Goal: Task Accomplishment & Management: Use online tool/utility

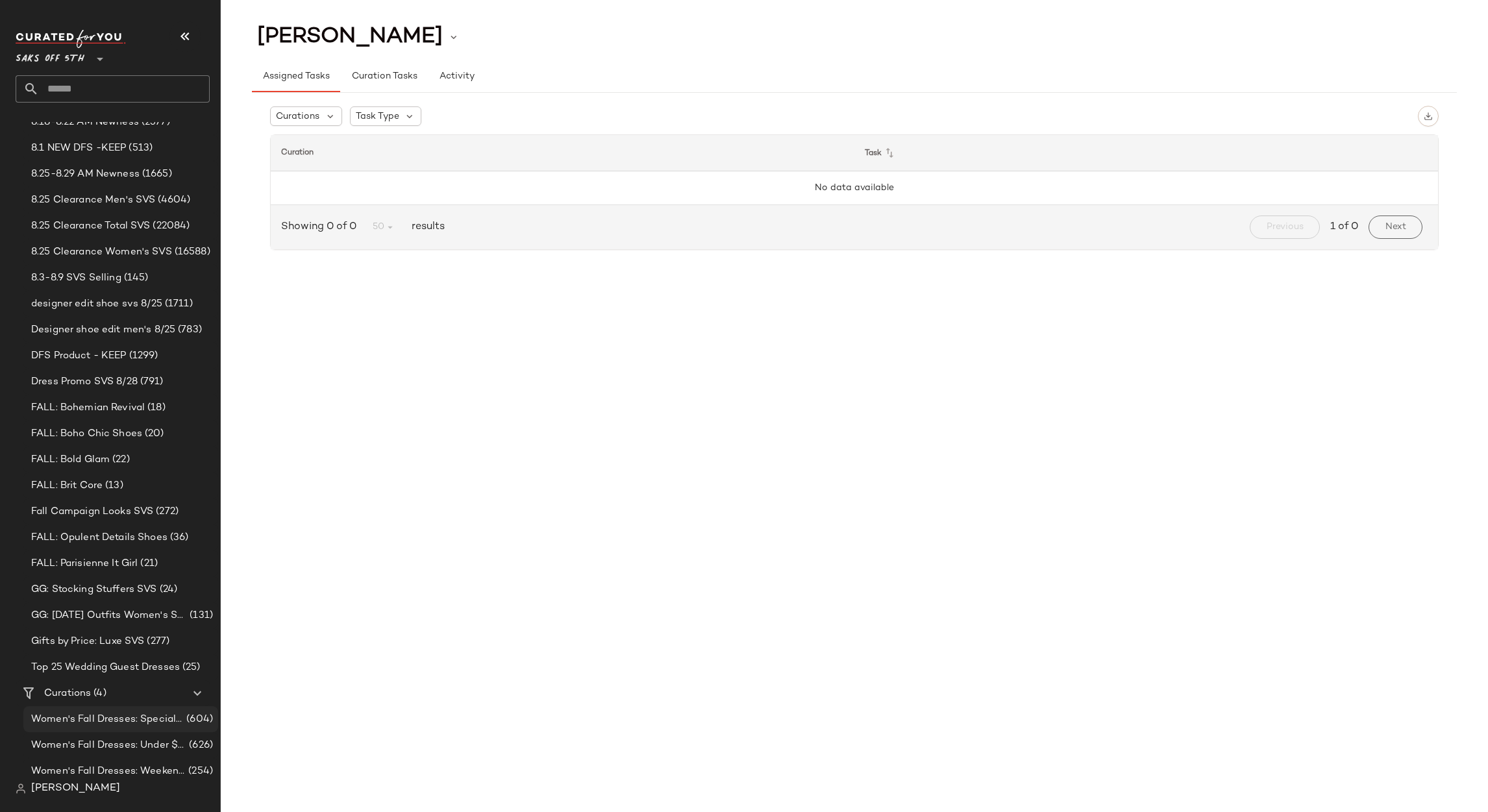
scroll to position [203, 0]
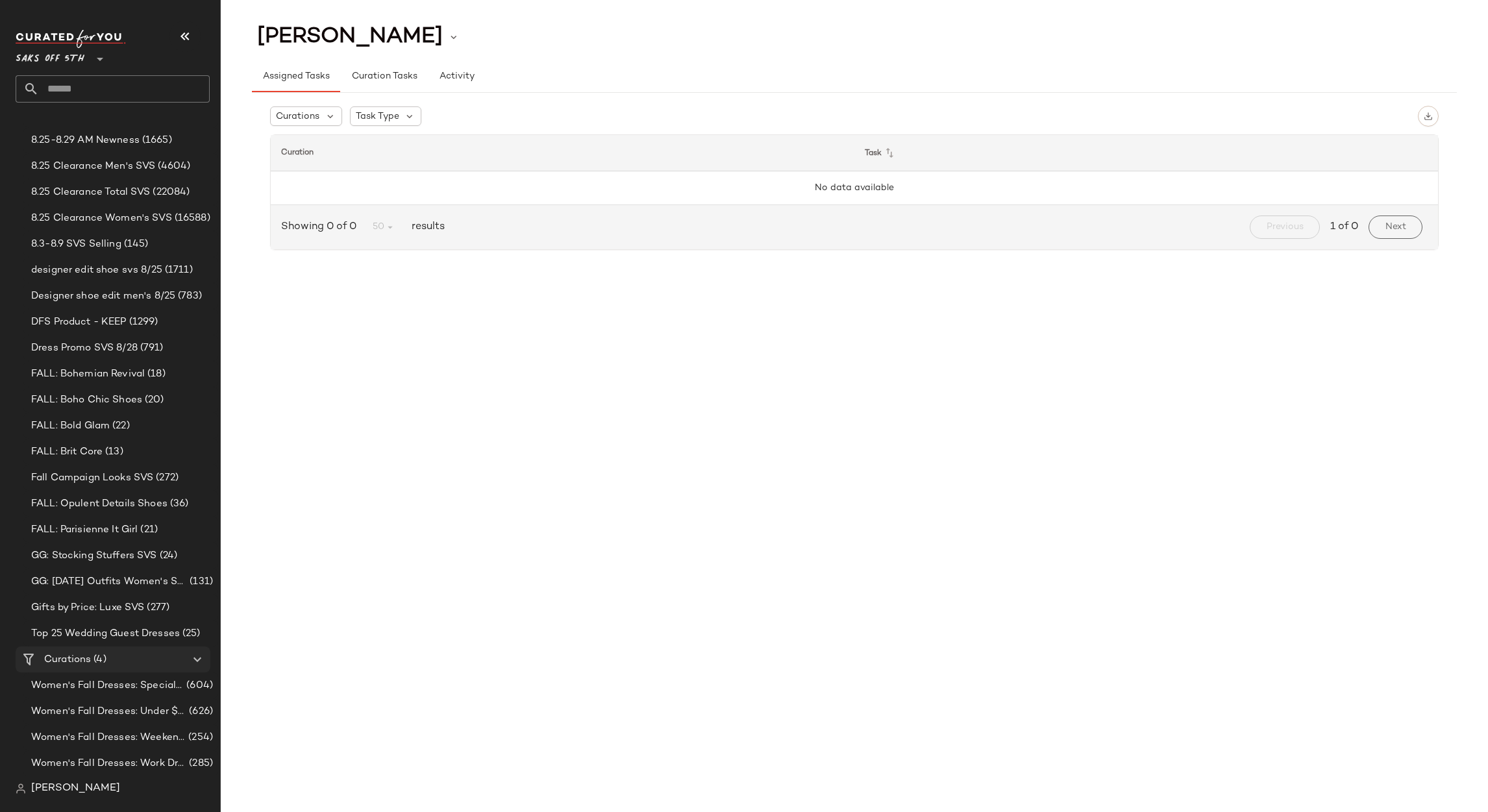
click at [119, 659] on div "Curations (4)" at bounding box center [113, 660] width 147 height 15
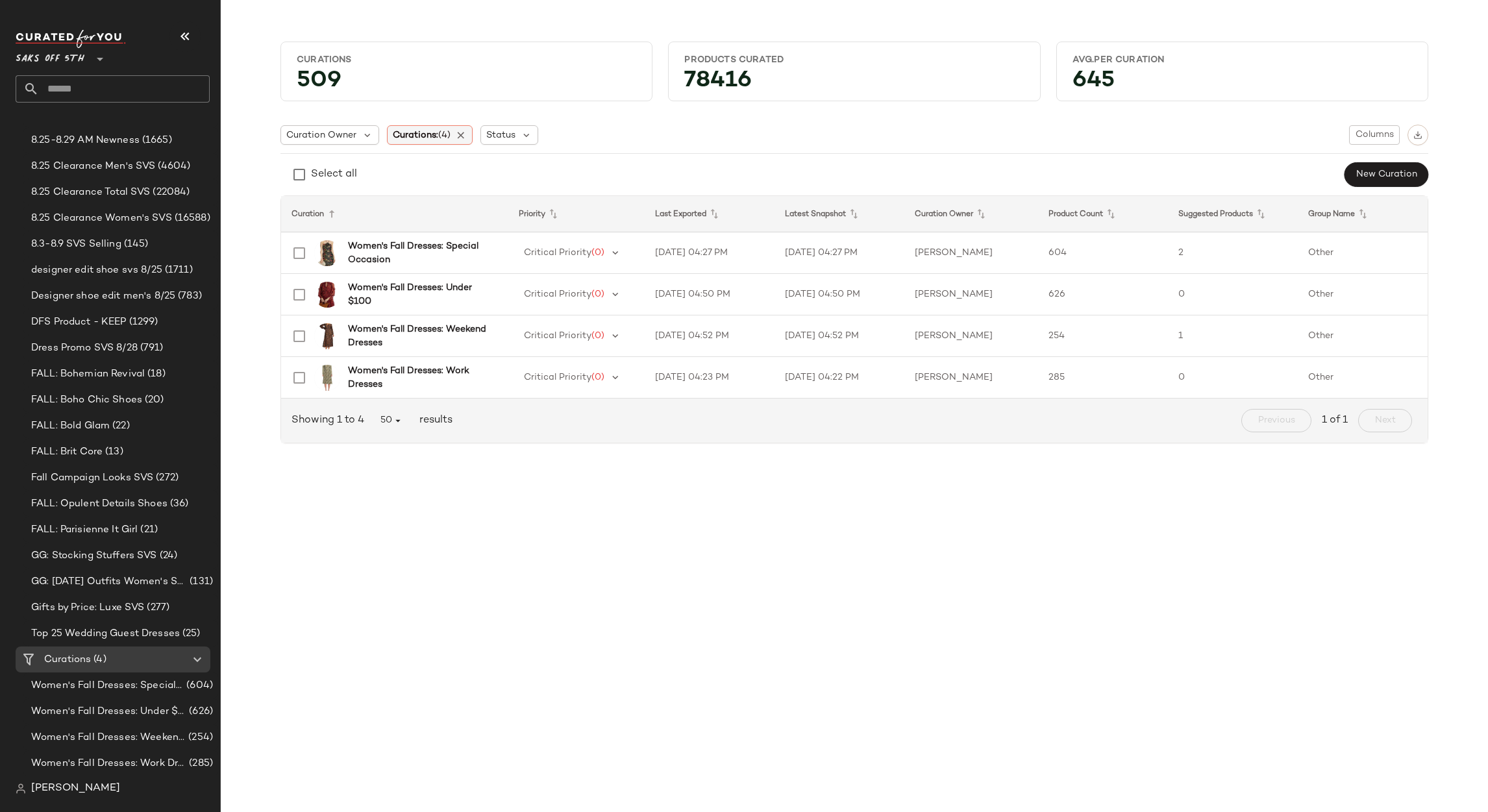
click at [469, 128] on div "Curations: (4)" at bounding box center [430, 134] width 87 height 19
click at [458, 136] on icon at bounding box center [462, 135] width 12 height 12
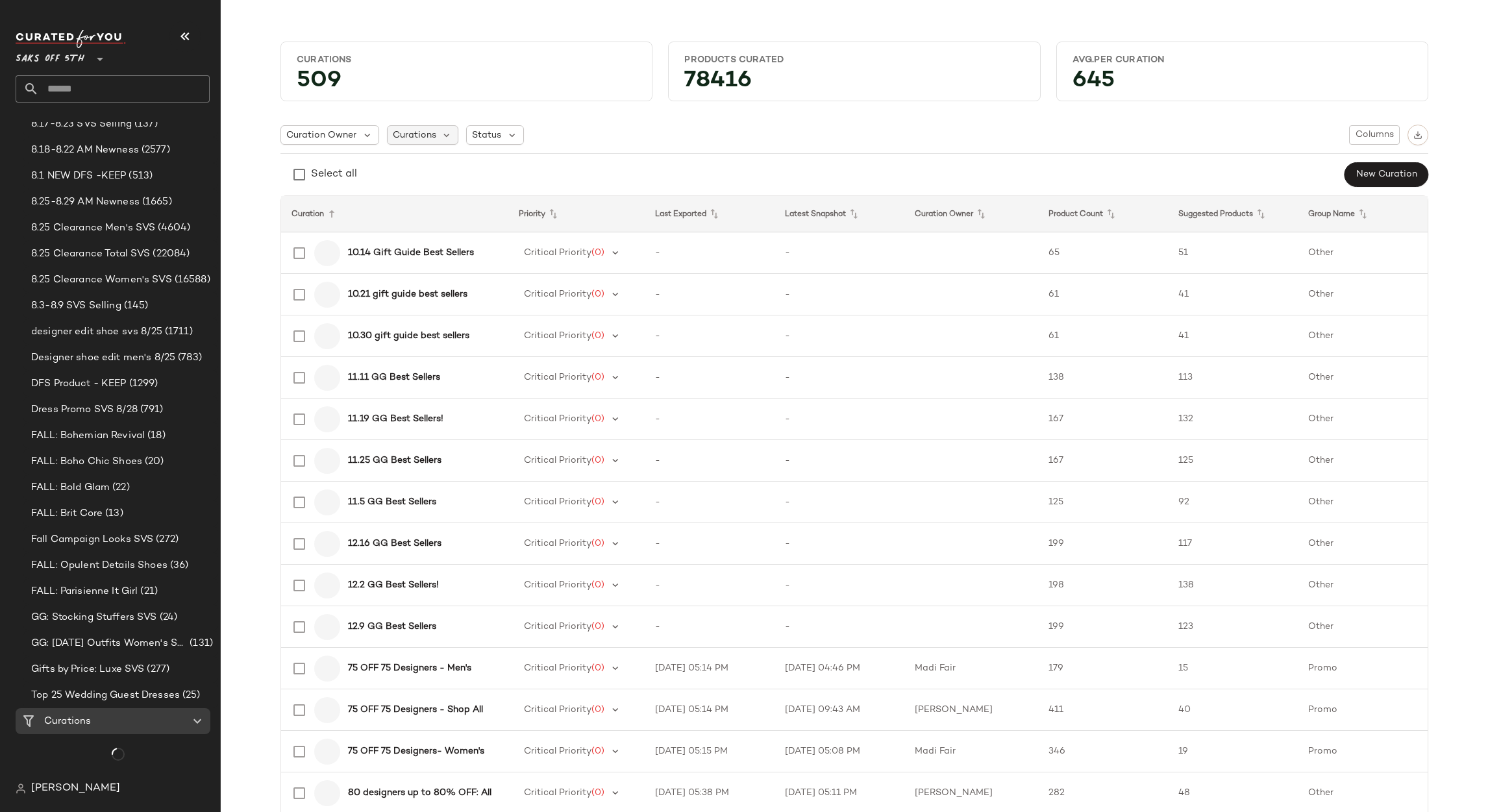
click at [431, 141] on div "Curations" at bounding box center [422, 134] width 72 height 19
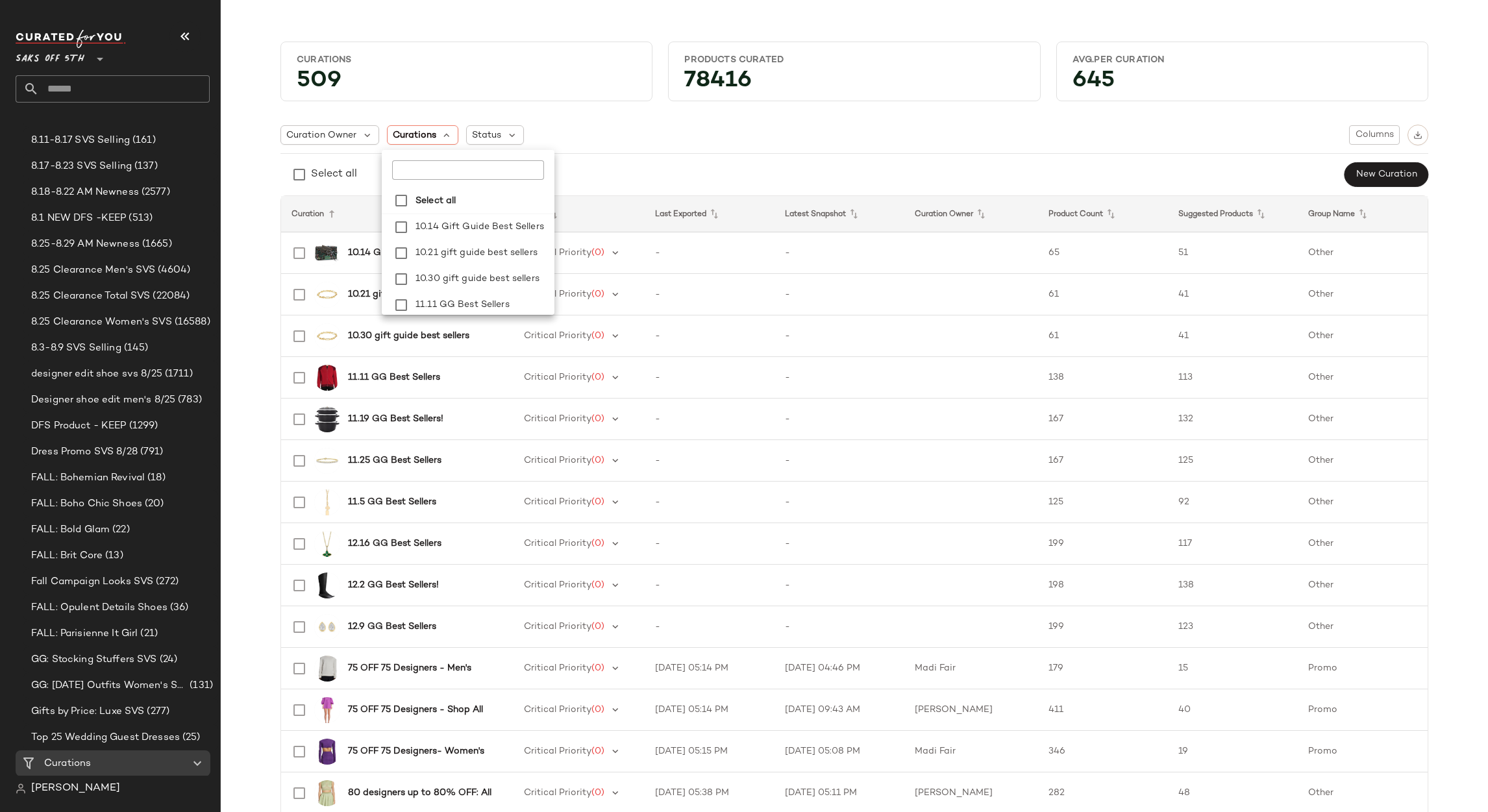
scroll to position [203, 0]
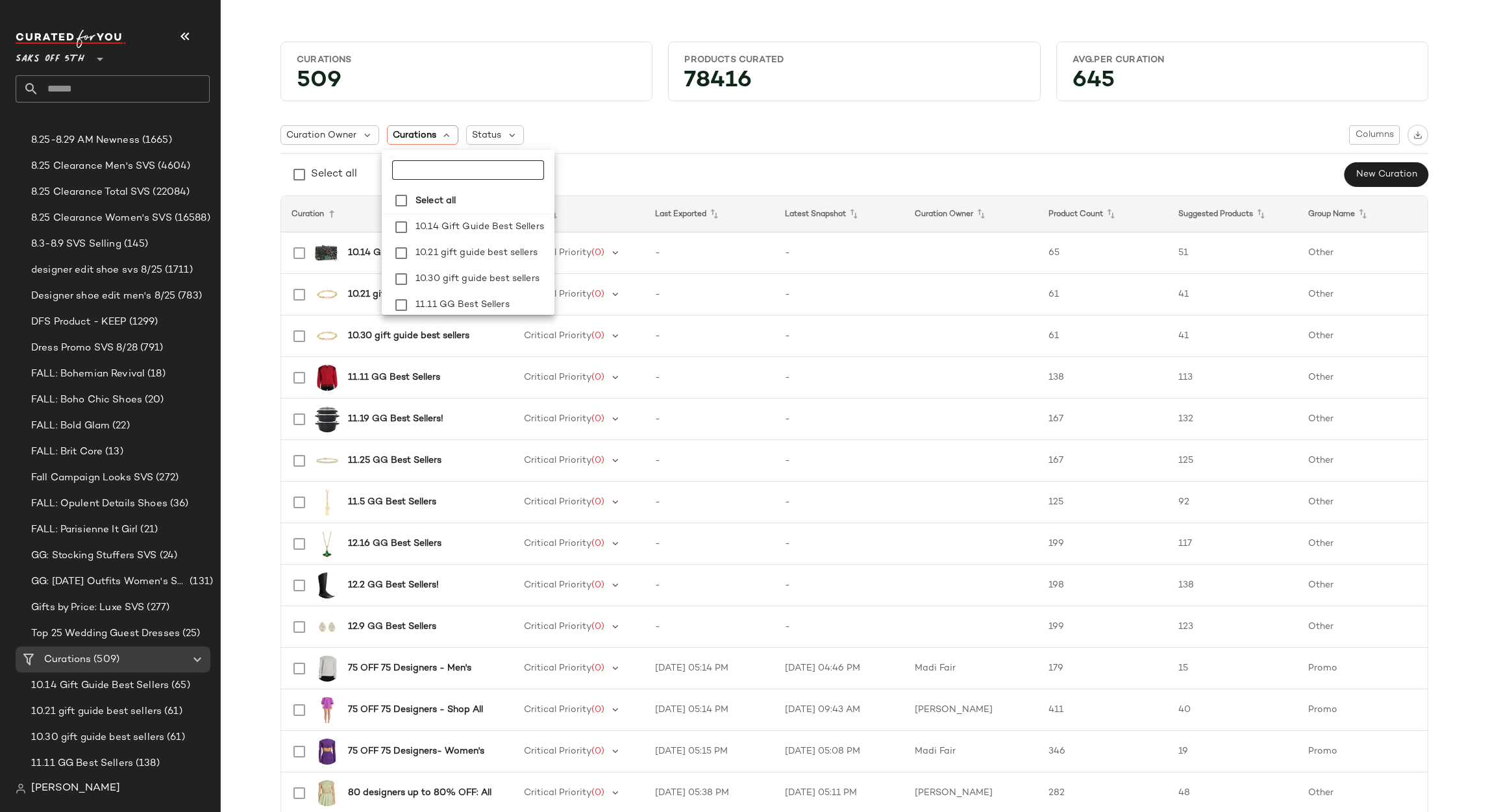
click at [431, 174] on input "text" at bounding box center [468, 170] width 152 height 19
type input "****"
drag, startPoint x: 438, startPoint y: 220, endPoint x: 447, endPoint y: 235, distance: 17.5
click at [439, 220] on span "Bride Shoes" at bounding box center [464, 227] width 53 height 26
drag, startPoint x: 450, startPoint y: 245, endPoint x: 435, endPoint y: 293, distance: 50.3
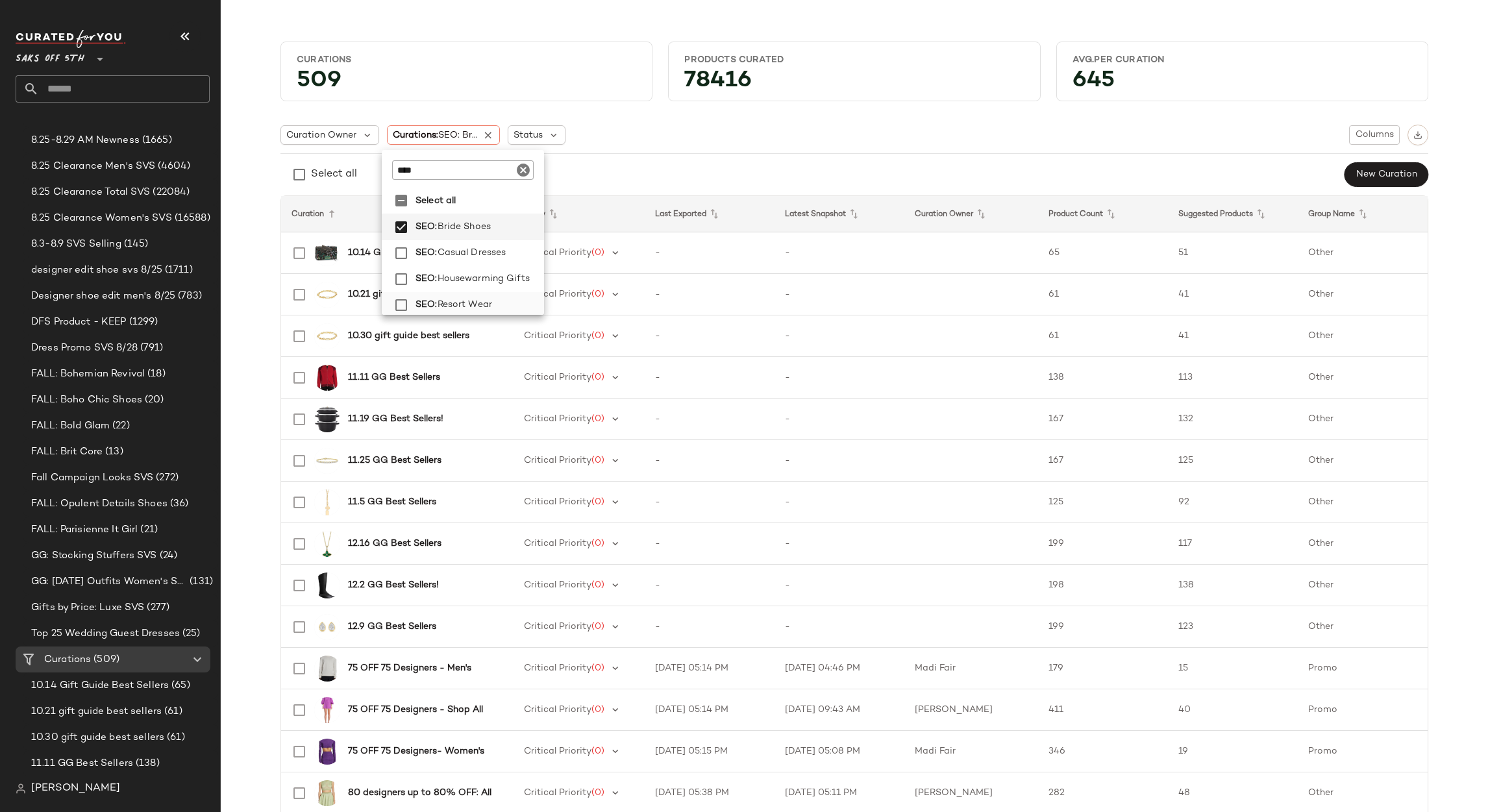
click at [450, 246] on span "Casual Dresses" at bounding box center [472, 253] width 68 height 26
click at [433, 295] on span "SEO:" at bounding box center [426, 305] width 22 height 26
click at [432, 304] on span "SEO:" at bounding box center [426, 305] width 22 height 26
drag, startPoint x: 443, startPoint y: 276, endPoint x: 442, endPoint y: 283, distance: 7.1
click at [444, 276] on span "Housewarming Gifts" at bounding box center [484, 279] width 92 height 26
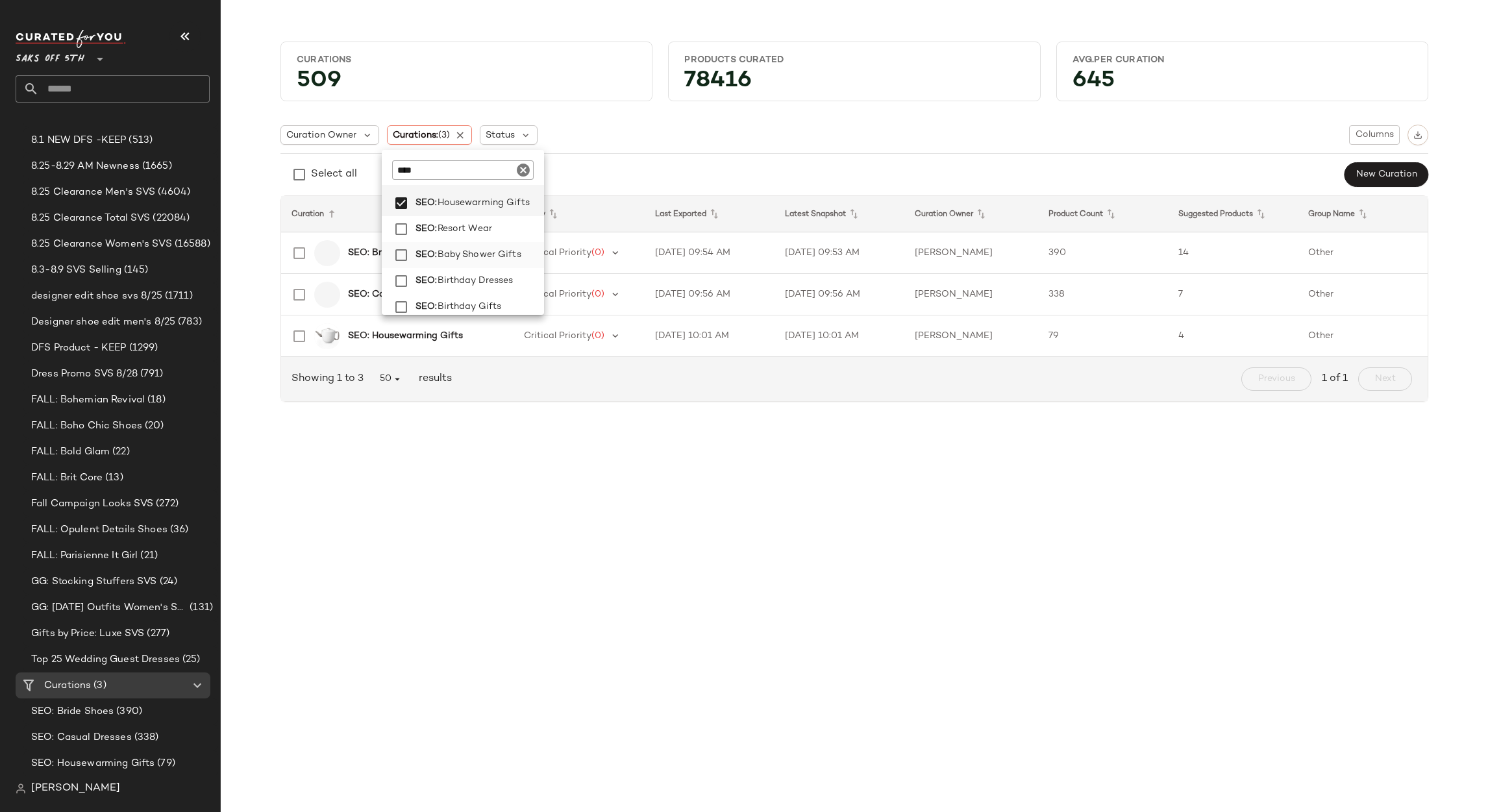
scroll to position [98, 0]
click at [473, 206] on span "Resort Wear" at bounding box center [465, 207] width 55 height 26
click at [455, 227] on span "Baby Shower Gifts" at bounding box center [484, 234] width 84 height 26
click at [446, 248] on span "Birthday Dresses" at bounding box center [479, 259] width 76 height 26
click at [457, 283] on span "Birthday Gifts" at bounding box center [473, 286] width 64 height 26
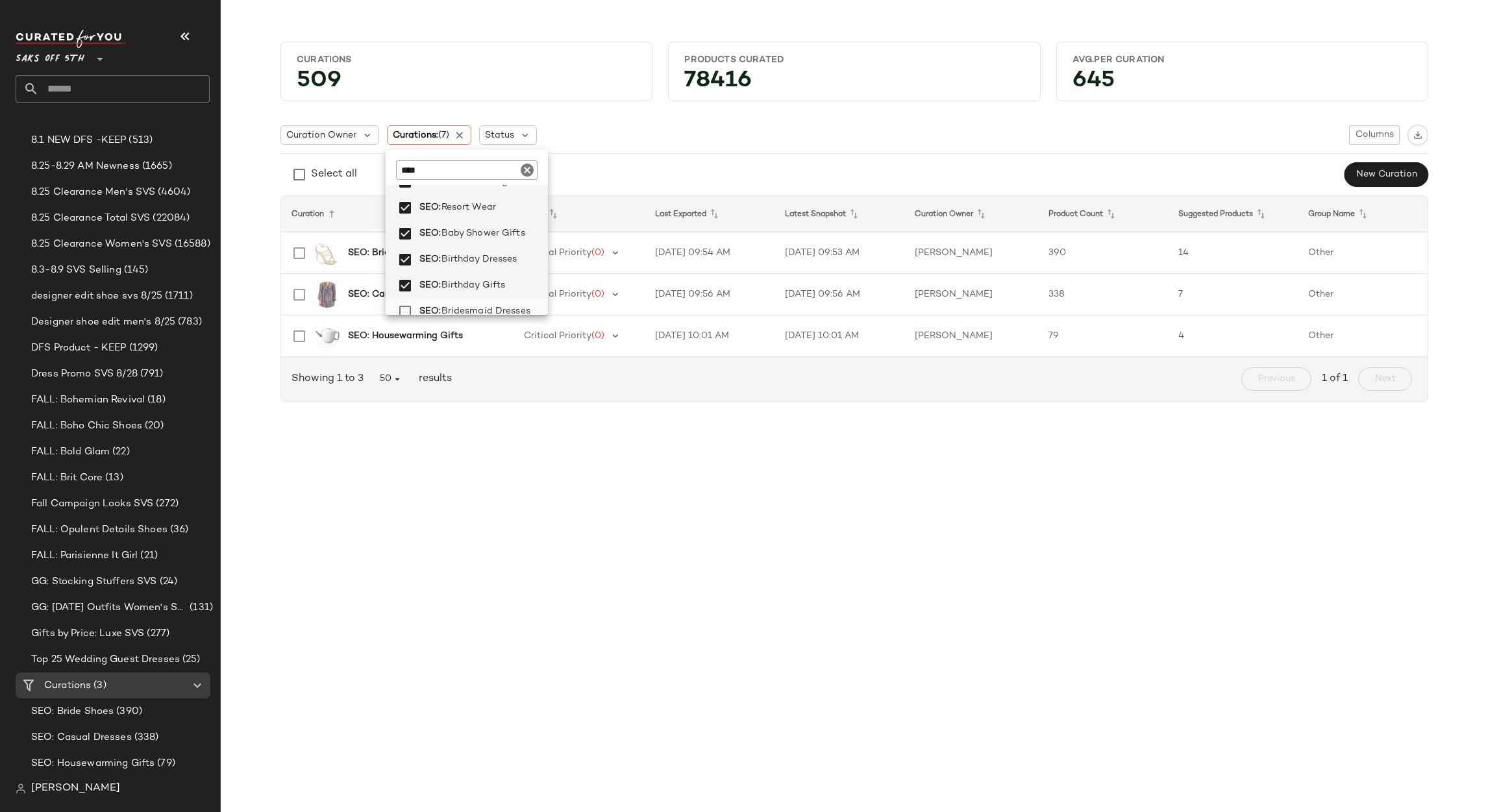
click at [464, 307] on span "Bridesmaid Dresses" at bounding box center [485, 311] width 88 height 26
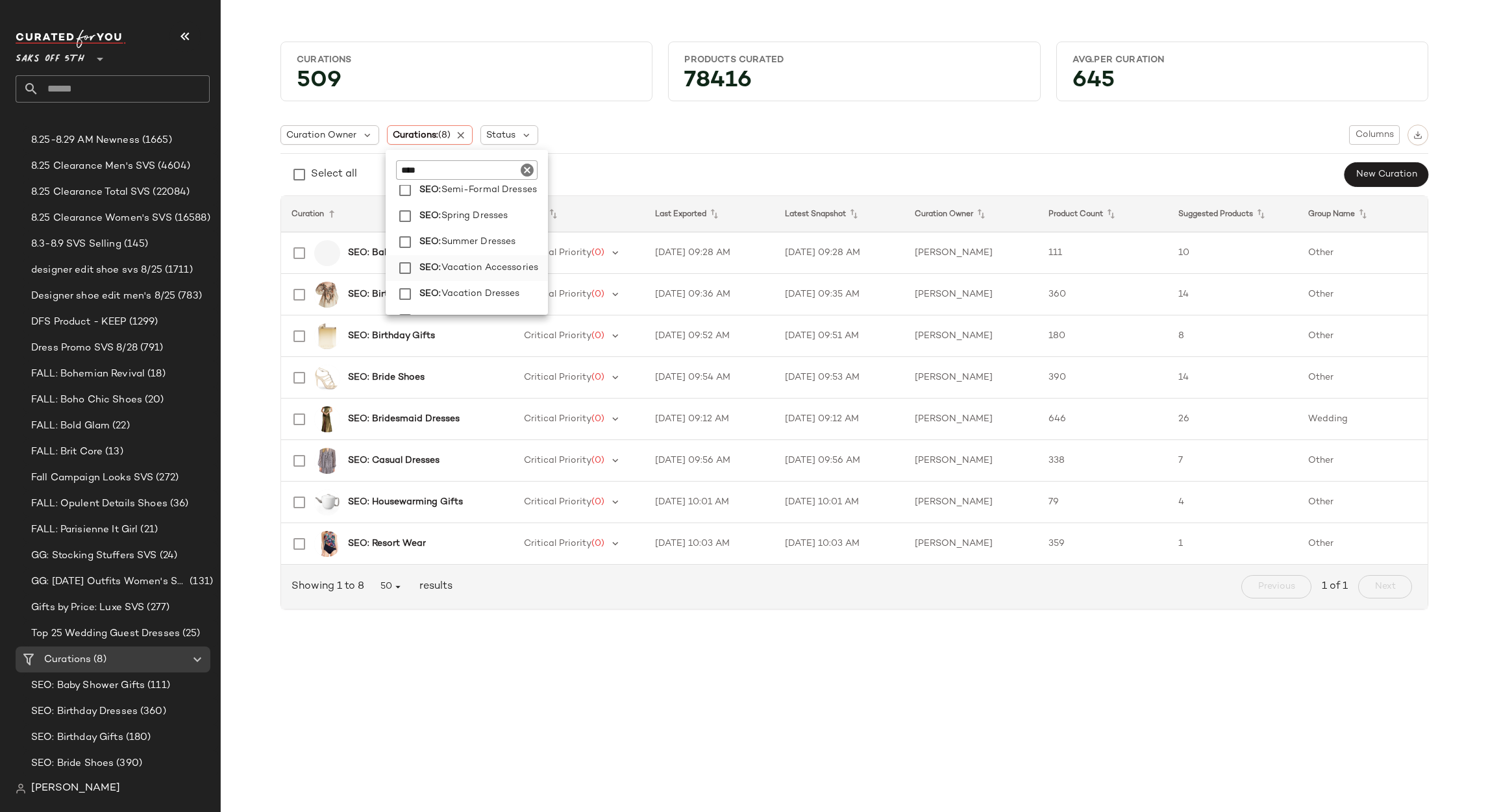
scroll to position [298, 0]
click at [482, 234] on span "Summer Dresses" at bounding box center [479, 237] width 75 height 26
click at [473, 262] on span "Vacation Accessories" at bounding box center [490, 264] width 98 height 26
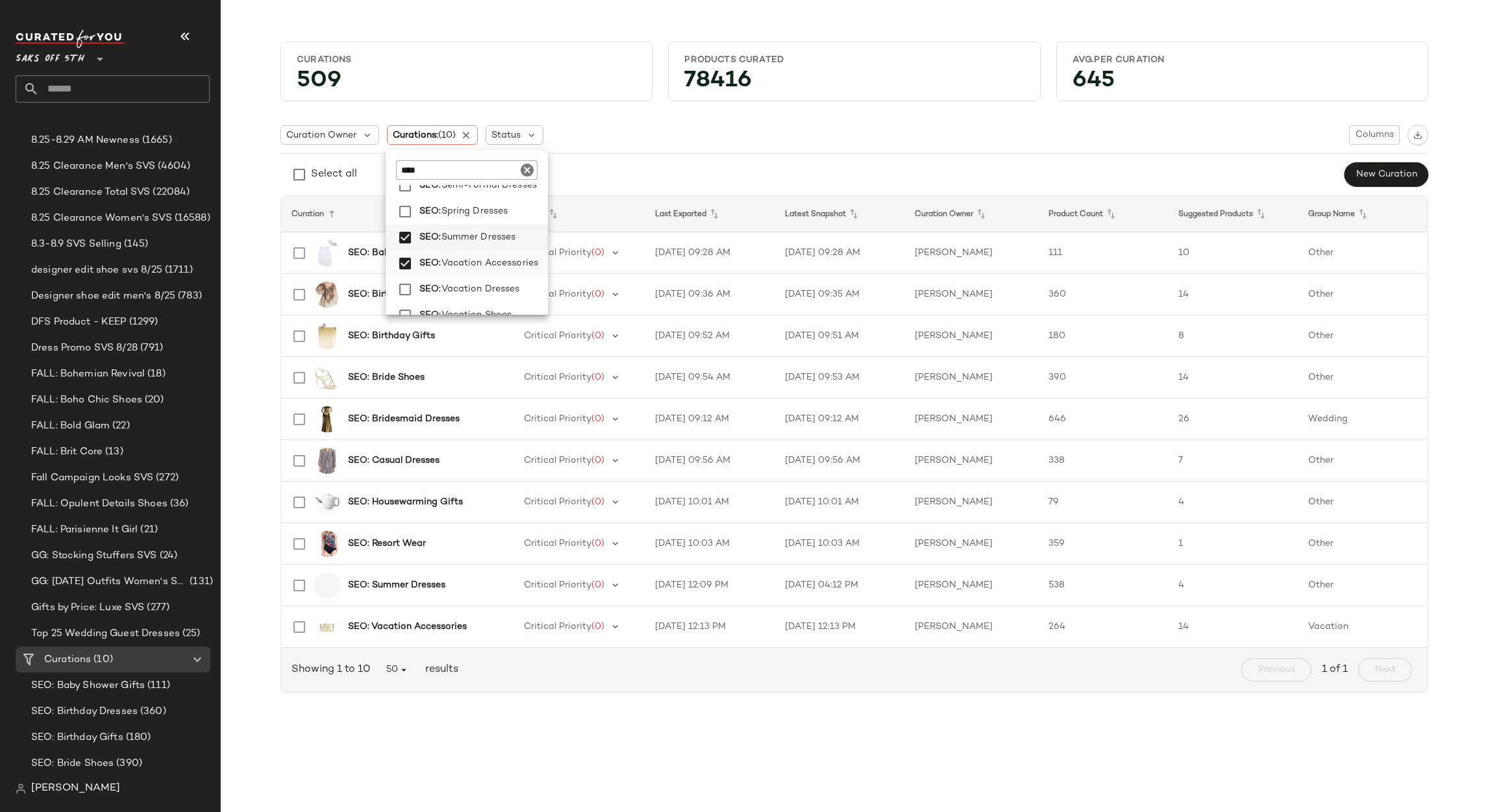
click at [464, 269] on span "Vacation Accessories" at bounding box center [490, 264] width 98 height 26
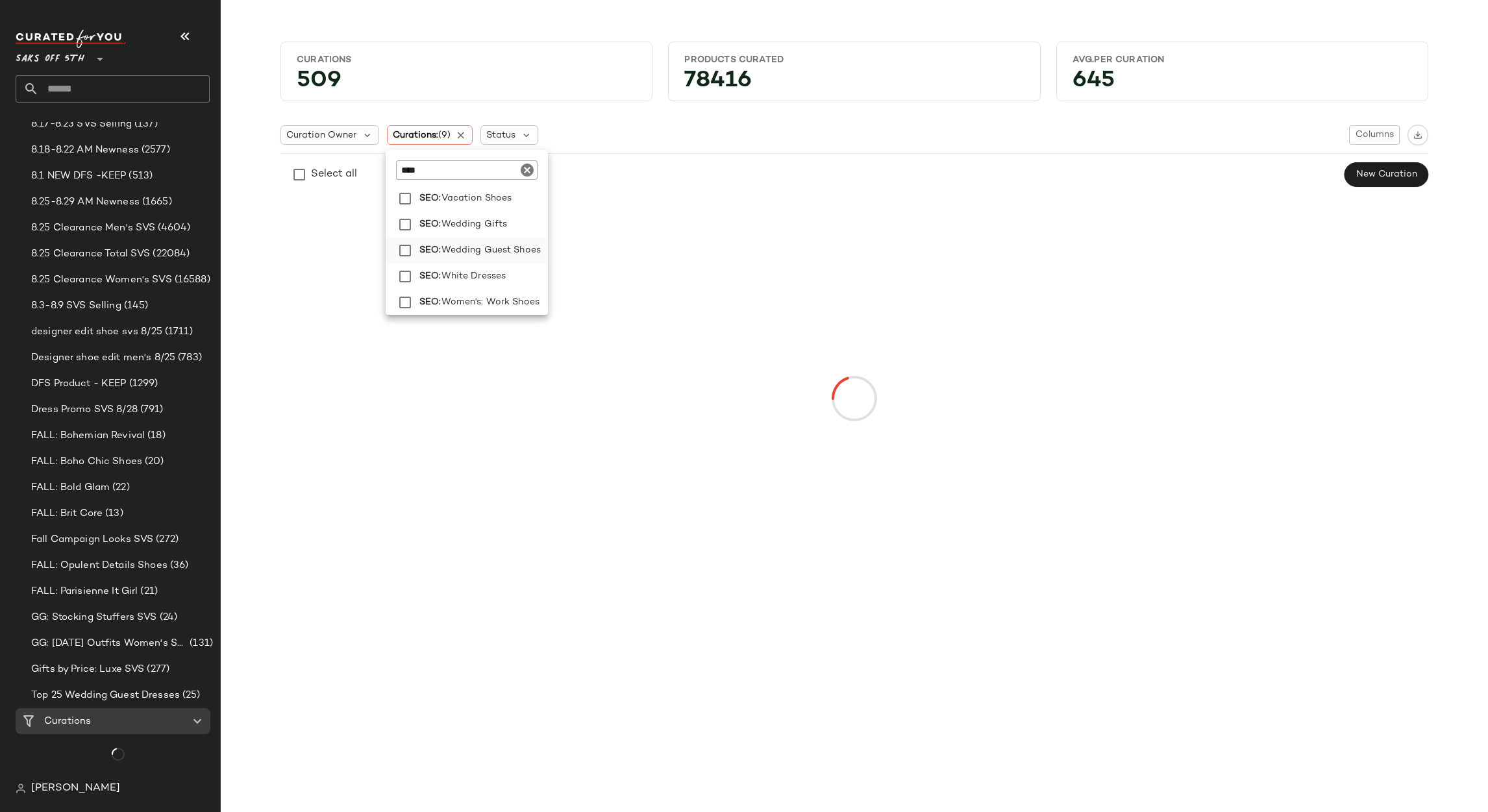
scroll to position [203, 0]
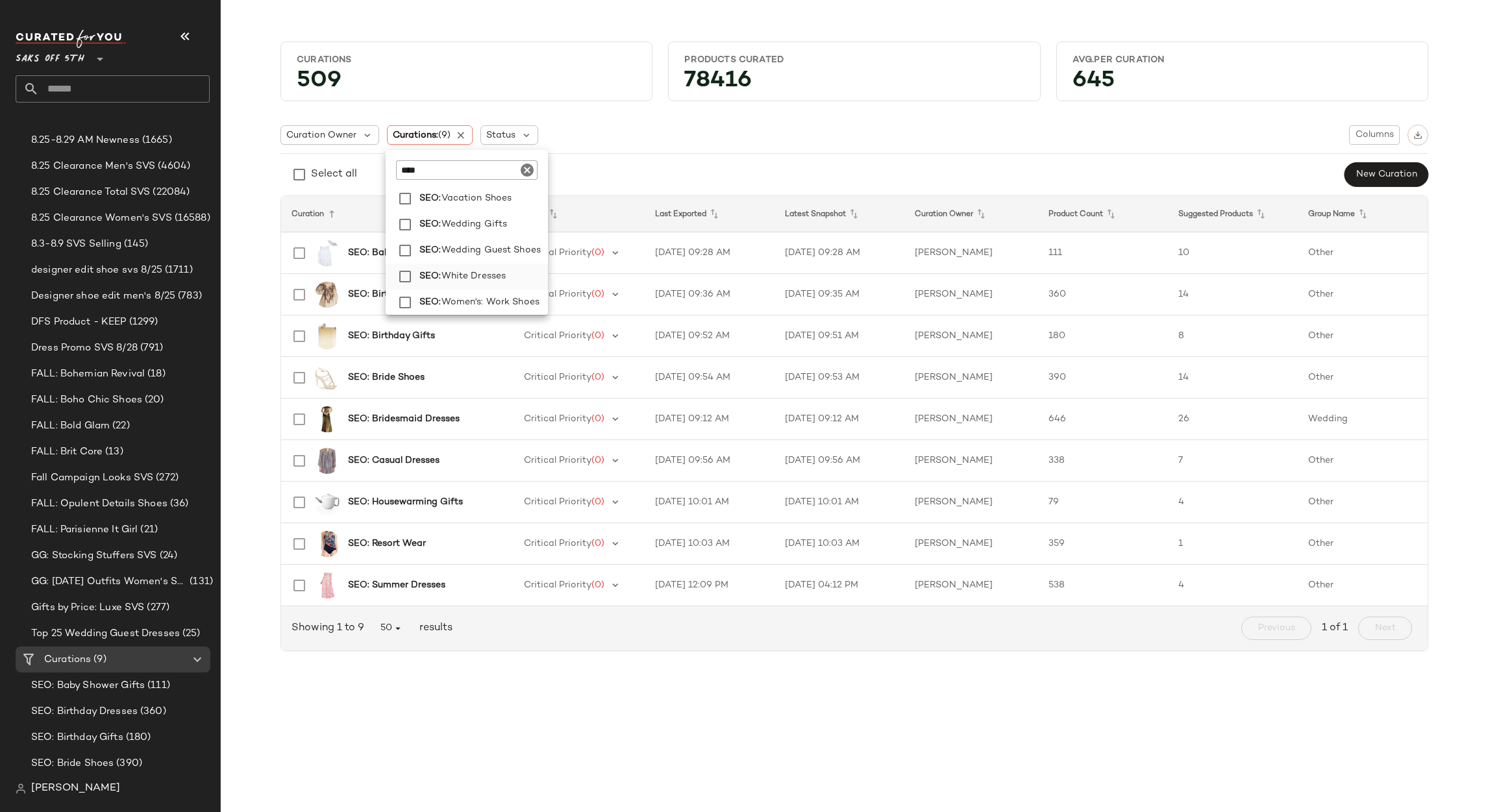
click at [497, 281] on span "White Dresses" at bounding box center [473, 276] width 65 height 26
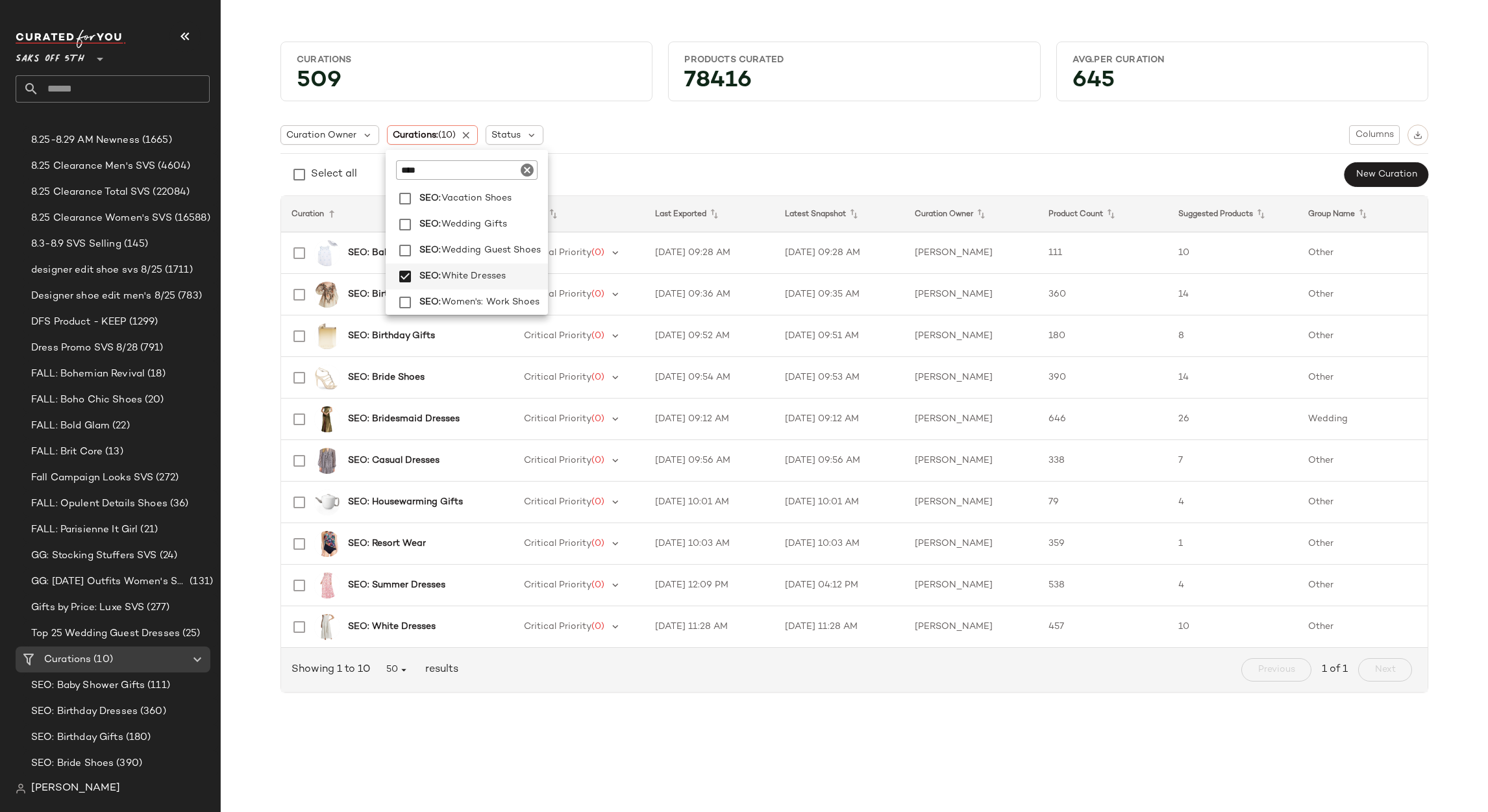
click at [530, 163] on icon "Clear" at bounding box center [526, 170] width 16 height 16
type input "**********"
click at [521, 192] on span "Jewelry: May" at bounding box center [494, 199] width 57 height 26
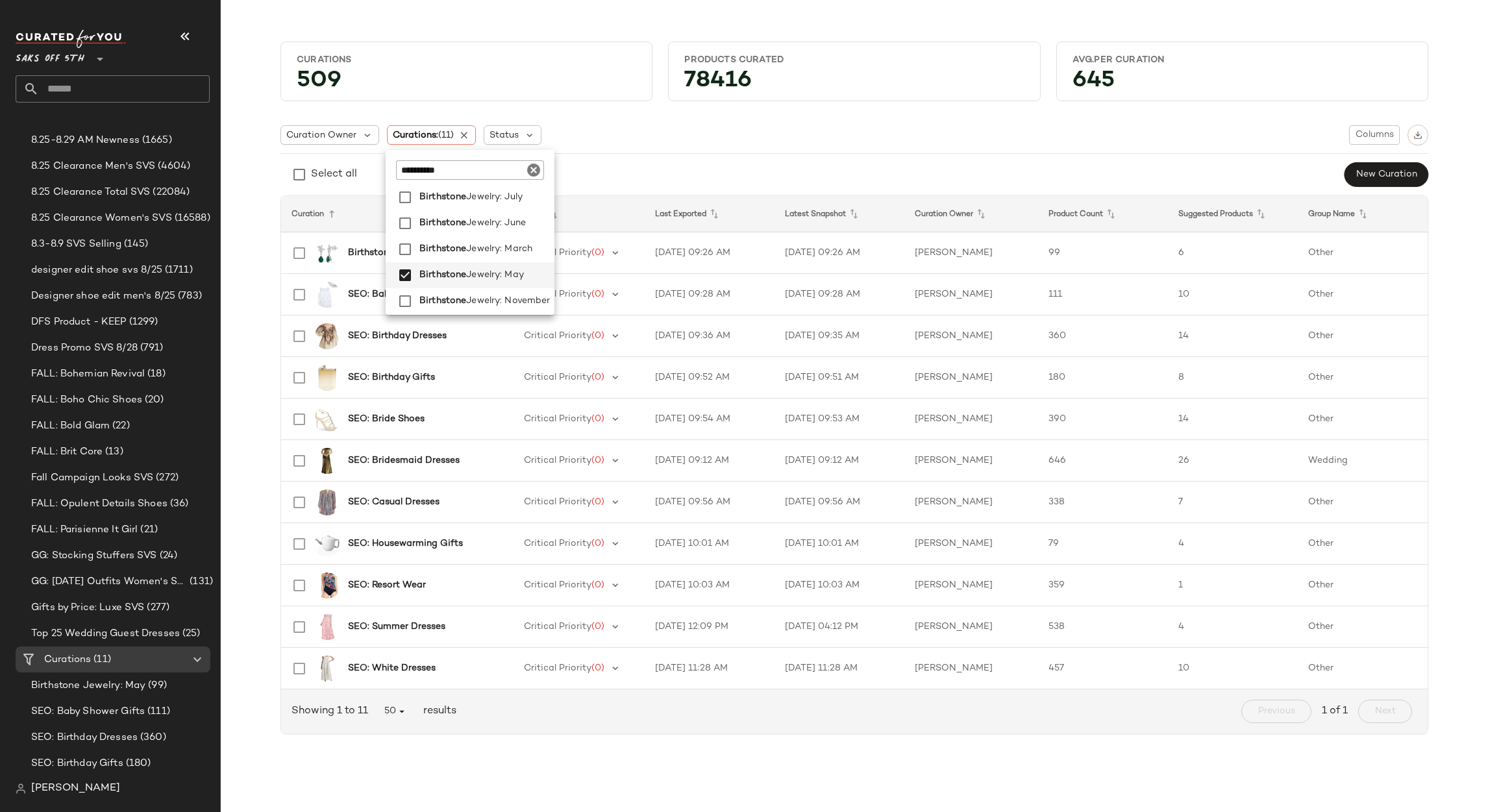
scroll to position [109, 0]
click at [519, 234] on span "Jewelry: June" at bounding box center [495, 244] width 59 height 26
click at [519, 226] on span "Jewelry: July" at bounding box center [494, 218] width 57 height 26
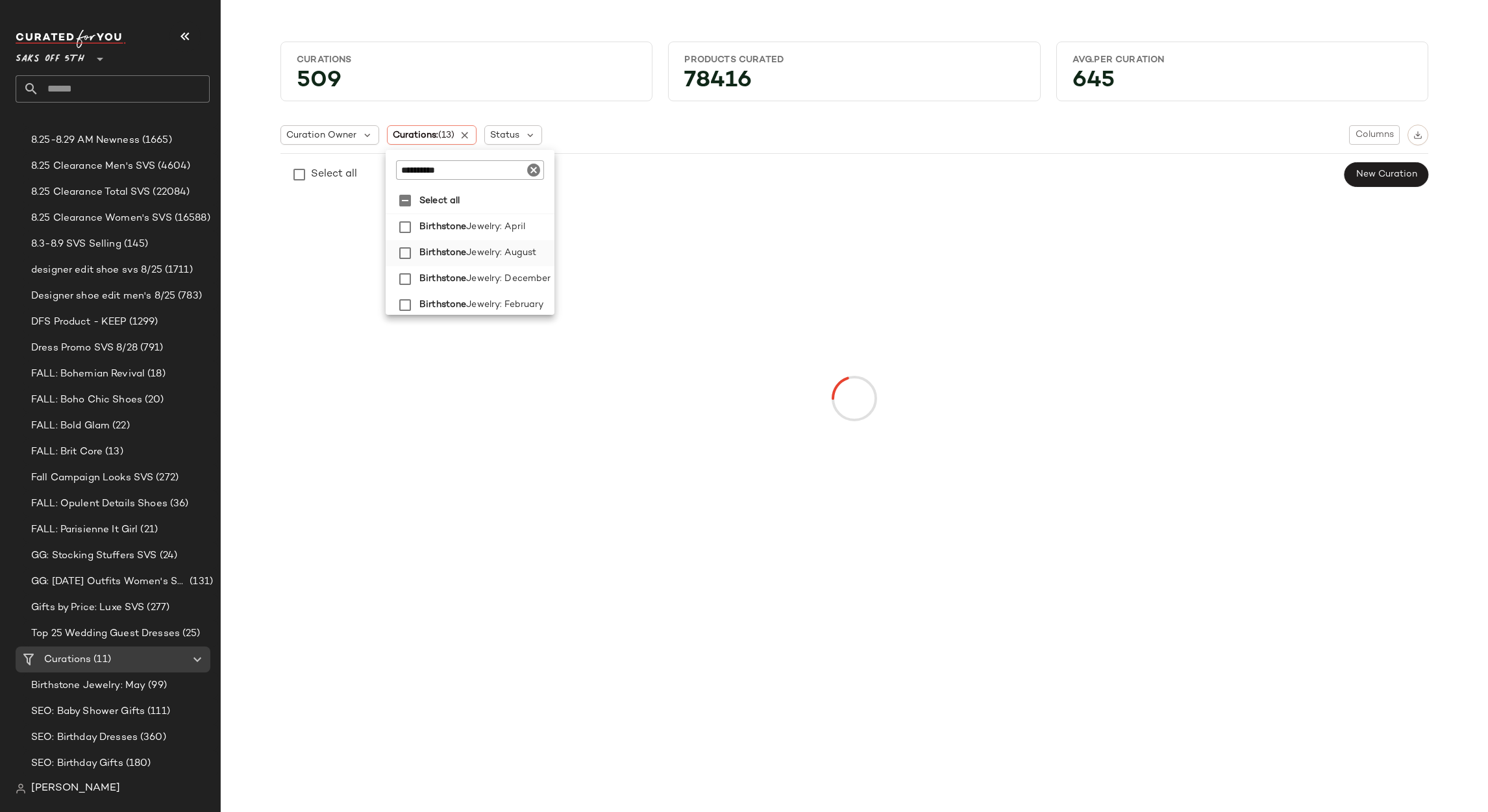
click at [509, 243] on span "Jewelry: August" at bounding box center [501, 253] width 70 height 26
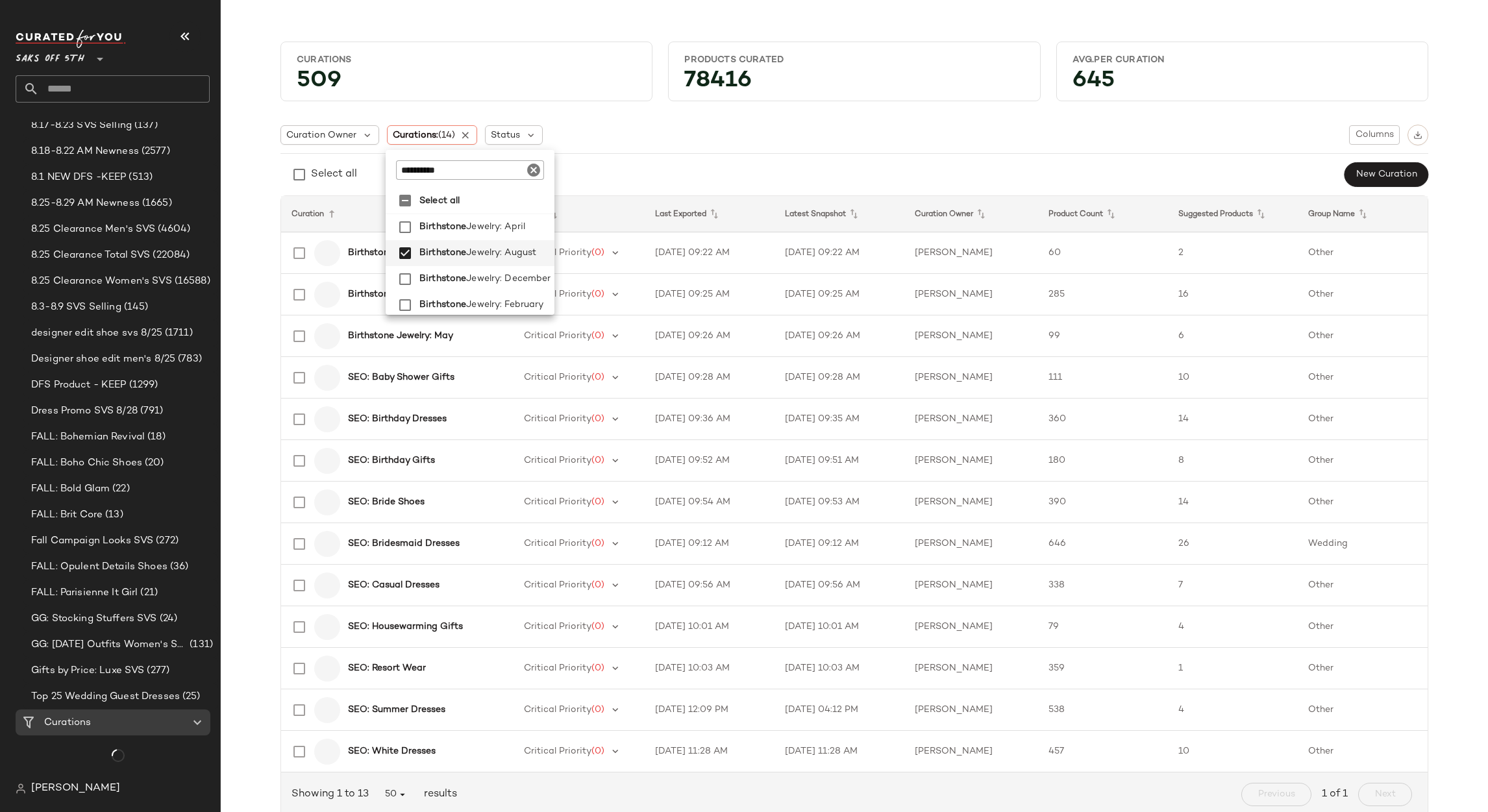
scroll to position [203, 0]
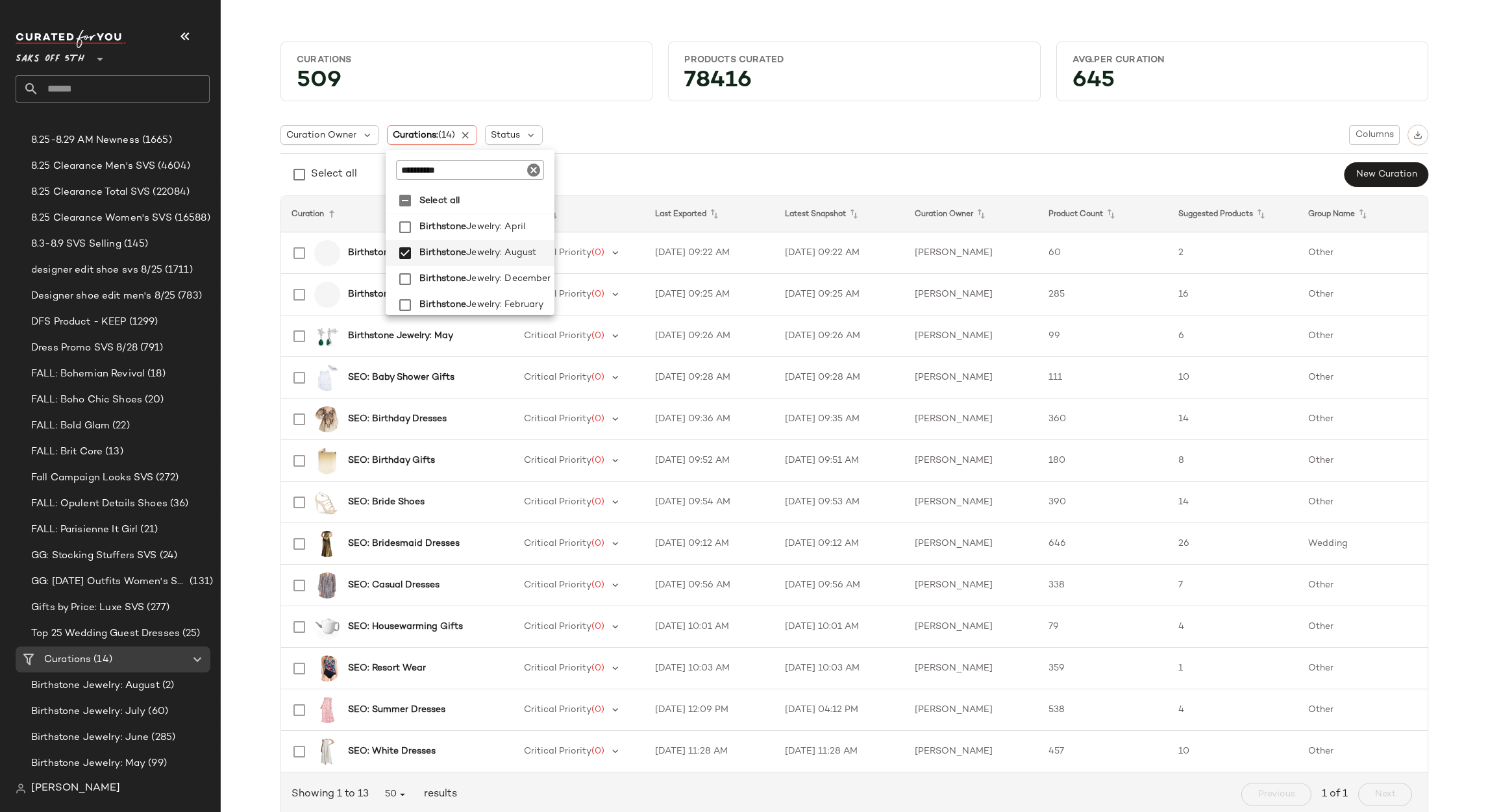
click at [262, 182] on div "Curations 509 Products Curated 78416 Avg.per Curation 645 Curation Owner Curati…" at bounding box center [854, 434] width 1246 height 807
click at [759, 256] on td "8/22/25, 09:22 AM" at bounding box center [710, 254] width 130 height 42
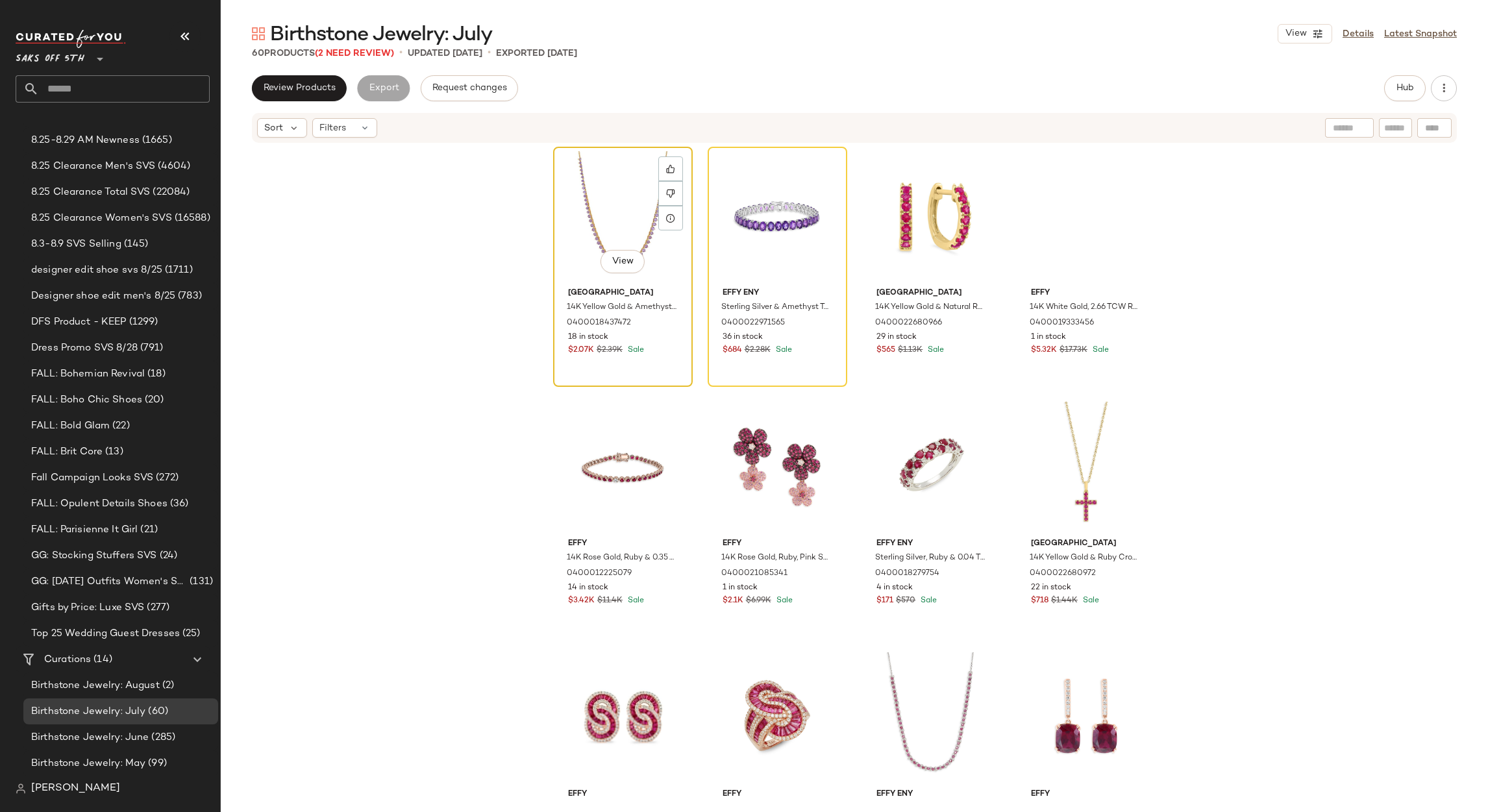
click at [614, 203] on div "View" at bounding box center [622, 217] width 130 height 131
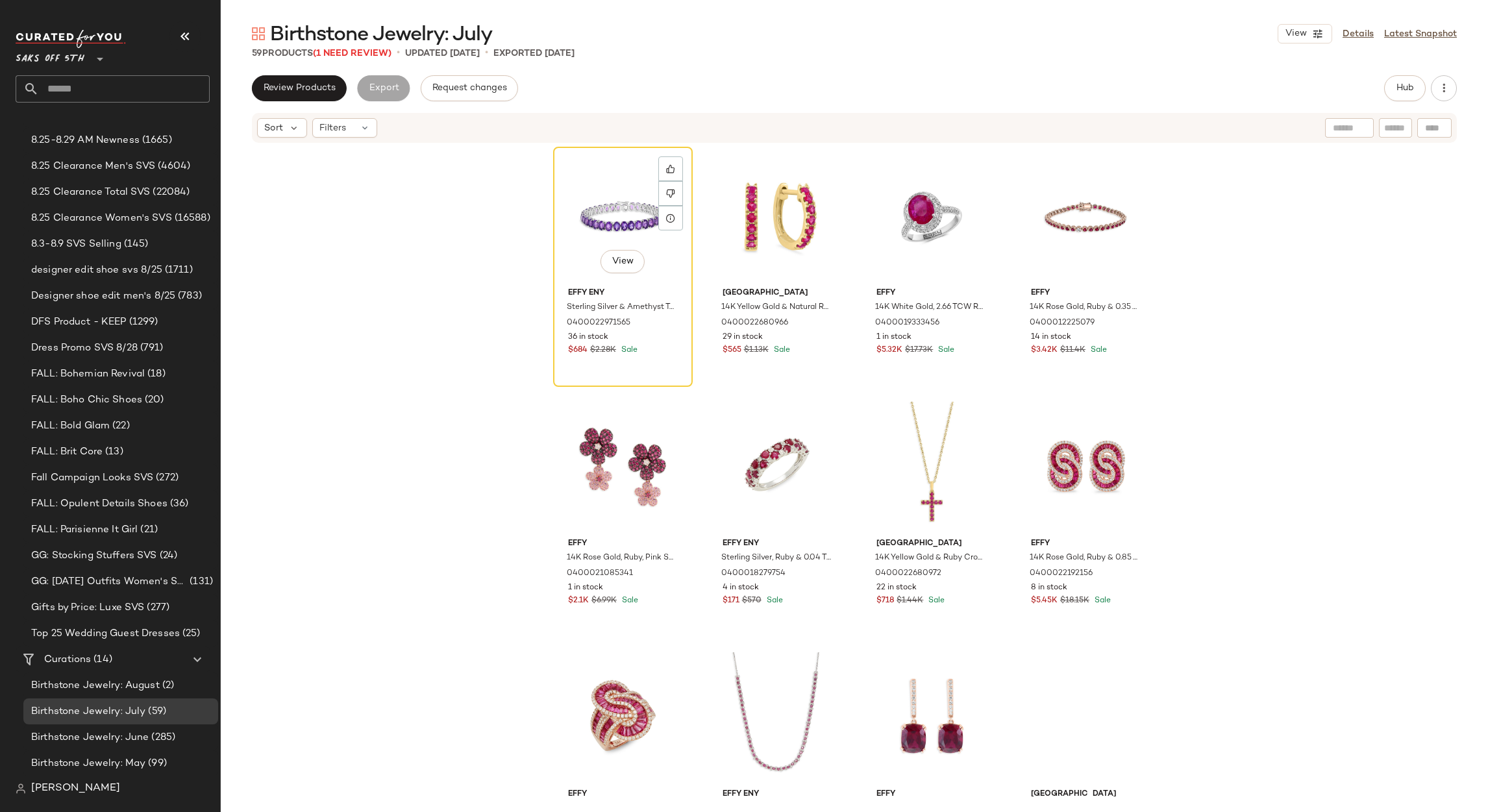
click at [614, 203] on div "View" at bounding box center [622, 217] width 130 height 131
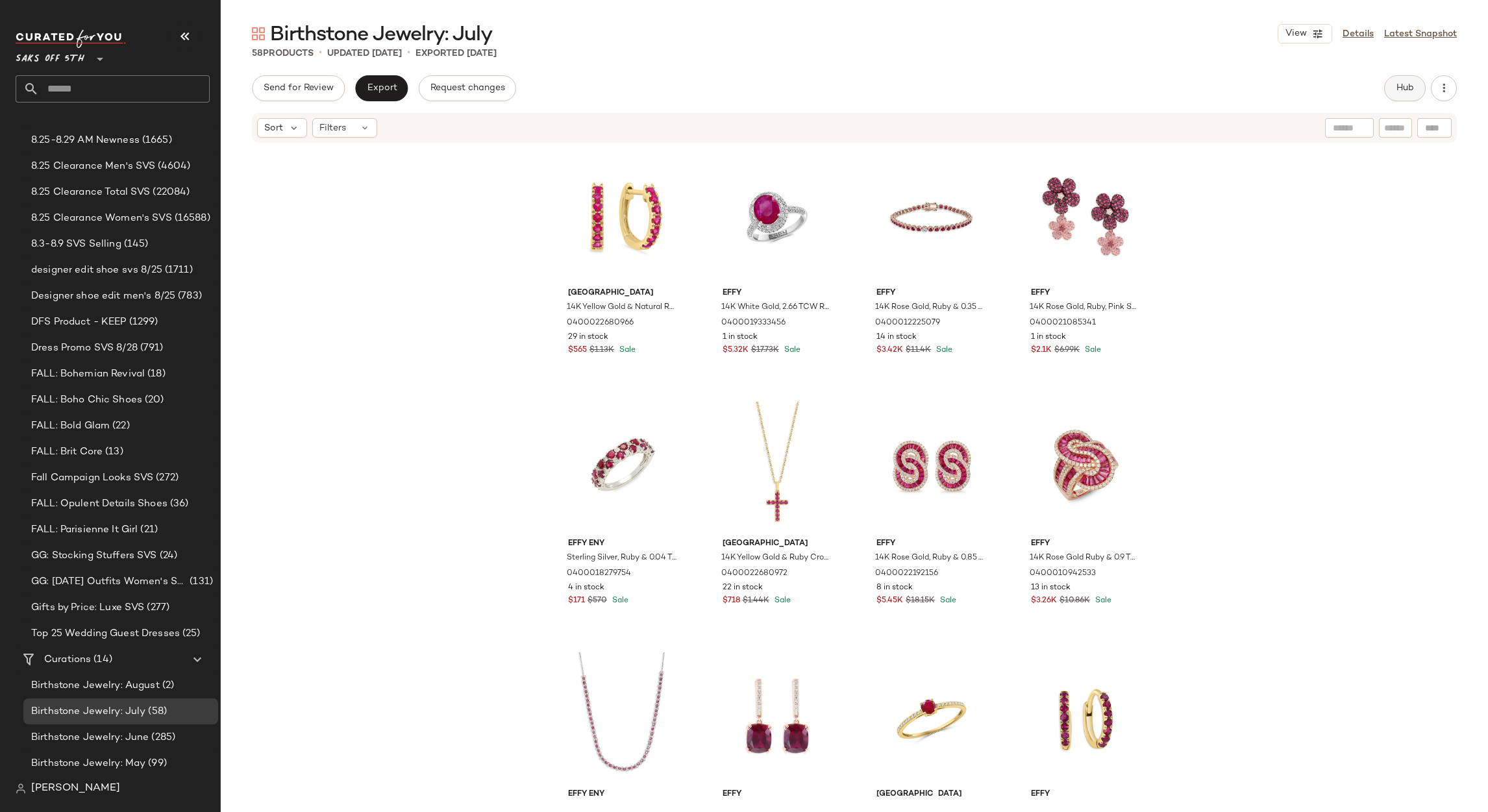
click at [1416, 78] on button "Hub" at bounding box center [1405, 88] width 42 height 26
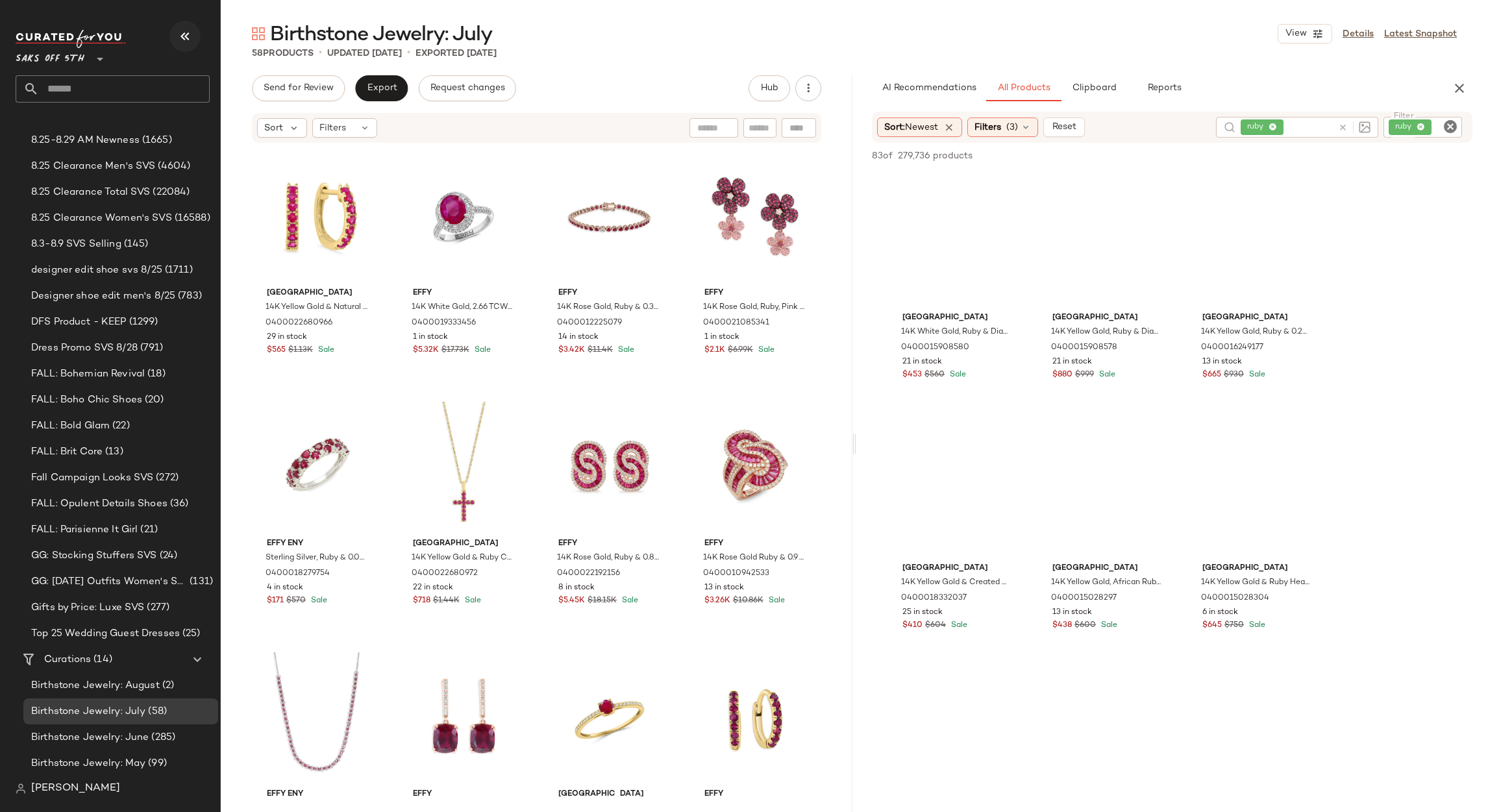
click at [182, 36] on icon "button" at bounding box center [184, 36] width 16 height 16
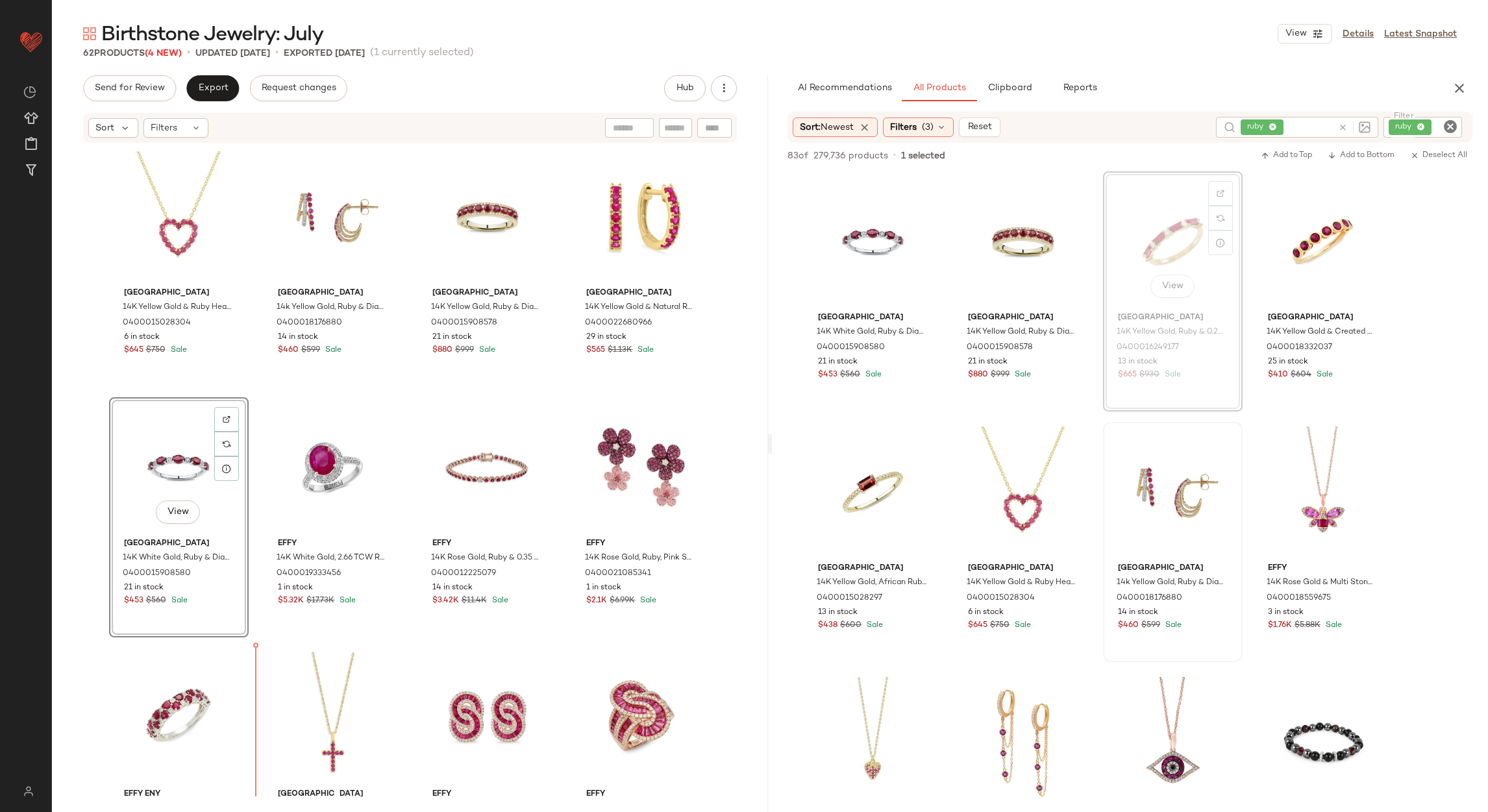
scroll to position [48, 0]
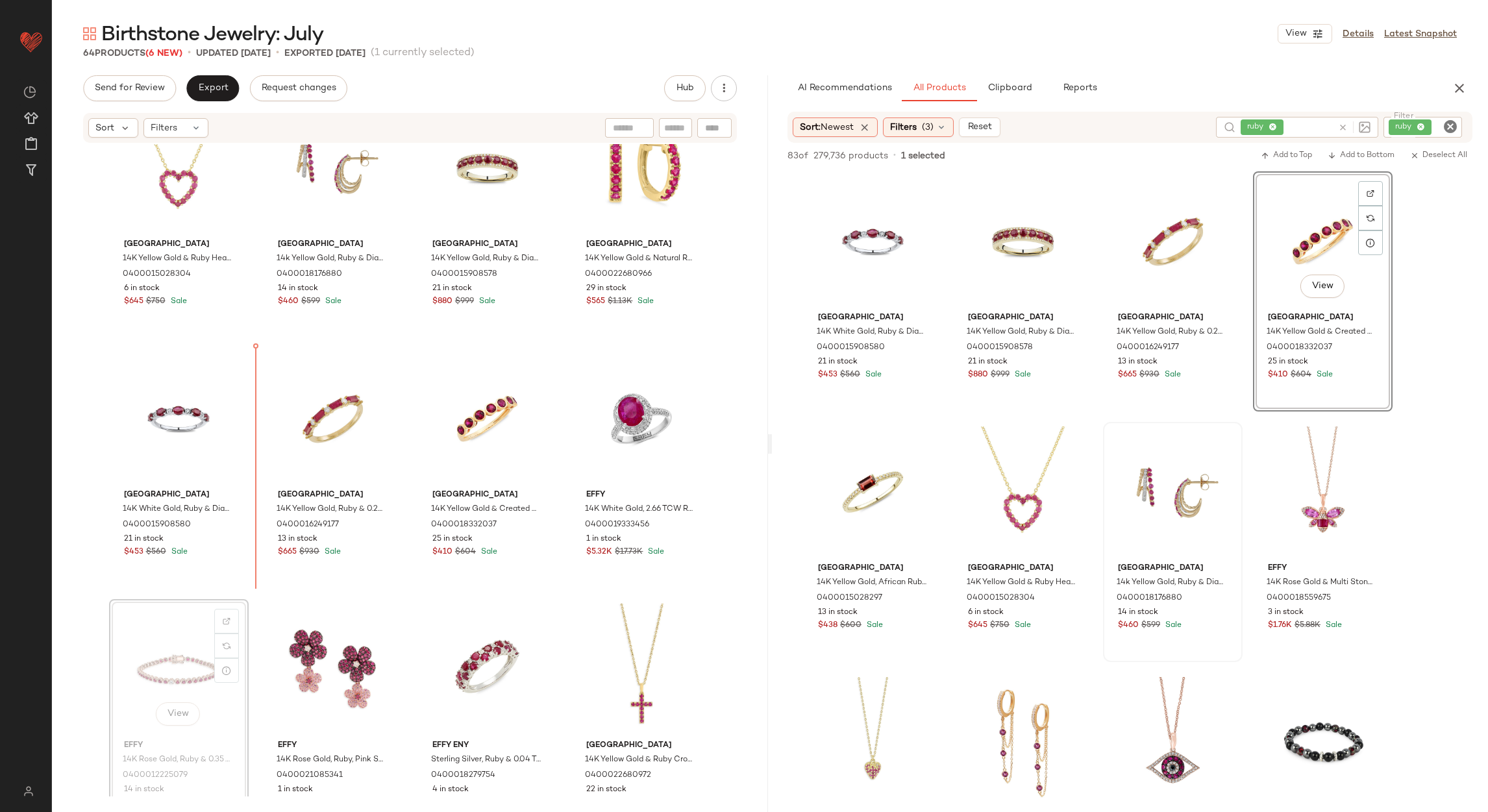
scroll to position [49, 0]
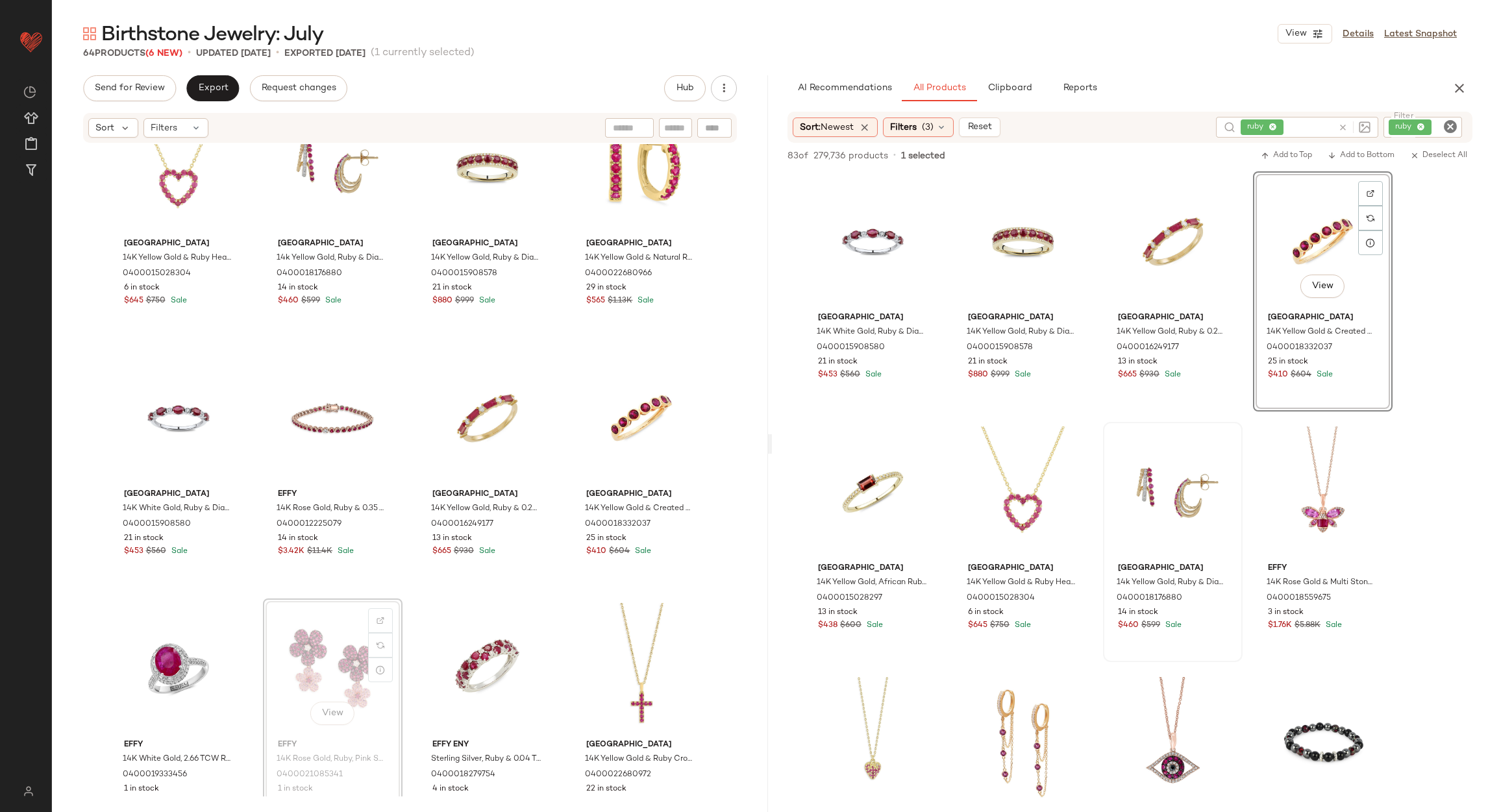
scroll to position [51, 0]
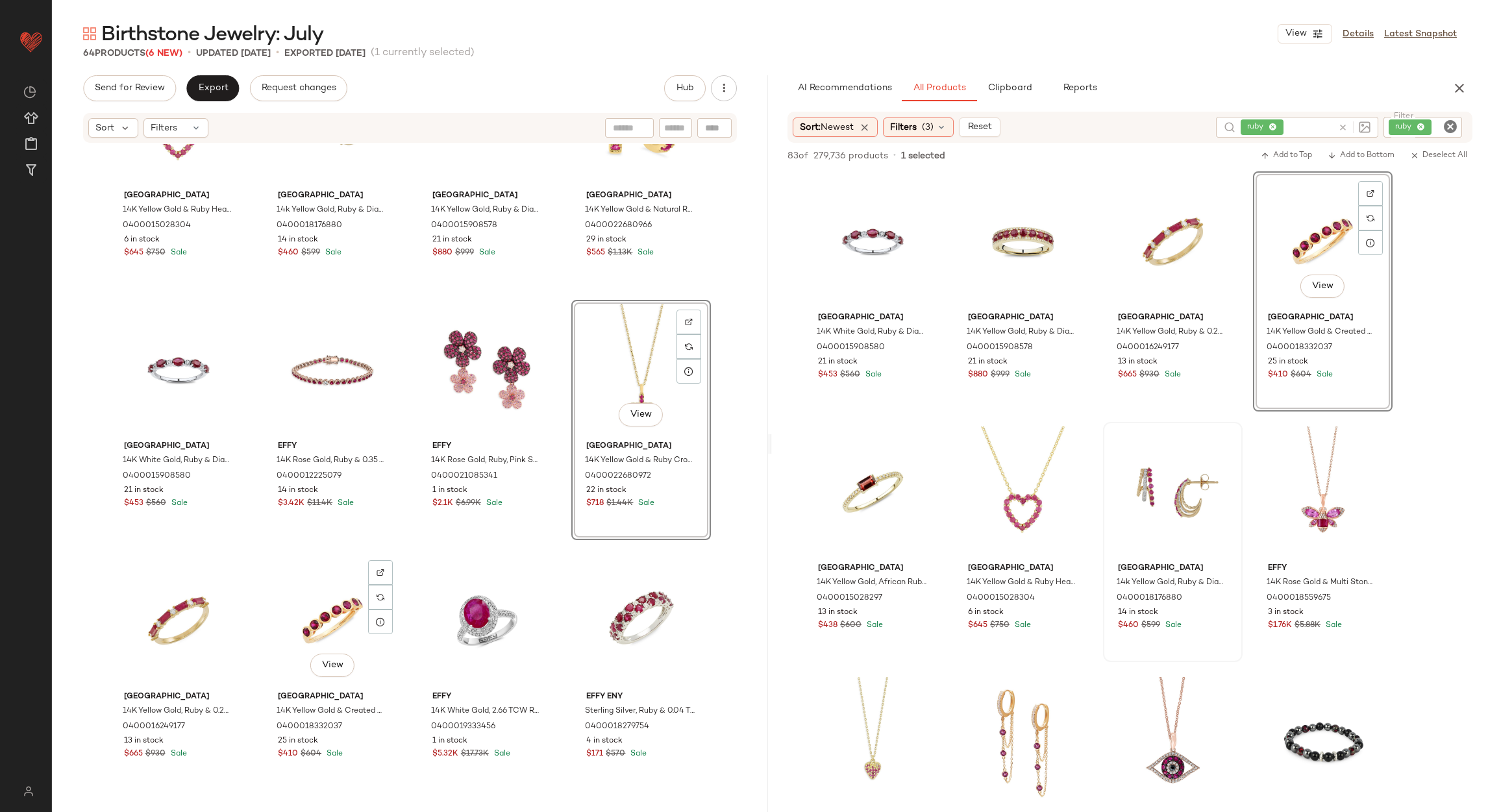
scroll to position [194, 0]
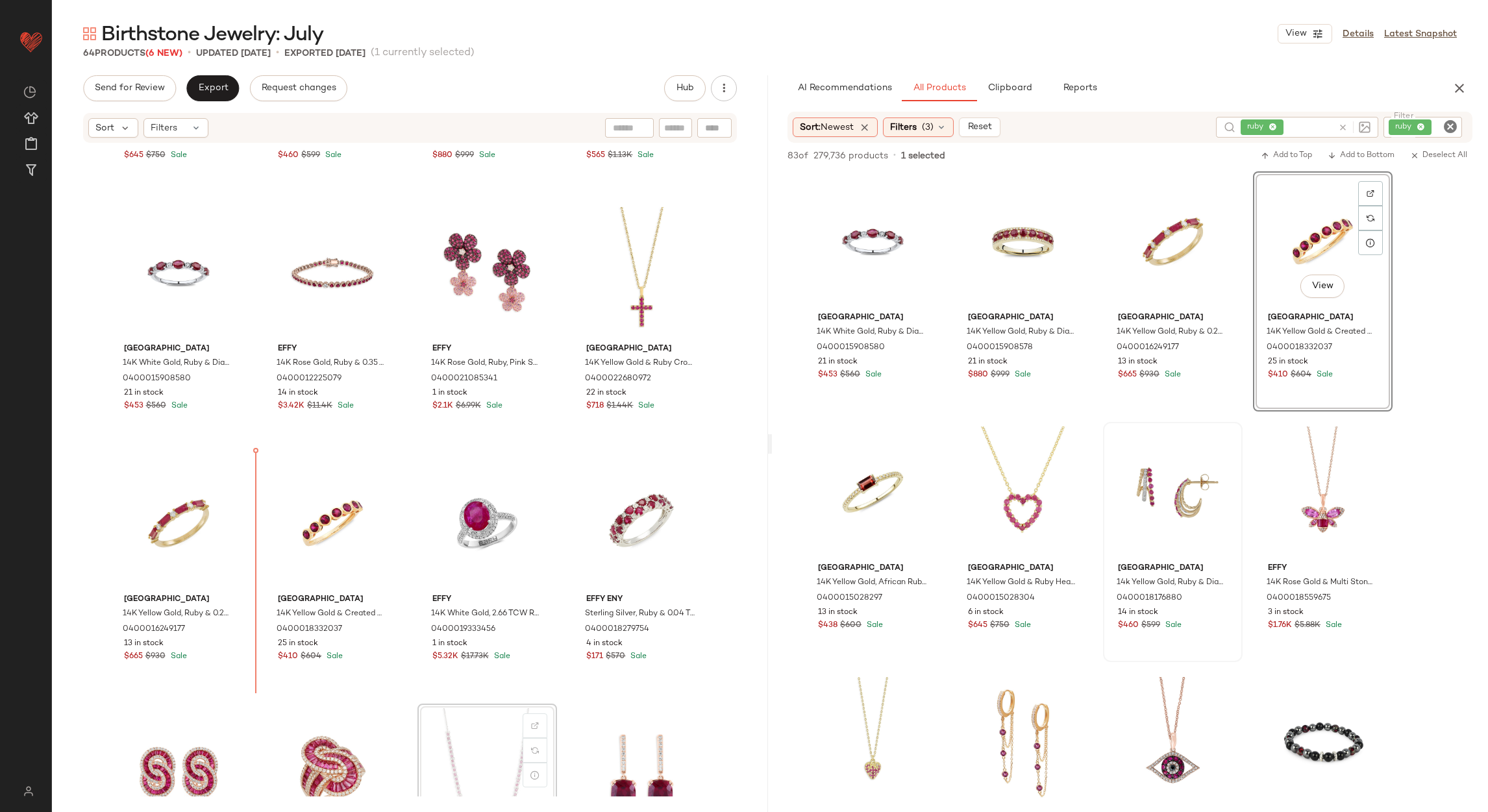
scroll to position [196, 0]
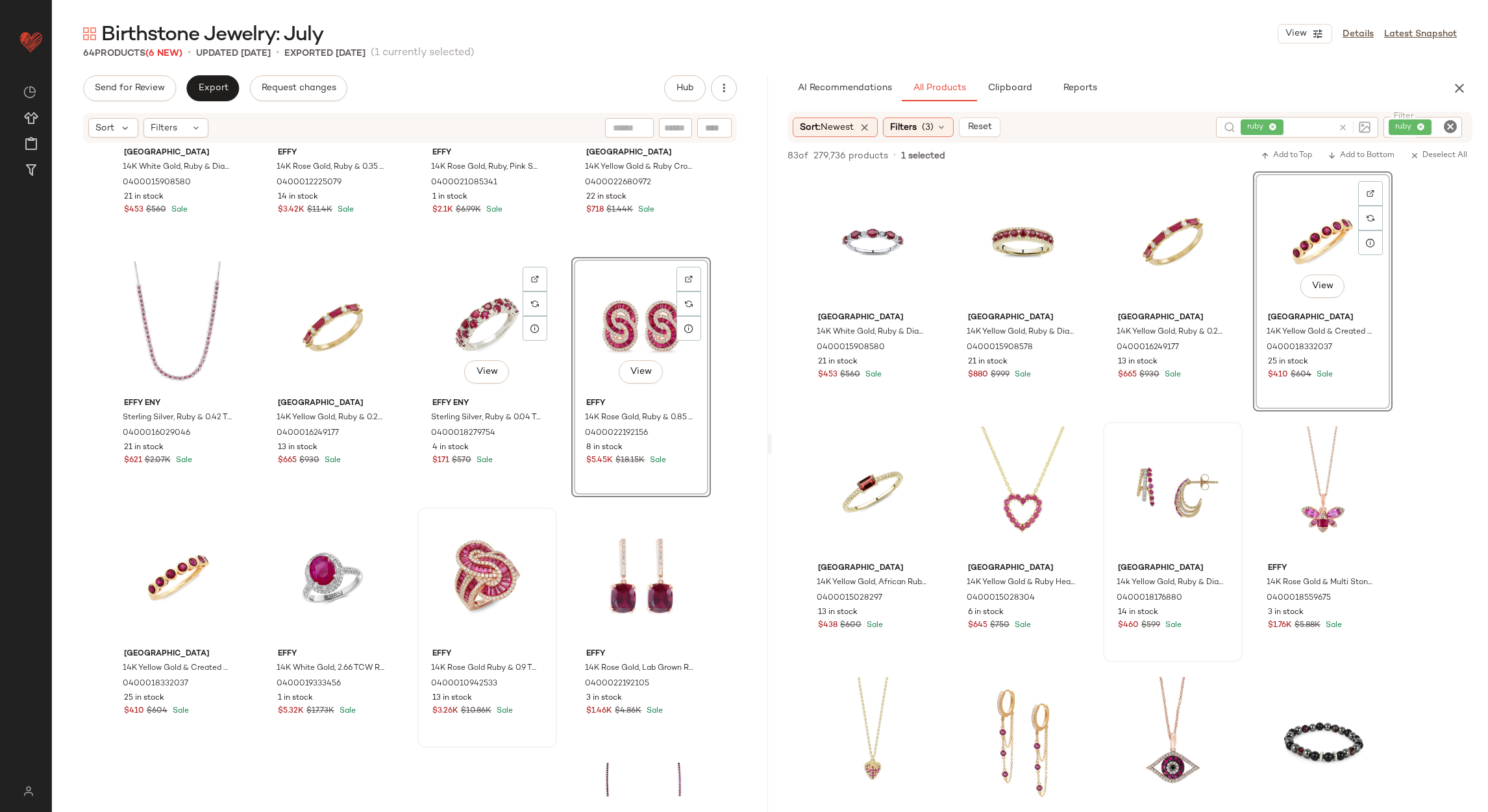
scroll to position [196, 0]
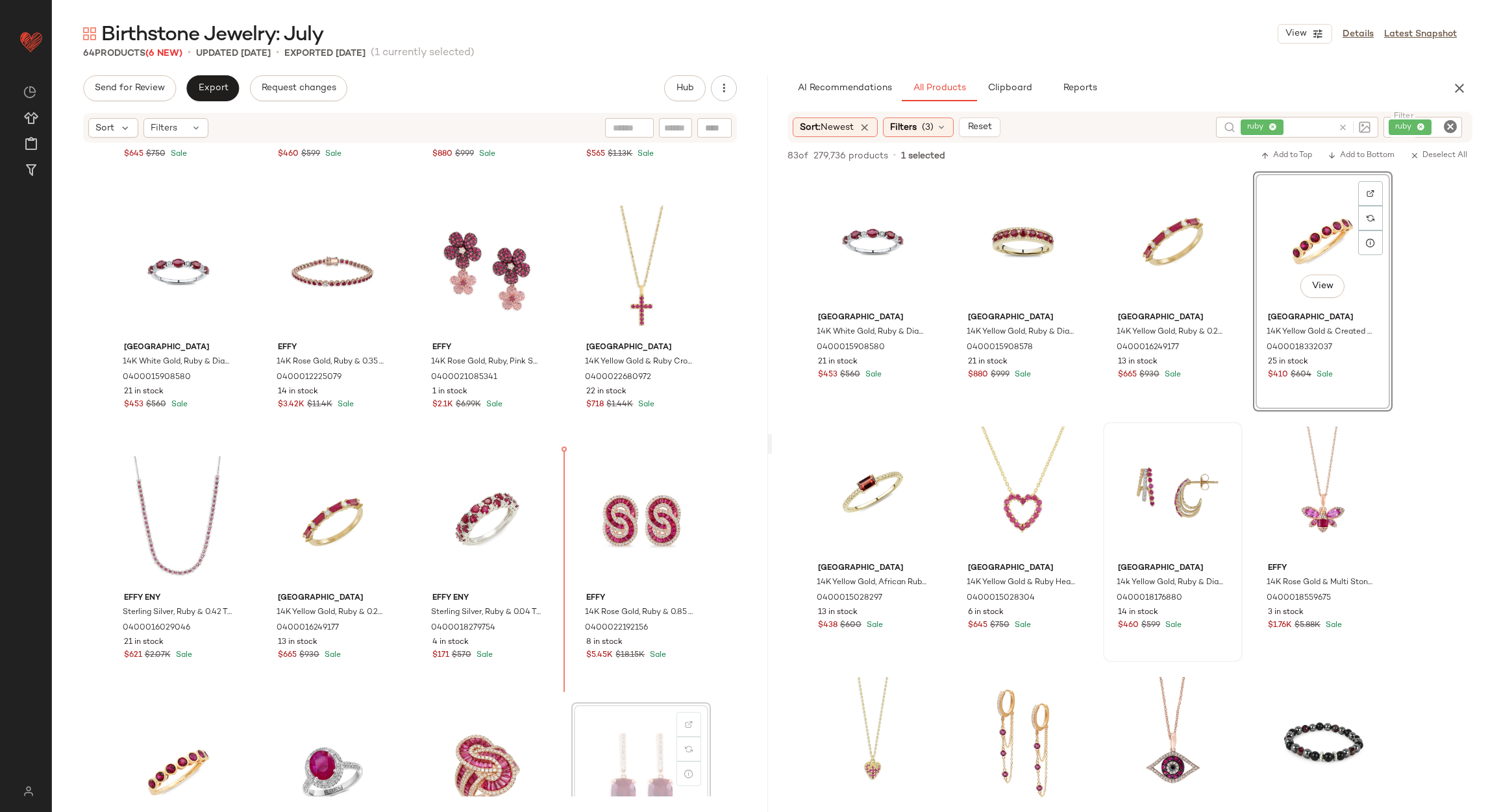
scroll to position [199, 0]
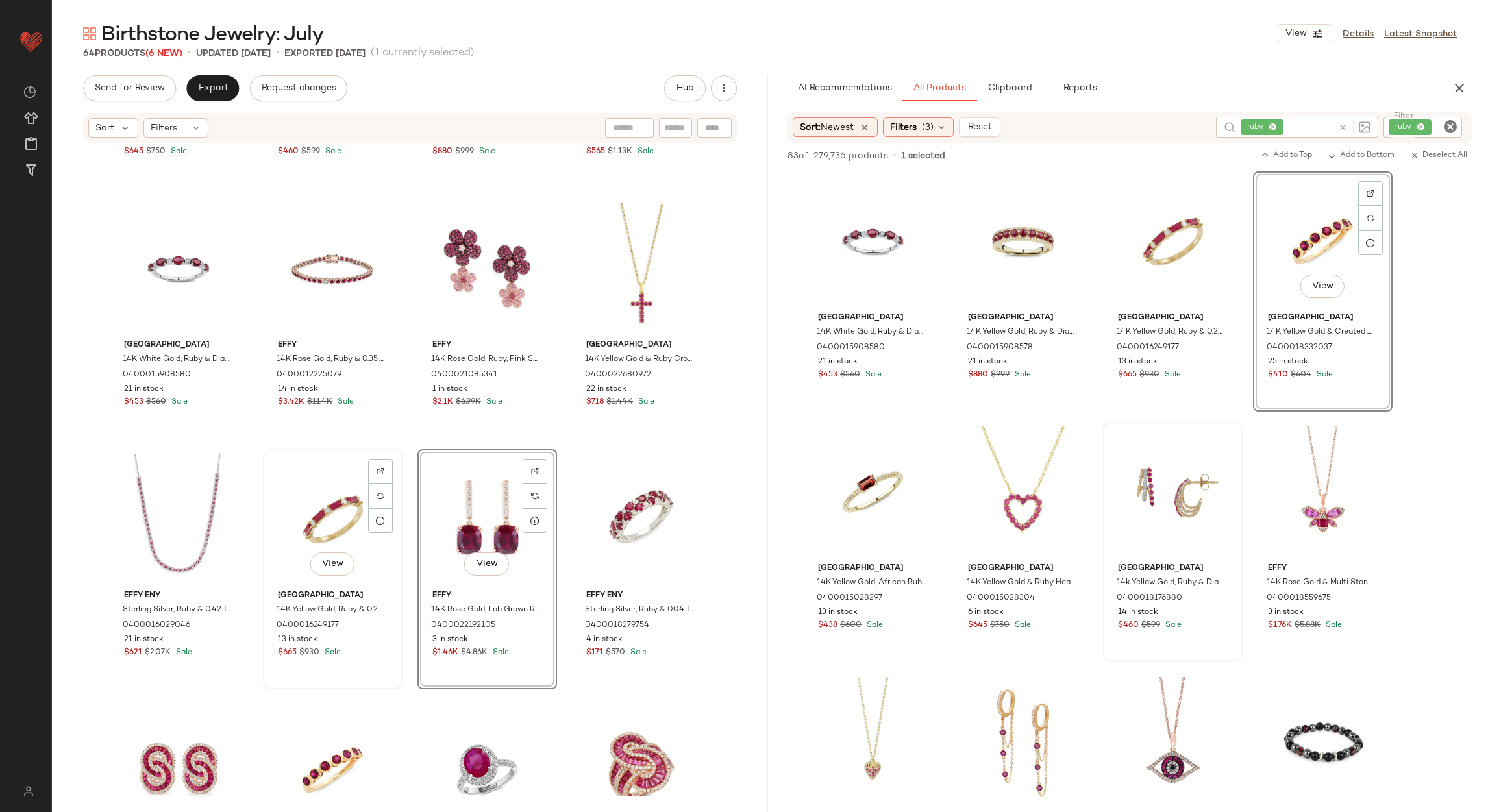
scroll to position [296, 0]
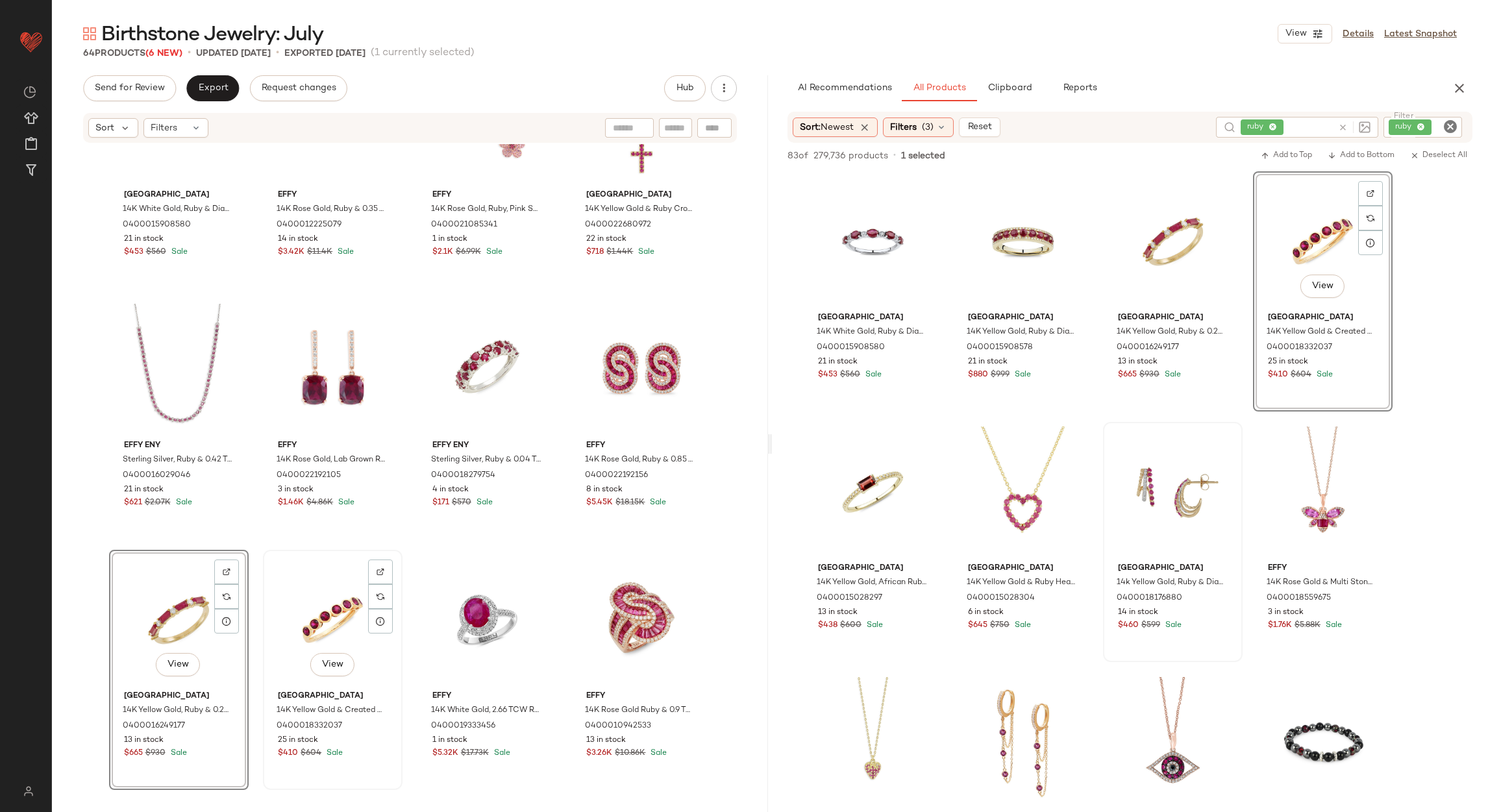
scroll to position [416, 0]
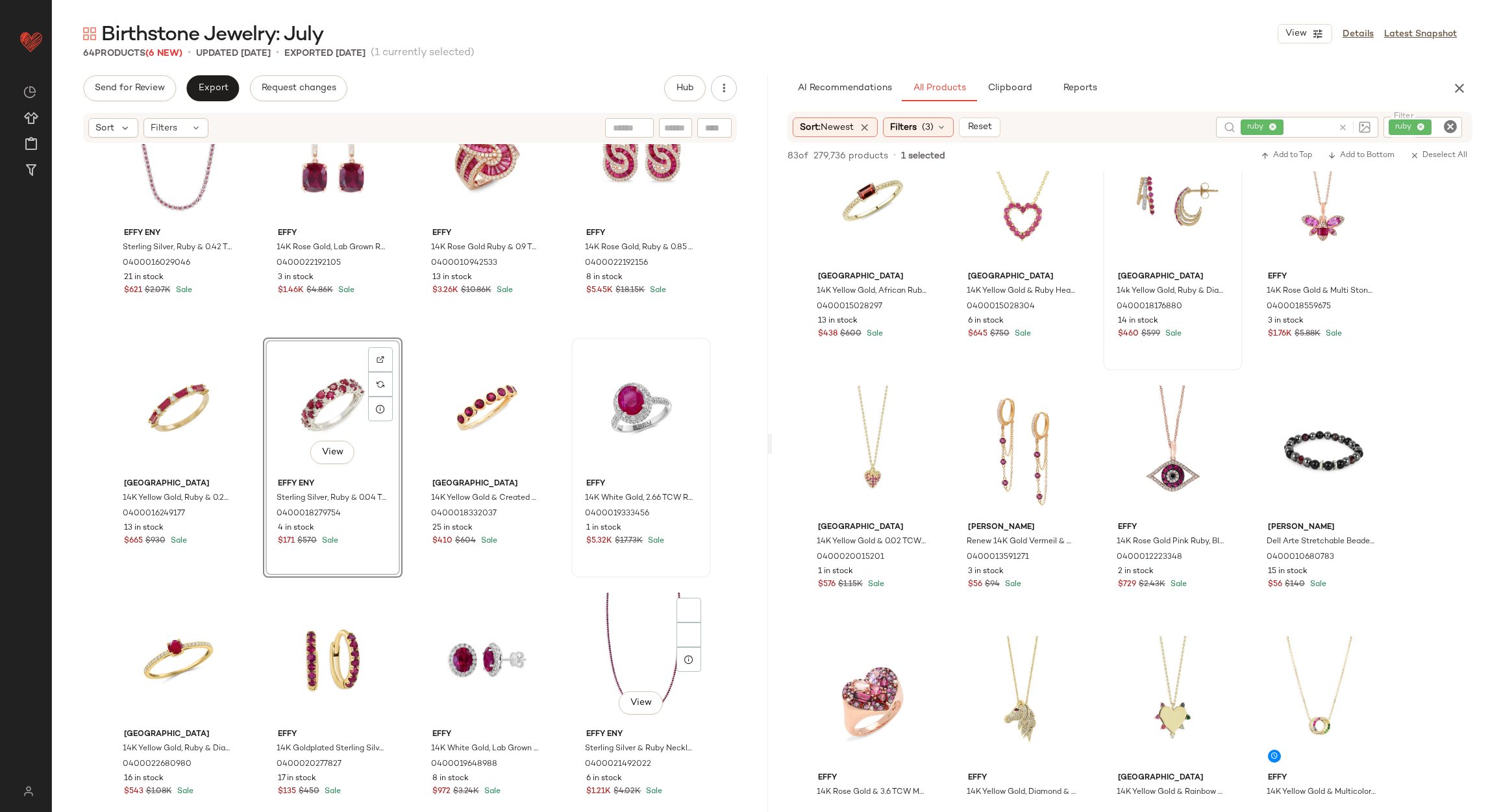
scroll to position [611, 0]
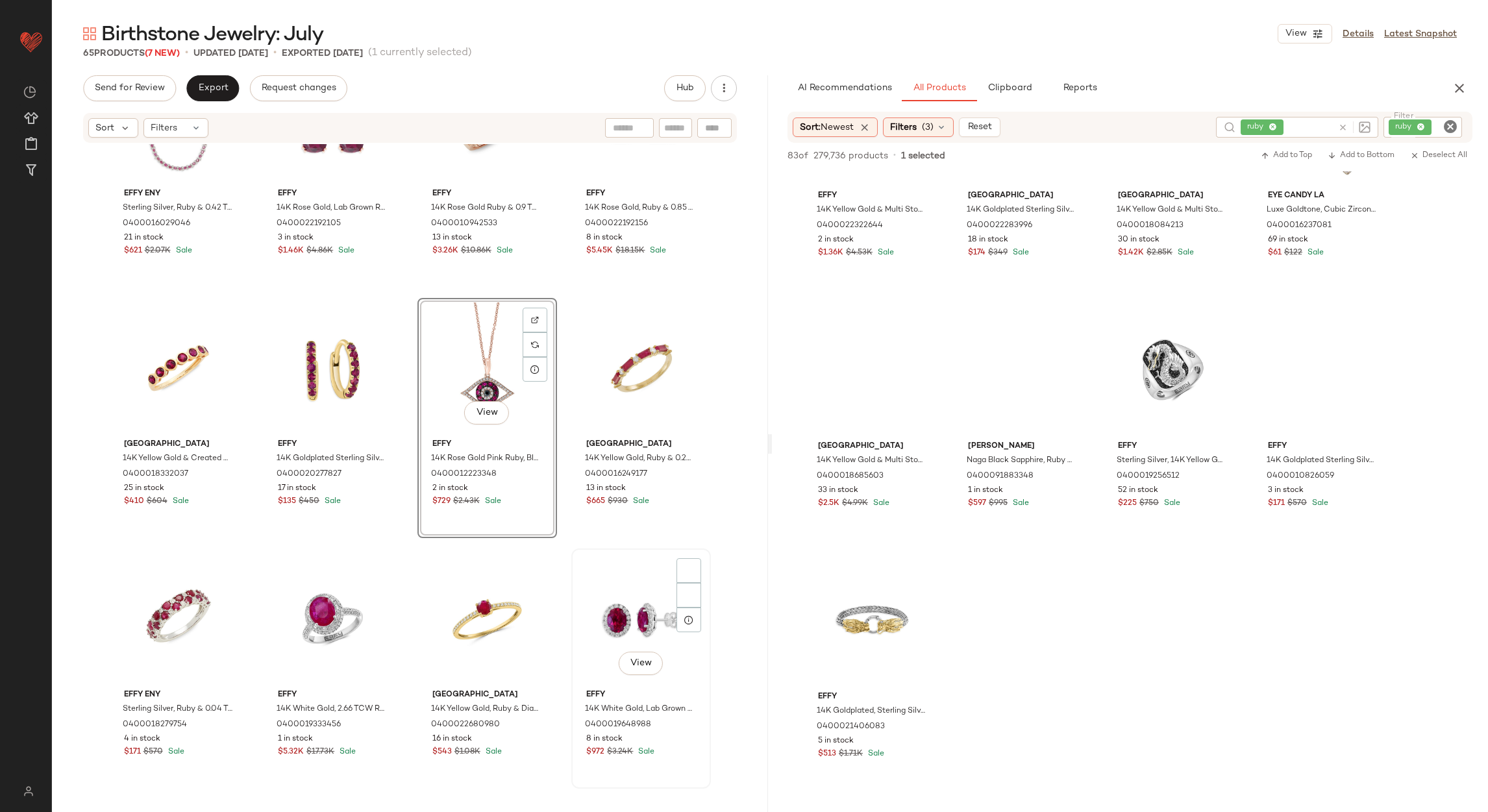
scroll to position [1168, 0]
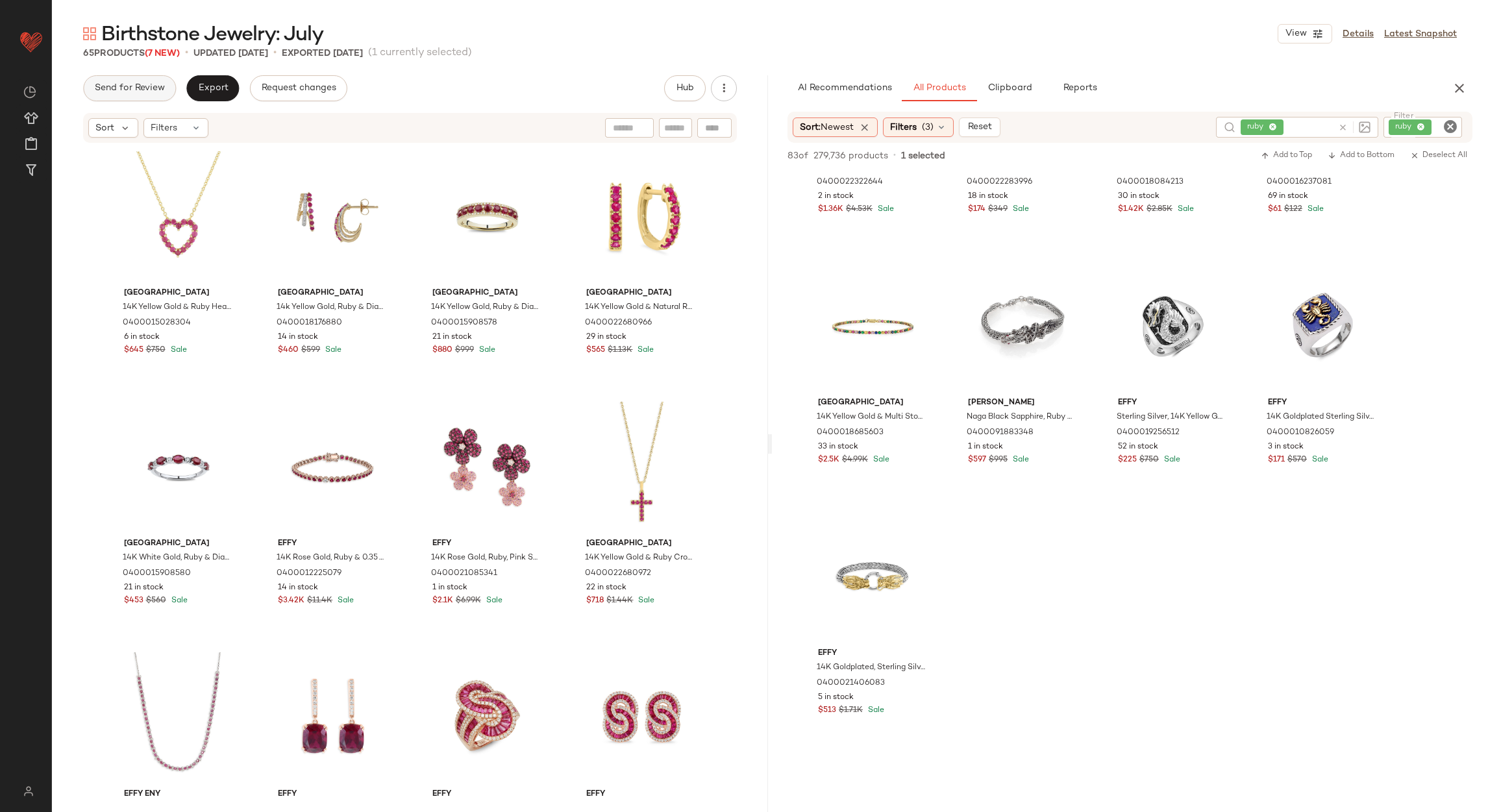
click at [130, 87] on span "Send for Review" at bounding box center [130, 88] width 71 height 10
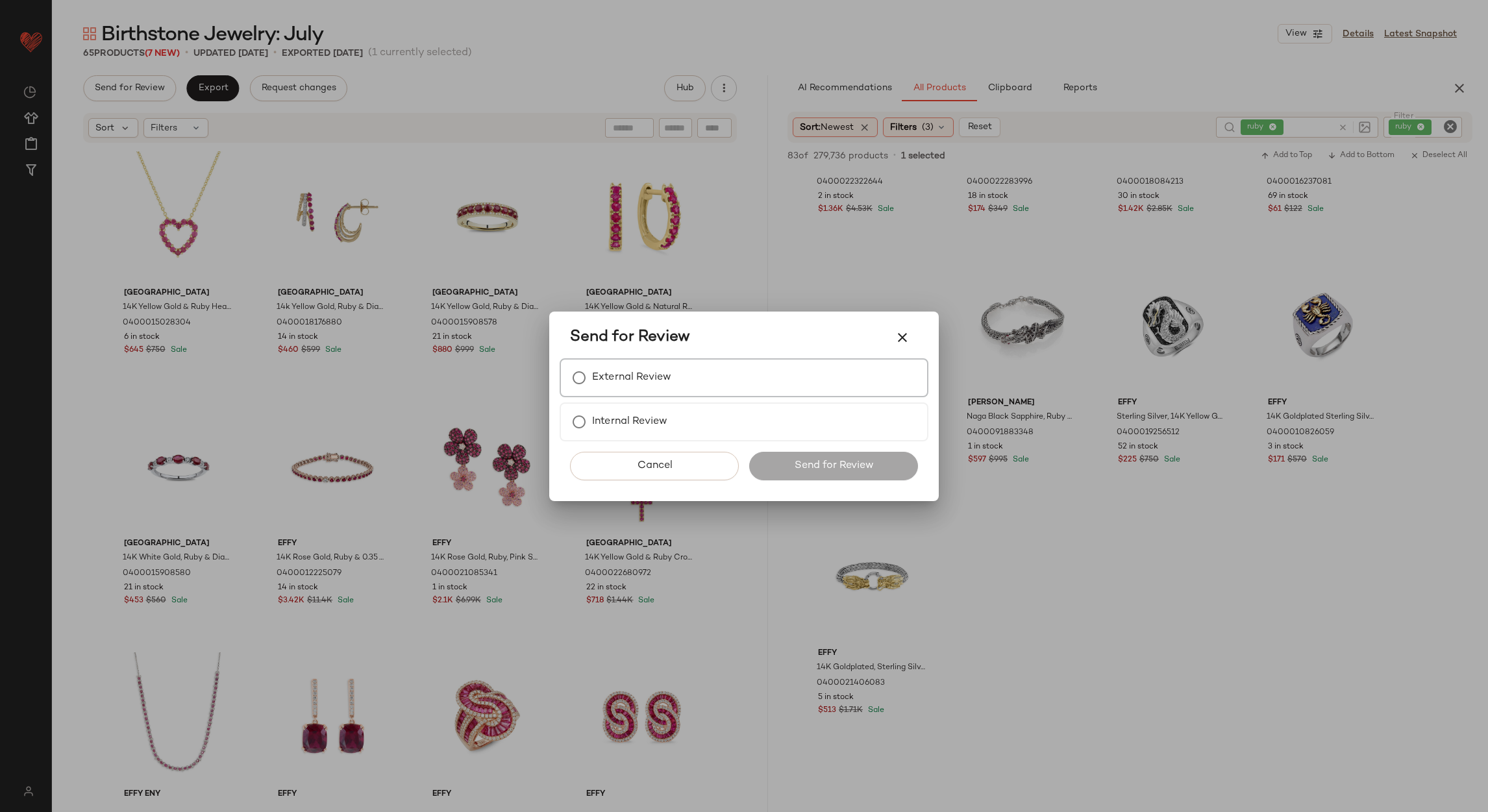
click at [607, 387] on label "External Review" at bounding box center [631, 378] width 79 height 26
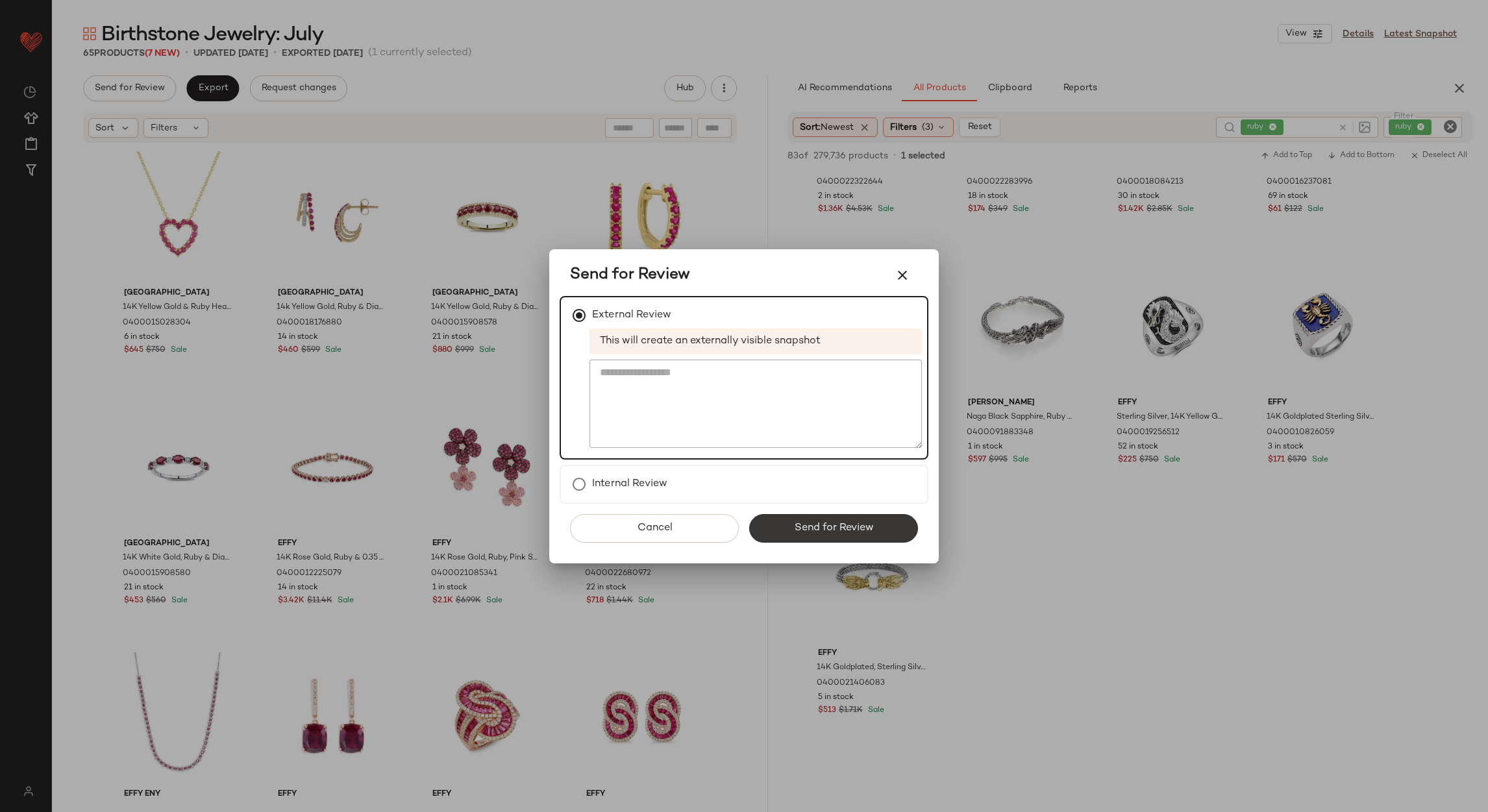
click at [789, 518] on button "Send for Review" at bounding box center [833, 528] width 169 height 28
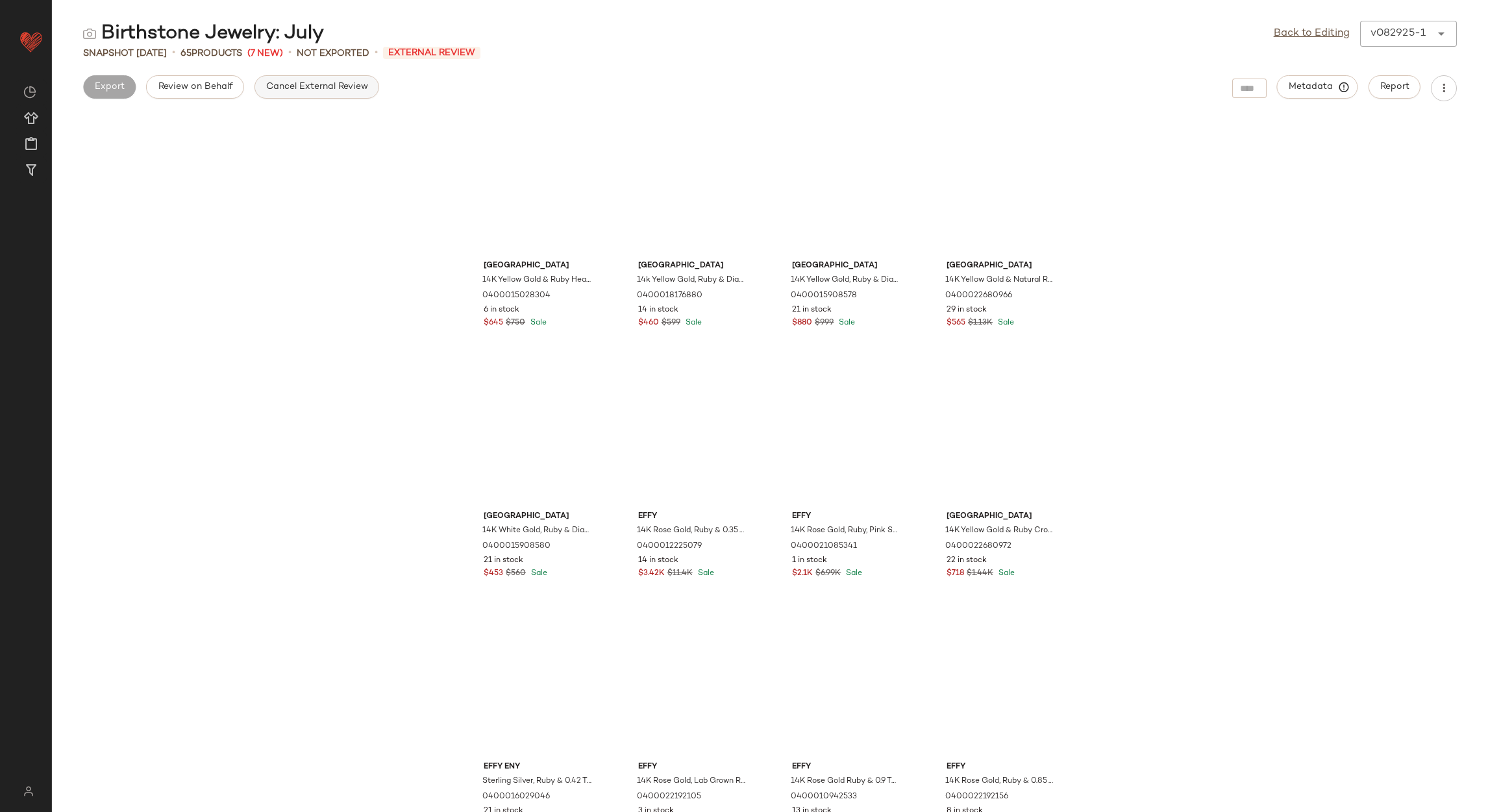
click at [321, 87] on span "Cancel External Review" at bounding box center [317, 87] width 102 height 10
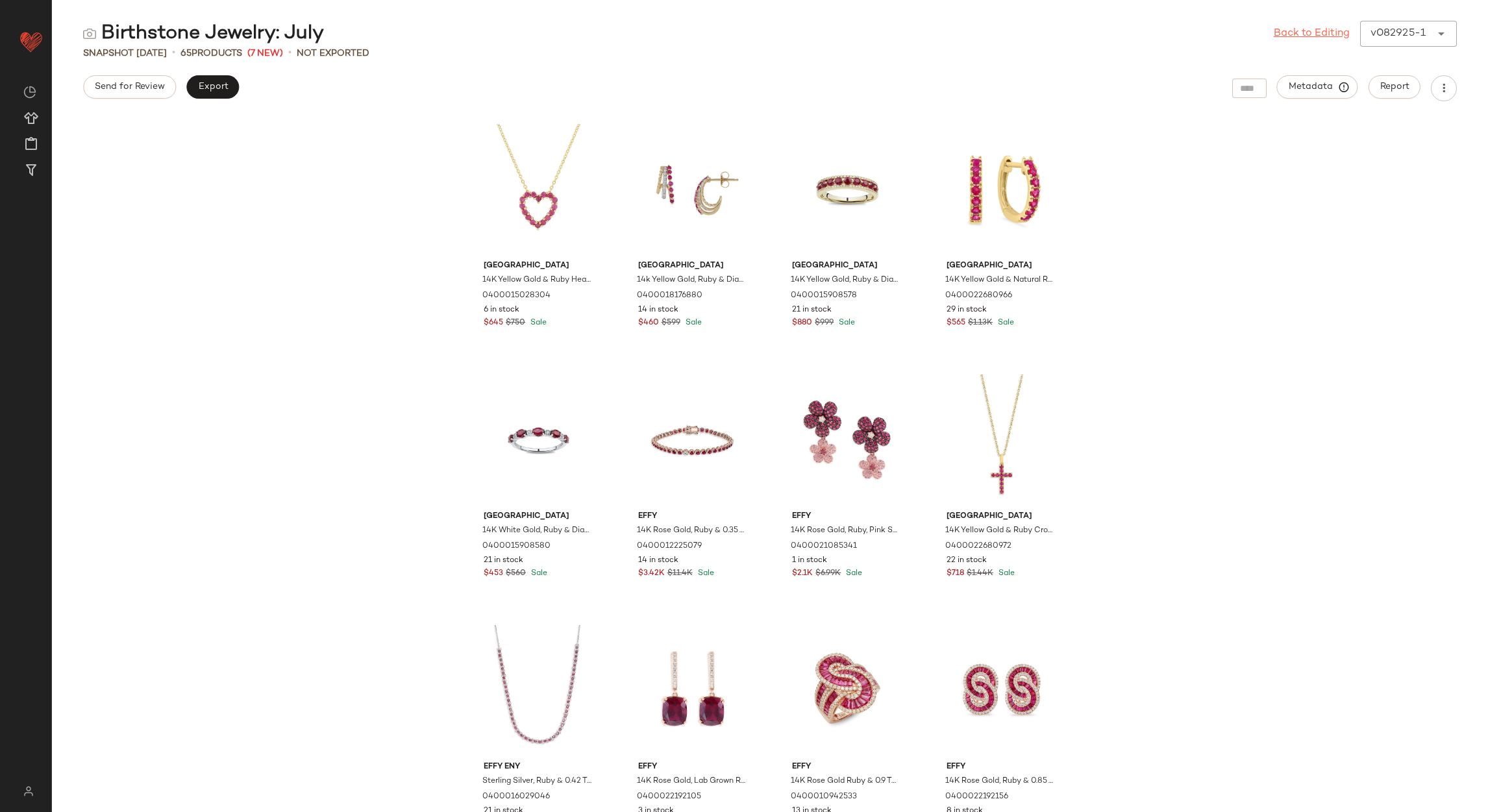
click at [1309, 39] on link "Back to Editing" at bounding box center [1311, 33] width 76 height 16
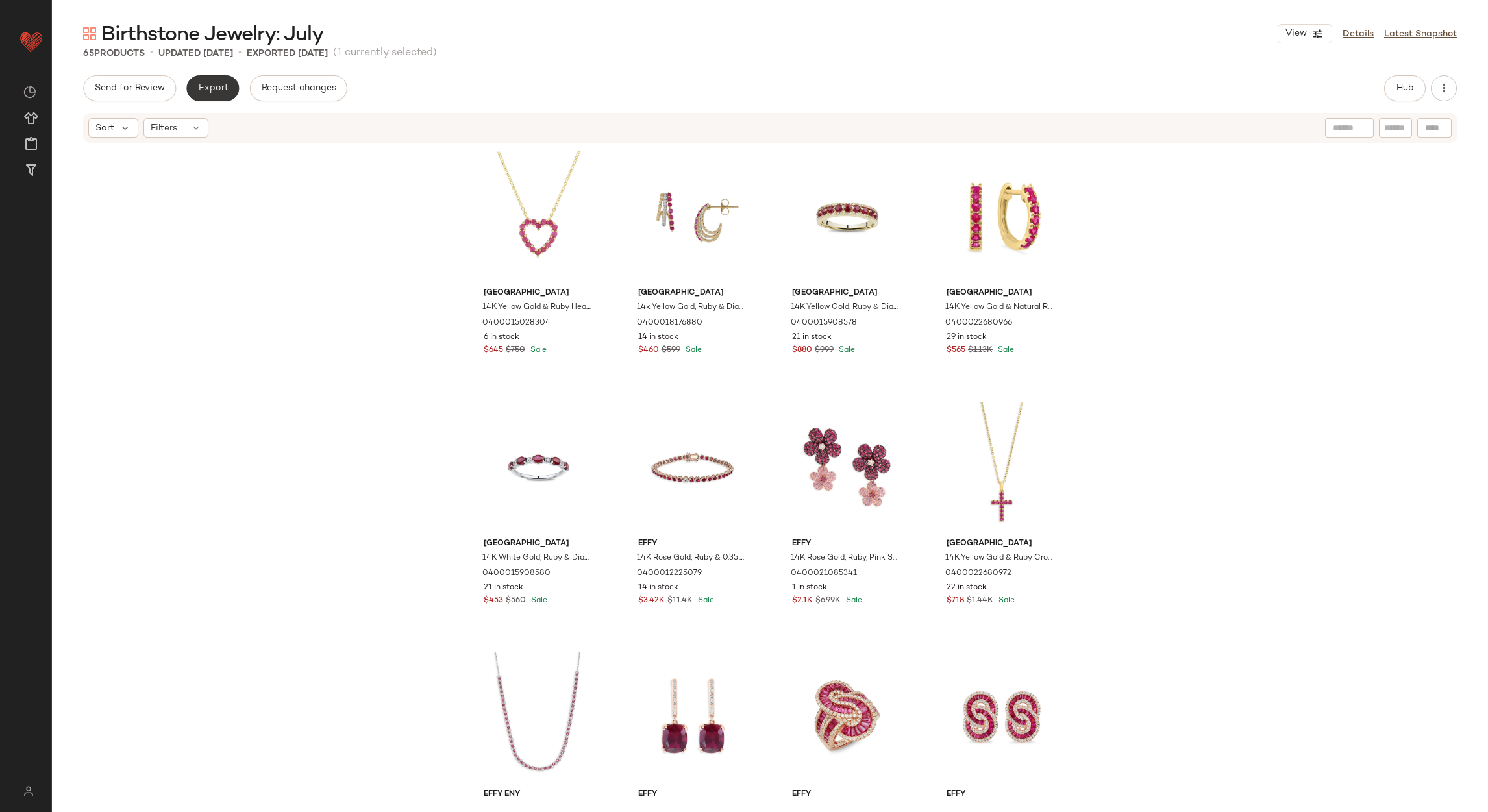
click at [204, 89] on span "Export" at bounding box center [212, 88] width 30 height 10
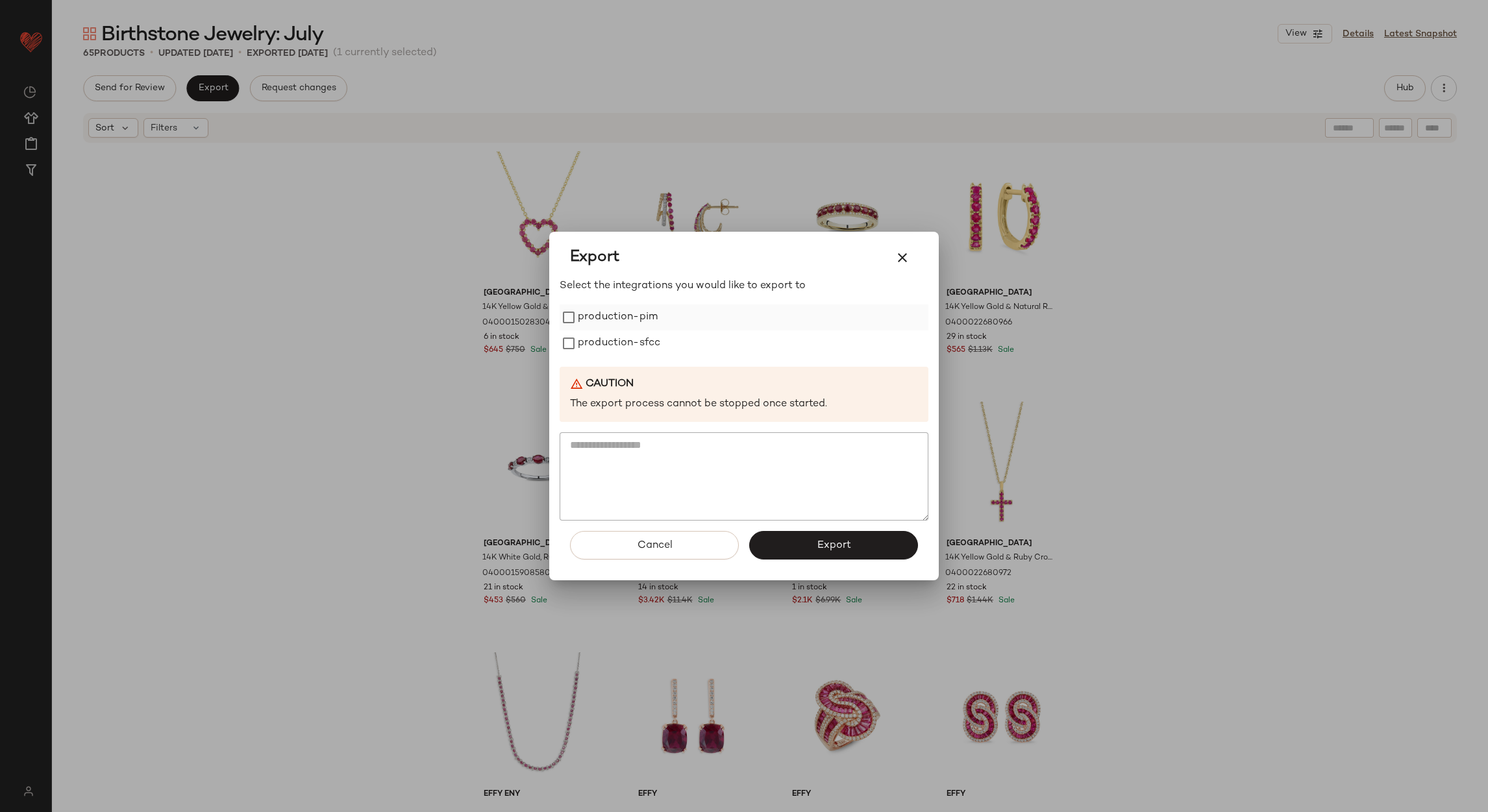
click at [625, 316] on label "production-pim" at bounding box center [618, 318] width 80 height 26
click at [619, 331] on label "production-sfcc" at bounding box center [619, 343] width 82 height 26
click at [777, 553] on button "Export" at bounding box center [833, 545] width 169 height 28
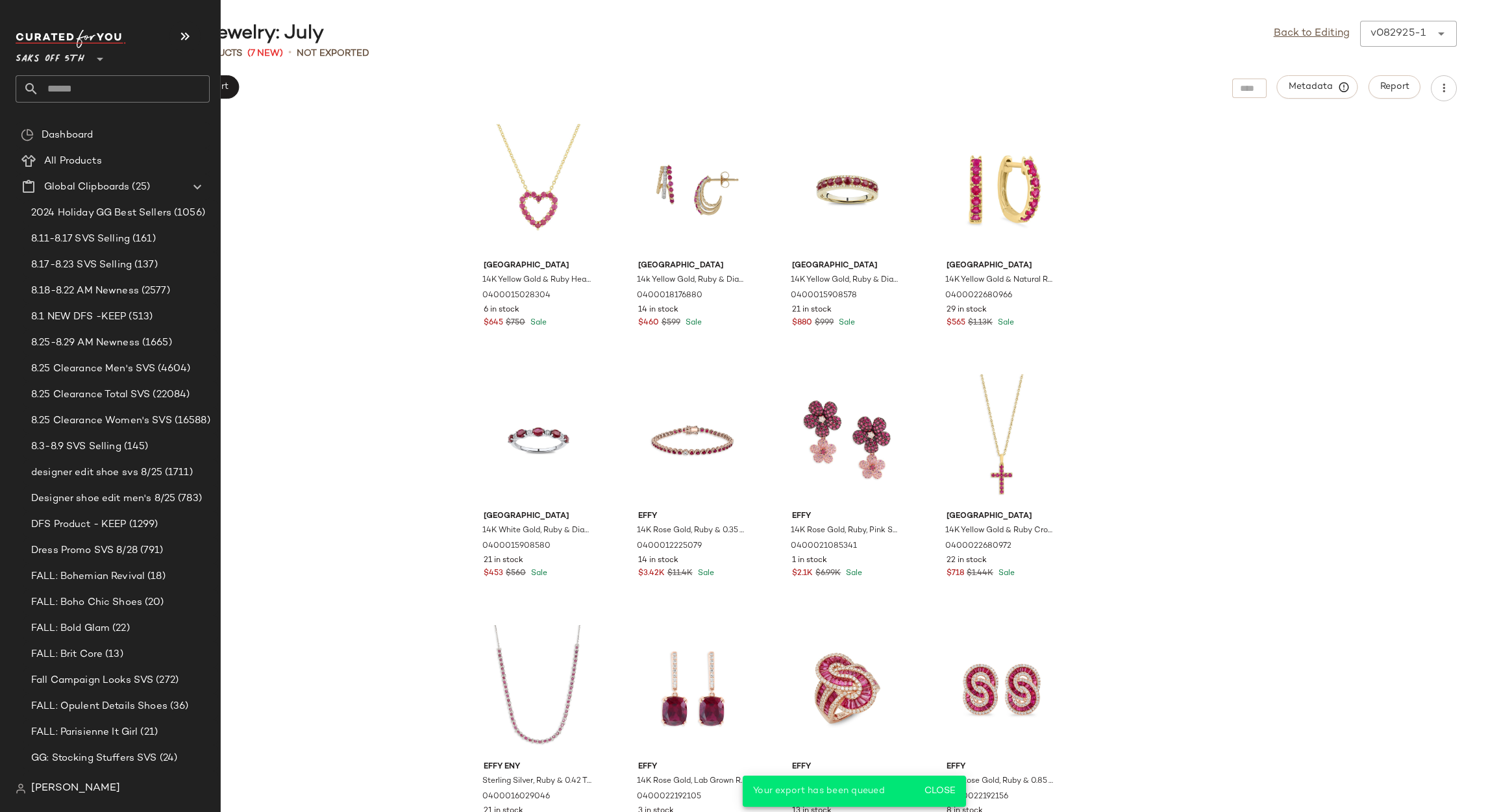
scroll to position [462, 0]
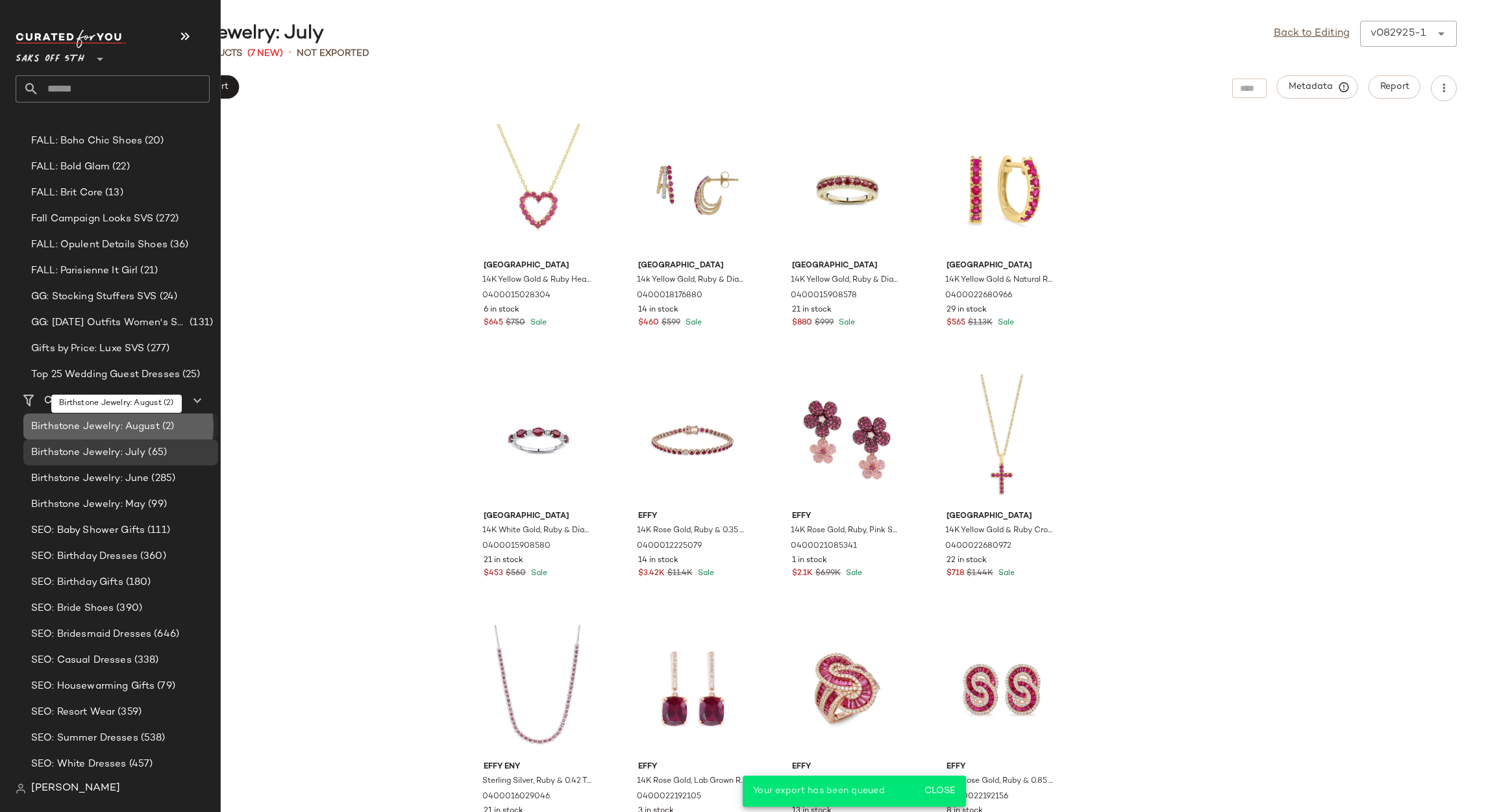
click at [97, 429] on span "Birthstone Jewelry: August" at bounding box center [95, 427] width 129 height 15
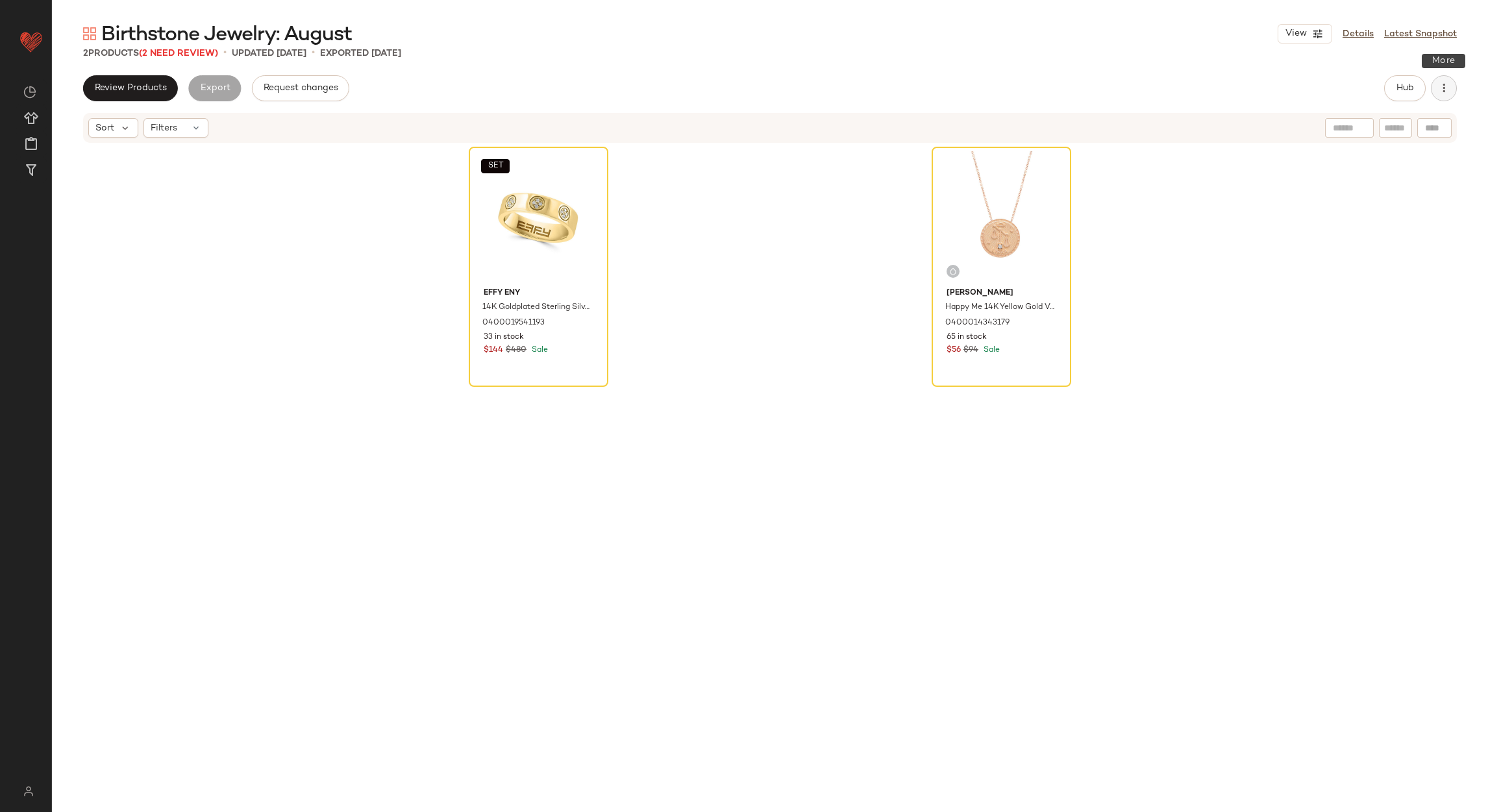
click at [1440, 89] on icon "button" at bounding box center [1443, 88] width 13 height 13
click at [1365, 184] on span "Clear Suggested Products" at bounding box center [1385, 188] width 122 height 14
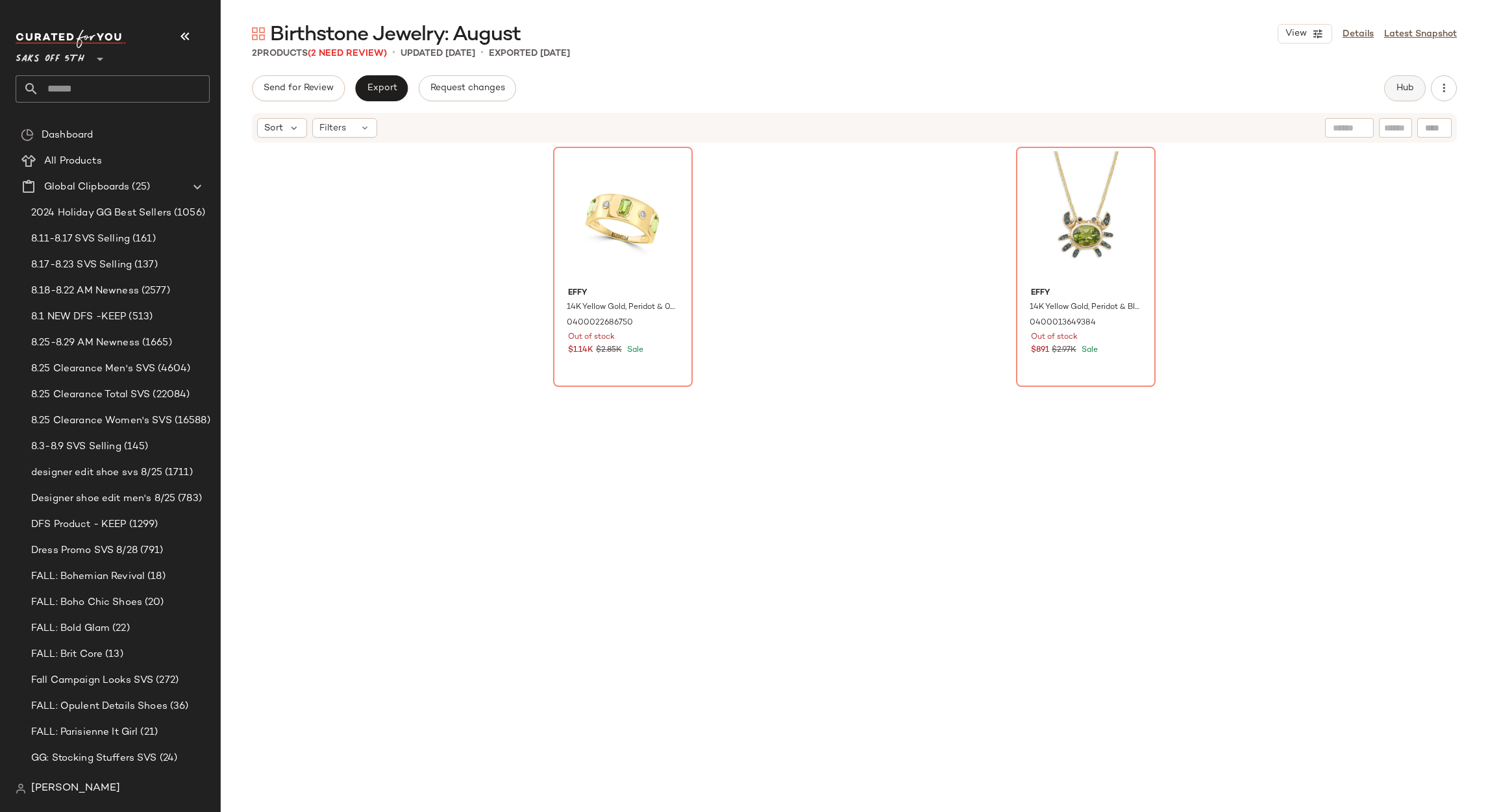
click at [1404, 86] on span "Hub" at bounding box center [1405, 88] width 18 height 10
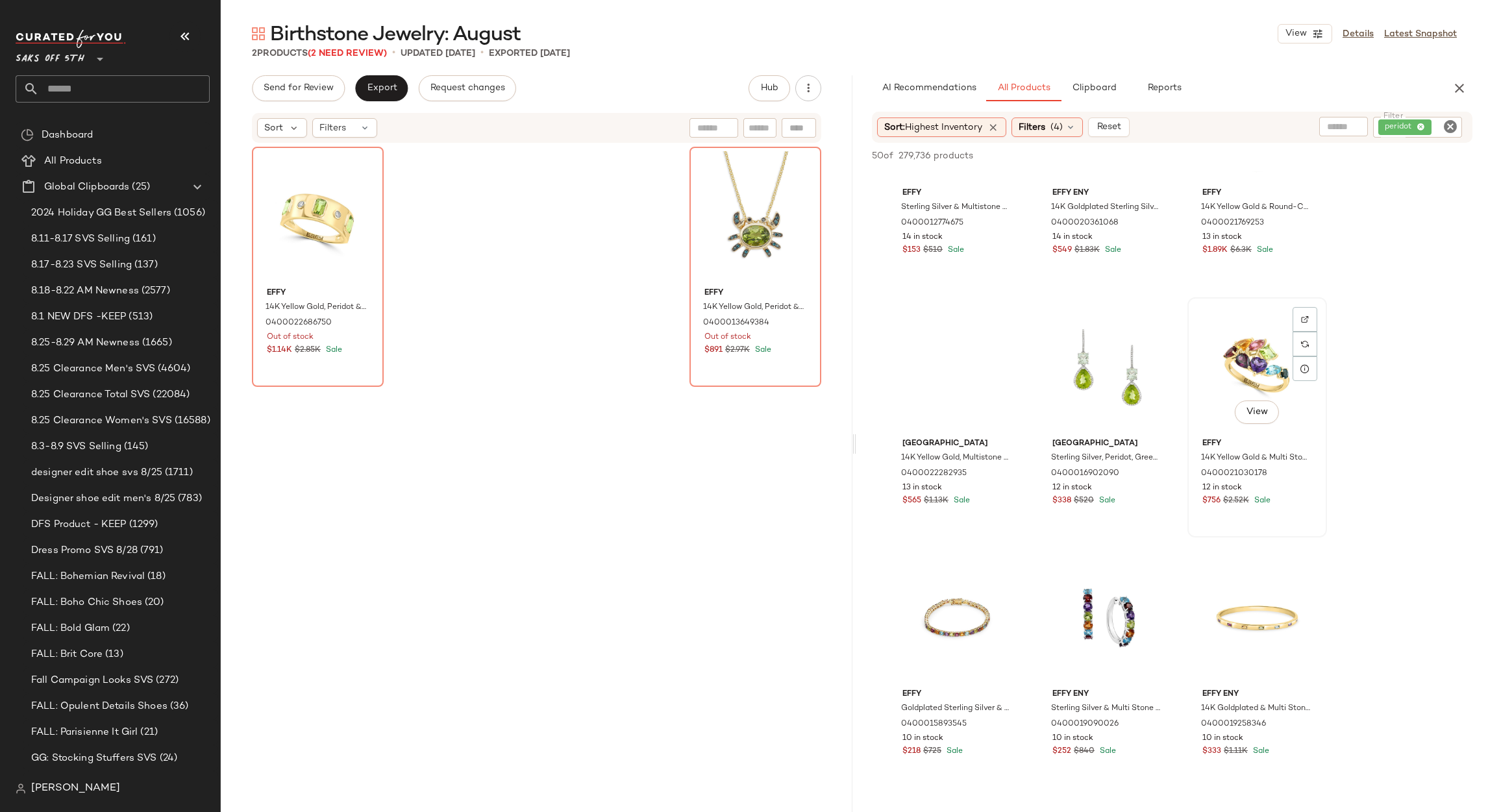
scroll to position [1655, 0]
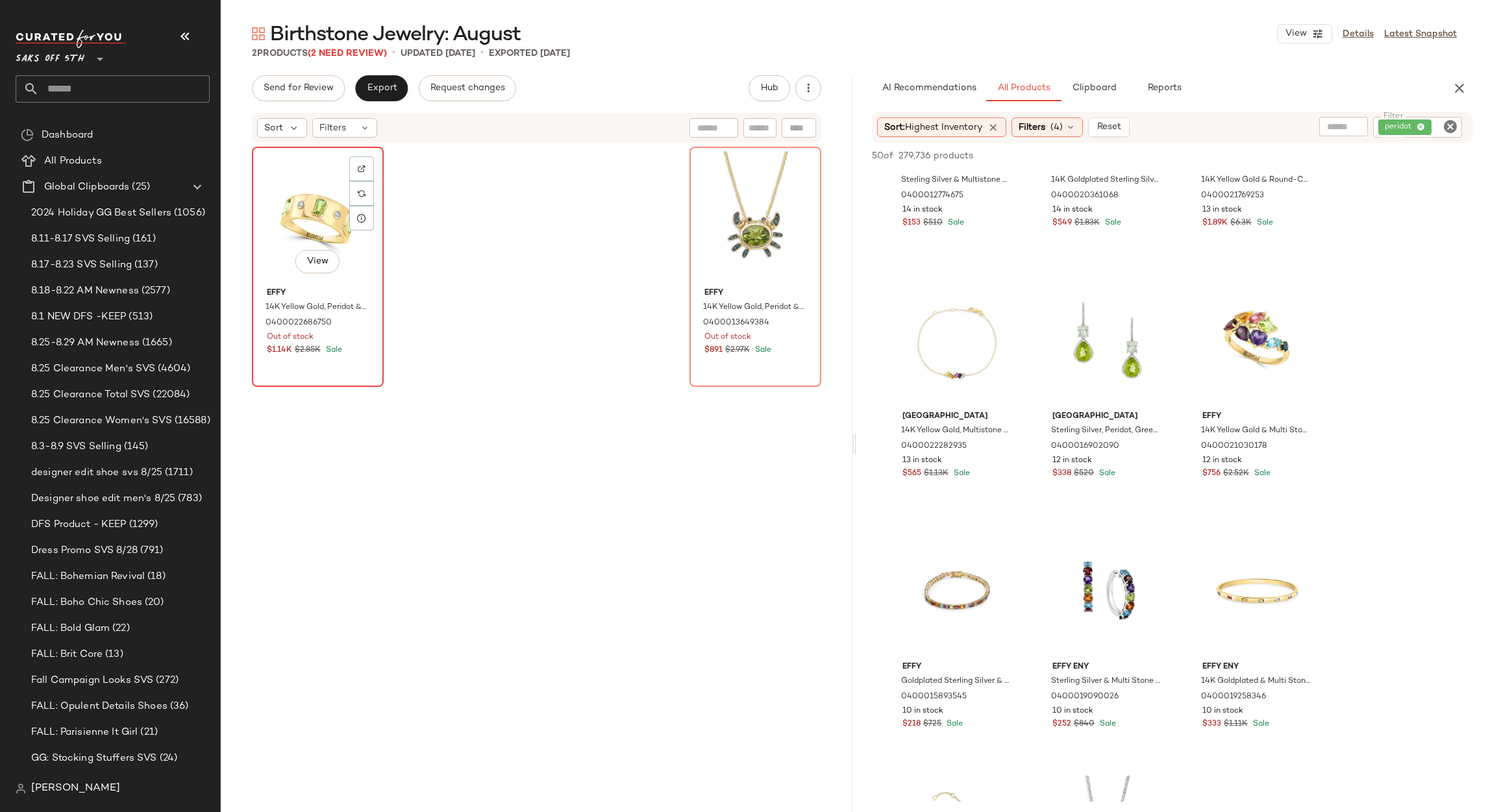
click at [321, 211] on div "View" at bounding box center [317, 217] width 122 height 131
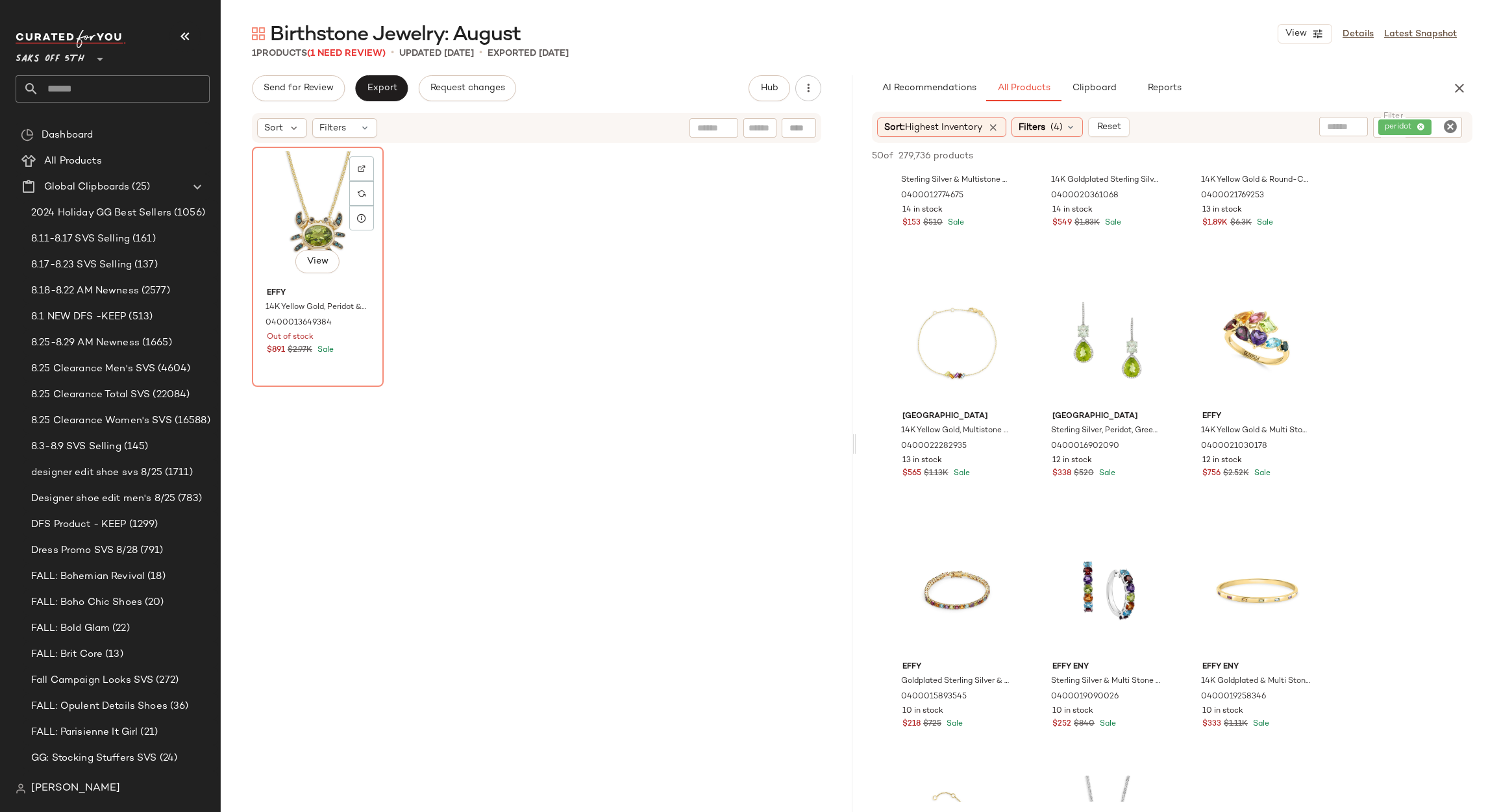
click at [321, 211] on div "View" at bounding box center [317, 217] width 122 height 131
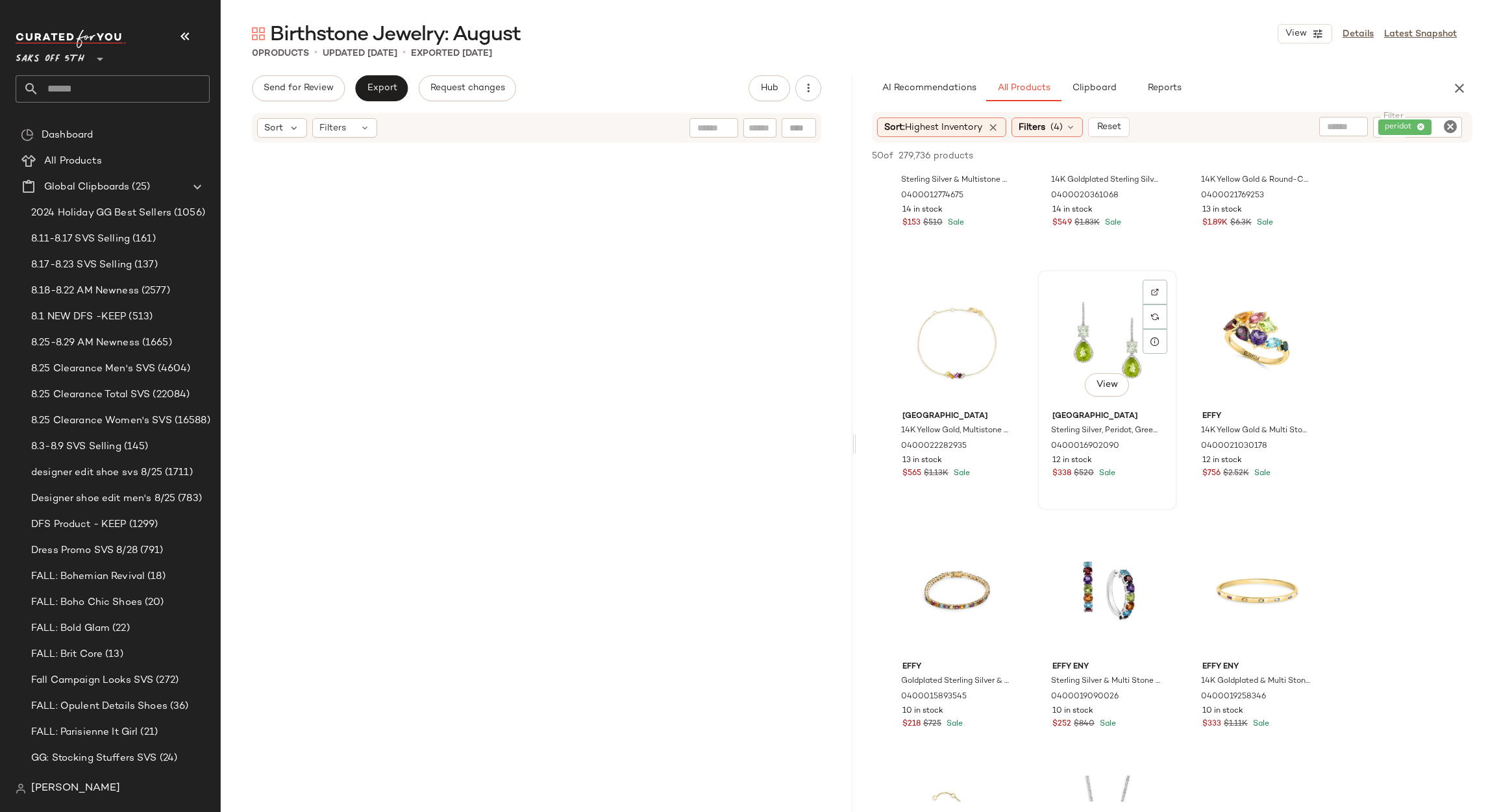
click at [1122, 297] on div "View" at bounding box center [1107, 340] width 130 height 131
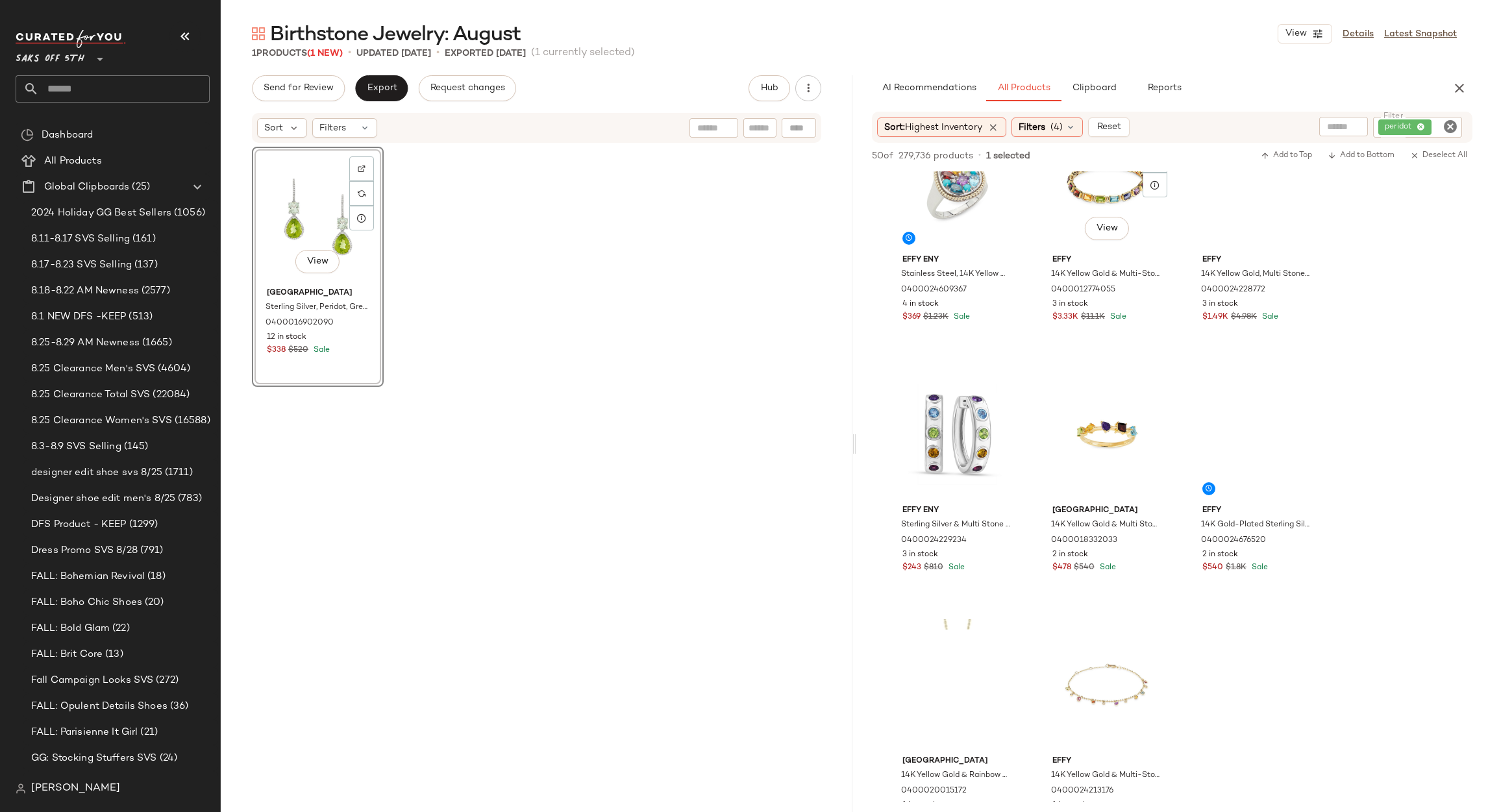
scroll to position [3700, 0]
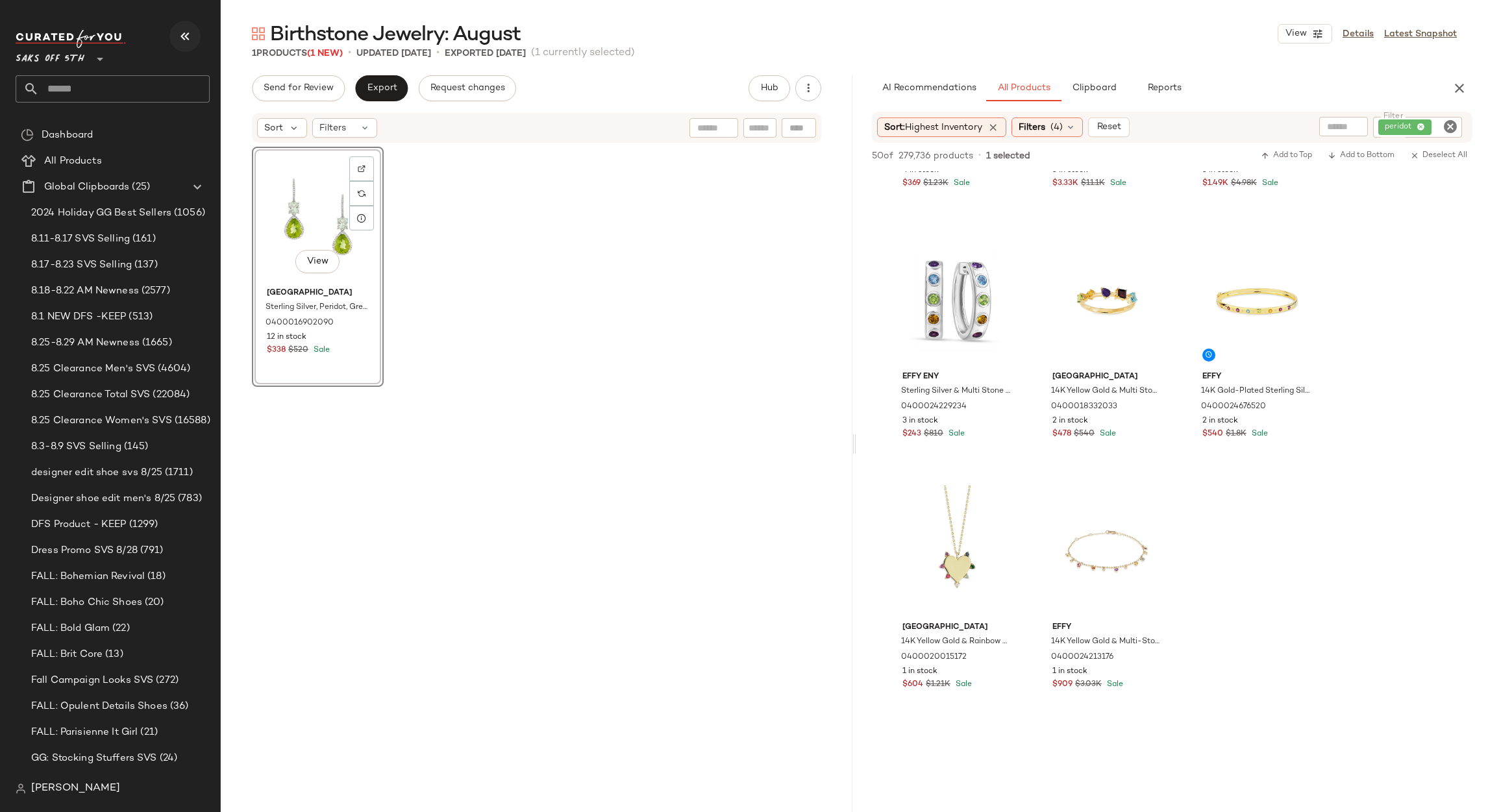
click at [185, 32] on icon "button" at bounding box center [184, 36] width 16 height 16
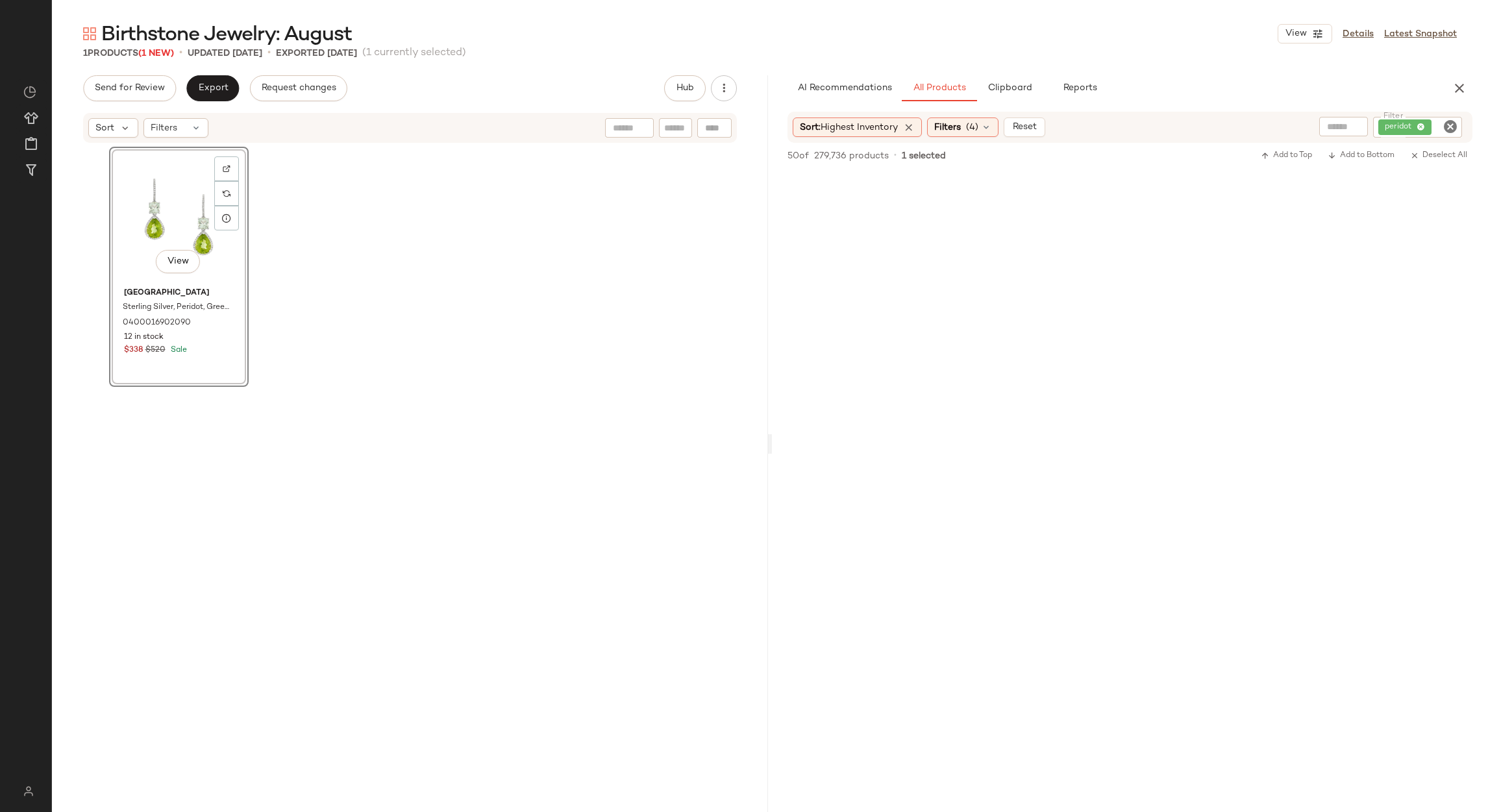
scroll to position [2697, 0]
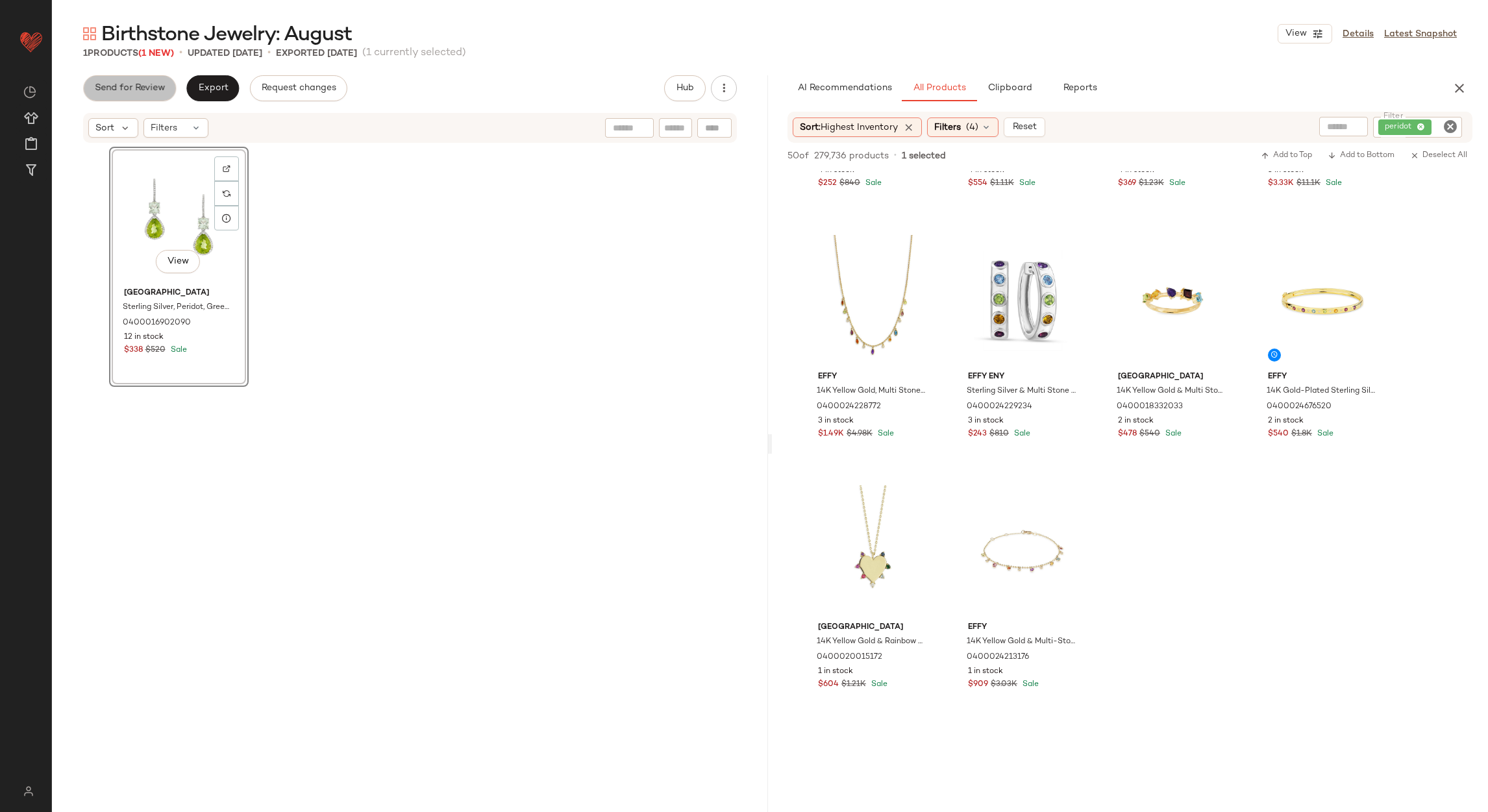
click at [157, 96] on button "Send for Review" at bounding box center [130, 88] width 93 height 26
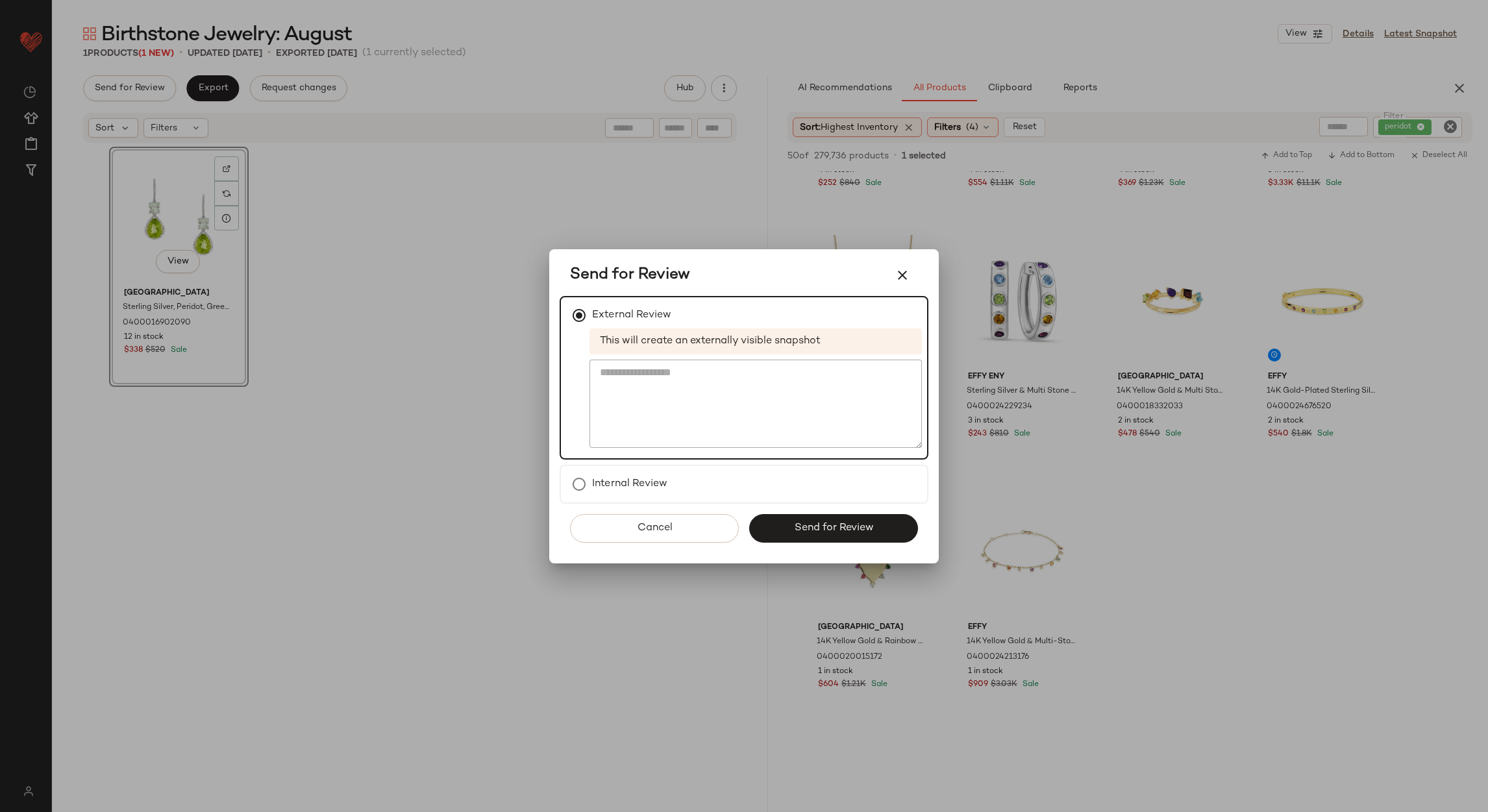
click at [796, 541] on div "Cancel Send for Review" at bounding box center [744, 533] width 369 height 59
click at [797, 539] on button "Send for Review" at bounding box center [833, 528] width 169 height 28
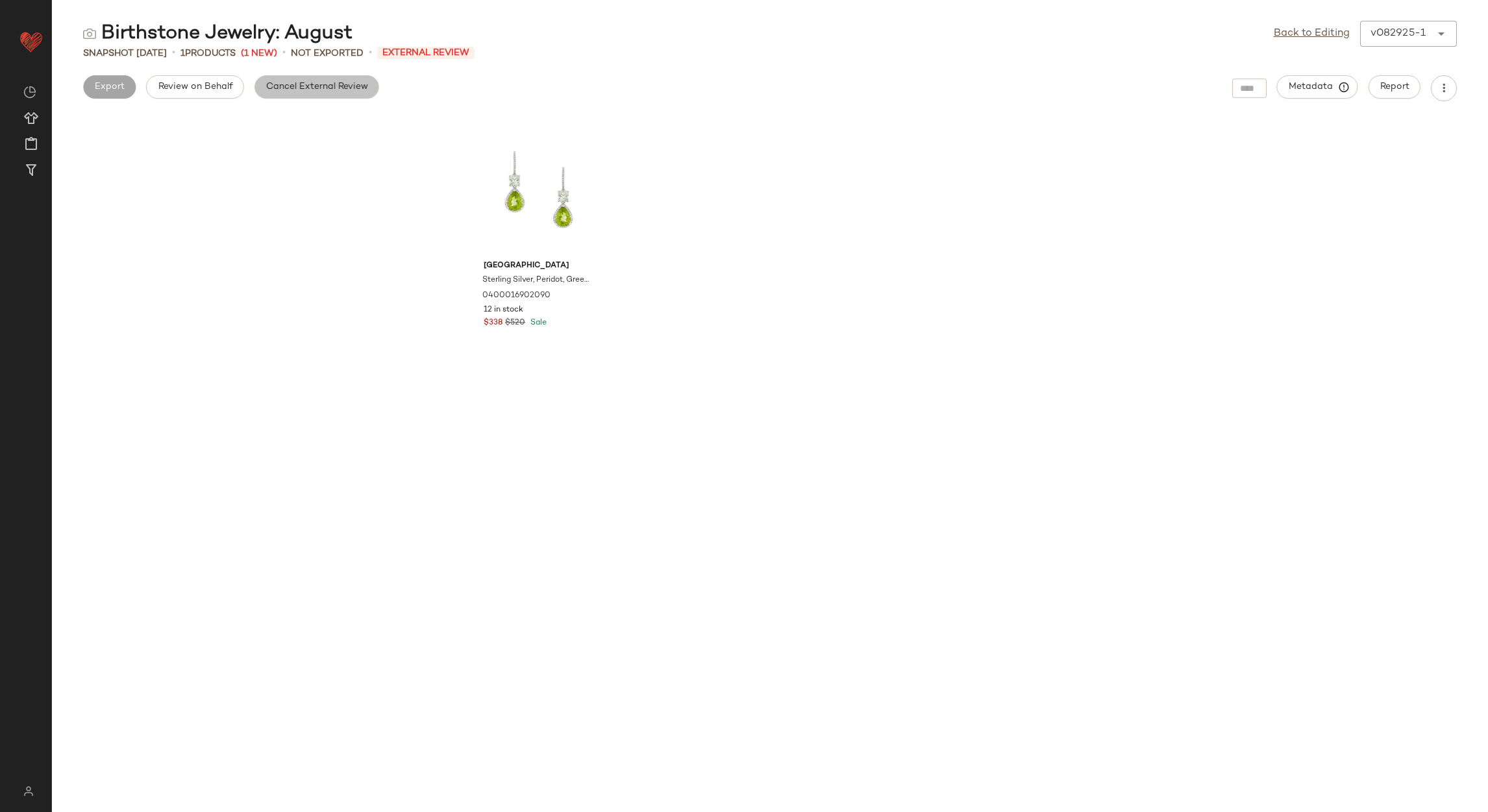
click at [350, 83] on span "Cancel External Review" at bounding box center [317, 87] width 102 height 10
click at [1317, 36] on link "Back to Editing" at bounding box center [1311, 33] width 76 height 16
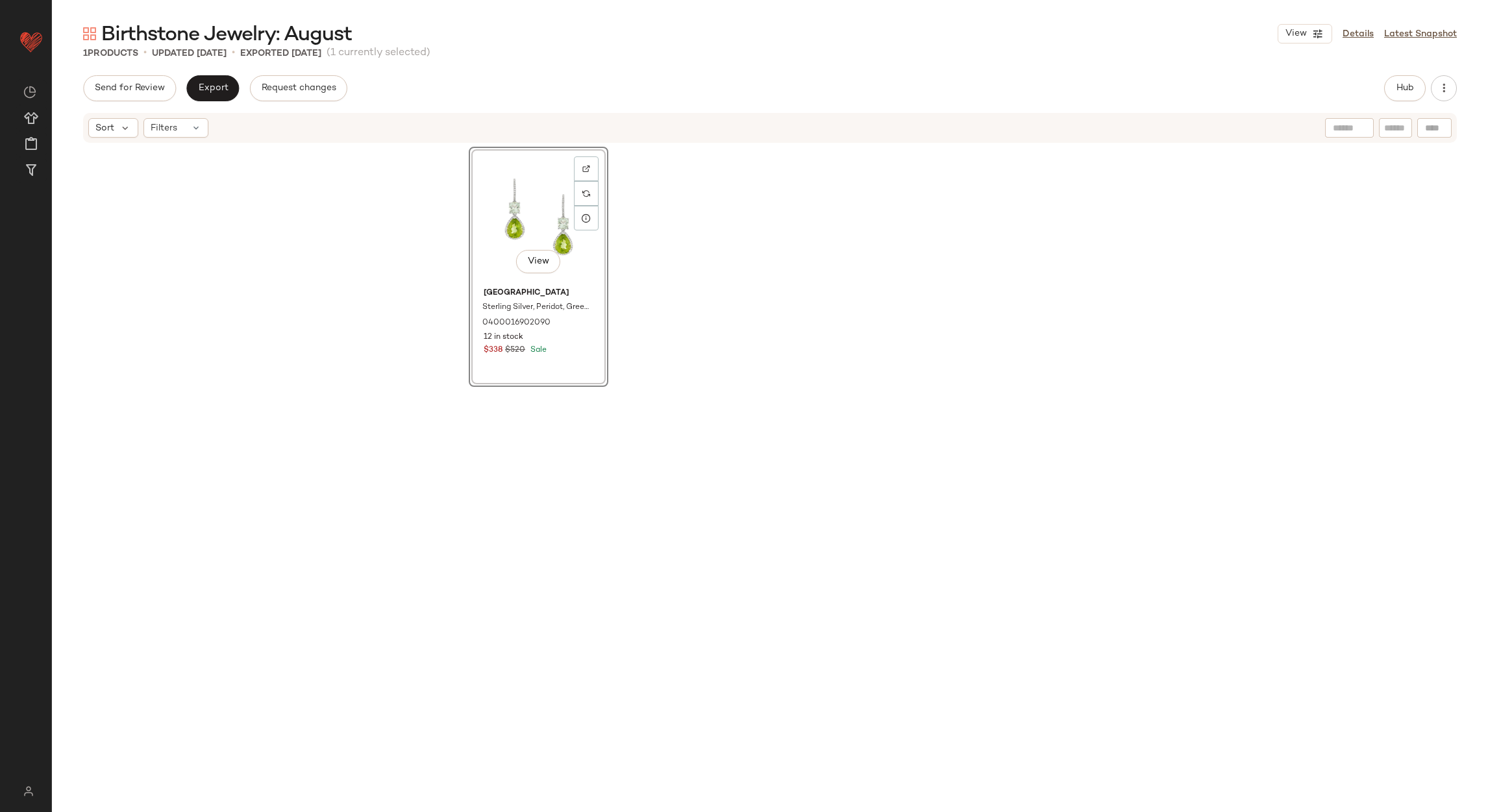
click at [183, 101] on div "Send for Review Export Request changes Hub Sort Filters View Saks Fifth Avenue …" at bounding box center [770, 444] width 1436 height 737
click at [200, 88] on span "Export" at bounding box center [212, 88] width 30 height 10
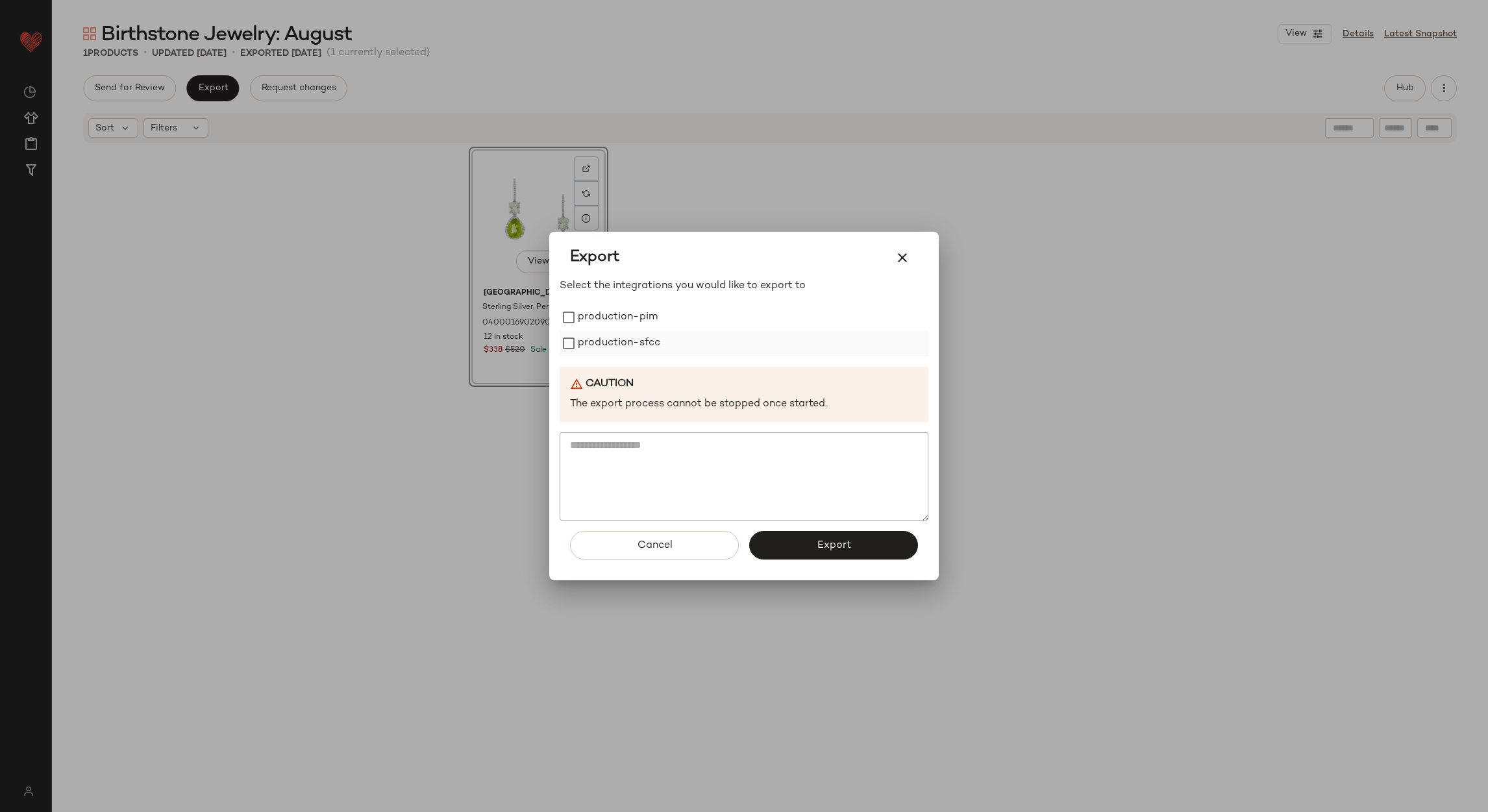
click at [615, 334] on label "production-sfcc" at bounding box center [619, 343] width 82 height 26
click at [616, 321] on label "production-pim" at bounding box center [618, 318] width 80 height 26
click at [892, 542] on button "Export" at bounding box center [833, 545] width 169 height 28
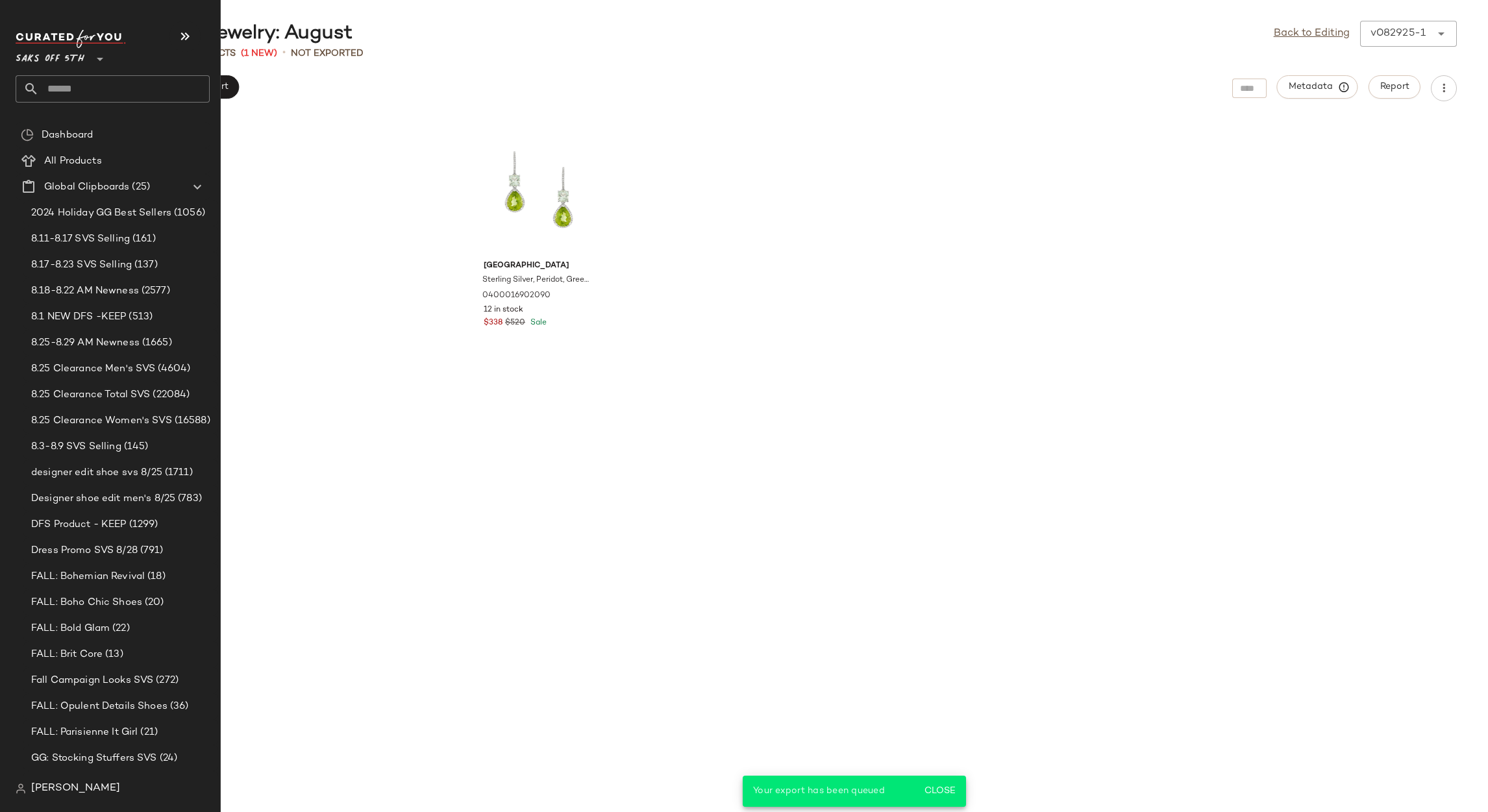
scroll to position [462, 0]
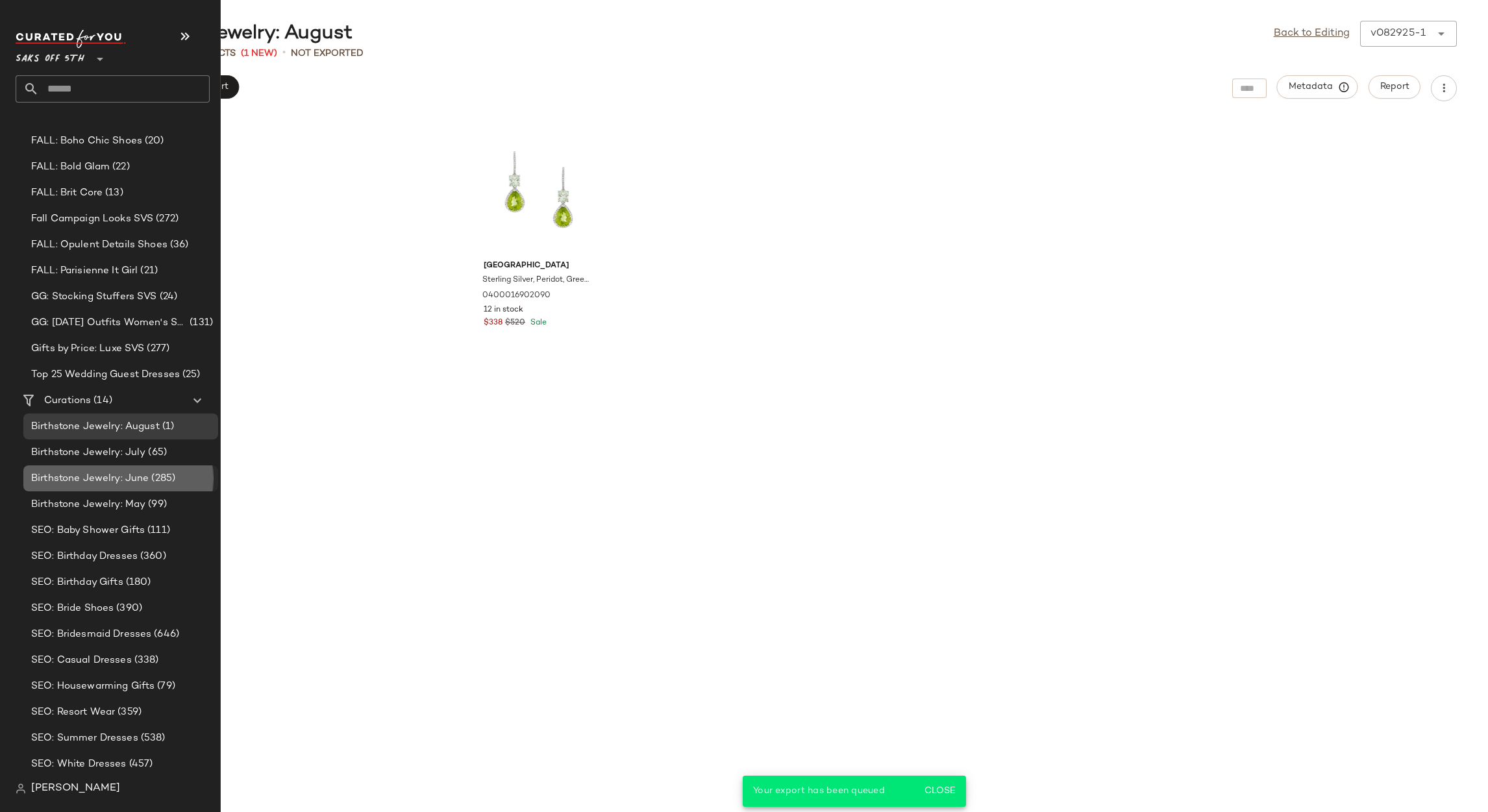
click at [118, 472] on span "Birthstone Jewelry: June" at bounding box center [89, 479] width 118 height 15
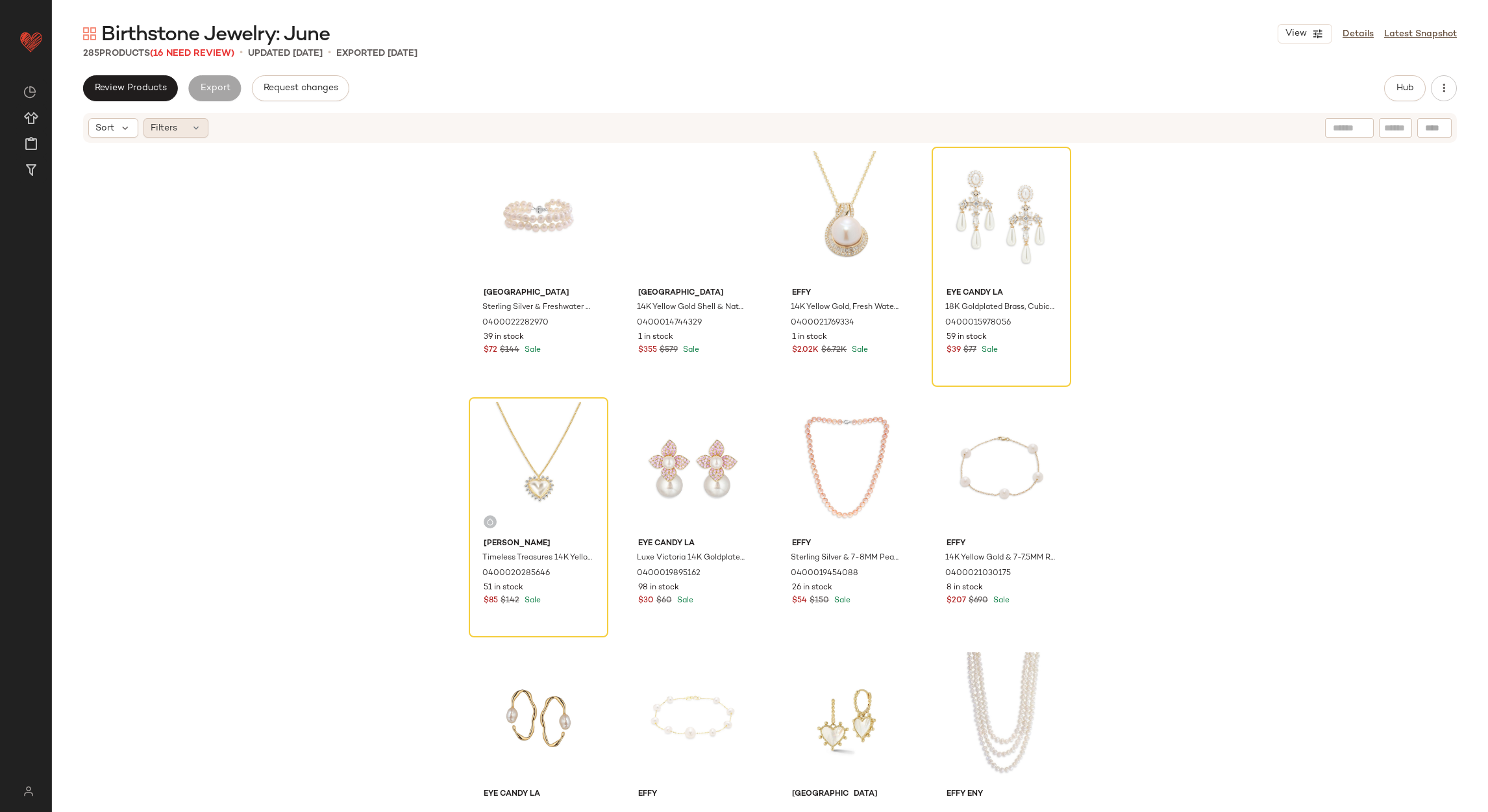
click at [171, 125] on span "Filters" at bounding box center [163, 128] width 26 height 14
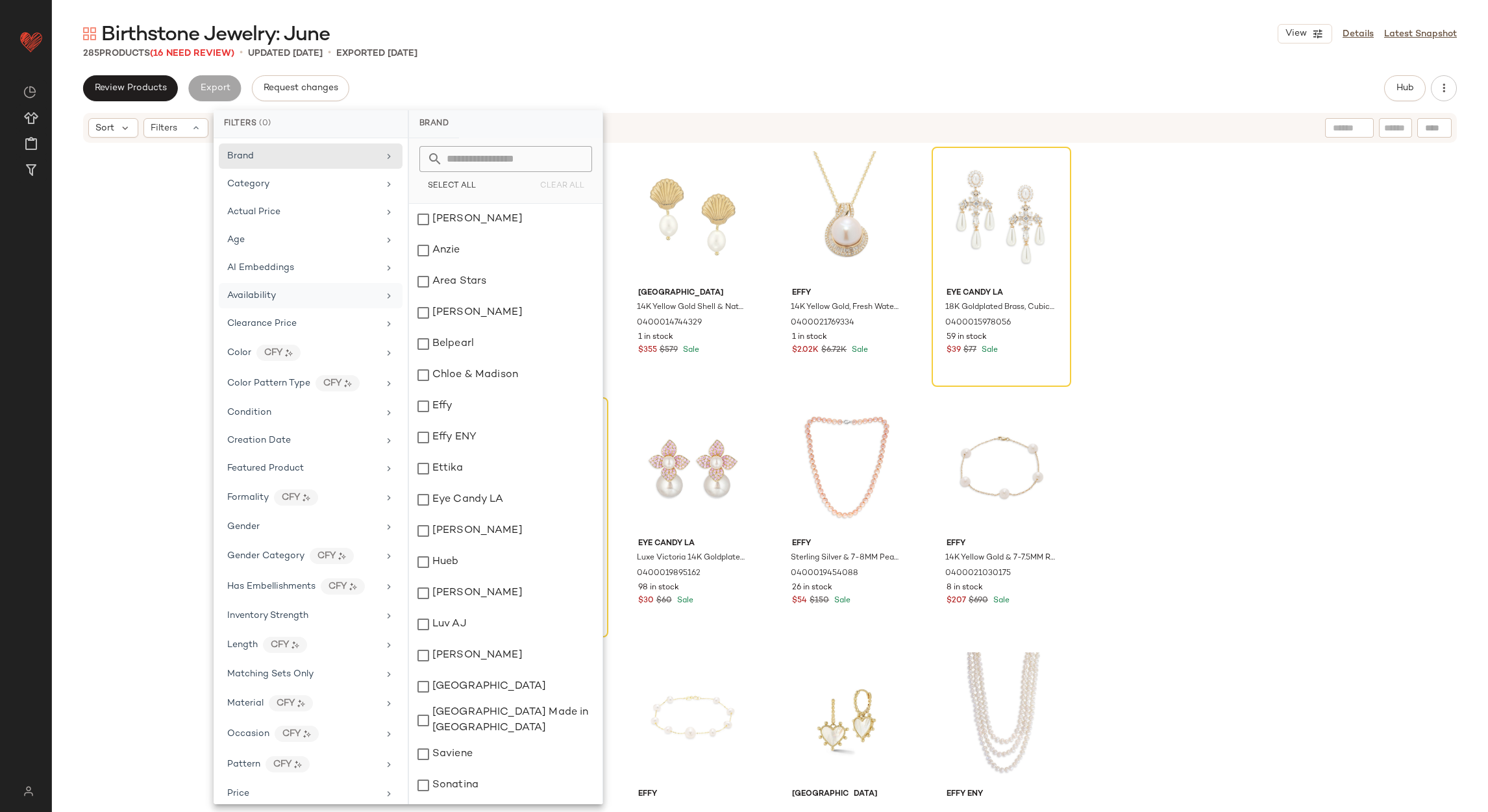
click at [297, 311] on div "Availability" at bounding box center [310, 324] width 183 height 26
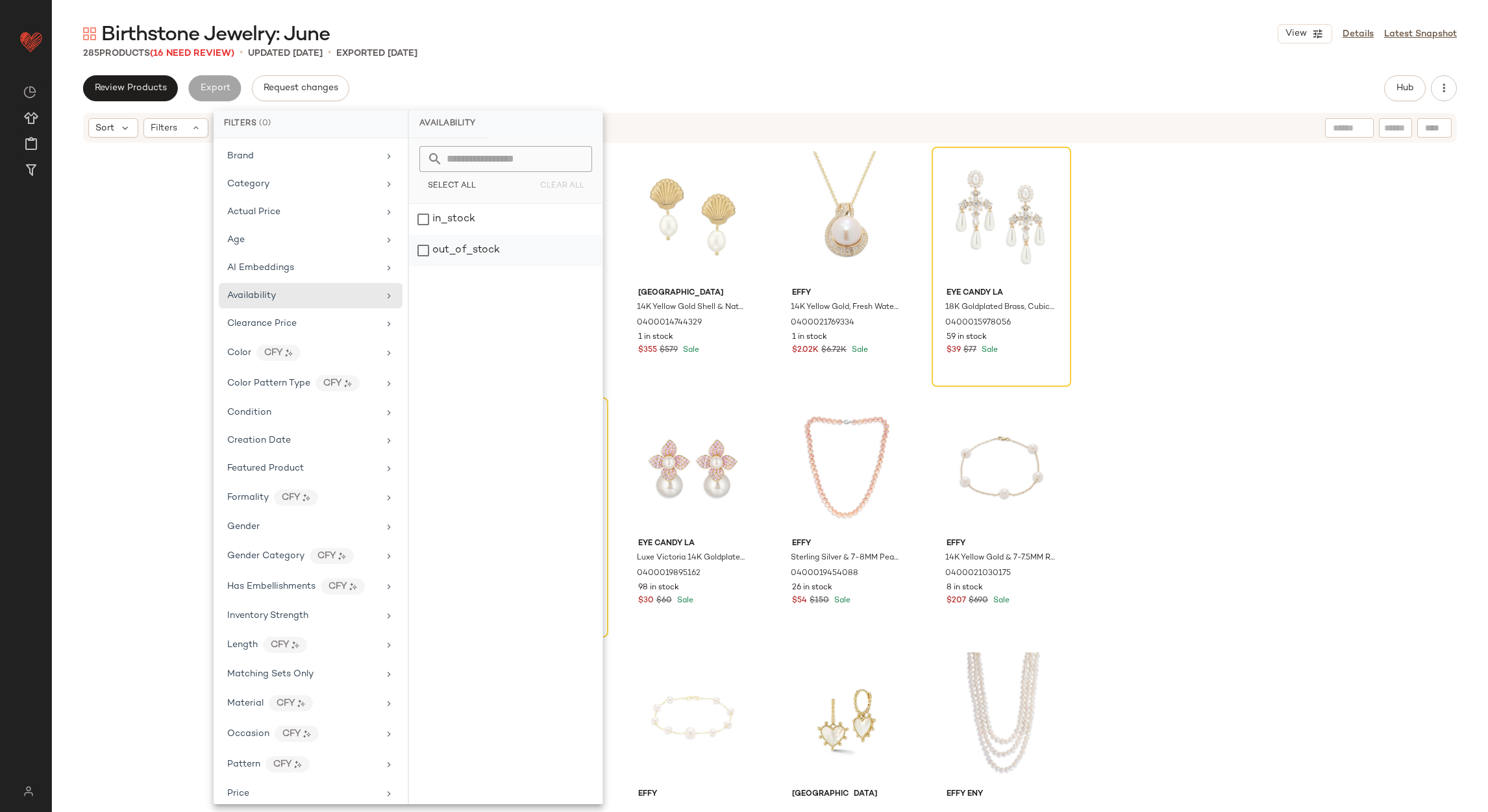
click at [455, 255] on div "out_of_stock" at bounding box center [505, 251] width 193 height 31
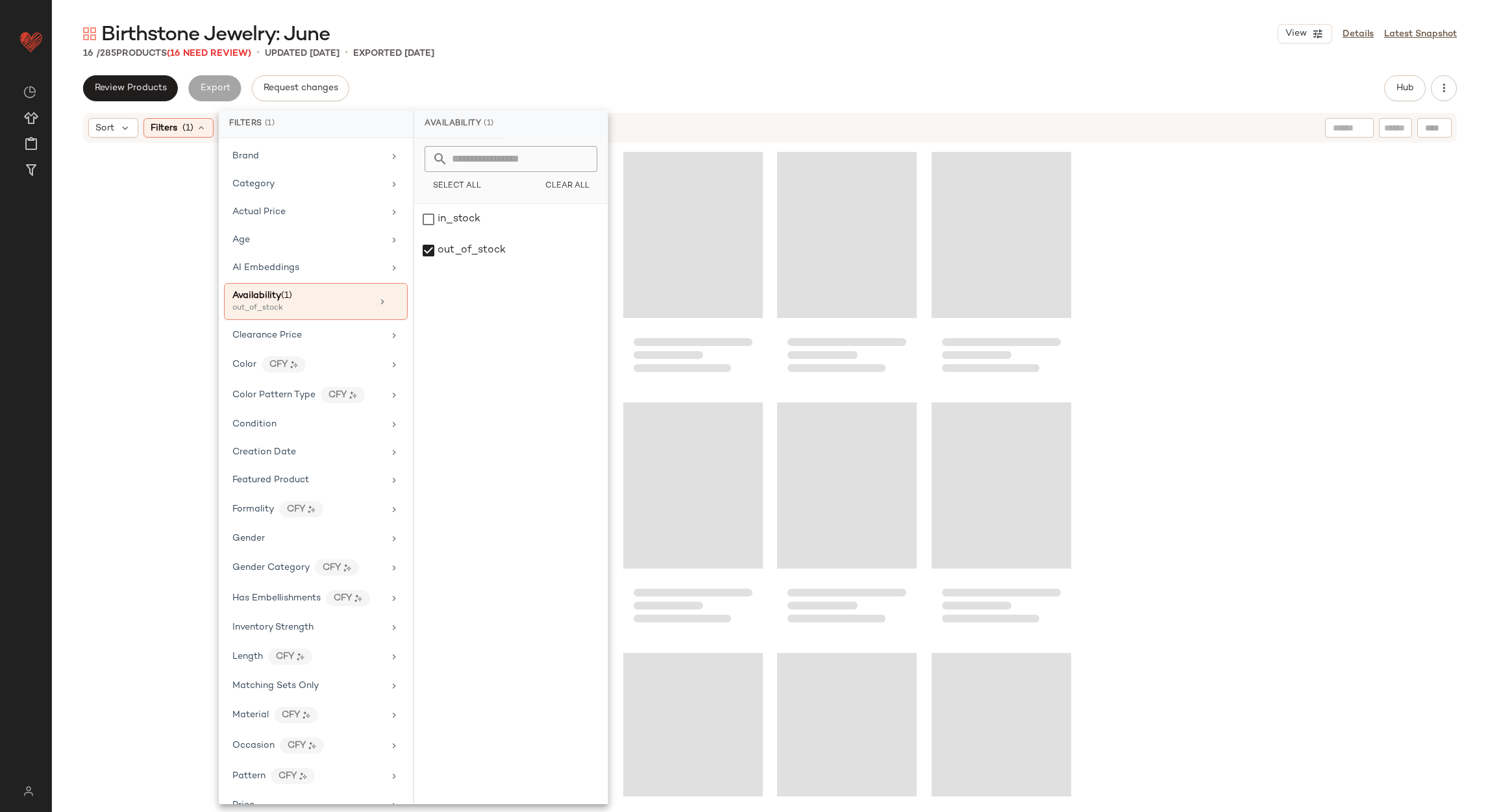
click at [595, 49] on div "16 / 285 Products (16 Need Review) • updated Aug 22nd • Exported Aug 22nd" at bounding box center [770, 53] width 1436 height 13
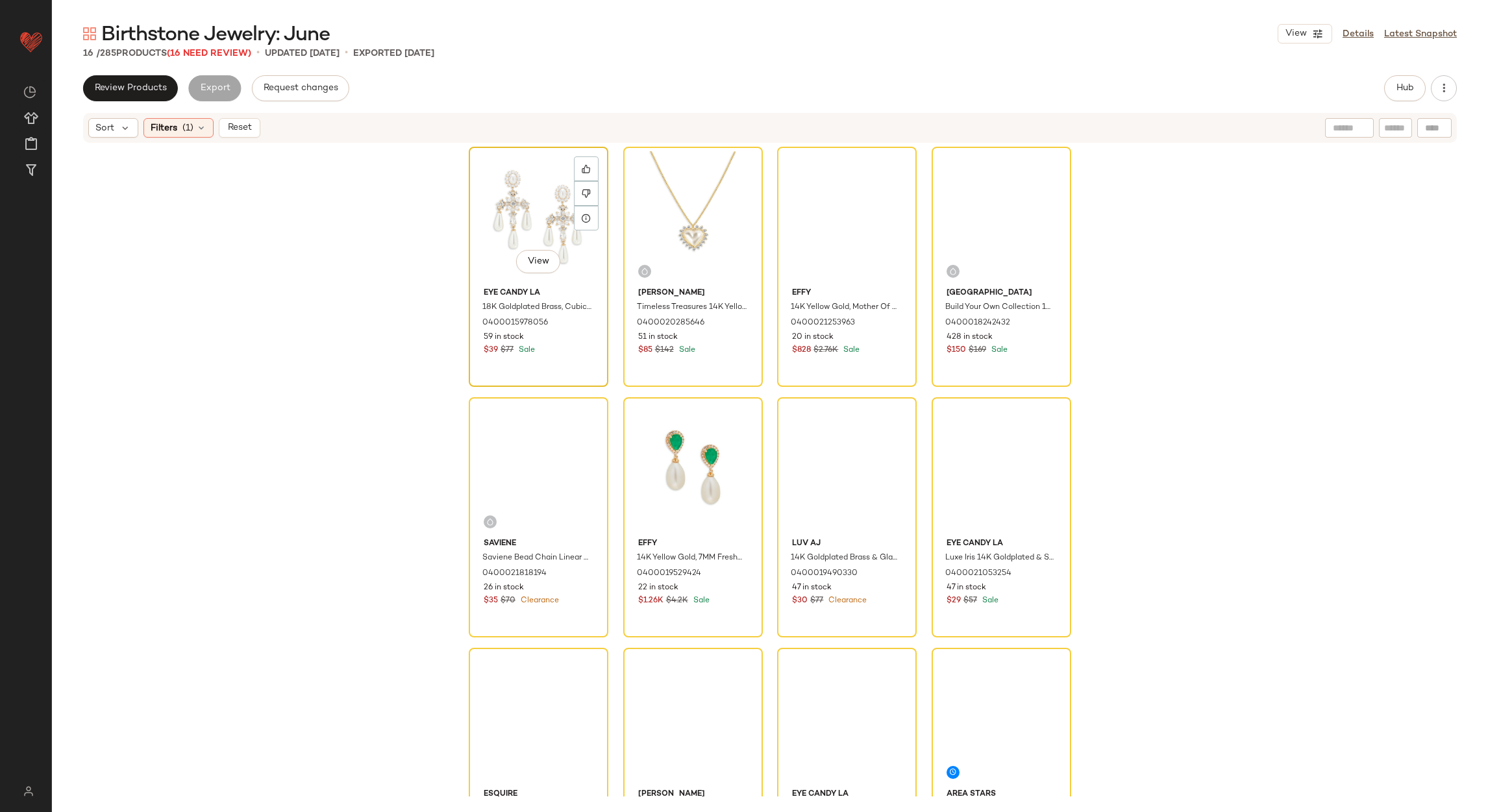
click at [508, 156] on div "View" at bounding box center [538, 217] width 130 height 131
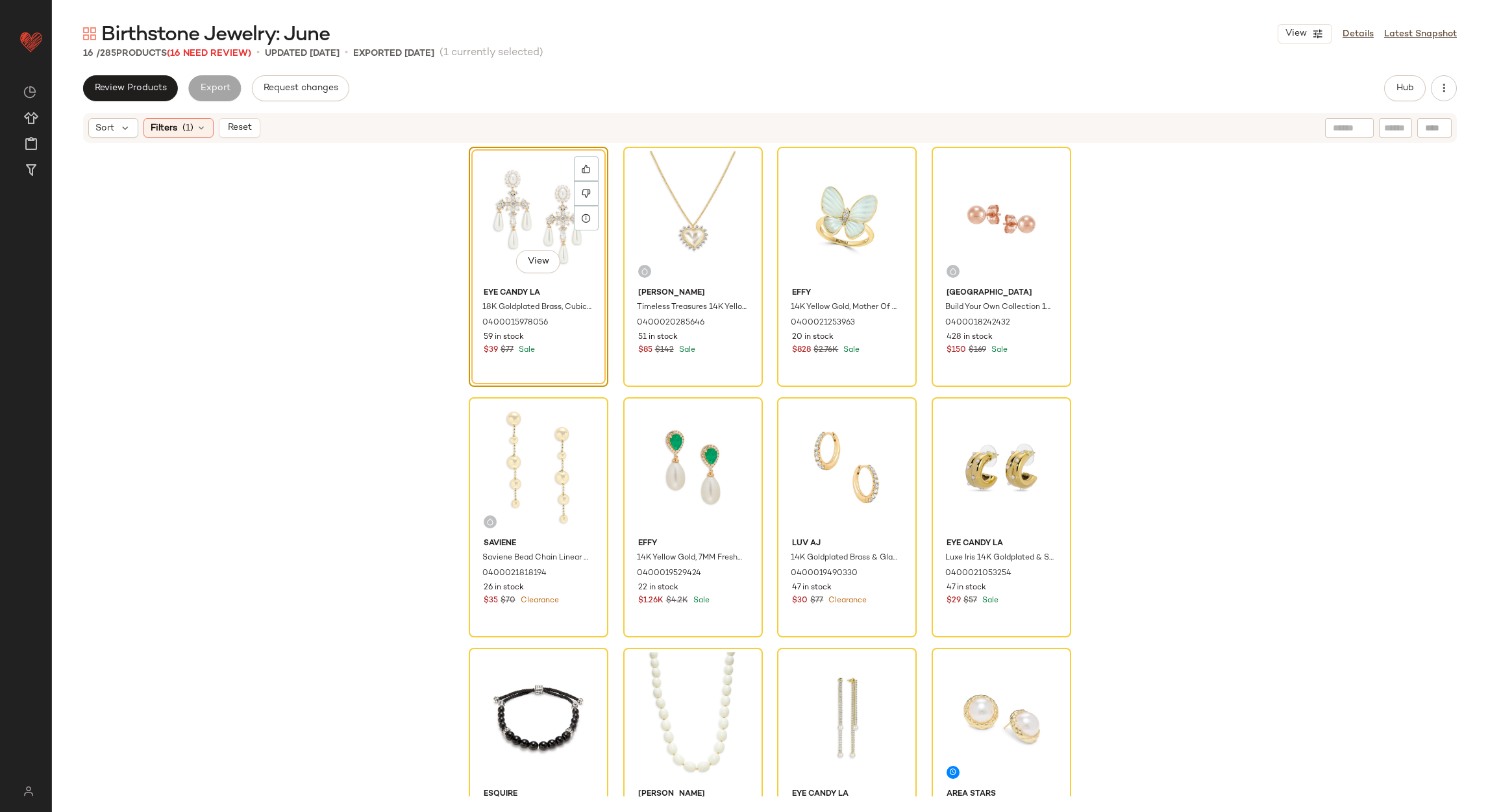
scroll to position [352, 0]
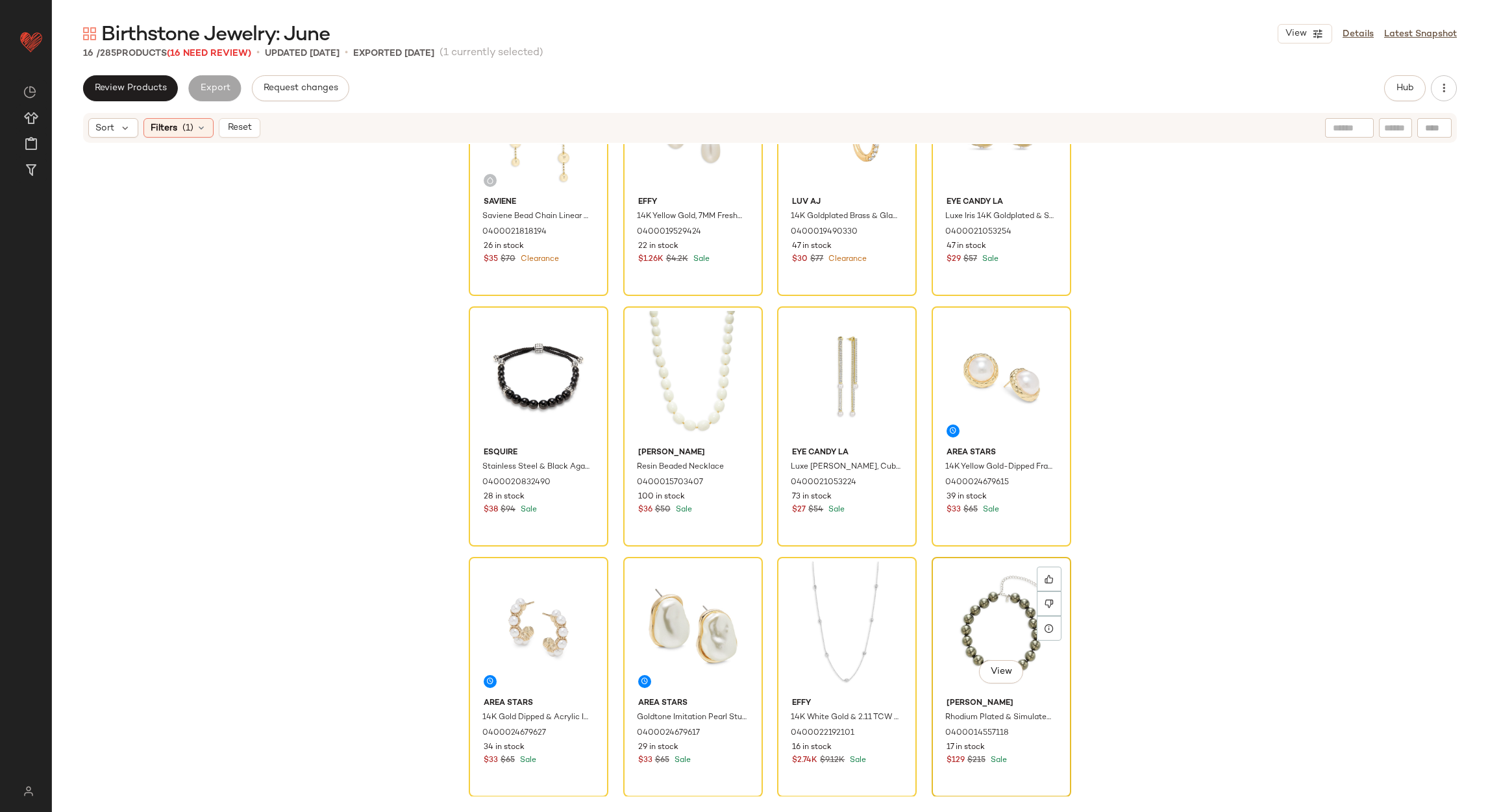
click at [980, 581] on div "View" at bounding box center [1001, 627] width 130 height 131
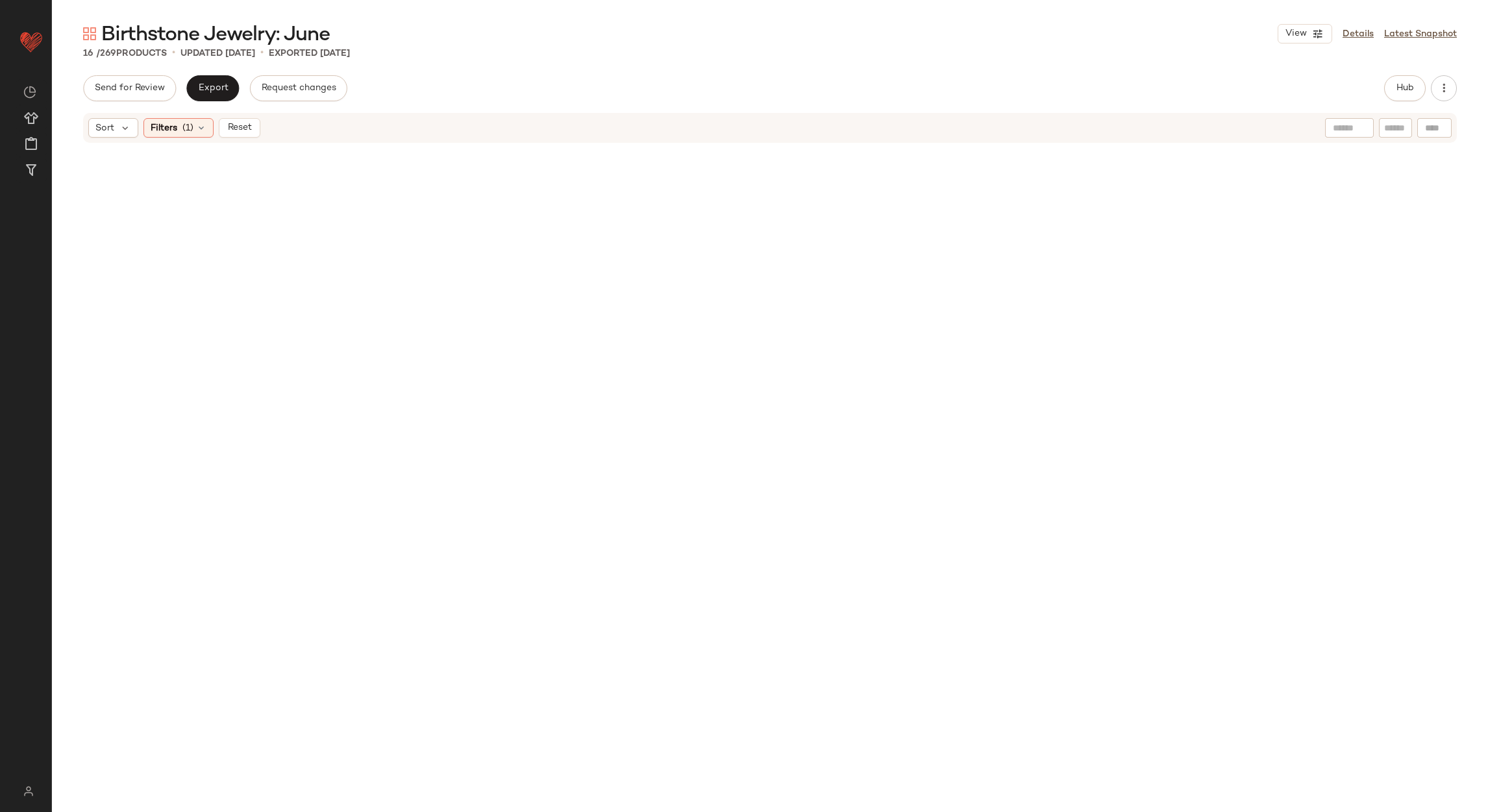
click at [233, 139] on div "Sort Filters (1) Reset" at bounding box center [770, 128] width 1374 height 30
click at [234, 136] on button "Reset" at bounding box center [240, 128] width 42 height 19
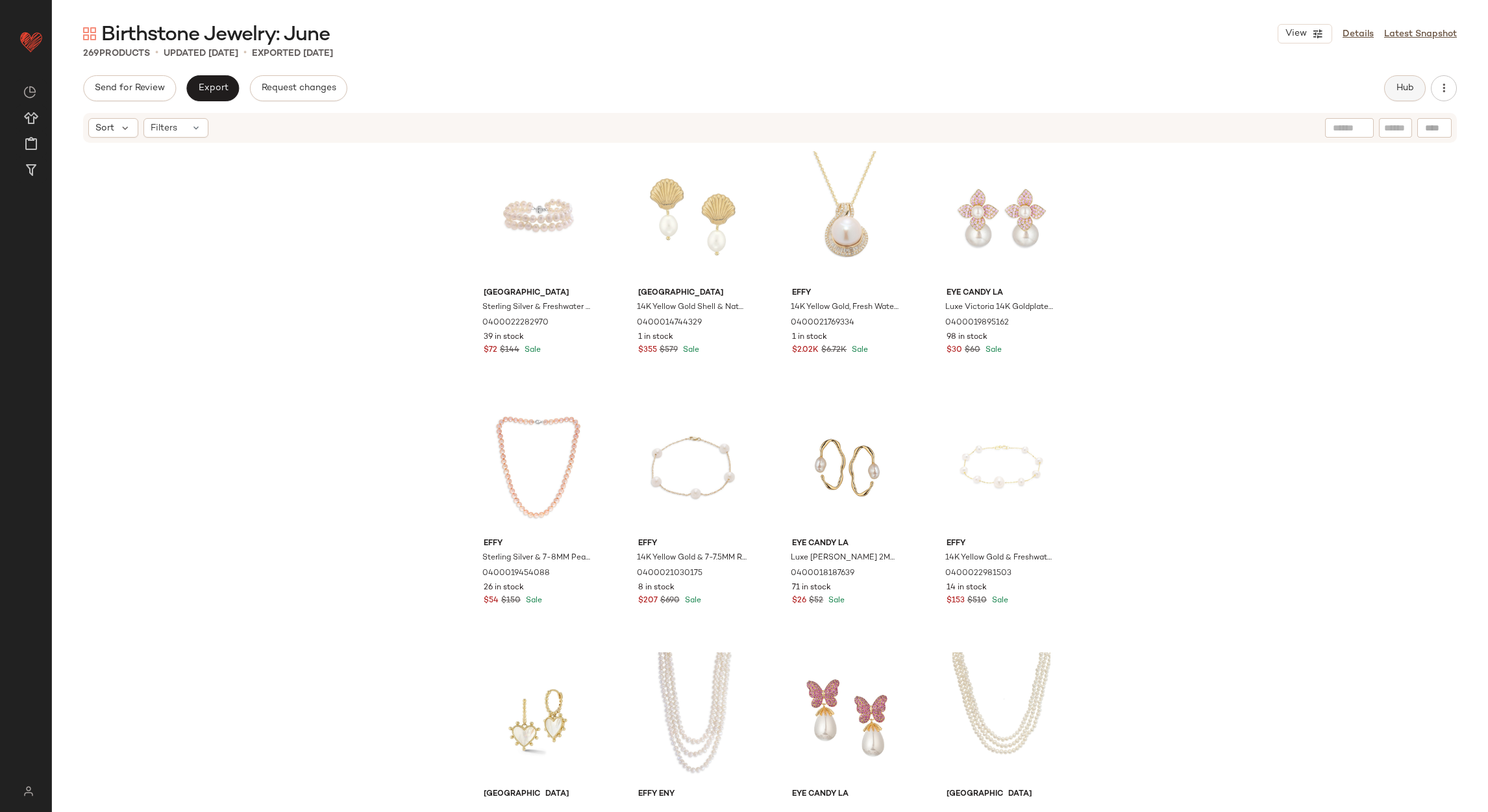
click at [1408, 95] on button "Hub" at bounding box center [1405, 88] width 42 height 26
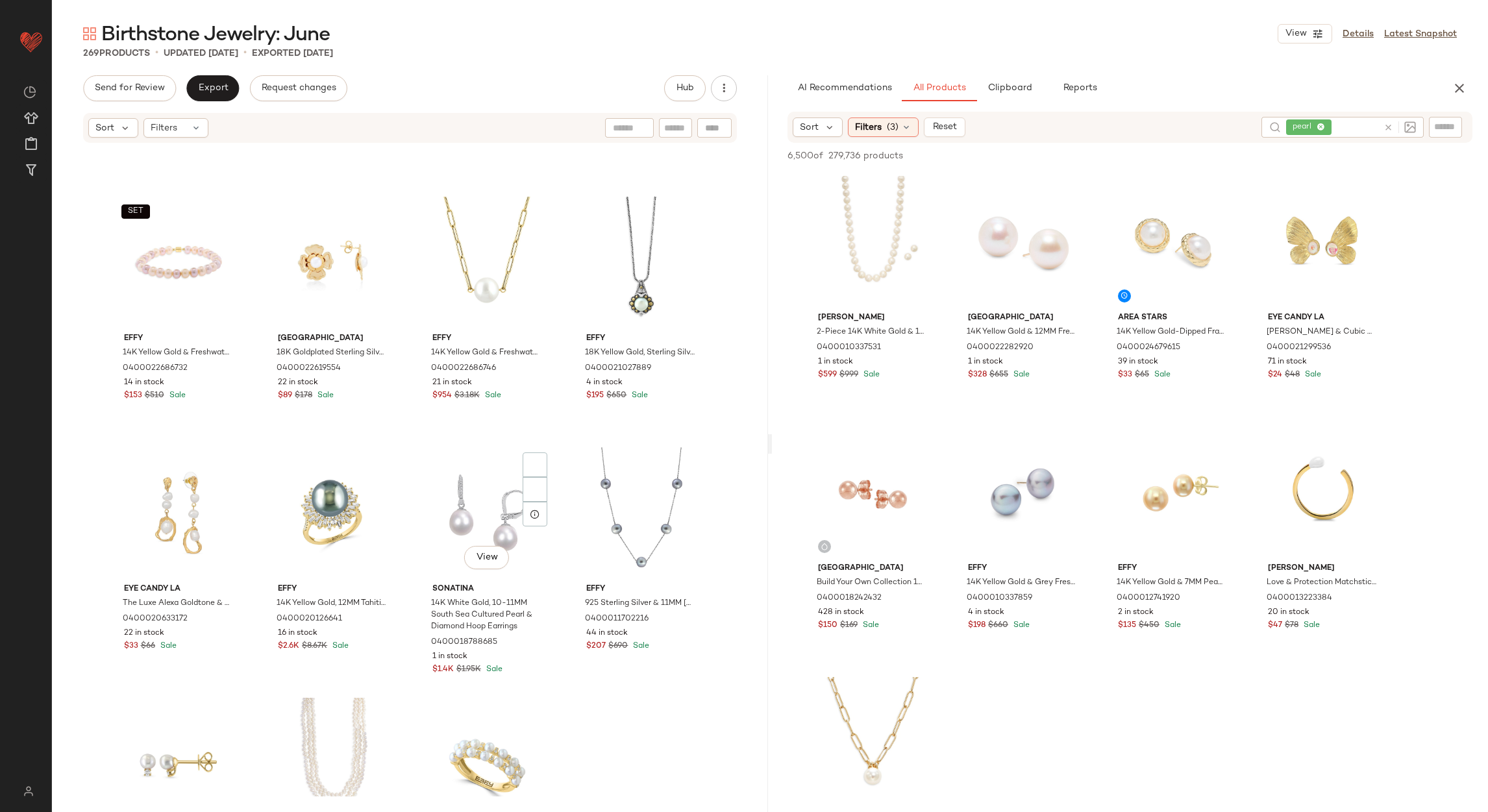
scroll to position [1957, 0]
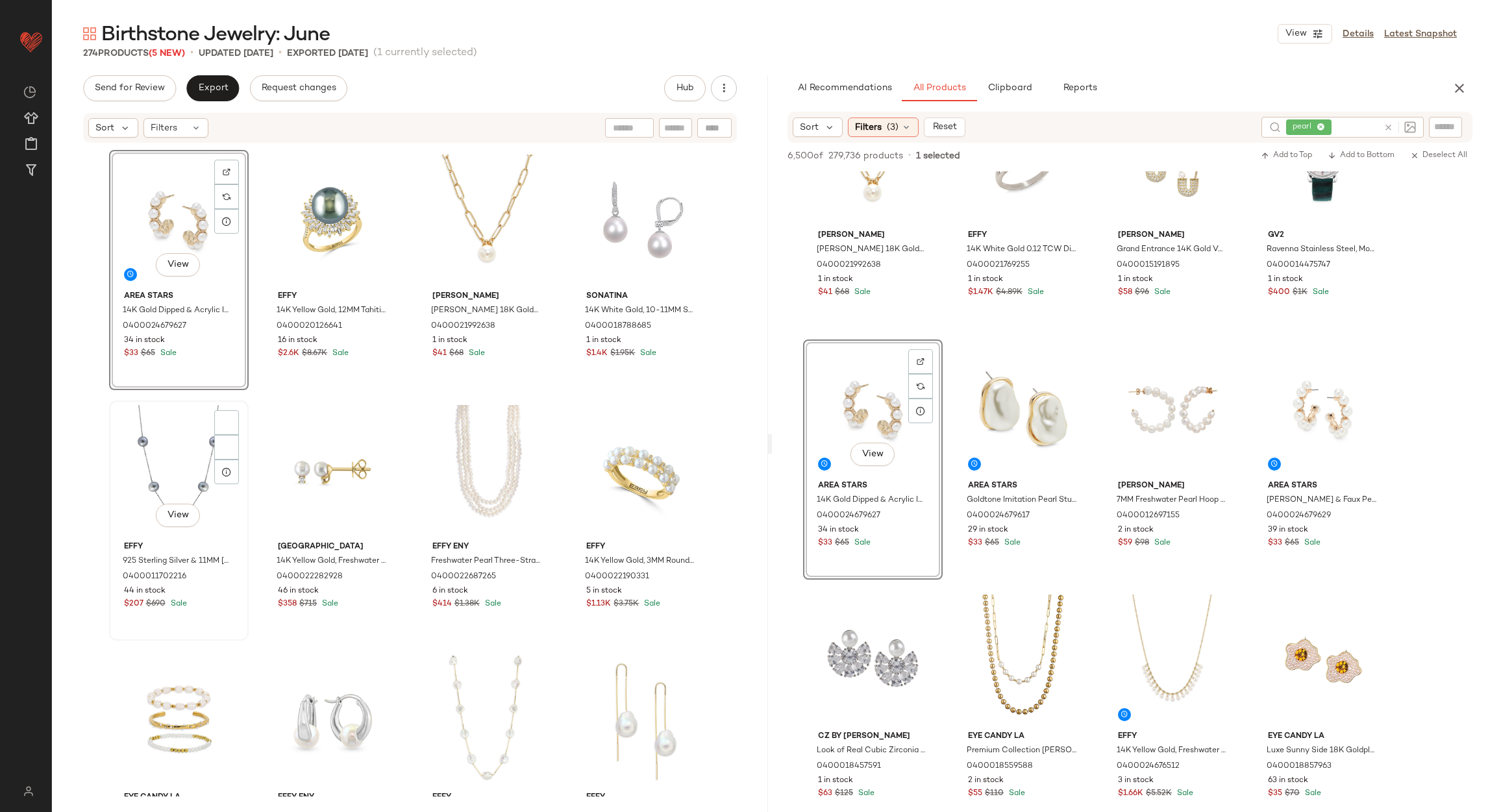
scroll to position [2542, 0]
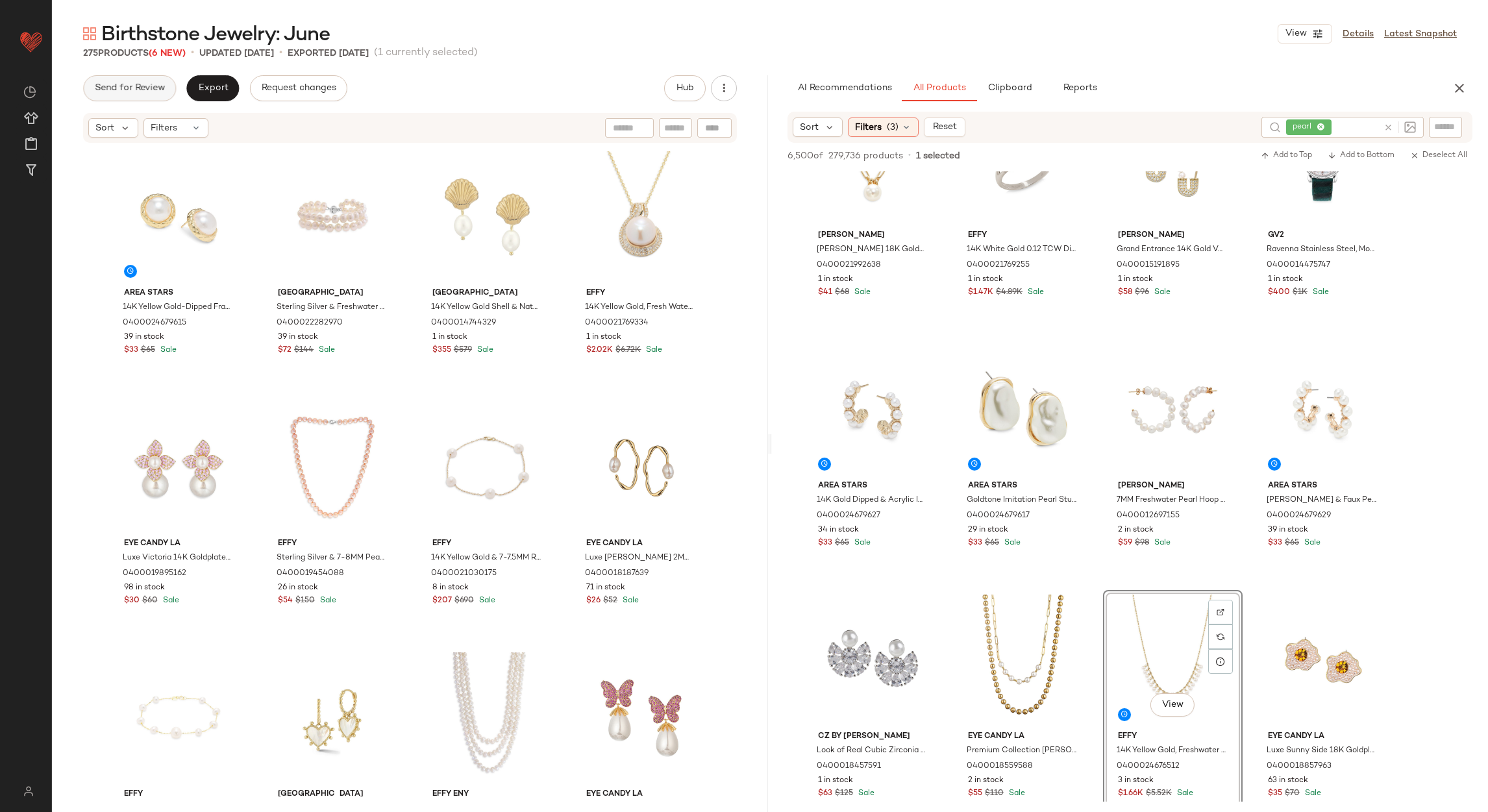
click at [145, 86] on span "Send for Review" at bounding box center [130, 88] width 71 height 10
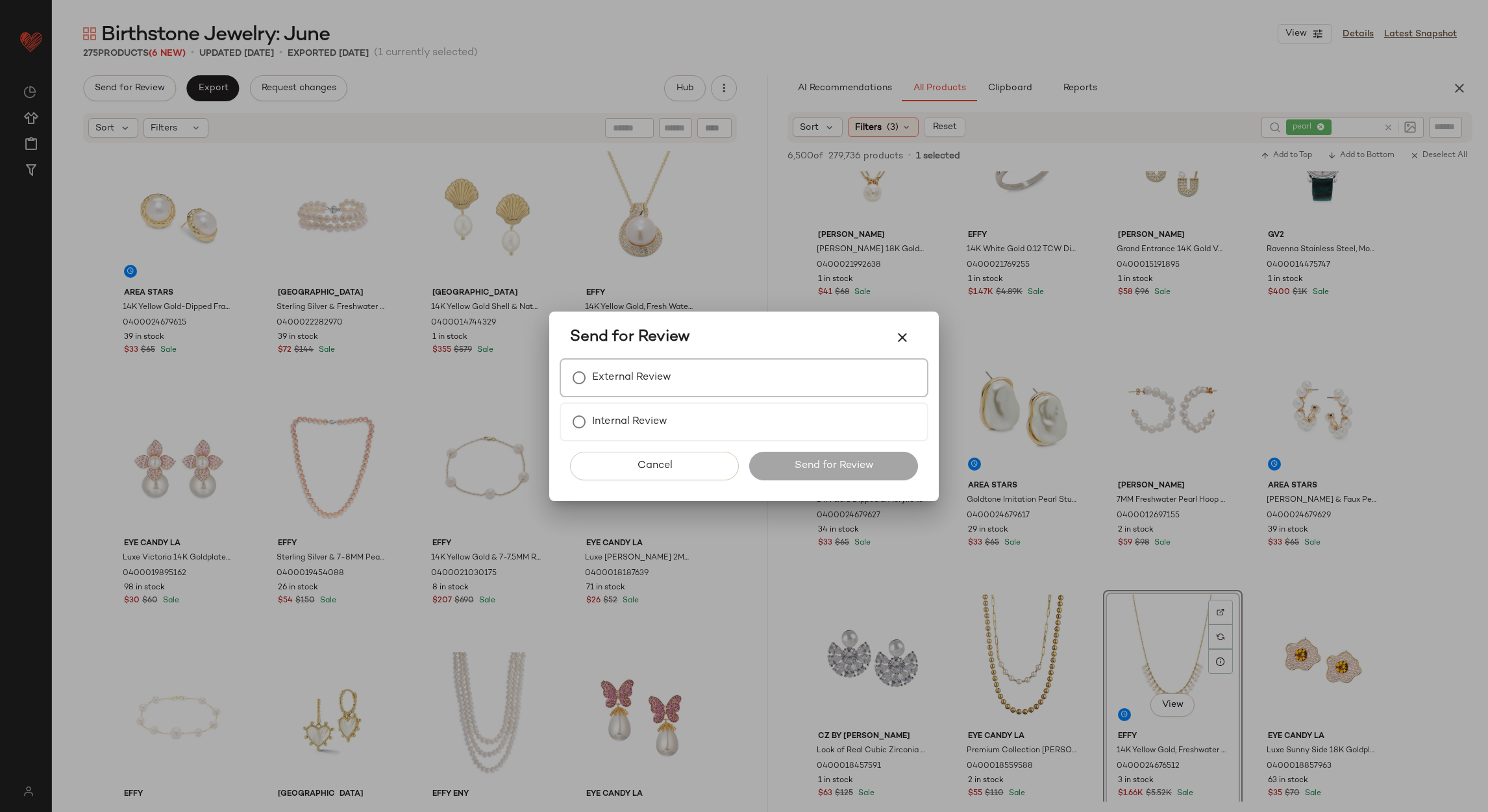
click at [651, 390] on div "External Review" at bounding box center [744, 378] width 369 height 39
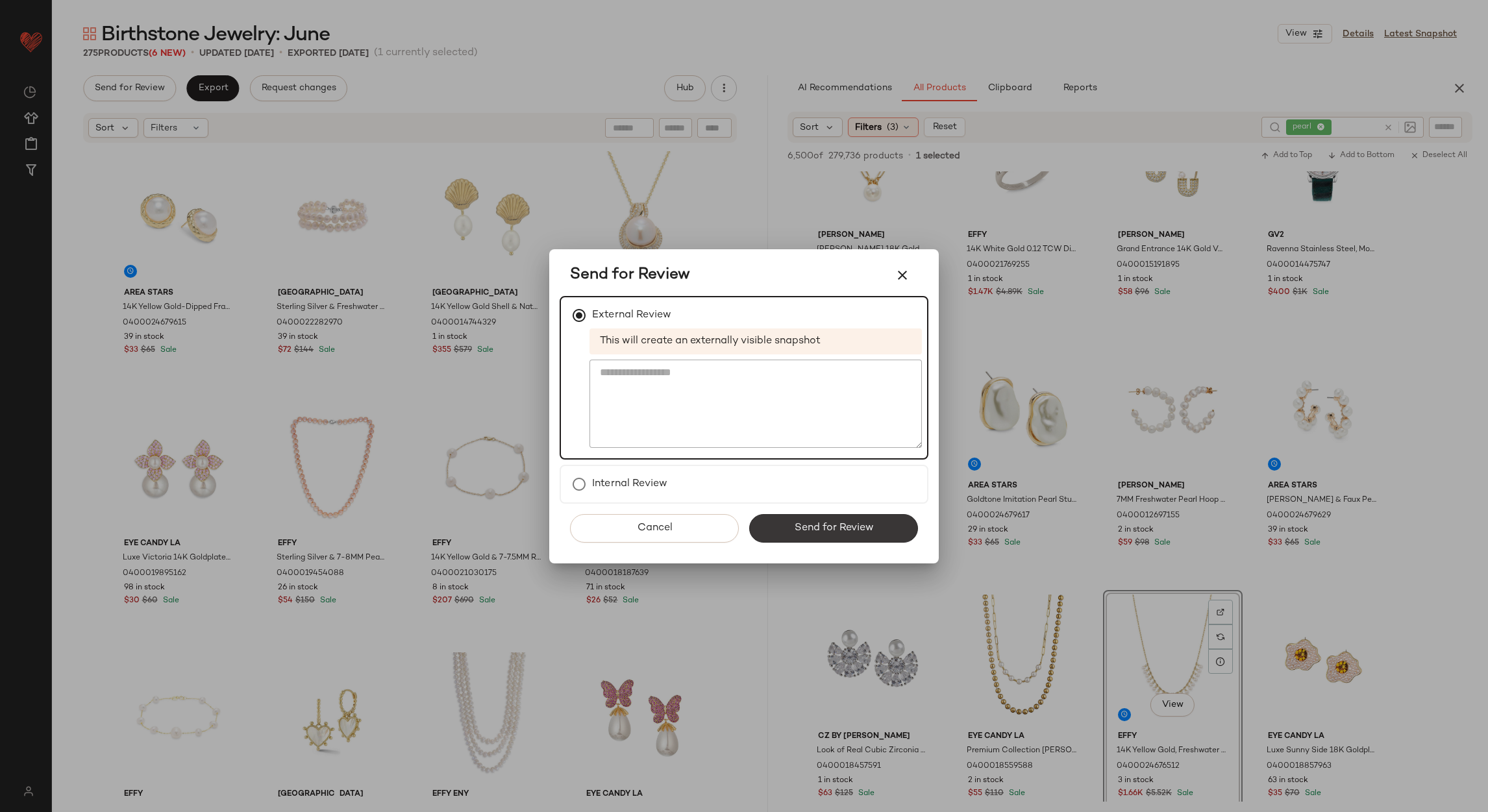
click at [852, 526] on span "Send for Review" at bounding box center [834, 528] width 80 height 13
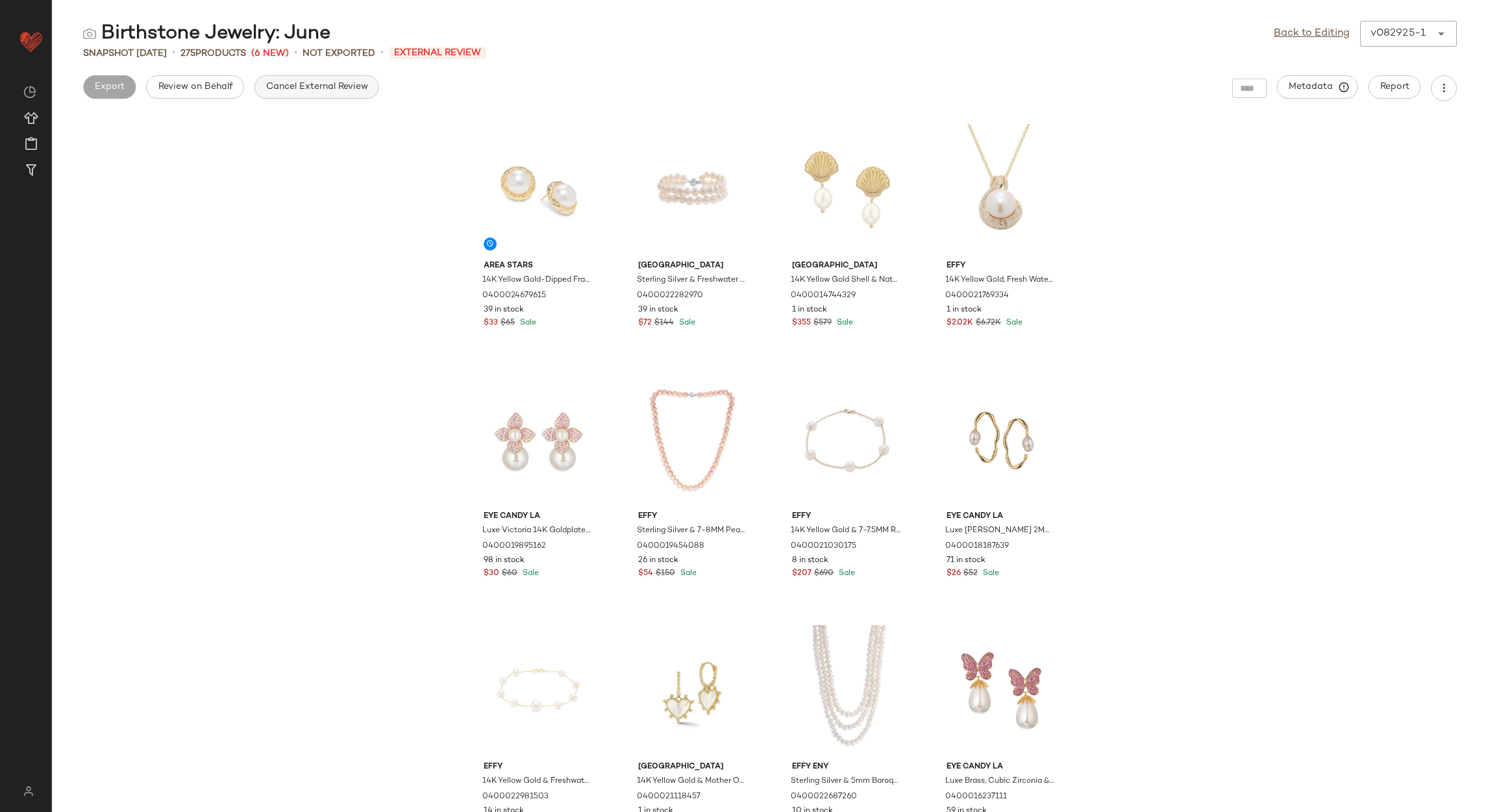
click at [310, 80] on button "Cancel External Review" at bounding box center [317, 88] width 125 height 24
click at [1279, 39] on link "Back to Editing" at bounding box center [1311, 33] width 76 height 16
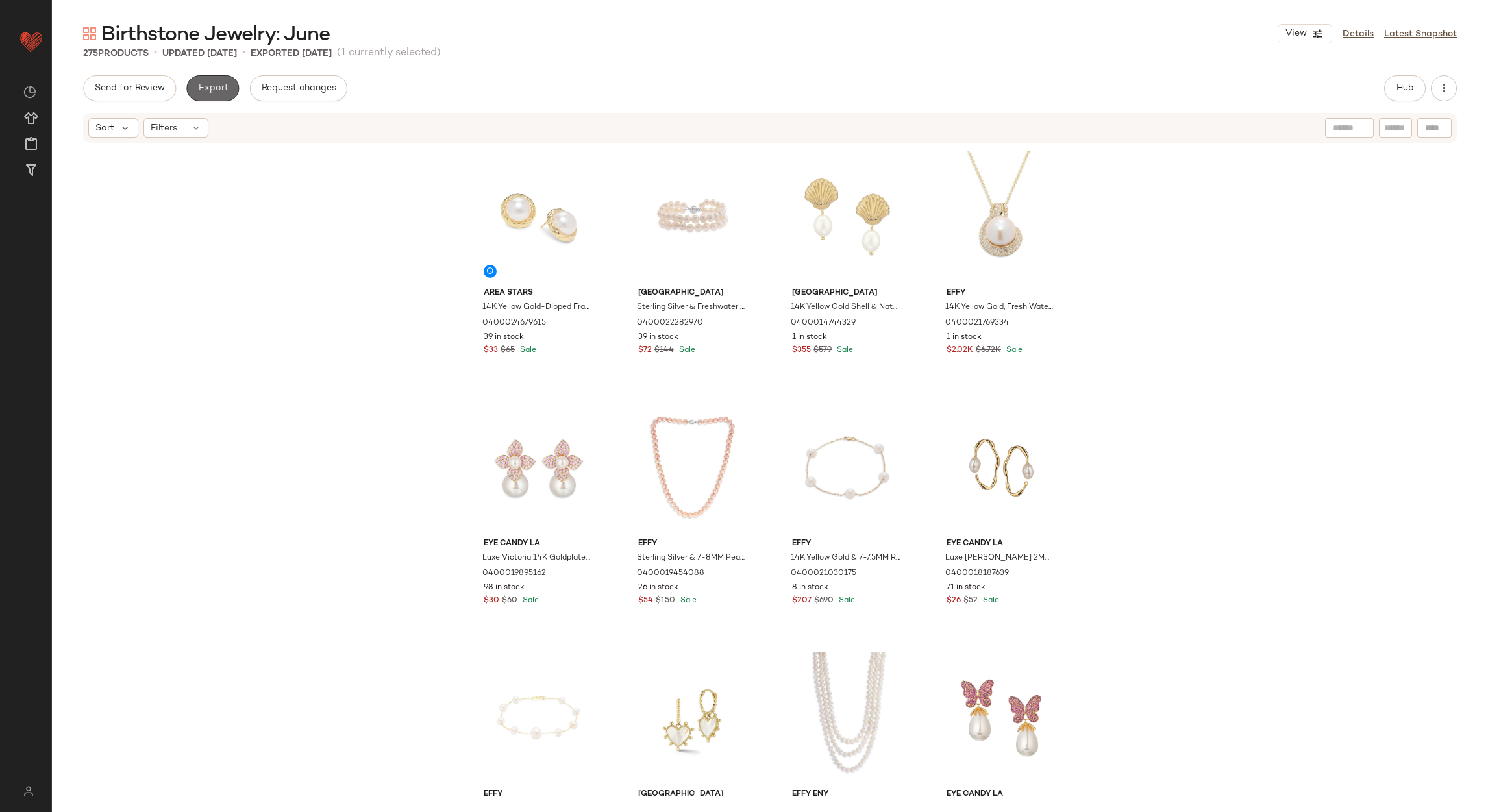
click at [201, 93] on button "Export" at bounding box center [213, 88] width 53 height 26
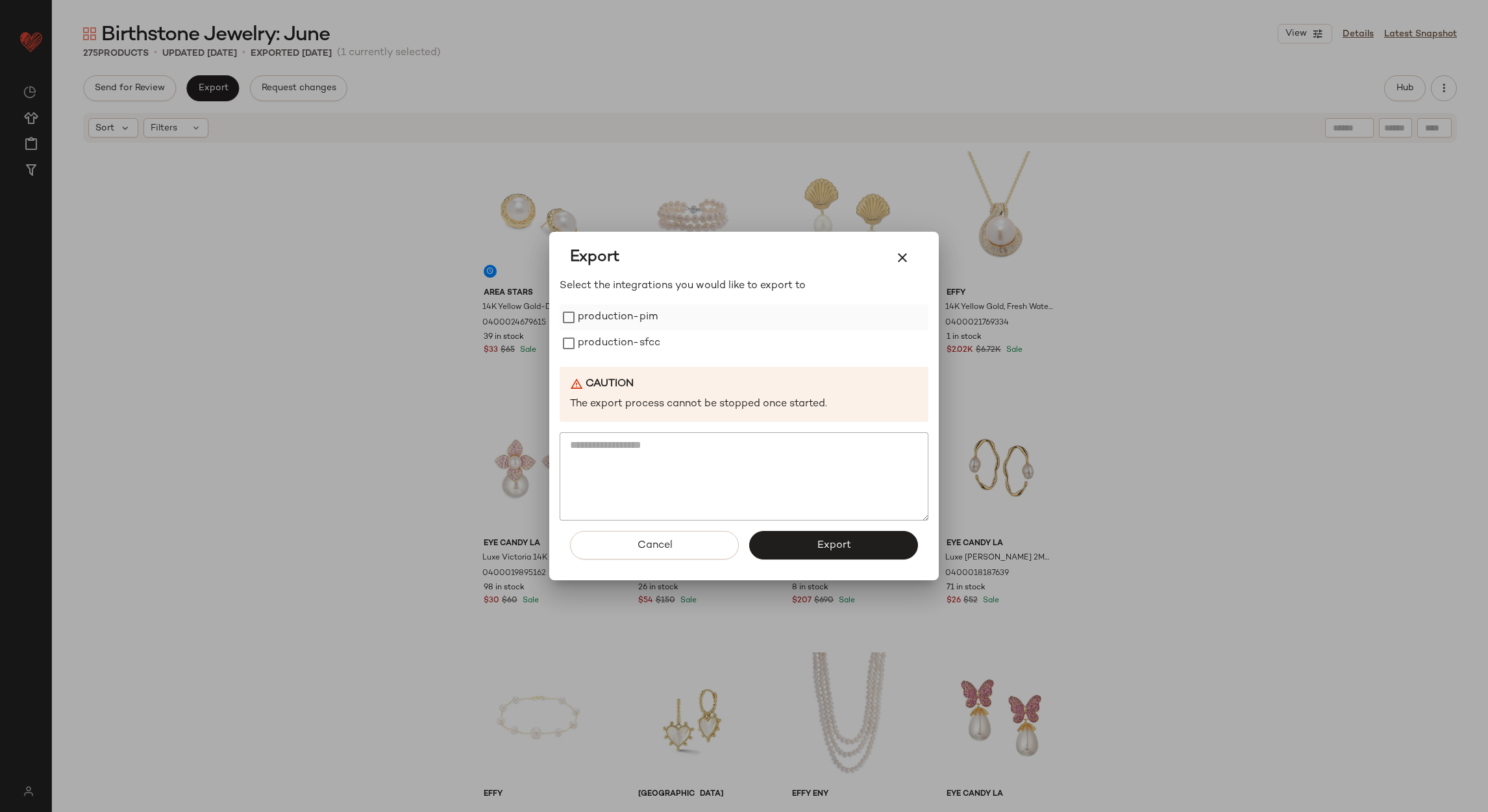
click at [636, 307] on label "production-pim" at bounding box center [618, 318] width 80 height 26
click at [636, 332] on label "production-sfcc" at bounding box center [619, 343] width 82 height 26
click at [769, 533] on button "Export" at bounding box center [833, 545] width 169 height 28
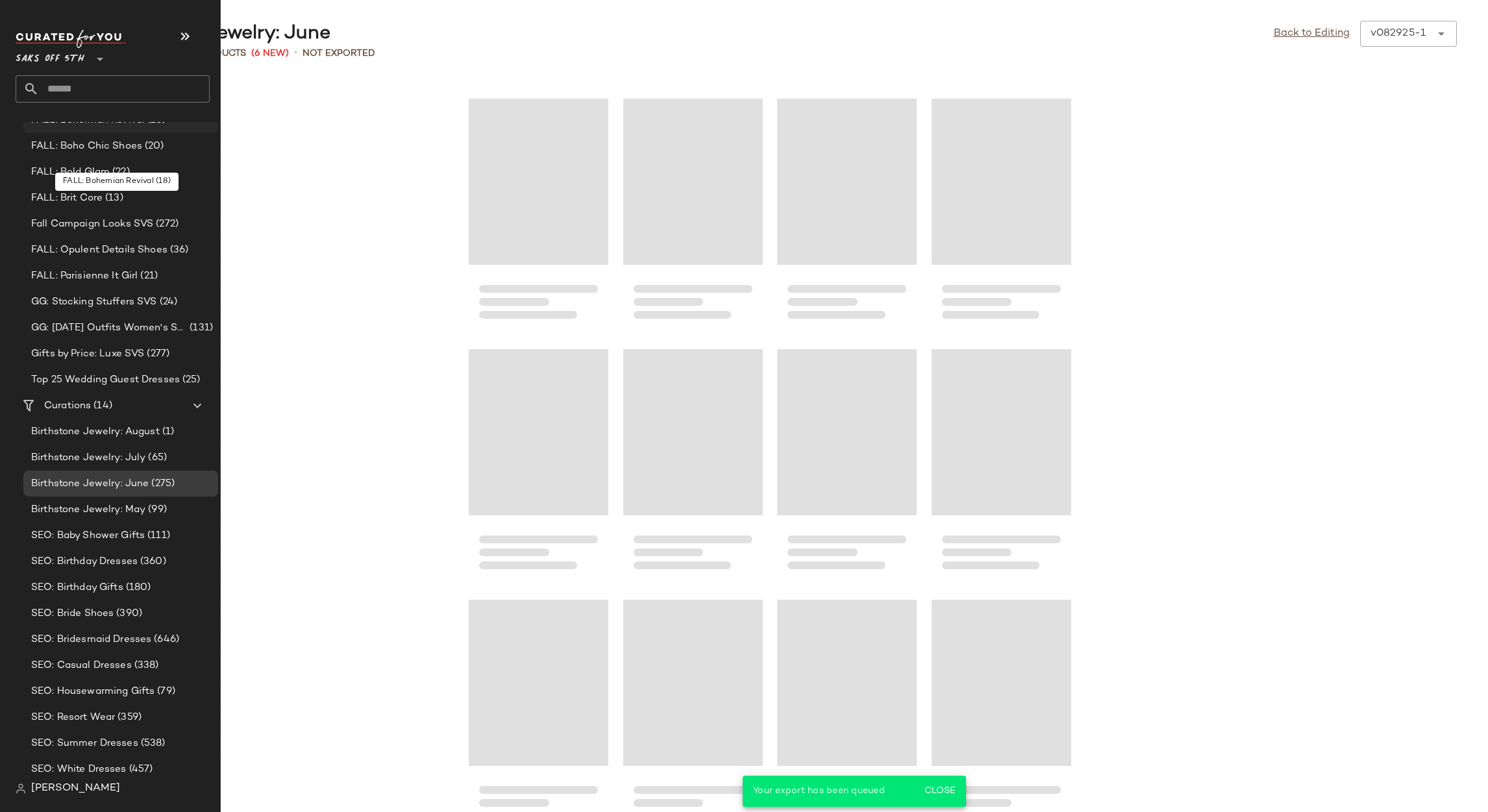
scroll to position [462, 0]
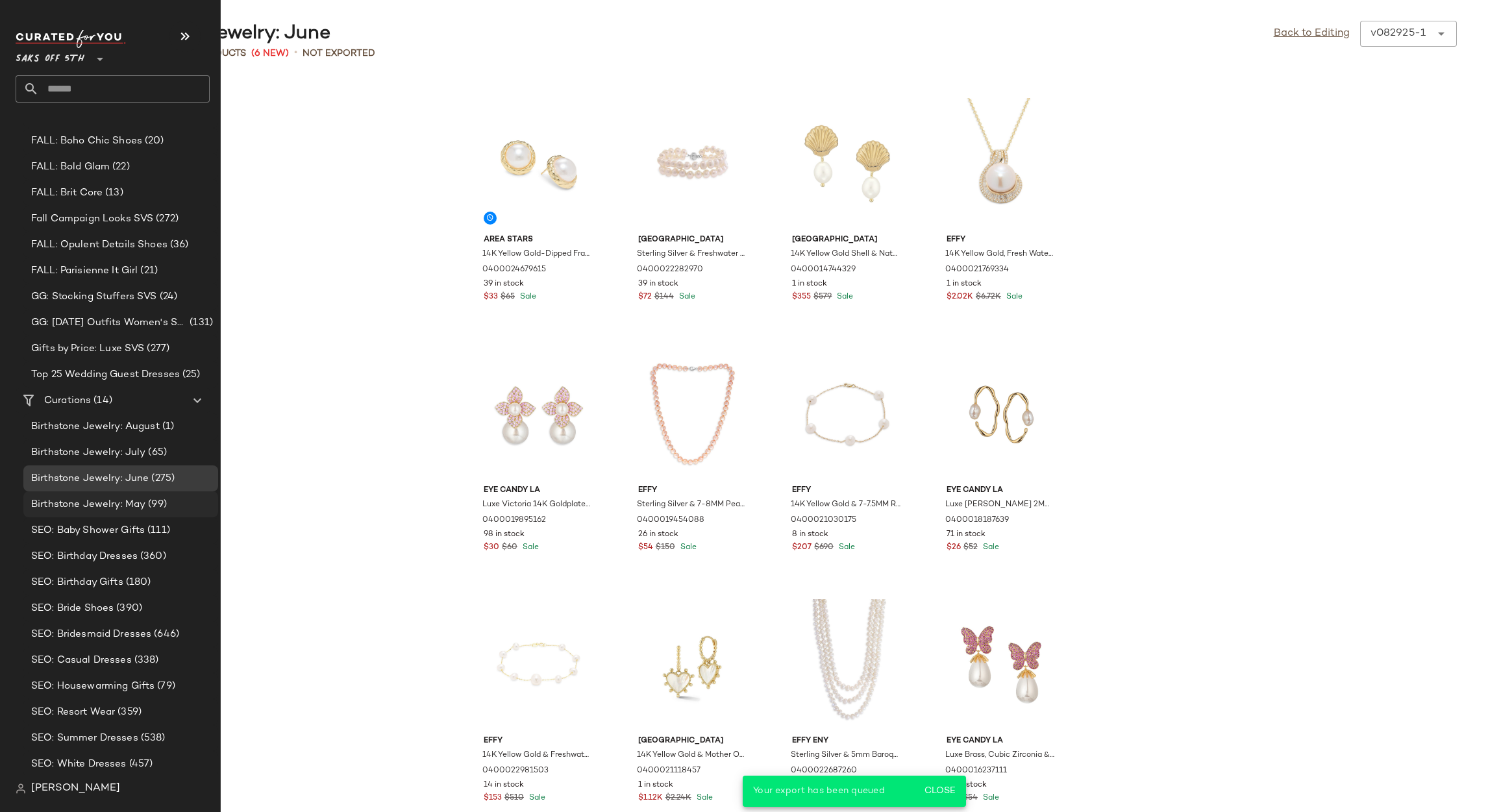
click at [102, 497] on span "Birthstone Jewelry: May" at bounding box center [88, 505] width 114 height 15
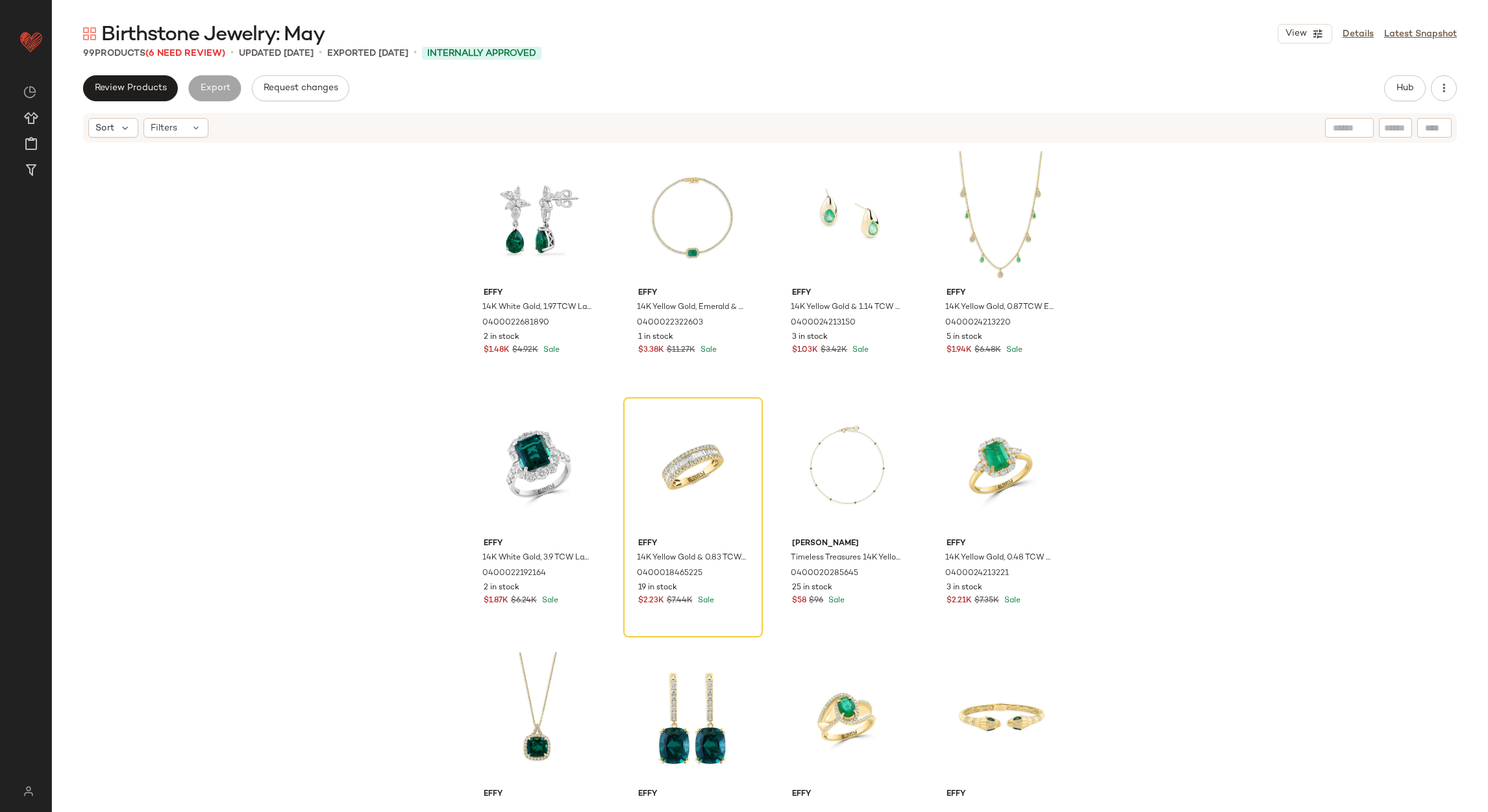
click at [194, 116] on div "Sort Filters" at bounding box center [770, 128] width 1374 height 30
click at [182, 131] on div "Filters" at bounding box center [175, 128] width 65 height 19
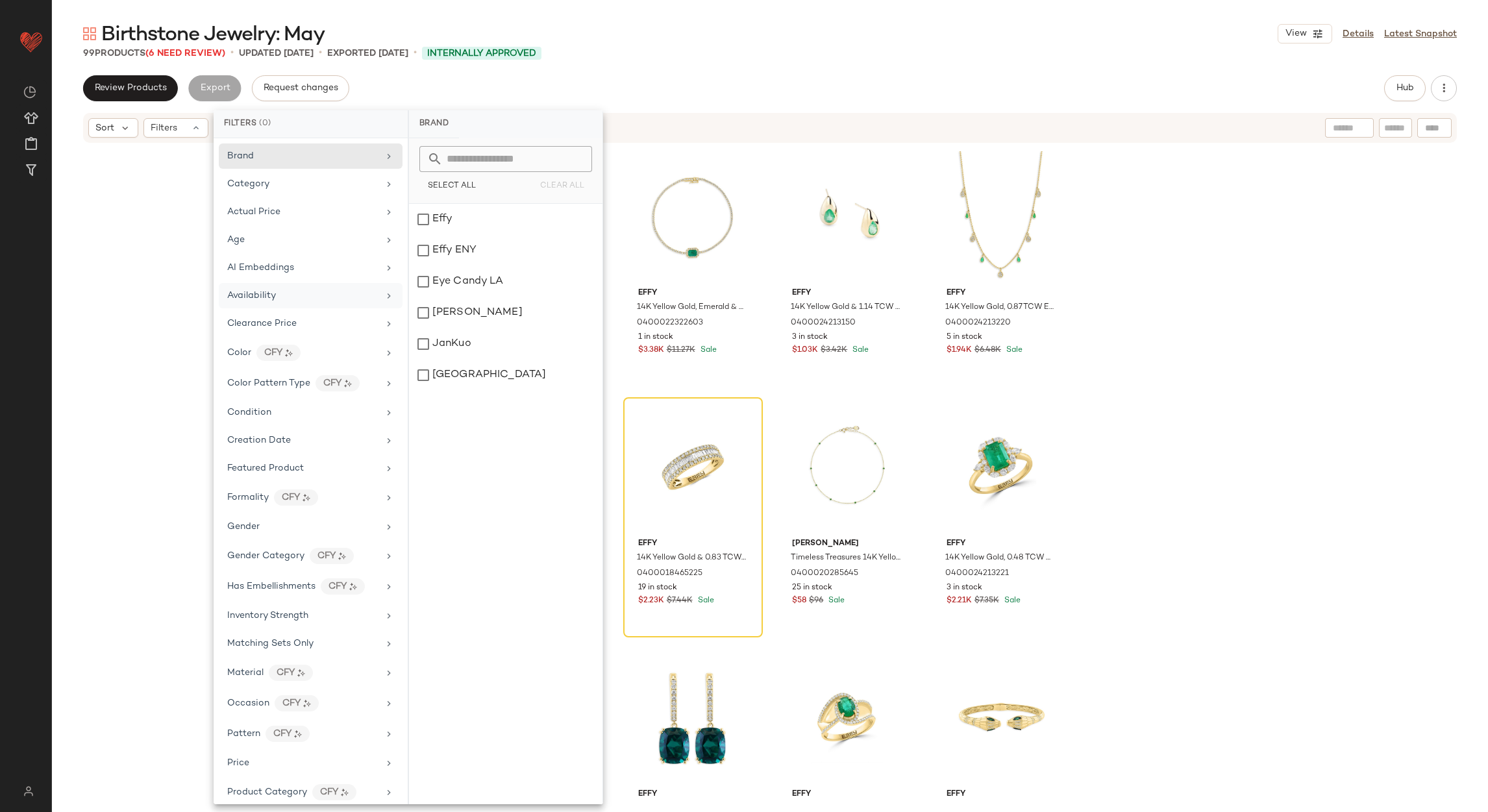
click at [280, 294] on div "Availability" at bounding box center [303, 296] width 151 height 14
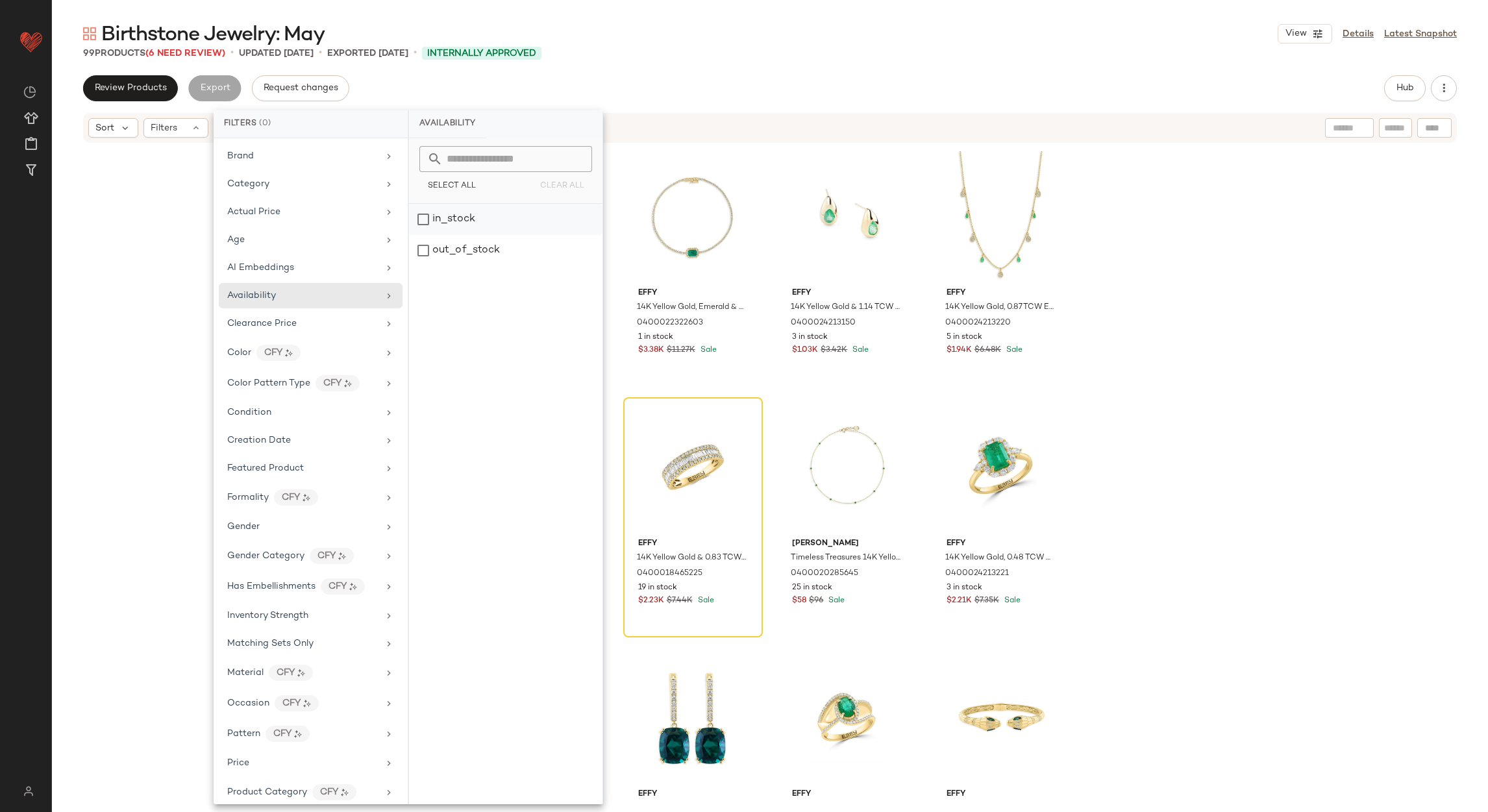
click at [507, 235] on div "in_stock" at bounding box center [505, 251] width 193 height 31
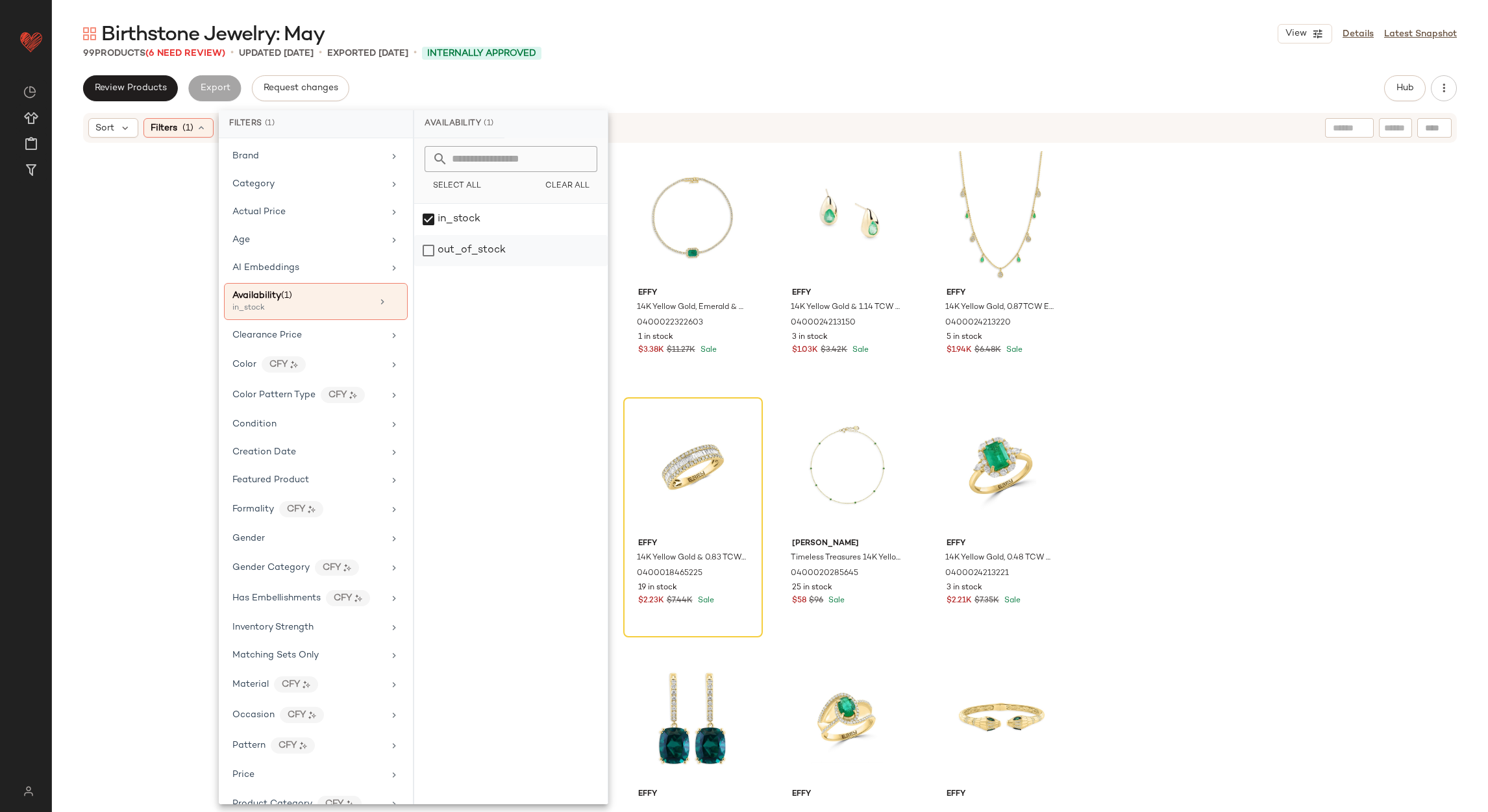
click at [496, 246] on div "out_of_stock" at bounding box center [511, 251] width 193 height 31
click at [492, 235] on div "in_stock" at bounding box center [511, 251] width 193 height 31
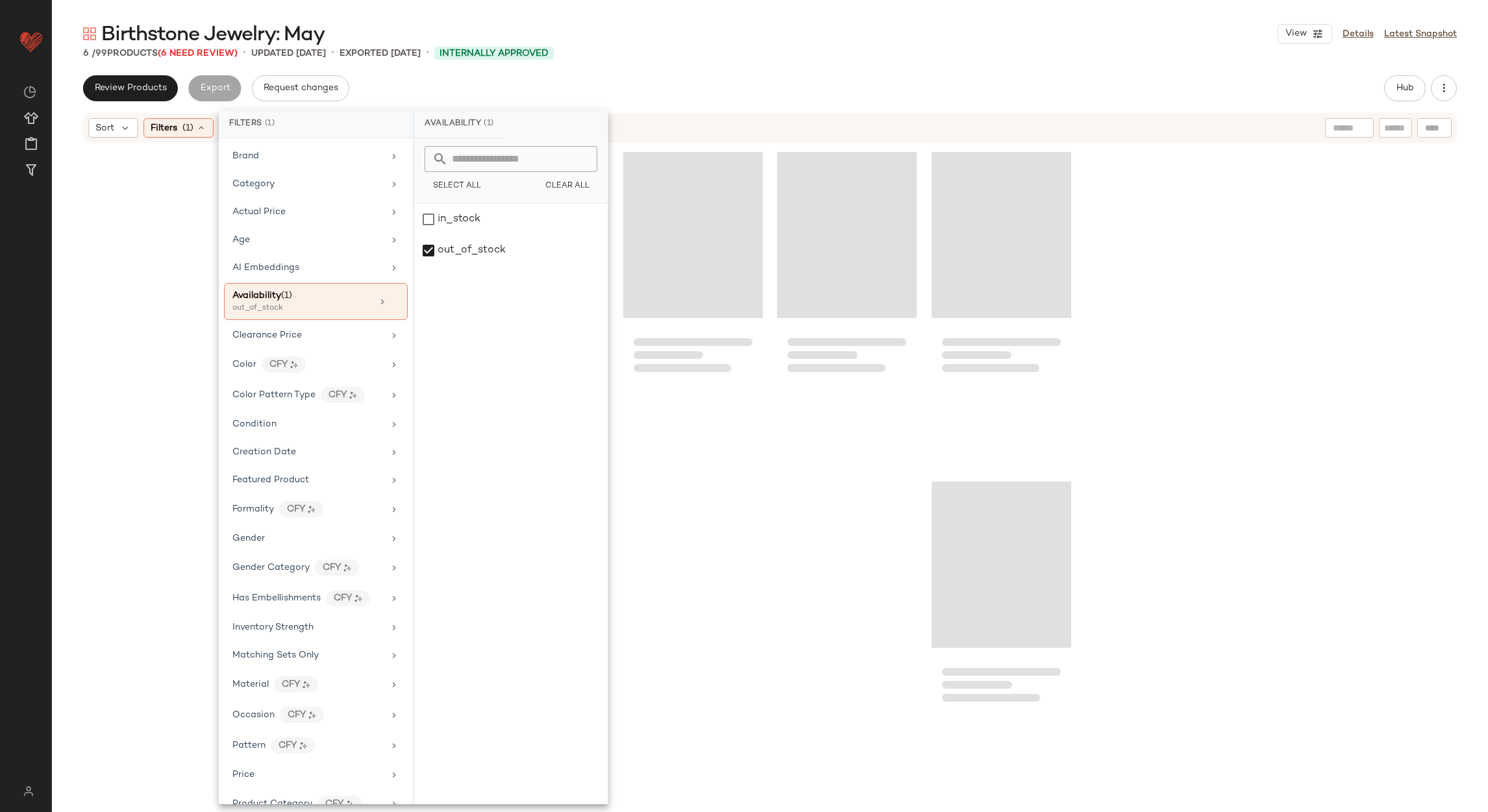
click at [836, 8] on main "Birthstone Jewelry: May View Details Latest Snapshot 6 / 99 Products (6 Need Re…" at bounding box center [744, 406] width 1488 height 812
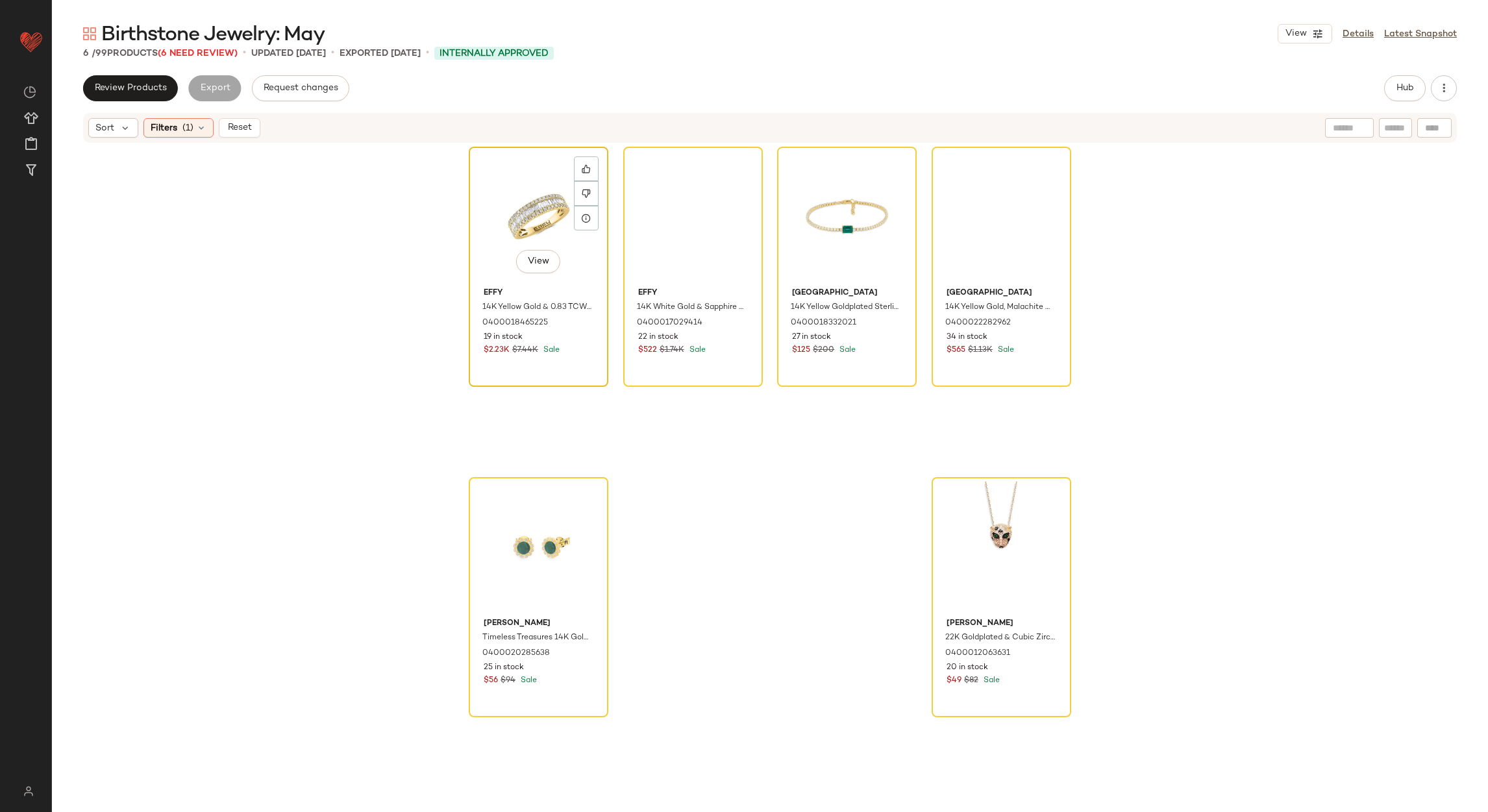
click at [478, 206] on div "View" at bounding box center [538, 217] width 130 height 131
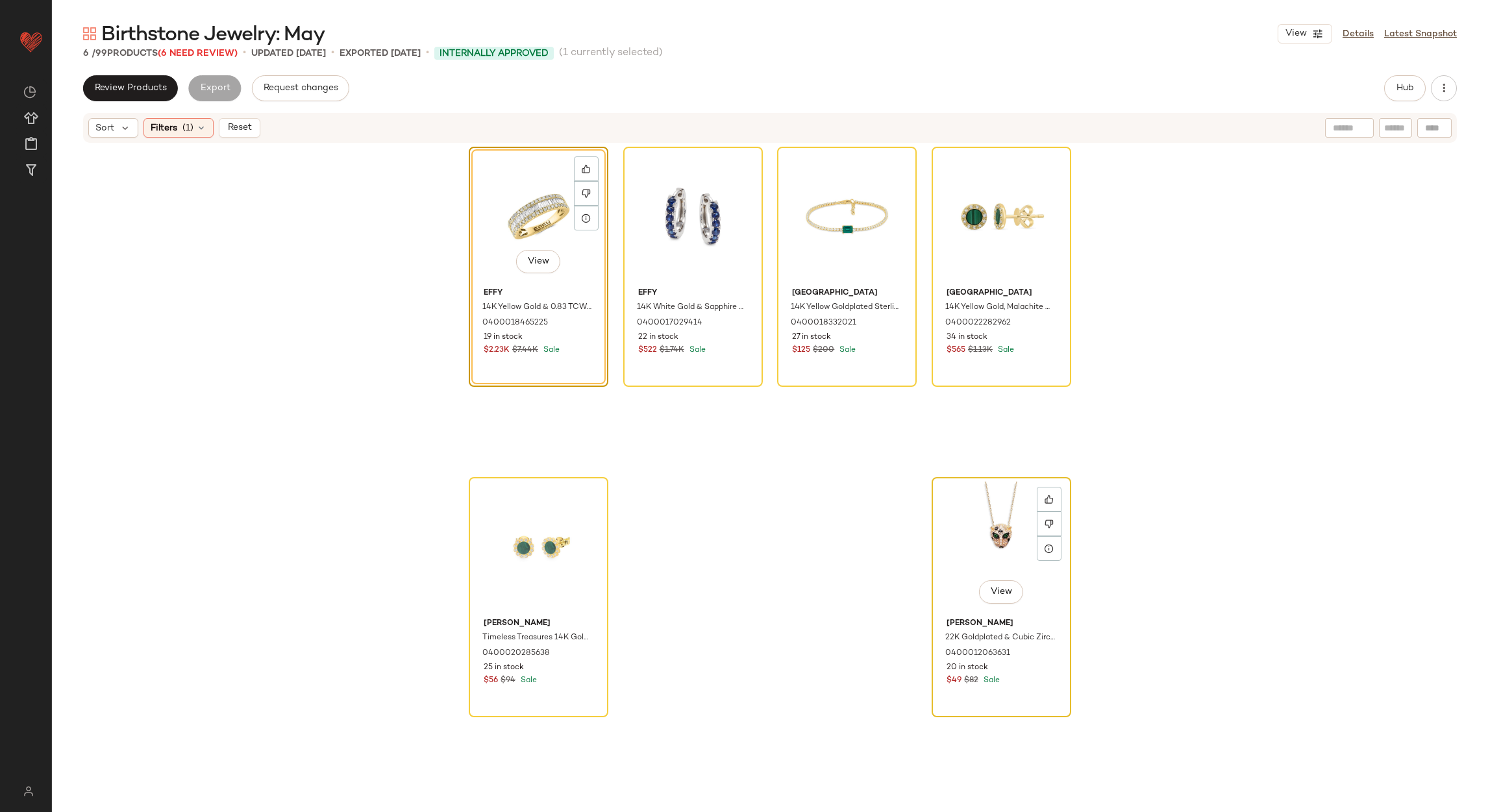
click at [971, 503] on div "View" at bounding box center [1001, 547] width 130 height 131
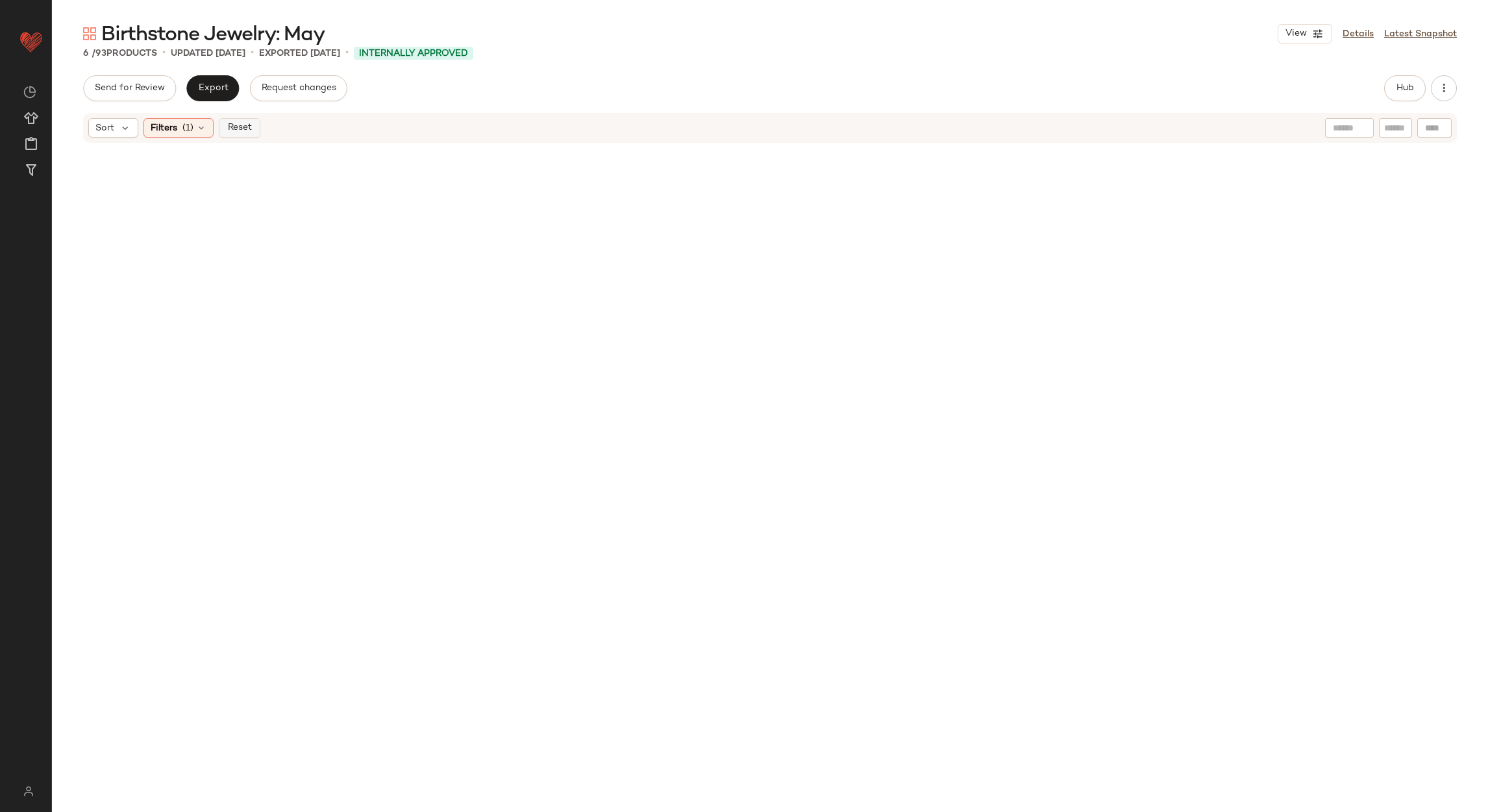
click at [255, 136] on button "Reset" at bounding box center [240, 128] width 42 height 19
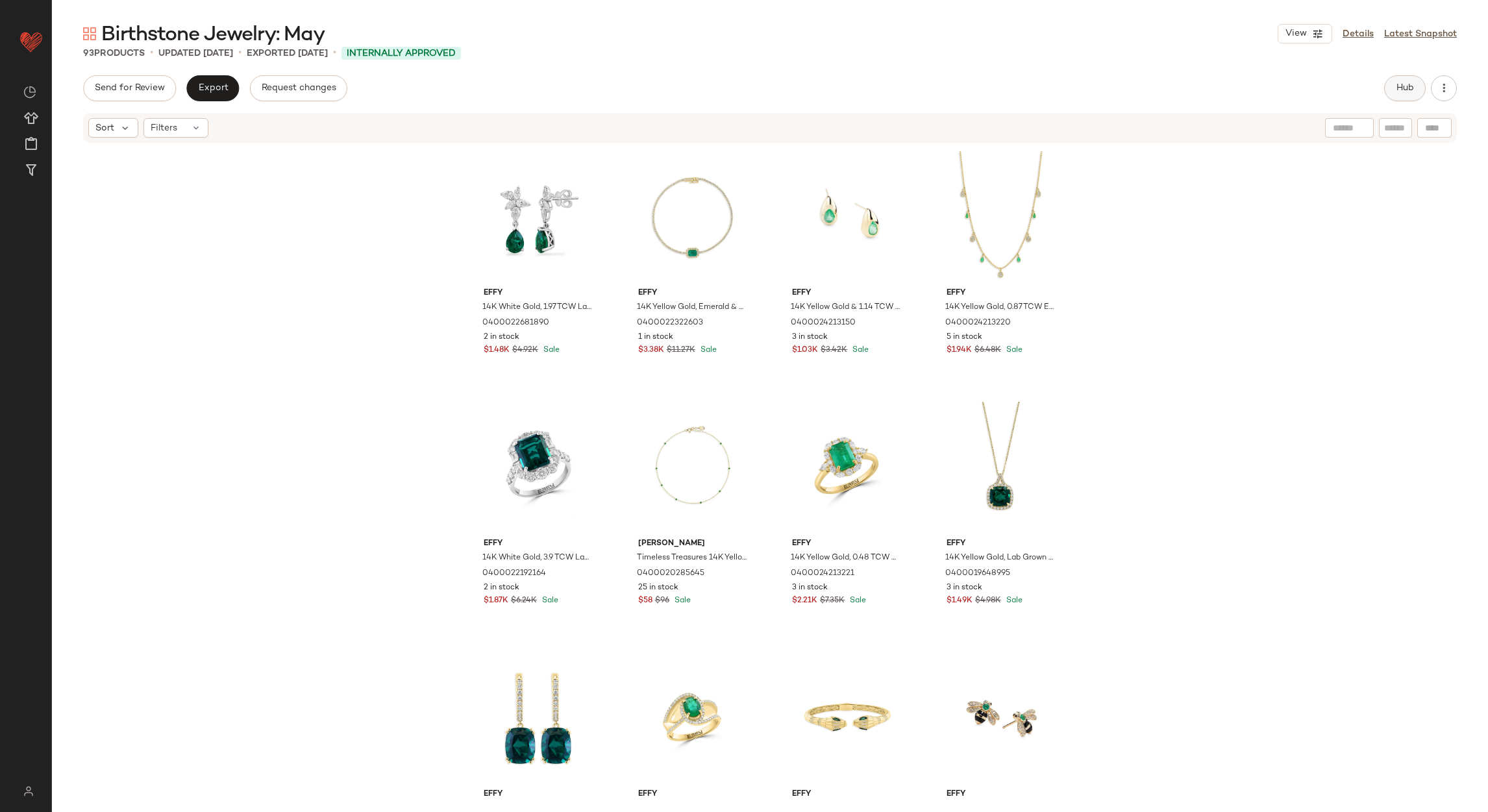
click at [1399, 85] on span "Hub" at bounding box center [1405, 88] width 18 height 10
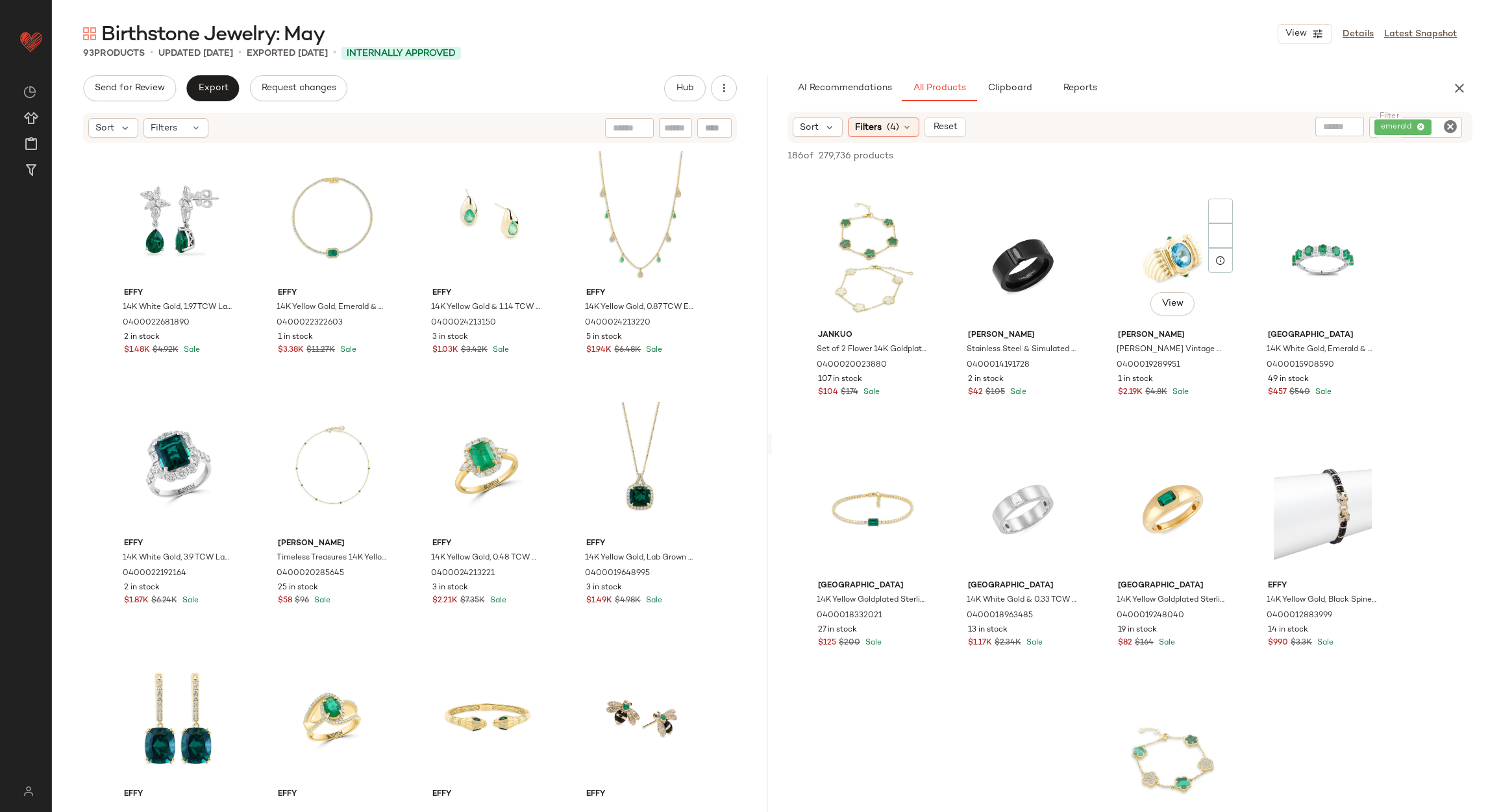
scroll to position [2531, 0]
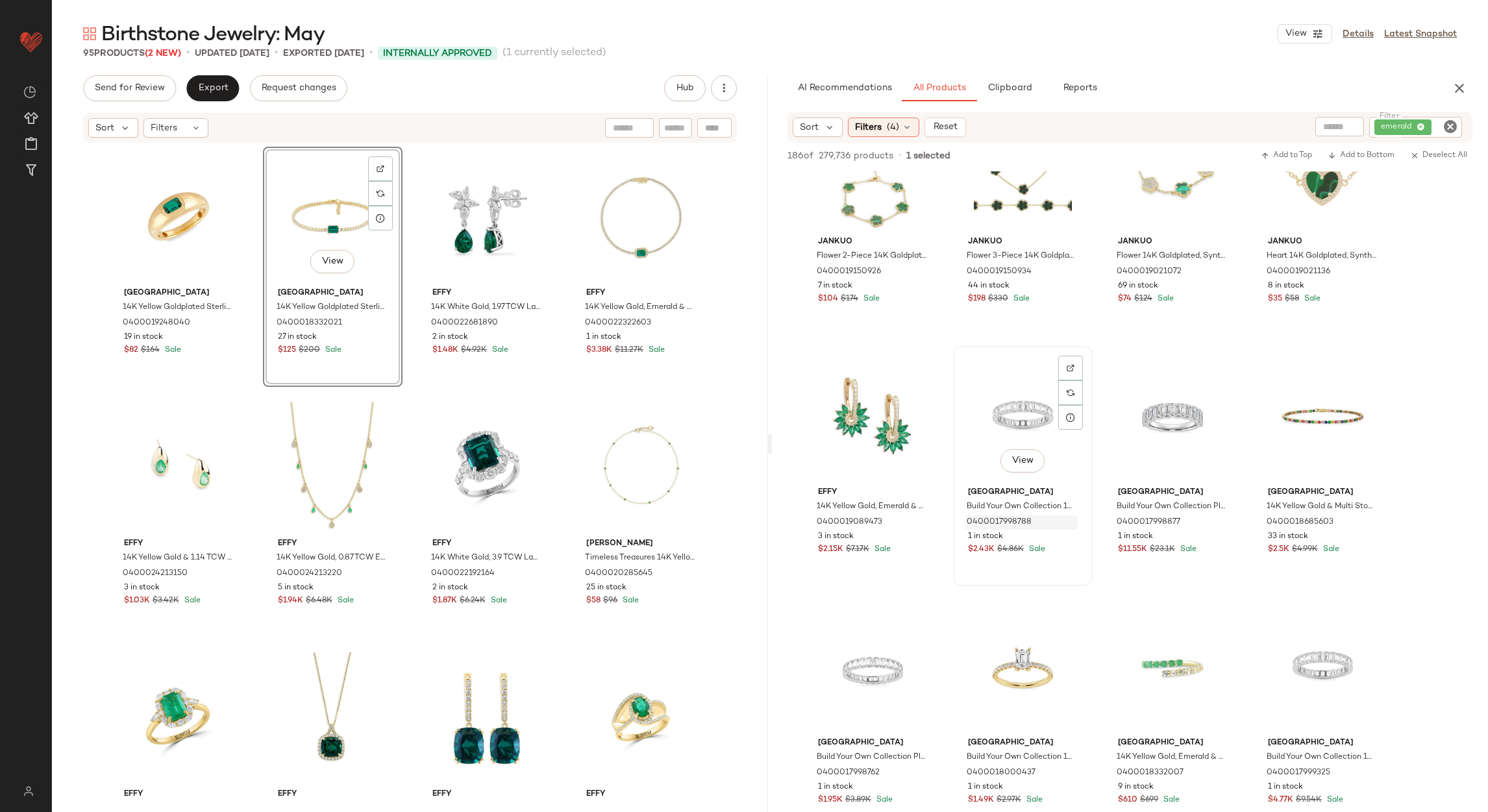
scroll to position [3311, 0]
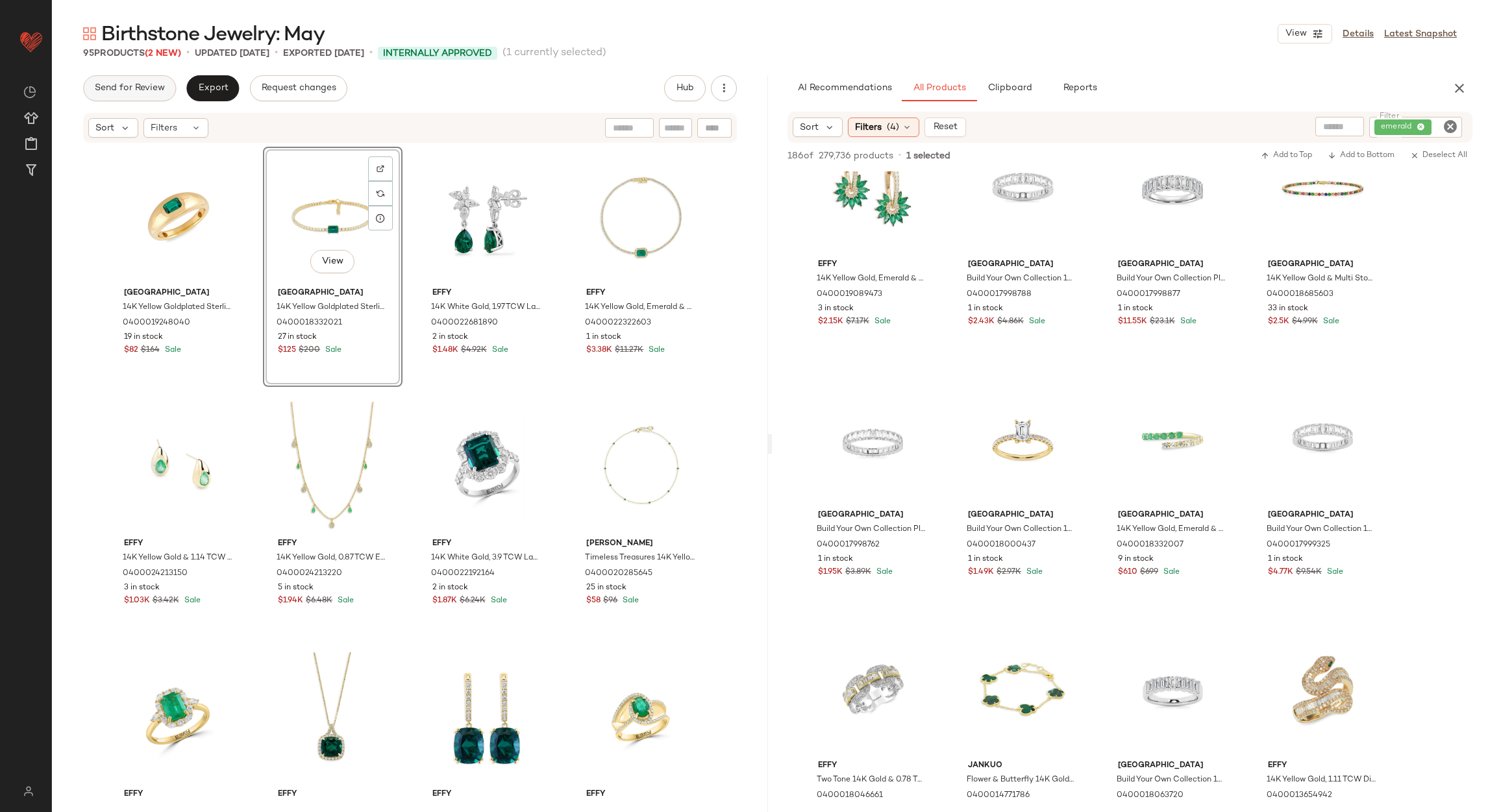
click at [137, 86] on span "Send for Review" at bounding box center [130, 88] width 71 height 10
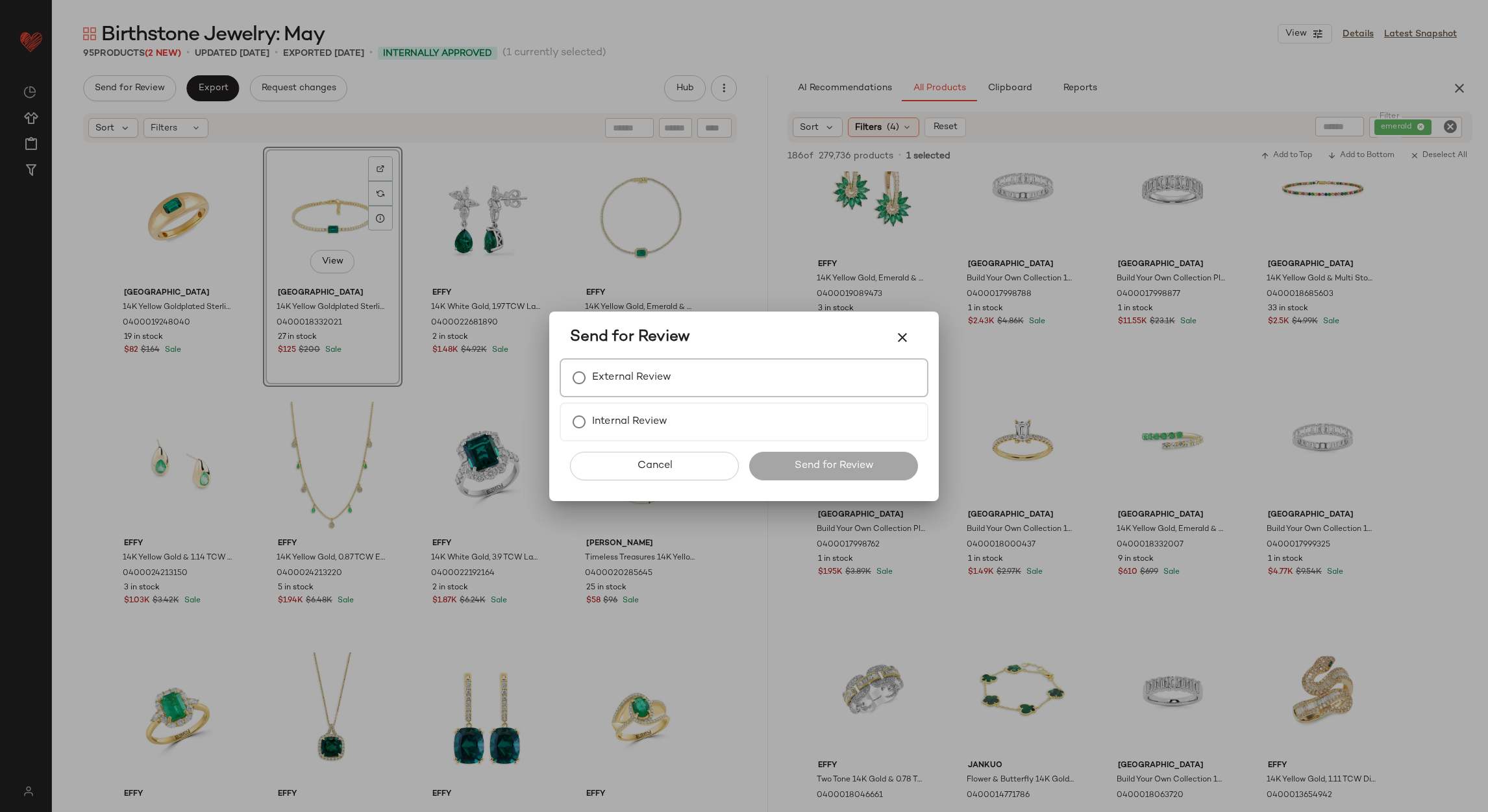
click at [613, 382] on label "External Review" at bounding box center [631, 378] width 79 height 26
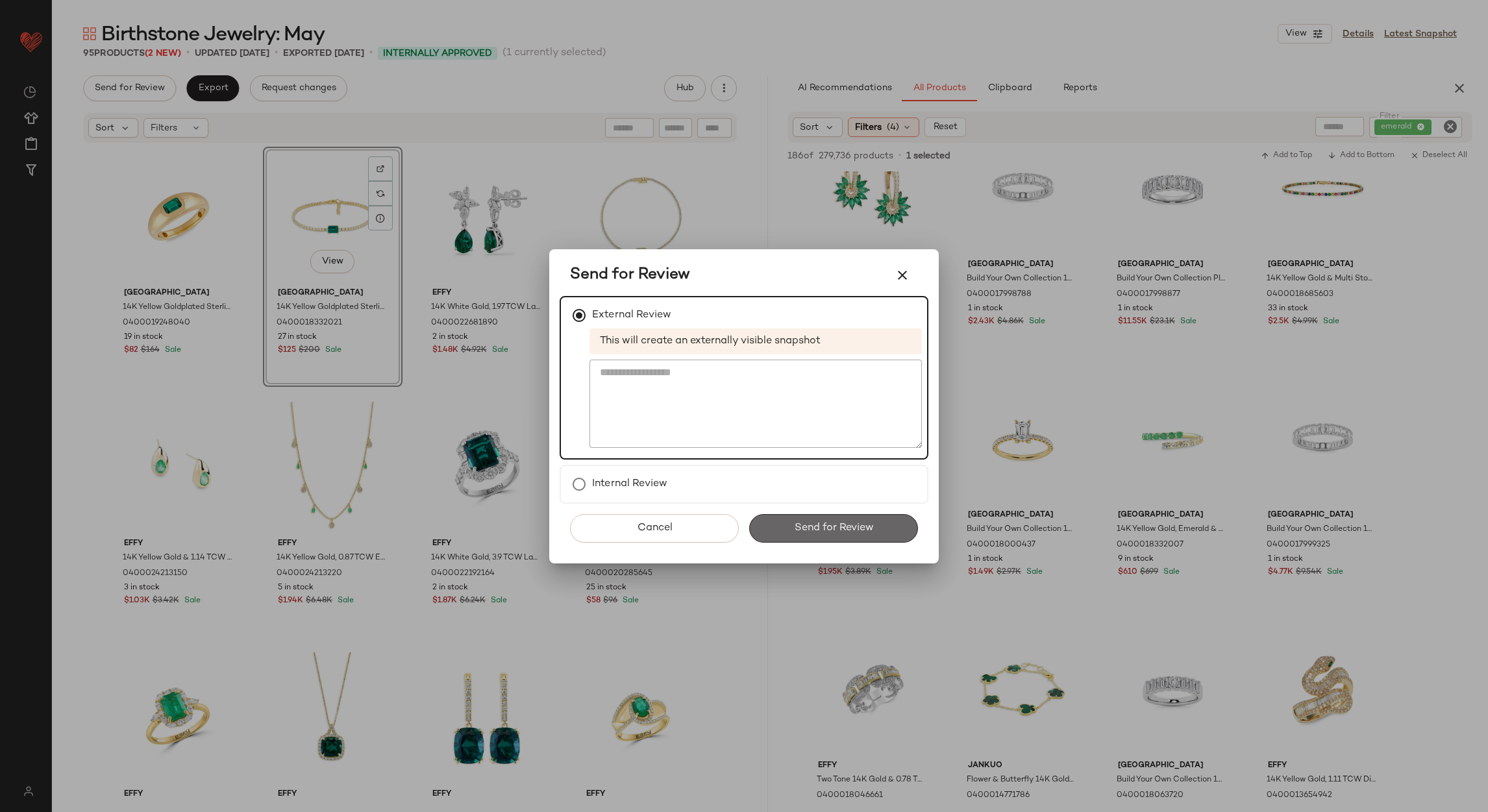
click at [775, 524] on button "Send for Review" at bounding box center [833, 528] width 169 height 28
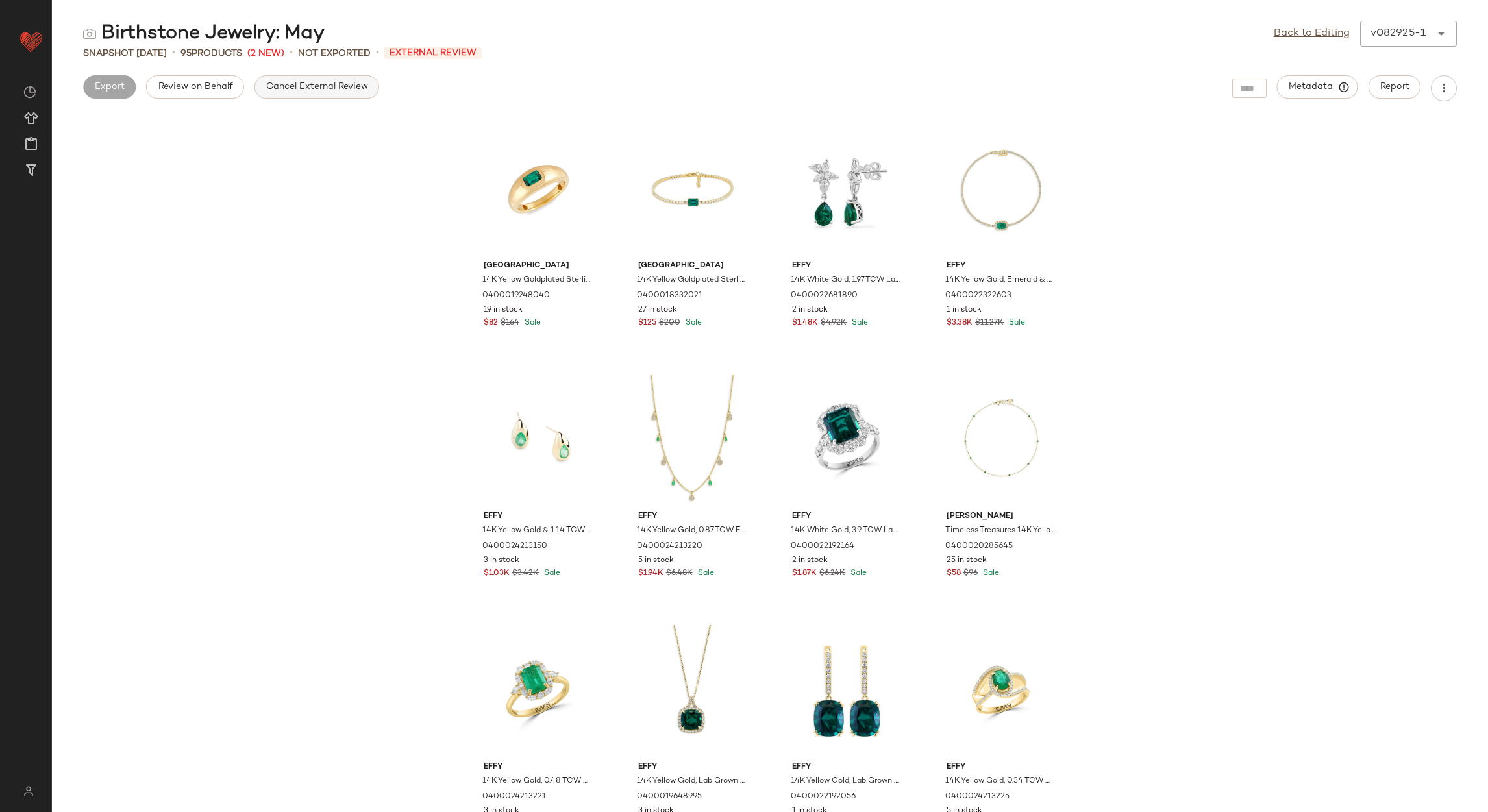
click at [328, 79] on button "Cancel External Review" at bounding box center [317, 88] width 125 height 24
click at [1308, 32] on link "Back to Editing" at bounding box center [1311, 33] width 76 height 16
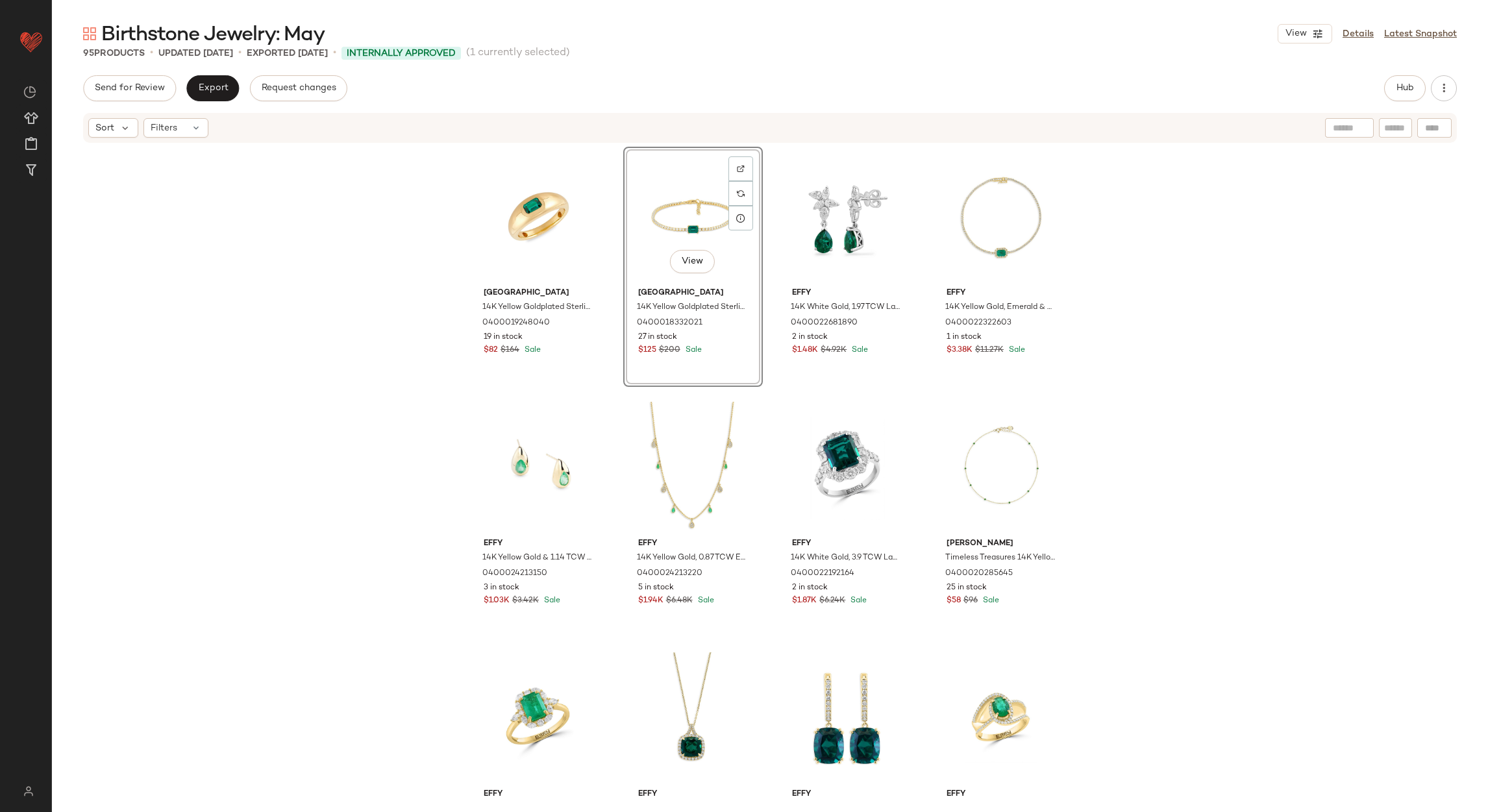
click at [182, 82] on div "Send for Review Export Request changes" at bounding box center [215, 88] width 265 height 26
click at [188, 86] on button "Export" at bounding box center [213, 88] width 53 height 26
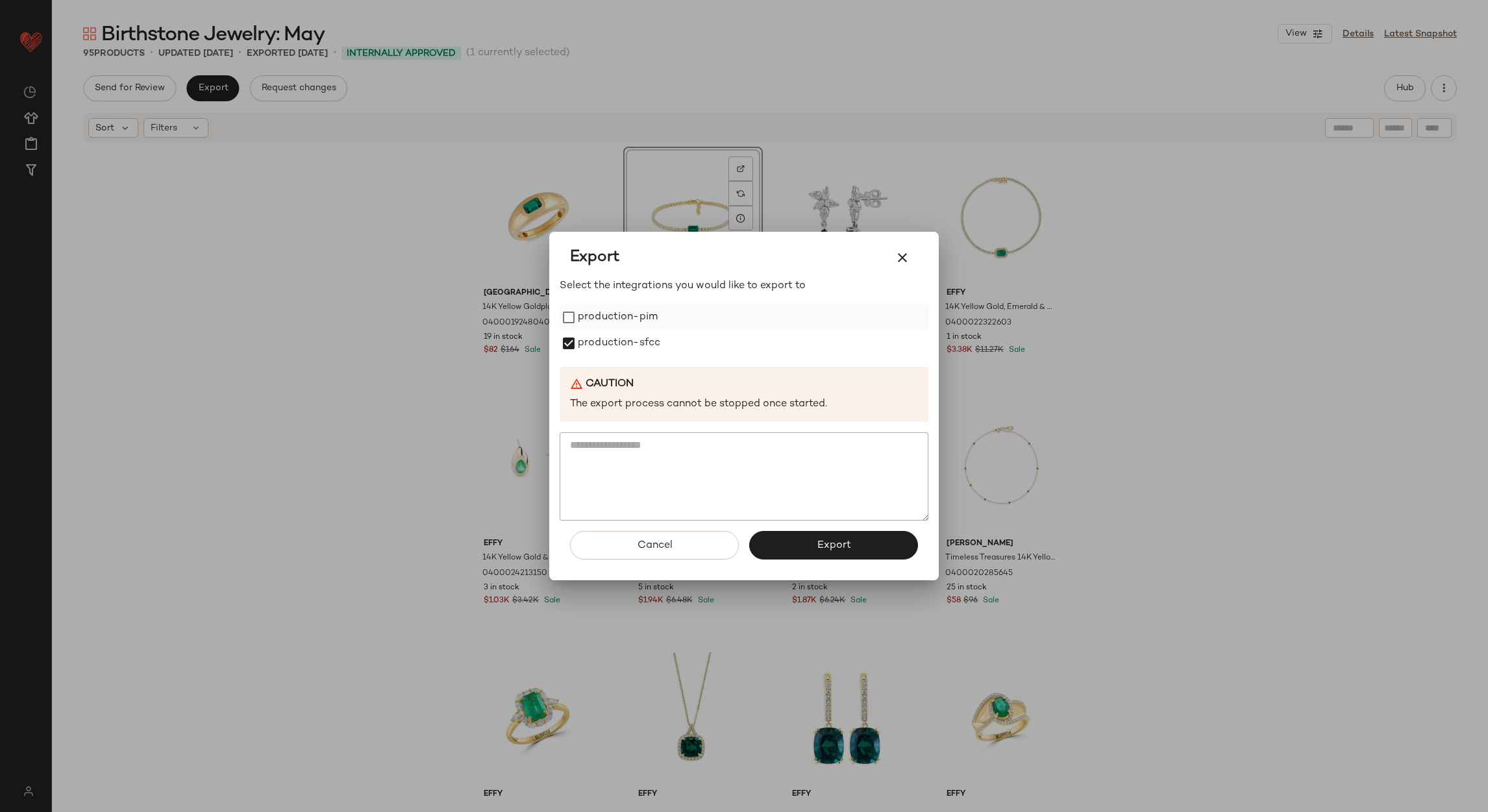
click at [578, 314] on label "production-pim" at bounding box center [618, 318] width 80 height 26
click at [793, 542] on button "Export" at bounding box center [833, 545] width 169 height 28
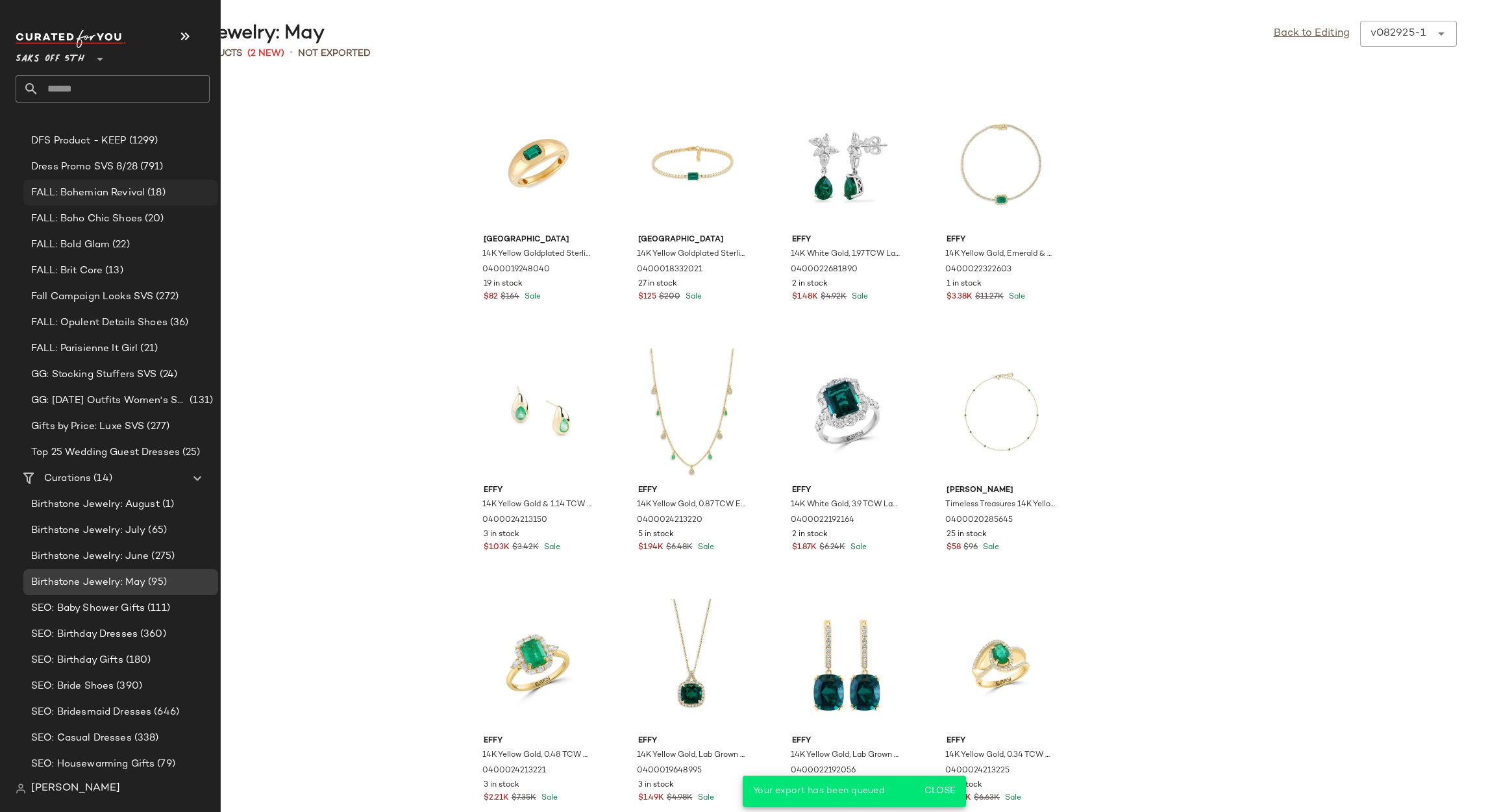
scroll to position [462, 0]
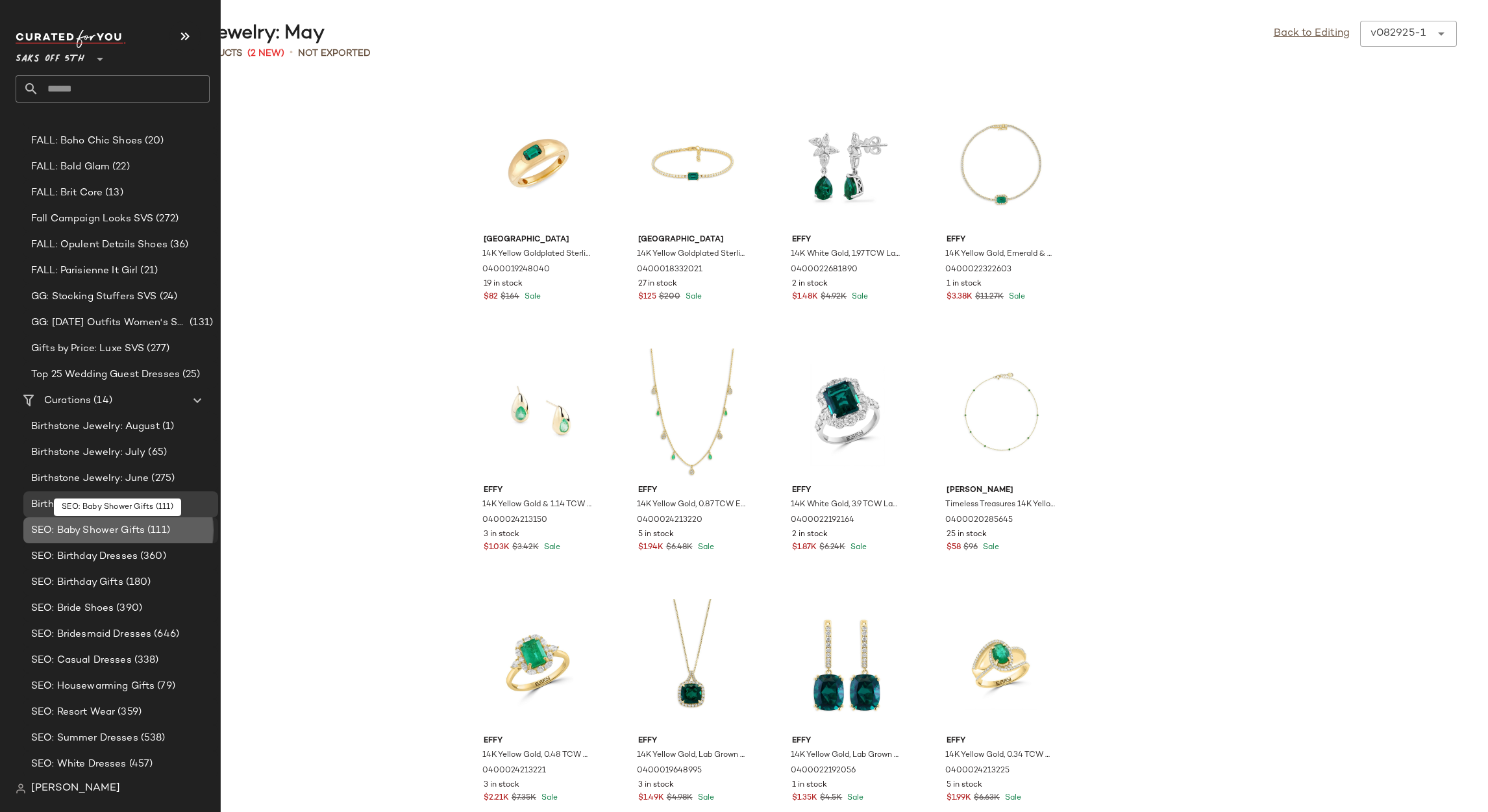
click at [88, 526] on span "SEO: Baby Shower Gifts" at bounding box center [88, 531] width 114 height 15
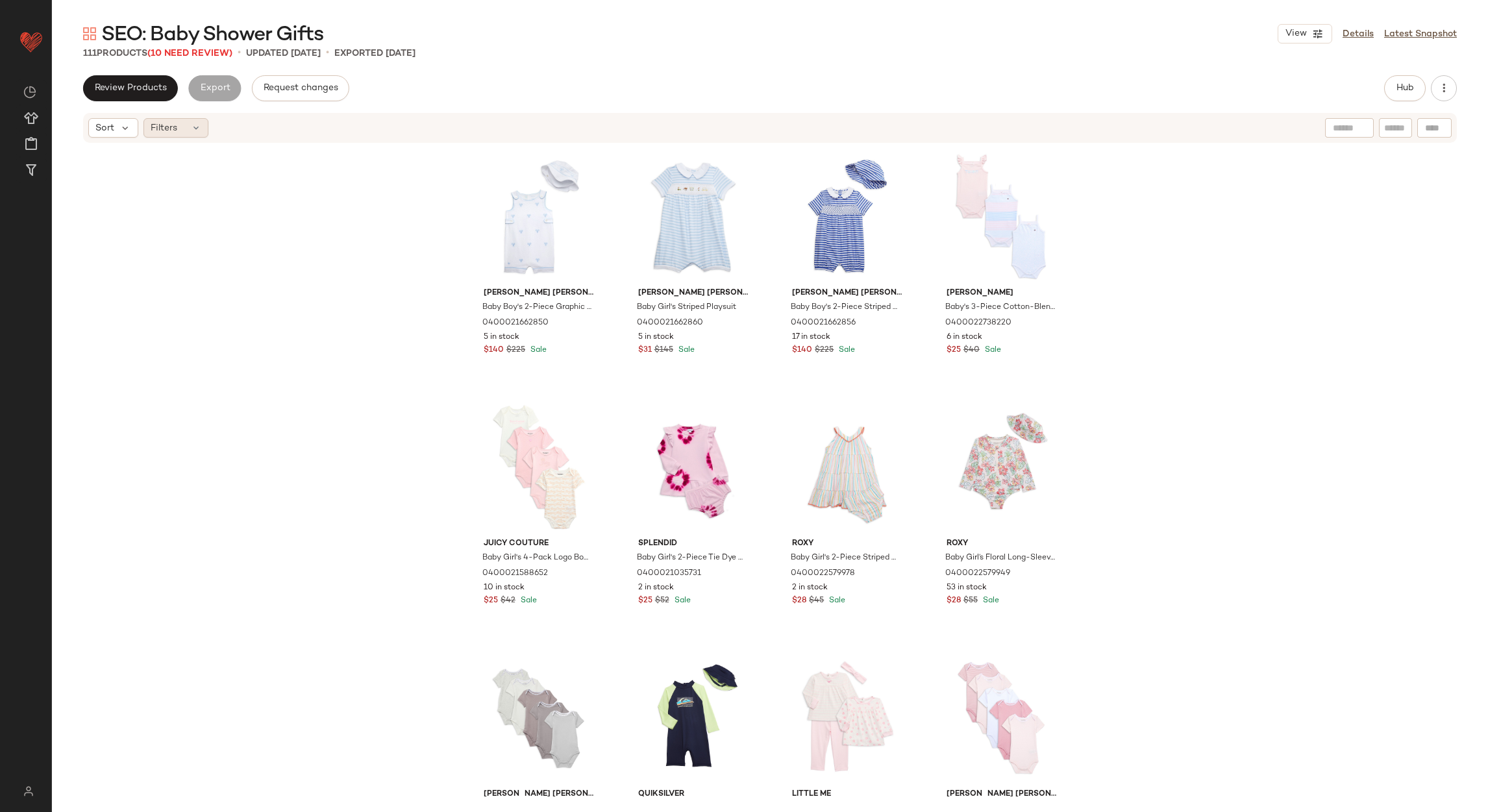
click at [186, 135] on div "Filters" at bounding box center [175, 128] width 65 height 19
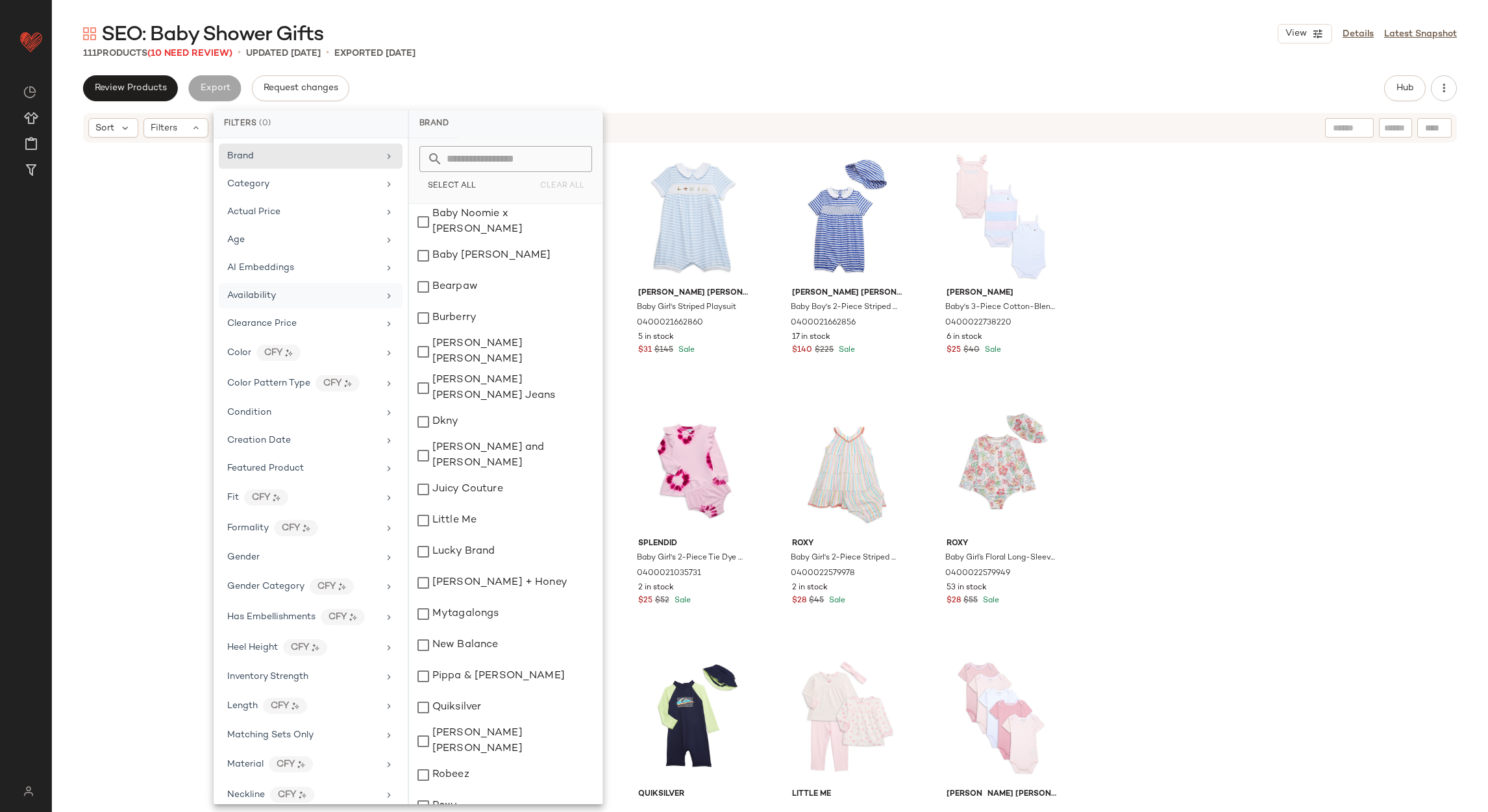
click at [259, 300] on span "Availability" at bounding box center [251, 296] width 48 height 10
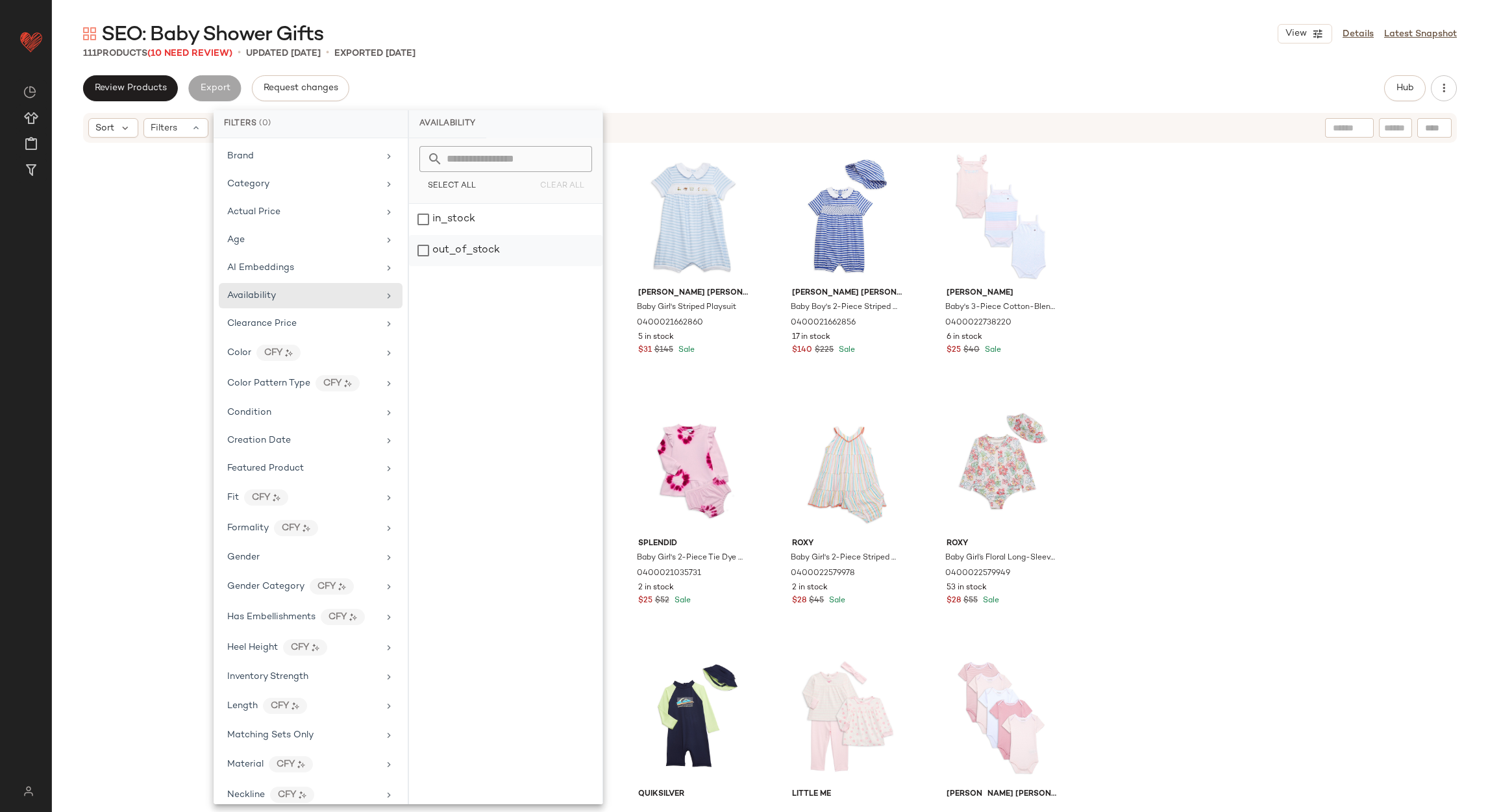
click at [508, 248] on div "out_of_stock" at bounding box center [505, 251] width 193 height 31
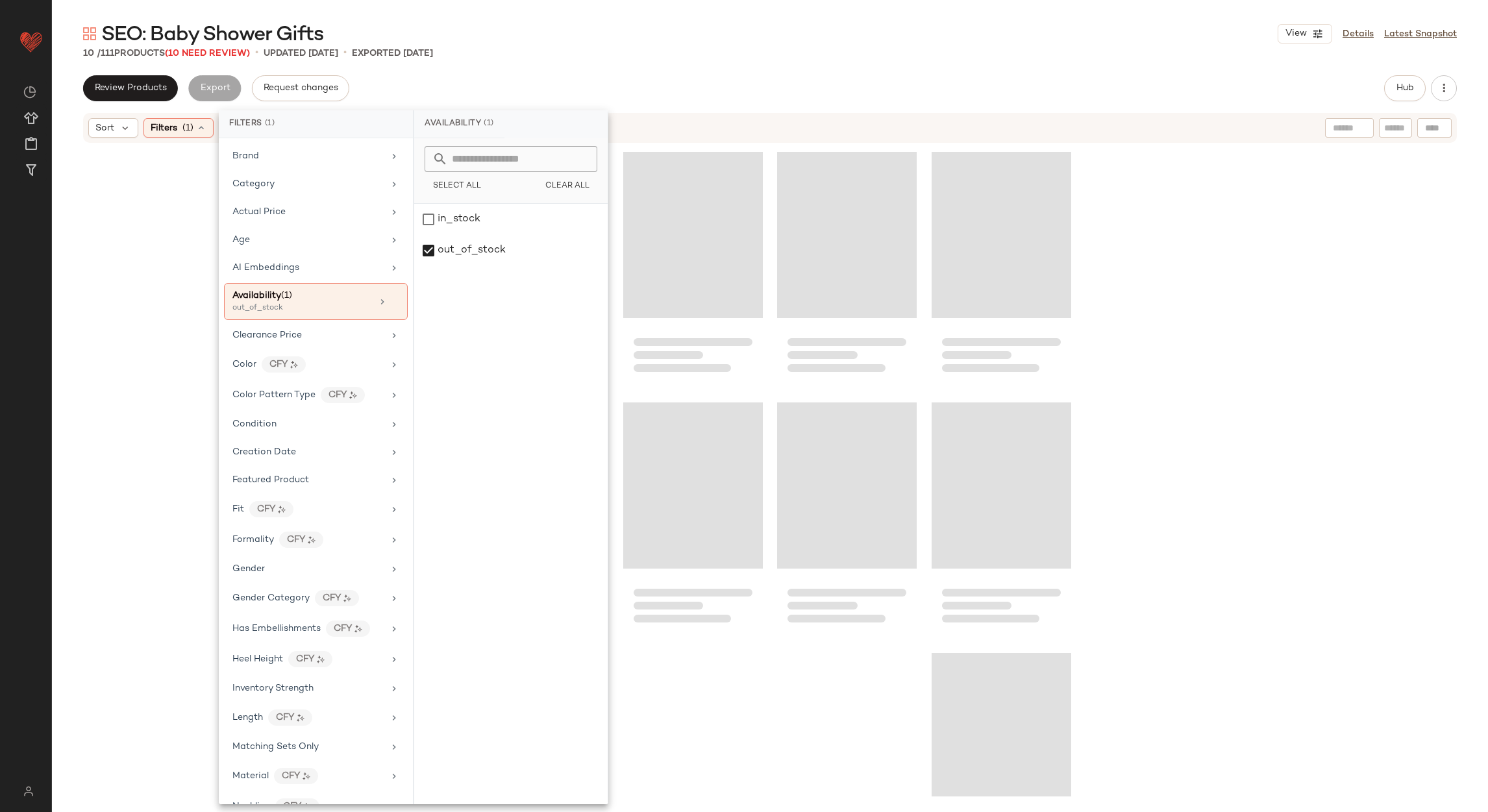
click at [589, 70] on div "SEO: Baby Shower Gifts View Details Latest Snapshot 10 / 111 Products (10 Need …" at bounding box center [770, 416] width 1436 height 791
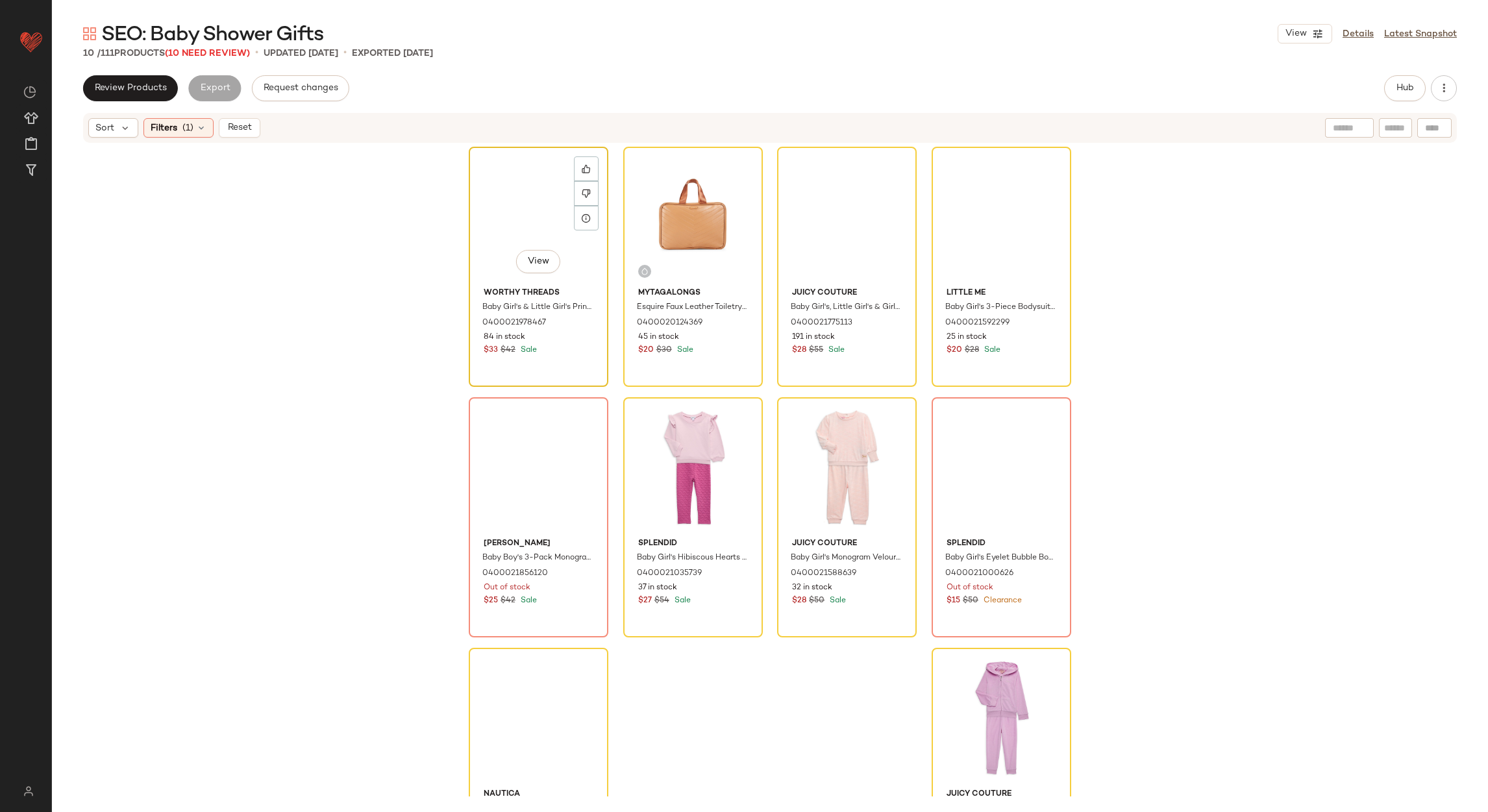
click at [559, 203] on div "View" at bounding box center [538, 217] width 130 height 131
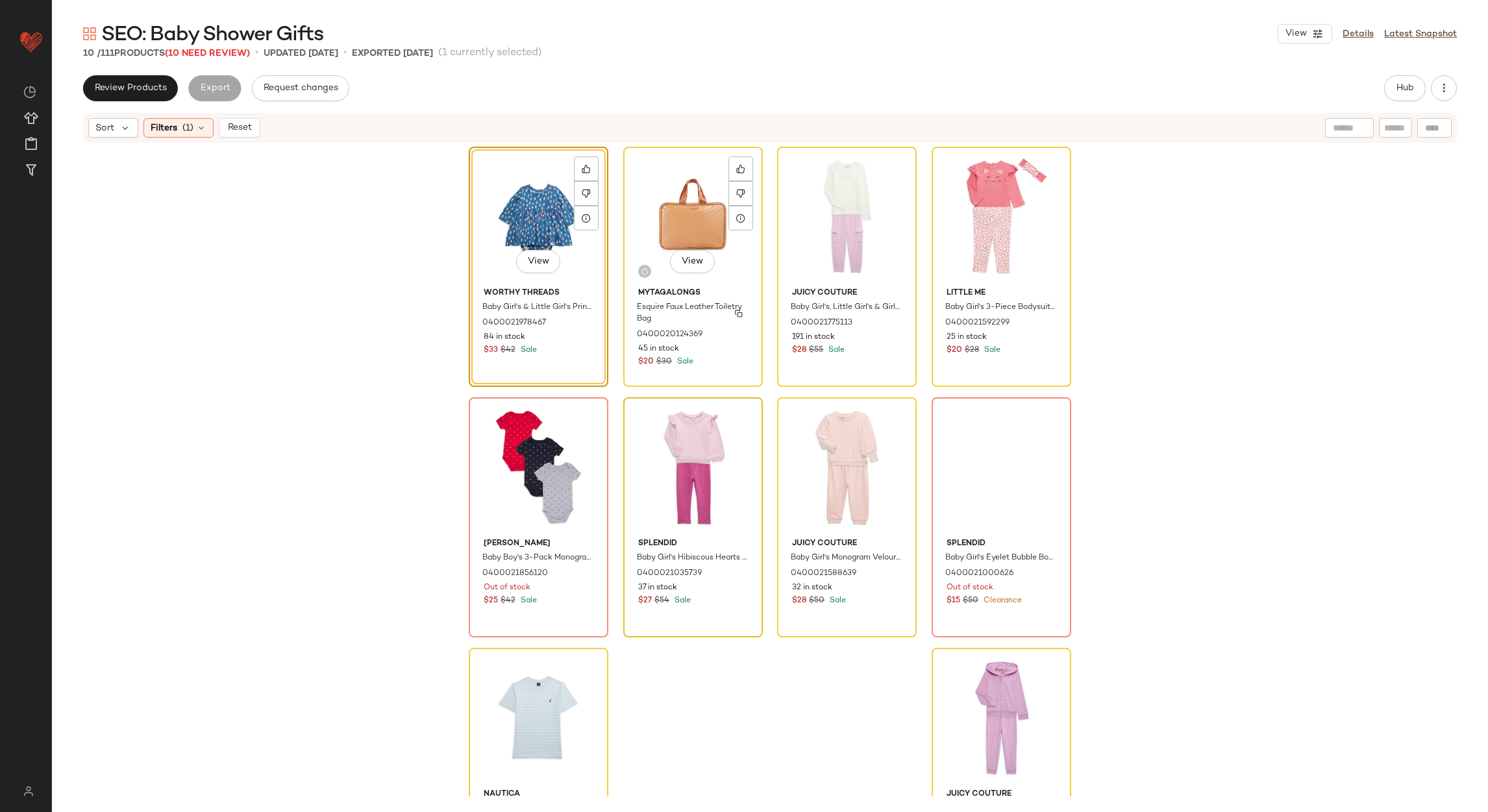
scroll to position [91, 0]
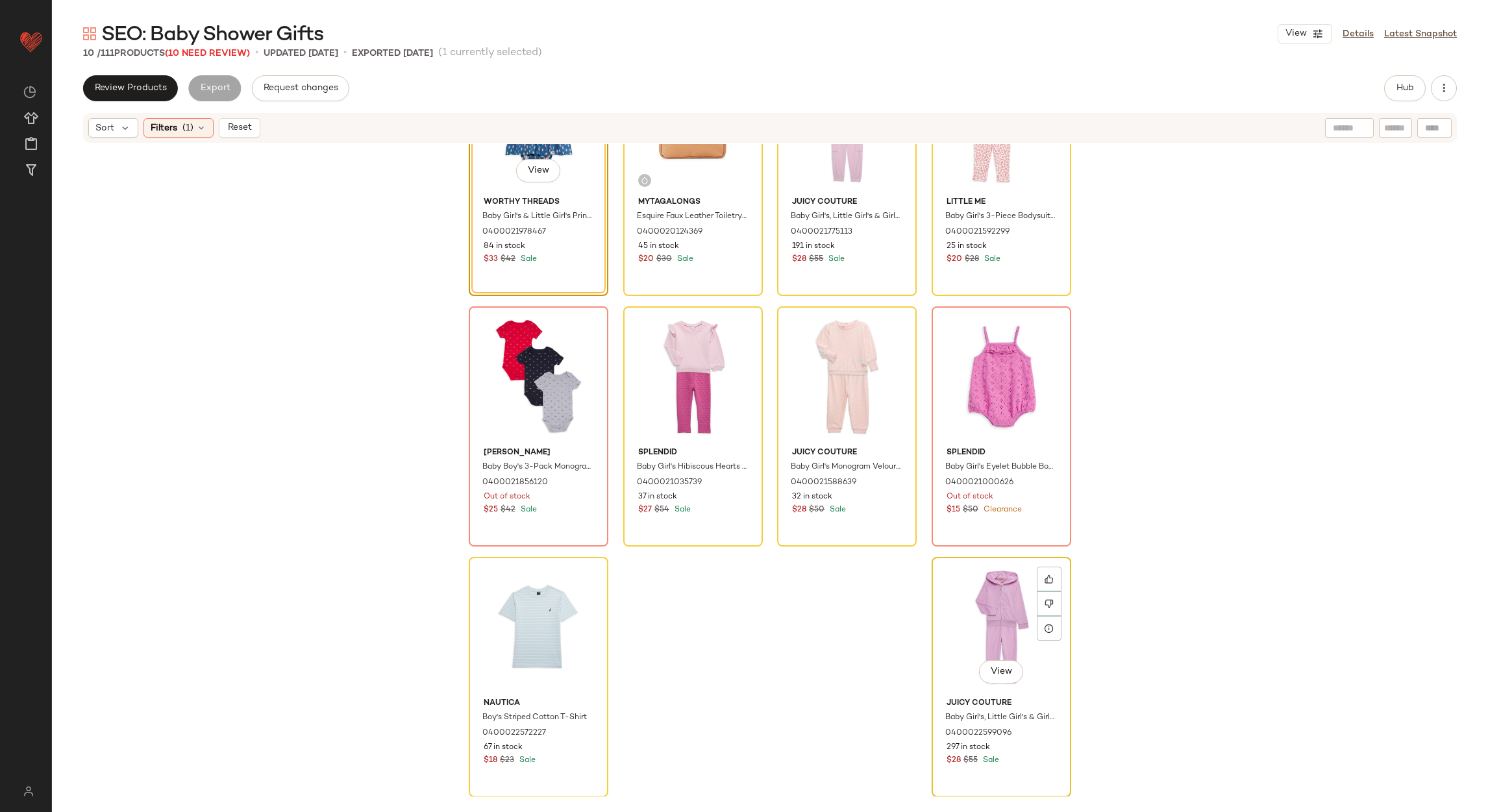
click at [960, 609] on div "View" at bounding box center [1001, 627] width 130 height 131
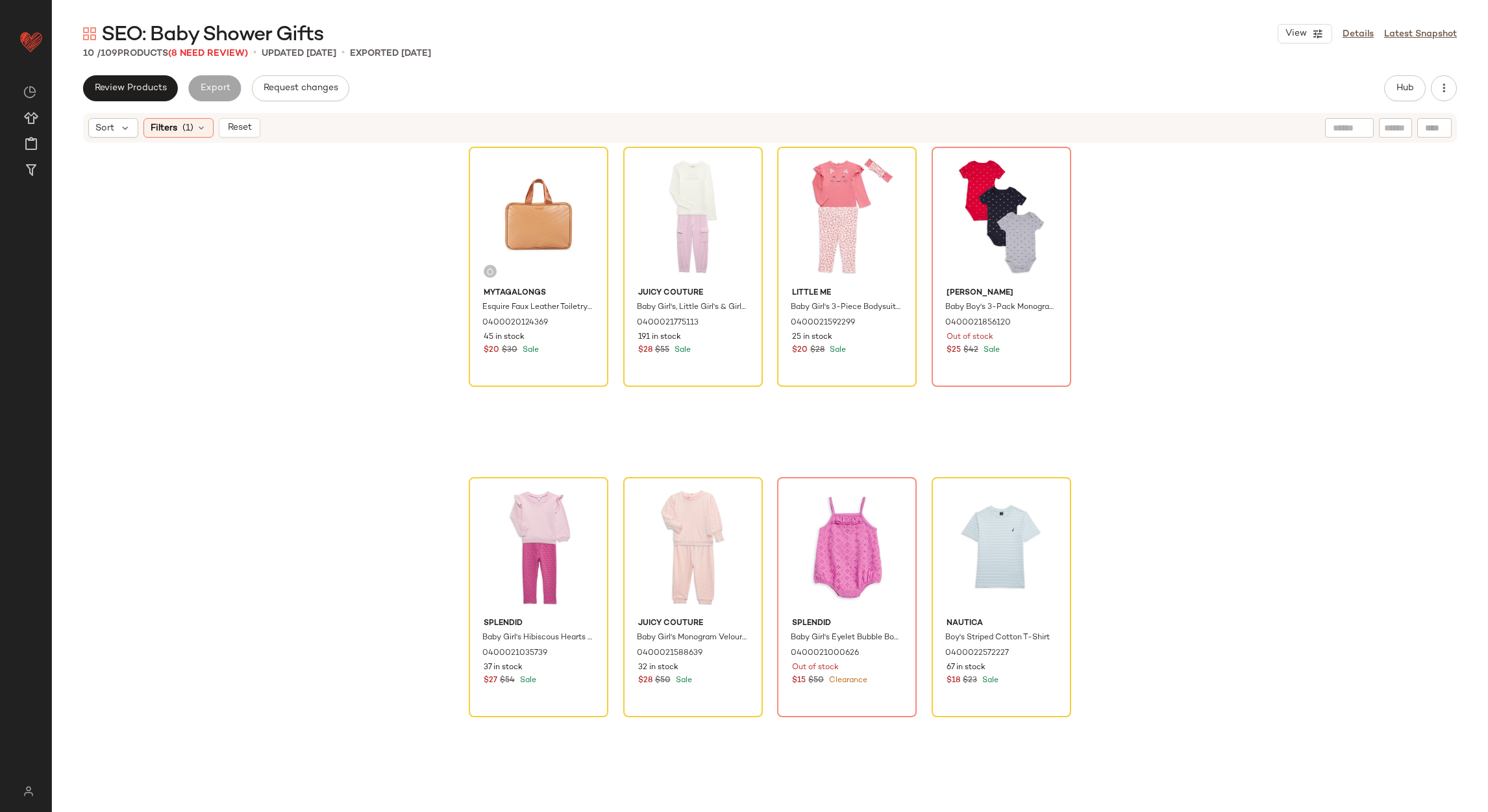
click at [369, 283] on div "Mytagalongs Esquire Faux Leather Toiletry Bag 0400020124369 45 in stock $20 $30…" at bounding box center [770, 470] width 1436 height 652
click at [499, 190] on div "View" at bounding box center [538, 217] width 130 height 131
click at [978, 494] on div "View" at bounding box center [1001, 547] width 130 height 131
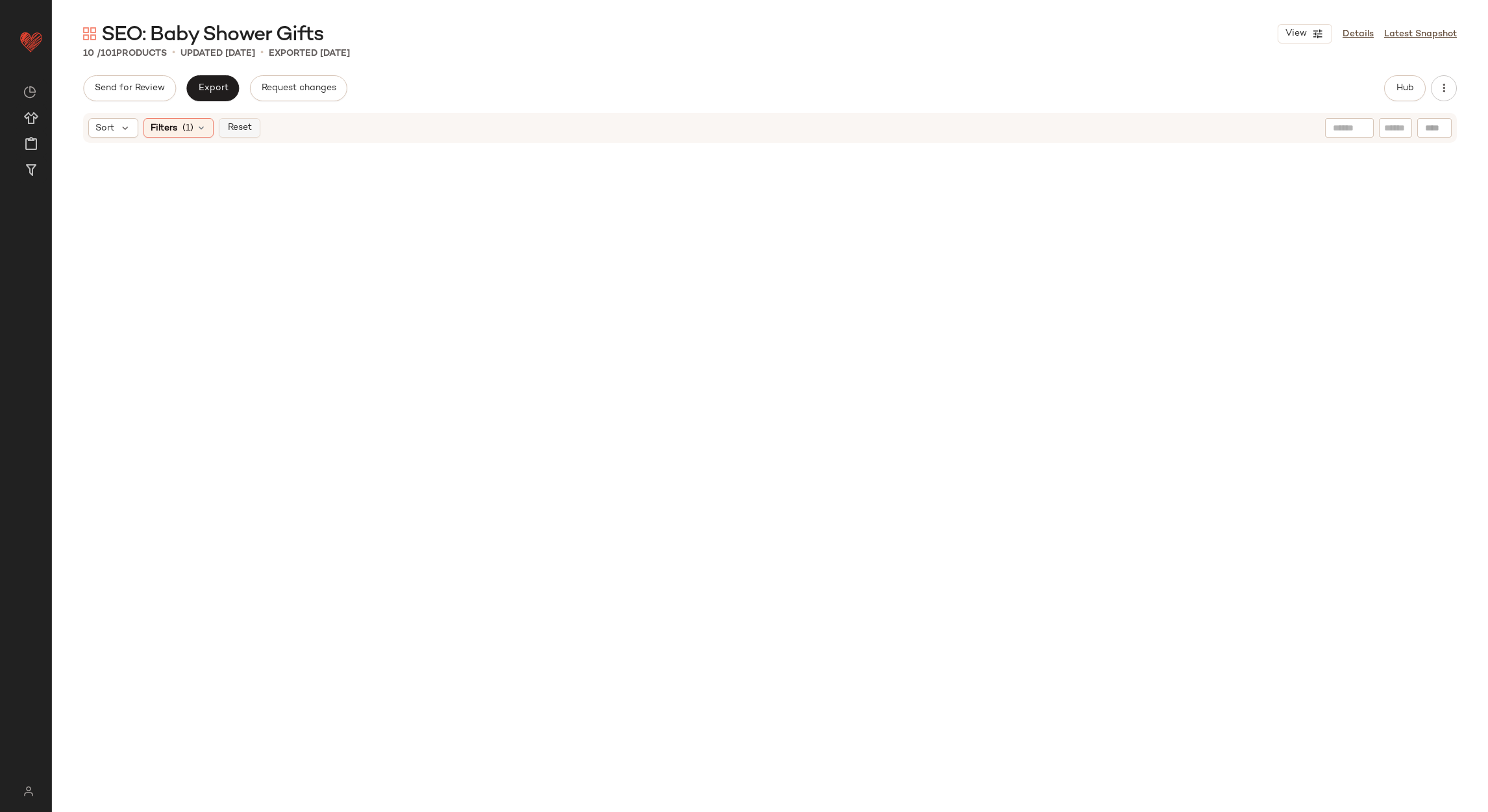
click at [233, 129] on span "Reset" at bounding box center [238, 127] width 25 height 10
click at [1397, 85] on span "Hub" at bounding box center [1405, 88] width 18 height 10
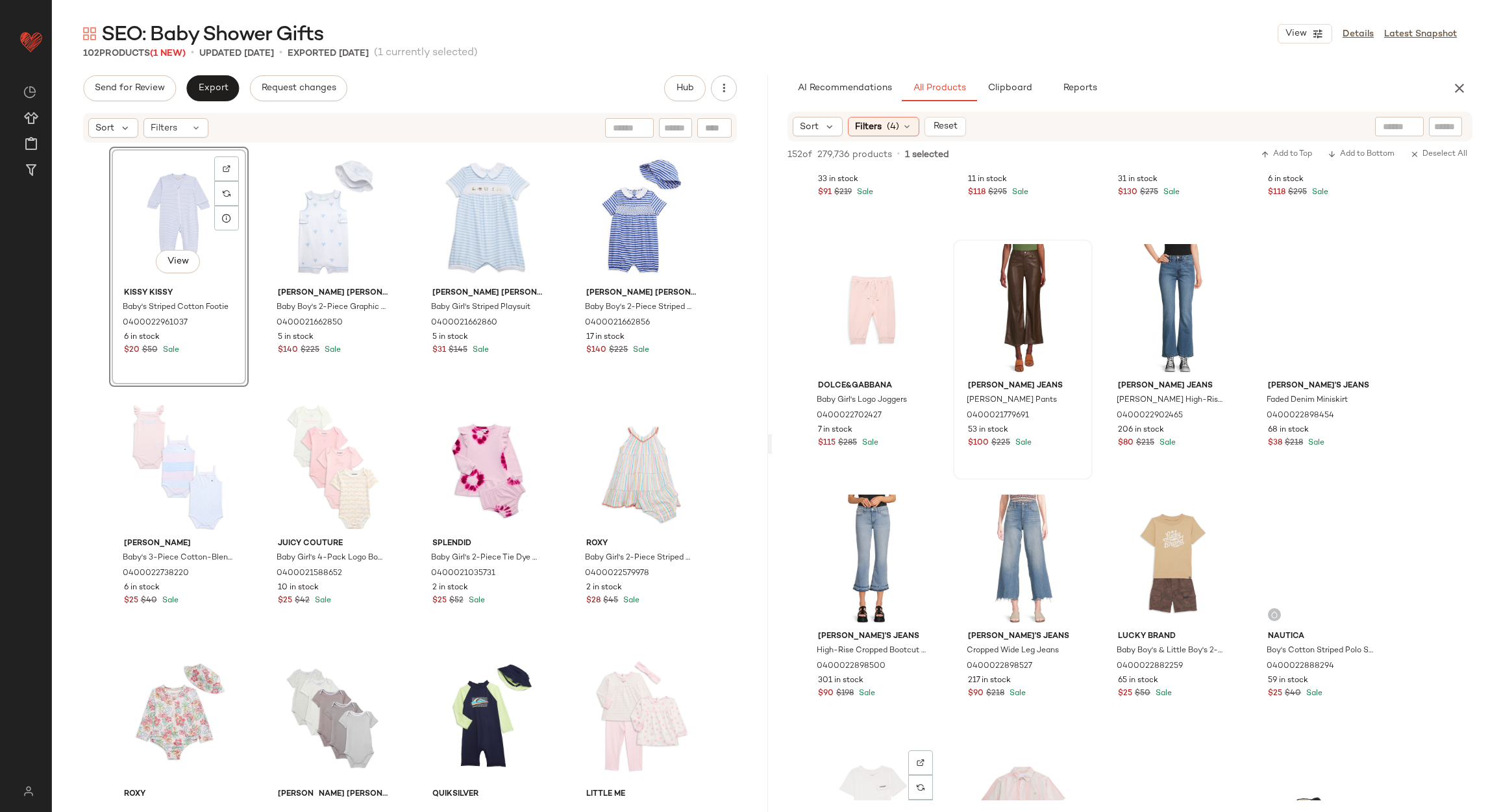
scroll to position [682, 0]
click at [109, 91] on span "Send for Review" at bounding box center [130, 88] width 71 height 10
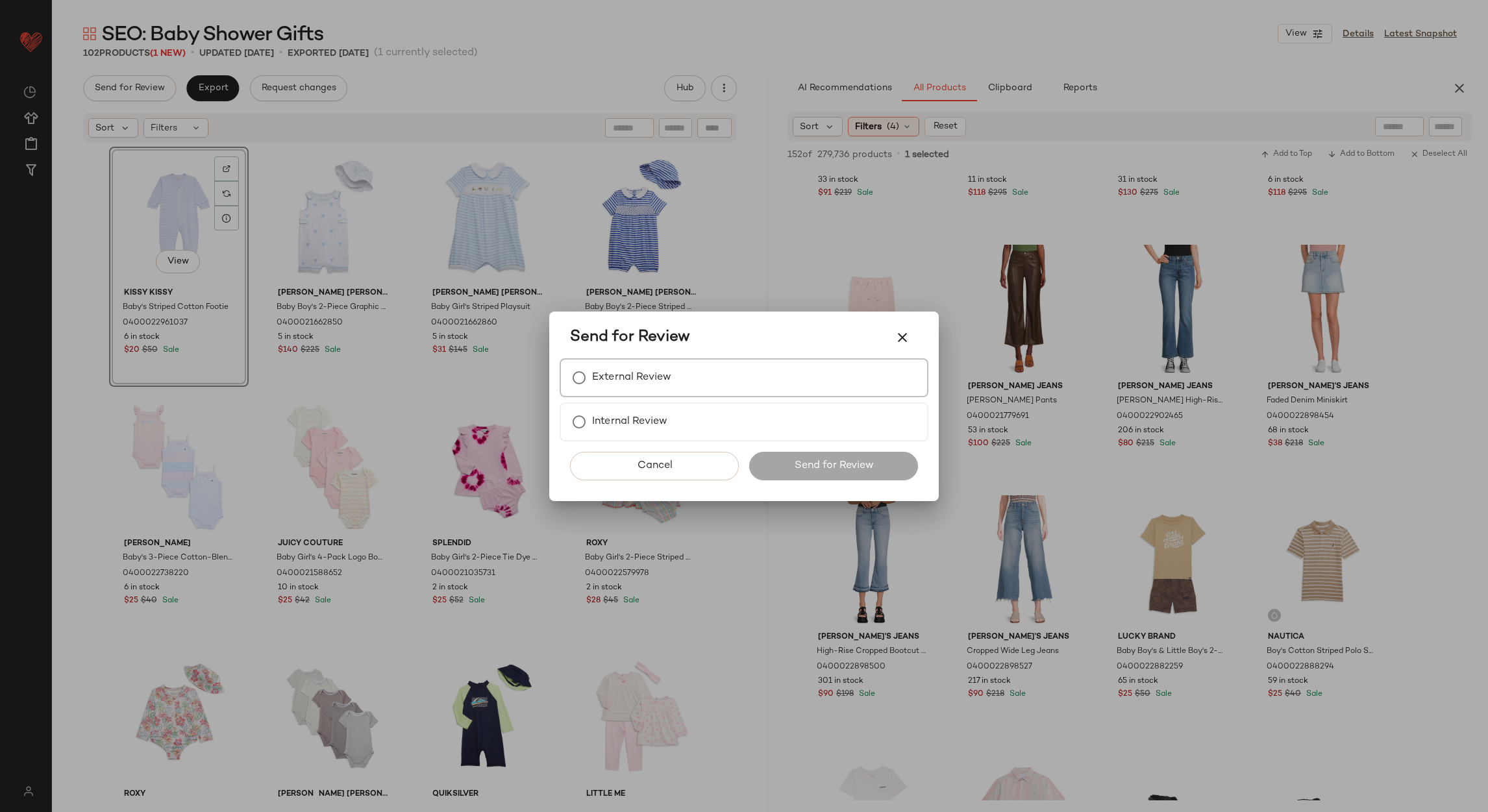
click at [647, 378] on label "External Review" at bounding box center [631, 378] width 79 height 26
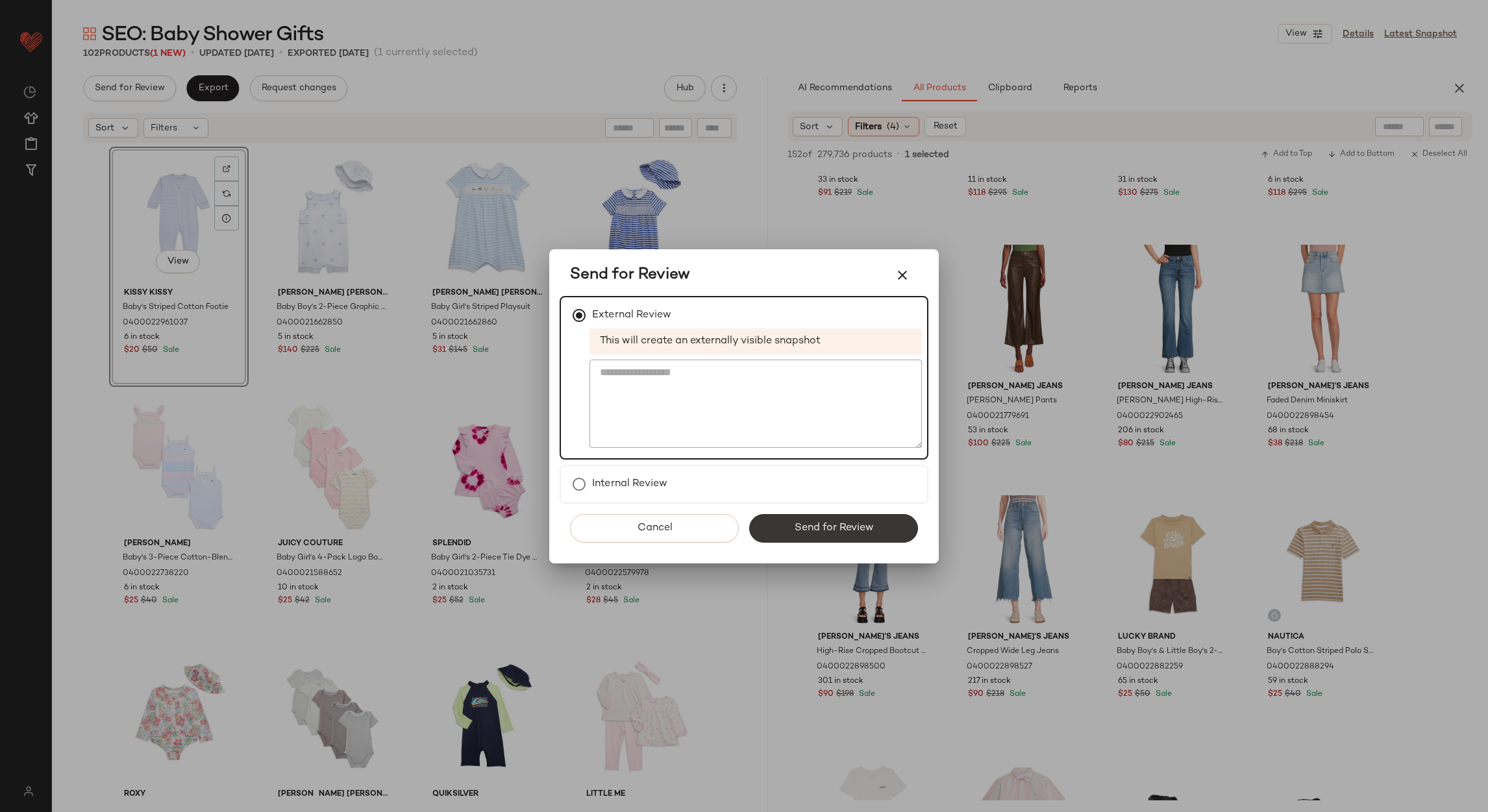
click at [771, 519] on button "Send for Review" at bounding box center [833, 528] width 169 height 28
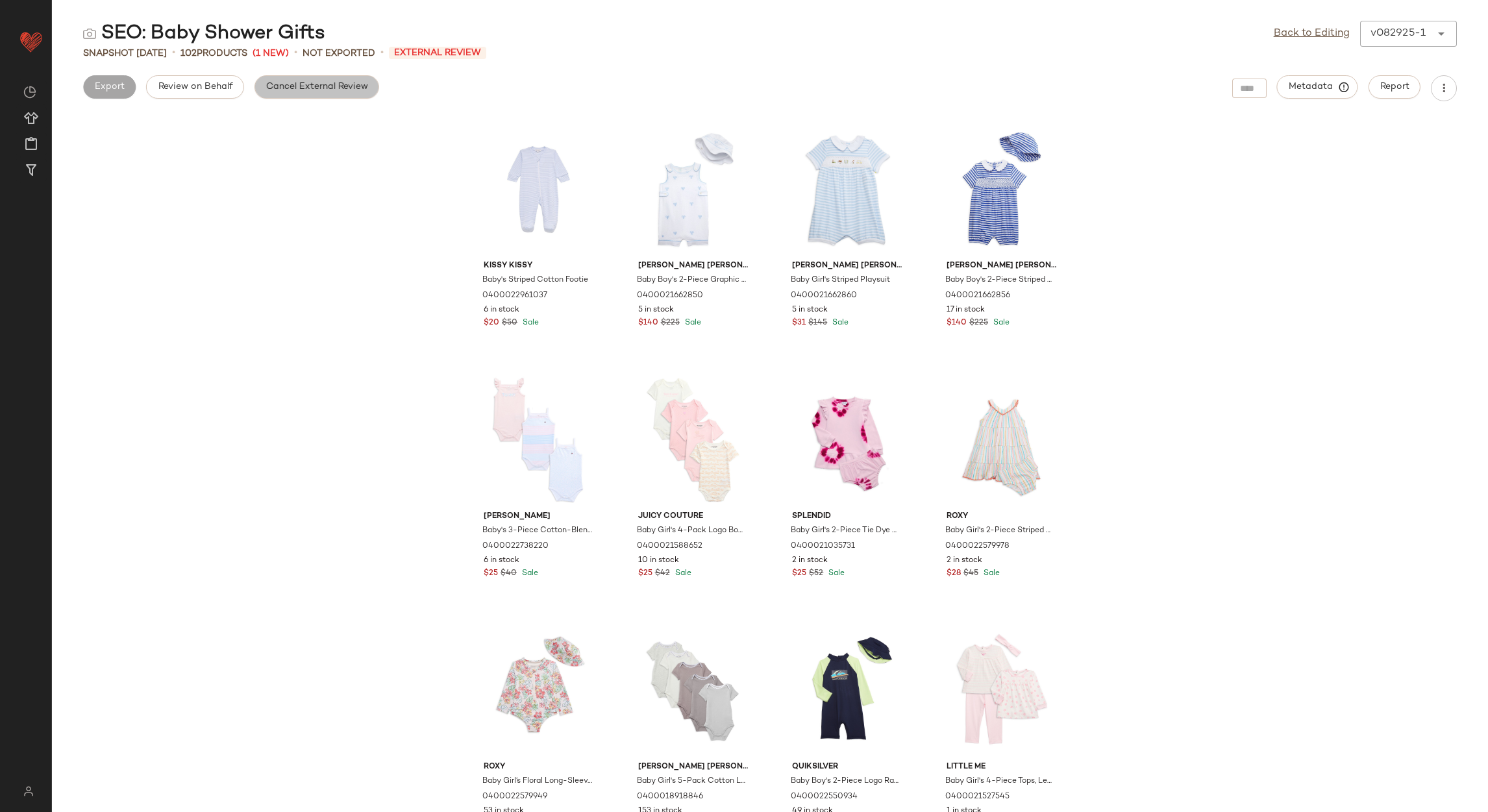
click at [317, 95] on button "Cancel External Review" at bounding box center [317, 88] width 125 height 24
click at [199, 86] on span "Export" at bounding box center [212, 87] width 30 height 10
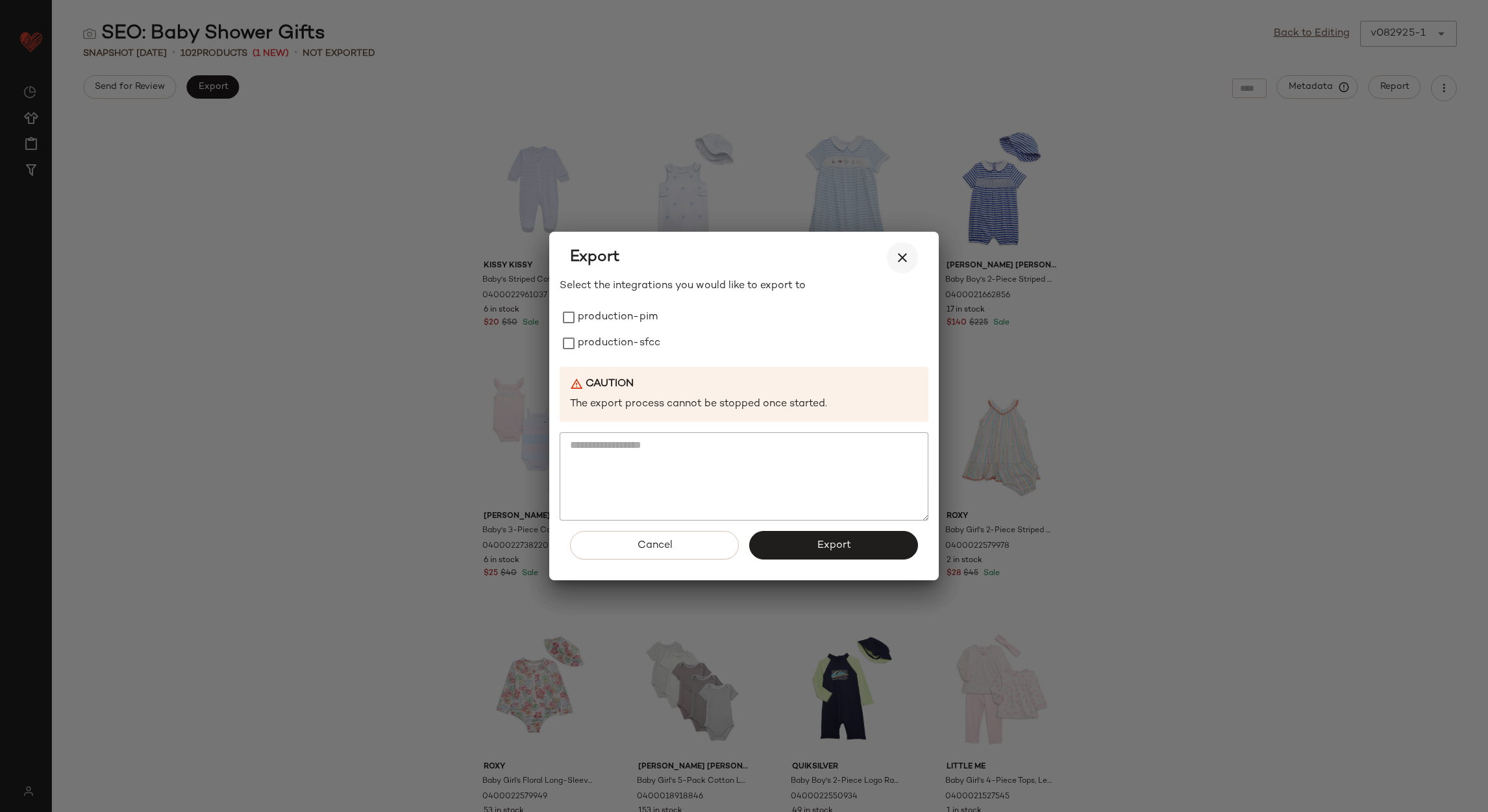
click at [901, 256] on icon "button" at bounding box center [902, 257] width 16 height 16
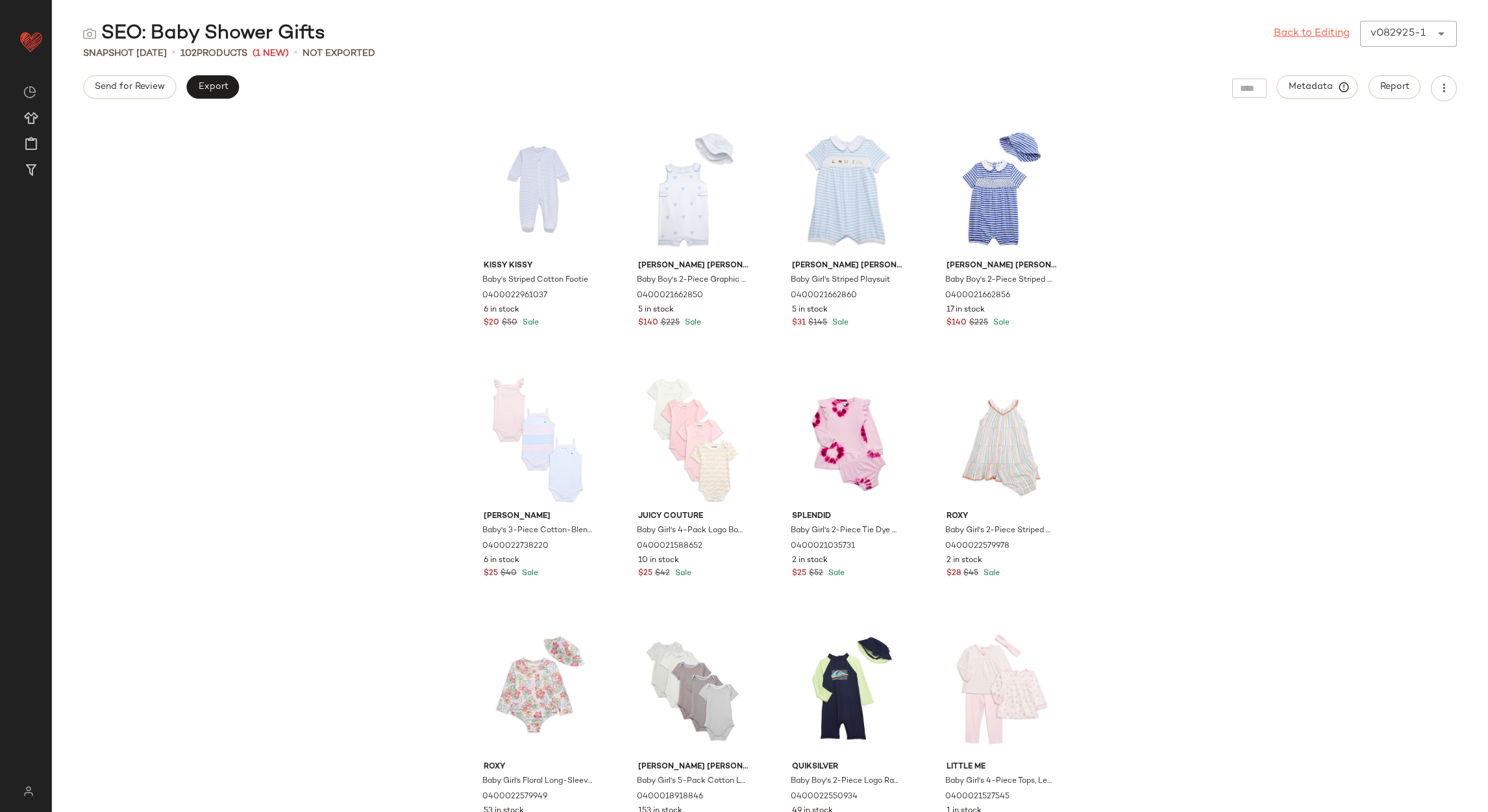
click at [1300, 31] on link "Back to Editing" at bounding box center [1311, 33] width 76 height 16
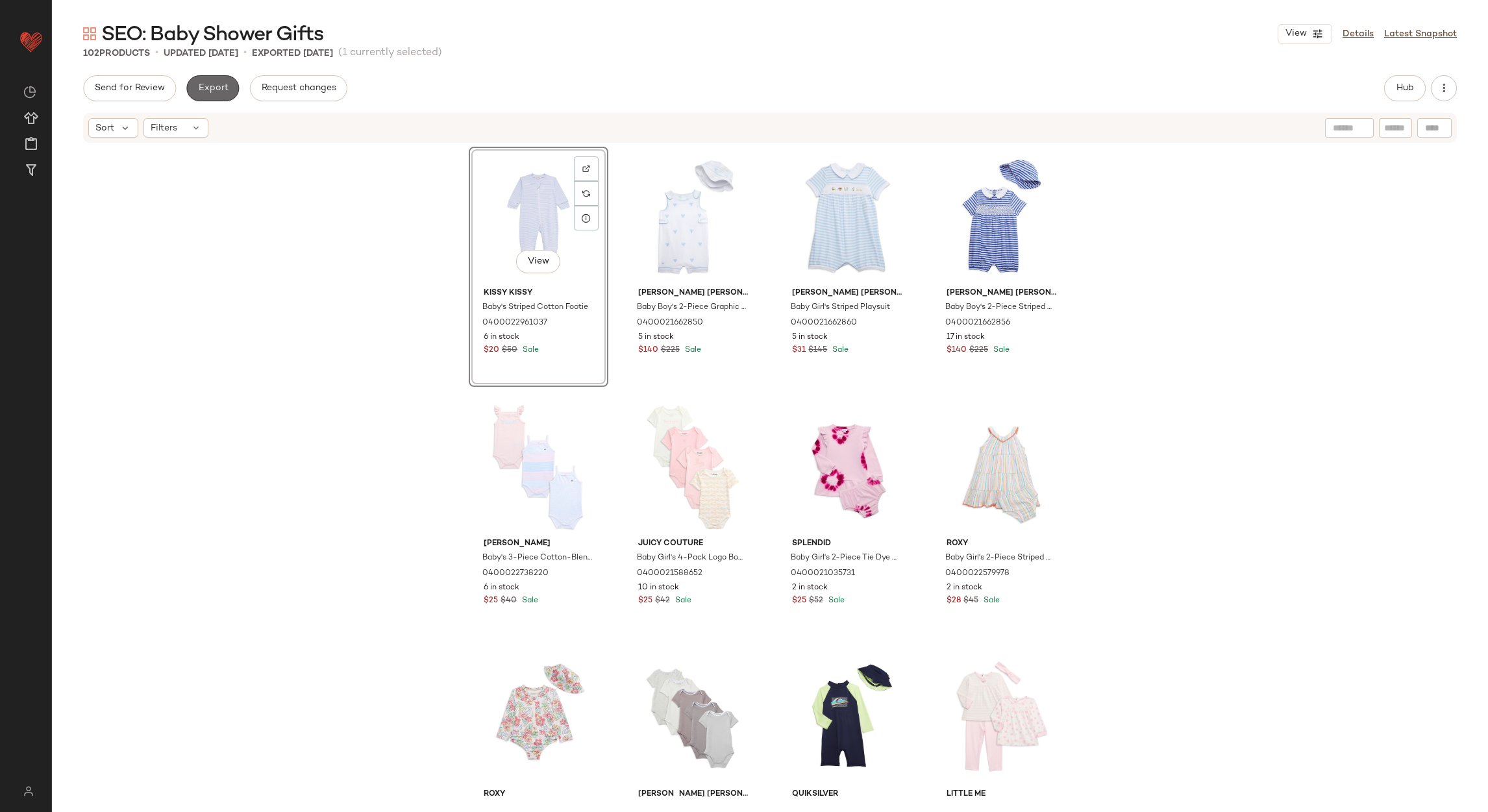
click at [203, 90] on span "Export" at bounding box center [212, 88] width 30 height 10
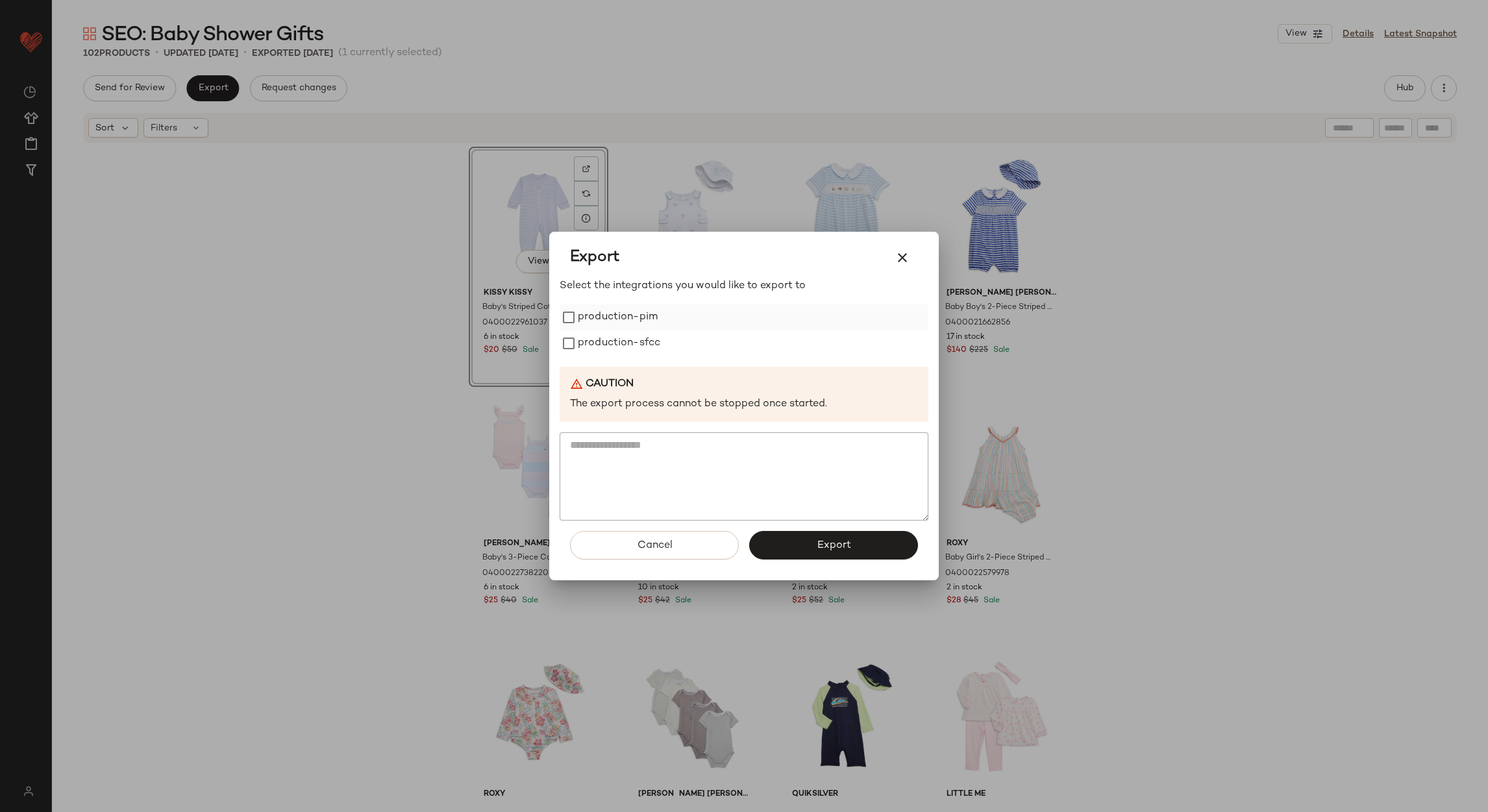
click at [594, 326] on label "production-pim" at bounding box center [618, 318] width 80 height 26
click at [613, 350] on label "production-sfcc" at bounding box center [619, 343] width 82 height 26
click at [845, 549] on span "Export" at bounding box center [833, 546] width 35 height 13
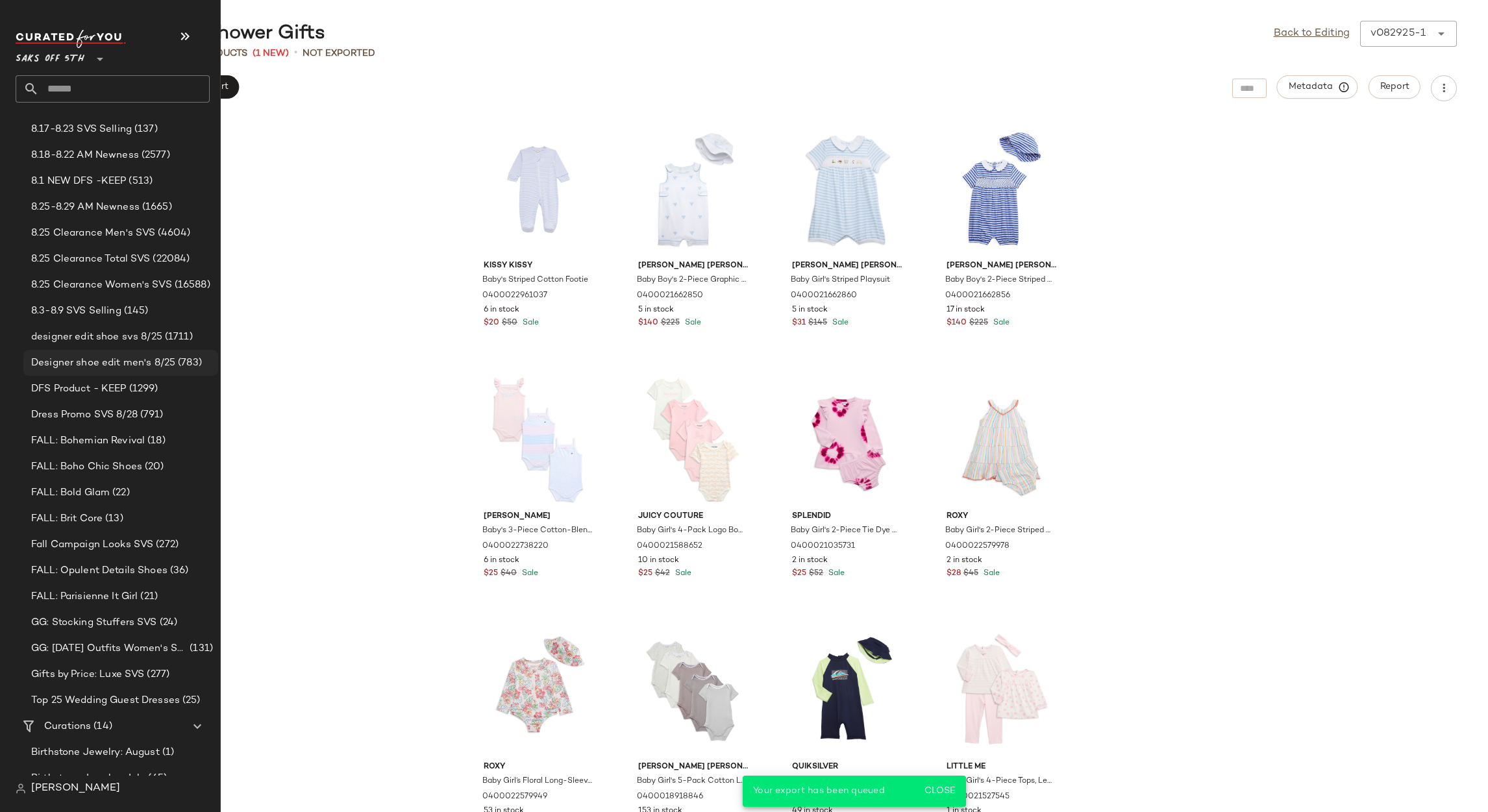
scroll to position [462, 0]
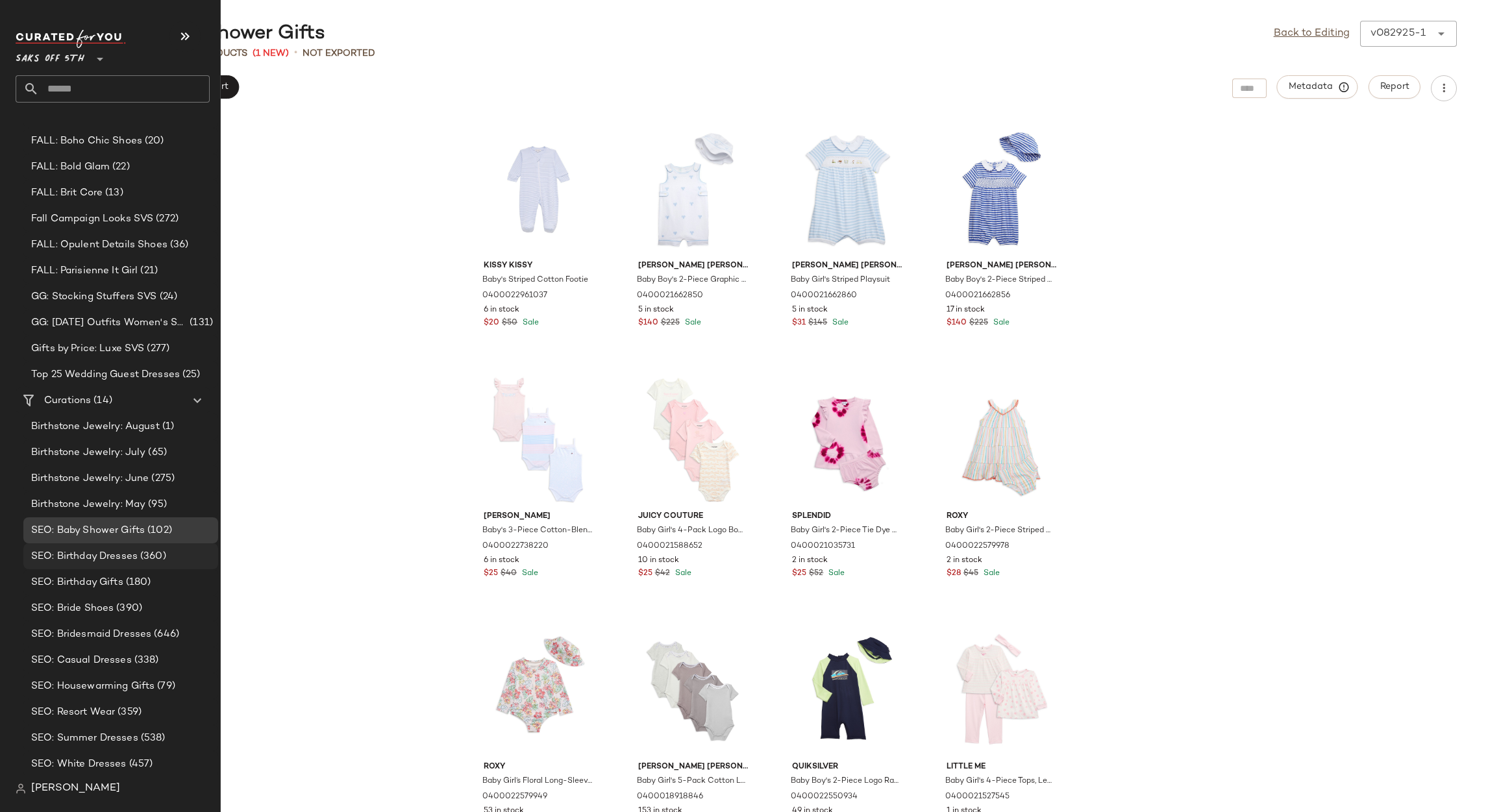
click at [91, 559] on span "SEO: Birthday Dresses" at bounding box center [84, 557] width 107 height 15
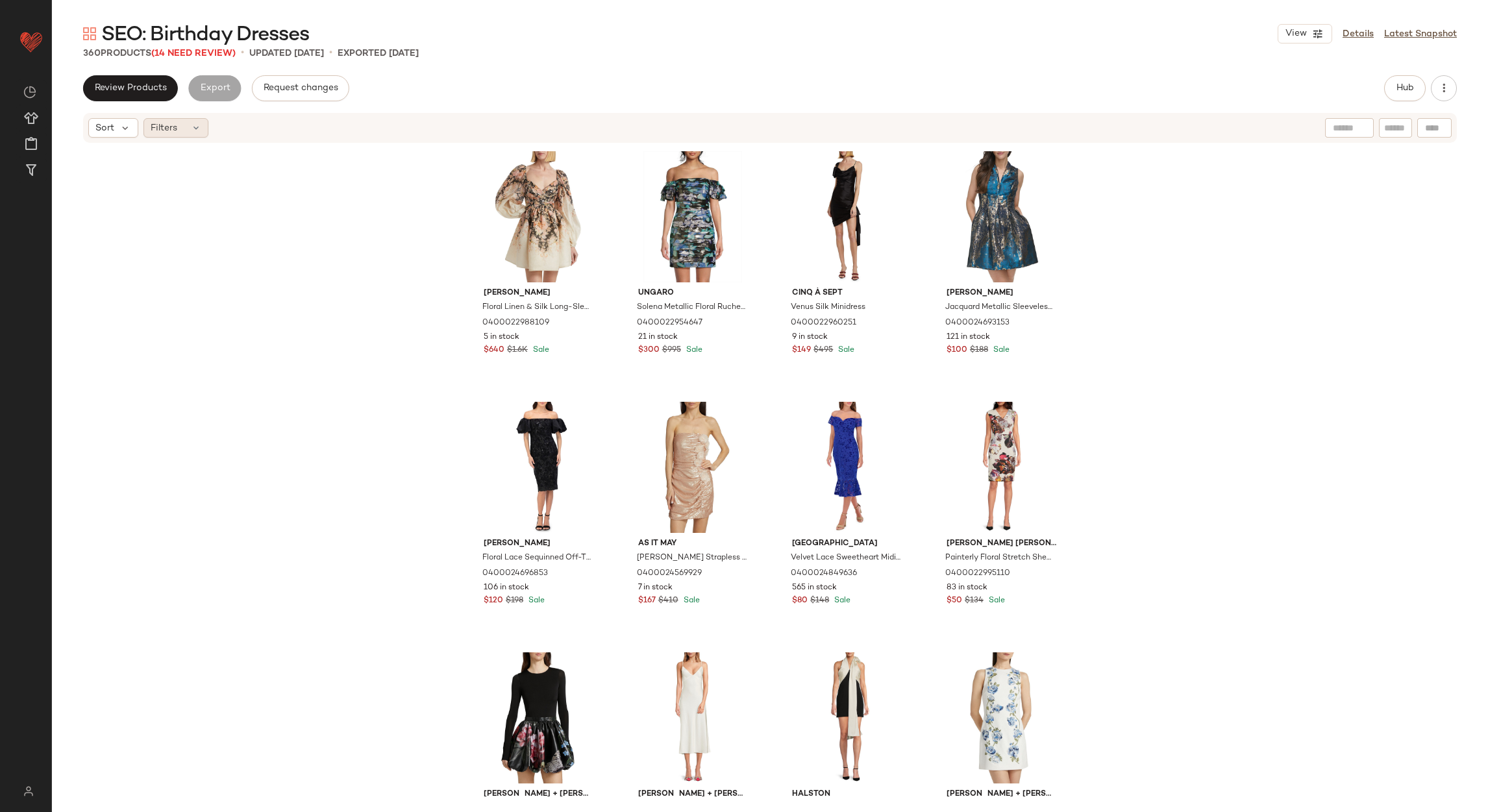
click at [170, 131] on span "Filters" at bounding box center [163, 128] width 26 height 14
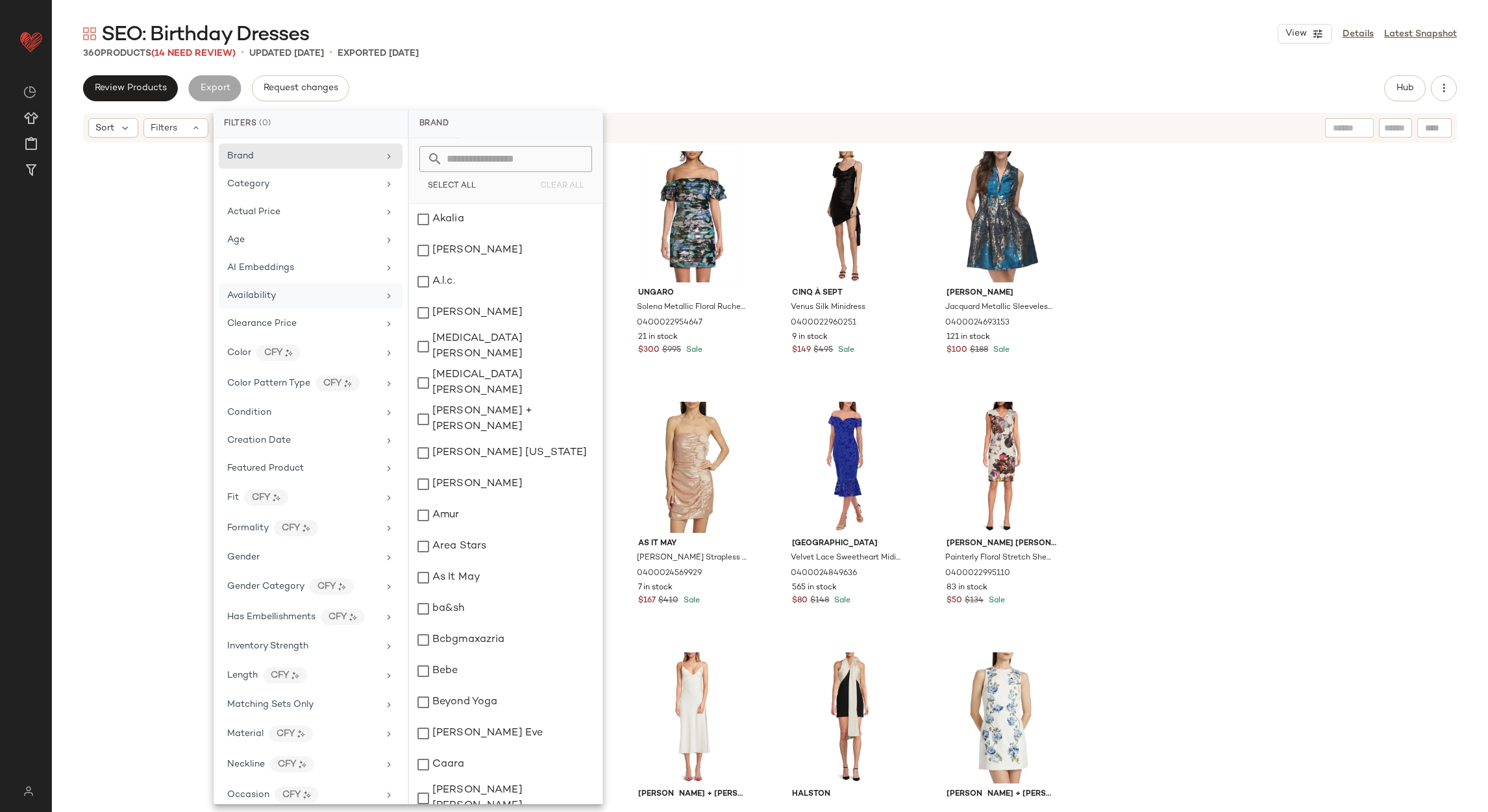
click at [289, 295] on div "Availability" at bounding box center [303, 296] width 151 height 14
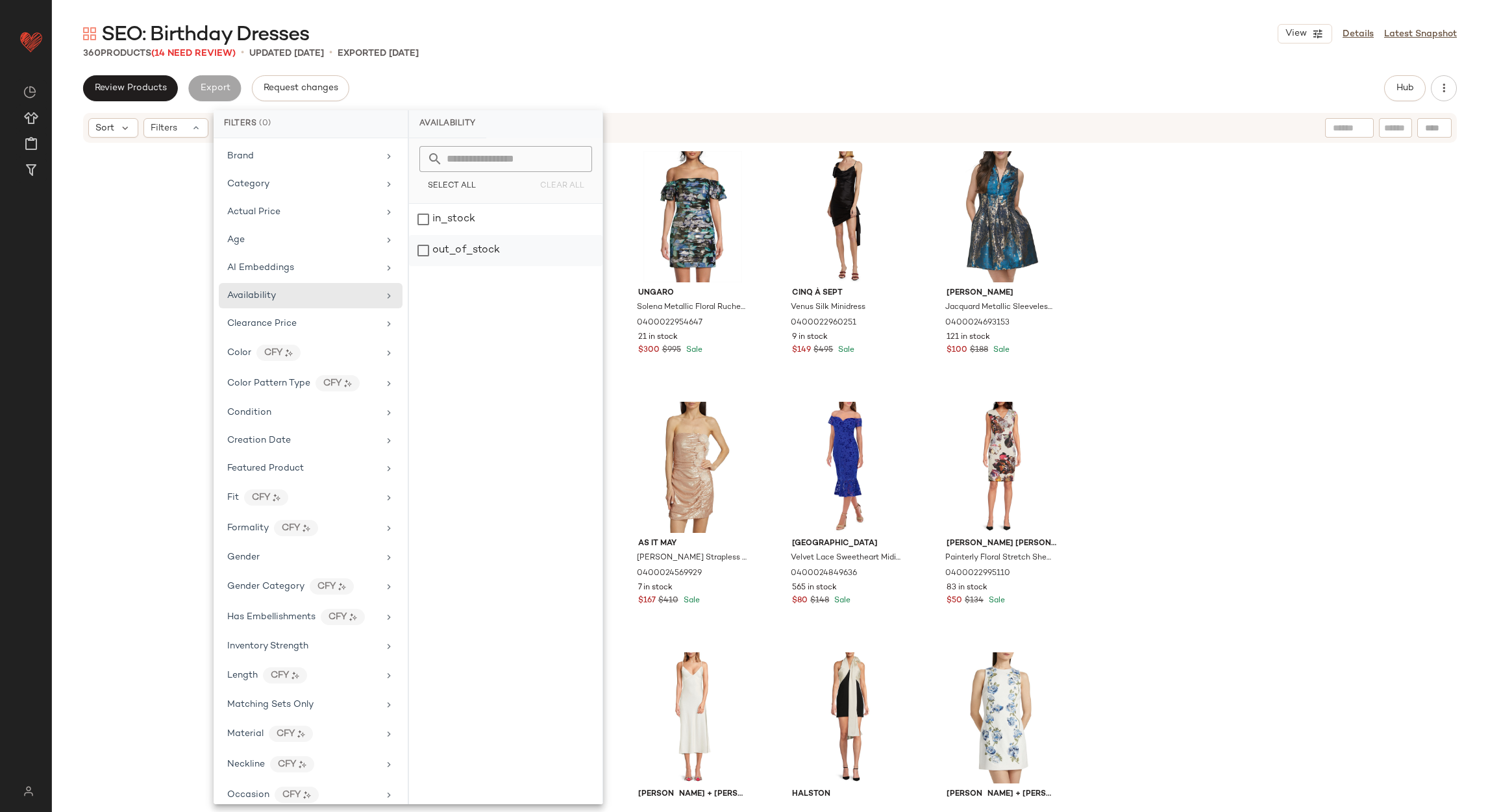
click at [431, 246] on div "out_of_stock" at bounding box center [505, 251] width 193 height 31
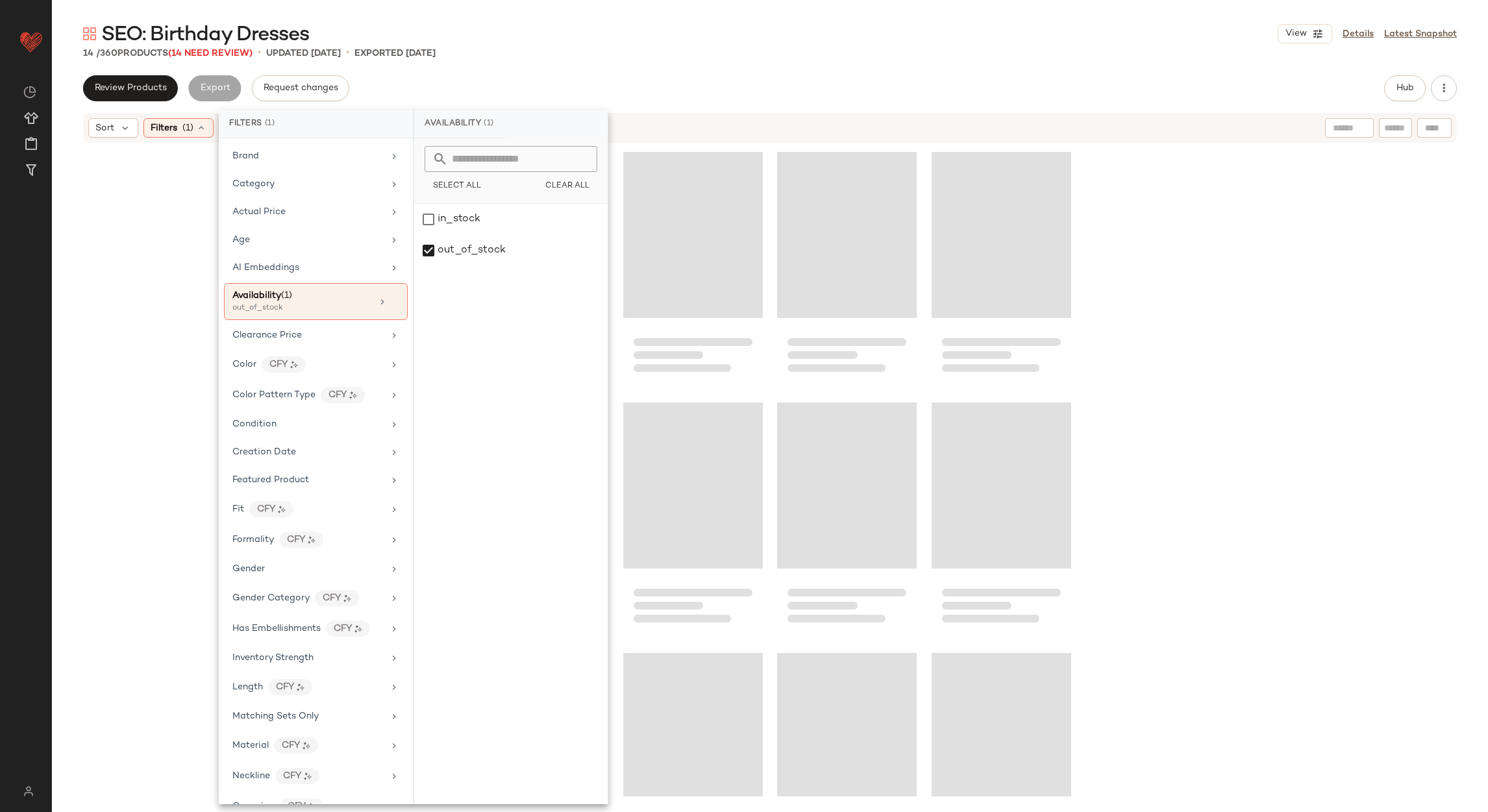
click at [548, 44] on div "SEO: Birthday Dresses View Details Latest Snapshot" at bounding box center [770, 34] width 1436 height 26
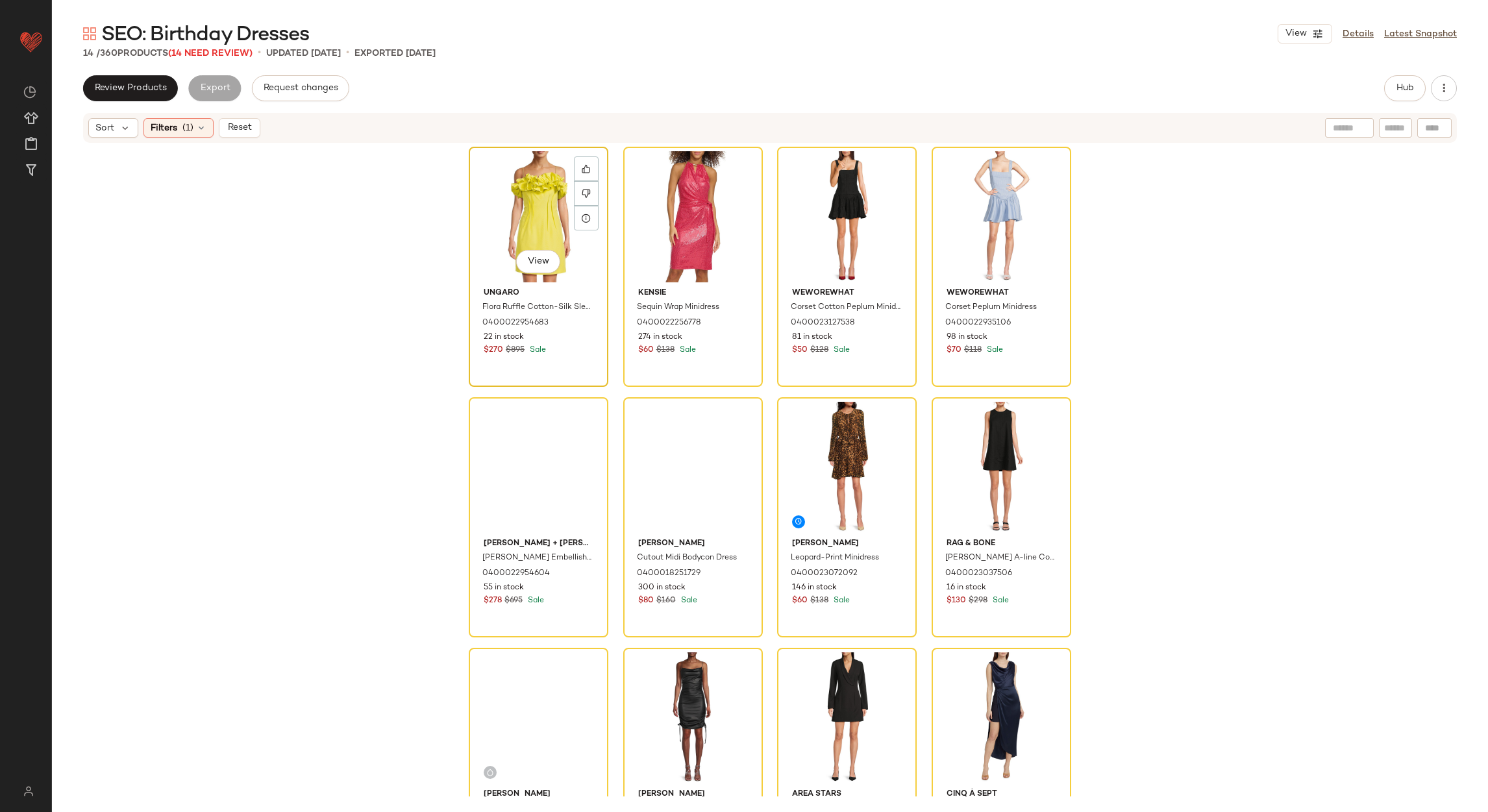
click at [527, 182] on div "View" at bounding box center [538, 217] width 130 height 131
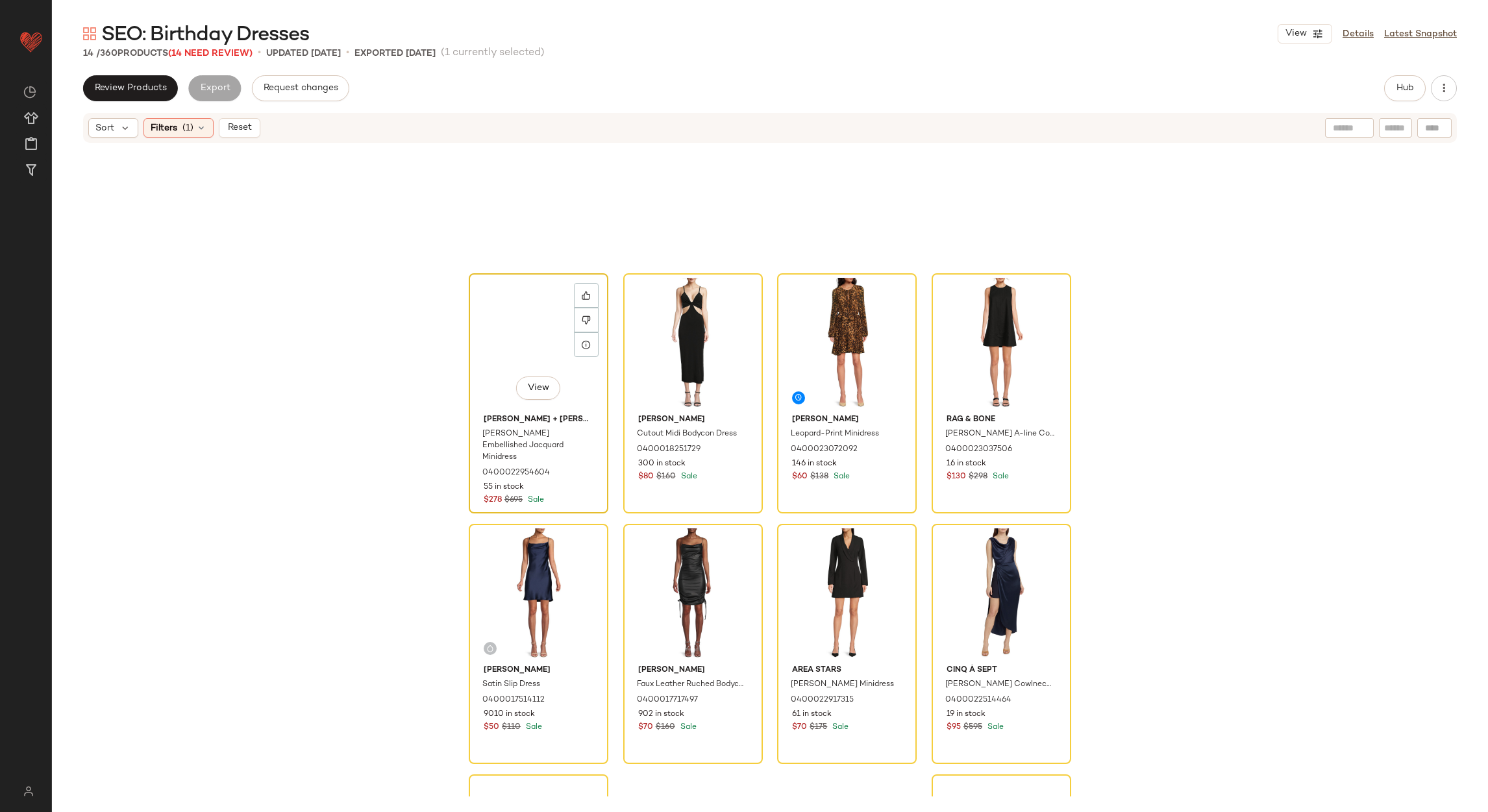
scroll to position [352, 0]
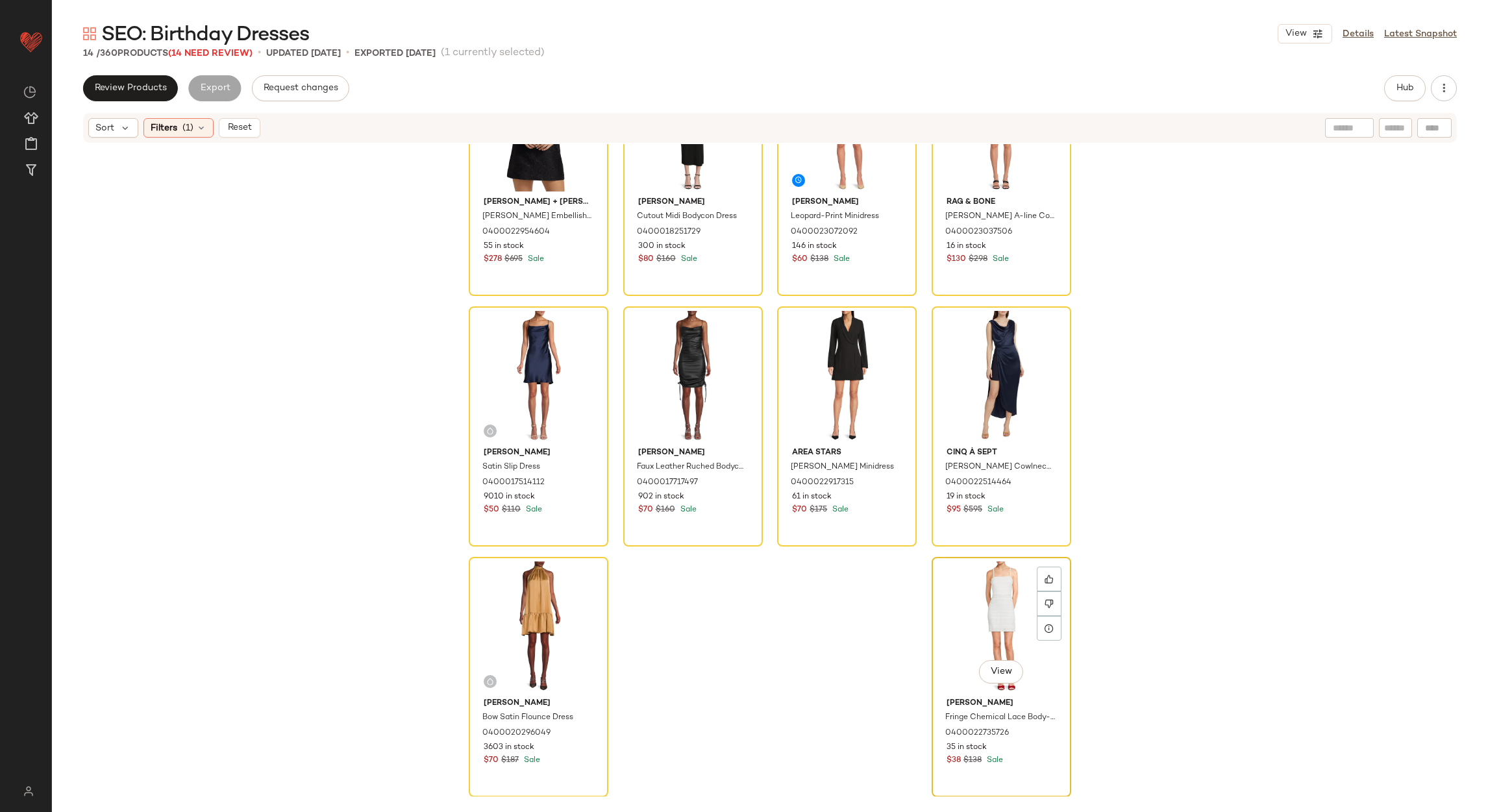
click at [998, 609] on div "View" at bounding box center [1001, 627] width 130 height 131
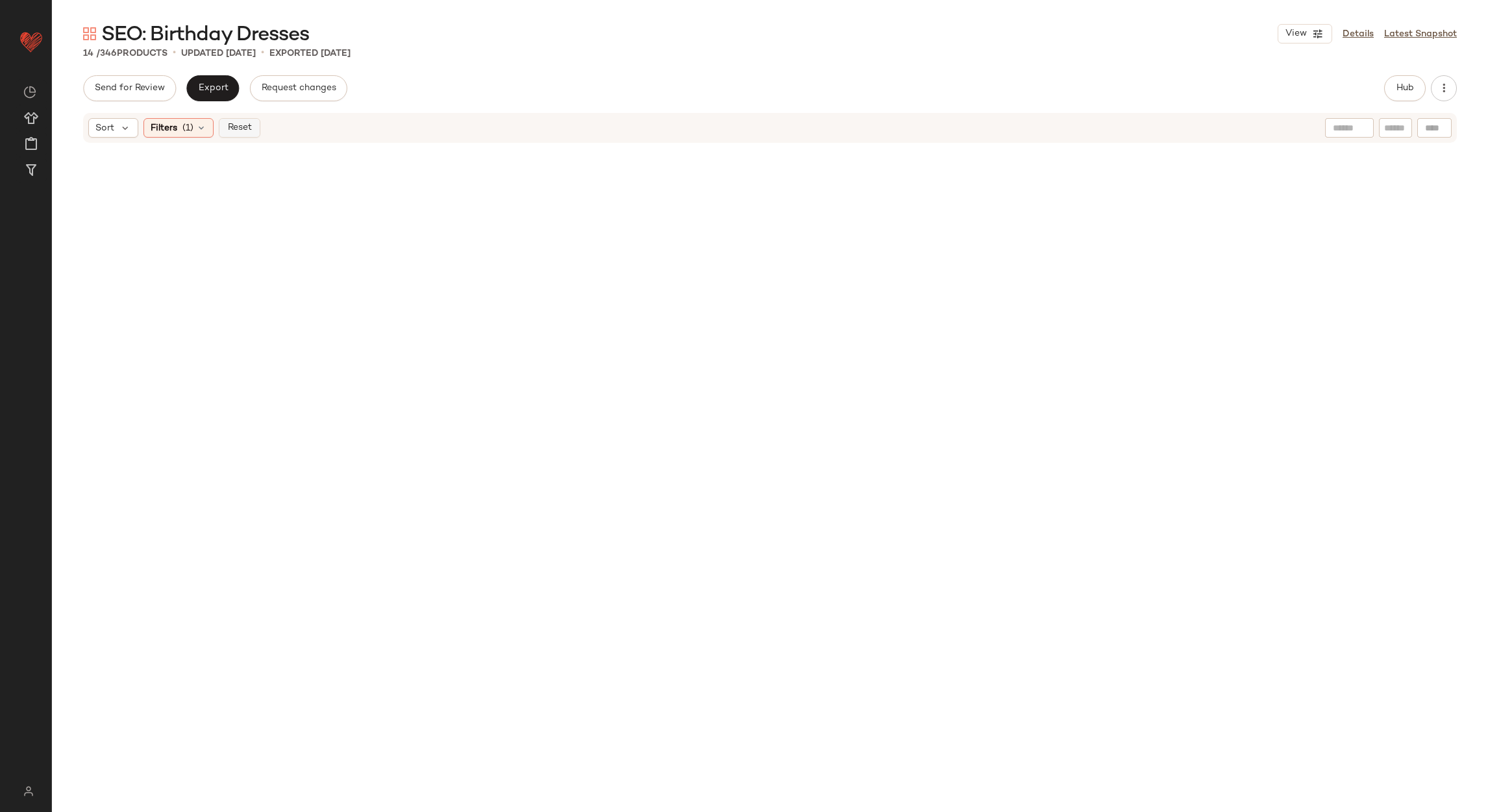
click at [247, 120] on button "Reset" at bounding box center [240, 128] width 42 height 19
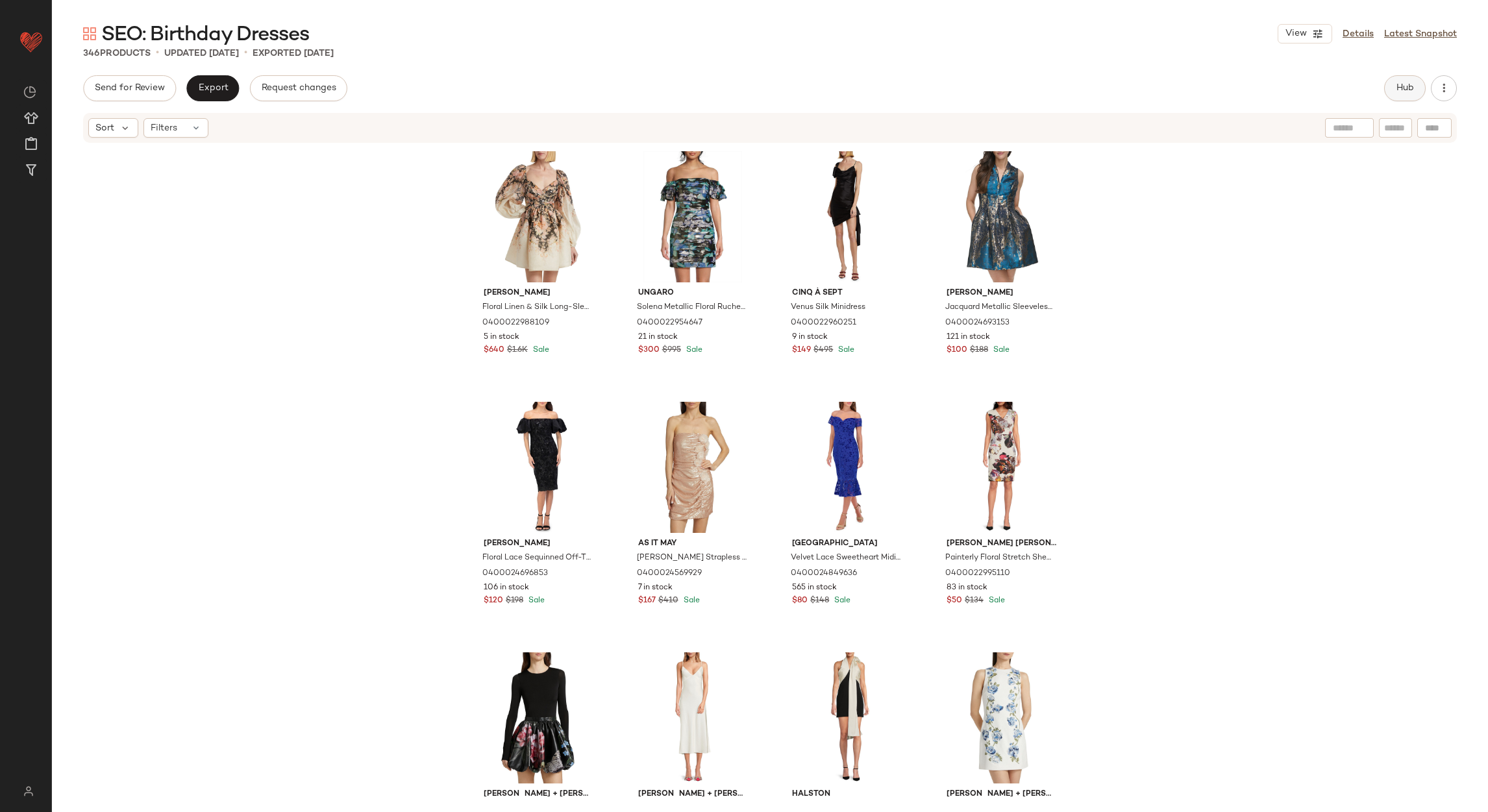
click at [1399, 91] on span "Hub" at bounding box center [1405, 88] width 18 height 10
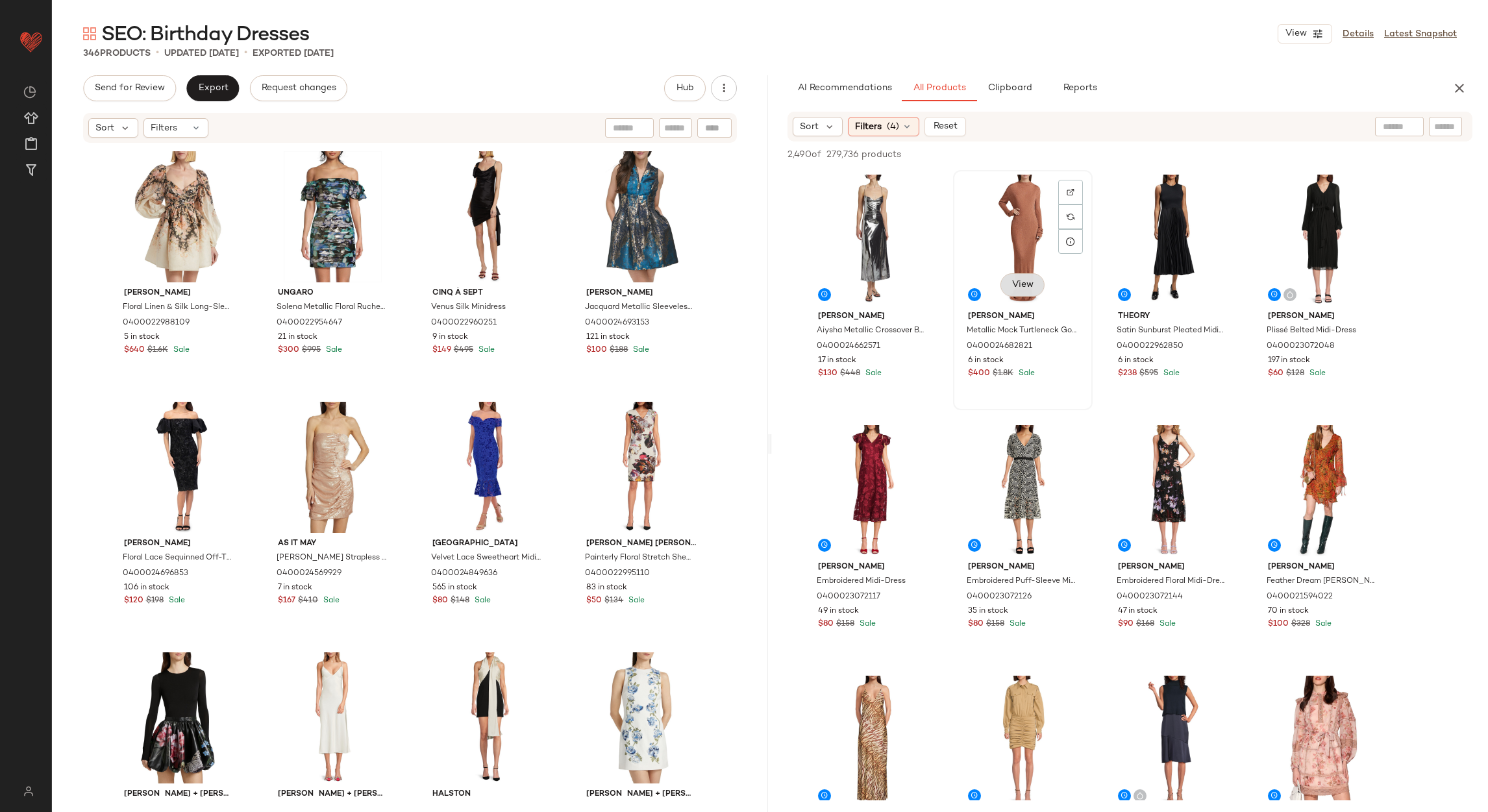
click at [1034, 274] on button "View" at bounding box center [1022, 286] width 44 height 24
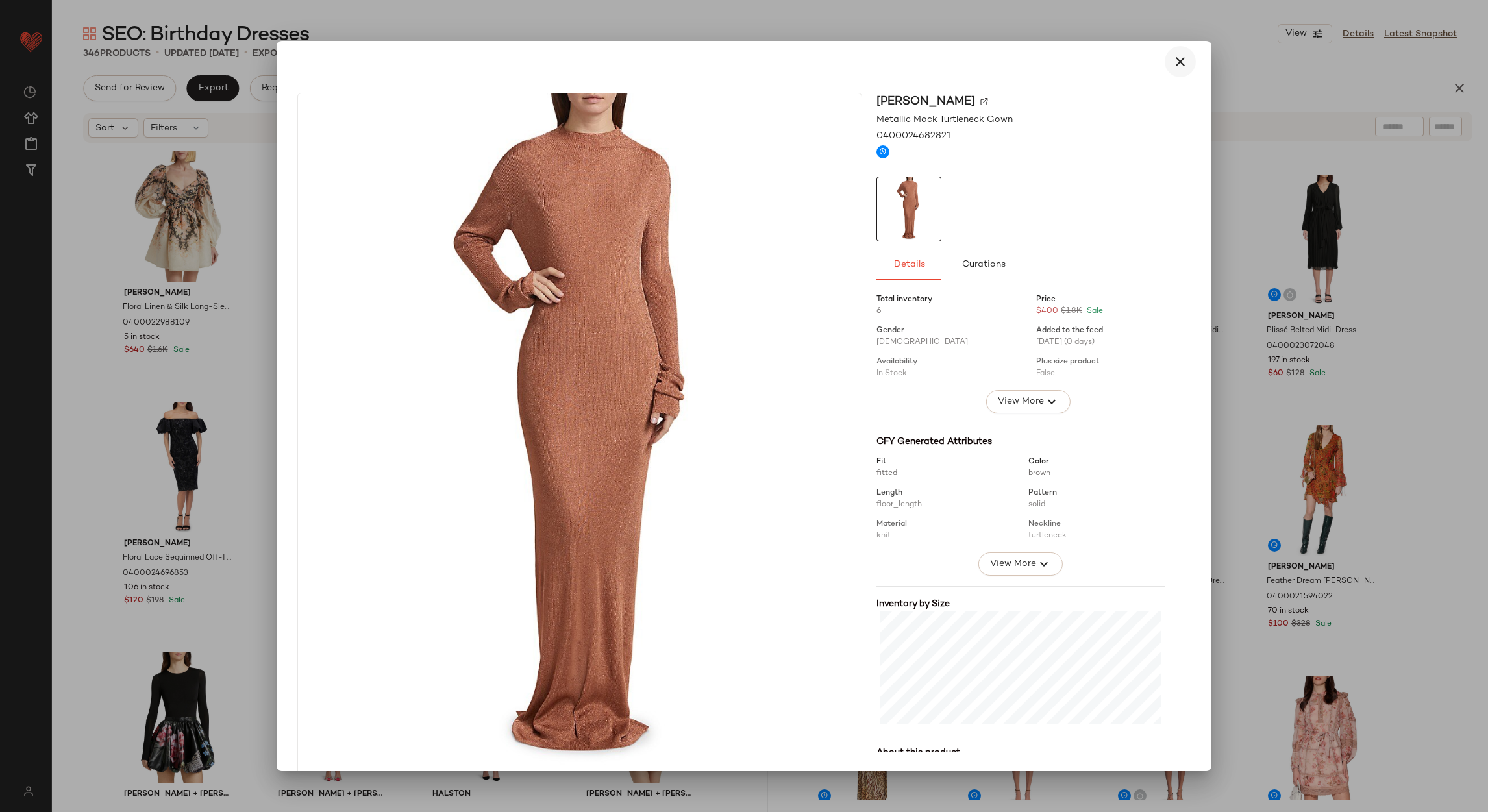
click at [1187, 65] on button "button" at bounding box center [1181, 62] width 31 height 31
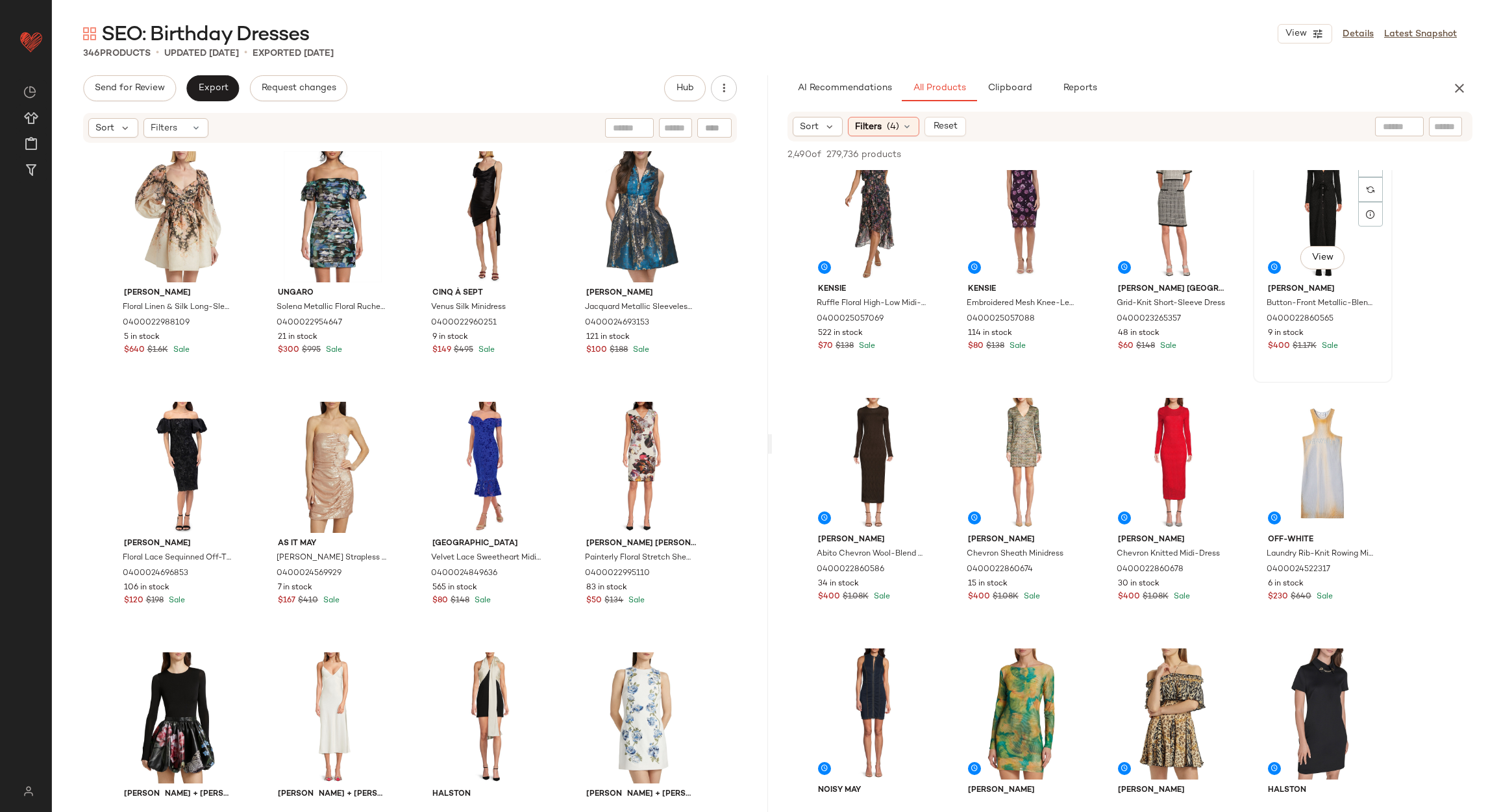
scroll to position [973, 0]
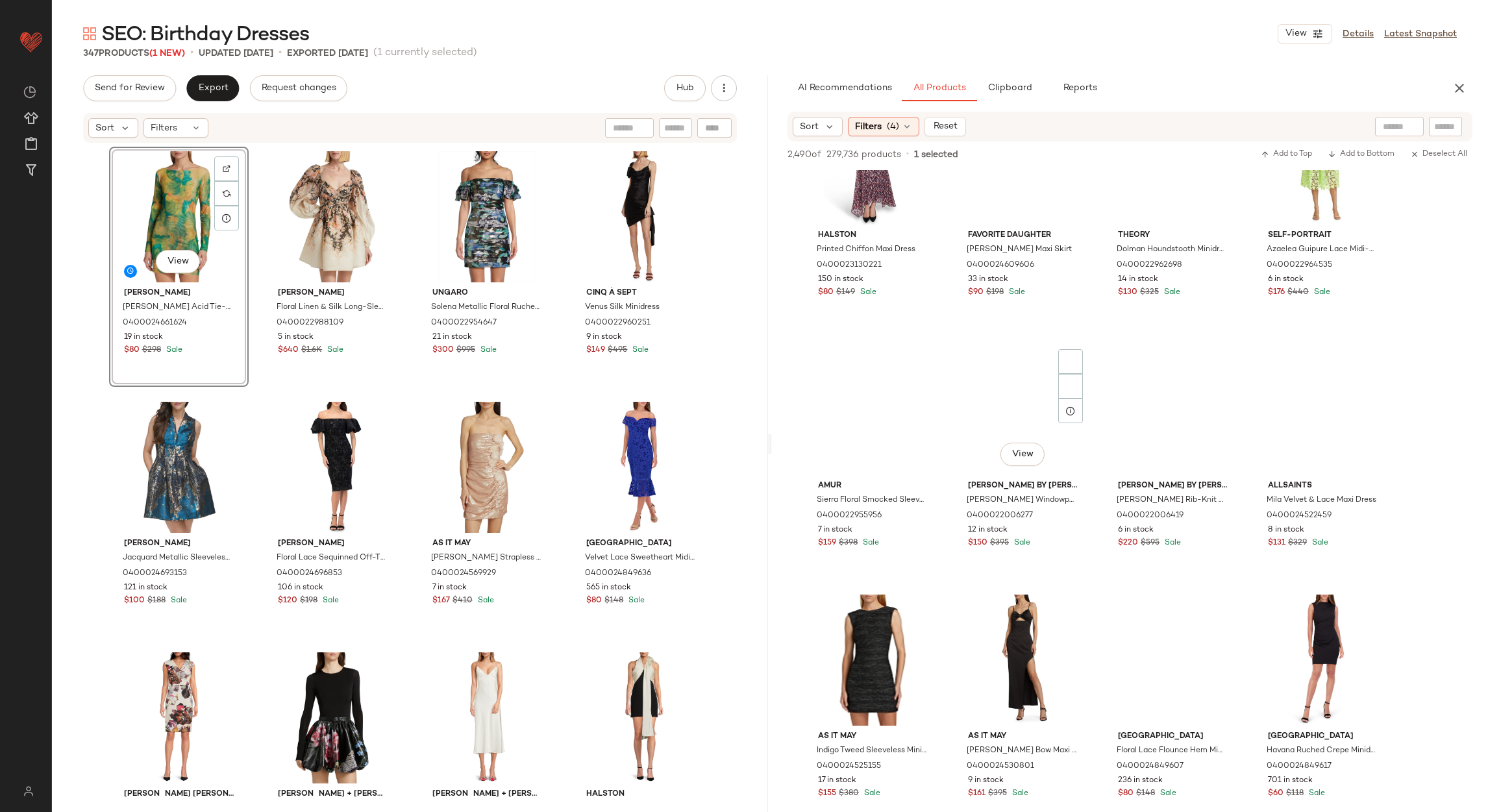
scroll to position [3408, 0]
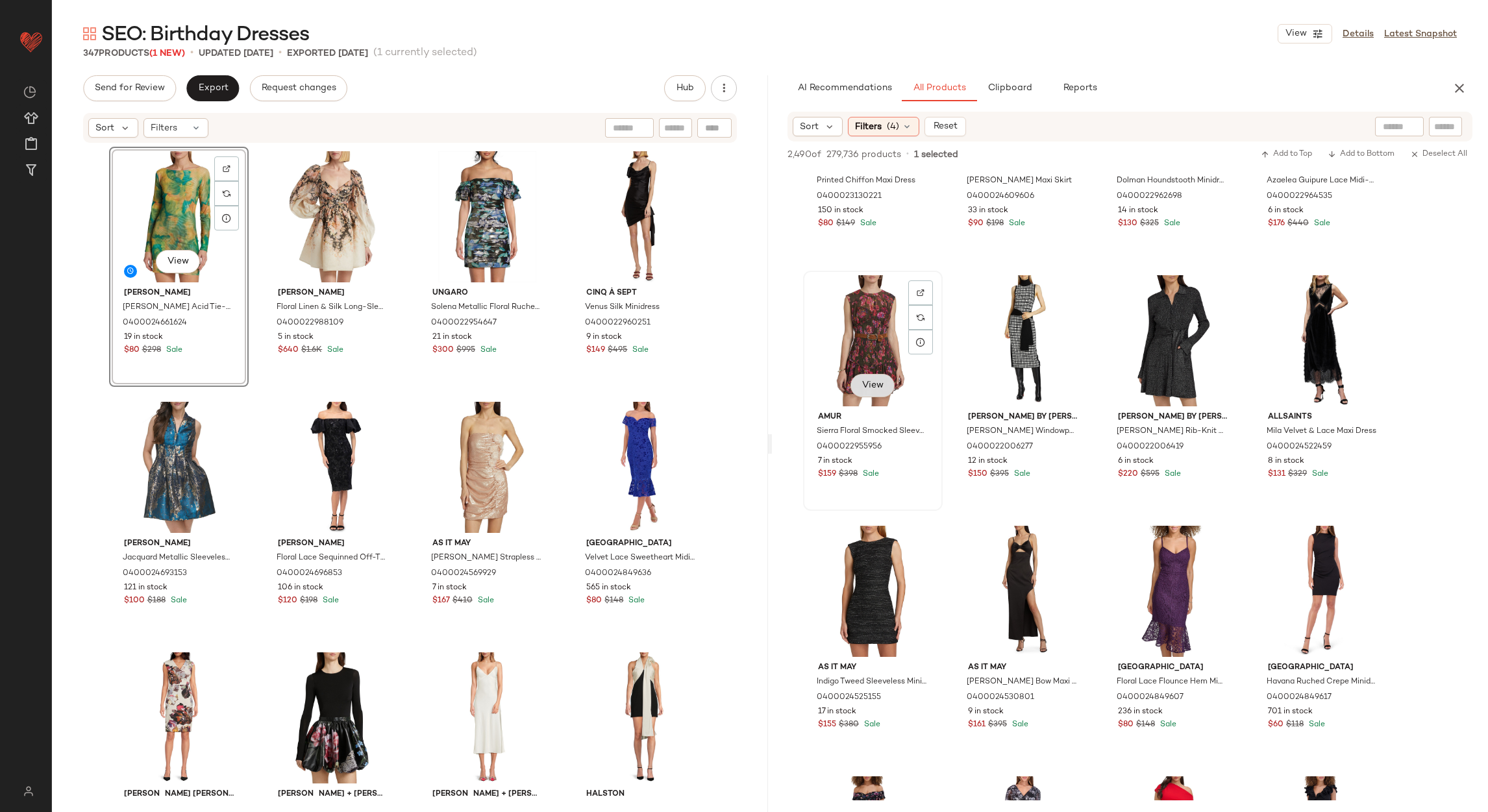
click at [858, 382] on button "View" at bounding box center [872, 386] width 44 height 24
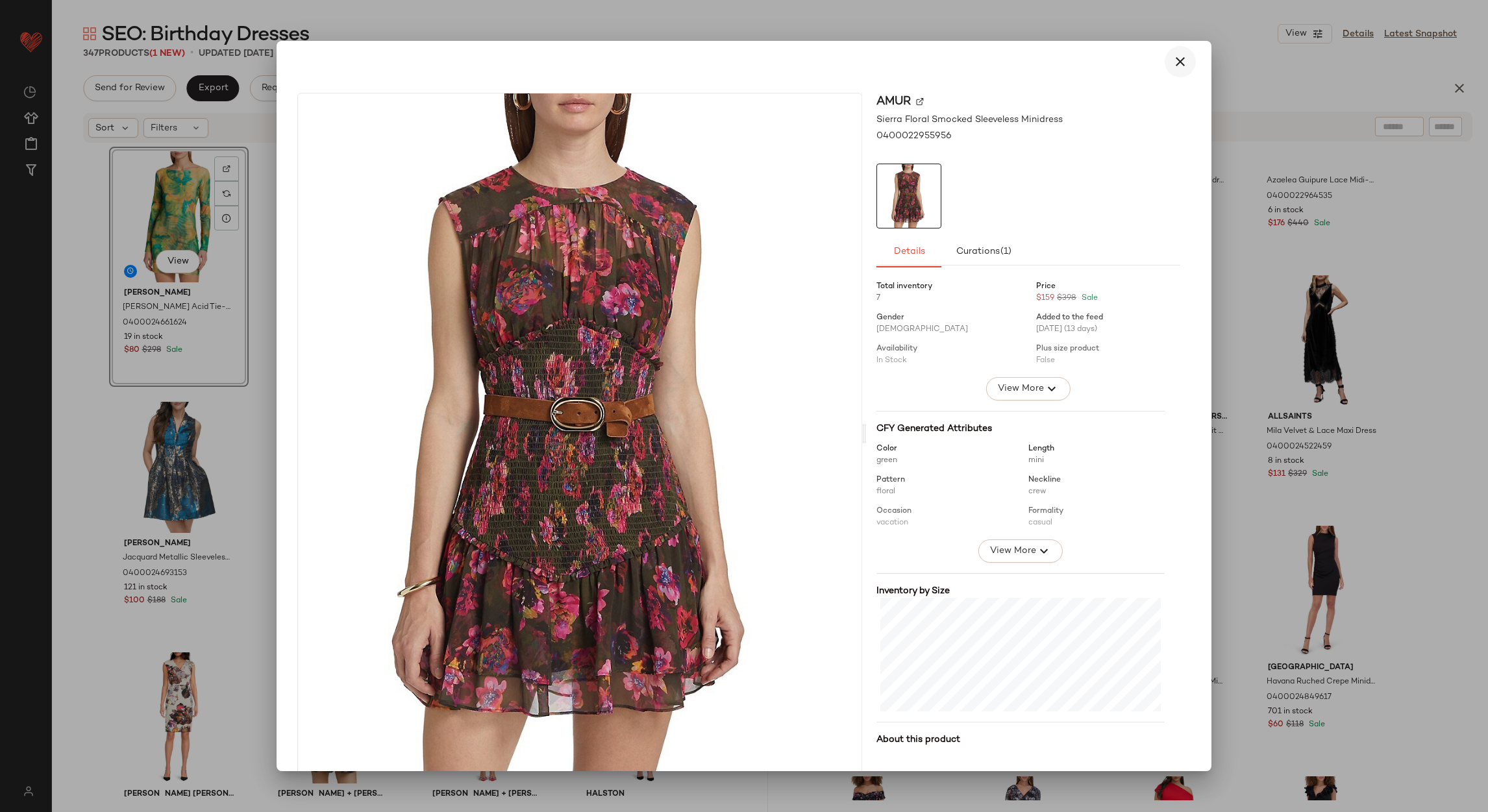
click at [1173, 65] on icon "button" at bounding box center [1180, 61] width 16 height 16
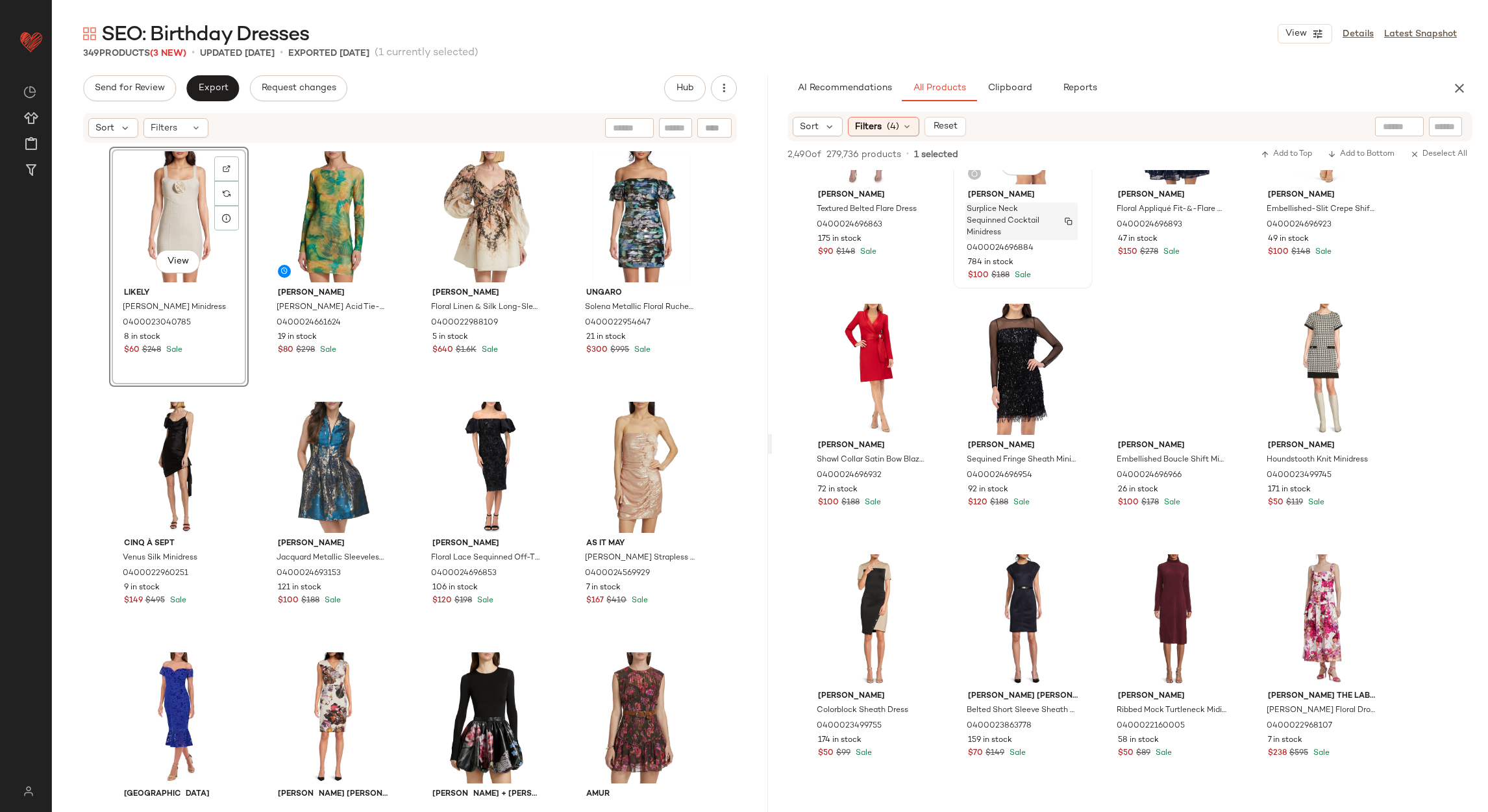
scroll to position [5745, 0]
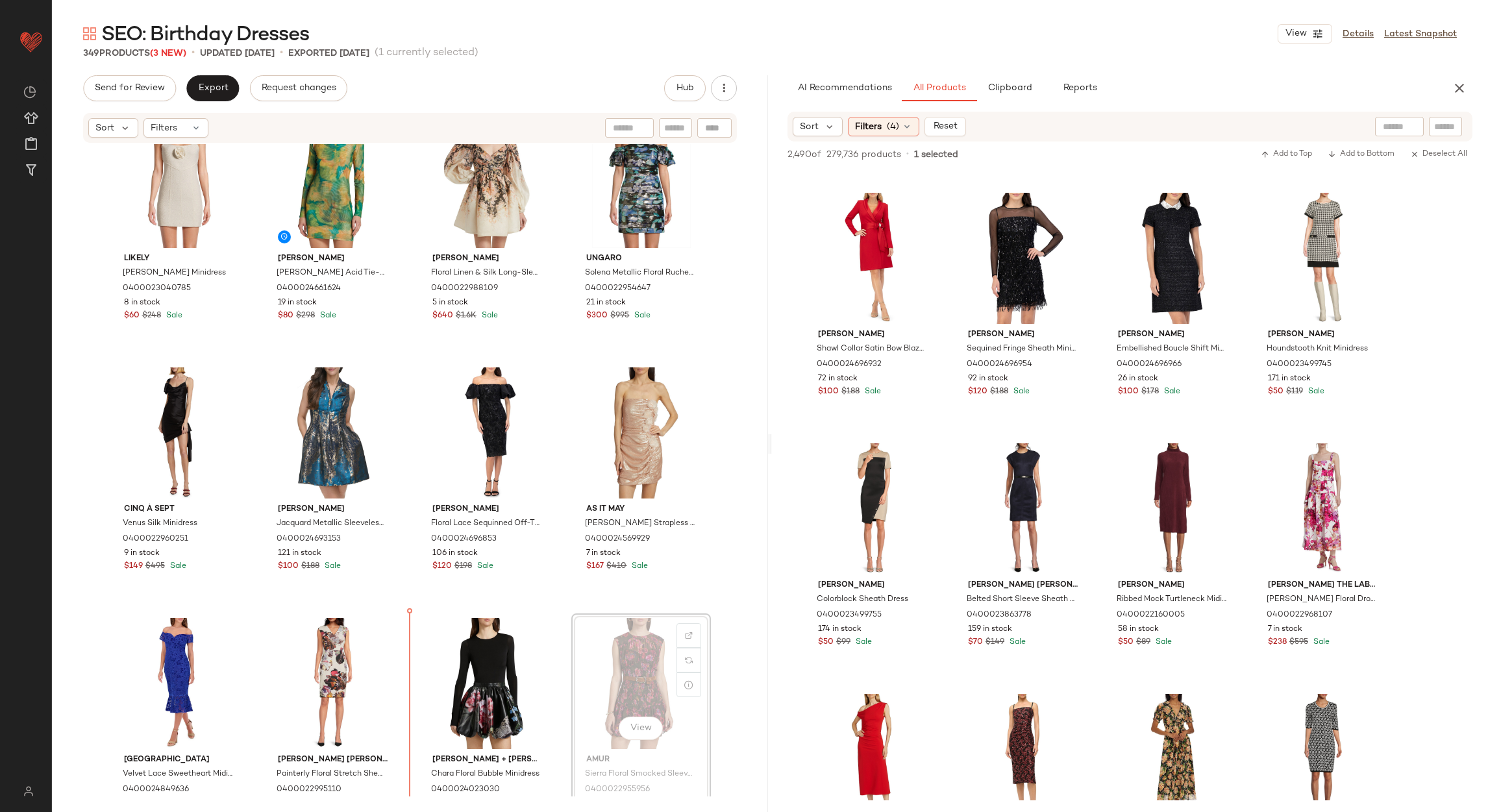
scroll to position [137, 0]
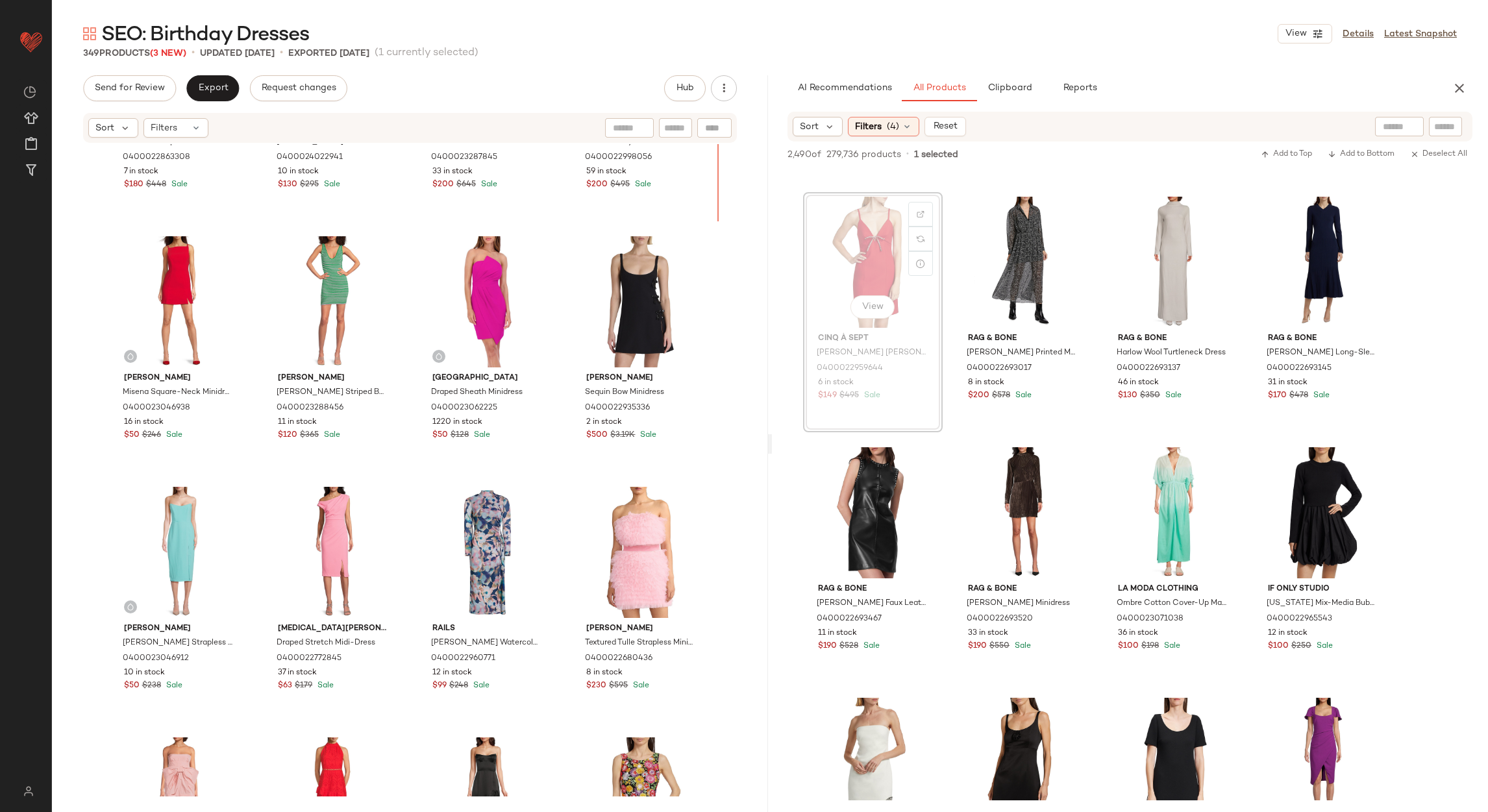
scroll to position [1171, 0]
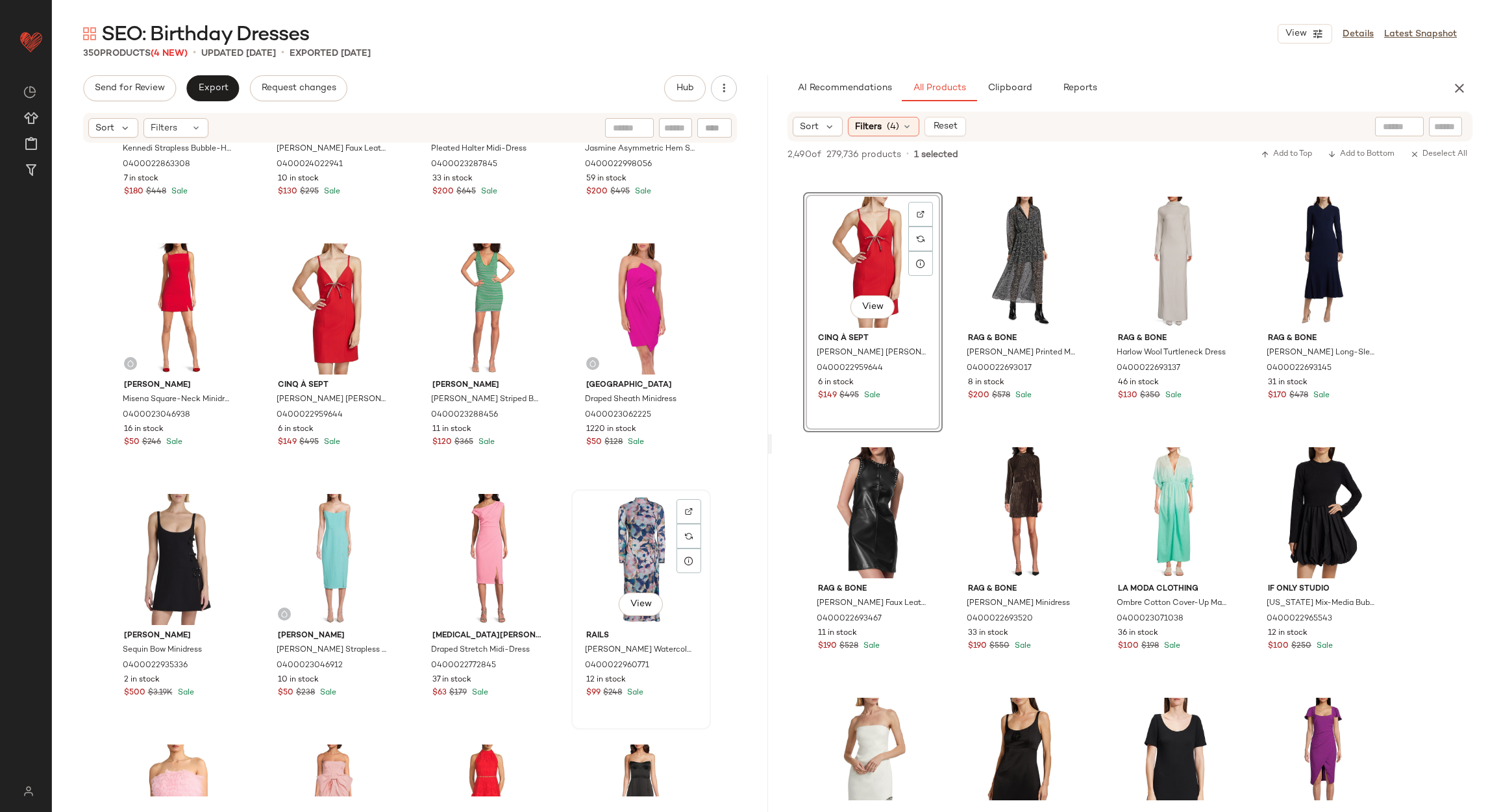
click at [598, 571] on div "View" at bounding box center [640, 559] width 130 height 131
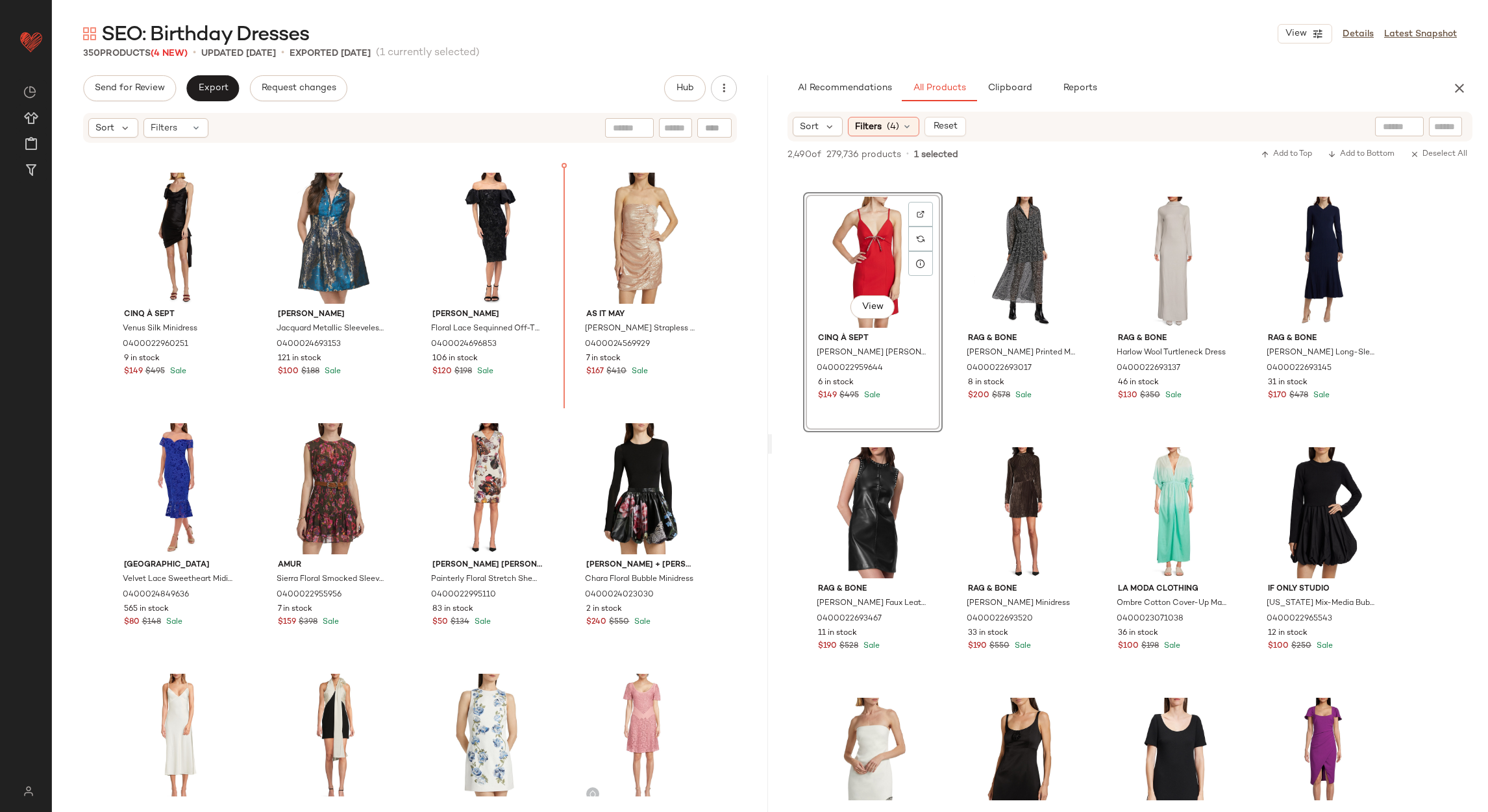
scroll to position [194, 0]
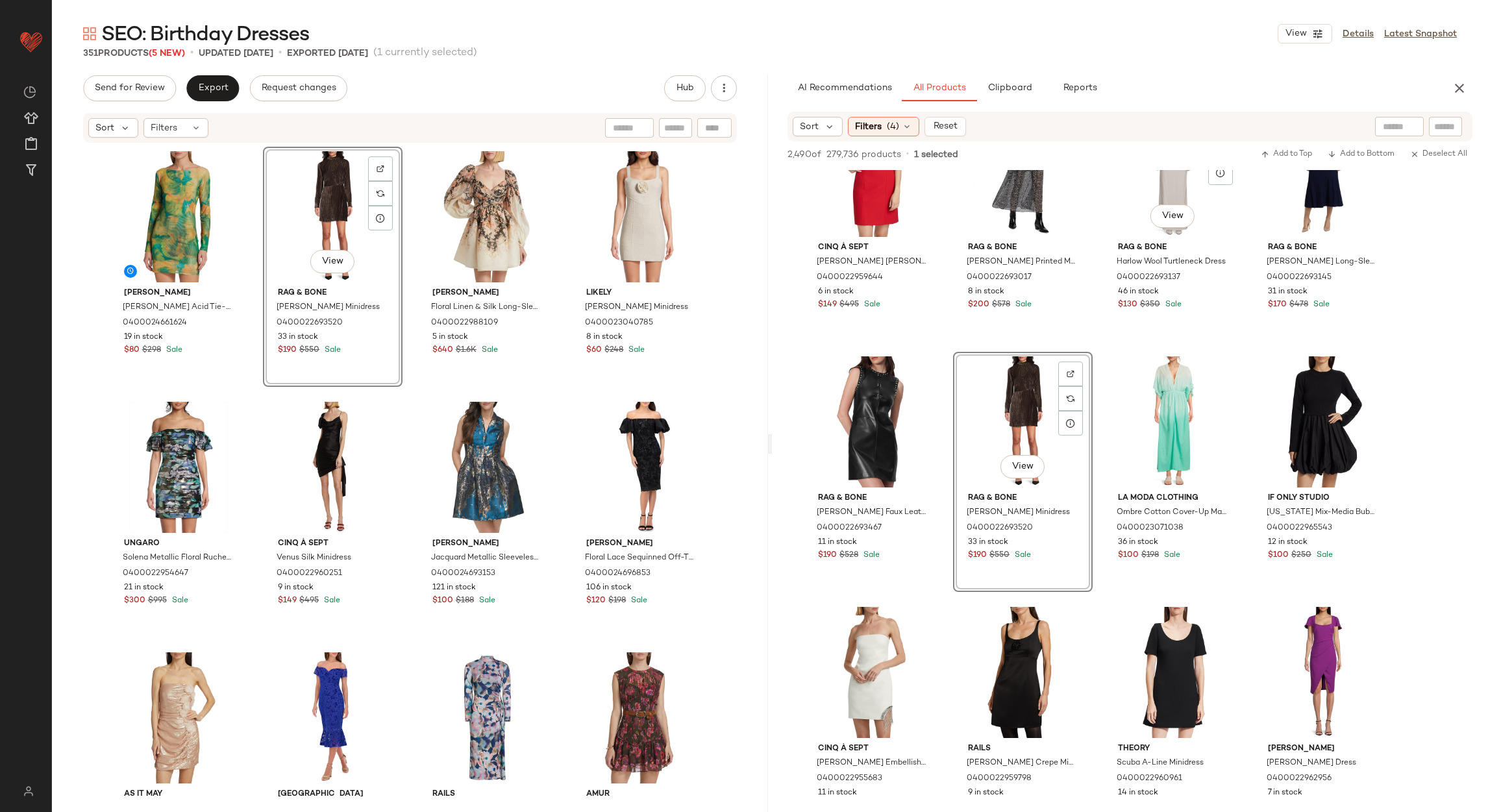
scroll to position [11198, 0]
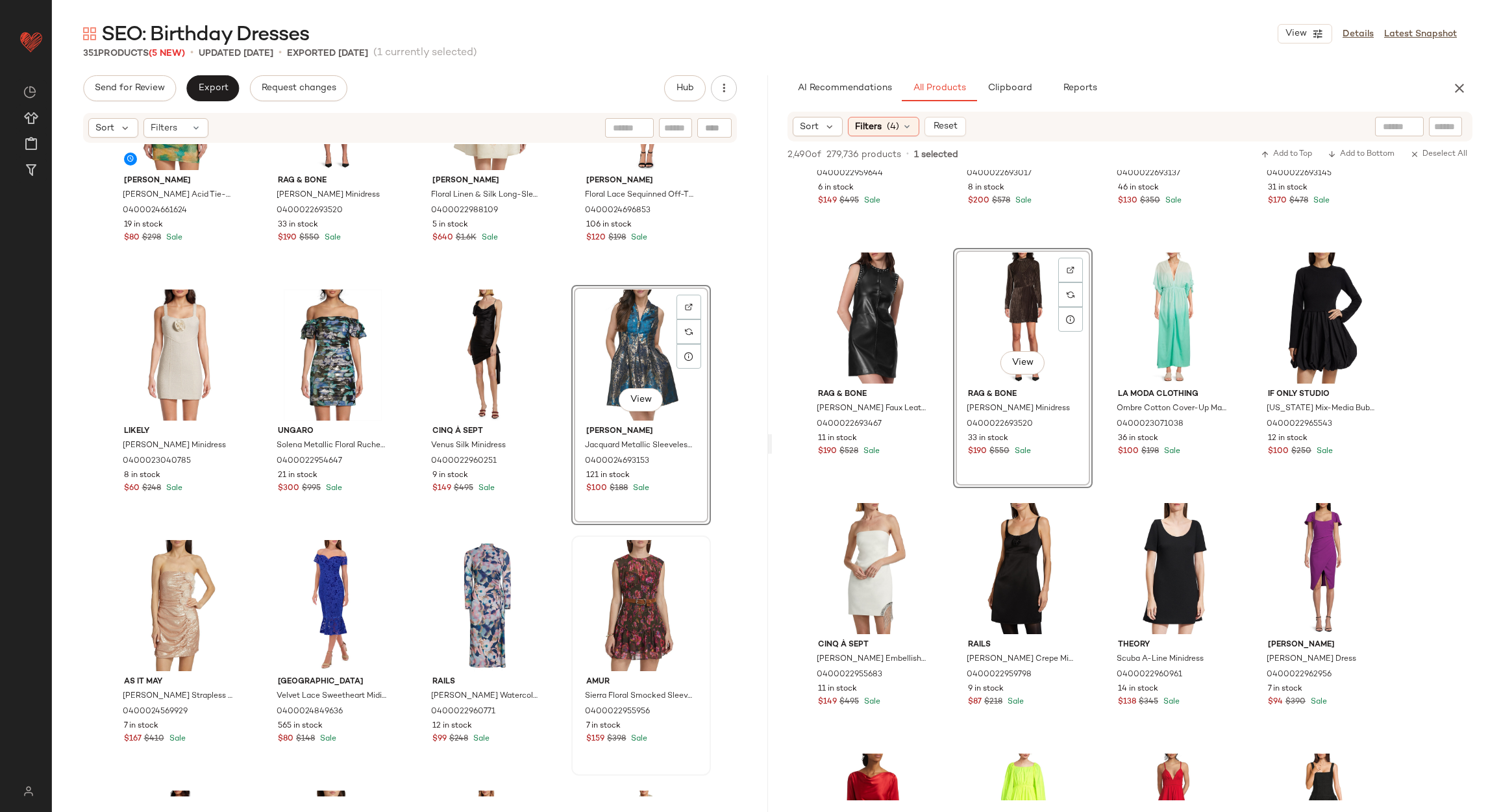
scroll to position [302, 0]
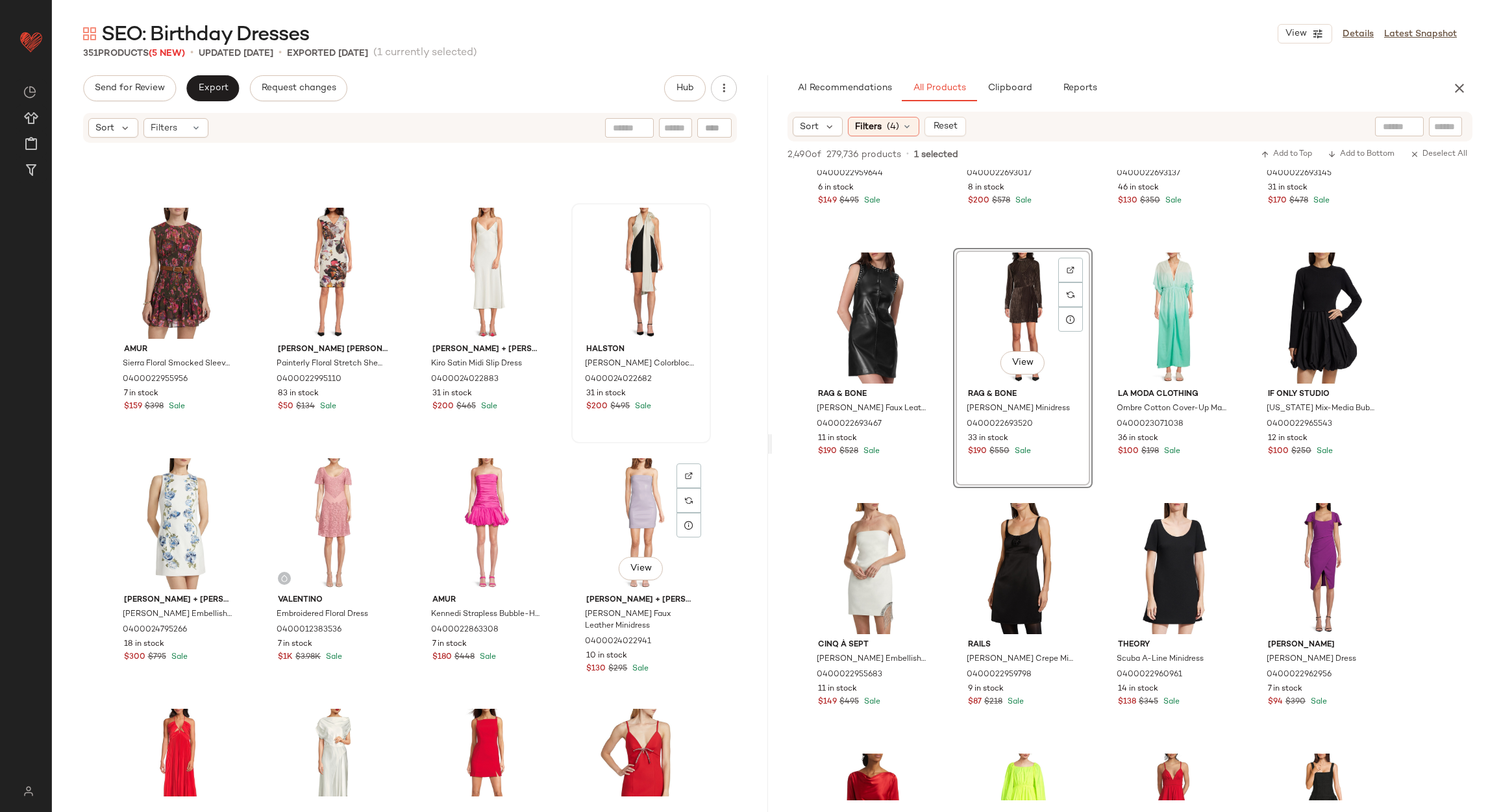
scroll to position [984, 0]
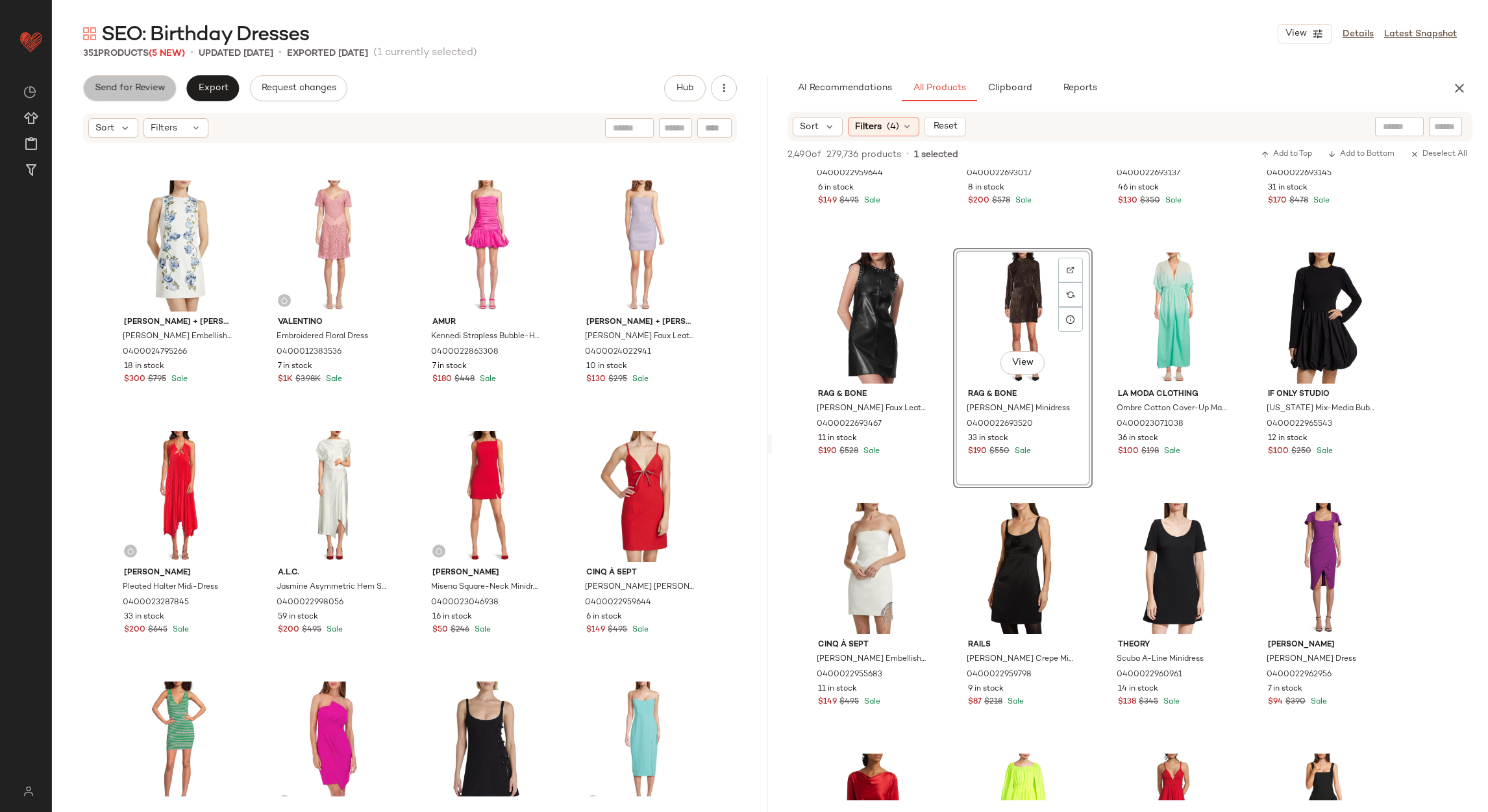
click at [116, 90] on span "Send for Review" at bounding box center [130, 88] width 71 height 10
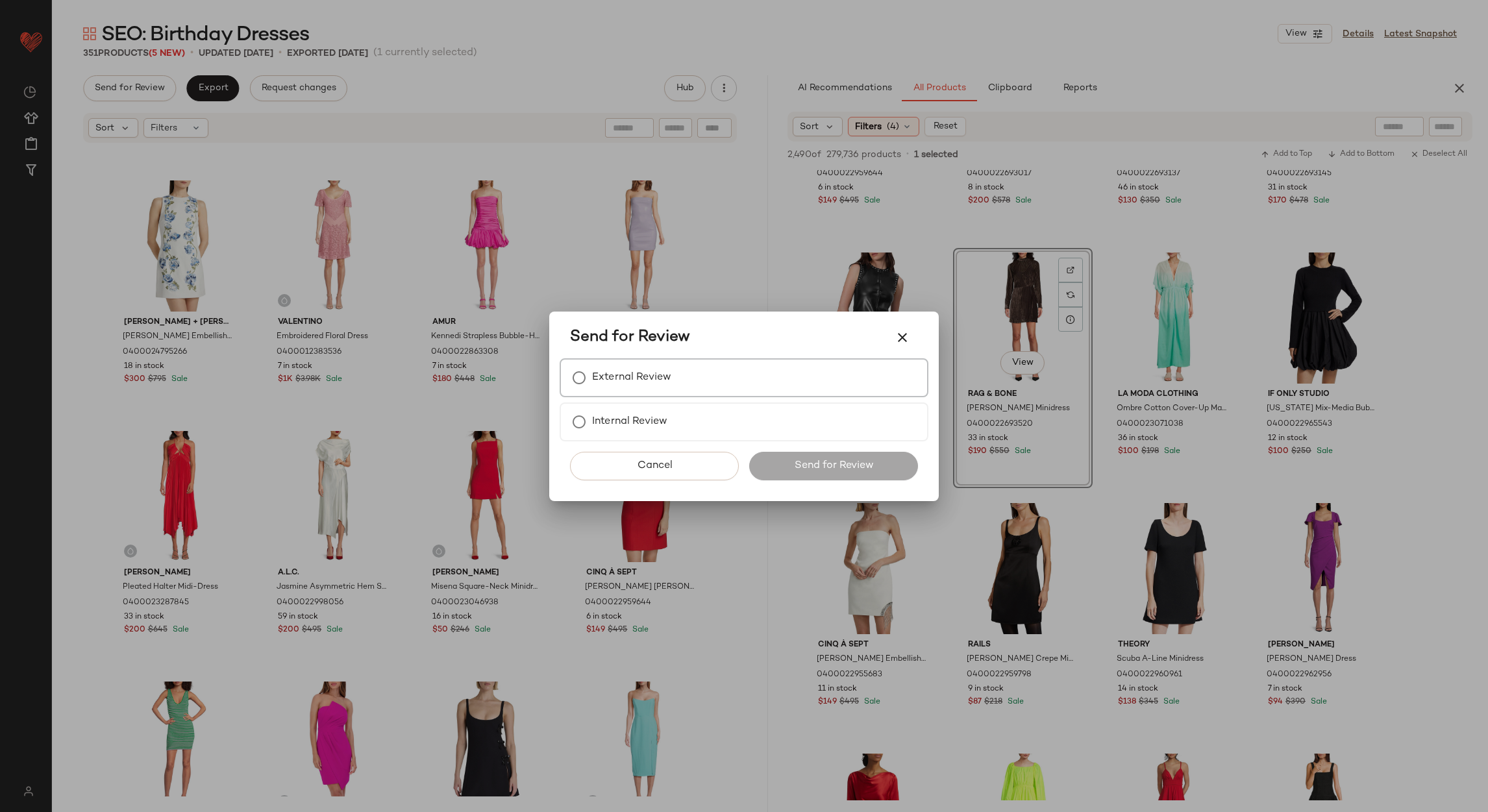
click at [620, 373] on label "External Review" at bounding box center [631, 378] width 79 height 26
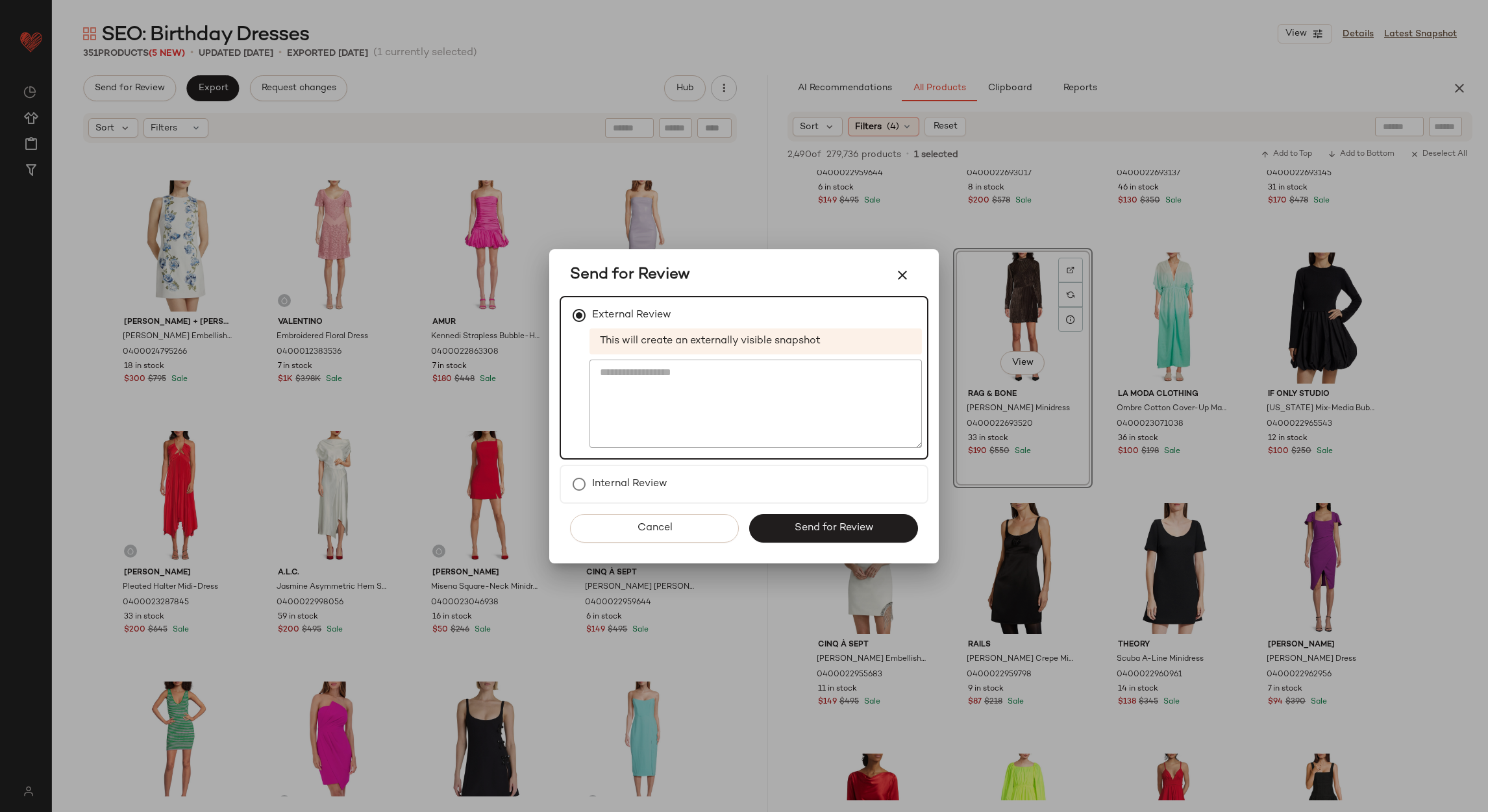
click at [808, 539] on button "Send for Review" at bounding box center [833, 528] width 169 height 28
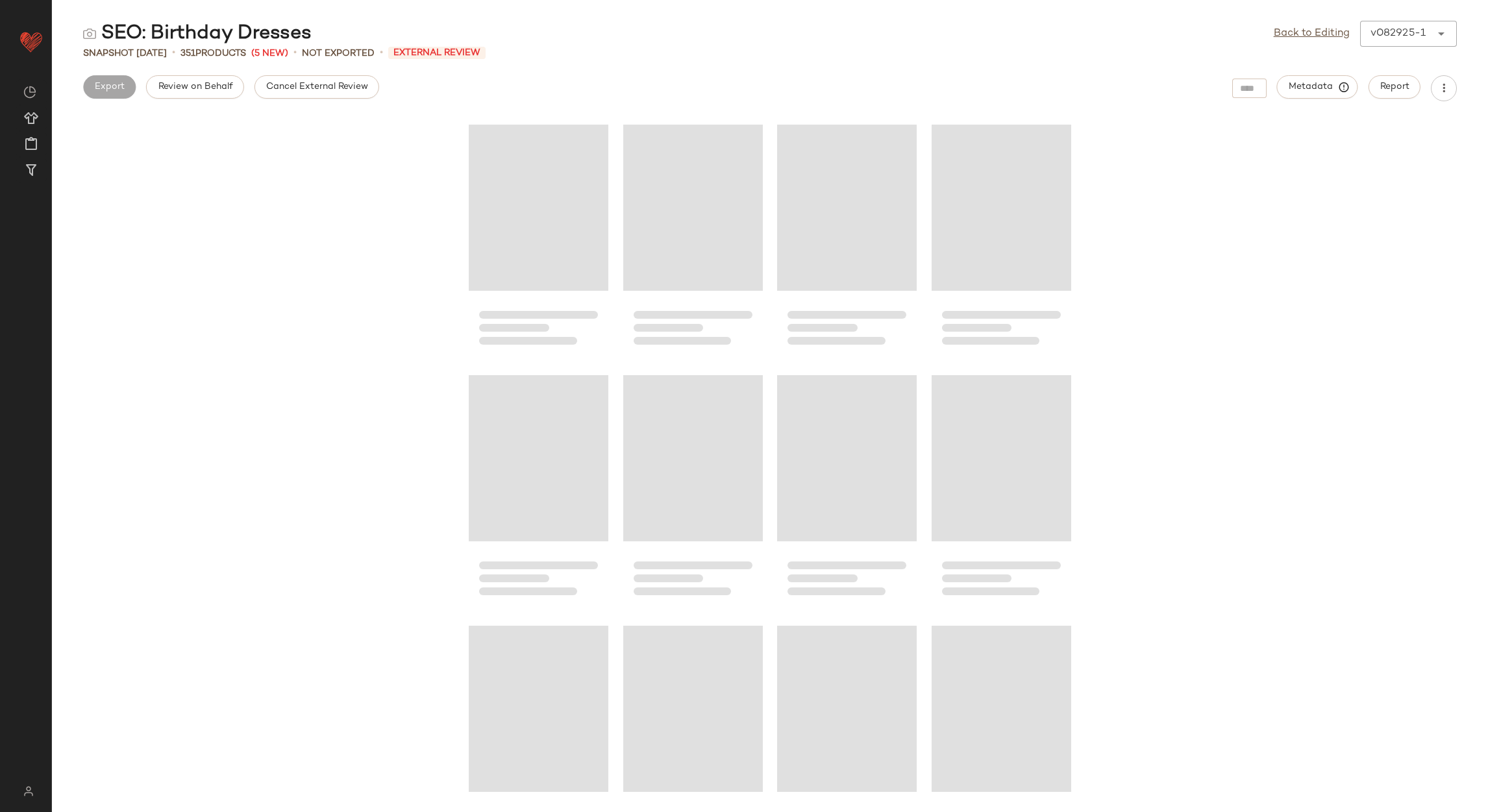
click at [265, 82] on span "Cancel External Review" at bounding box center [317, 87] width 102 height 10
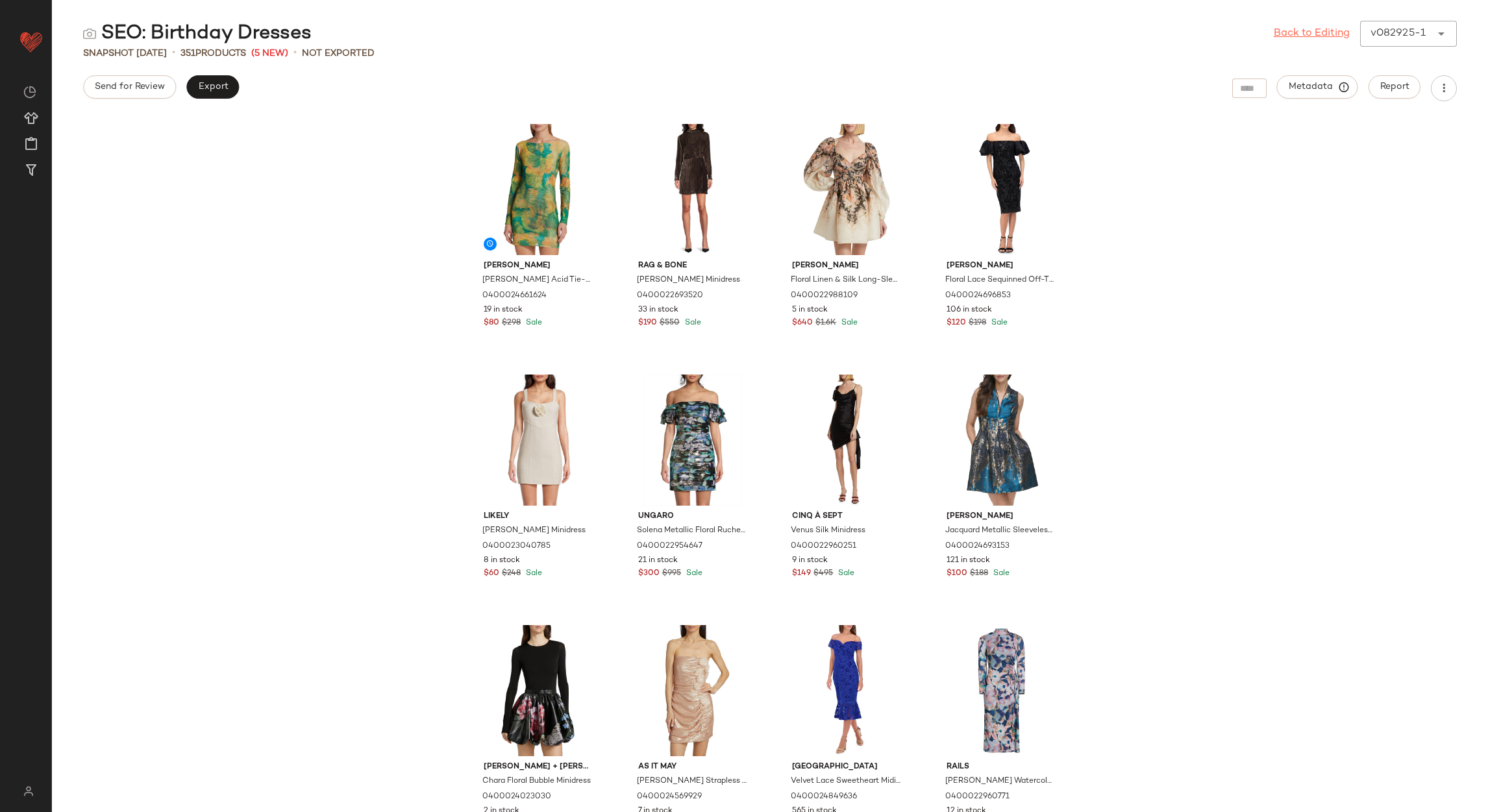
click at [1311, 27] on link "Back to Editing" at bounding box center [1311, 33] width 76 height 16
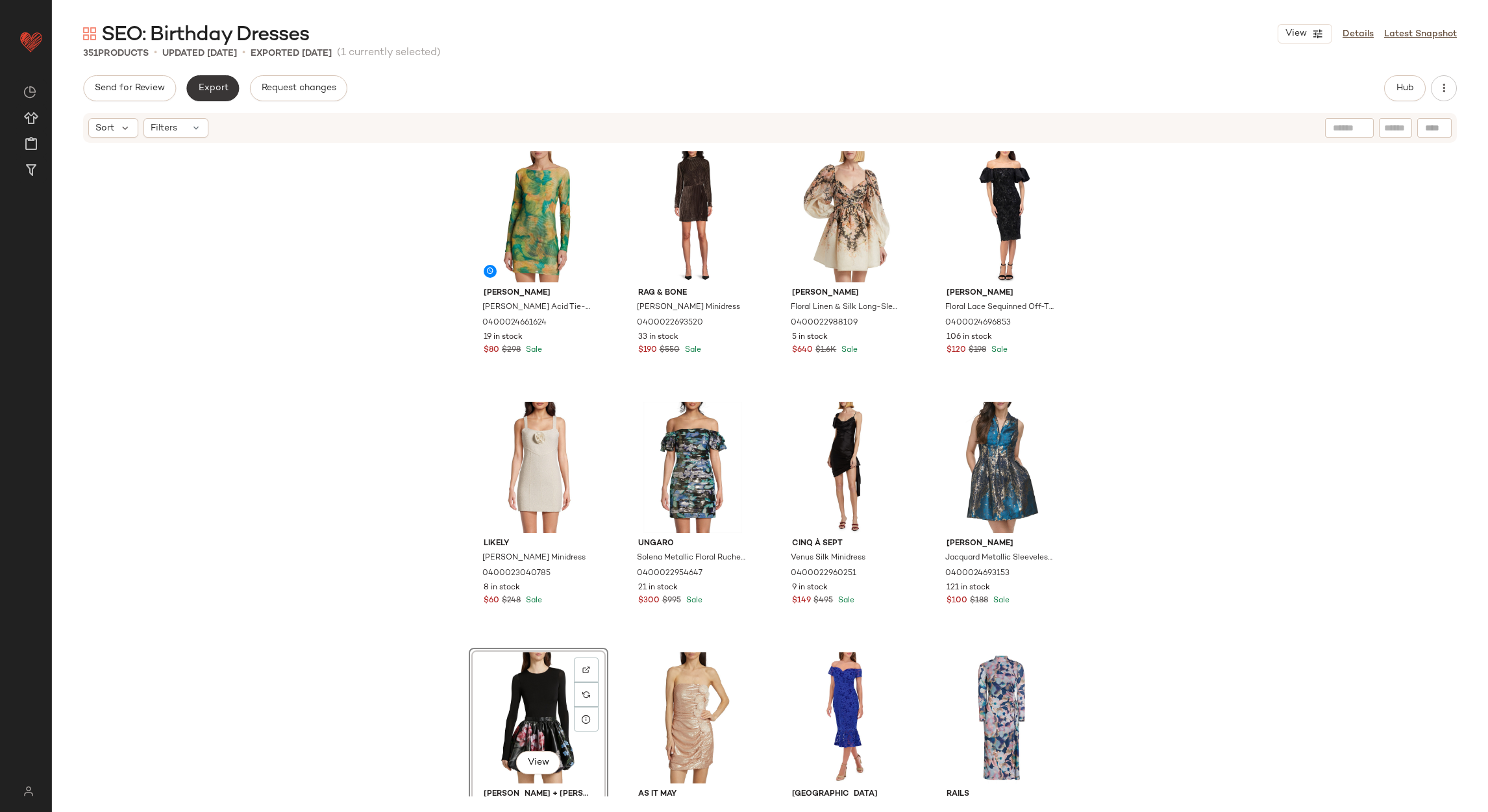
click at [213, 92] on span "Export" at bounding box center [212, 88] width 30 height 10
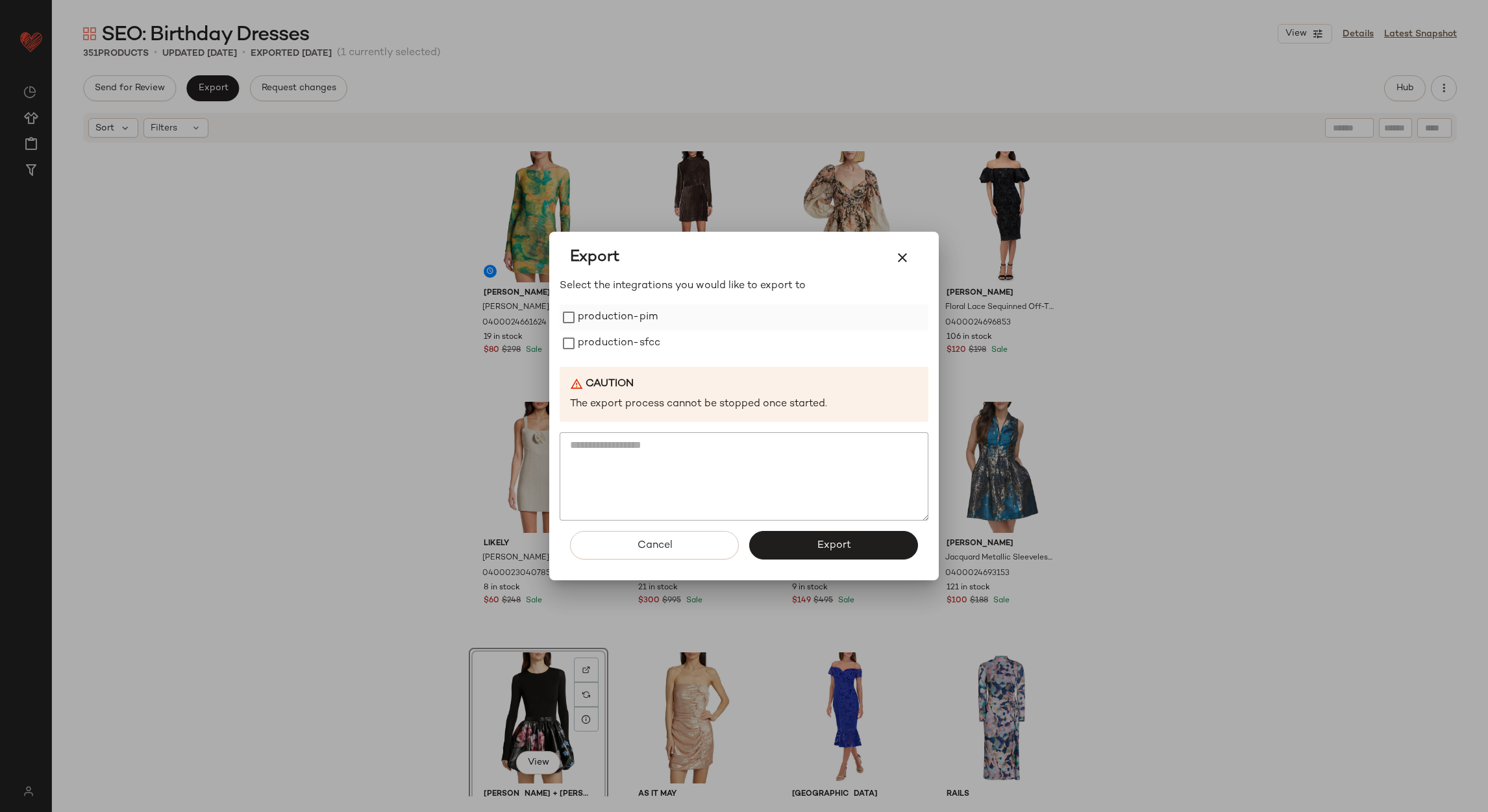
click at [589, 327] on label "production-pim" at bounding box center [618, 318] width 80 height 26
click at [597, 342] on label "production-sfcc" at bounding box center [619, 343] width 82 height 26
click at [773, 546] on button "Export" at bounding box center [833, 545] width 169 height 28
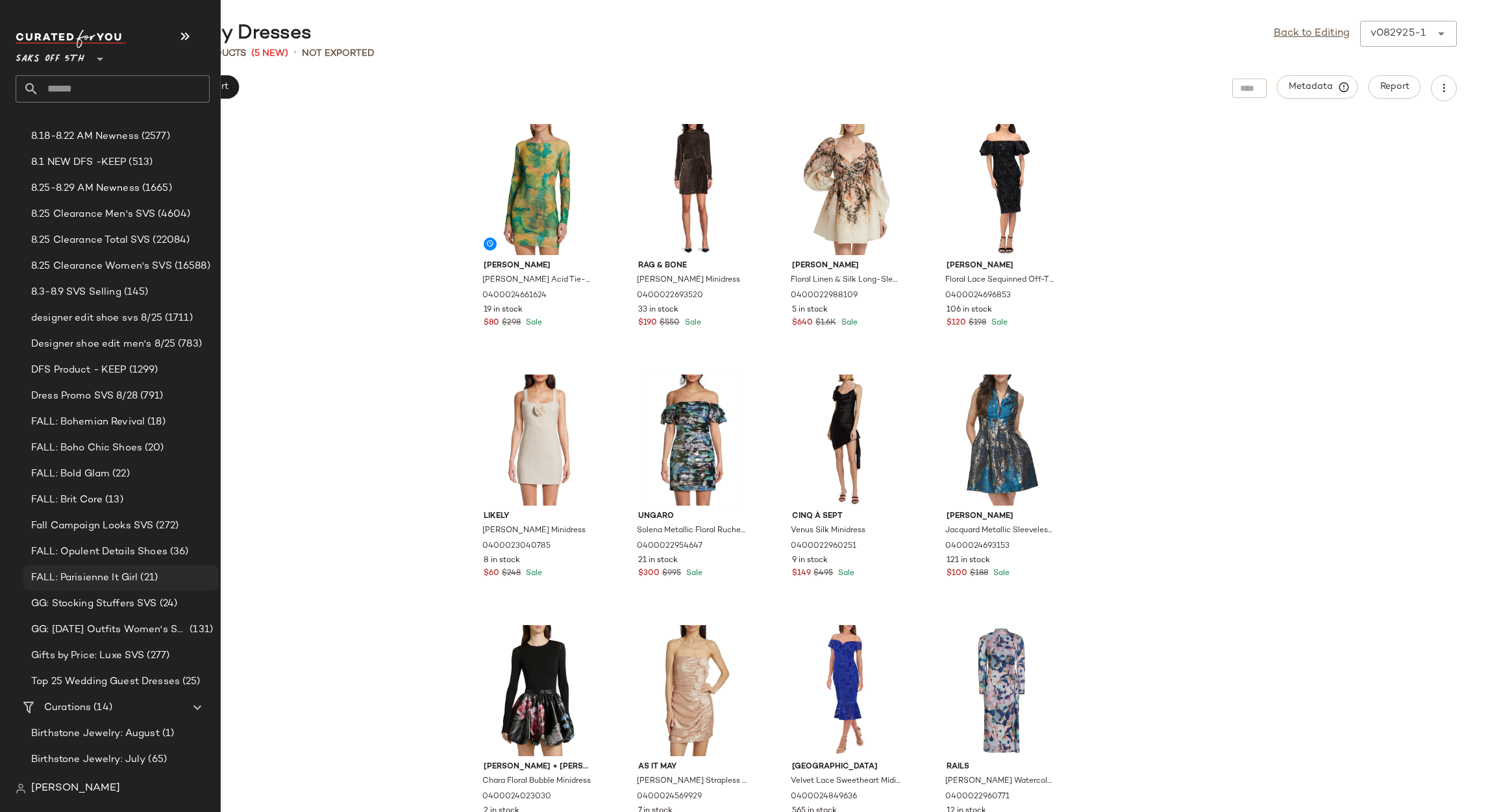
scroll to position [462, 0]
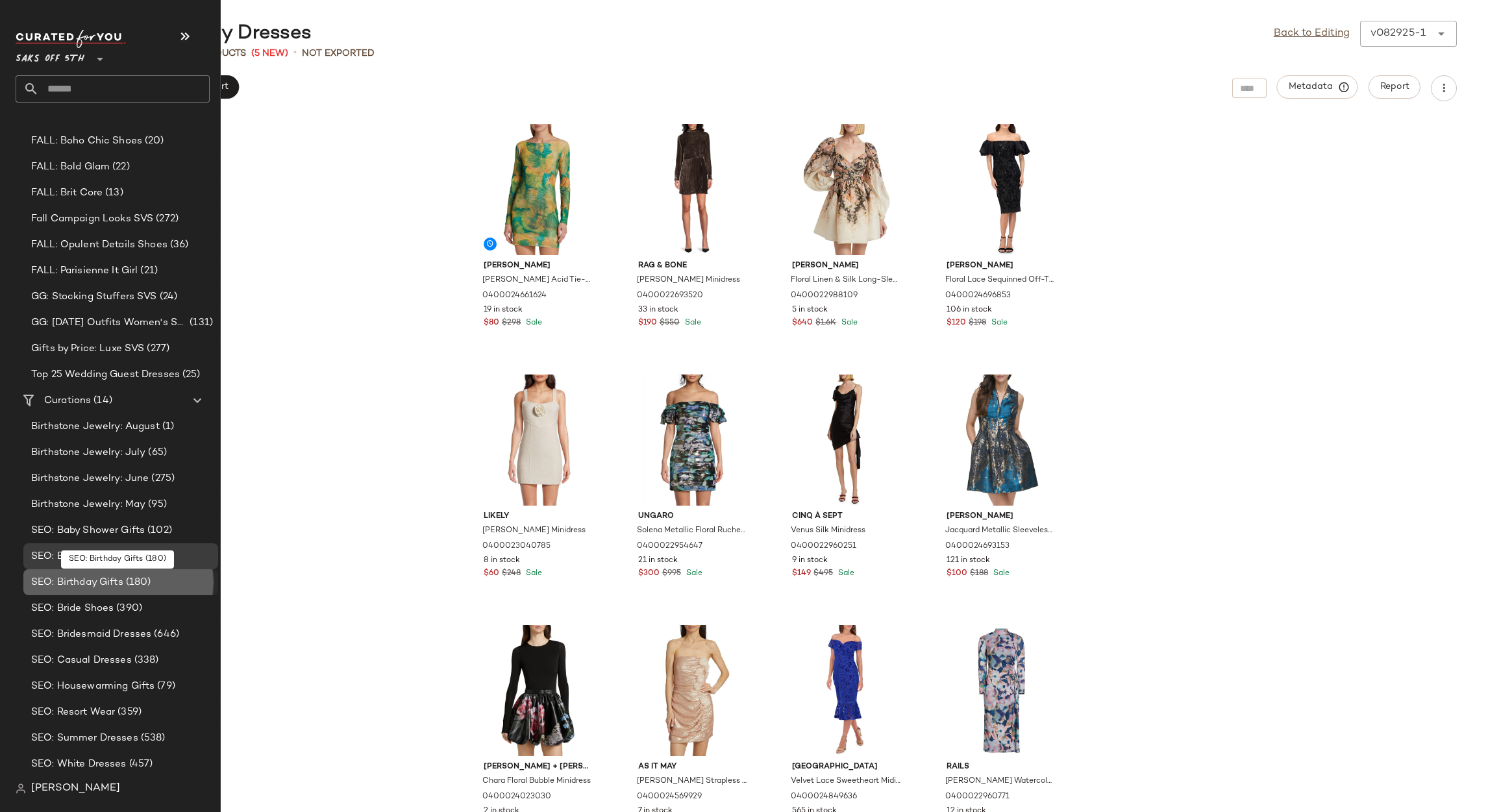
click at [68, 579] on span "SEO: Birthday Gifts" at bounding box center [77, 582] width 92 height 15
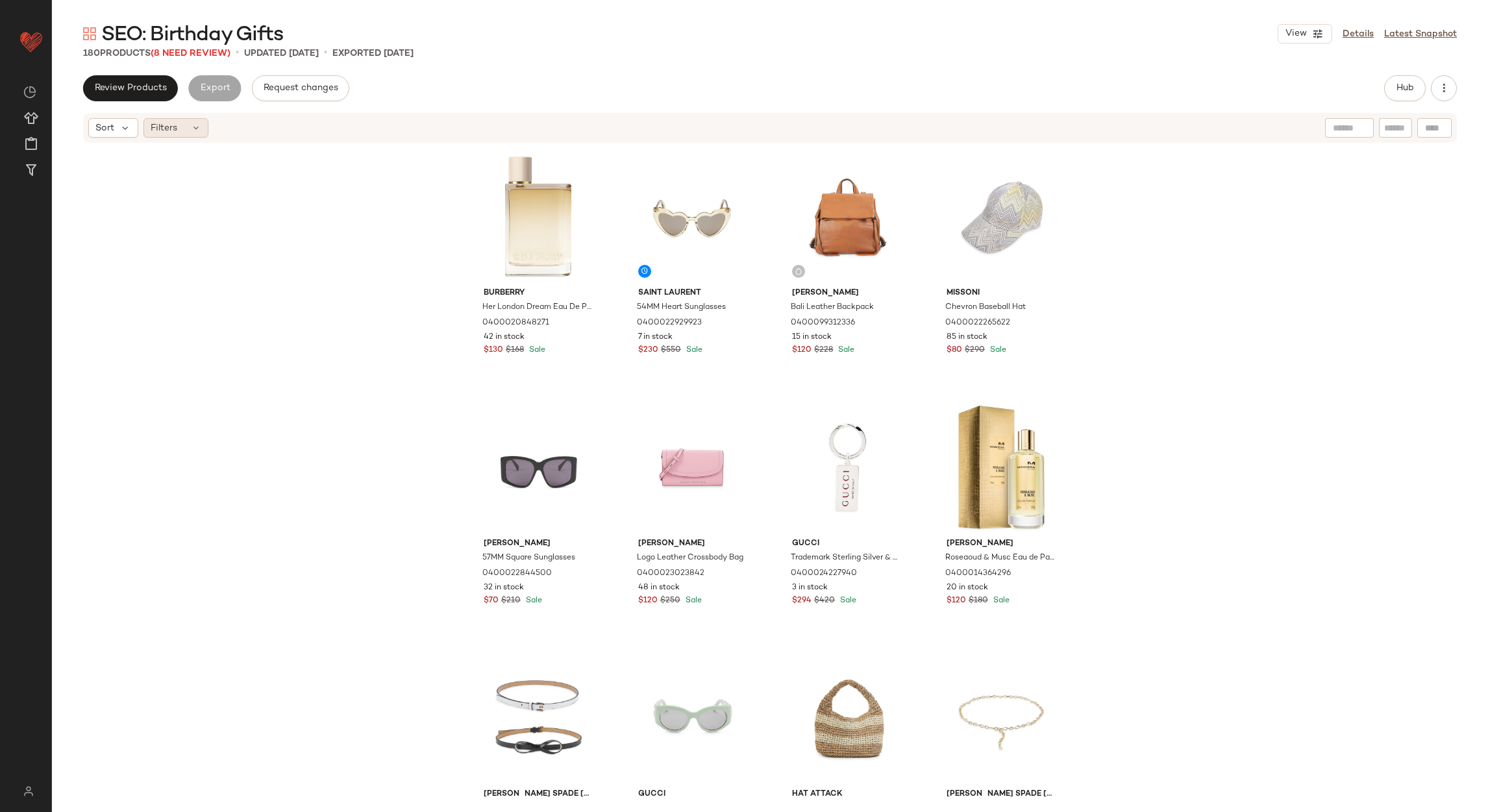
click at [188, 121] on div "Filters" at bounding box center [175, 128] width 65 height 19
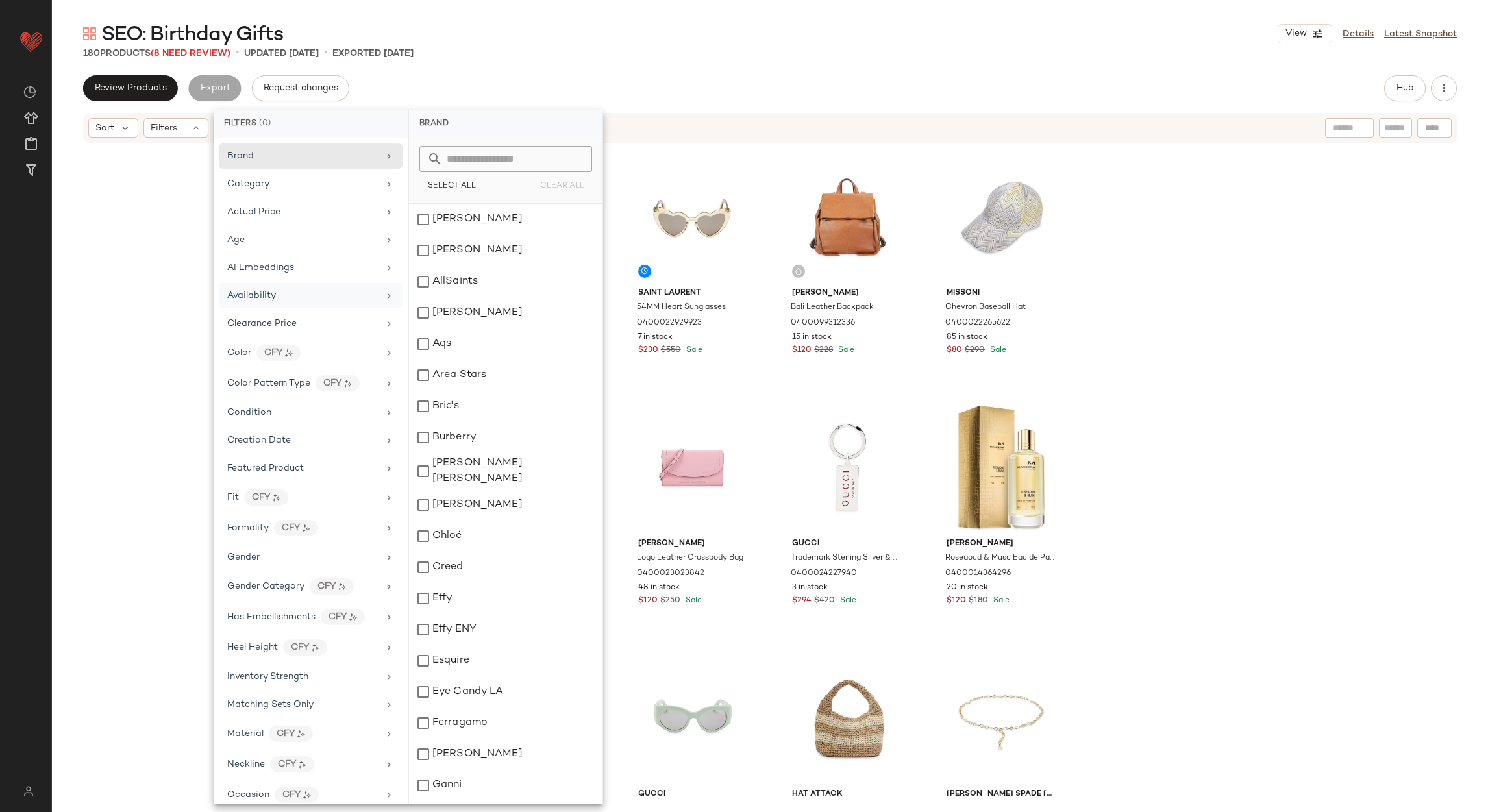
click at [302, 296] on div "Availability" at bounding box center [303, 296] width 151 height 14
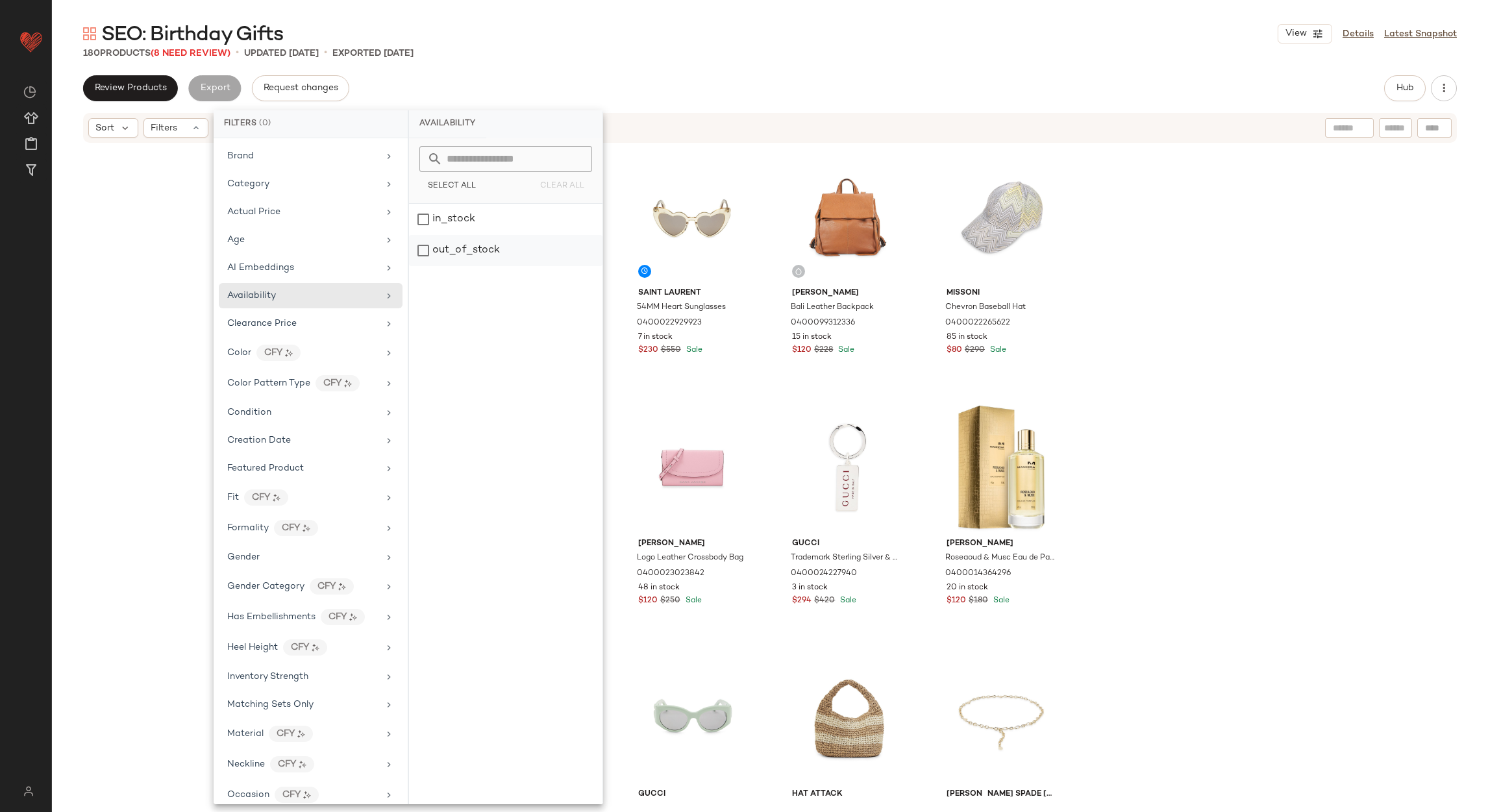
click at [433, 249] on div "out_of_stock" at bounding box center [505, 251] width 193 height 31
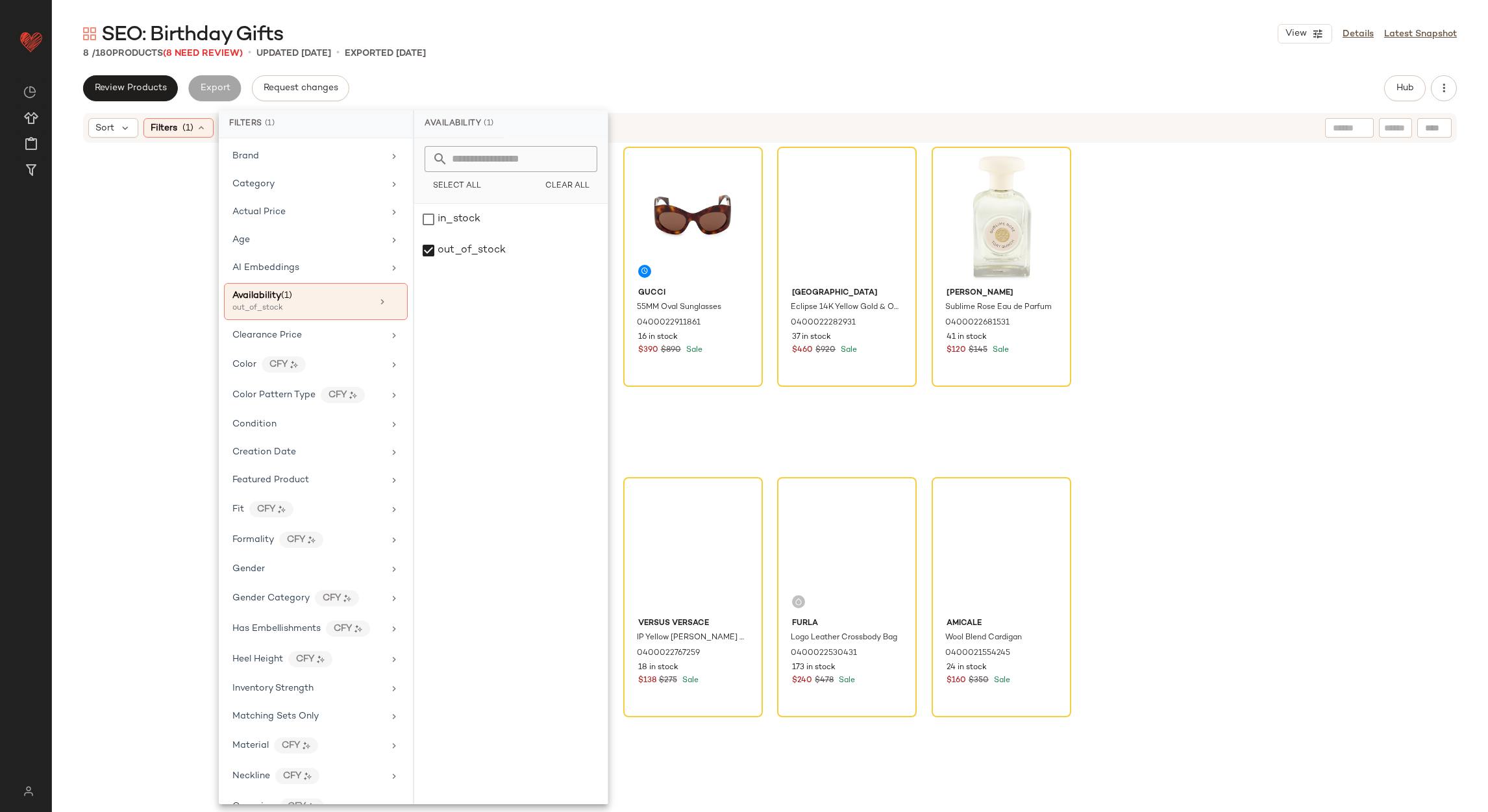
click at [607, 47] on div "8 / 180 Products (8 Need Review) • updated Aug 22nd • Exported Aug 22nd" at bounding box center [770, 53] width 1436 height 13
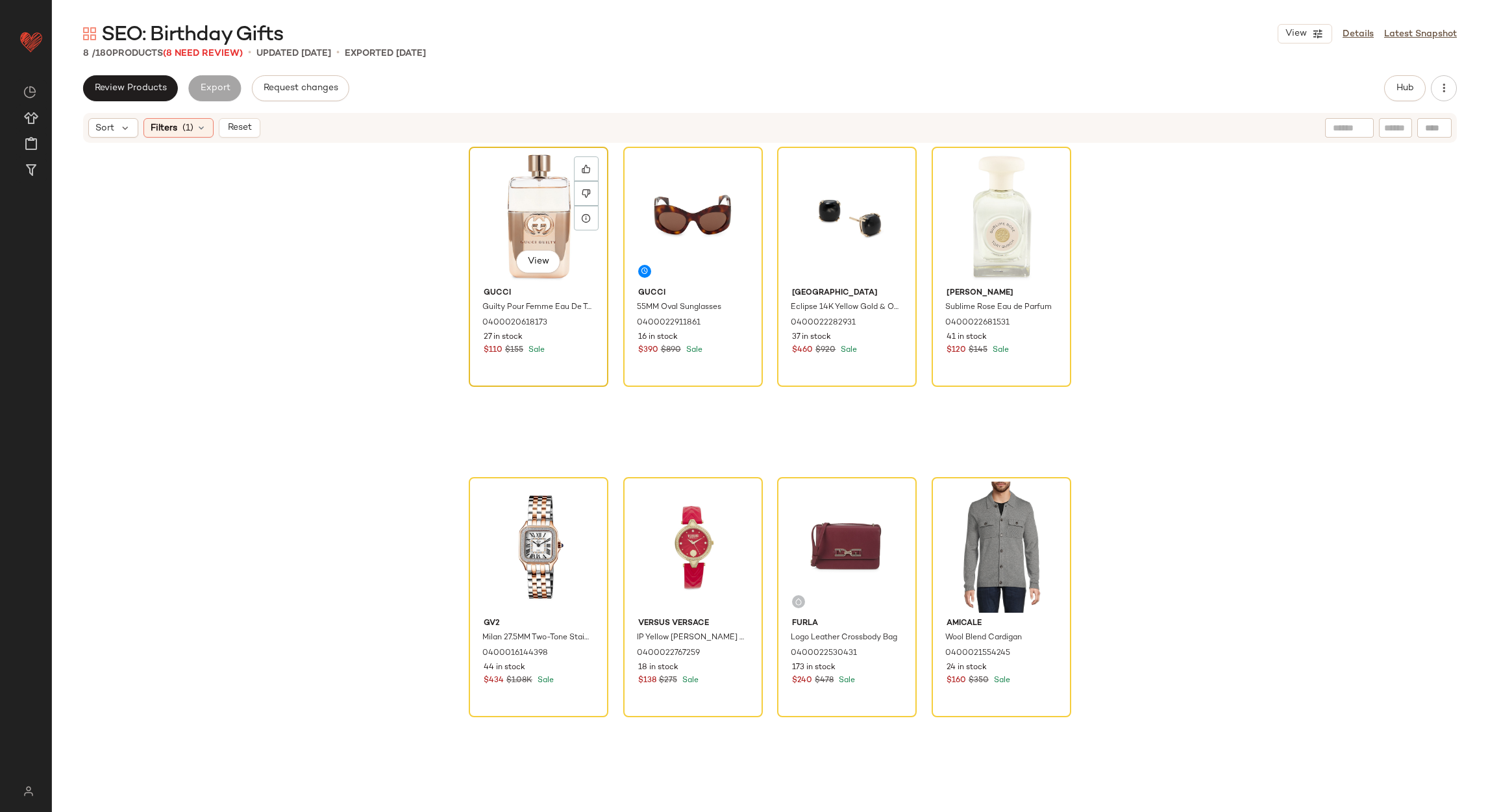
click at [530, 163] on div "View" at bounding box center [538, 217] width 130 height 131
click at [972, 487] on div "View" at bounding box center [1001, 547] width 130 height 131
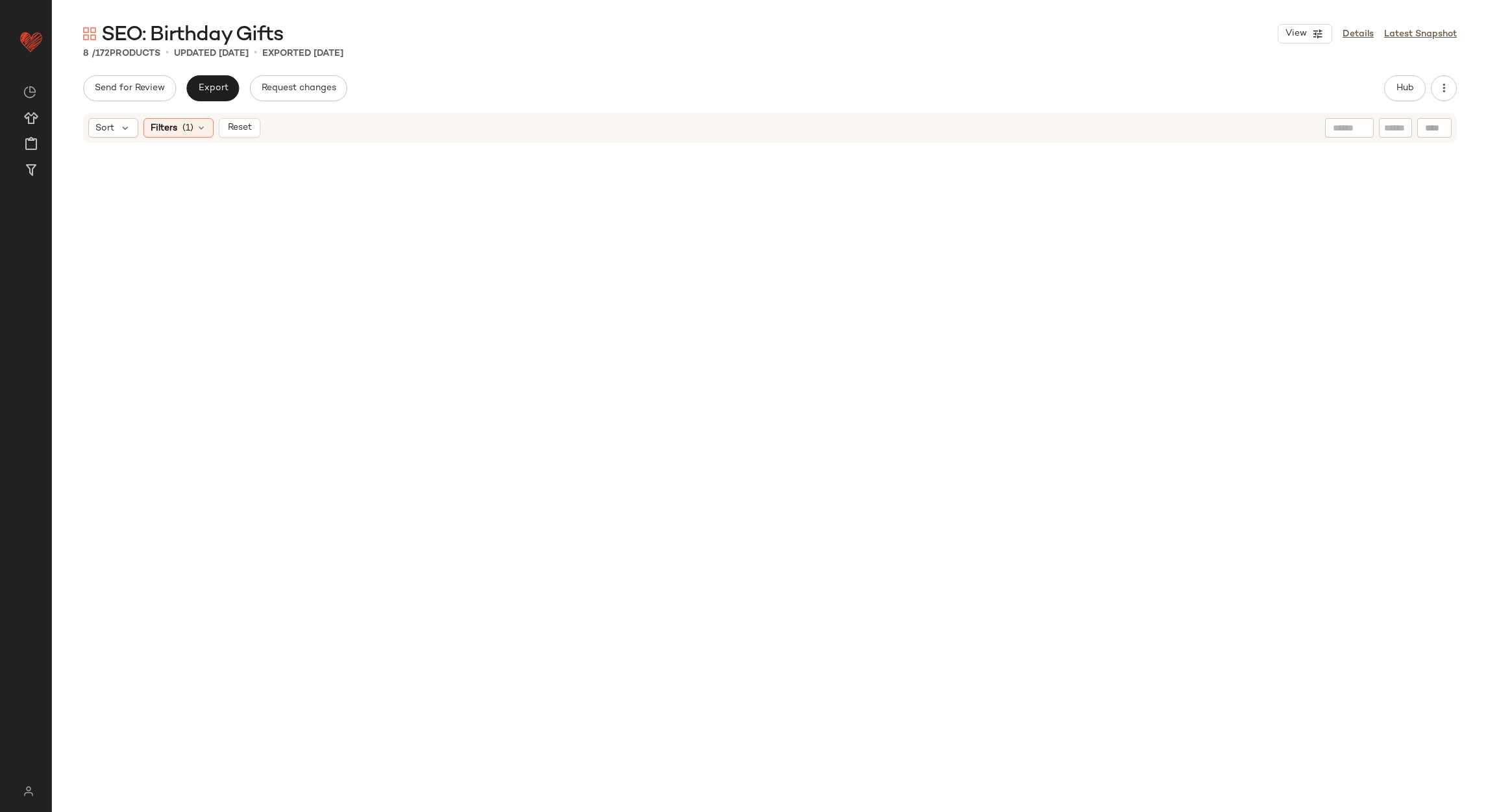
click at [235, 144] on div at bounding box center [770, 470] width 1436 height 652
click at [234, 133] on button "Reset" at bounding box center [240, 128] width 42 height 19
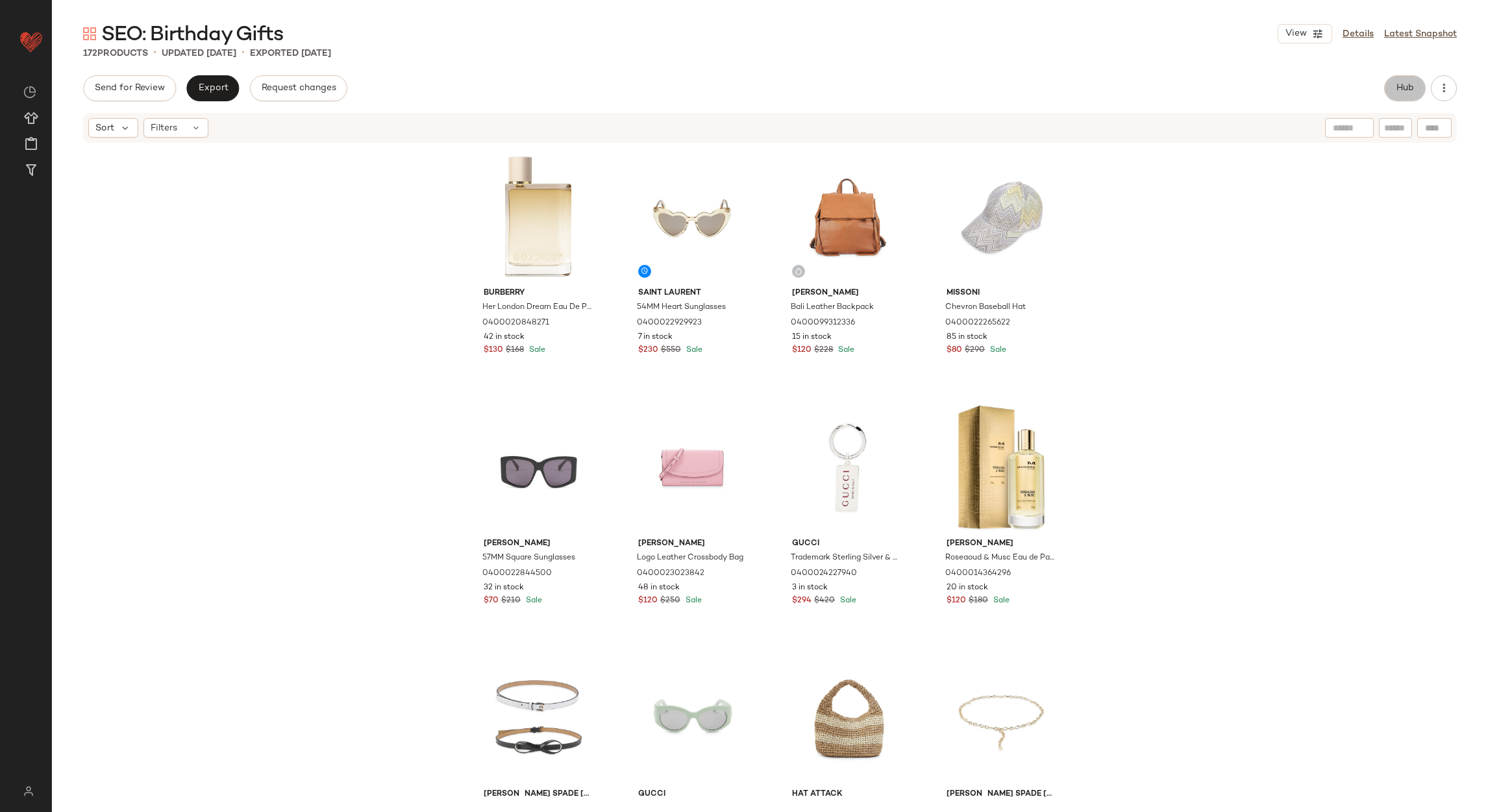
click at [1404, 83] on span "Hub" at bounding box center [1405, 88] width 18 height 10
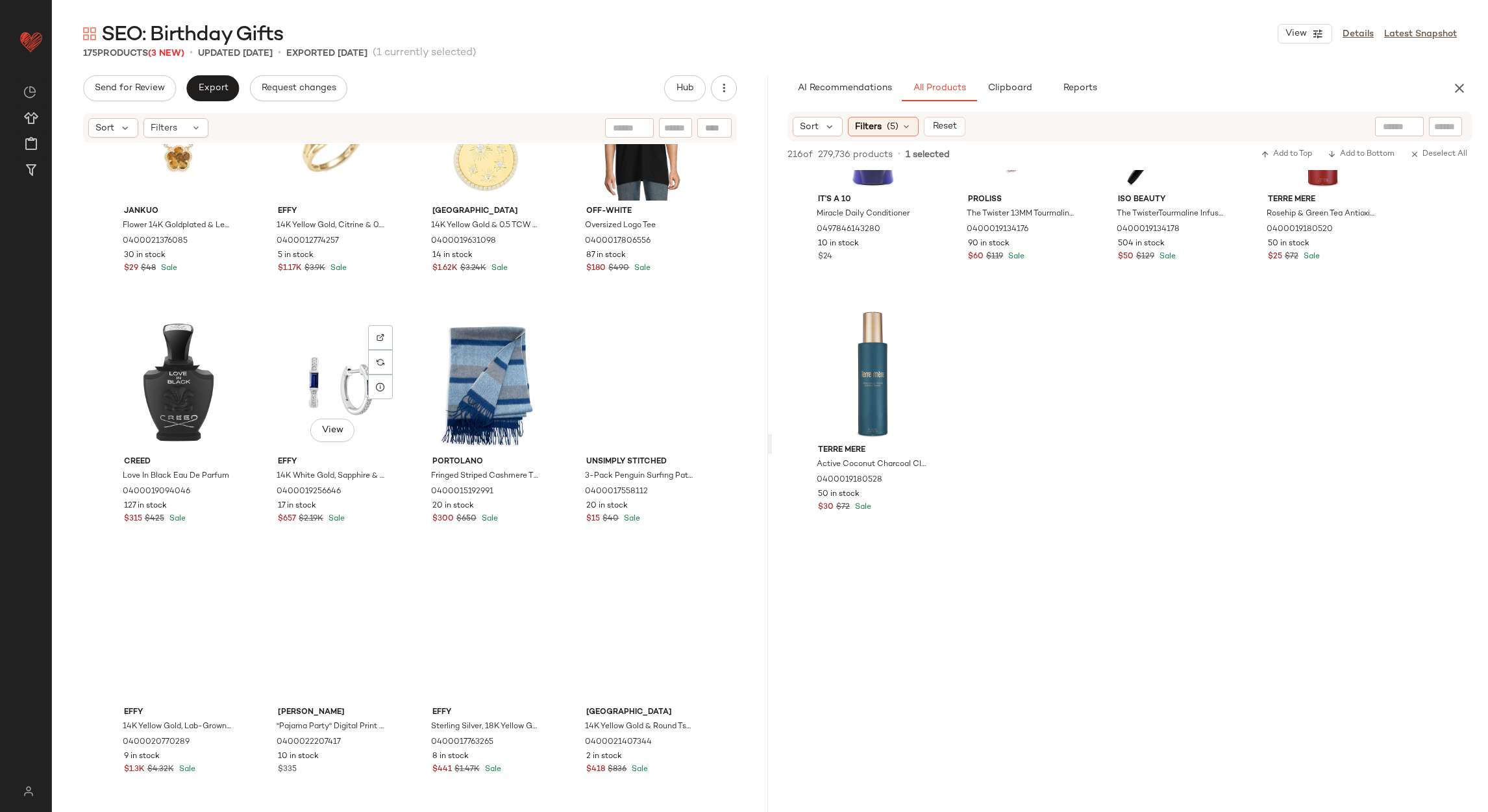
scroll to position [4489, 0]
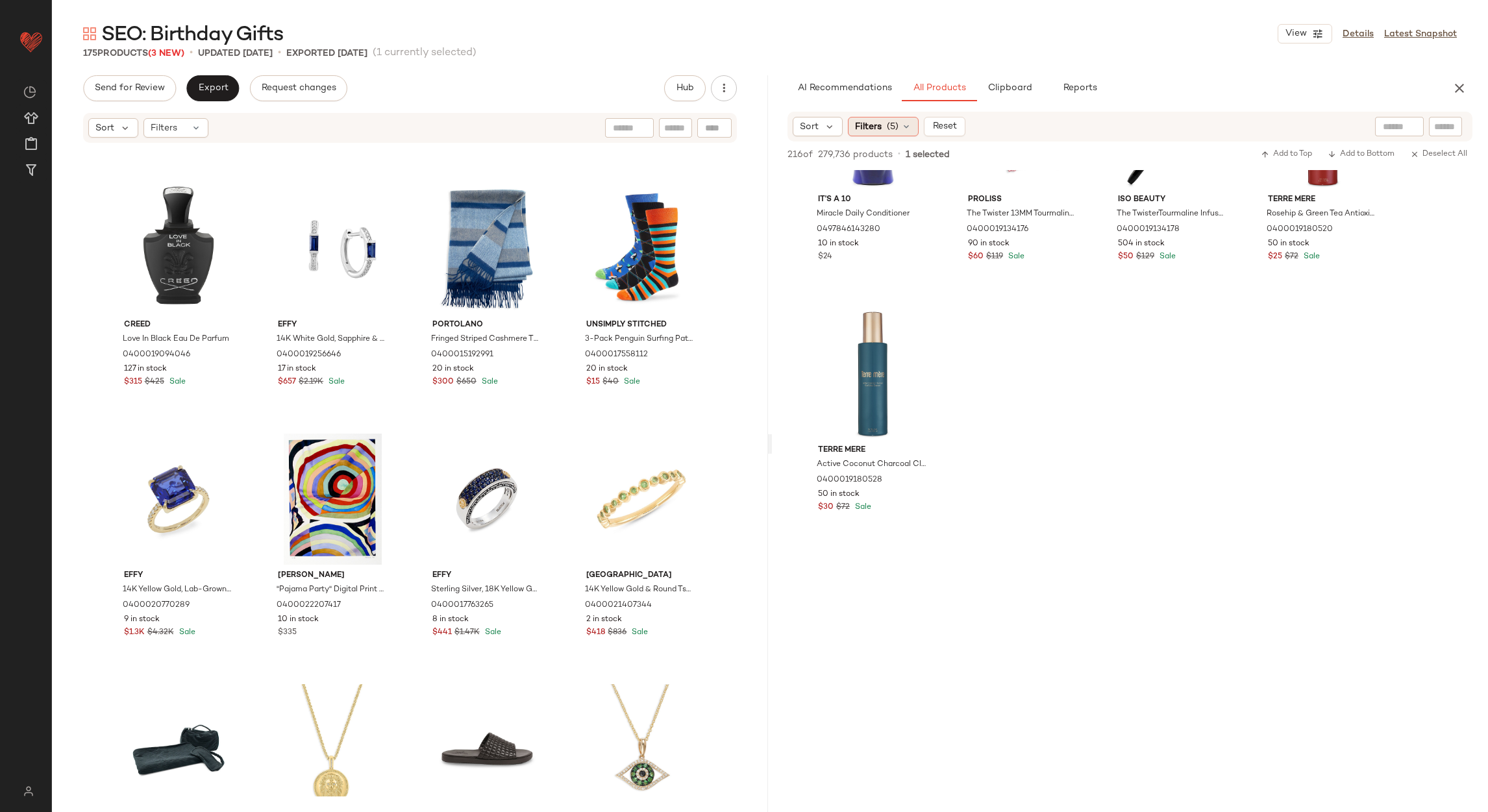
click at [887, 133] on div "Filters (5)" at bounding box center [883, 126] width 71 height 19
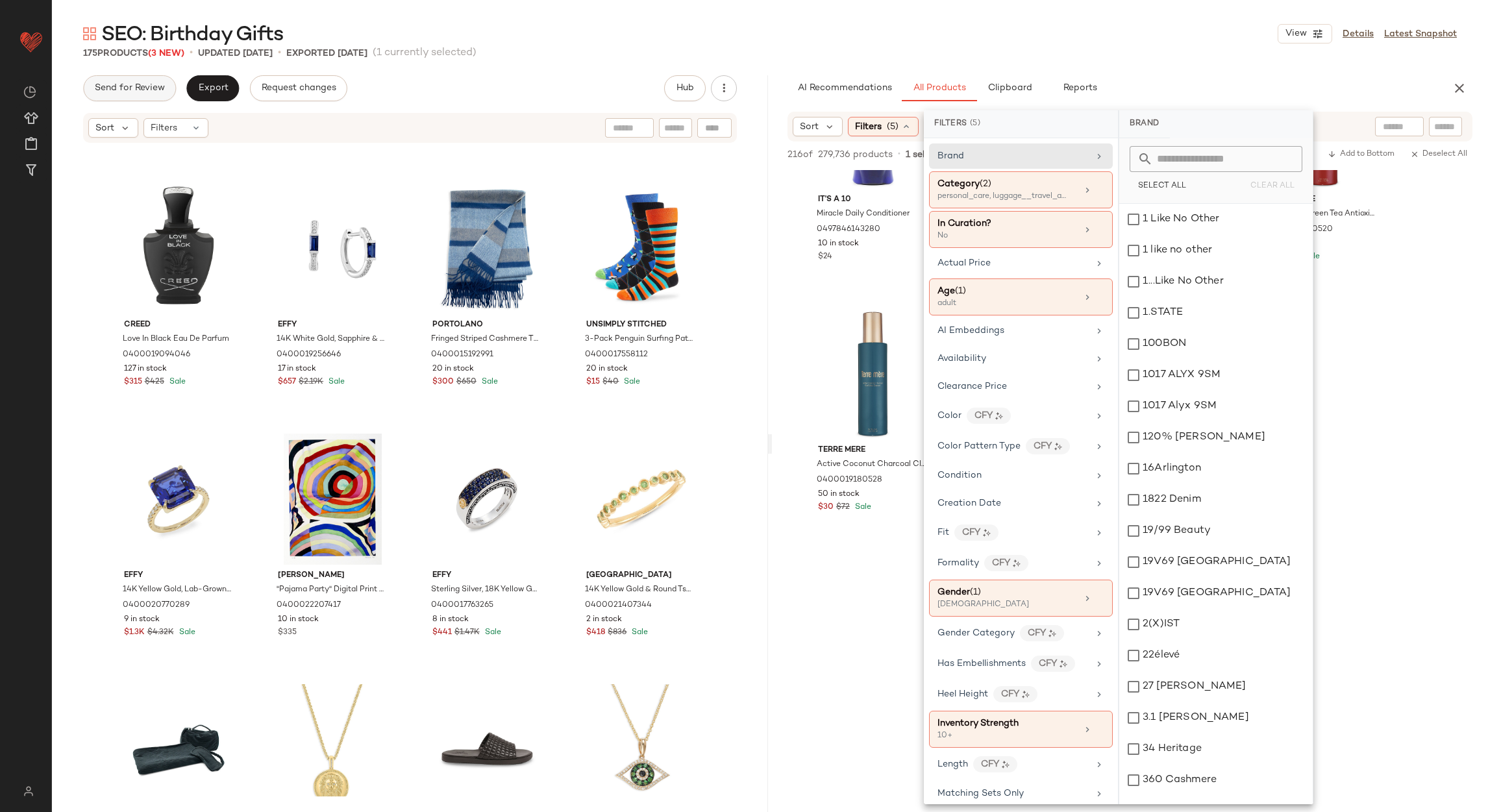
click at [120, 88] on span "Send for Review" at bounding box center [130, 88] width 71 height 10
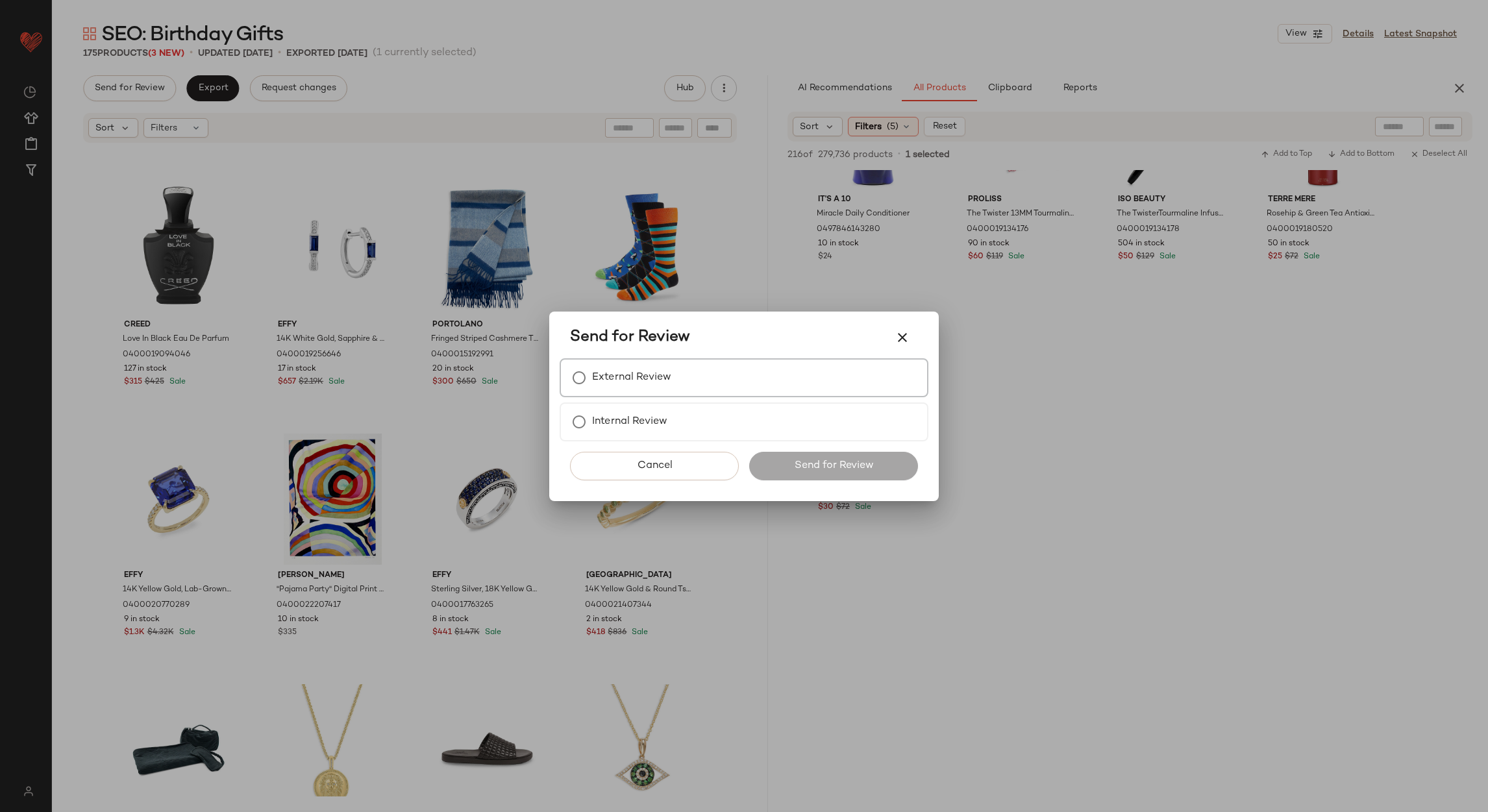
click at [646, 397] on div "External Review Internal Review" at bounding box center [744, 400] width 369 height 83
click at [723, 380] on div "External Review" at bounding box center [744, 378] width 369 height 39
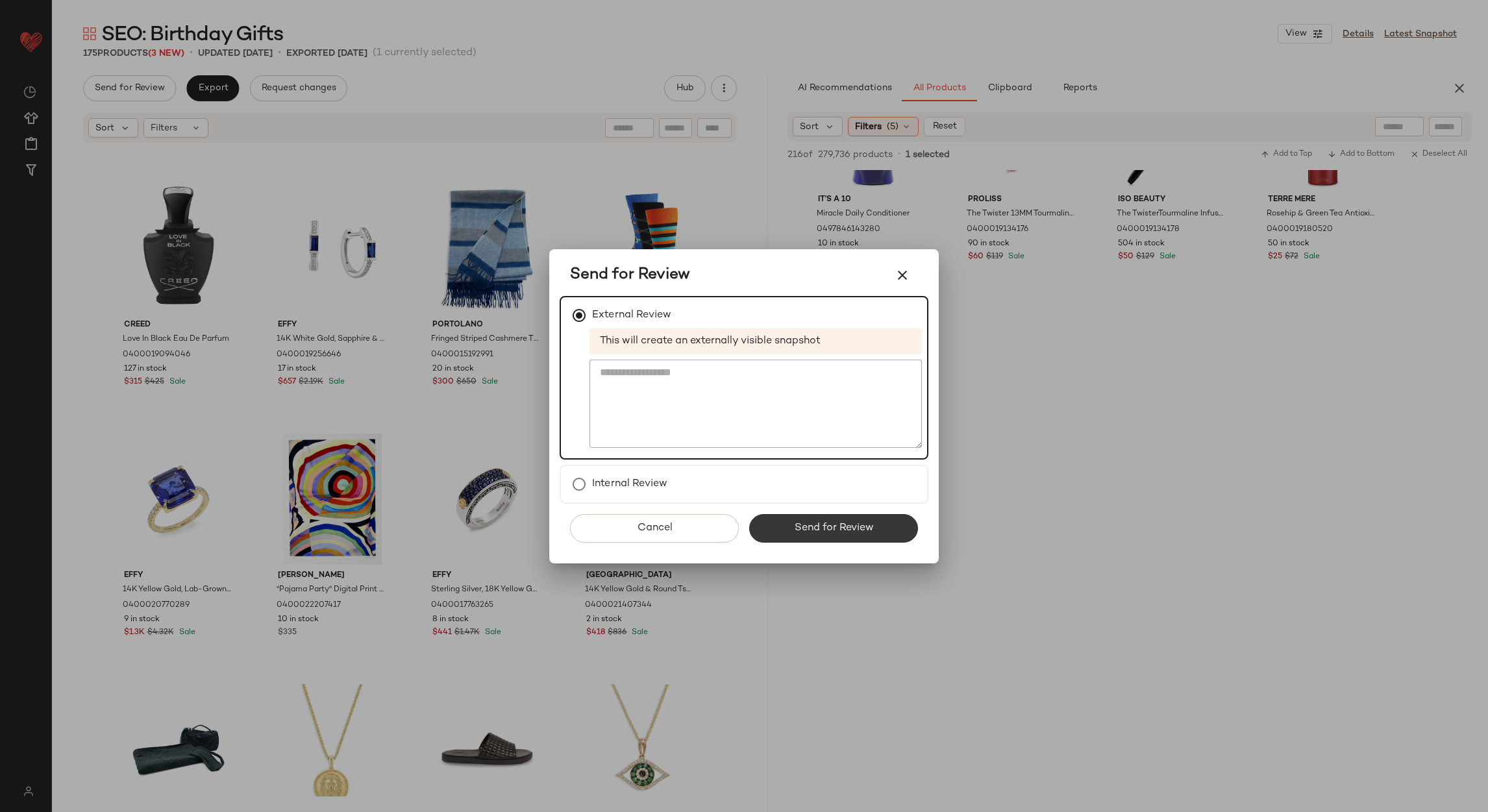
click at [802, 522] on span "Send for Review" at bounding box center [834, 528] width 80 height 13
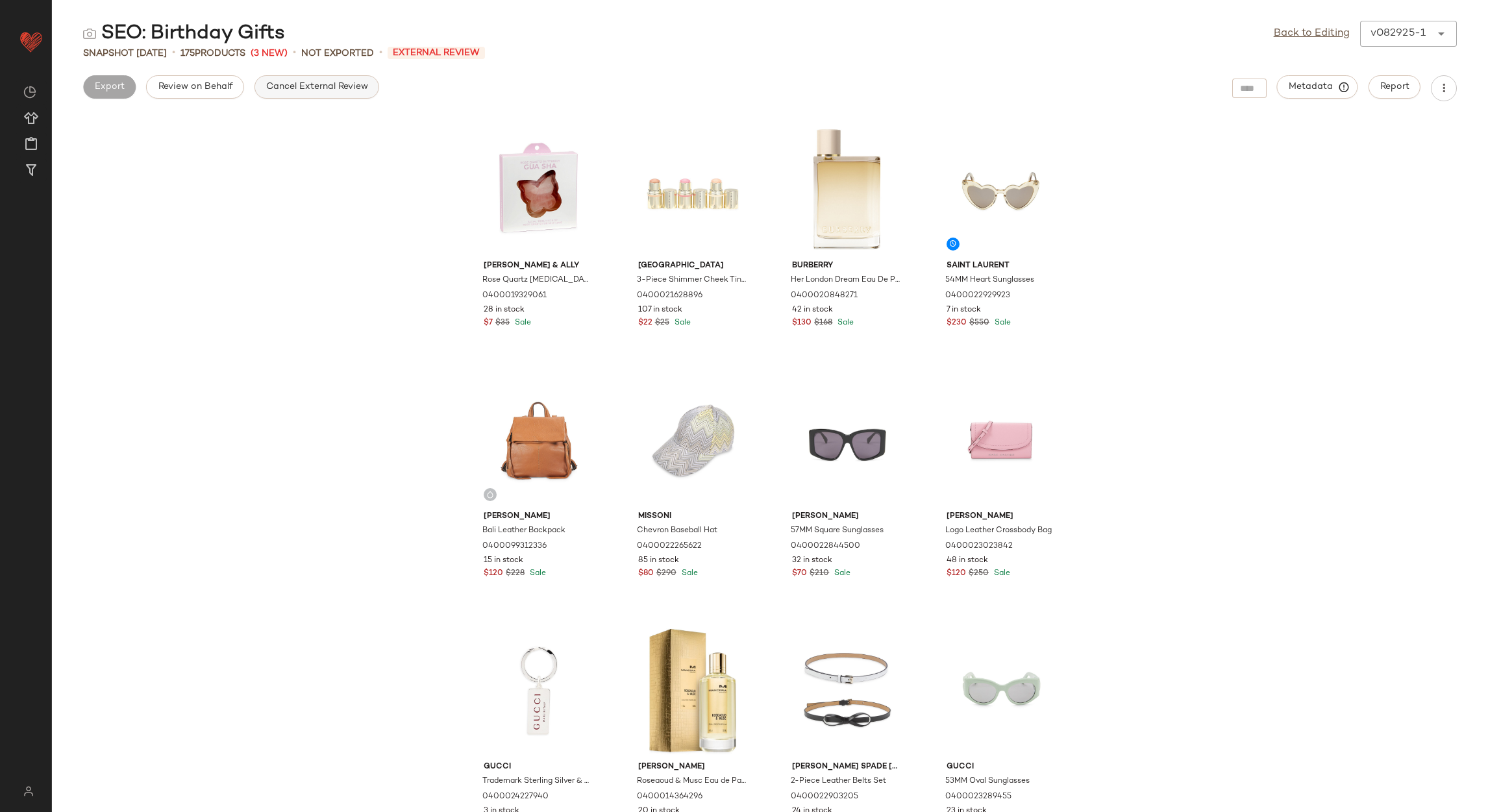
click at [338, 97] on button "Cancel External Review" at bounding box center [317, 88] width 125 height 24
drag, startPoint x: 1295, startPoint y: 31, endPoint x: 1119, endPoint y: 20, distance: 176.3
click at [1293, 32] on link "Back to Editing" at bounding box center [1311, 33] width 76 height 16
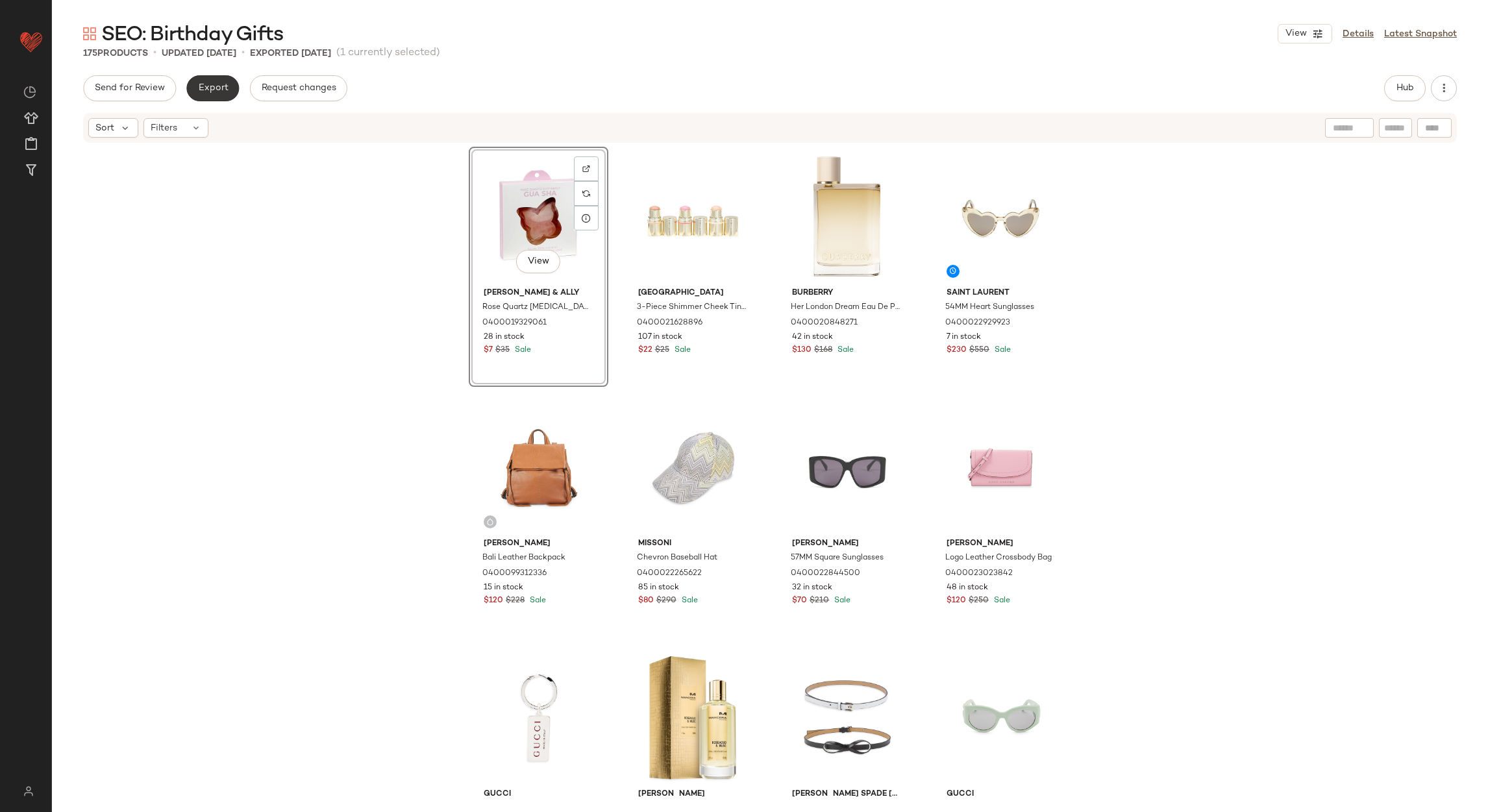
click at [210, 86] on span "Export" at bounding box center [212, 88] width 30 height 10
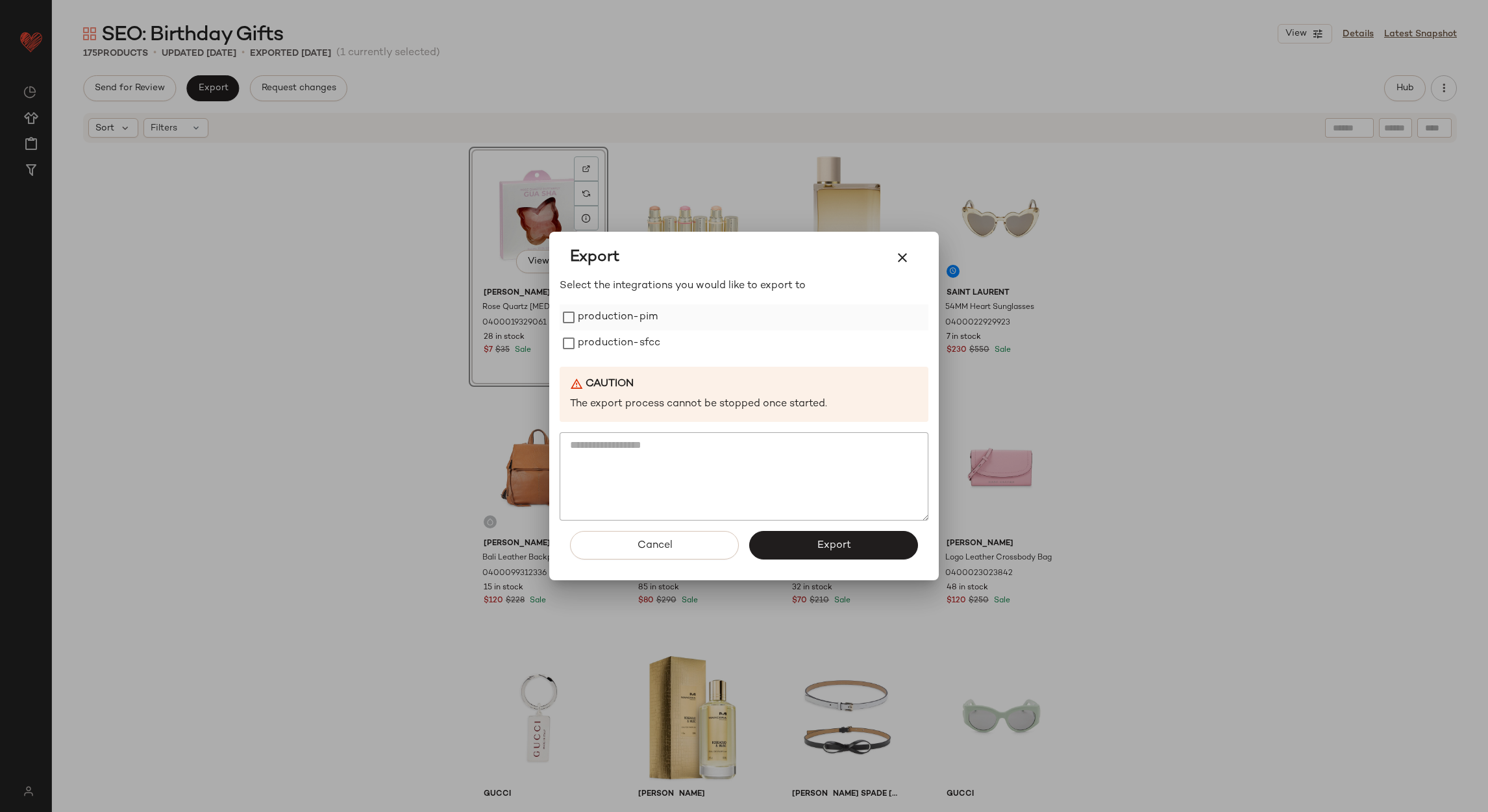
click at [612, 323] on label "production-pim" at bounding box center [618, 318] width 80 height 26
click at [615, 337] on label "production-sfcc" at bounding box center [619, 343] width 82 height 26
click at [831, 535] on button "Export" at bounding box center [833, 545] width 169 height 28
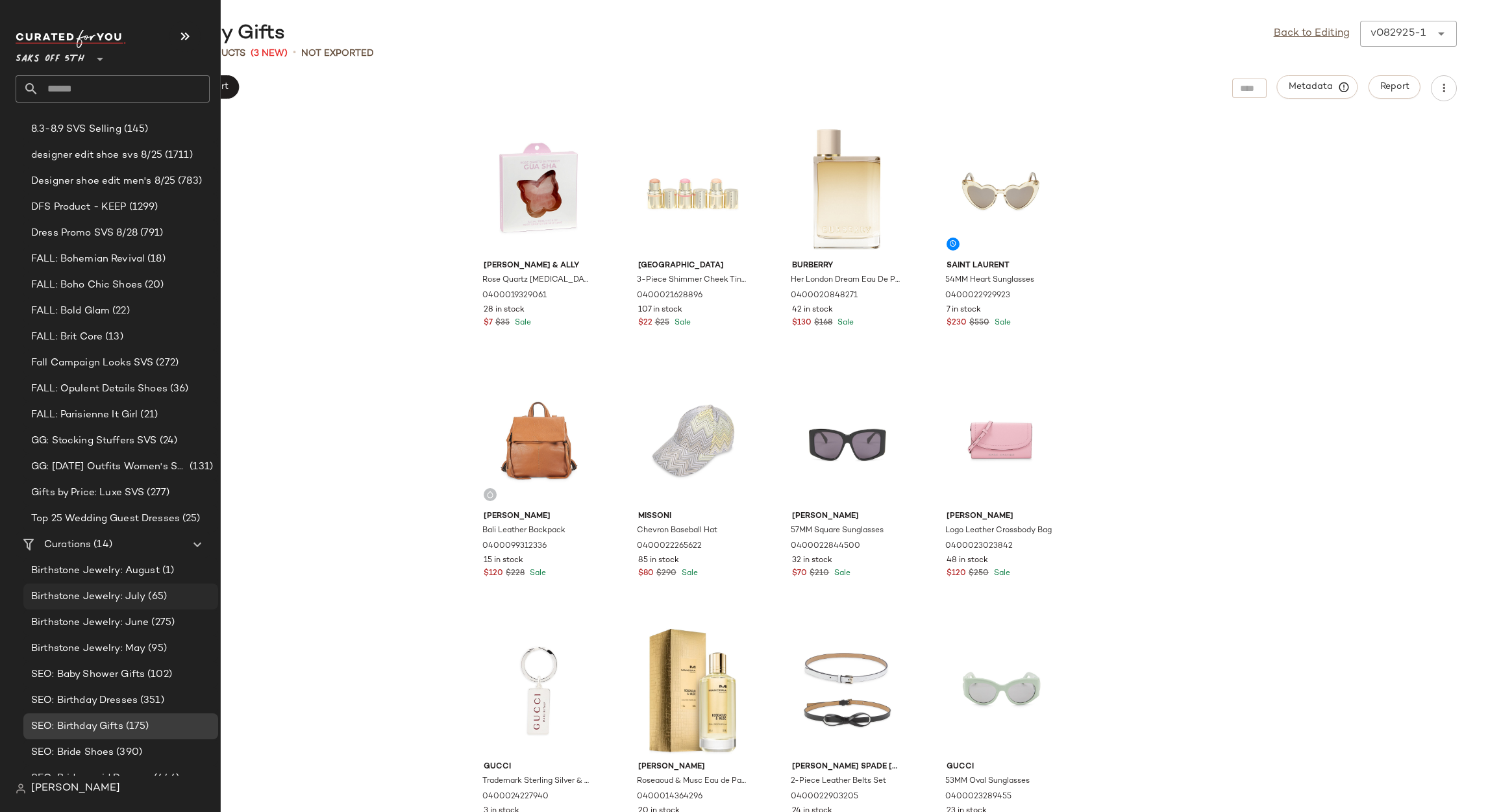
scroll to position [462, 0]
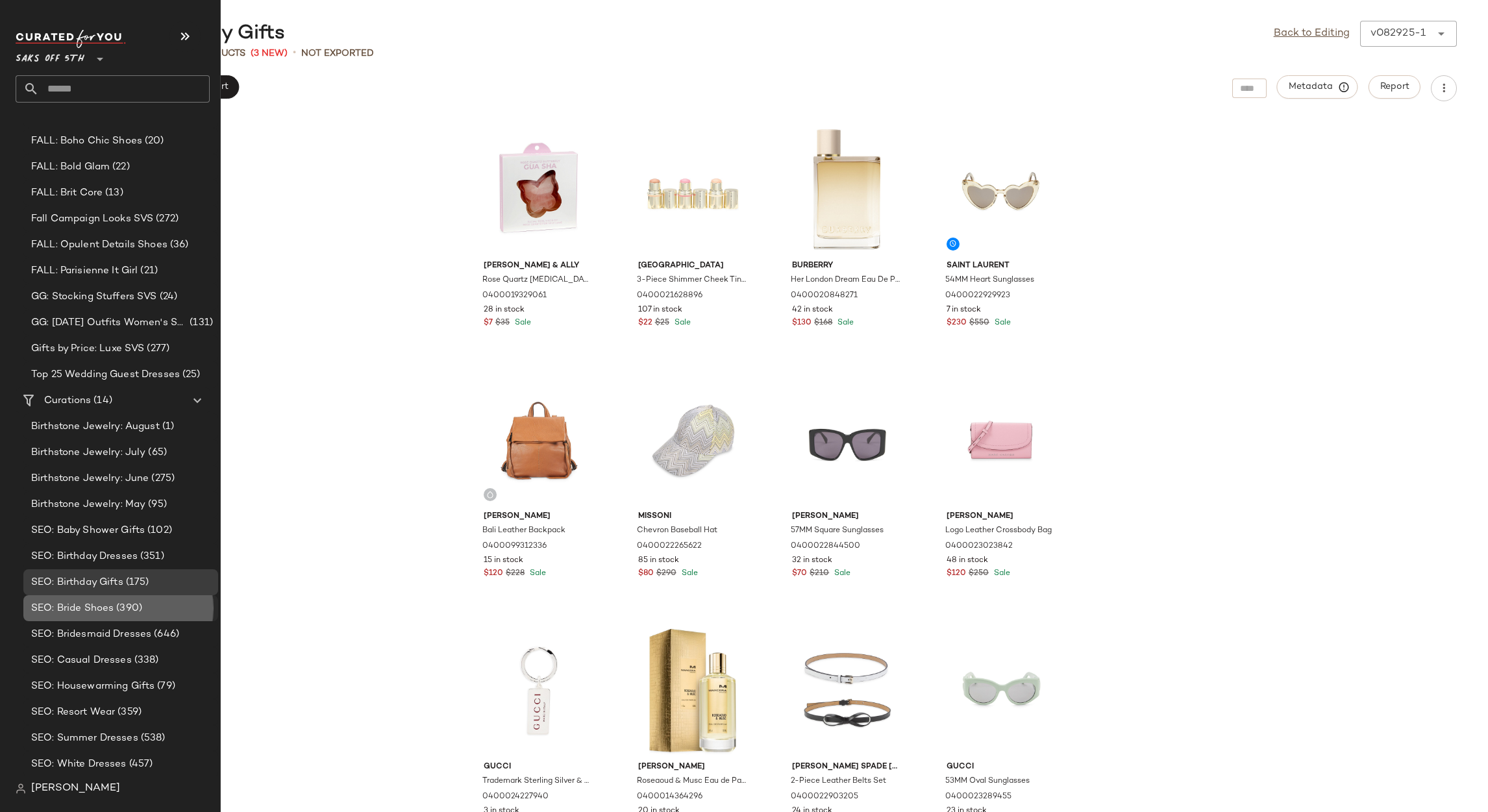
click at [97, 609] on span "SEO: Bride Shoes" at bounding box center [72, 609] width 82 height 15
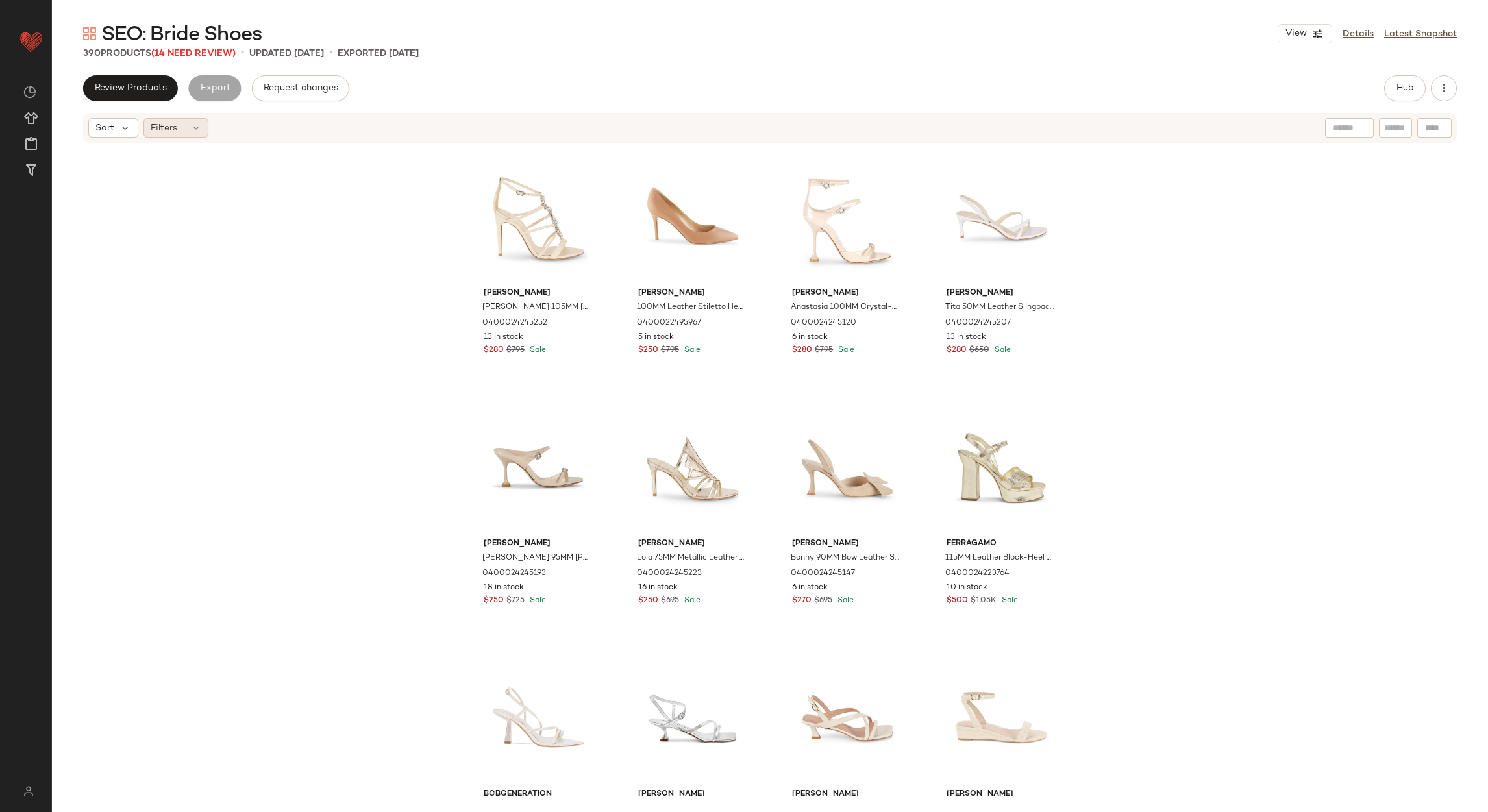
click at [169, 136] on div "Filters" at bounding box center [175, 128] width 65 height 19
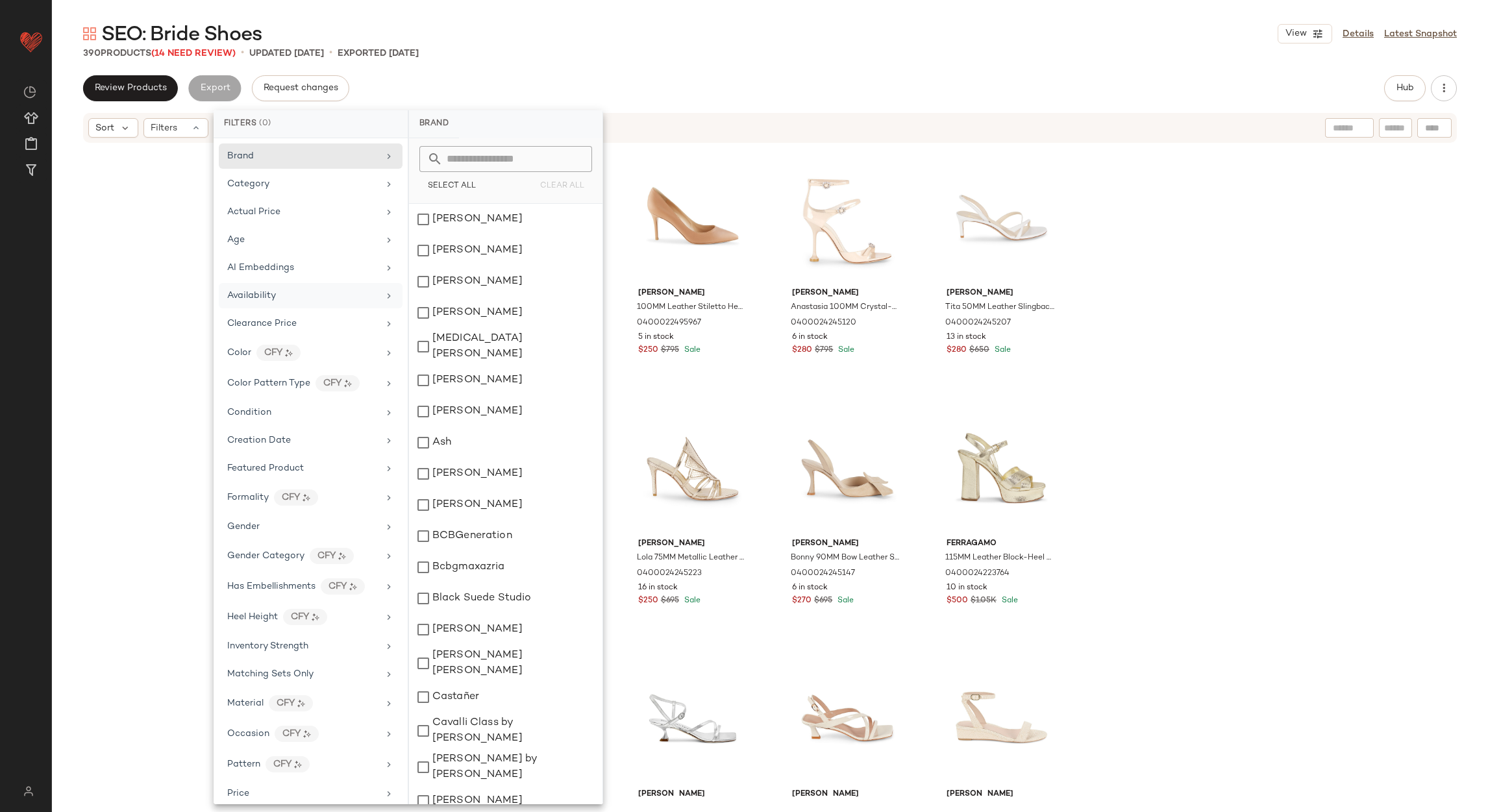
click at [285, 296] on div "Availability" at bounding box center [303, 296] width 151 height 14
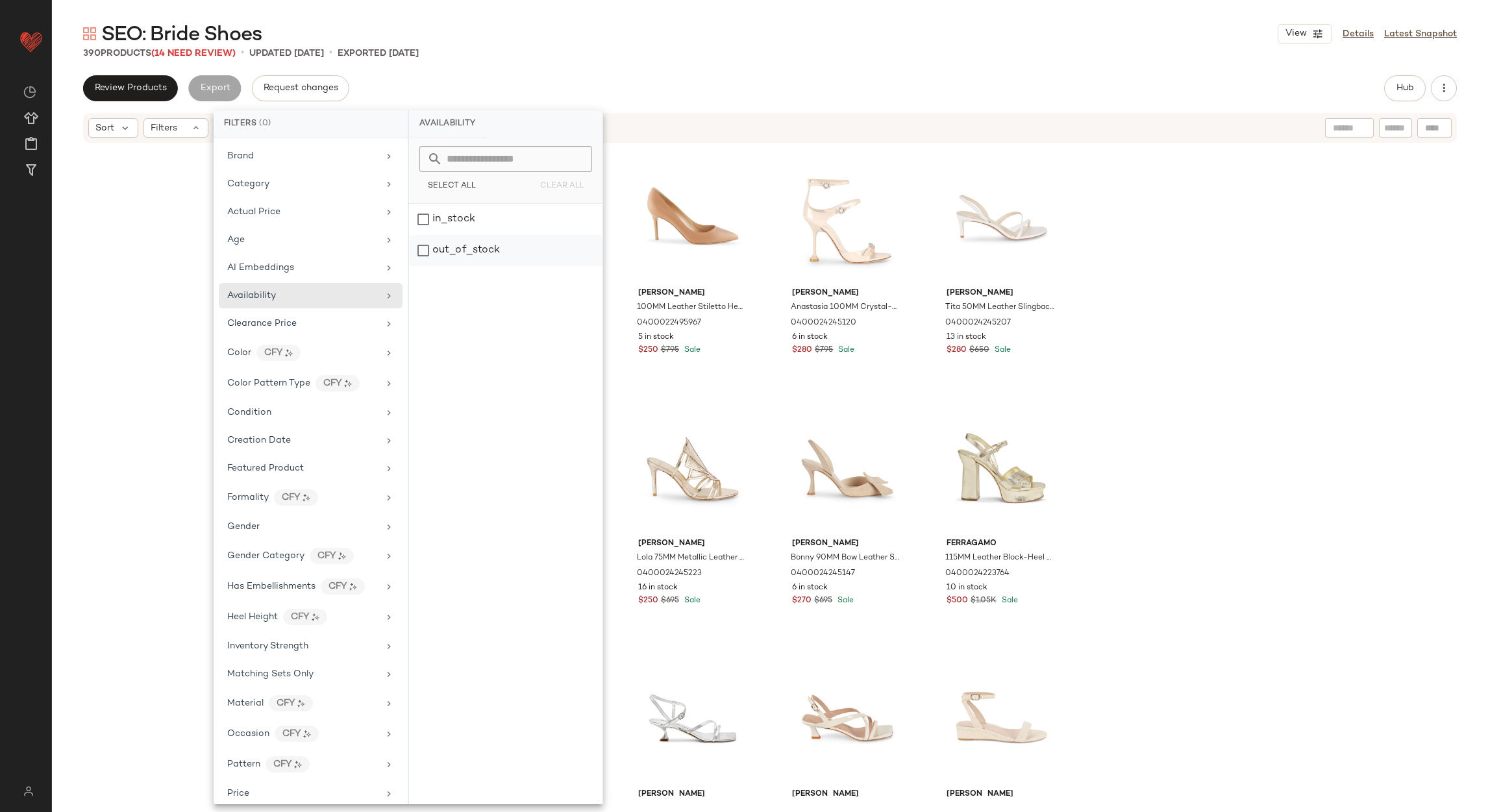
click at [442, 249] on div "out_of_stock" at bounding box center [505, 251] width 193 height 31
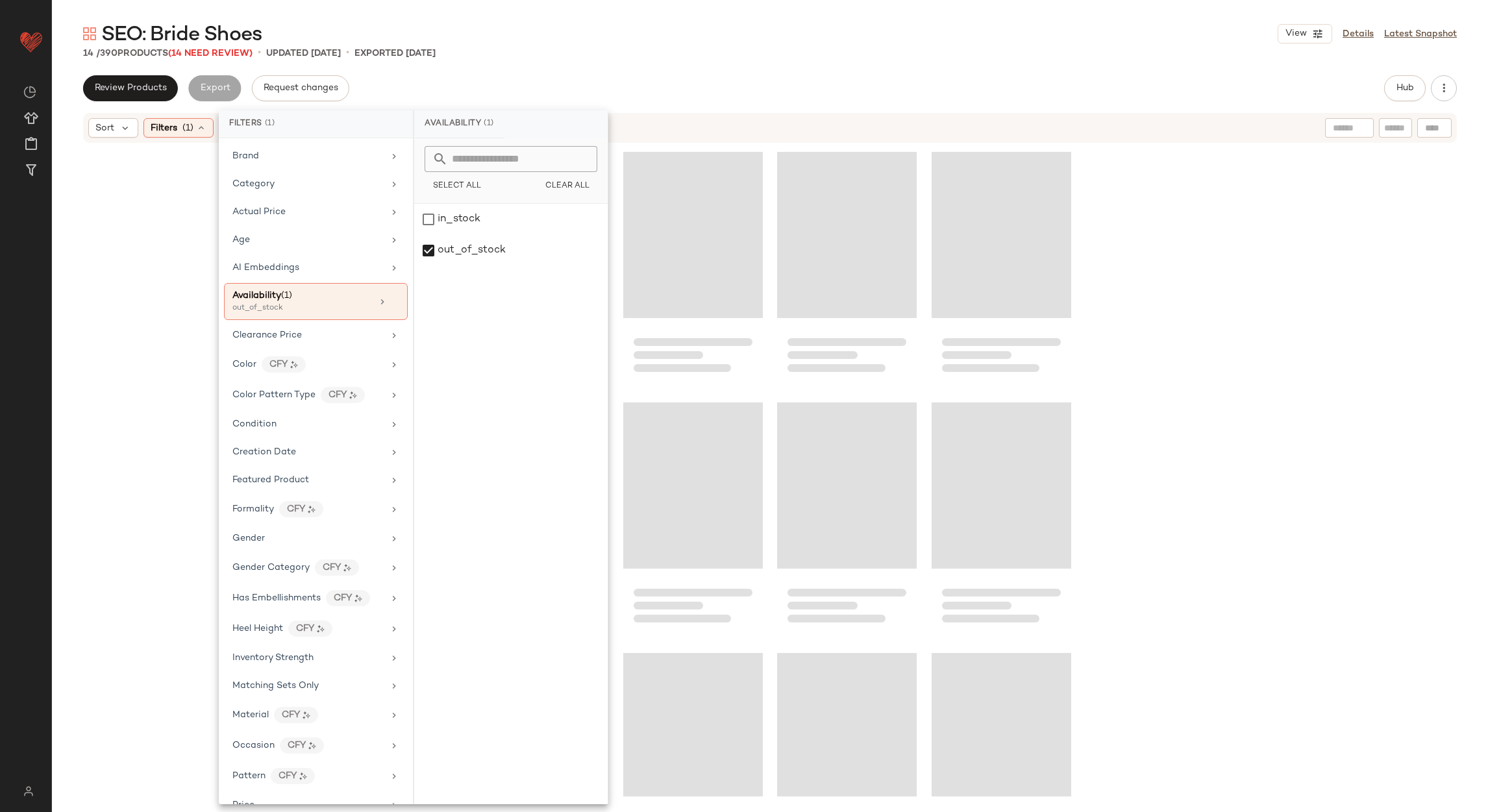
click at [617, 26] on div "SEO: Bride Shoes View Details Latest Snapshot" at bounding box center [770, 34] width 1436 height 26
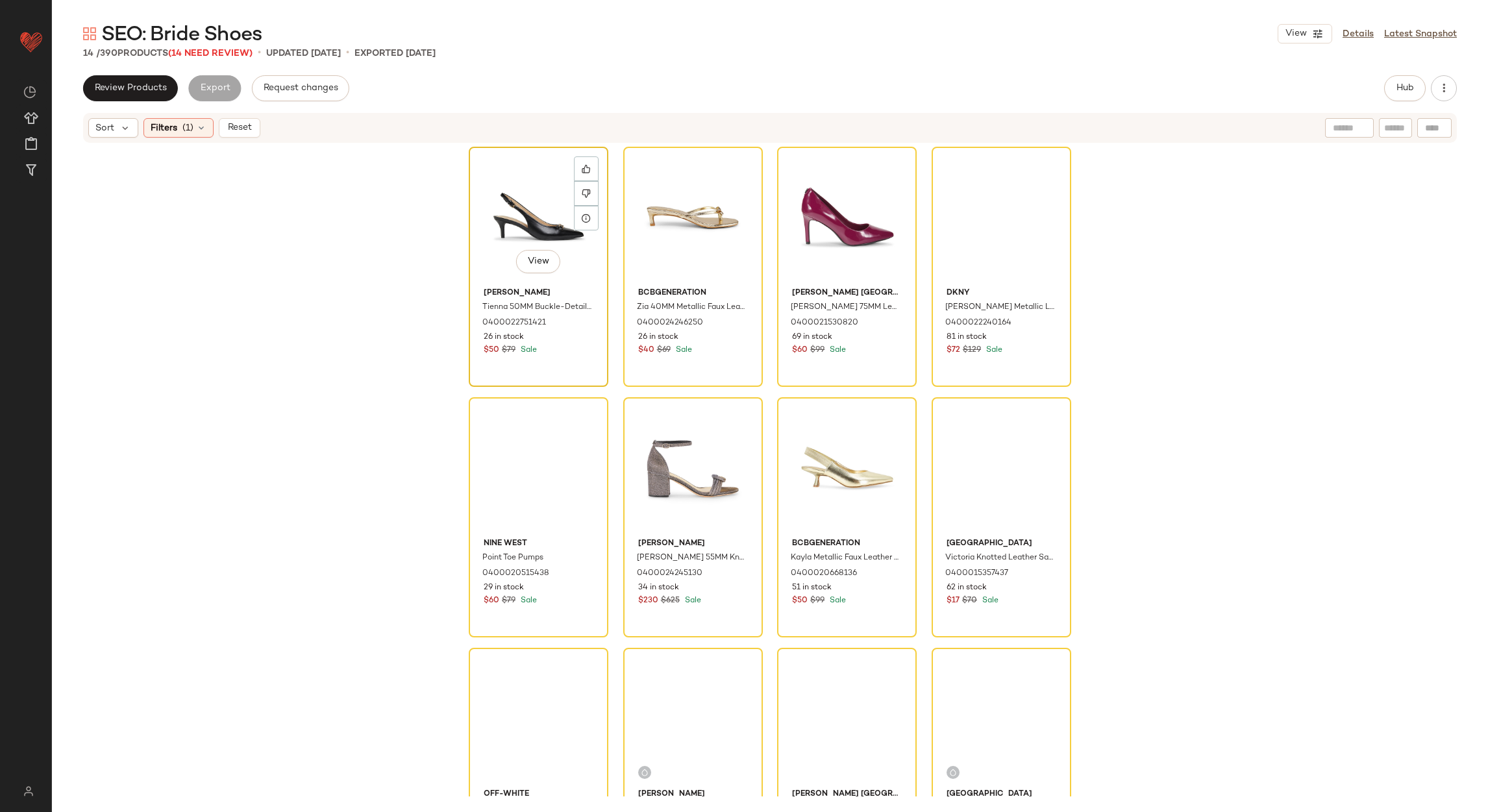
click at [499, 177] on div "View" at bounding box center [538, 217] width 130 height 131
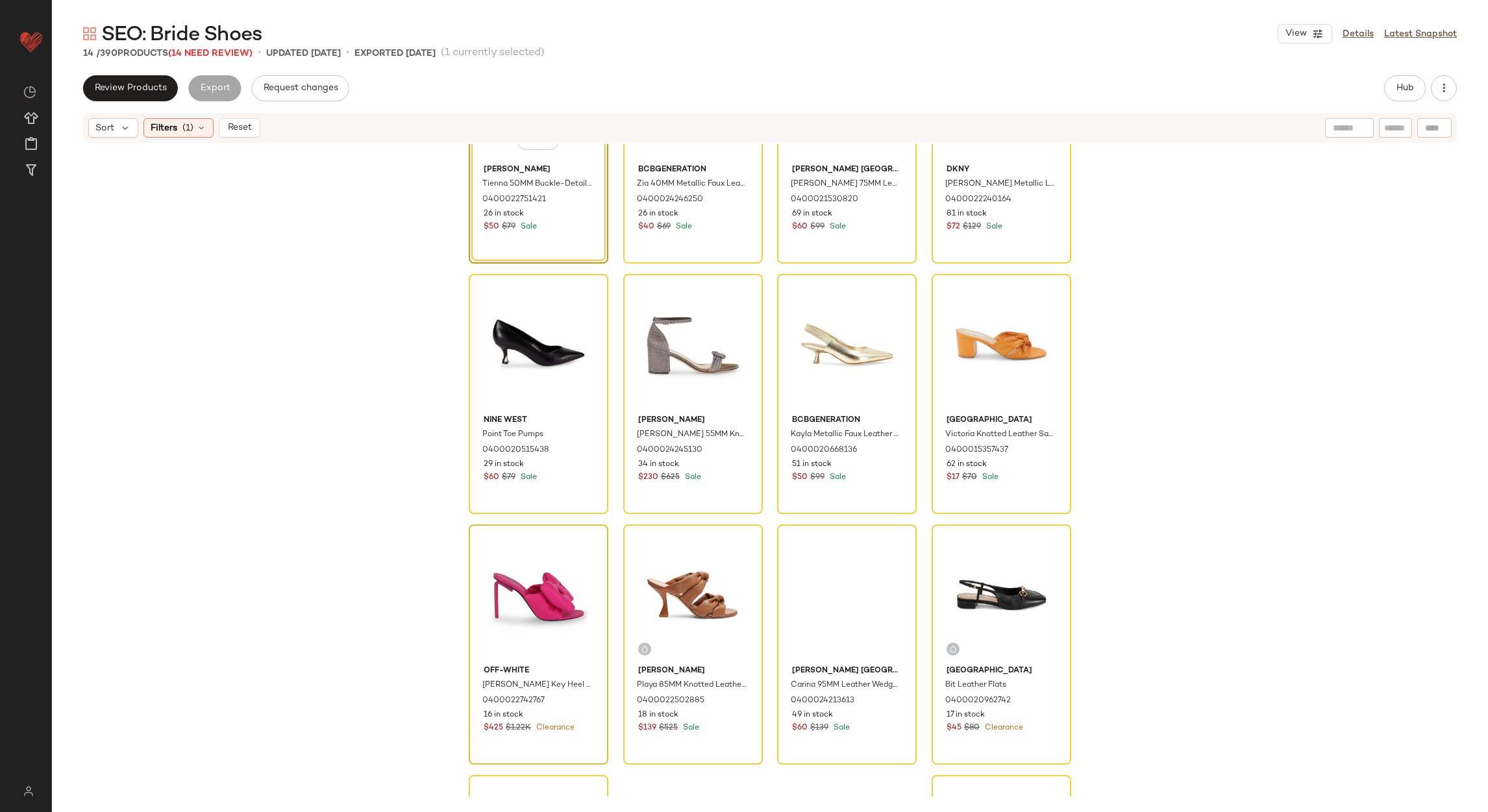
scroll to position [352, 0]
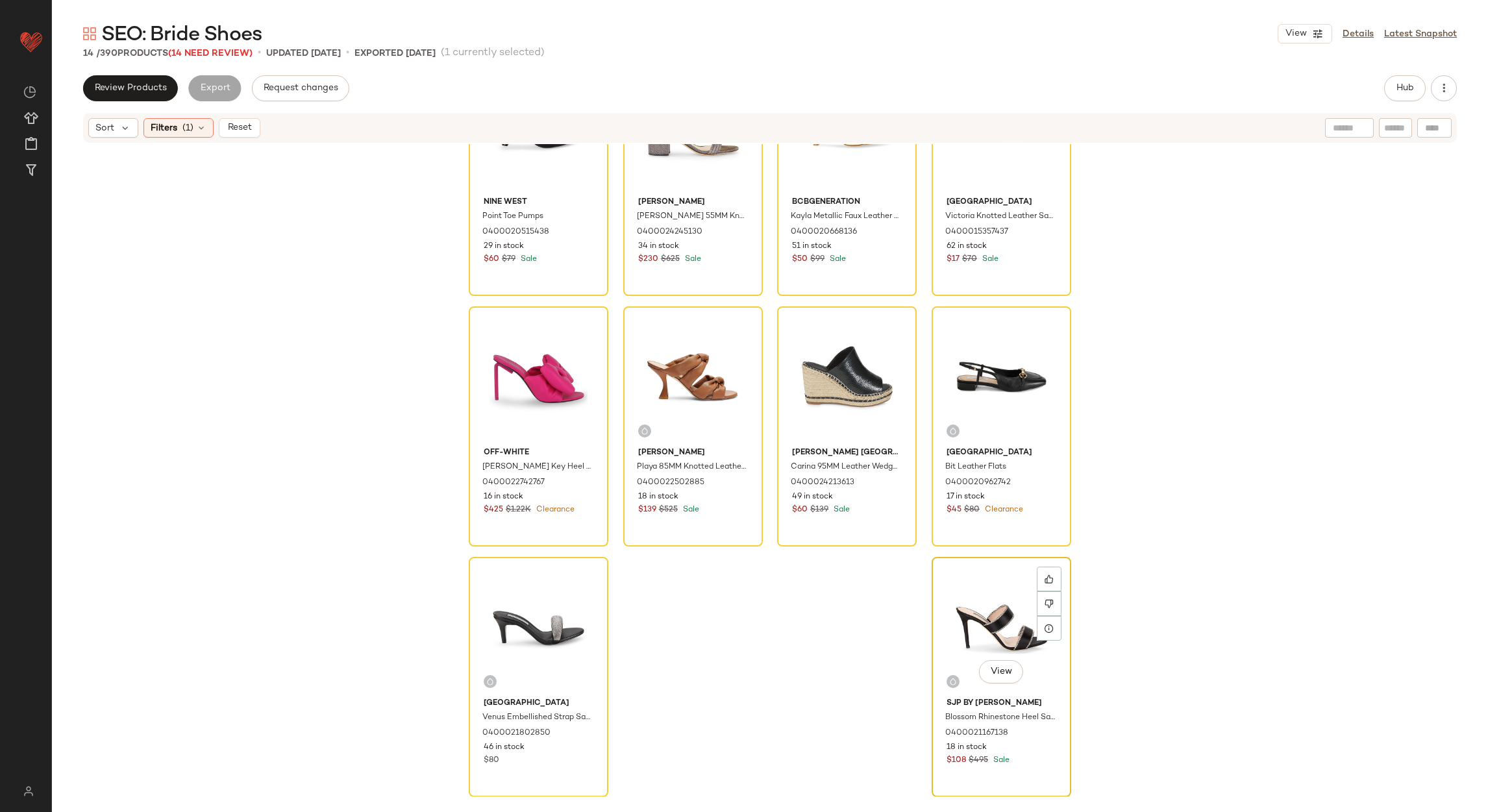
click at [983, 591] on div "View" at bounding box center [1001, 627] width 130 height 131
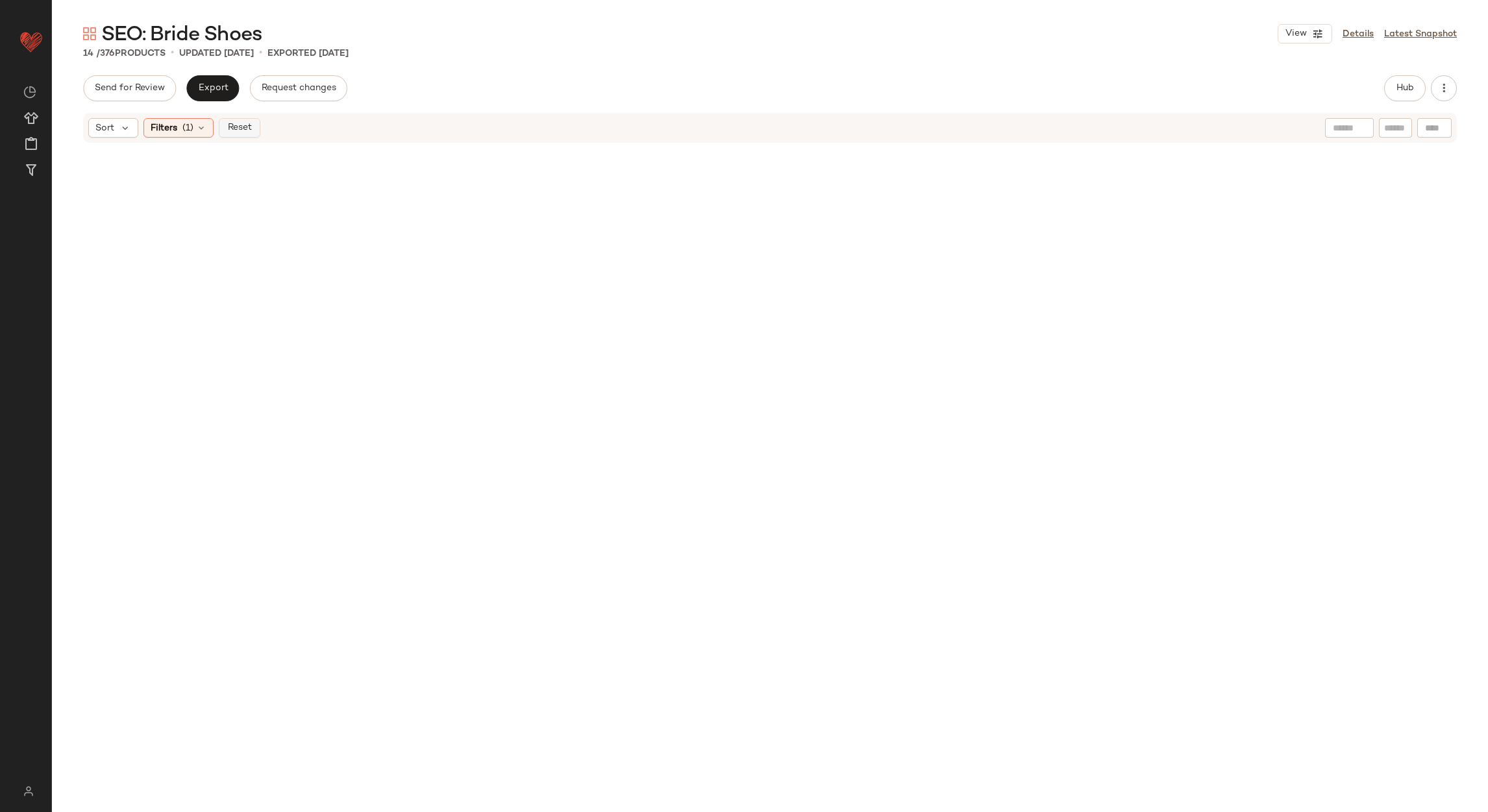
click at [254, 132] on button "Reset" at bounding box center [240, 128] width 42 height 19
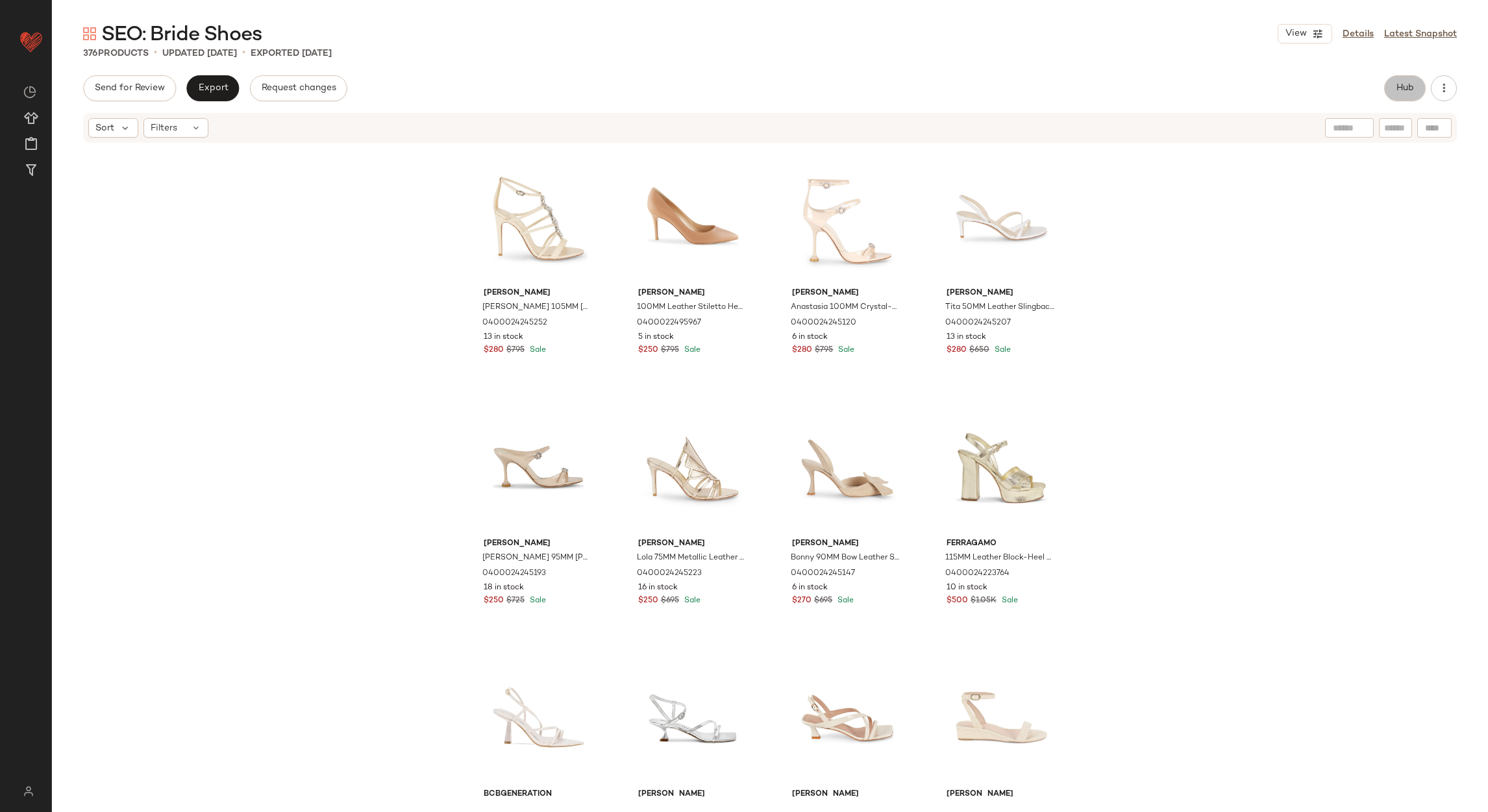
click at [1389, 88] on button "Hub" at bounding box center [1405, 88] width 42 height 26
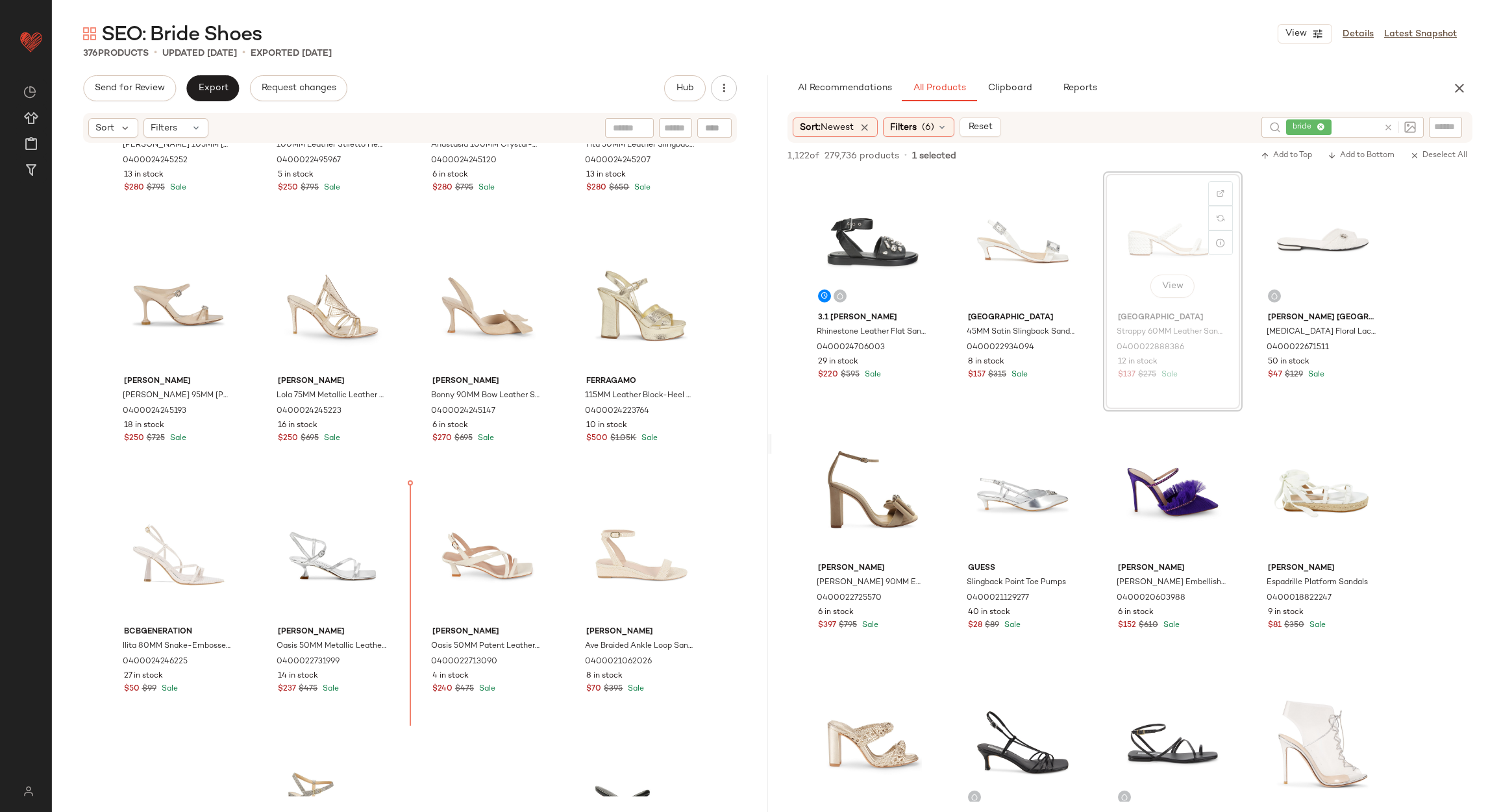
scroll to position [166, 0]
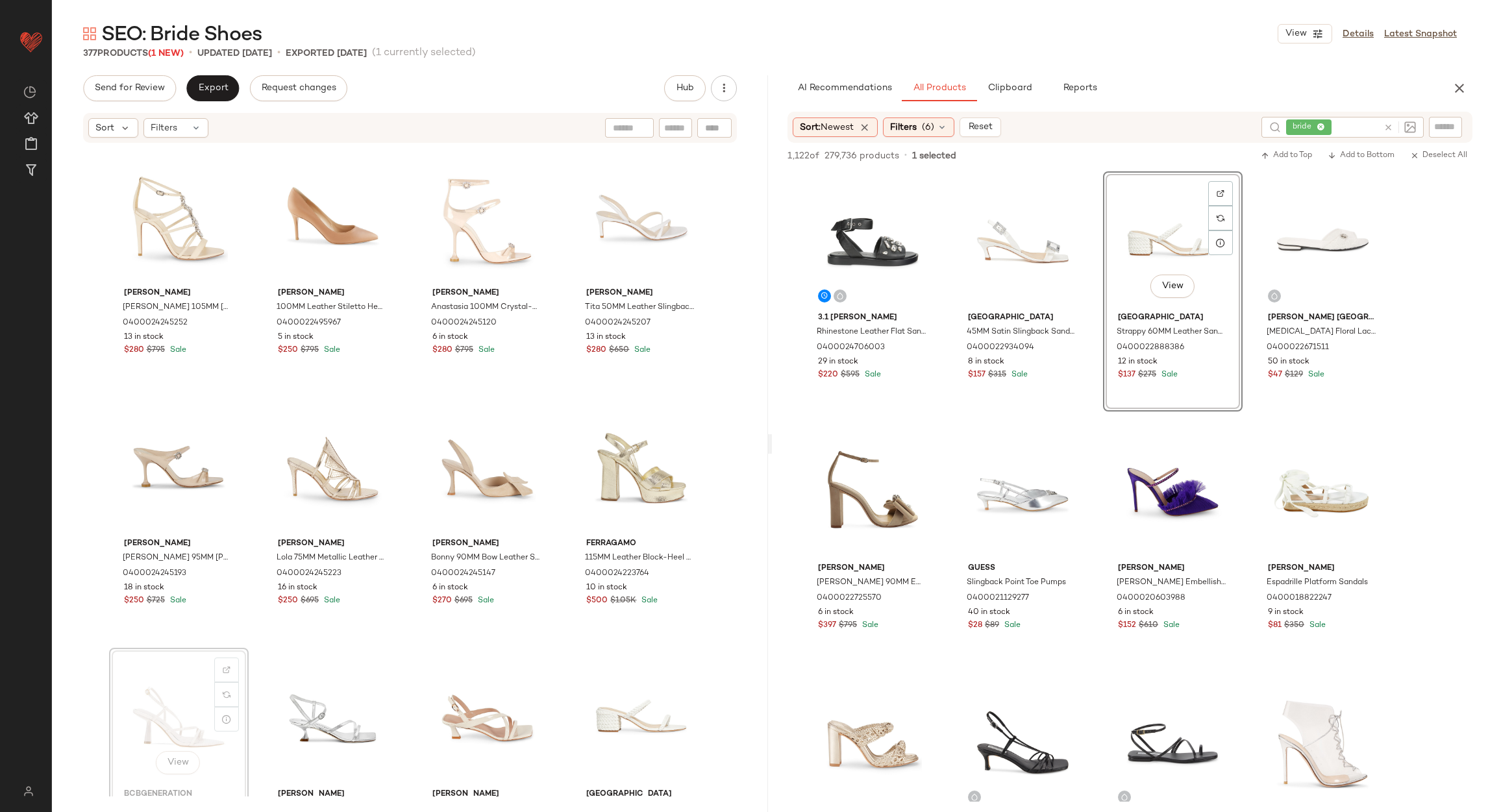
scroll to position [3, 0]
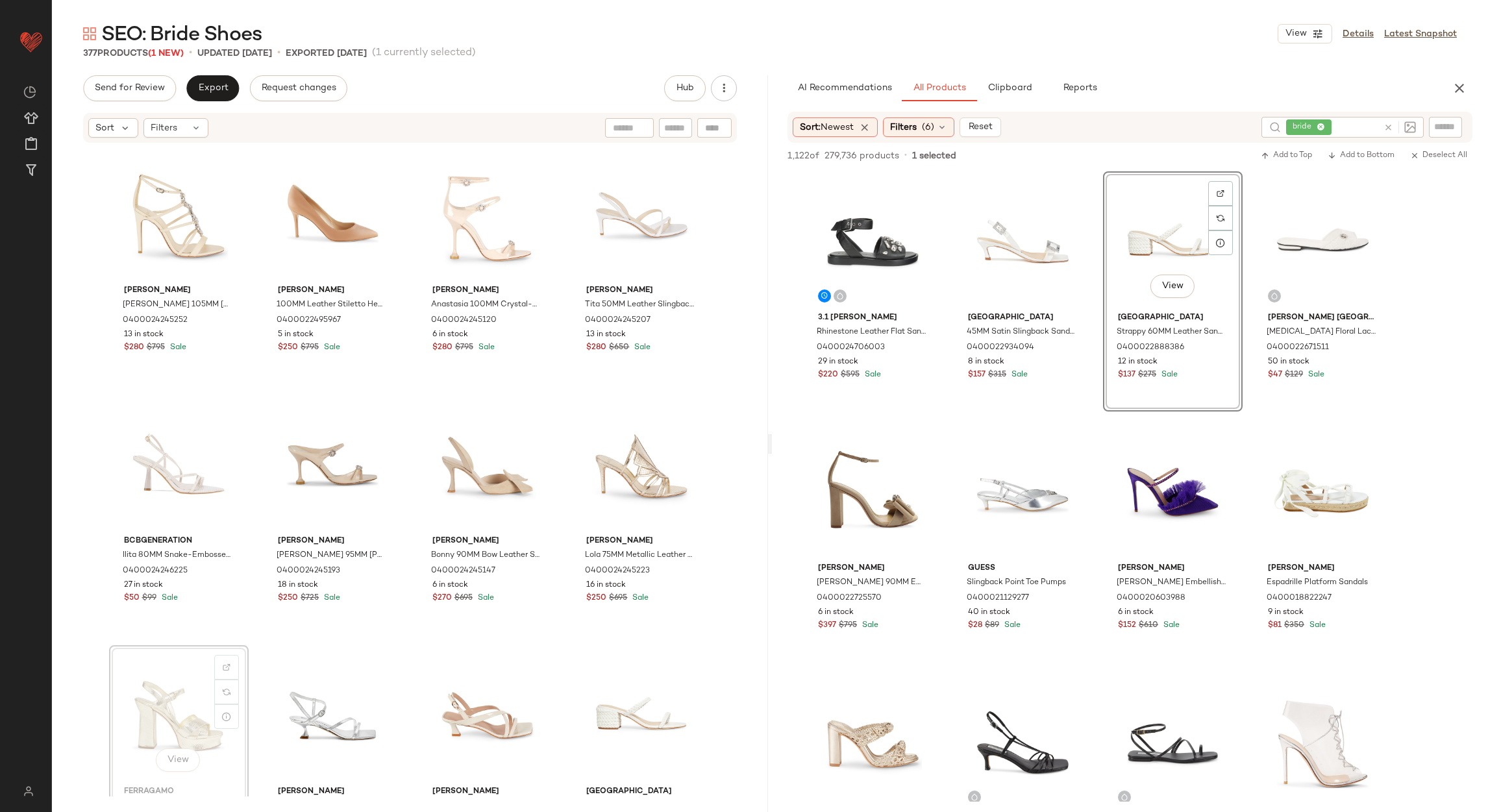
scroll to position [4, 0]
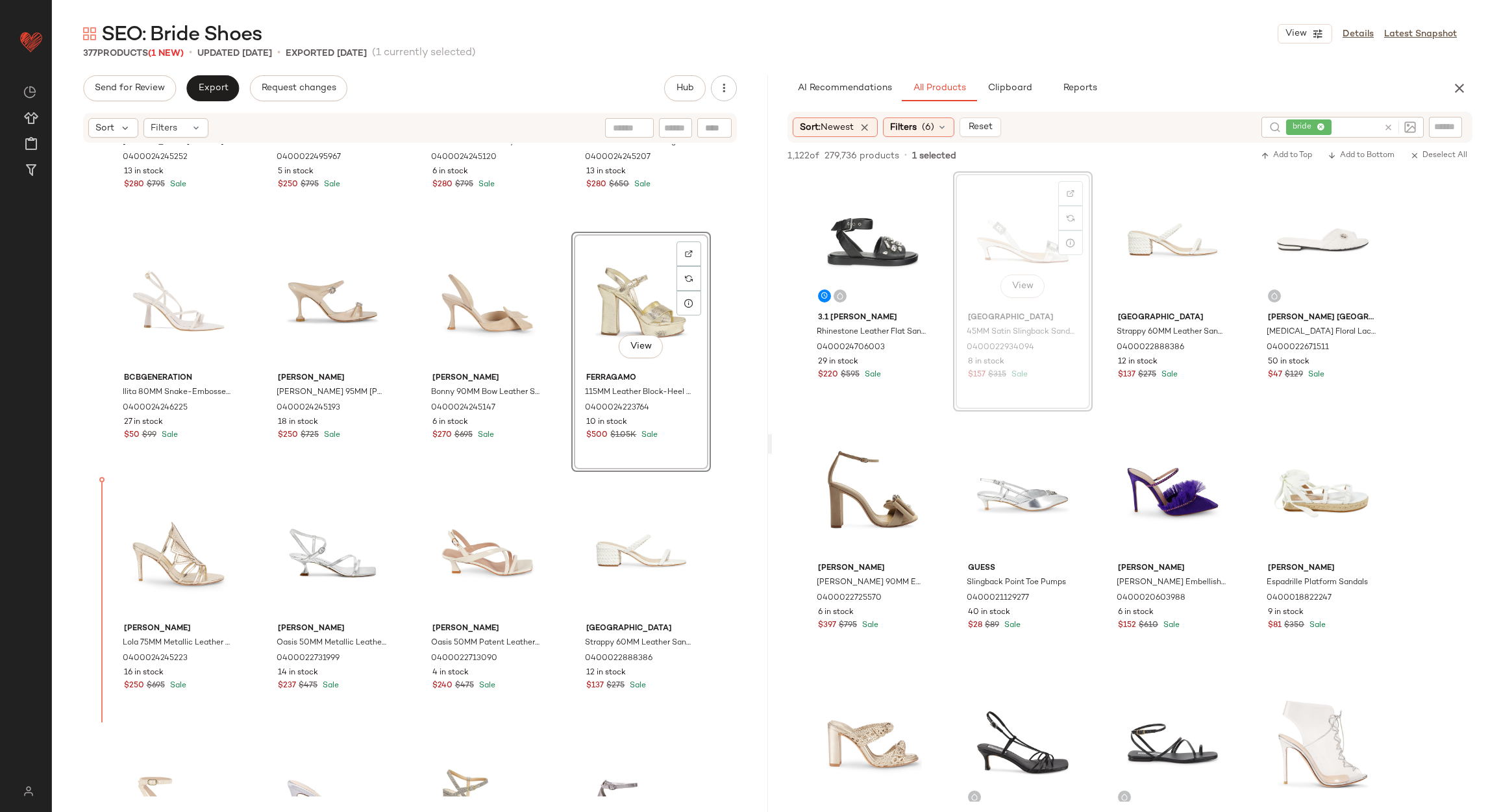
scroll to position [184, 0]
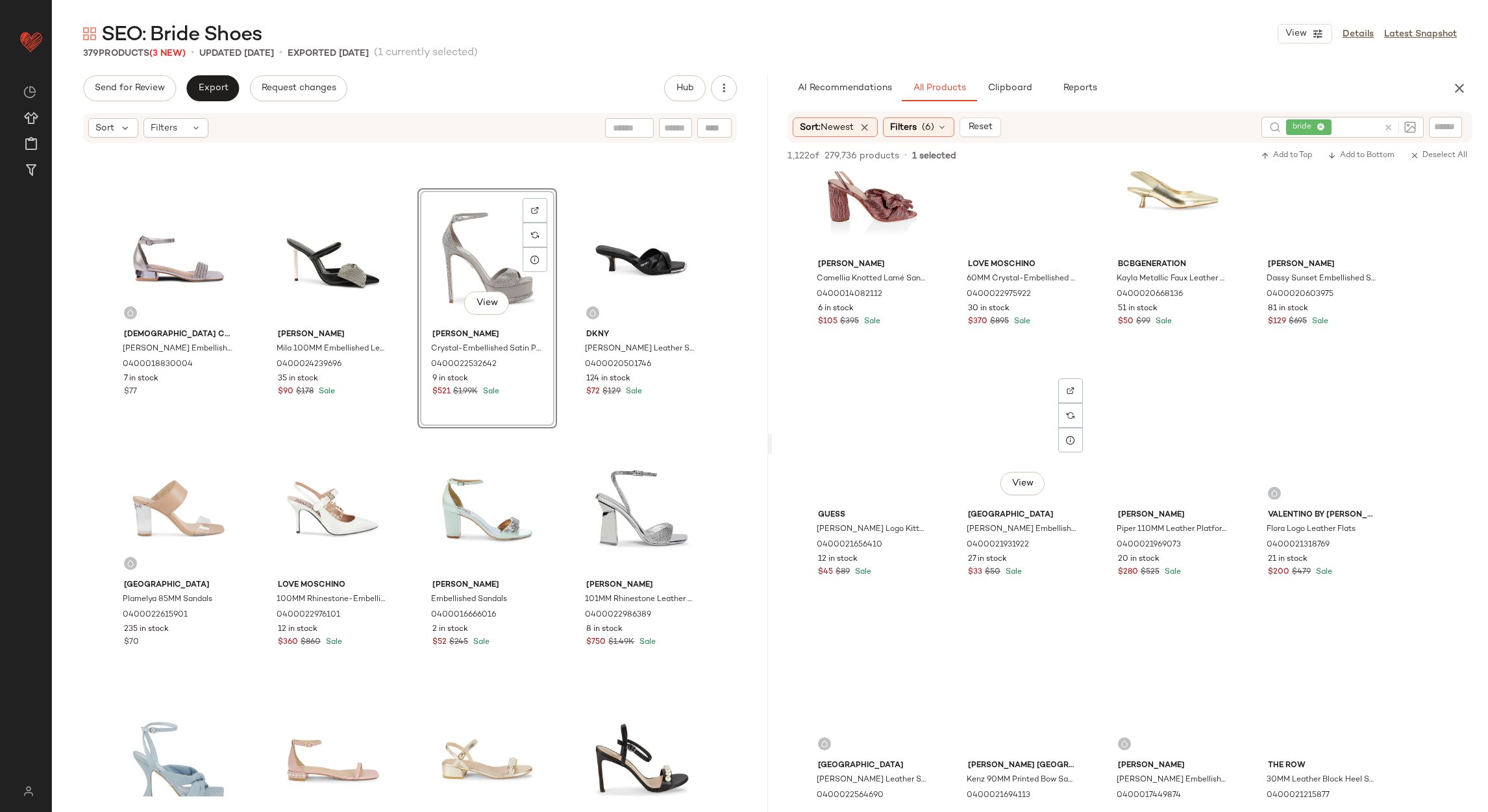
scroll to position [3535, 0]
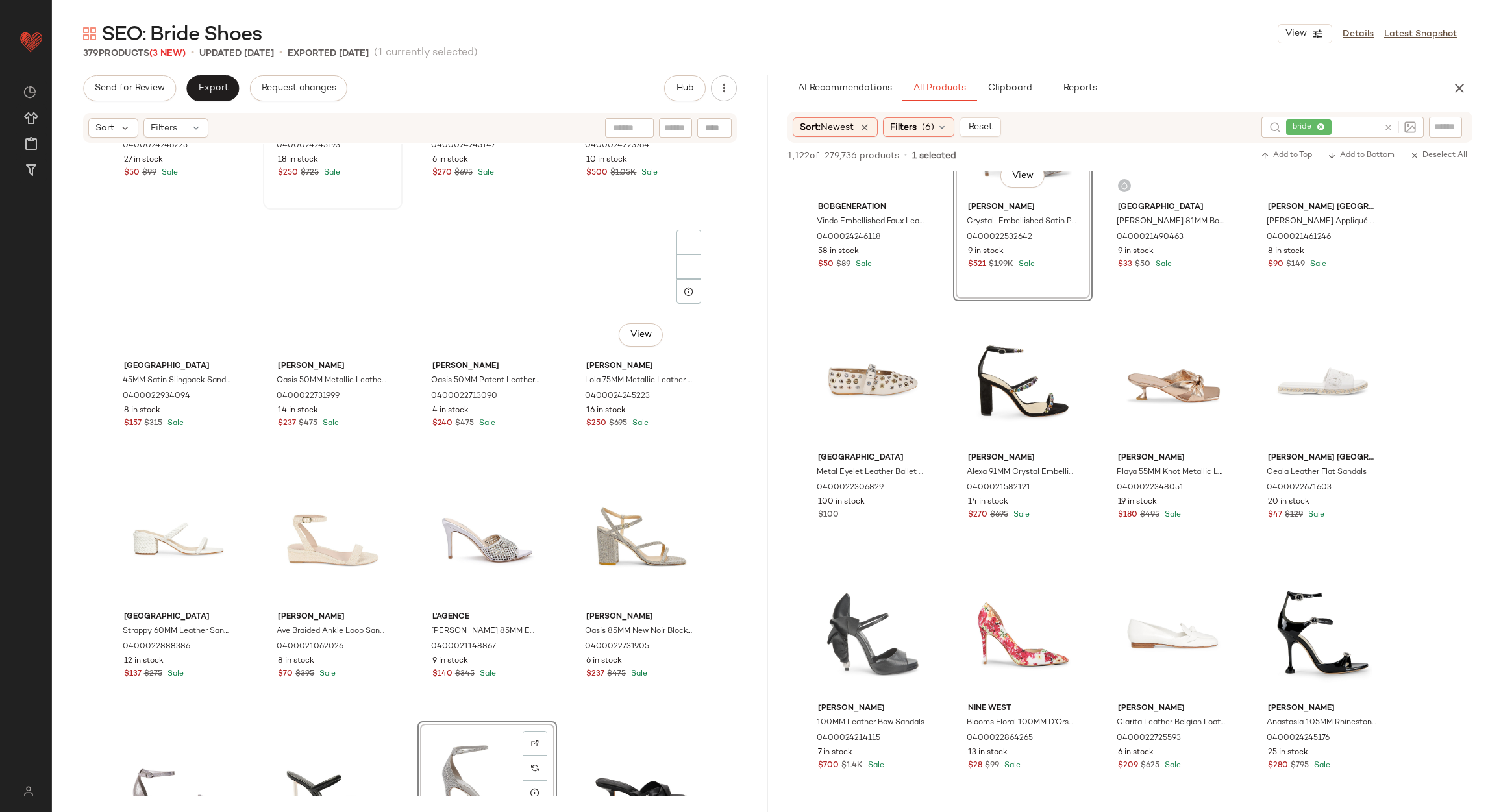
scroll to position [387, 0]
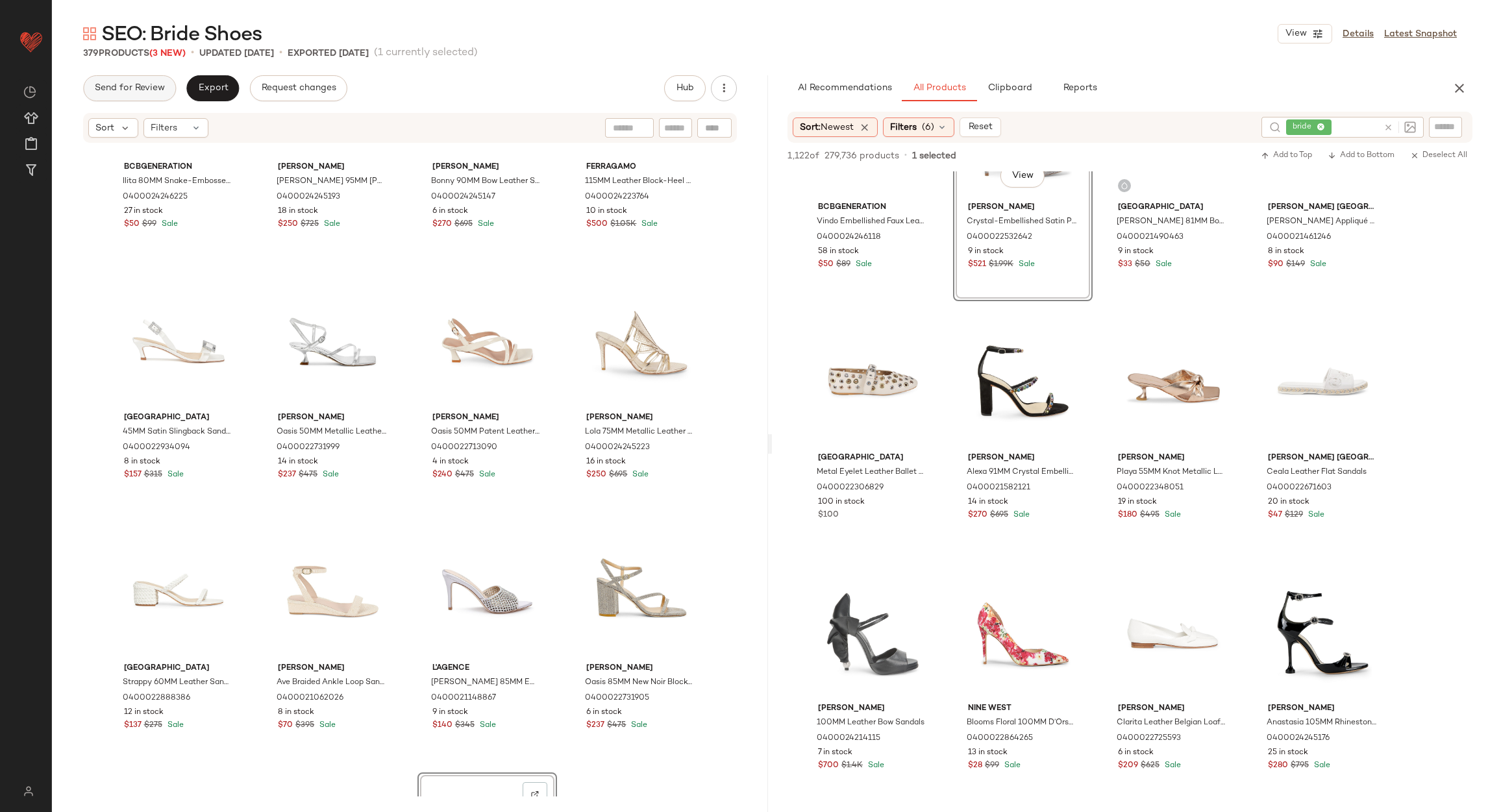
click at [118, 87] on span "Send for Review" at bounding box center [130, 88] width 71 height 10
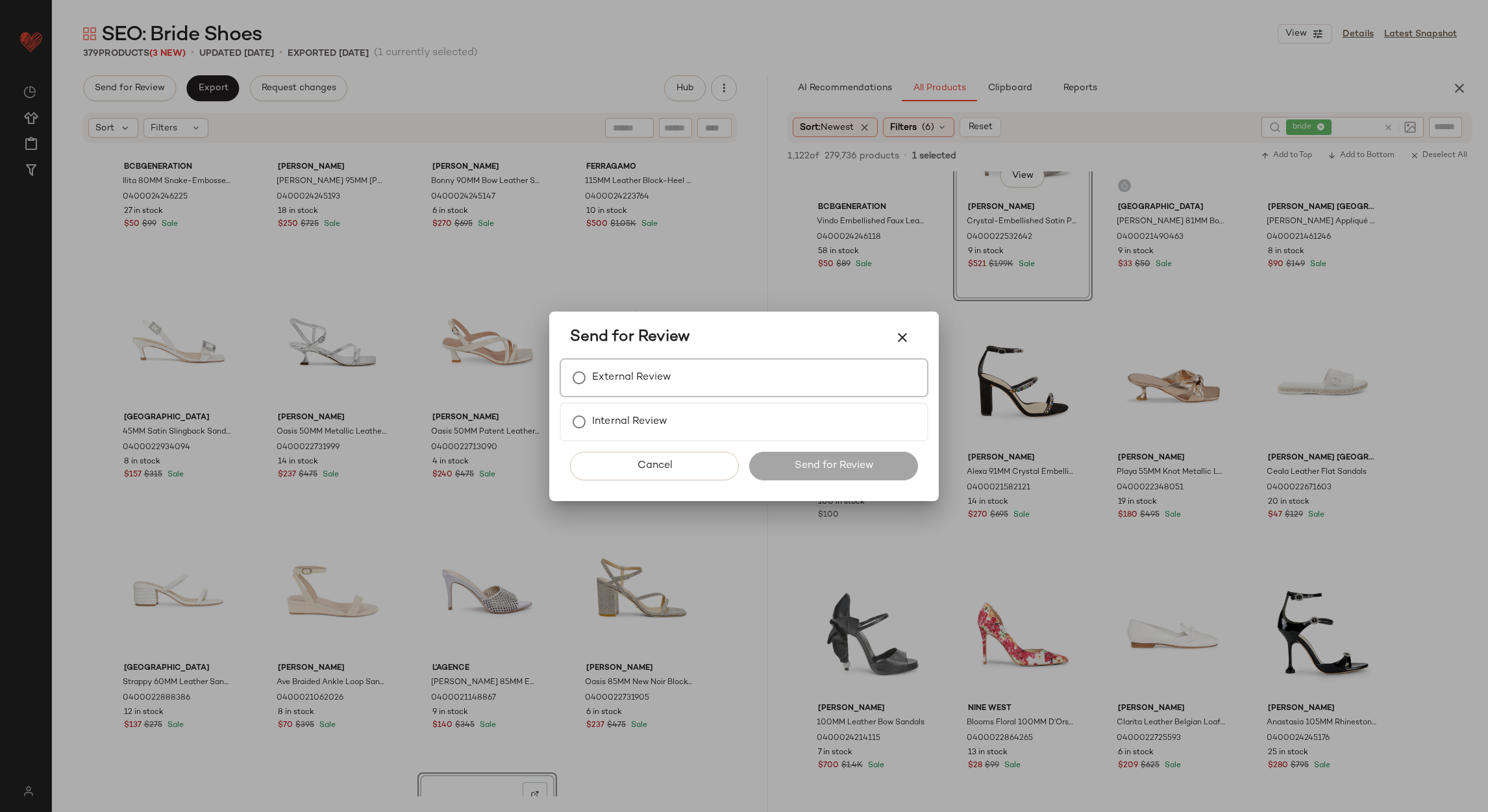
drag, startPoint x: 691, startPoint y: 356, endPoint x: 683, endPoint y: 366, distance: 12.8
click at [691, 357] on div "Send for Review" at bounding box center [744, 338] width 369 height 42
click at [675, 363] on div "External Review" at bounding box center [744, 378] width 369 height 39
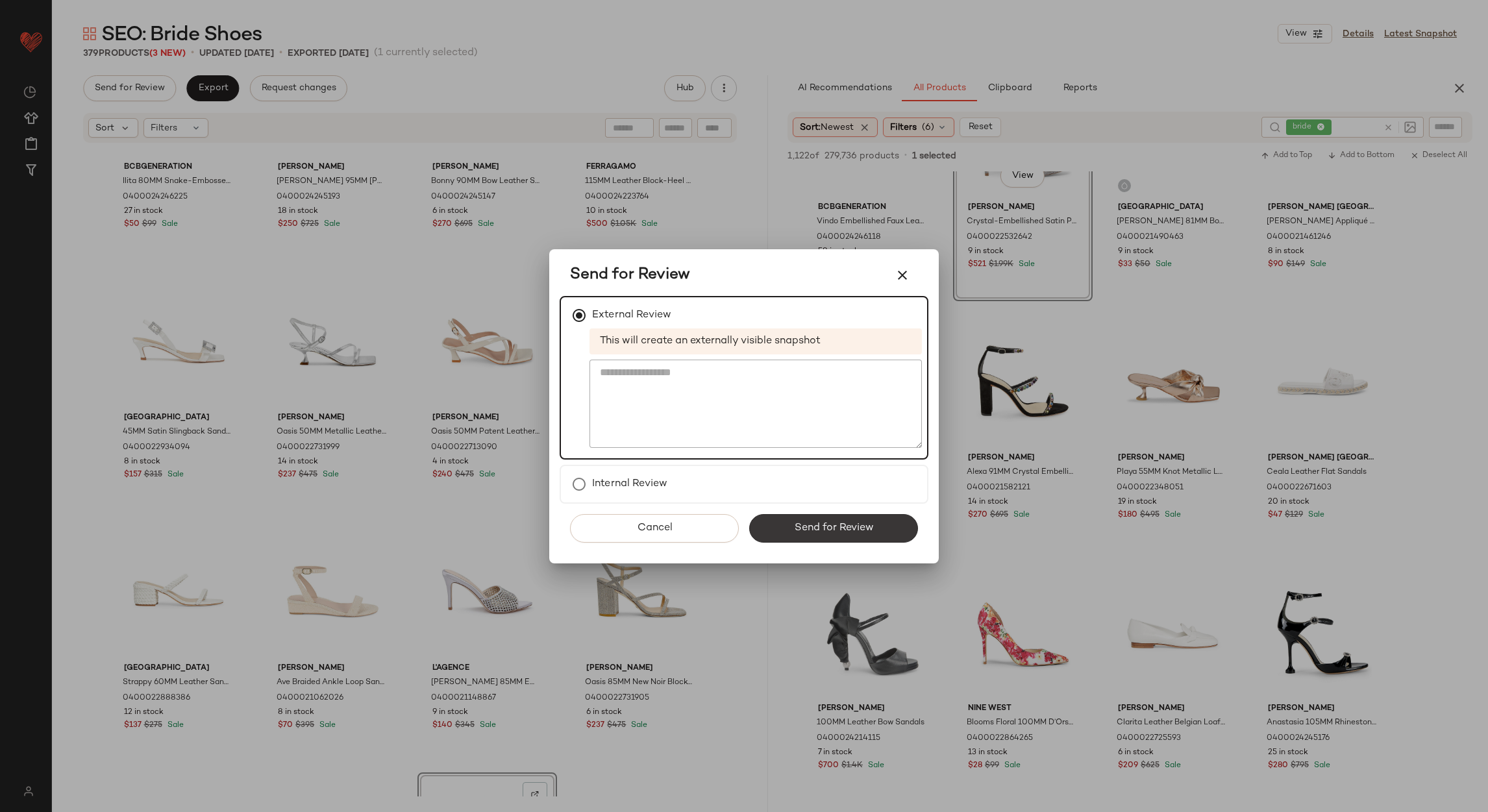
click at [793, 519] on button "Send for Review" at bounding box center [833, 528] width 169 height 28
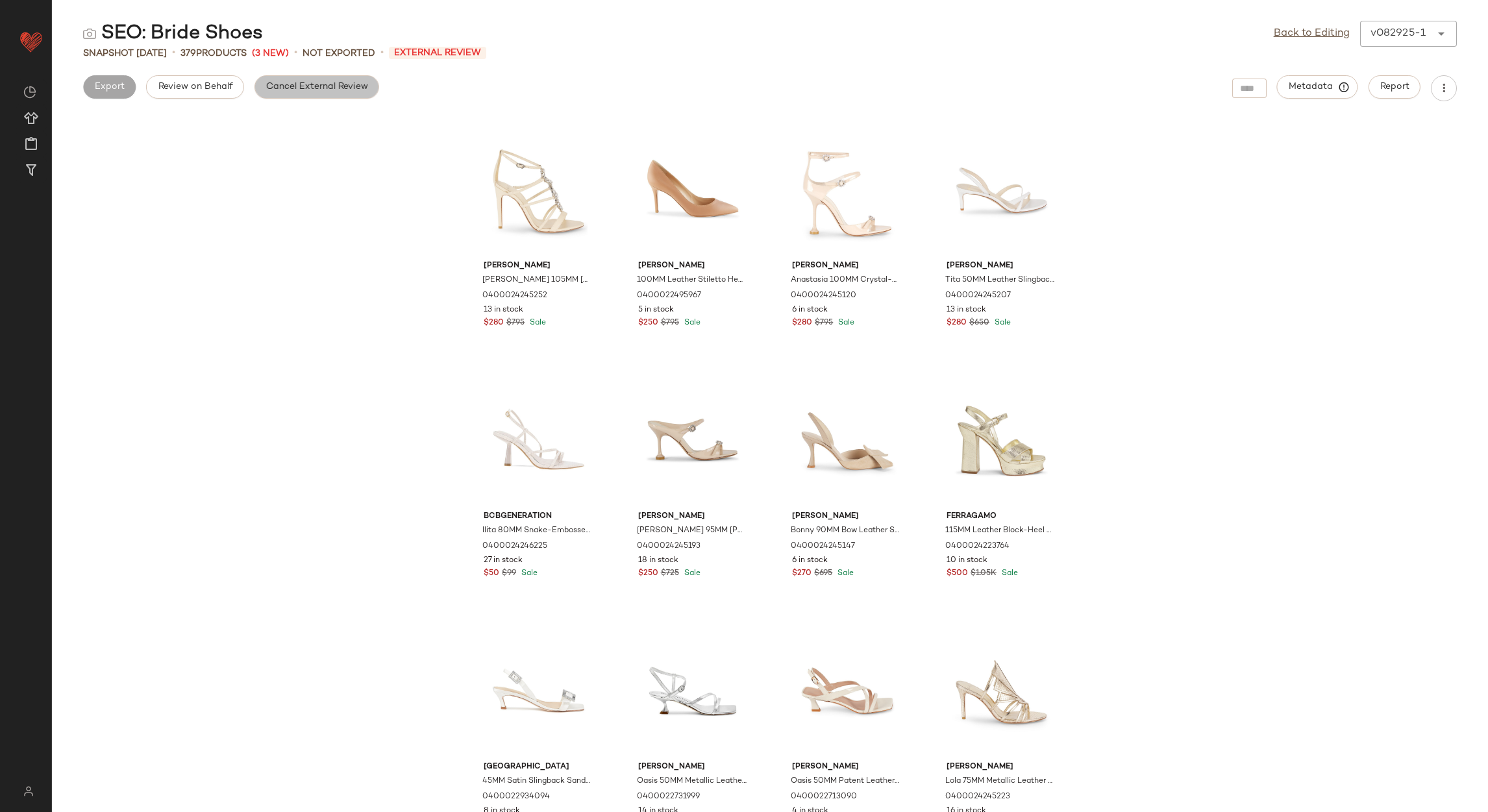
click at [294, 87] on span "Cancel External Review" at bounding box center [317, 87] width 102 height 10
drag, startPoint x: 1313, startPoint y: 33, endPoint x: 1306, endPoint y: 36, distance: 7.6
click at [1313, 33] on link "Back to Editing" at bounding box center [1311, 33] width 76 height 16
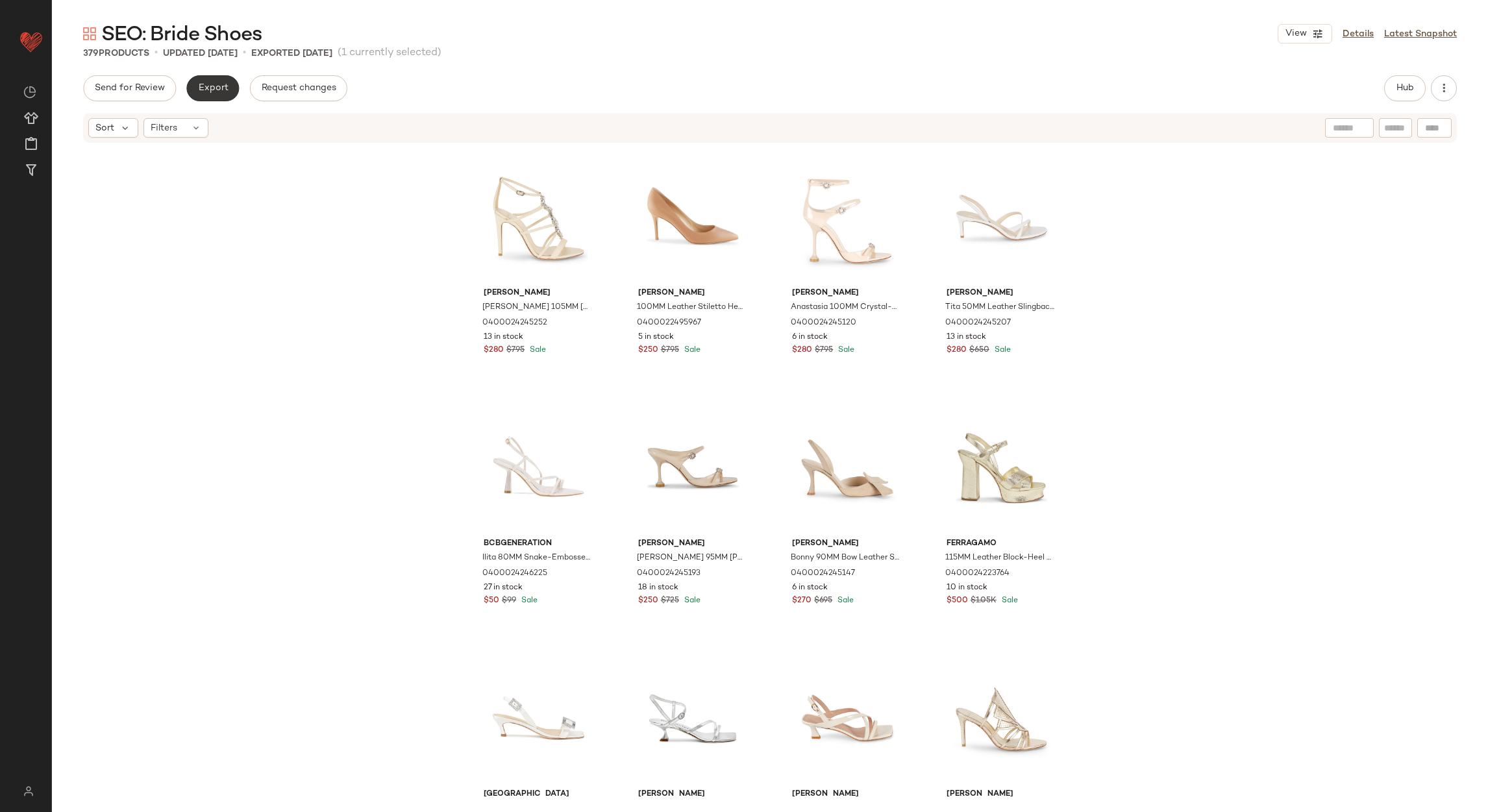
click at [208, 78] on button "Export" at bounding box center [213, 88] width 53 height 26
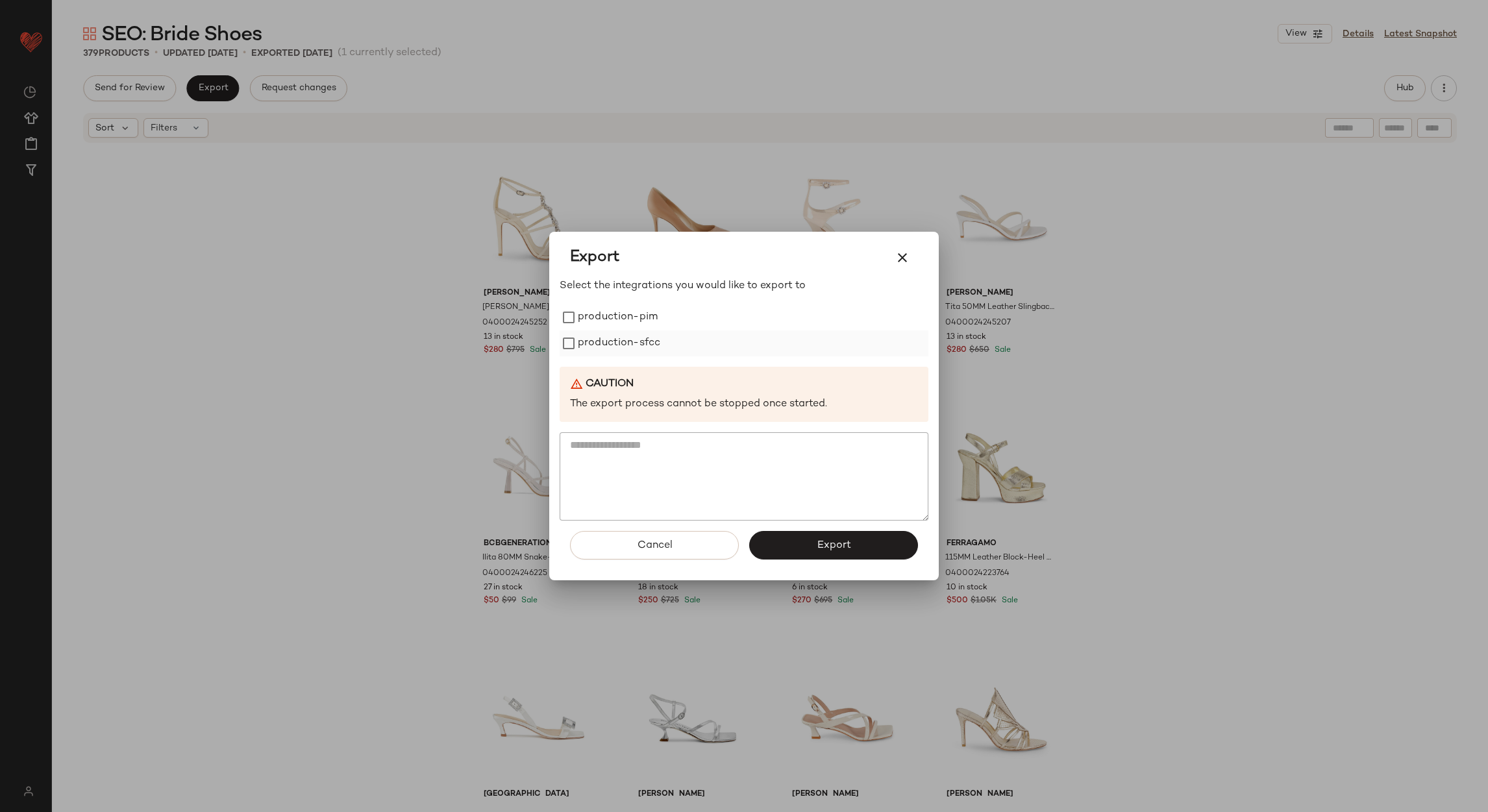
drag, startPoint x: 616, startPoint y: 329, endPoint x: 609, endPoint y: 346, distance: 18.4
click at [613, 332] on label "production-sfcc" at bounding box center [619, 343] width 82 height 26
click at [609, 346] on label "production-sfcc" at bounding box center [619, 343] width 82 height 26
click at [609, 314] on label "production-pim" at bounding box center [618, 318] width 80 height 26
click at [605, 339] on label "production-sfcc" at bounding box center [619, 343] width 82 height 26
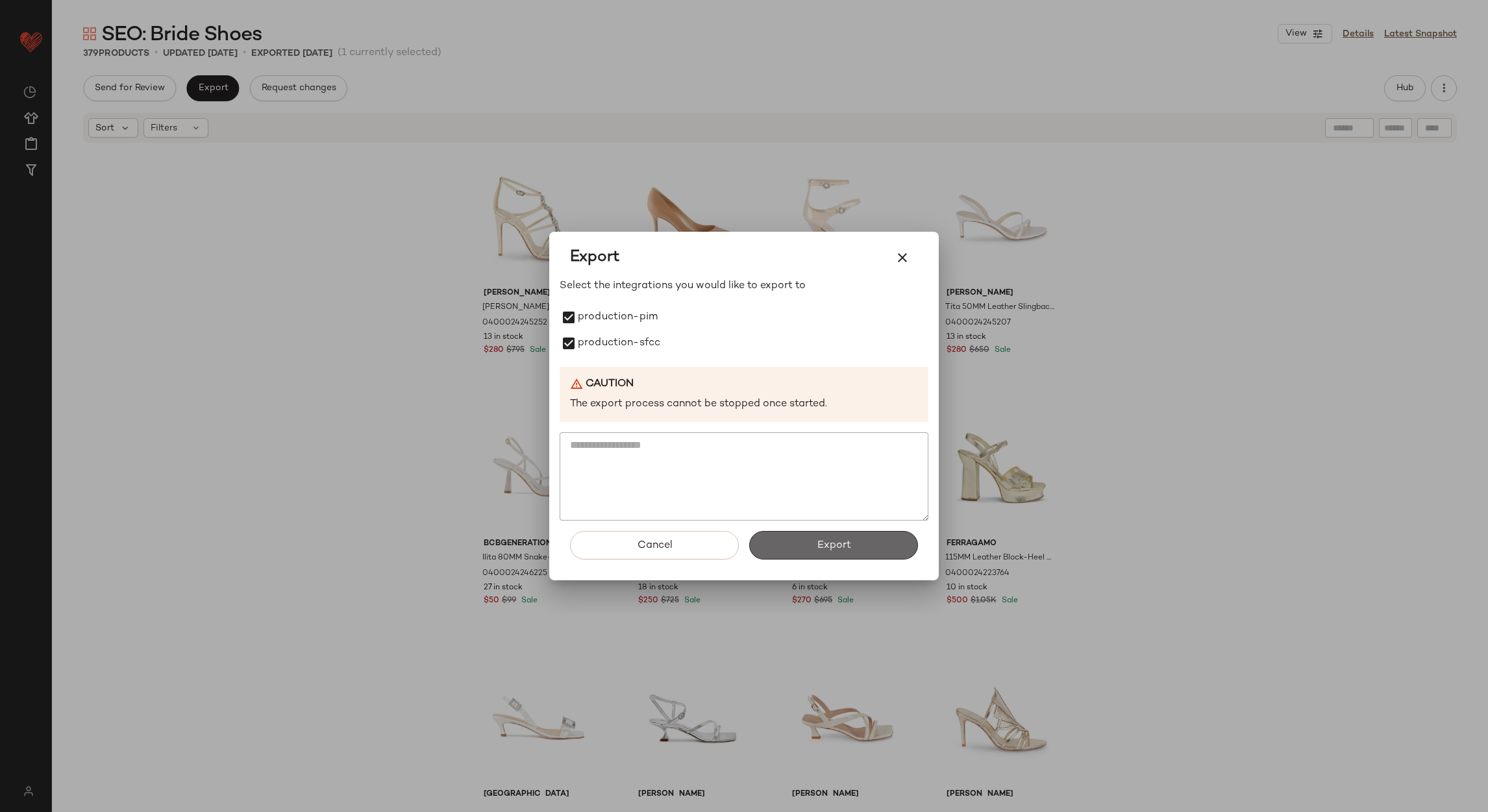
click at [799, 549] on button "Export" at bounding box center [833, 545] width 169 height 28
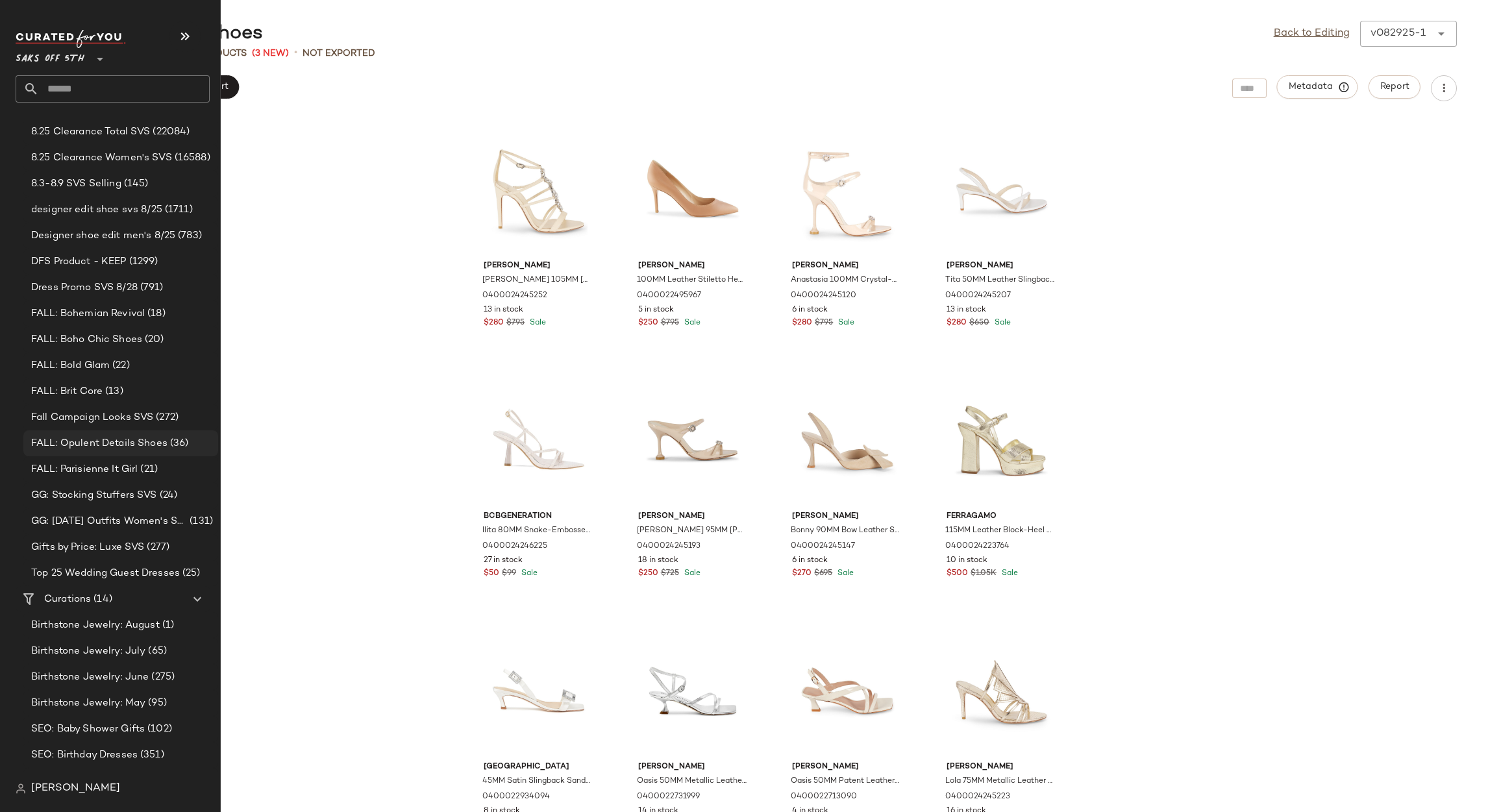
scroll to position [462, 0]
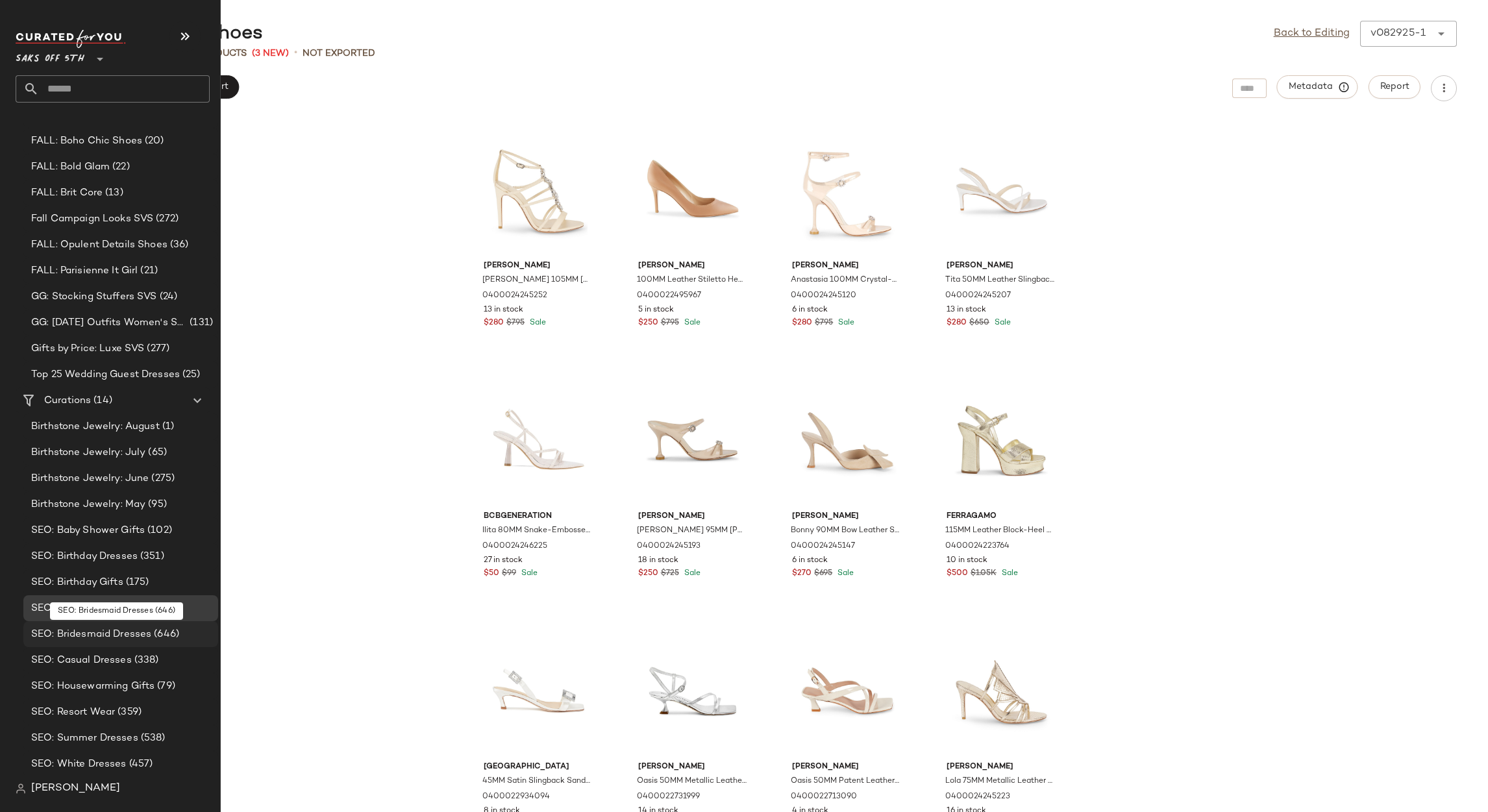
click at [75, 636] on span "SEO: Bridesmaid Dresses" at bounding box center [91, 634] width 120 height 15
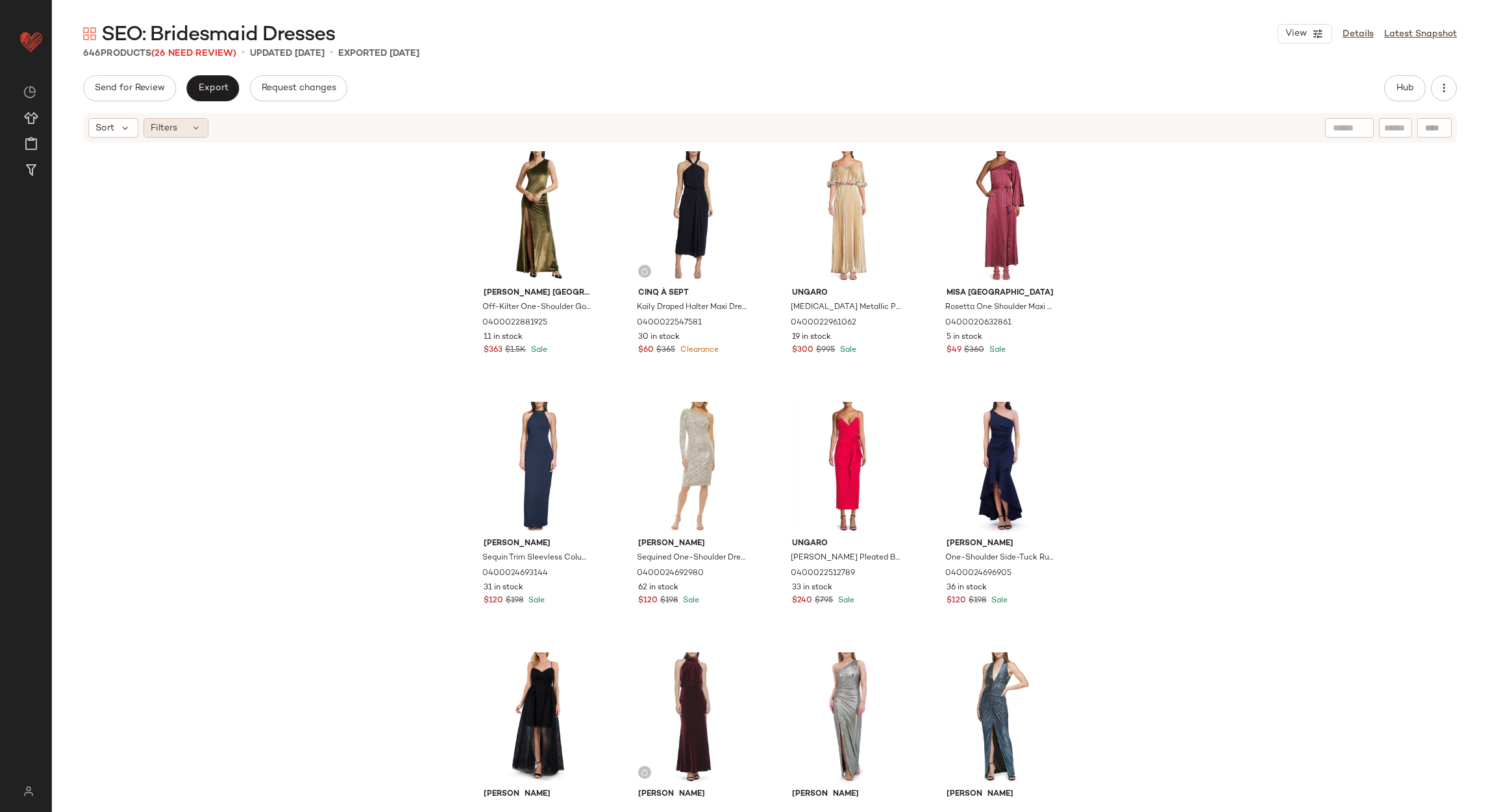
click at [180, 128] on div "Filters" at bounding box center [175, 128] width 65 height 19
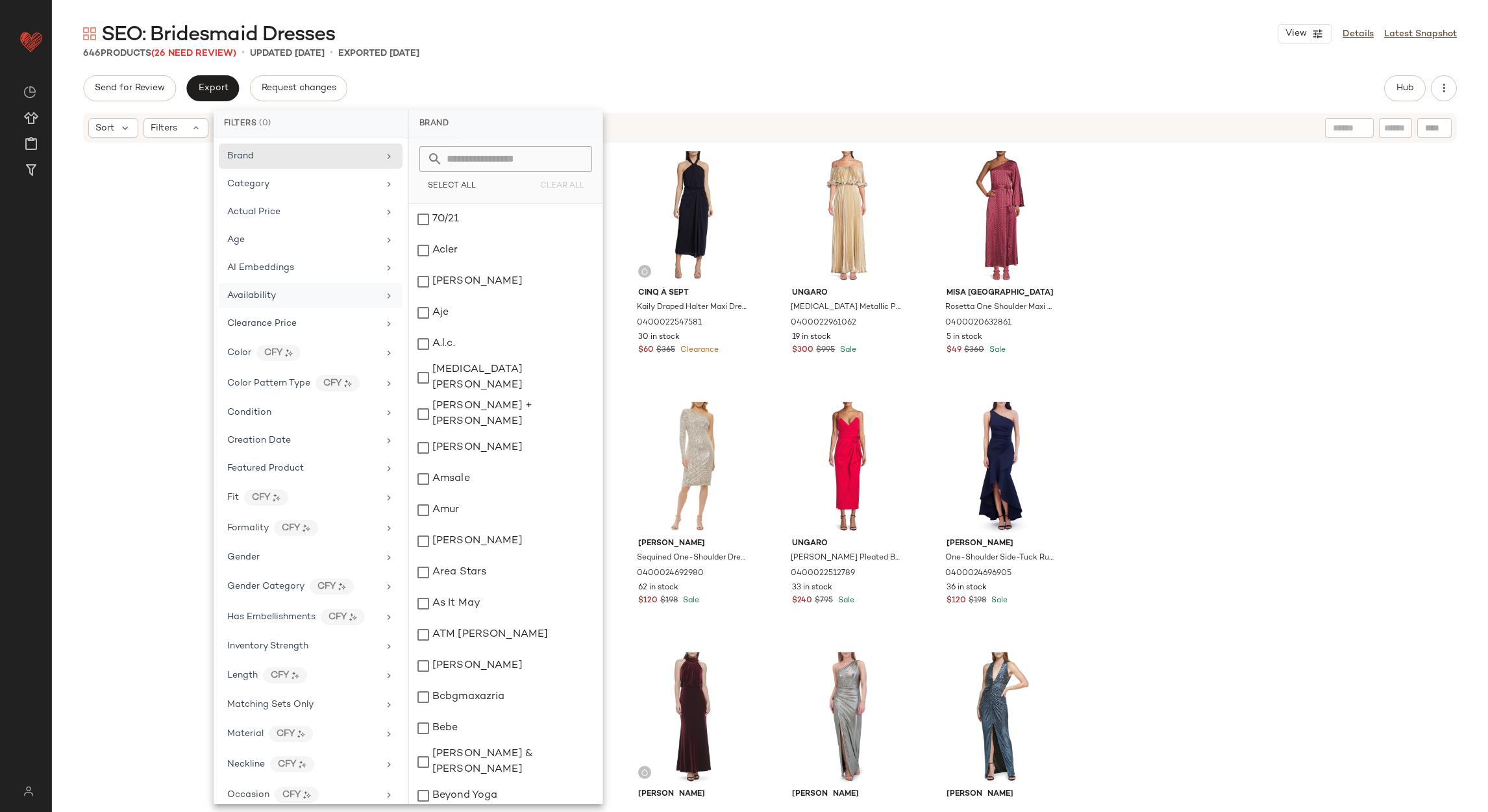
click at [297, 295] on div "Availability" at bounding box center [303, 296] width 151 height 14
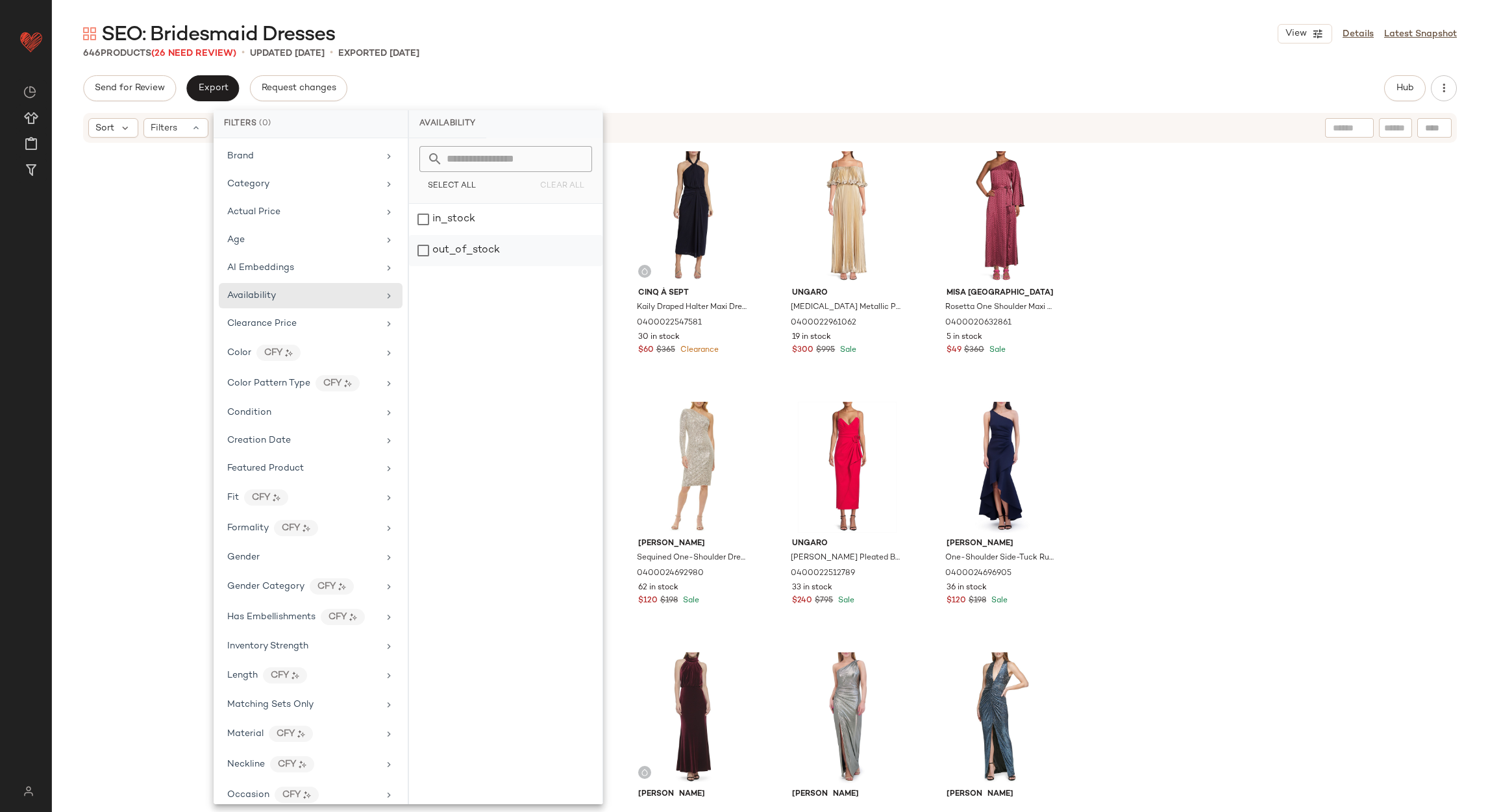
click at [490, 246] on div "out_of_stock" at bounding box center [505, 251] width 193 height 31
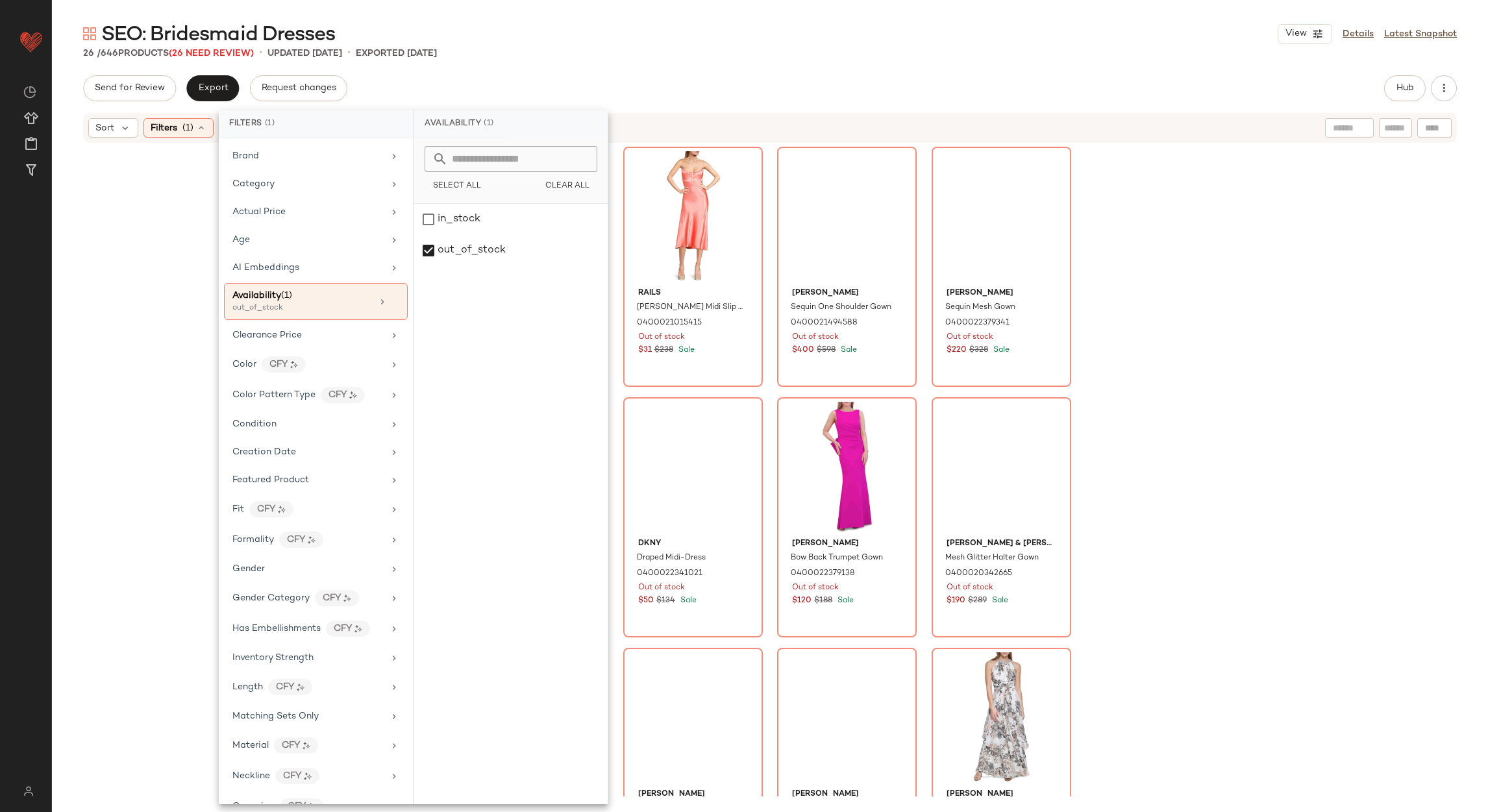
click at [782, 25] on div "SEO: Bridesmaid Dresses View Details Latest Snapshot" at bounding box center [770, 34] width 1436 height 26
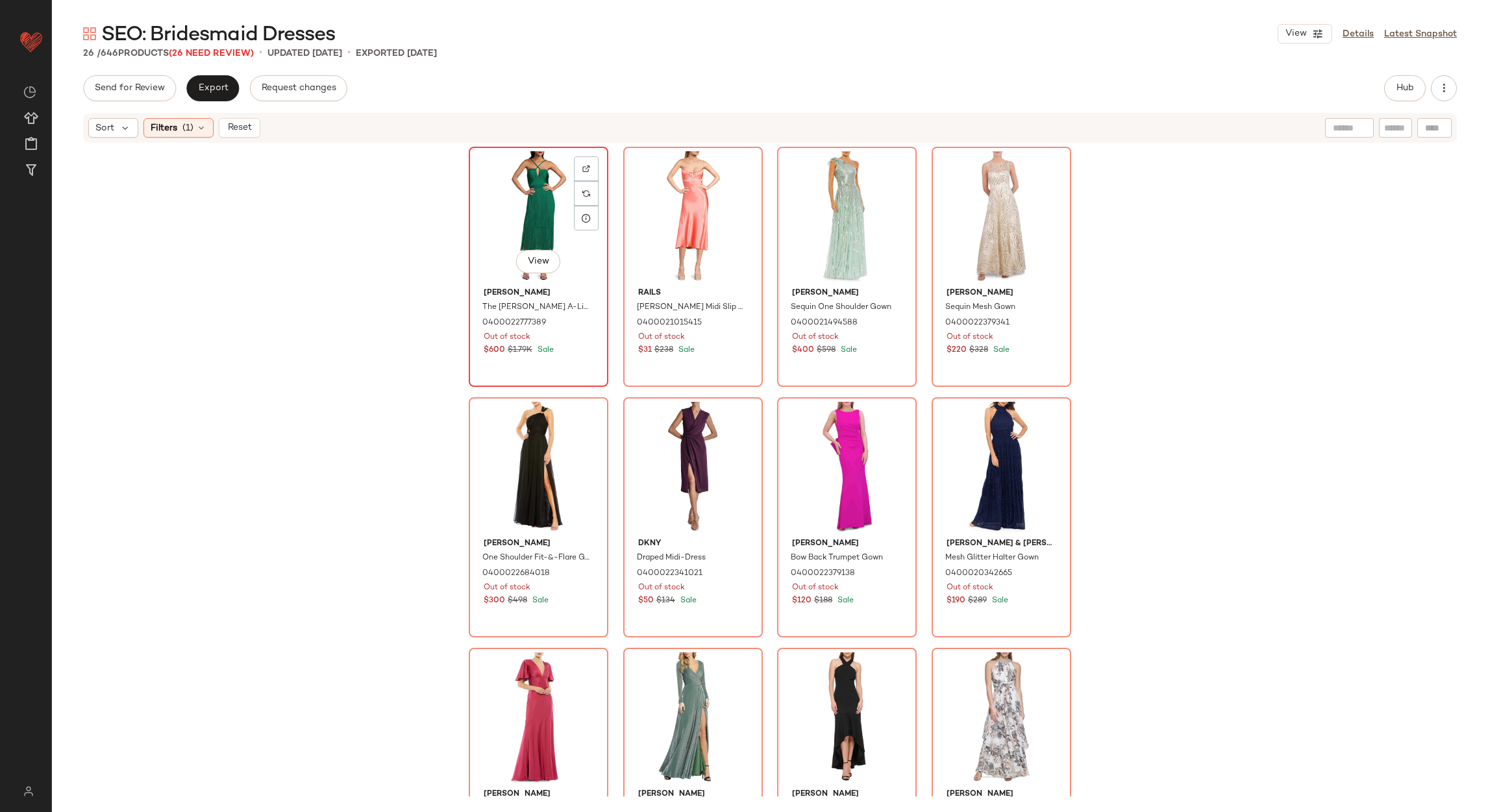
click at [543, 233] on div "View" at bounding box center [538, 217] width 130 height 131
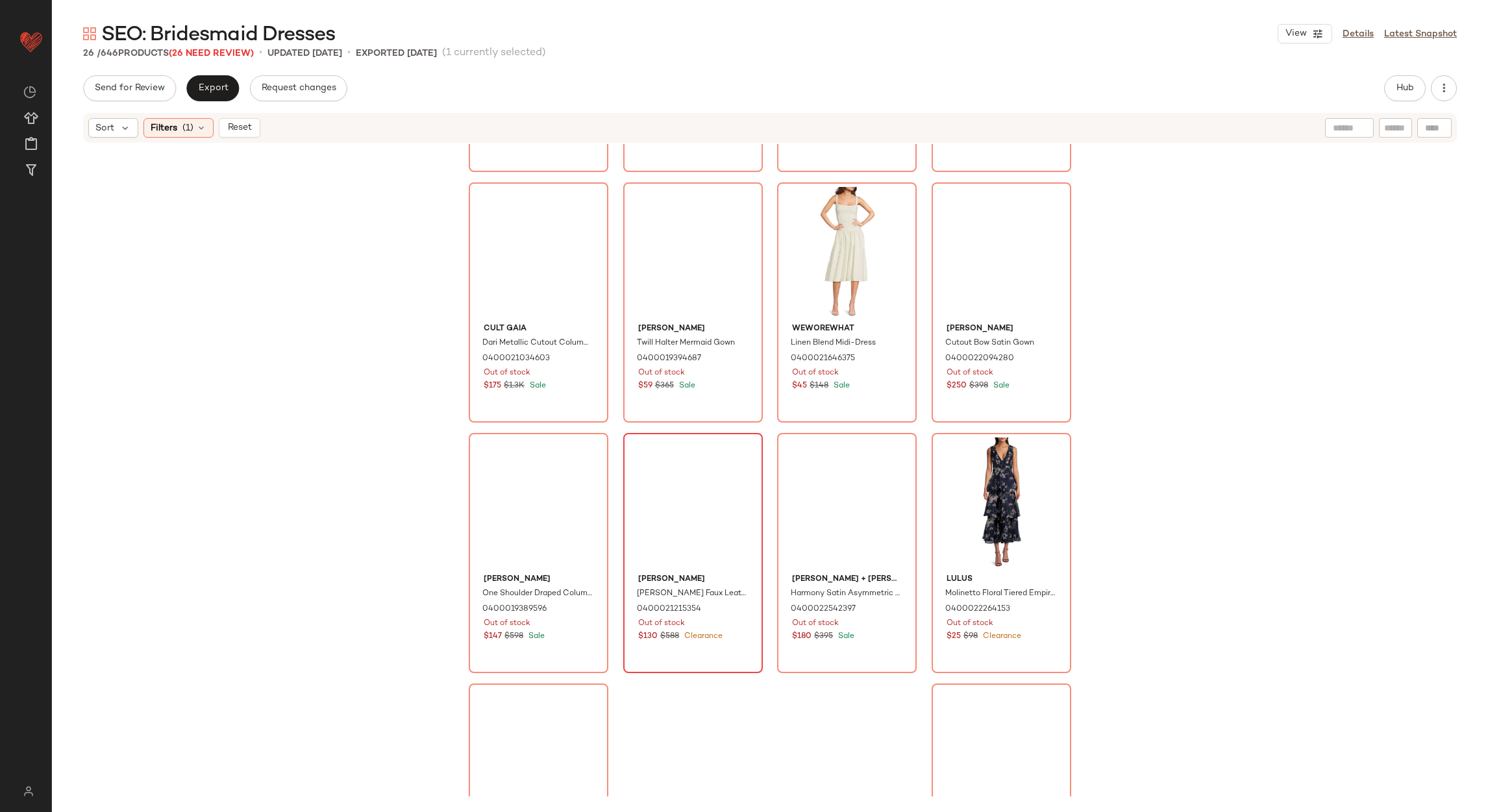
scroll to position [1104, 0]
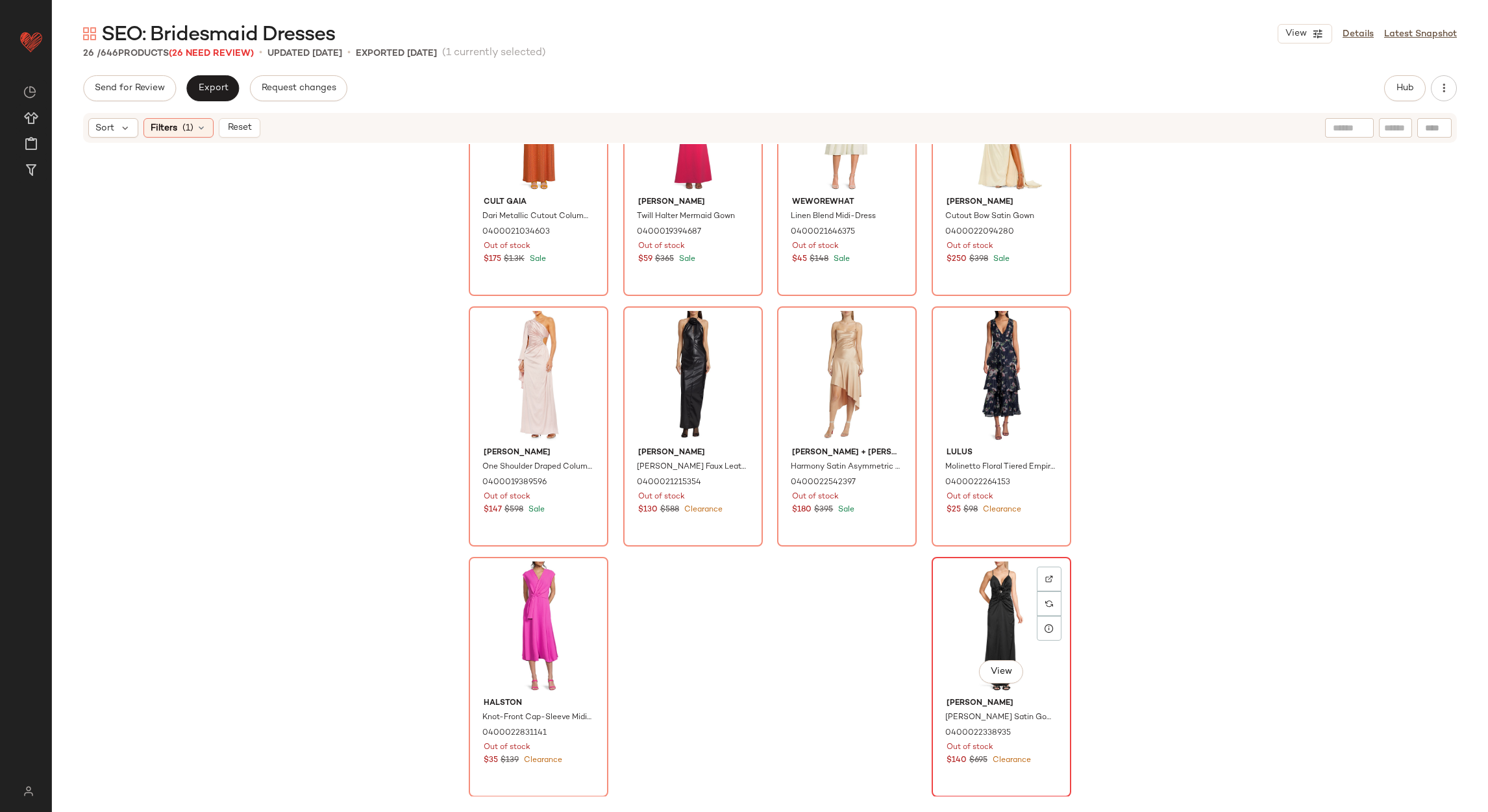
click at [961, 585] on div "View" at bounding box center [1001, 627] width 130 height 131
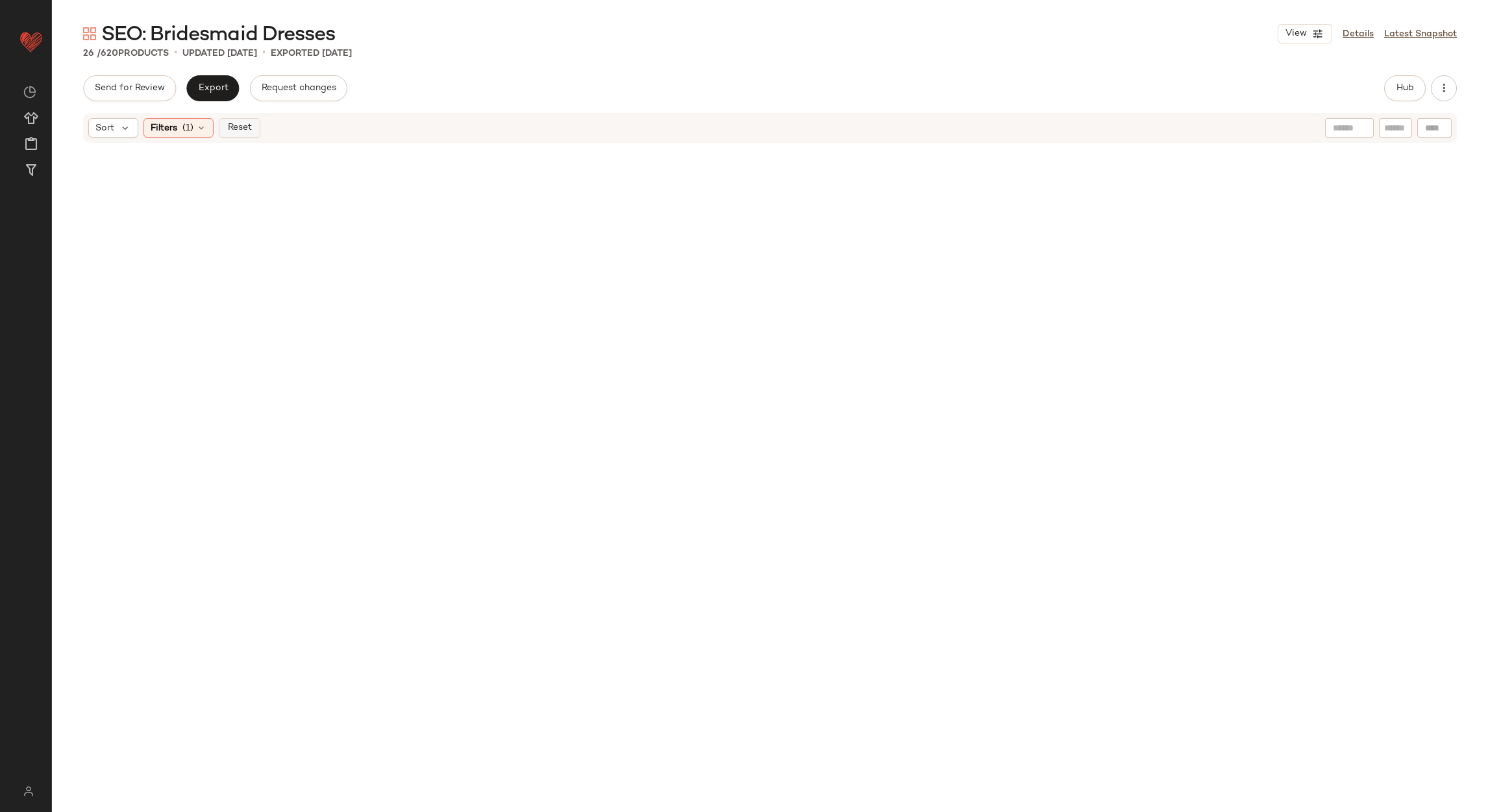
click at [253, 132] on button "Reset" at bounding box center [240, 128] width 42 height 19
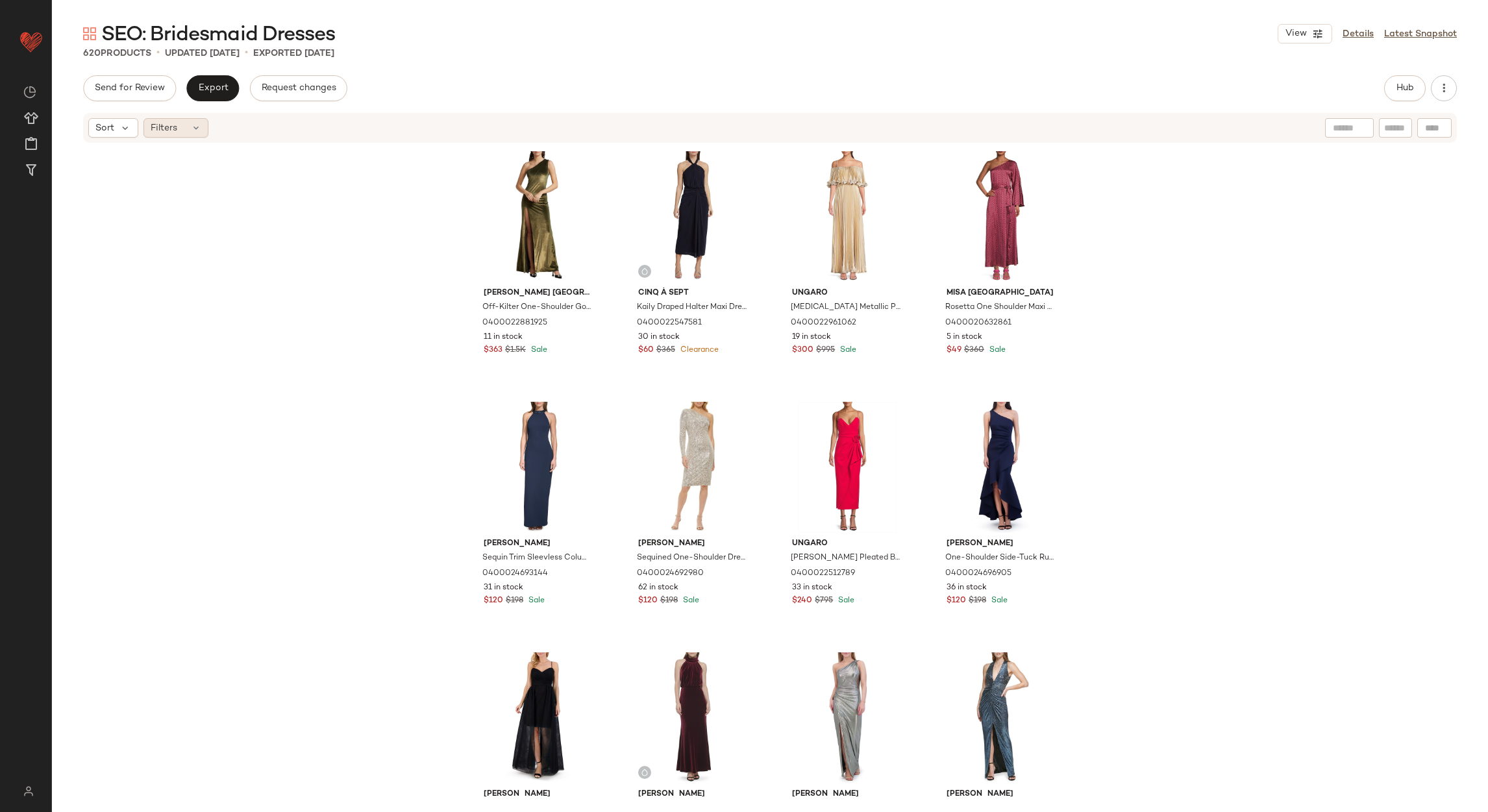
click at [188, 124] on div "Filters" at bounding box center [175, 128] width 65 height 19
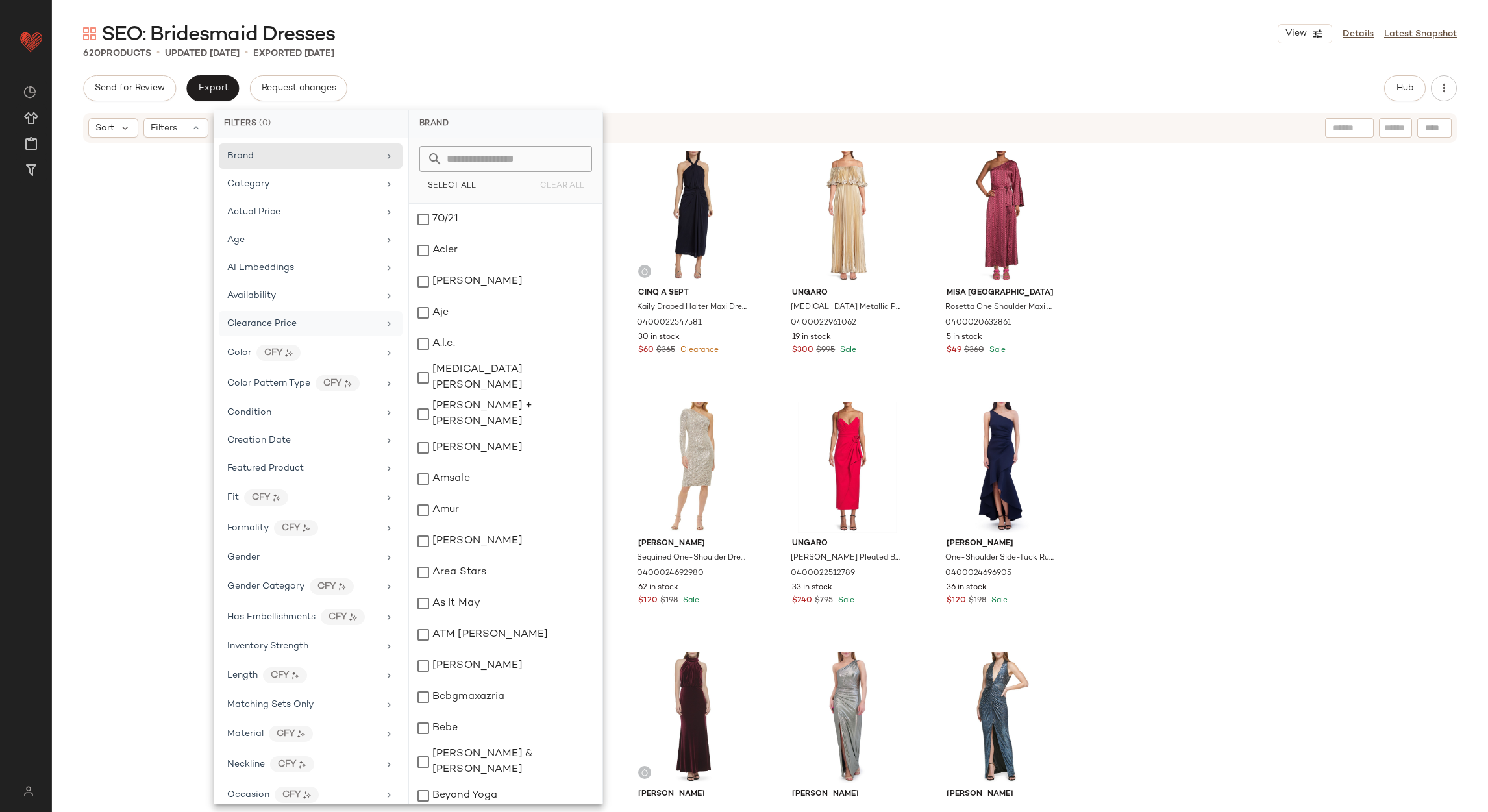
click at [302, 338] on div "Clearance Price" at bounding box center [310, 352] width 183 height 28
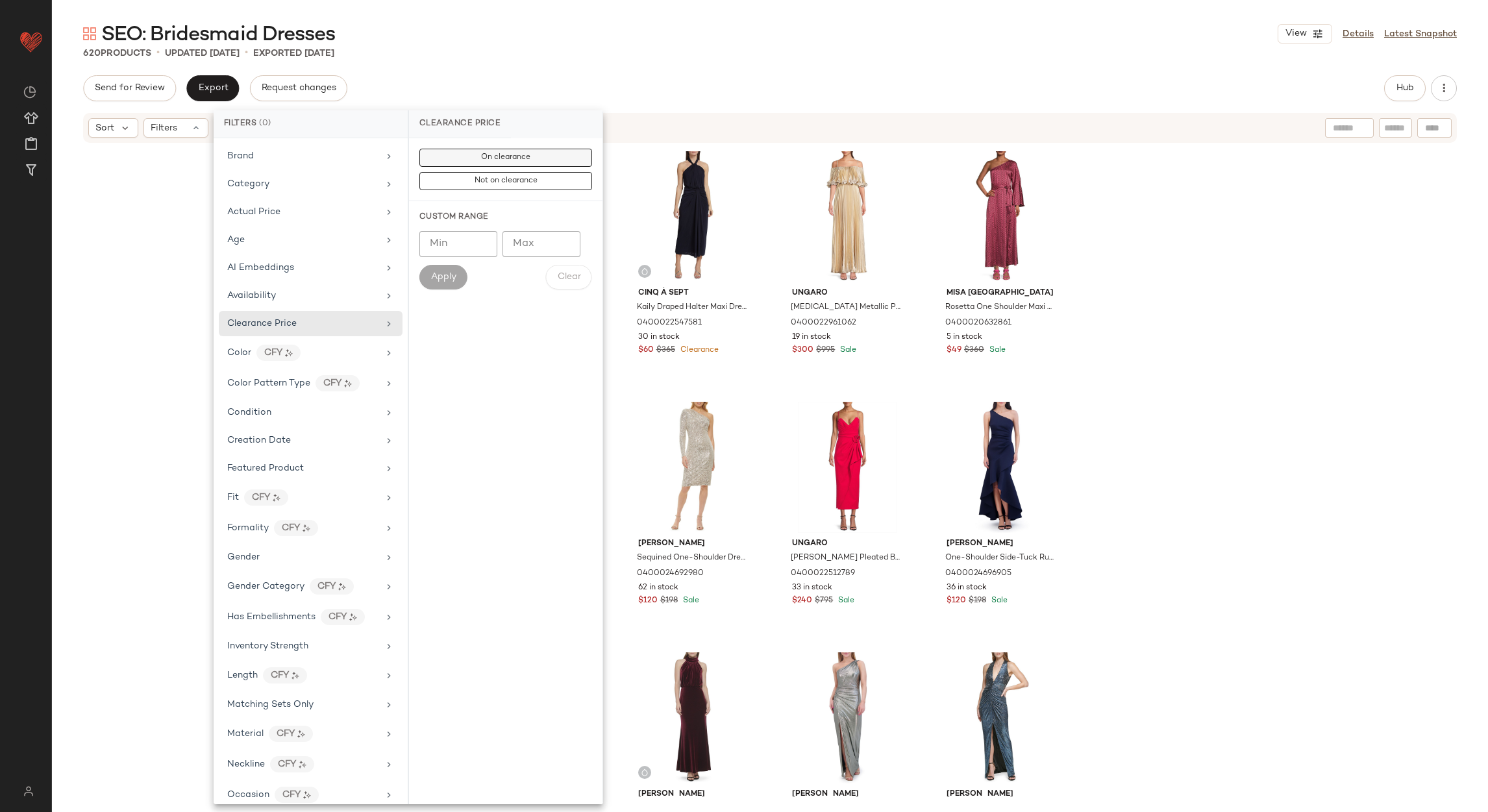
click at [469, 172] on button "On clearance" at bounding box center [505, 182] width 172 height 18
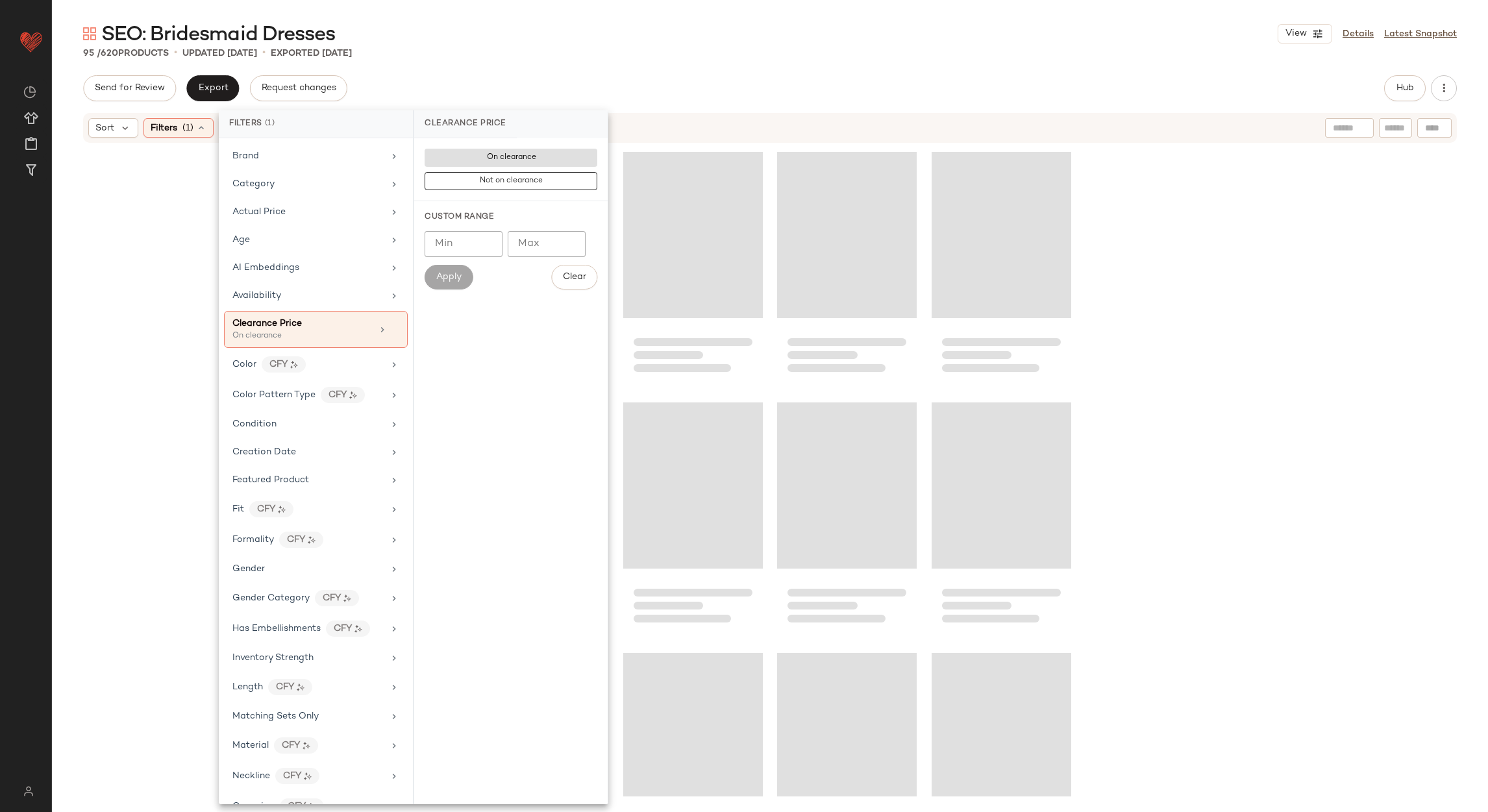
click at [611, 35] on div "SEO: Bridesmaid Dresses View Details Latest Snapshot" at bounding box center [770, 34] width 1436 height 26
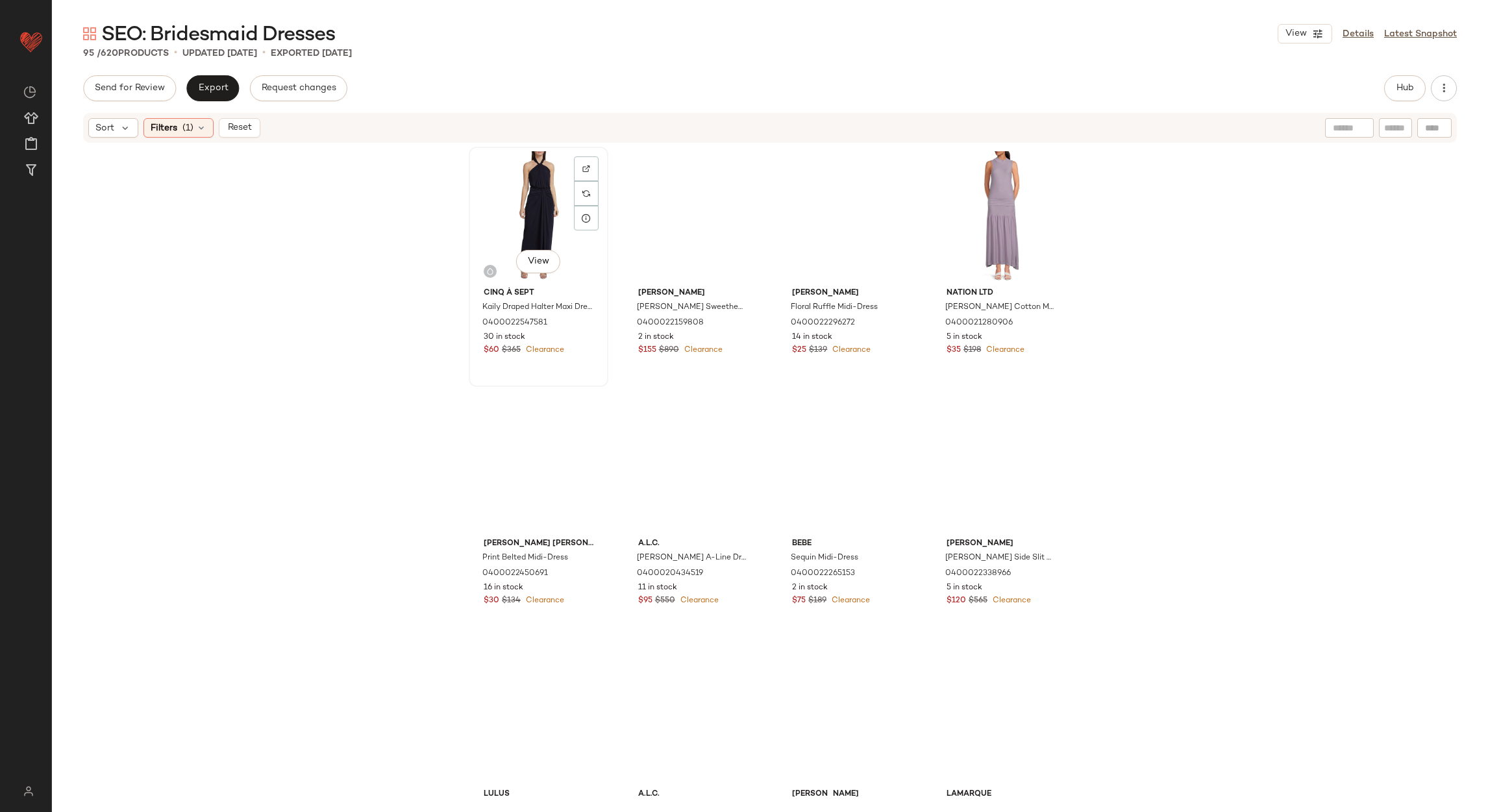
click at [527, 192] on div "View" at bounding box center [538, 217] width 130 height 131
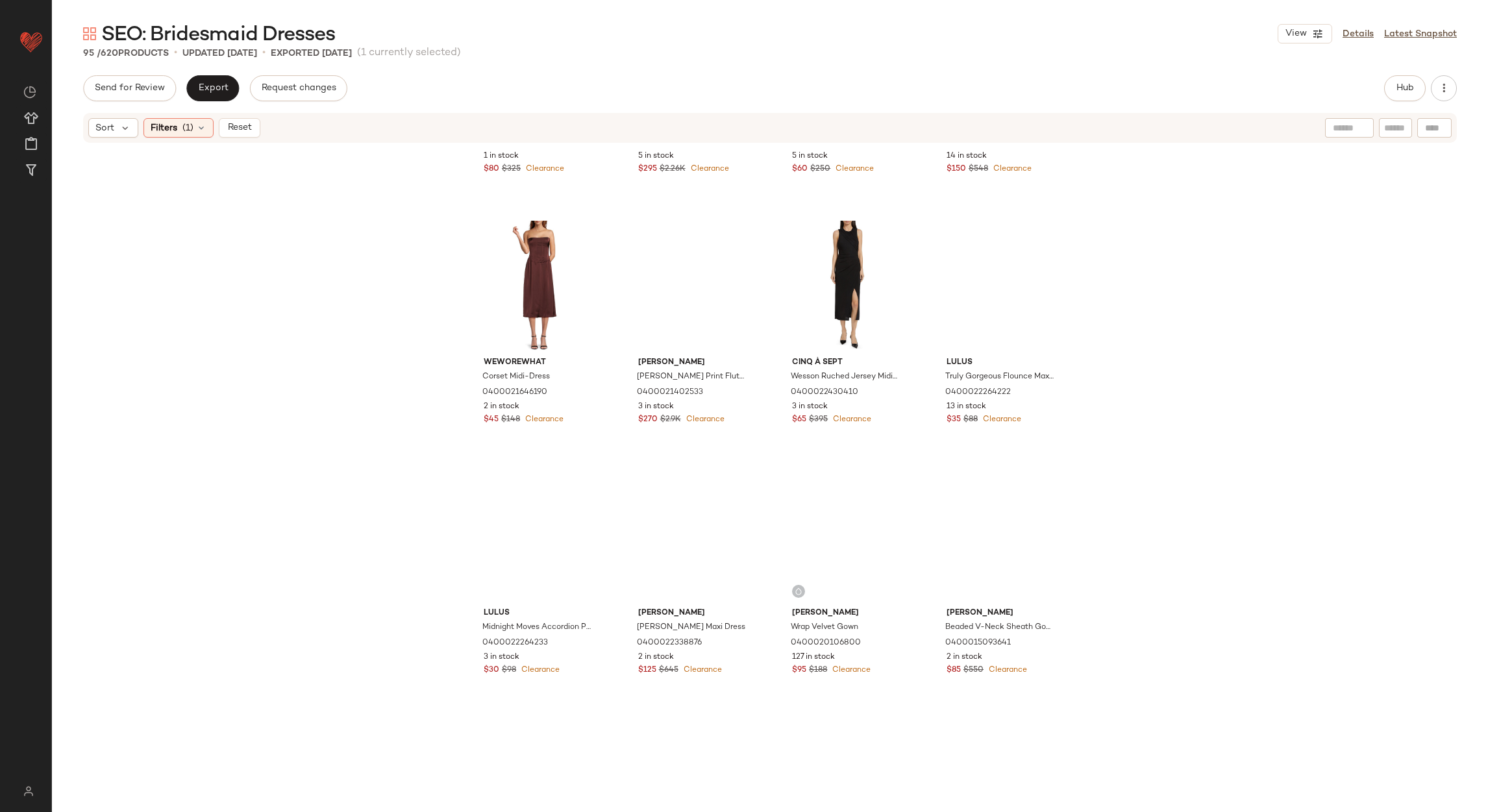
scroll to position [5364, 0]
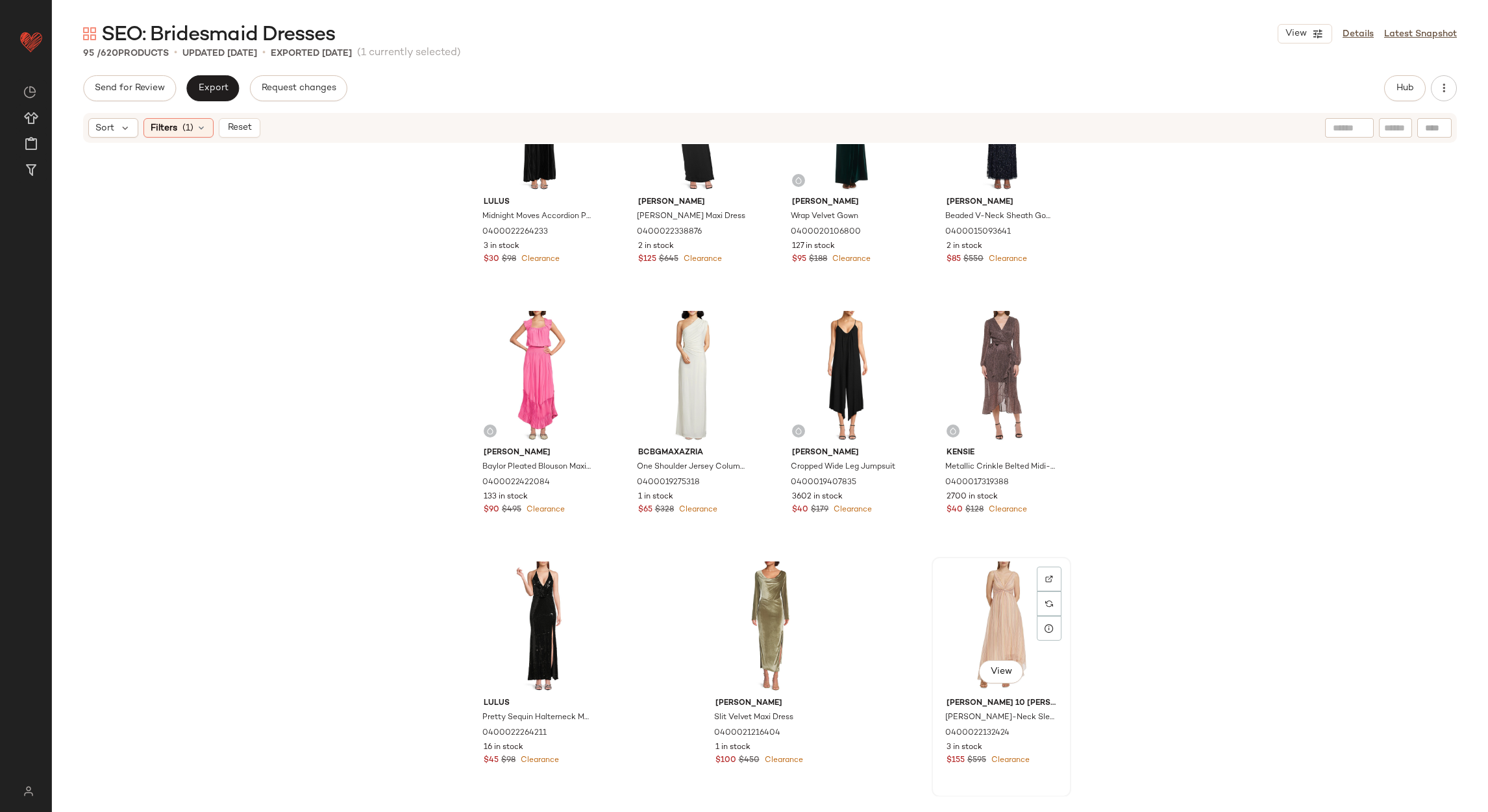
click at [1007, 588] on div "View" at bounding box center [1001, 627] width 130 height 131
click at [257, 129] on button "Reset" at bounding box center [240, 128] width 42 height 19
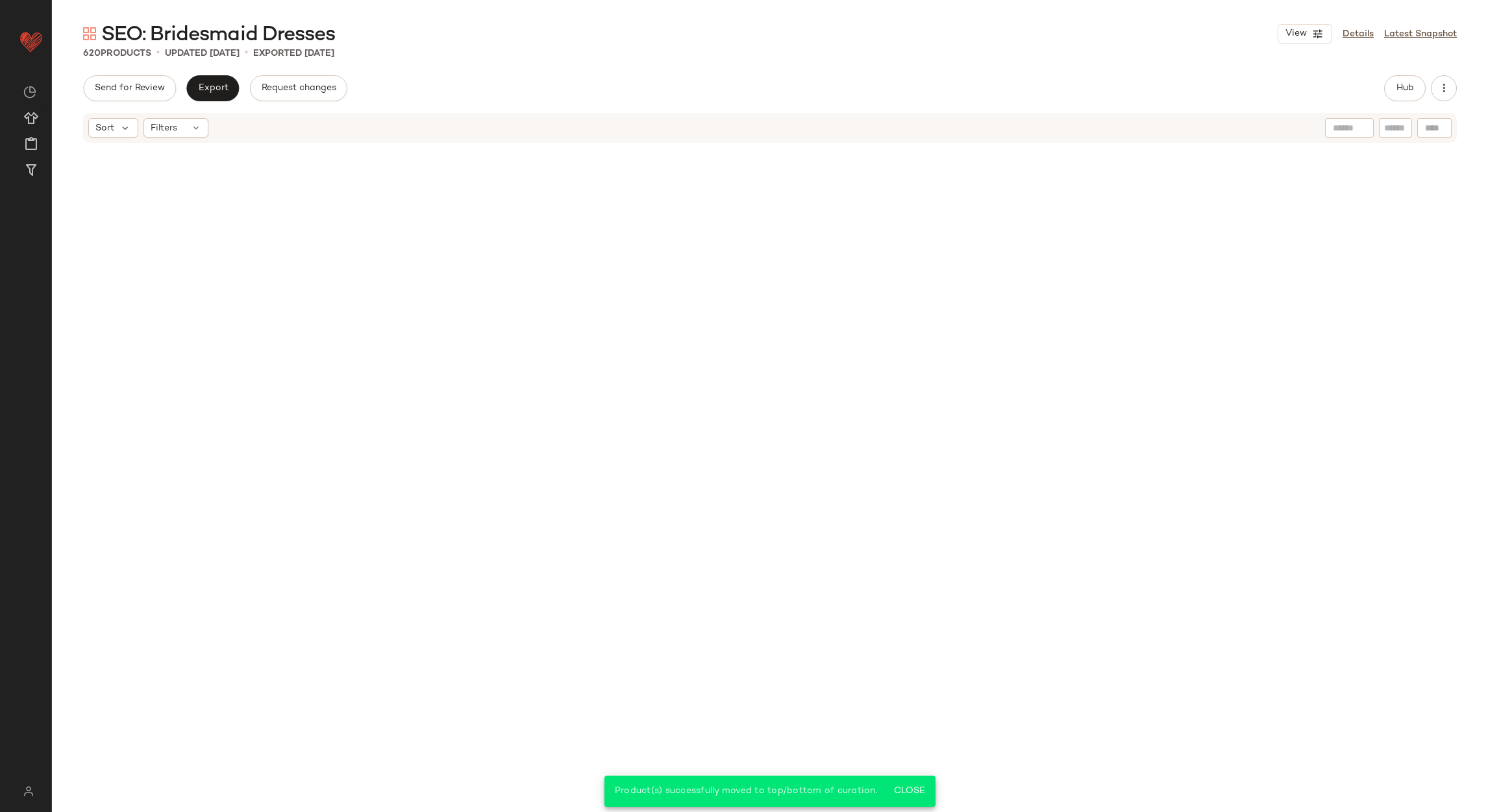
scroll to position [38190, 0]
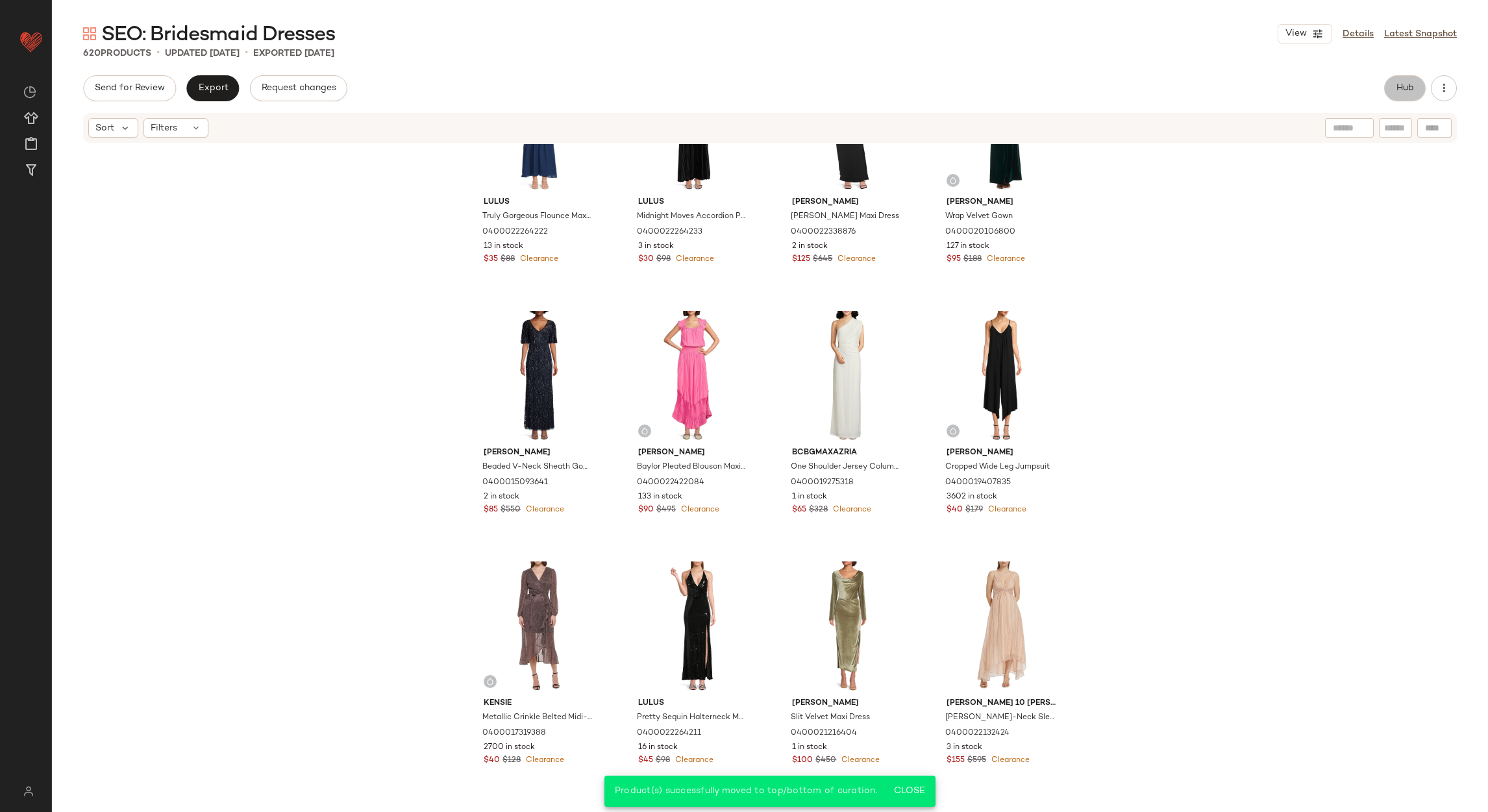
click at [1405, 83] on span "Hub" at bounding box center [1405, 88] width 18 height 10
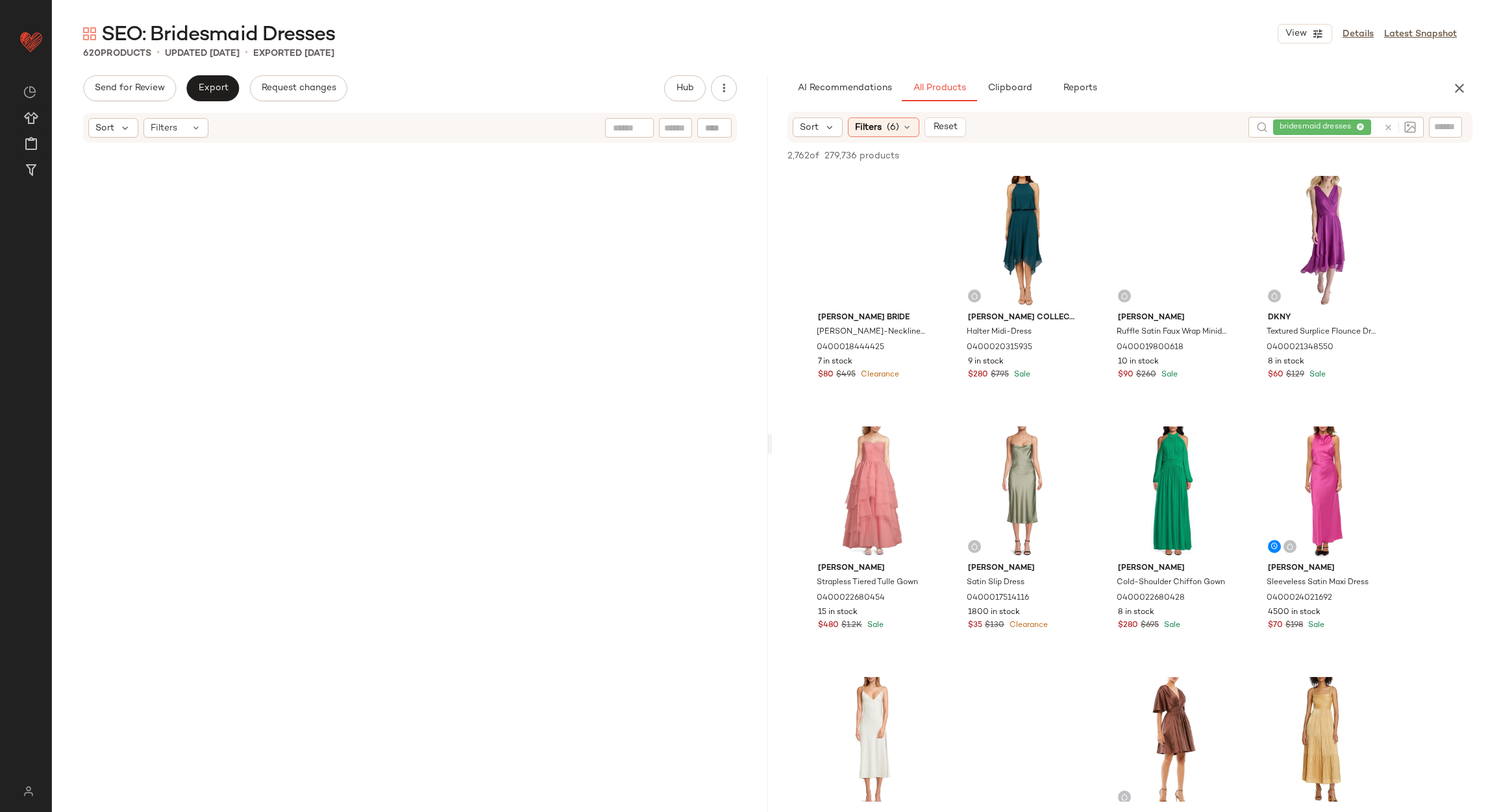
scroll to position [0, 0]
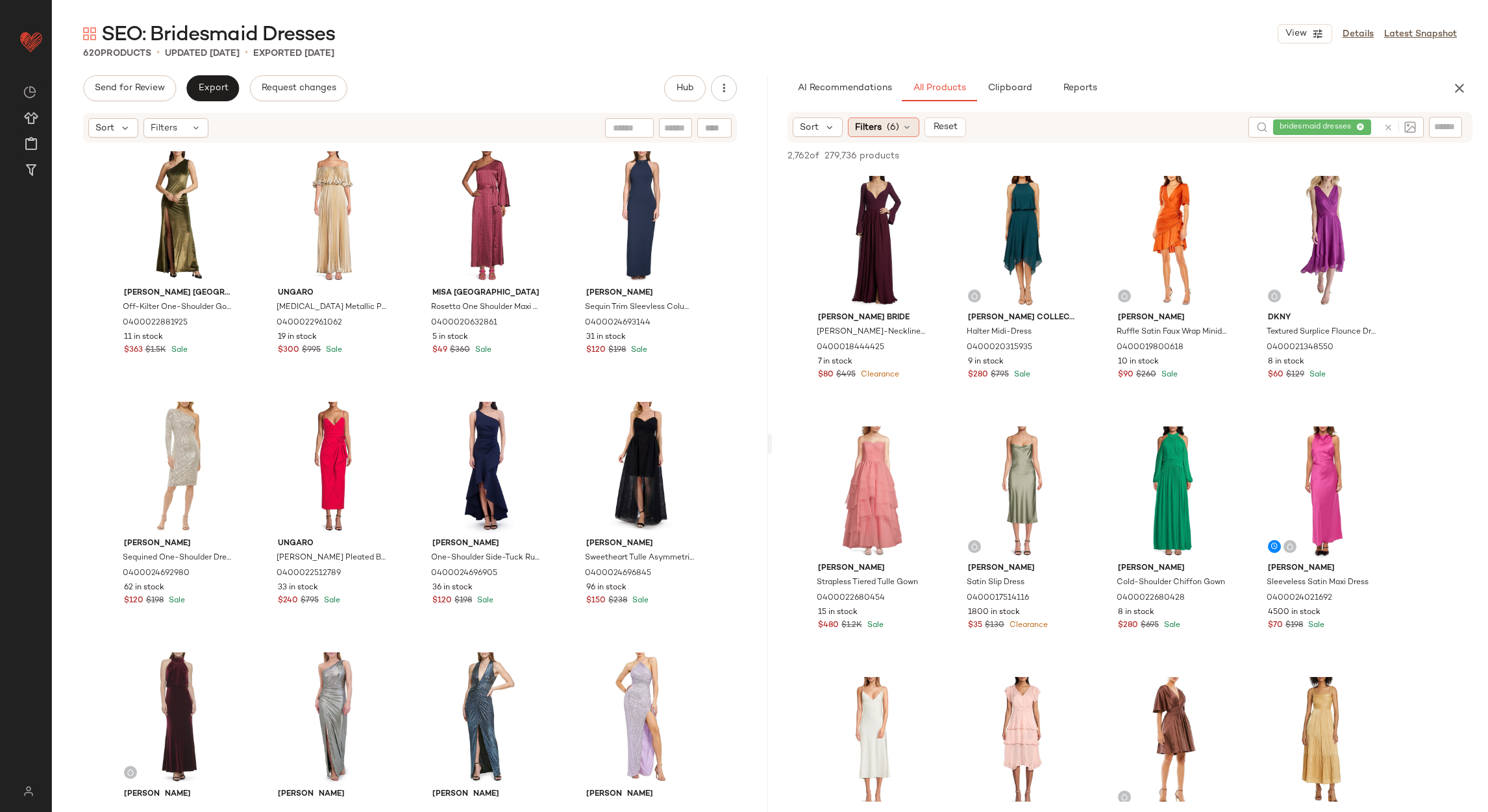
click at [876, 124] on span "Filters" at bounding box center [868, 127] width 26 height 14
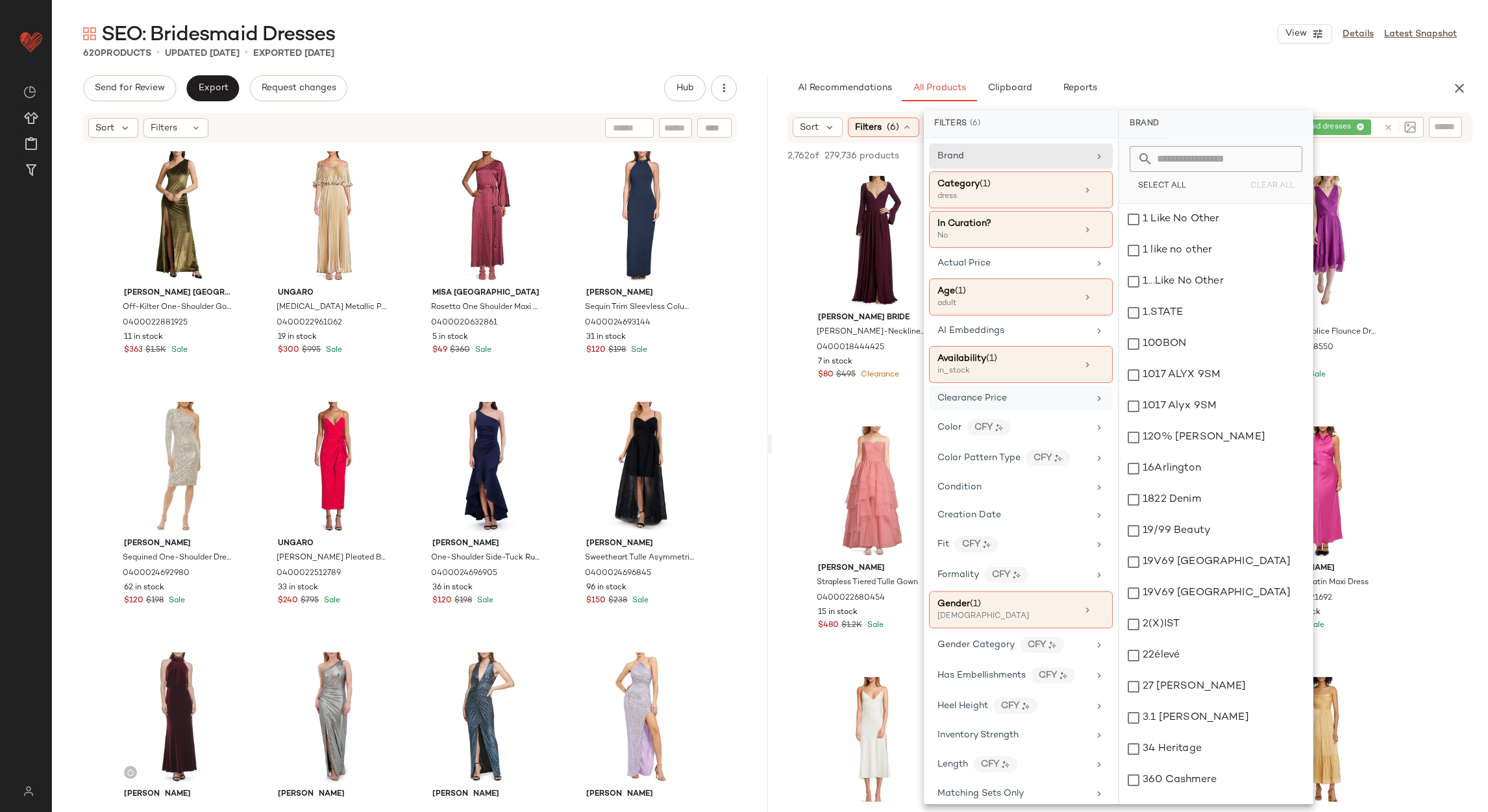
click at [1057, 398] on div "Clearance Price" at bounding box center [1013, 398] width 151 height 14
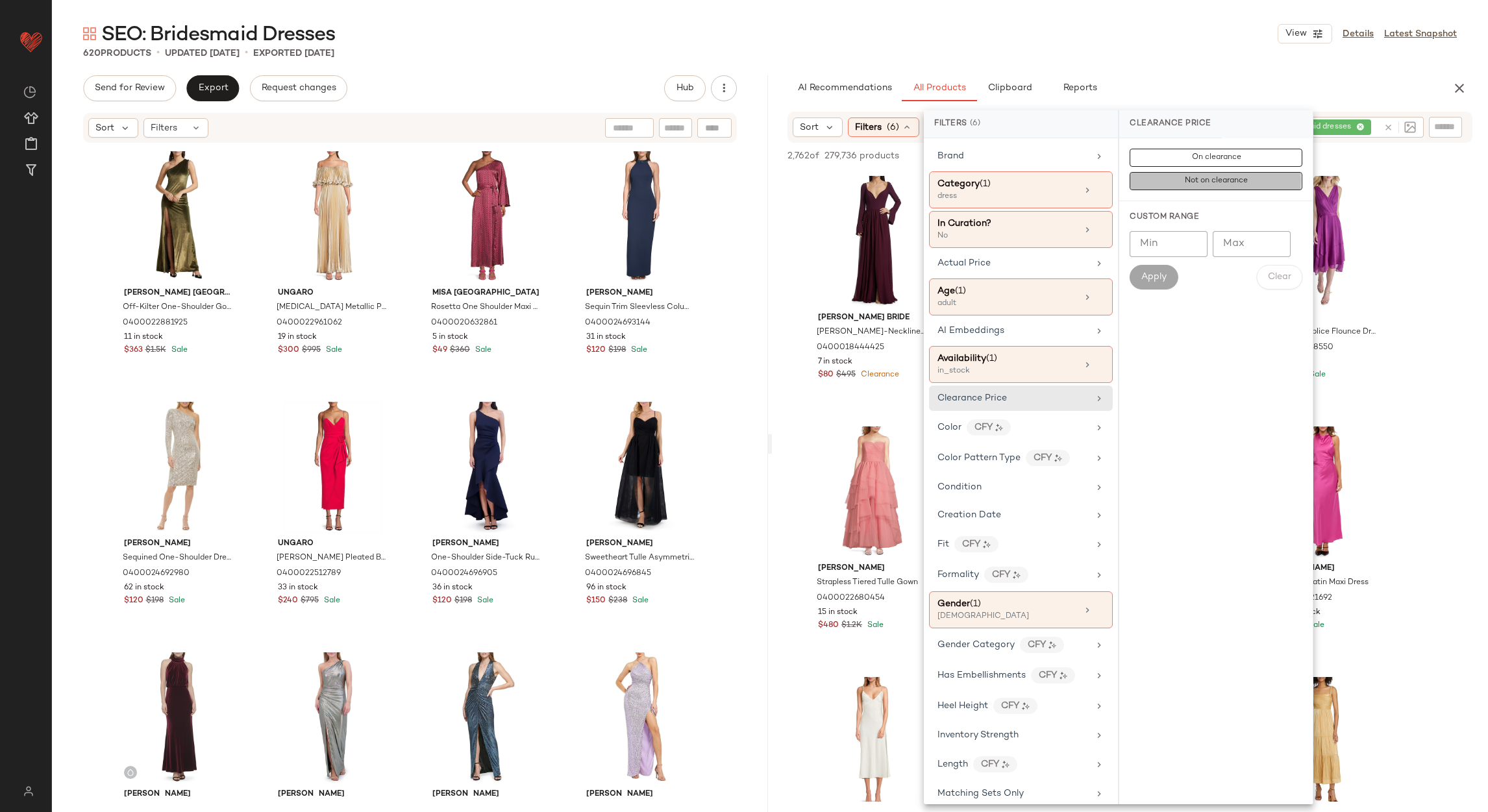
click at [1201, 187] on button "Not on clearance" at bounding box center [1215, 182] width 172 height 18
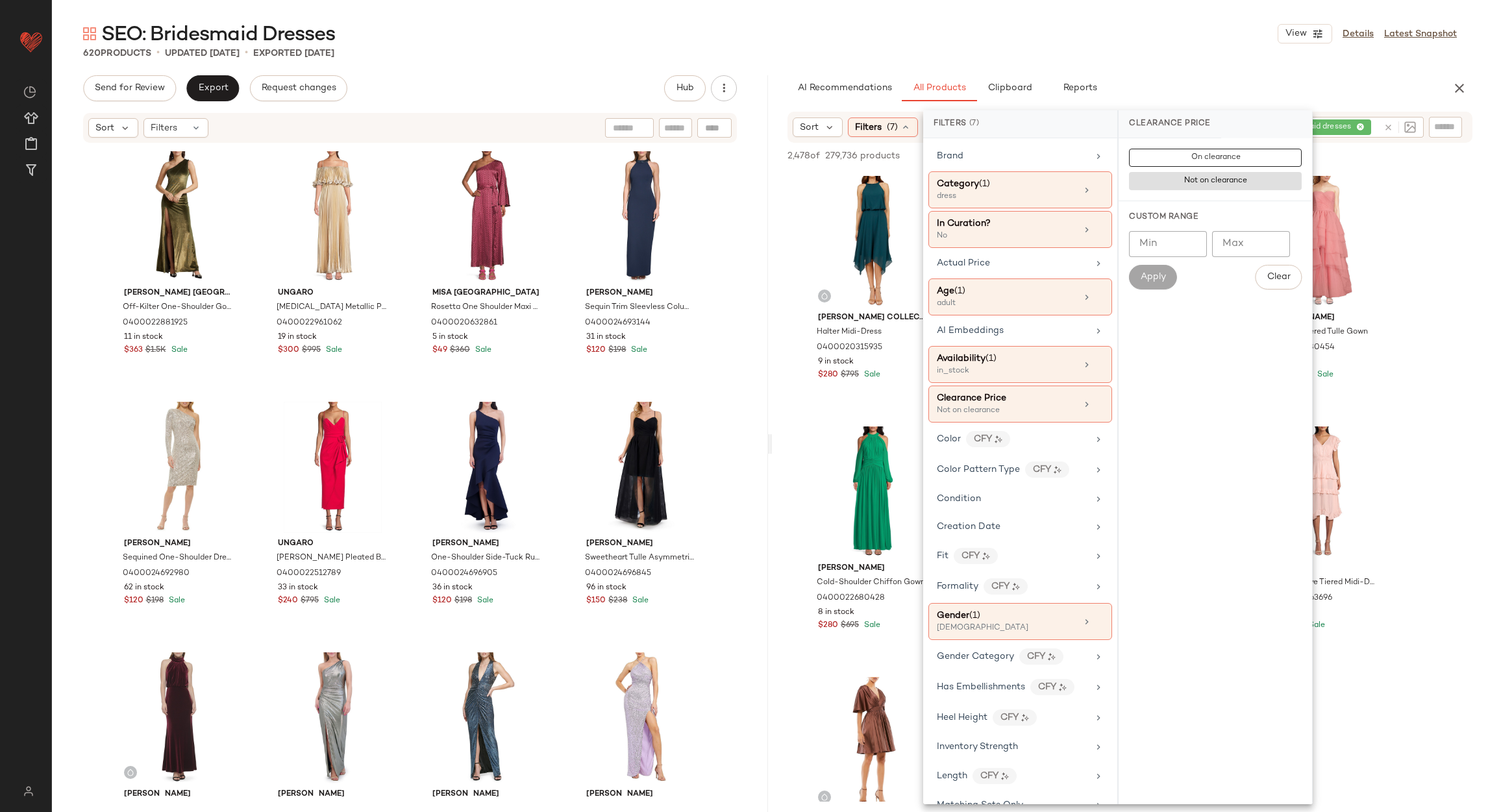
click at [1214, 25] on div "SEO: Bridesmaid Dresses View Details Latest Snapshot" at bounding box center [770, 34] width 1436 height 26
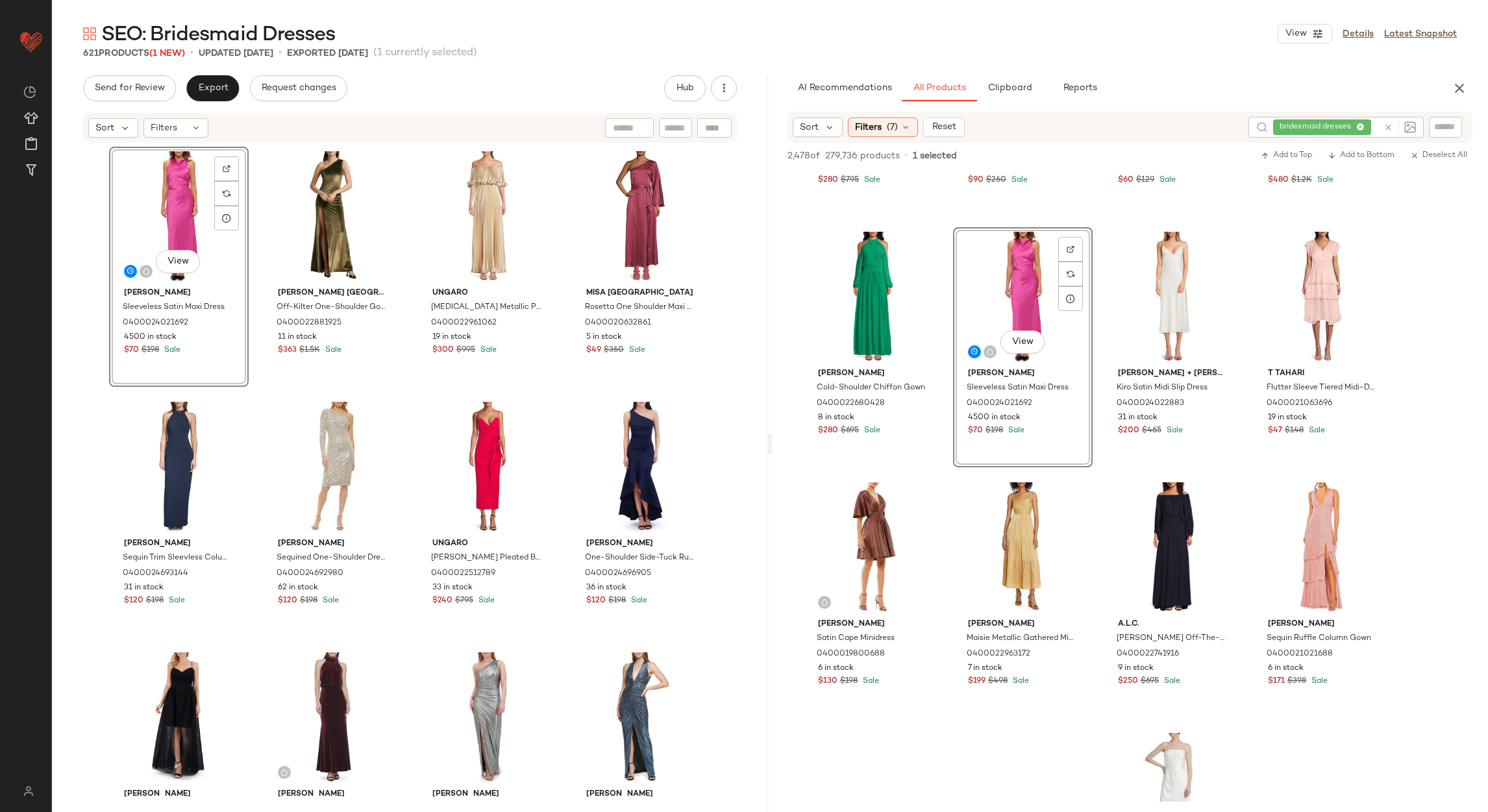
scroll to position [291, 0]
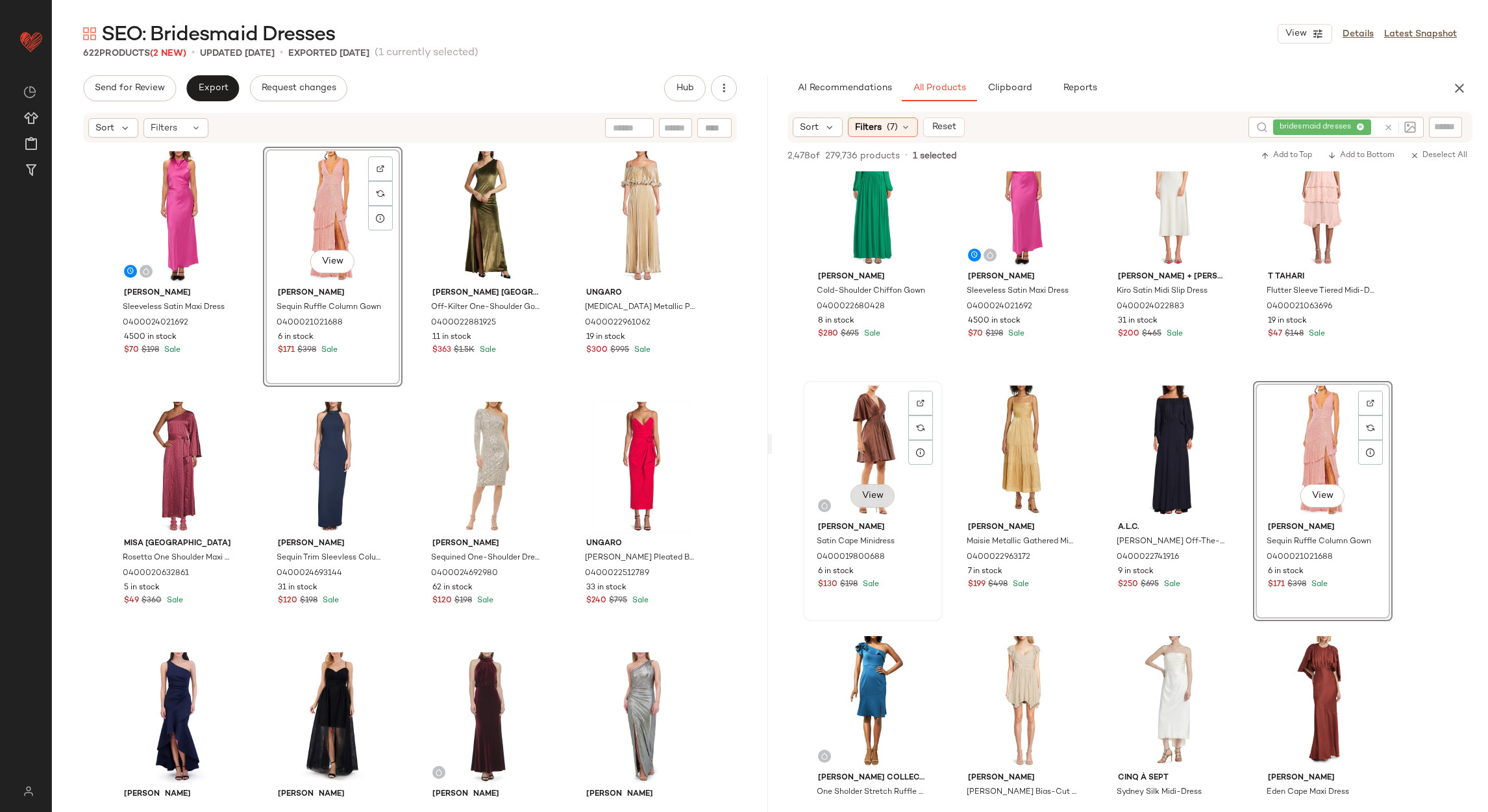
click at [870, 486] on button "View" at bounding box center [872, 496] width 44 height 24
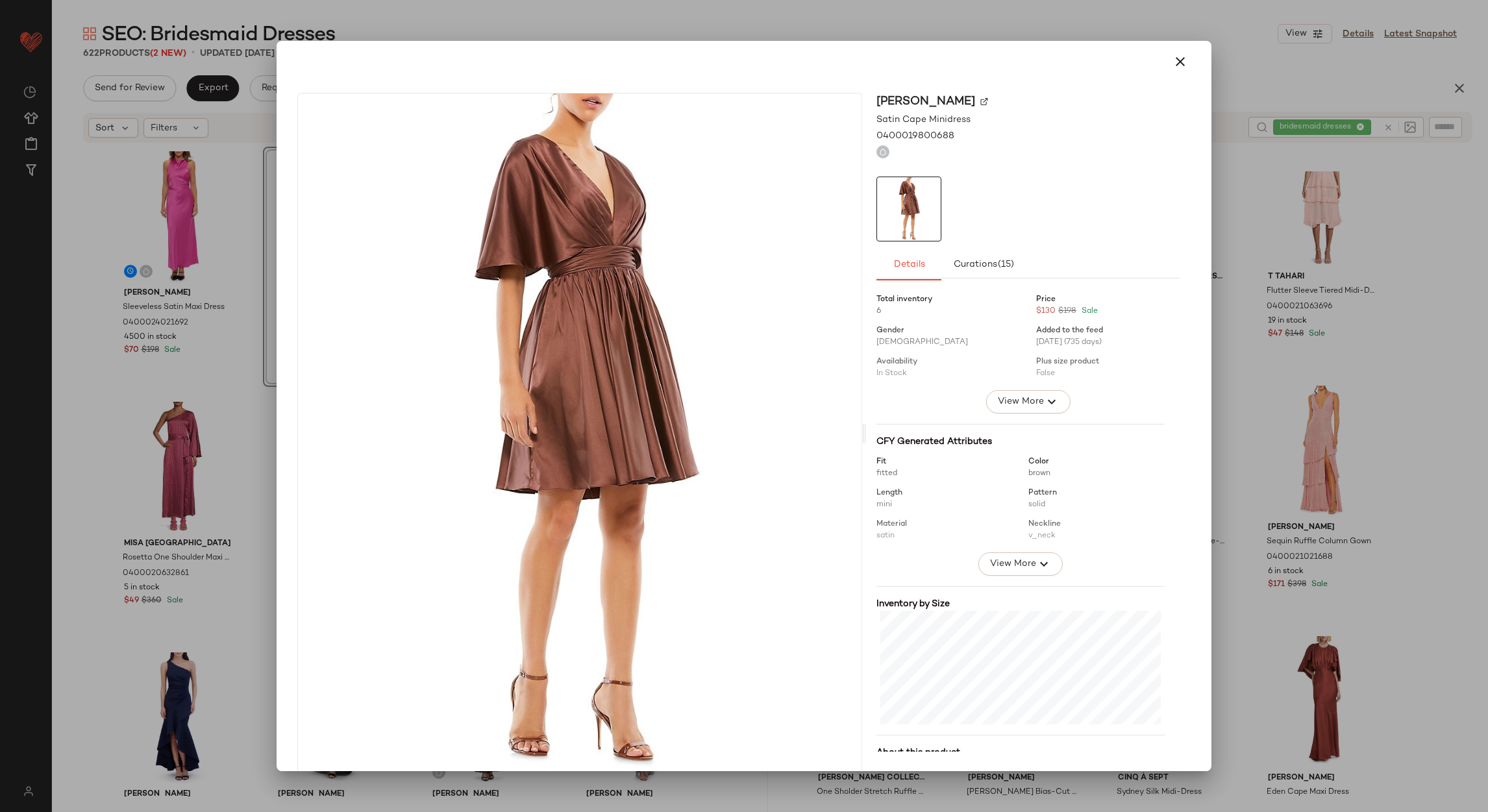
click at [1161, 78] on div at bounding box center [744, 62] width 924 height 42
click at [1165, 62] on button "button" at bounding box center [1181, 62] width 31 height 31
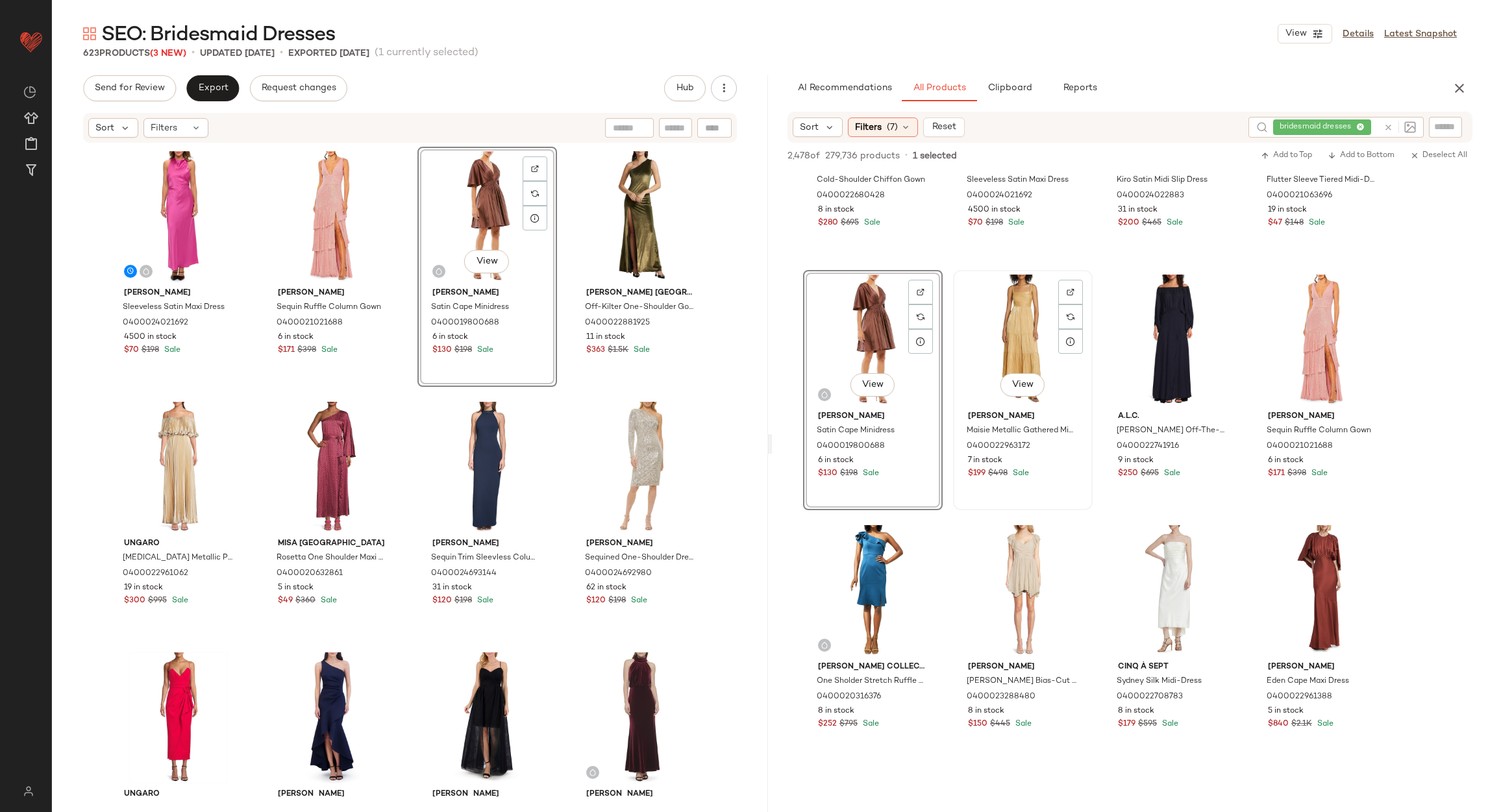
scroll to position [486, 0]
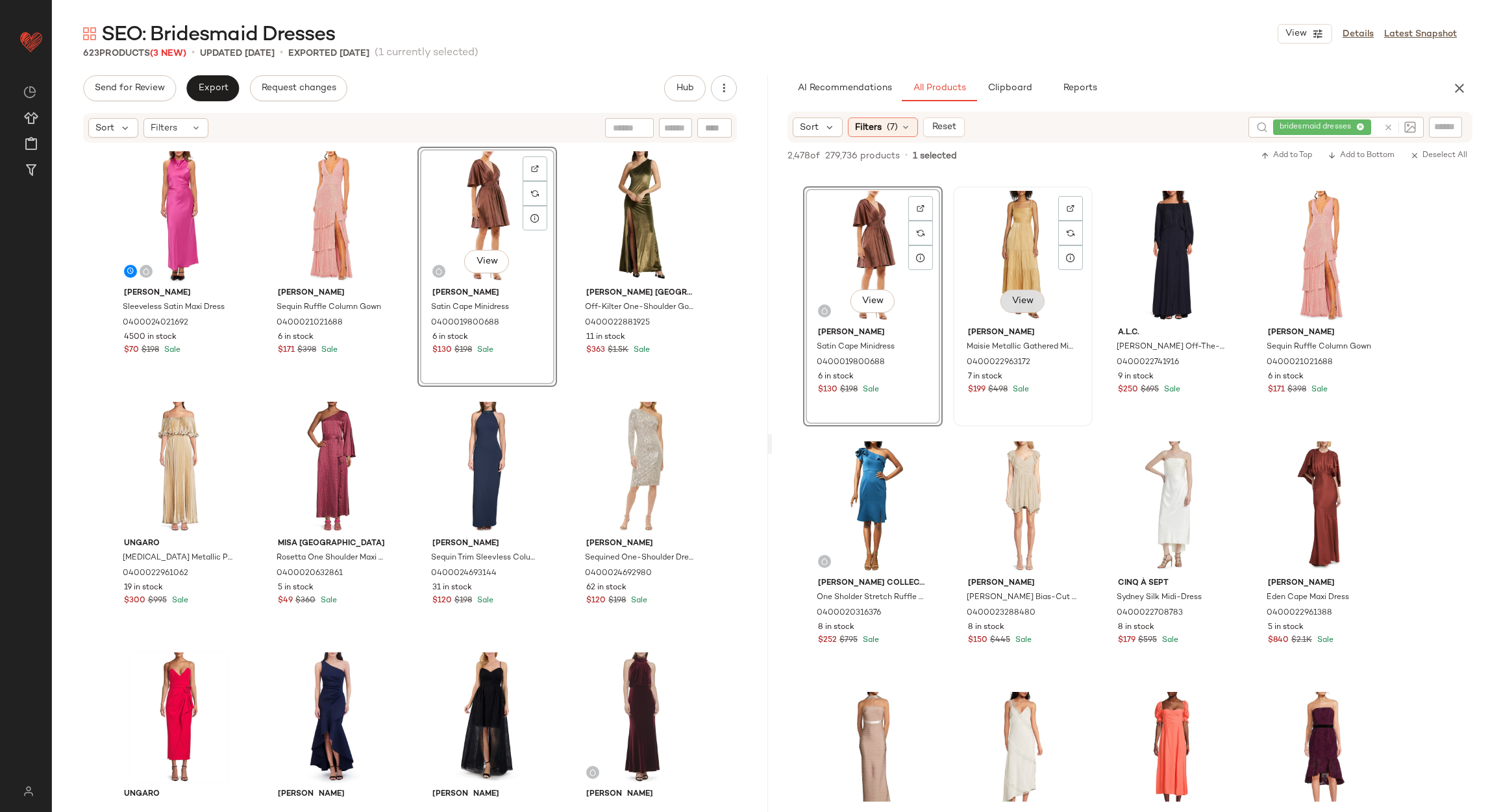
click at [1024, 291] on button "View" at bounding box center [1022, 301] width 44 height 24
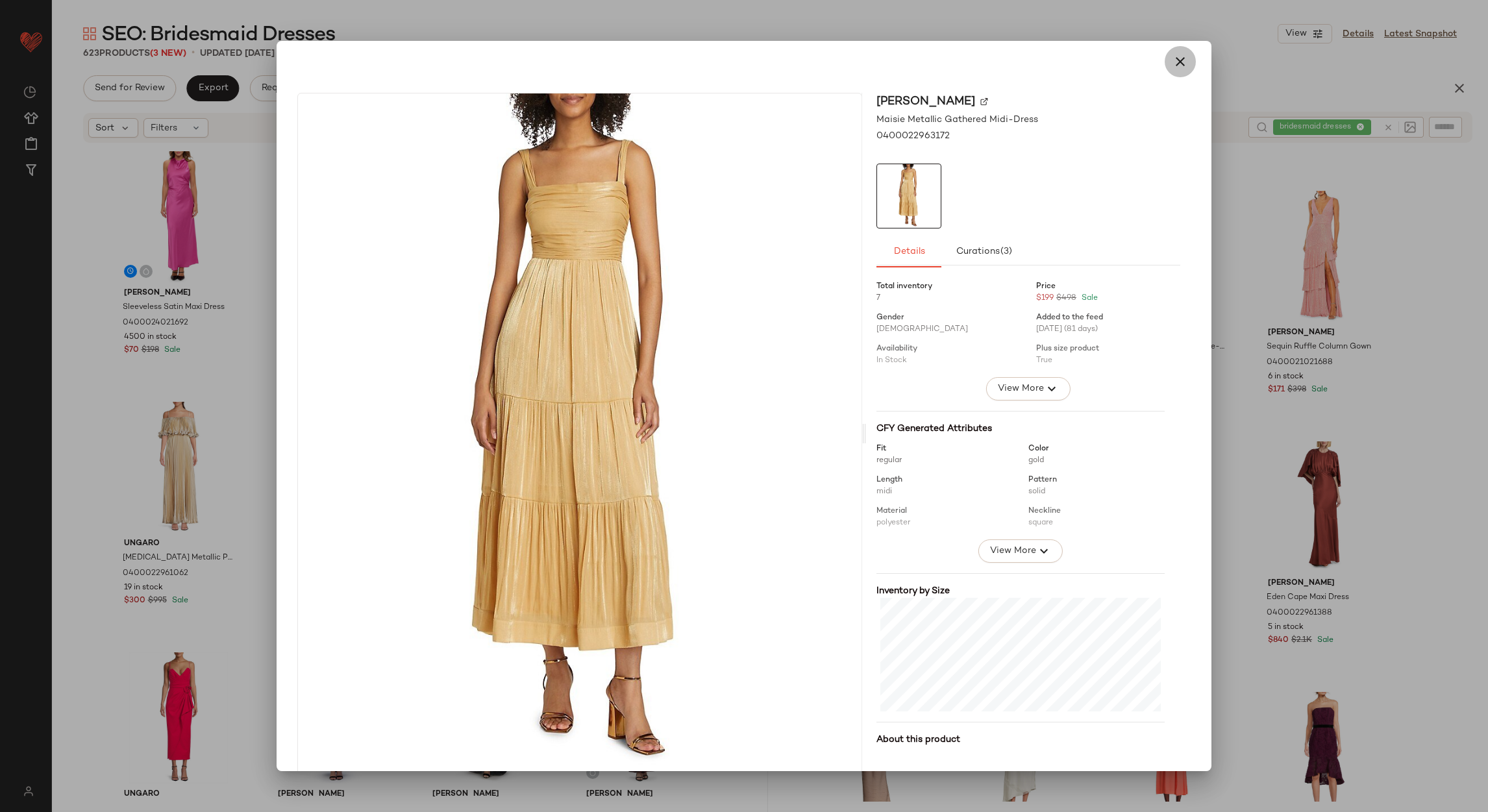
click at [1173, 64] on icon "button" at bounding box center [1180, 61] width 16 height 16
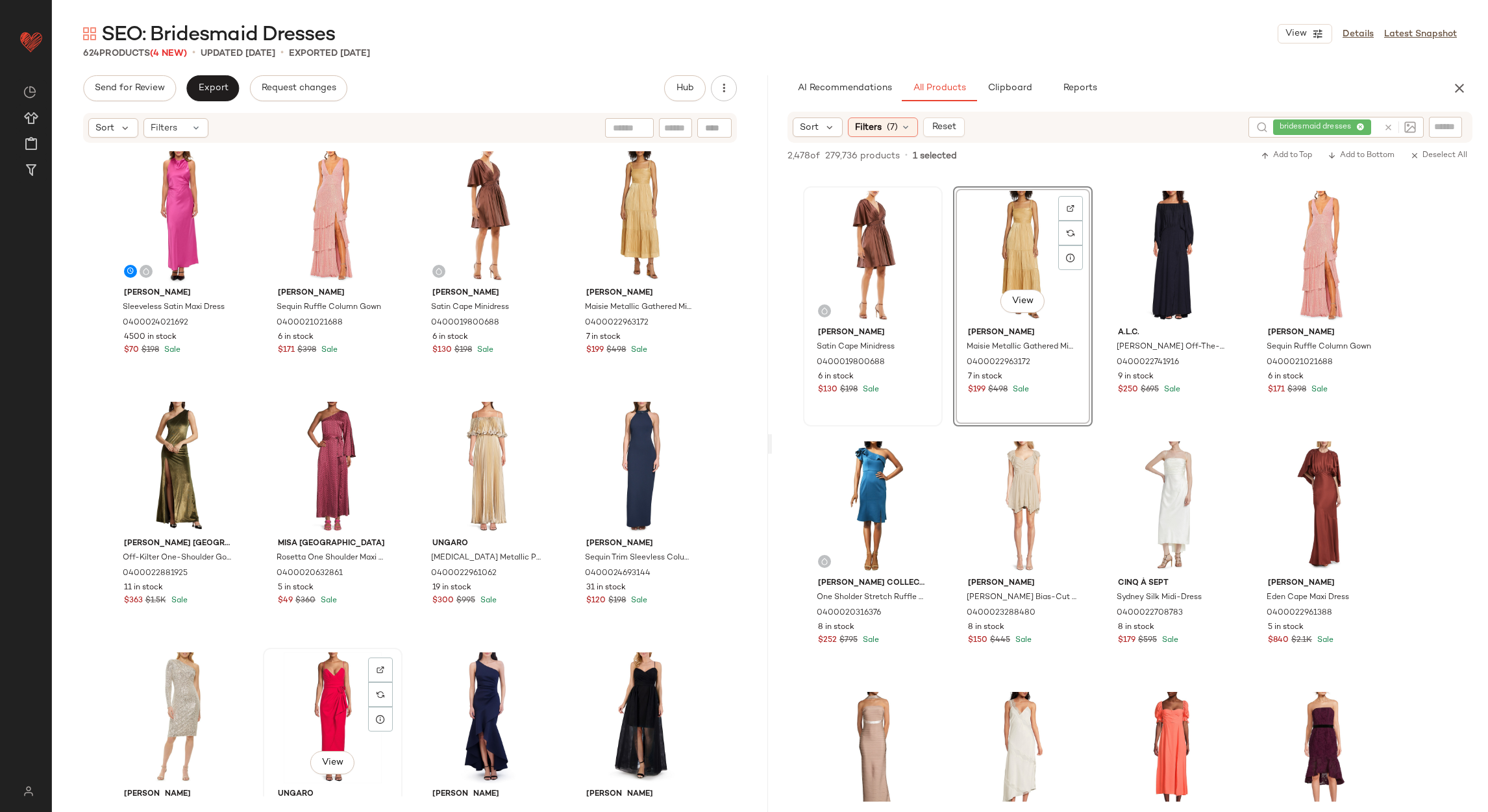
scroll to position [3, 0]
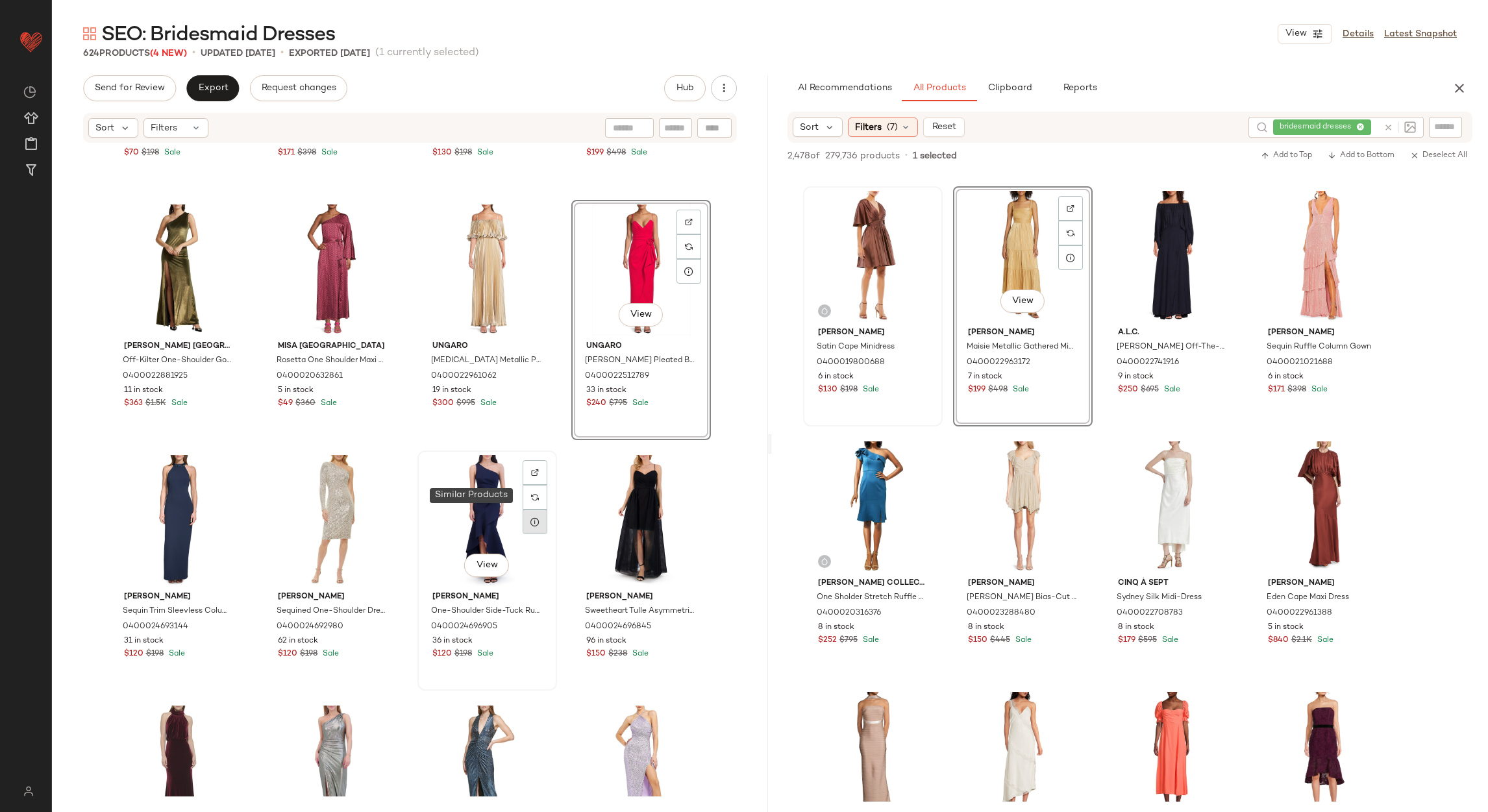
scroll to position [305, 0]
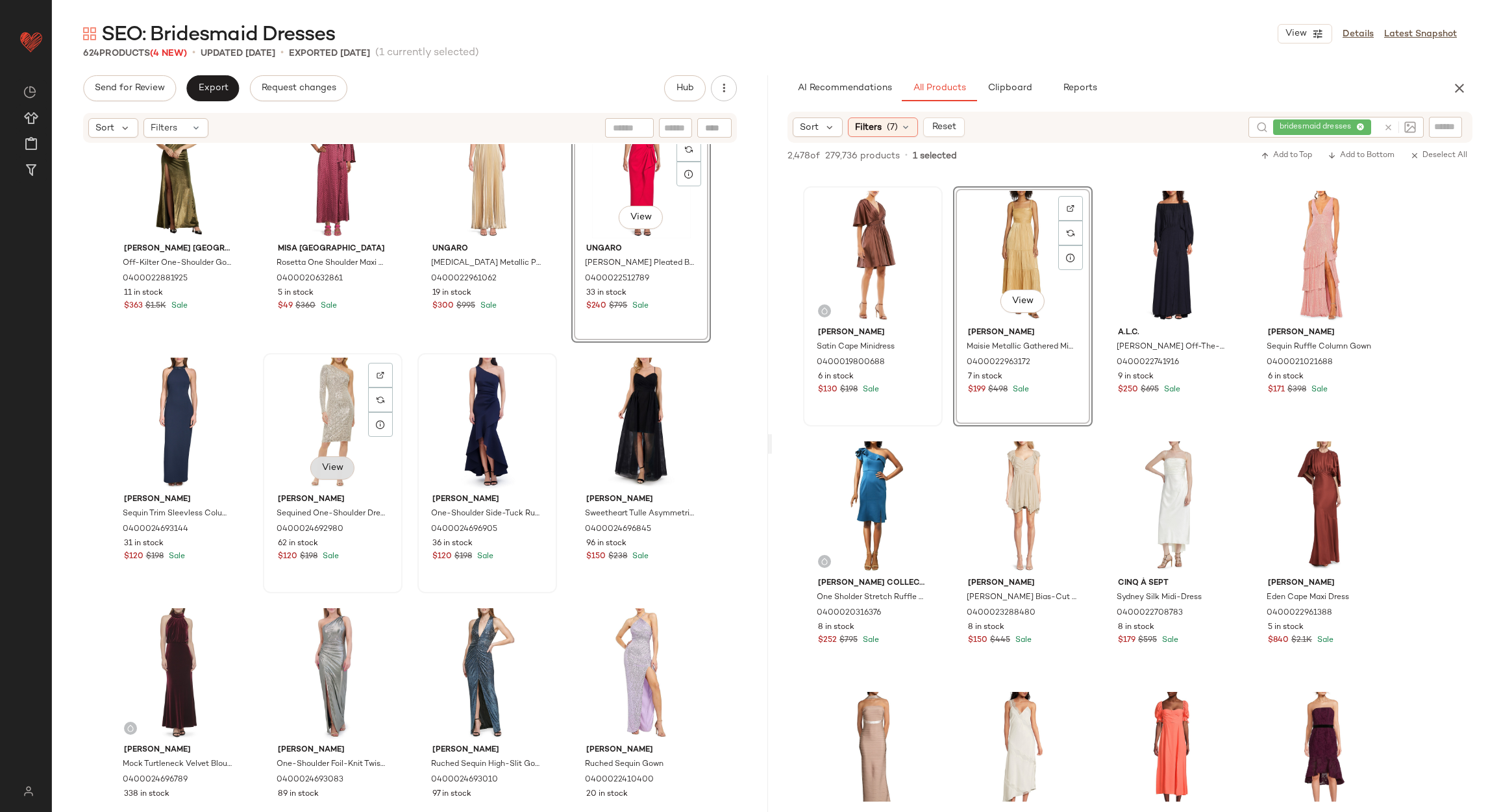
click at [322, 463] on span "View" at bounding box center [332, 467] width 22 height 10
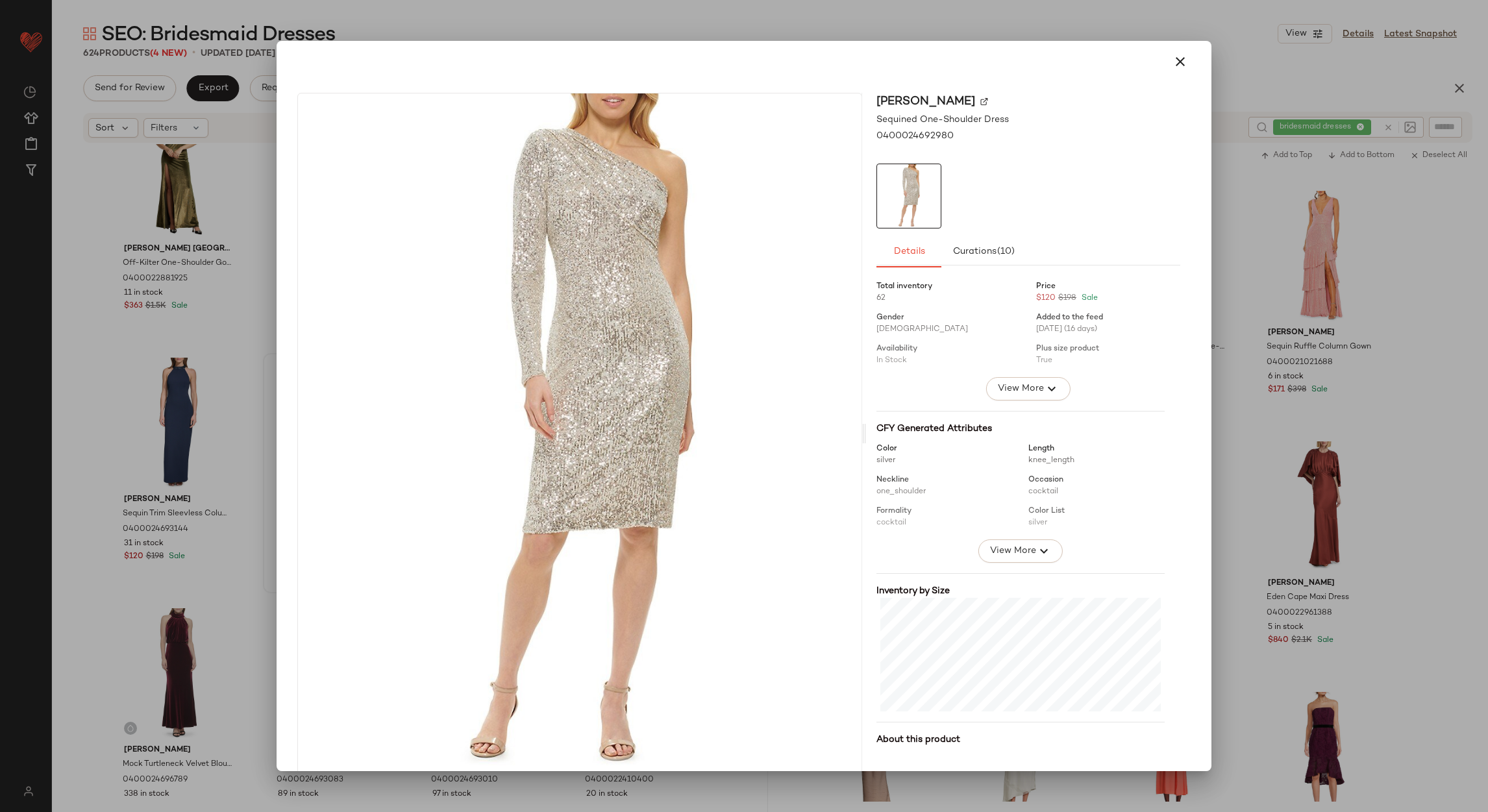
click at [1153, 68] on div at bounding box center [744, 62] width 903 height 31
click at [1165, 61] on button "button" at bounding box center [1181, 62] width 31 height 31
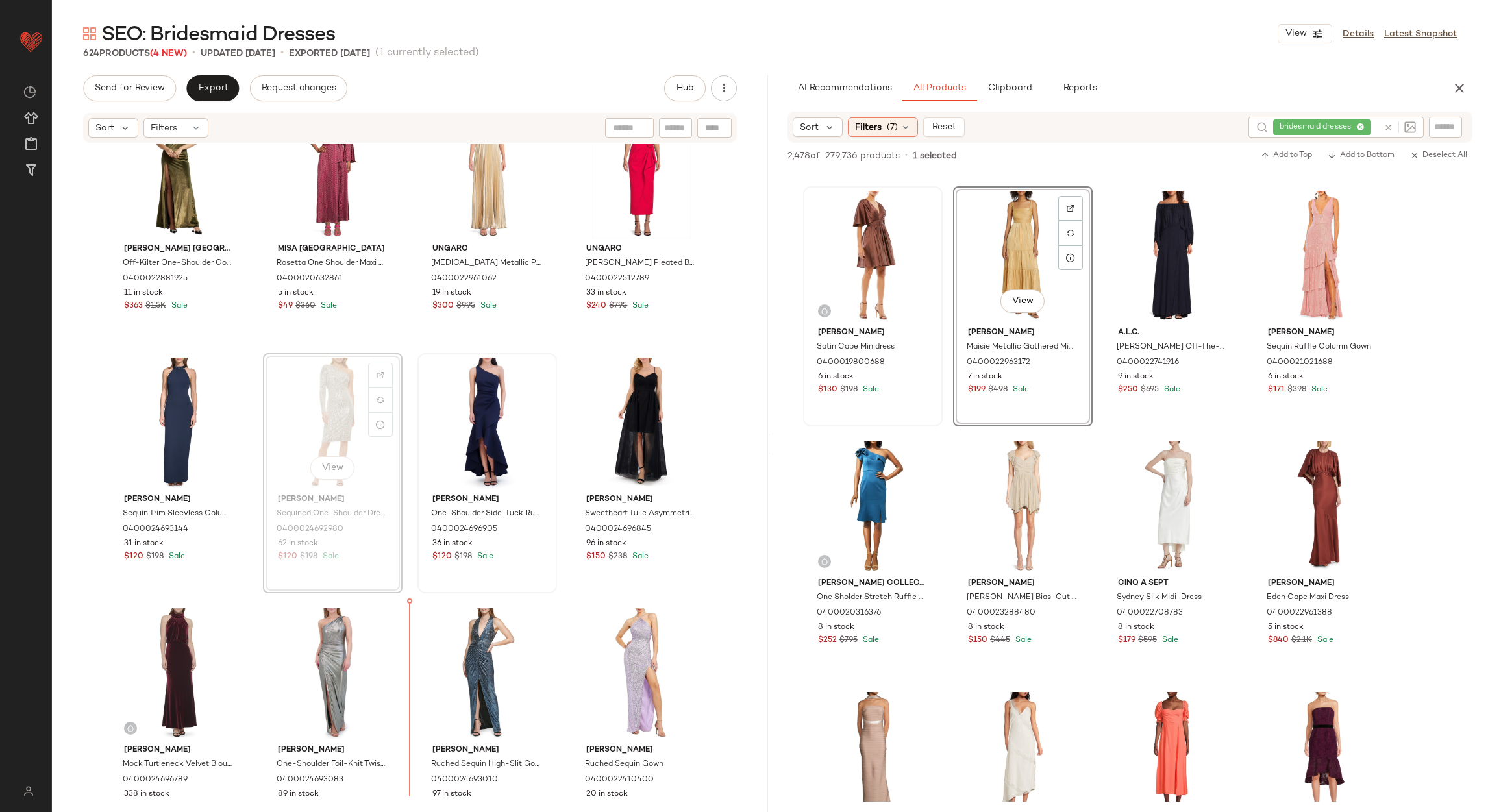
scroll to position [330, 0]
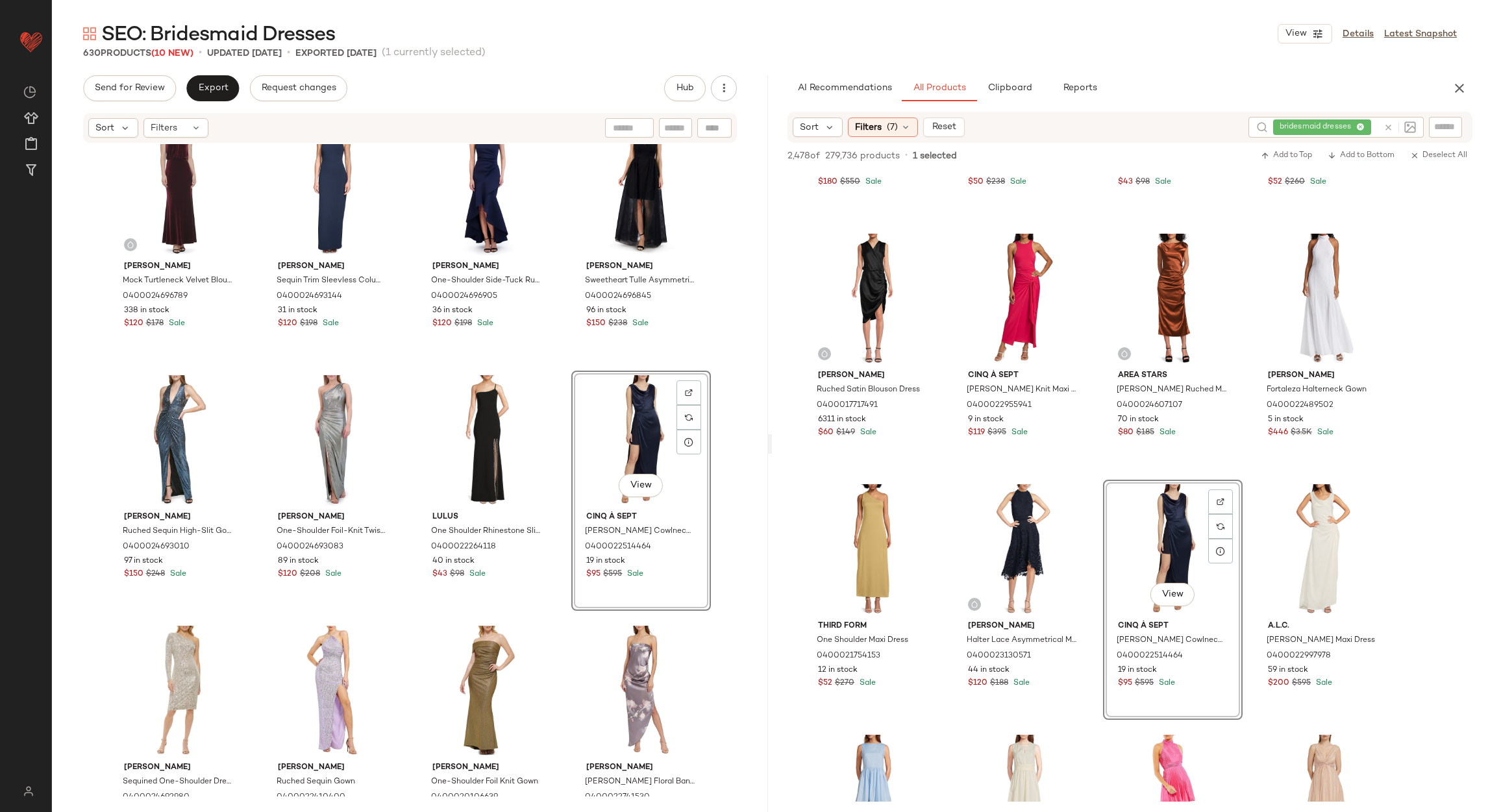
scroll to position [984, 0]
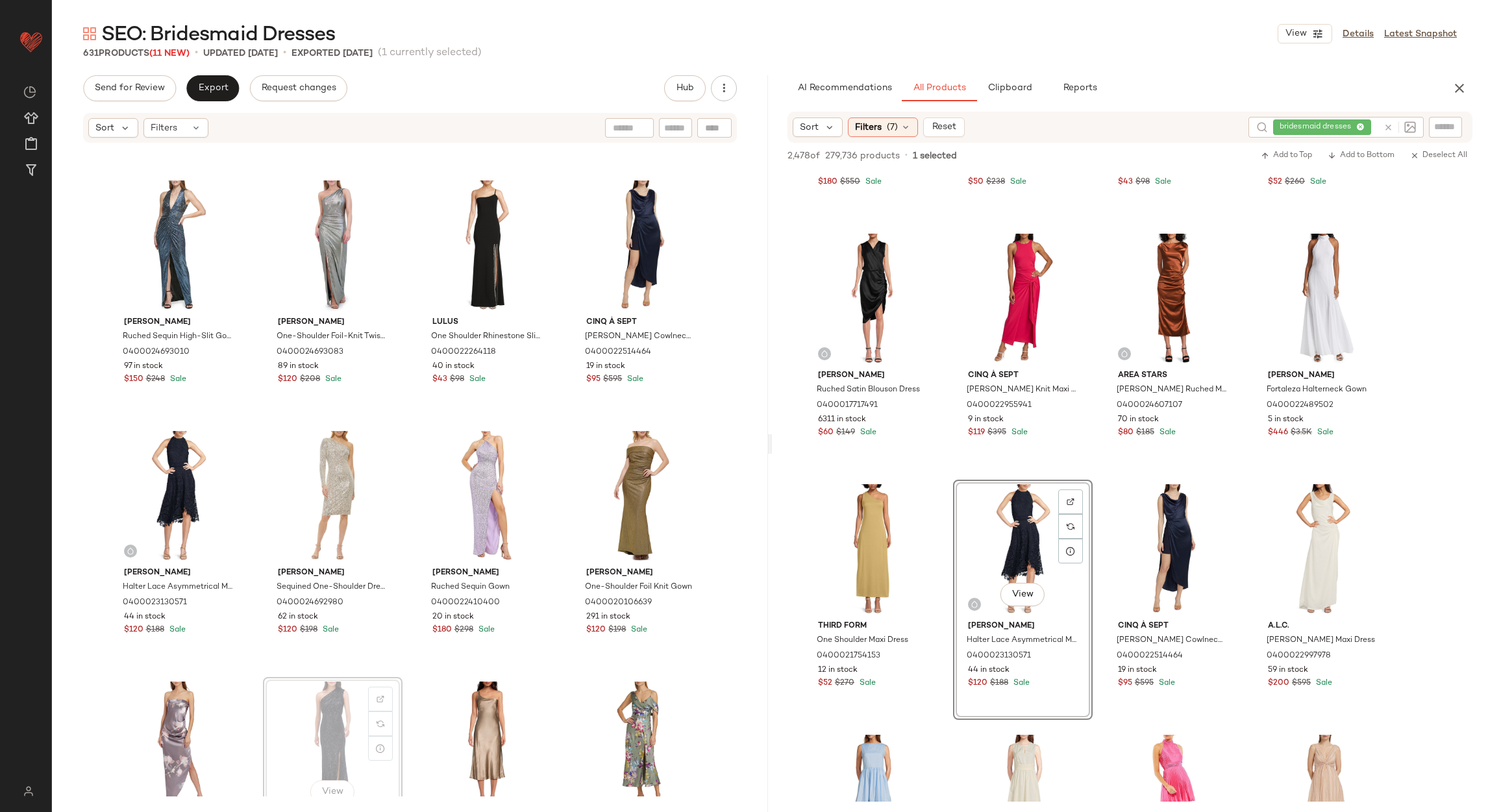
scroll to position [987, 0]
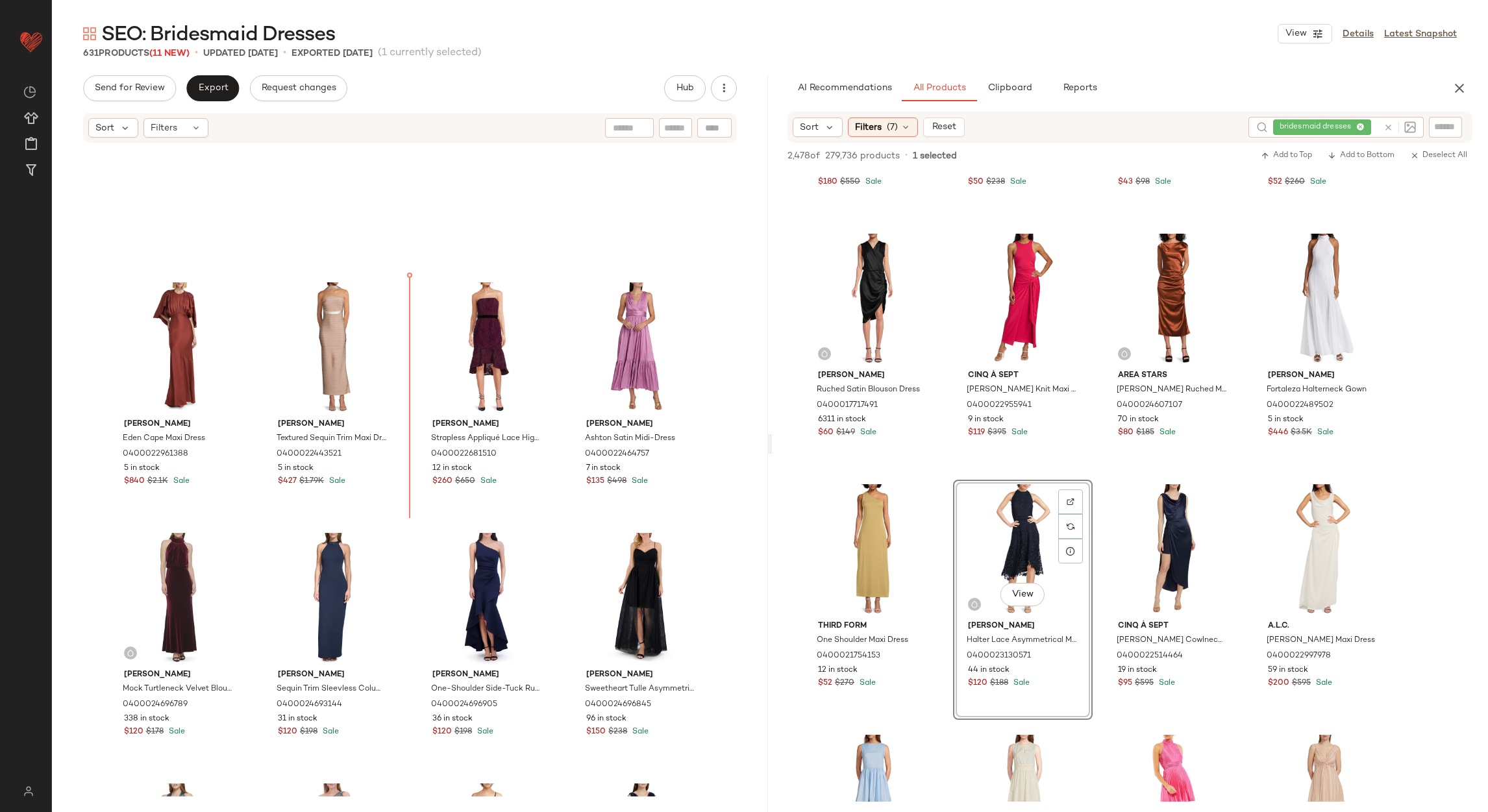
scroll to position [359, 0]
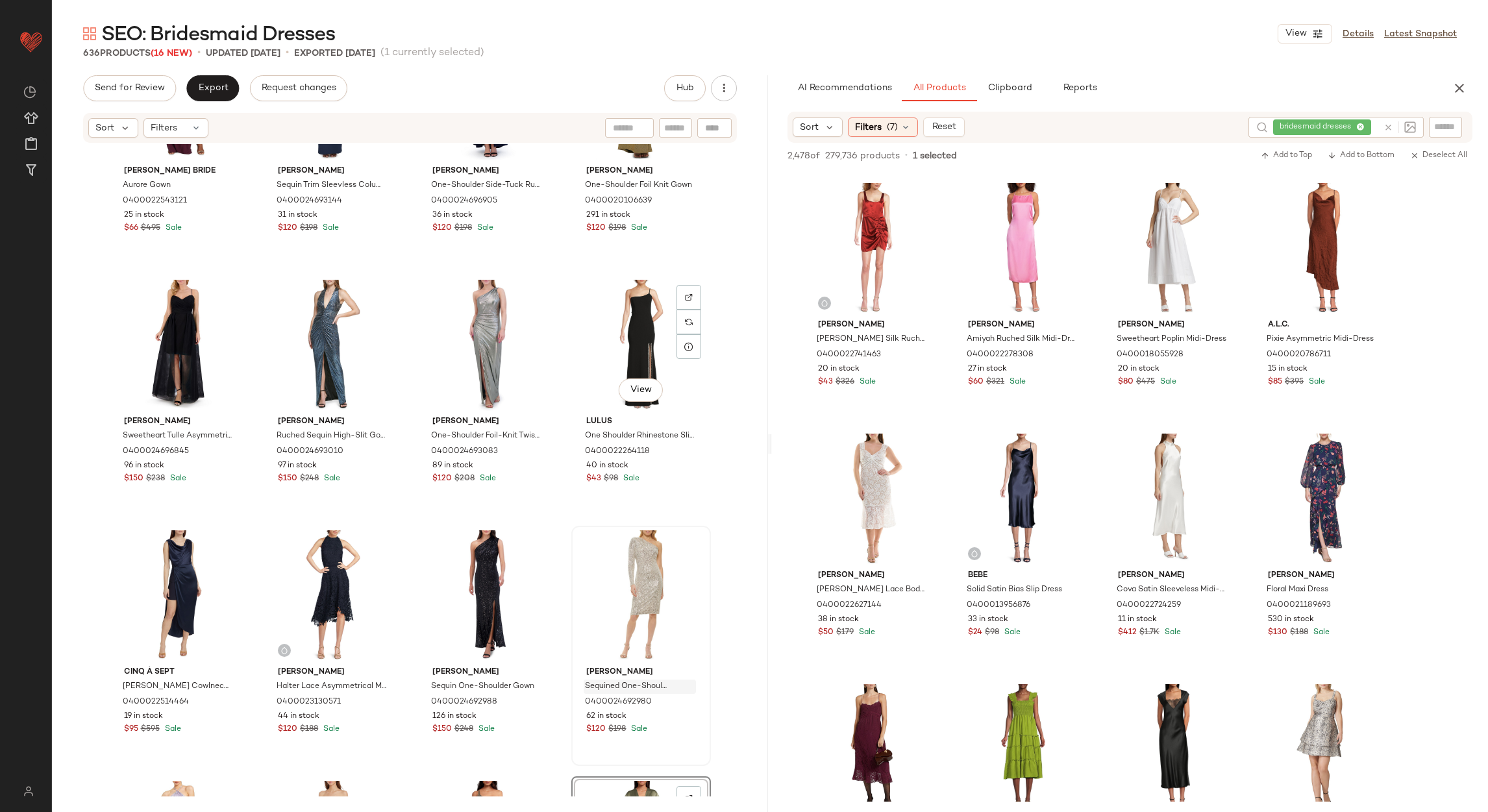
scroll to position [1235, 0]
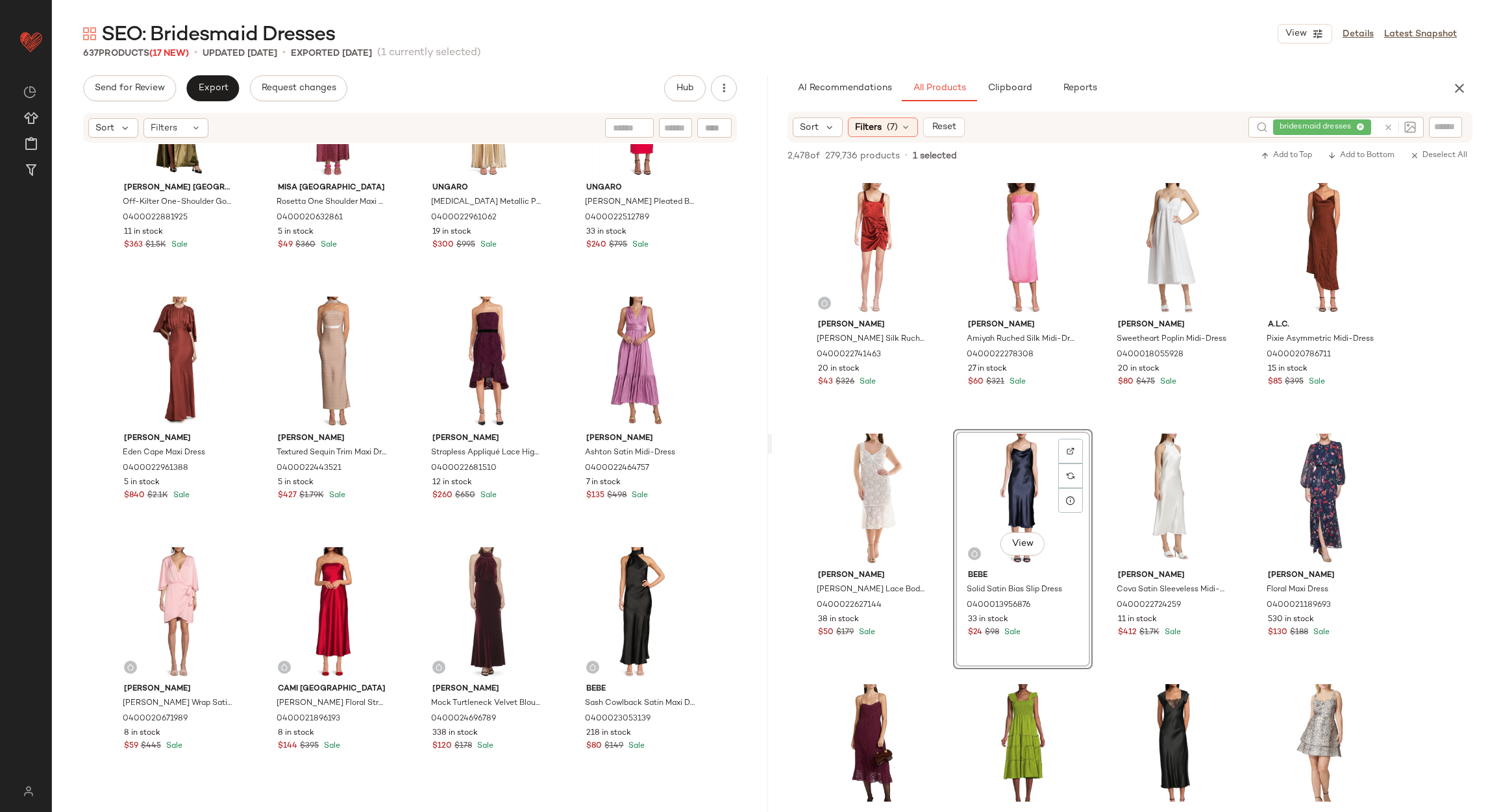
scroll to position [348, 0]
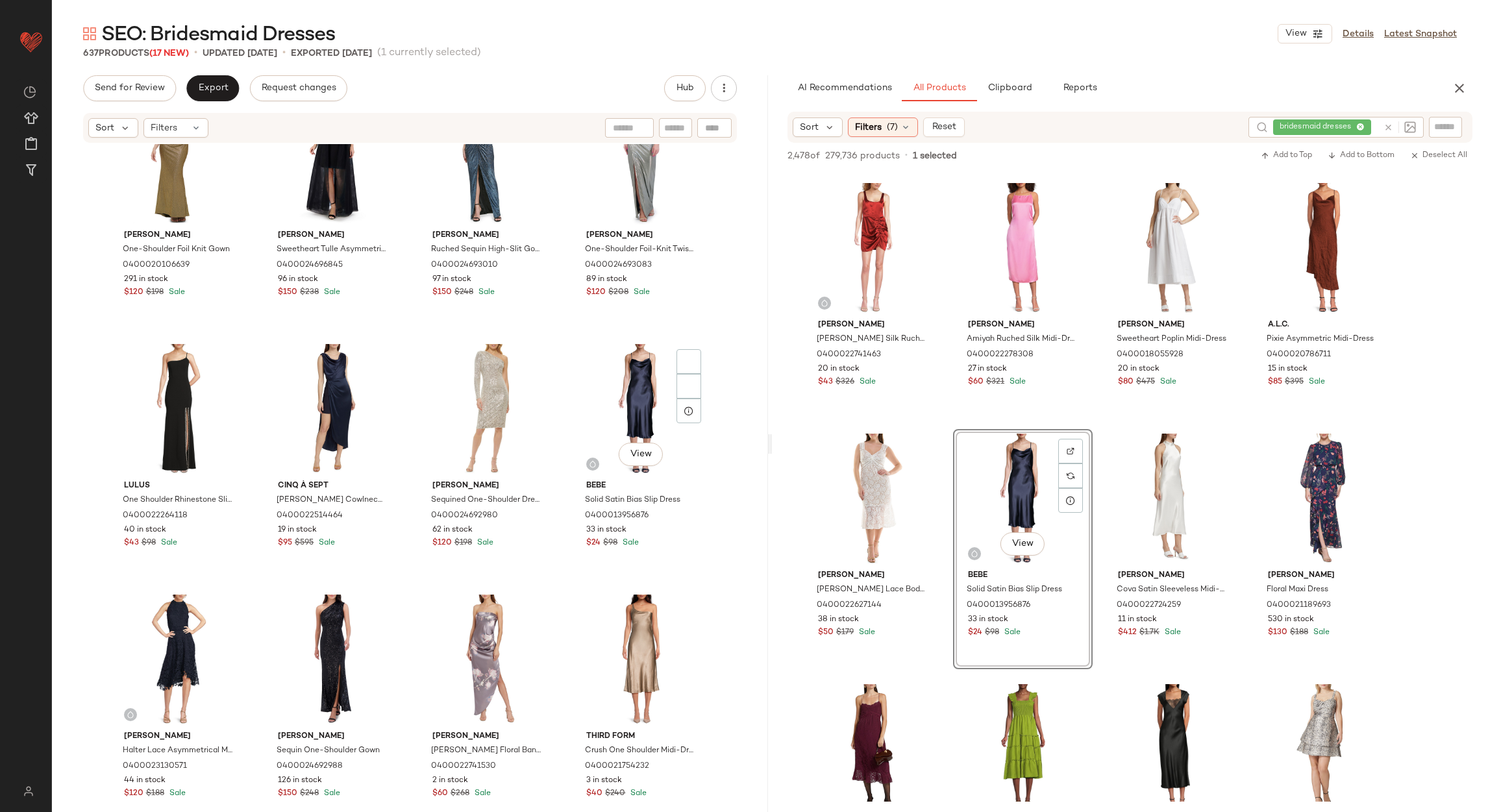
scroll to position [1419, 0]
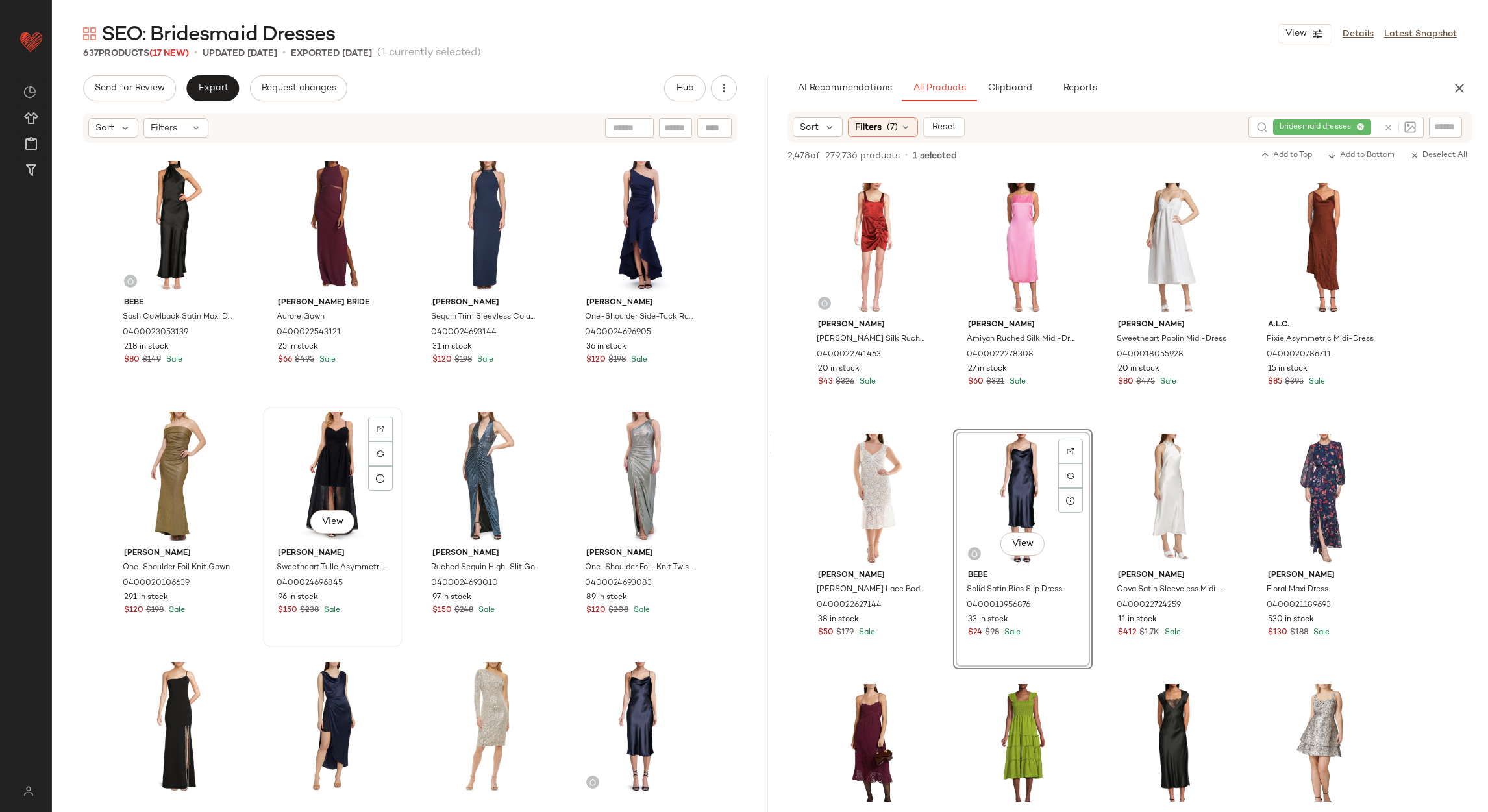
scroll to position [1138, 0]
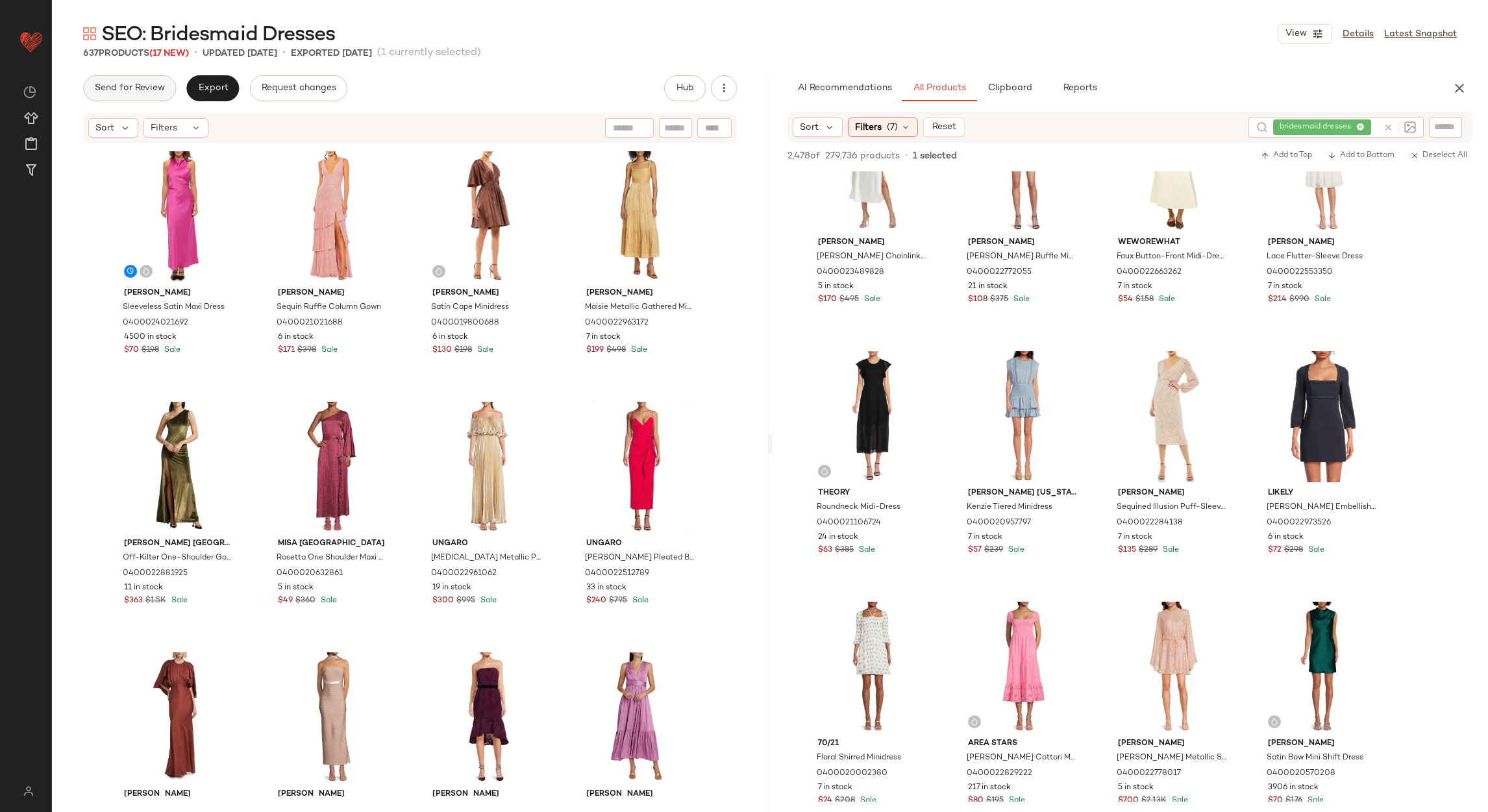
click at [150, 95] on button "Send for Review" at bounding box center [130, 88] width 93 height 26
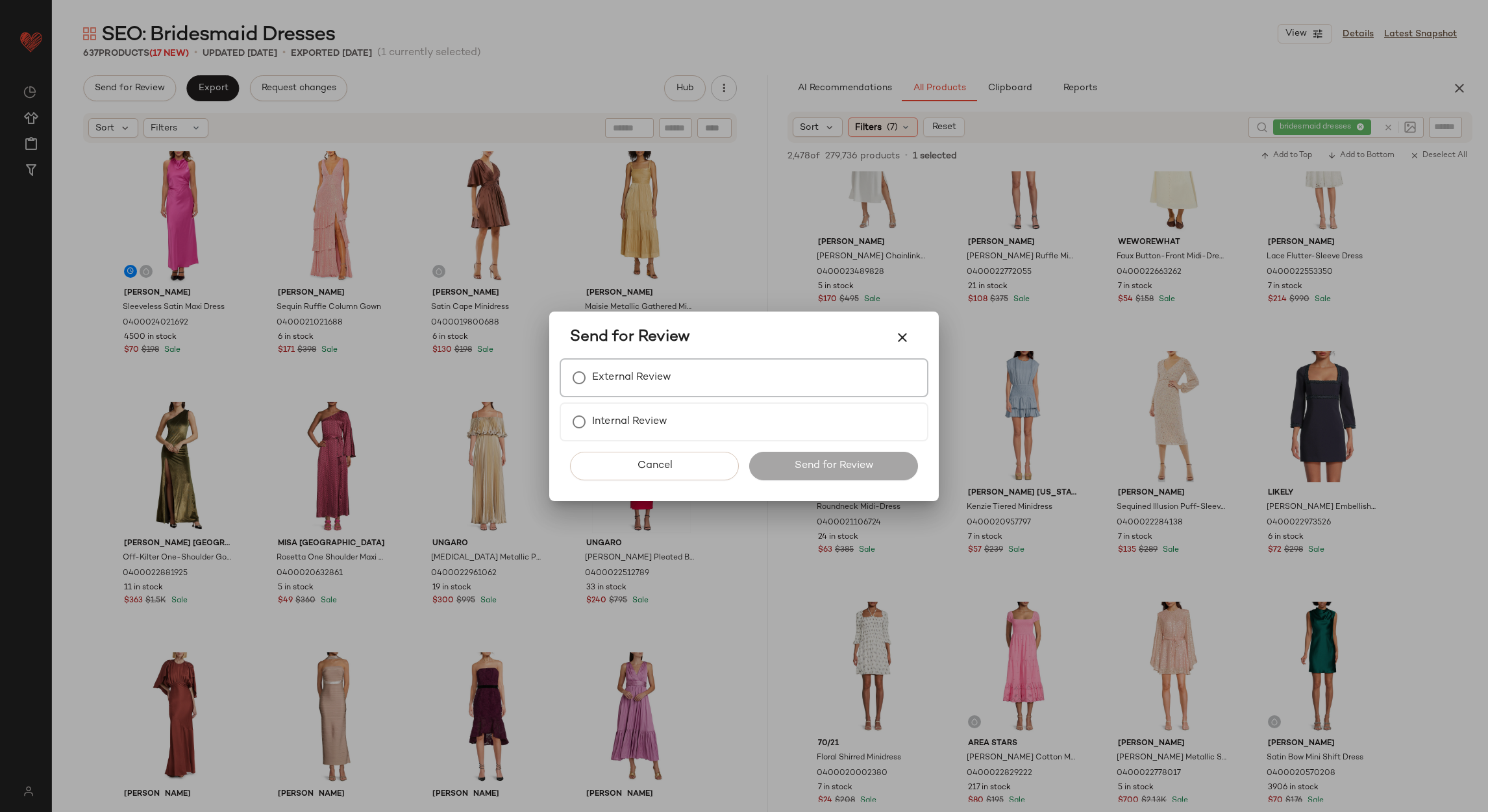
click at [614, 363] on div "External Review" at bounding box center [744, 378] width 369 height 39
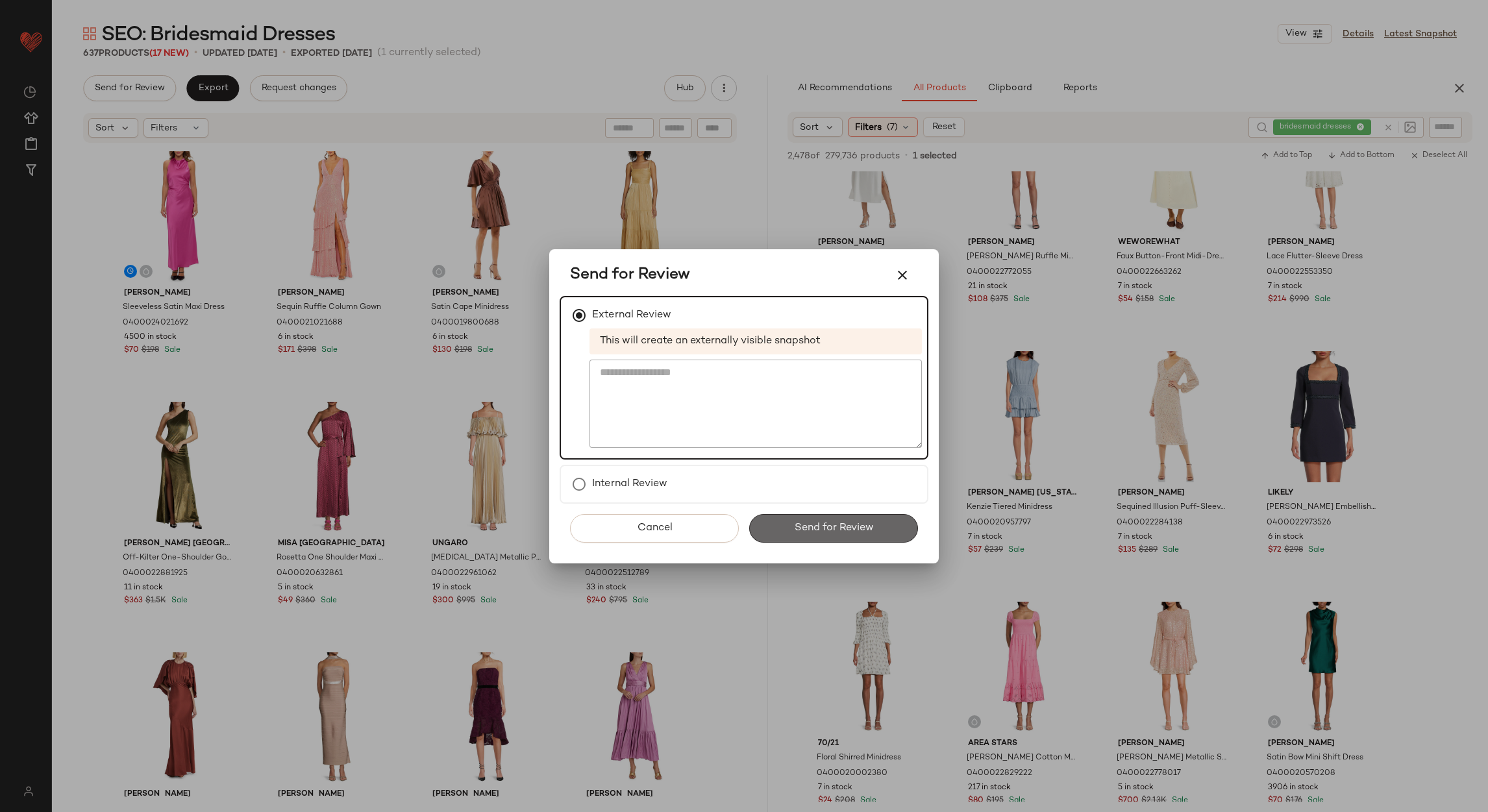
click at [836, 532] on span "Send for Review" at bounding box center [834, 528] width 80 height 13
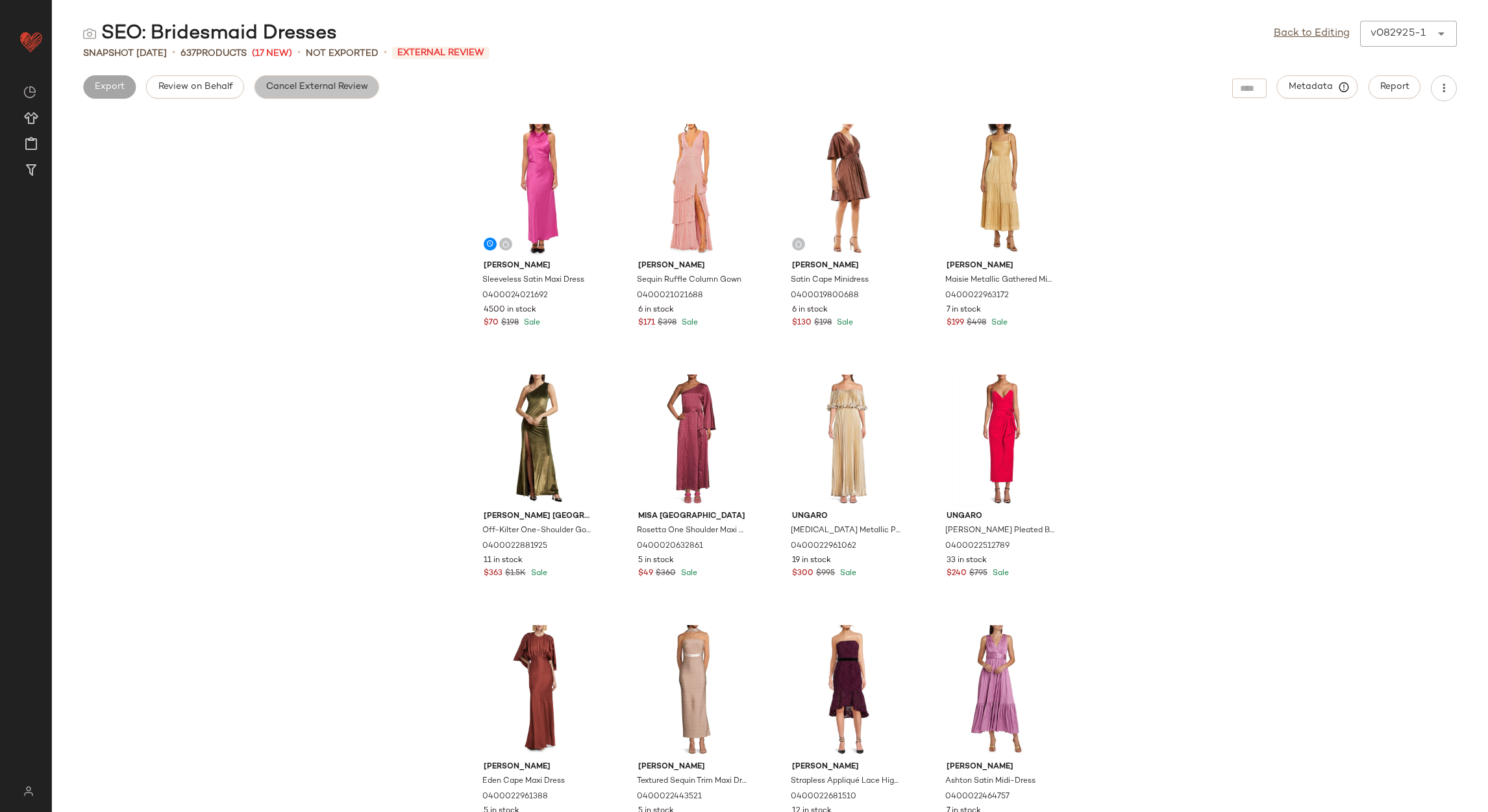
click at [346, 89] on span "Cancel External Review" at bounding box center [317, 87] width 102 height 10
click at [1311, 30] on link "Back to Editing" at bounding box center [1311, 33] width 76 height 16
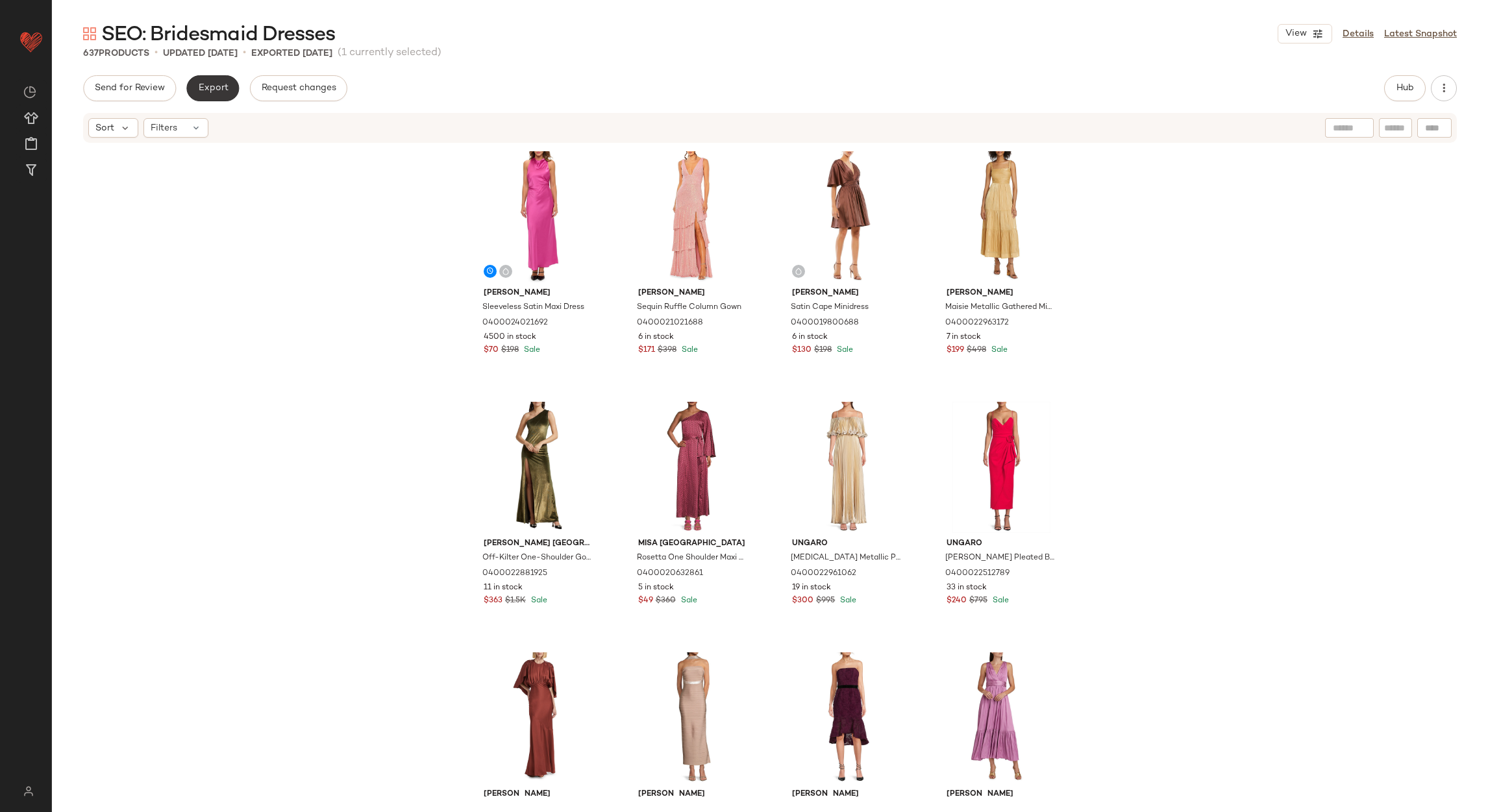
click at [213, 85] on span "Export" at bounding box center [212, 88] width 30 height 10
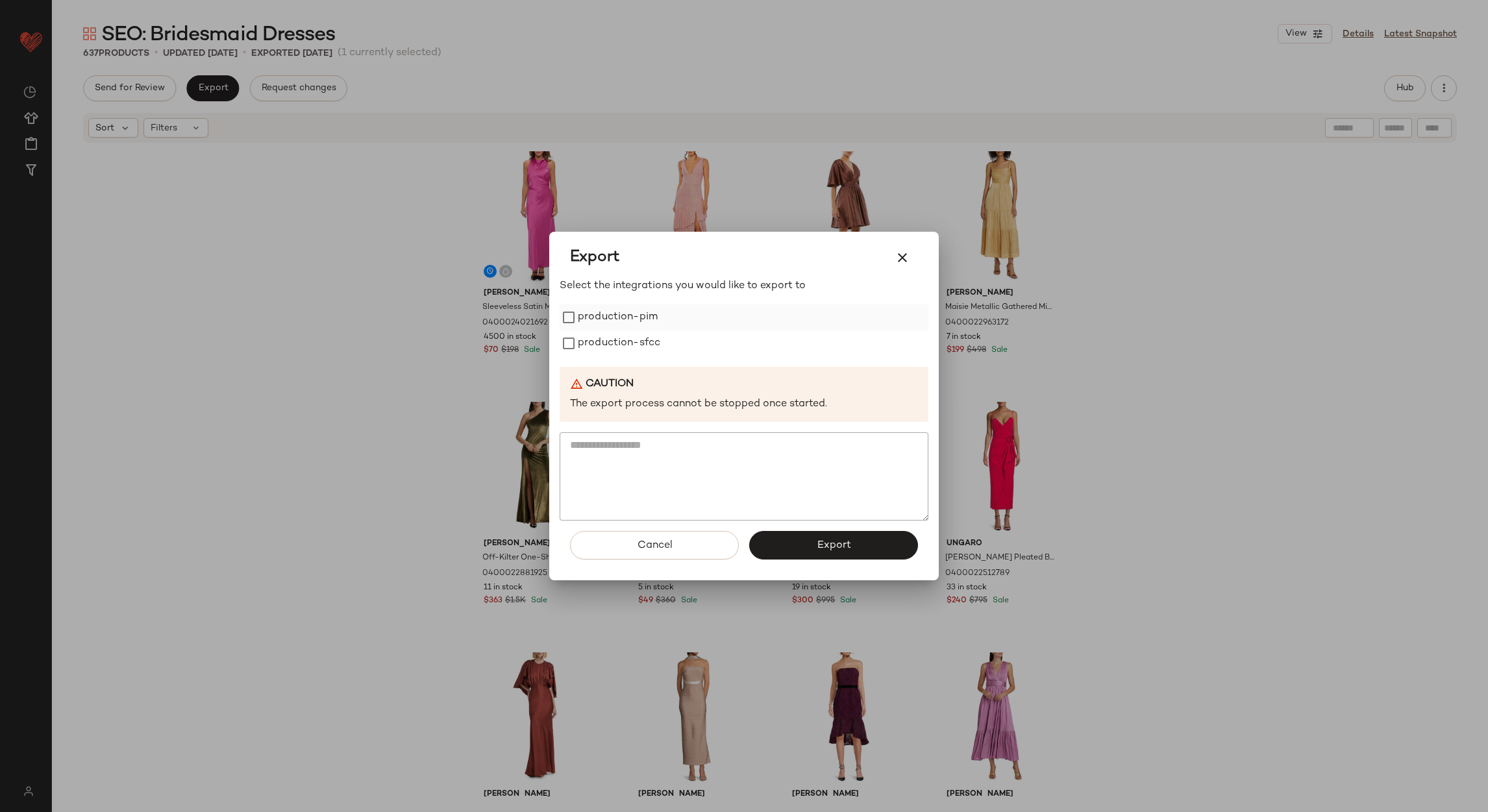
click at [626, 311] on label "production-pim" at bounding box center [618, 318] width 80 height 26
click at [611, 346] on label "production-sfcc" at bounding box center [619, 343] width 82 height 26
click at [815, 546] on button "Export" at bounding box center [833, 545] width 169 height 28
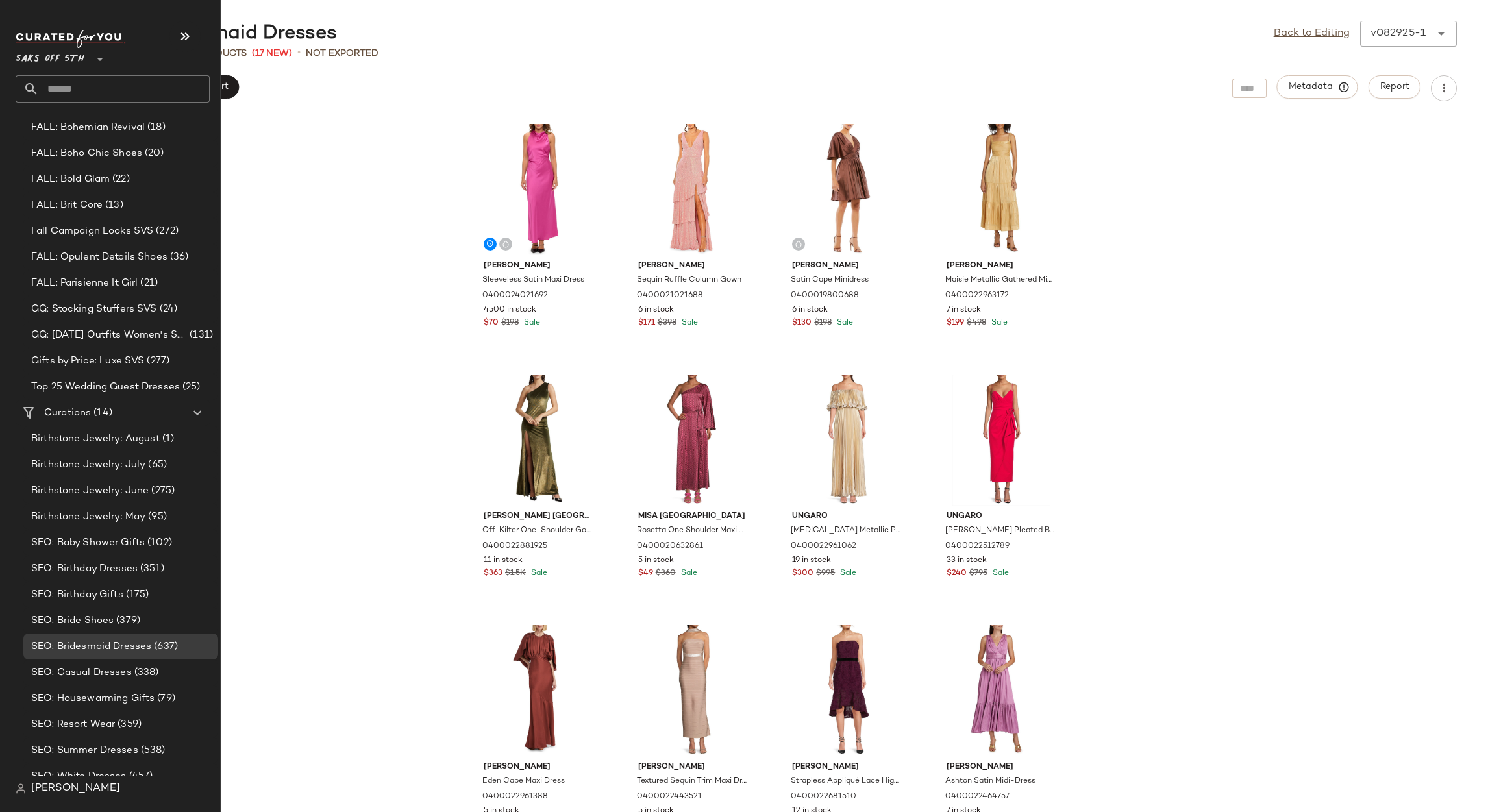
scroll to position [462, 0]
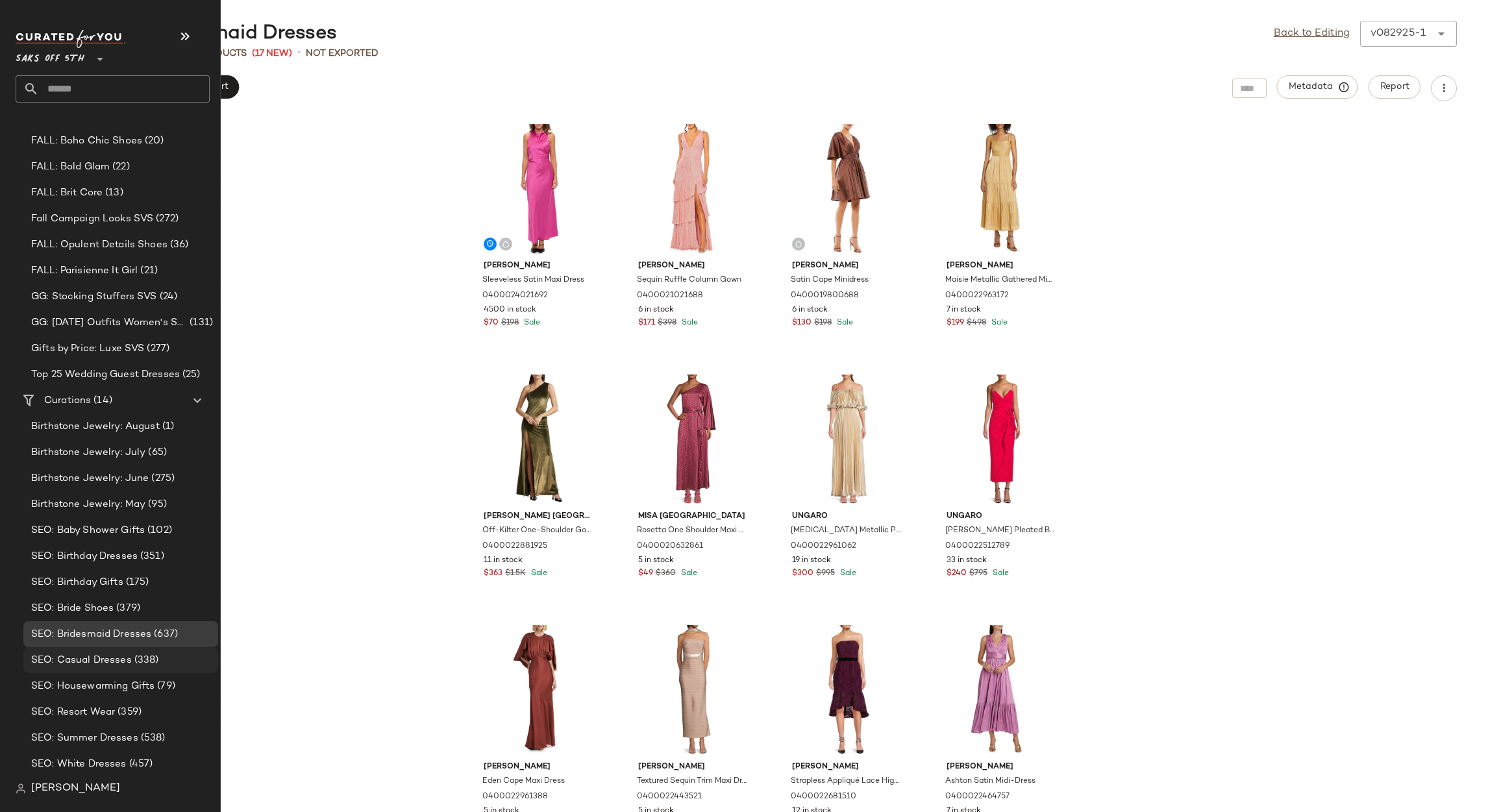
click at [65, 665] on span "SEO: Casual Dresses" at bounding box center [81, 661] width 100 height 15
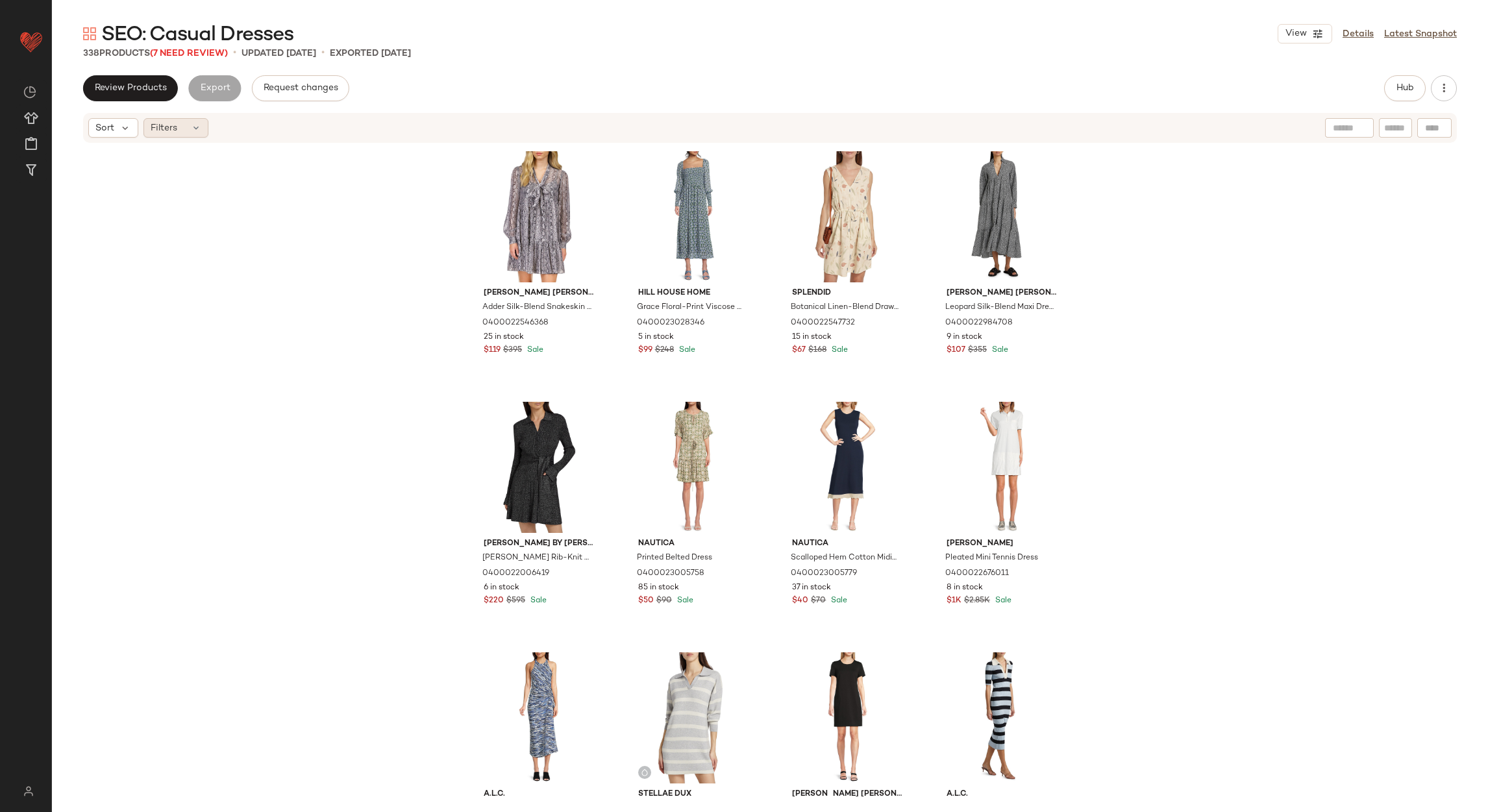
click at [182, 125] on div "Filters" at bounding box center [175, 128] width 65 height 19
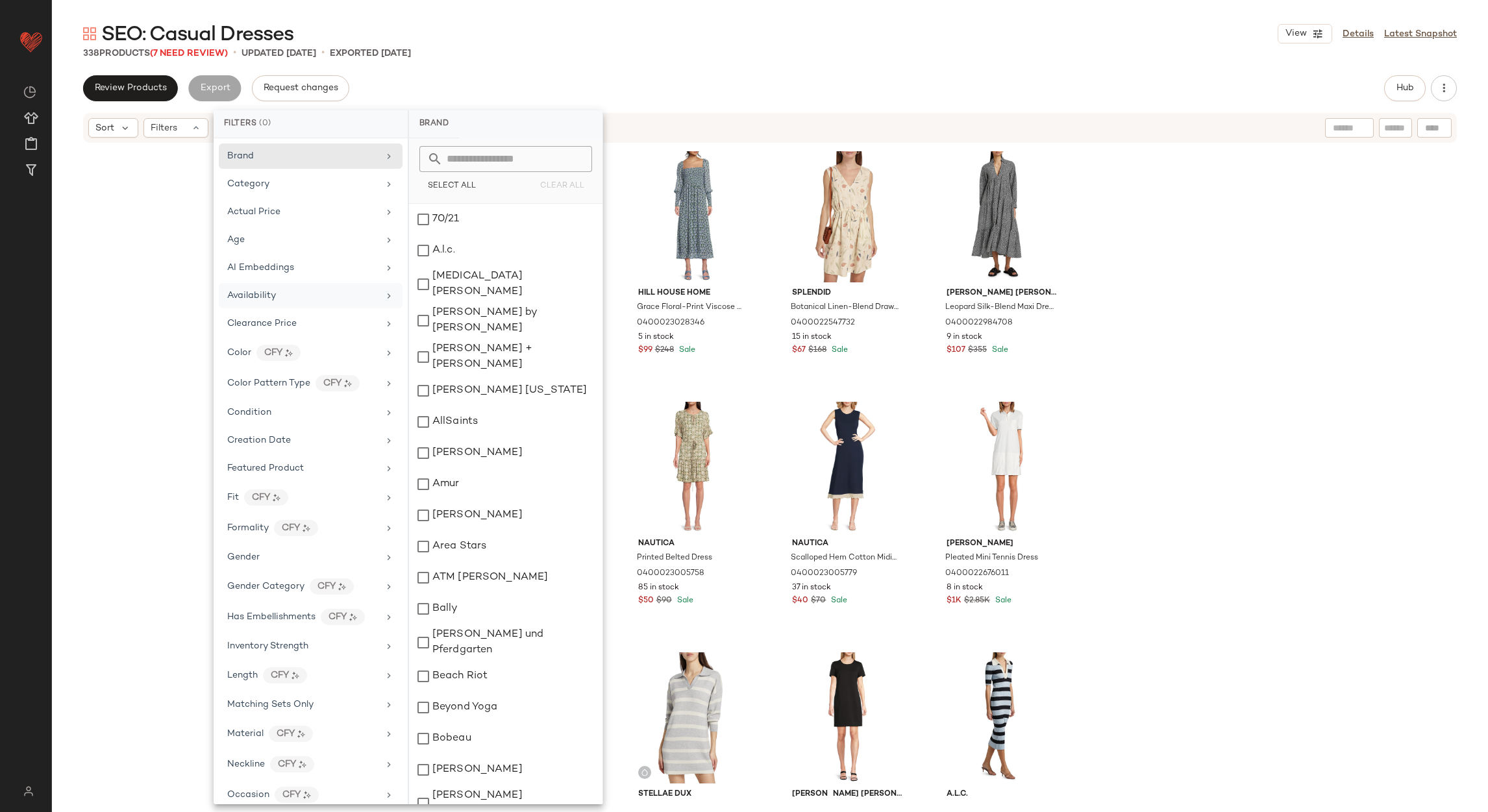
click at [317, 291] on div "Availability" at bounding box center [303, 296] width 151 height 14
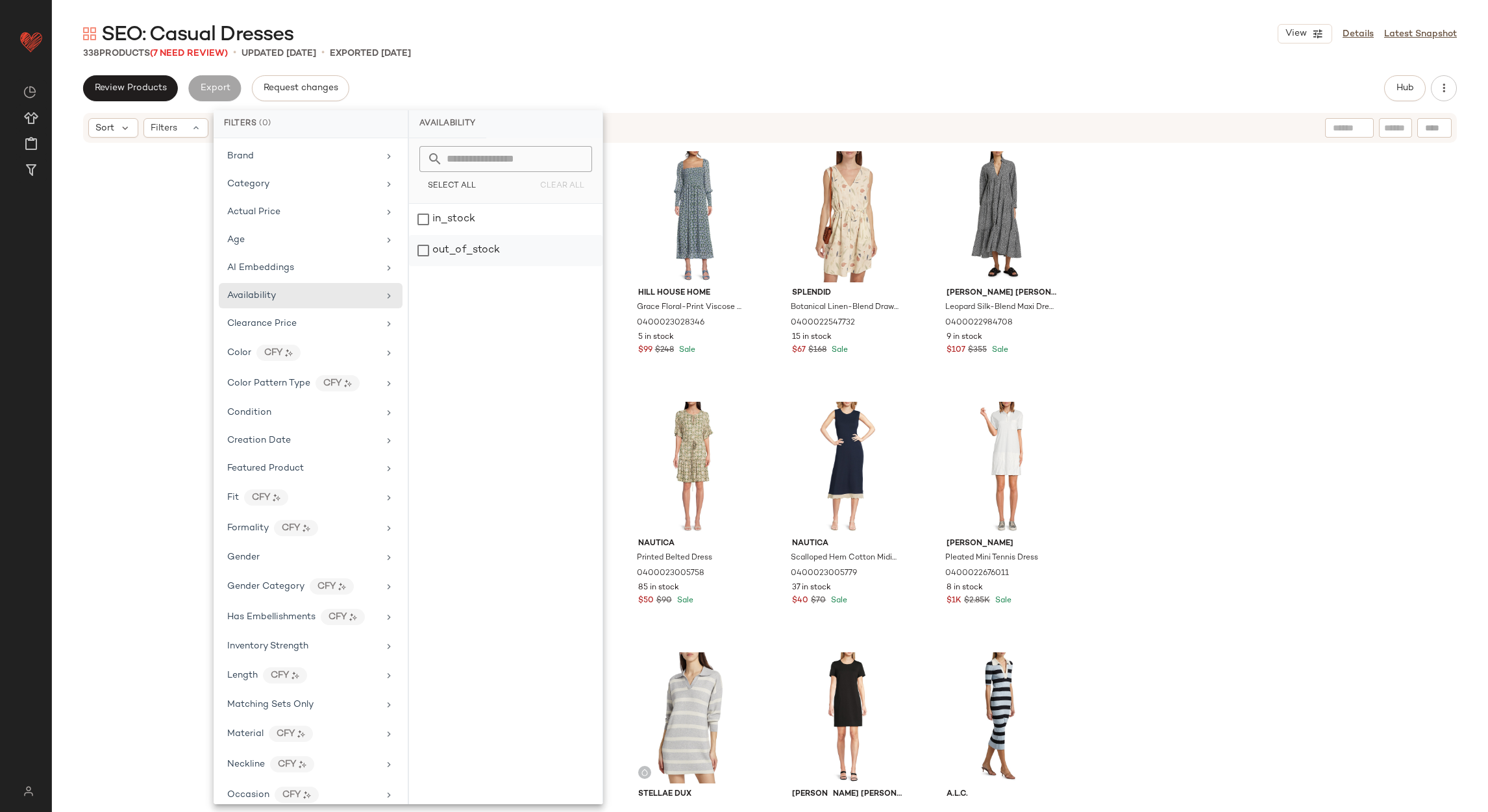
click at [439, 254] on div "out_of_stock" at bounding box center [505, 251] width 193 height 31
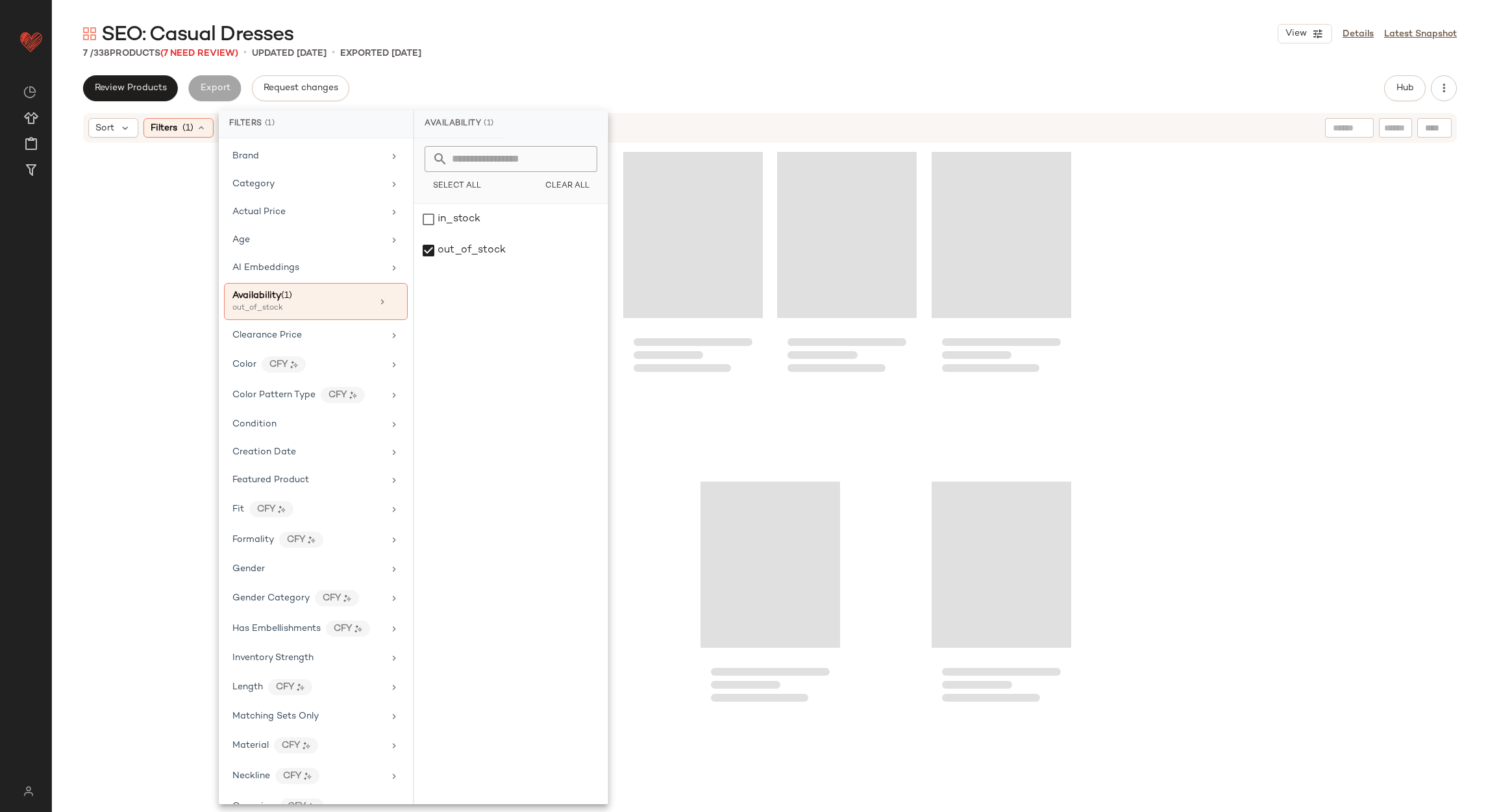
click at [589, 59] on div "SEO: Casual Dresses View Details Latest Snapshot 7 / 338 Products (7 Need Revie…" at bounding box center [770, 416] width 1436 height 791
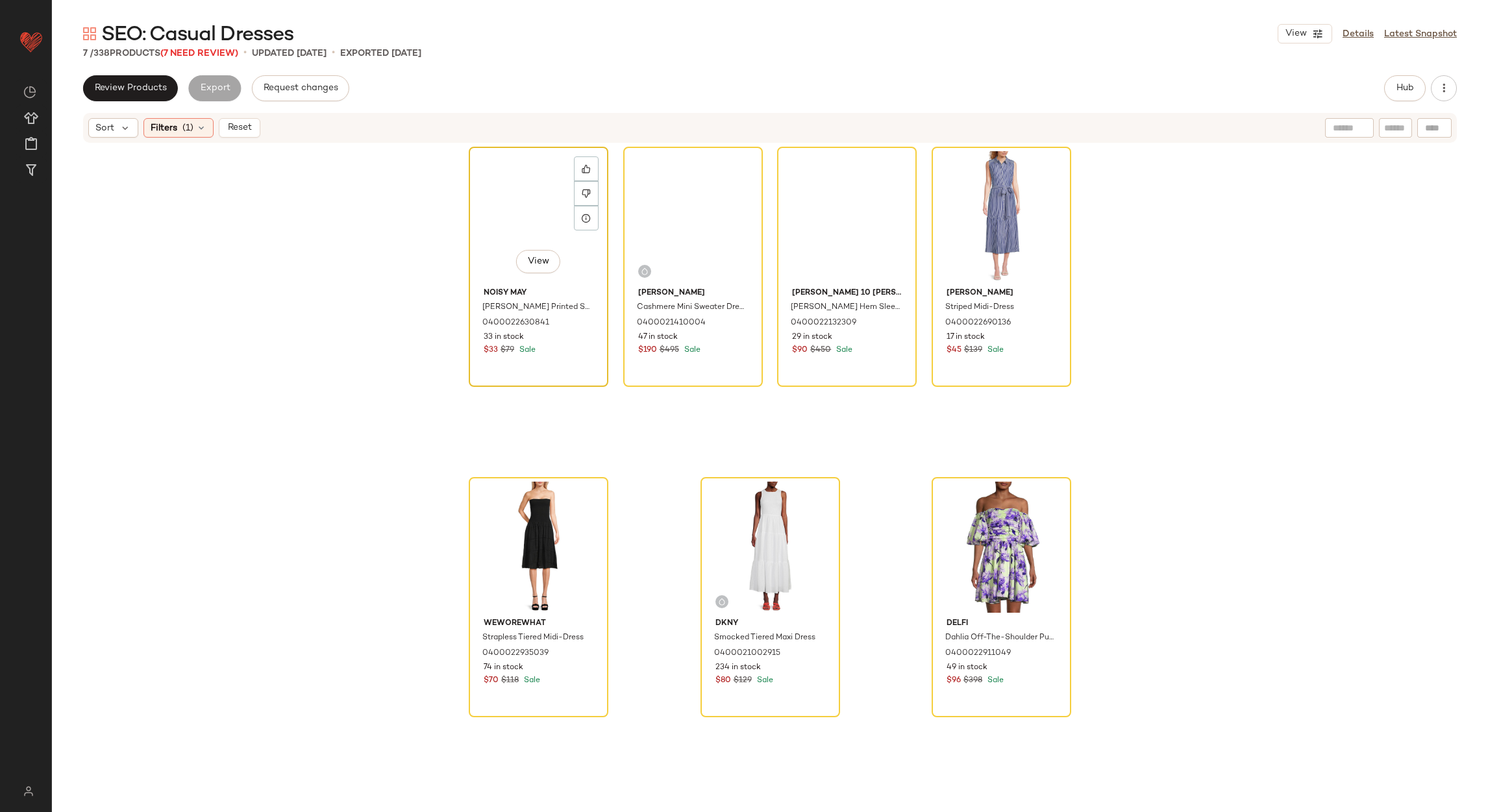
click at [517, 194] on div "View" at bounding box center [538, 217] width 130 height 131
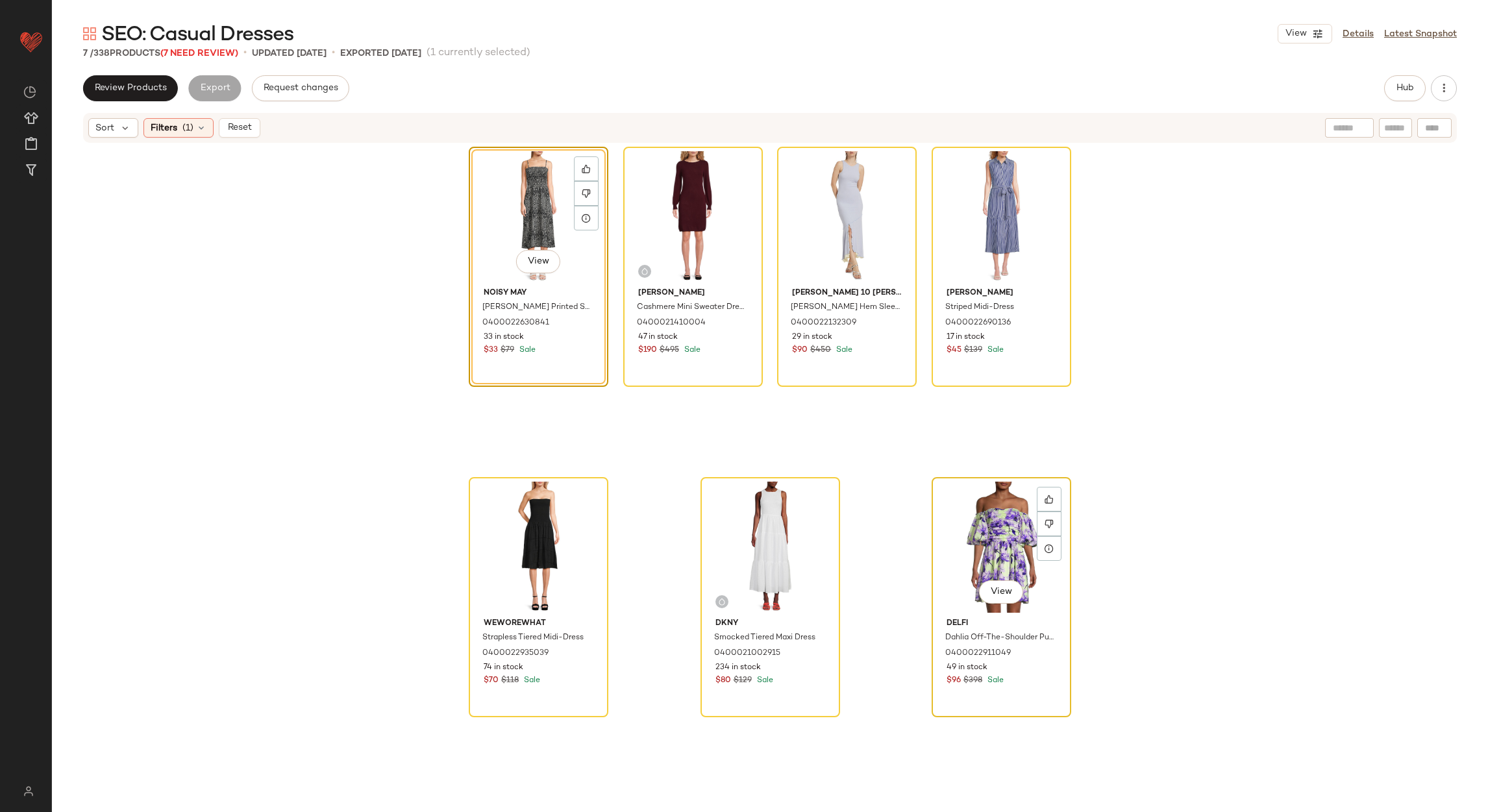
click at [987, 503] on div "View" at bounding box center [1001, 547] width 130 height 131
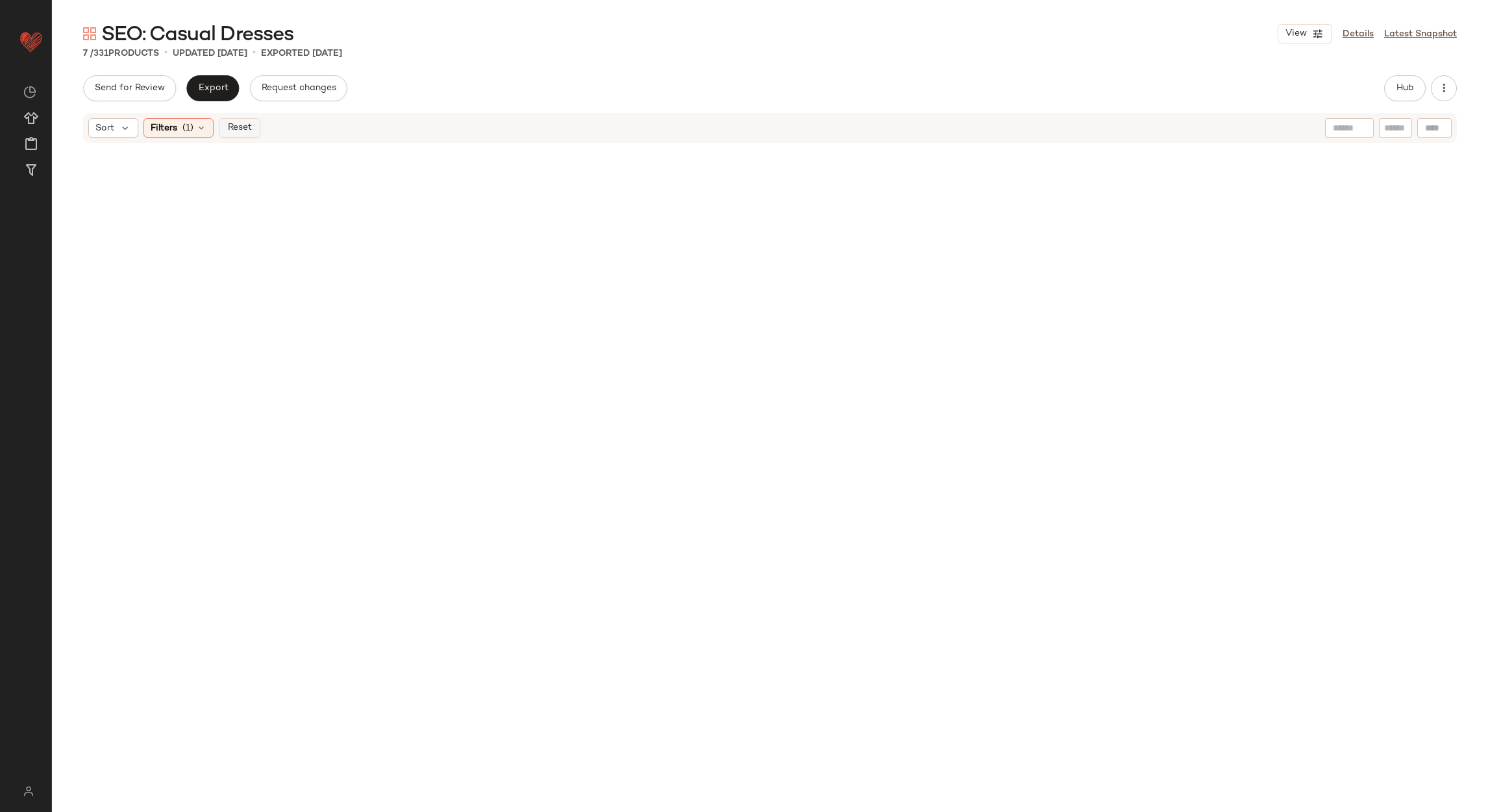
click at [238, 125] on span "Reset" at bounding box center [238, 127] width 25 height 10
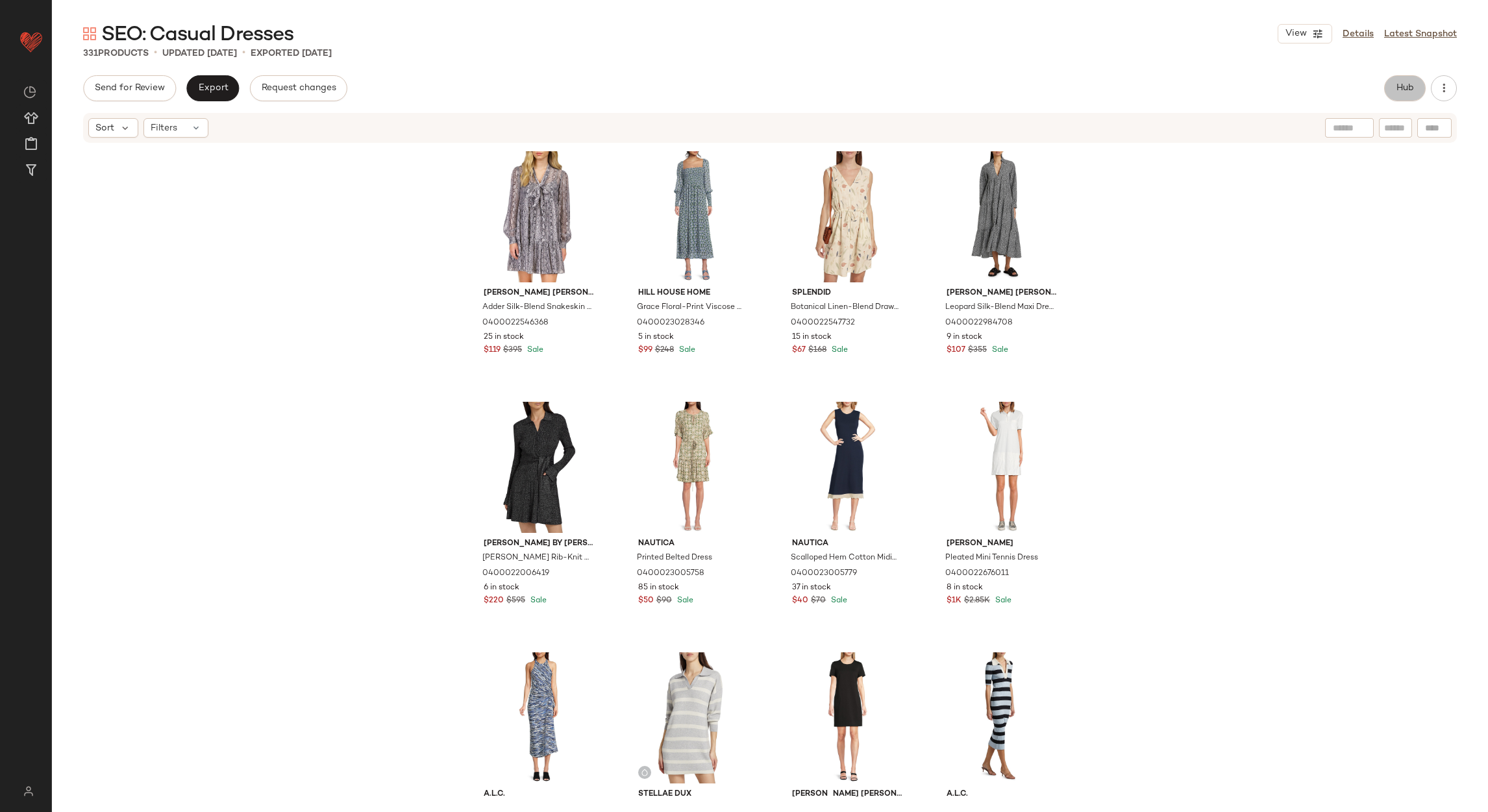
click at [1401, 83] on span "Hub" at bounding box center [1405, 88] width 18 height 10
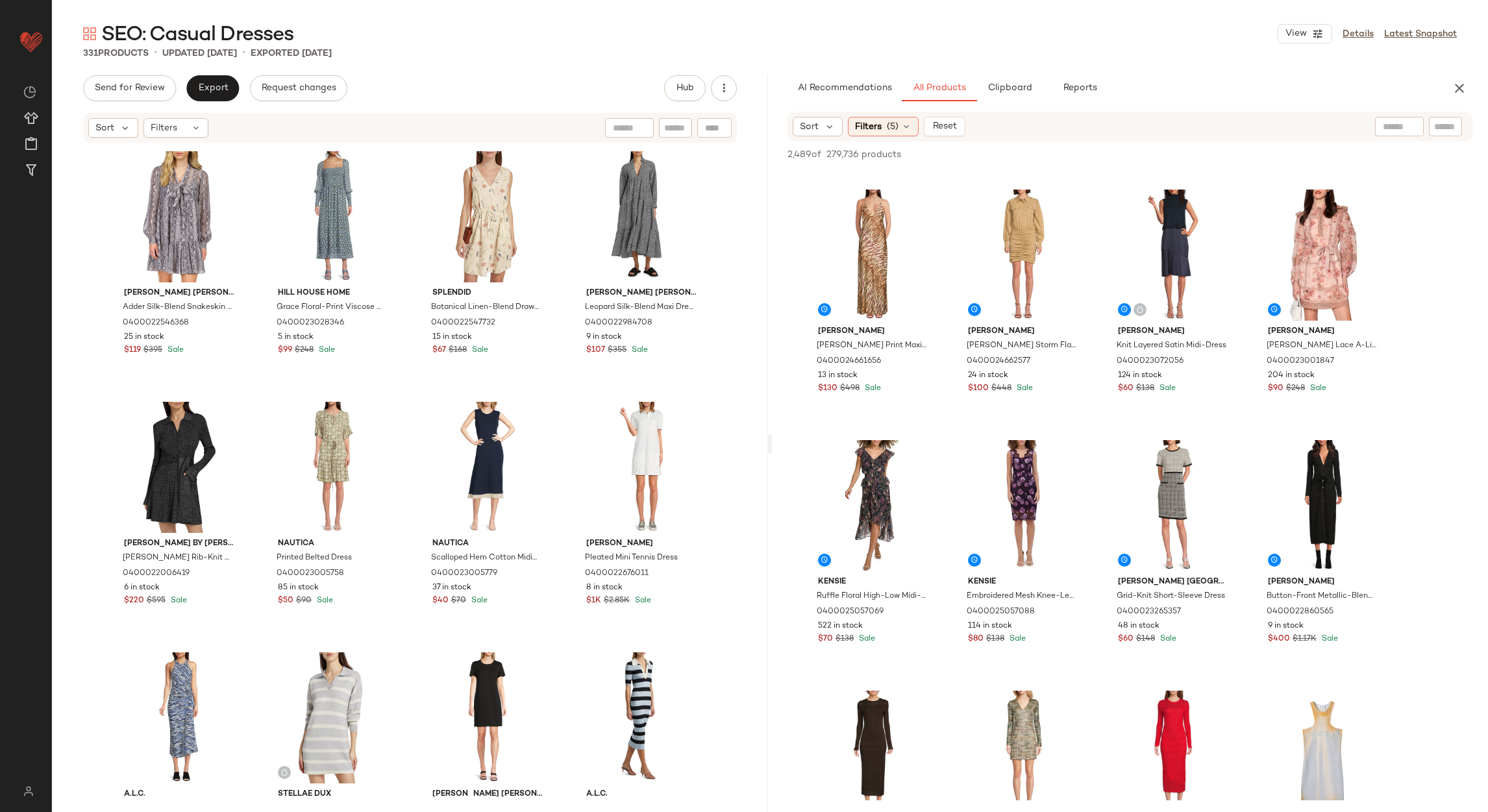
scroll to position [682, 0]
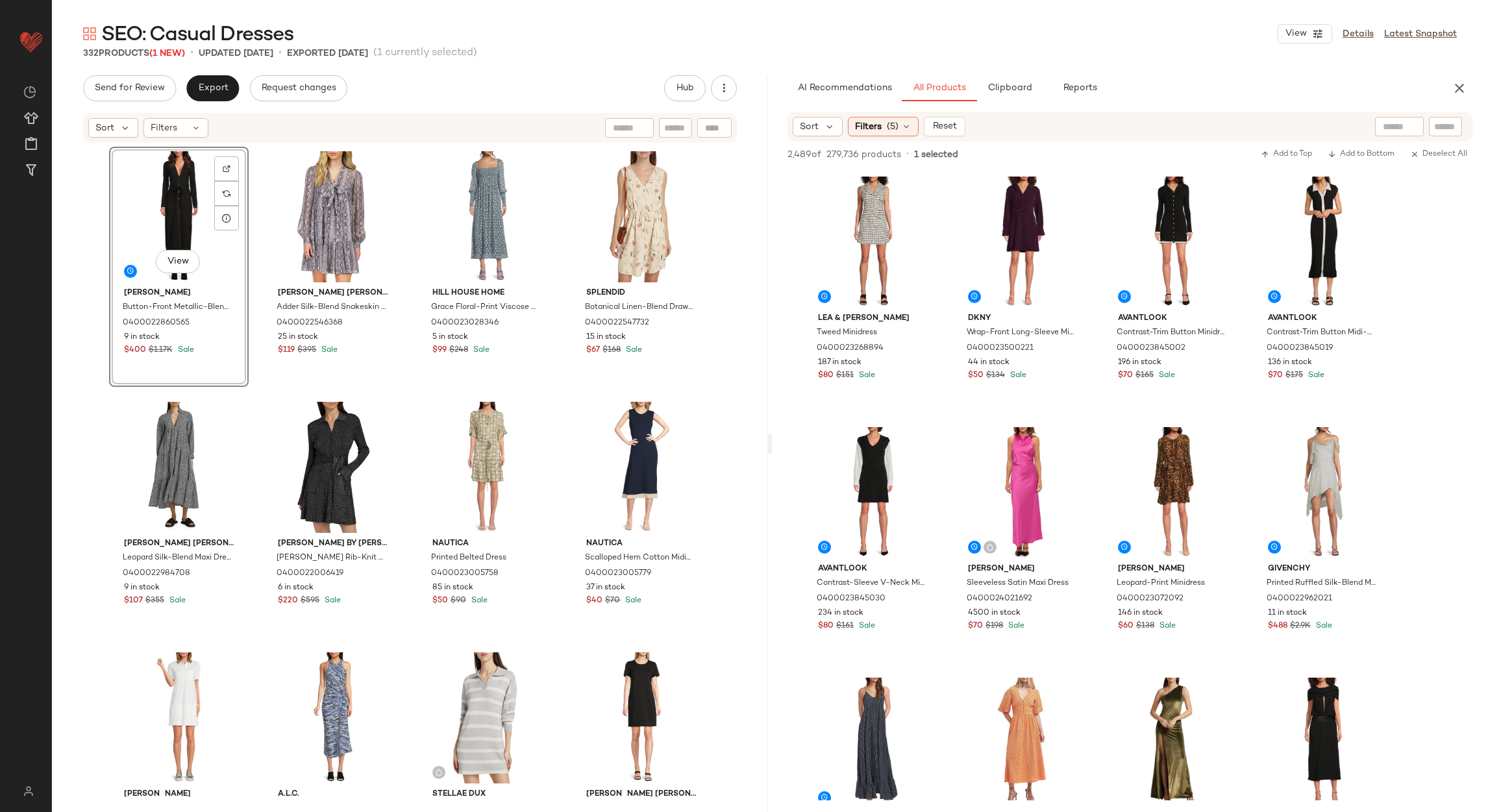
scroll to position [1947, 0]
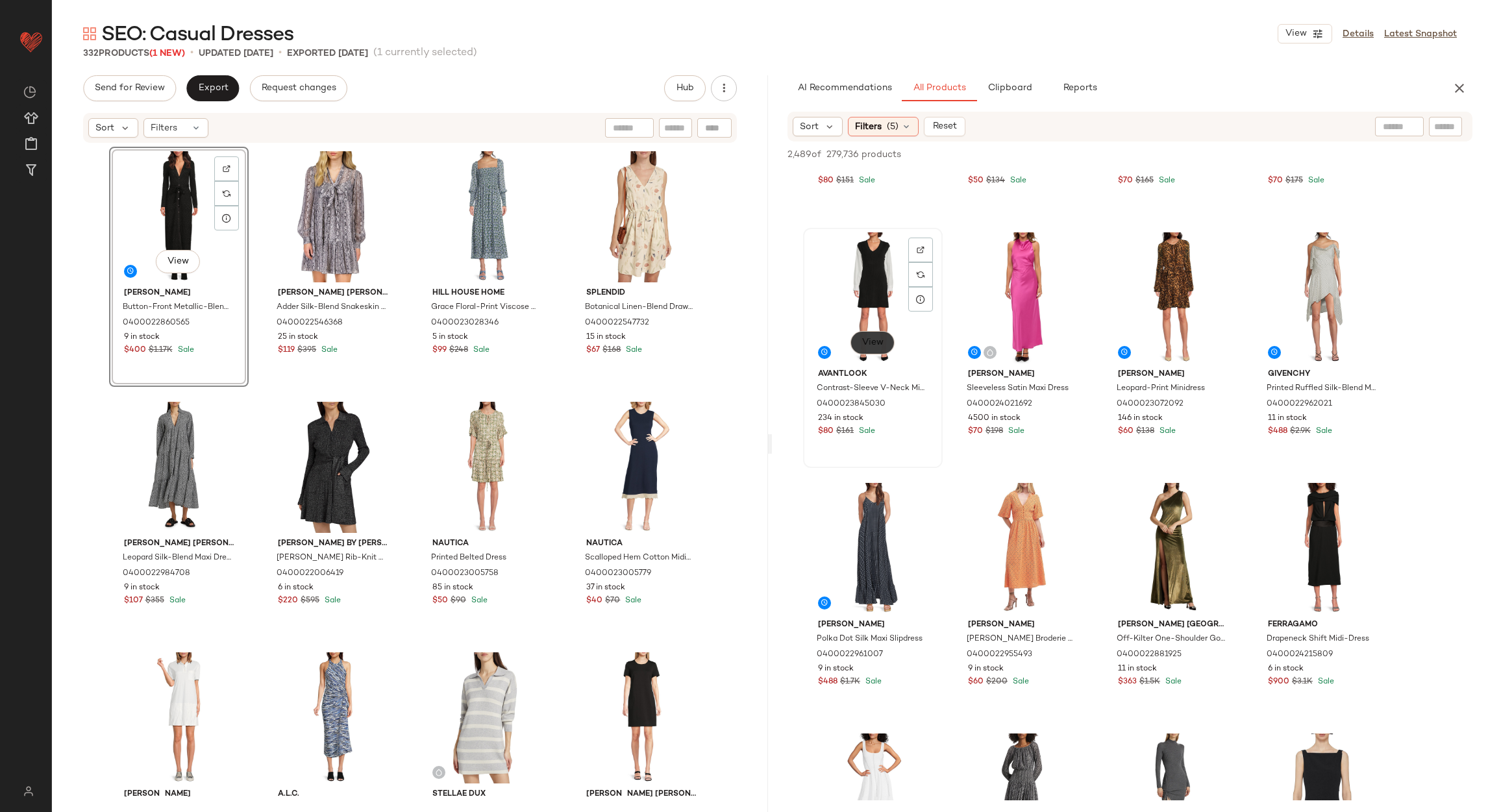
click at [859, 341] on button "View" at bounding box center [872, 343] width 44 height 24
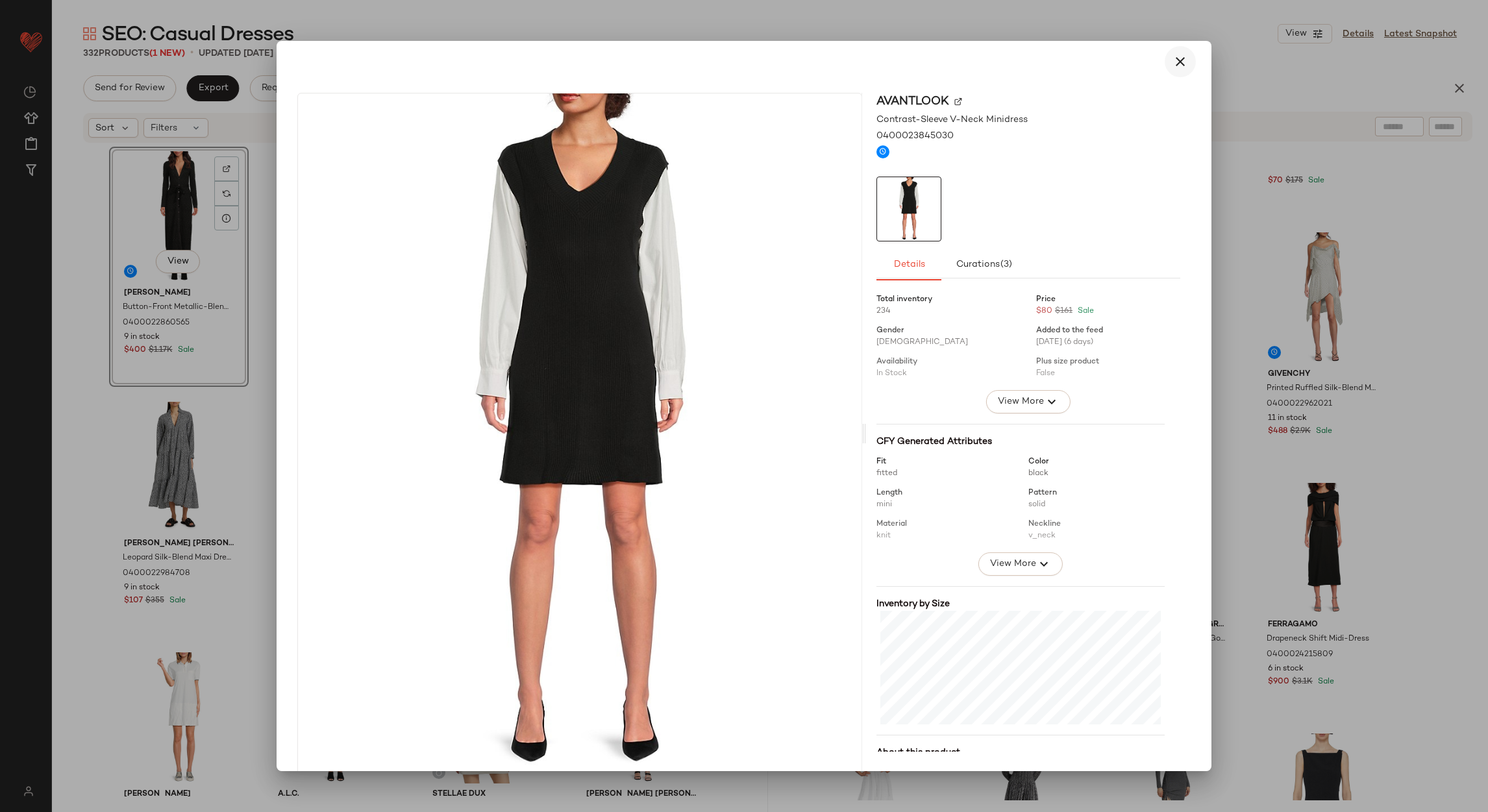
click at [1172, 66] on icon "button" at bounding box center [1180, 61] width 16 height 16
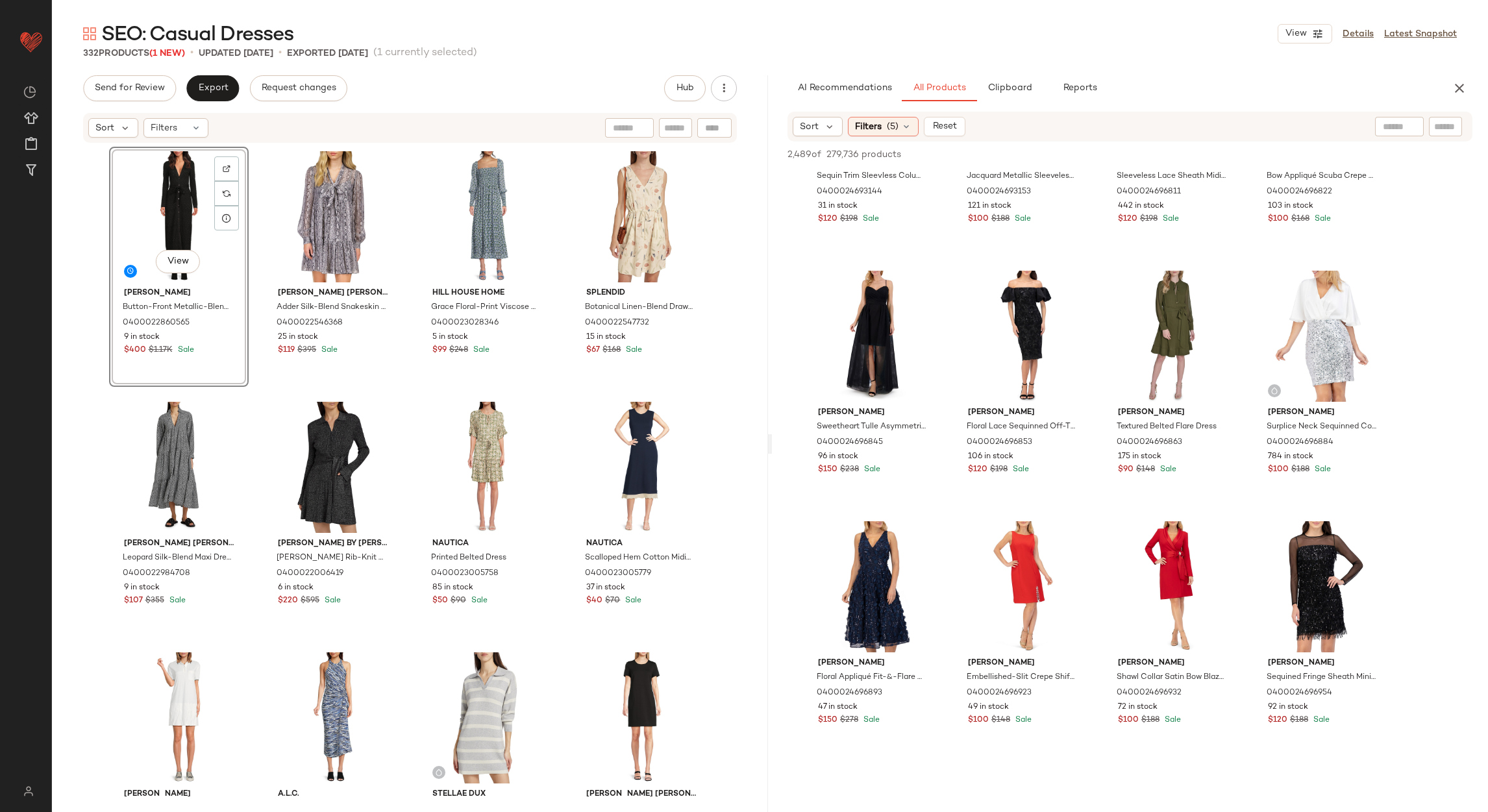
scroll to position [5453, 0]
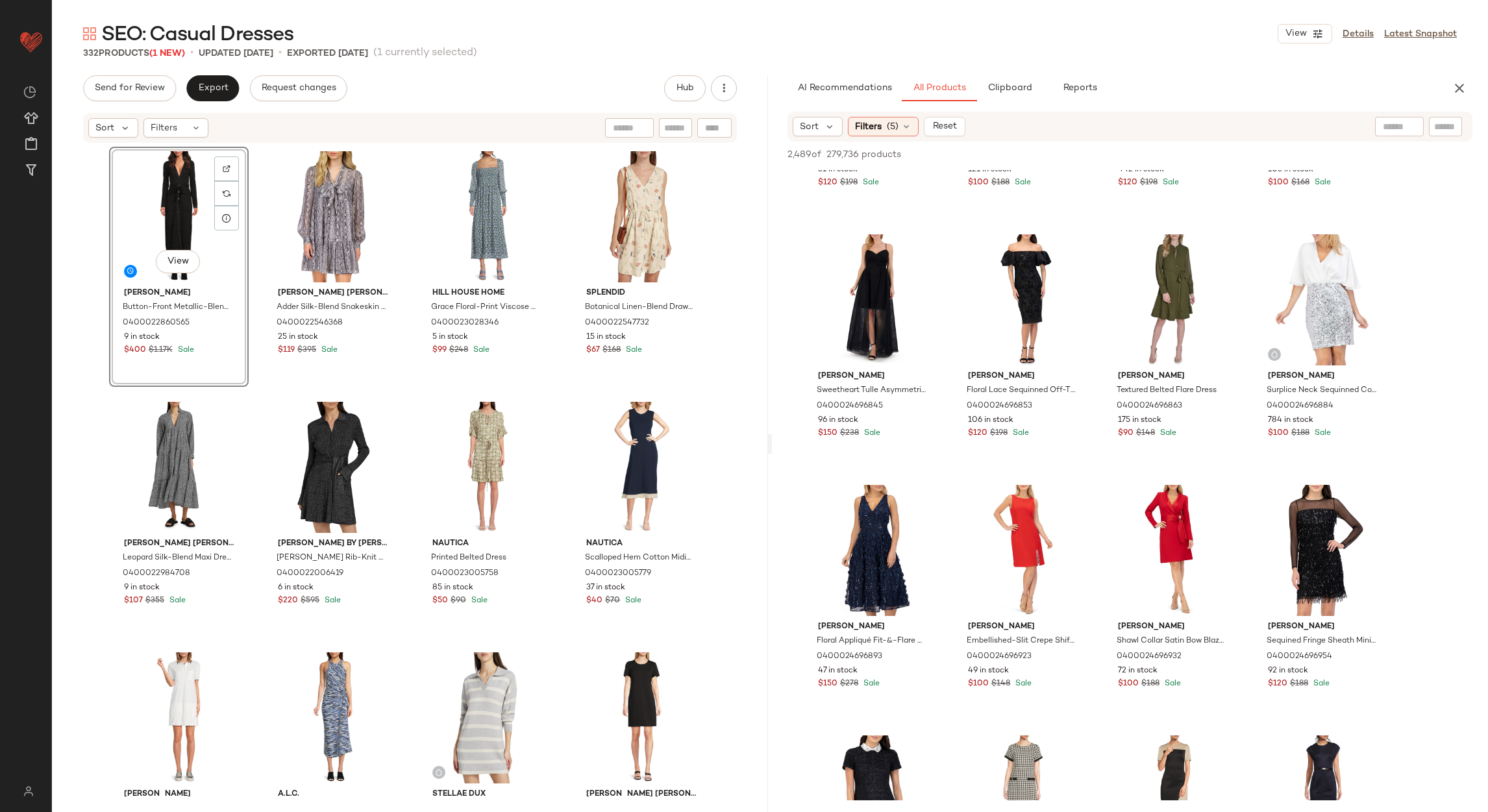
click at [1377, 127] on div at bounding box center [1399, 126] width 48 height 19
type input "******"
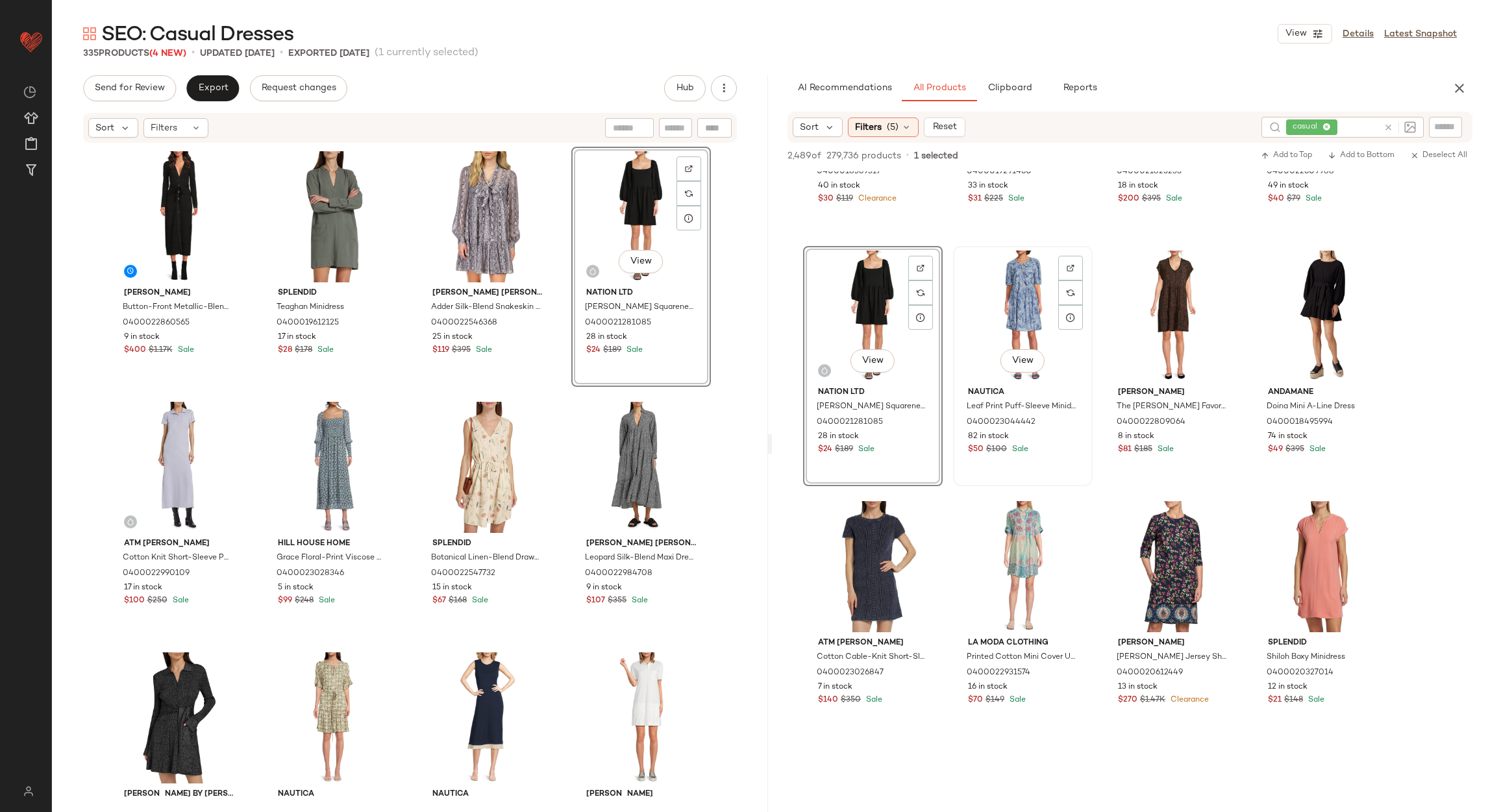
scroll to position [973, 0]
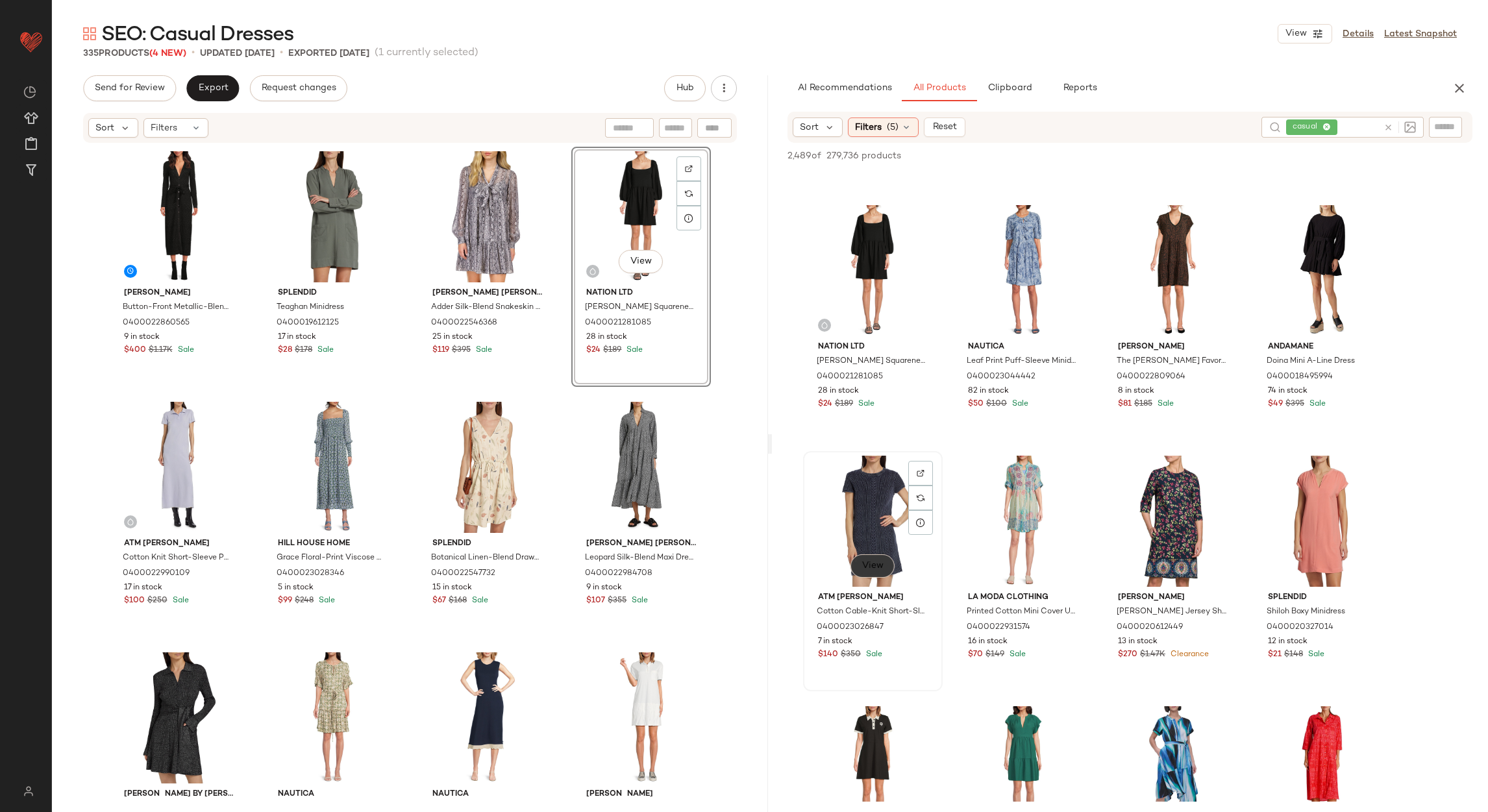
click at [879, 564] on span "View" at bounding box center [872, 566] width 22 height 10
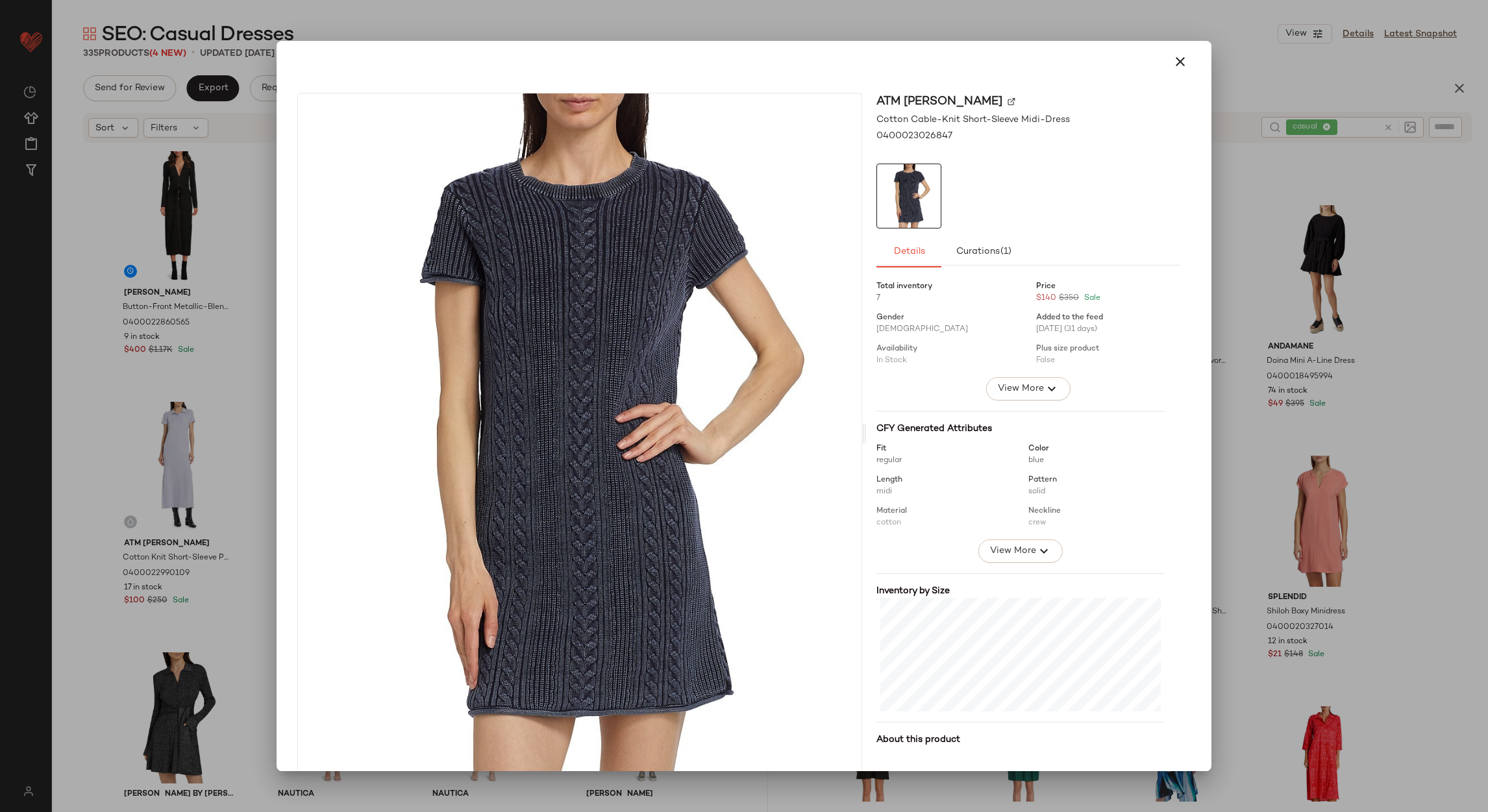
drag, startPoint x: 1181, startPoint y: 62, endPoint x: 1173, endPoint y: 94, distance: 33.0
click at [1180, 61] on icon "button" at bounding box center [1180, 61] width 16 height 16
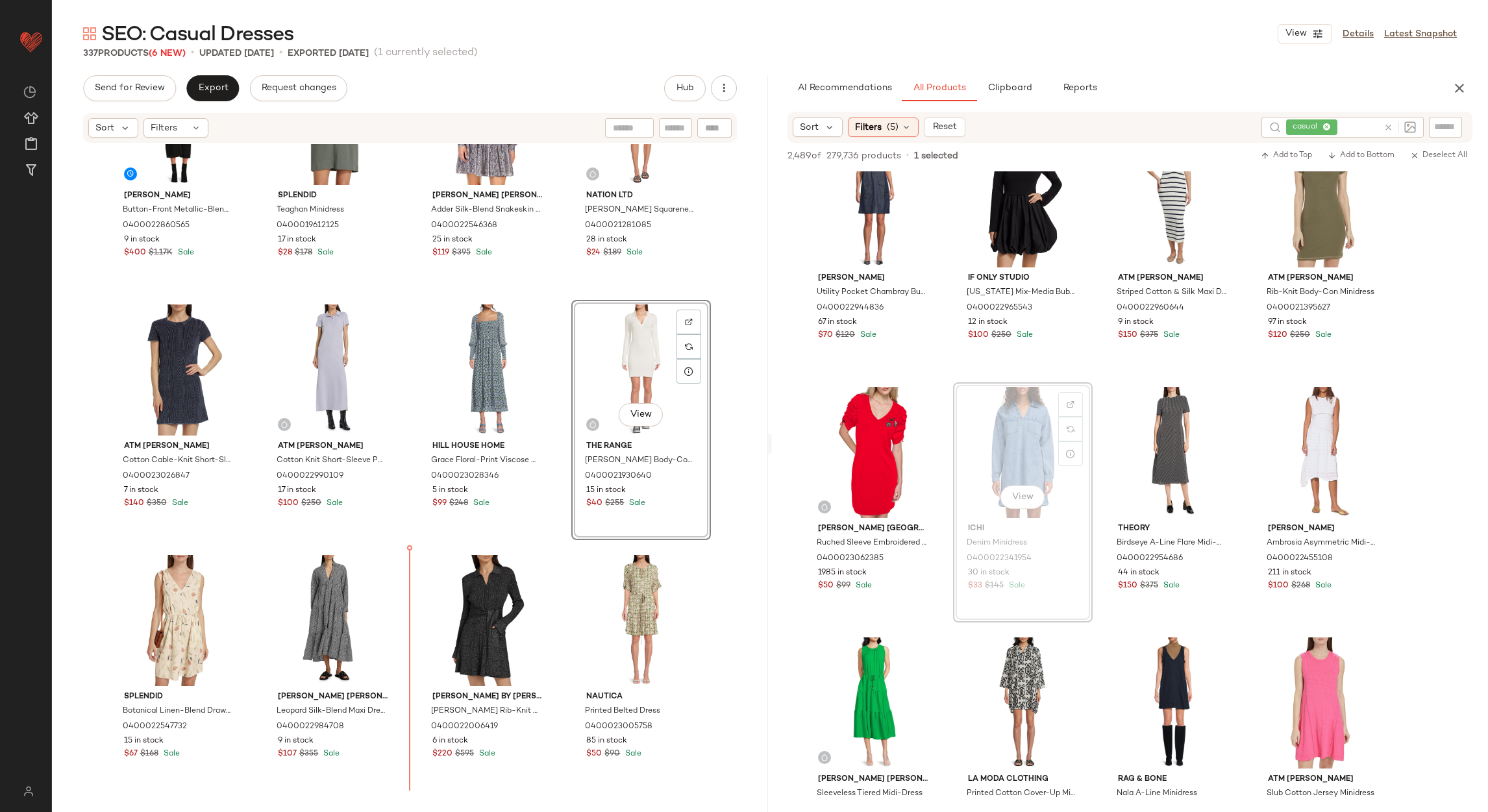
scroll to position [105, 0]
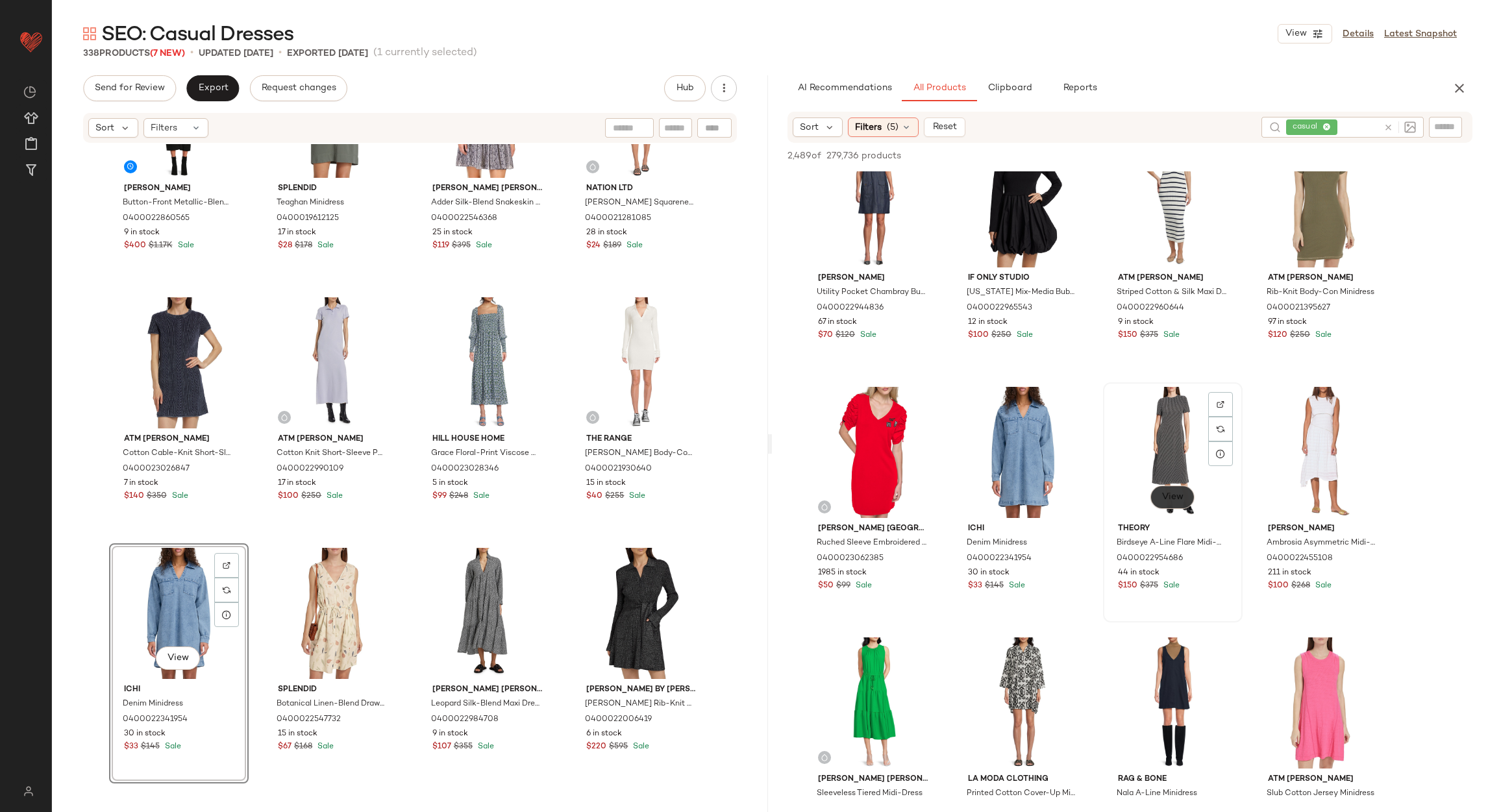
click at [1178, 494] on span "View" at bounding box center [1172, 496] width 22 height 10
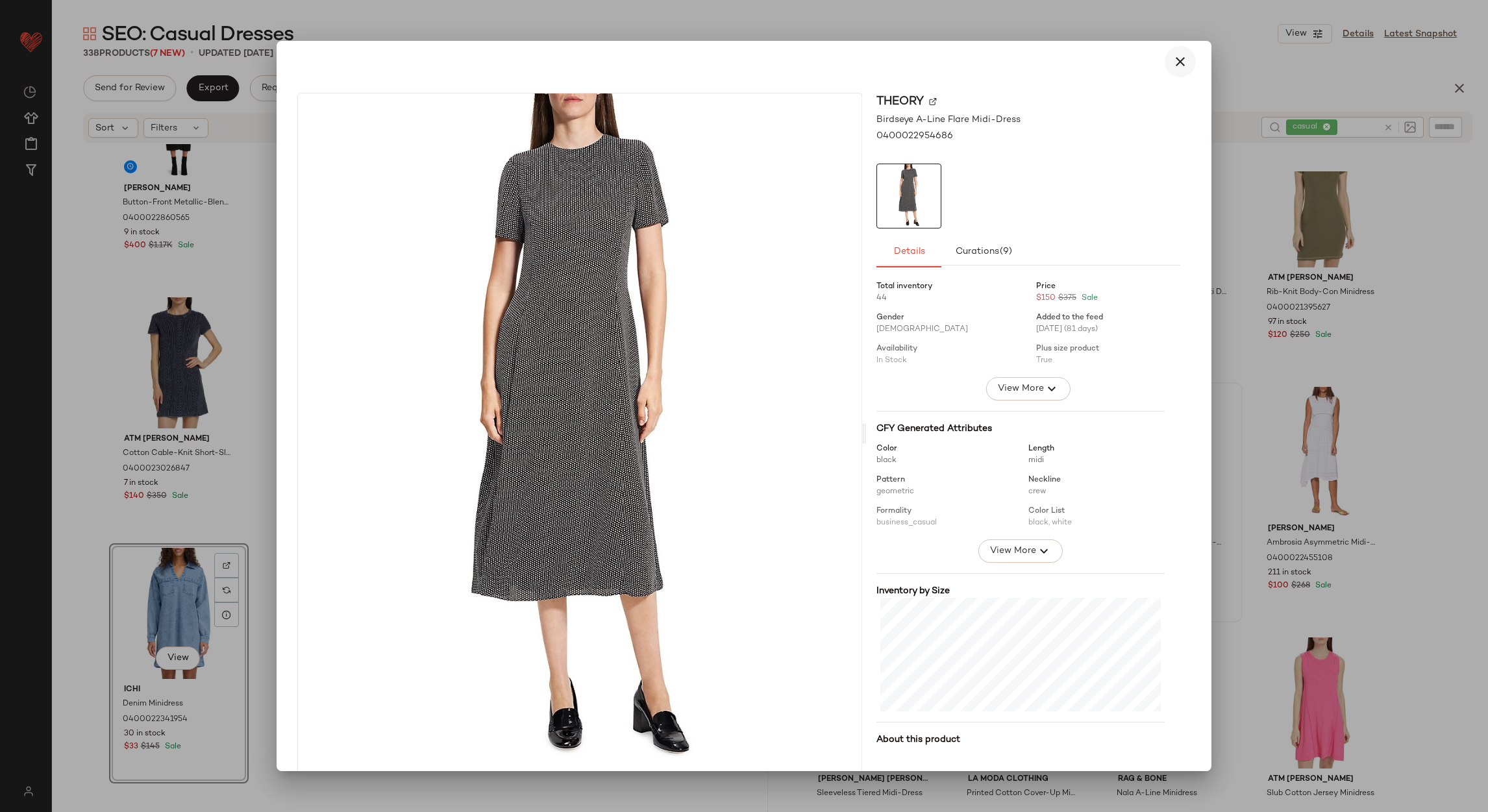
click at [1172, 55] on icon "button" at bounding box center [1180, 61] width 16 height 16
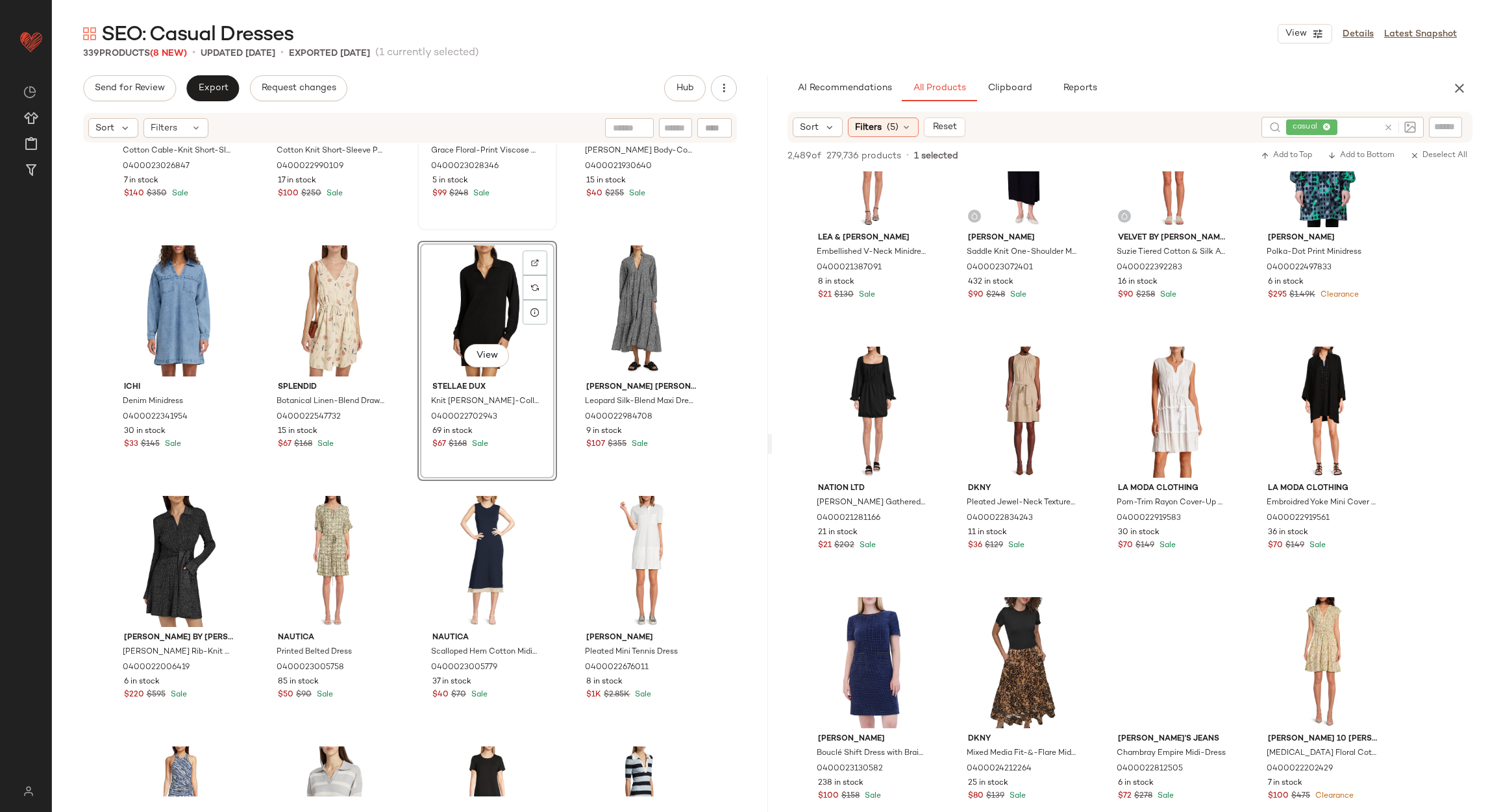
scroll to position [0, 0]
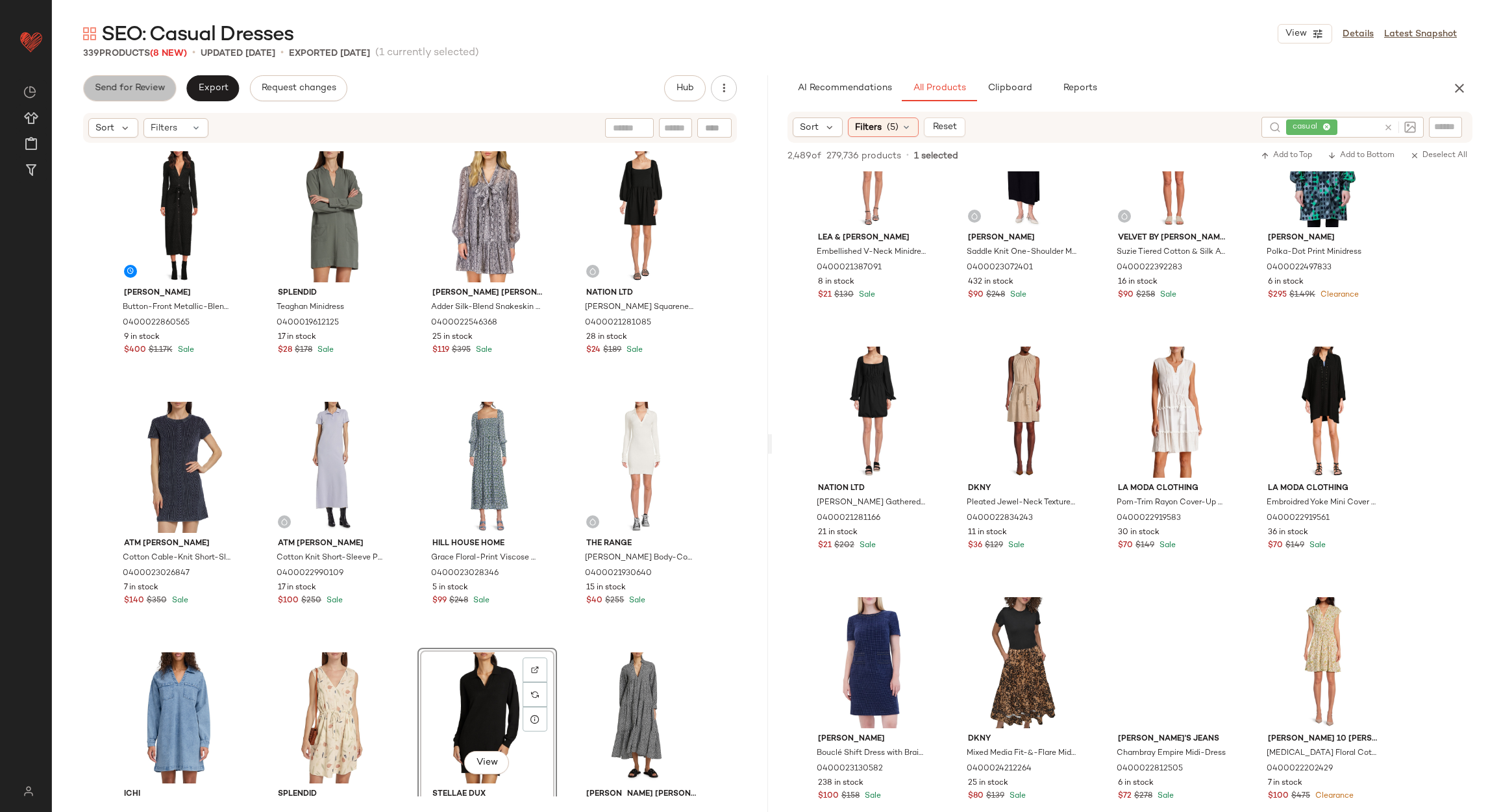
click at [106, 97] on button "Send for Review" at bounding box center [130, 88] width 93 height 26
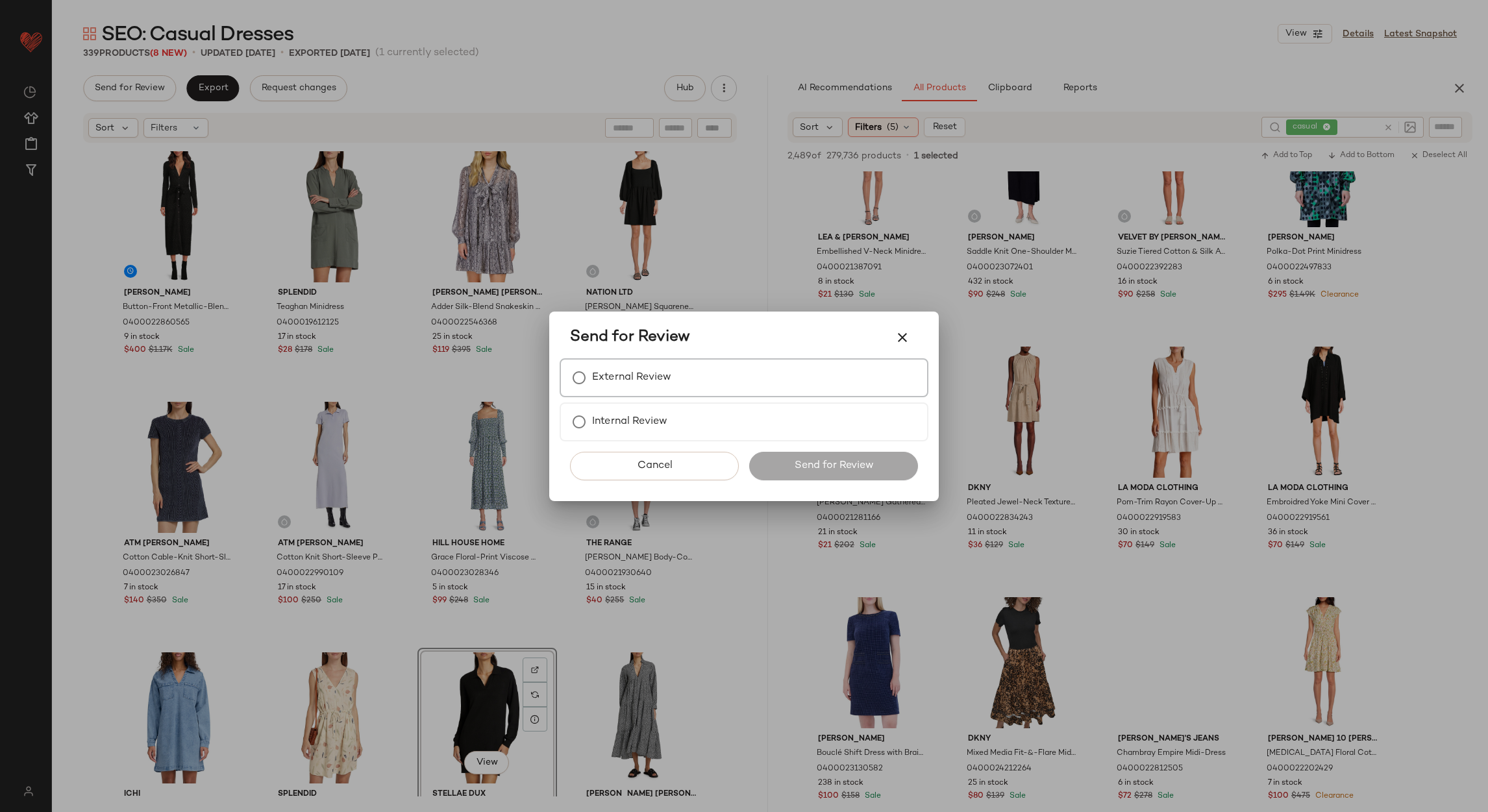
click at [600, 370] on label "External Review" at bounding box center [631, 378] width 79 height 26
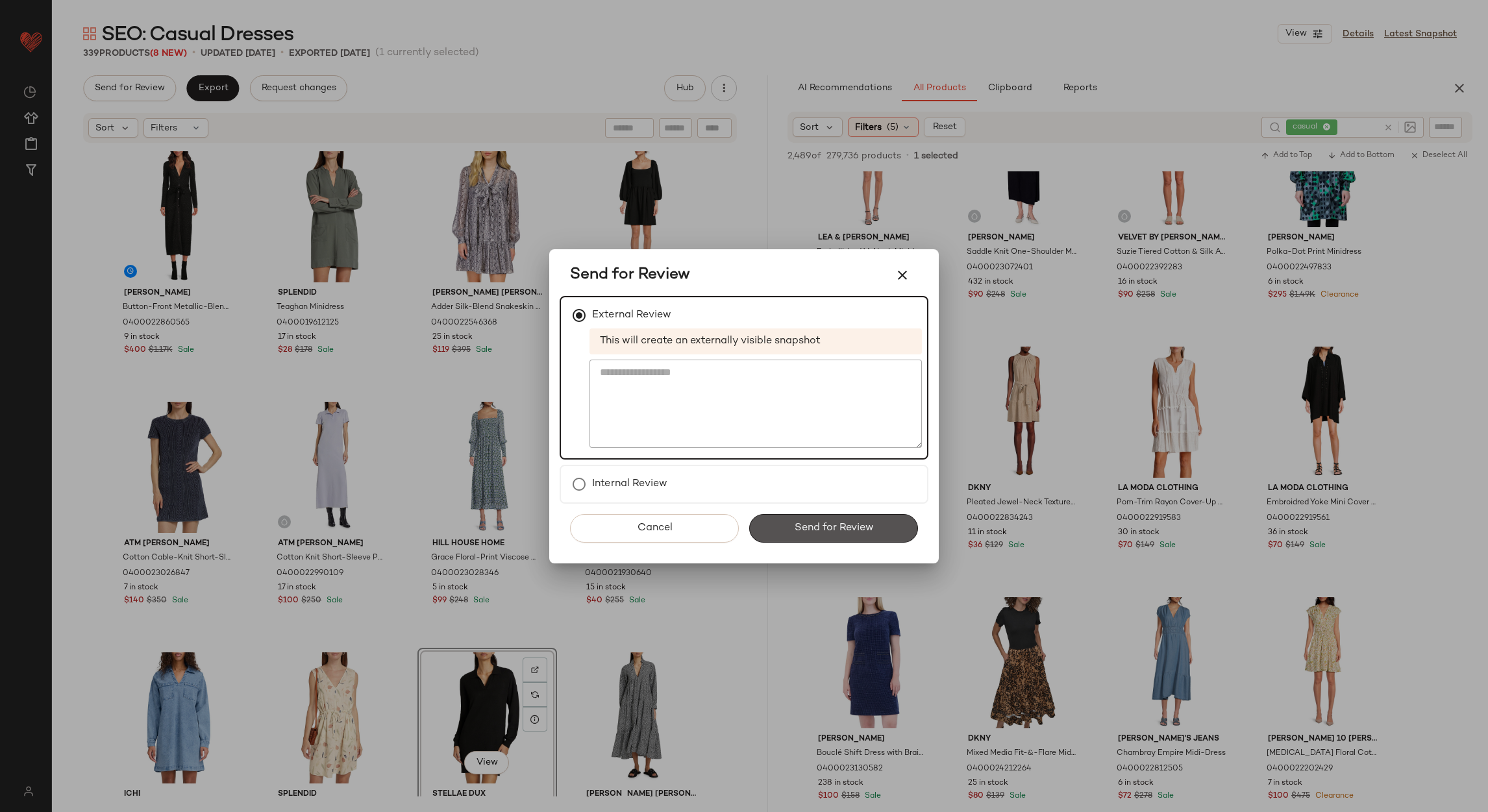
click at [790, 515] on button "Send for Review" at bounding box center [833, 528] width 169 height 28
click at [789, 524] on div "Send for Review" at bounding box center [833, 528] width 169 height 28
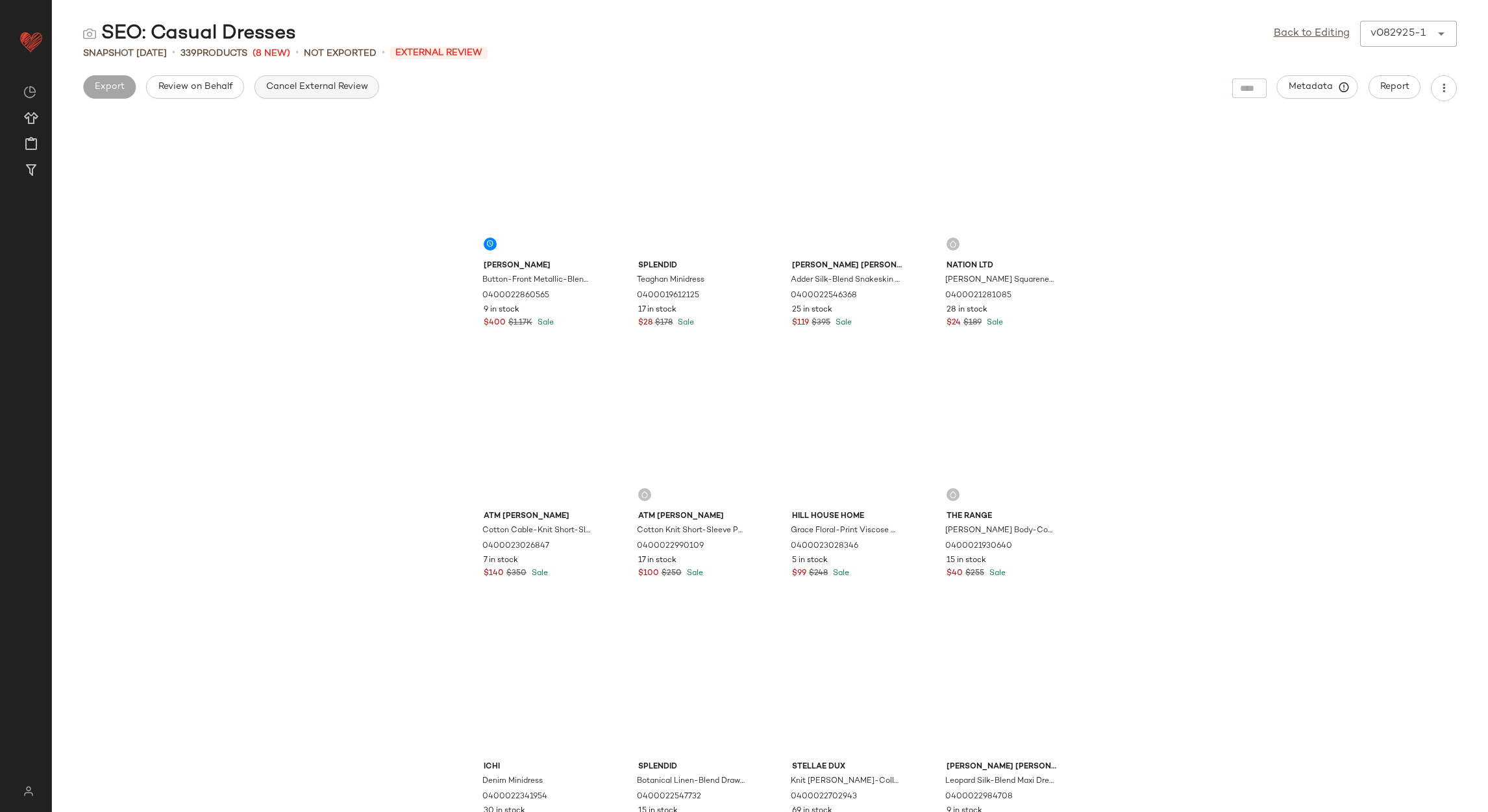
click at [283, 79] on button "Cancel External Review" at bounding box center [317, 88] width 125 height 24
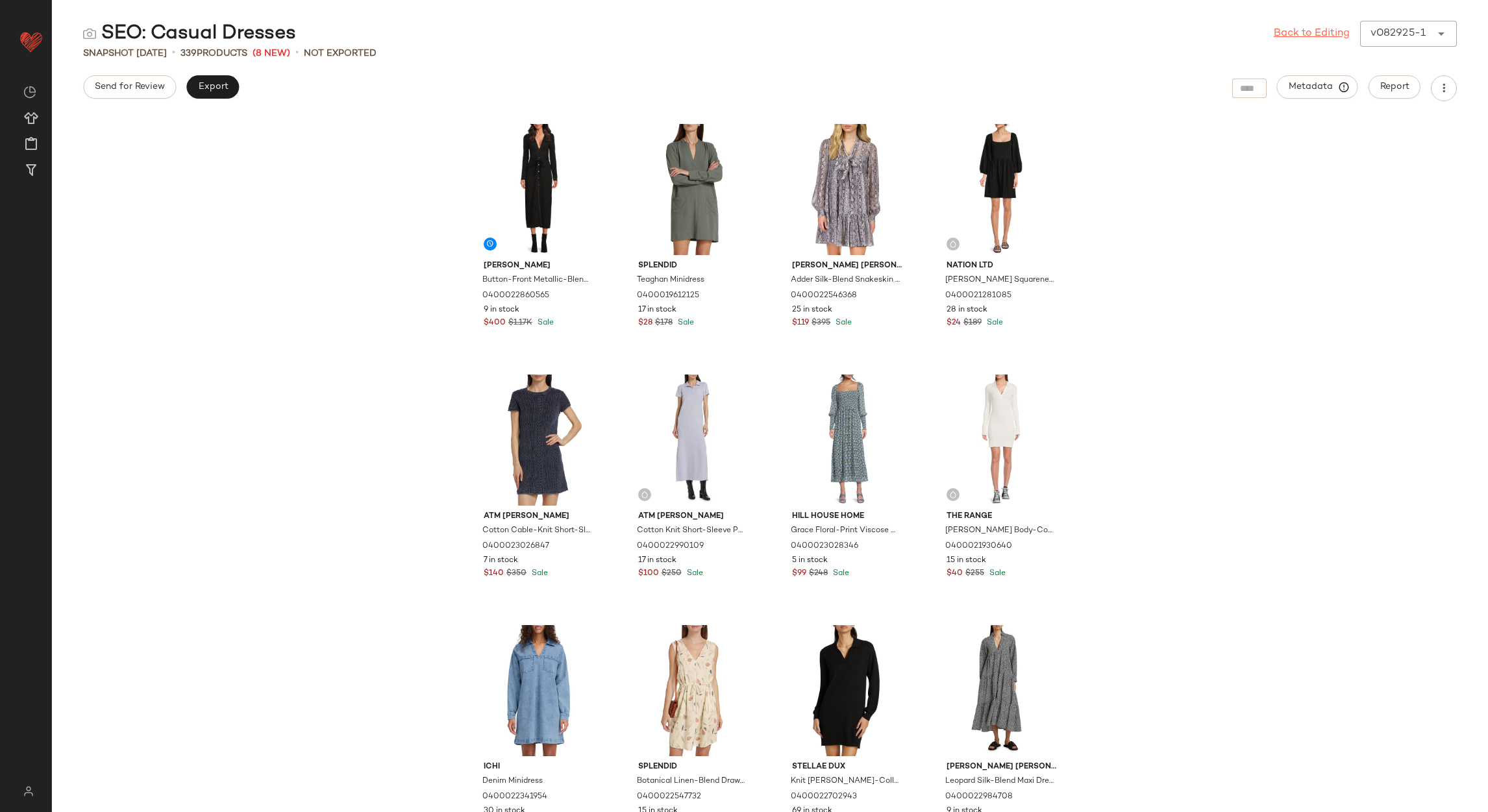
click at [1282, 36] on link "Back to Editing" at bounding box center [1311, 33] width 76 height 16
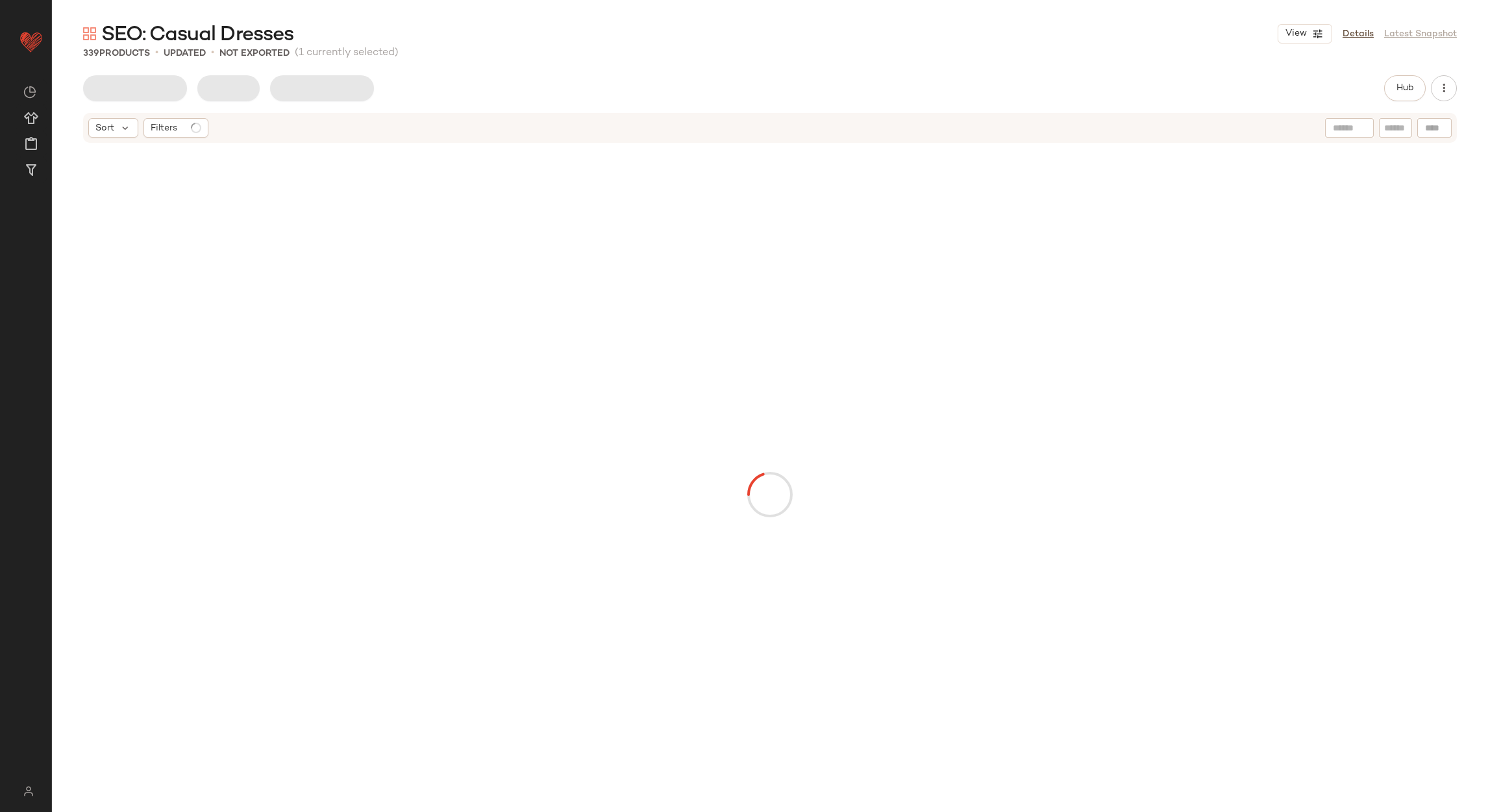
click at [270, 78] on div at bounding box center [322, 88] width 104 height 26
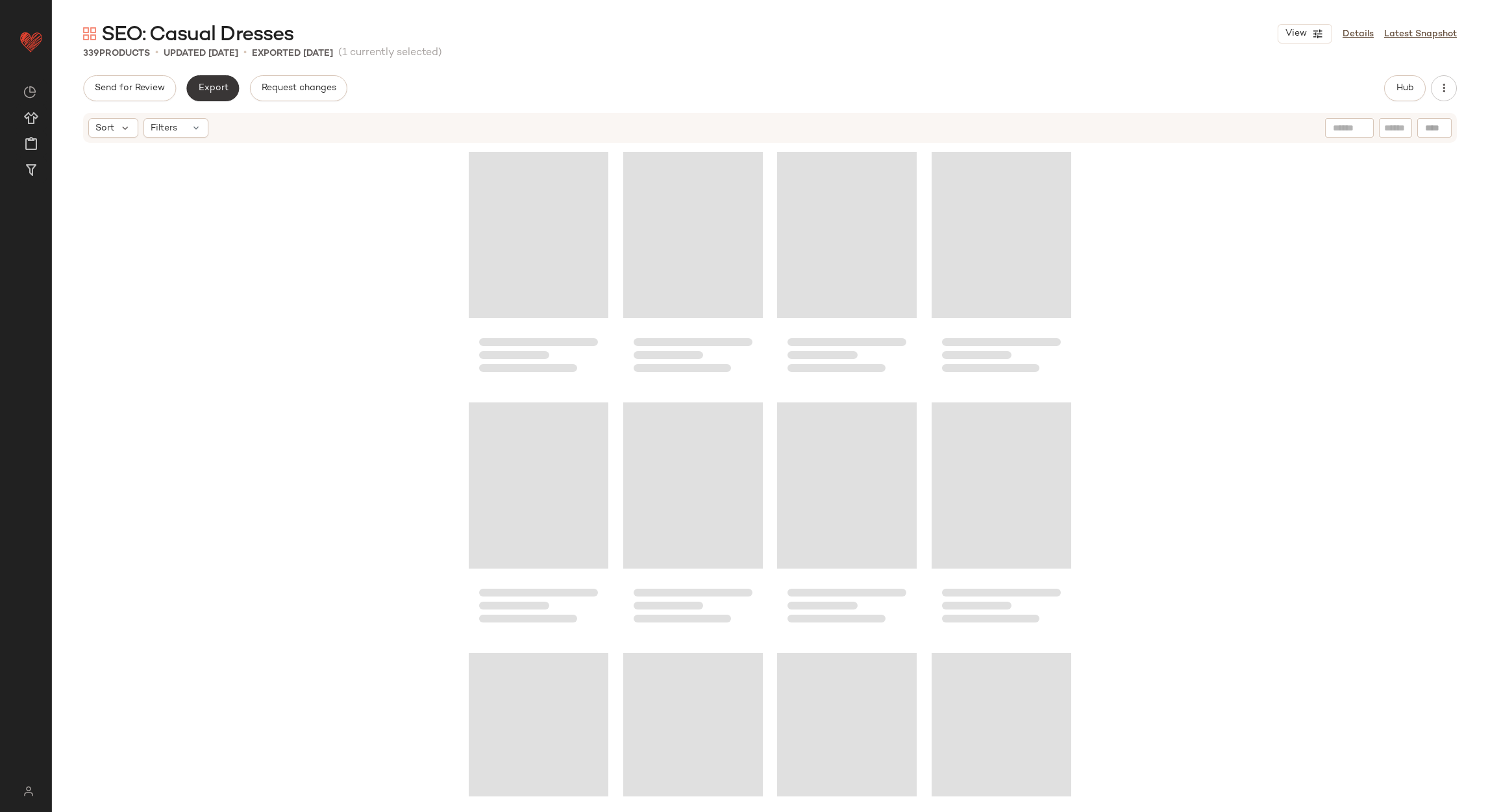
click at [222, 83] on span "Export" at bounding box center [212, 88] width 30 height 10
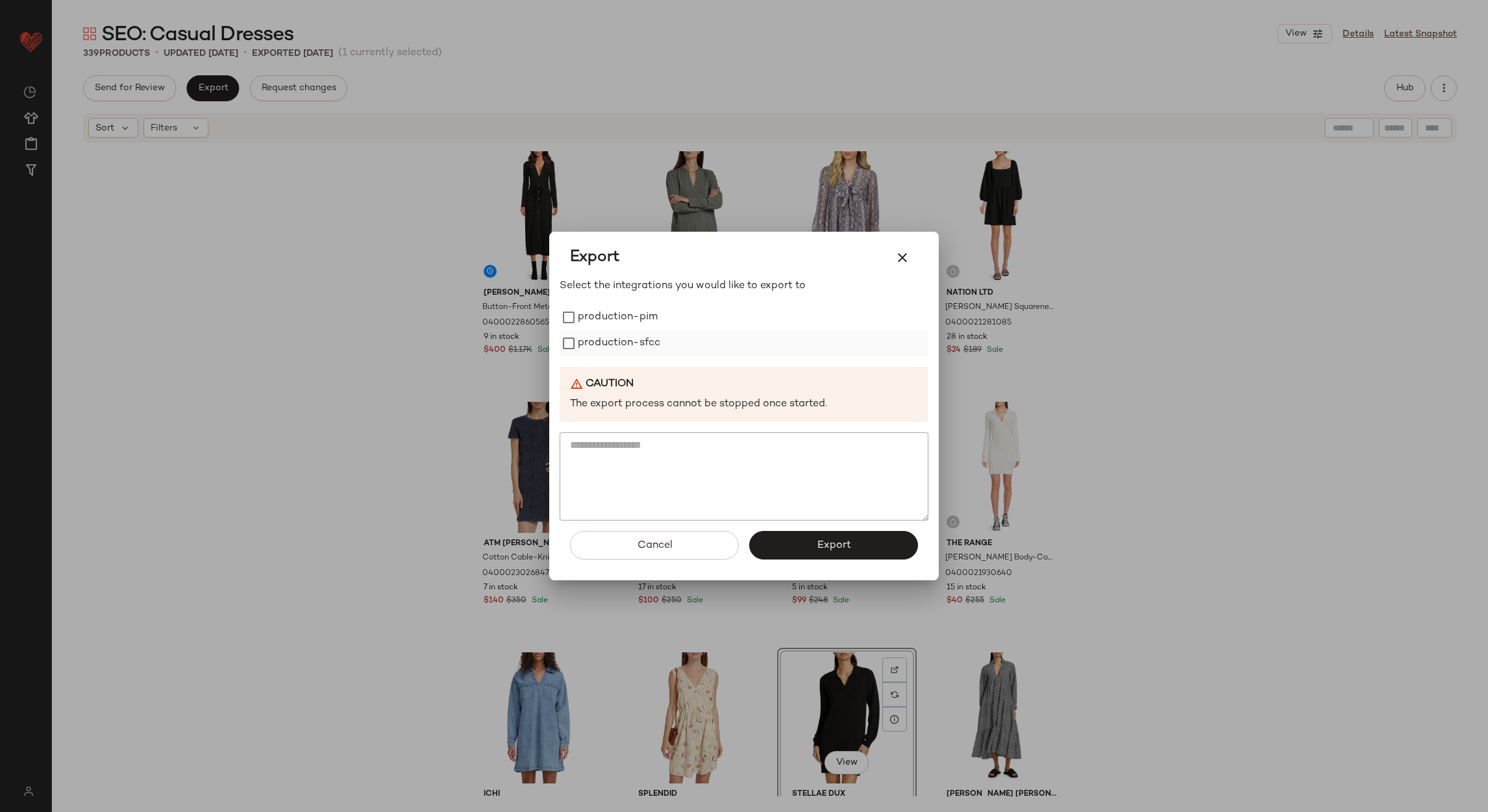
click at [622, 334] on label "production-sfcc" at bounding box center [619, 343] width 82 height 26
drag, startPoint x: 621, startPoint y: 323, endPoint x: 816, endPoint y: 490, distance: 256.7
click at [622, 323] on label "production-pim" at bounding box center [618, 318] width 80 height 26
click at [838, 558] on button "Export" at bounding box center [833, 545] width 169 height 28
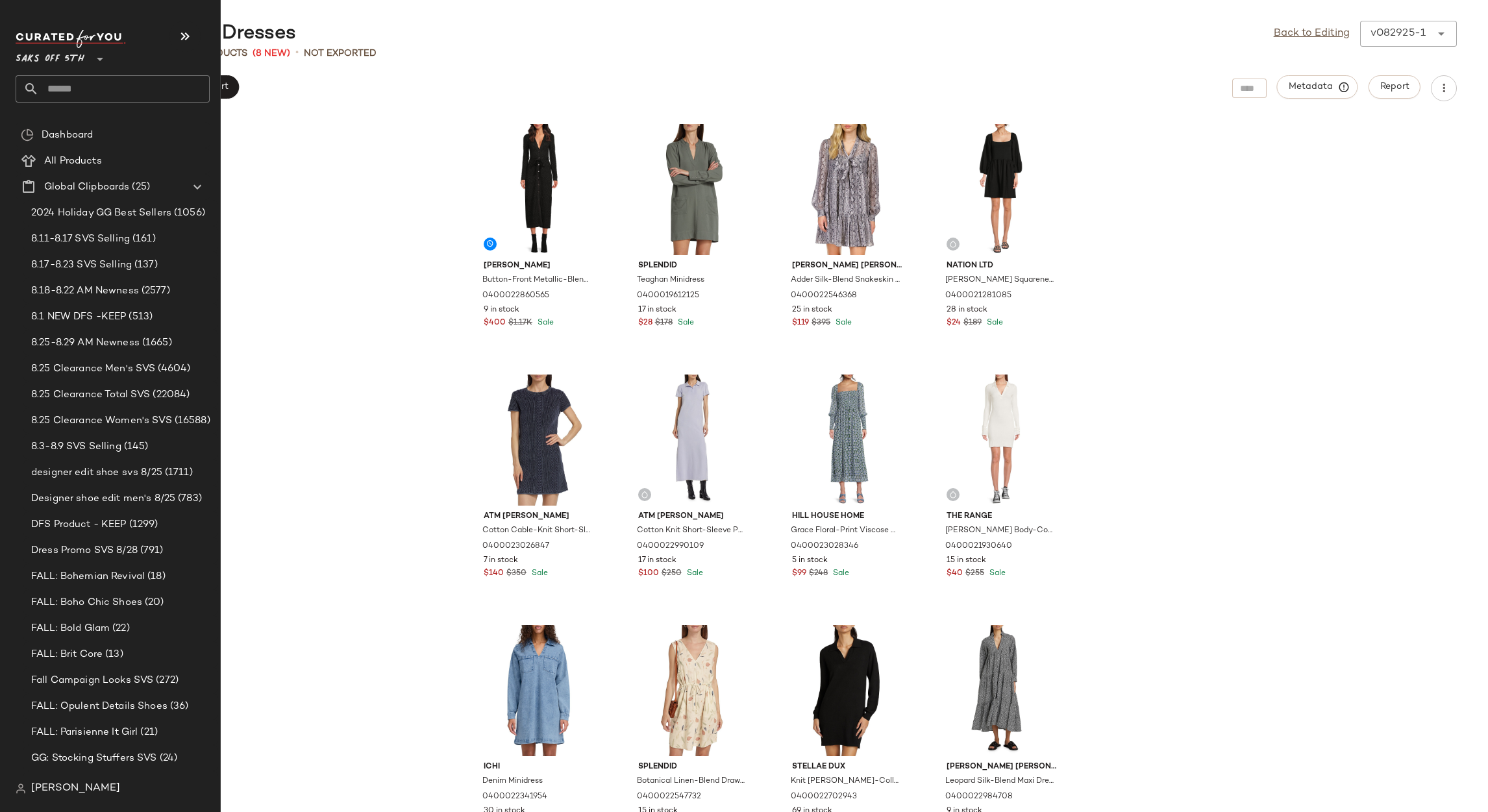
scroll to position [462, 0]
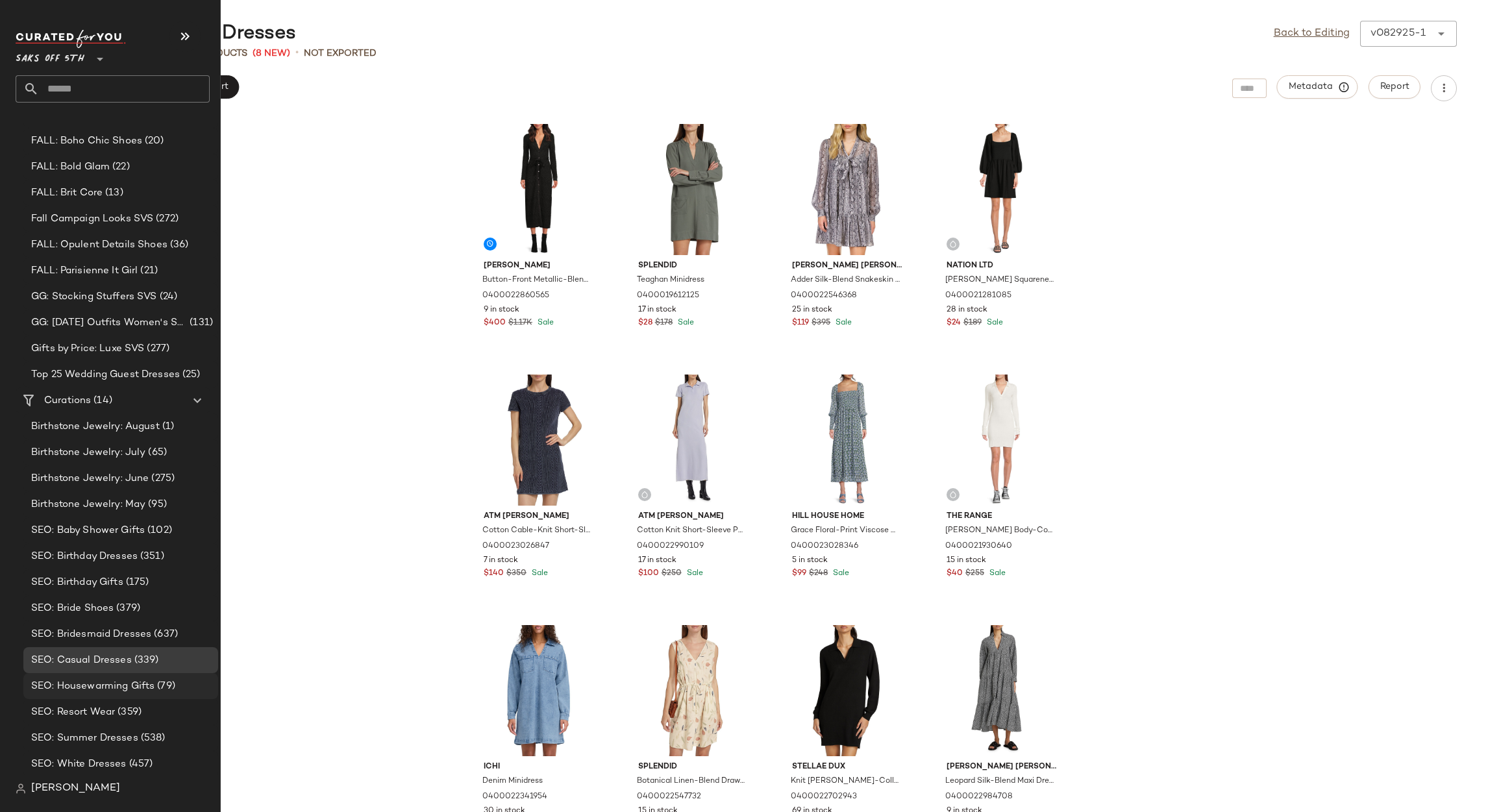
click at [79, 687] on span "SEO: Housewarming Gifts" at bounding box center [92, 686] width 123 height 15
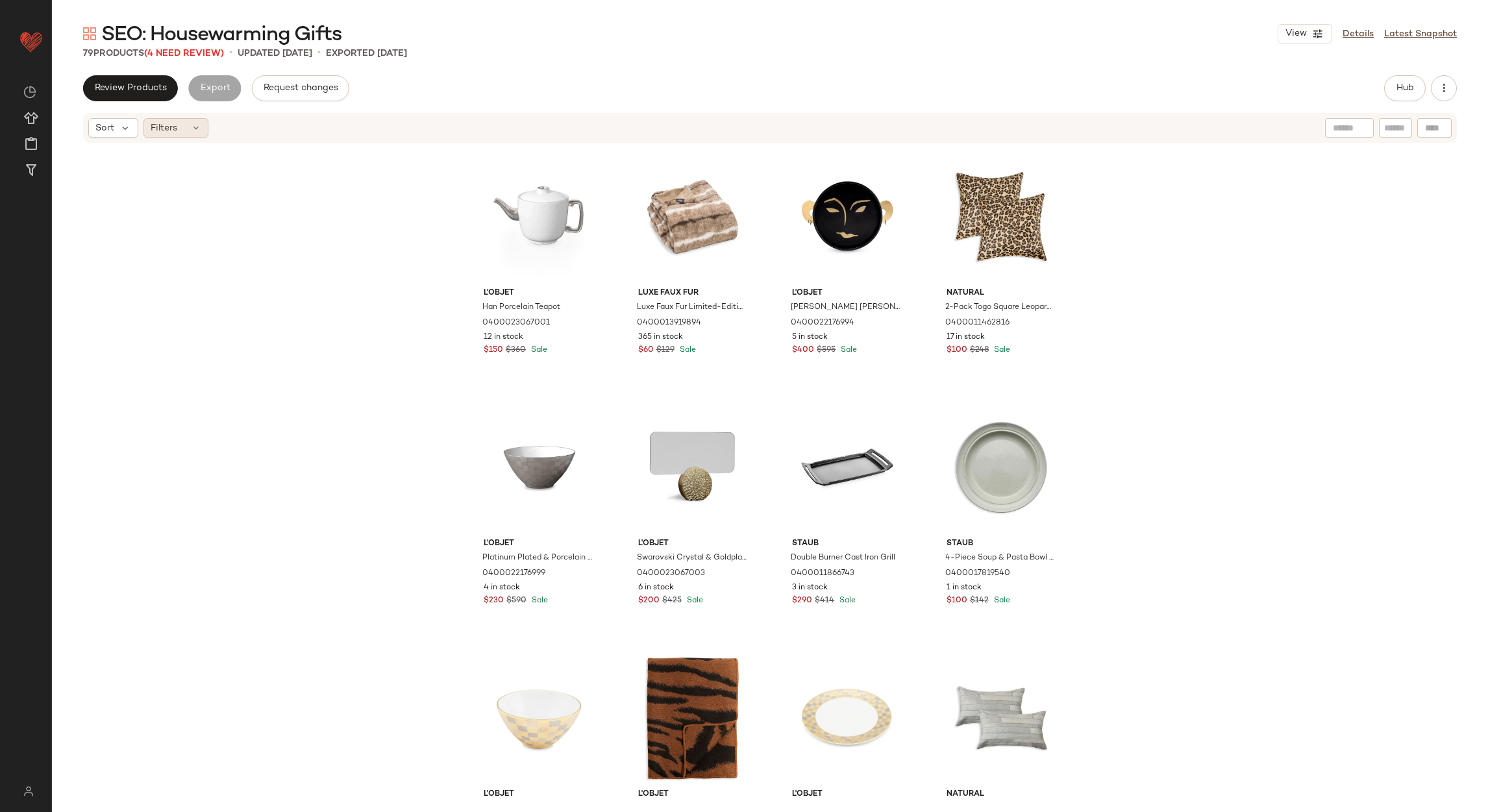
click at [191, 127] on icon at bounding box center [195, 127] width 10 height 10
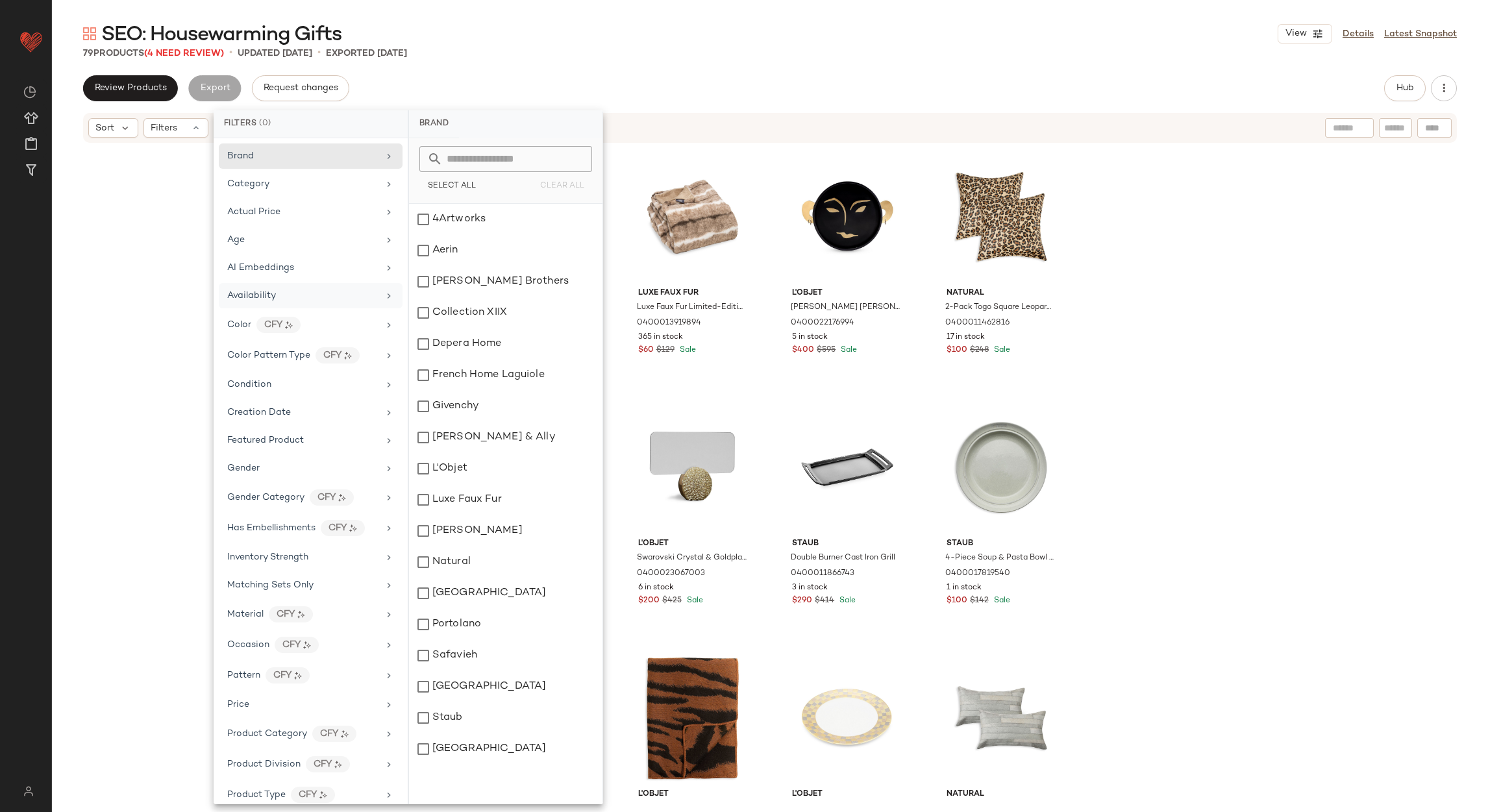
click at [263, 311] on div "Availability" at bounding box center [310, 325] width 183 height 28
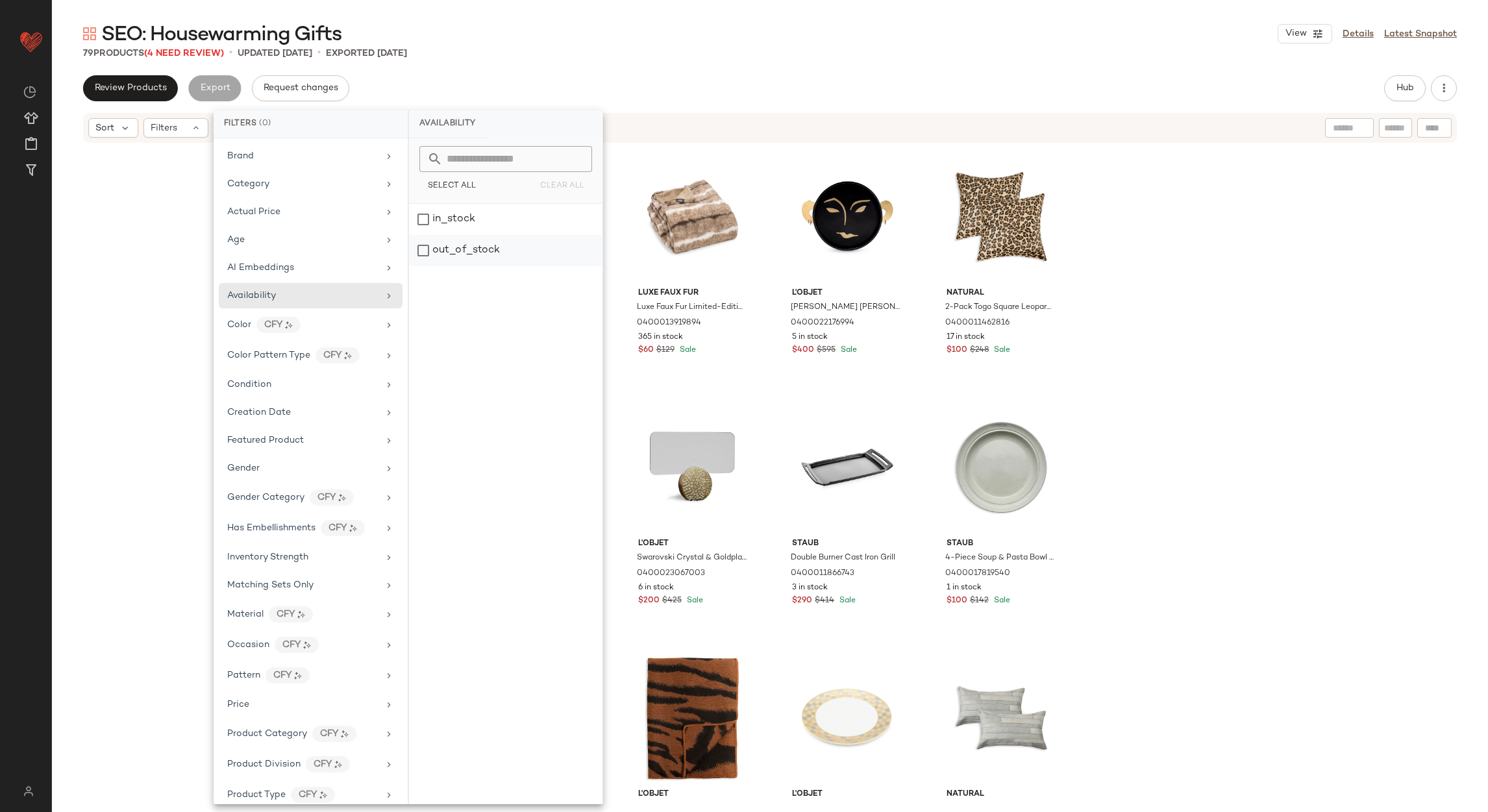
click at [442, 254] on div "out_of_stock" at bounding box center [505, 251] width 193 height 31
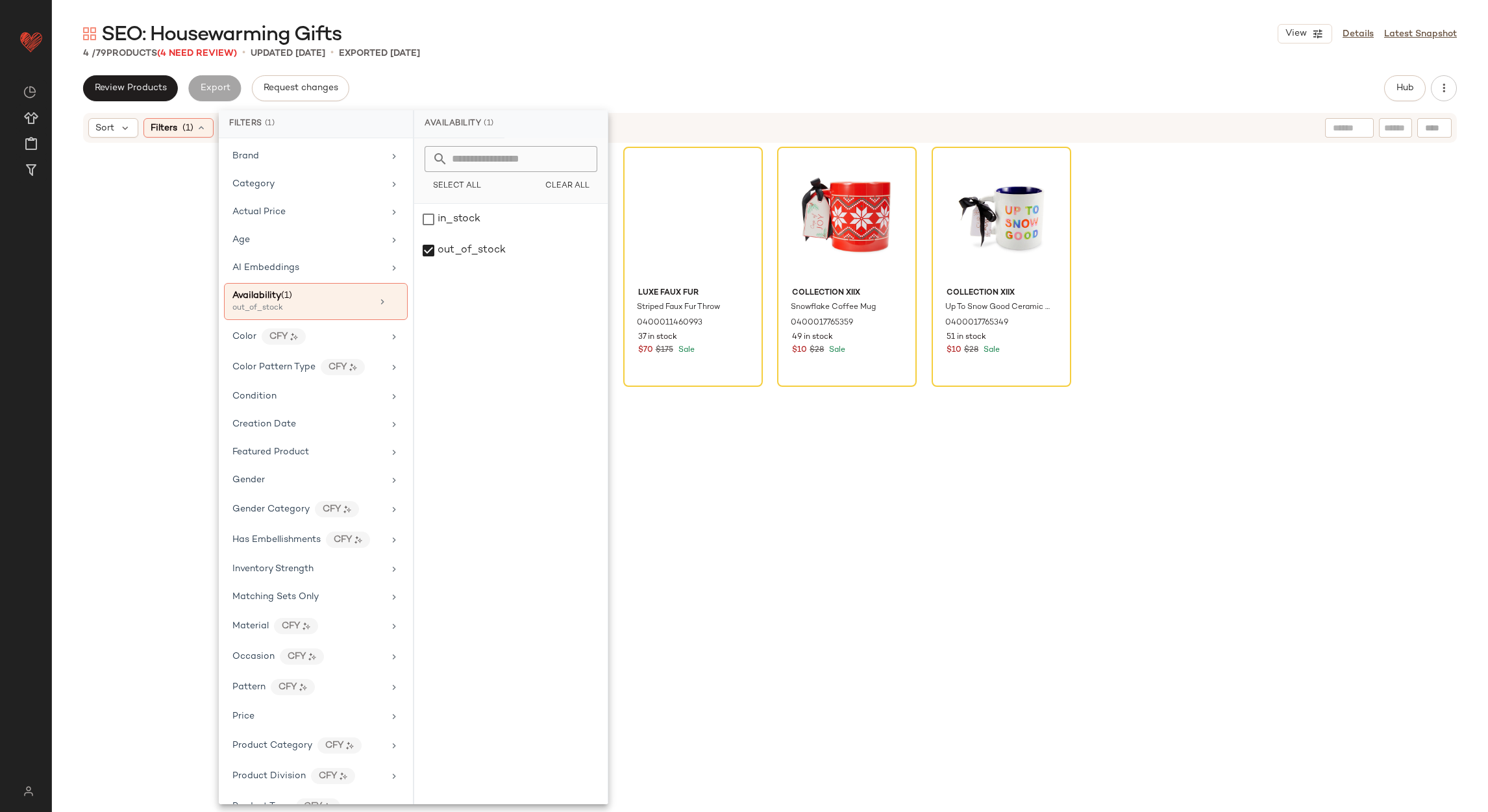
click at [656, 66] on div "SEO: Housewarming Gifts View Details Latest Snapshot 4 / 79 Products (4 Need Re…" at bounding box center [770, 416] width 1436 height 791
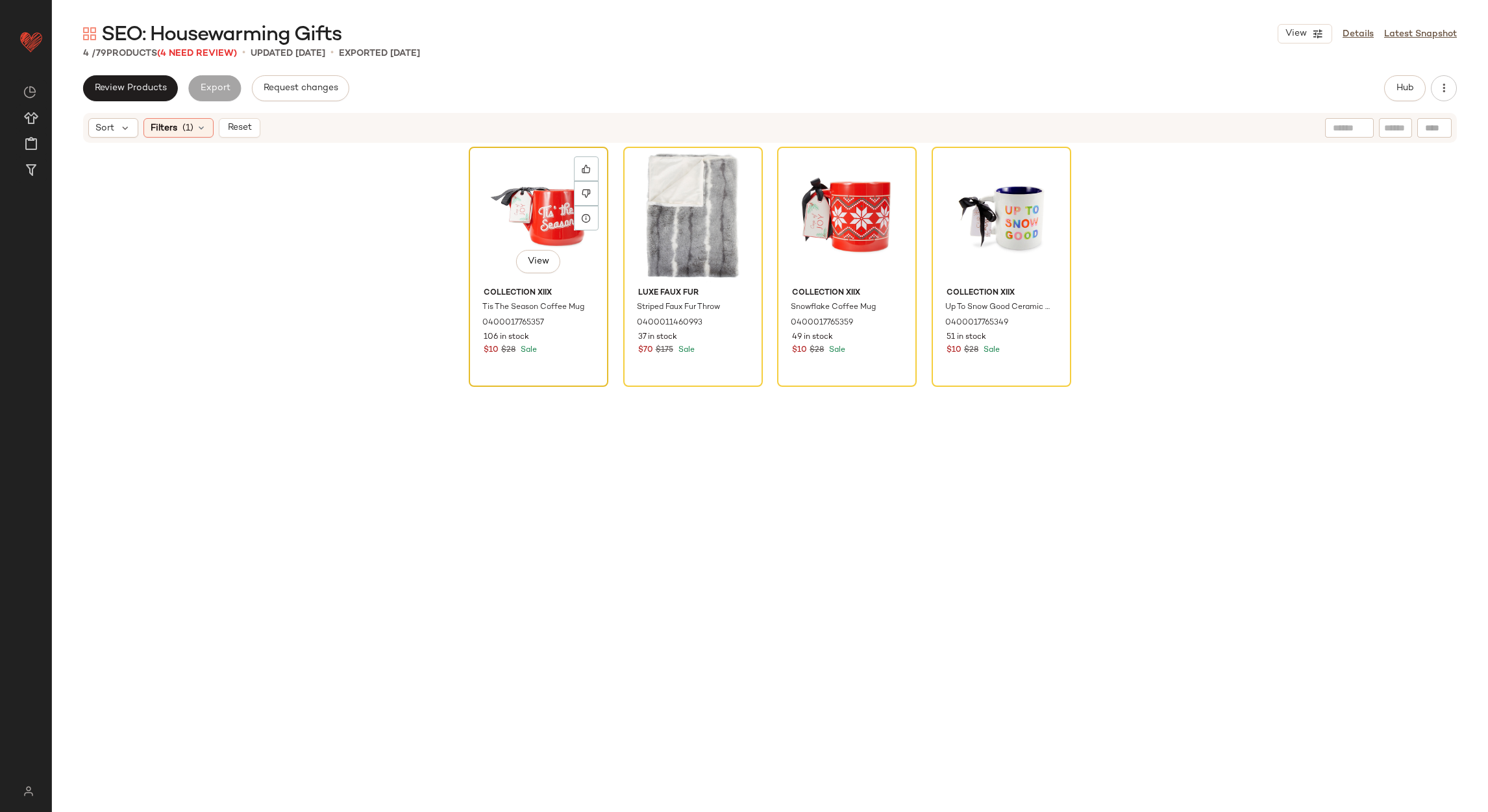
drag, startPoint x: 656, startPoint y: 66, endPoint x: 525, endPoint y: 210, distance: 194.7
click at [525, 210] on div "View" at bounding box center [538, 217] width 130 height 131
click at [996, 151] on div "View" at bounding box center [1001, 217] width 130 height 131
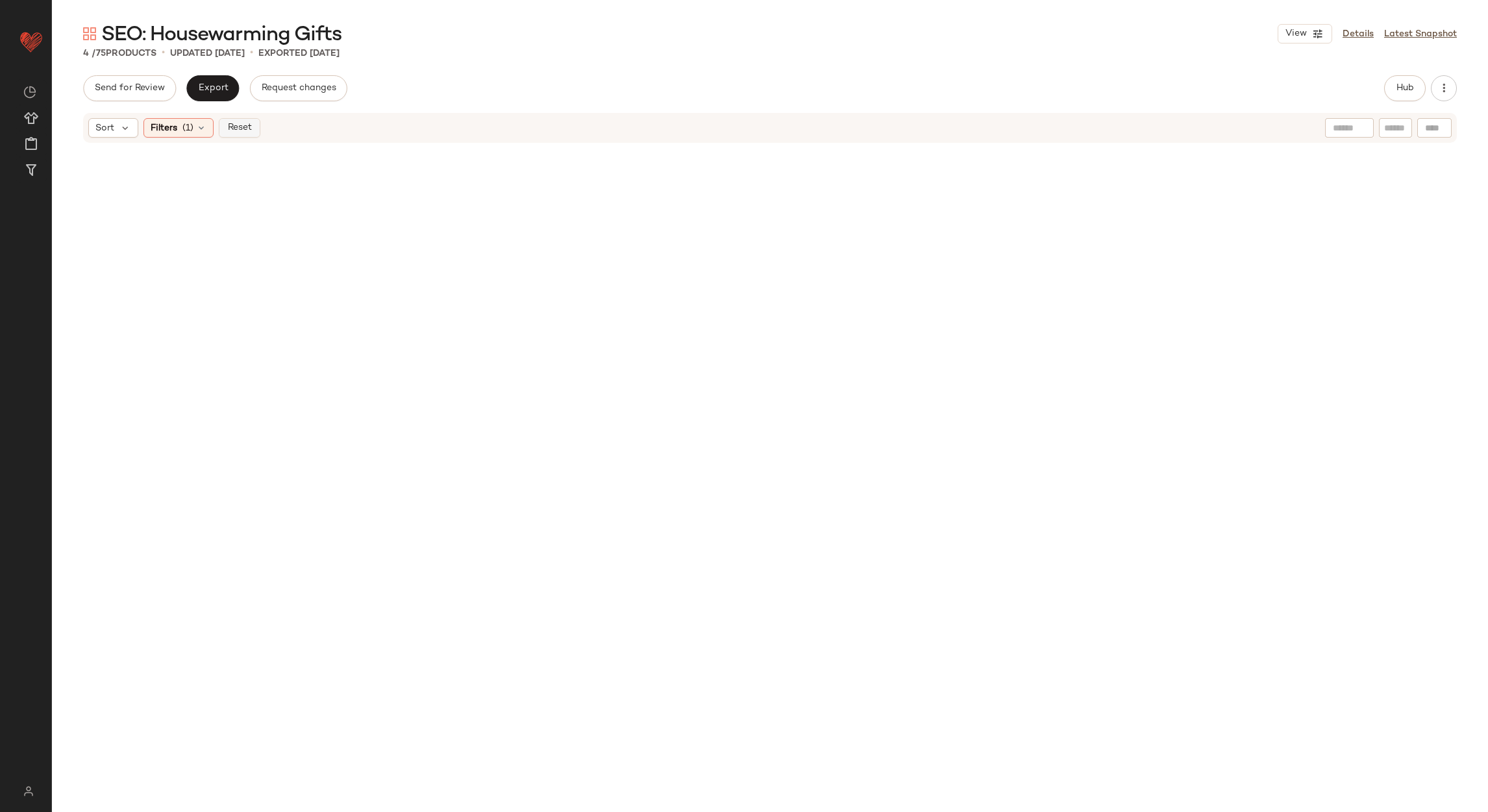
click at [227, 136] on button "Reset" at bounding box center [240, 128] width 42 height 19
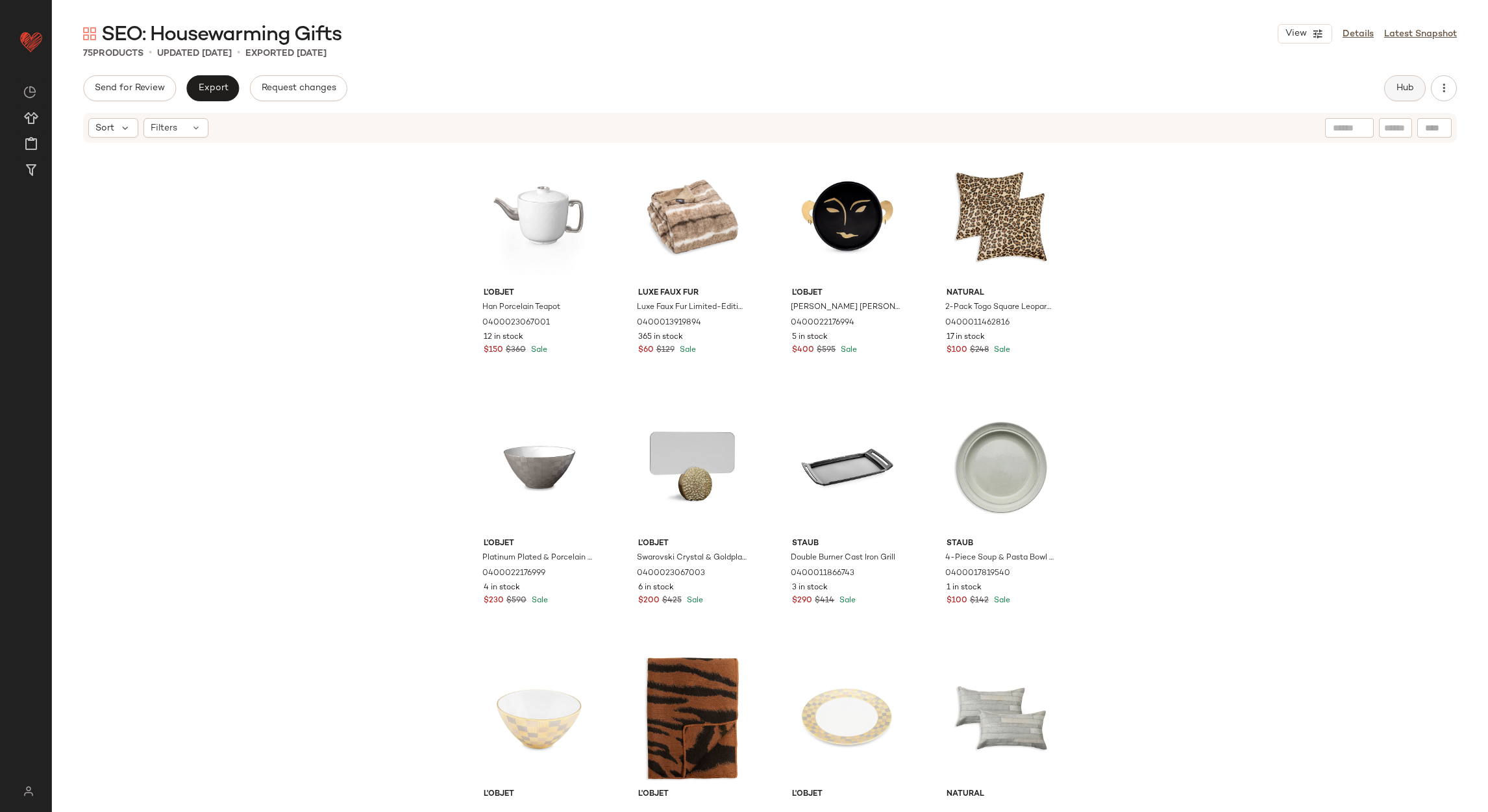
click at [1403, 85] on span "Hub" at bounding box center [1405, 88] width 18 height 10
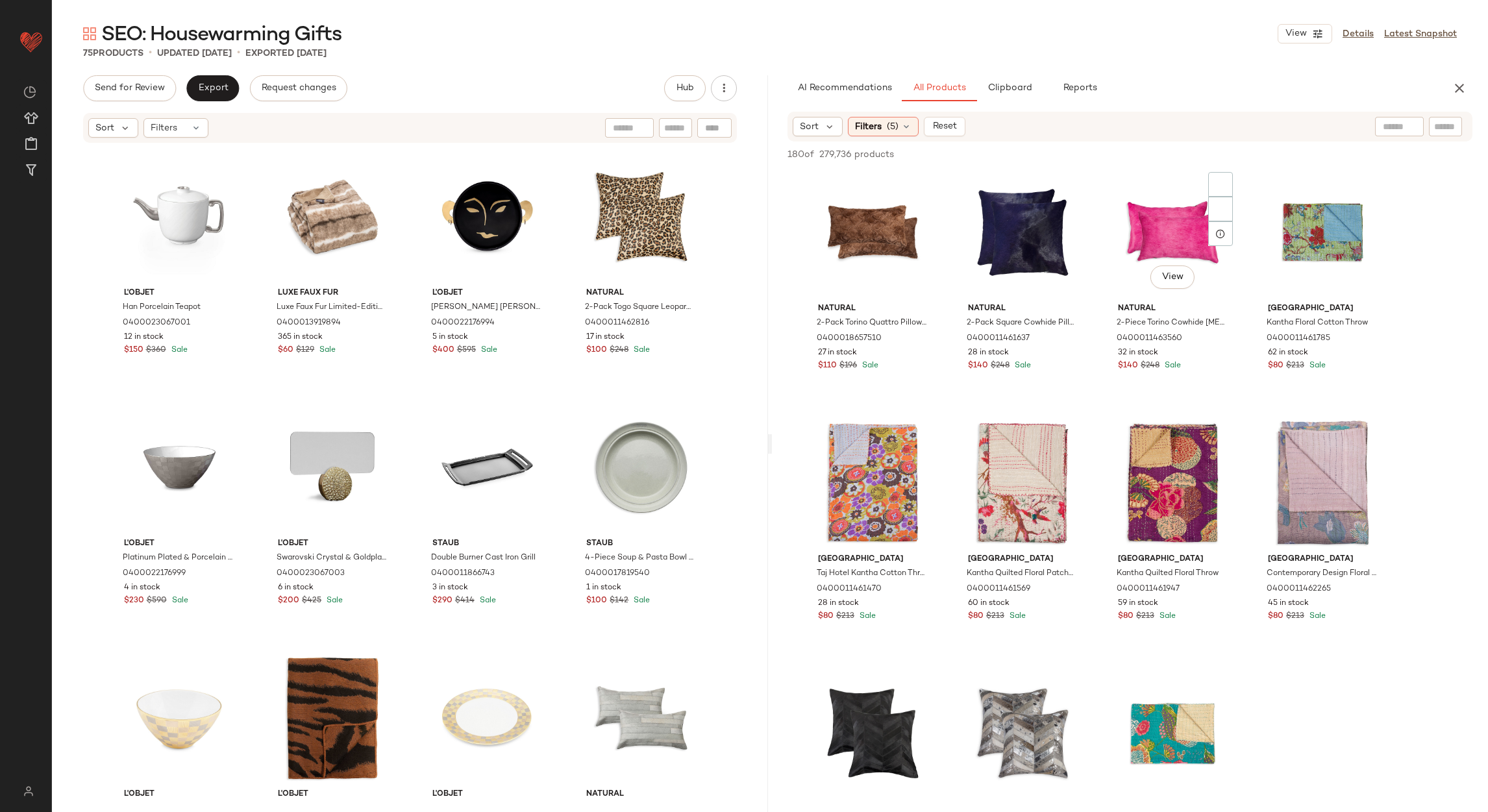
scroll to position [291, 0]
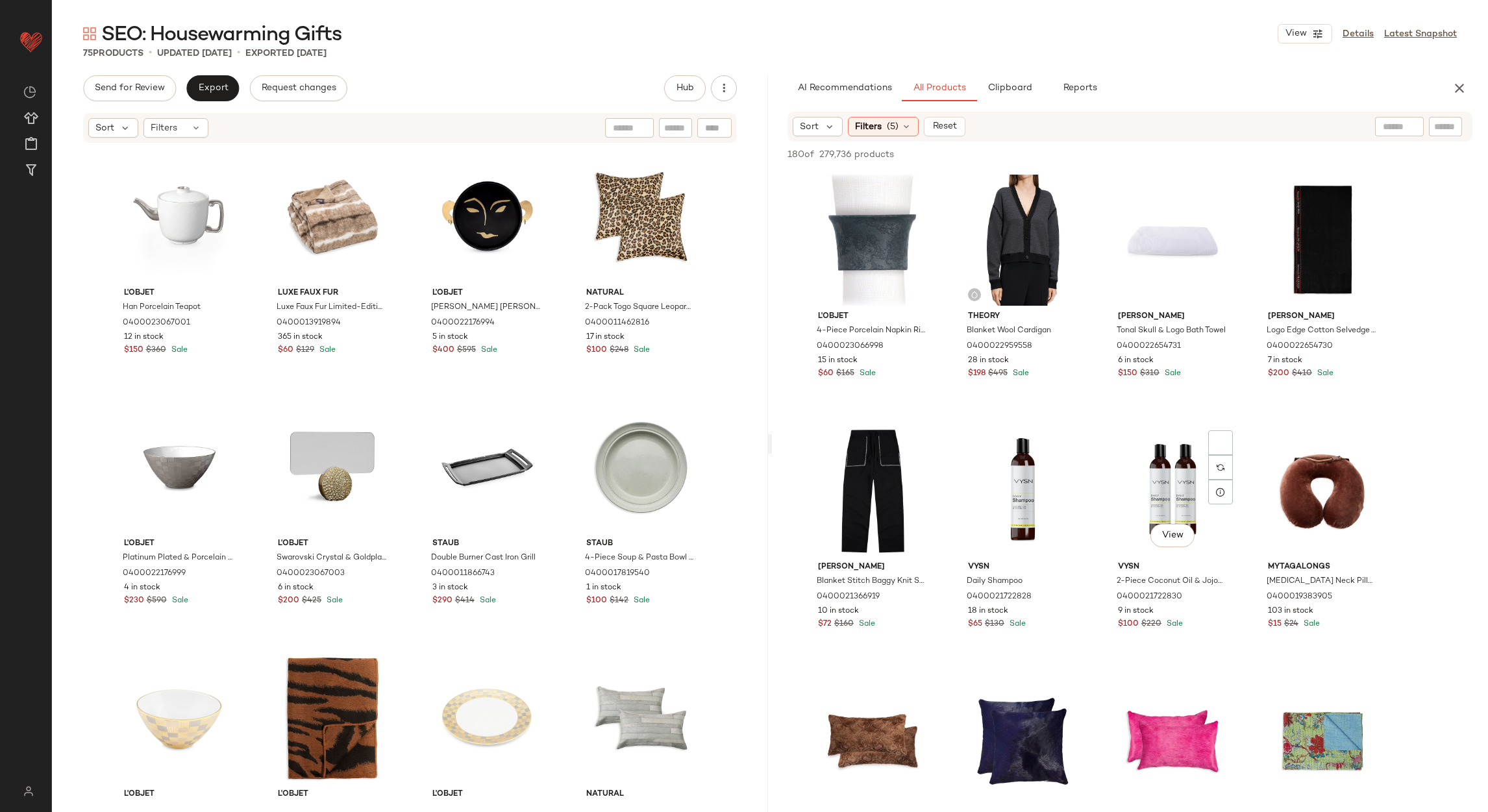
scroll to position [291, 0]
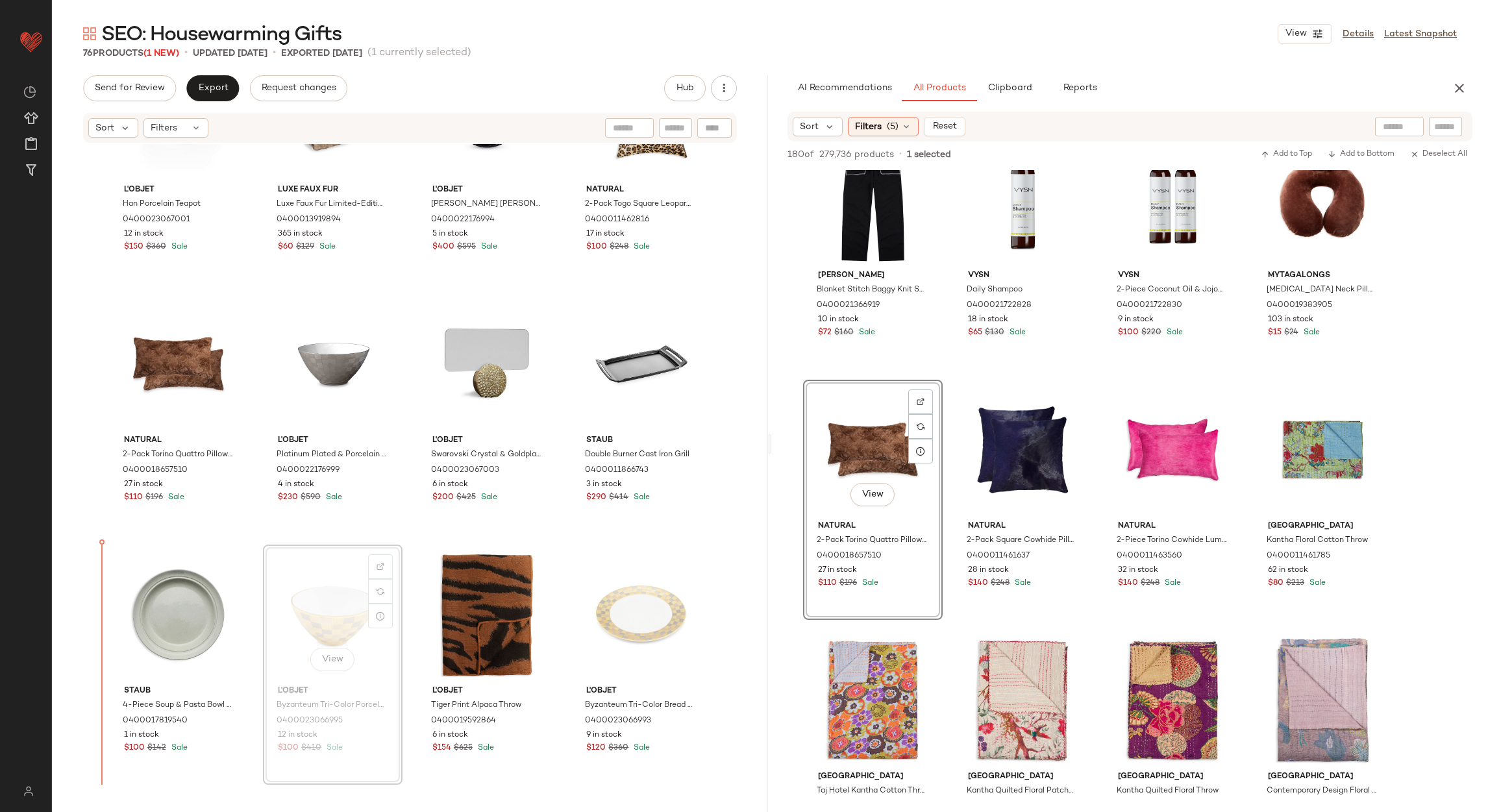
scroll to position [104, 0]
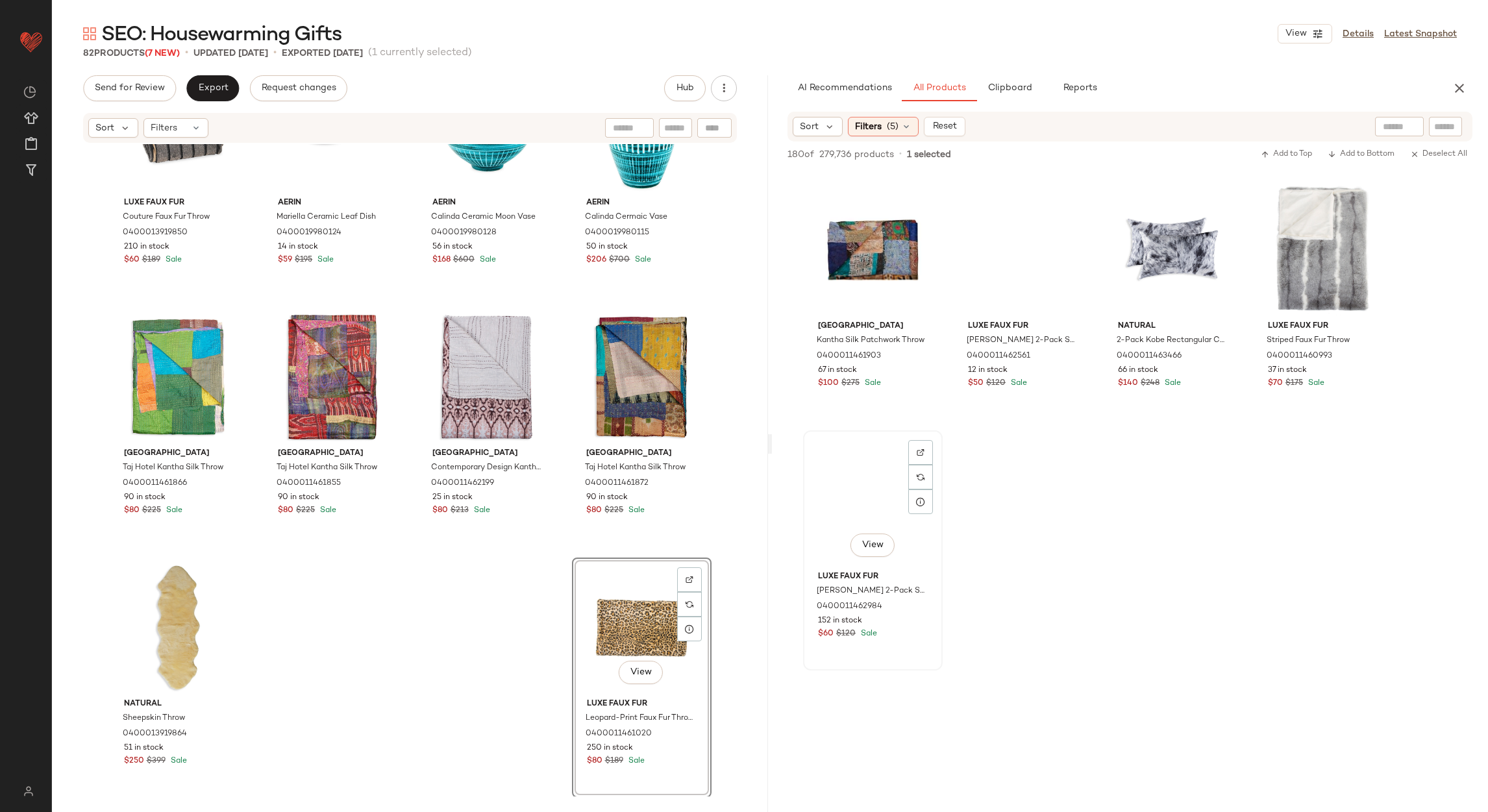
scroll to position [8374, 0]
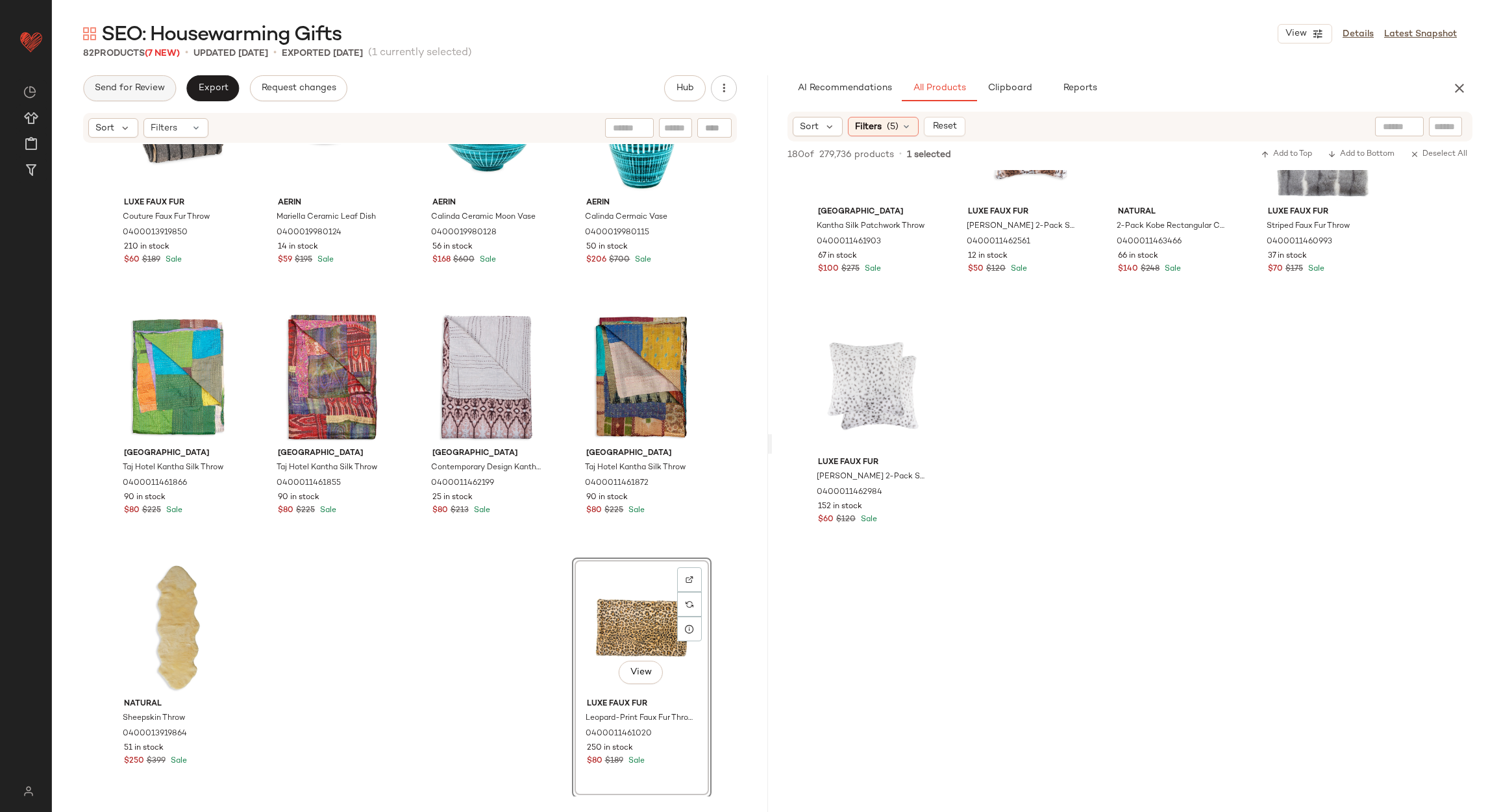
click at [147, 96] on button "Send for Review" at bounding box center [130, 88] width 93 height 26
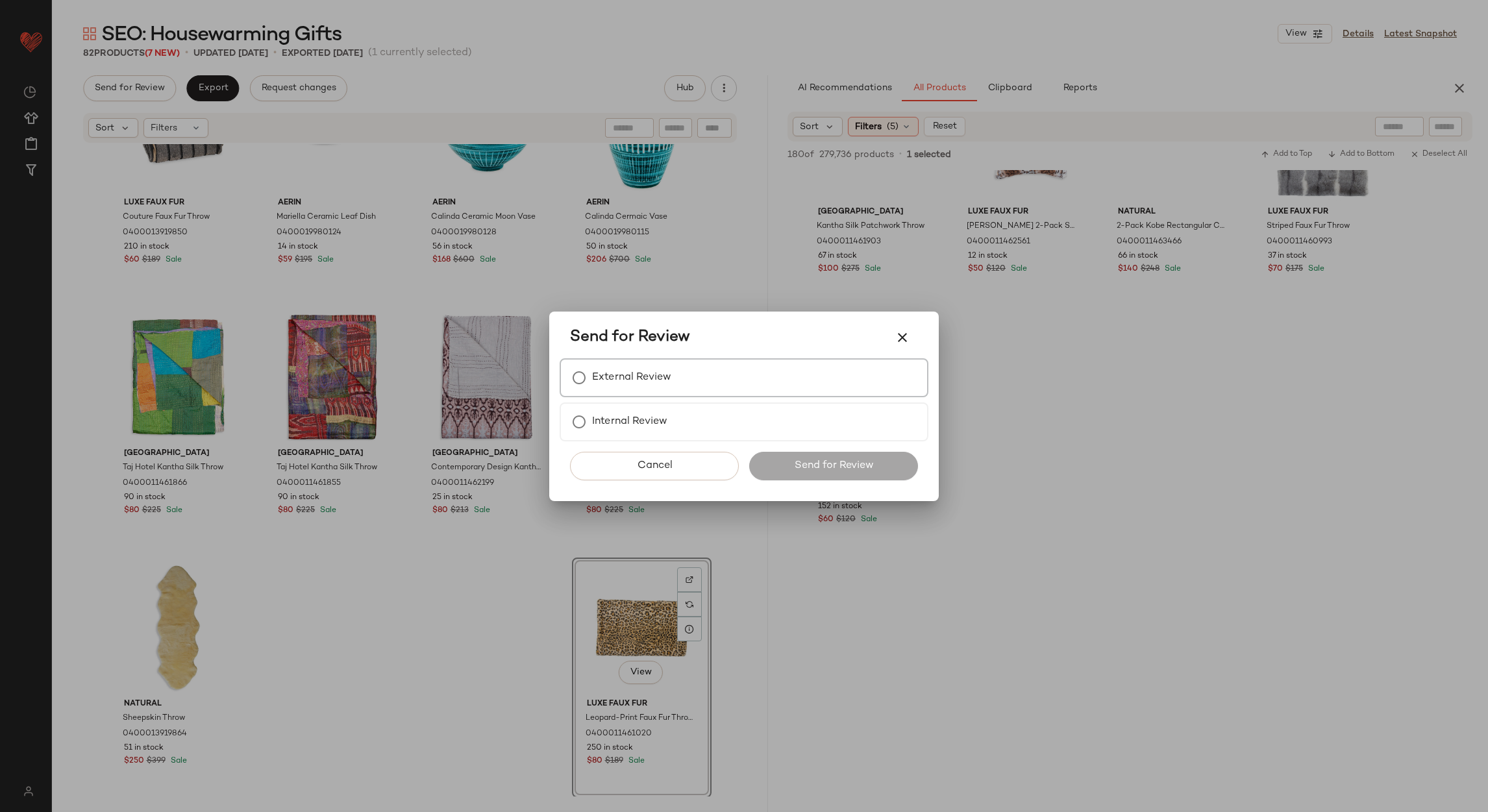
click at [622, 382] on label "External Review" at bounding box center [631, 378] width 79 height 26
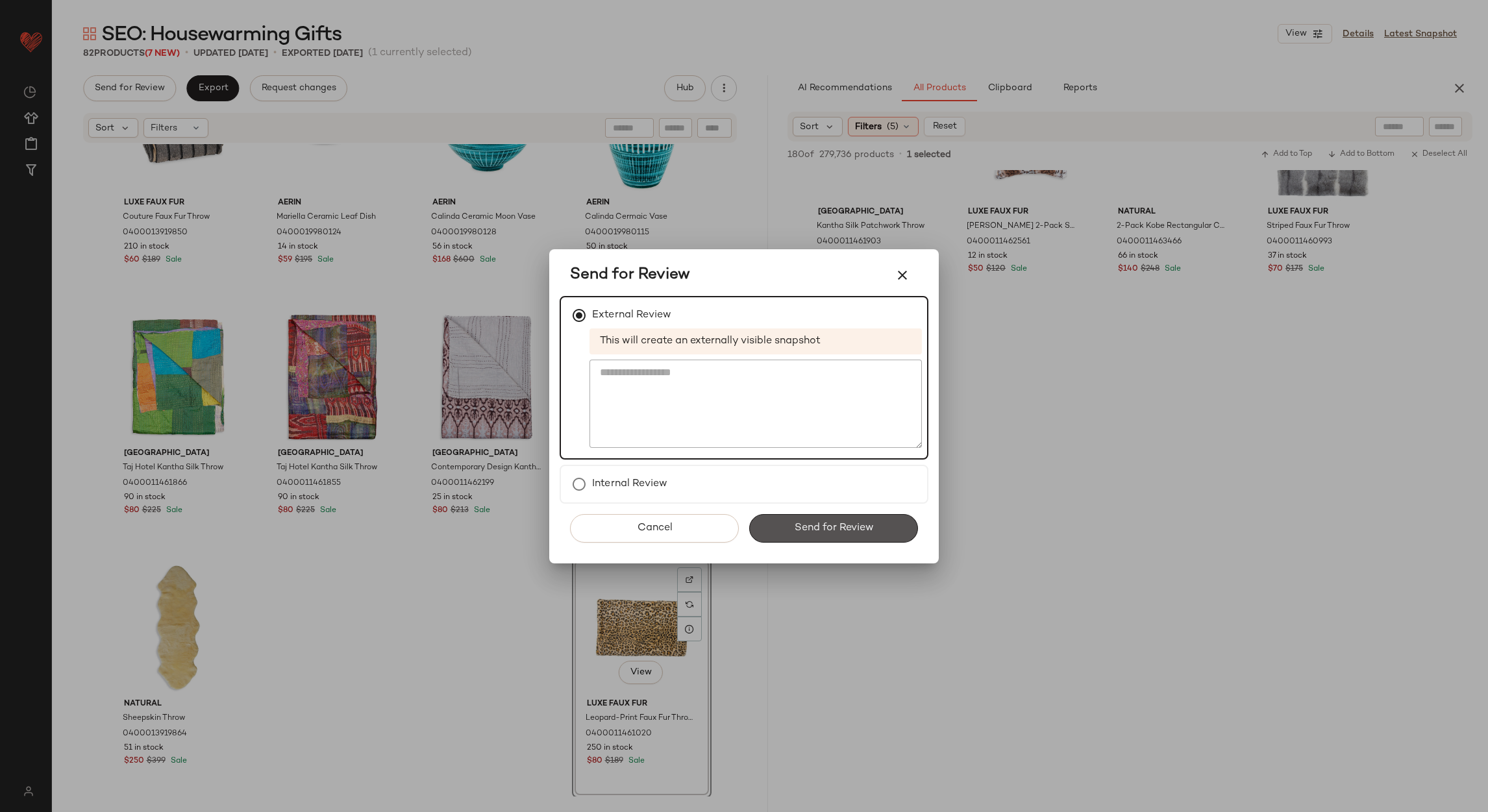
click at [794, 522] on span "Send for Review" at bounding box center [834, 528] width 80 height 13
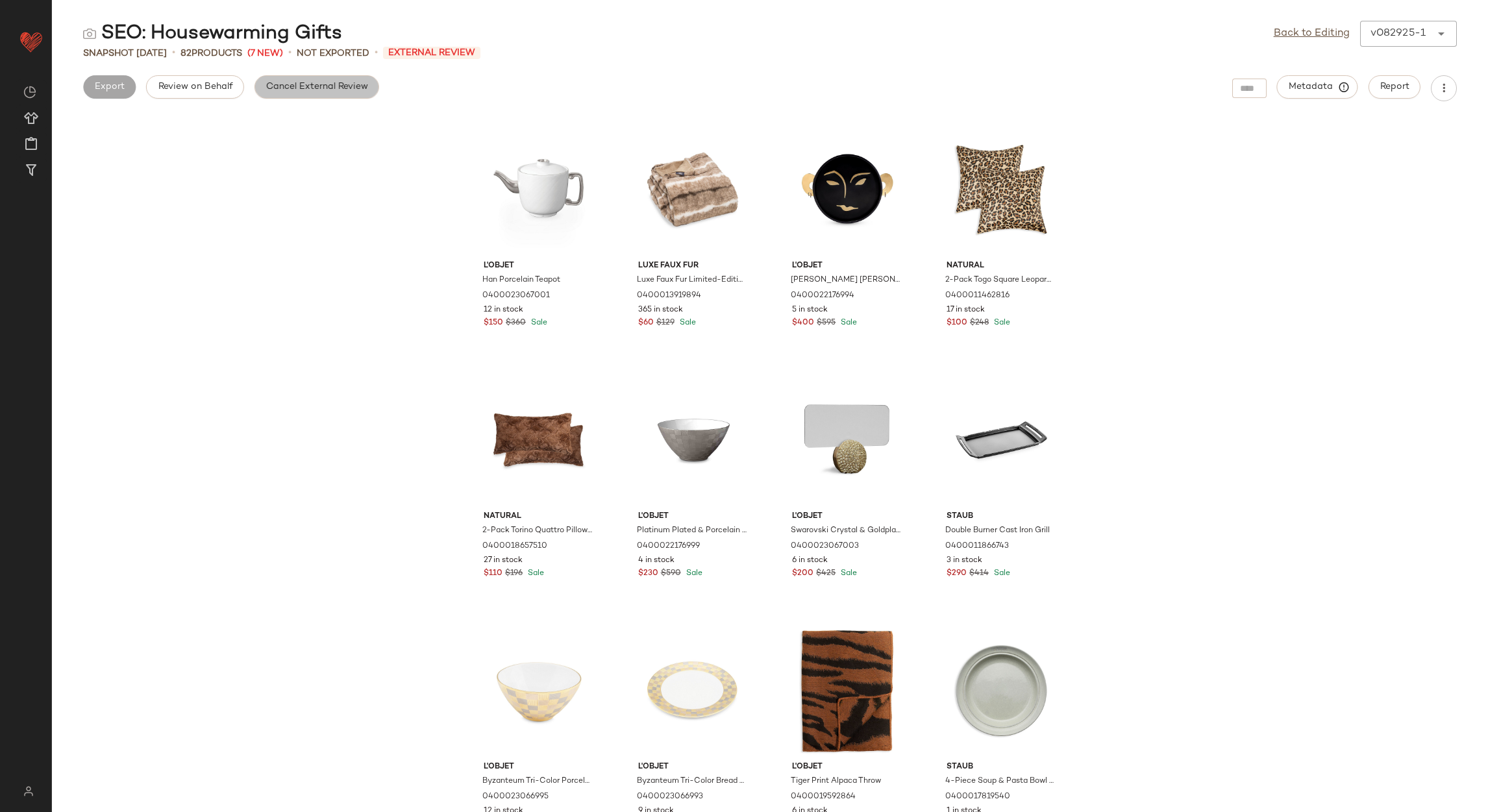
click at [314, 91] on span "Cancel External Review" at bounding box center [317, 87] width 102 height 10
drag, startPoint x: 1333, startPoint y: 26, endPoint x: 1322, endPoint y: 30, distance: 11.7
click at [1330, 26] on link "Back to Editing" at bounding box center [1311, 33] width 76 height 16
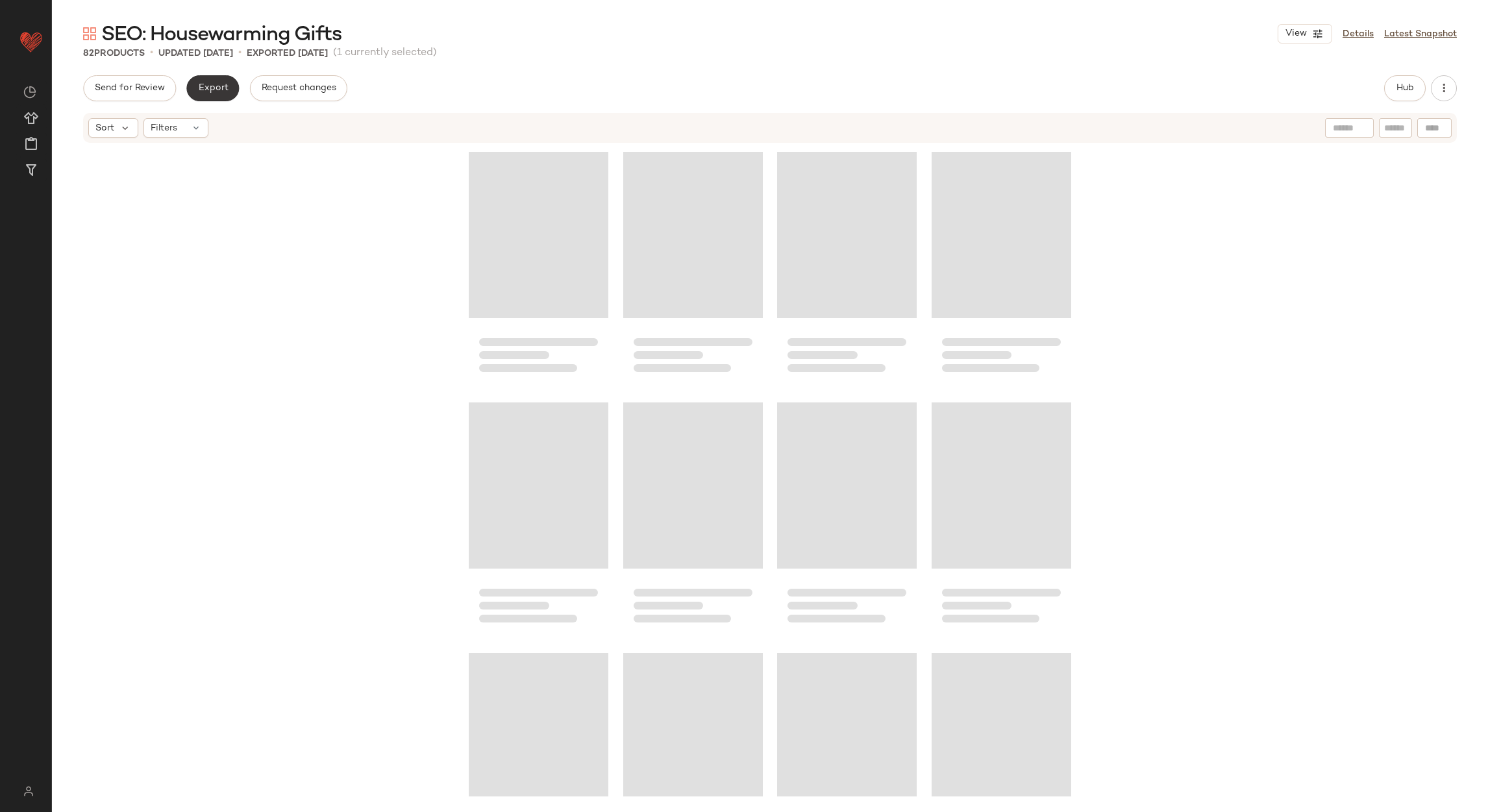
click at [224, 80] on button "Export" at bounding box center [213, 88] width 53 height 26
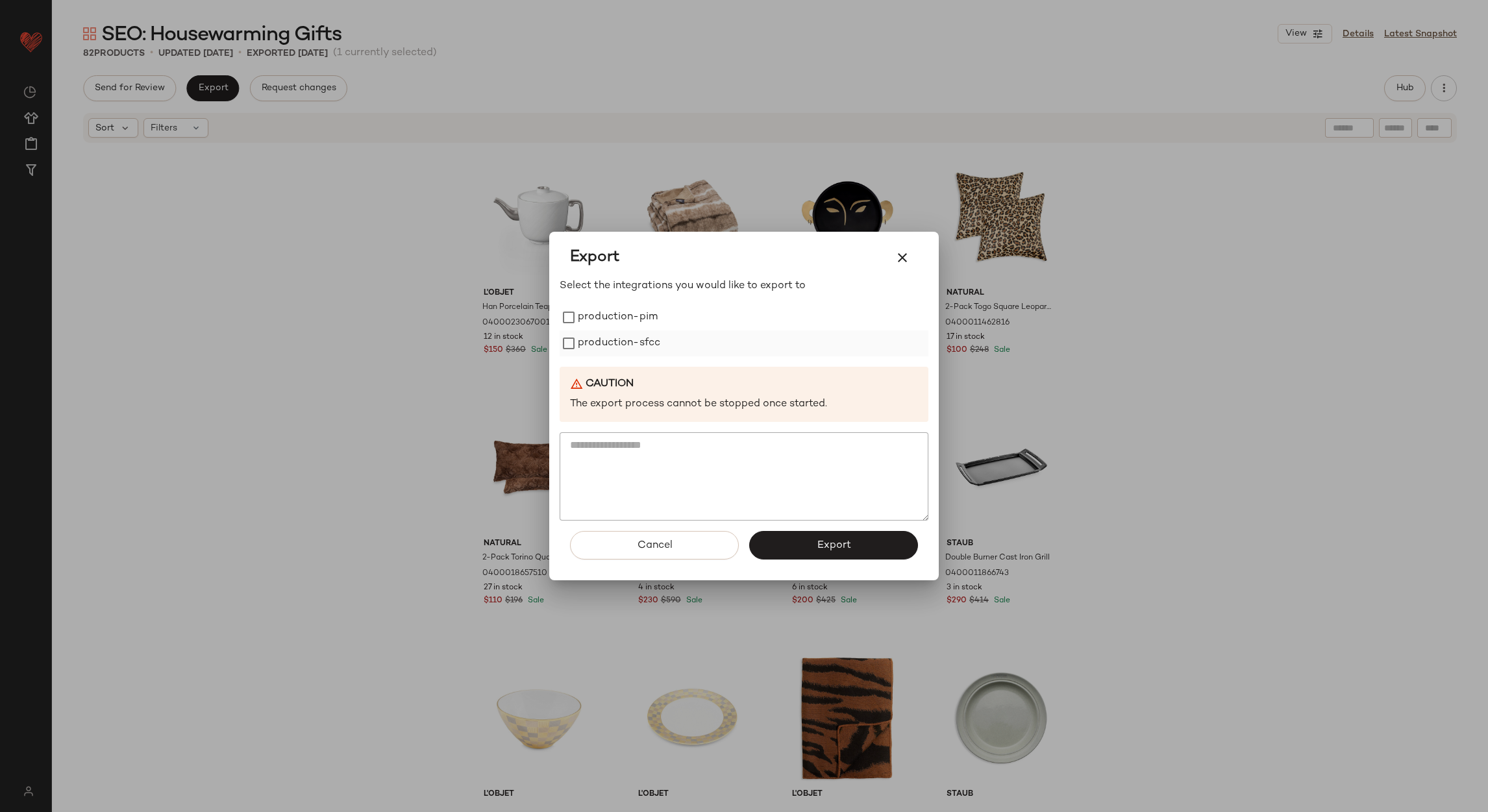
drag, startPoint x: 601, startPoint y: 317, endPoint x: 606, endPoint y: 332, distance: 15.8
click at [601, 318] on label "production-pim" at bounding box center [618, 318] width 80 height 26
click at [606, 335] on label "production-sfcc" at bounding box center [619, 343] width 82 height 26
click at [820, 544] on span "Export" at bounding box center [833, 546] width 35 height 13
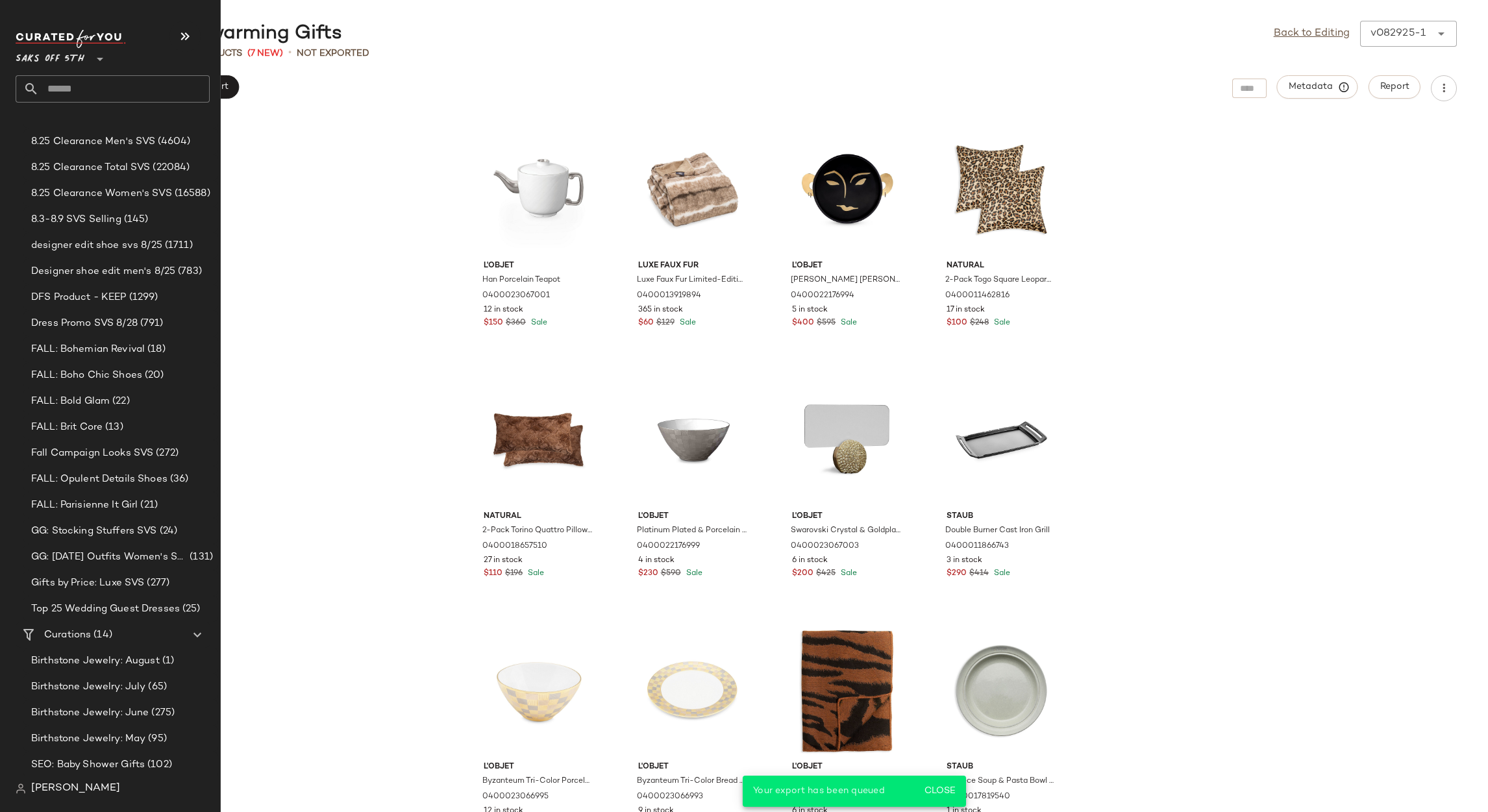
scroll to position [462, 0]
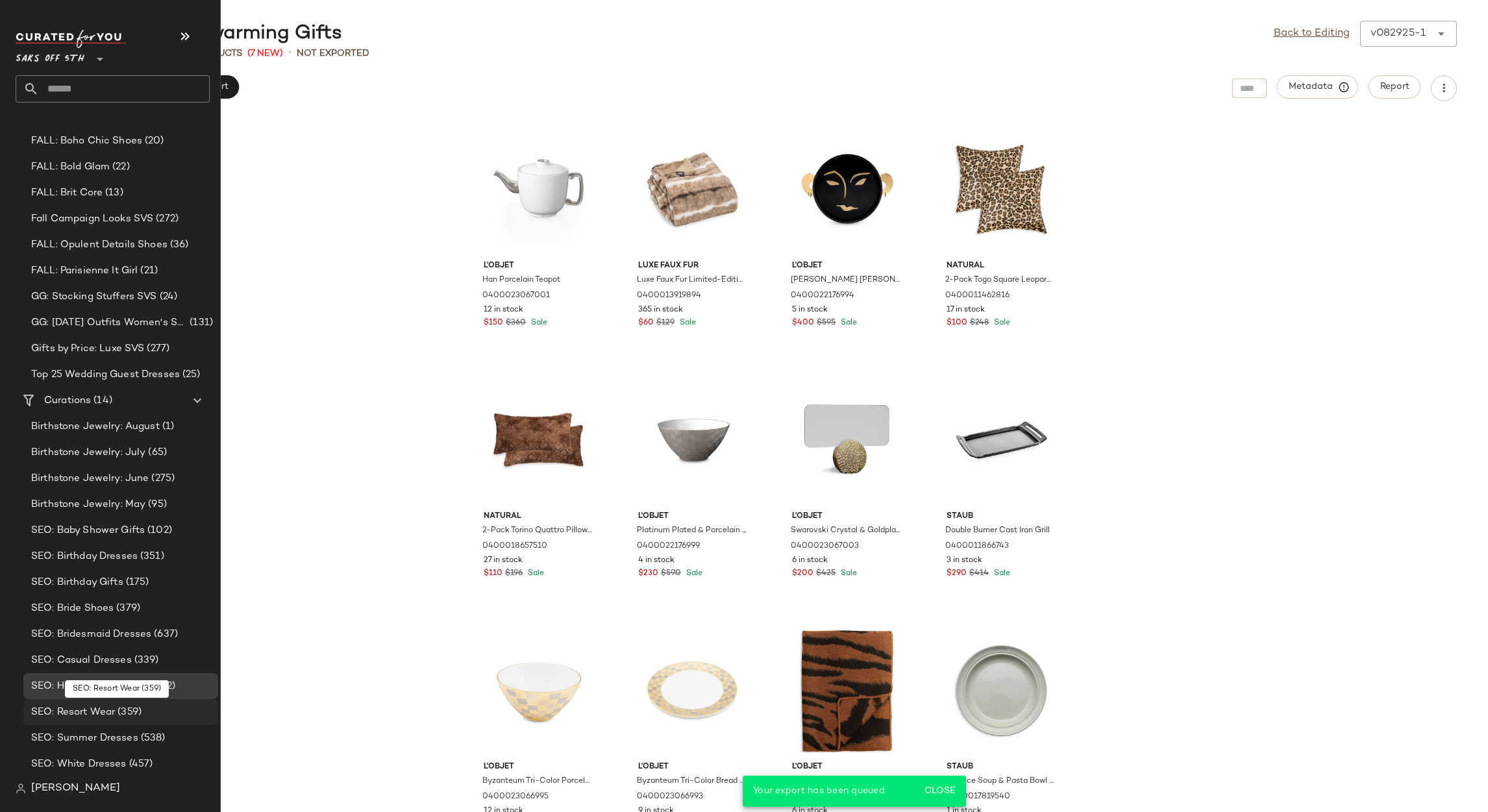
click at [108, 705] on span "SEO: Resort Wear" at bounding box center [73, 713] width 84 height 15
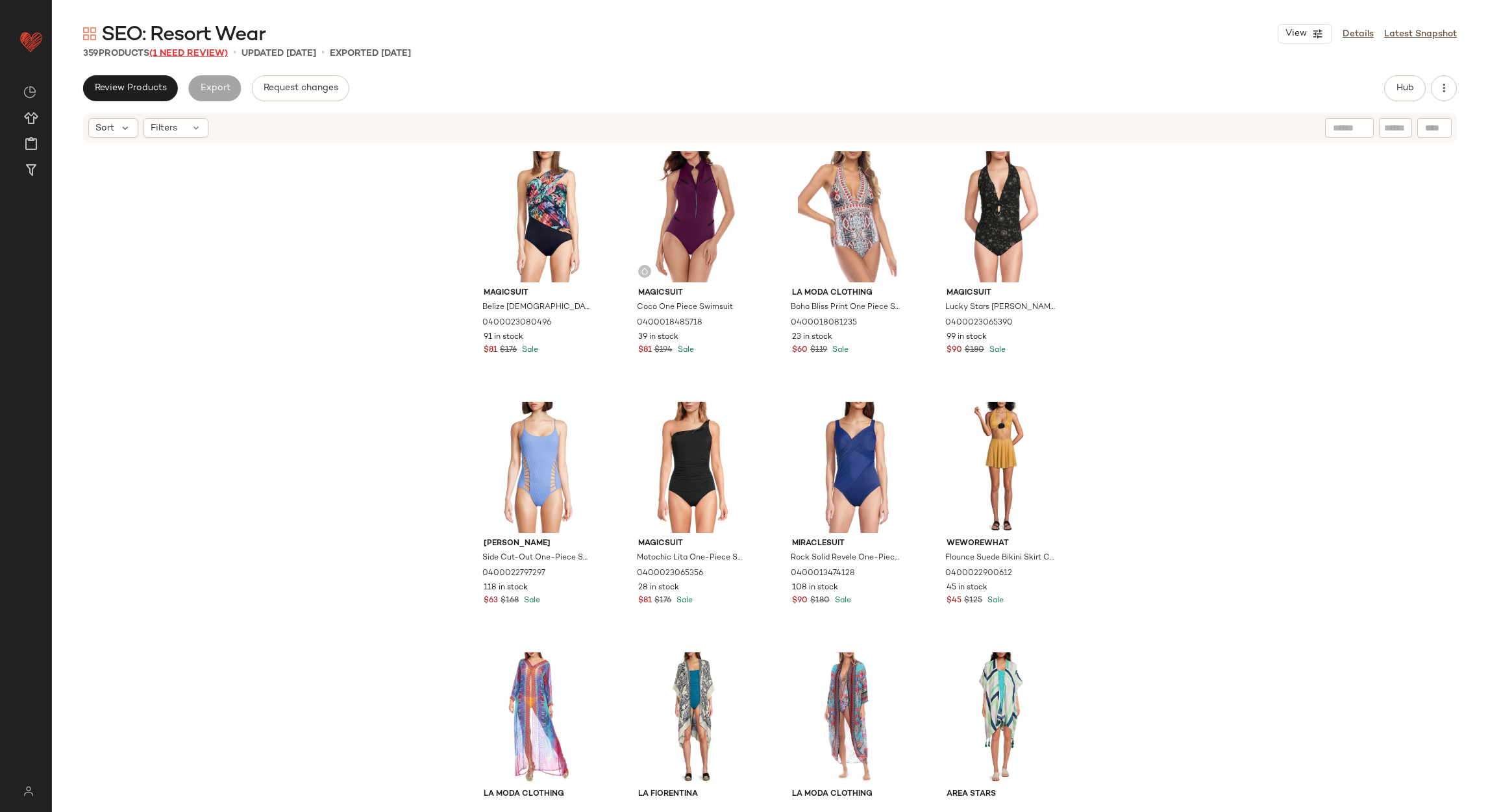
click at [215, 57] on span "(1 Need Review)" at bounding box center [189, 53] width 78 height 10
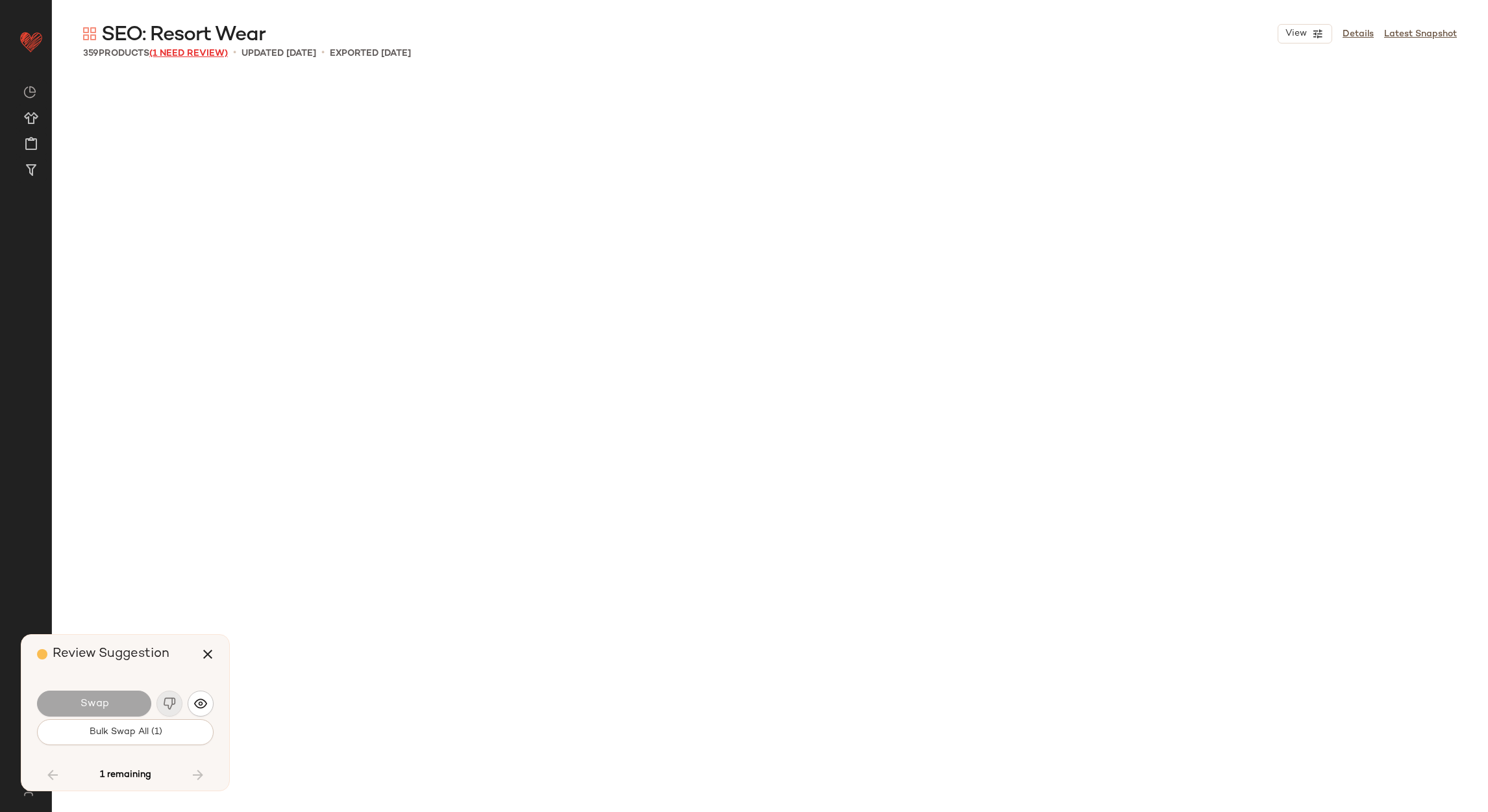
scroll to position [5011, 0]
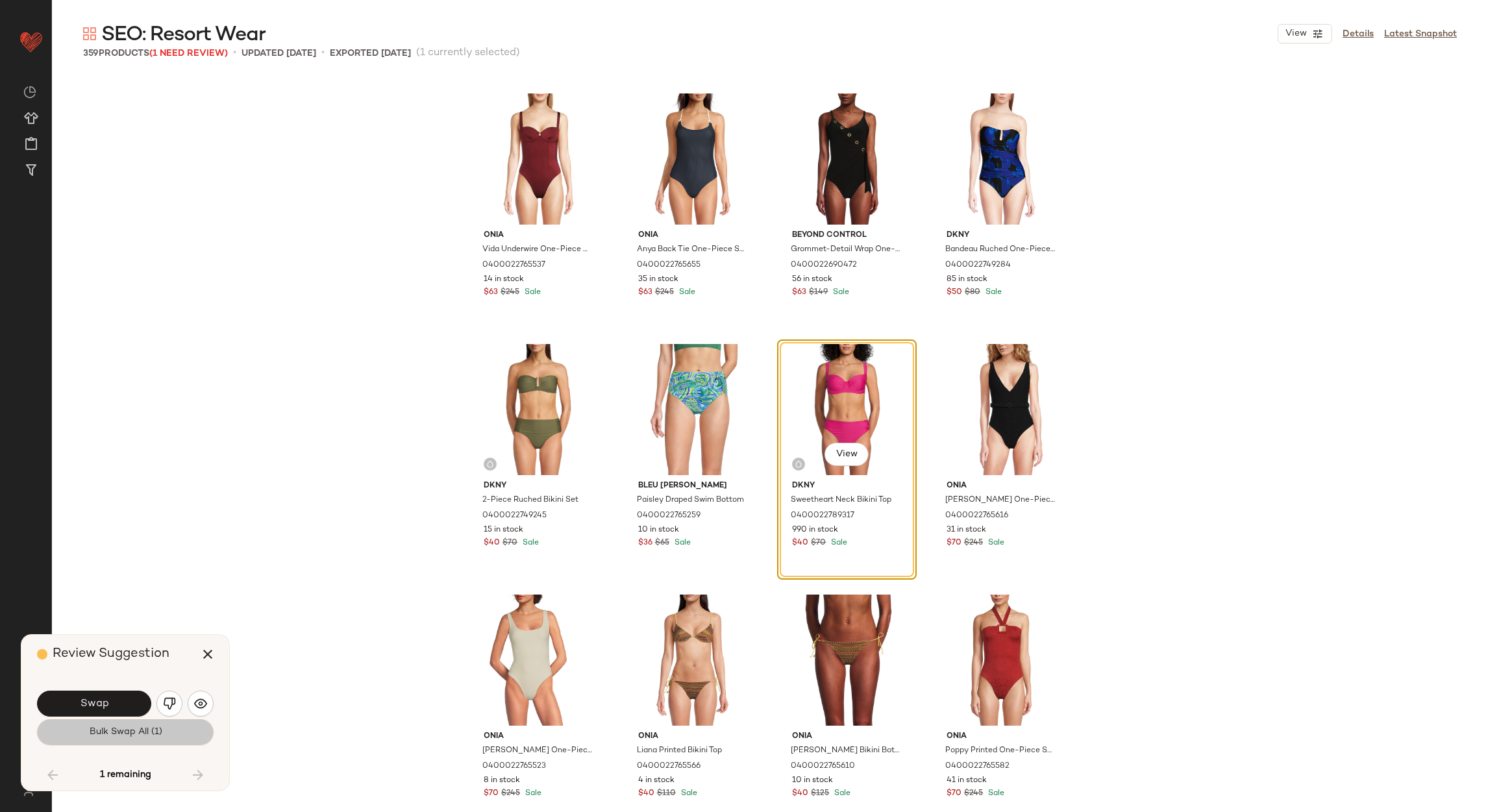
click at [122, 724] on button "Bulk Swap All (1)" at bounding box center [126, 732] width 177 height 26
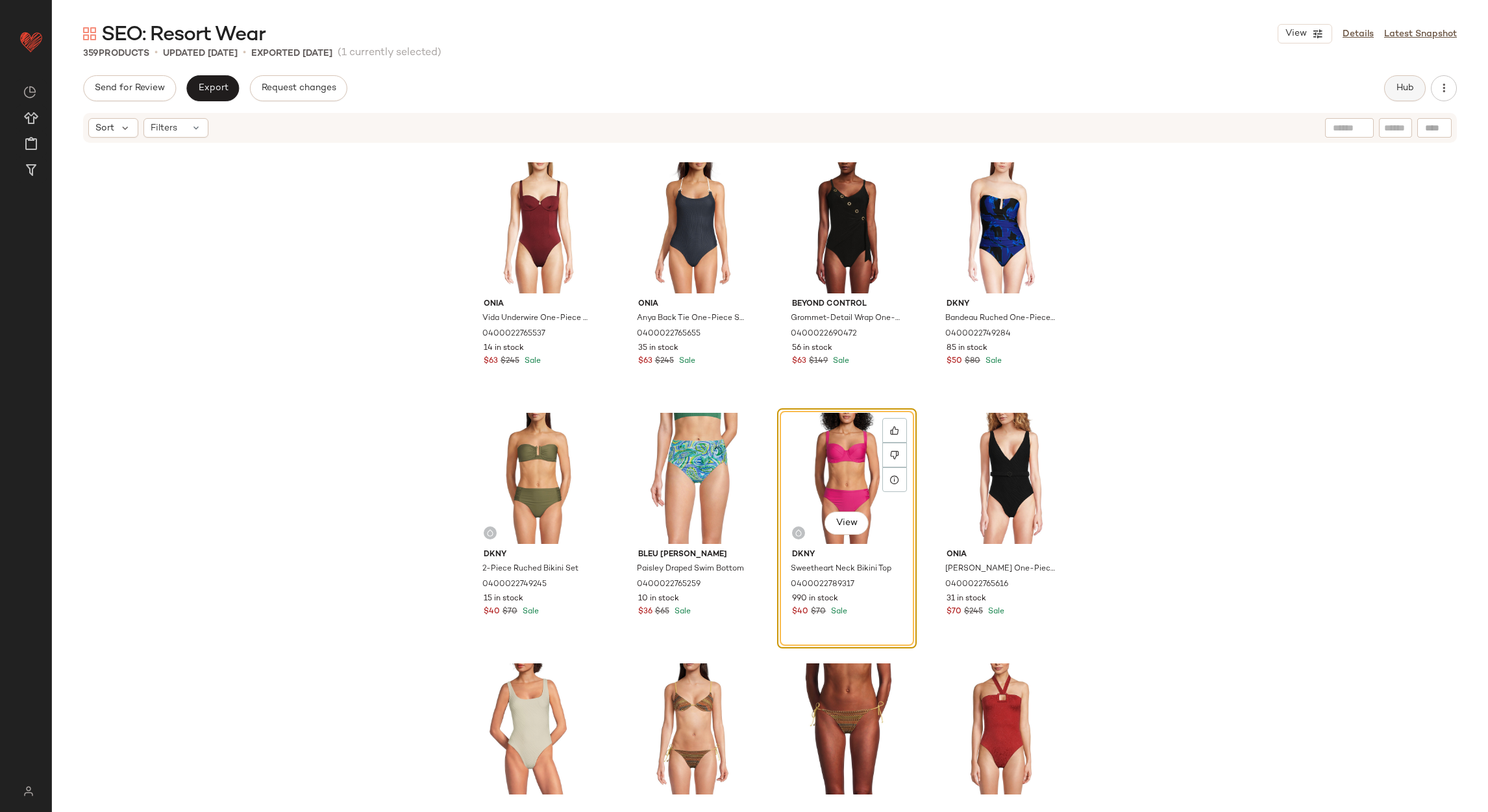
drag, startPoint x: 1401, startPoint y: 86, endPoint x: 1393, endPoint y: 89, distance: 8.5
click at [1393, 89] on button "Hub" at bounding box center [1405, 88] width 42 height 26
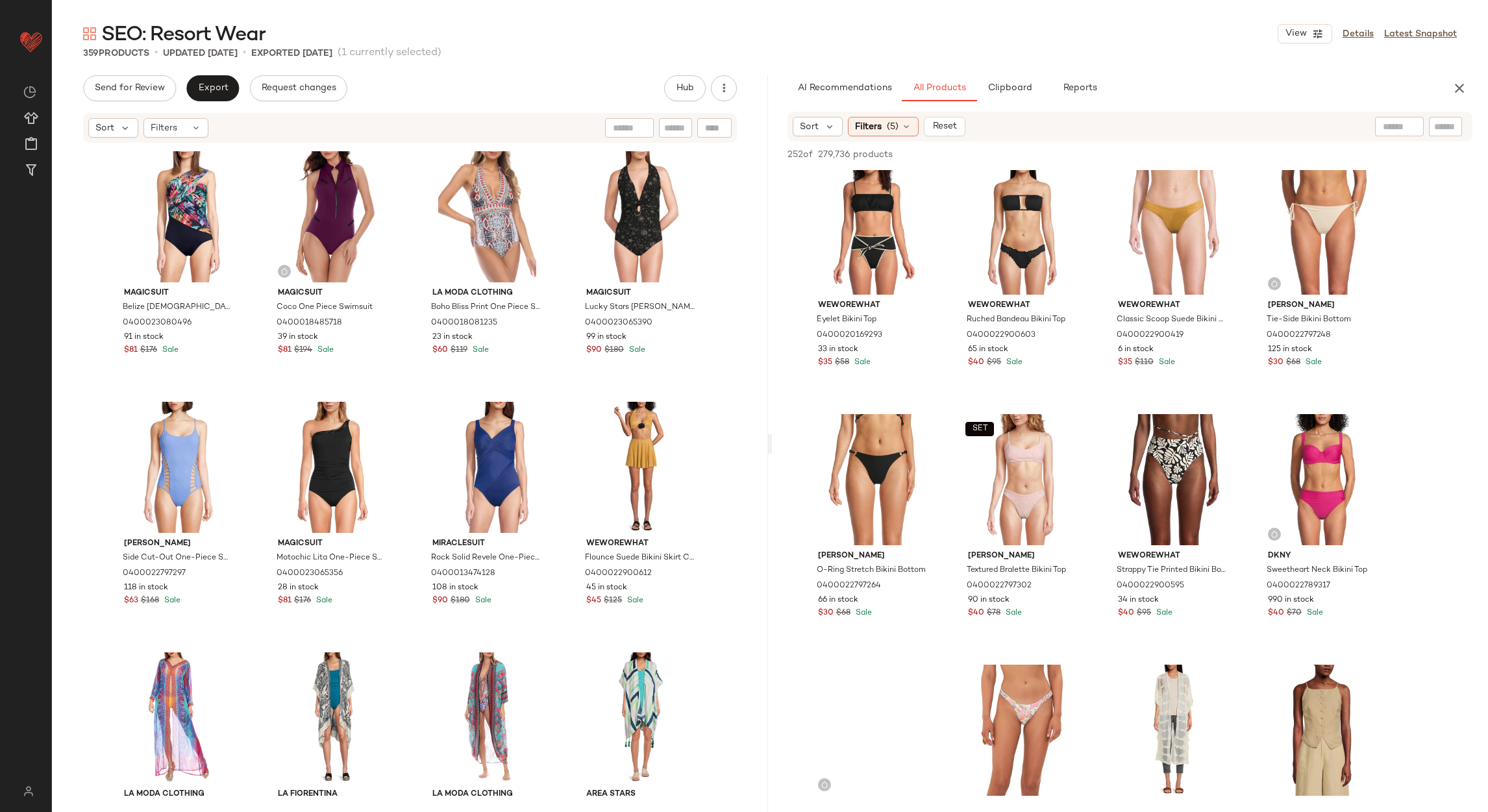
scroll to position [291, 0]
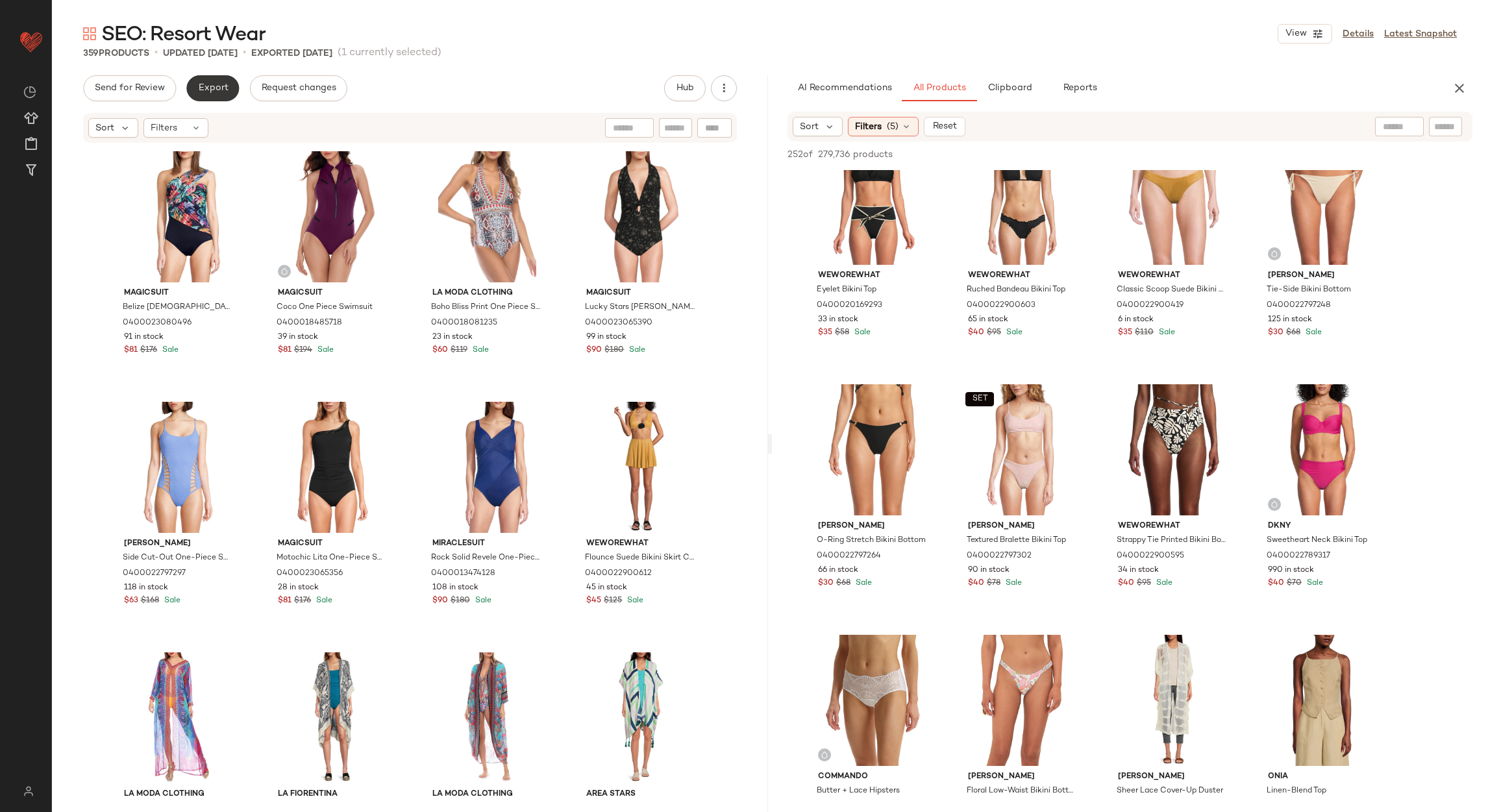
click at [190, 87] on button "Export" at bounding box center [213, 88] width 53 height 26
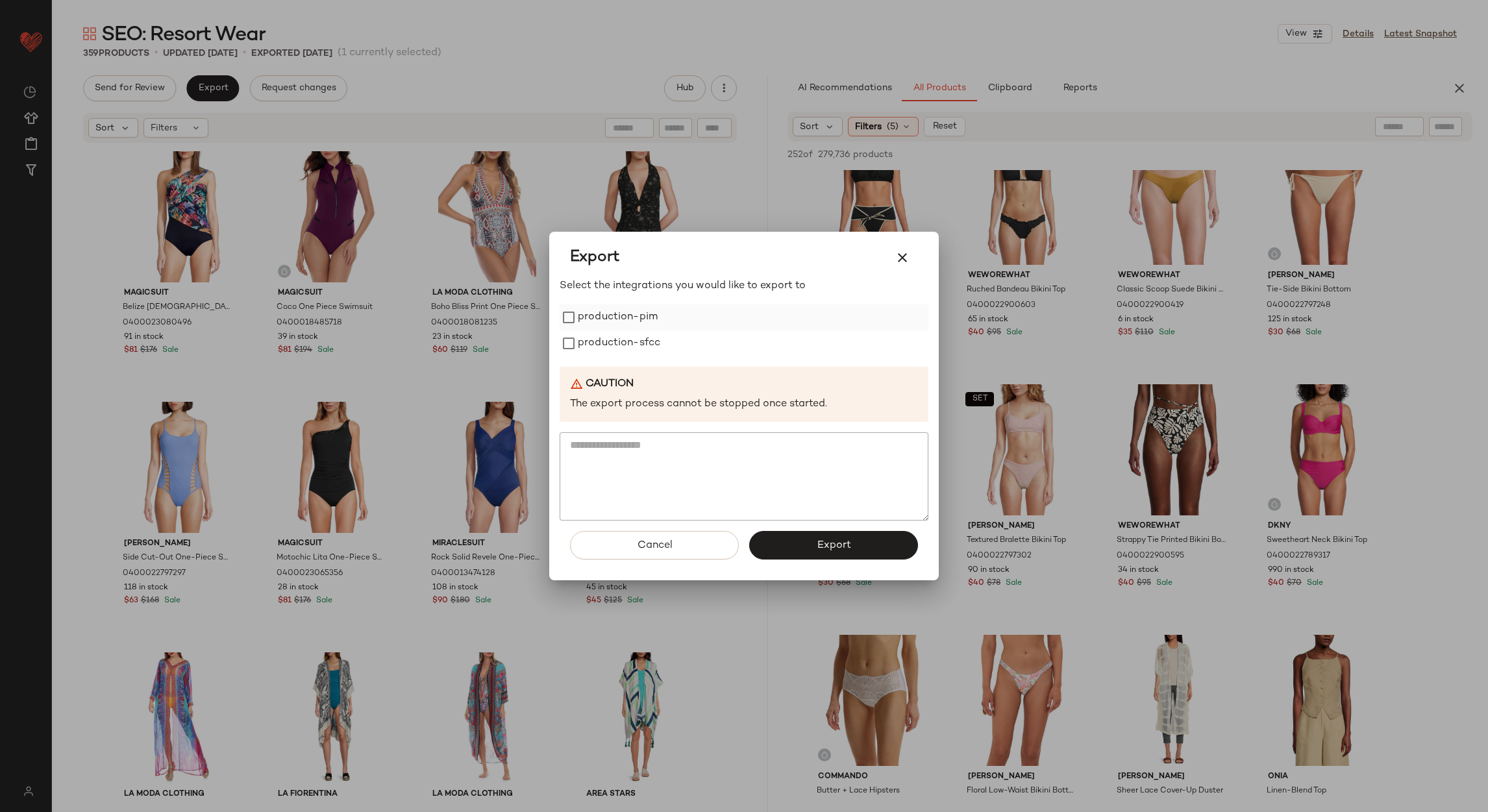
click at [620, 312] on label "production-pim" at bounding box center [618, 318] width 80 height 26
click at [627, 338] on label "production-sfcc" at bounding box center [619, 343] width 82 height 26
click at [797, 548] on button "Export" at bounding box center [833, 545] width 169 height 28
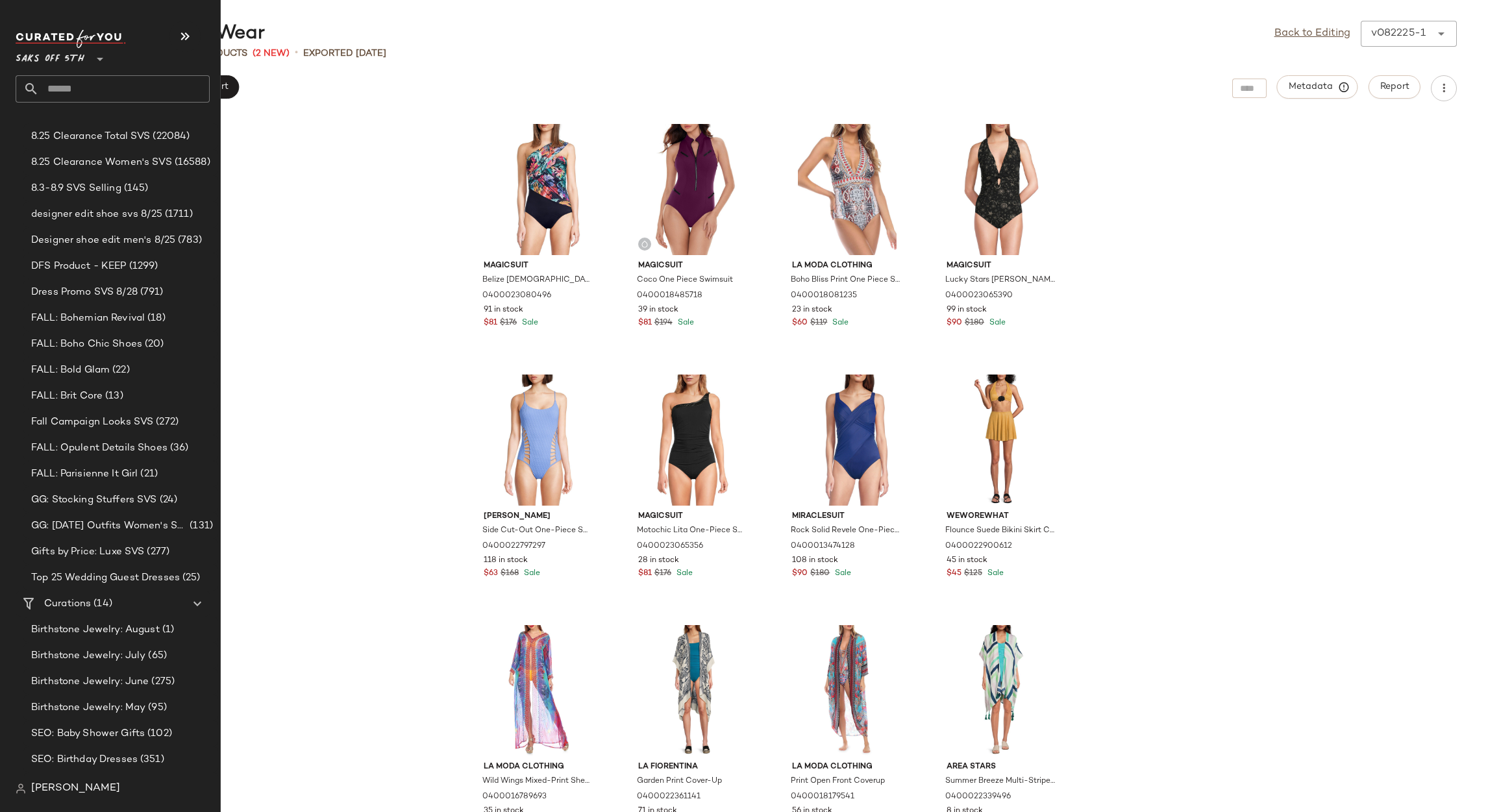
scroll to position [462, 0]
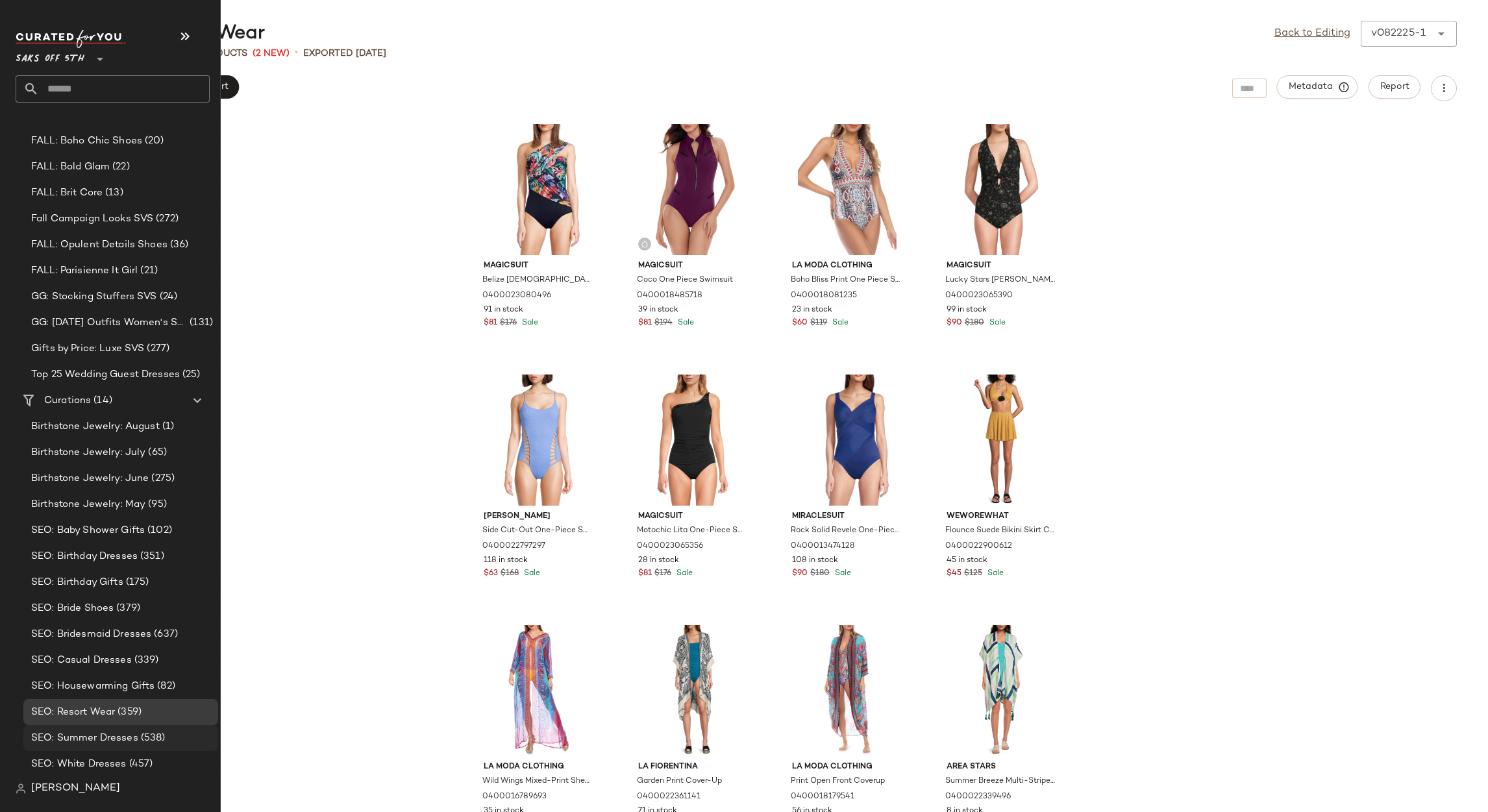
click at [130, 734] on span "SEO: Summer Dresses" at bounding box center [84, 738] width 107 height 15
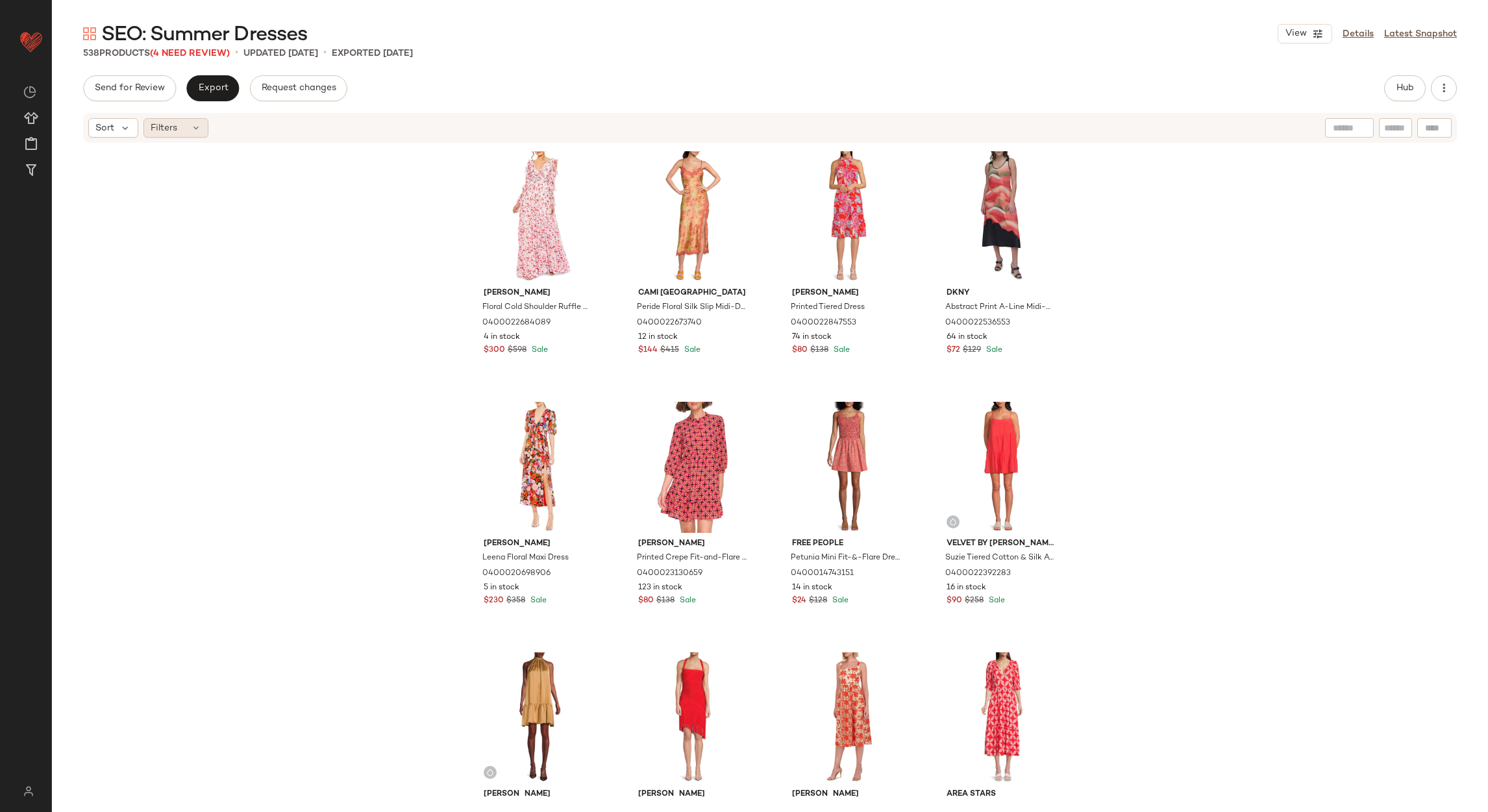
click at [176, 124] on span "Filters" at bounding box center [163, 128] width 26 height 14
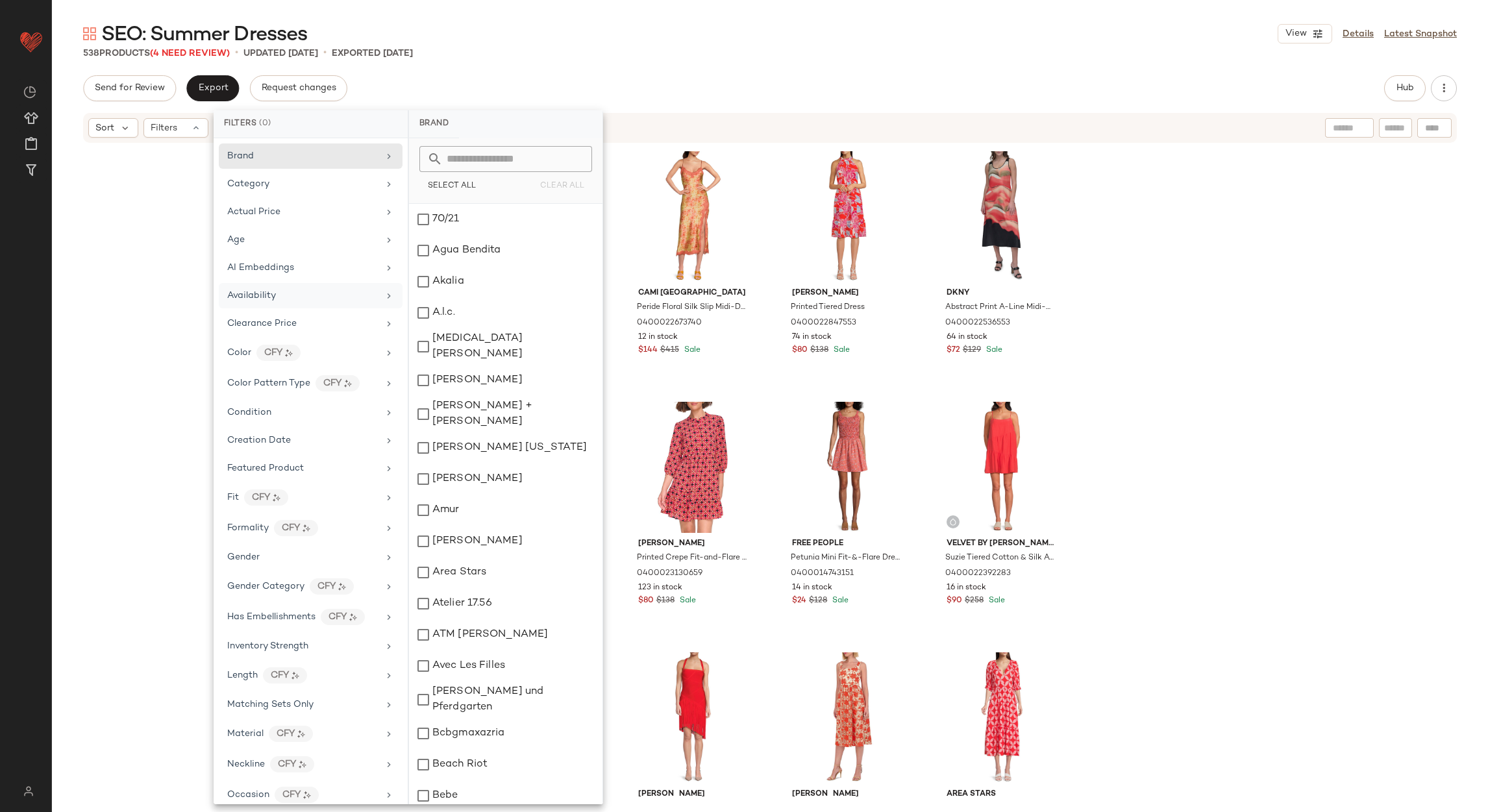
click at [266, 311] on div "Availability" at bounding box center [310, 324] width 183 height 26
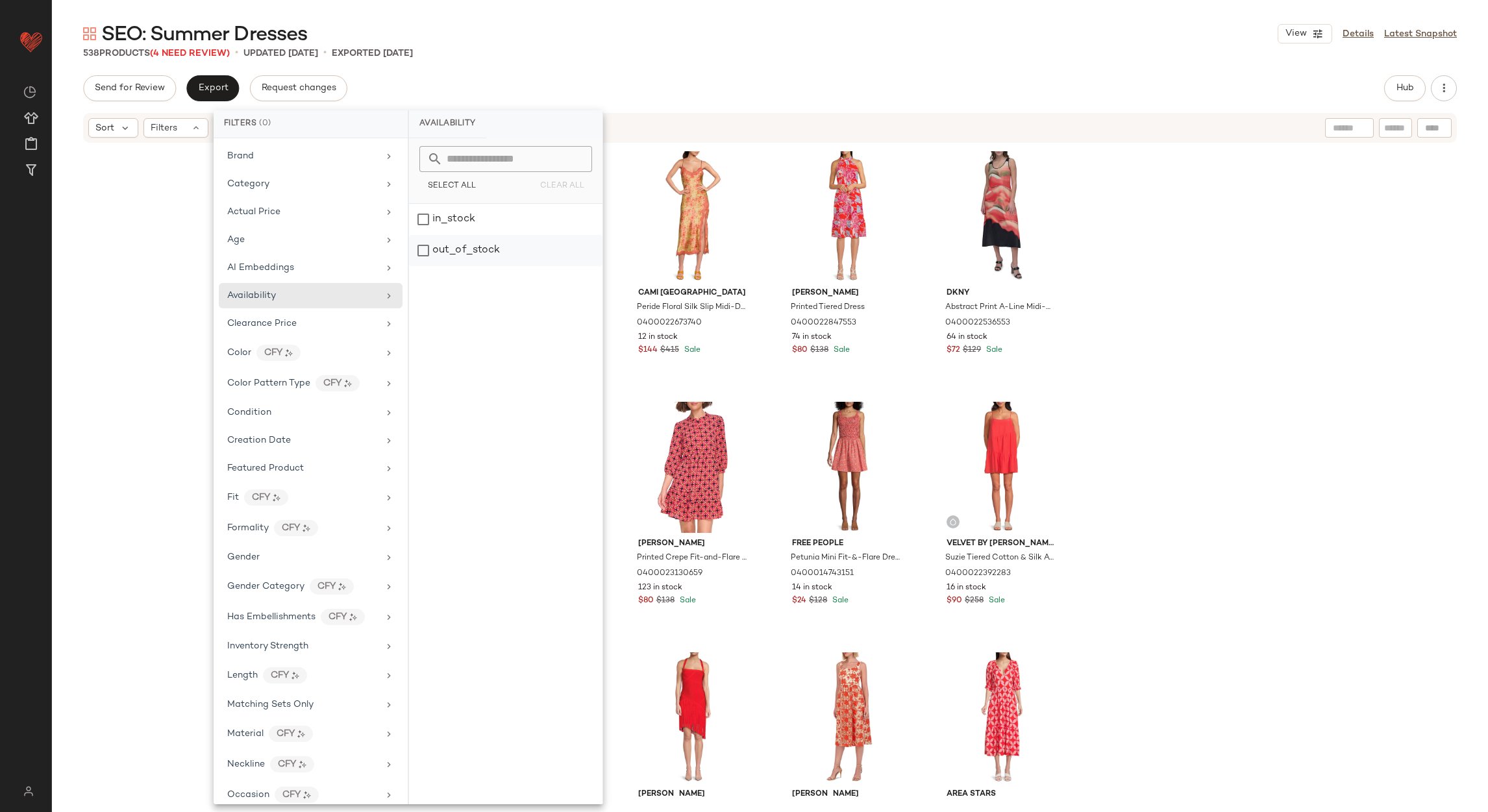
click at [438, 254] on div "out_of_stock" at bounding box center [505, 251] width 193 height 31
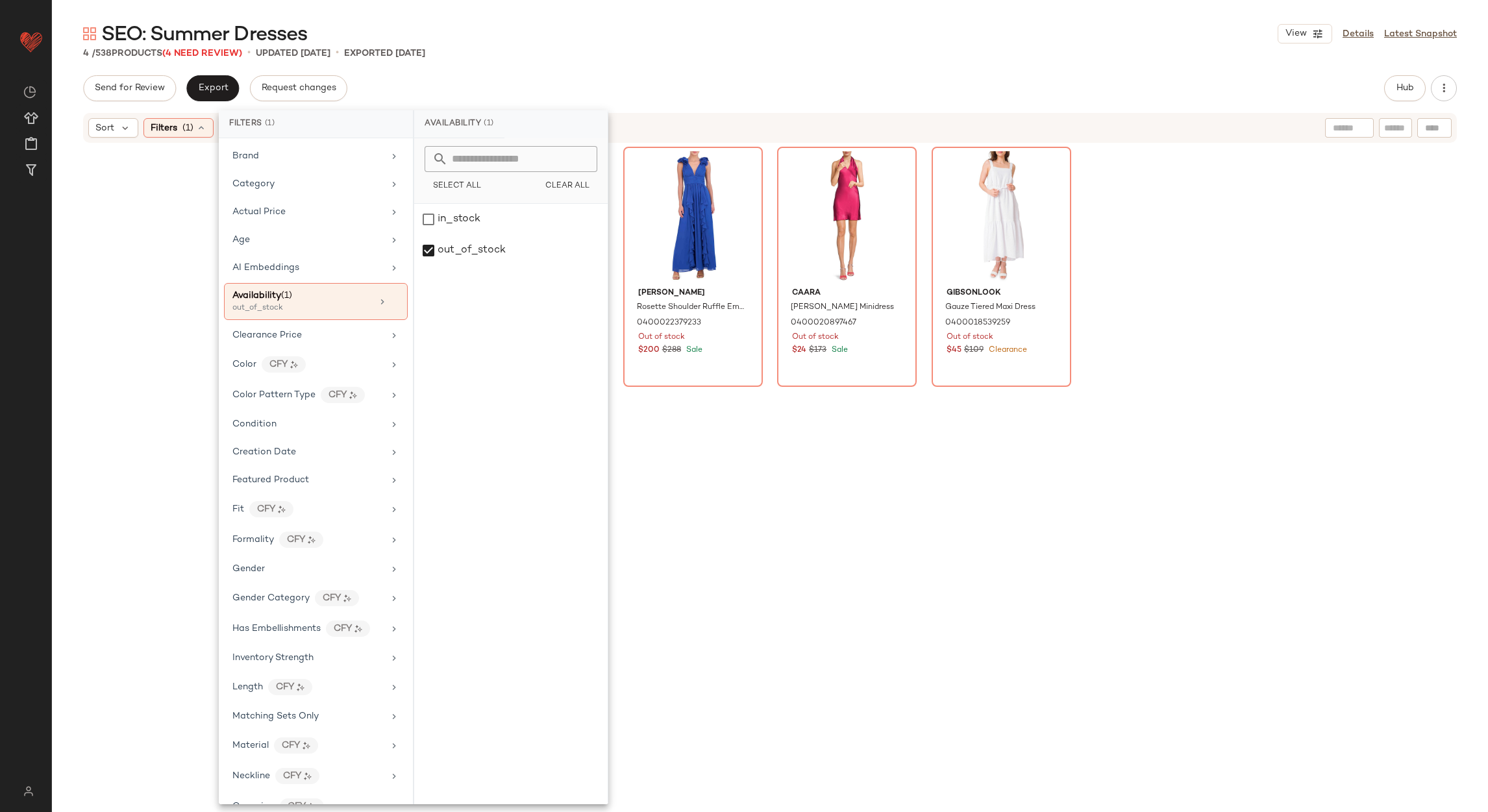
click at [675, 448] on div "Eliza J Rosette Shoulder Ruffle Empire Gown 0400022379233 Out of stock $200 $28…" at bounding box center [692, 472] width 140 height 650
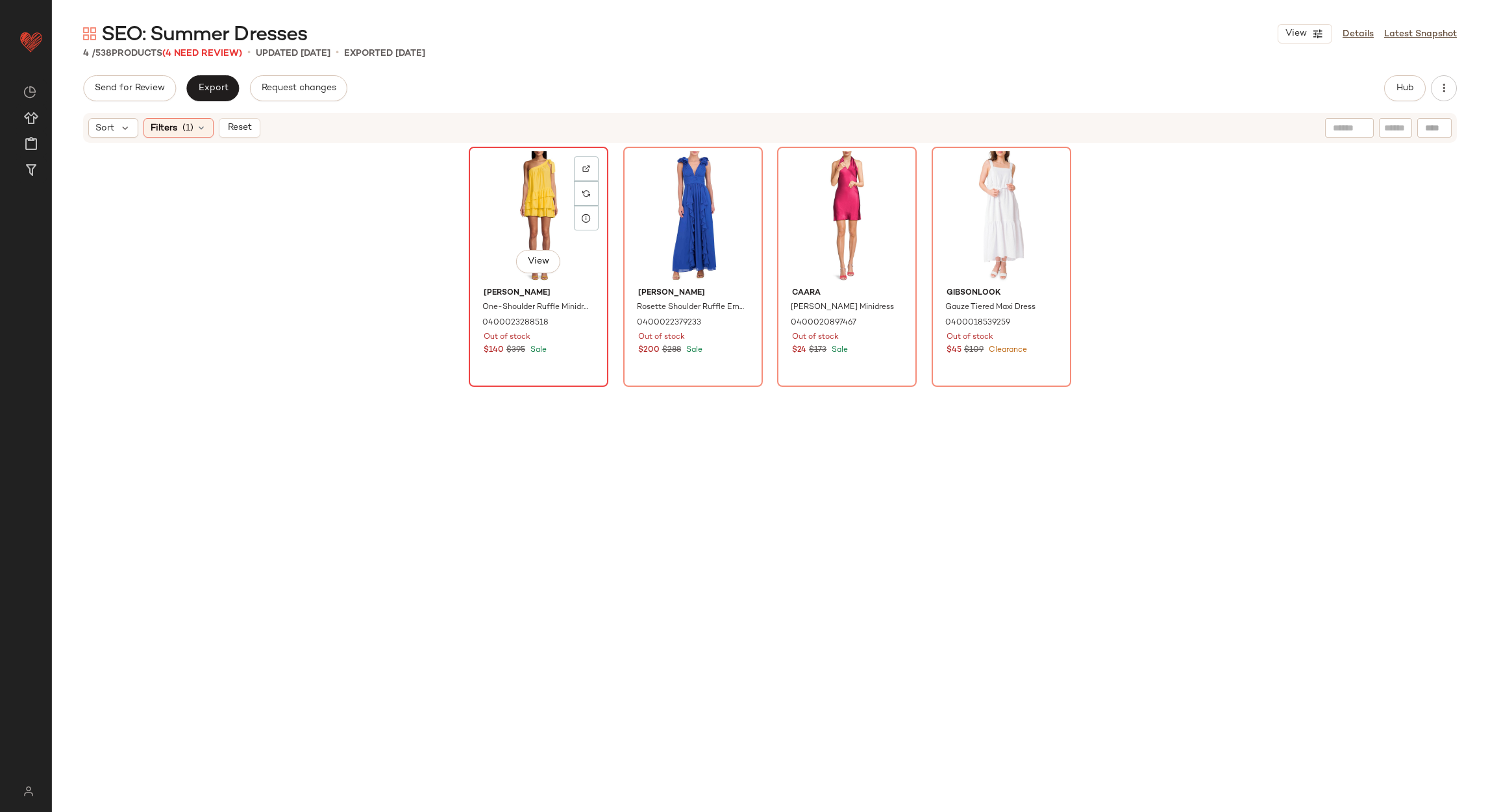
click at [527, 205] on div "View" at bounding box center [538, 217] width 130 height 131
click at [1003, 191] on div "View" at bounding box center [1001, 217] width 130 height 131
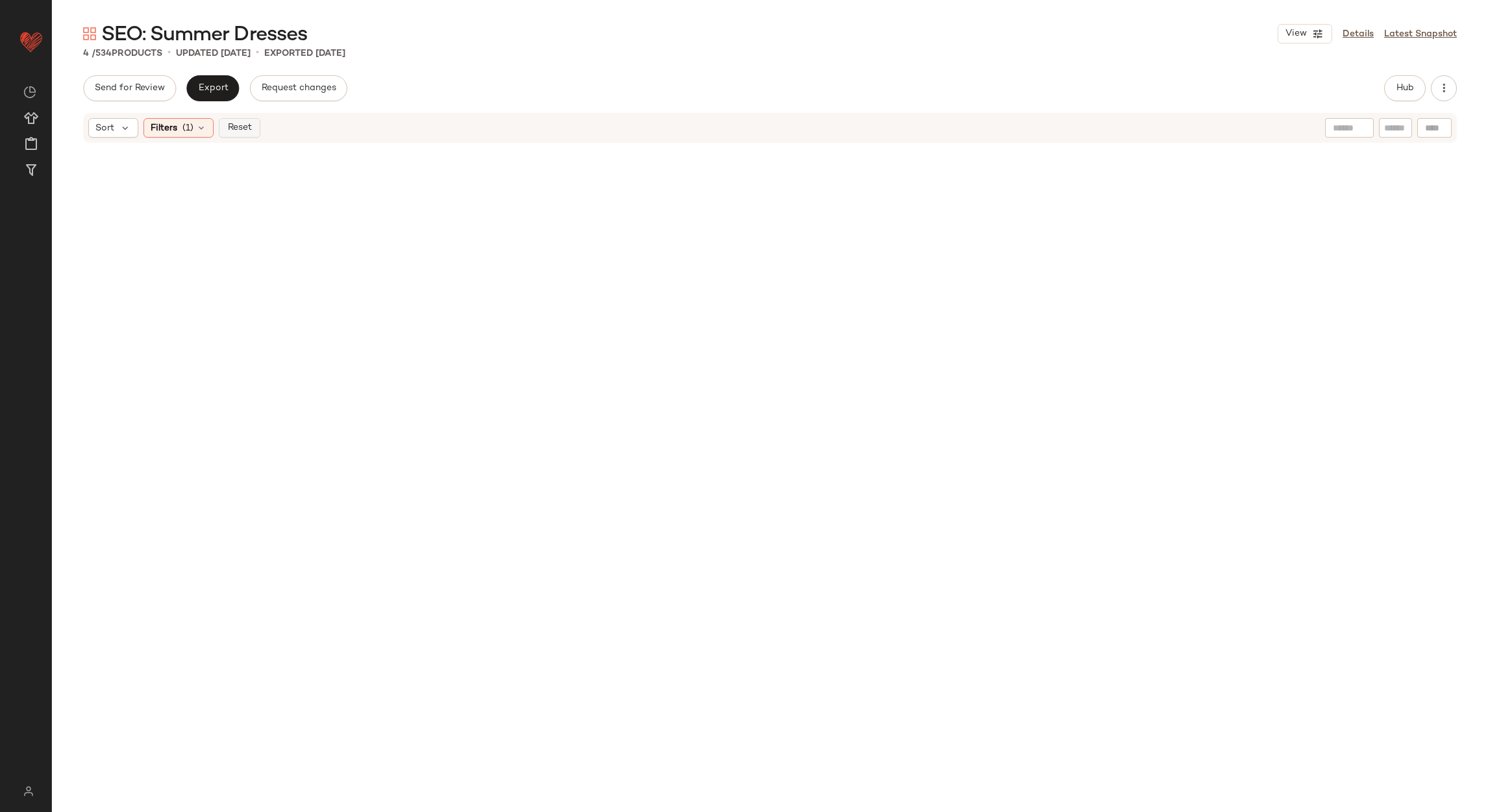
click at [231, 130] on span "Reset" at bounding box center [238, 127] width 25 height 10
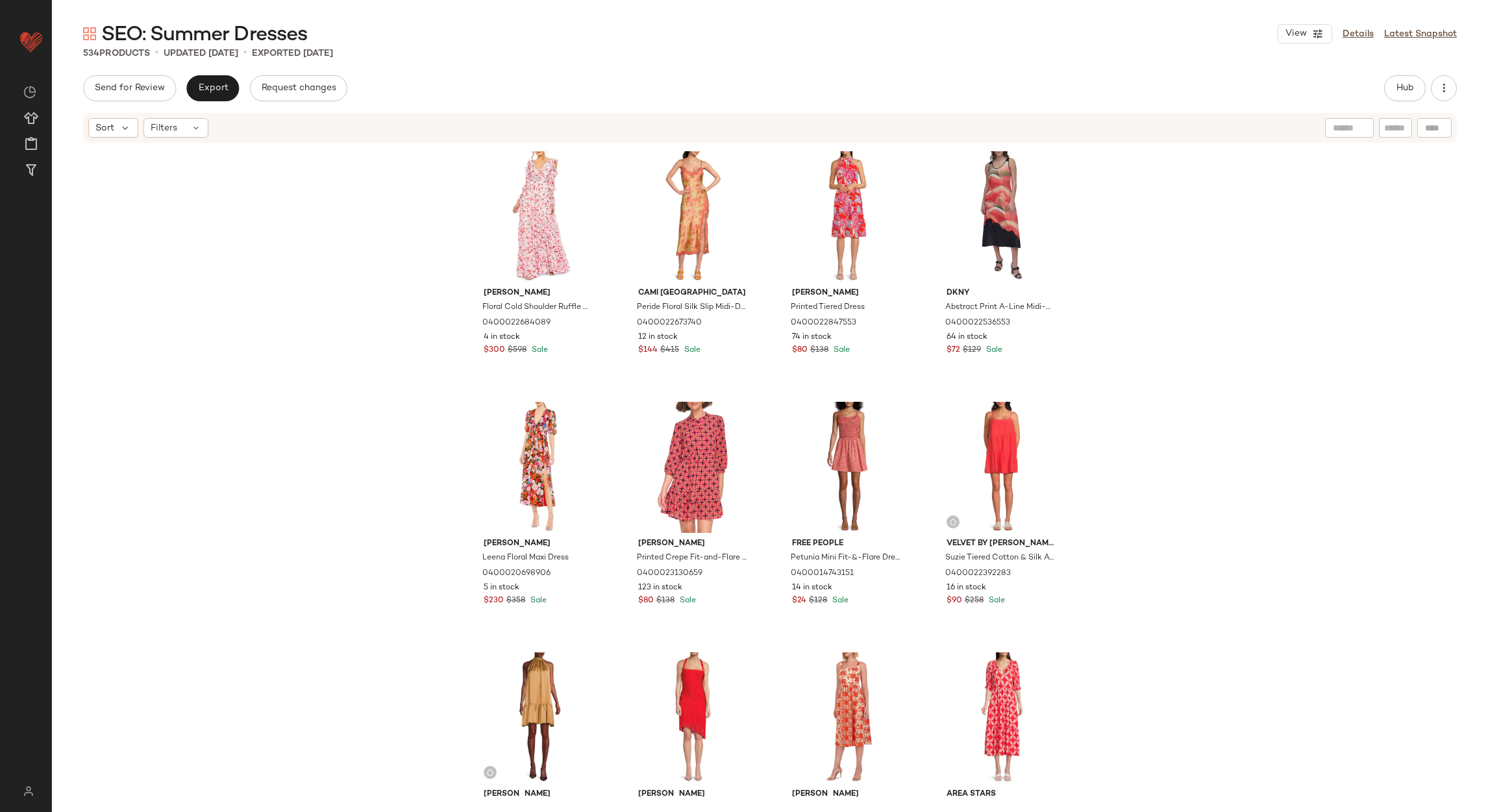
click at [1291, 347] on div "Mac Duggal Floral Cold Shoulder Ruffle Gown 0400022684089 4 in stock $300 $598 …" at bounding box center [770, 470] width 1436 height 652
click at [1407, 85] on span "Hub" at bounding box center [1405, 88] width 18 height 10
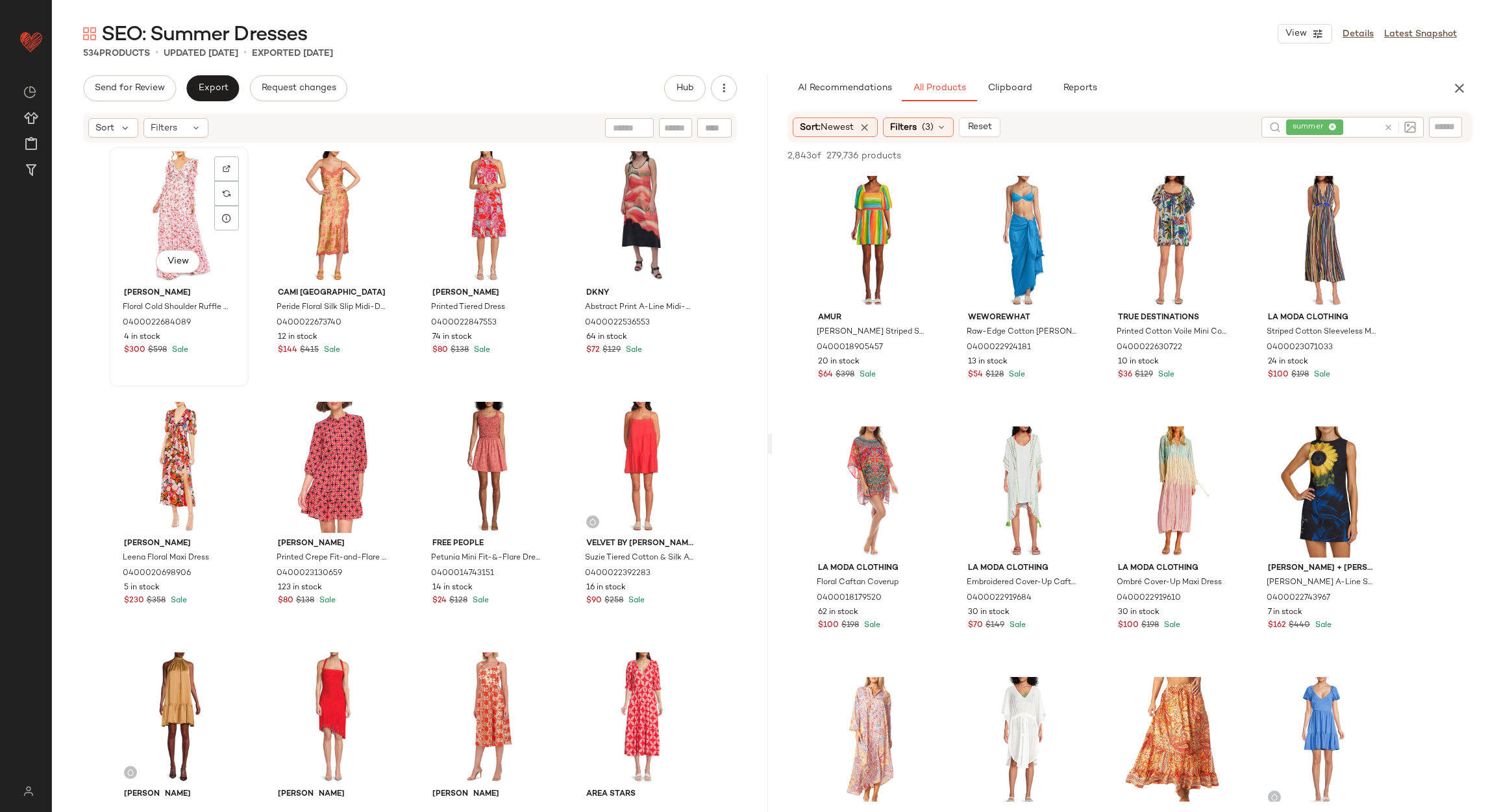
click at [166, 199] on div "View" at bounding box center [179, 217] width 130 height 131
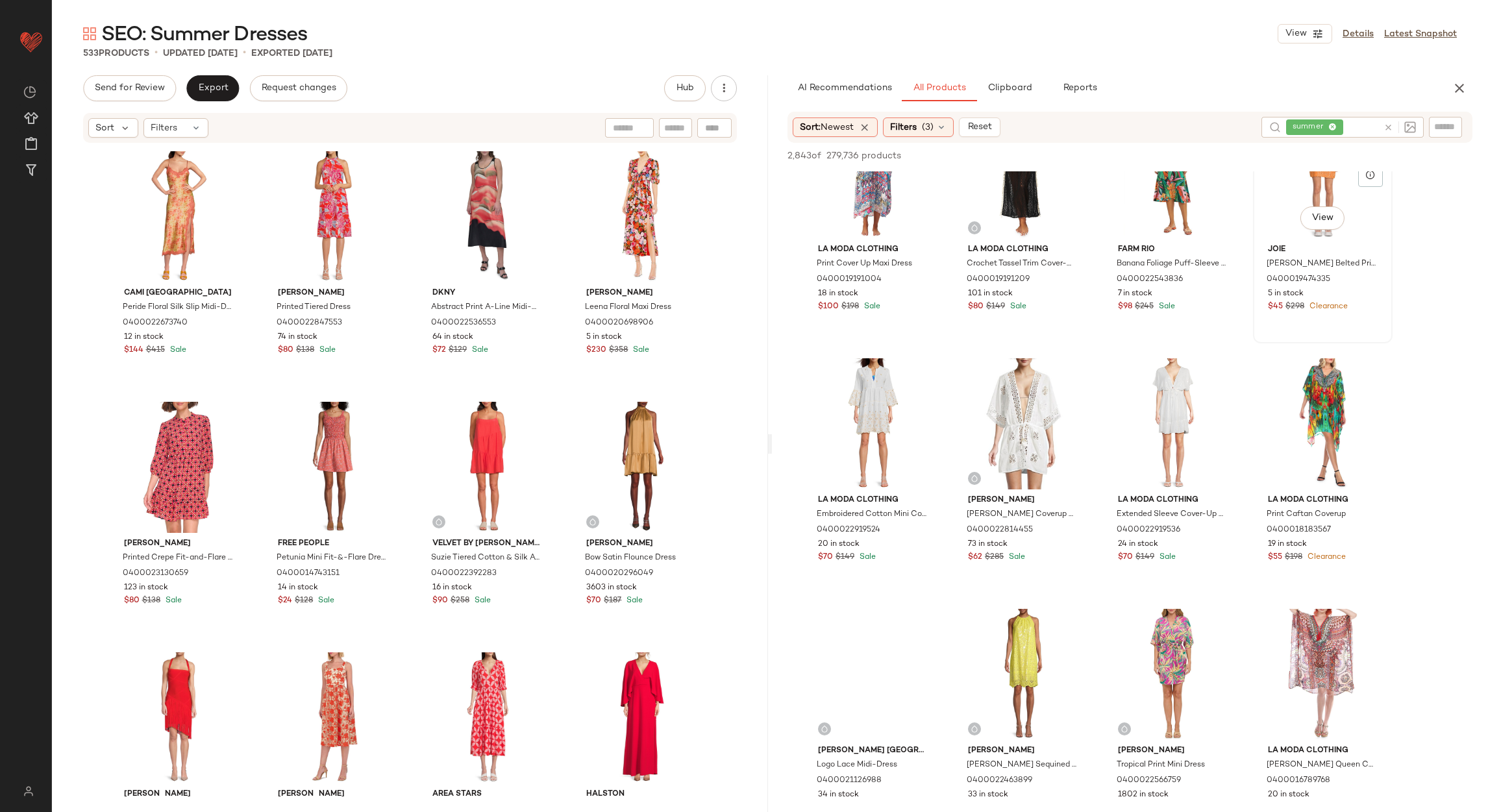
scroll to position [1168, 0]
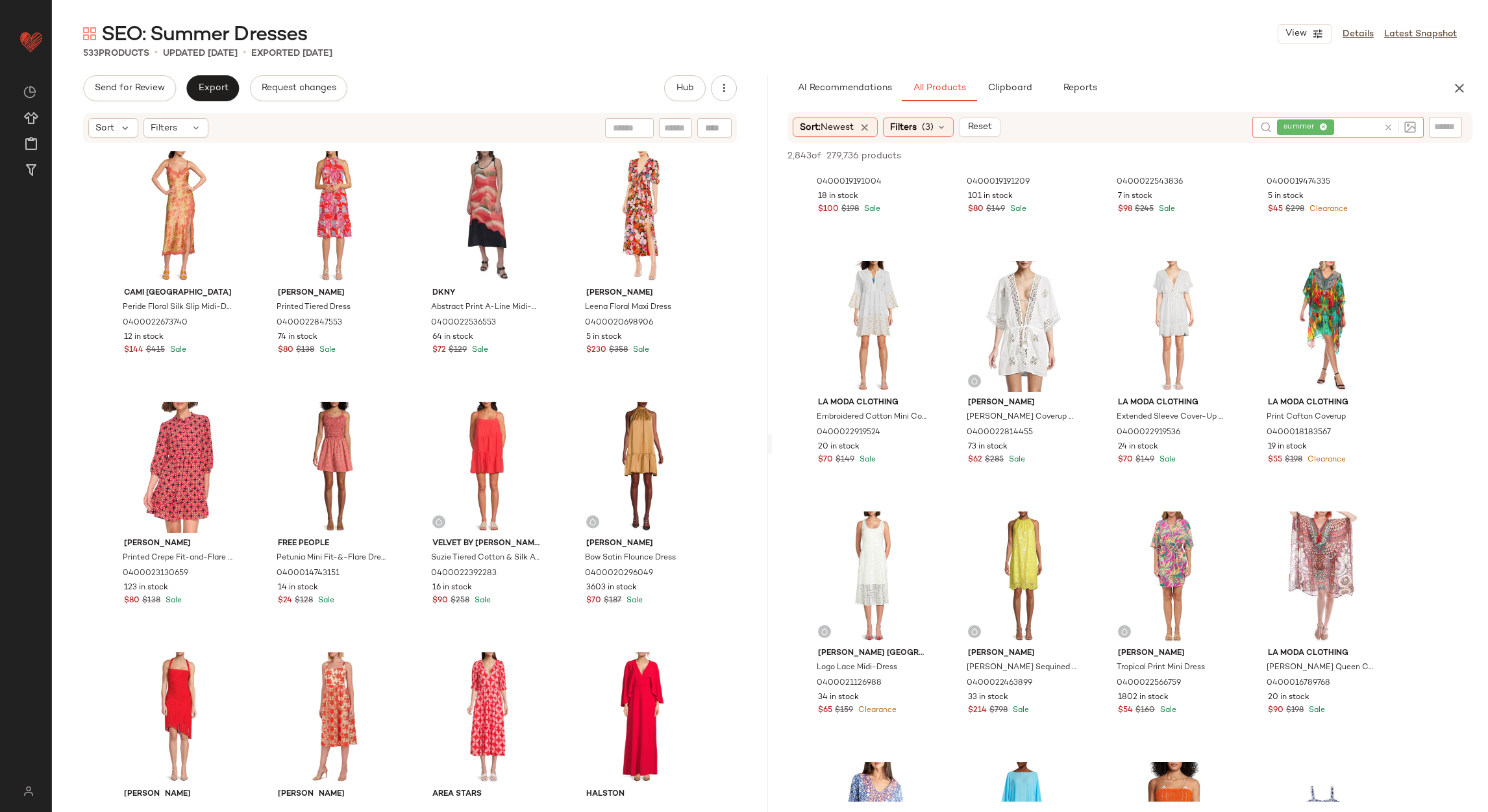
click at [1385, 129] on icon at bounding box center [1388, 127] width 10 height 10
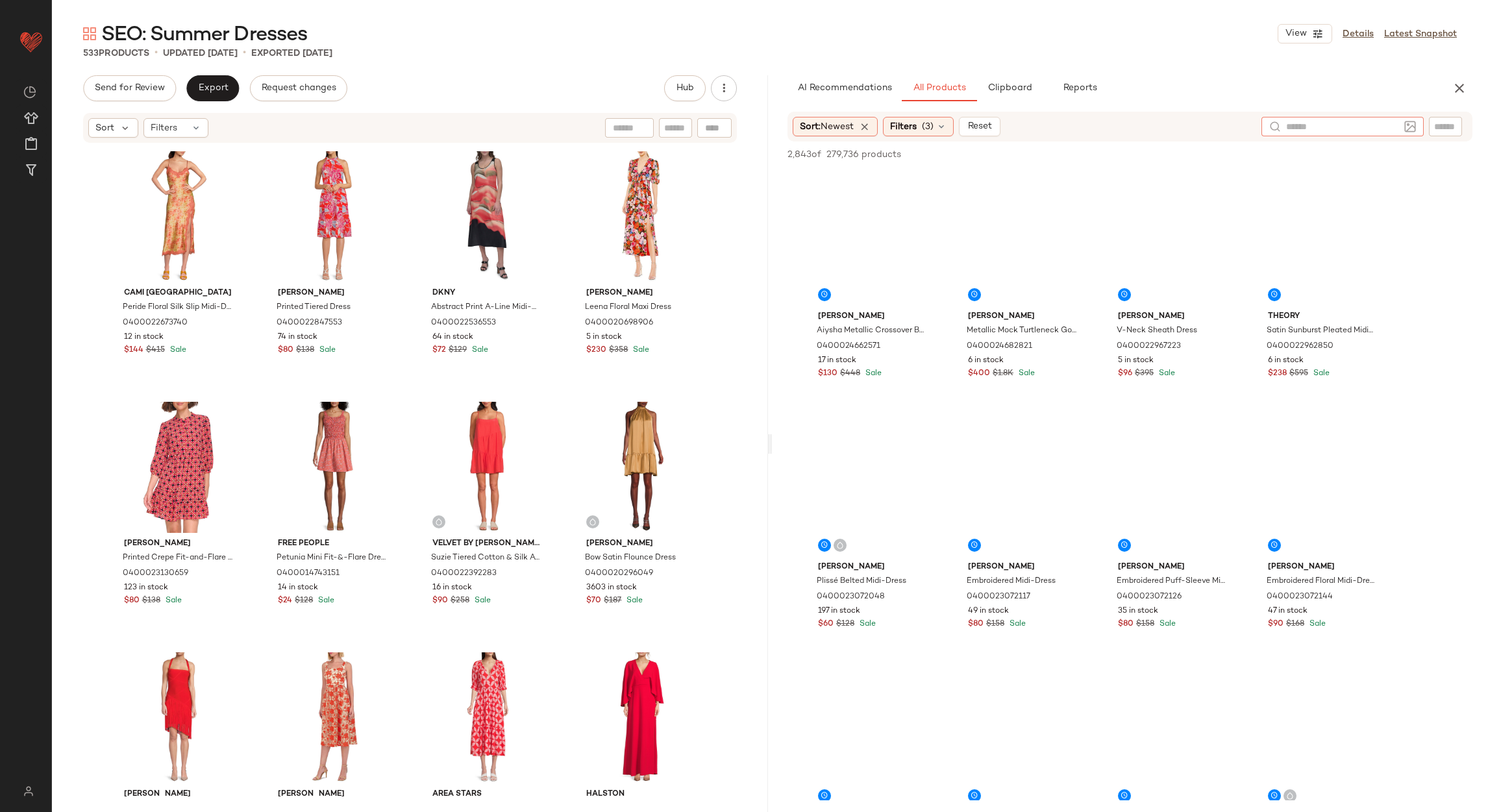
click at [1171, 48] on div "533 Products • updated Aug 29th • Exported Aug 22nd" at bounding box center [770, 53] width 1436 height 13
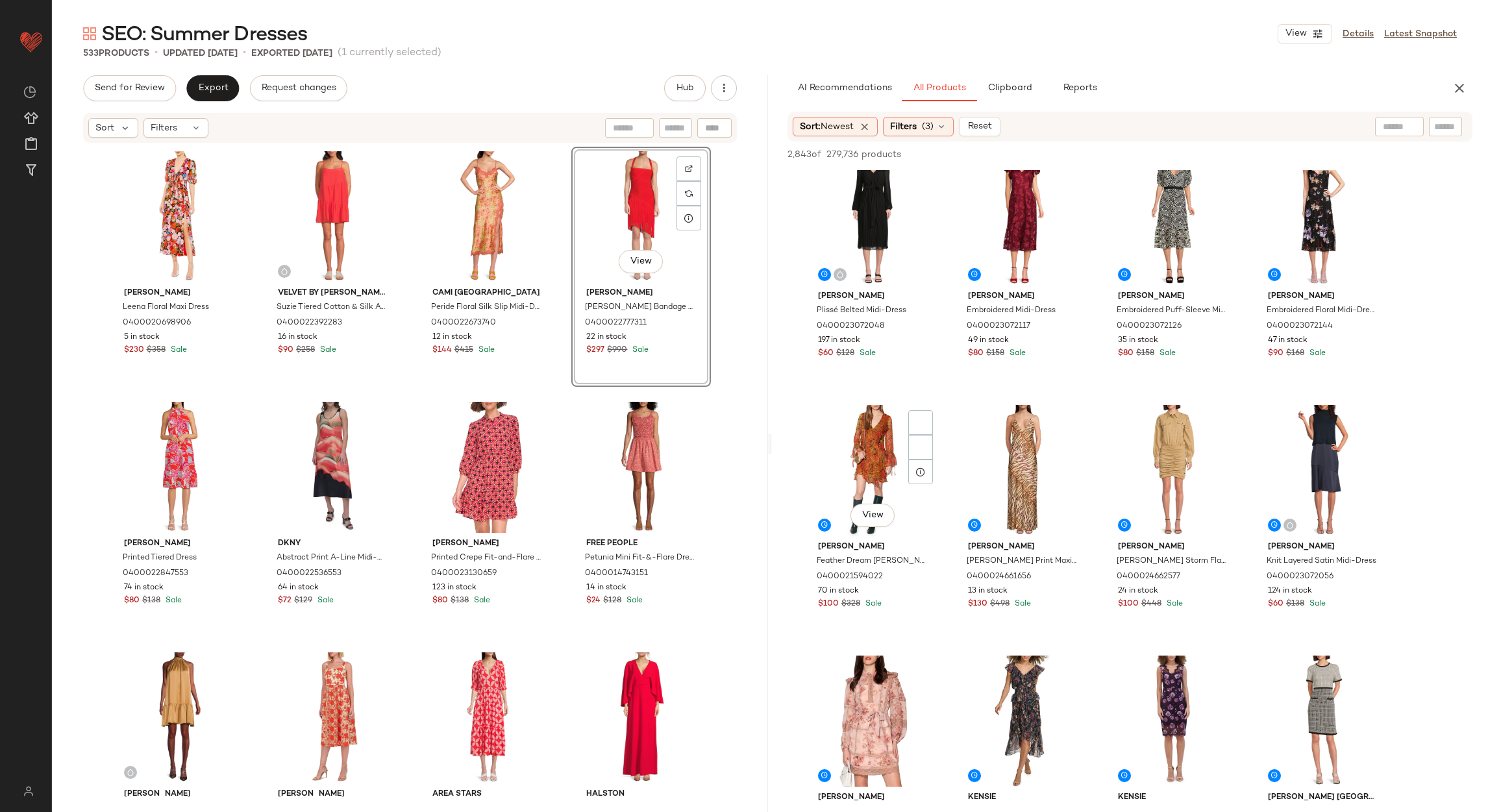
scroll to position [291, 0]
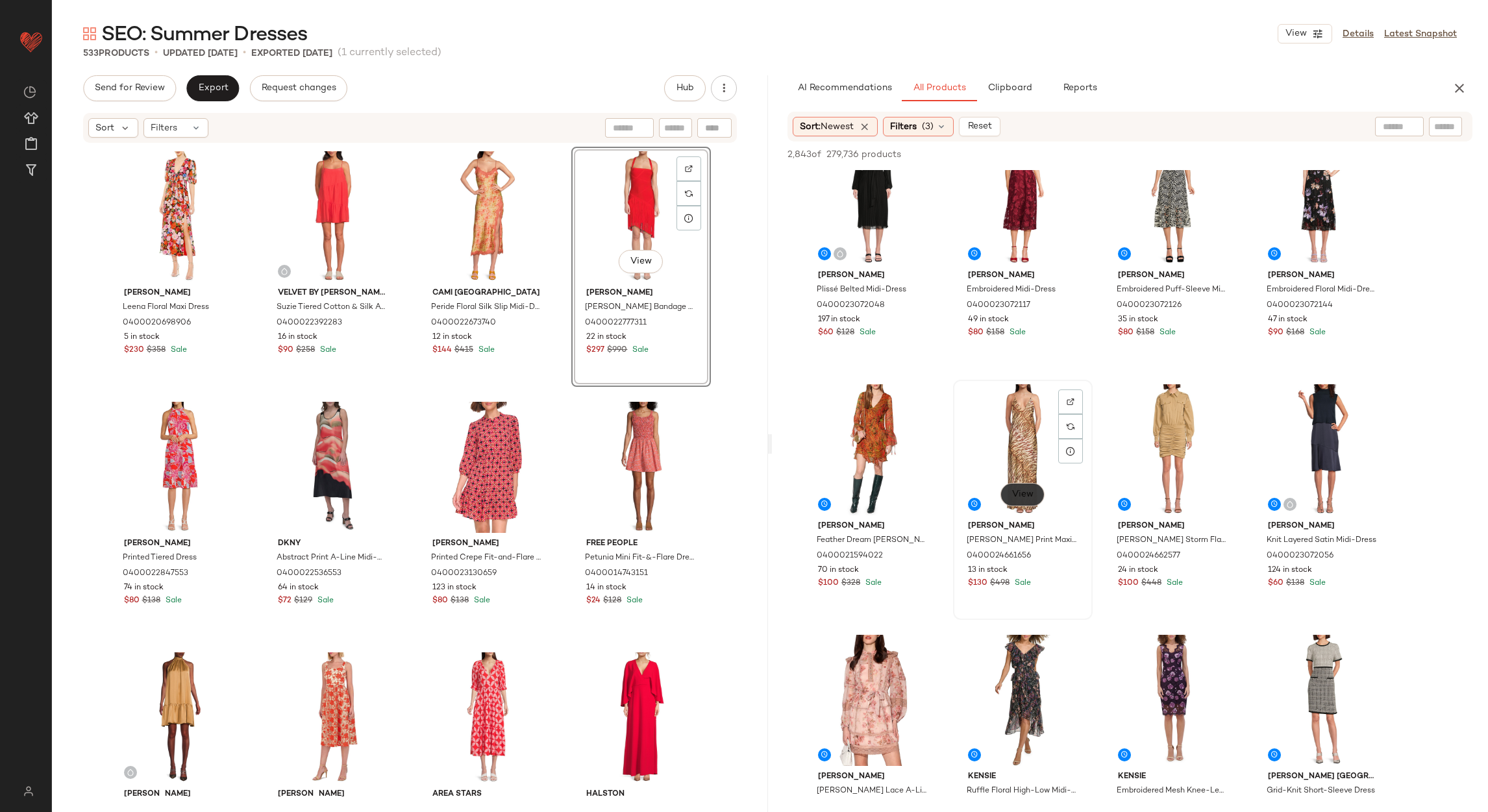
click at [1027, 494] on span "View" at bounding box center [1023, 494] width 22 height 10
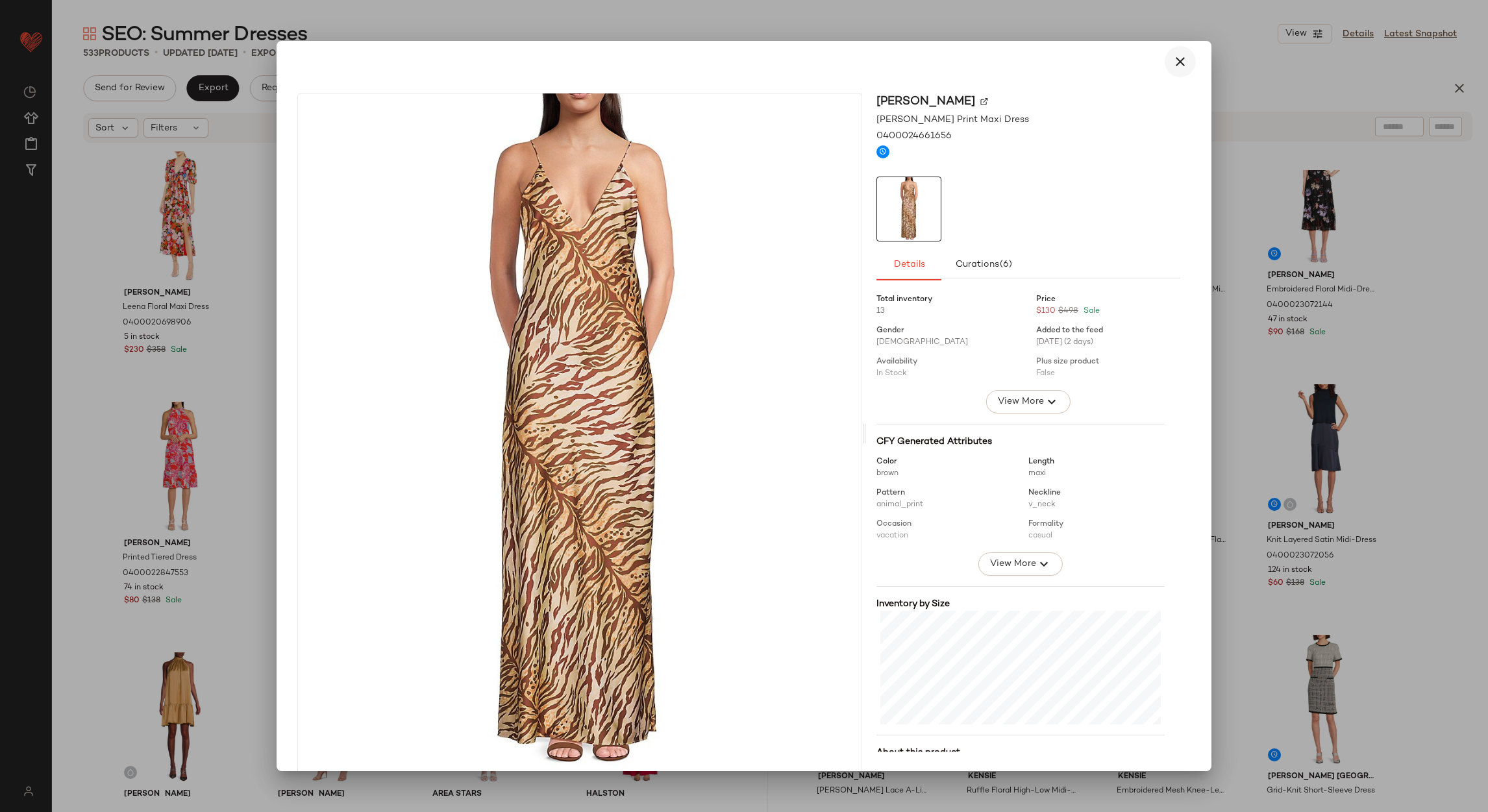
click at [1181, 51] on button "button" at bounding box center [1181, 62] width 31 height 31
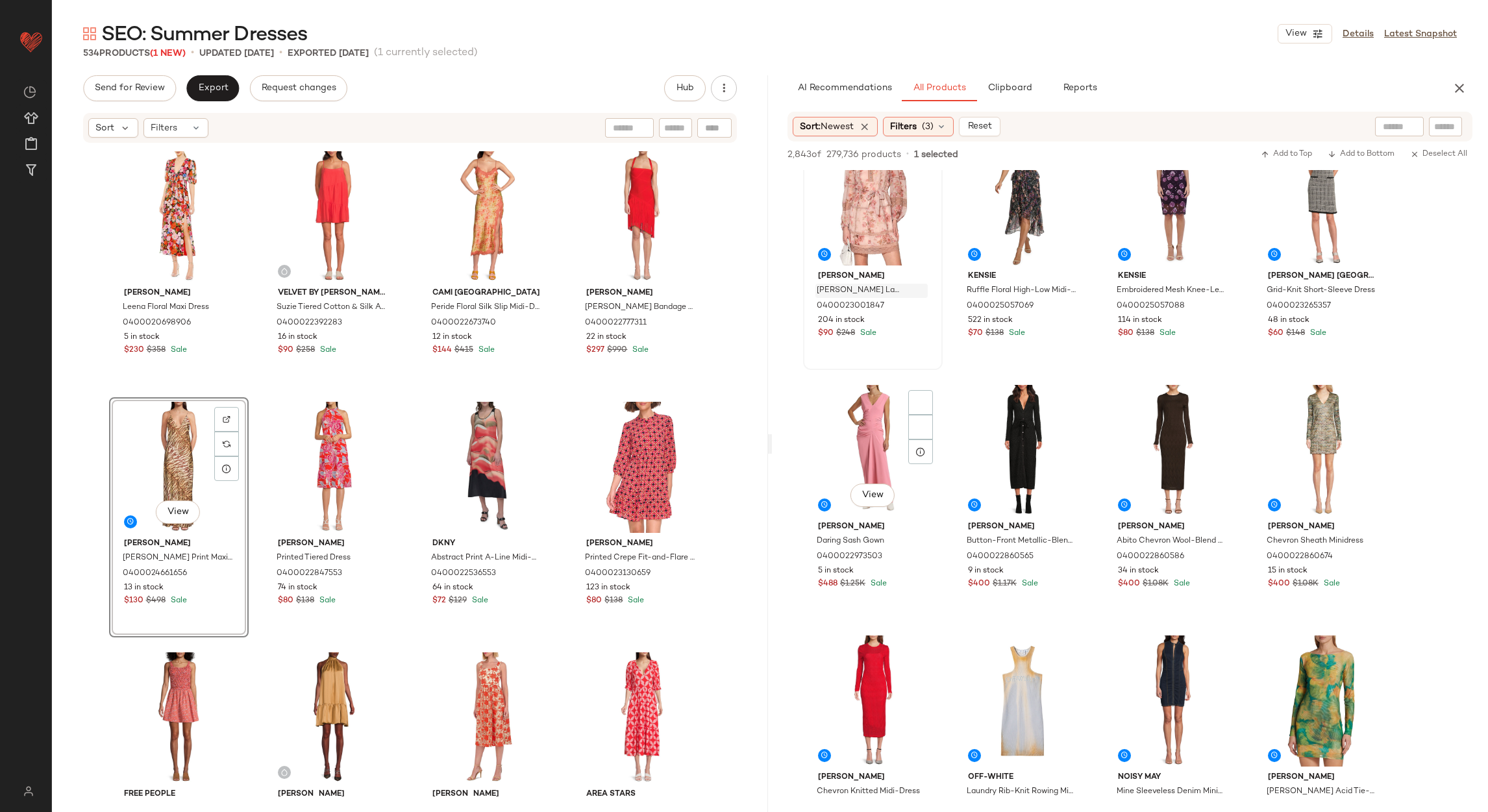
scroll to position [973, 0]
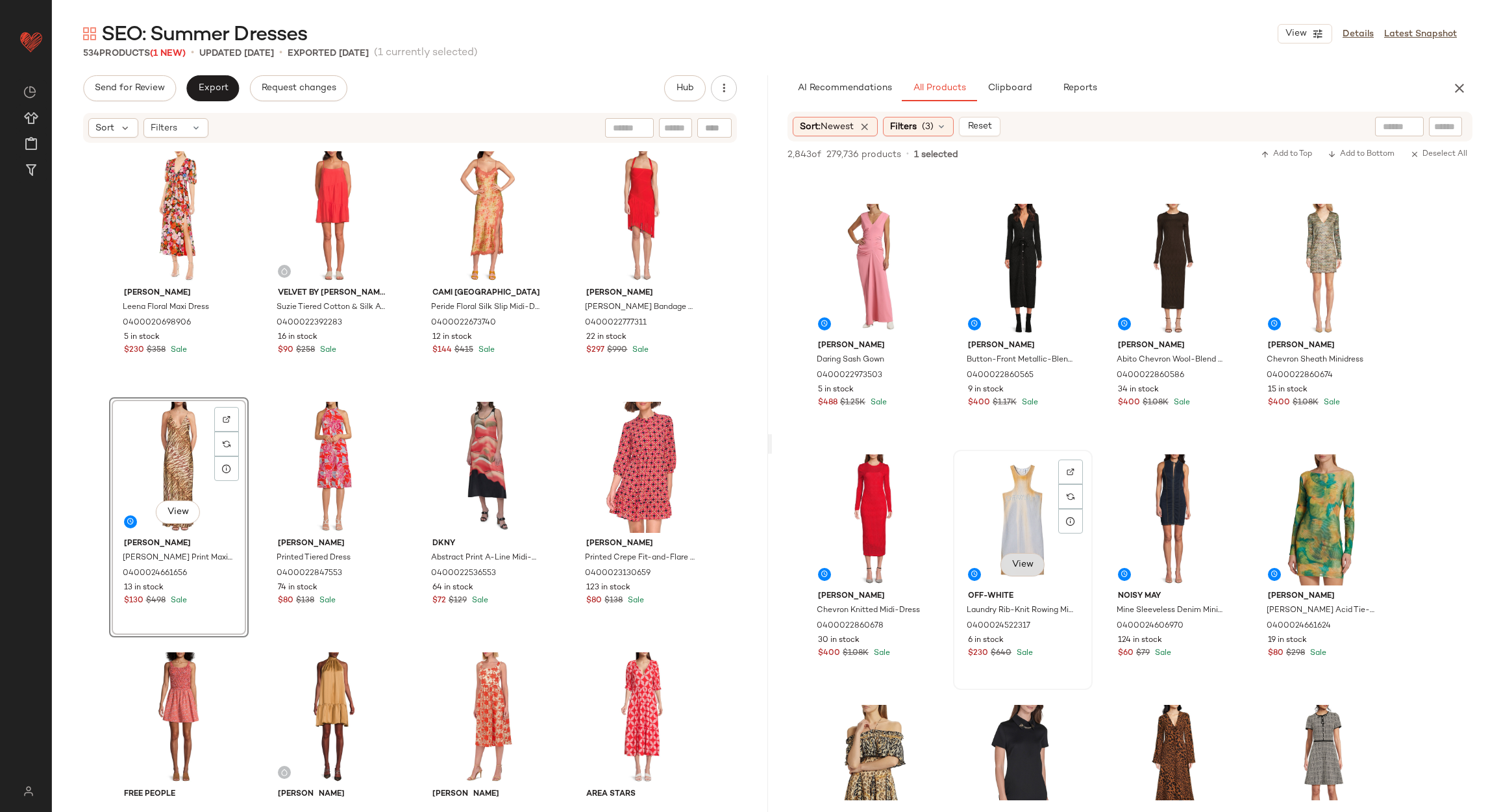
click at [1012, 559] on span "View" at bounding box center [1023, 564] width 22 height 10
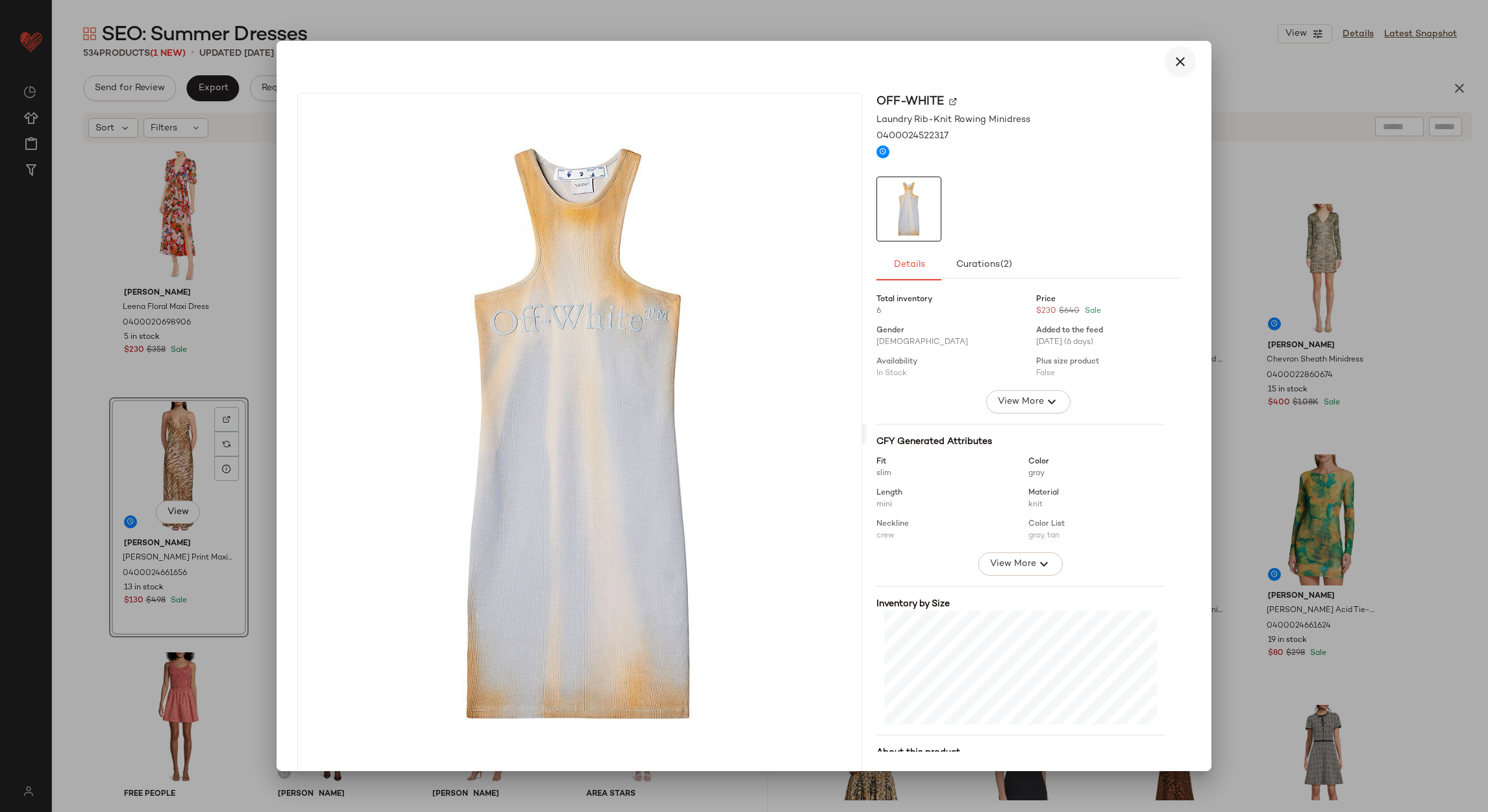
click at [1178, 51] on button "button" at bounding box center [1181, 62] width 31 height 31
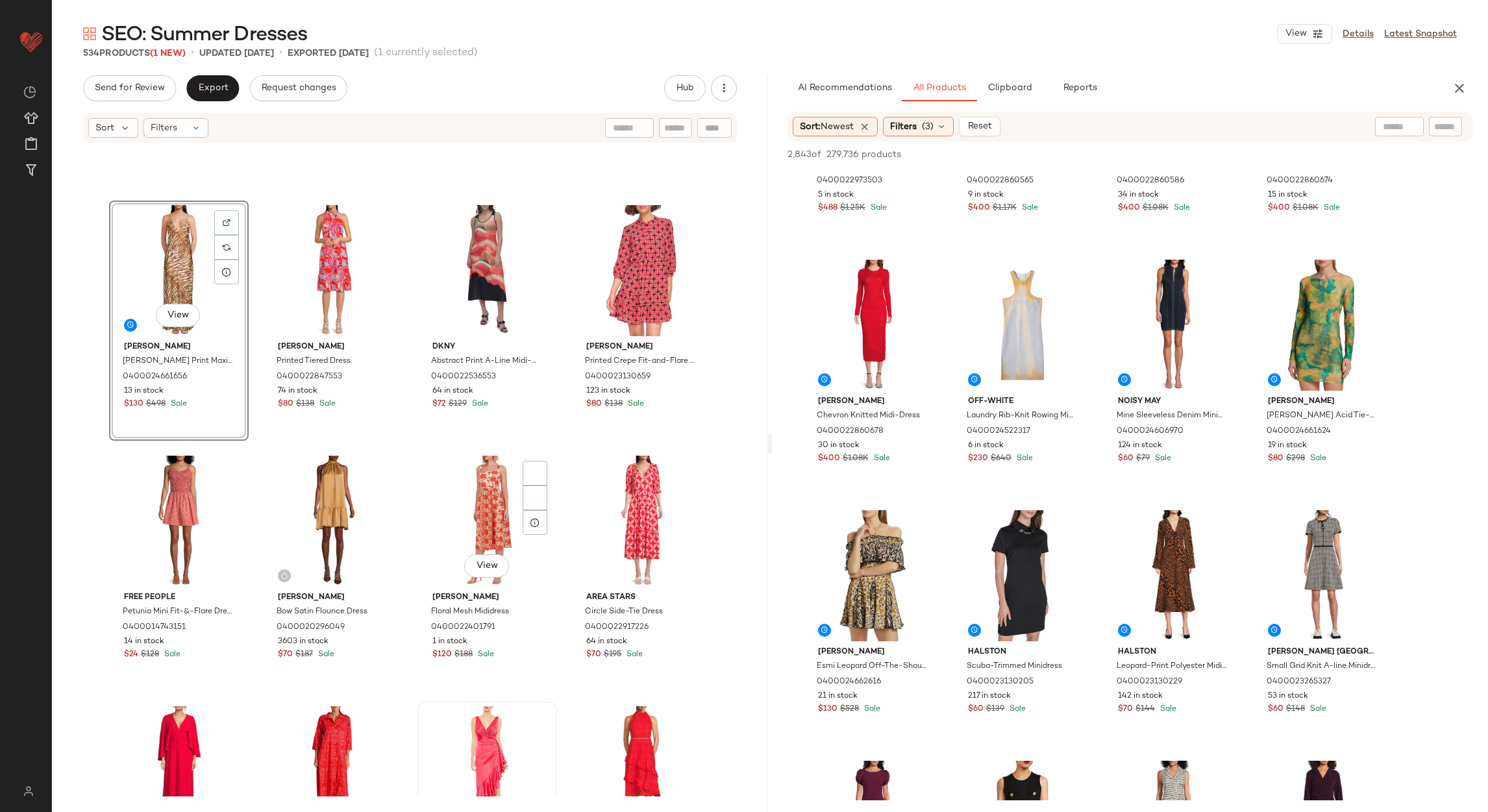
scroll to position [204, 0]
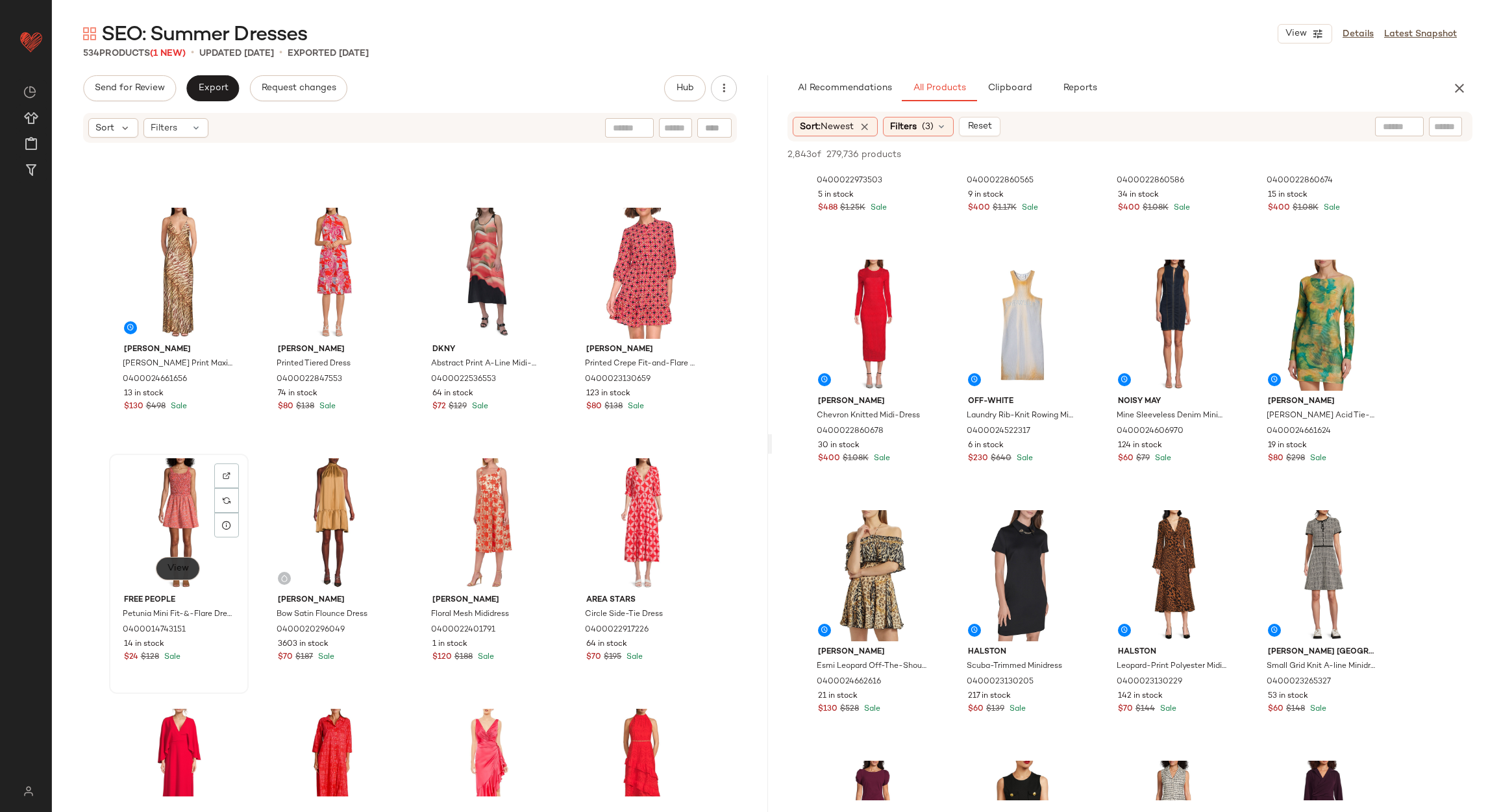
click at [174, 576] on button "View" at bounding box center [178, 569] width 44 height 24
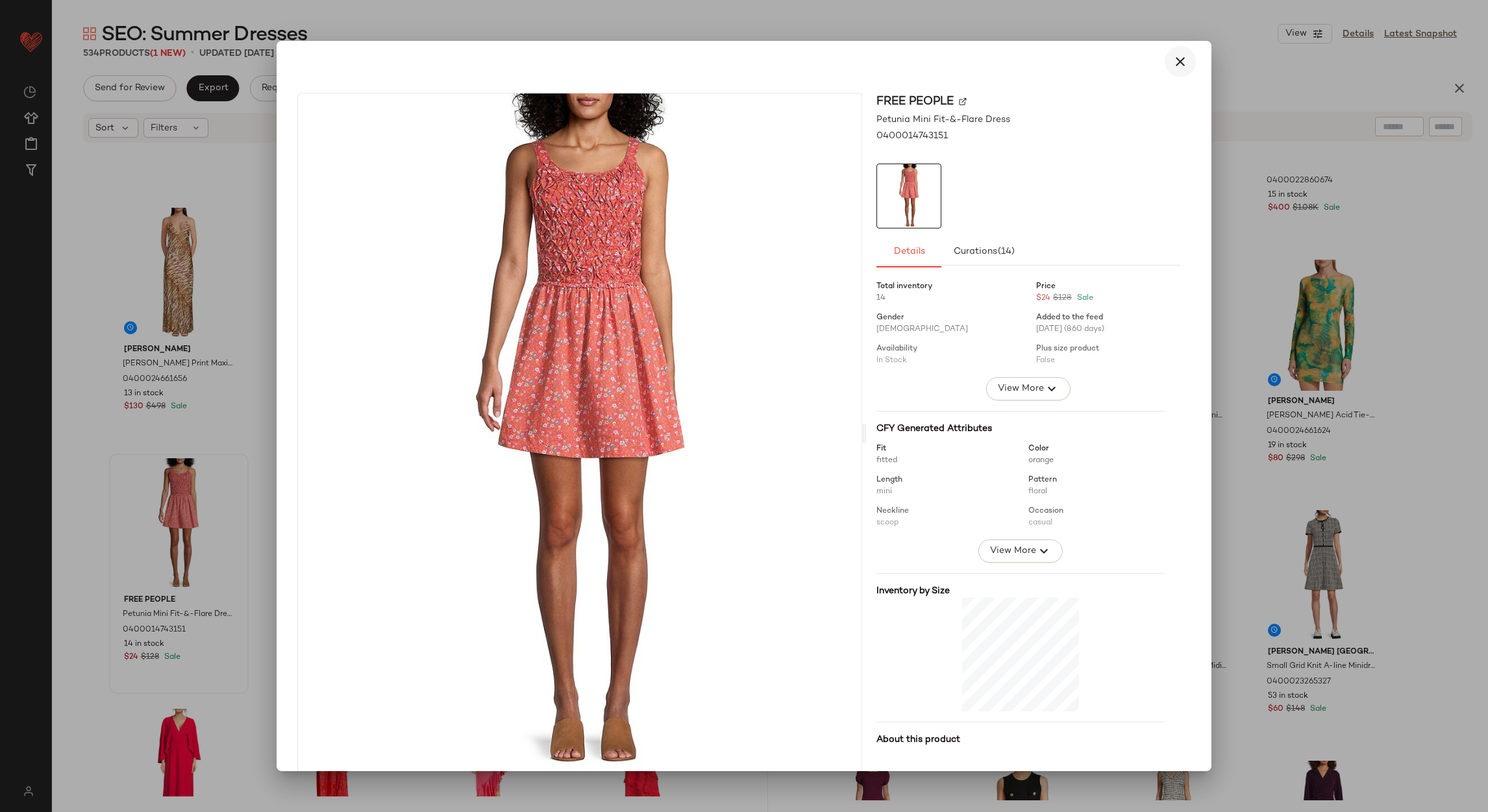
click at [1173, 51] on button "button" at bounding box center [1181, 62] width 31 height 31
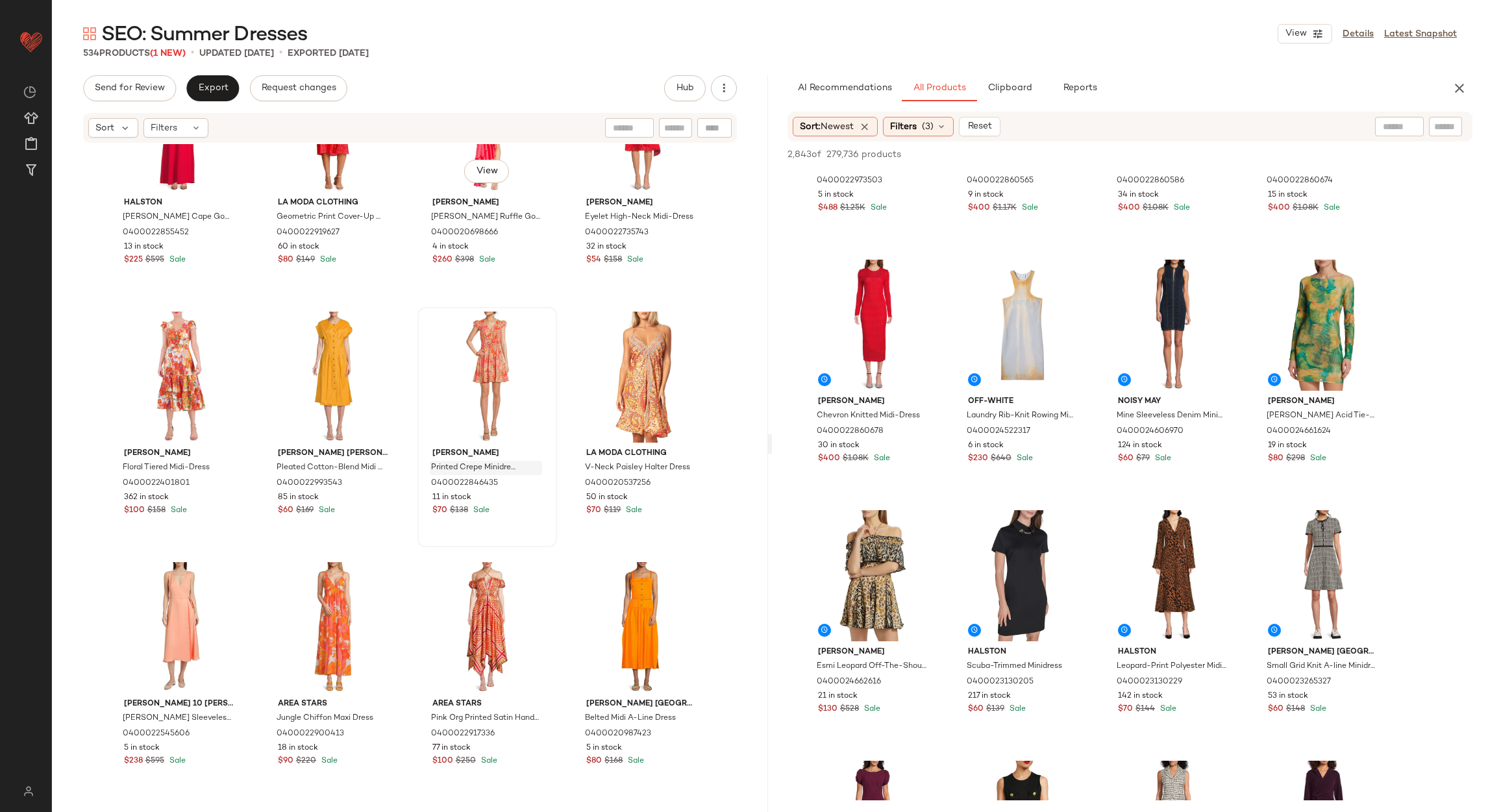
scroll to position [886, 0]
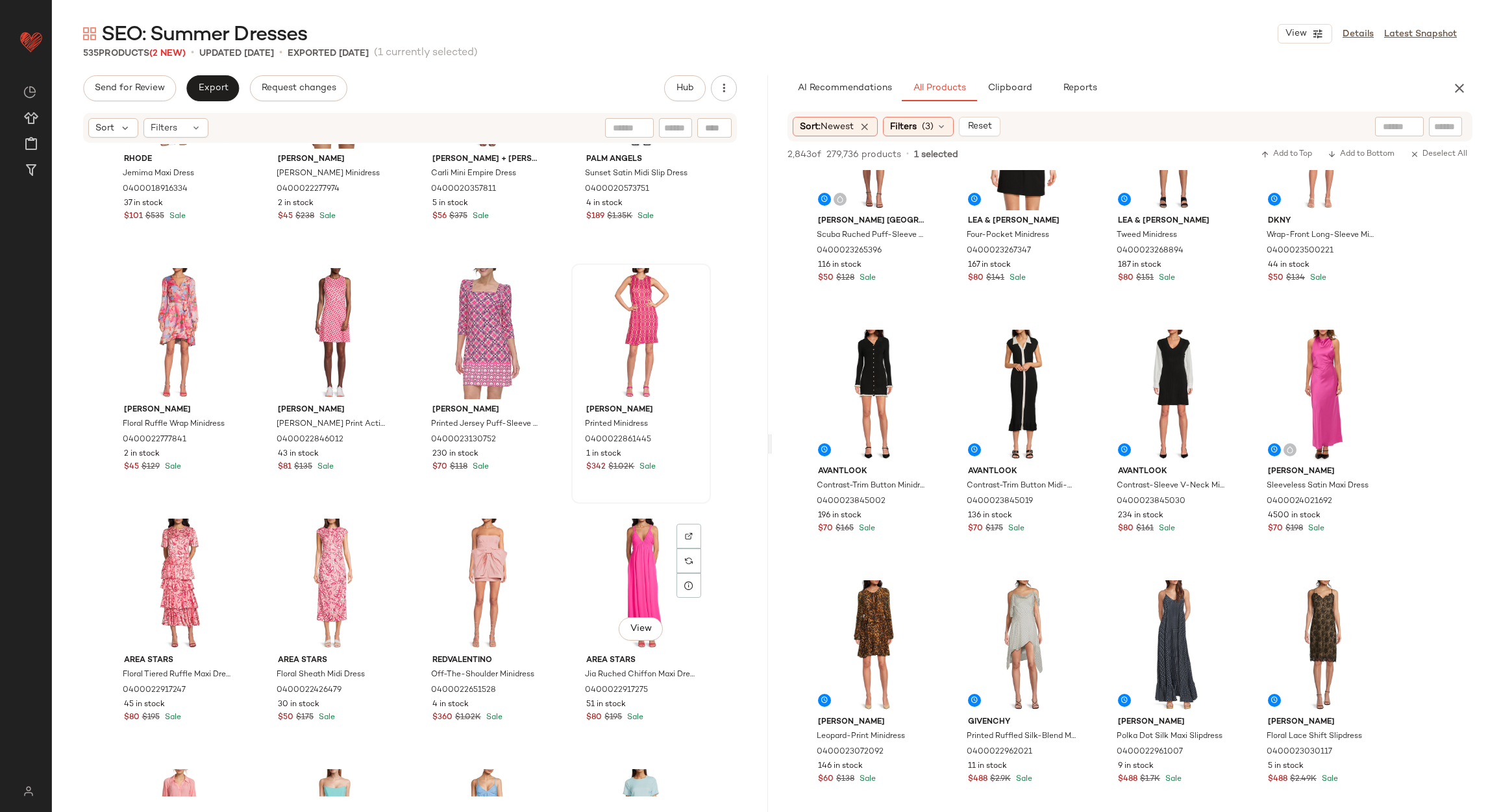
scroll to position [2931, 0]
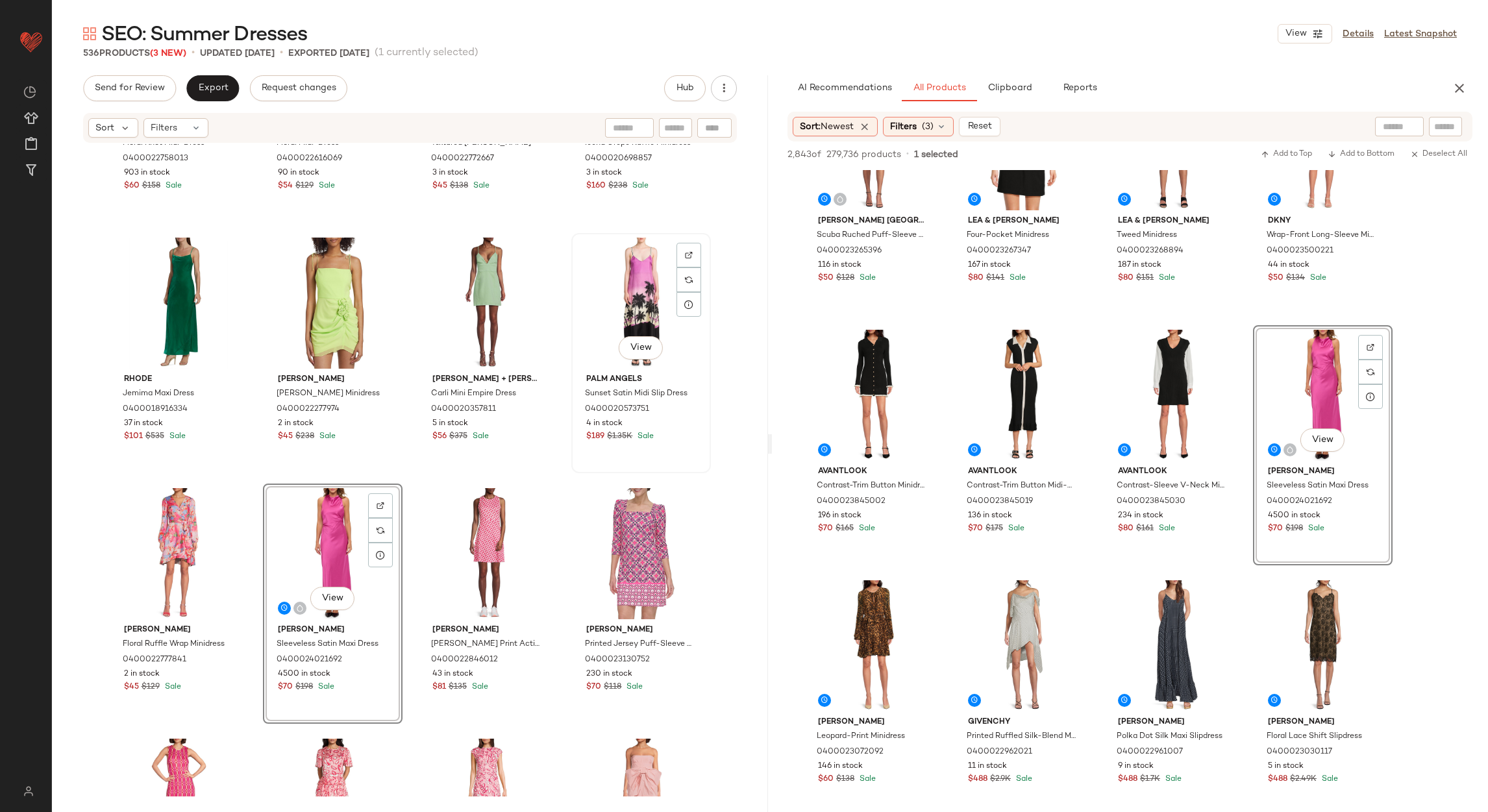
click at [628, 296] on div "View" at bounding box center [640, 303] width 130 height 131
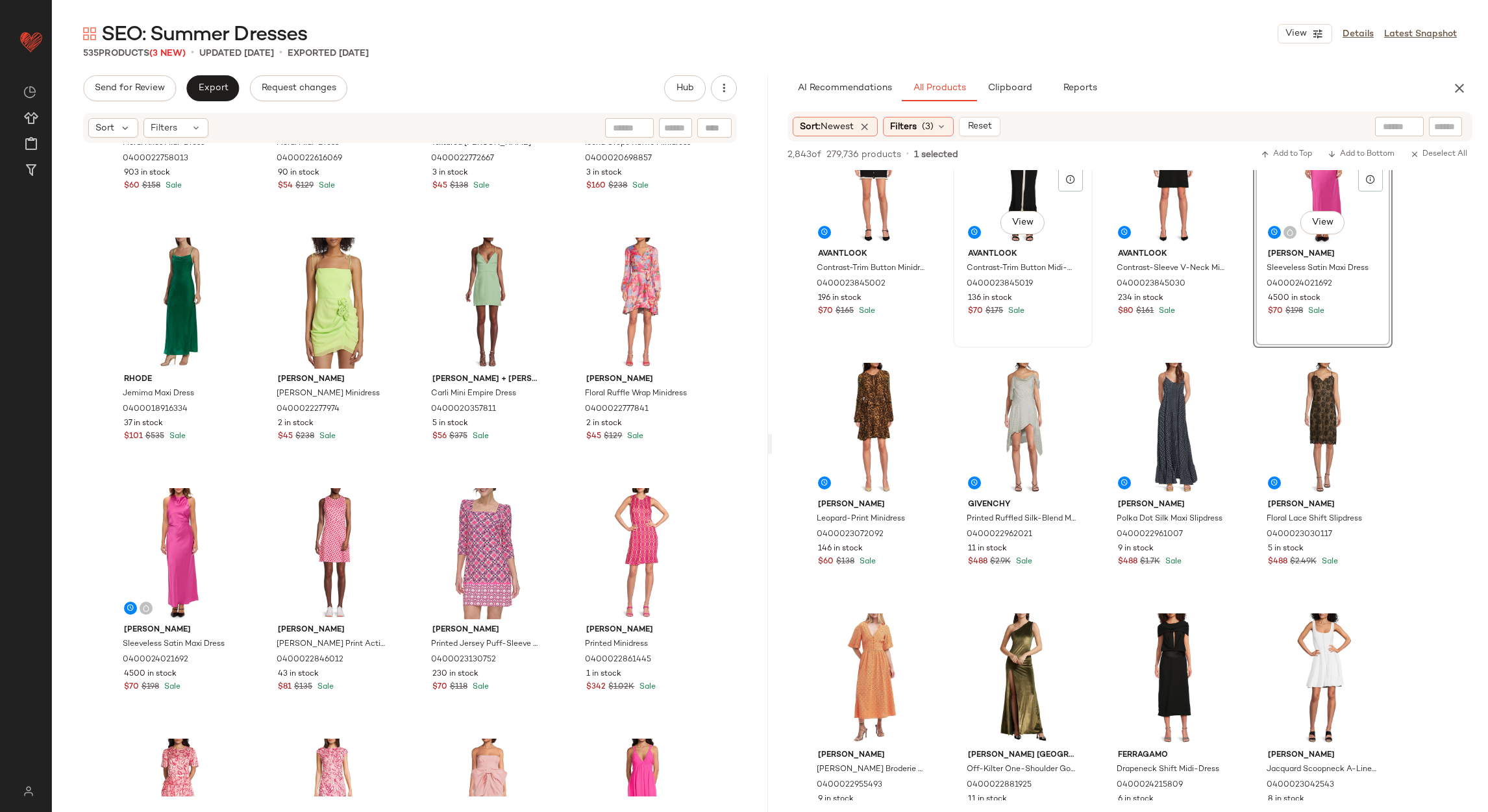
scroll to position [2239, 0]
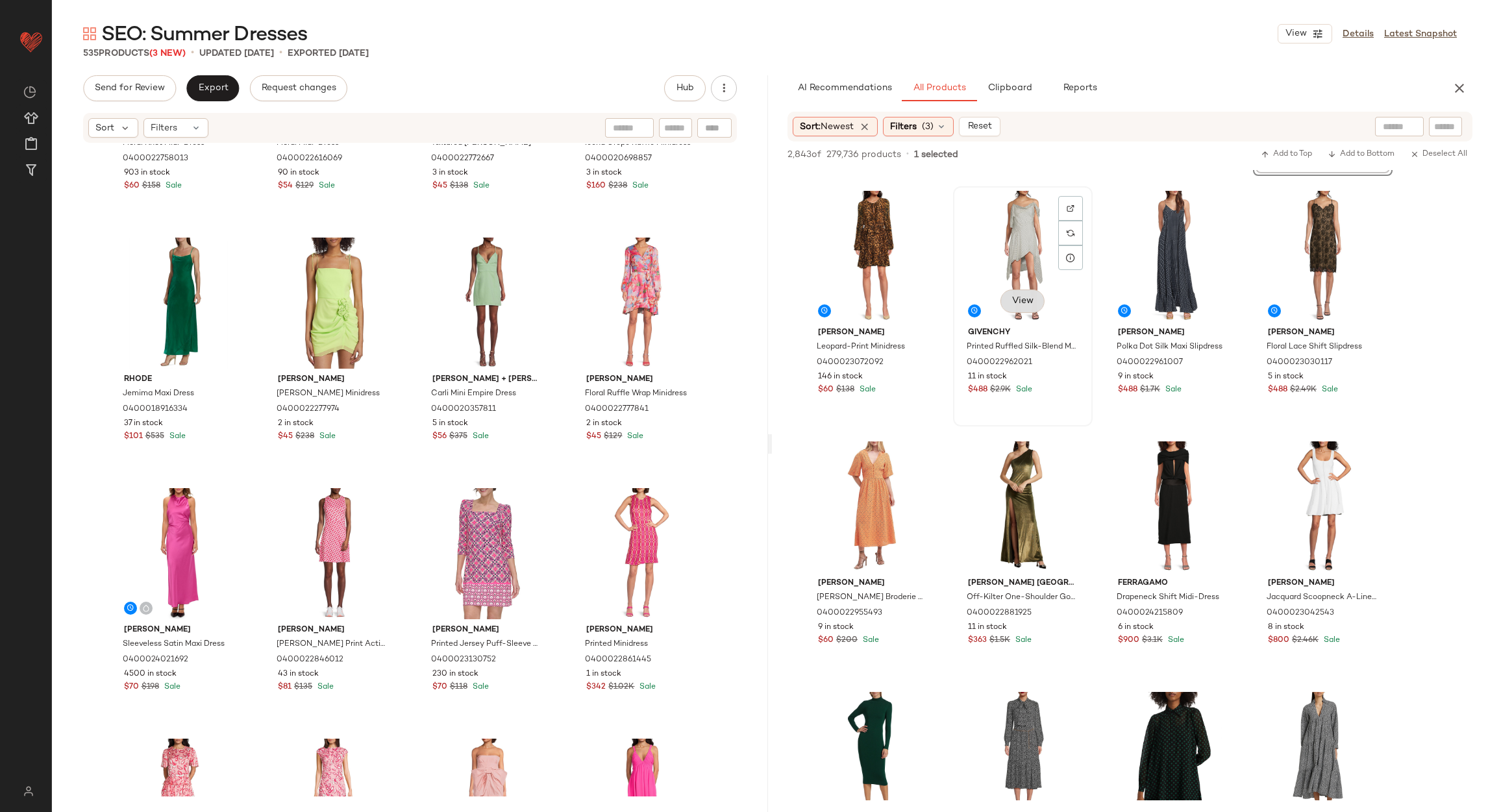
click at [1020, 297] on span "View" at bounding box center [1023, 300] width 22 height 10
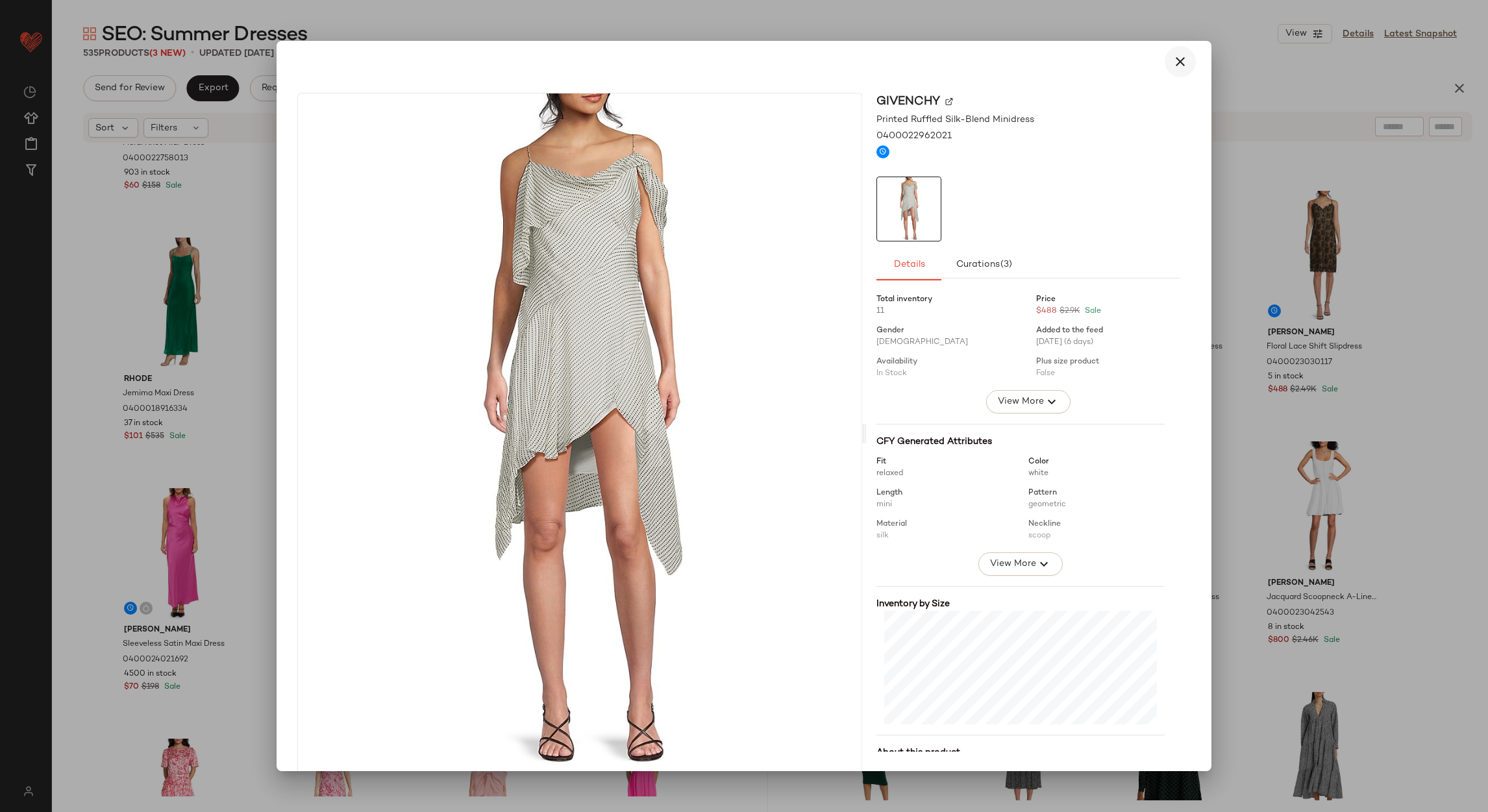
click at [1172, 59] on icon "button" at bounding box center [1180, 61] width 16 height 16
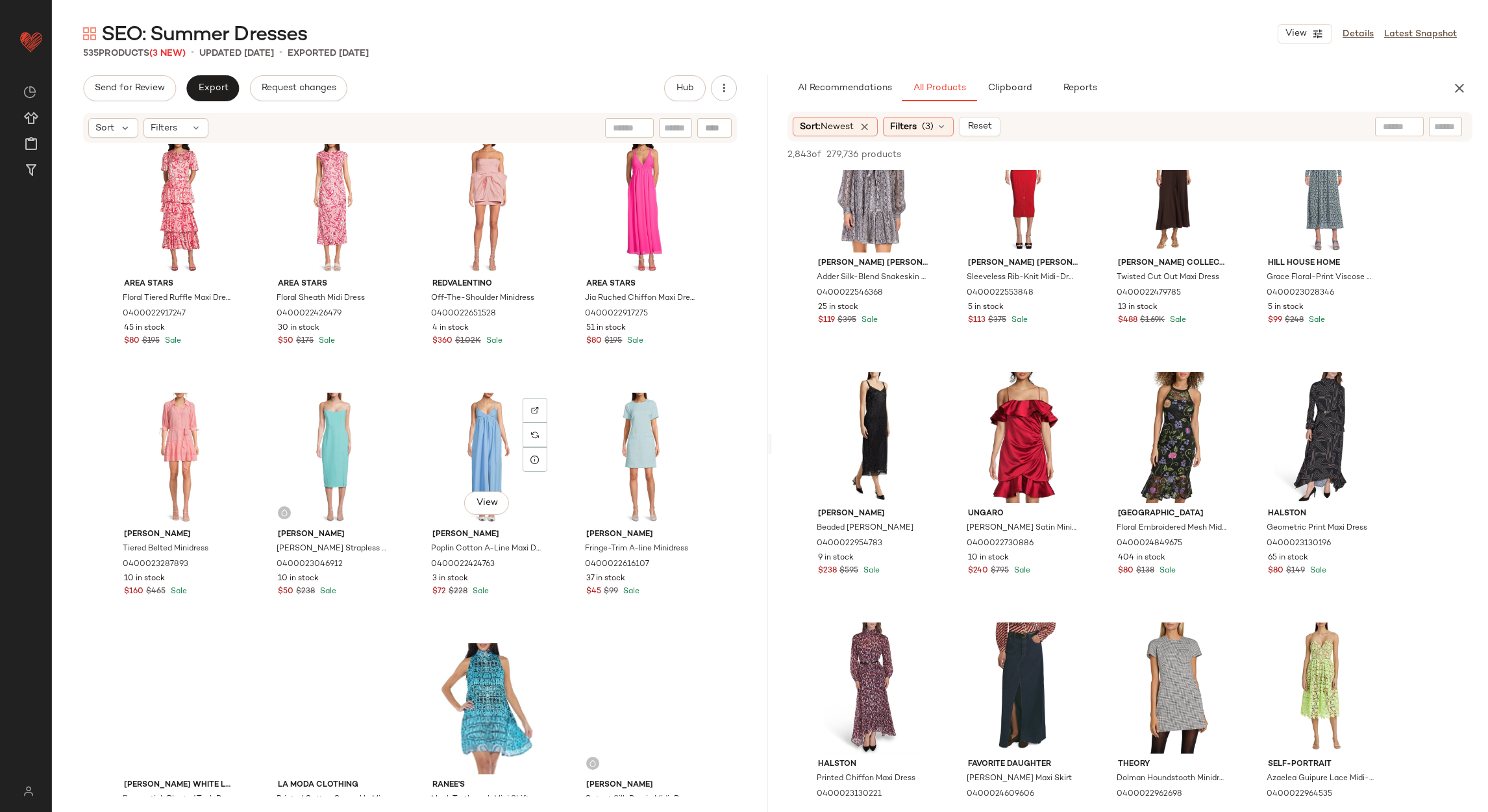
scroll to position [3613, 0]
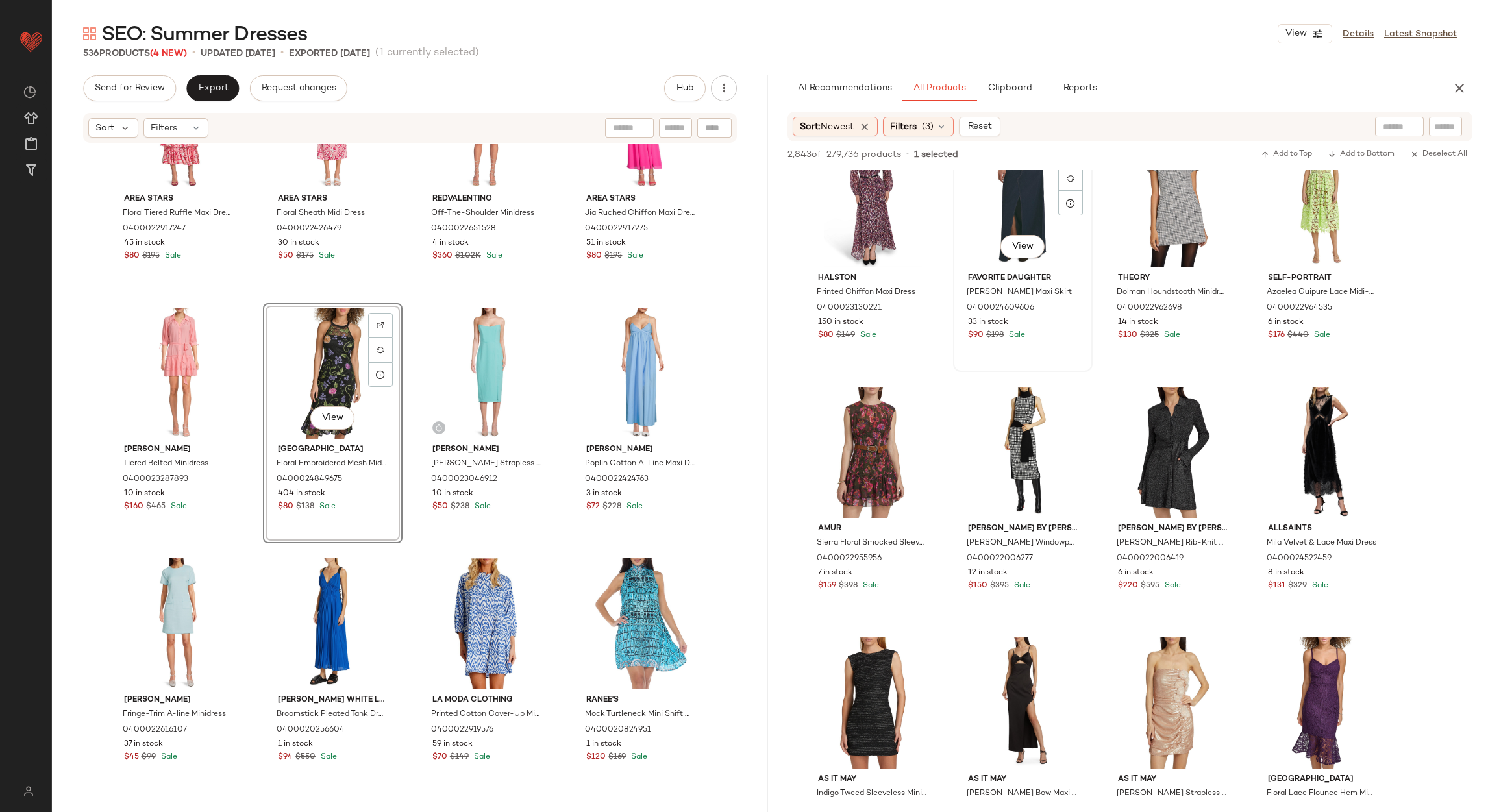
scroll to position [3895, 0]
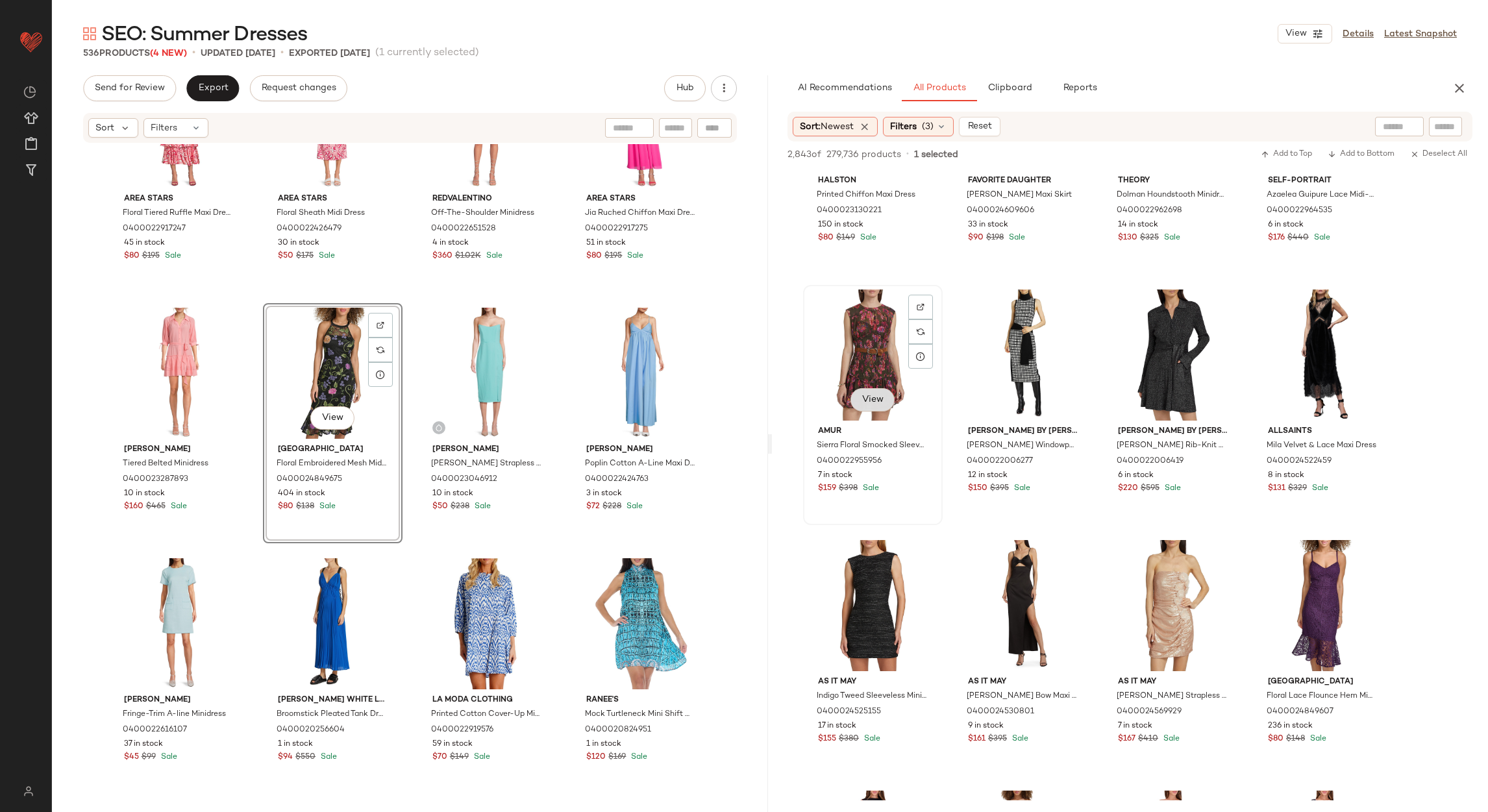
click at [869, 398] on span "View" at bounding box center [872, 400] width 22 height 10
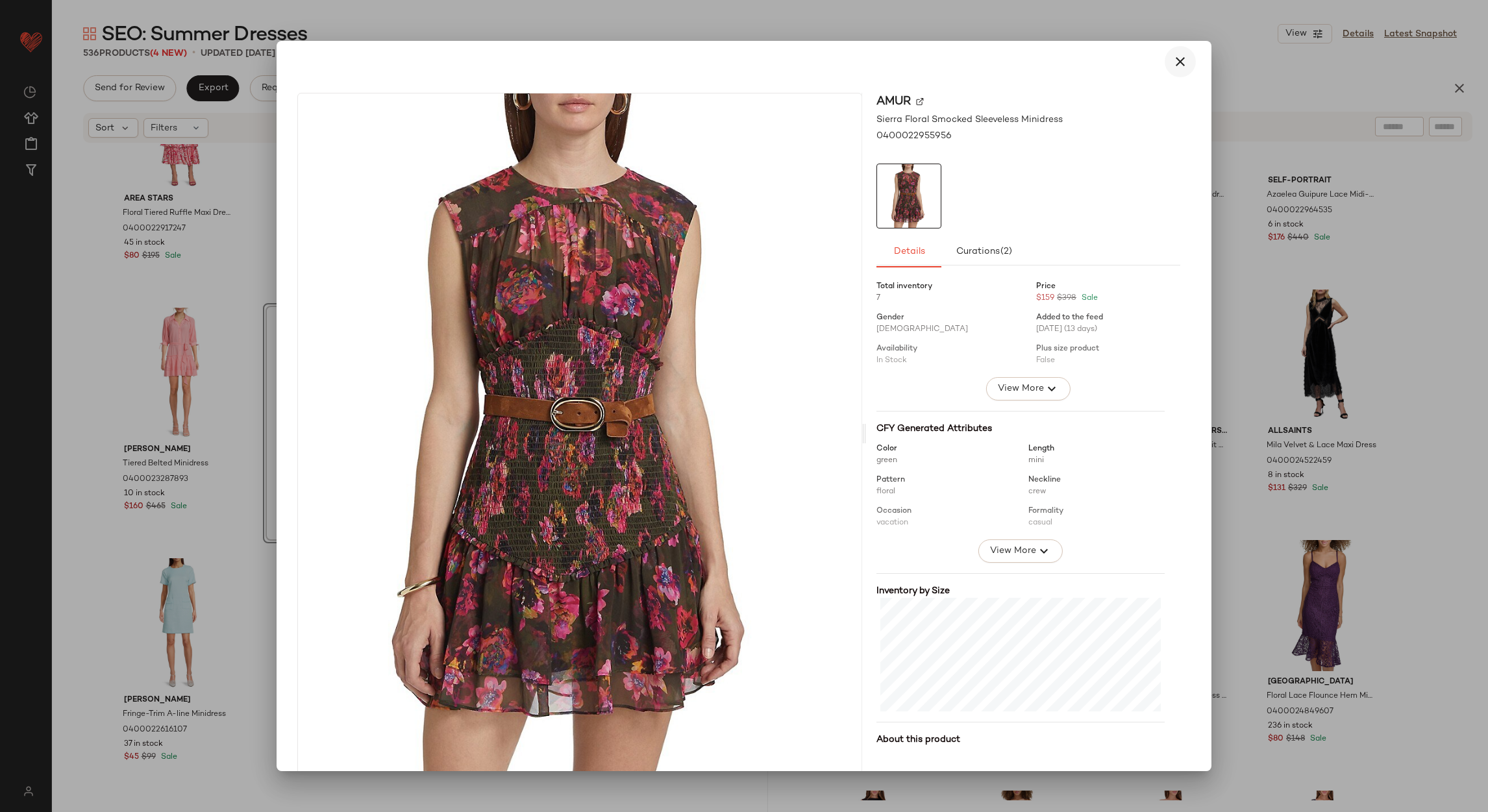
click at [1165, 59] on button "button" at bounding box center [1181, 62] width 31 height 31
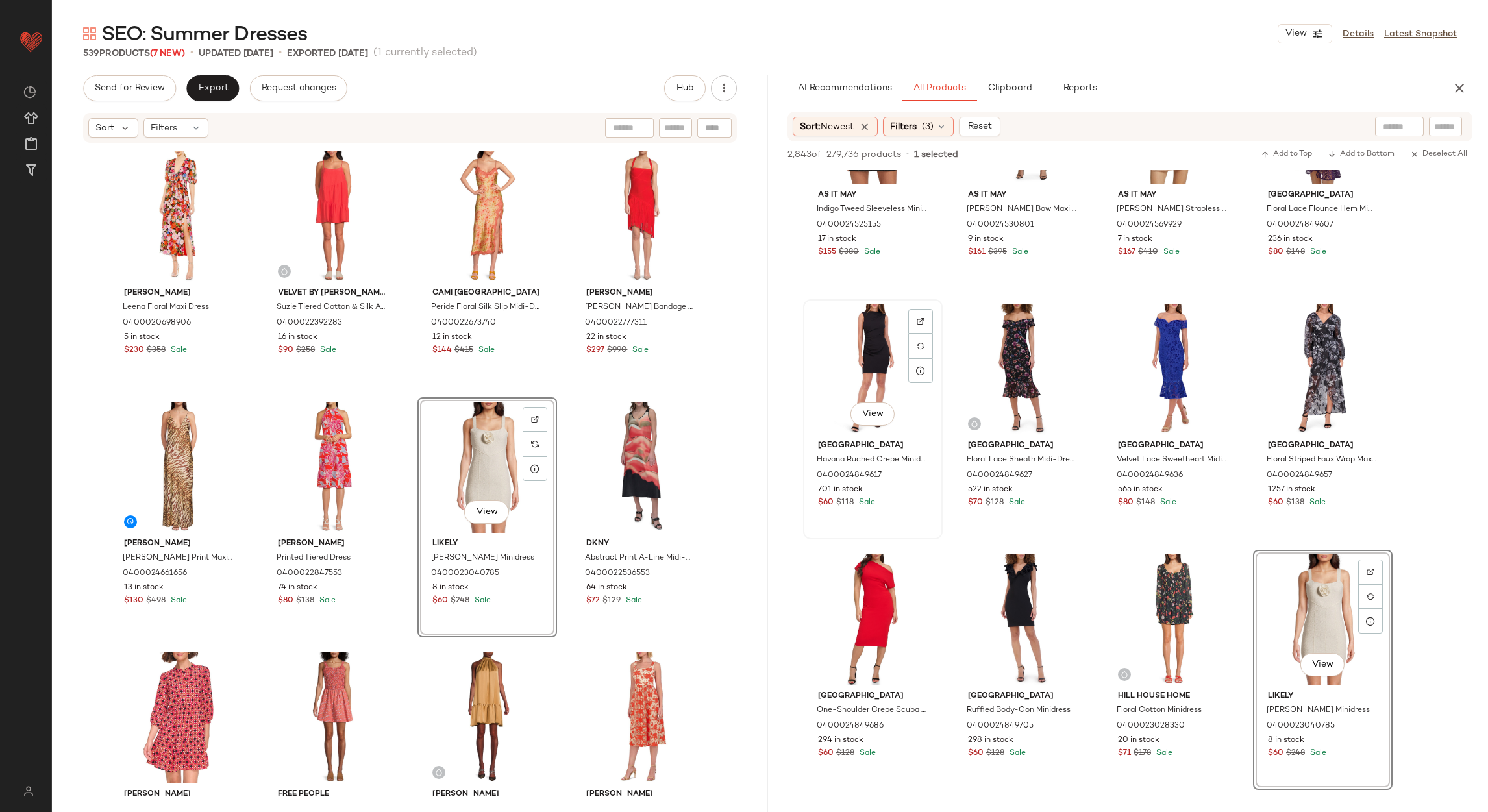
scroll to position [4479, 0]
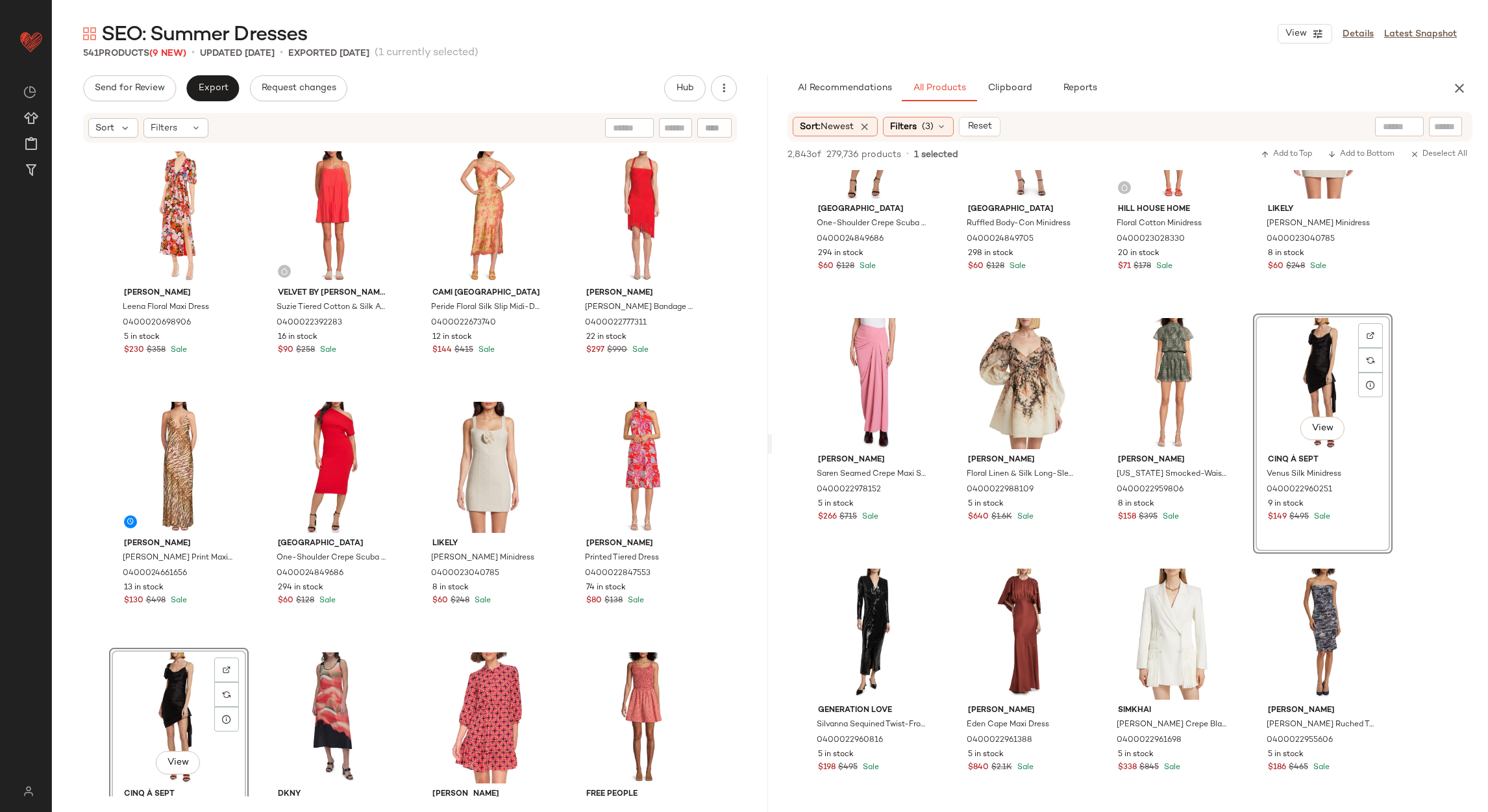
scroll to position [1, 0]
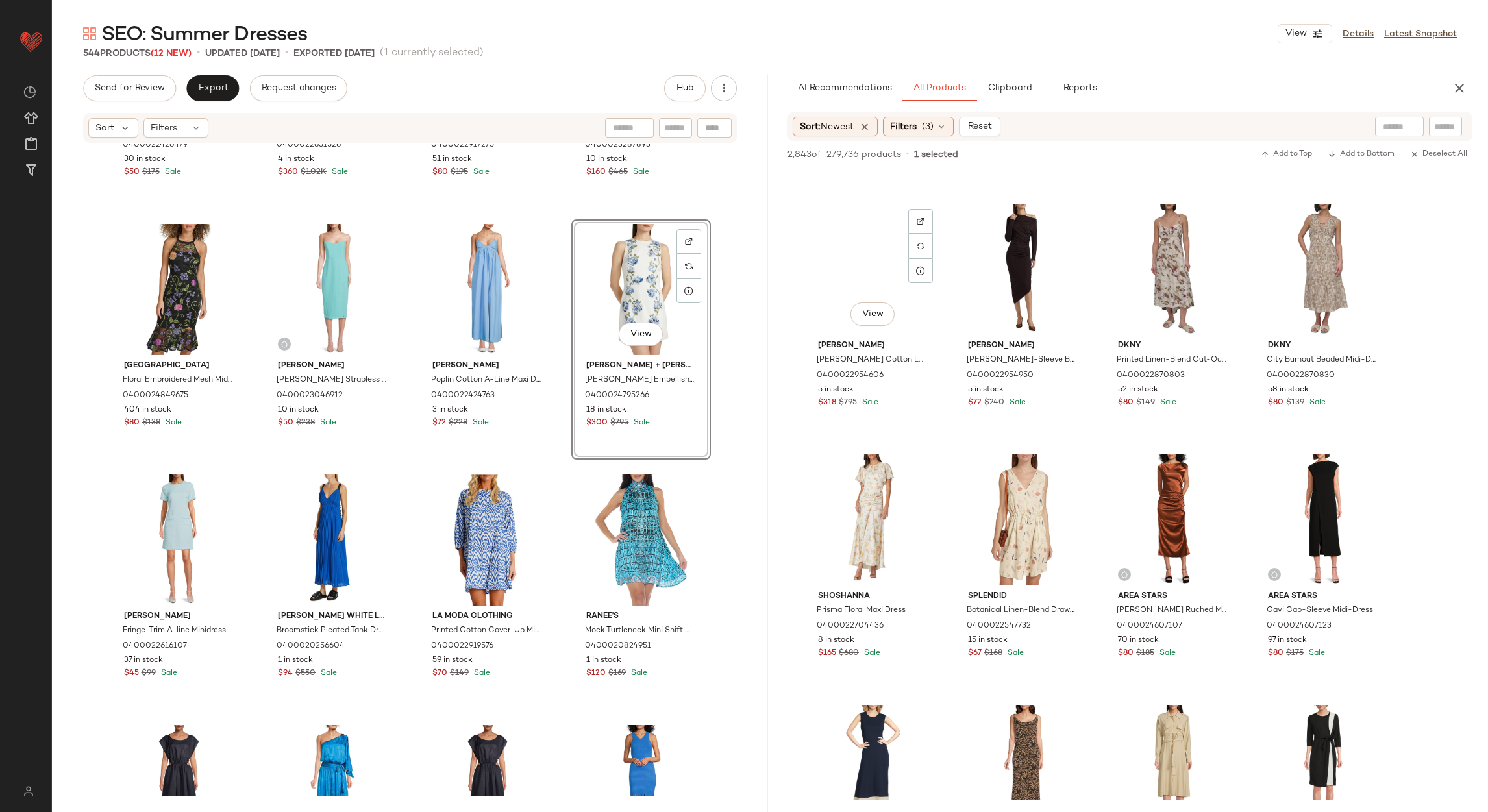
scroll to position [10419, 0]
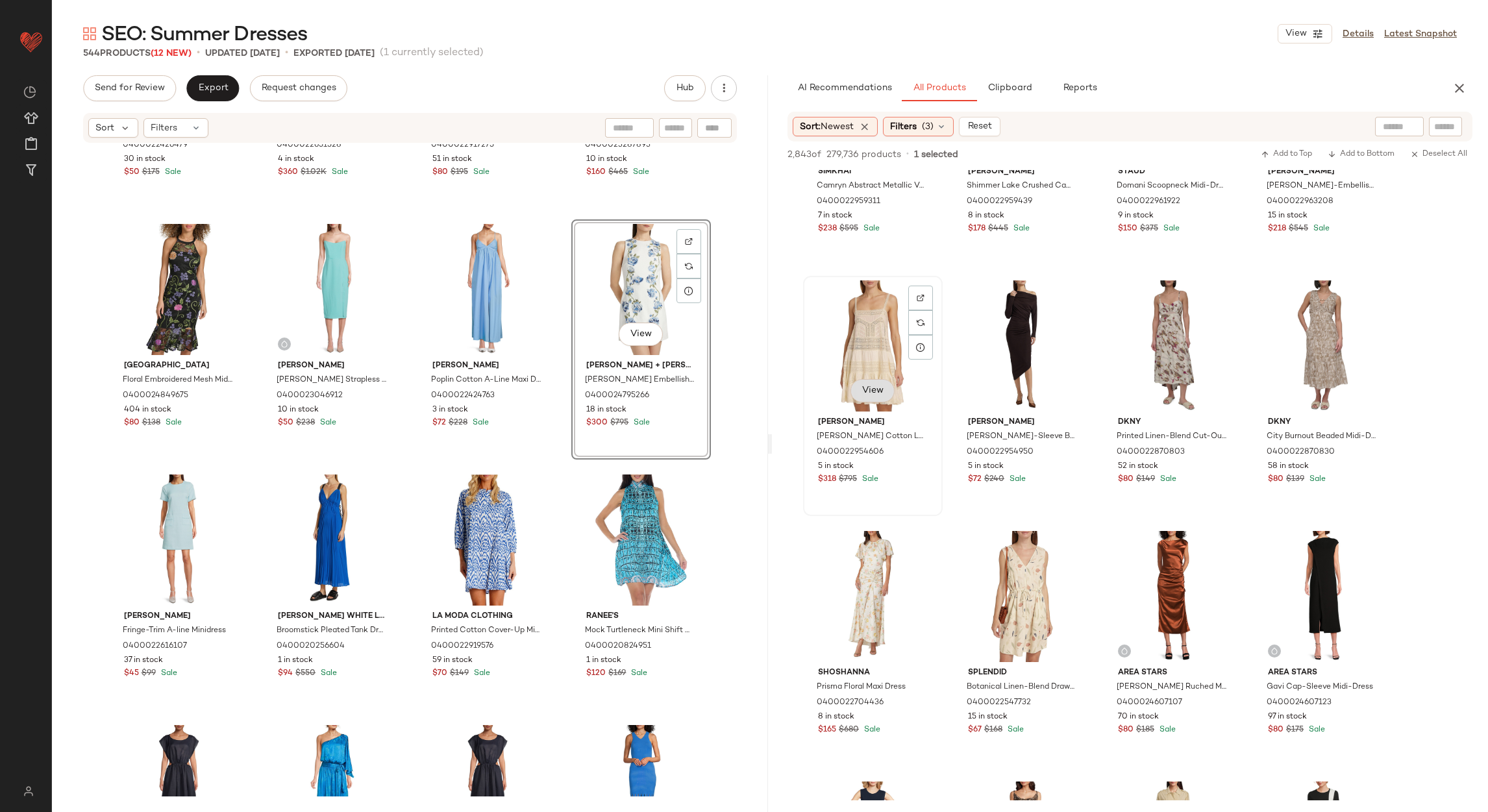
click at [882, 382] on button "View" at bounding box center [872, 391] width 44 height 24
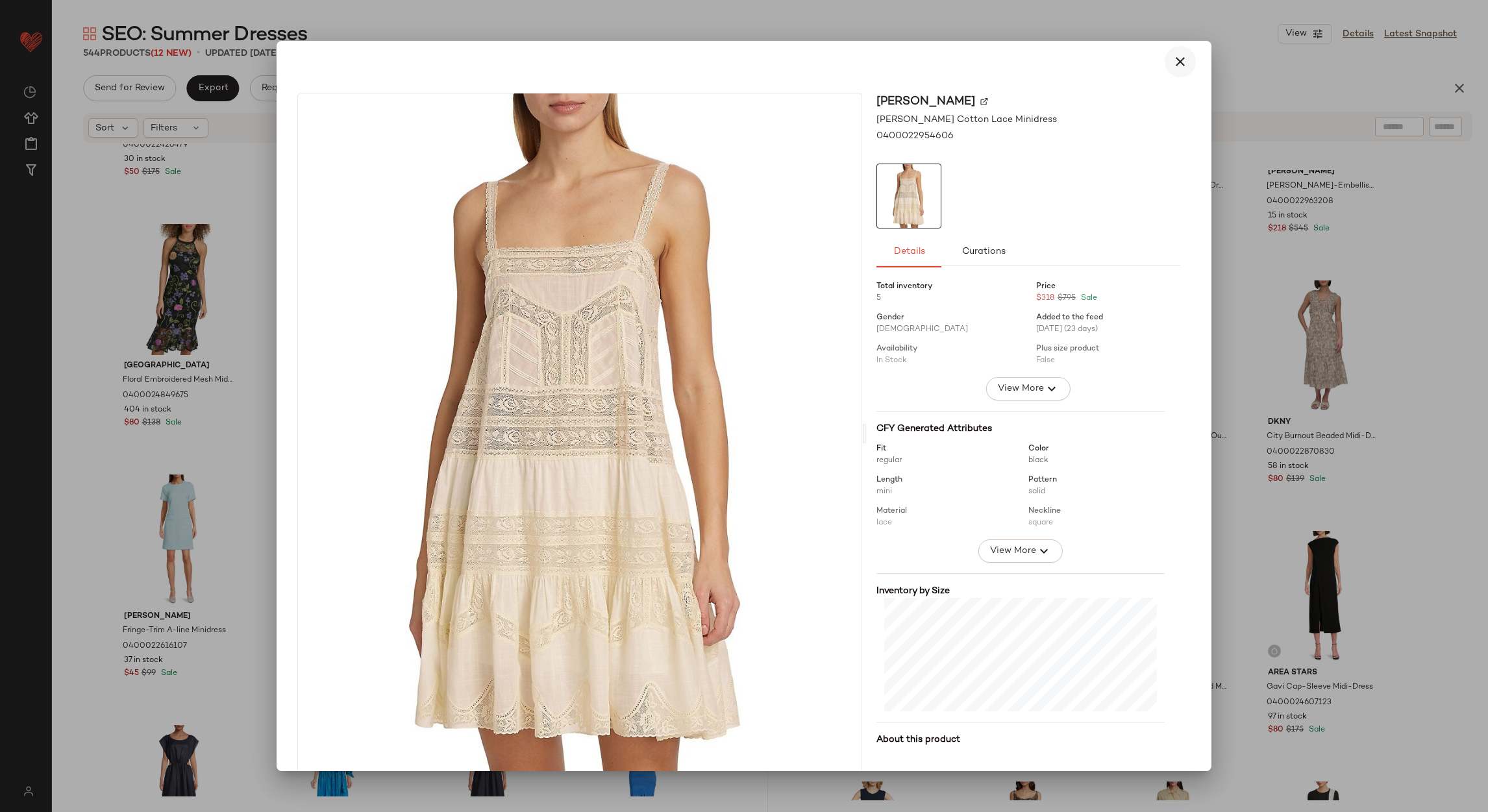
click at [1176, 49] on button "button" at bounding box center [1181, 62] width 31 height 31
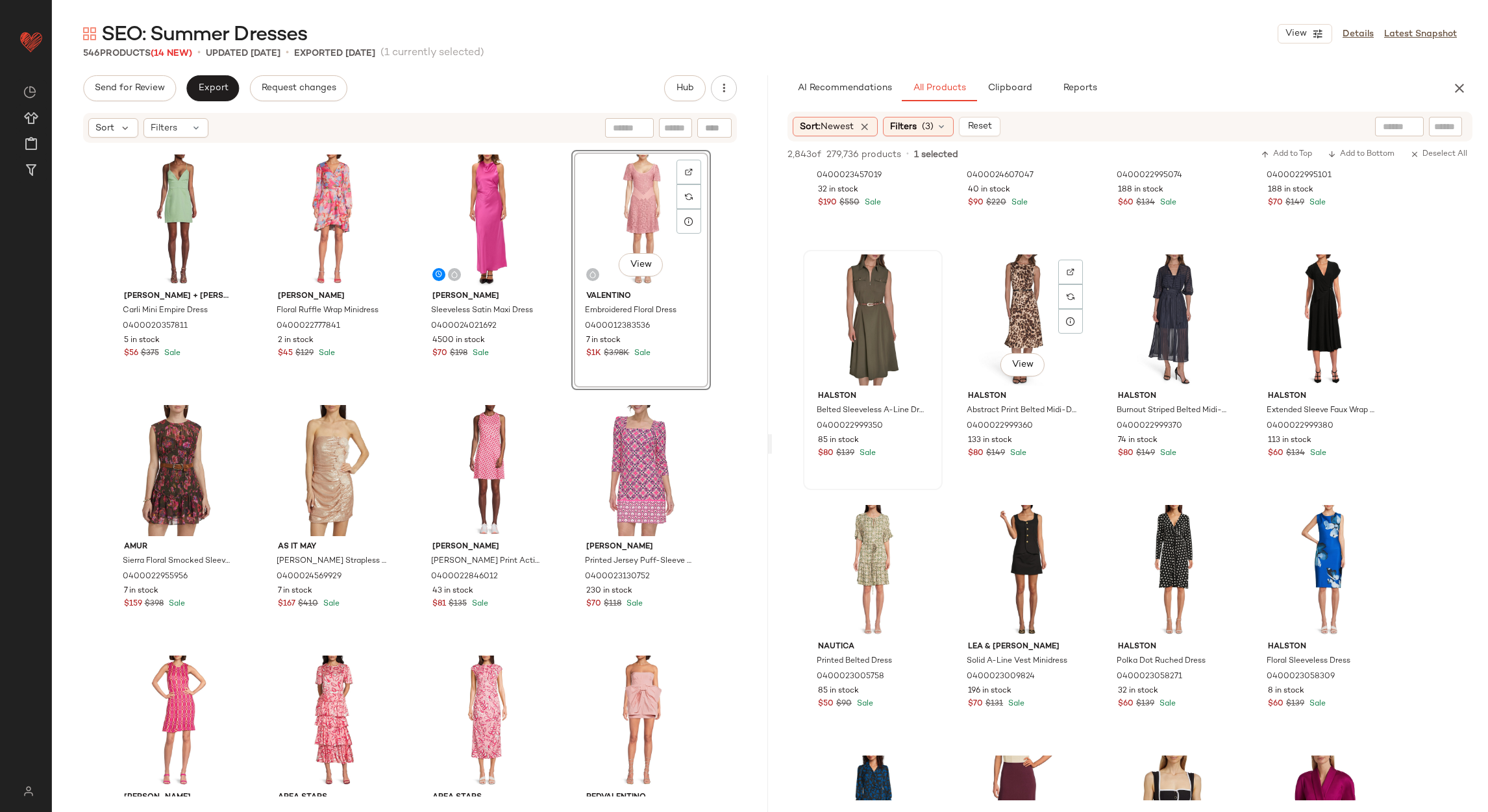
scroll to position [11977, 0]
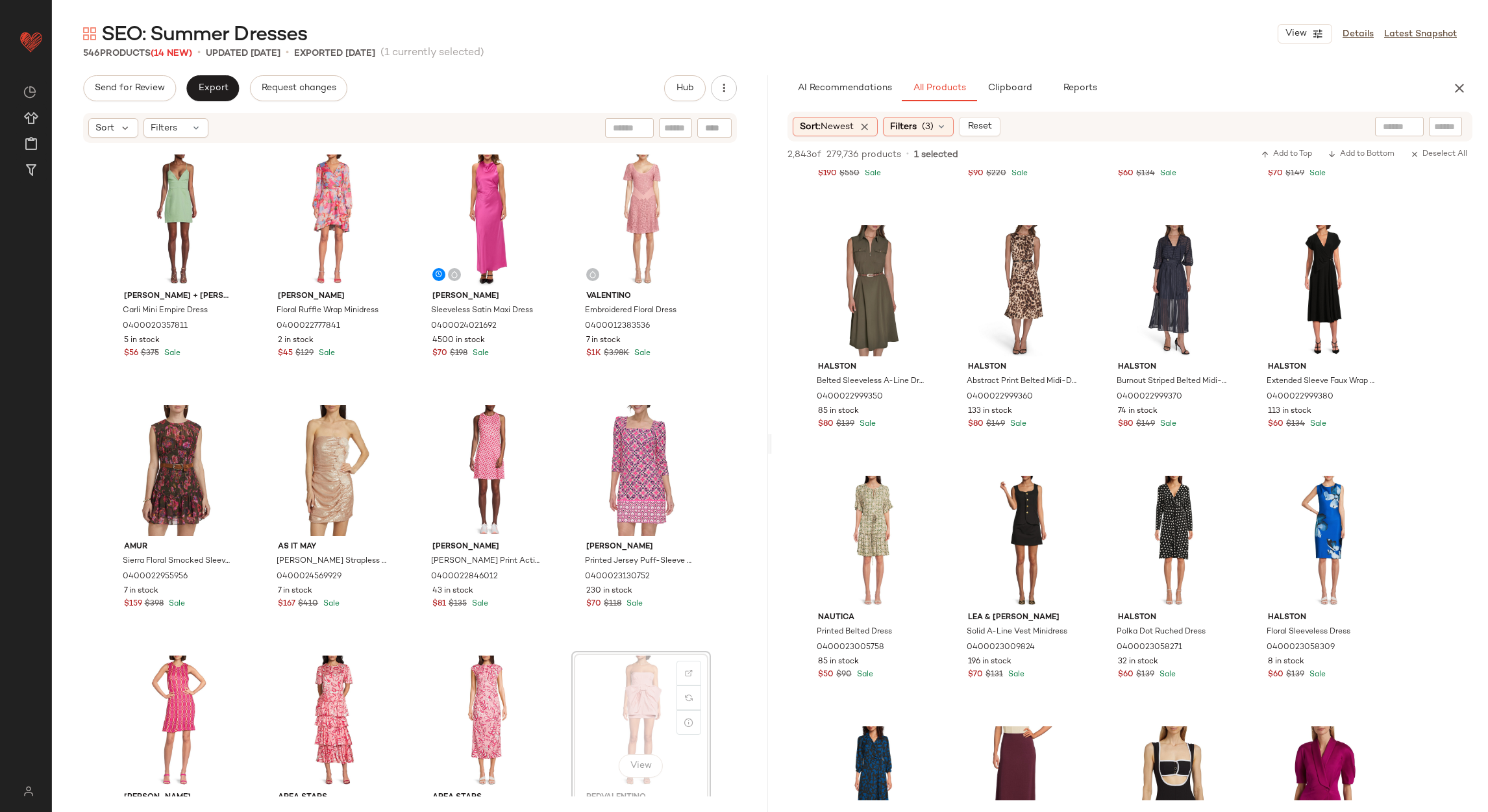
scroll to position [3518, 0]
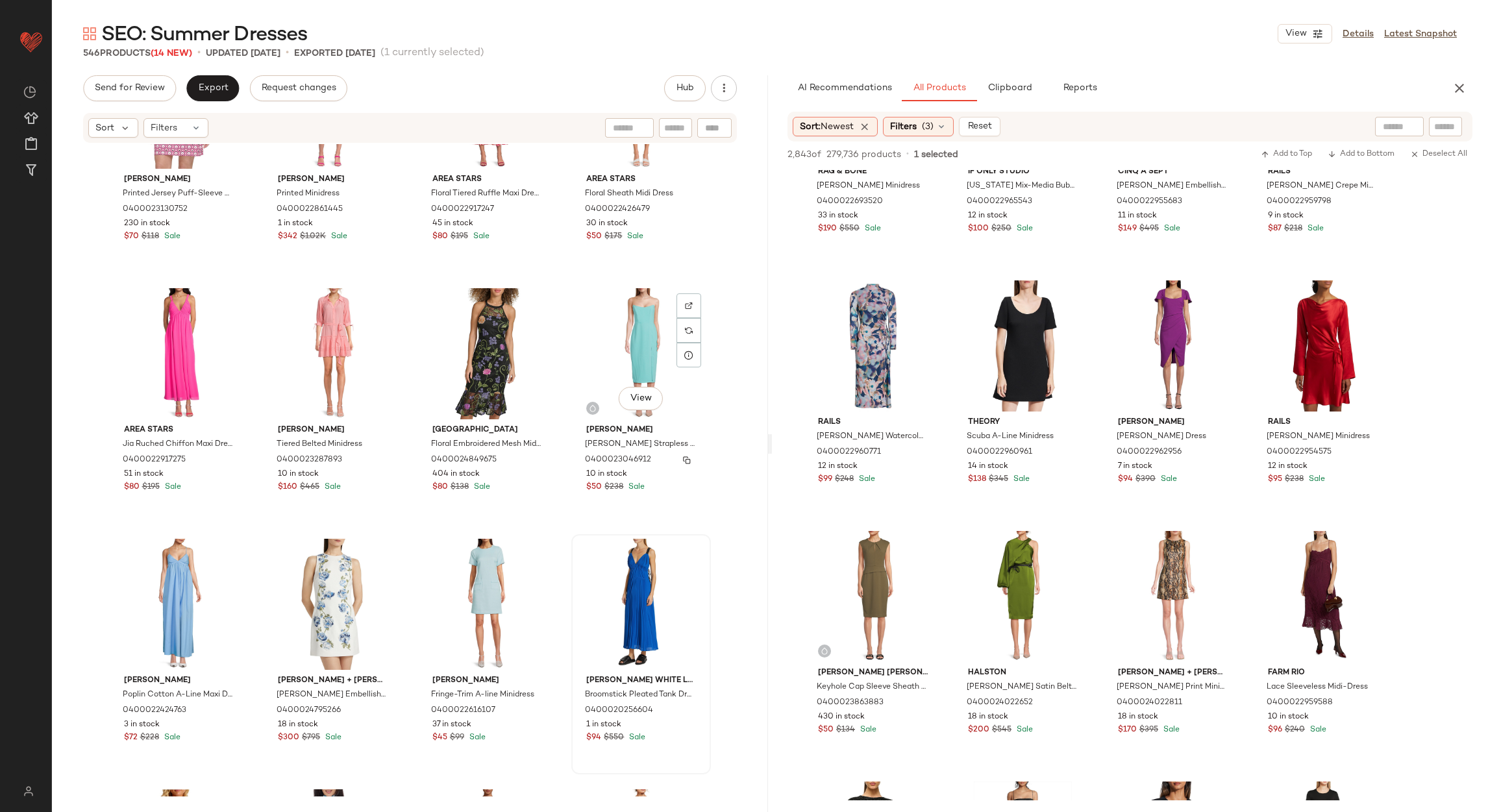
scroll to position [4102, 0]
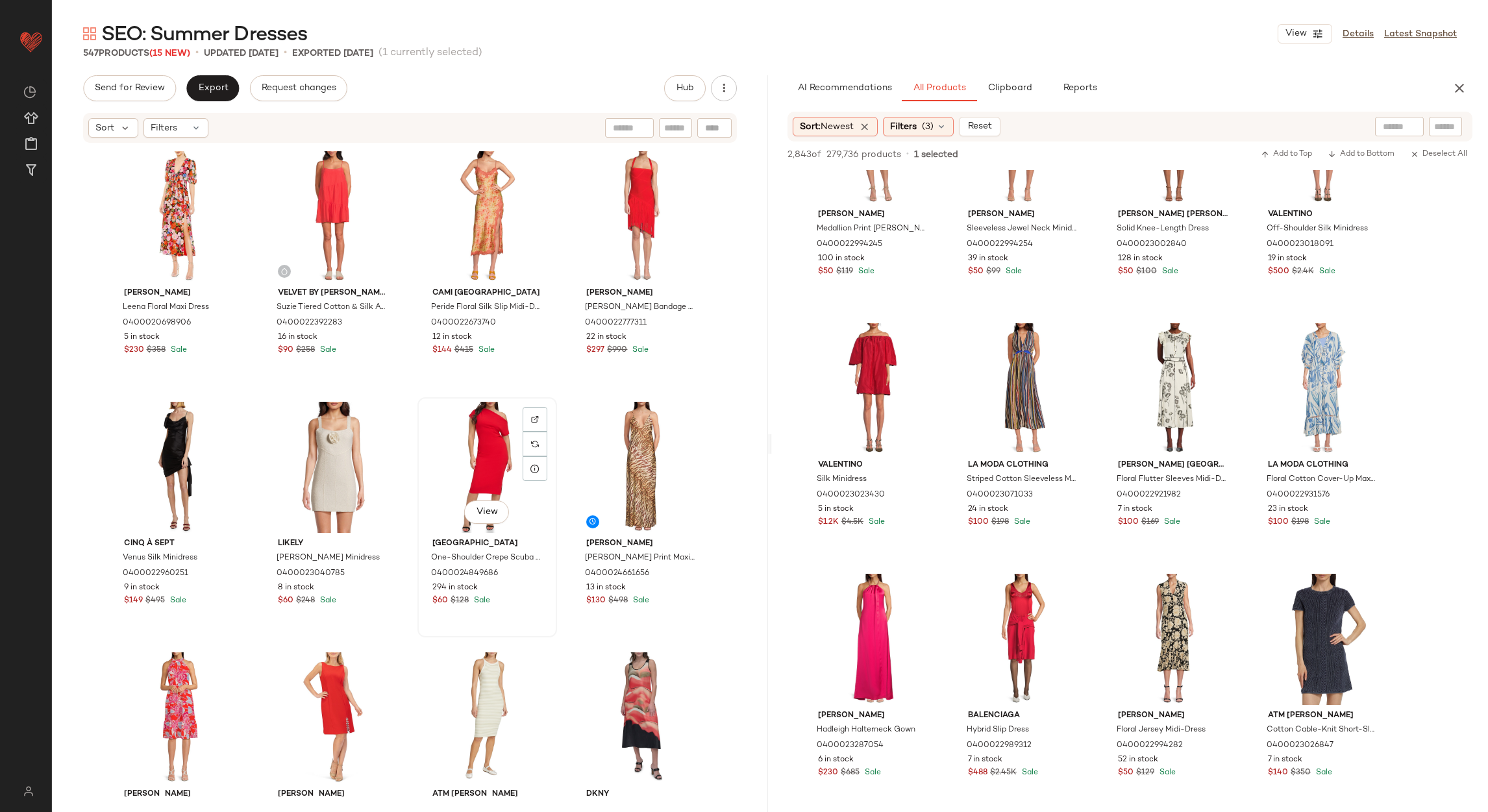
scroll to position [291, 0]
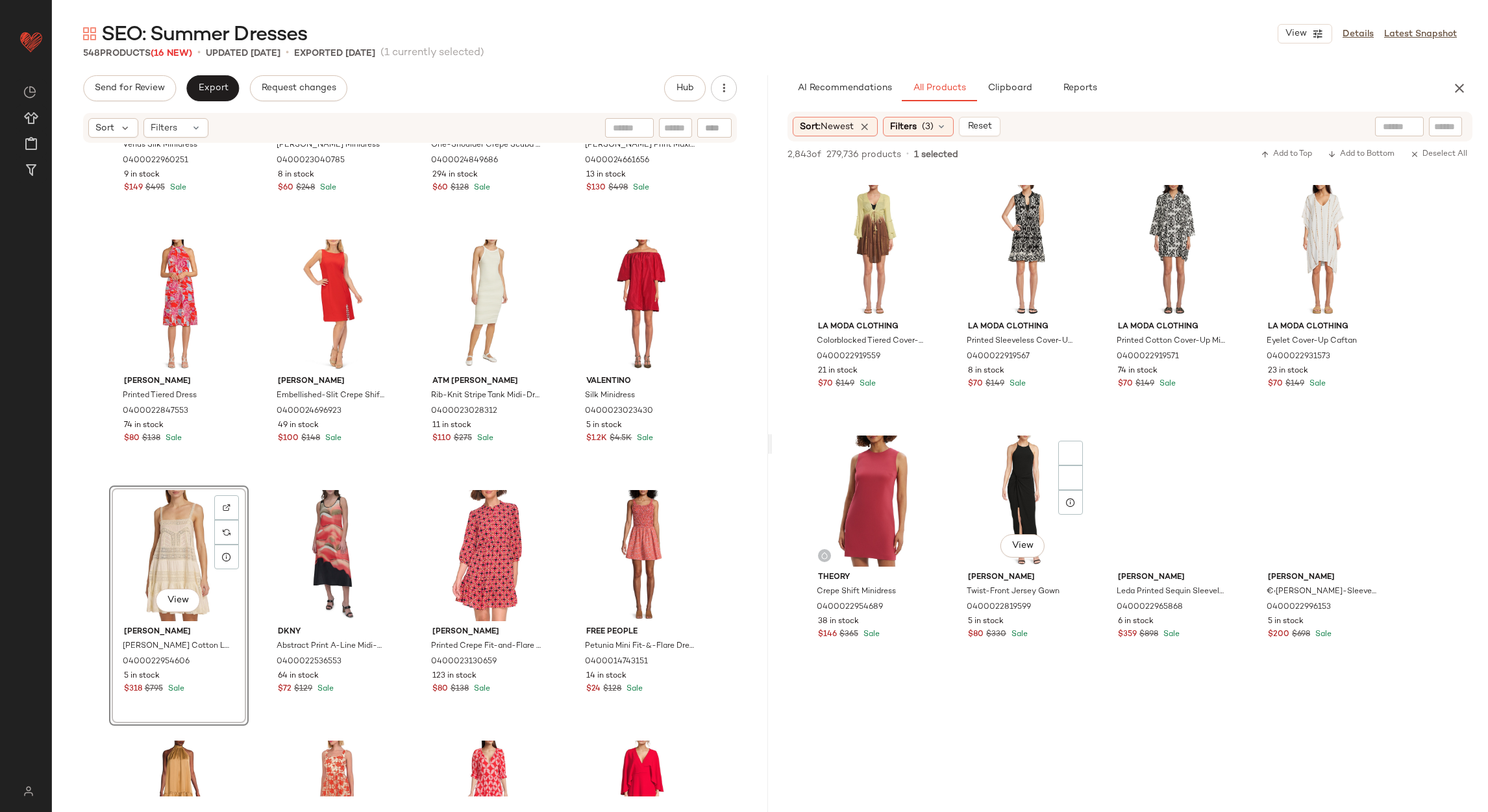
scroll to position [16640, 0]
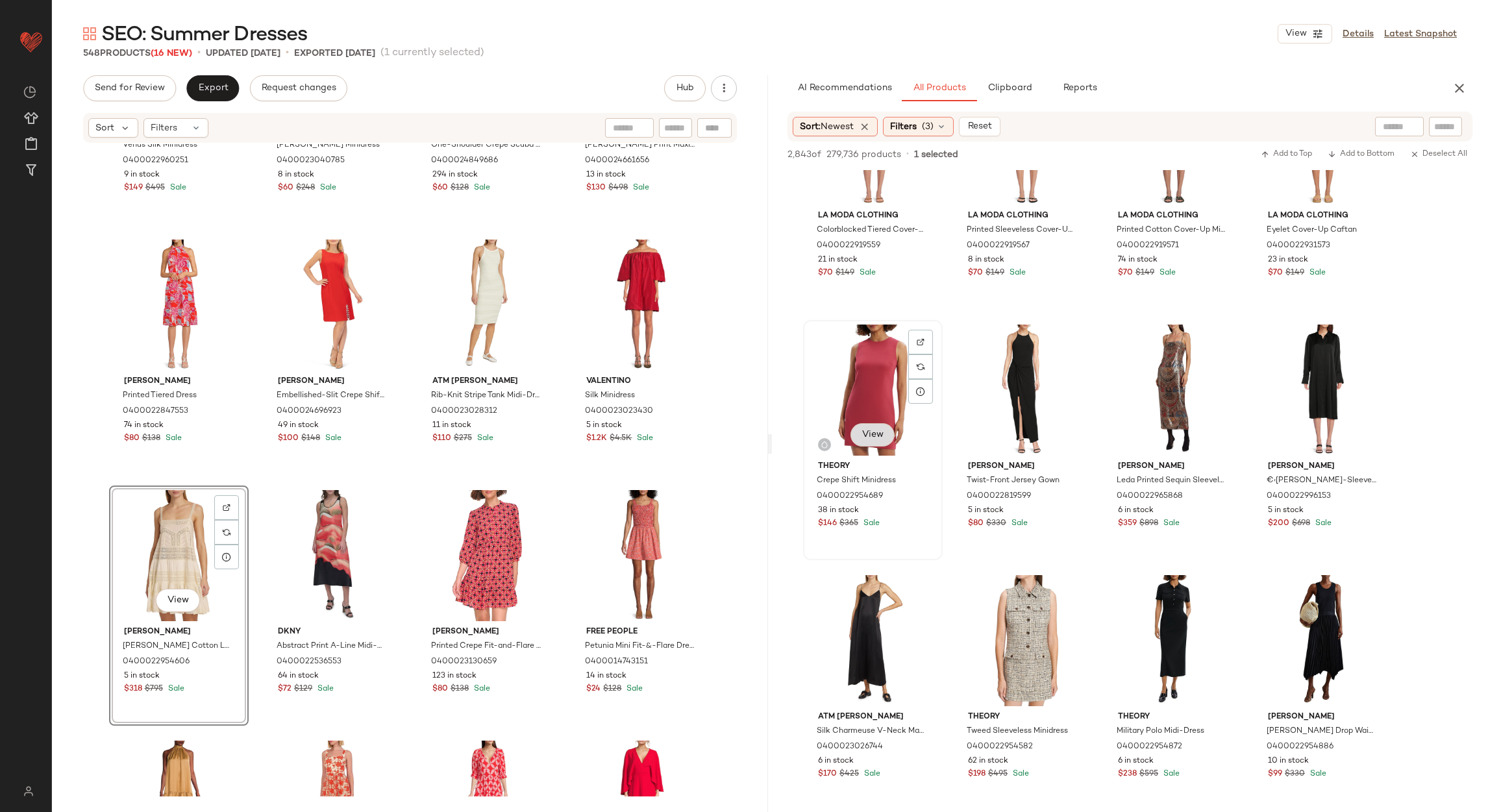
click at [871, 435] on span "View" at bounding box center [872, 434] width 22 height 10
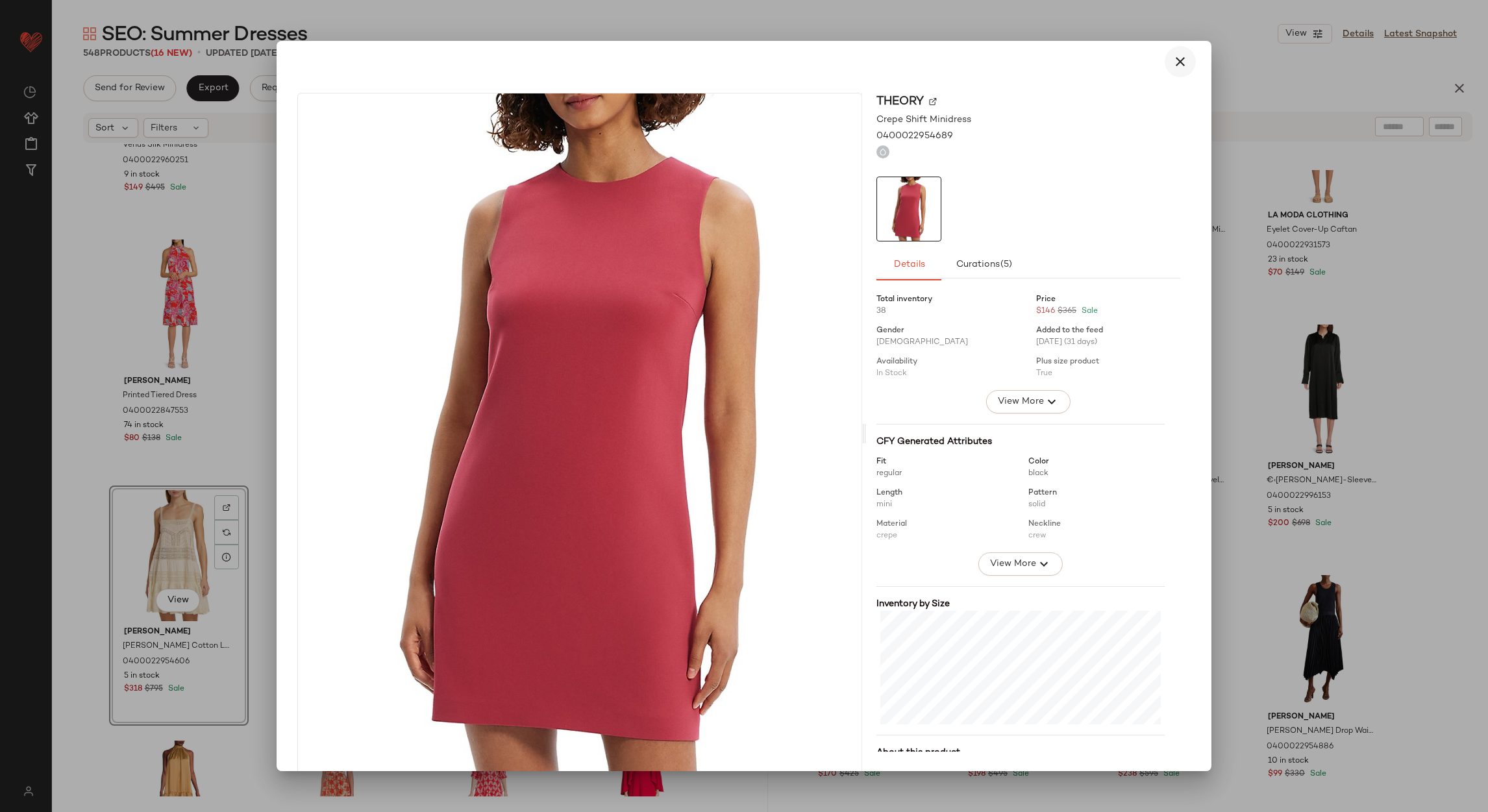
click at [1171, 71] on button "button" at bounding box center [1181, 62] width 31 height 31
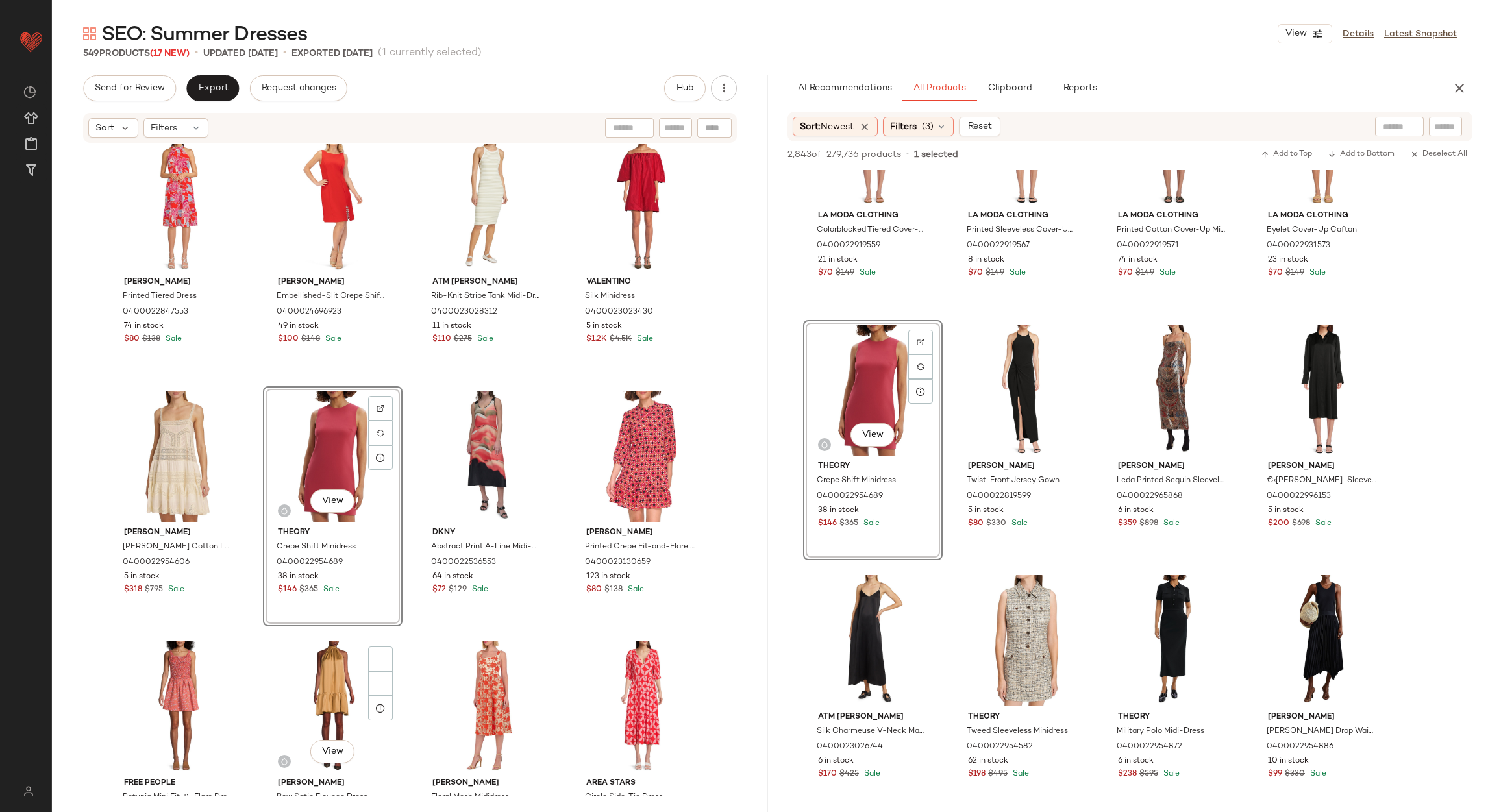
scroll to position [618, 0]
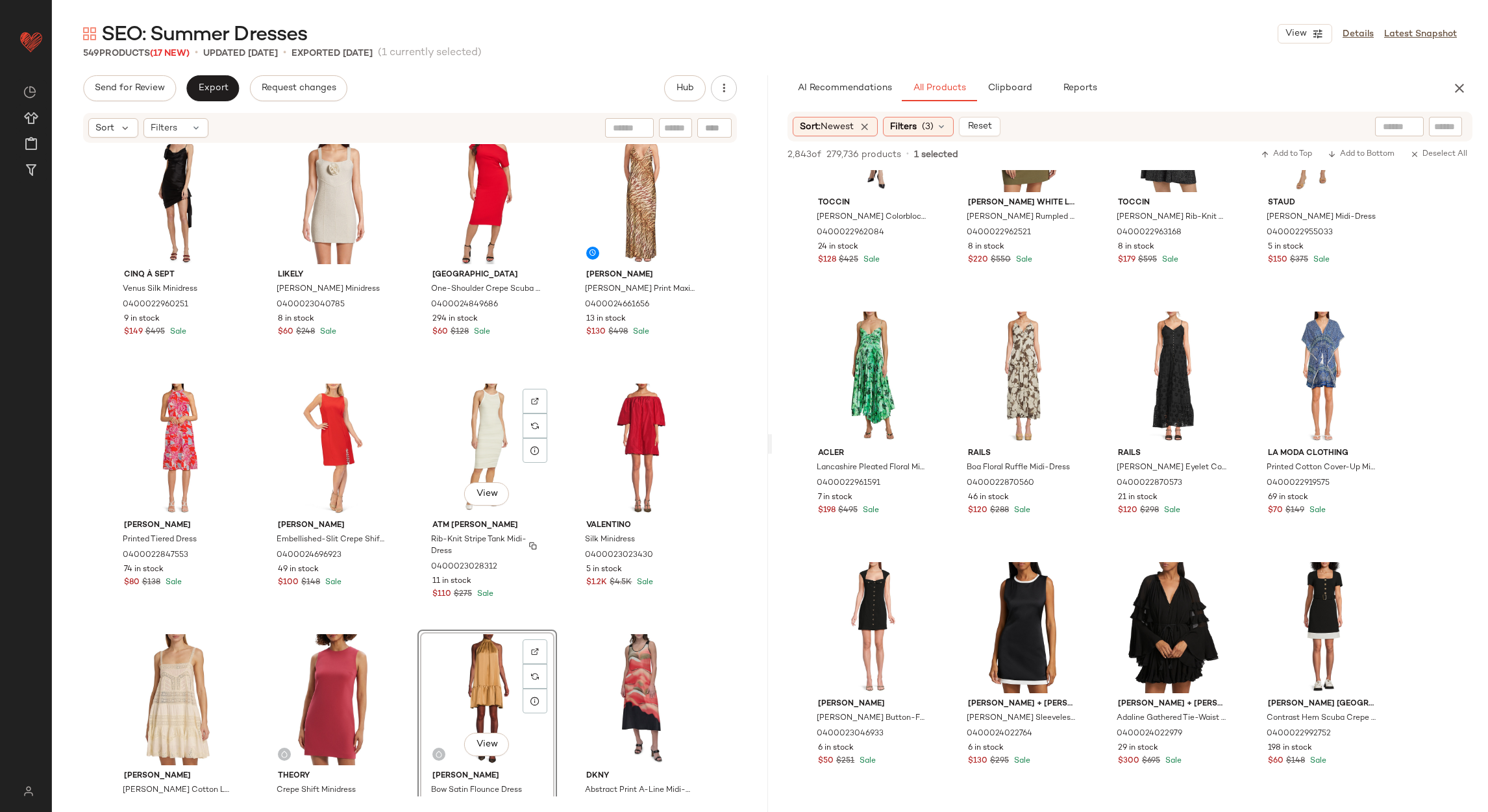
scroll to position [400, 0]
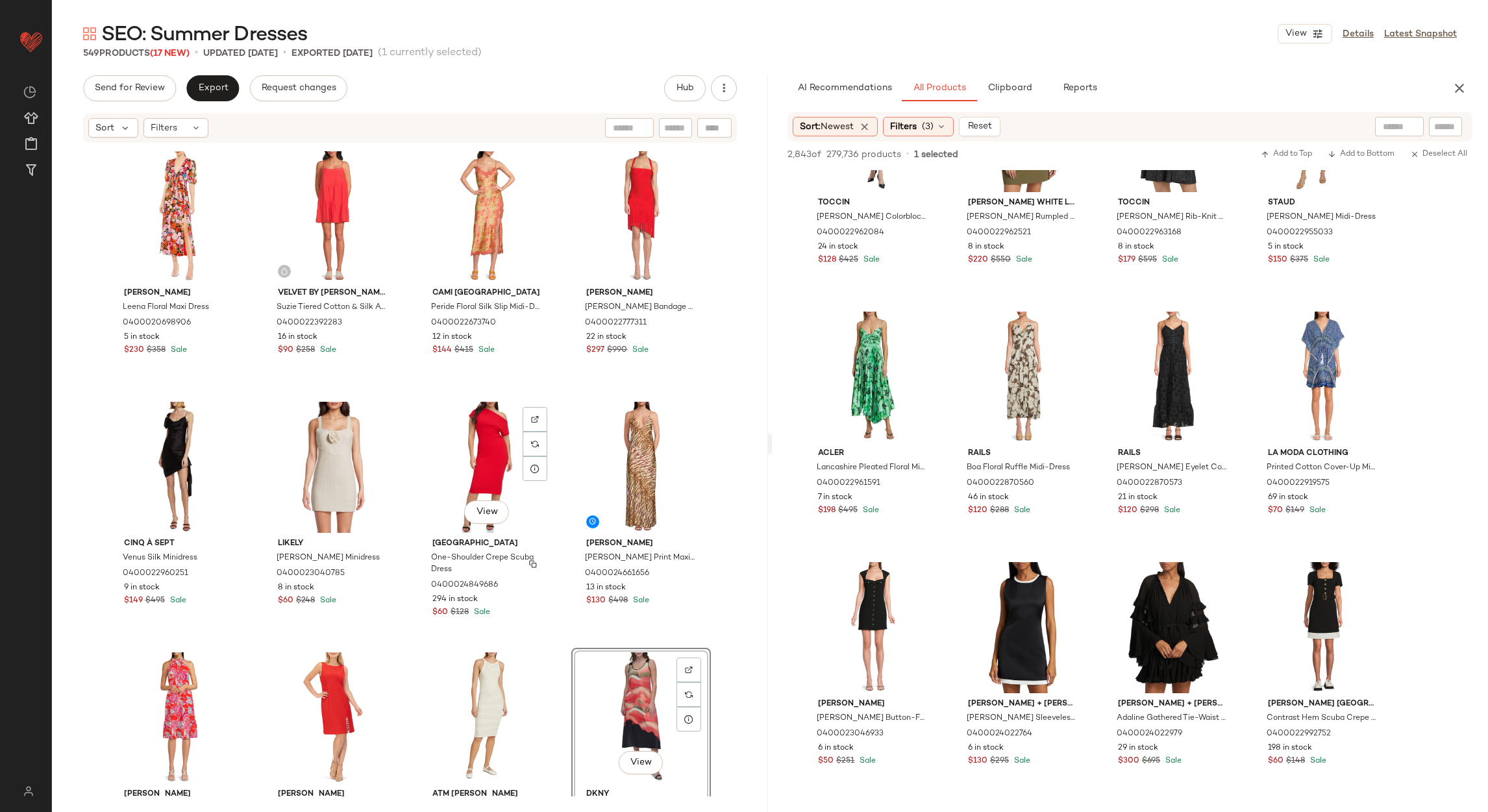
scroll to position [400, 0]
click at [170, 258] on span "View" at bounding box center [178, 261] width 22 height 10
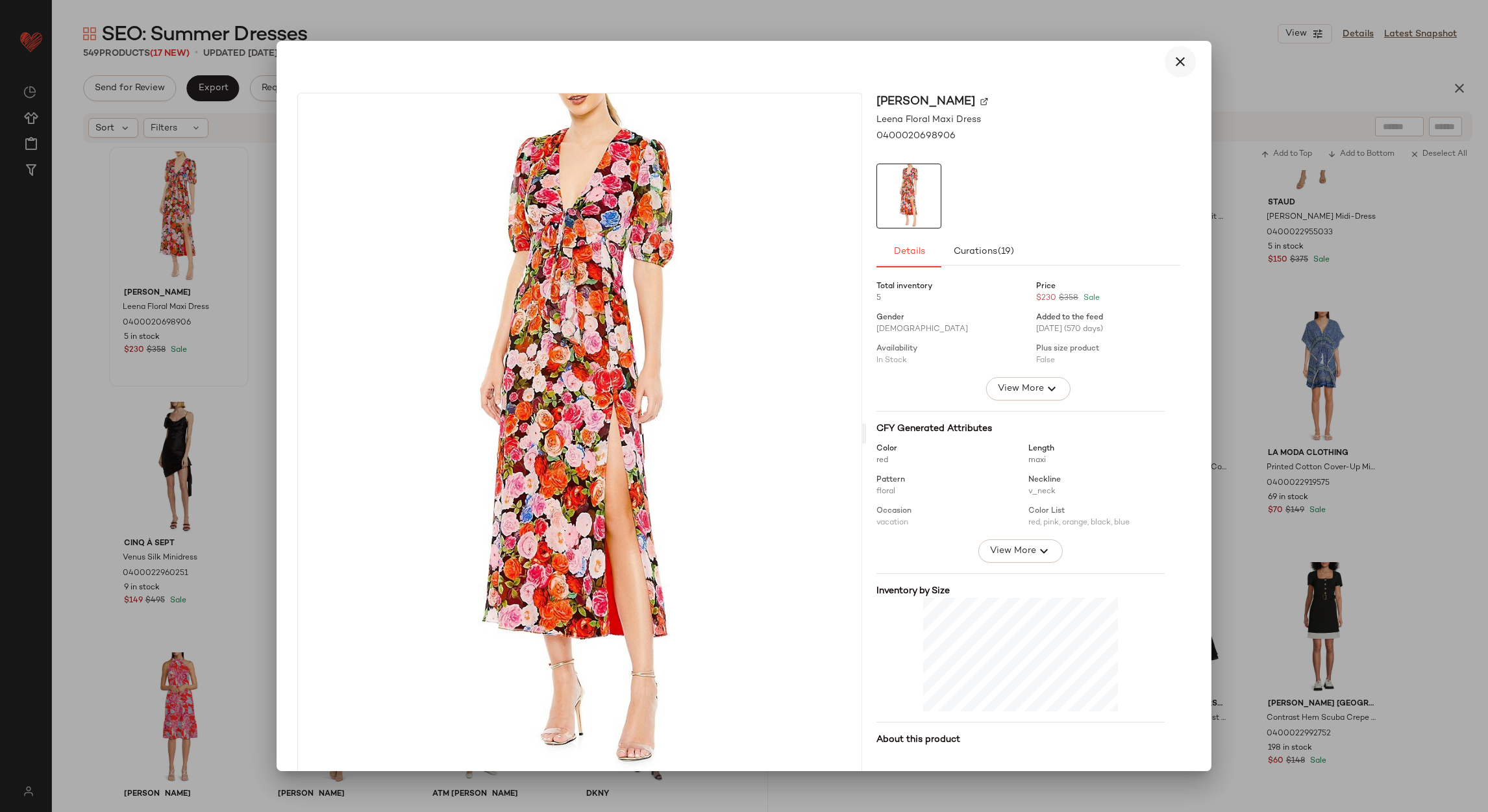
click at [1172, 59] on icon "button" at bounding box center [1180, 61] width 16 height 16
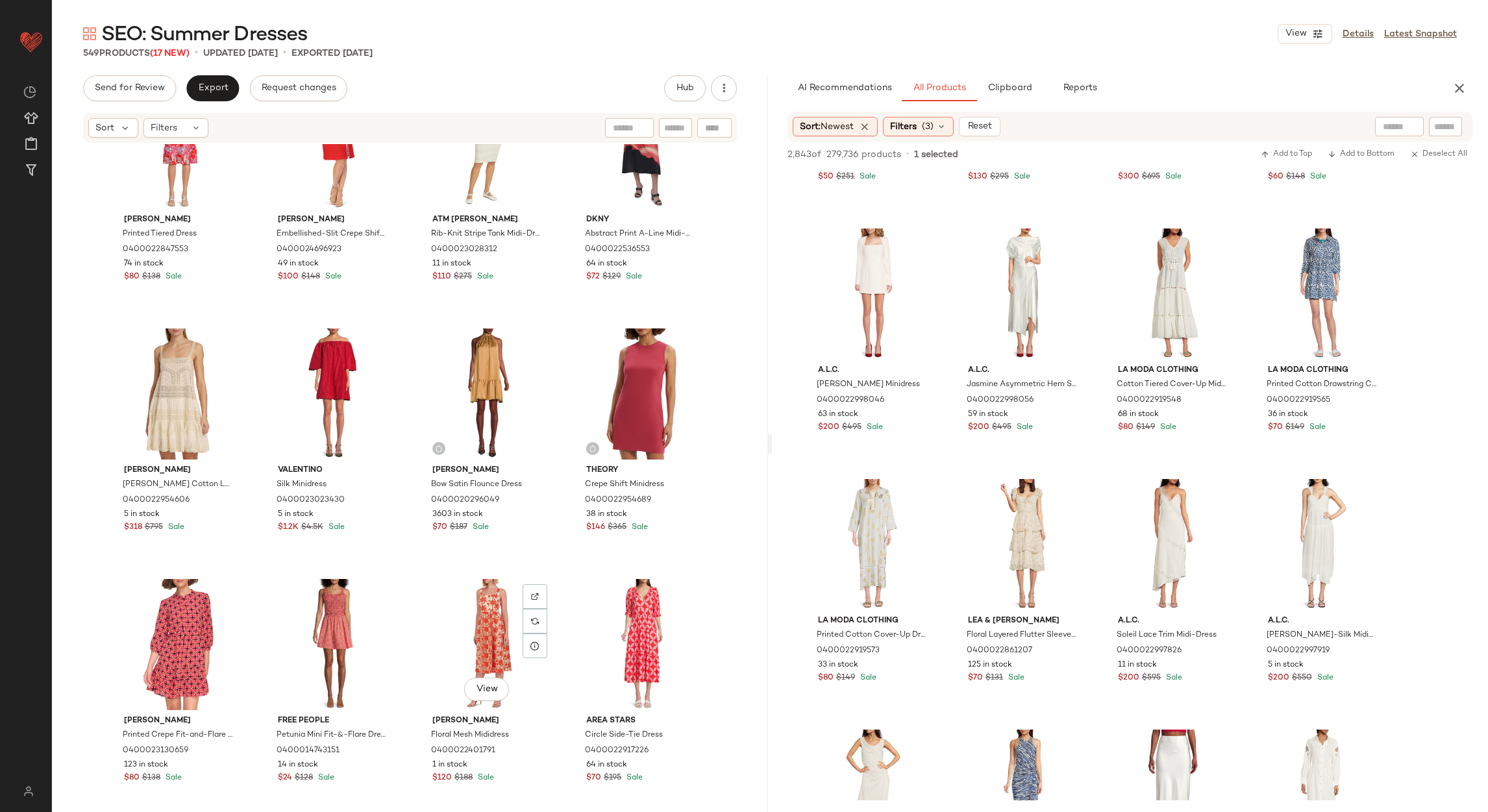
scroll to position [692, 0]
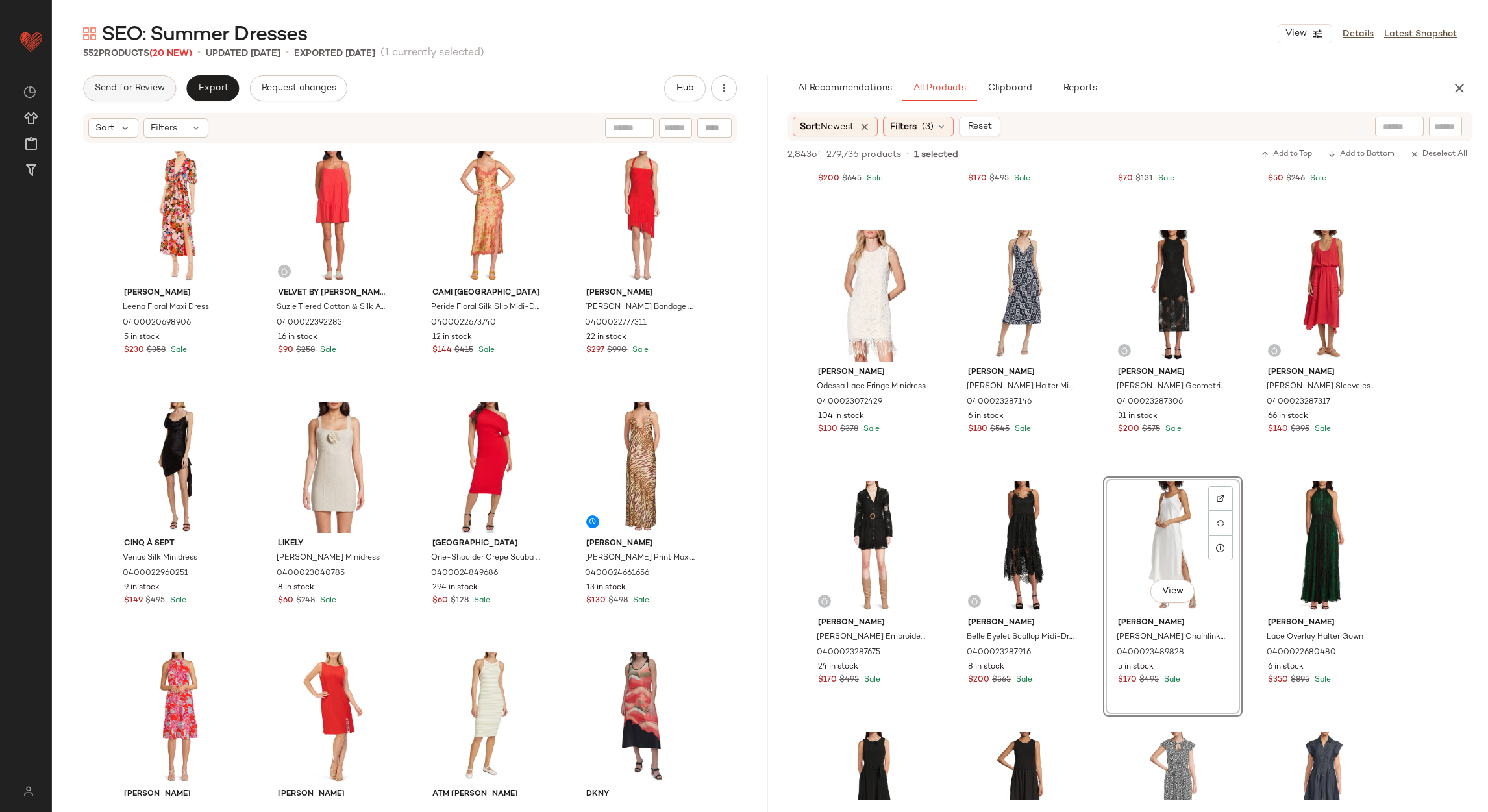
click at [130, 87] on span "Send for Review" at bounding box center [130, 88] width 71 height 10
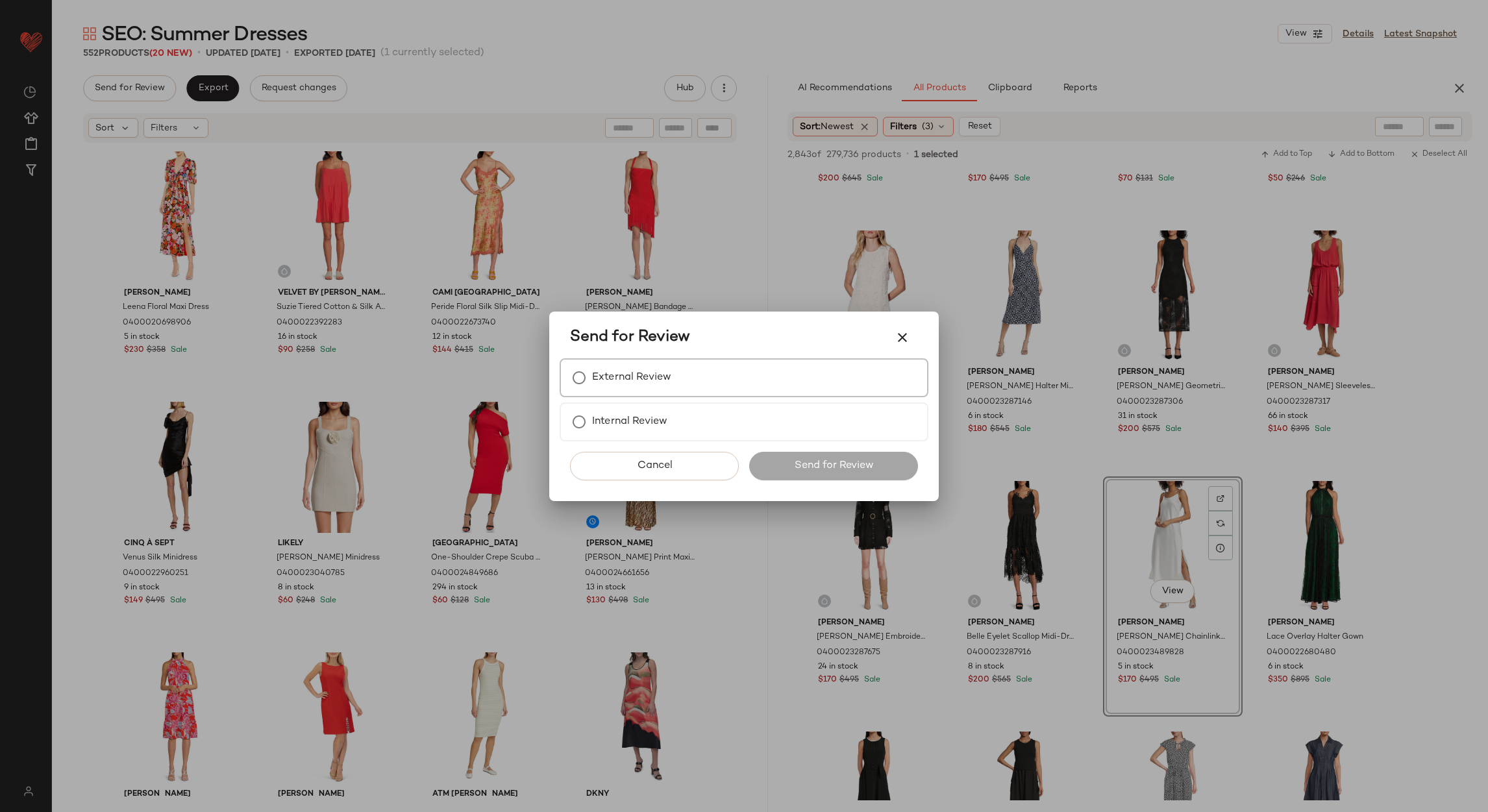
click at [591, 362] on div "External Review" at bounding box center [744, 378] width 369 height 39
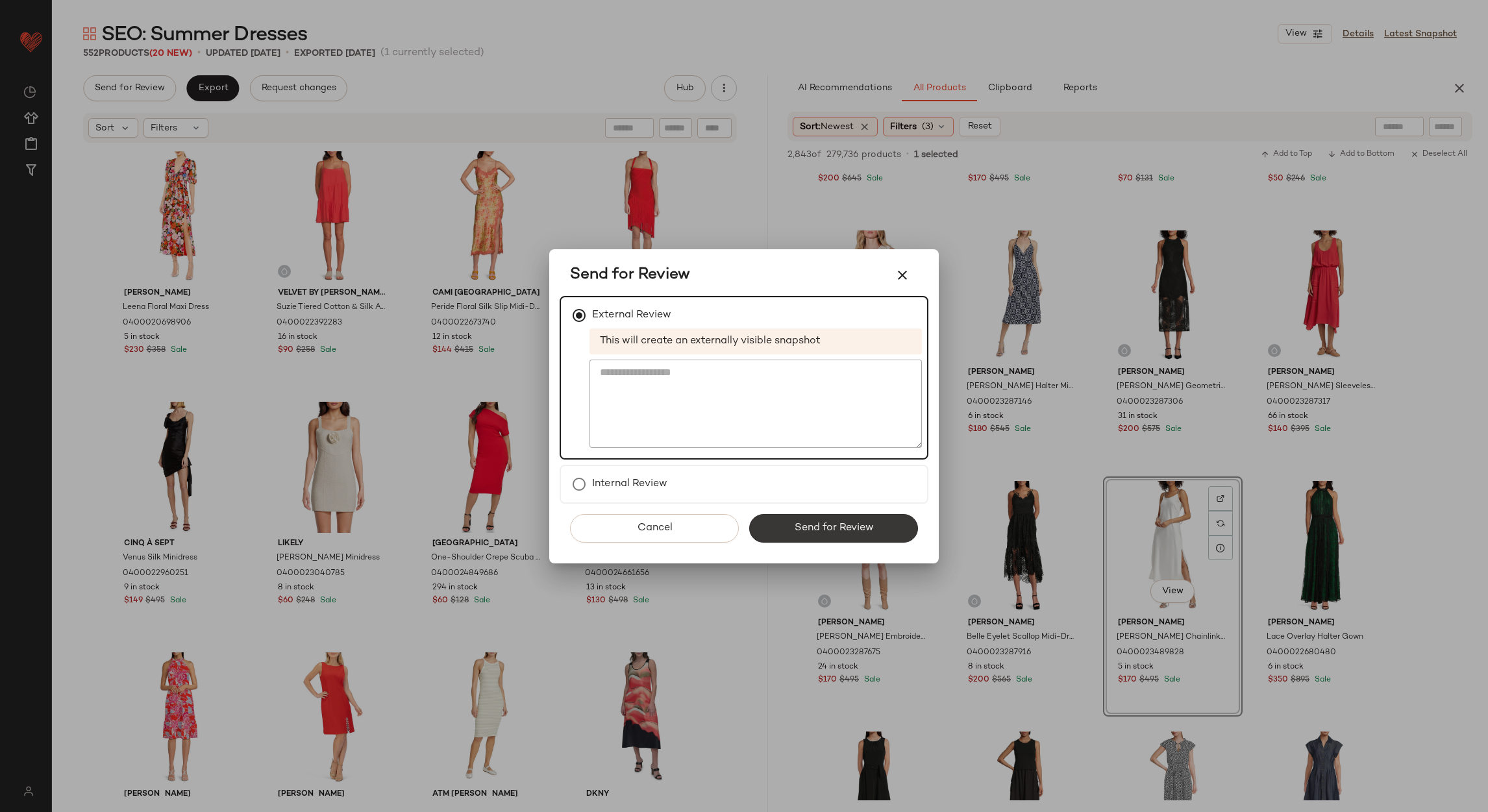
click at [851, 519] on button "Send for Review" at bounding box center [833, 528] width 169 height 28
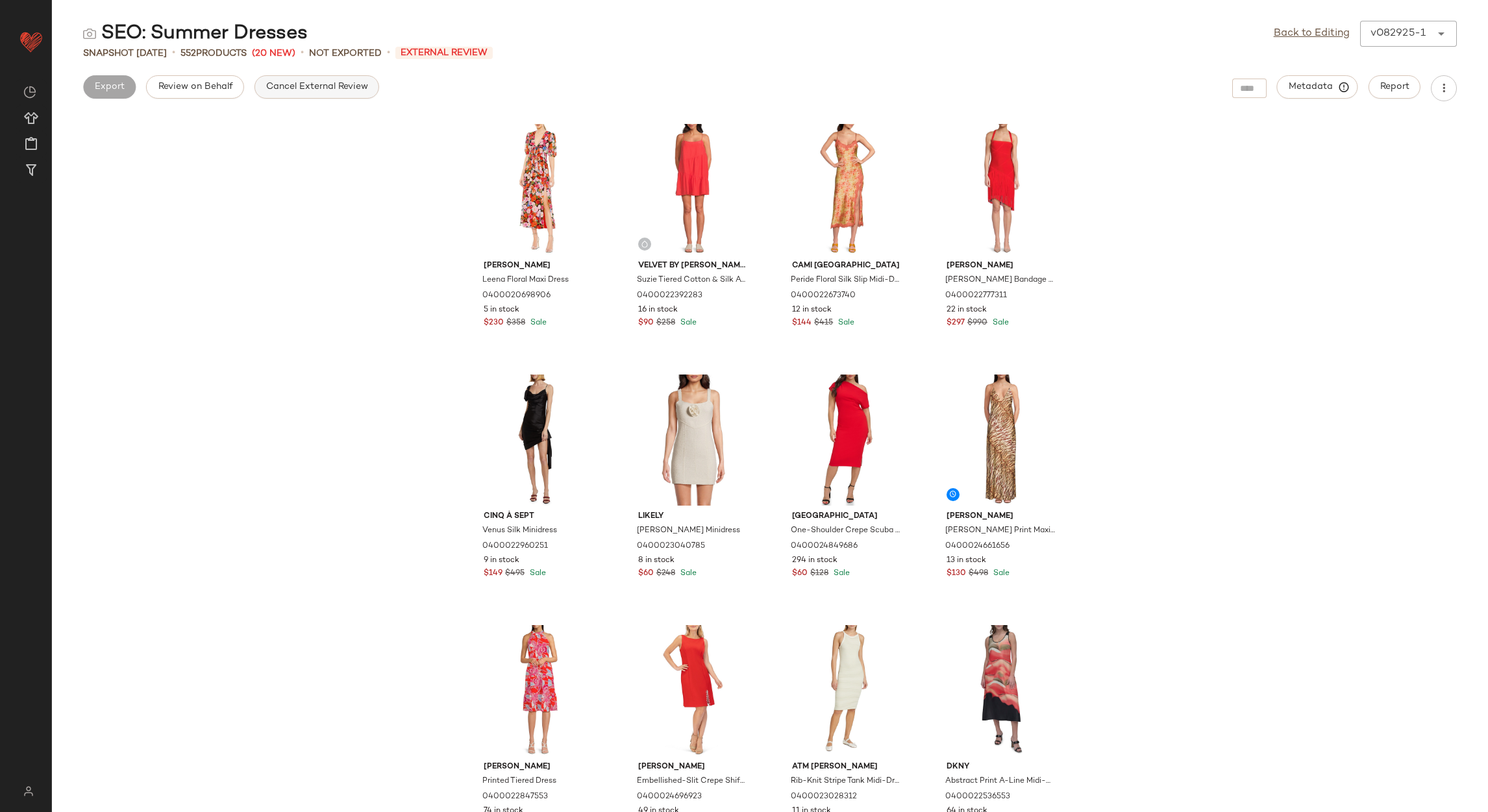
click at [301, 88] on span "Cancel External Review" at bounding box center [317, 87] width 102 height 10
click at [1304, 31] on link "Back to Editing" at bounding box center [1311, 33] width 76 height 16
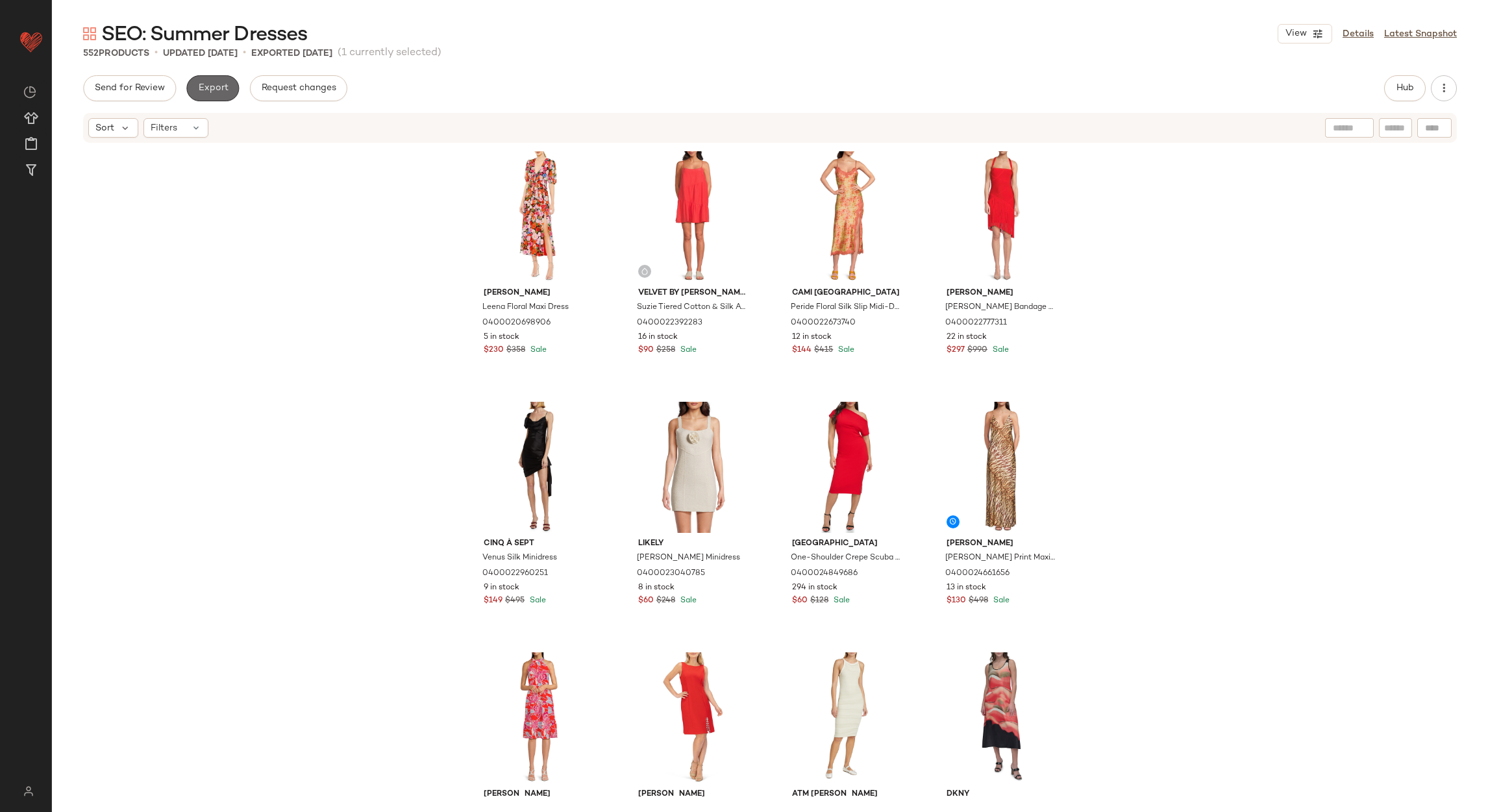
click at [213, 92] on button "Export" at bounding box center [213, 88] width 53 height 26
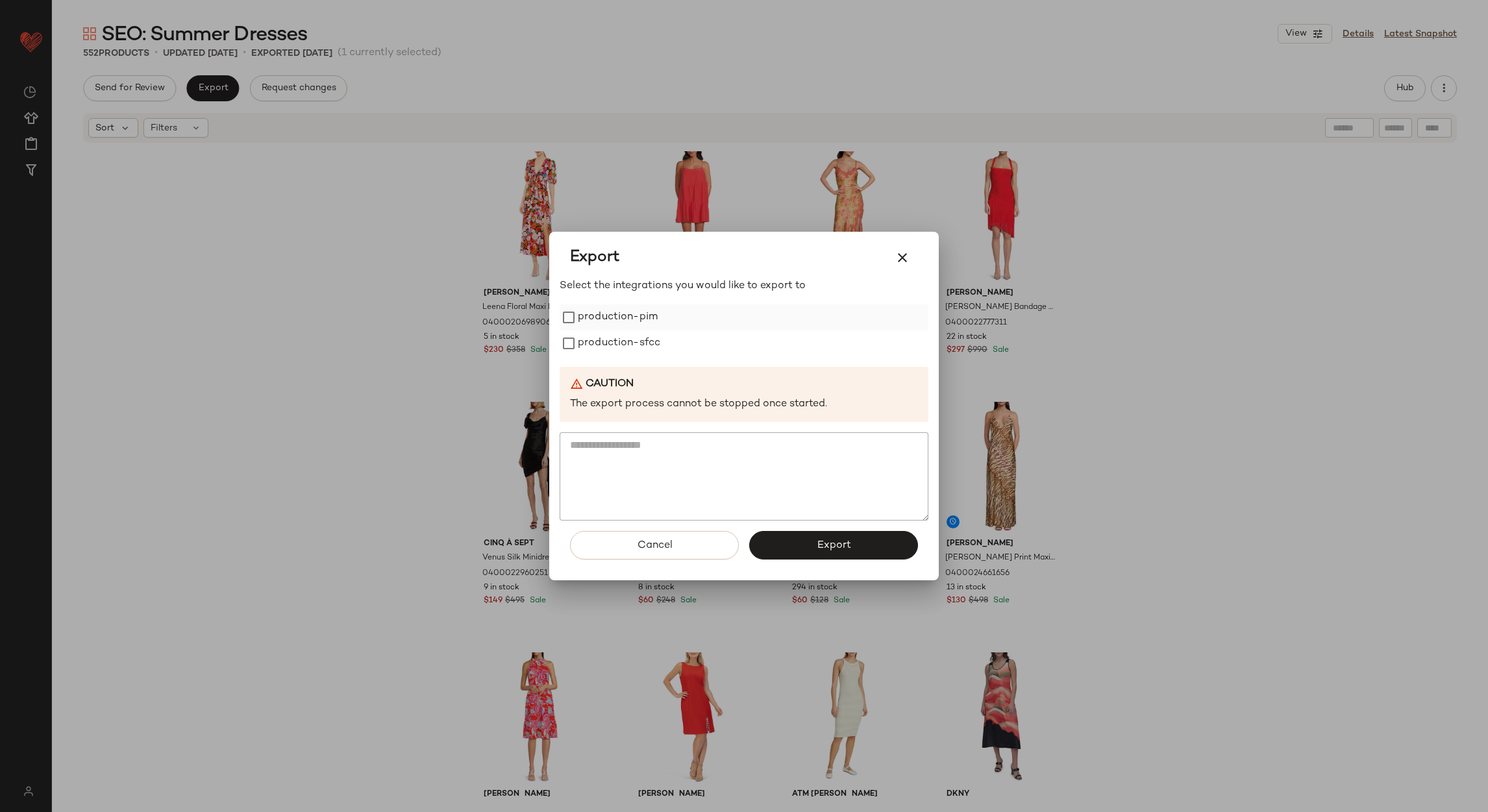
click at [587, 317] on label "production-pim" at bounding box center [618, 318] width 80 height 26
click at [594, 331] on label "production-sfcc" at bounding box center [619, 343] width 82 height 26
click at [838, 549] on span "Export" at bounding box center [833, 546] width 35 height 13
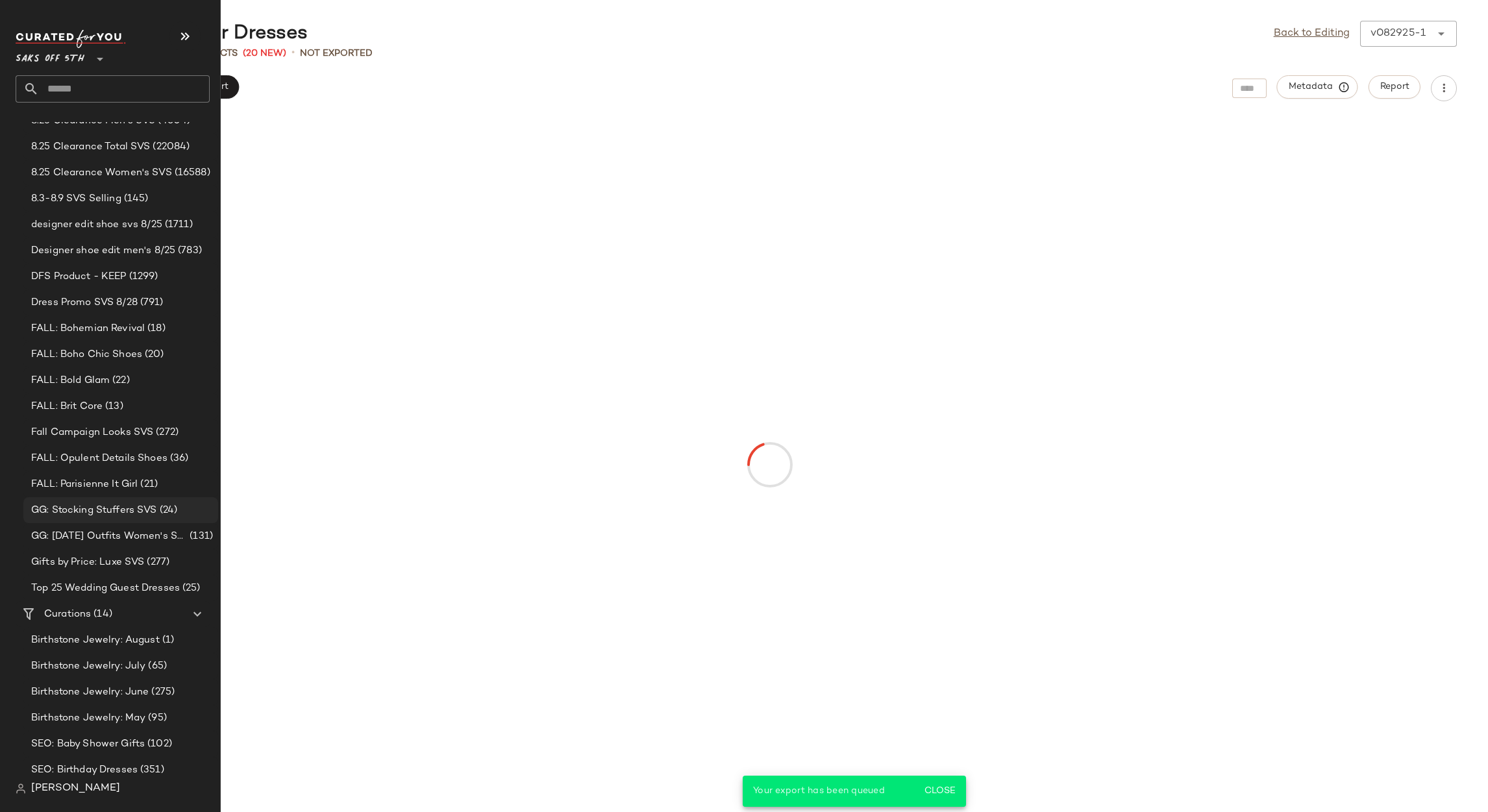
scroll to position [462, 0]
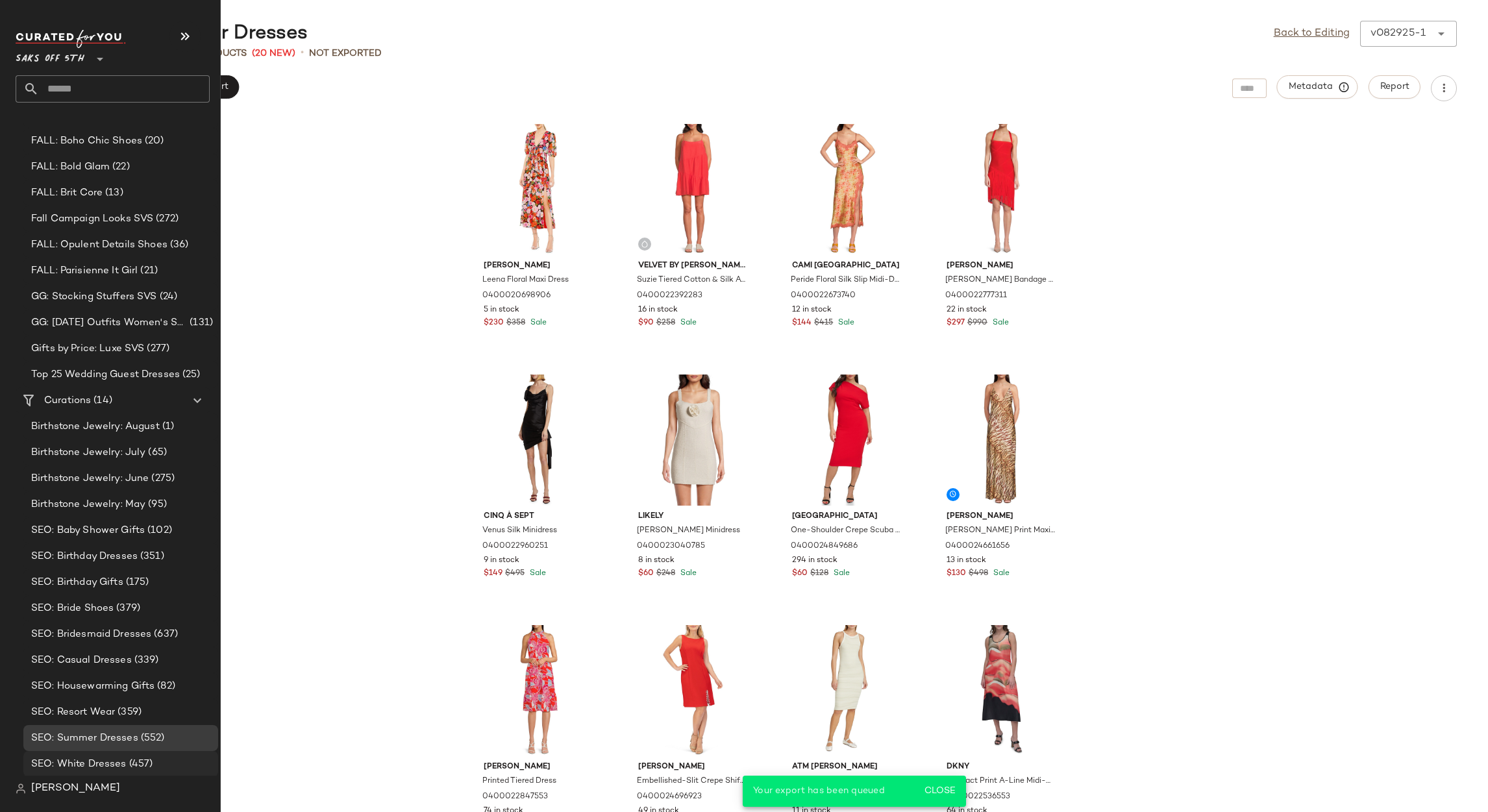
click at [94, 757] on span "SEO: White Dresses" at bounding box center [78, 765] width 96 height 15
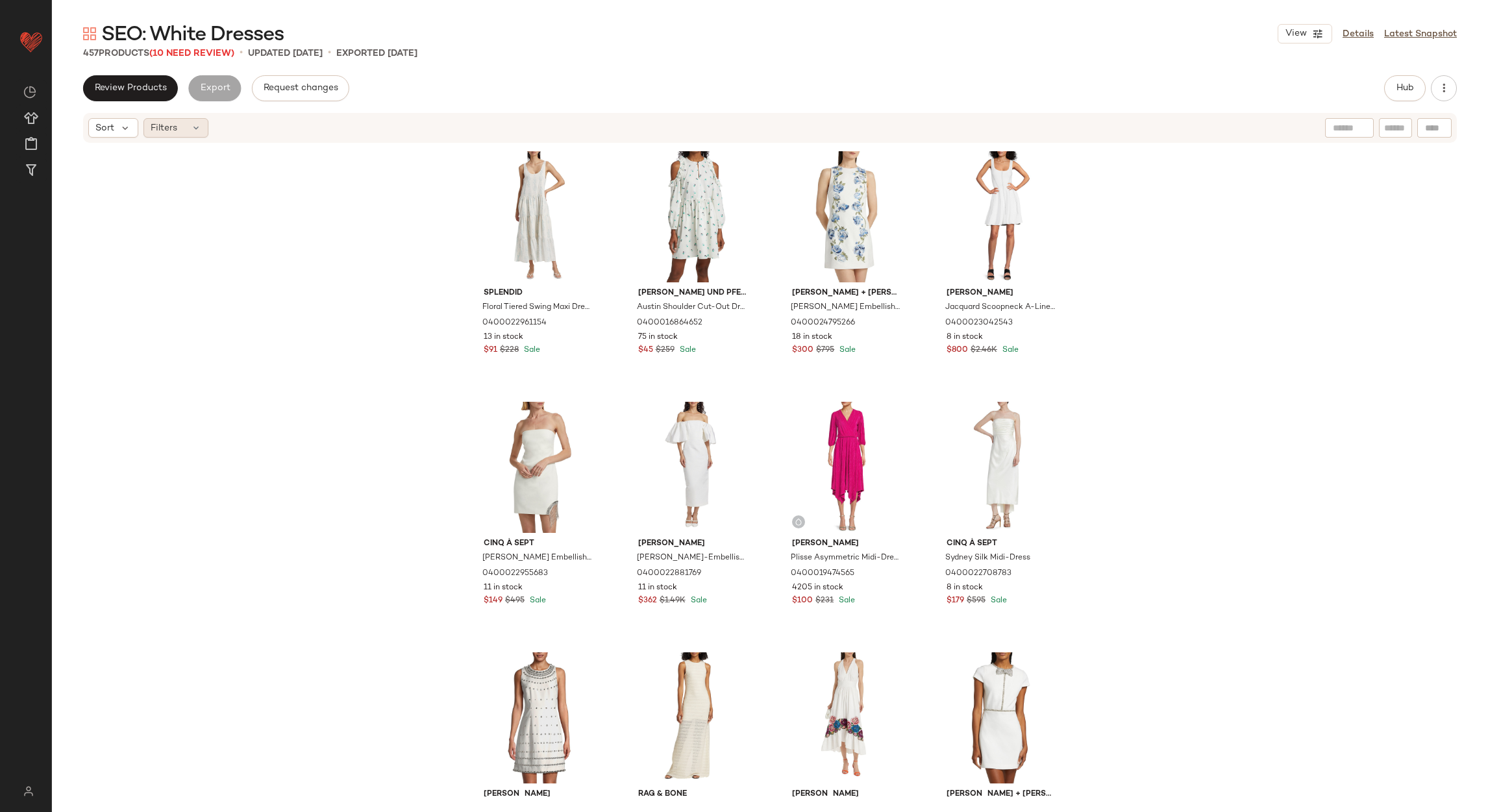
click at [192, 120] on div "Filters" at bounding box center [175, 128] width 65 height 19
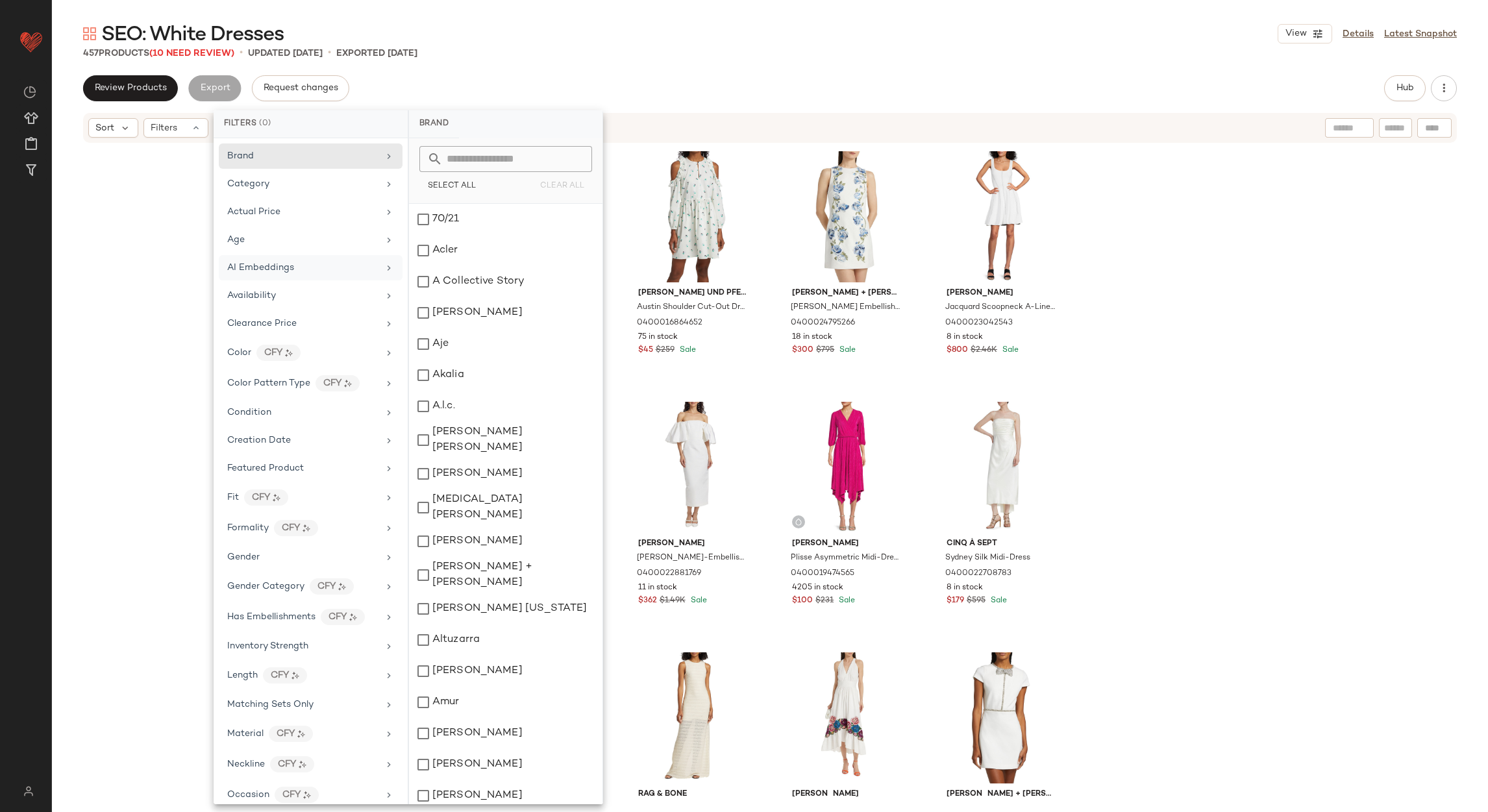
click at [299, 283] on div "AI Embeddings" at bounding box center [310, 296] width 183 height 26
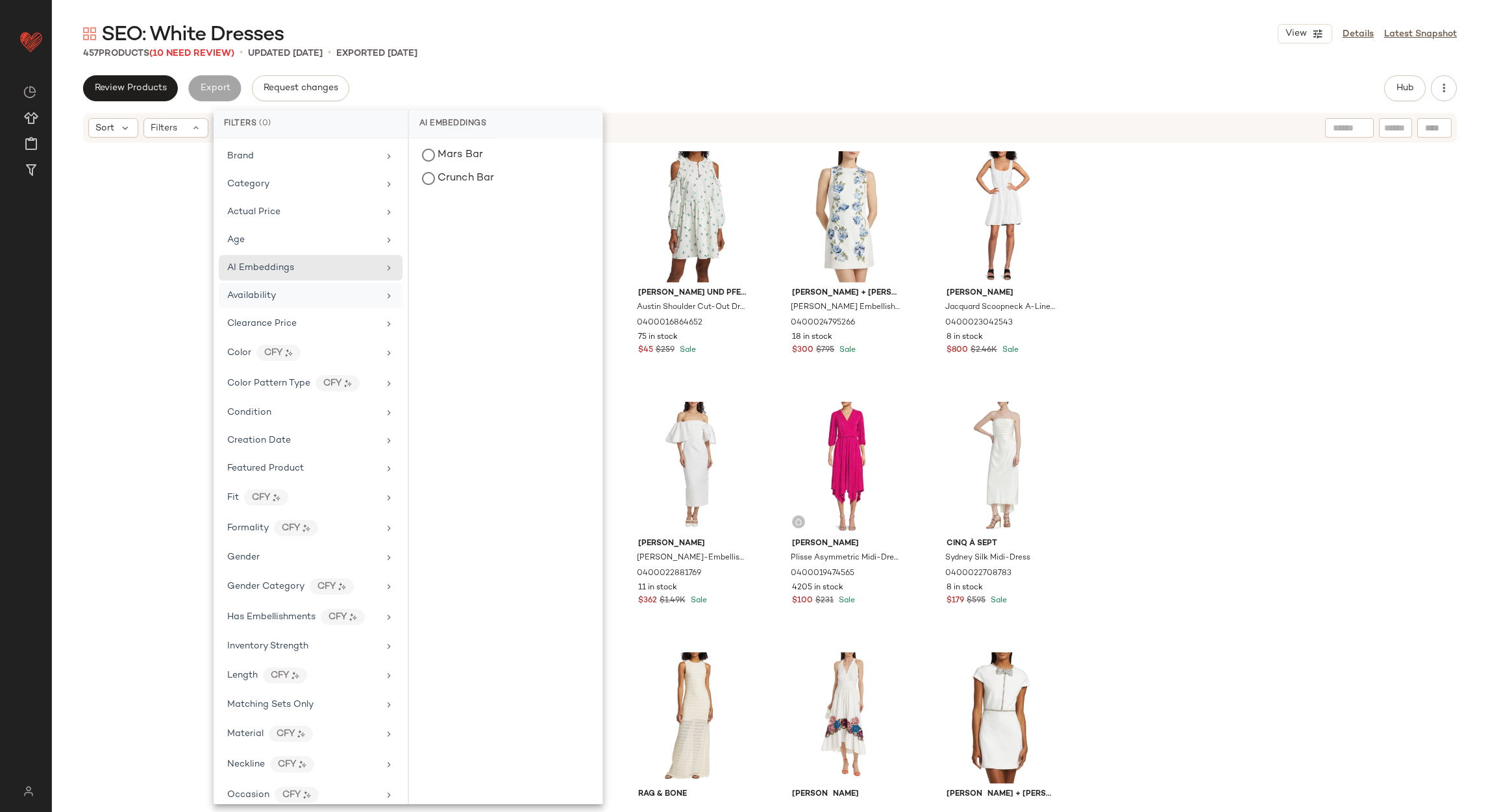
click at [318, 291] on div "Availability" at bounding box center [303, 296] width 151 height 14
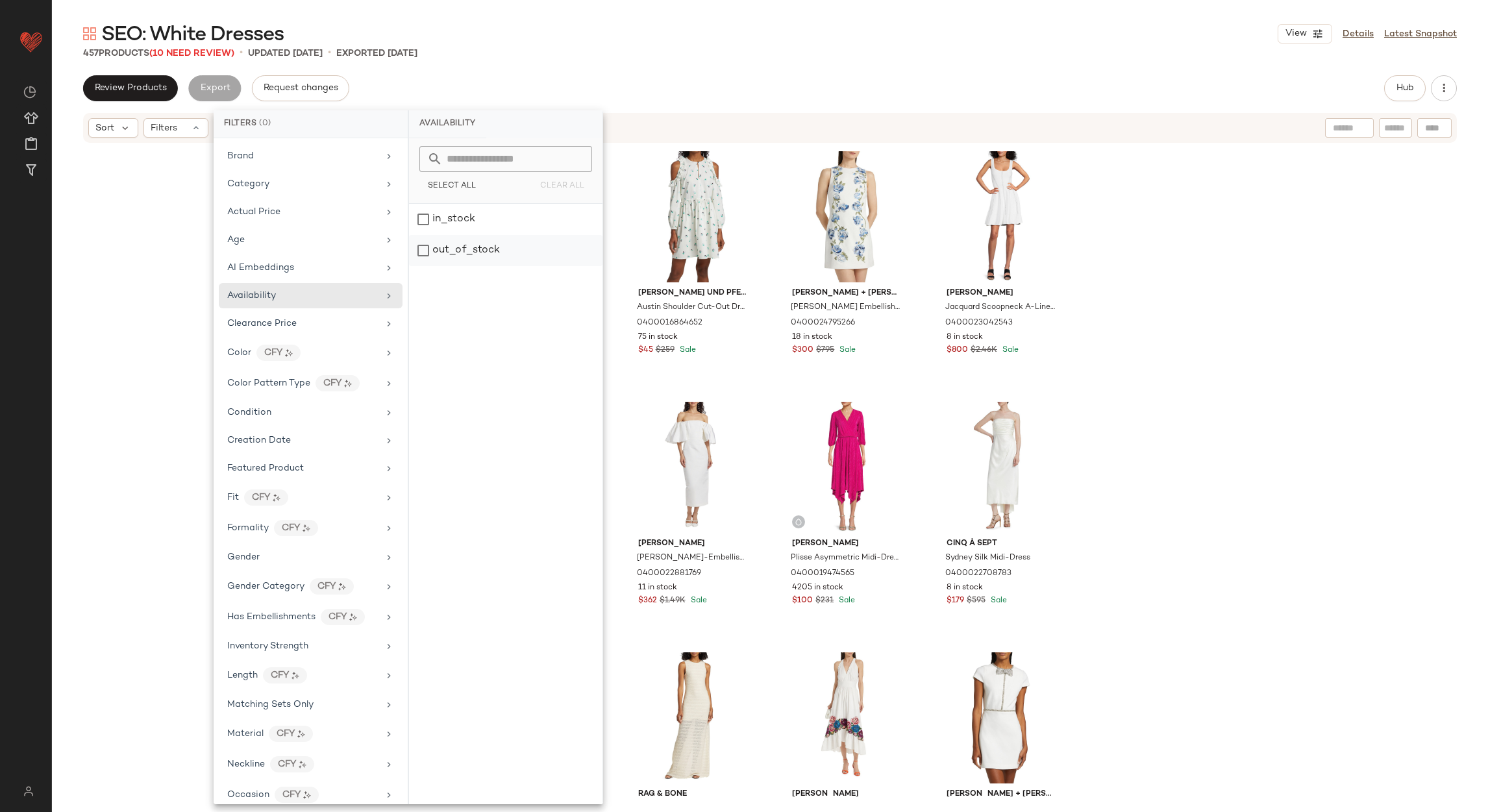
click at [468, 245] on div "out_of_stock" at bounding box center [505, 251] width 193 height 31
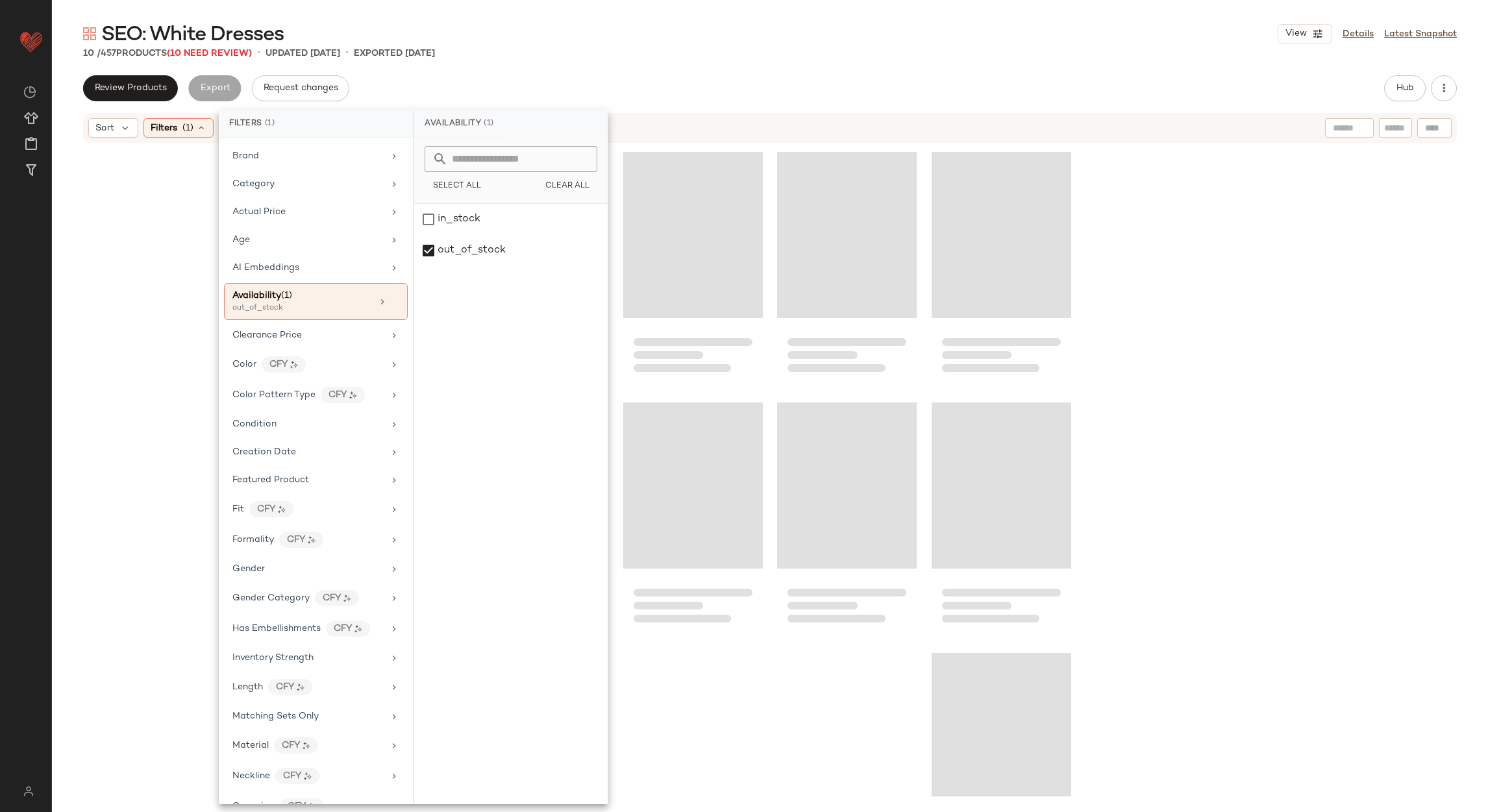
click at [569, 73] on div "SEO: White Dresses View Details Latest Snapshot 10 / 457 Products (10 Need Revi…" at bounding box center [770, 416] width 1436 height 791
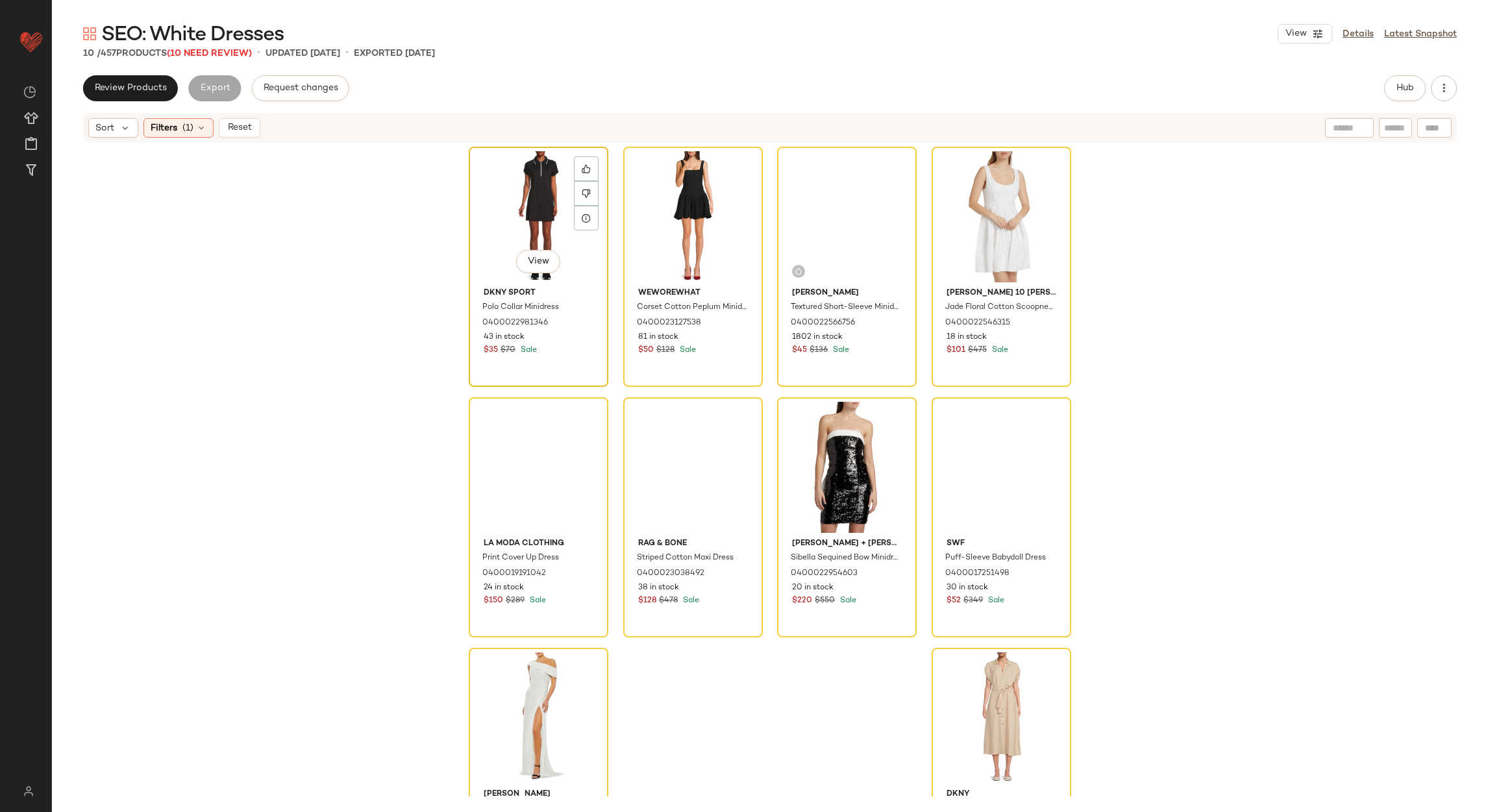
click at [550, 174] on div "View" at bounding box center [538, 217] width 130 height 131
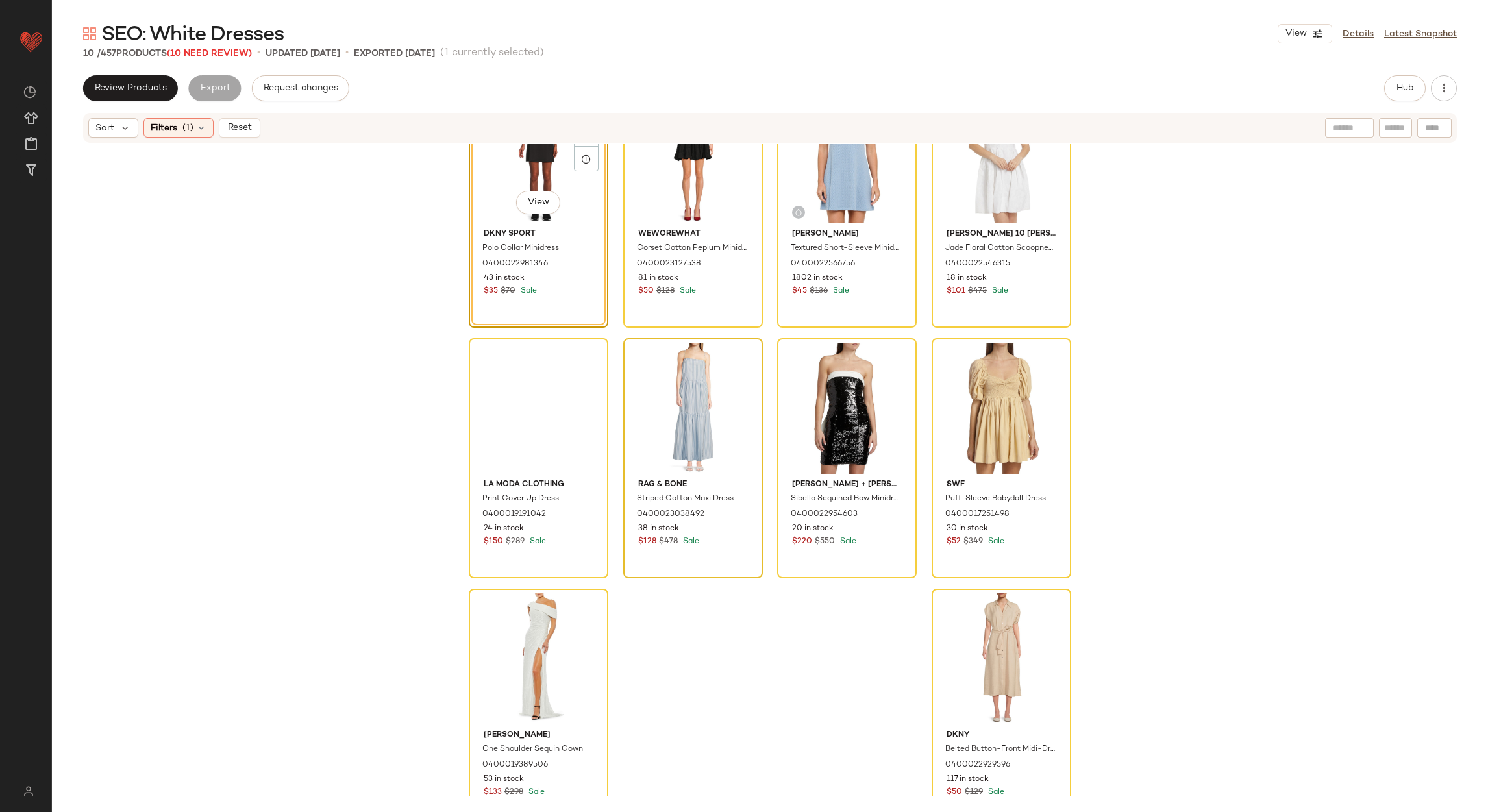
scroll to position [91, 0]
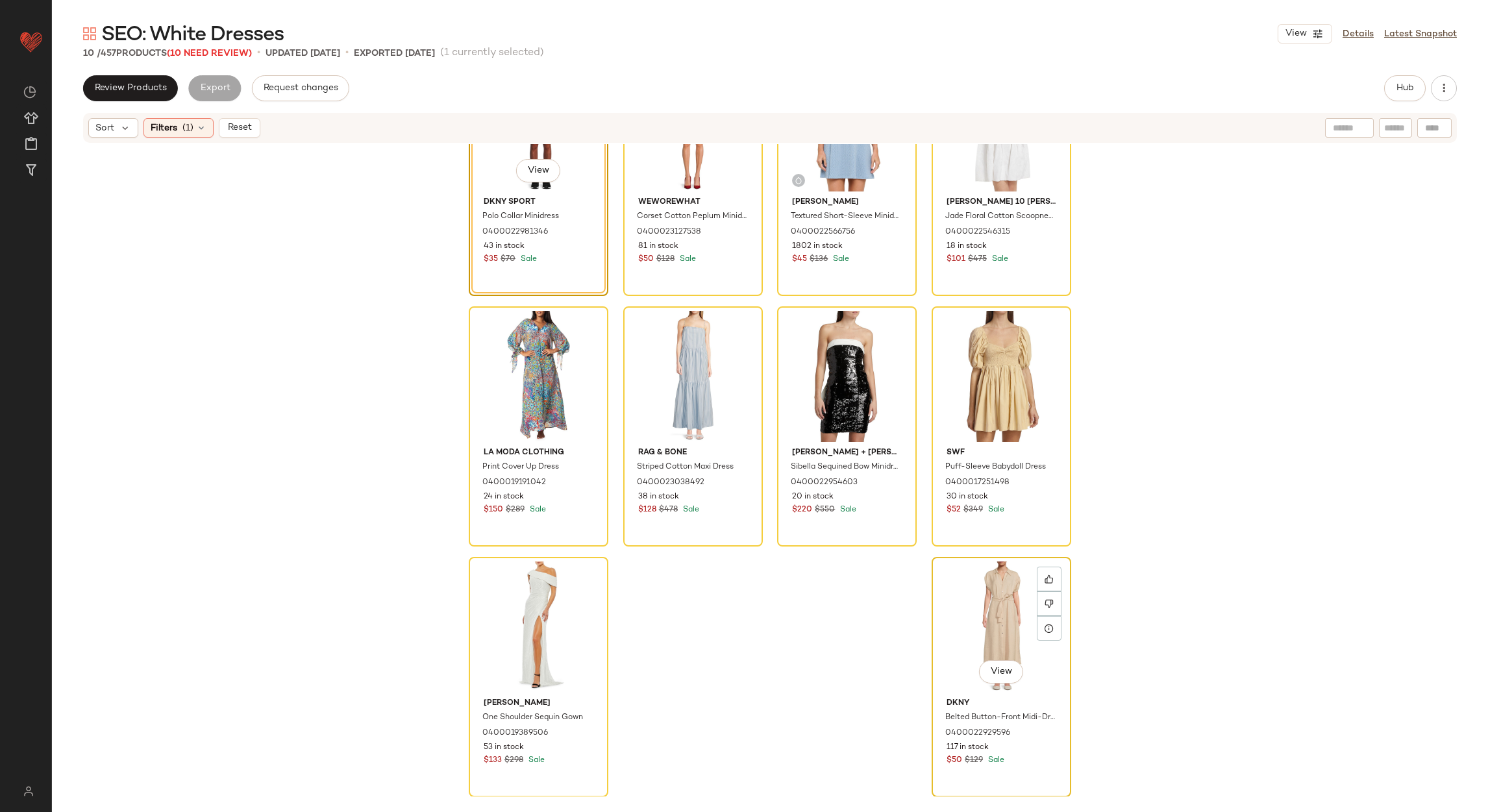
click at [998, 591] on div "View" at bounding box center [1001, 627] width 130 height 131
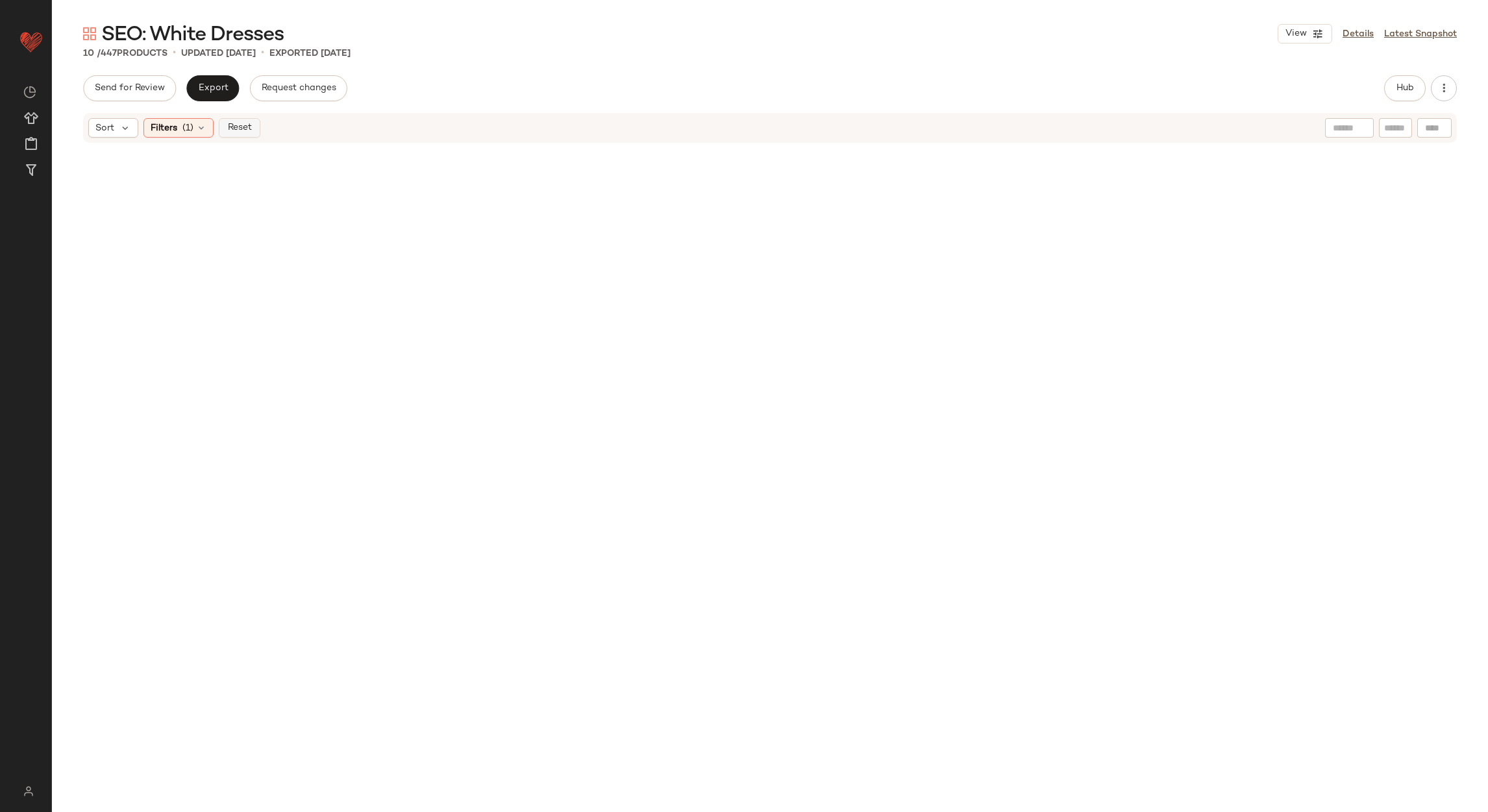
click at [249, 131] on span "Reset" at bounding box center [238, 127] width 25 height 10
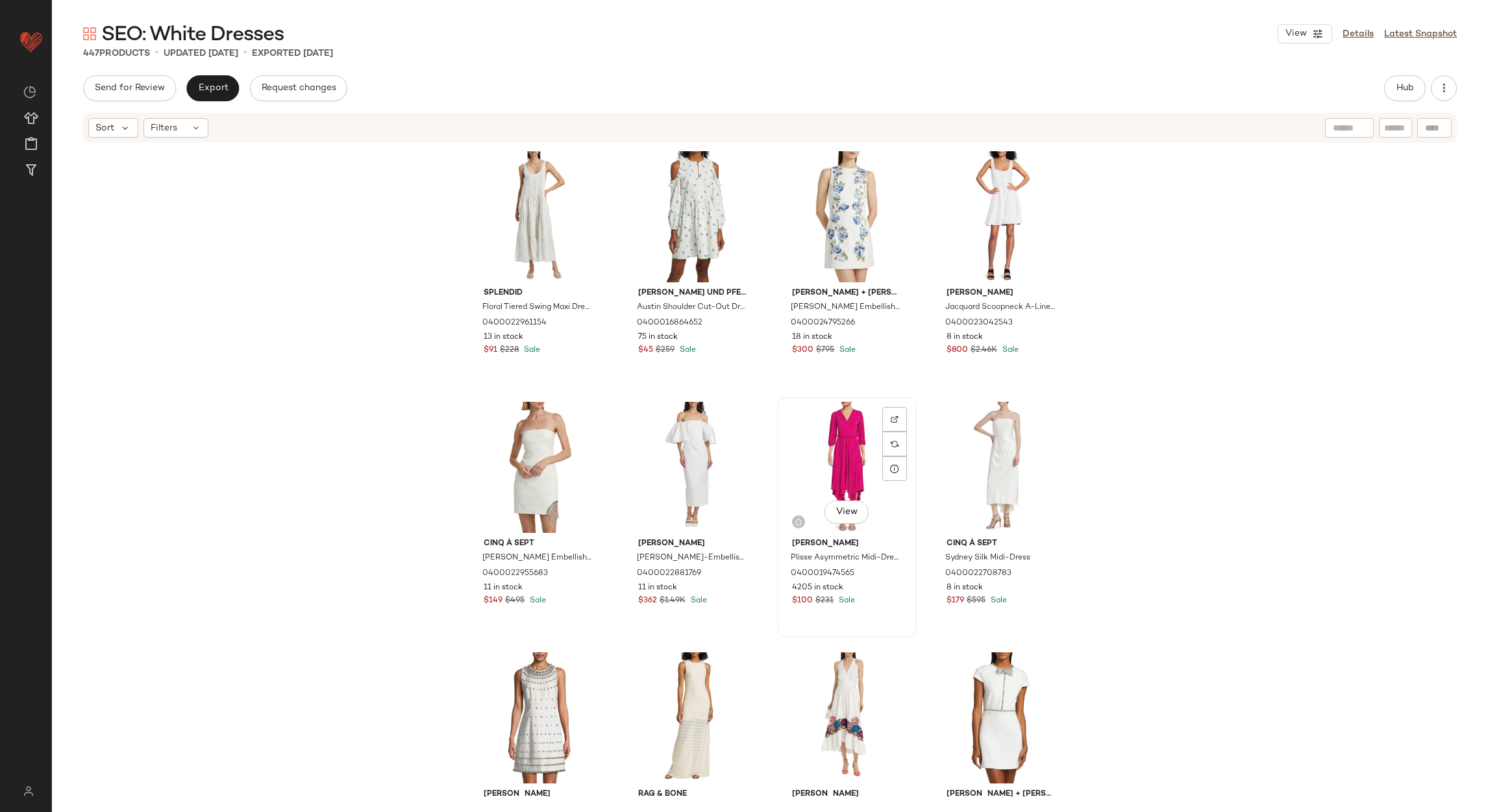
click at [833, 485] on div "View" at bounding box center [847, 467] width 130 height 131
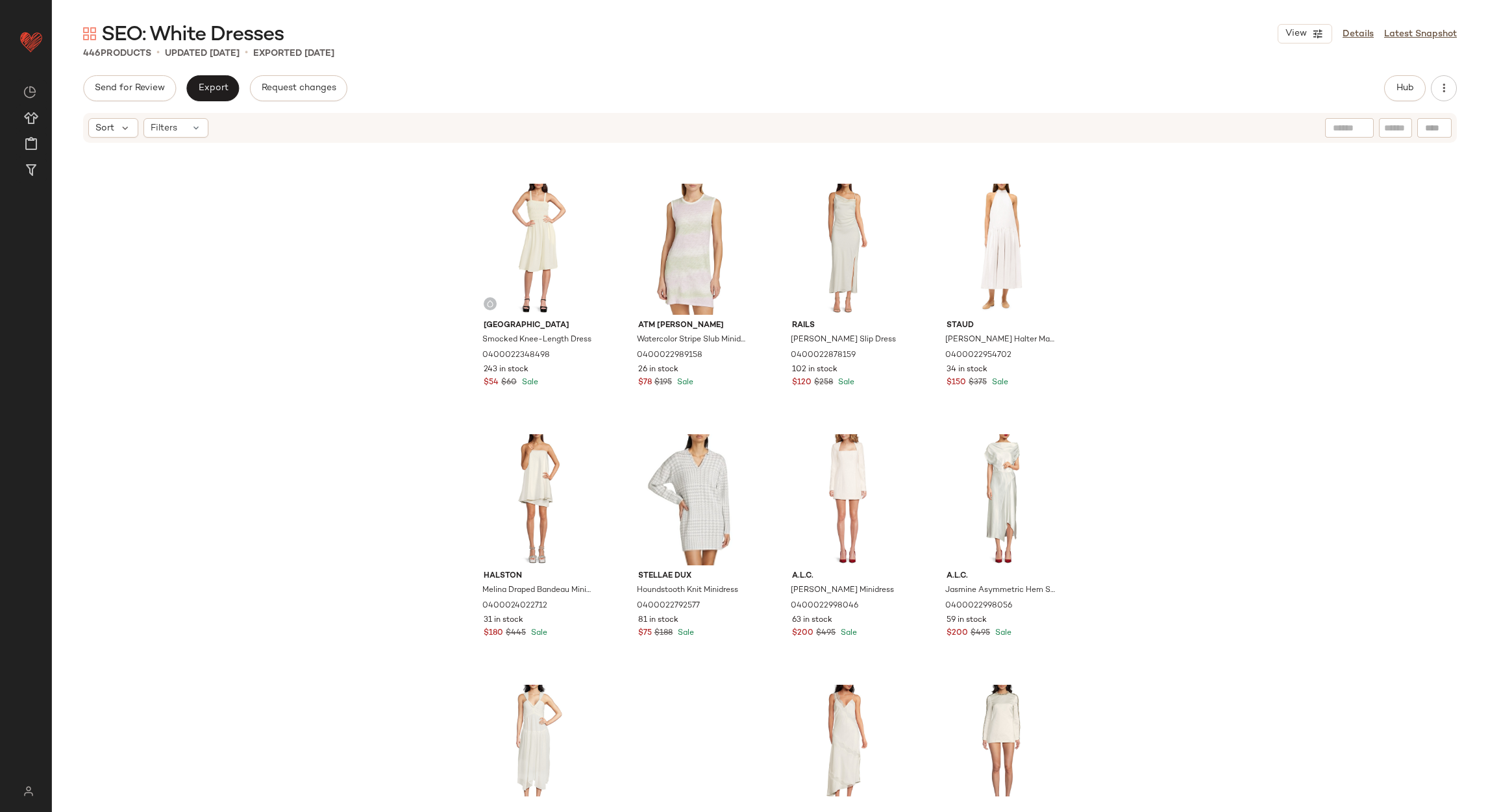
scroll to position [984, 0]
click at [194, 136] on div "Filters" at bounding box center [175, 128] width 65 height 19
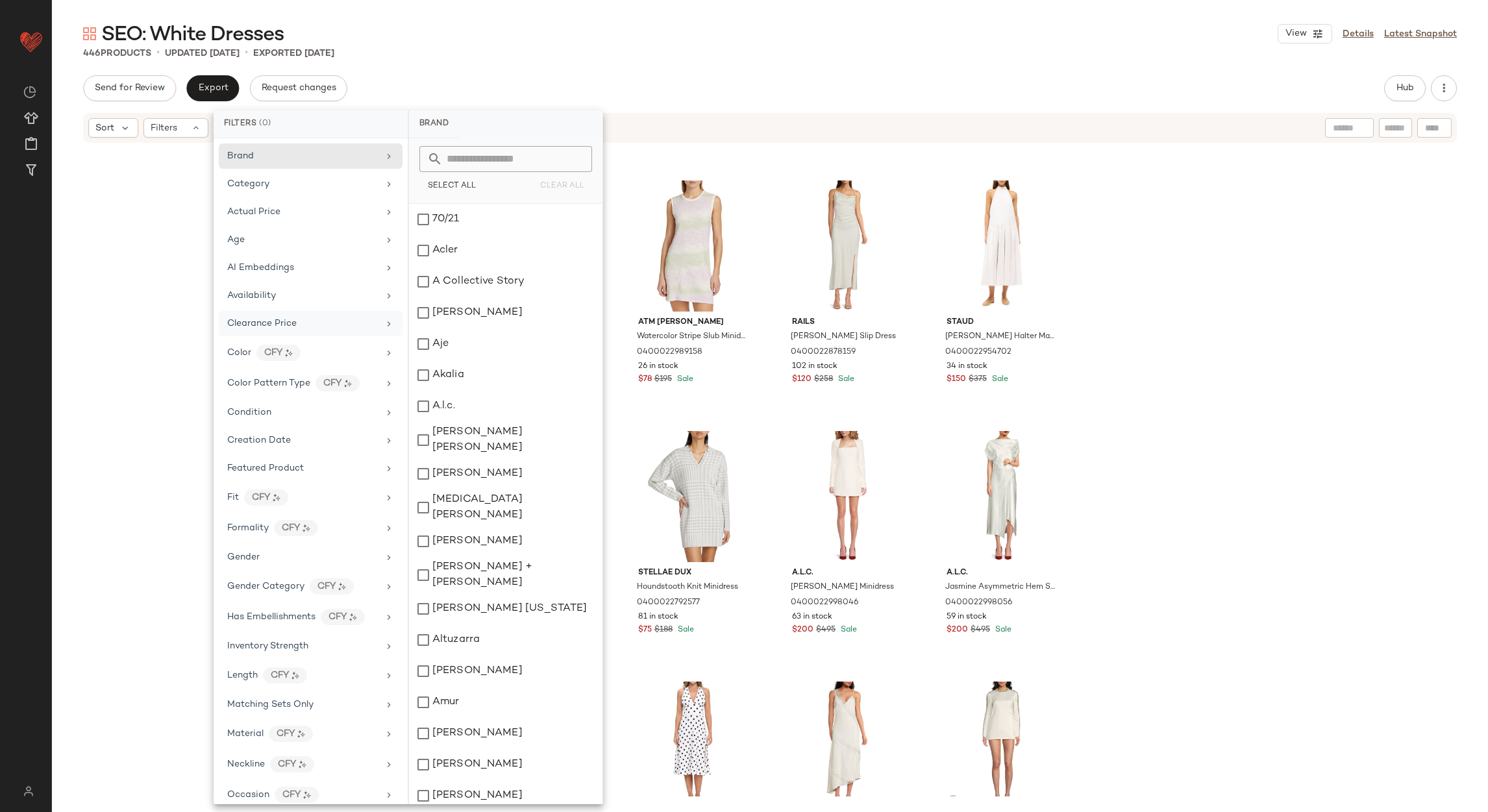
click at [294, 320] on span "Clearance Price" at bounding box center [262, 323] width 69 height 10
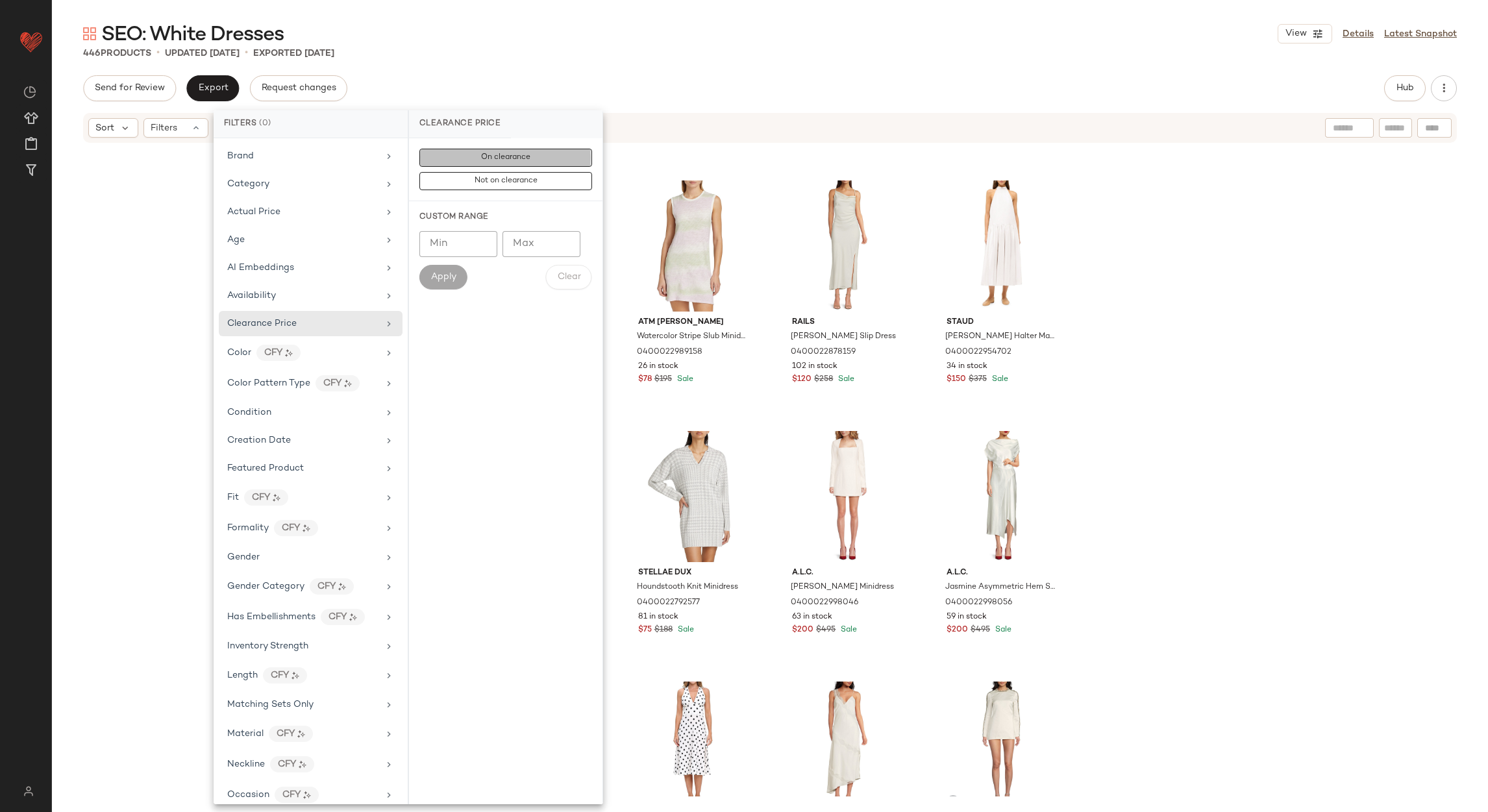
click at [494, 159] on span "On clearance" at bounding box center [505, 158] width 50 height 9
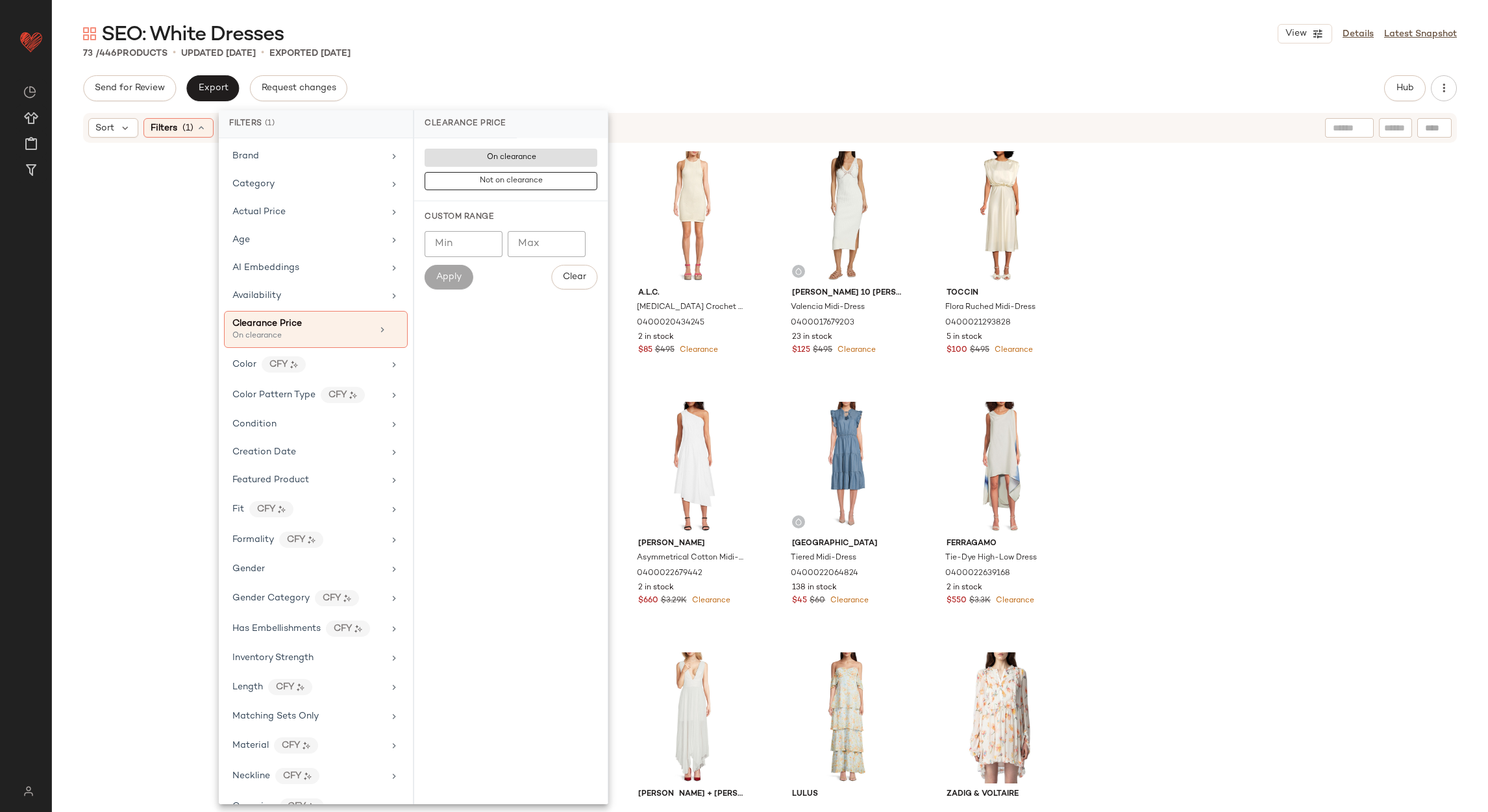
click at [796, 71] on div "SEO: White Dresses View Details Latest Snapshot 73 / 446 Products • updated Aug…" at bounding box center [770, 416] width 1436 height 791
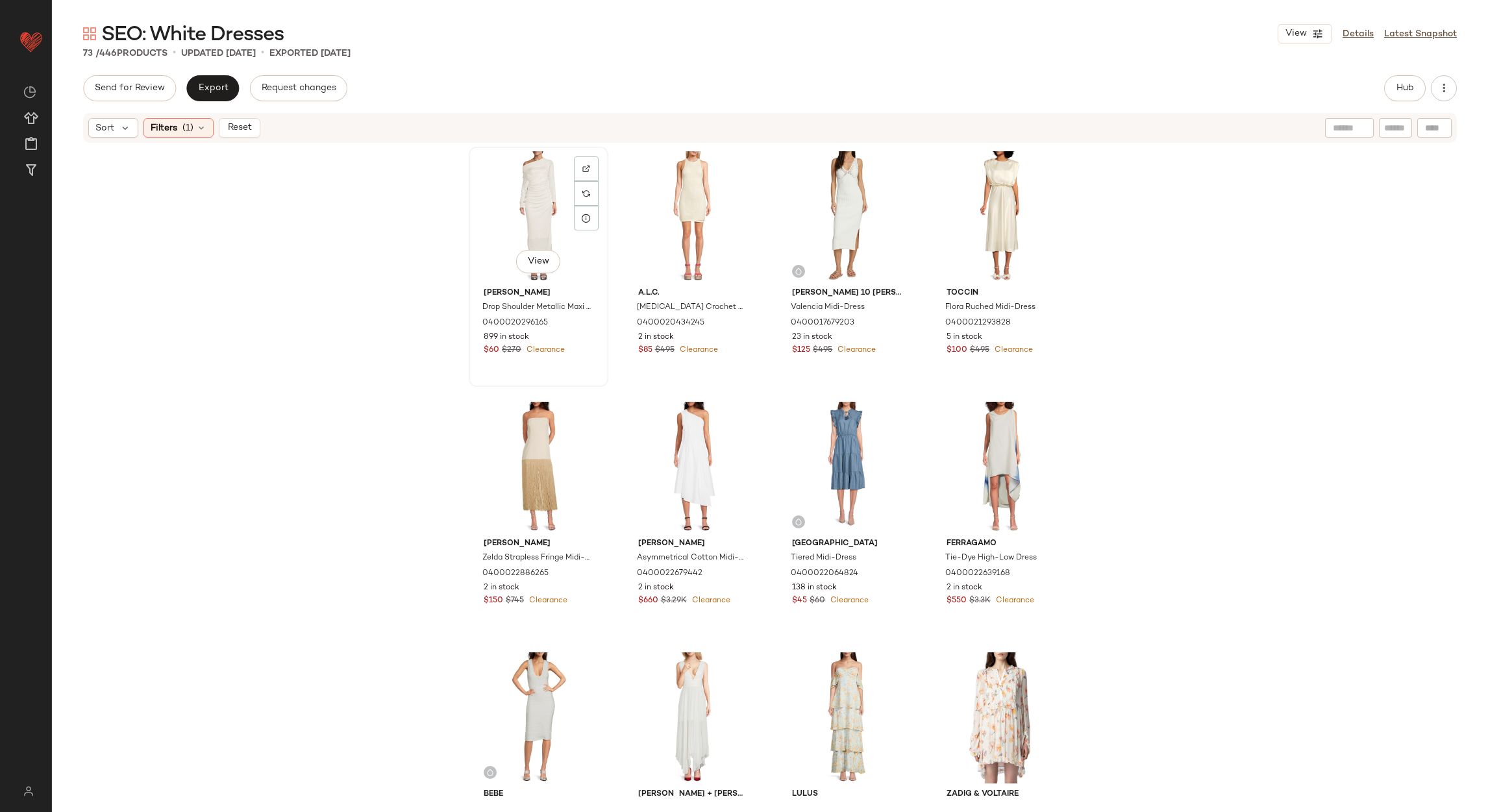
click at [539, 210] on div "View" at bounding box center [538, 217] width 130 height 131
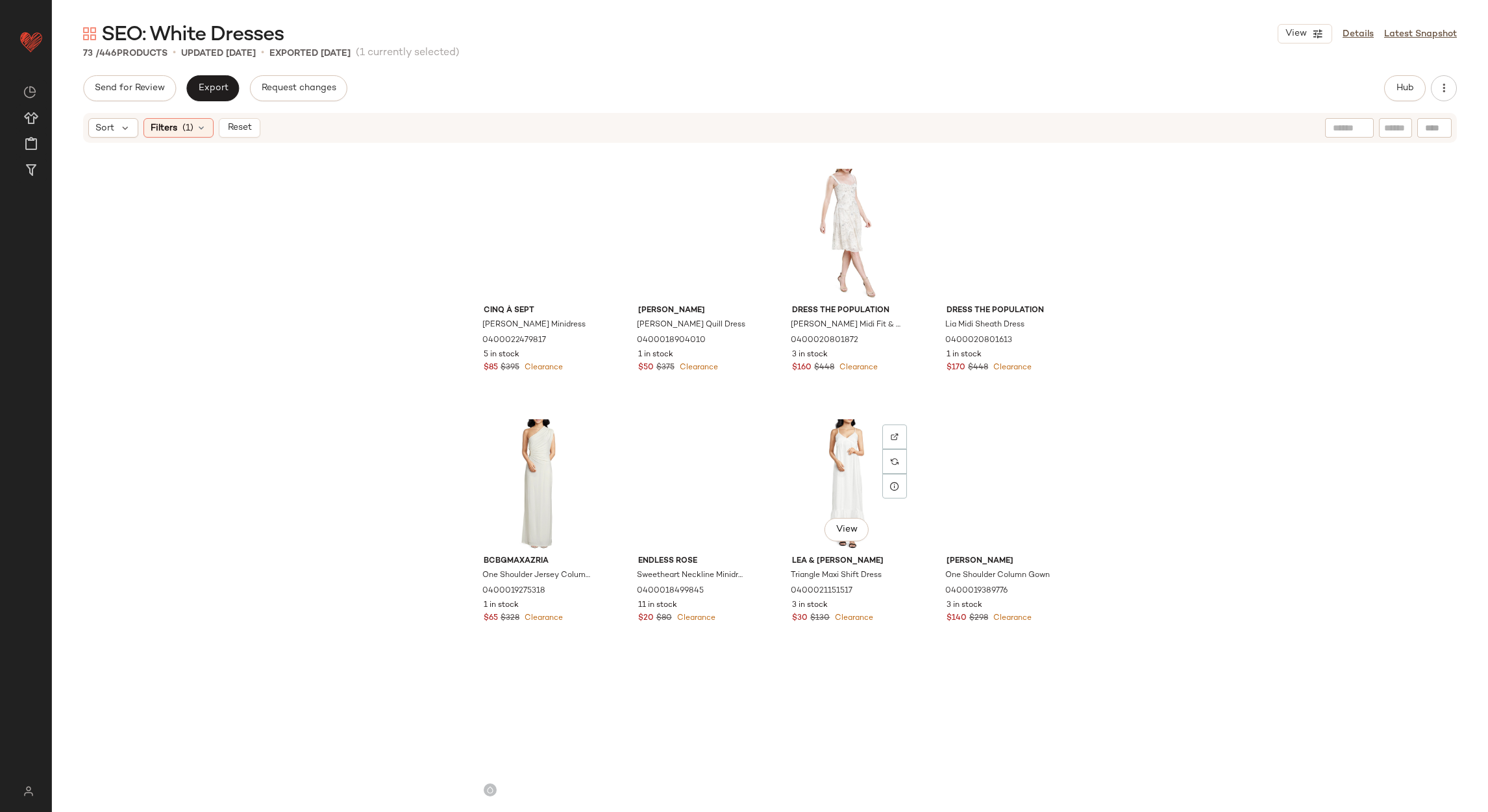
scroll to position [4111, 0]
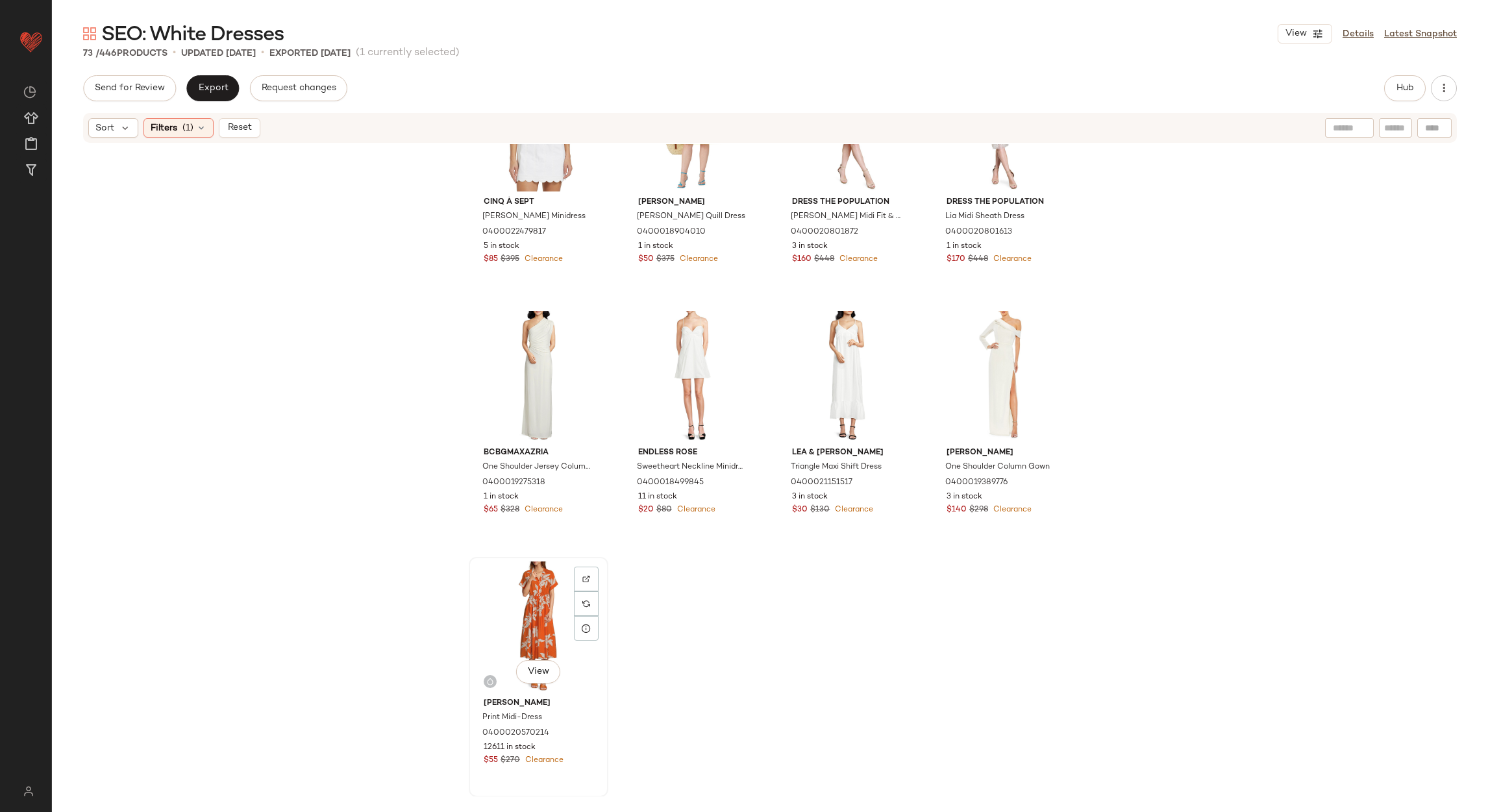
click at [544, 602] on div "View" at bounding box center [538, 627] width 130 height 131
click at [535, 591] on div "View" at bounding box center [538, 627] width 130 height 131
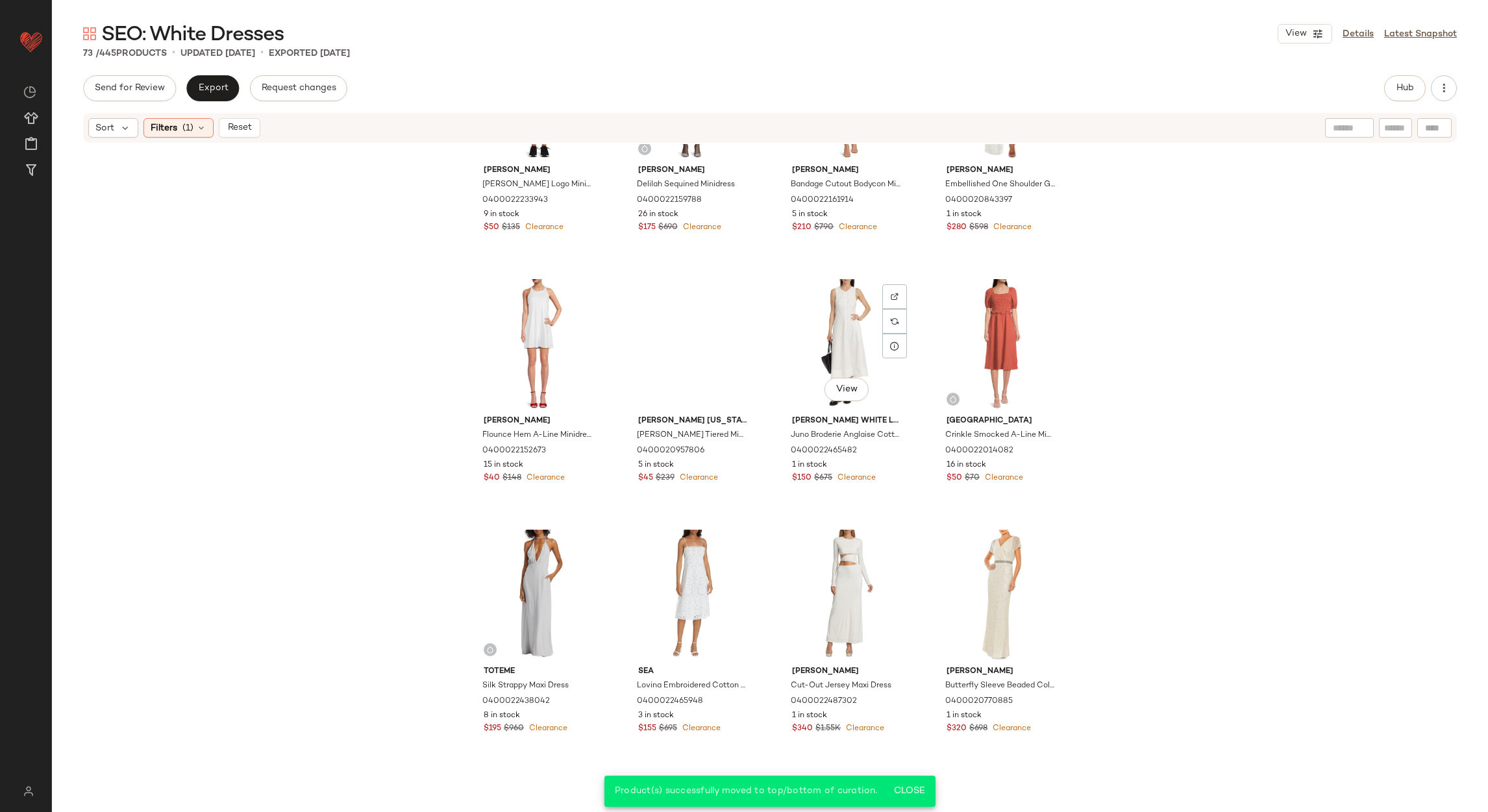
scroll to position [3179, 0]
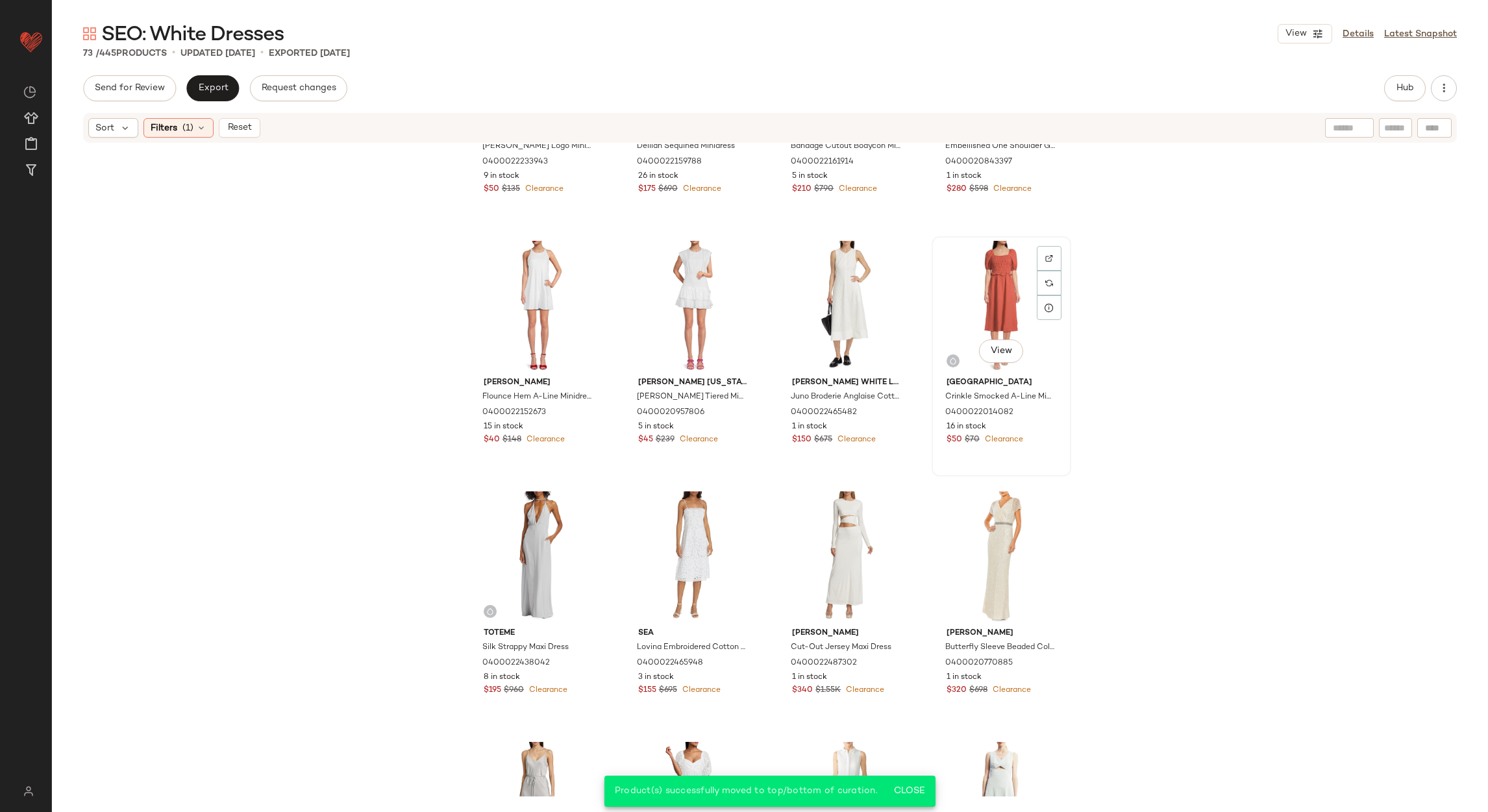
click at [971, 273] on div "View" at bounding box center [1001, 307] width 130 height 131
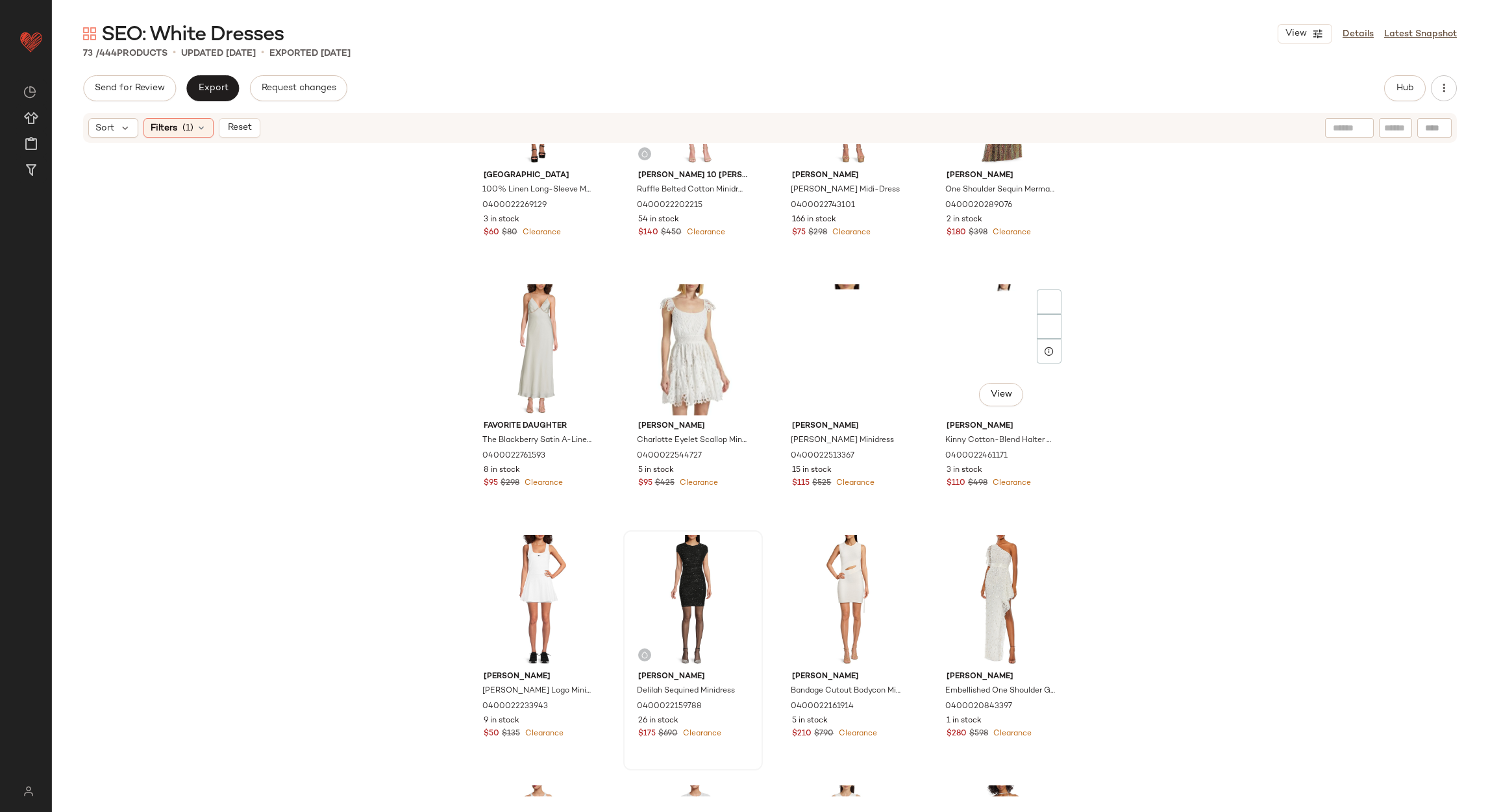
scroll to position [2691, 0]
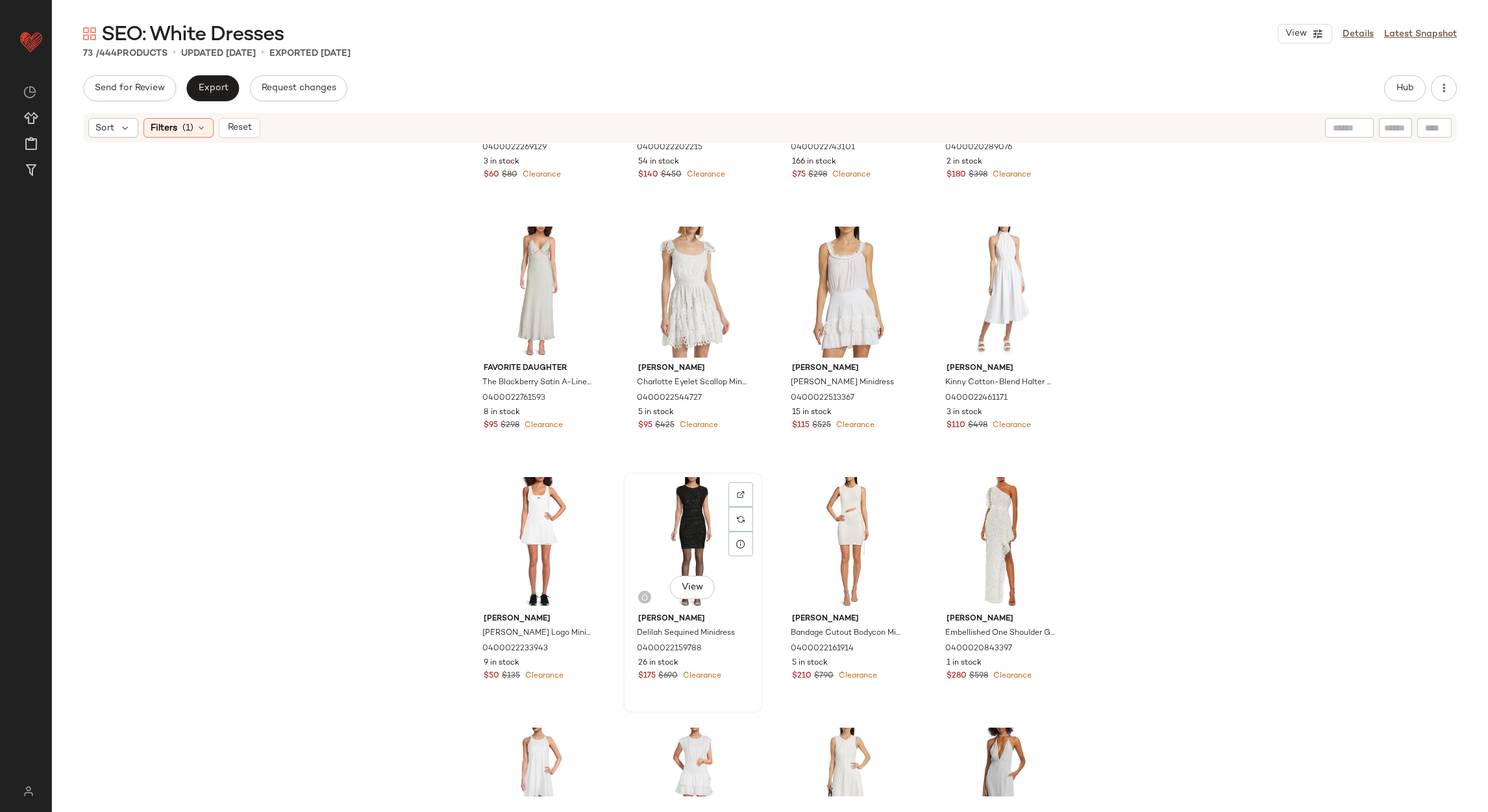
click at [656, 532] on div "View" at bounding box center [692, 543] width 130 height 131
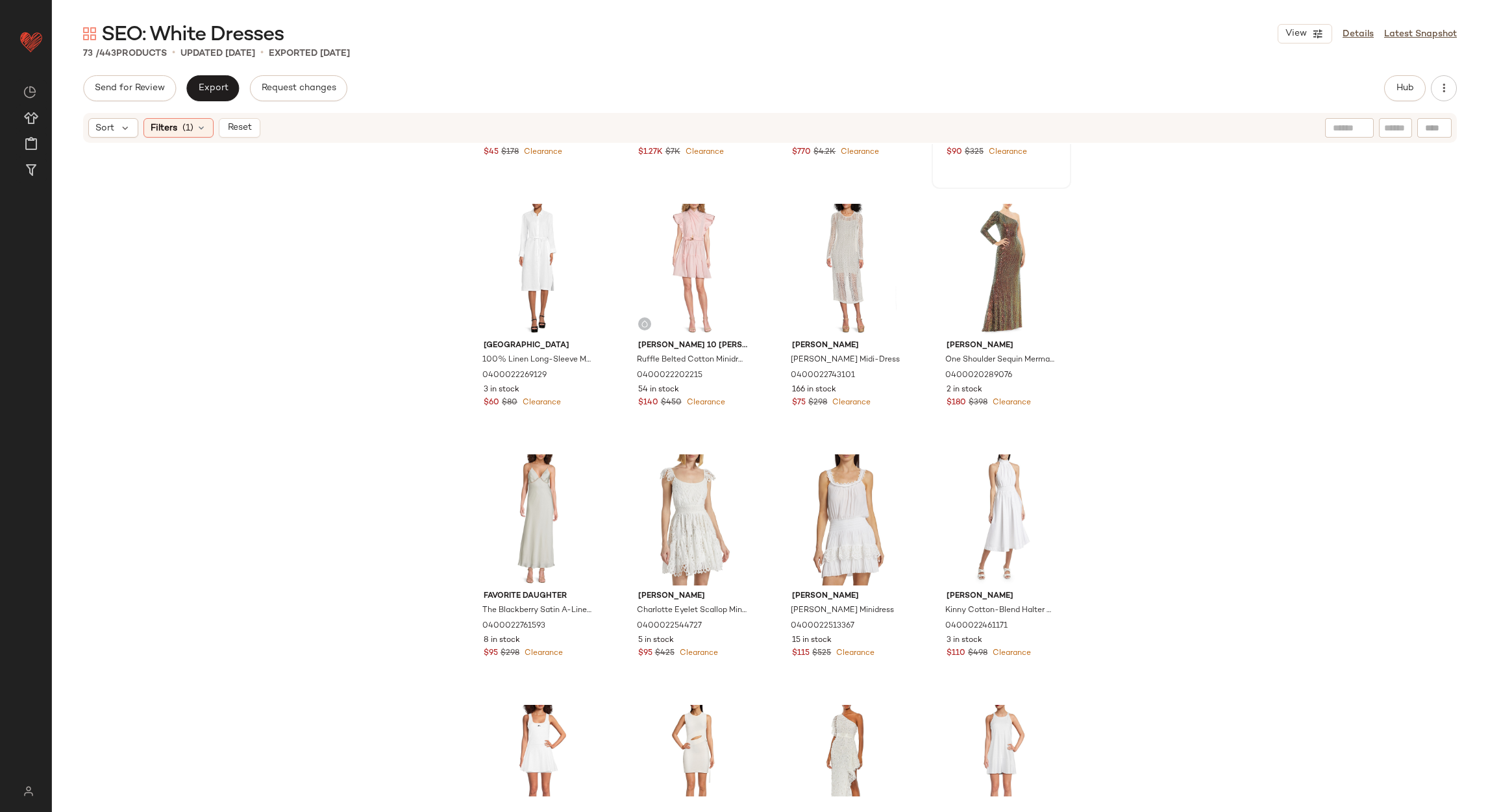
scroll to position [2301, 0]
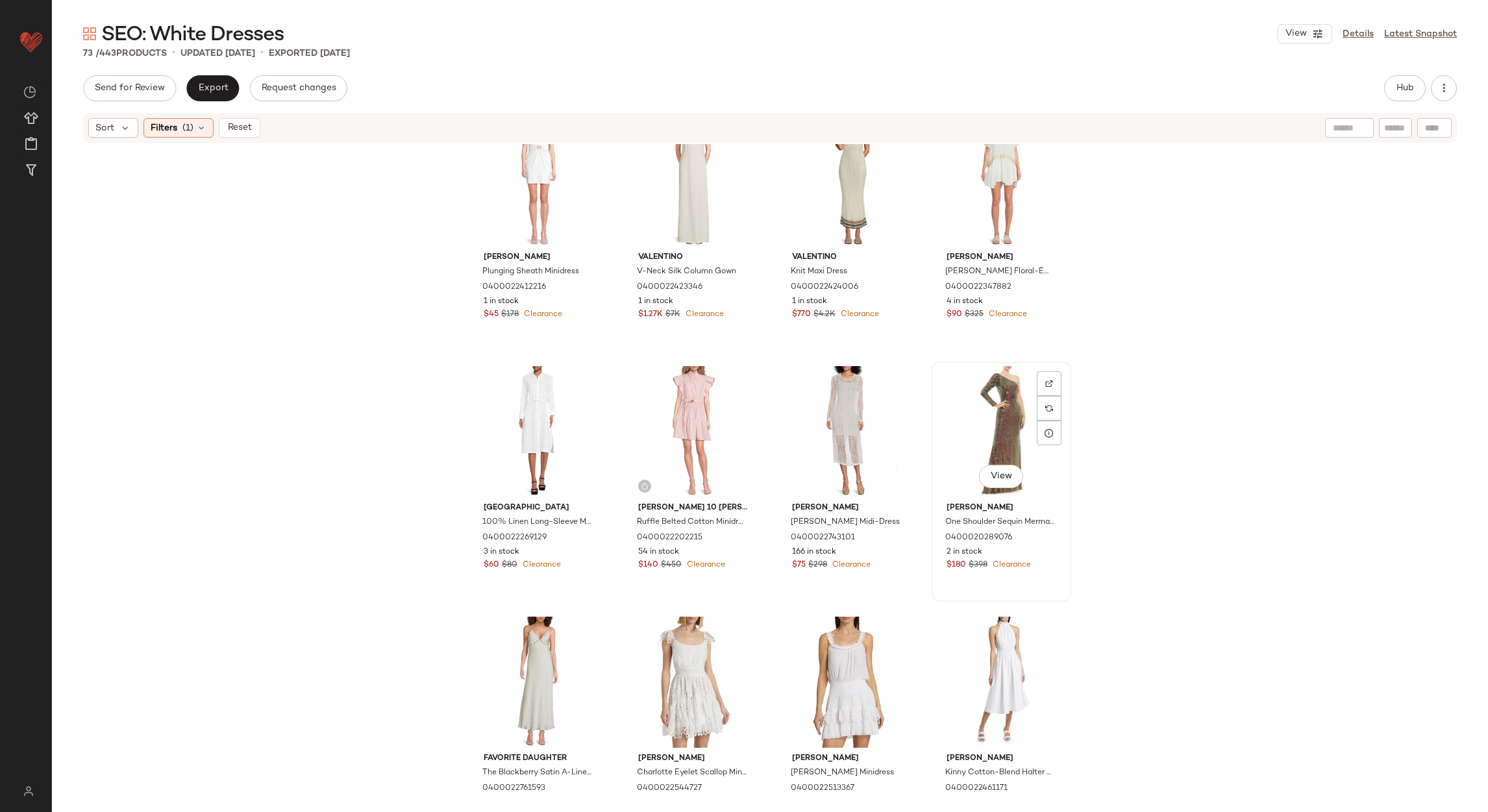
click at [966, 424] on div "View" at bounding box center [1001, 432] width 130 height 131
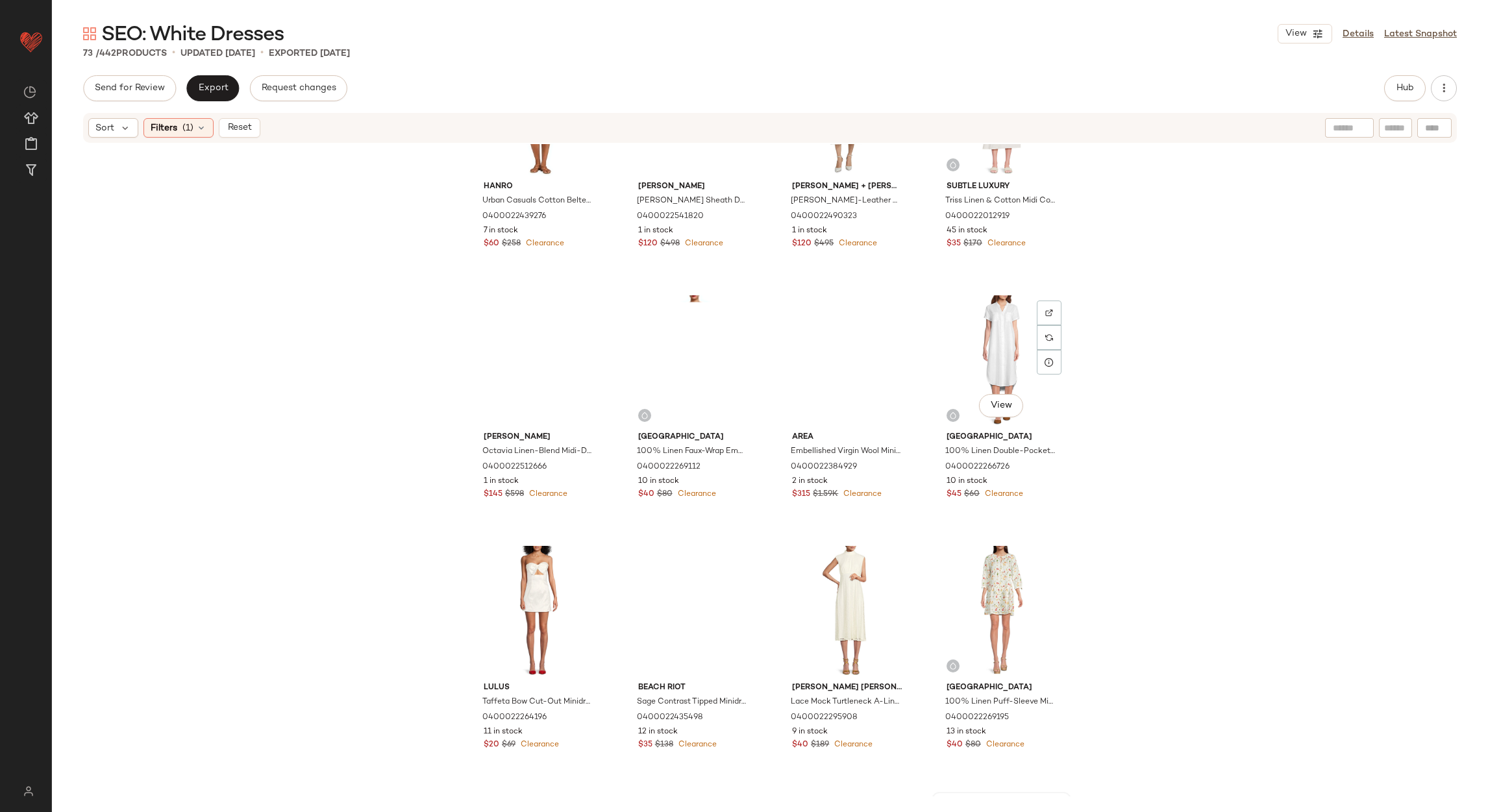
scroll to position [1327, 0]
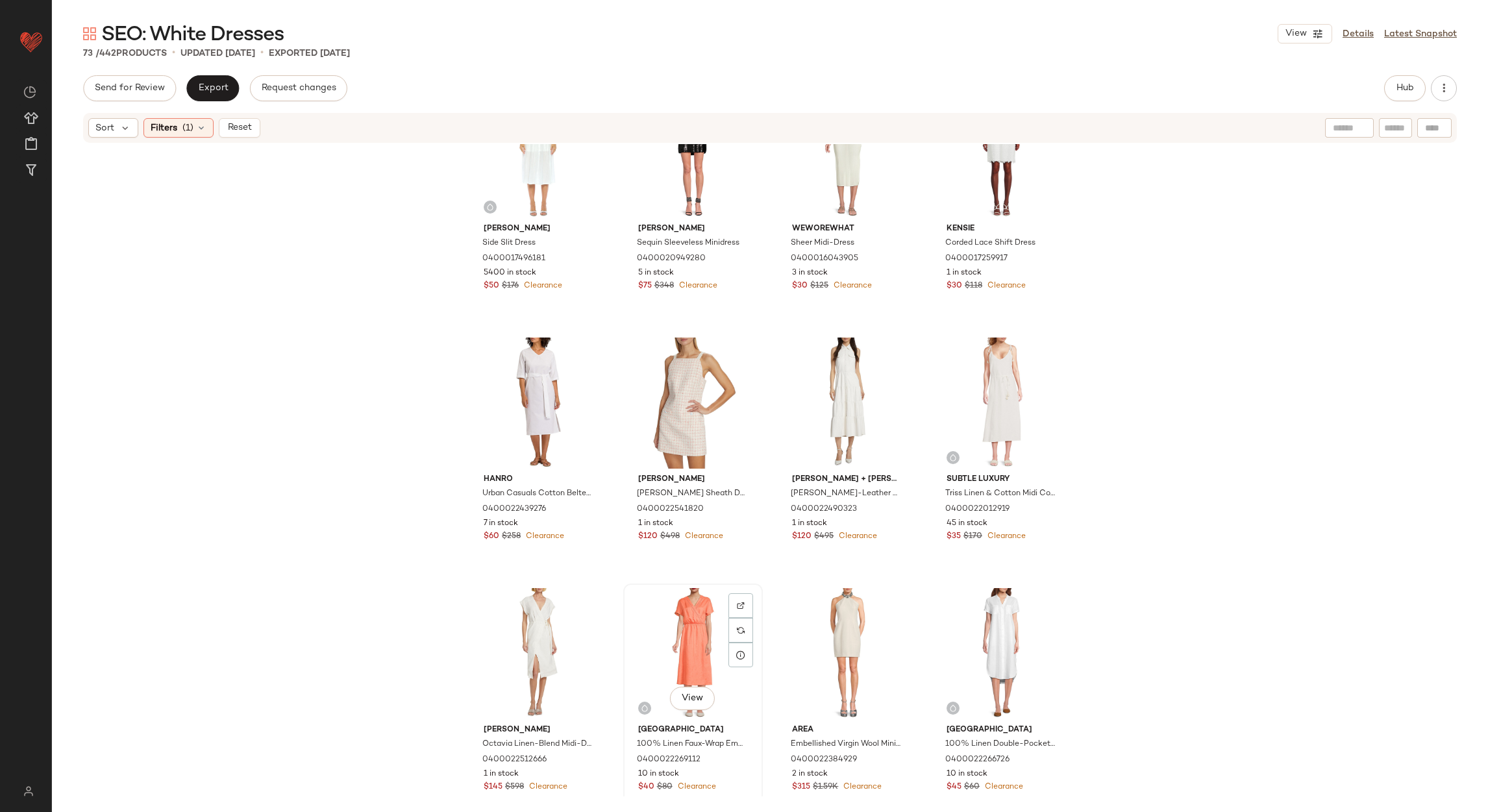
click at [692, 635] on div "View" at bounding box center [692, 654] width 130 height 131
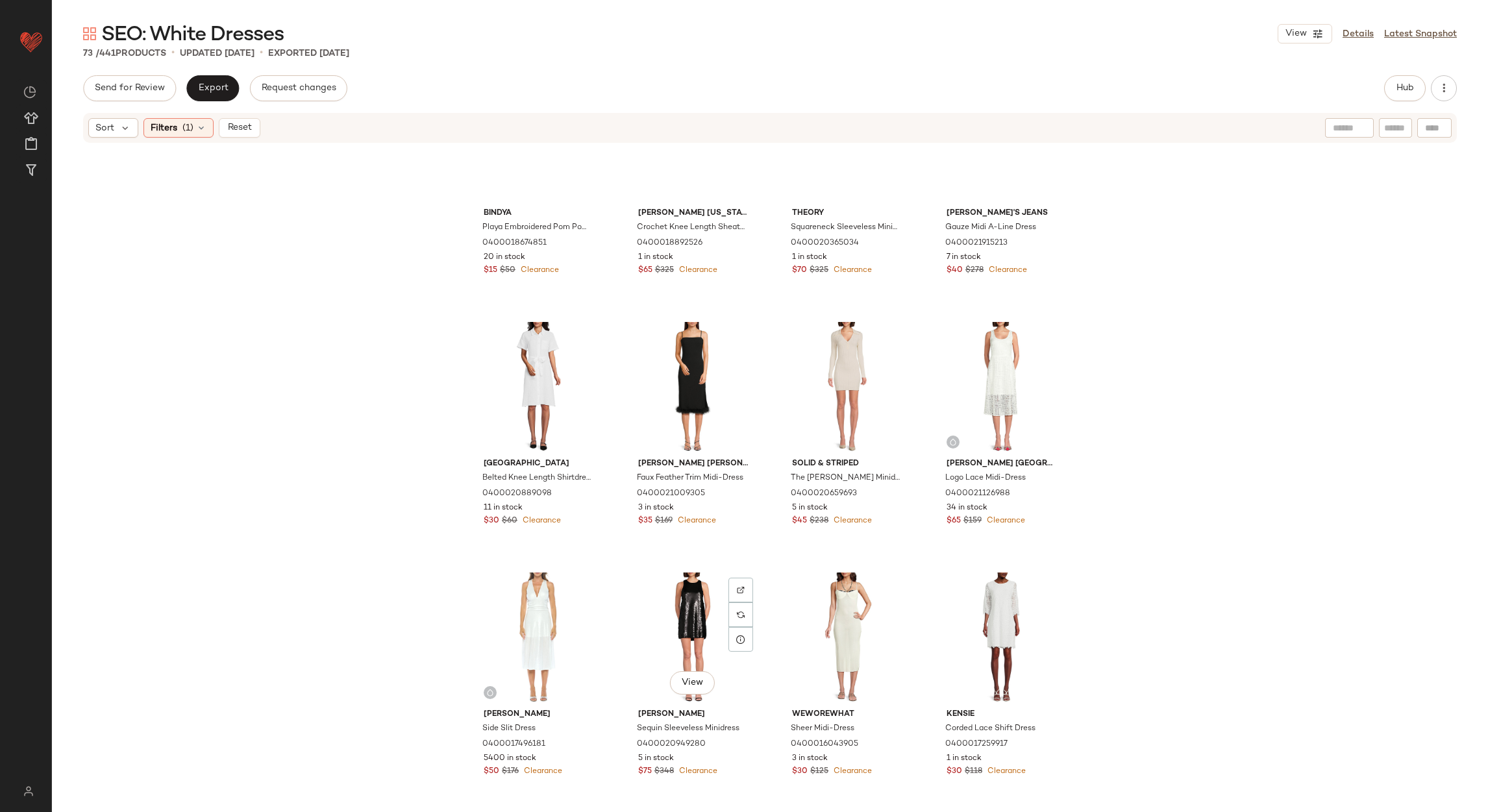
scroll to position [840, 0]
click at [682, 615] on div "View" at bounding box center [692, 640] width 130 height 131
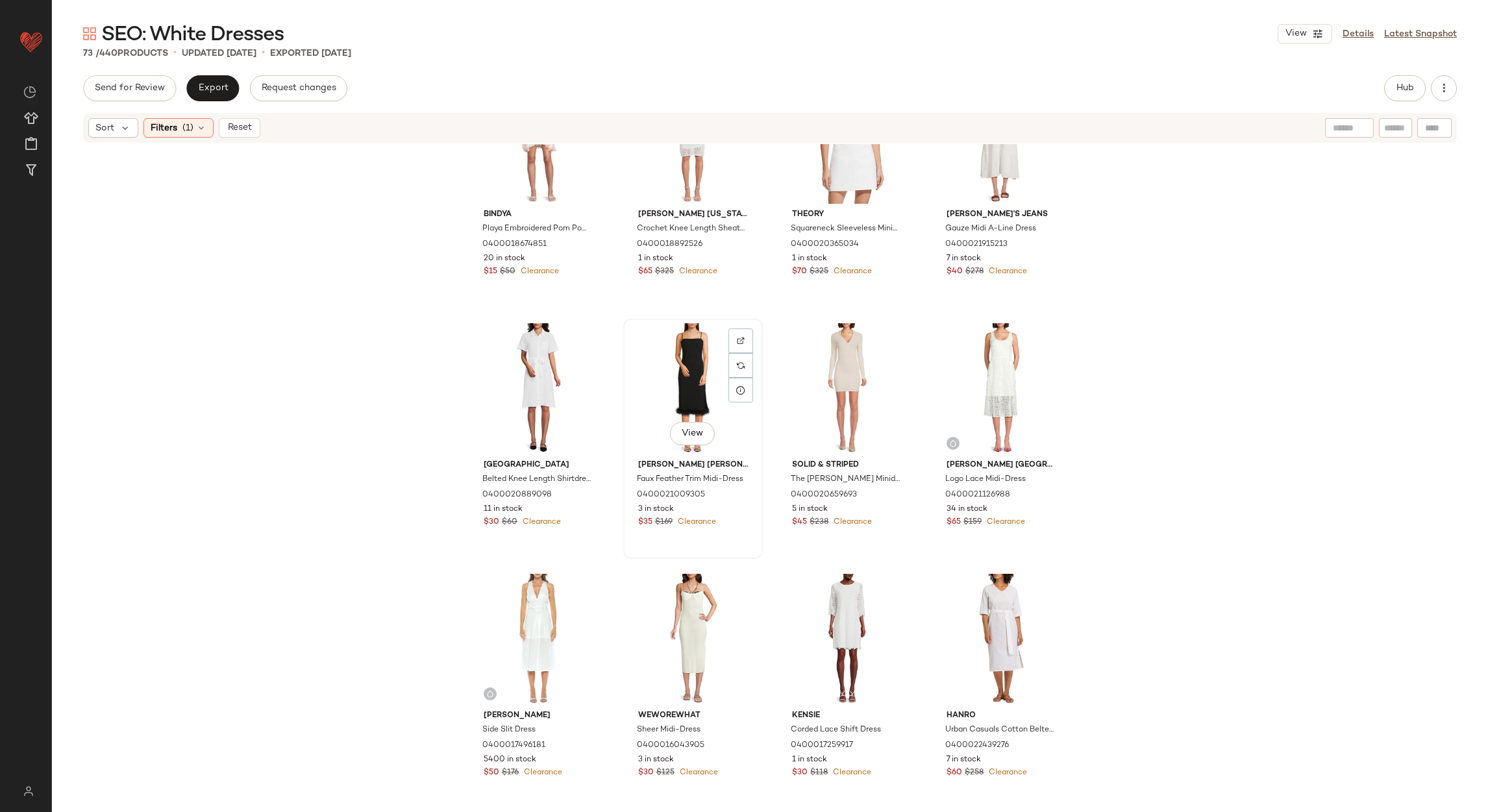
click at [691, 370] on div "View" at bounding box center [692, 389] width 130 height 131
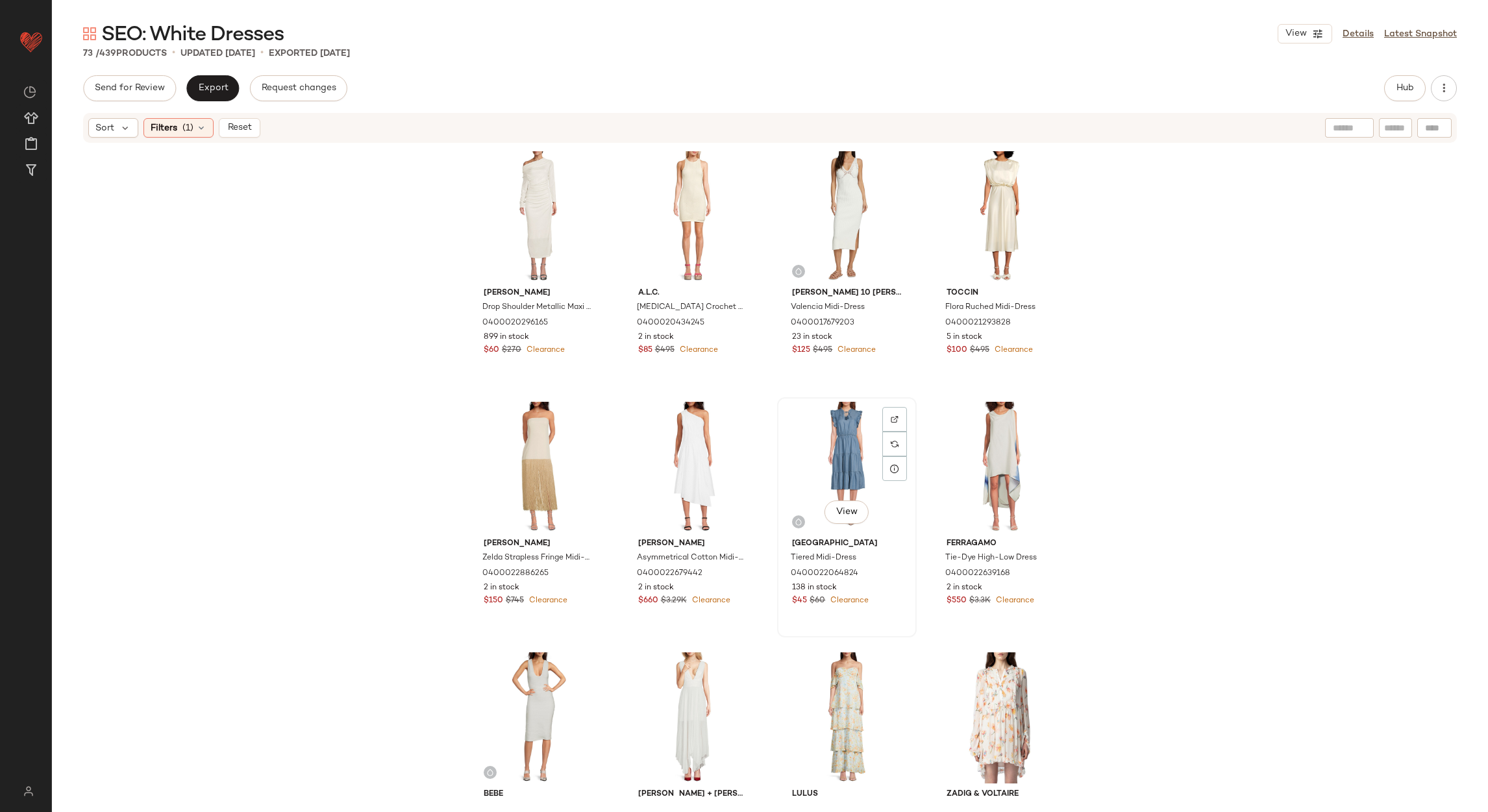
click at [838, 424] on div "View" at bounding box center [847, 467] width 130 height 131
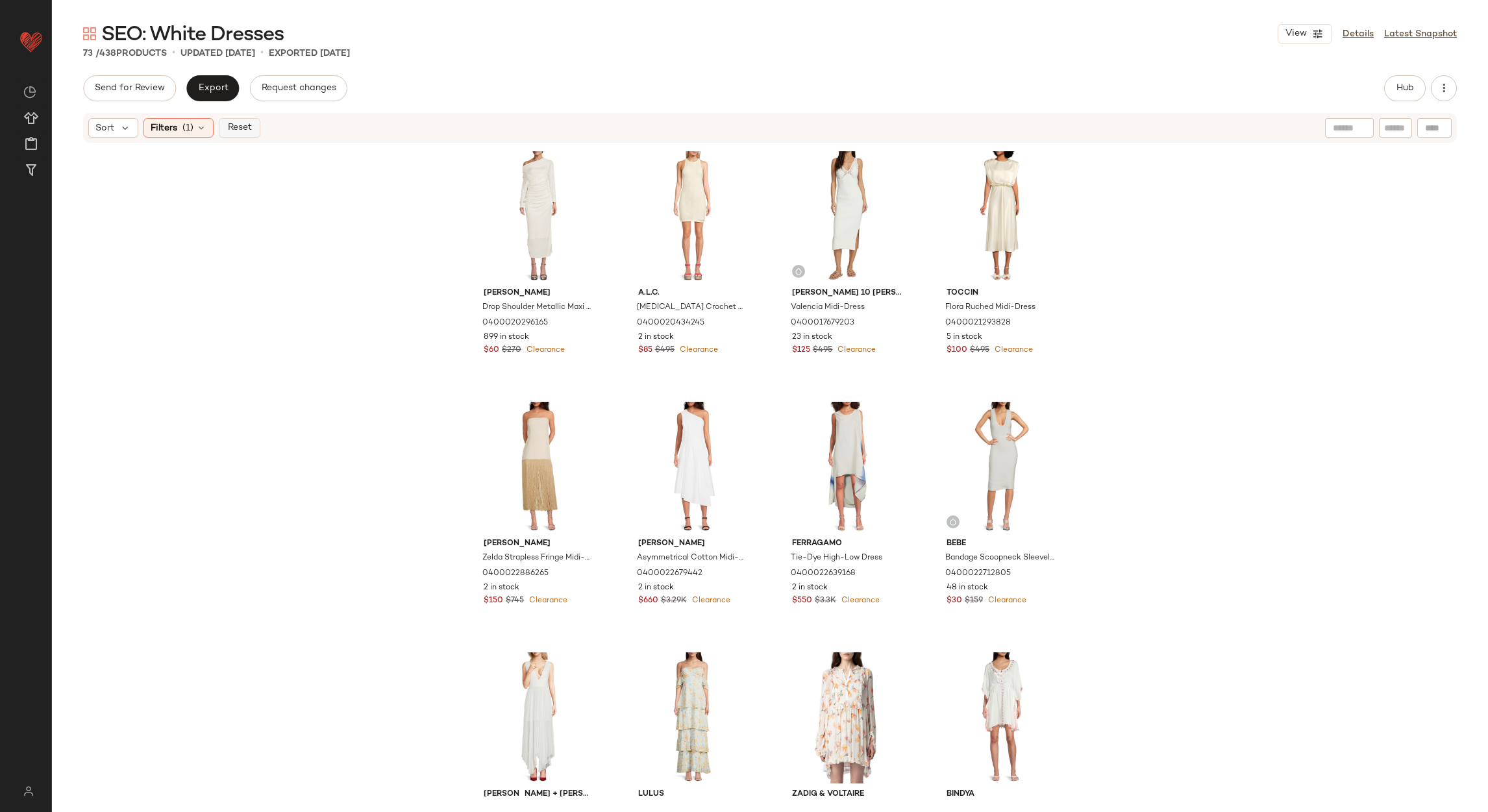
click at [257, 127] on button "Reset" at bounding box center [240, 128] width 42 height 19
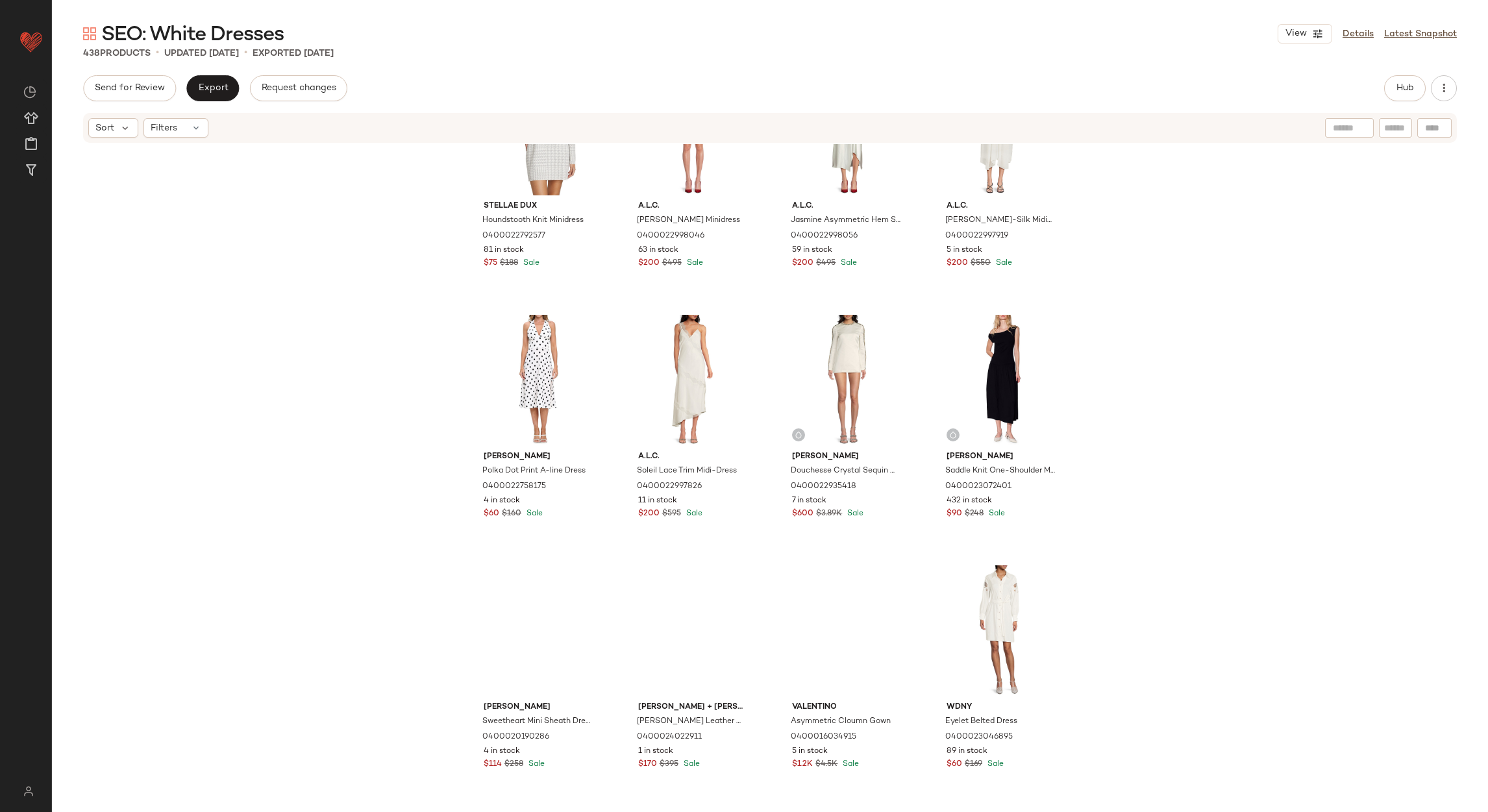
scroll to position [1373, 0]
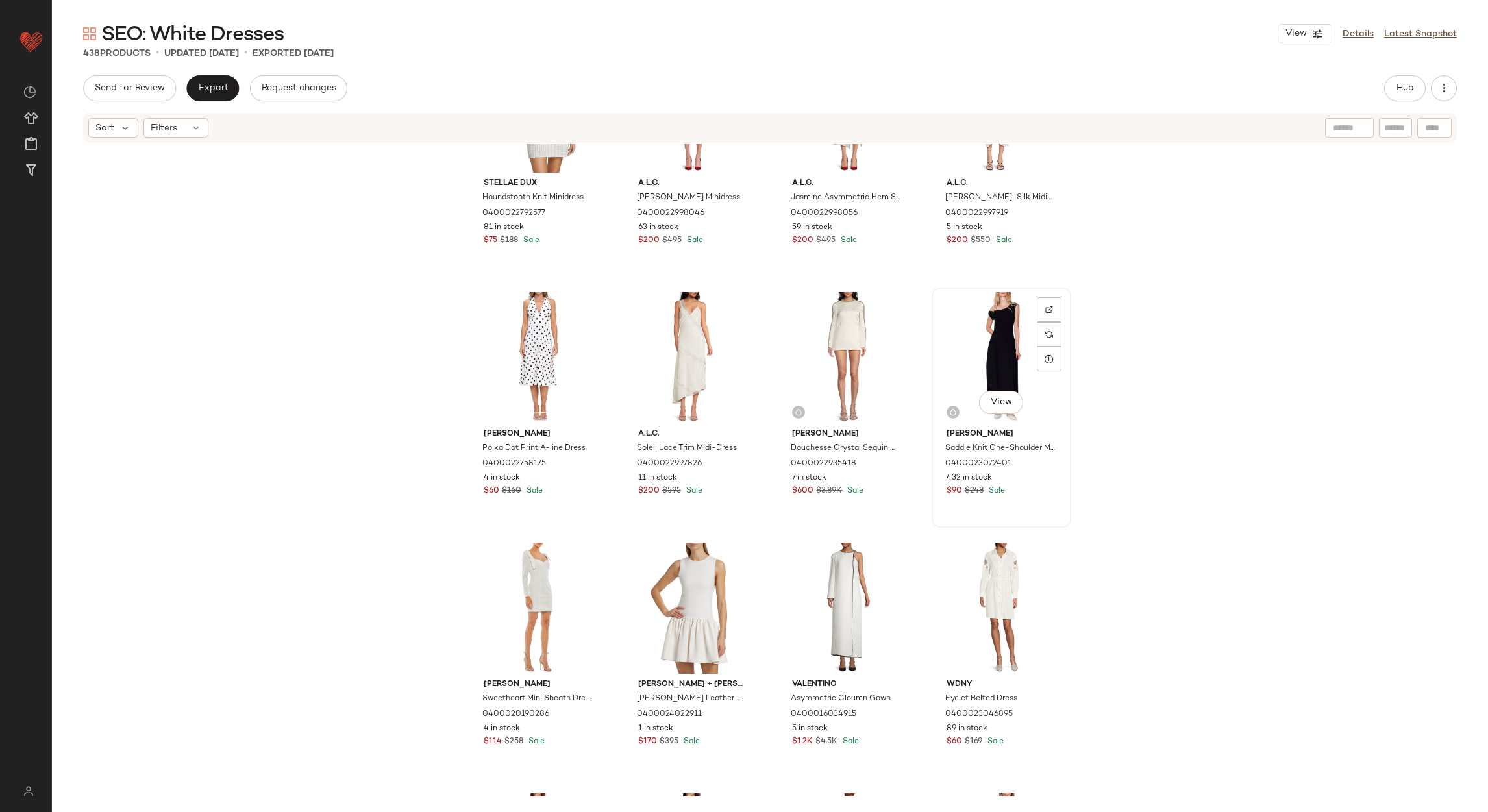
click at [1007, 317] on div "View" at bounding box center [1001, 358] width 130 height 131
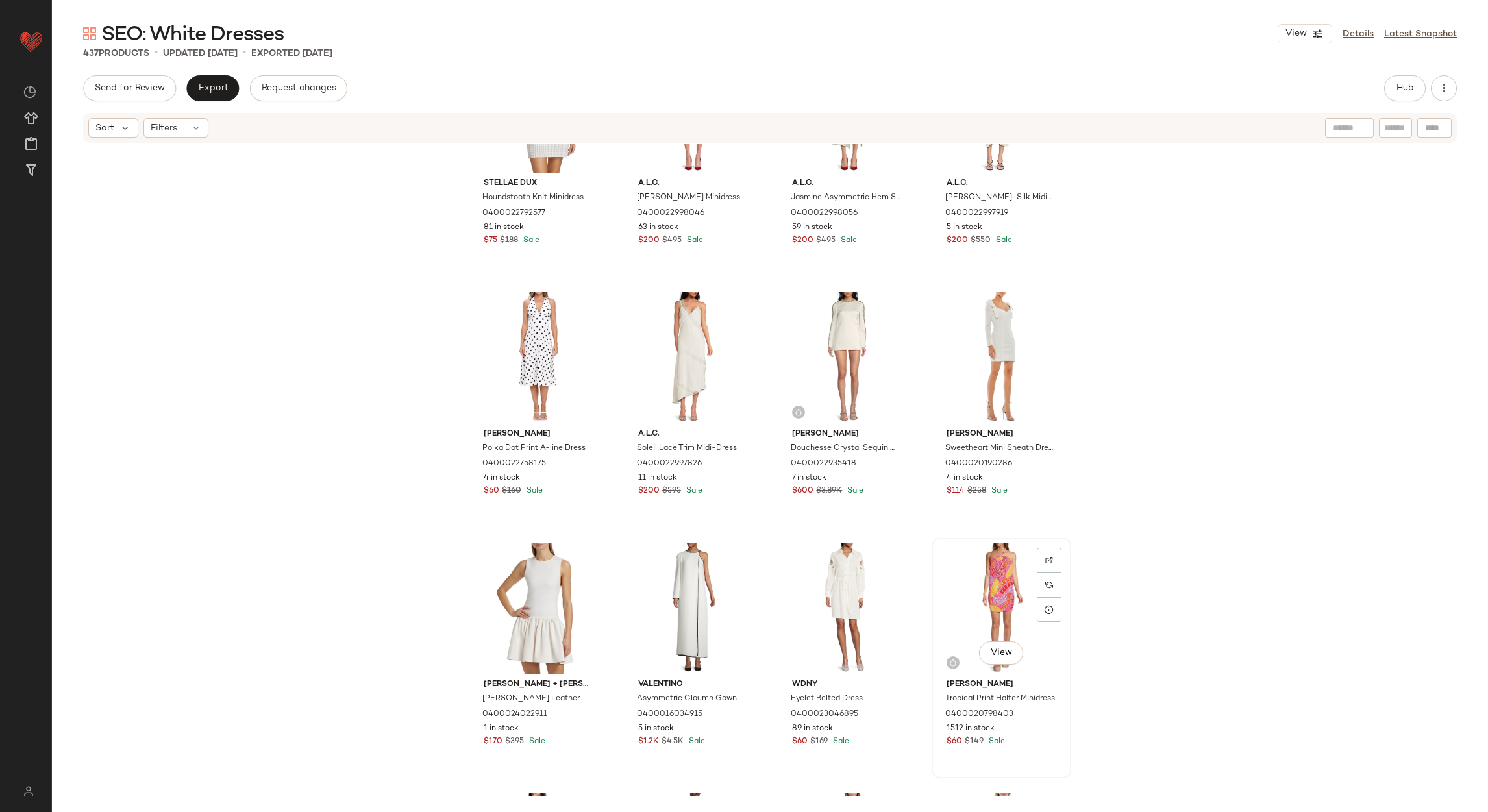
click at [979, 562] on div "View" at bounding box center [1001, 609] width 130 height 131
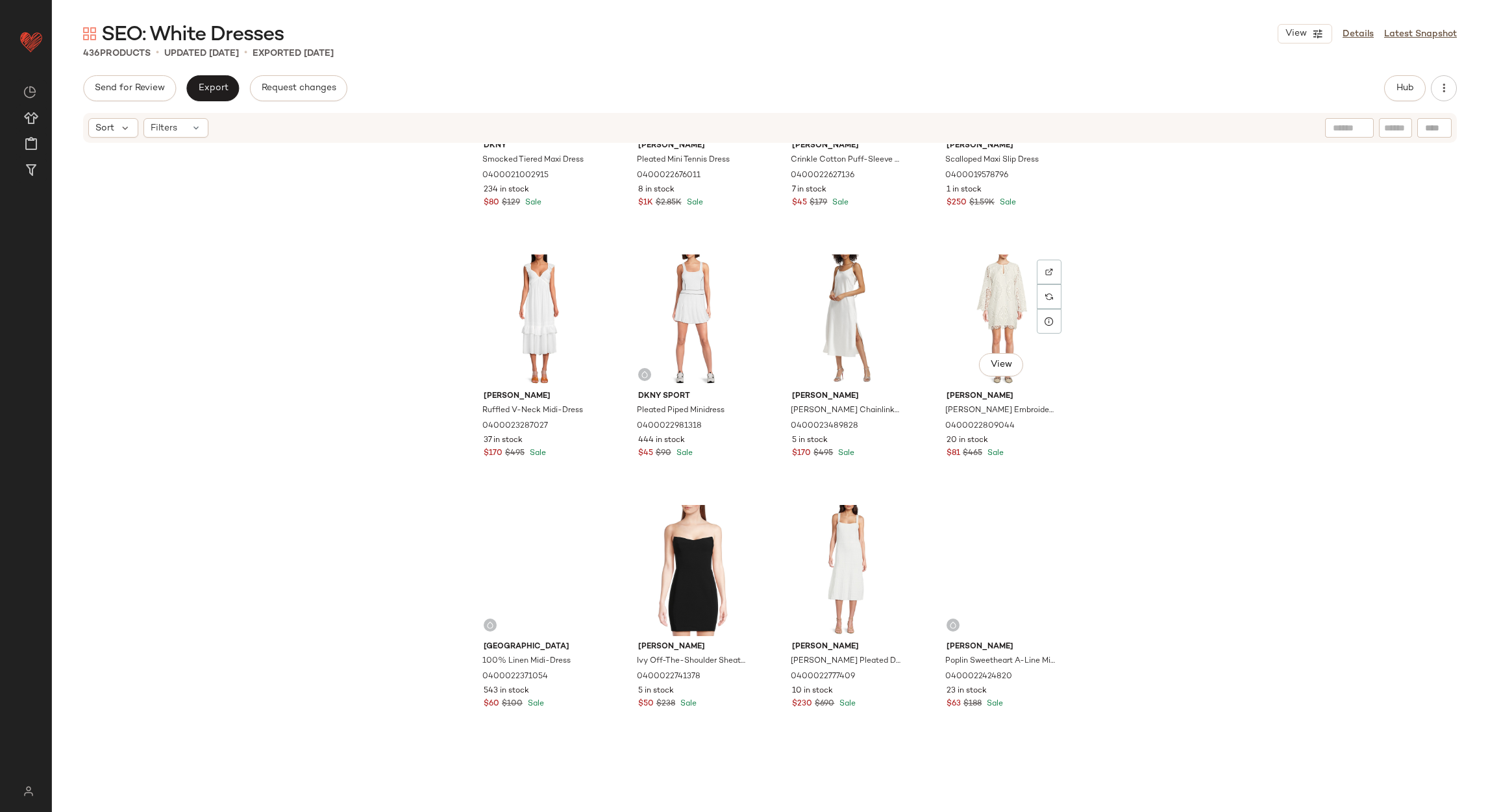
scroll to position [2250, 0]
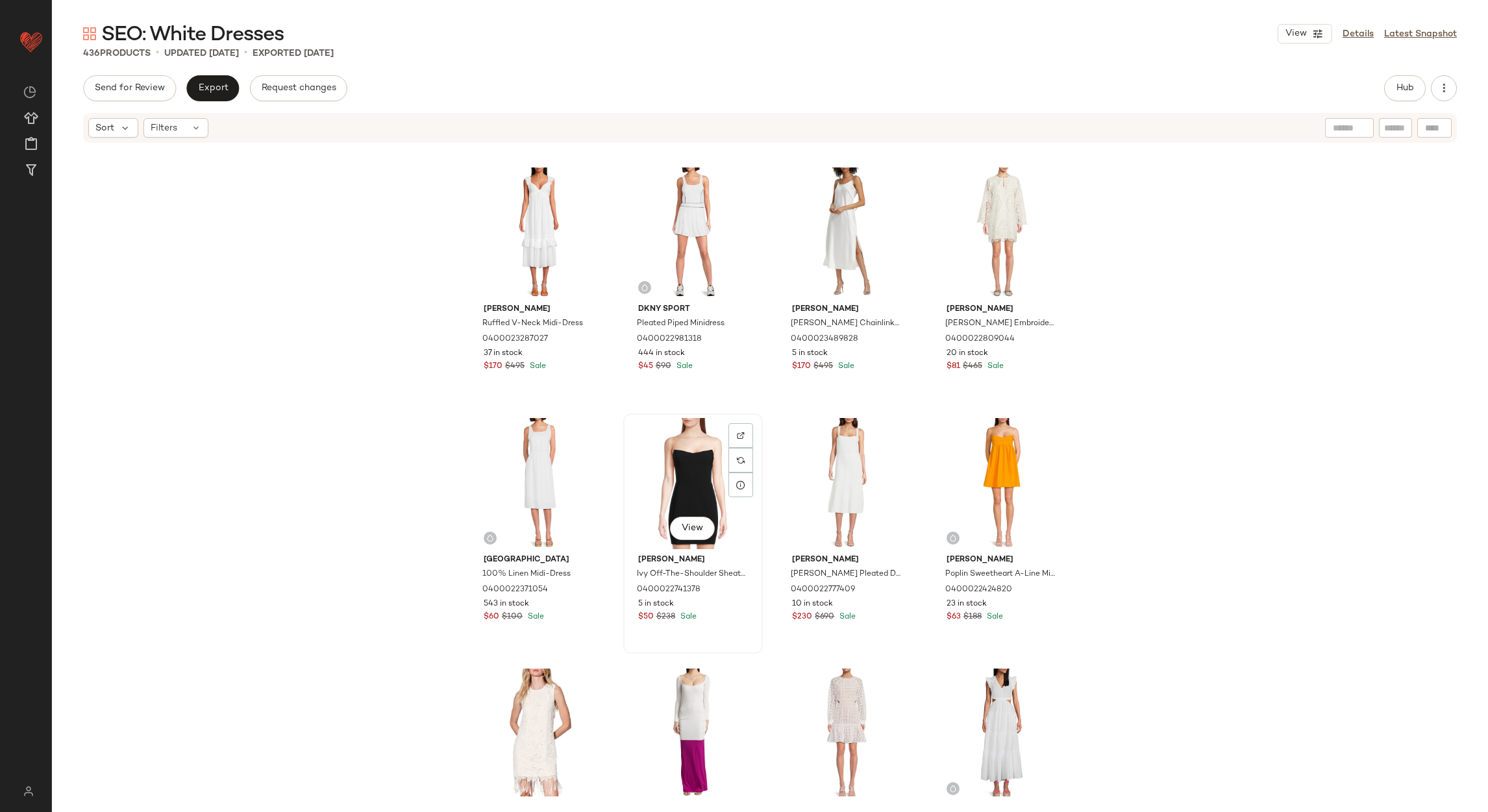
click at [705, 457] on div "View" at bounding box center [692, 484] width 130 height 131
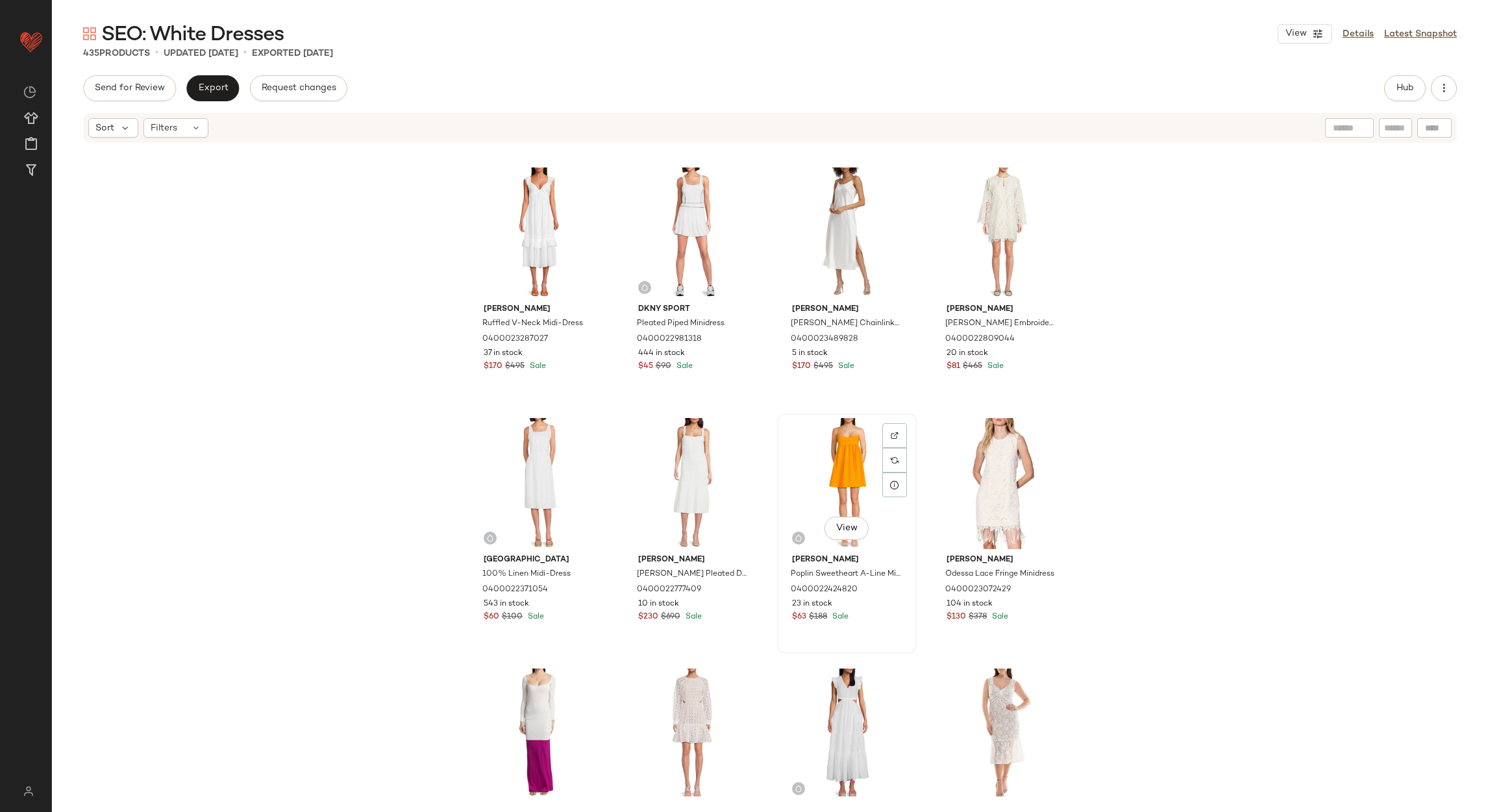
click at [816, 481] on div "View" at bounding box center [847, 484] width 130 height 131
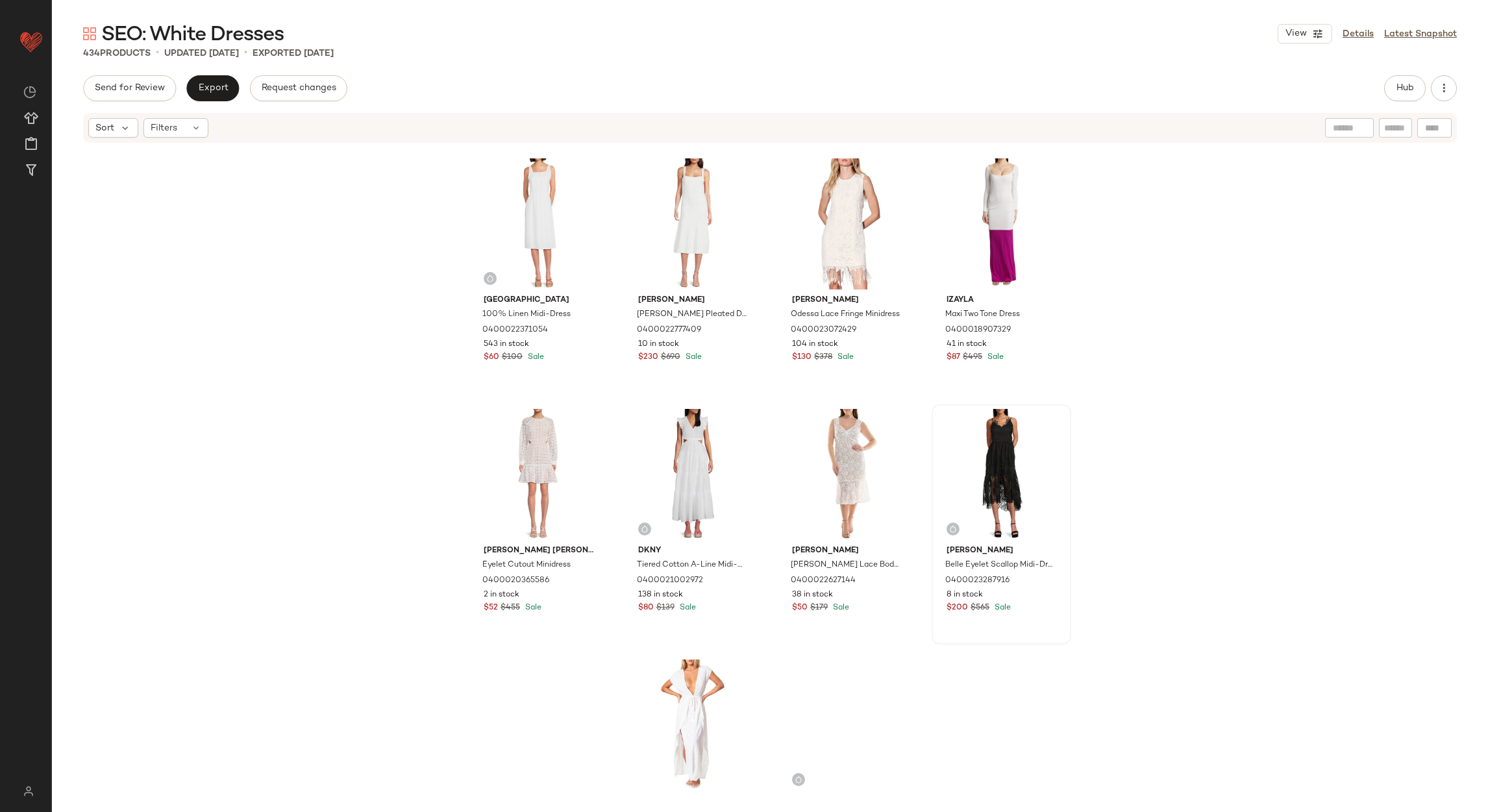
scroll to position [2542, 0]
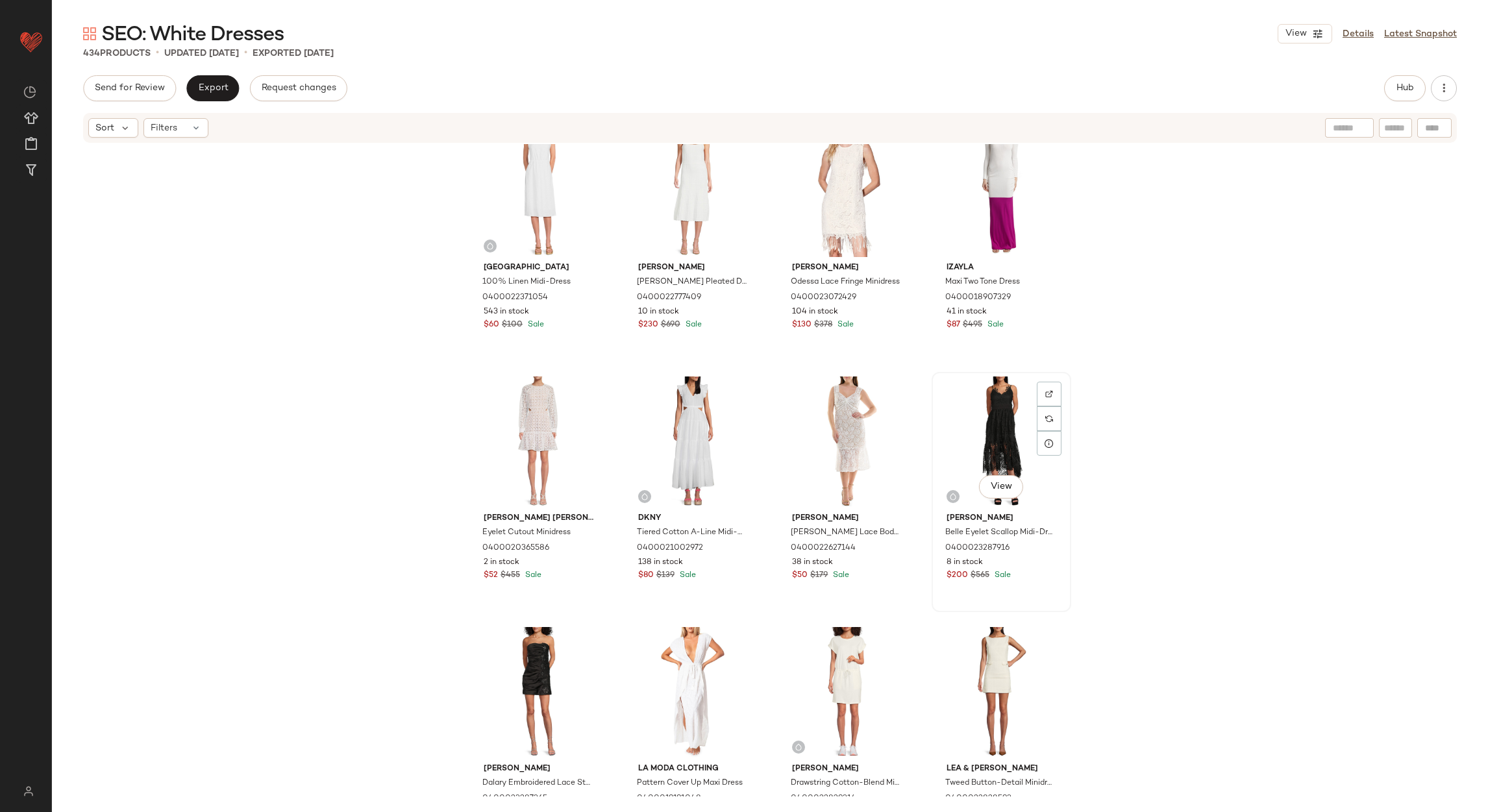
click at [1011, 433] on div "View" at bounding box center [1001, 442] width 130 height 131
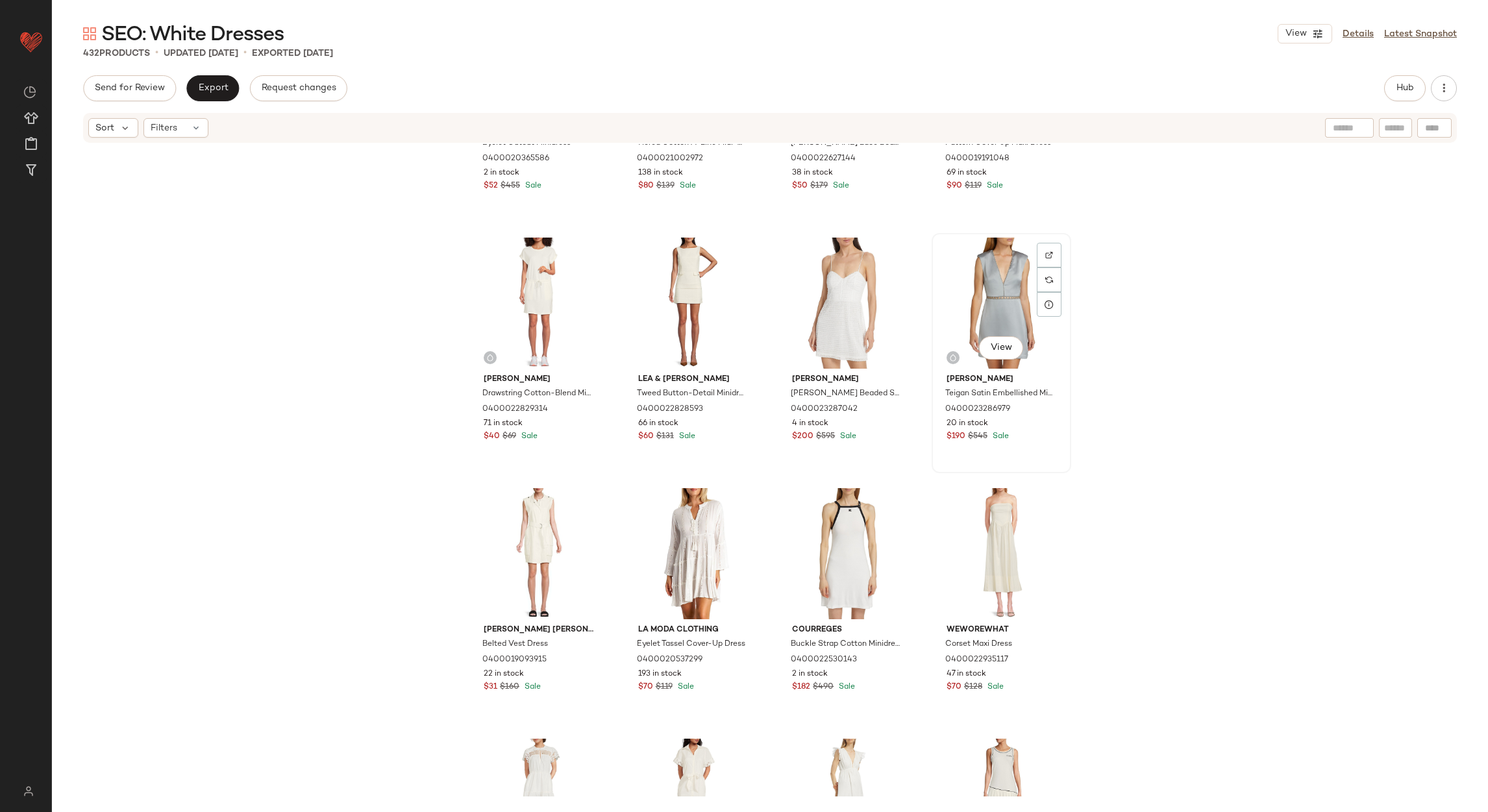
scroll to position [3028, 0]
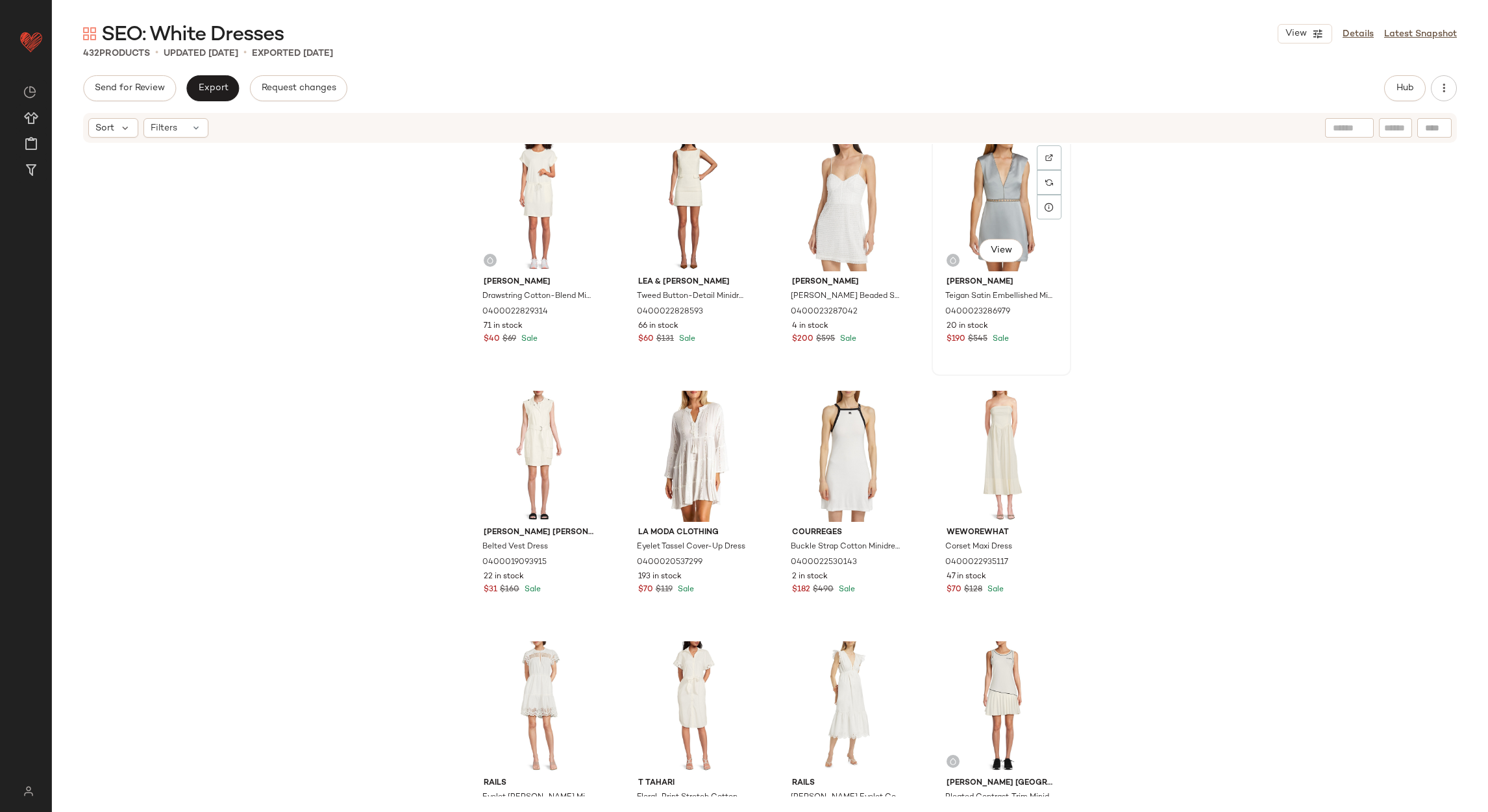
click at [994, 184] on div "View" at bounding box center [1001, 206] width 130 height 131
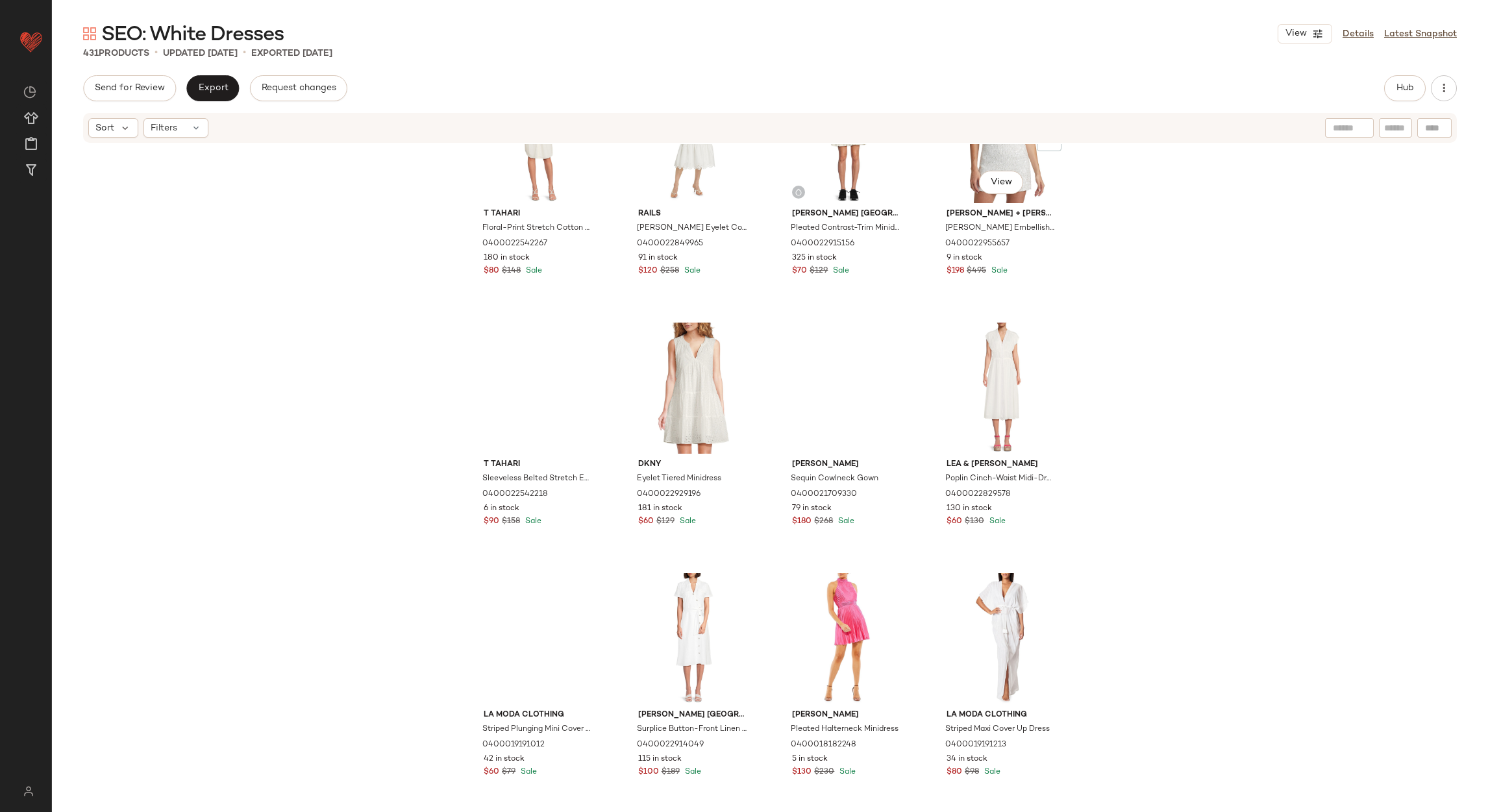
scroll to position [3711, 0]
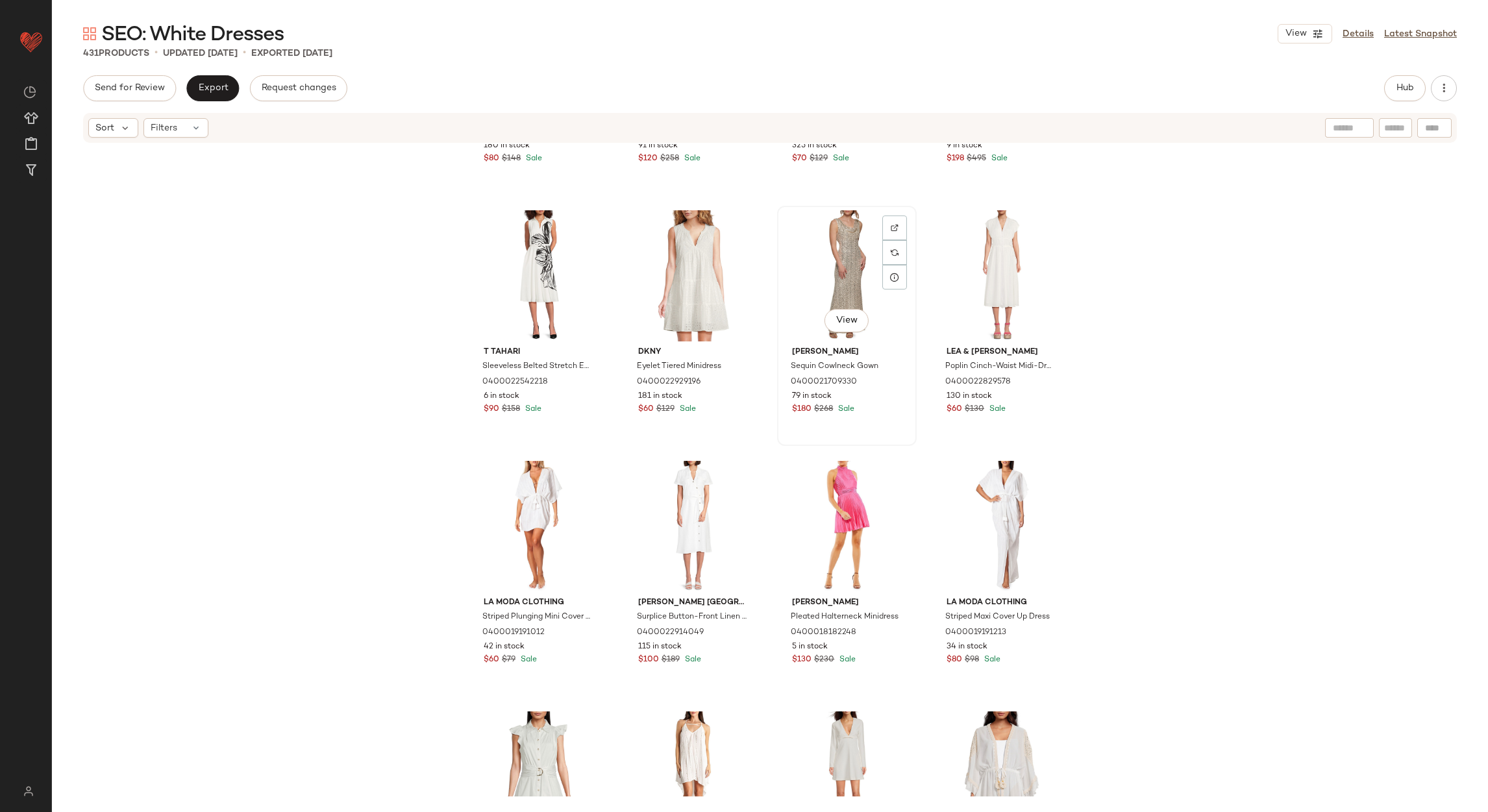
click at [854, 267] on div "View" at bounding box center [847, 276] width 130 height 131
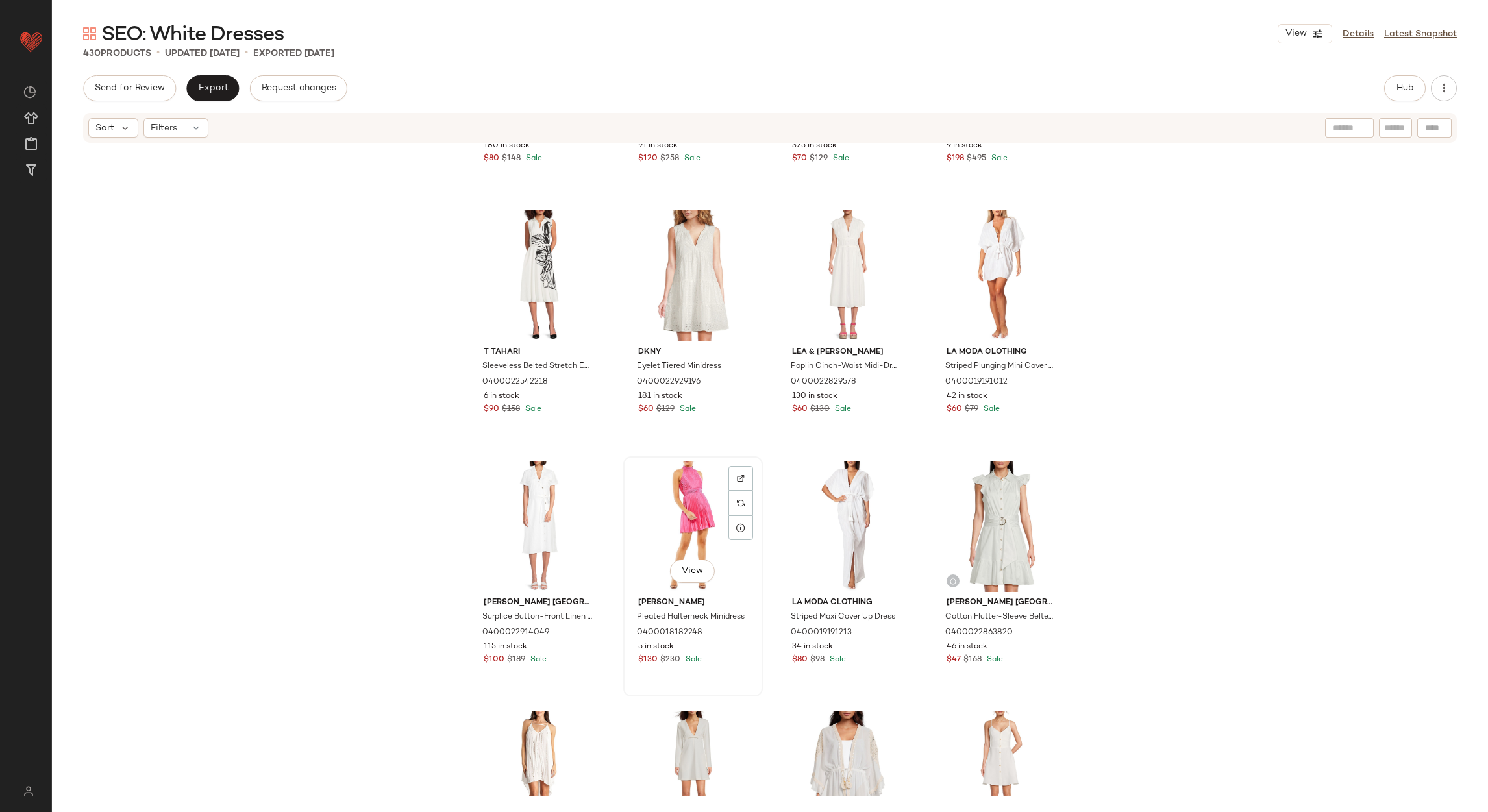
click at [671, 480] on div "View" at bounding box center [692, 526] width 130 height 131
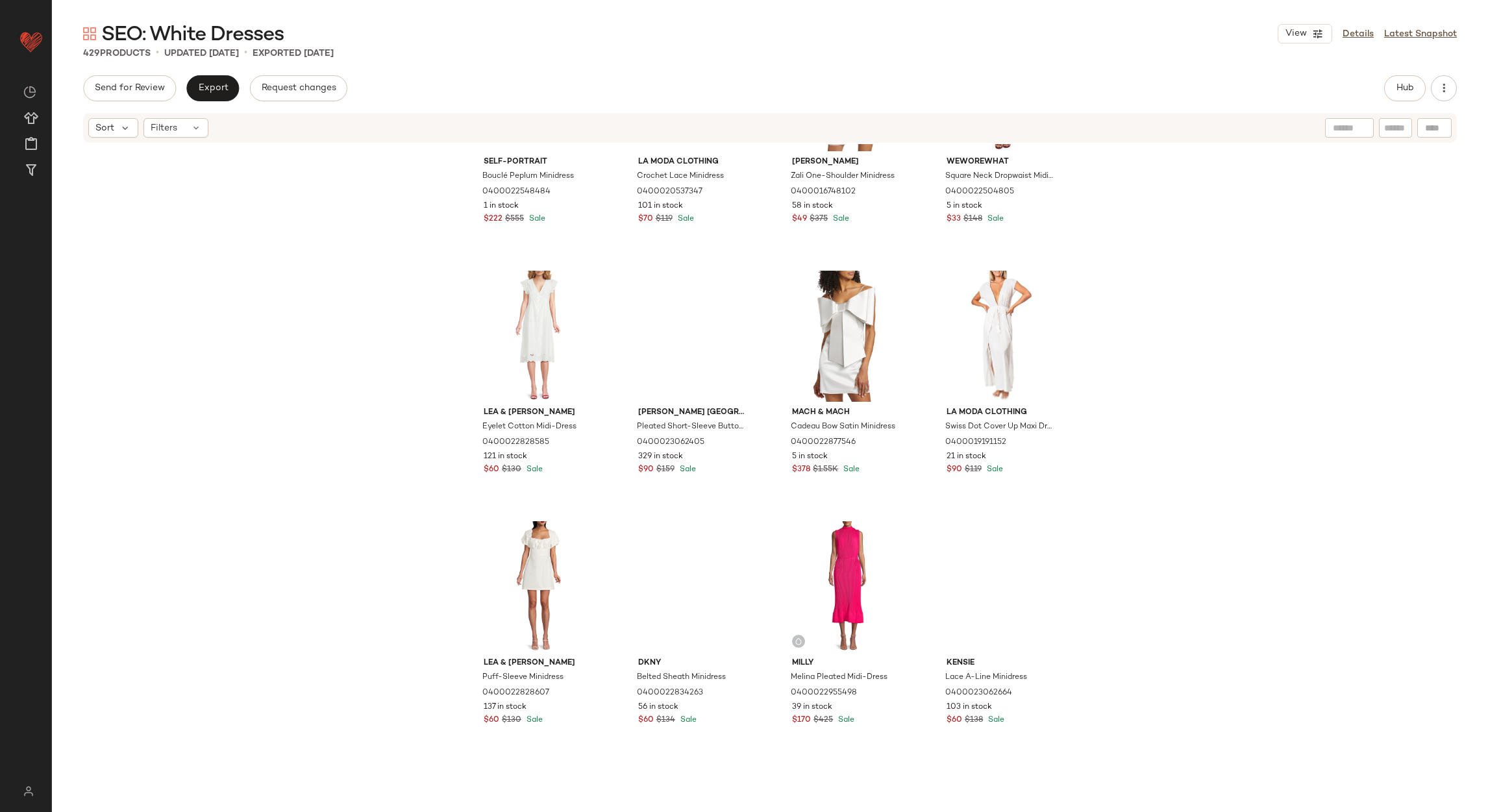
scroll to position [4684, 0]
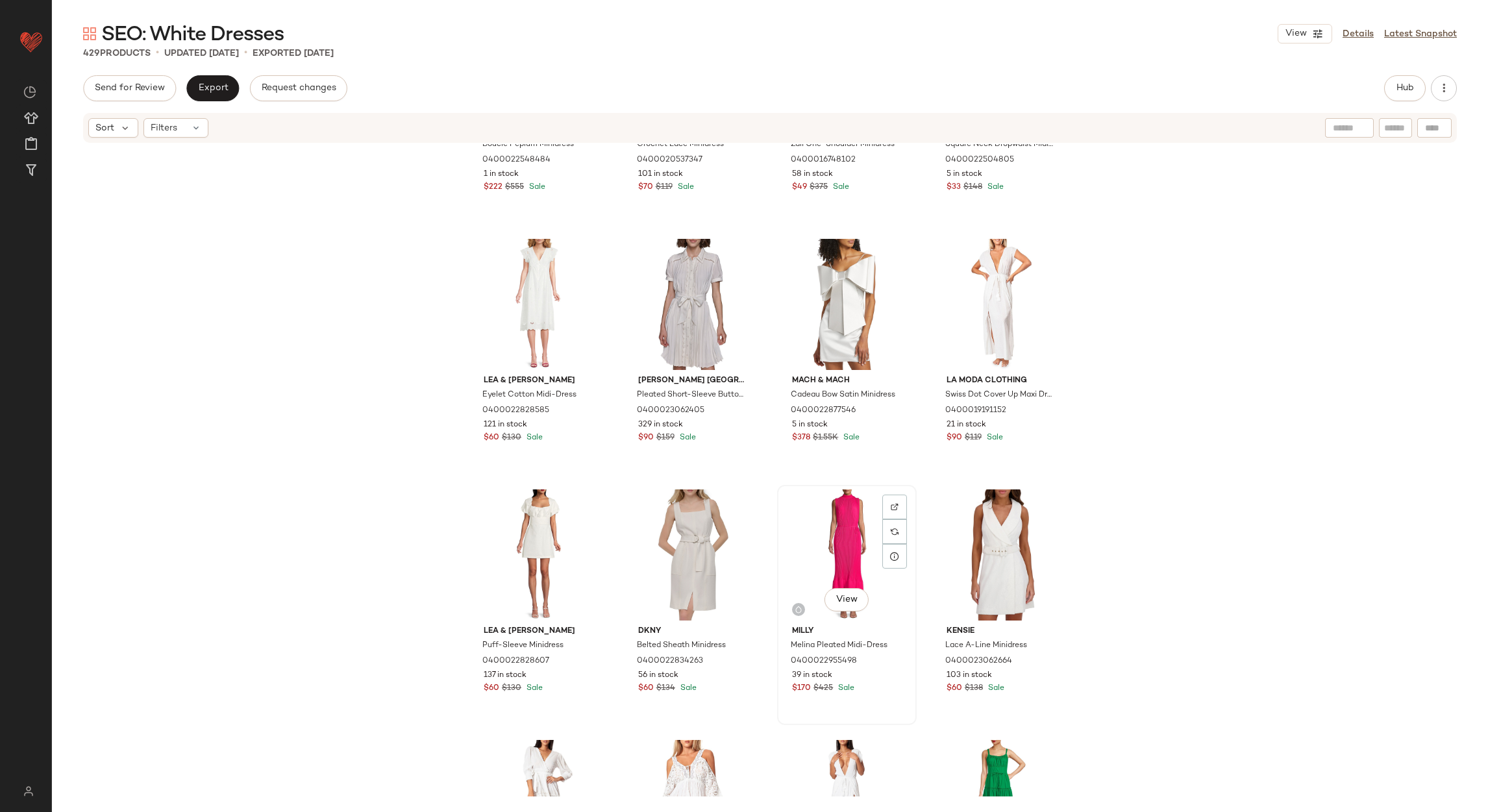
click at [842, 526] on div "View" at bounding box center [847, 556] width 130 height 131
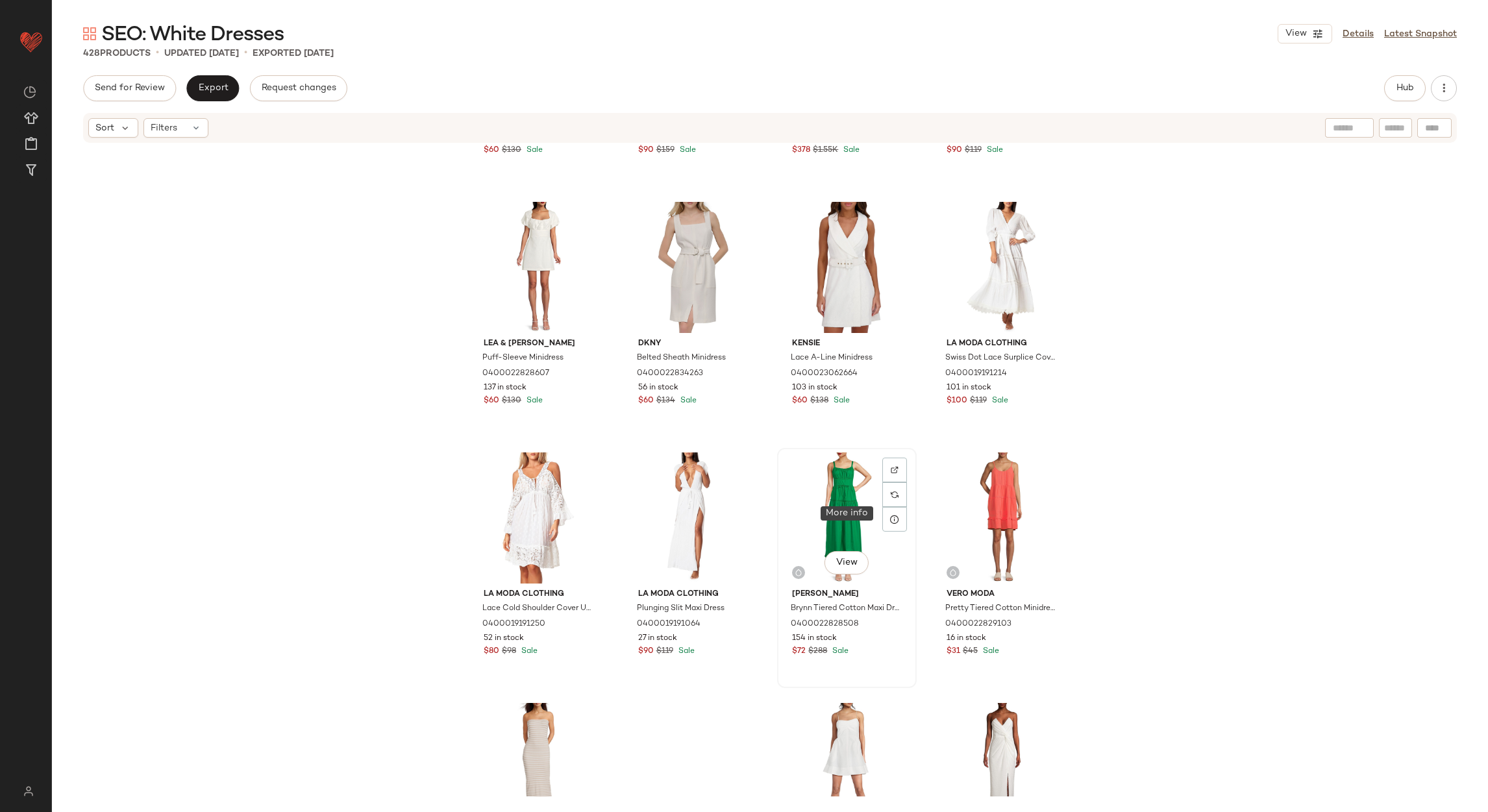
scroll to position [4976, 0]
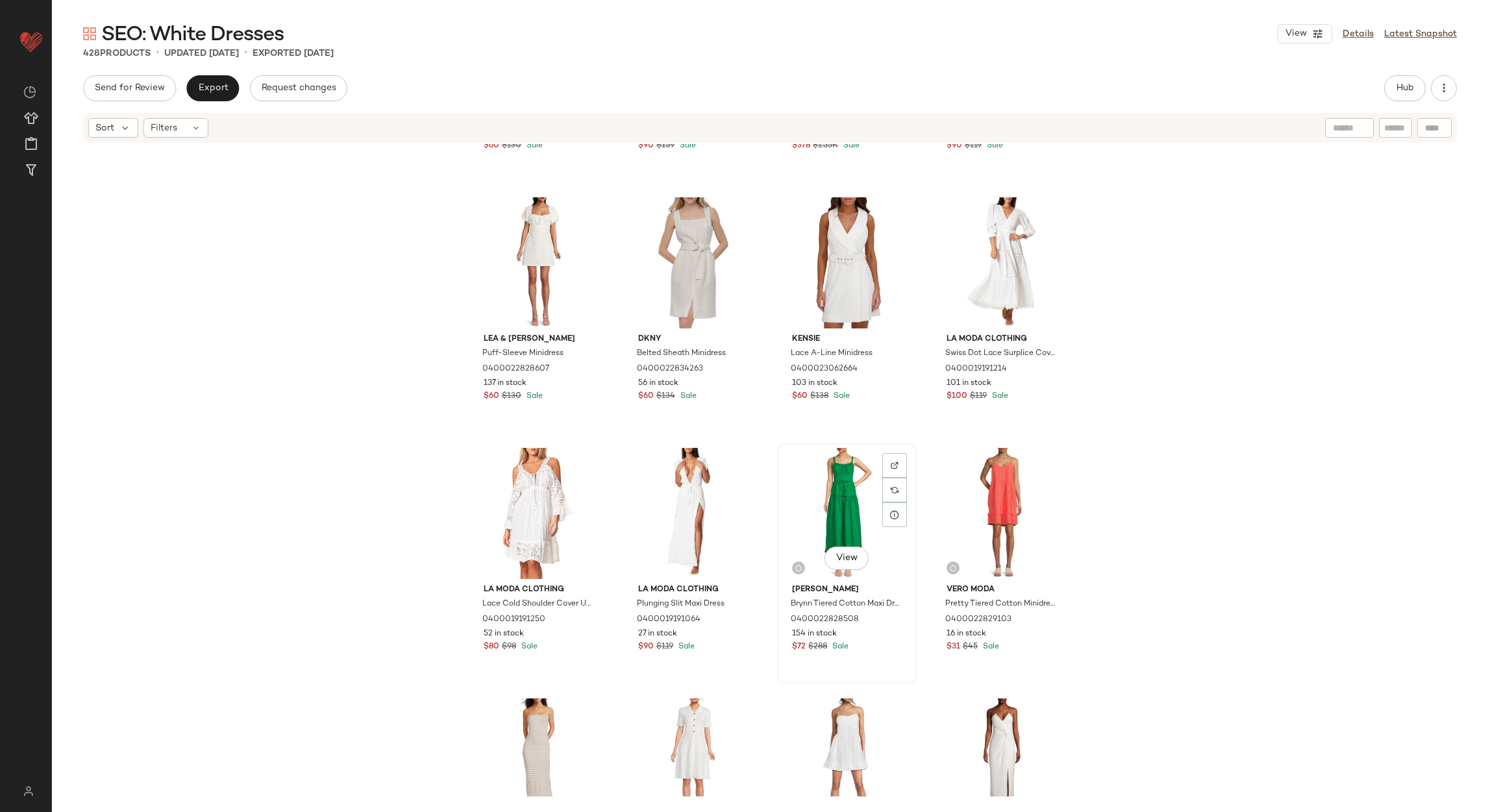
click at [849, 502] on div "View" at bounding box center [847, 514] width 130 height 131
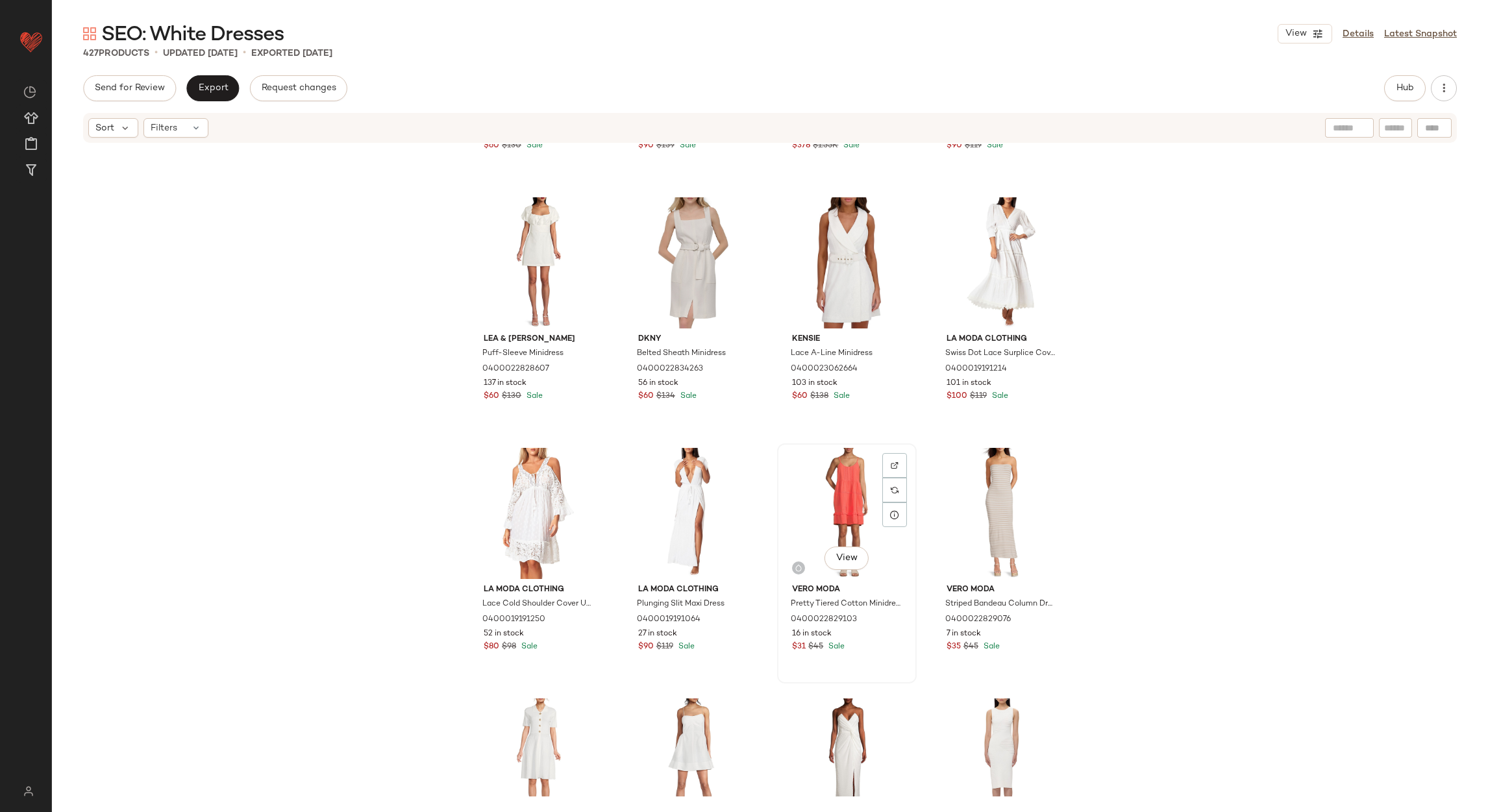
click at [825, 502] on div "View" at bounding box center [847, 514] width 130 height 131
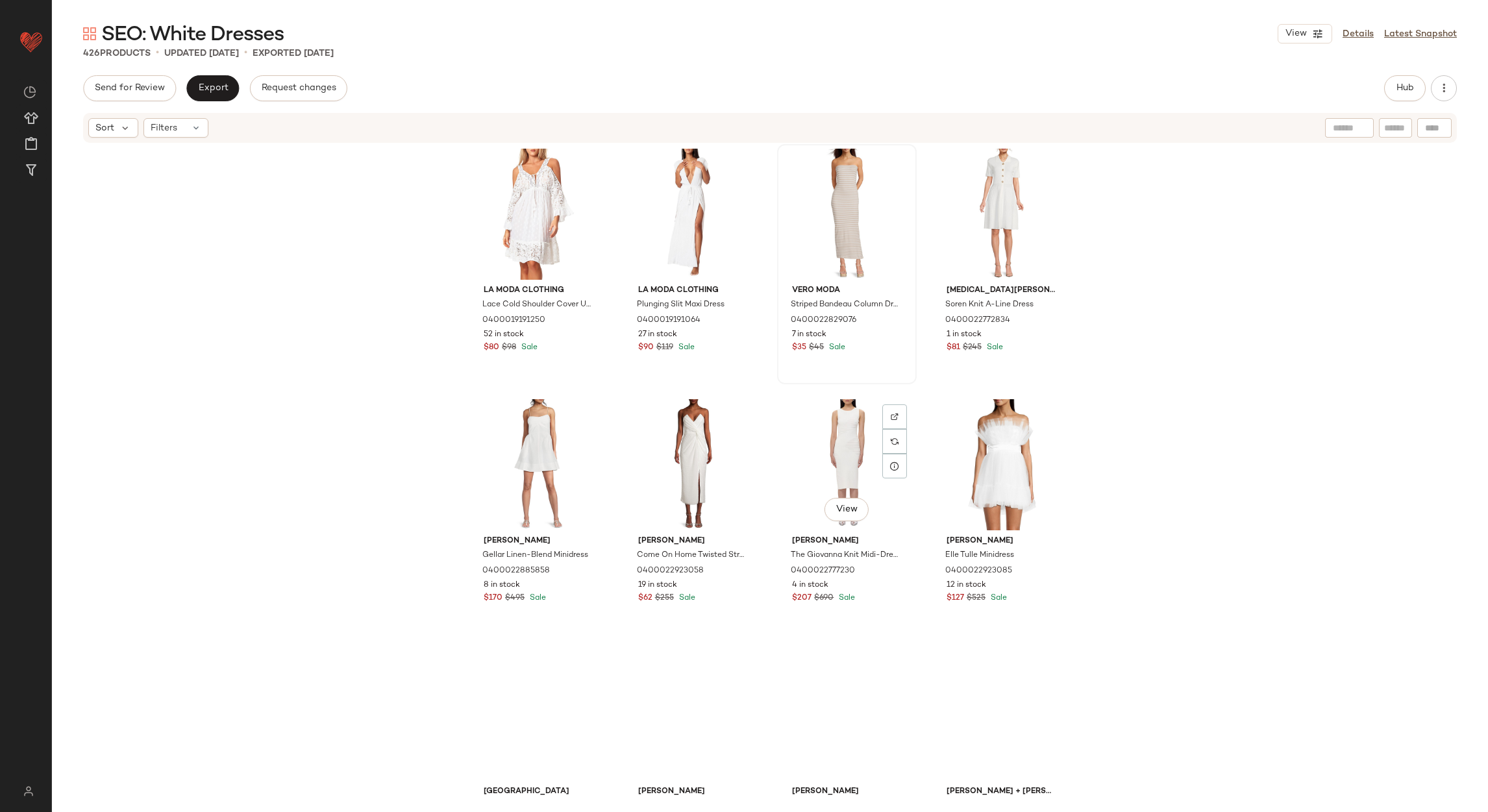
scroll to position [5366, 0]
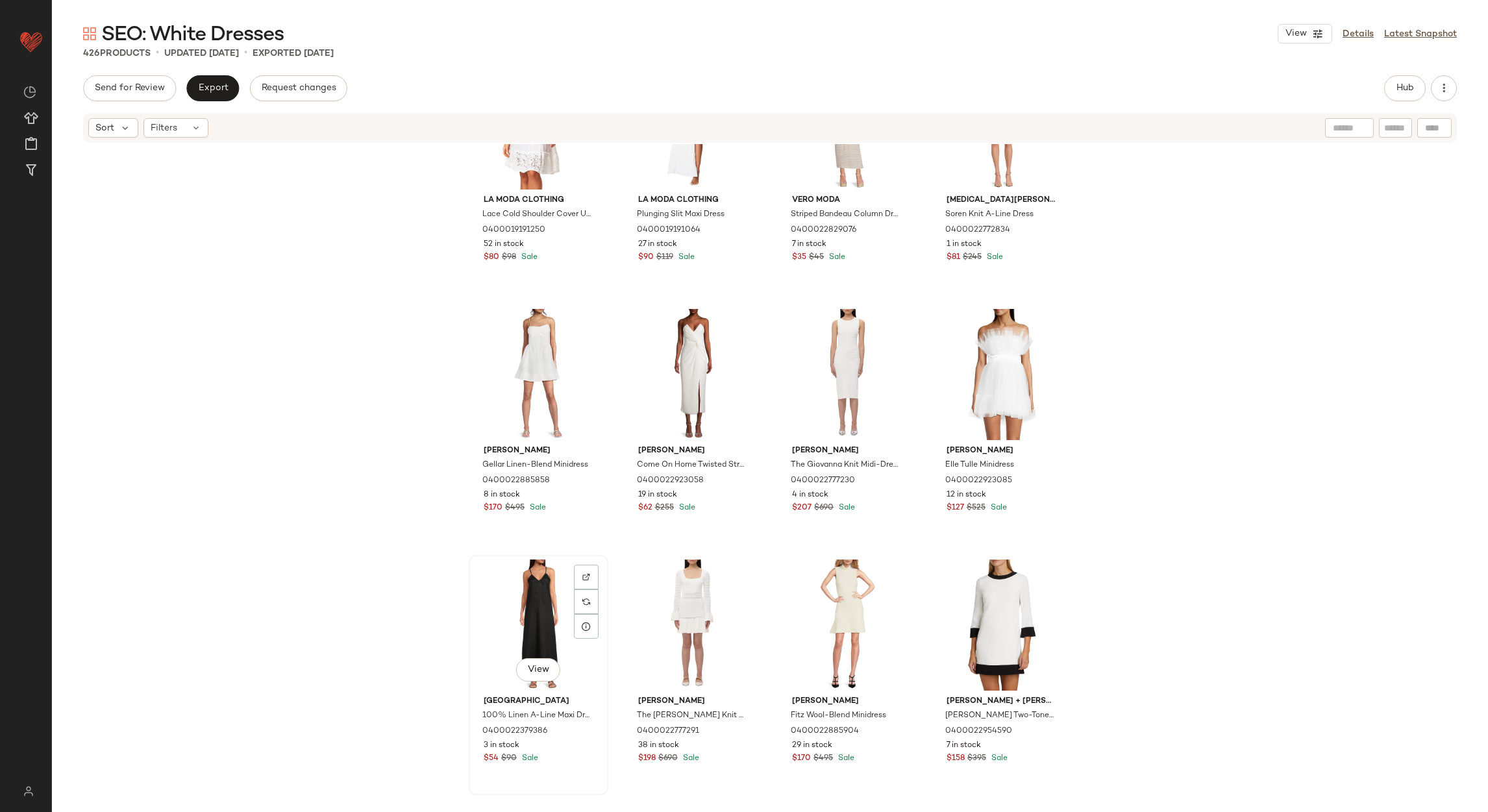
click at [531, 593] on div "View" at bounding box center [538, 625] width 130 height 131
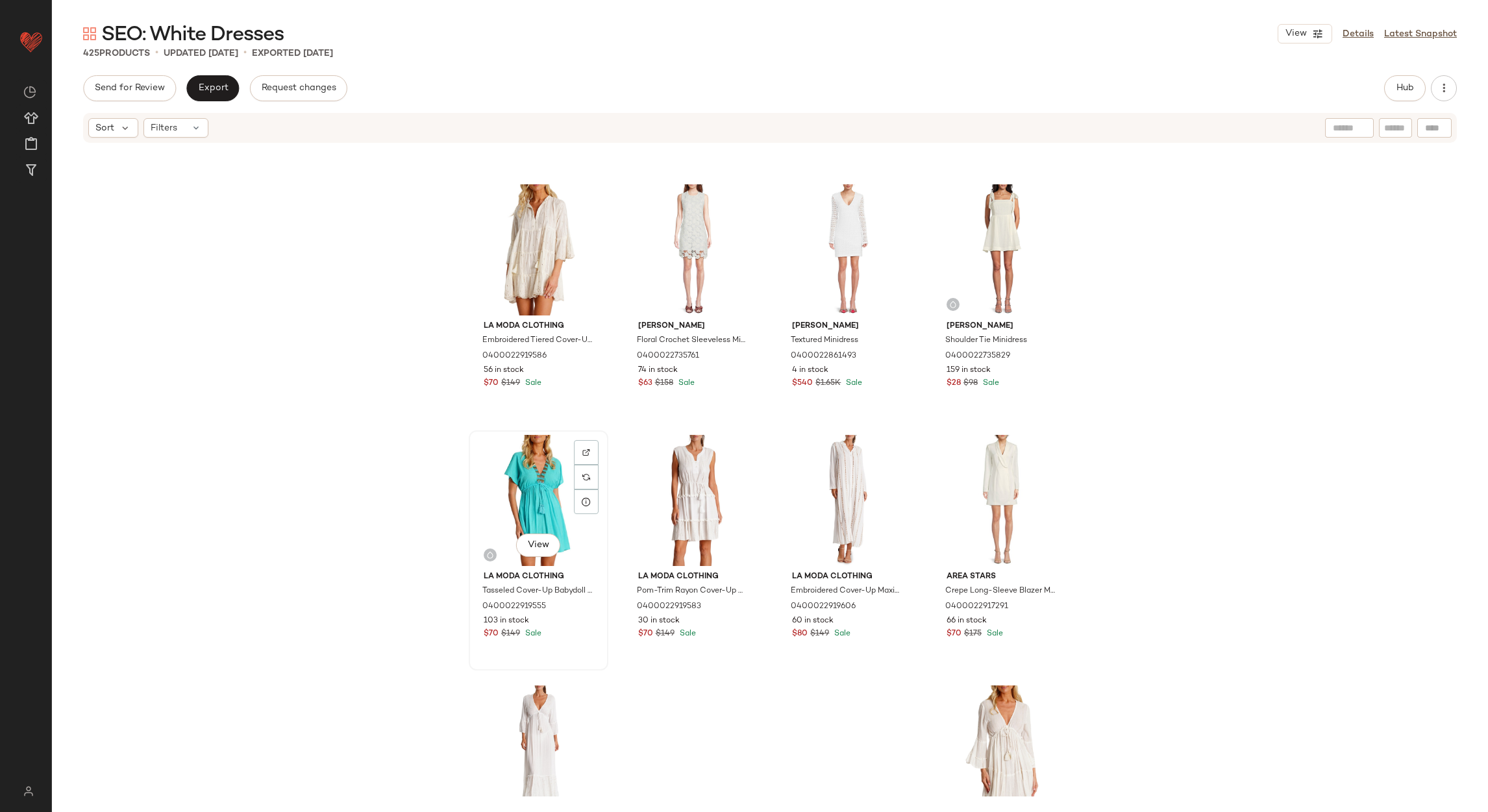
scroll to position [6339, 0]
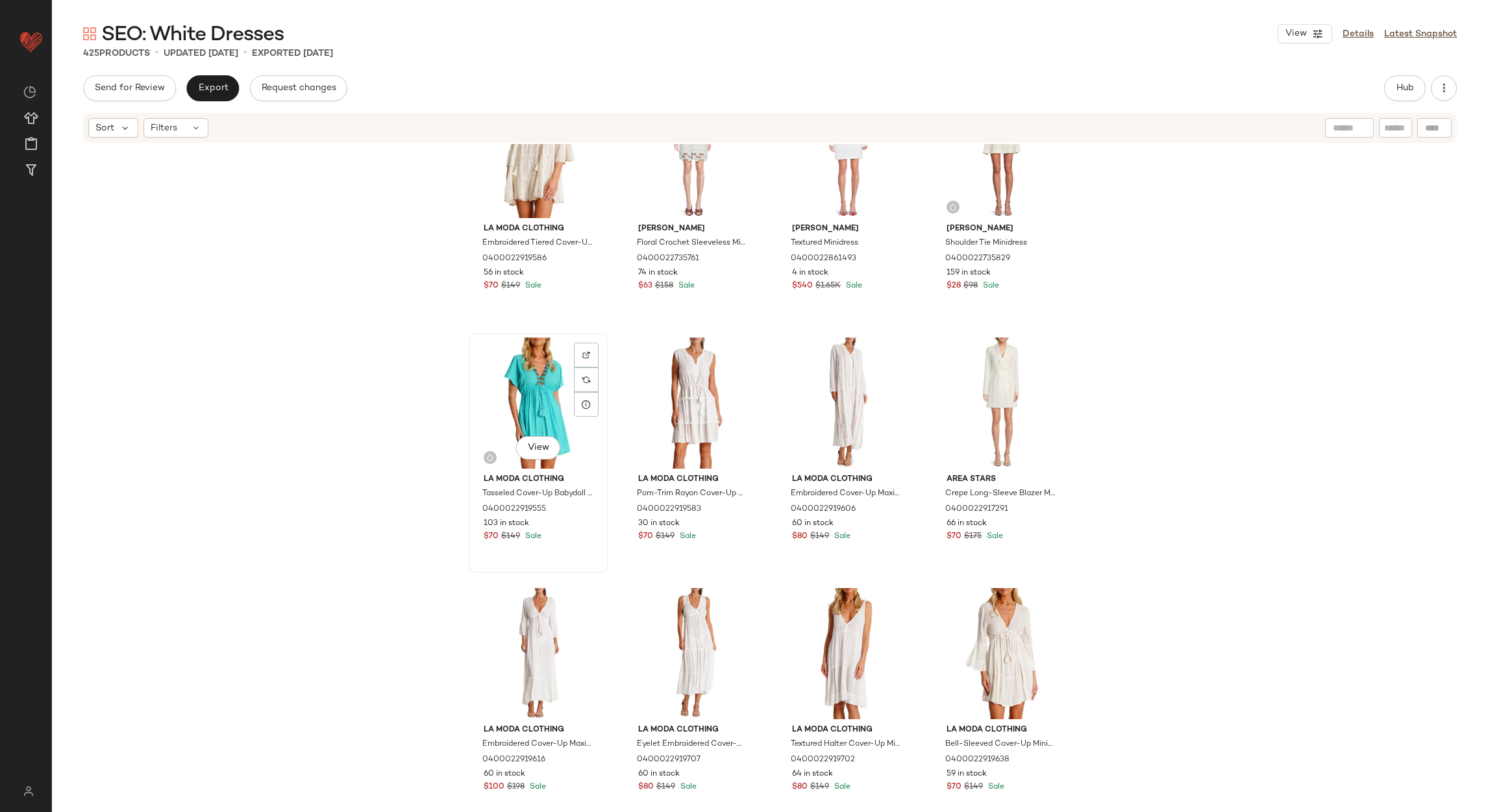
click at [507, 366] on div "View" at bounding box center [538, 403] width 130 height 131
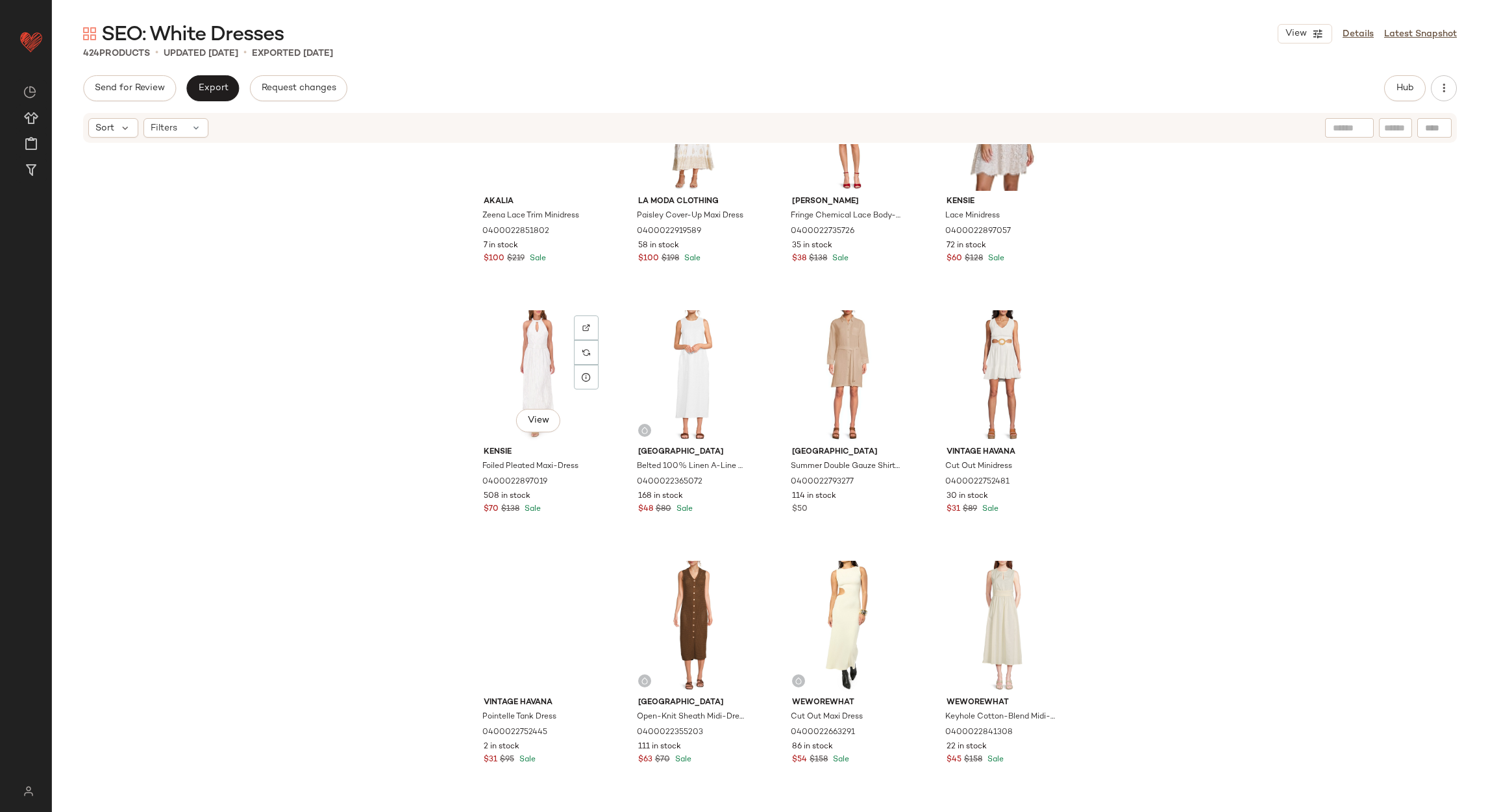
scroll to position [7313, 0]
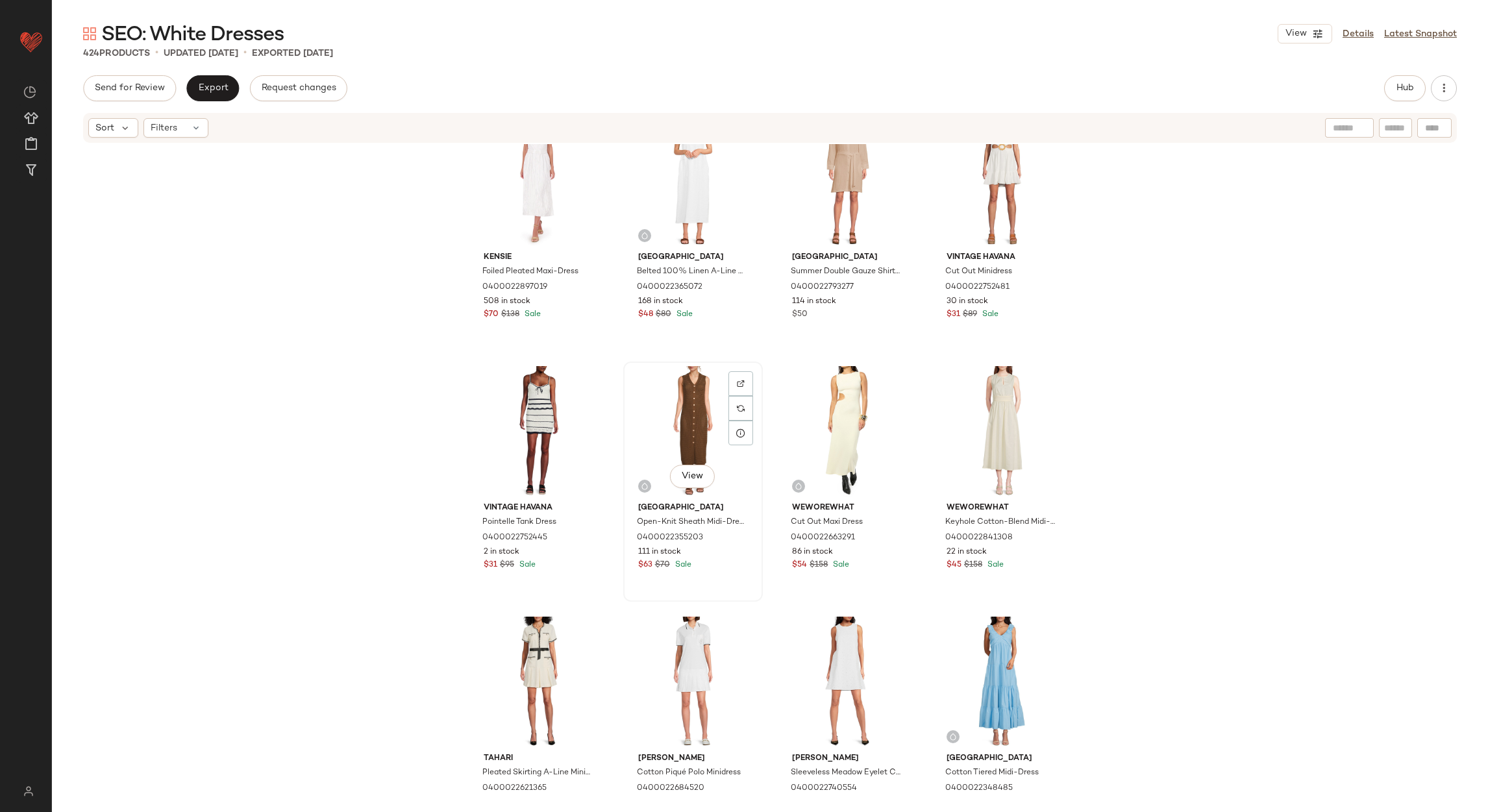
click at [696, 445] on div "View" at bounding box center [692, 432] width 130 height 131
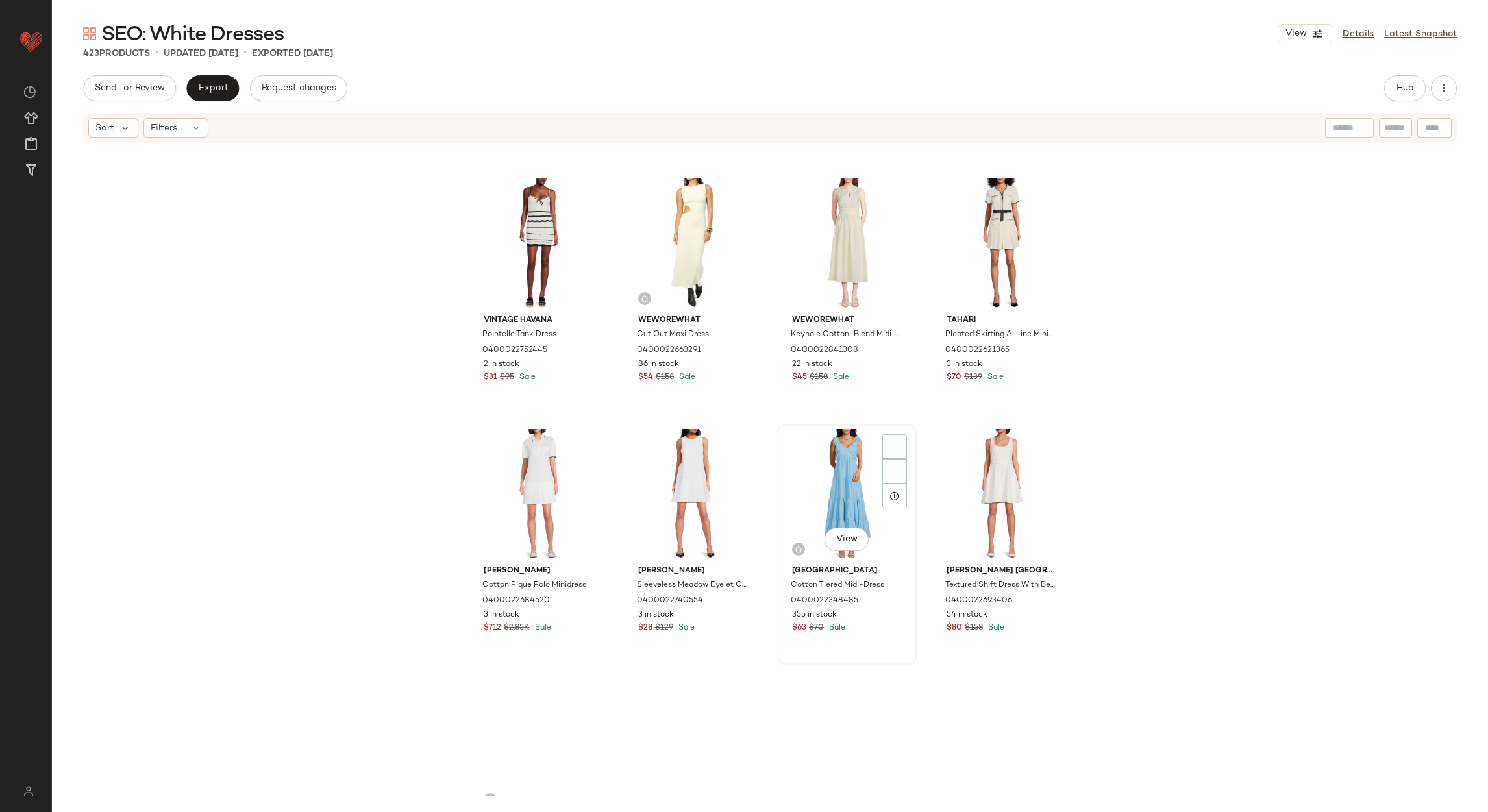
scroll to position [7508, 0]
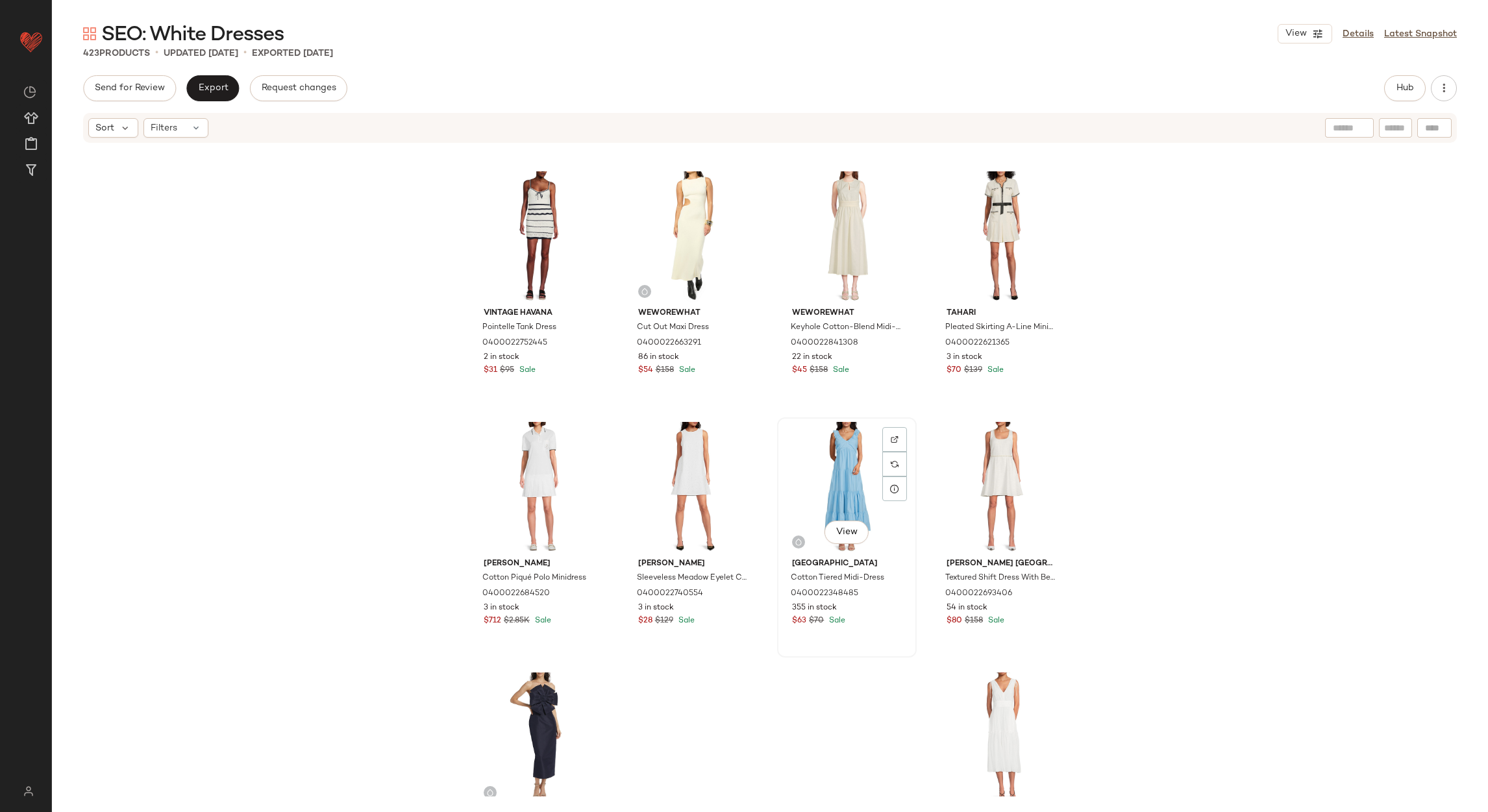
click at [797, 483] on div "View" at bounding box center [847, 488] width 130 height 131
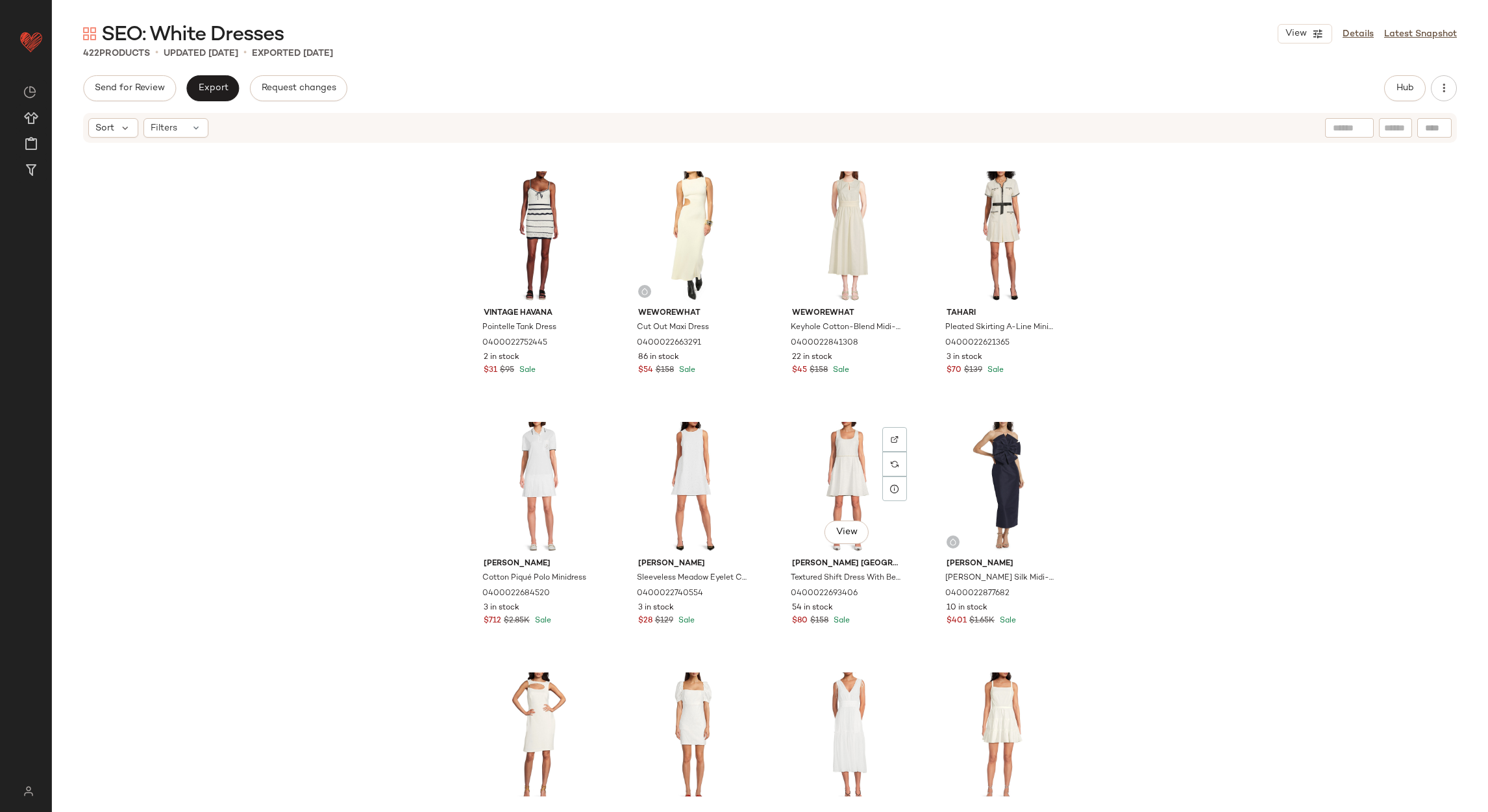
scroll to position [7703, 0]
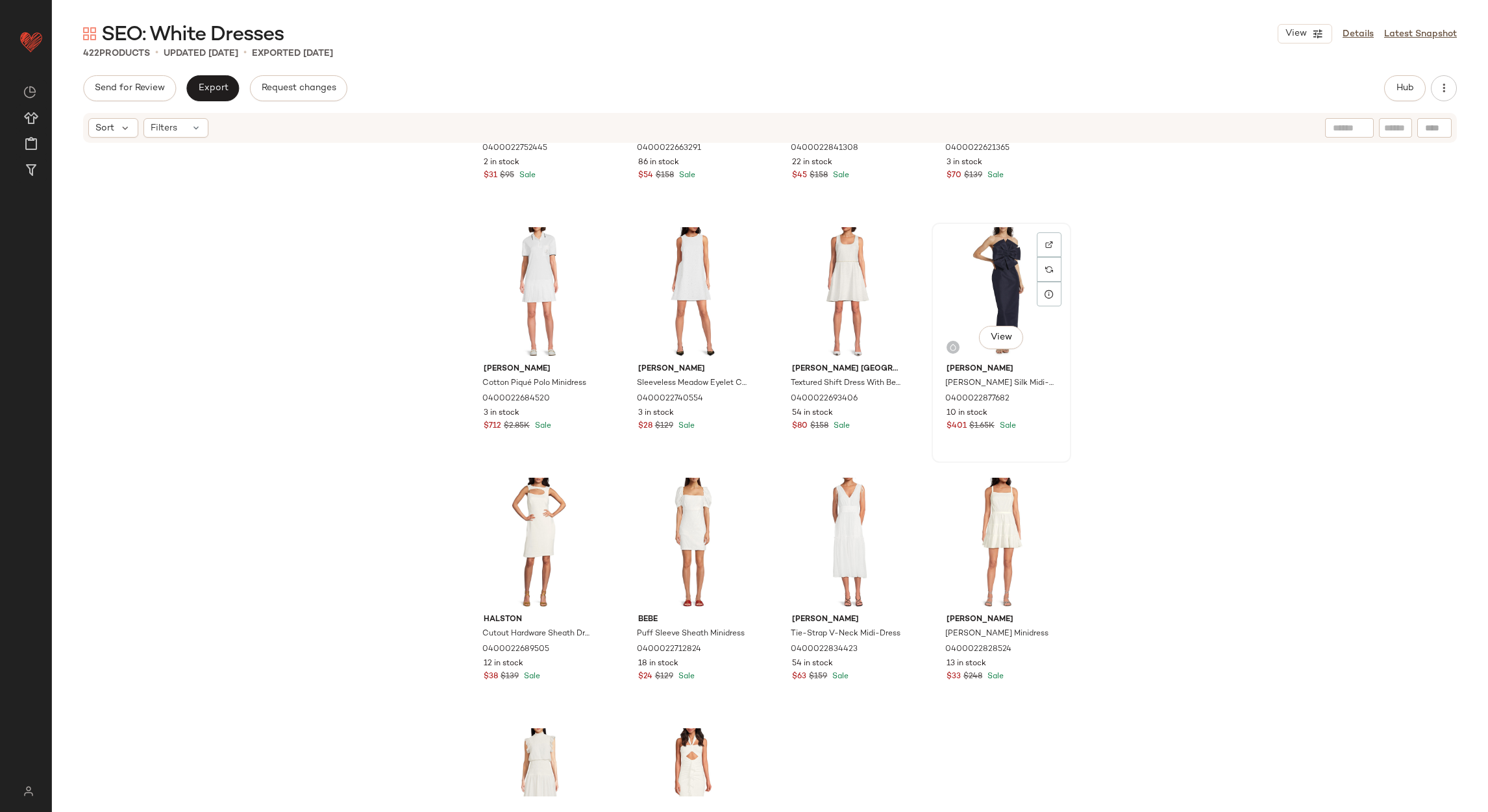
click at [960, 319] on div "View" at bounding box center [1001, 293] width 130 height 131
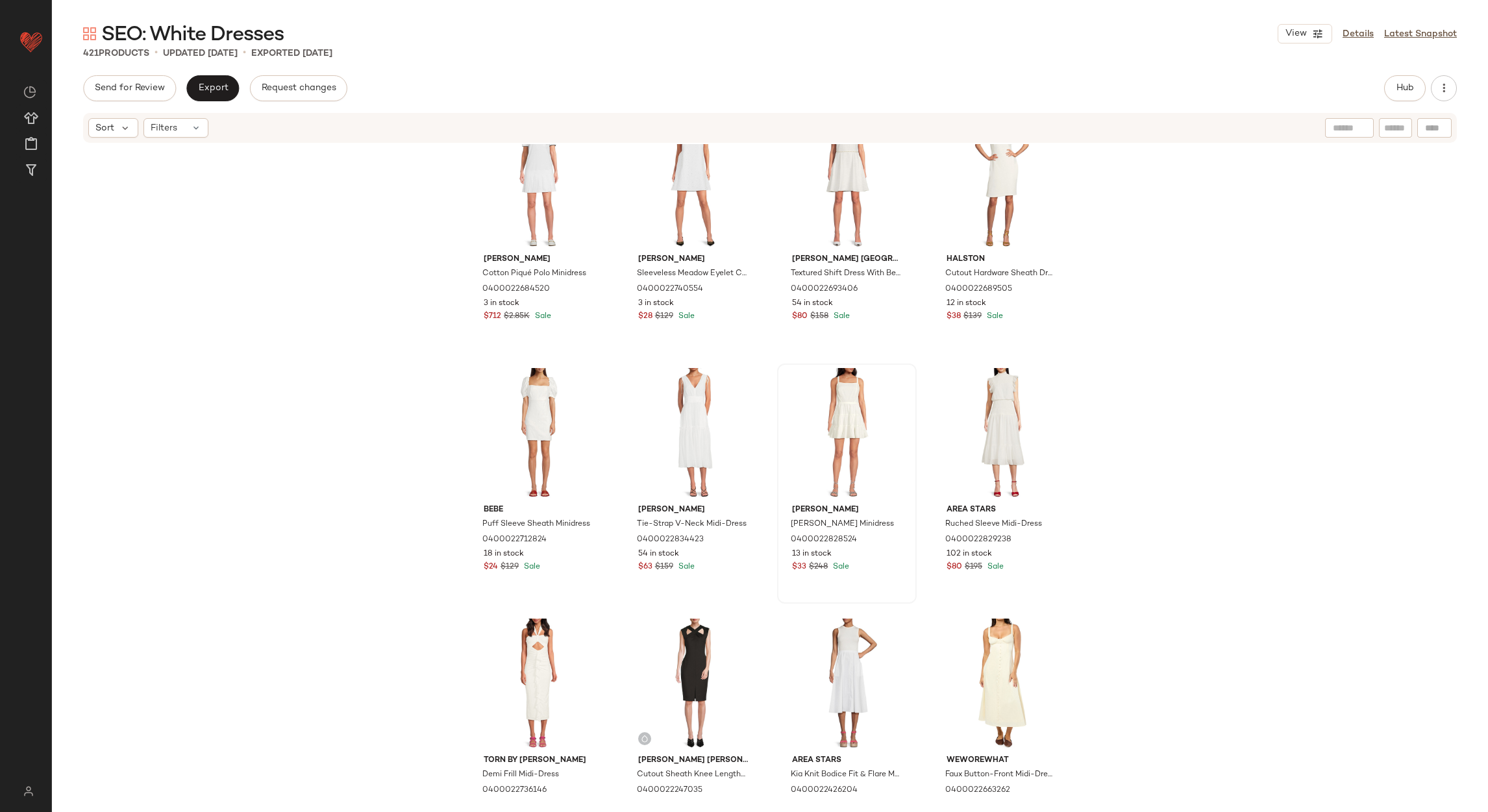
scroll to position [7897, 0]
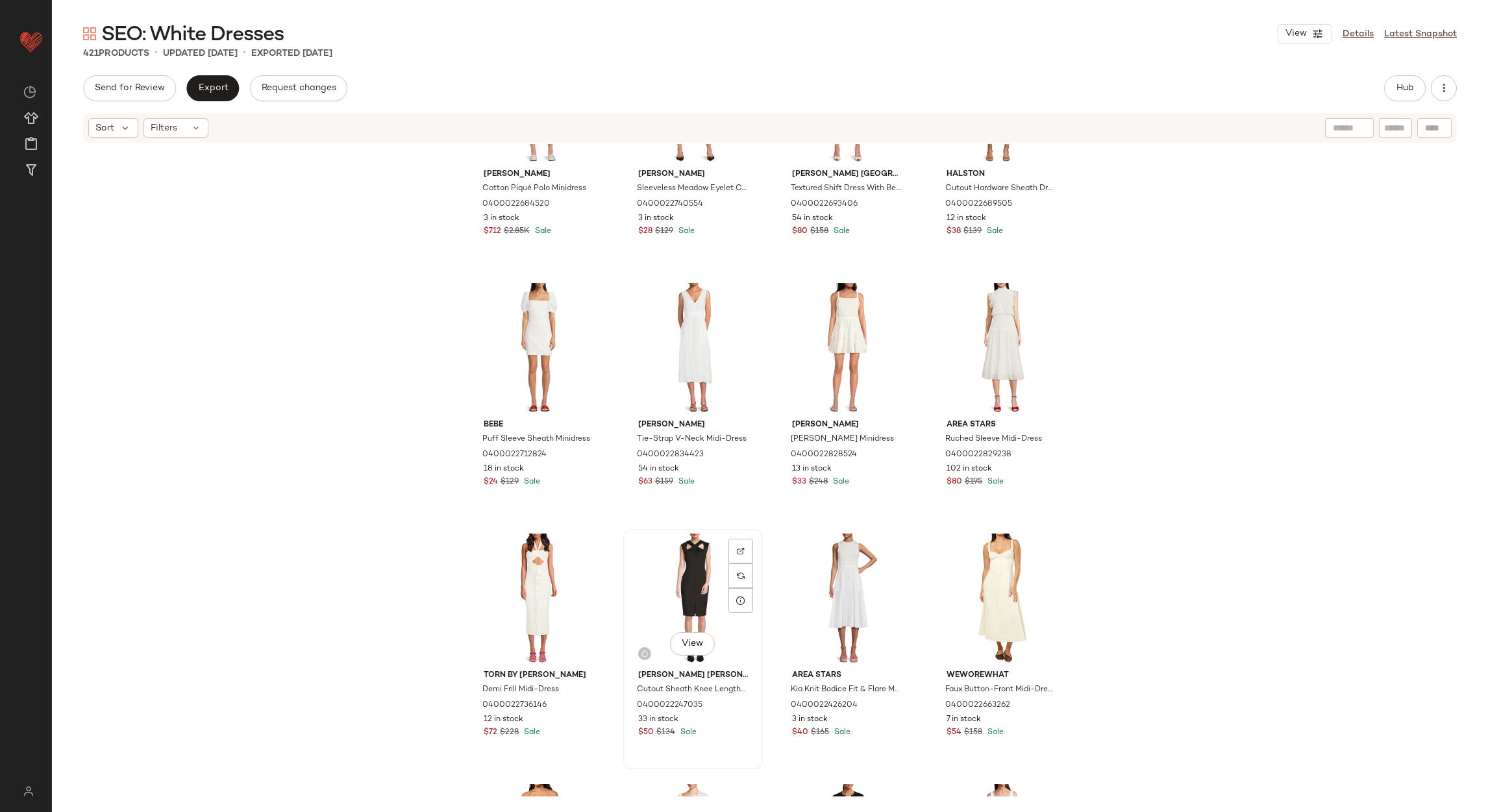
click at [683, 574] on div "View" at bounding box center [692, 599] width 130 height 131
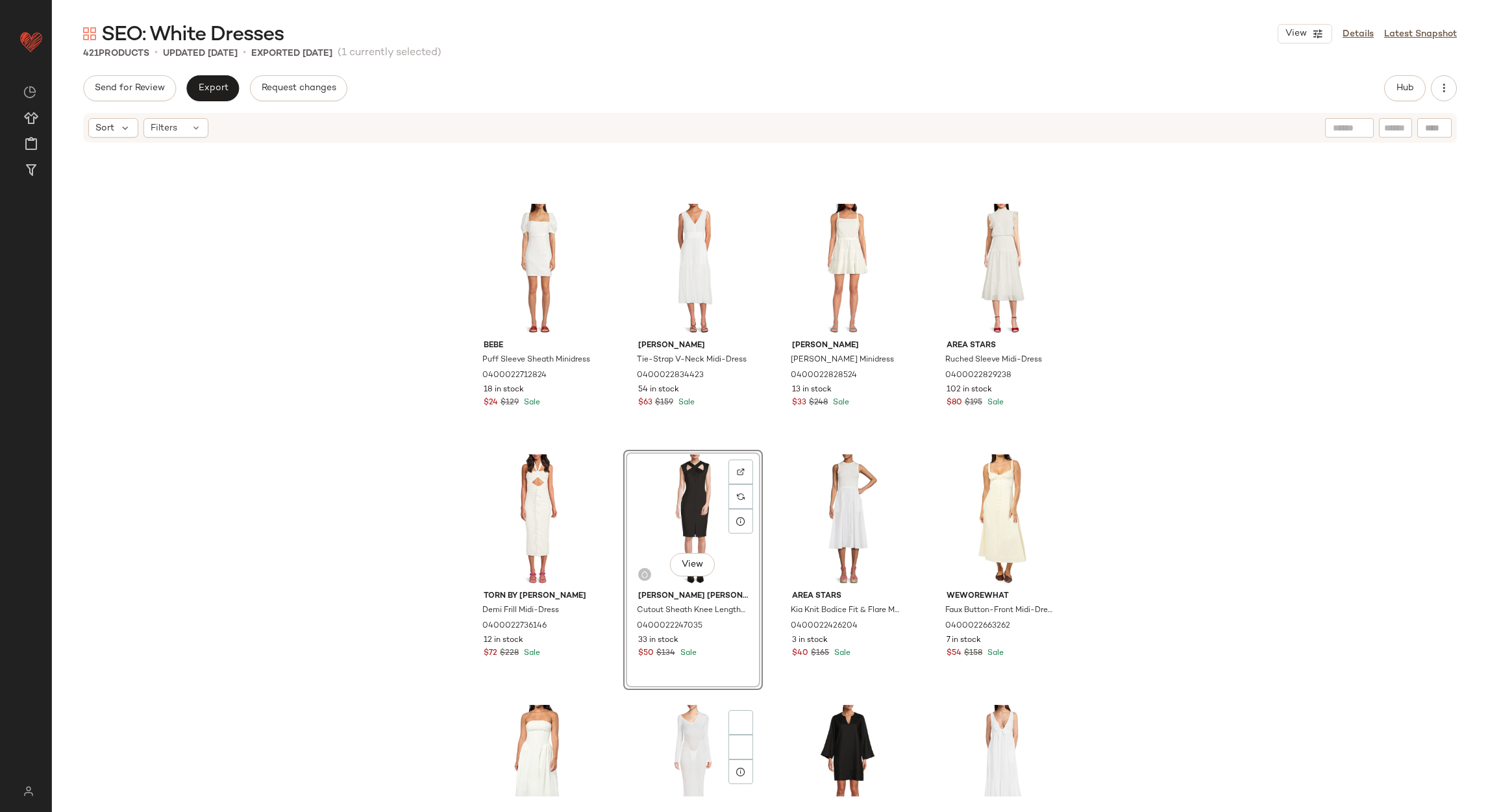
scroll to position [8189, 0]
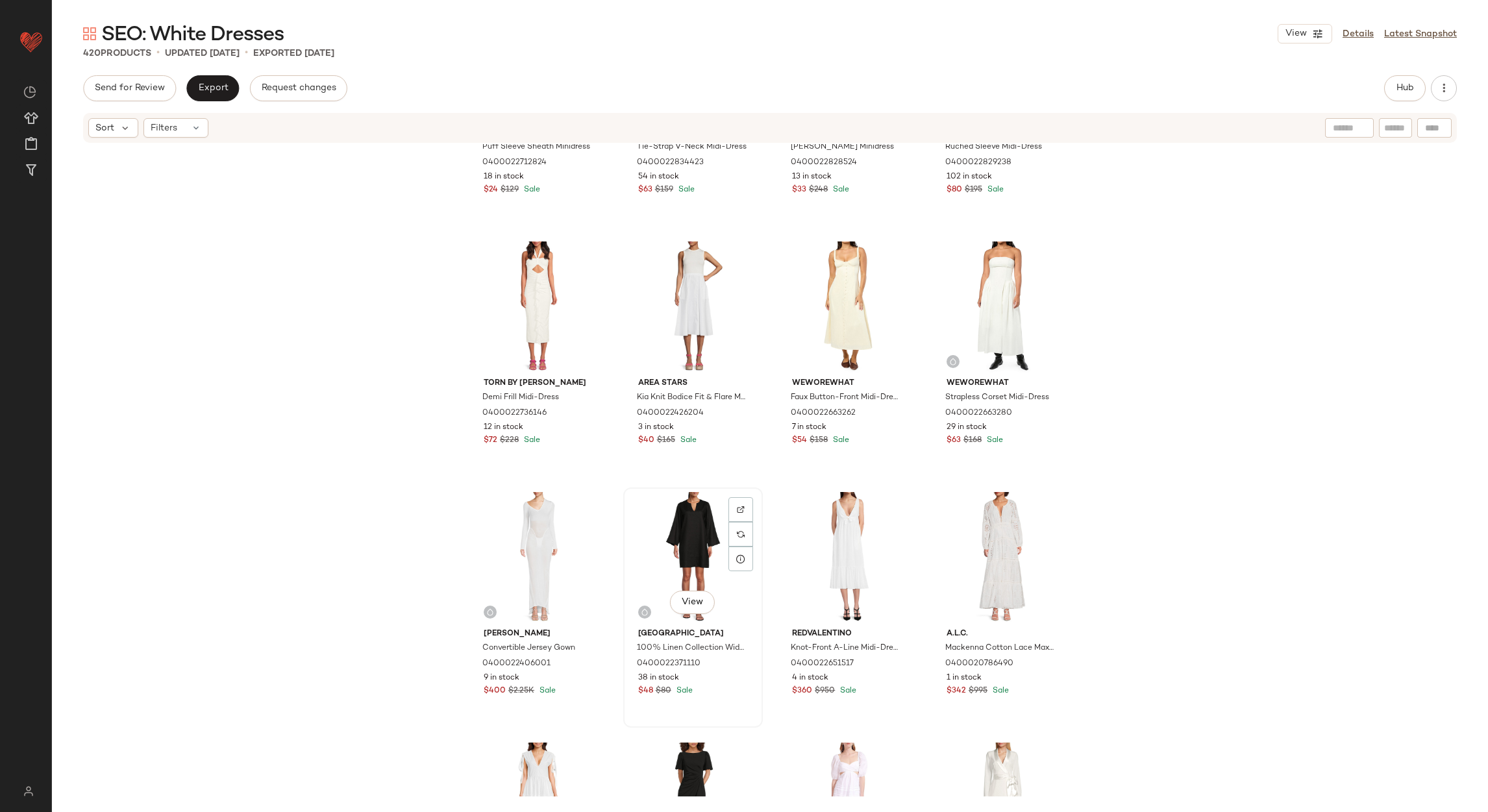
click at [690, 558] on div "View" at bounding box center [692, 557] width 130 height 131
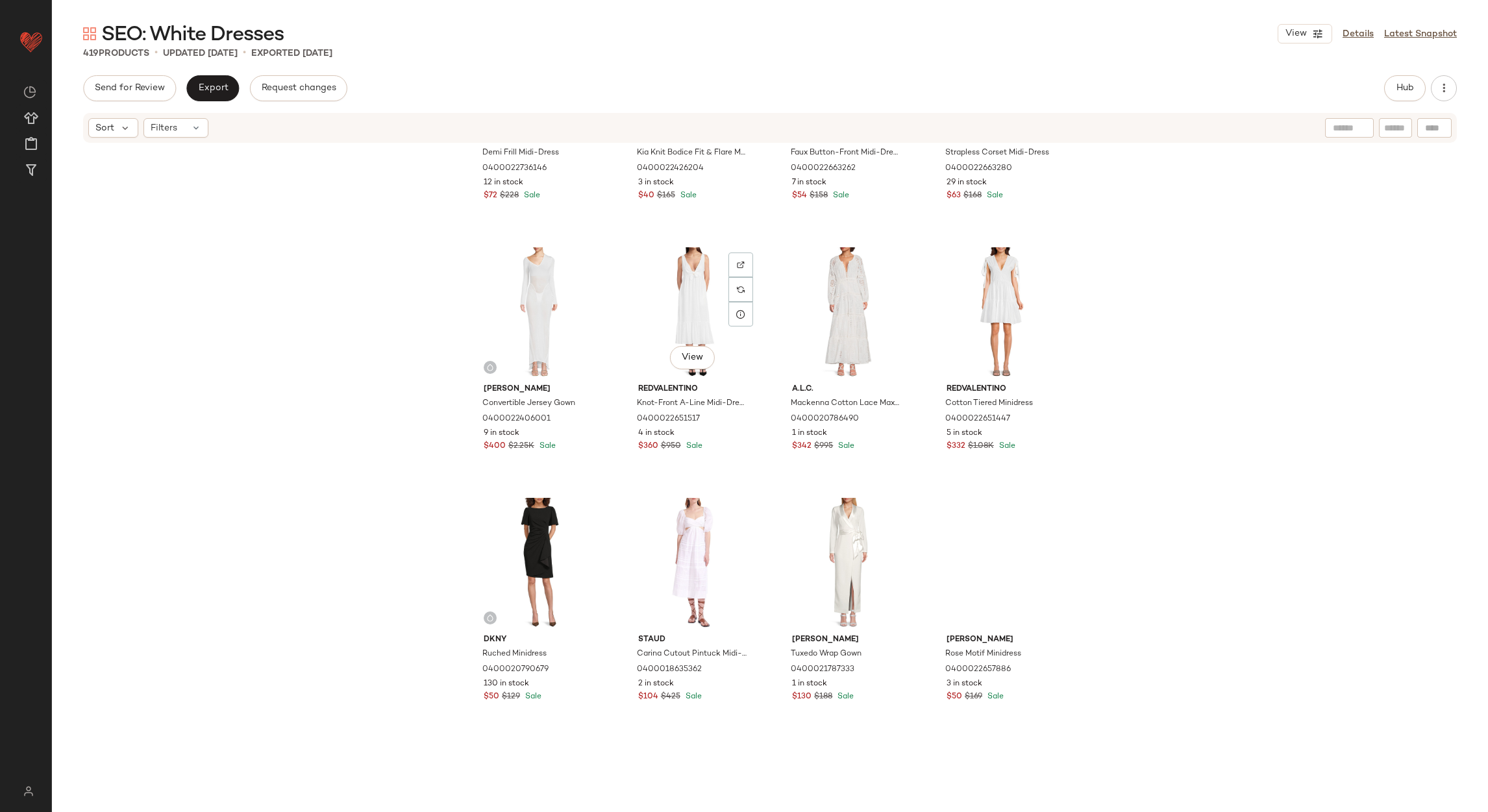
scroll to position [8481, 0]
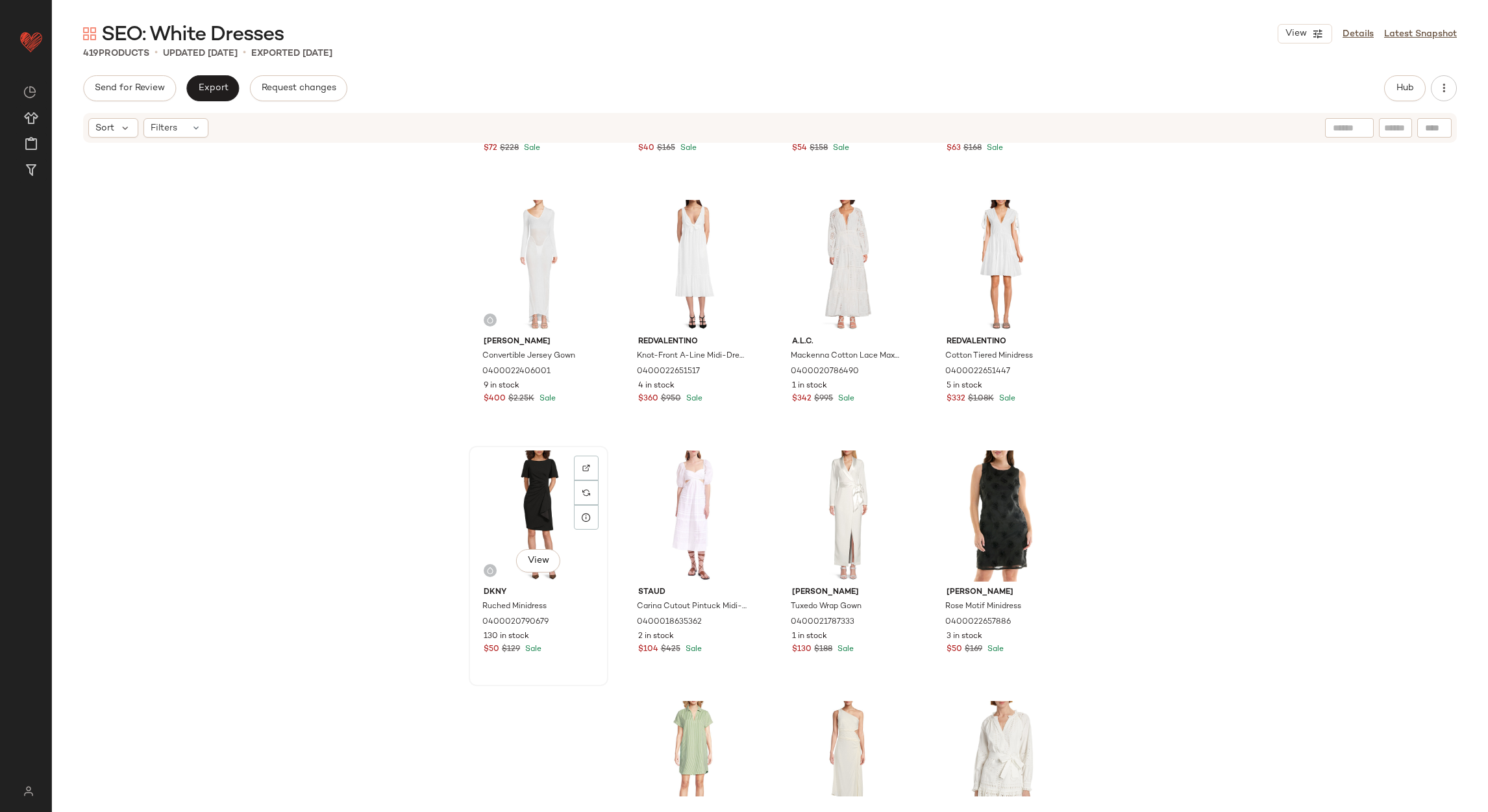
click at [519, 492] on div "View" at bounding box center [538, 516] width 130 height 131
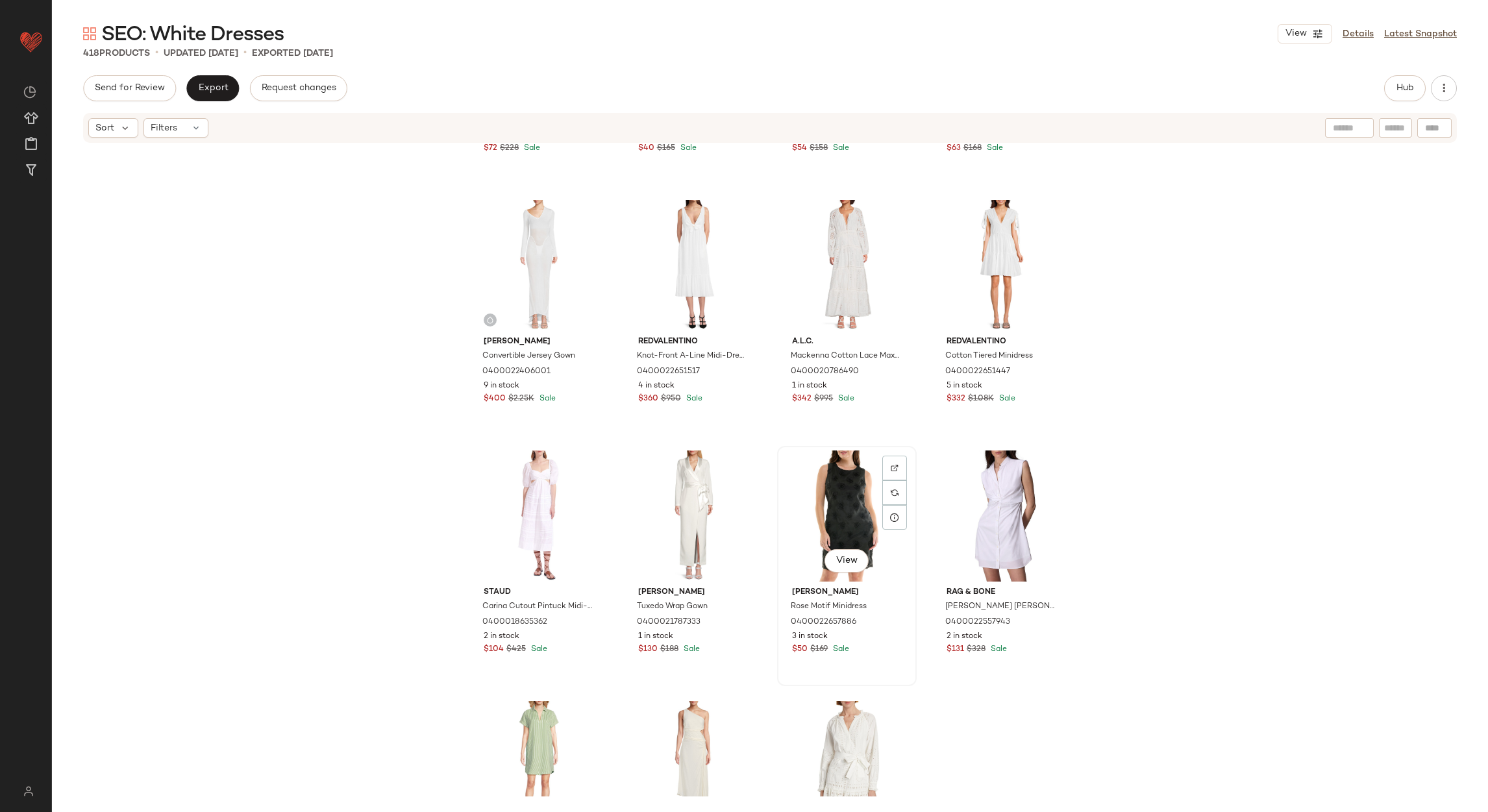
click at [782, 505] on div "View" at bounding box center [847, 516] width 130 height 131
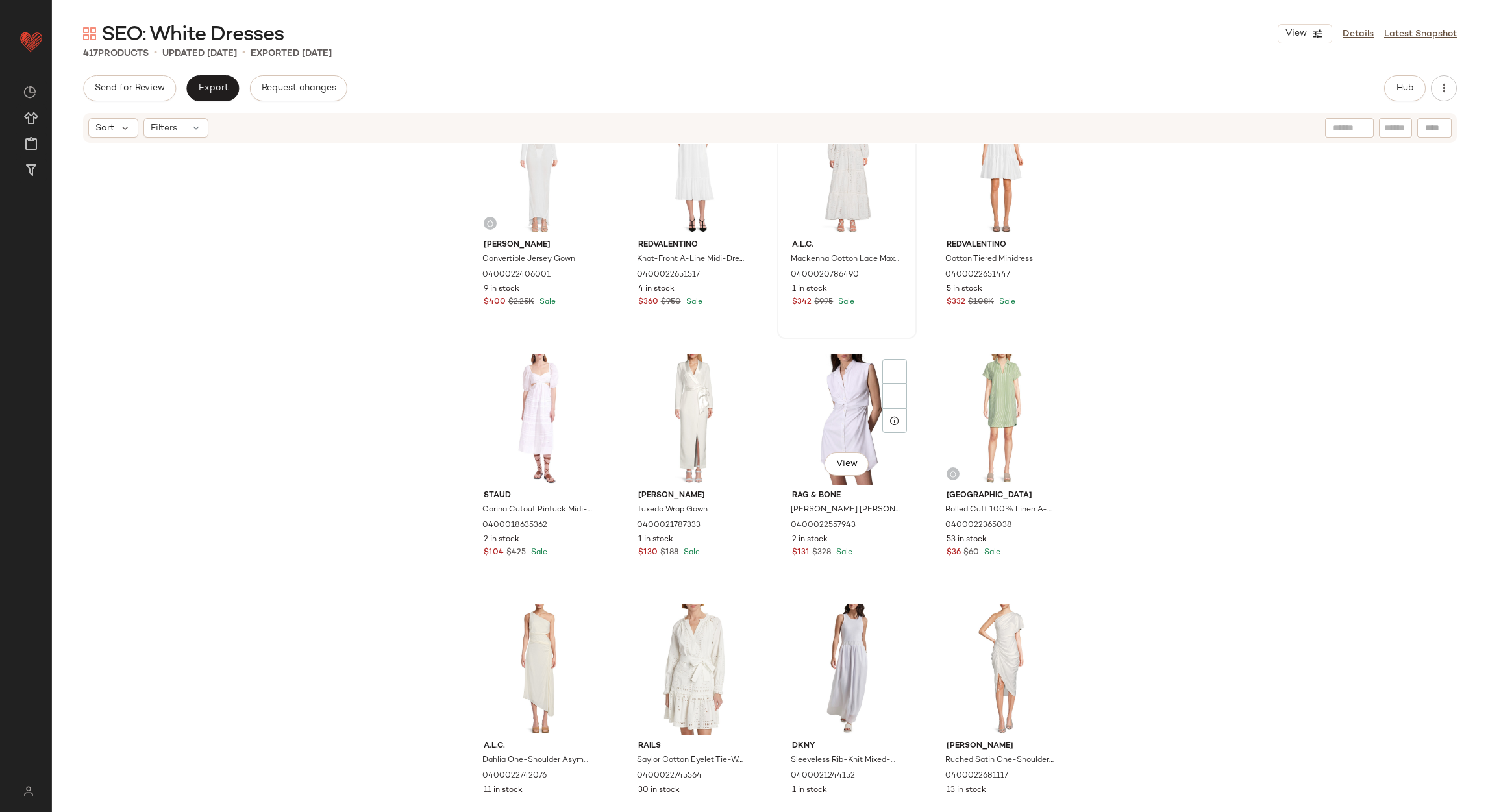
scroll to position [8677, 0]
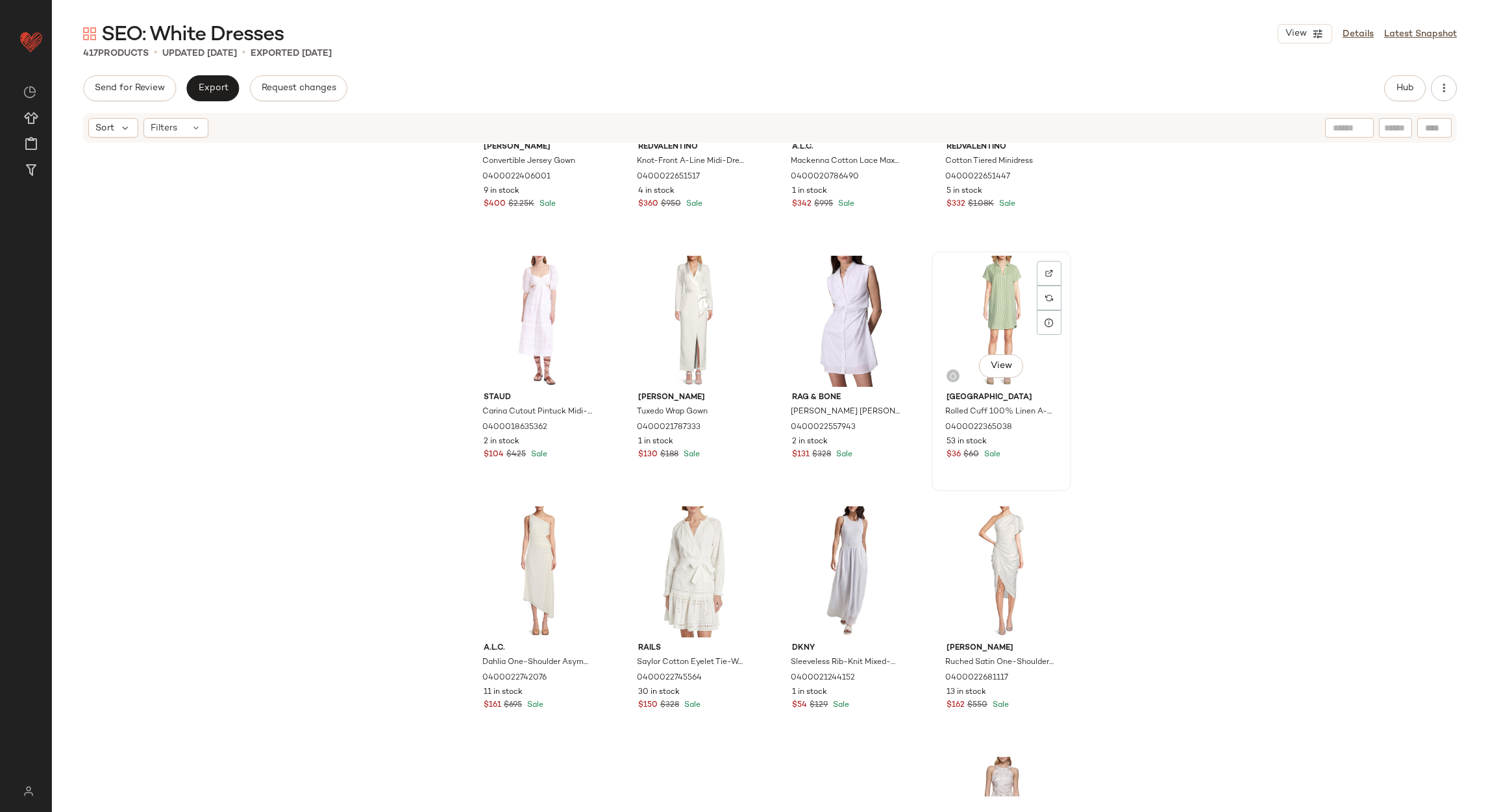
click at [983, 305] on div "View" at bounding box center [1001, 321] width 130 height 131
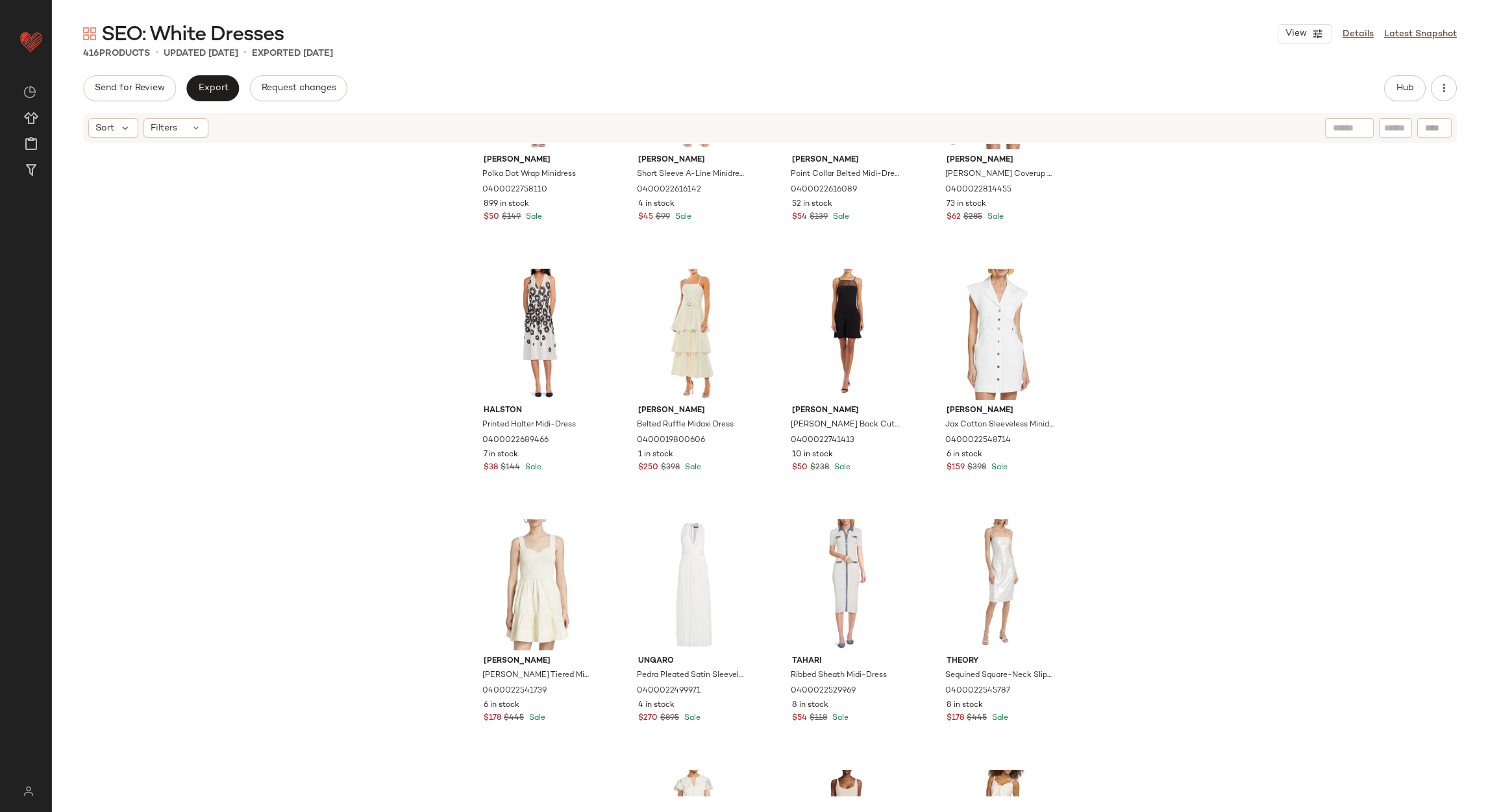
scroll to position [9845, 0]
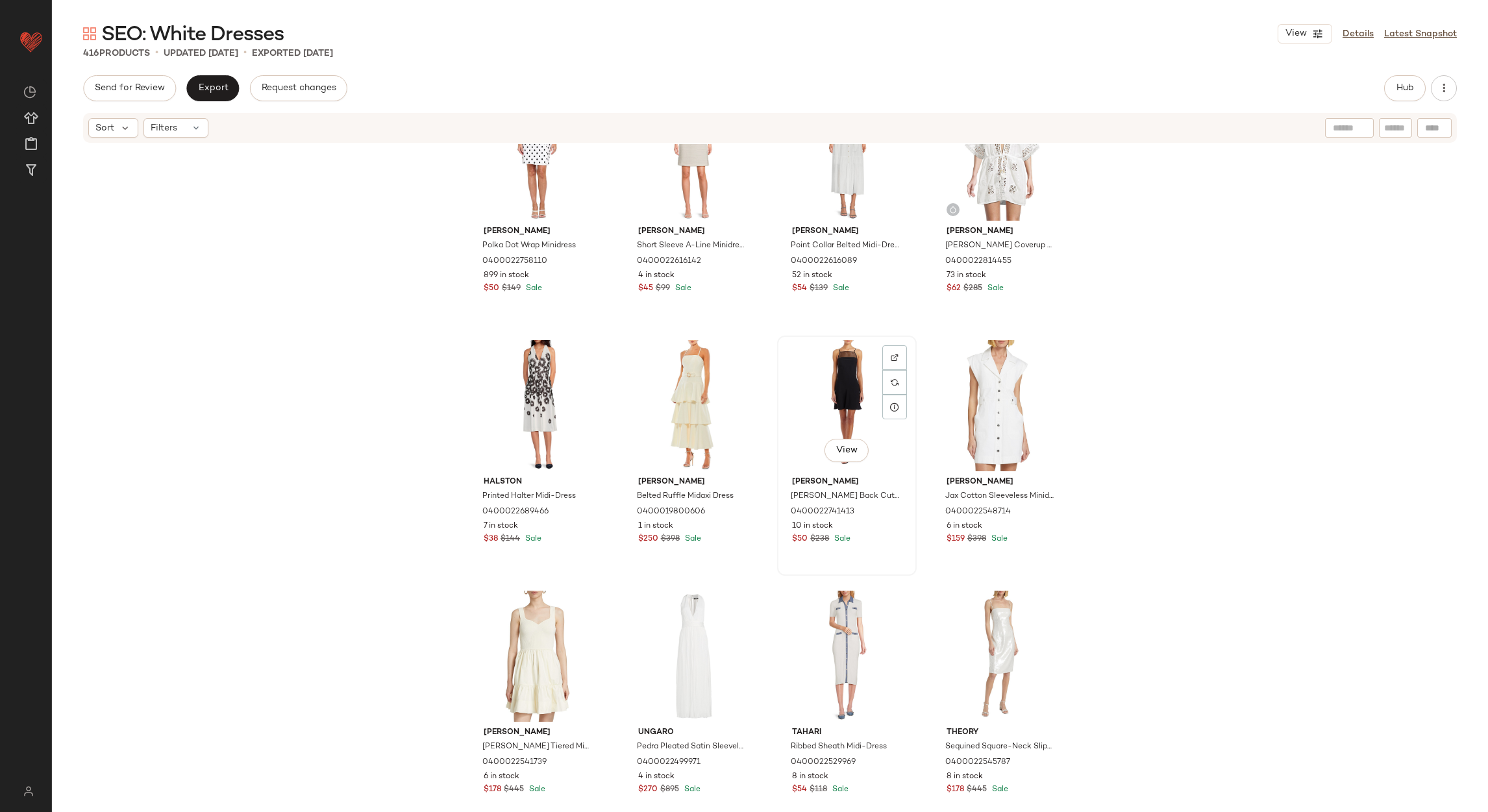
click at [846, 368] on div "View" at bounding box center [847, 406] width 130 height 131
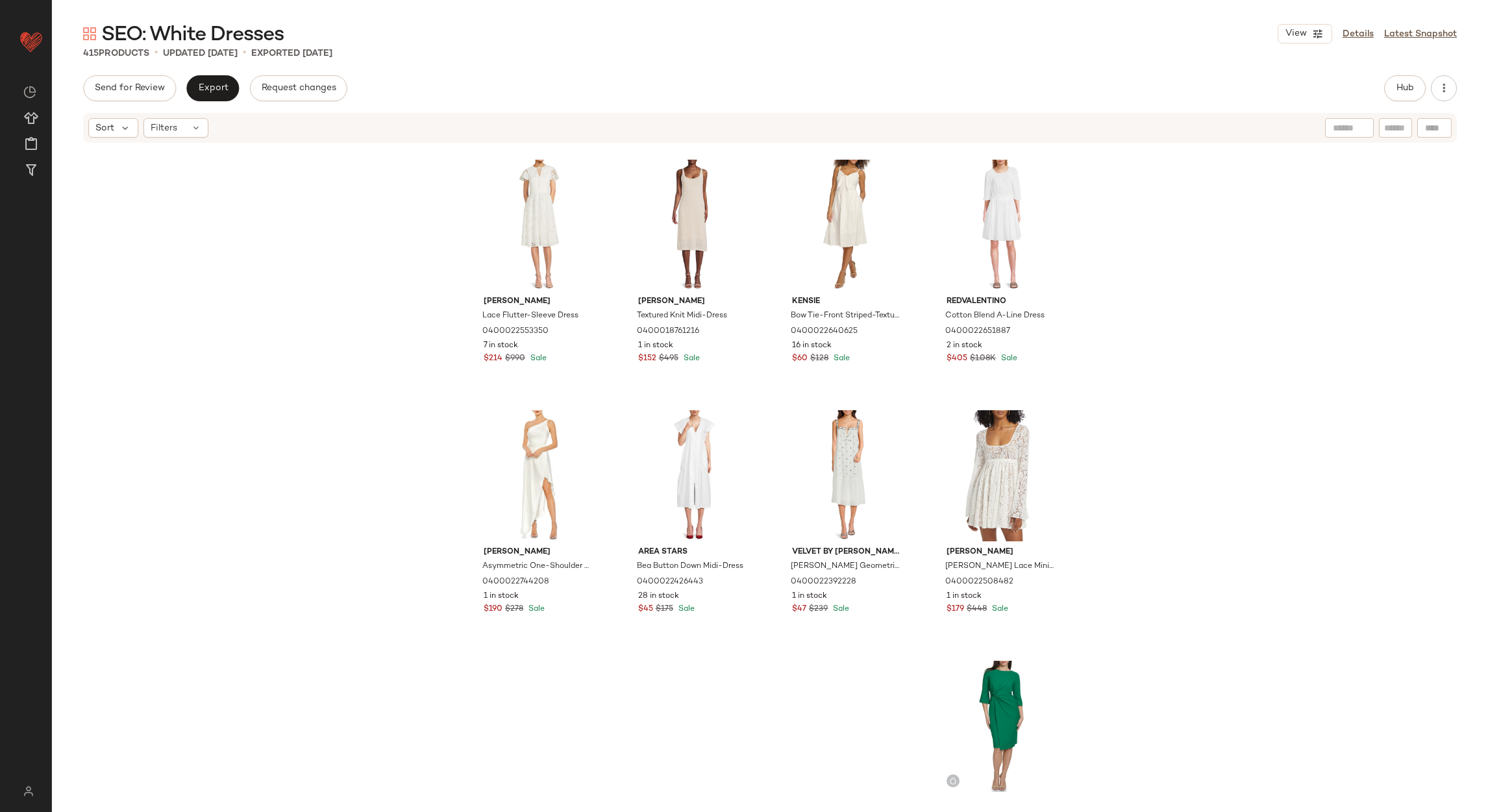
scroll to position [10721, 0]
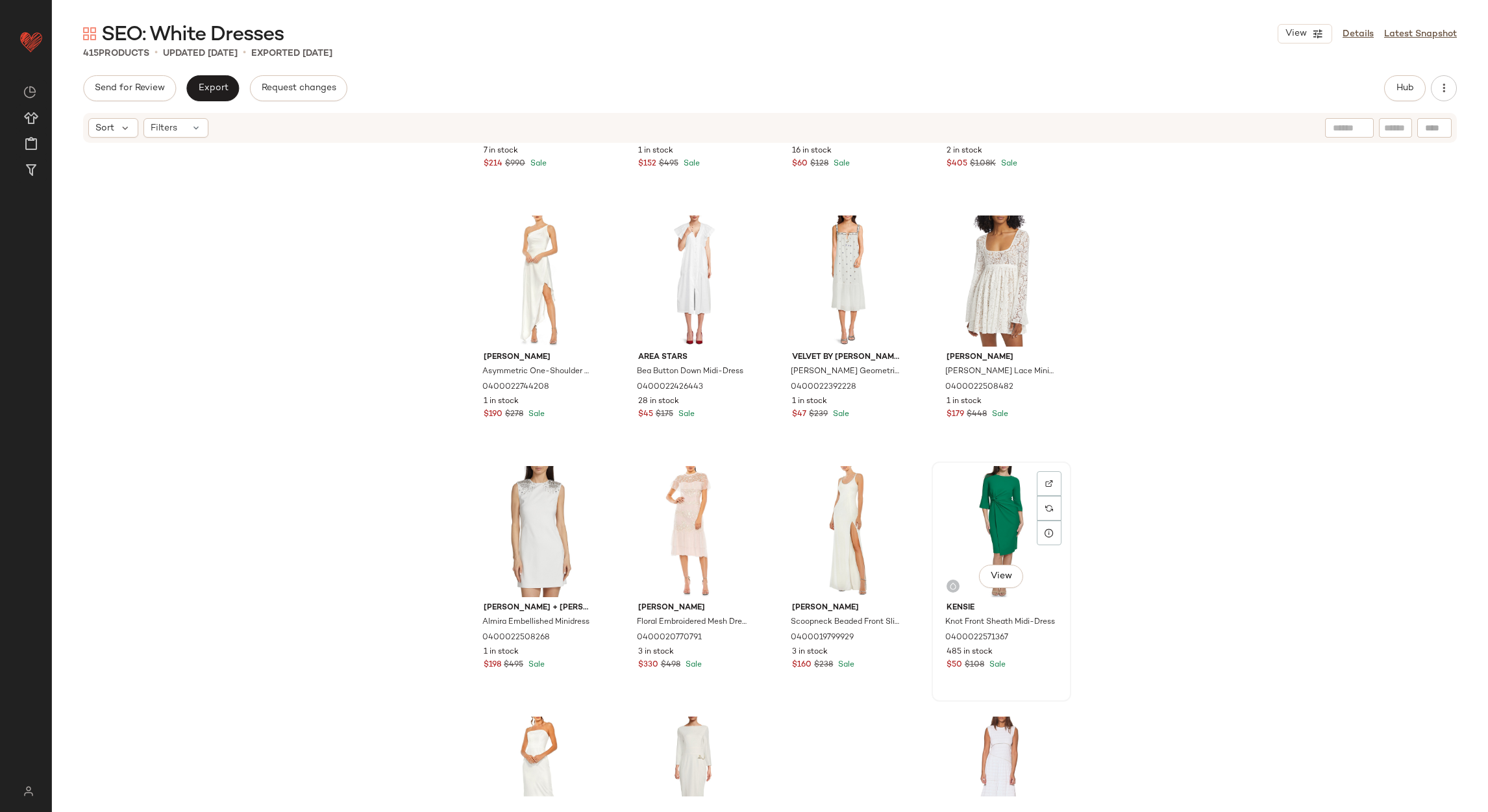
click at [999, 485] on div "View" at bounding box center [1001, 532] width 130 height 131
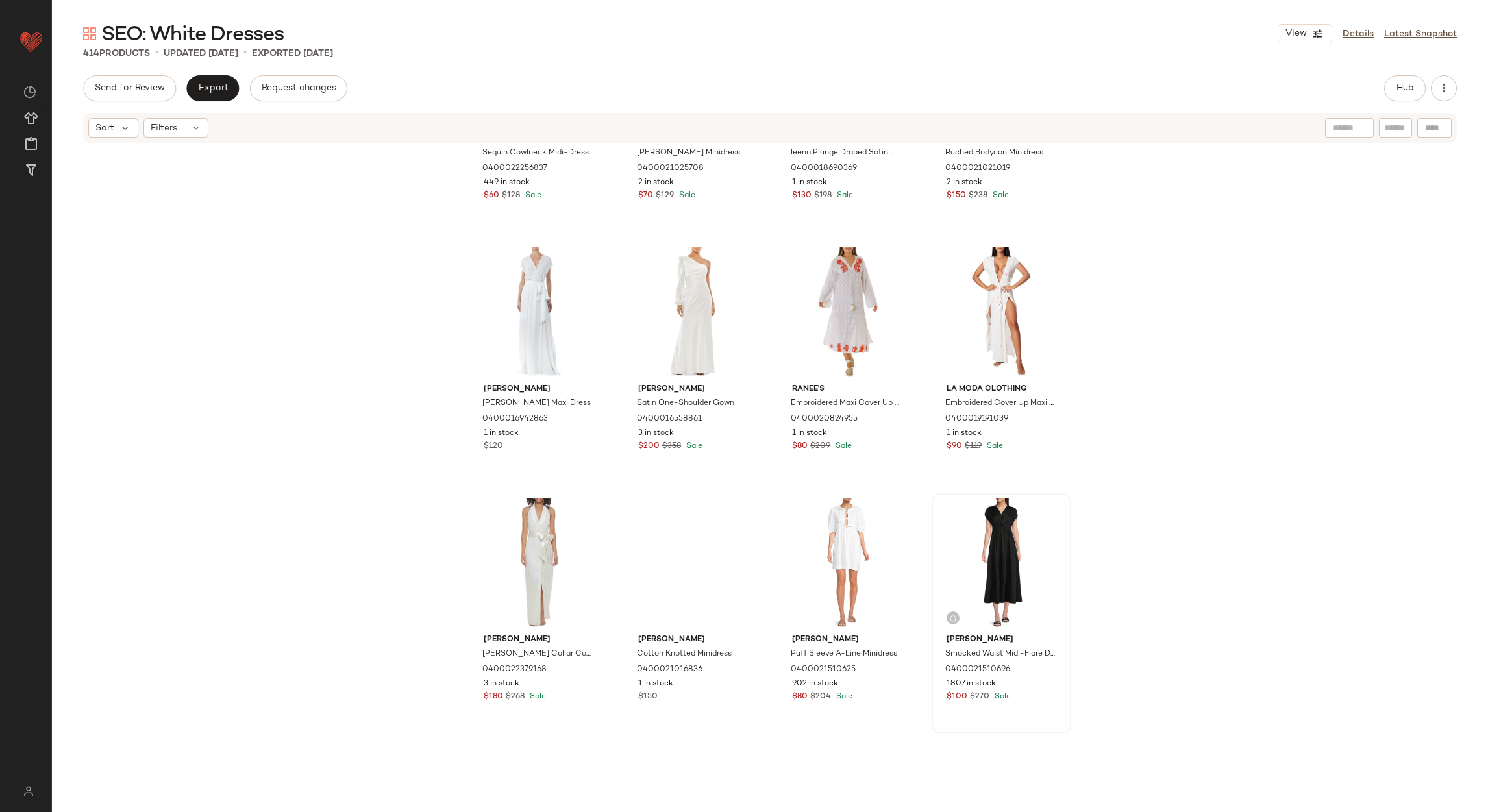
scroll to position [11987, 0]
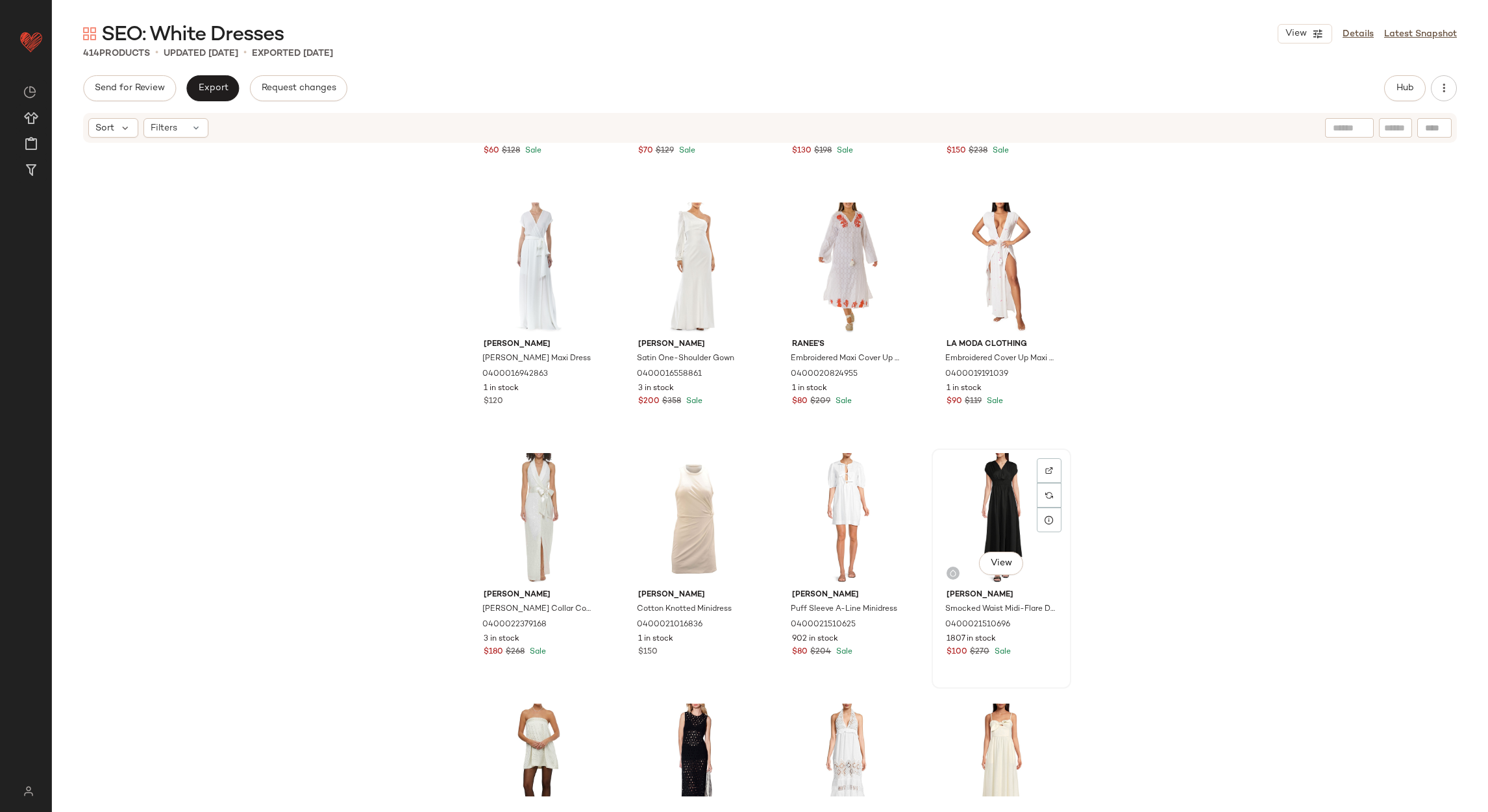
click at [994, 469] on div "View" at bounding box center [1001, 519] width 130 height 131
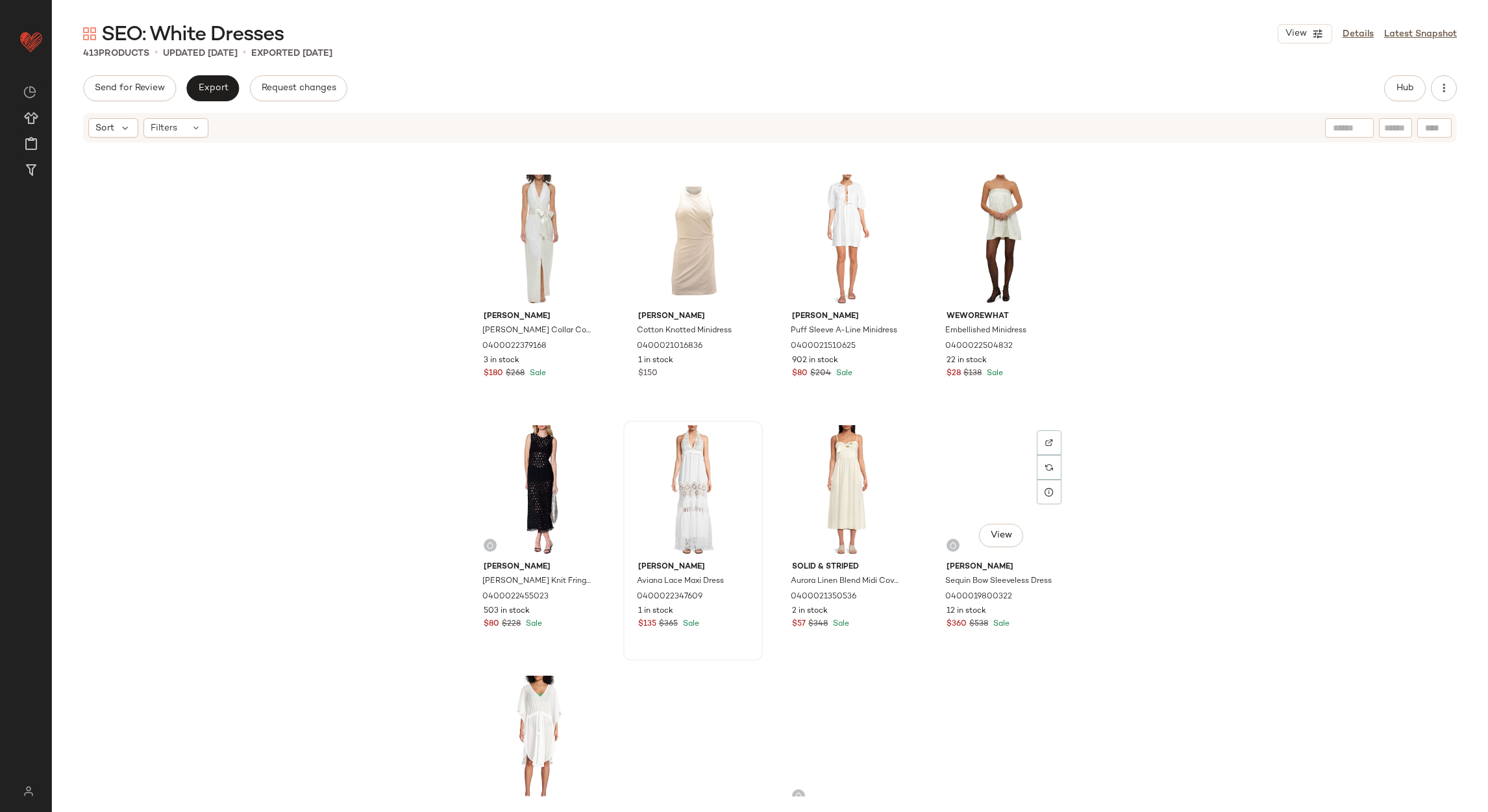
scroll to position [12279, 0]
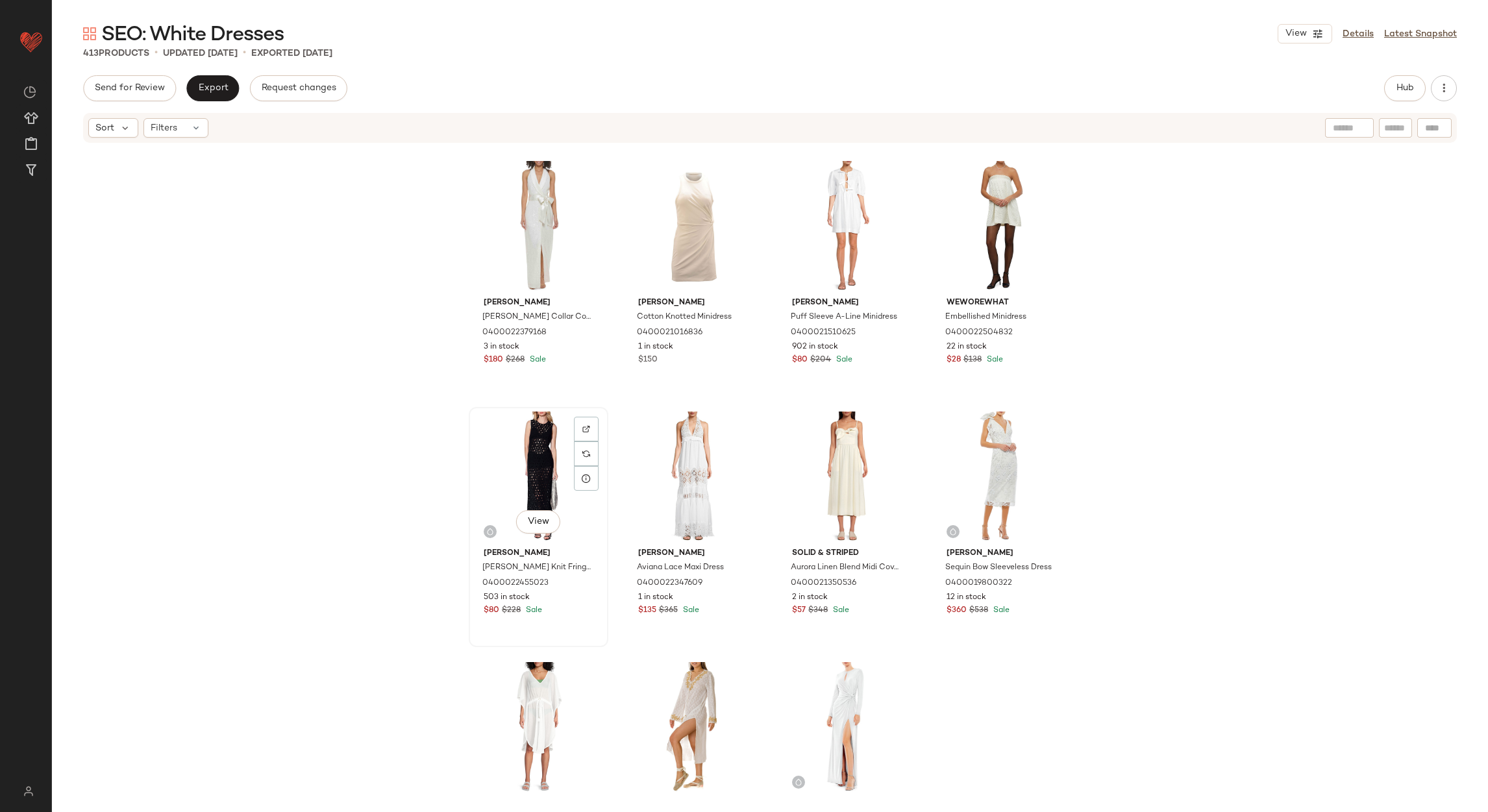
click at [556, 473] on div "View" at bounding box center [538, 477] width 130 height 131
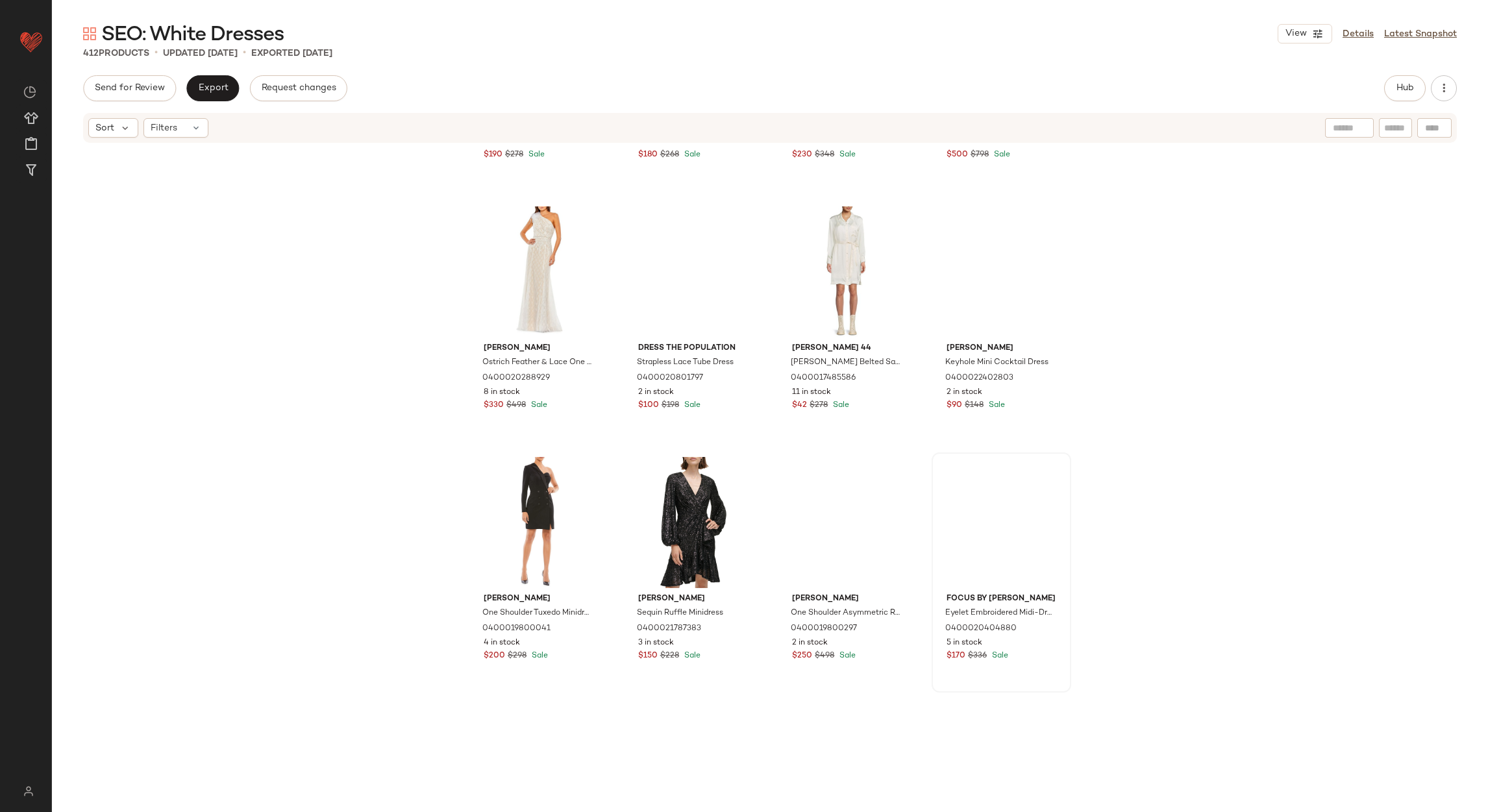
scroll to position [13253, 0]
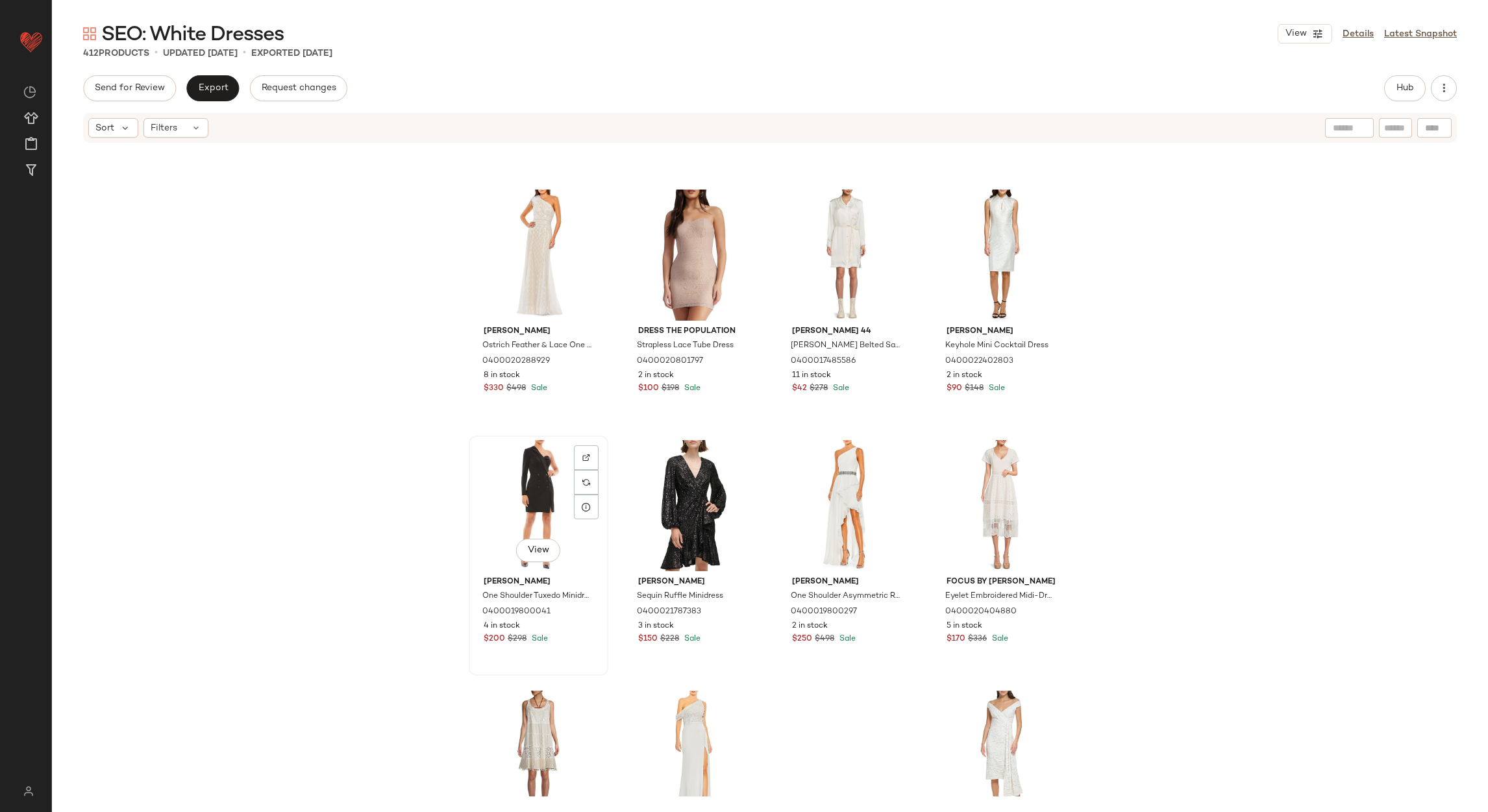
click at [542, 504] on div "View" at bounding box center [538, 505] width 130 height 131
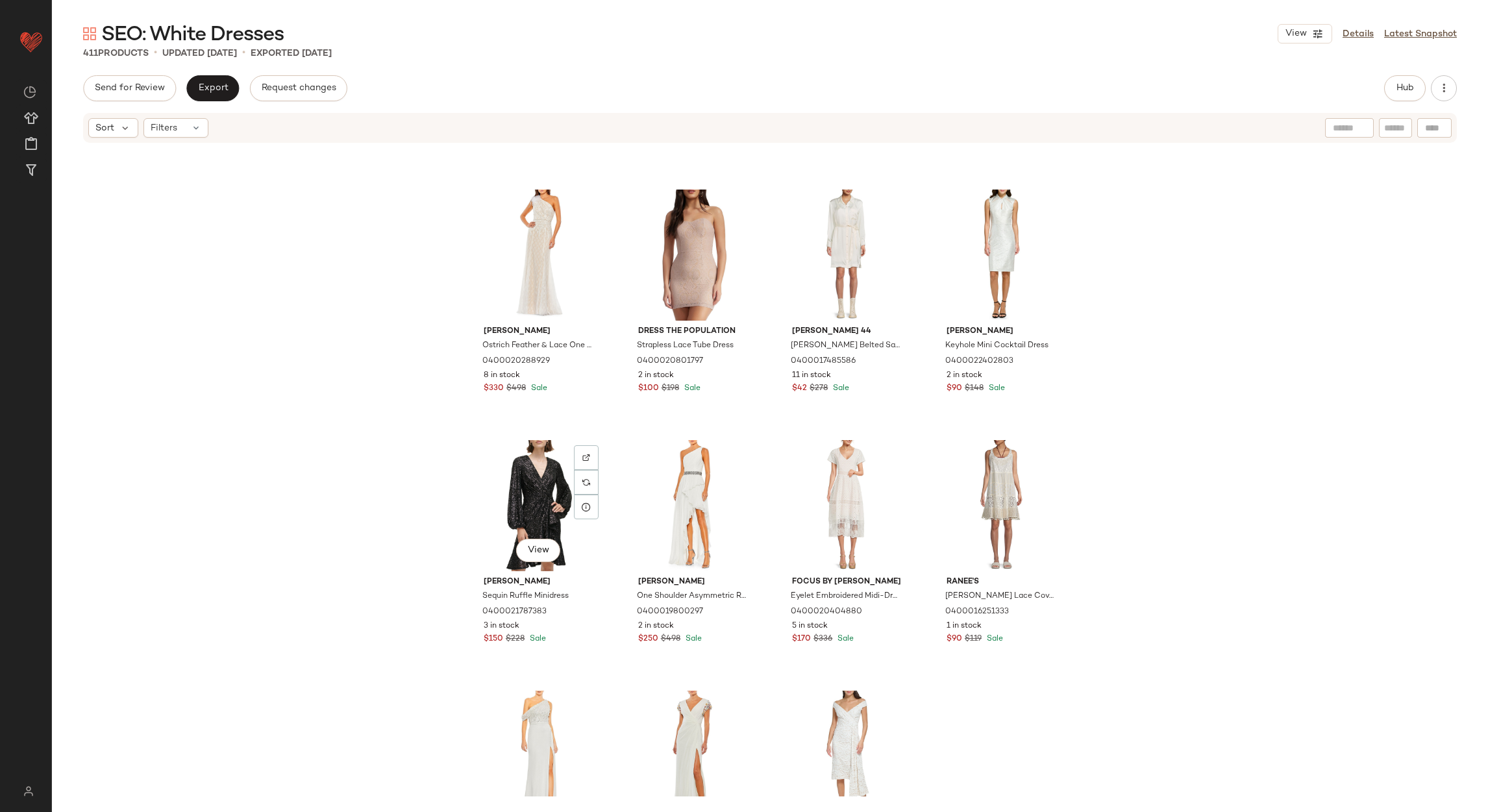
click at [542, 504] on div "View" at bounding box center [538, 505] width 130 height 131
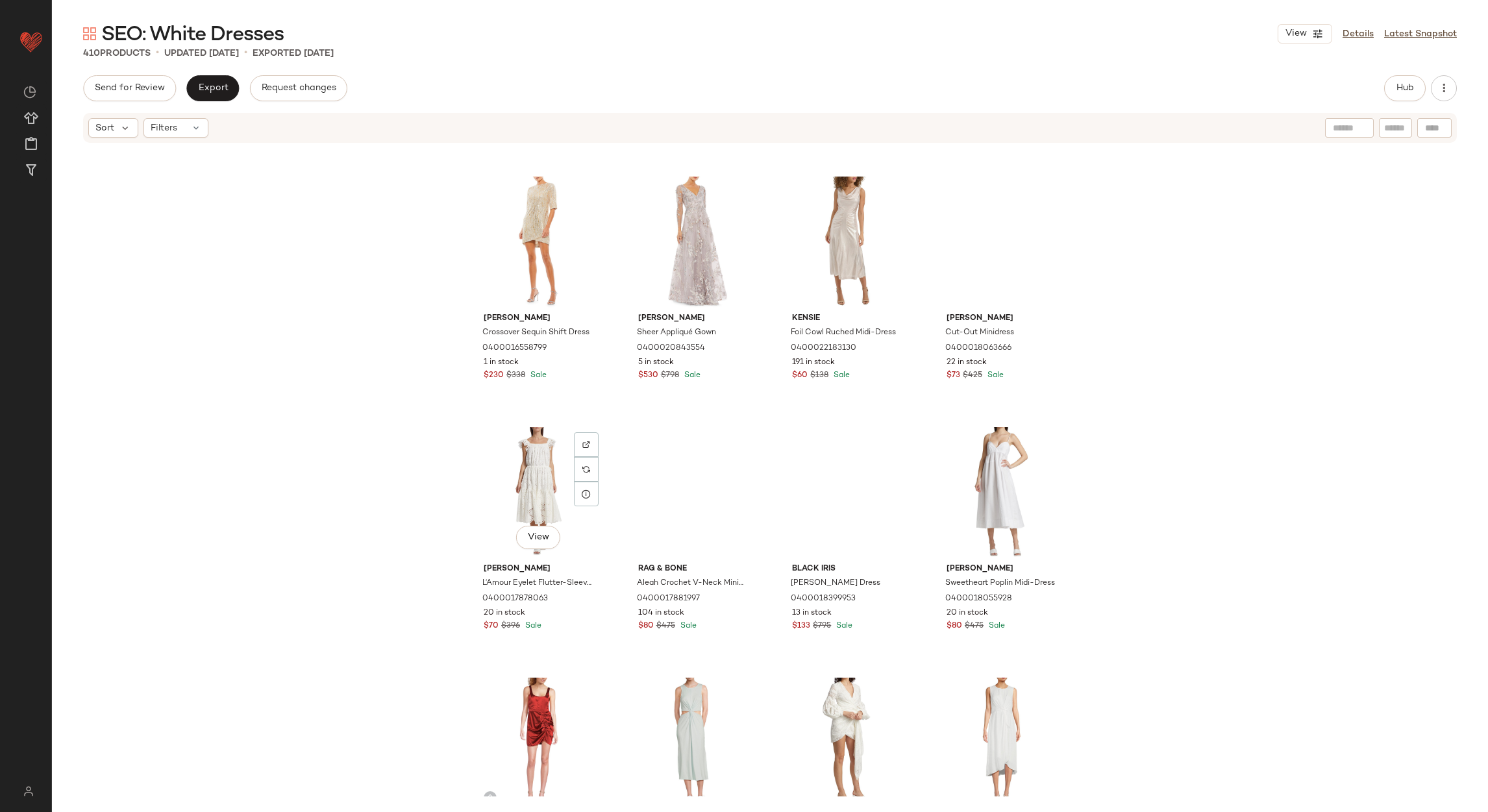
scroll to position [14714, 0]
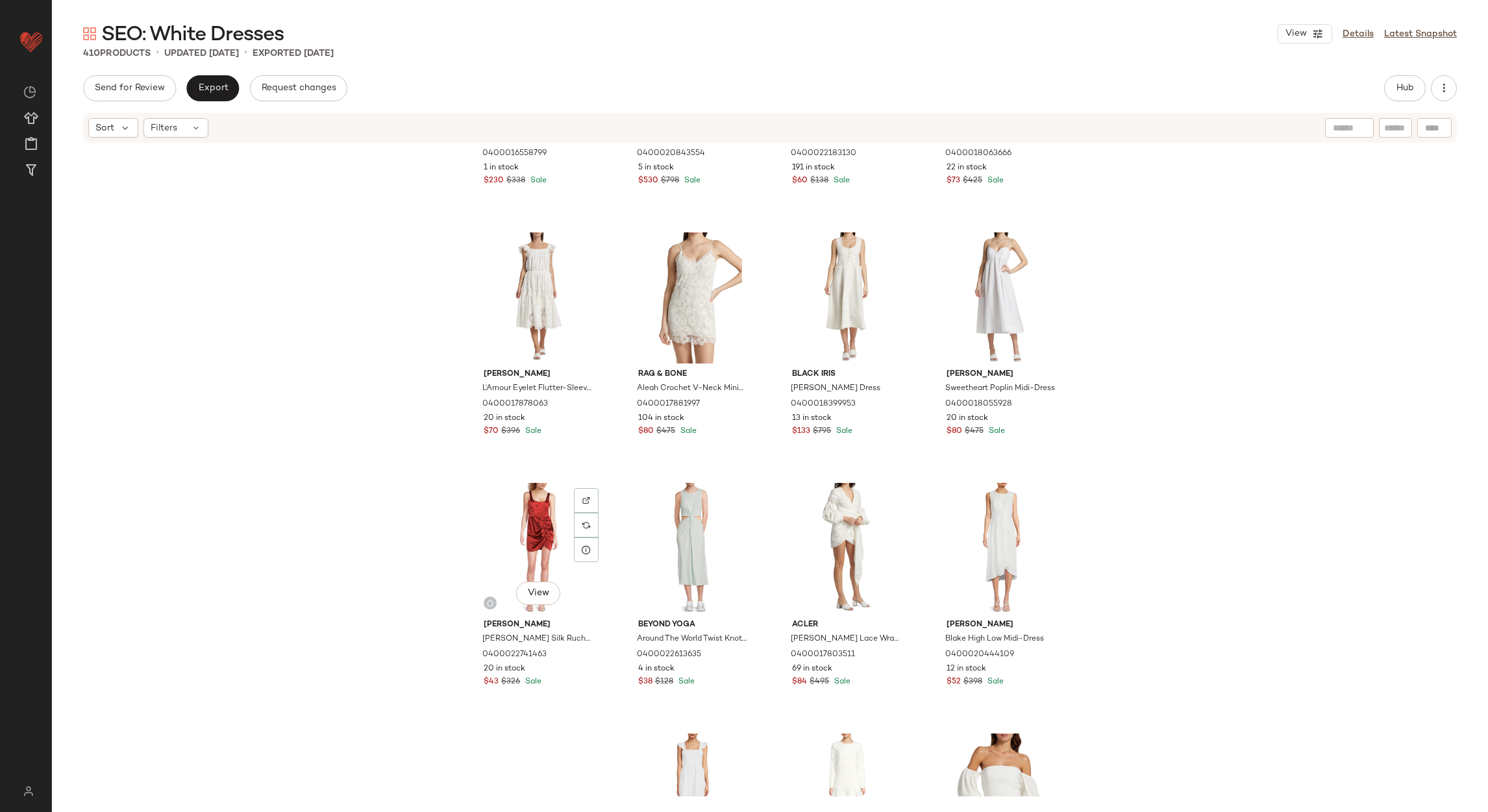
click at [540, 507] on div "View" at bounding box center [538, 548] width 130 height 131
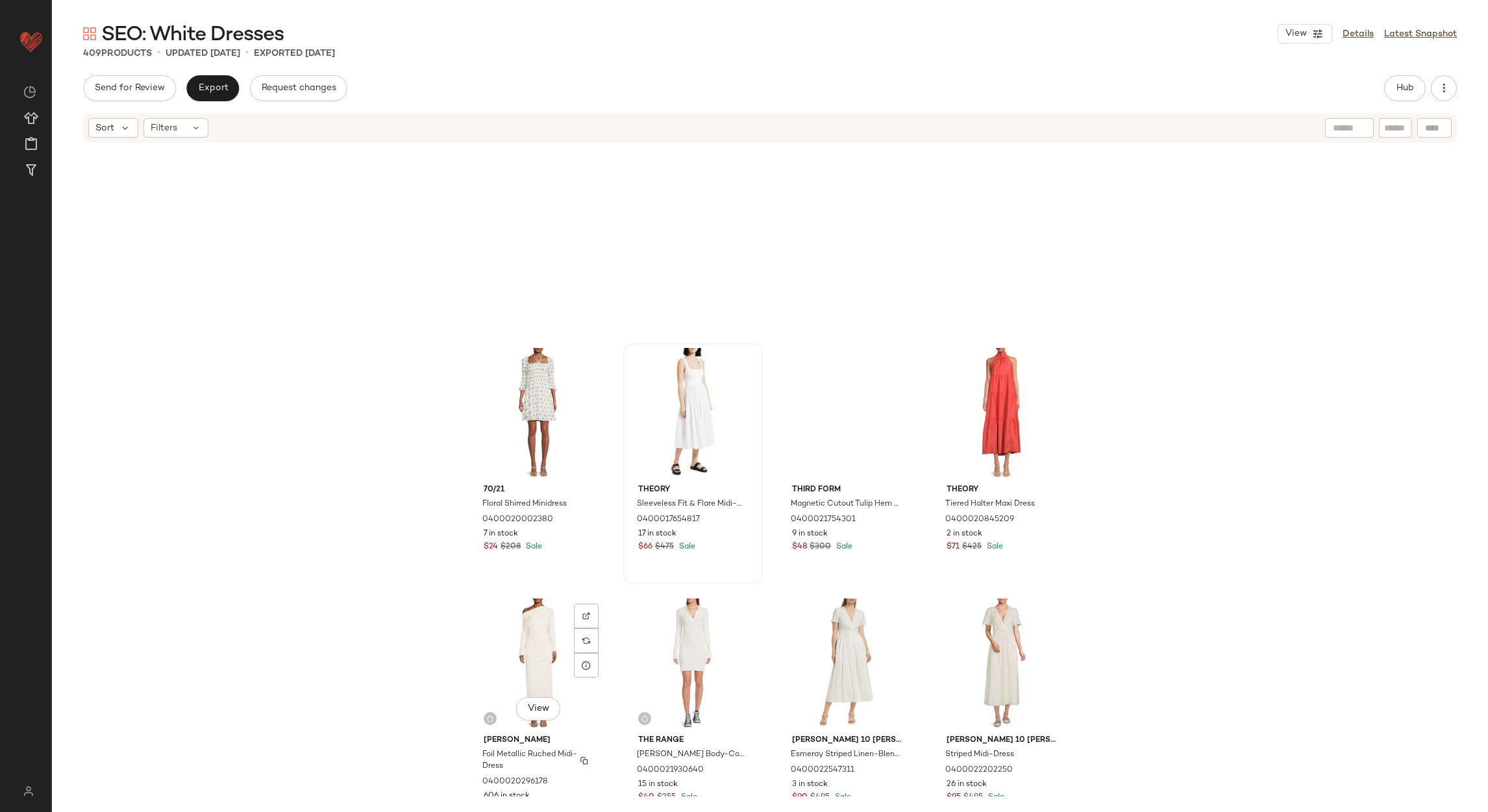
scroll to position [17051, 0]
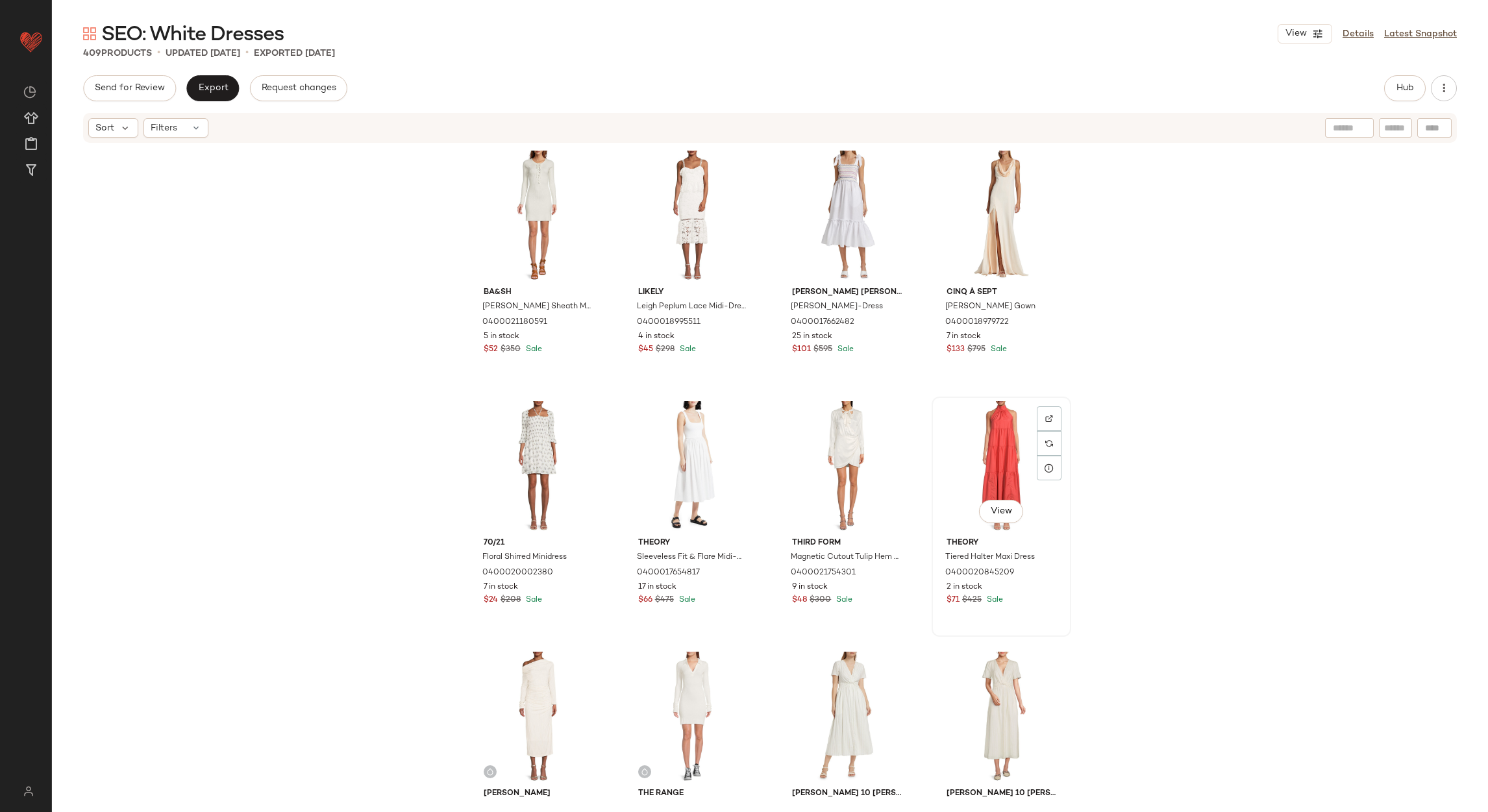
click at [987, 461] on div "View" at bounding box center [1001, 467] width 130 height 131
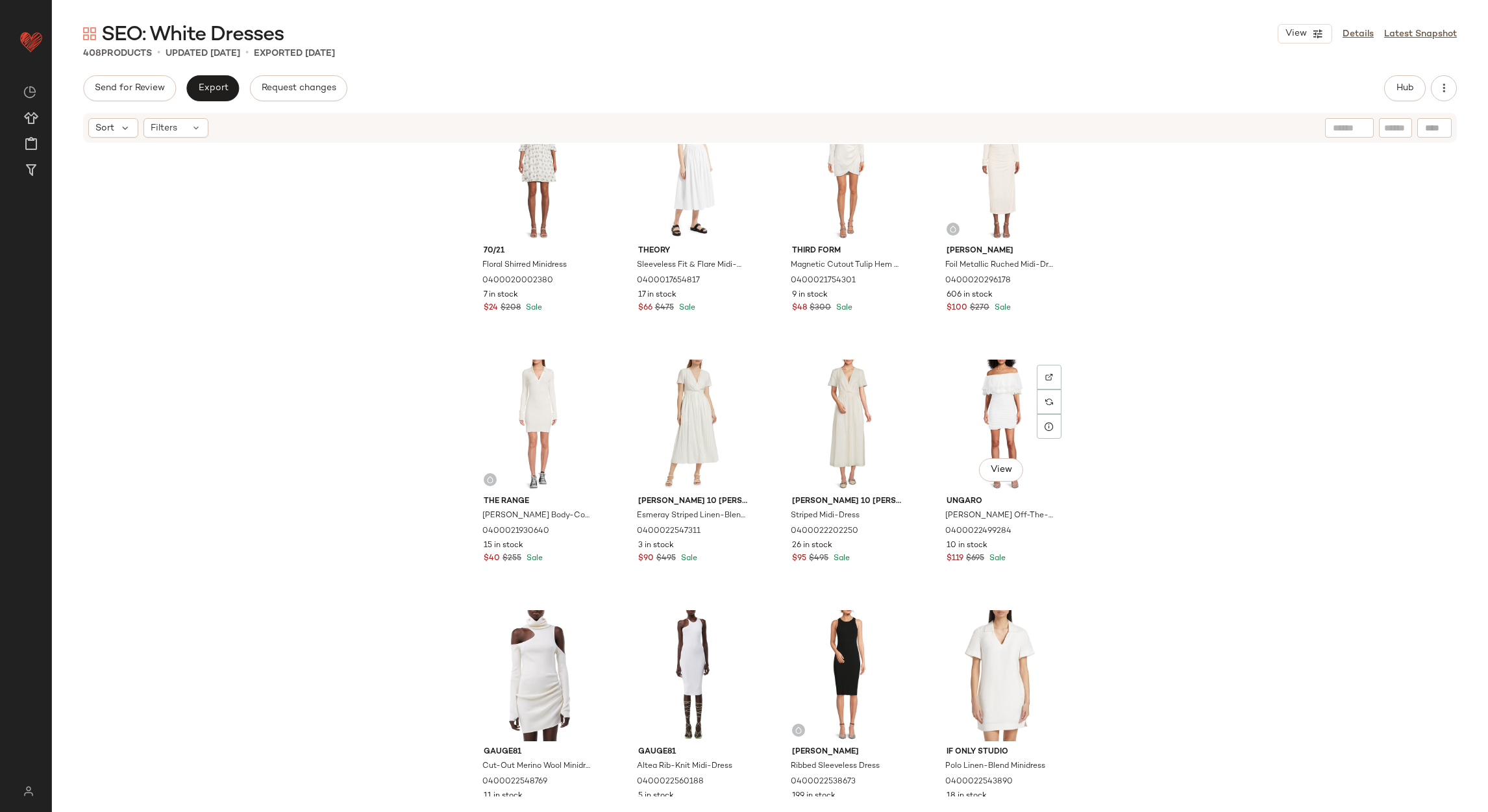
scroll to position [17538, 0]
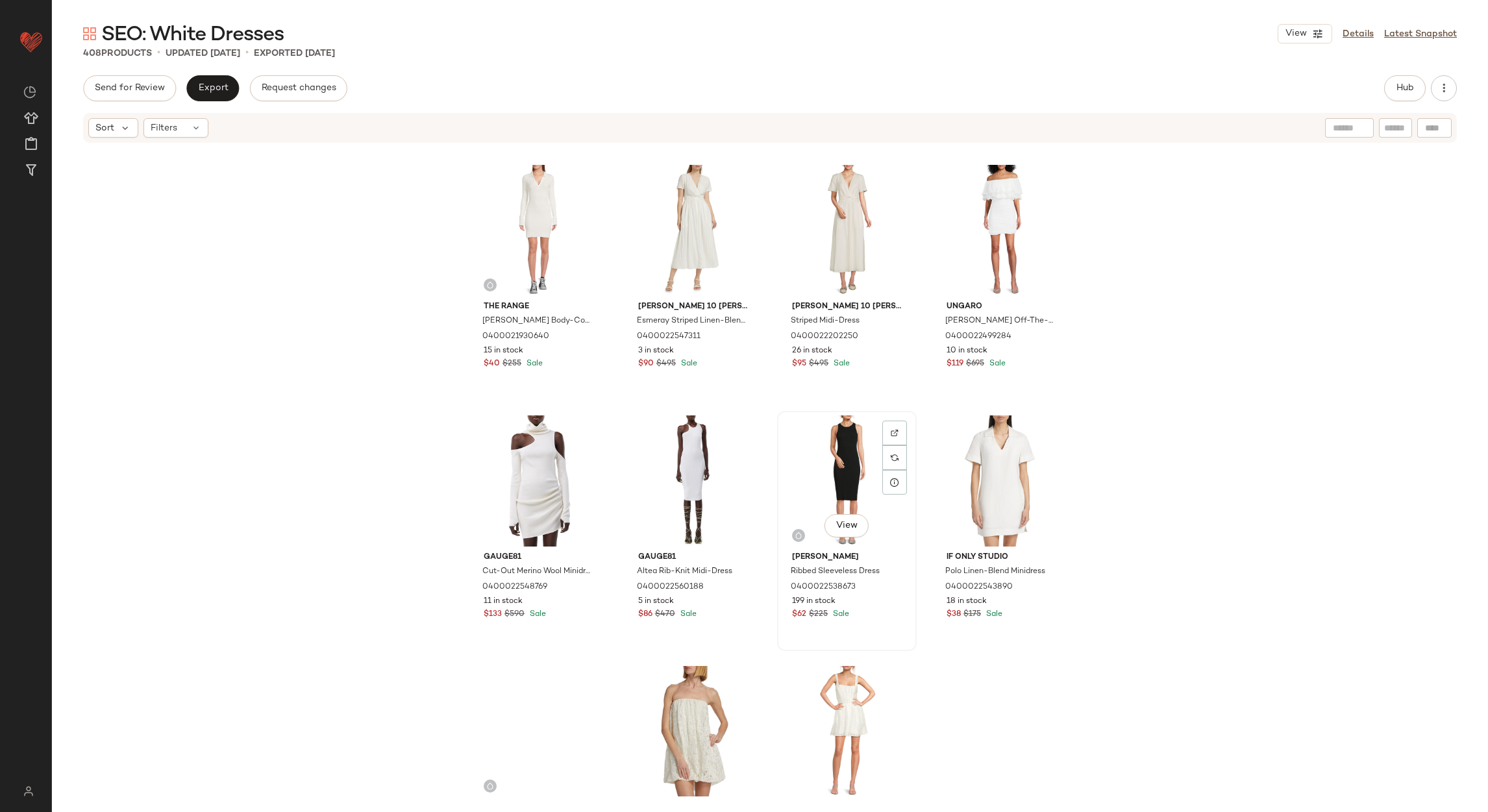
click at [839, 464] on div "View" at bounding box center [847, 481] width 130 height 131
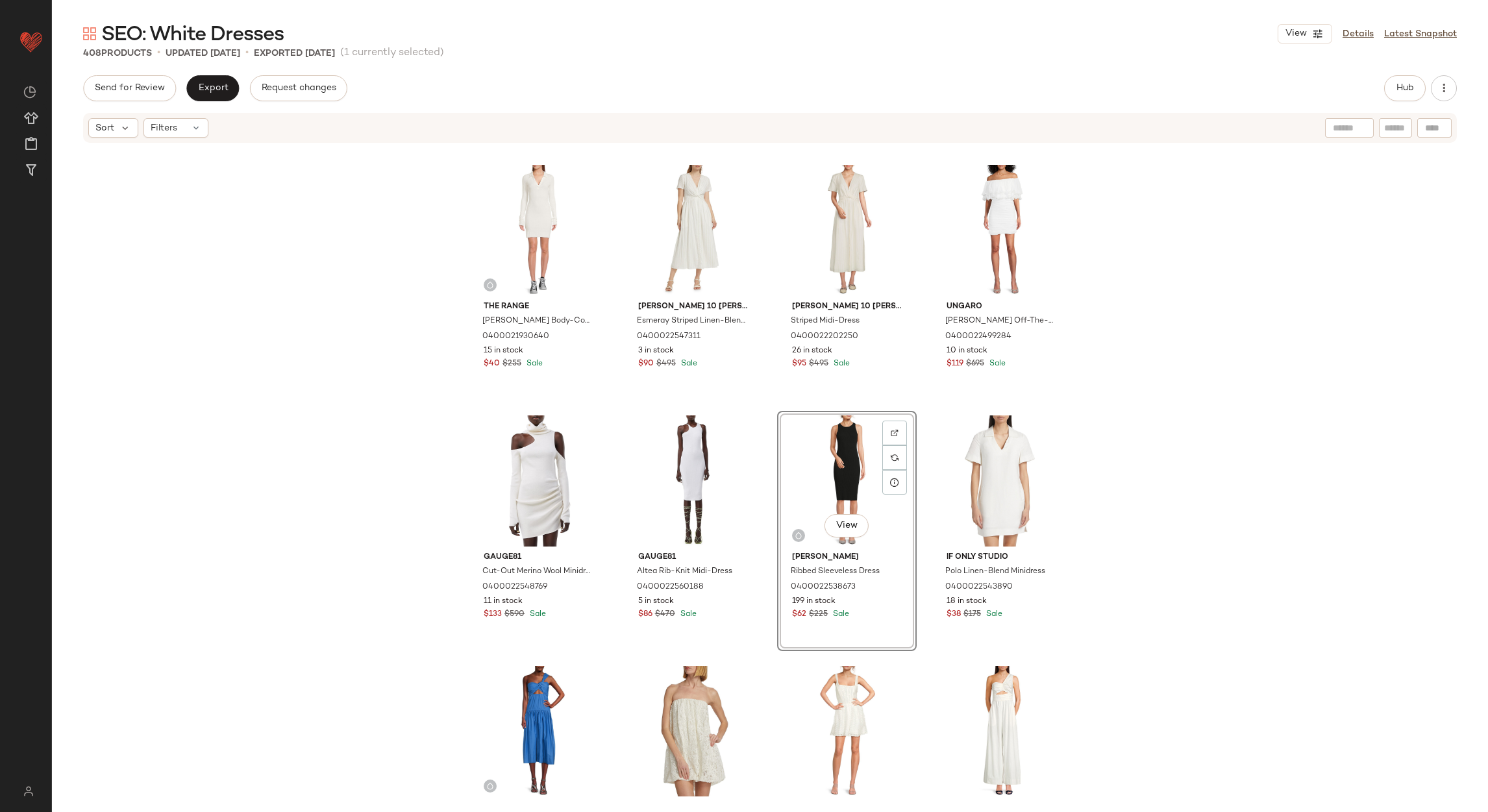
click at [838, 453] on div "View" at bounding box center [847, 481] width 130 height 131
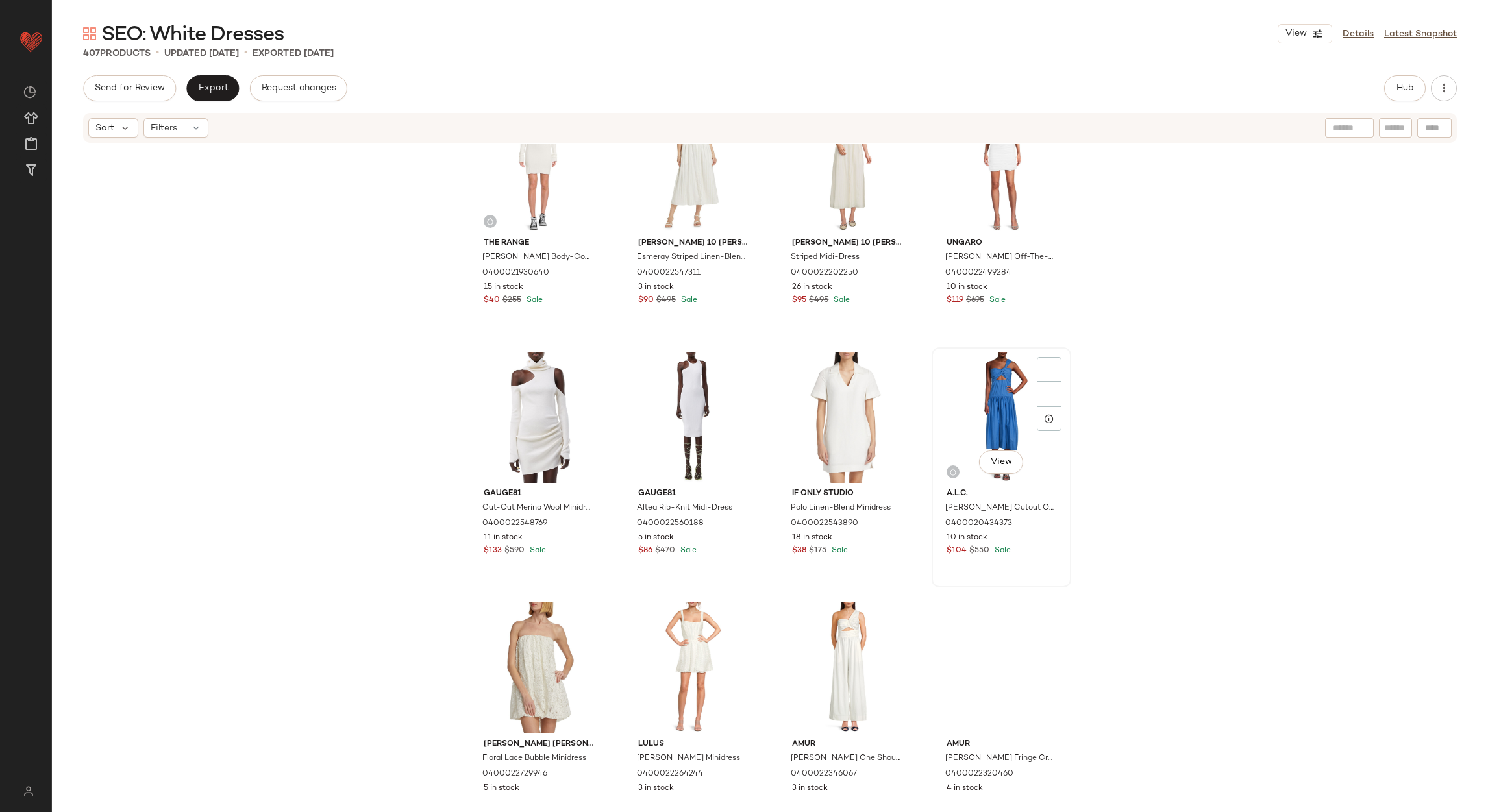
scroll to position [17635, 0]
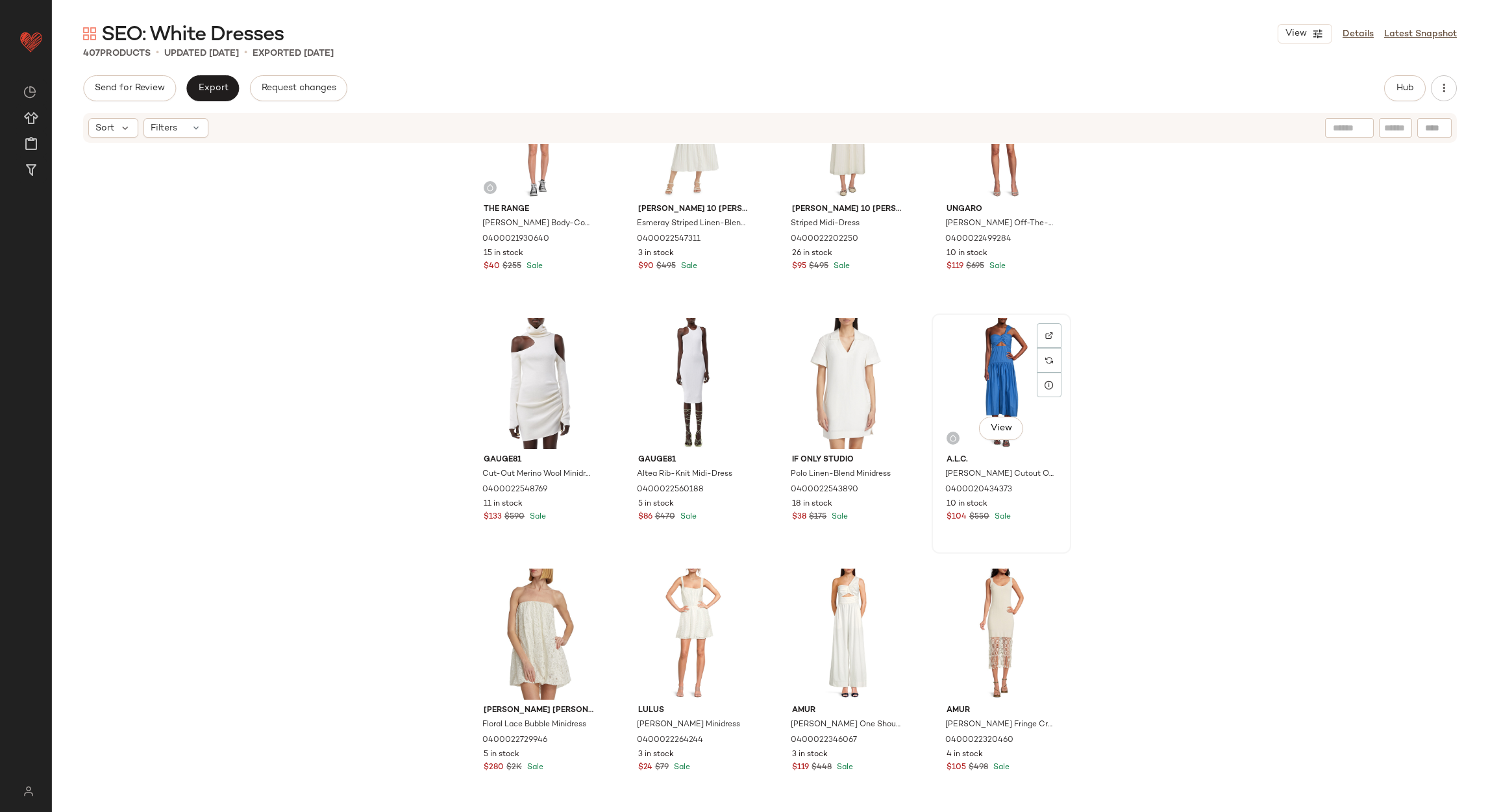
click at [1007, 366] on div "View" at bounding box center [1001, 384] width 130 height 131
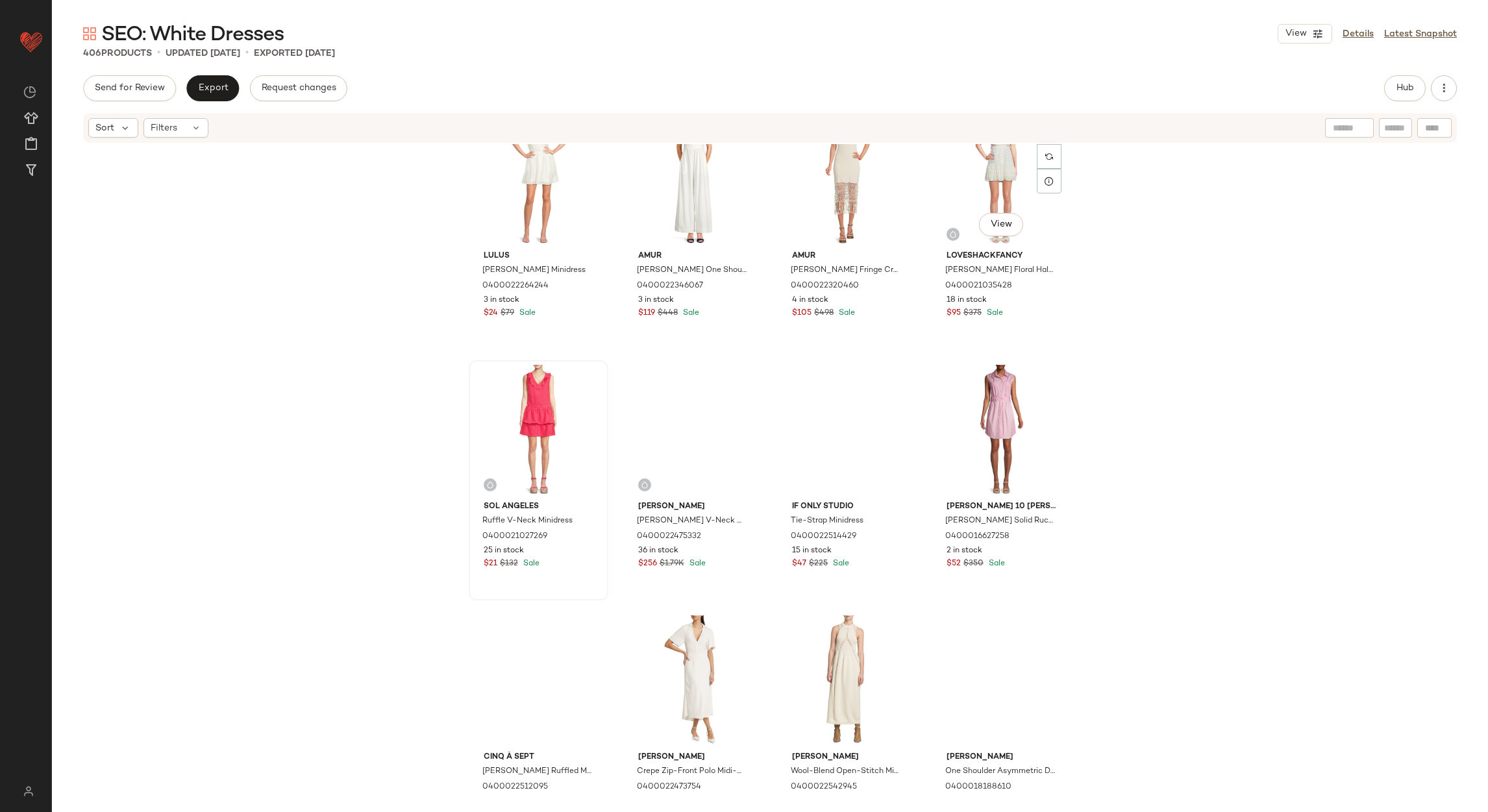
scroll to position [18122, 0]
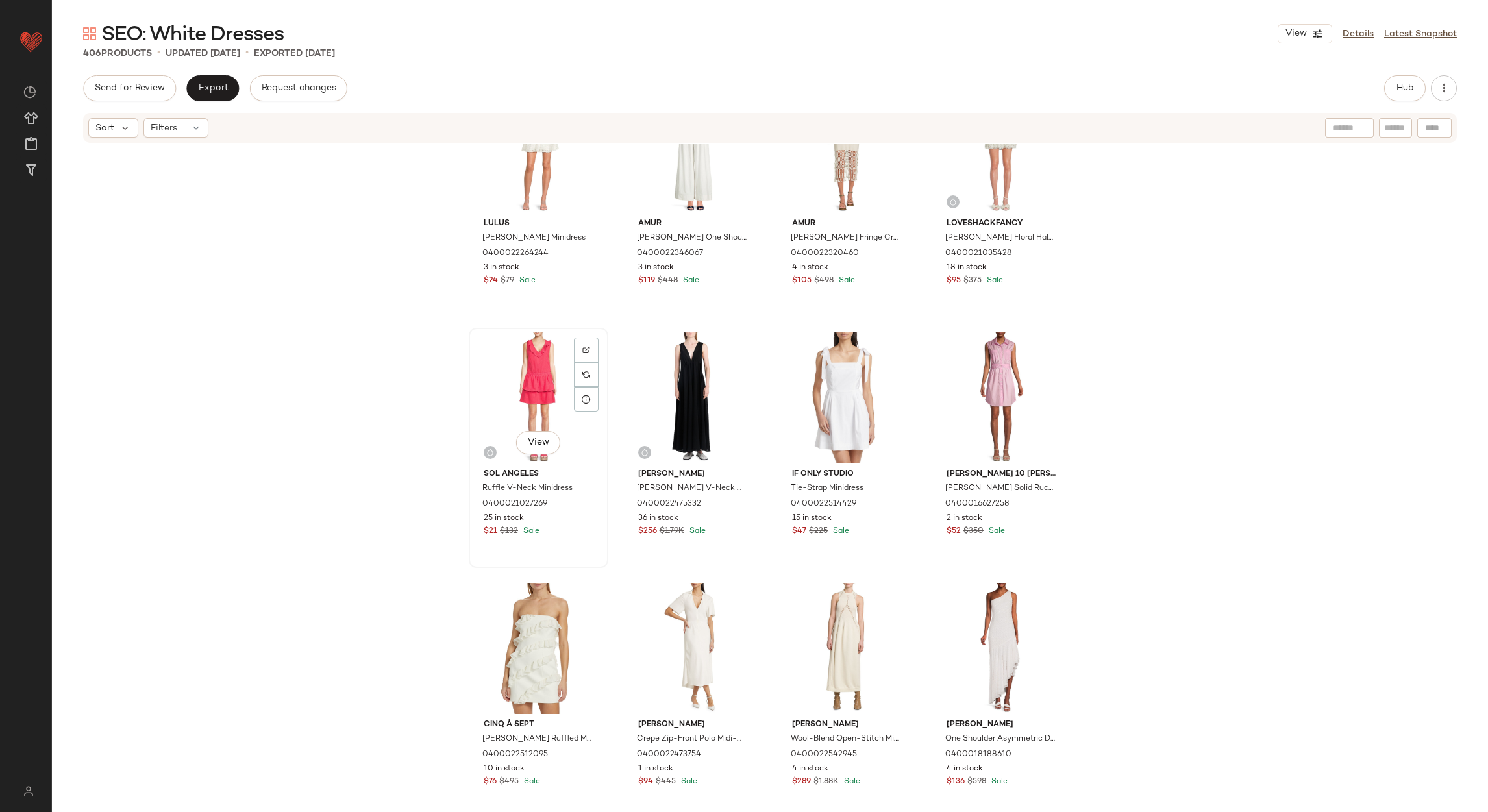
click at [530, 379] on div "View" at bounding box center [538, 398] width 130 height 131
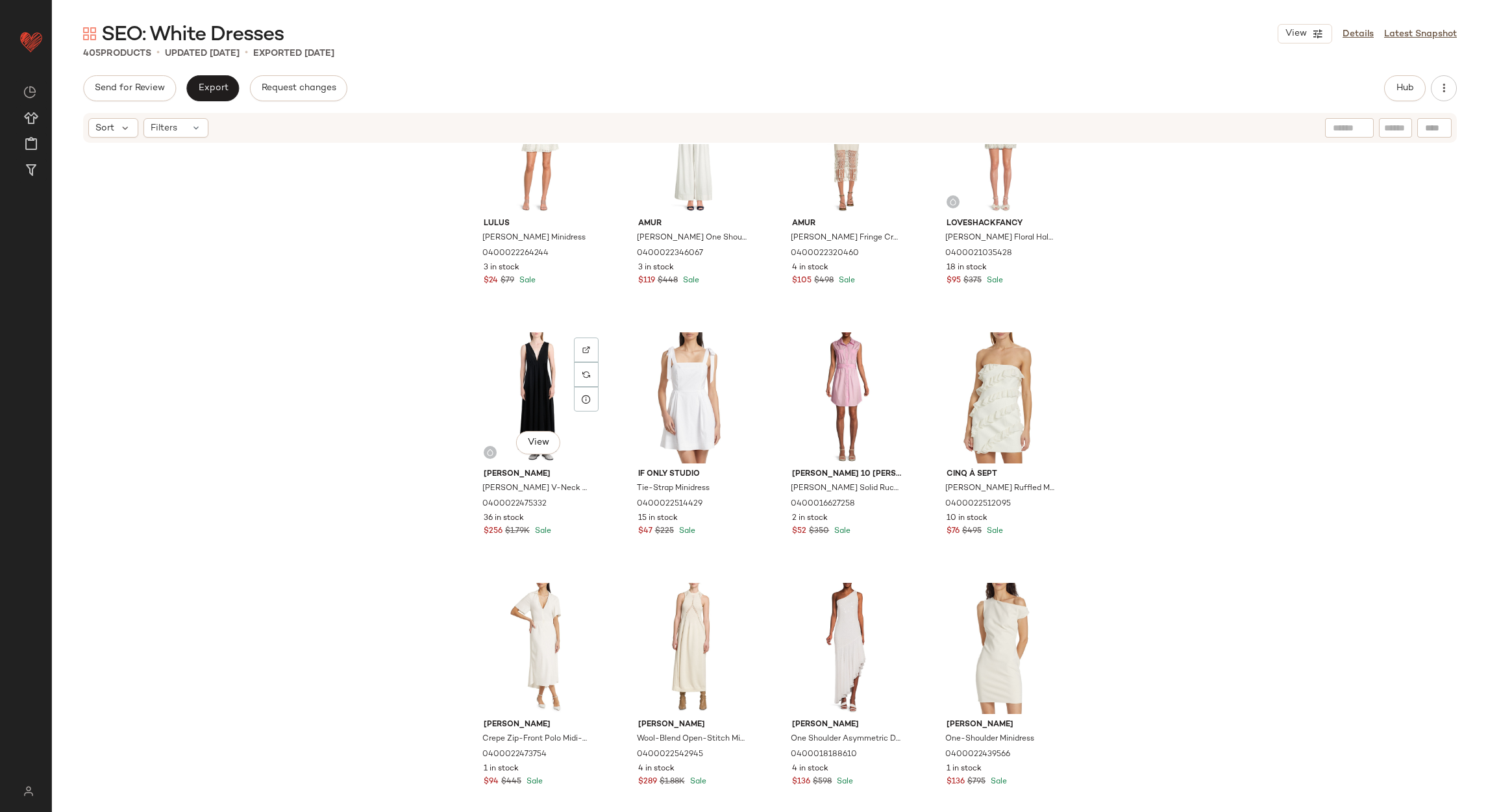
click at [530, 380] on div "View" at bounding box center [538, 398] width 130 height 131
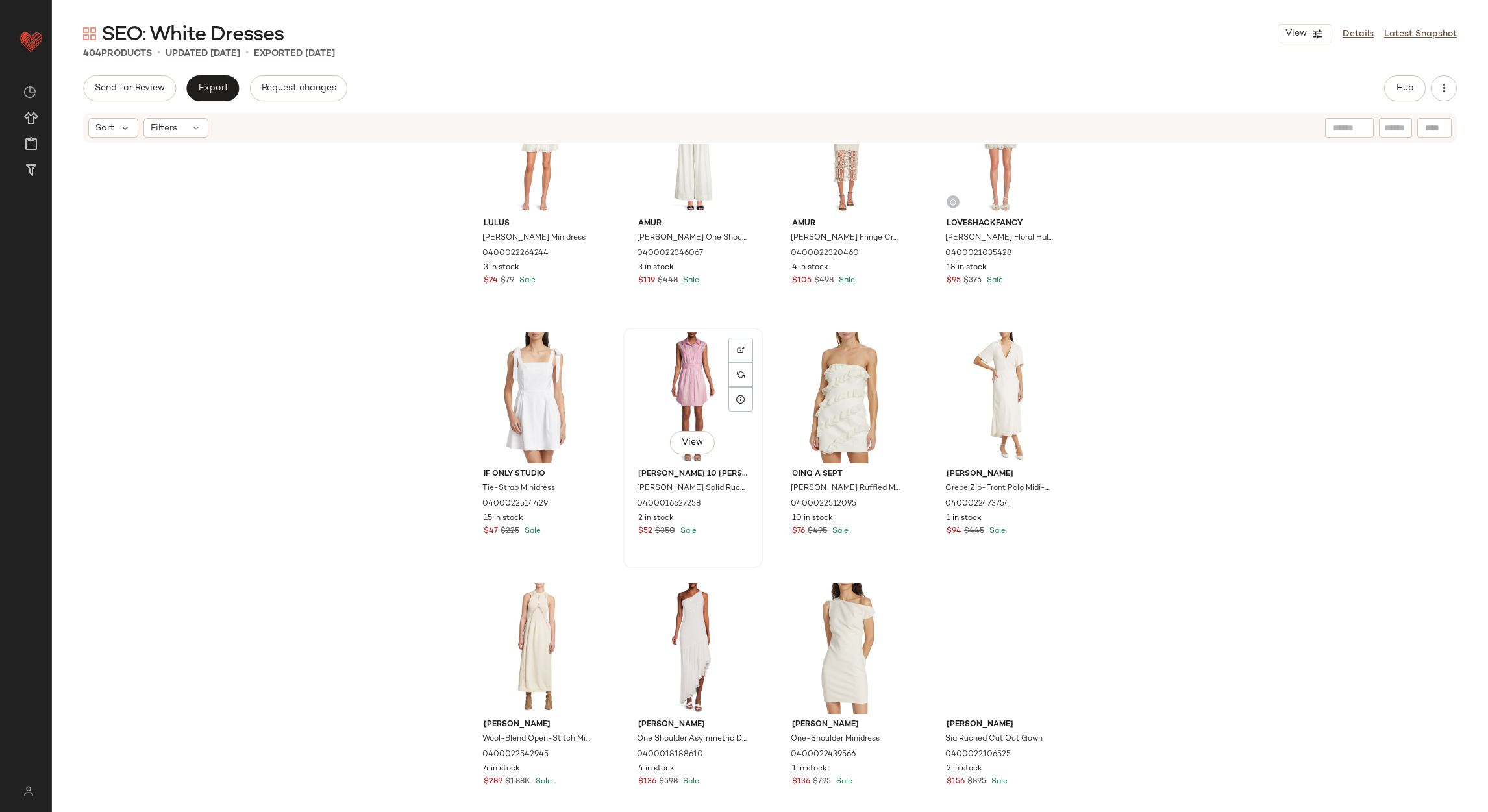
click at [679, 356] on div "View" at bounding box center [692, 398] width 130 height 131
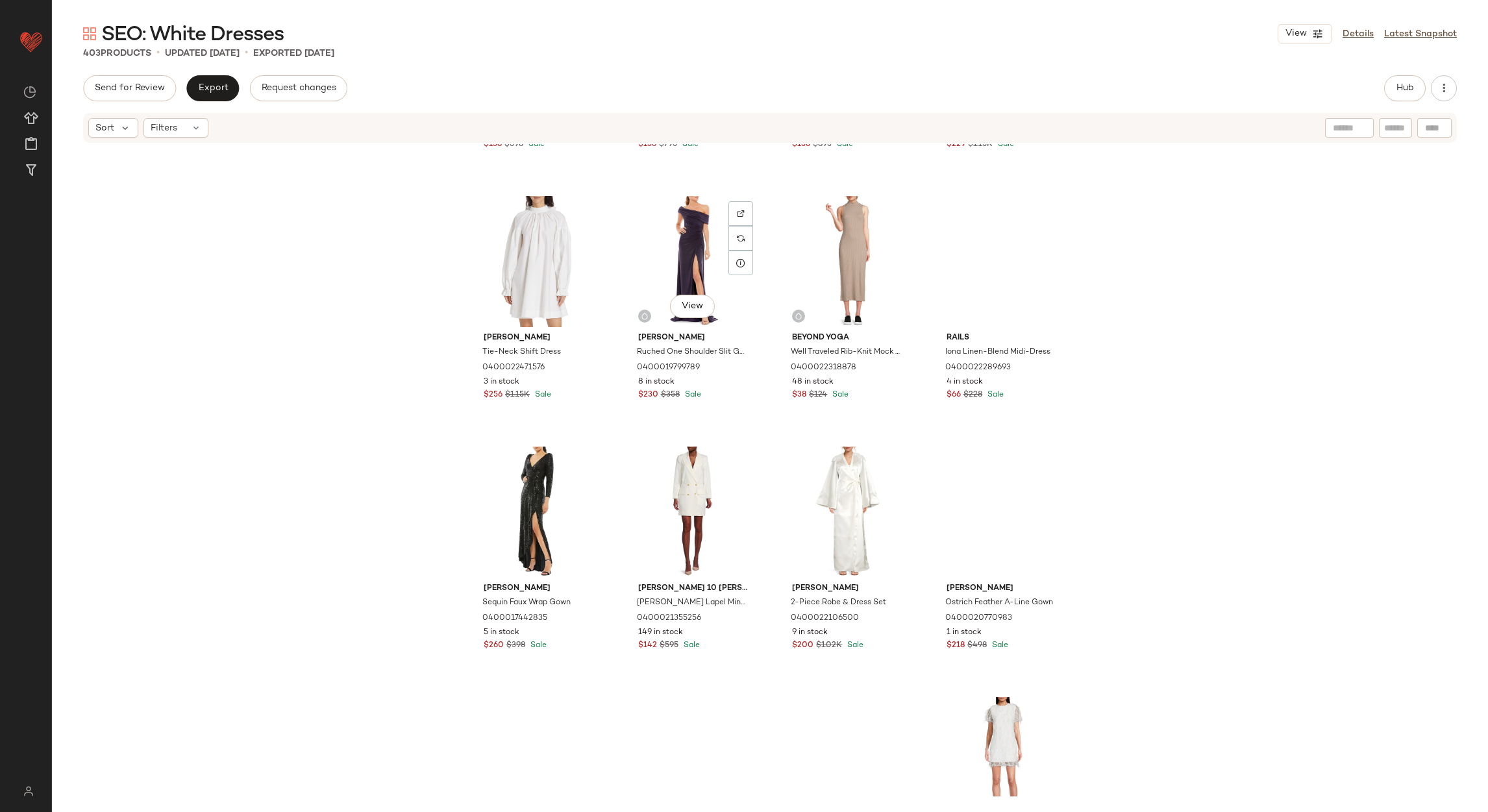
scroll to position [18804, 0]
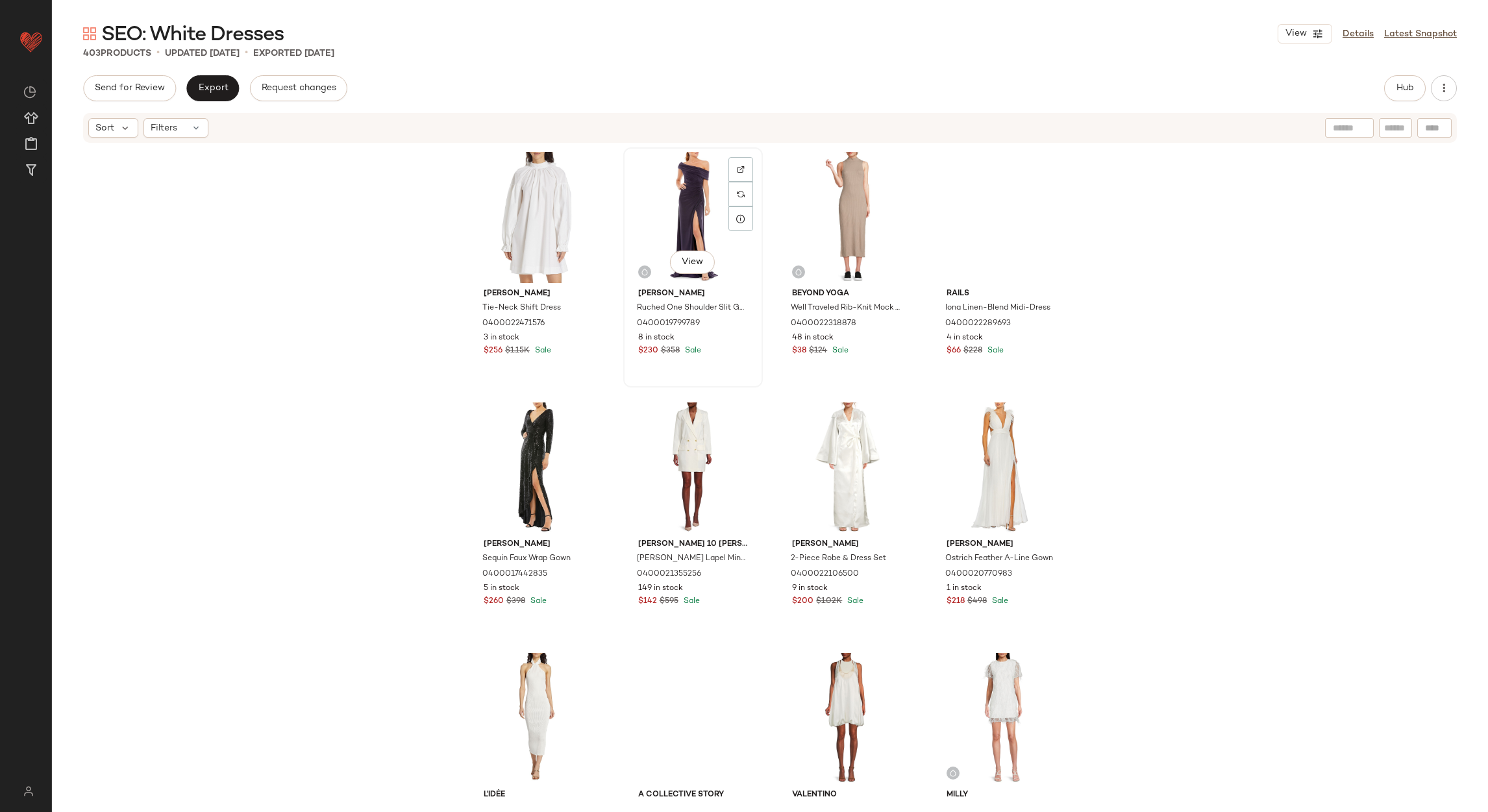
click at [684, 211] on div "View" at bounding box center [692, 218] width 130 height 131
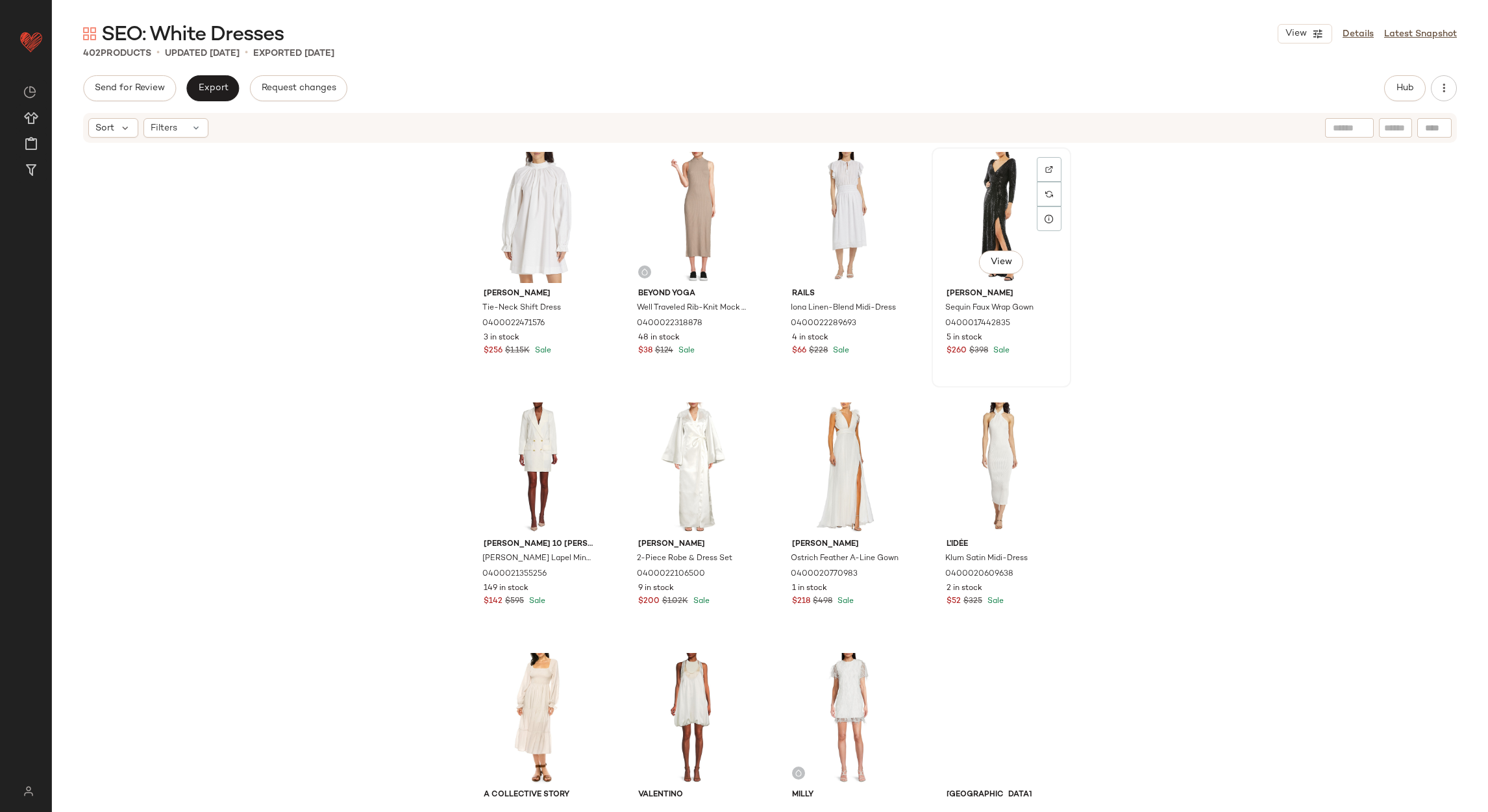
click at [973, 193] on div "View" at bounding box center [1001, 218] width 130 height 131
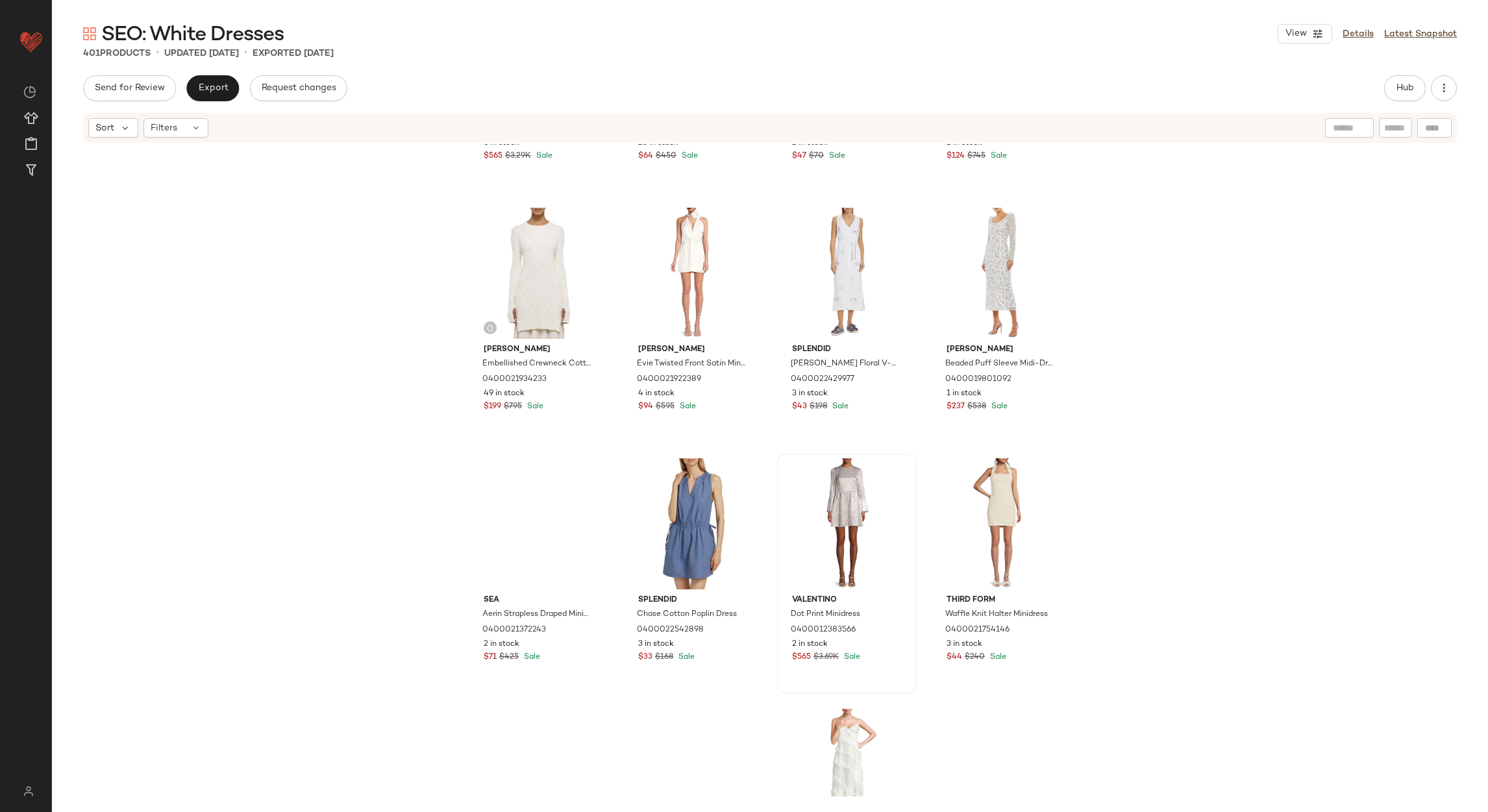
scroll to position [19583, 0]
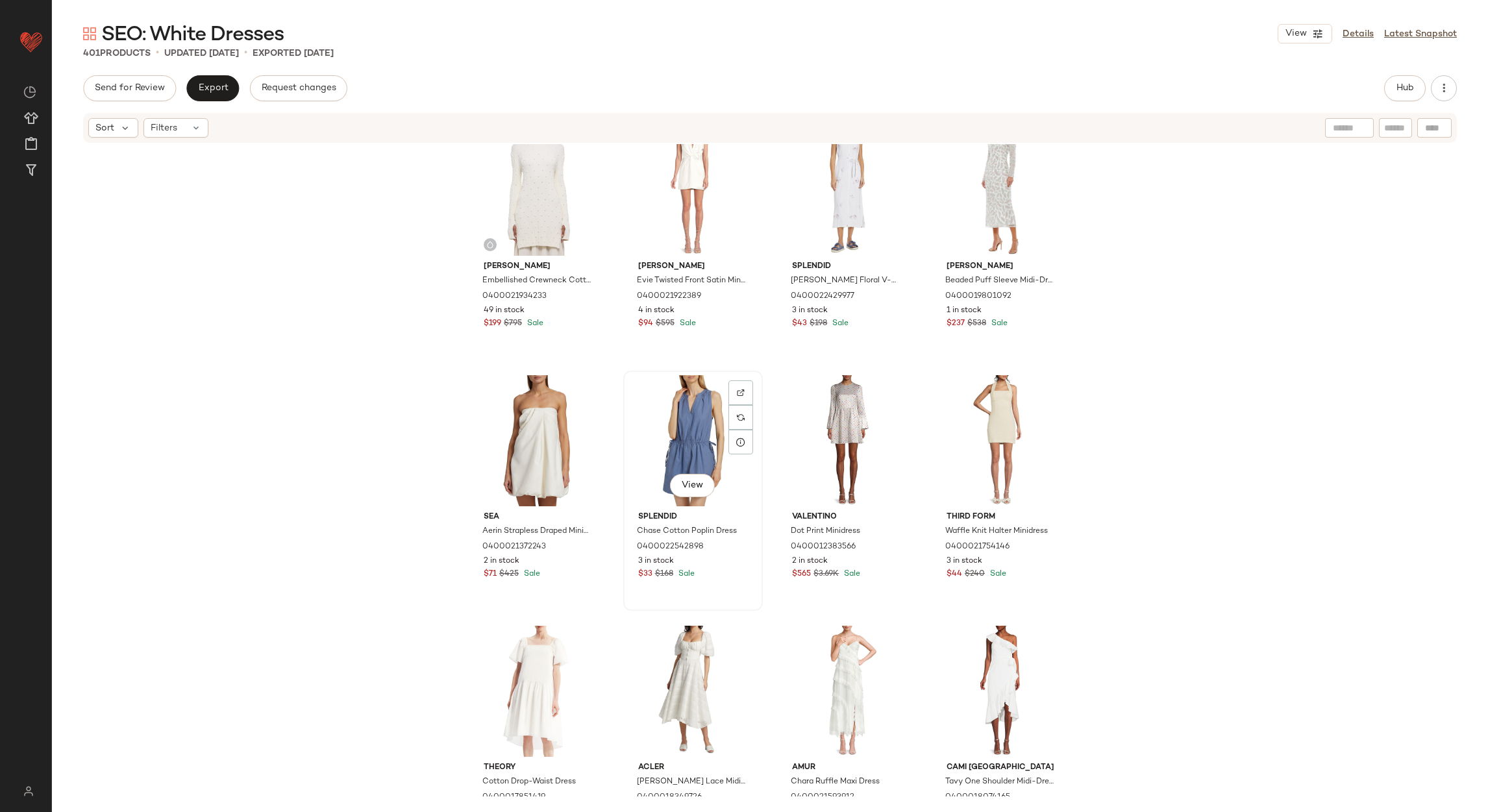
click at [703, 426] on div "View" at bounding box center [692, 441] width 130 height 131
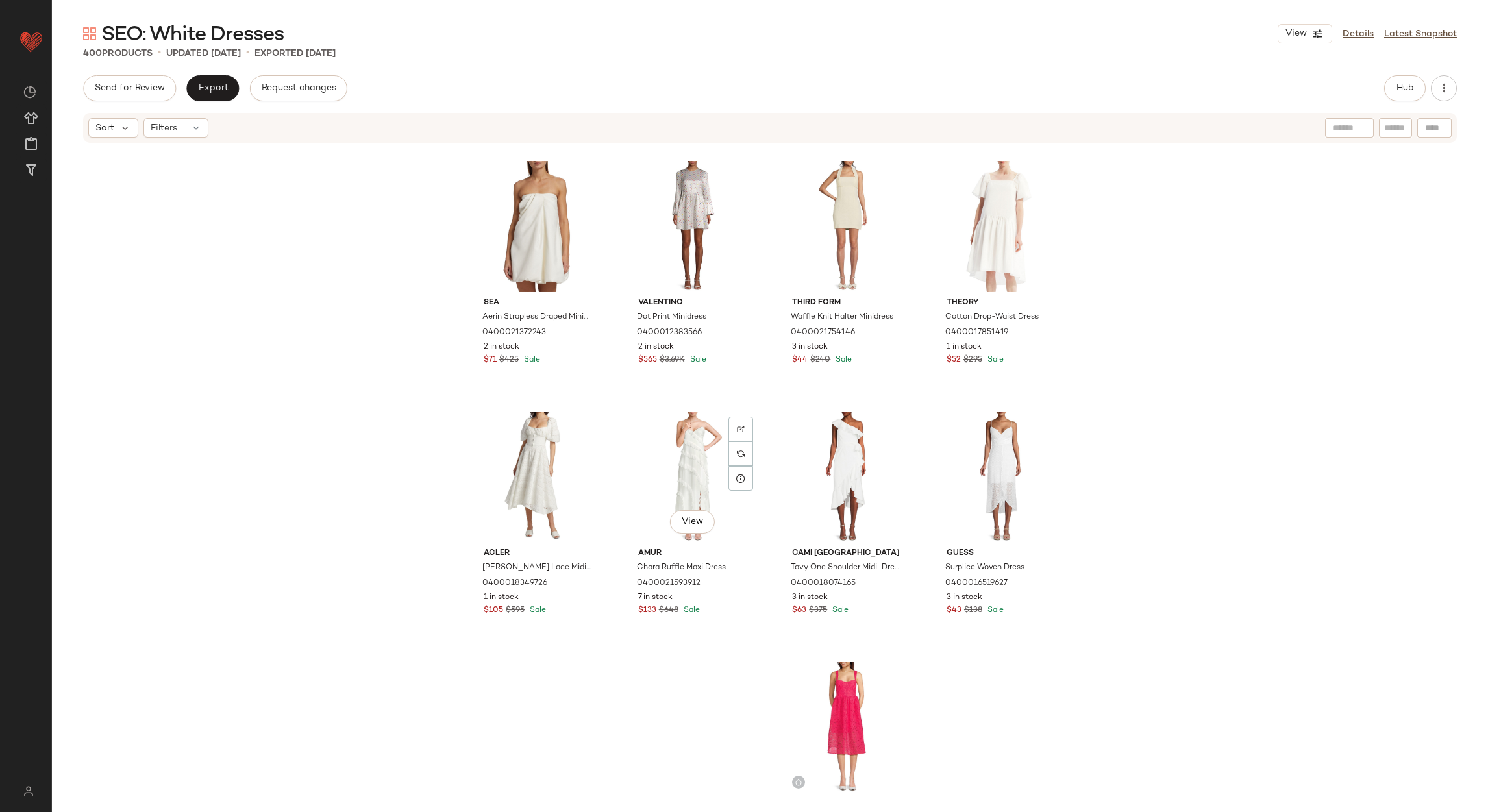
scroll to position [19972, 0]
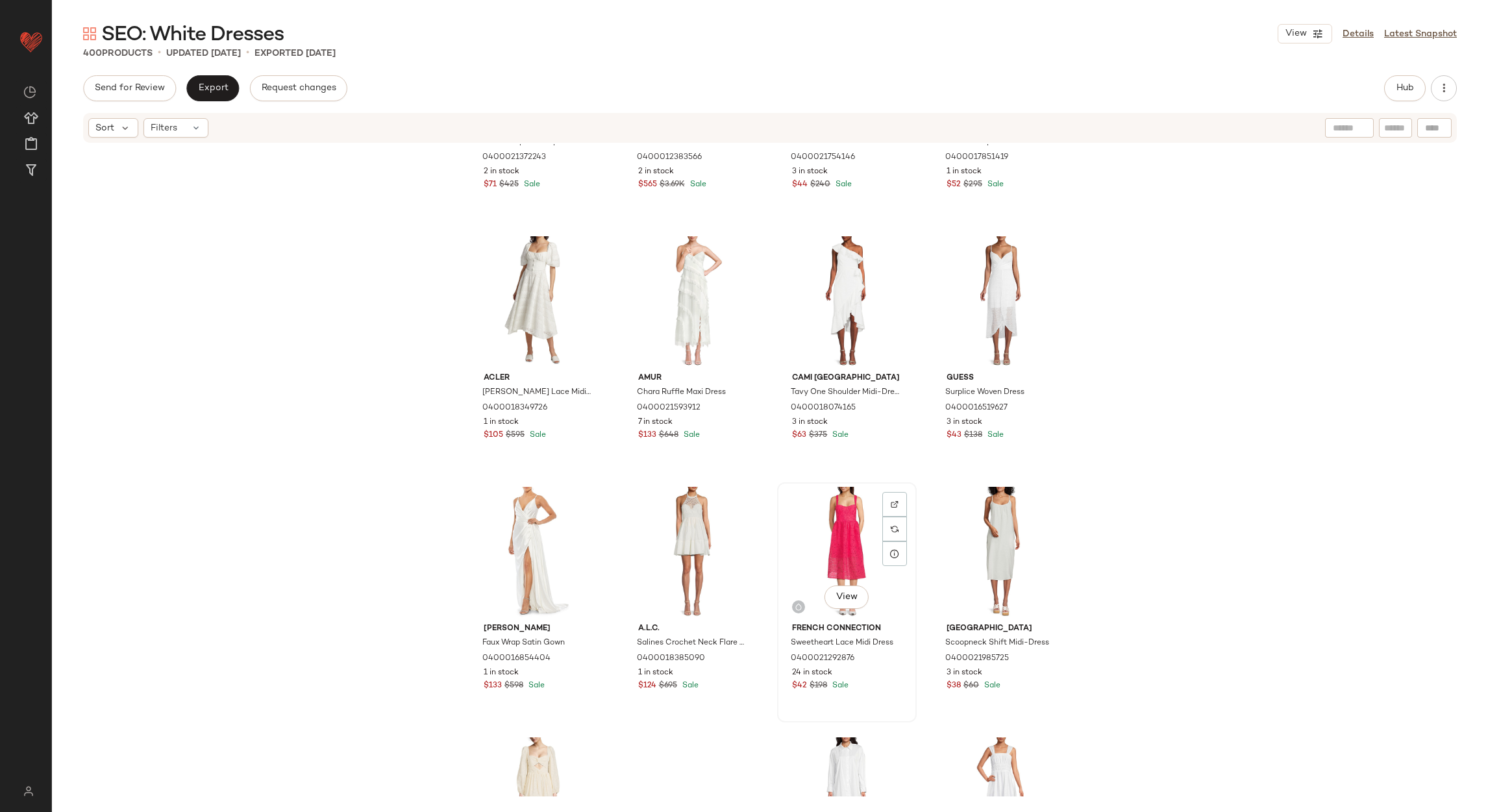
click at [840, 511] on div "View" at bounding box center [847, 553] width 130 height 131
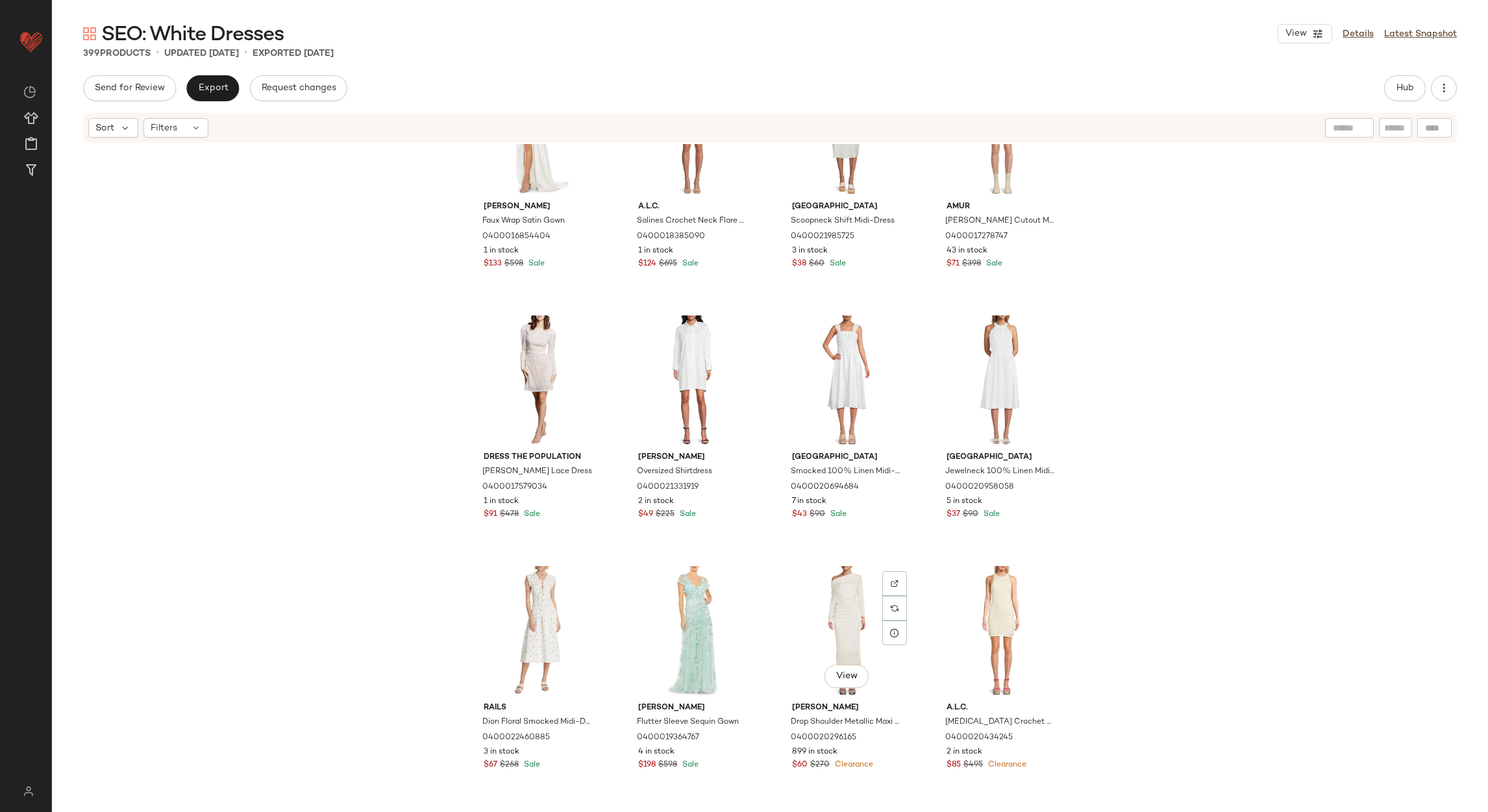
scroll to position [20556, 0]
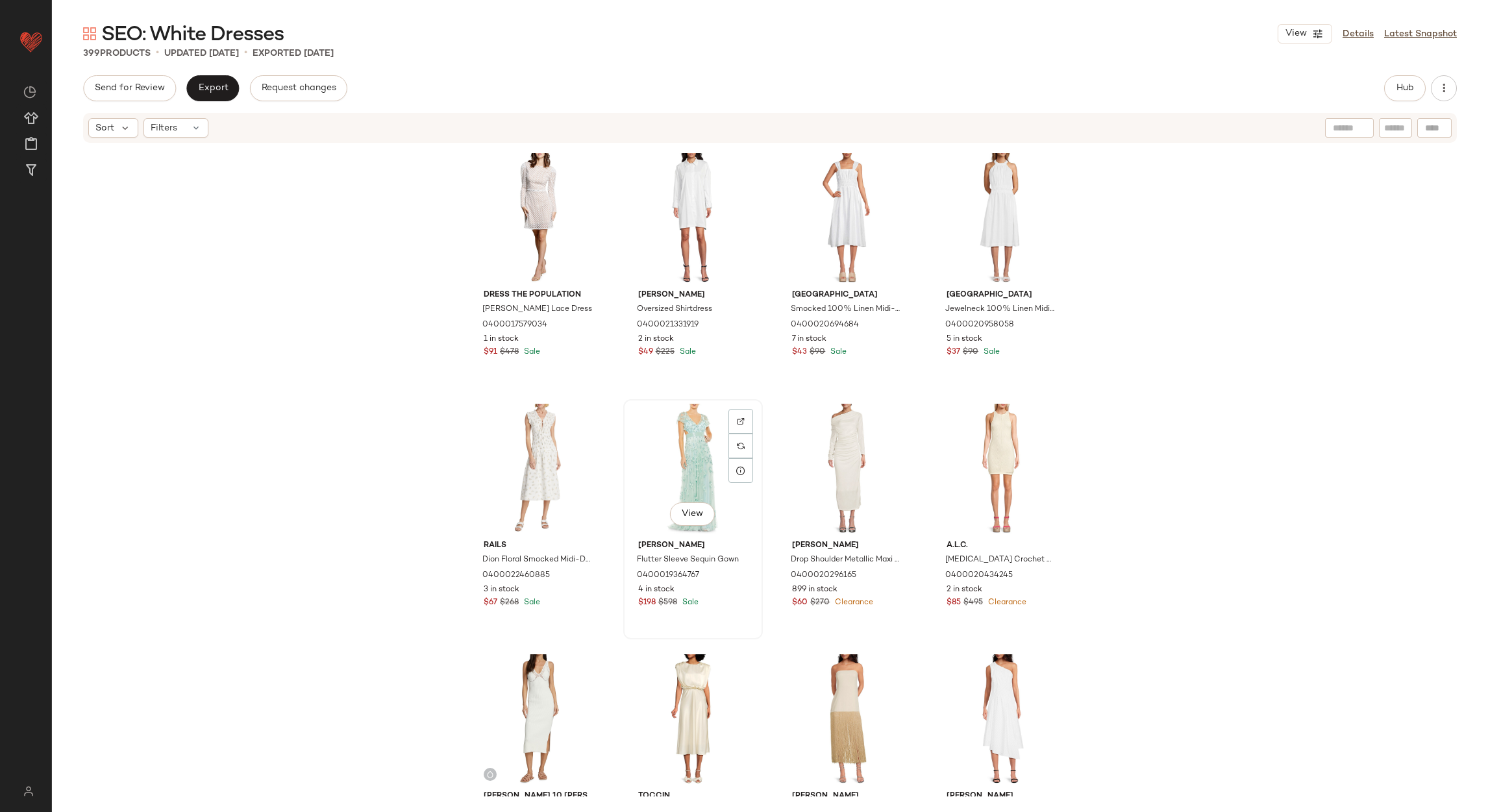
click at [707, 424] on div "View" at bounding box center [692, 470] width 130 height 131
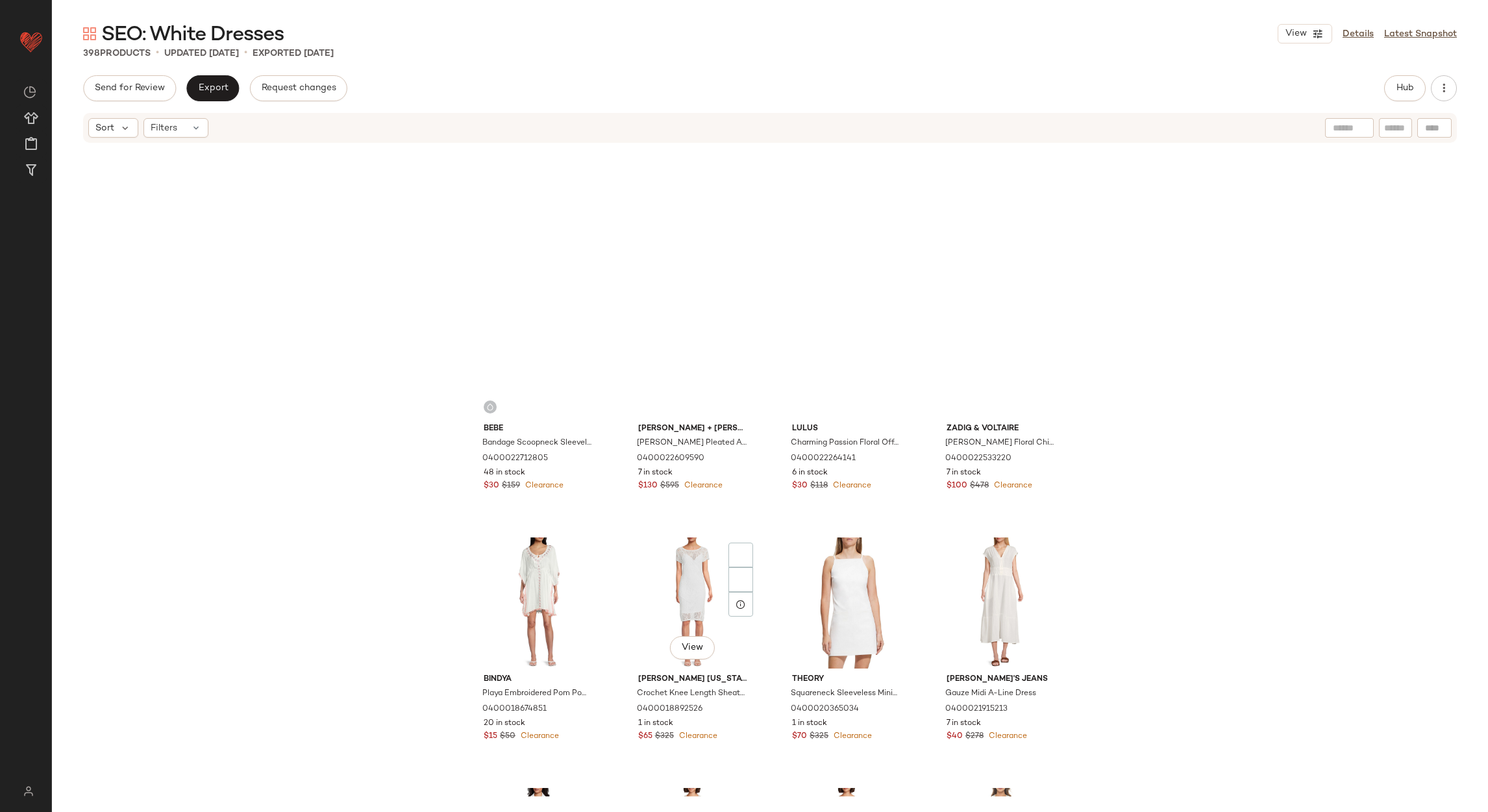
scroll to position [21141, 0]
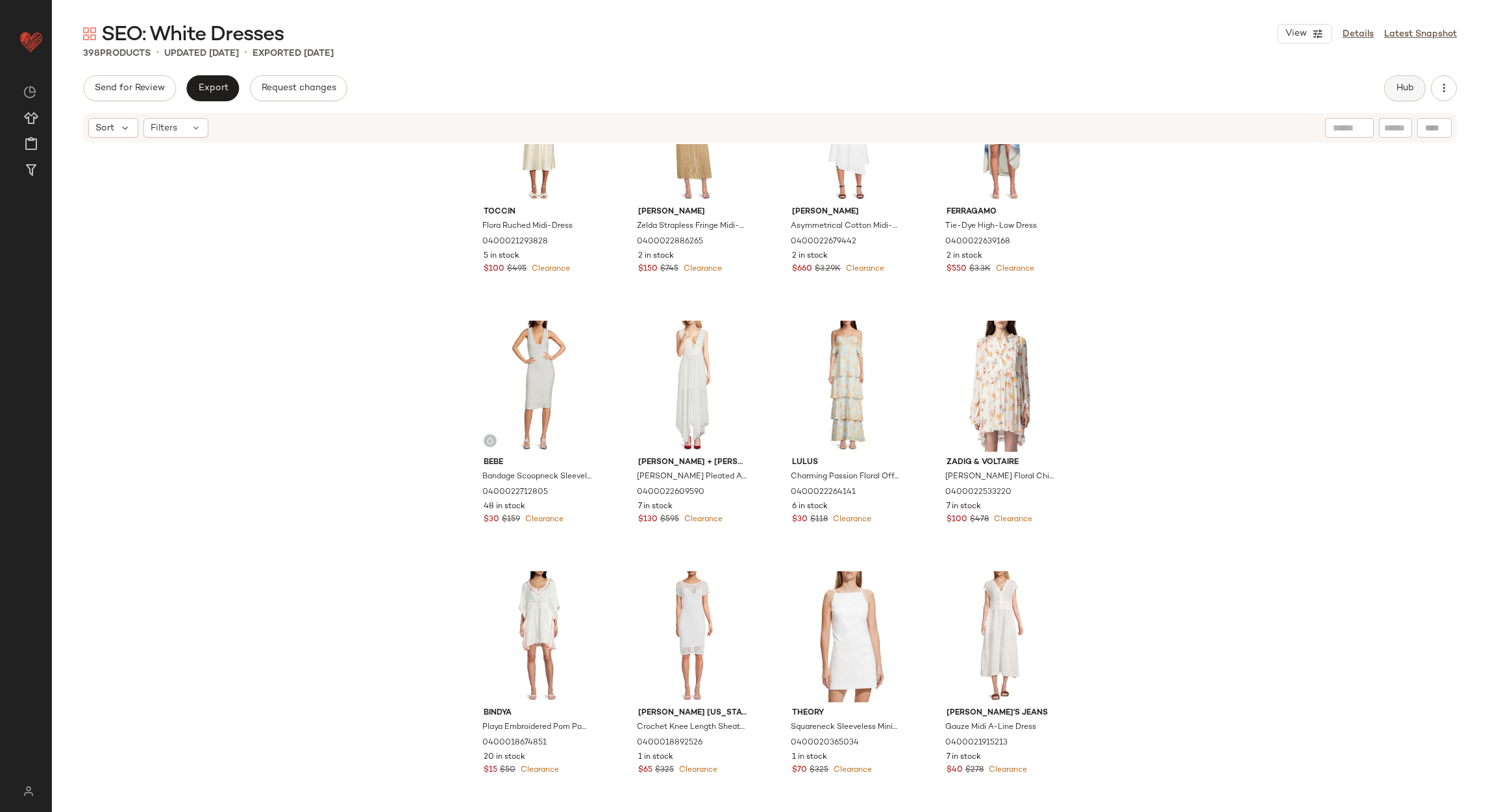
click at [1389, 88] on button "Hub" at bounding box center [1405, 88] width 42 height 26
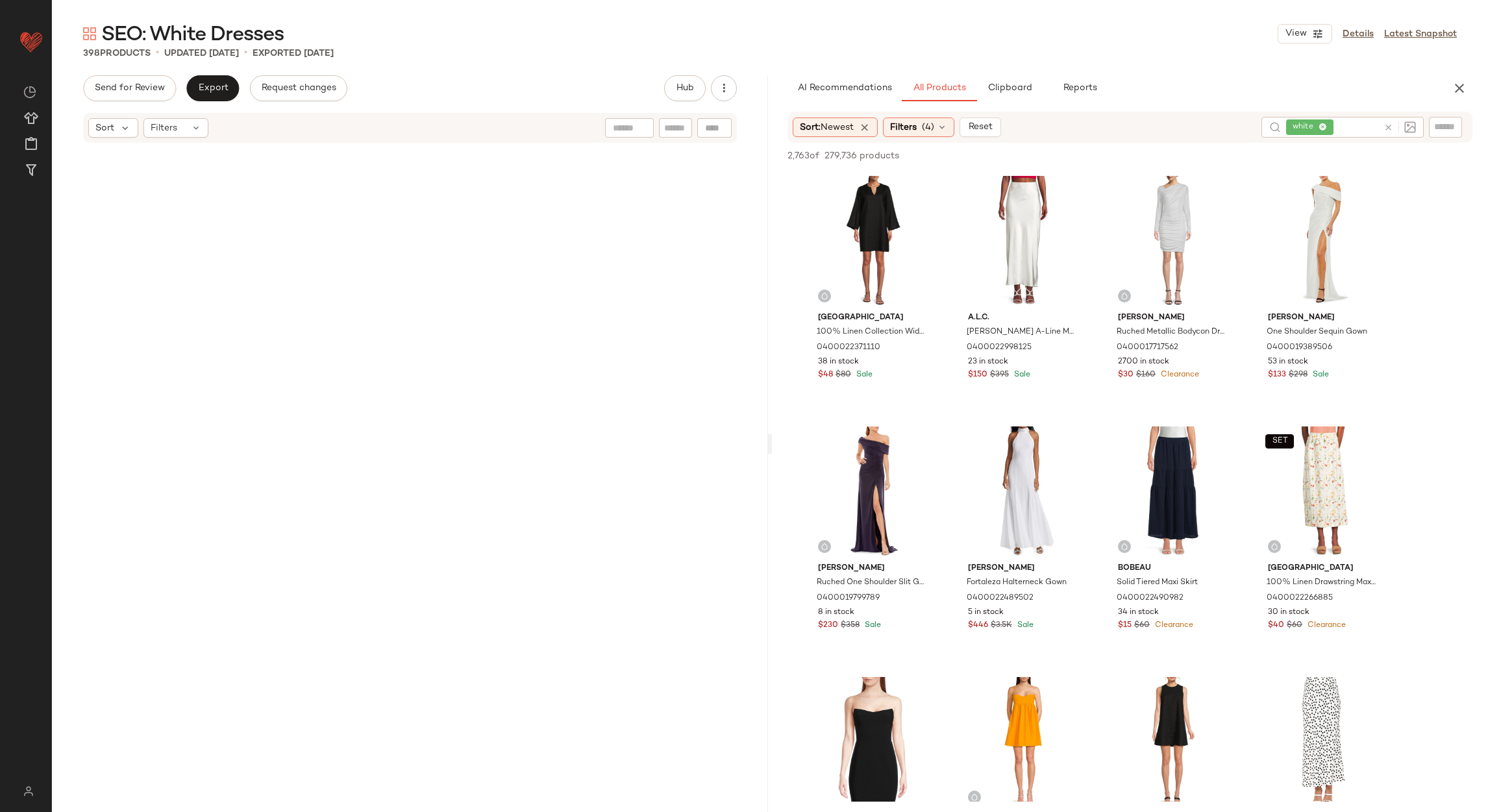
scroll to position [0, 0]
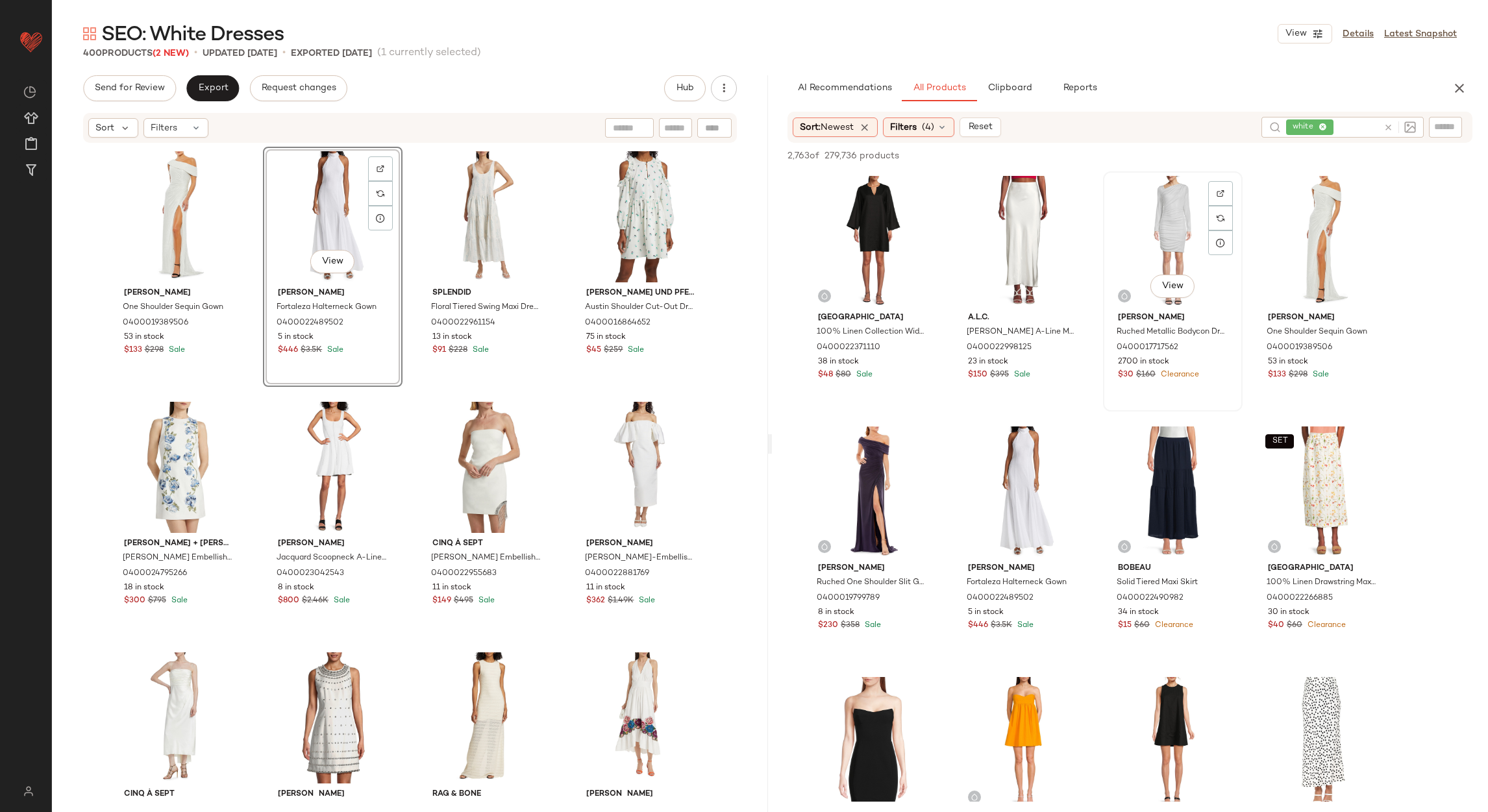
click at [1191, 172] on div "View Renee C. Ruched Metallic Bodycon Dress 0400017717562 2700 in stock $30 $16…" at bounding box center [1172, 291] width 137 height 237
click at [1338, 157] on span "Add to Bottom" at bounding box center [1360, 156] width 67 height 9
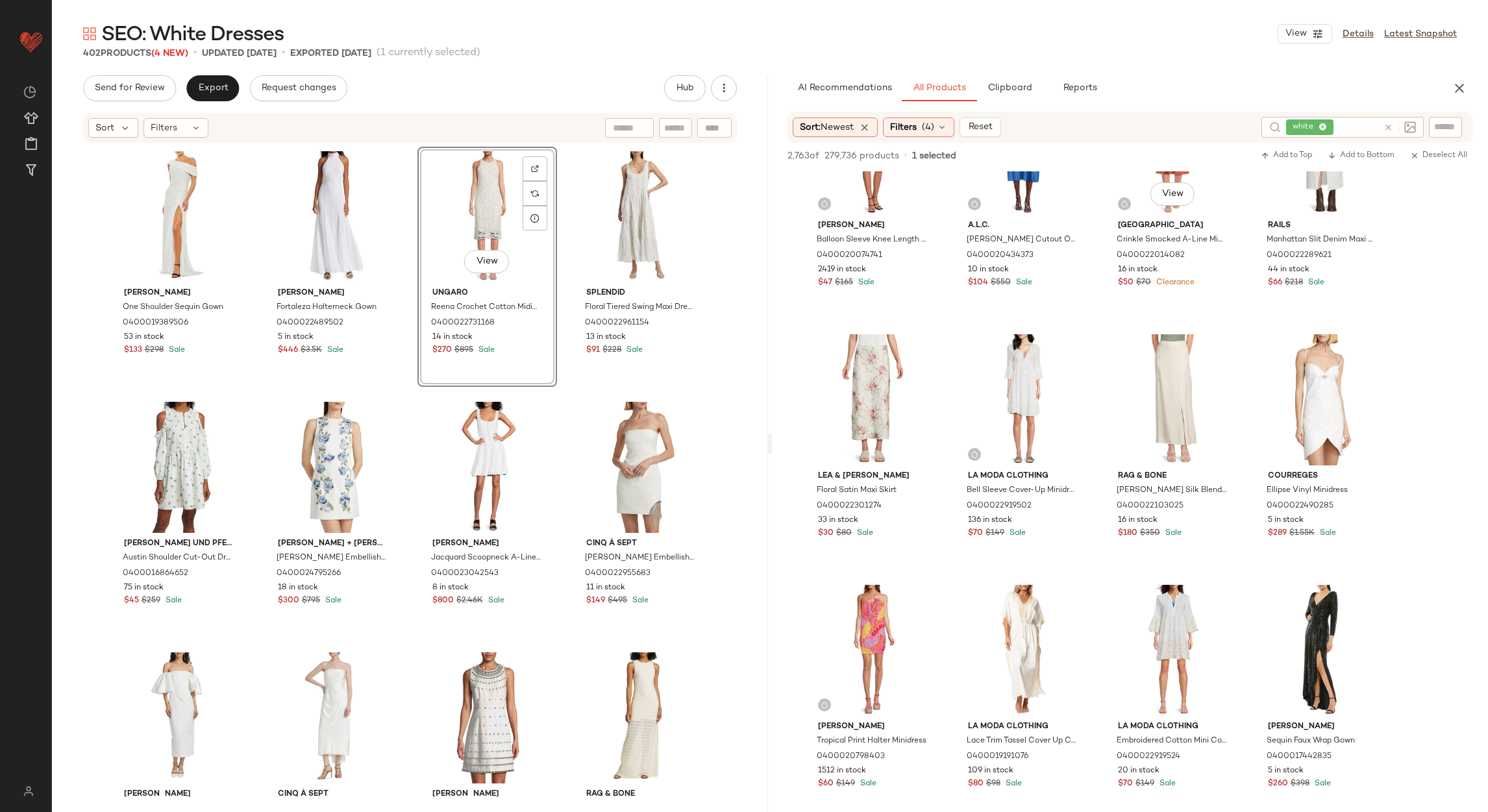
scroll to position [1363, 0]
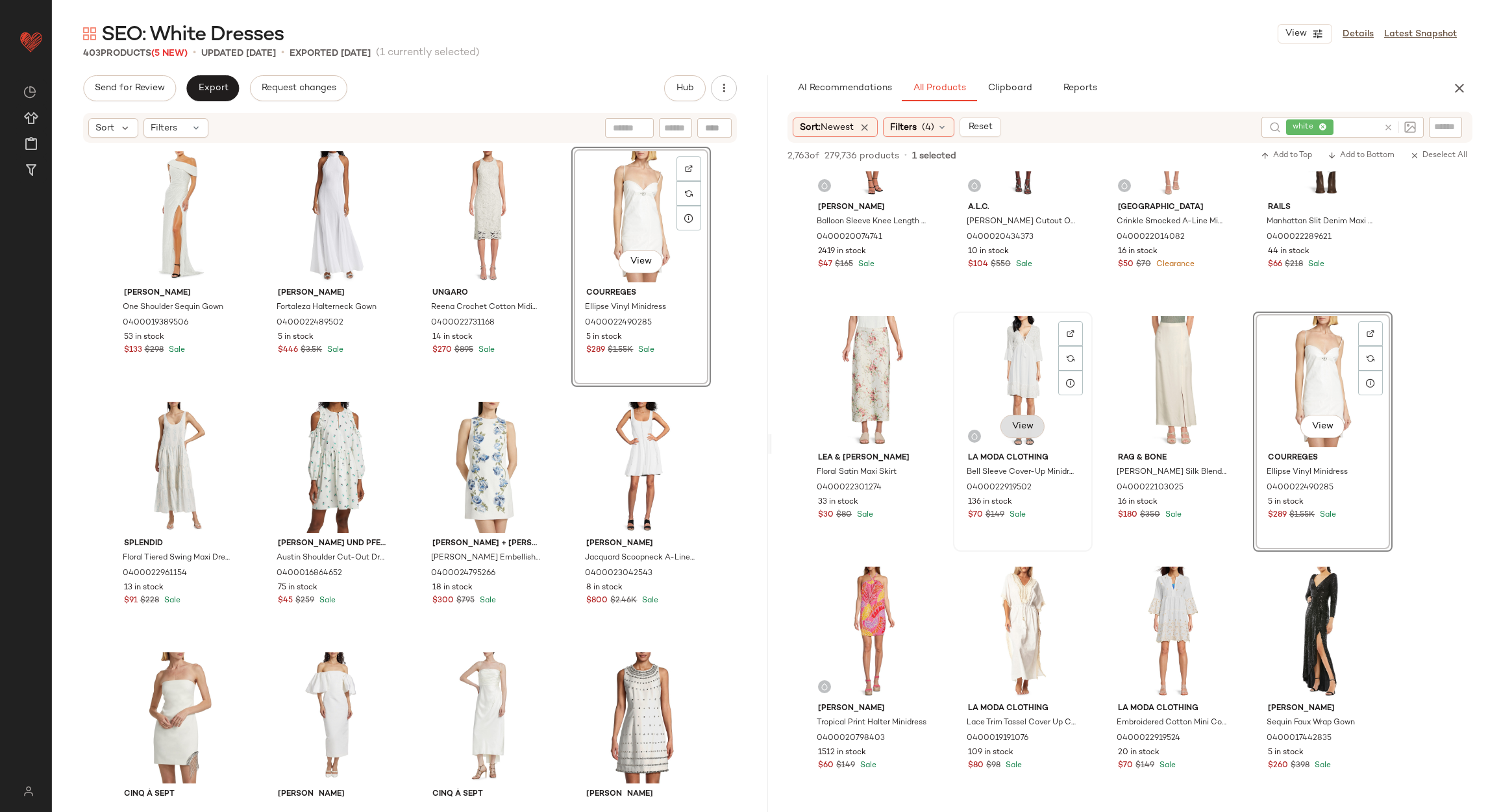
click at [1018, 417] on button "View" at bounding box center [1022, 427] width 44 height 24
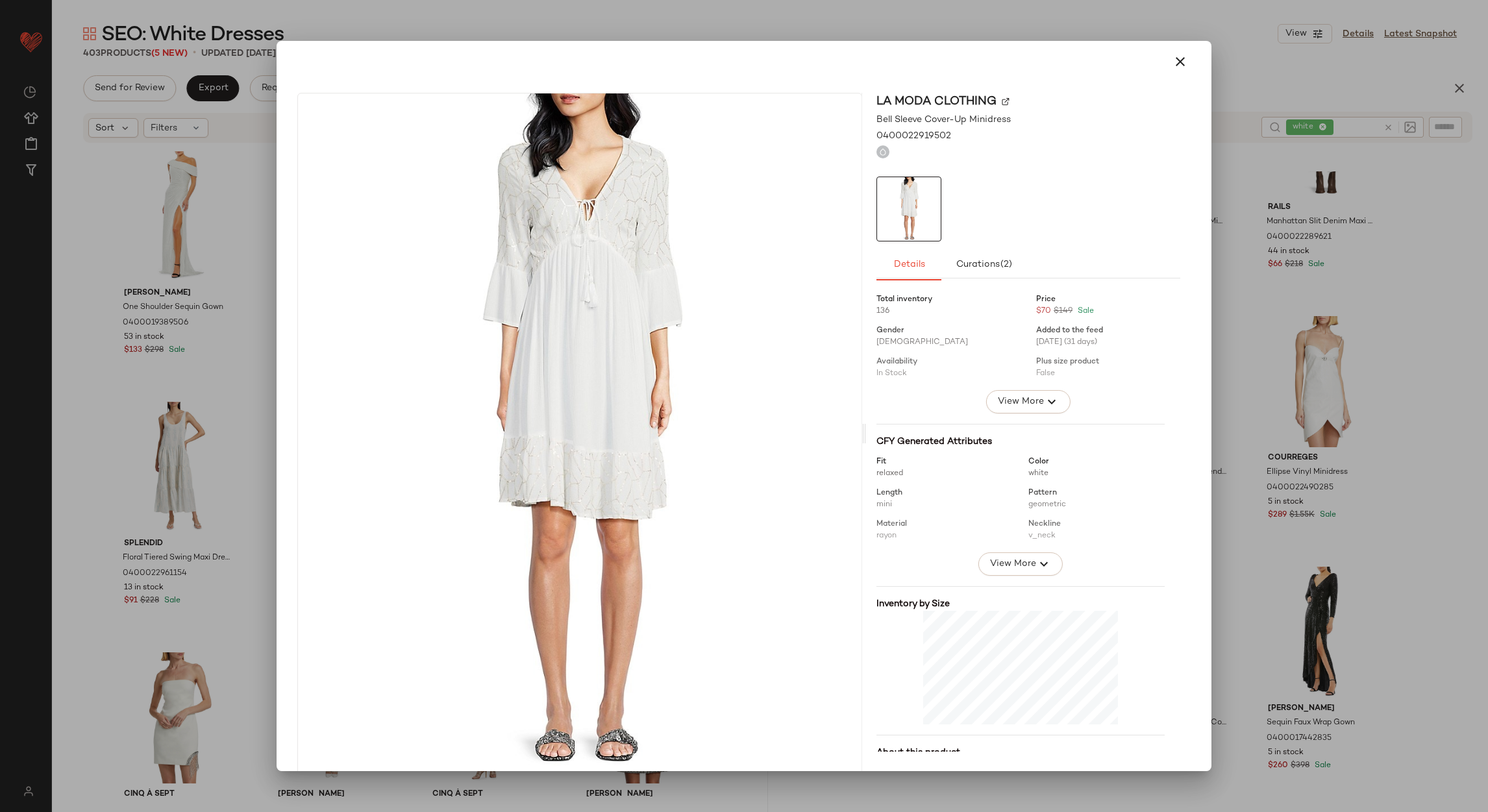
click at [1165, 71] on button "button" at bounding box center [1181, 62] width 31 height 31
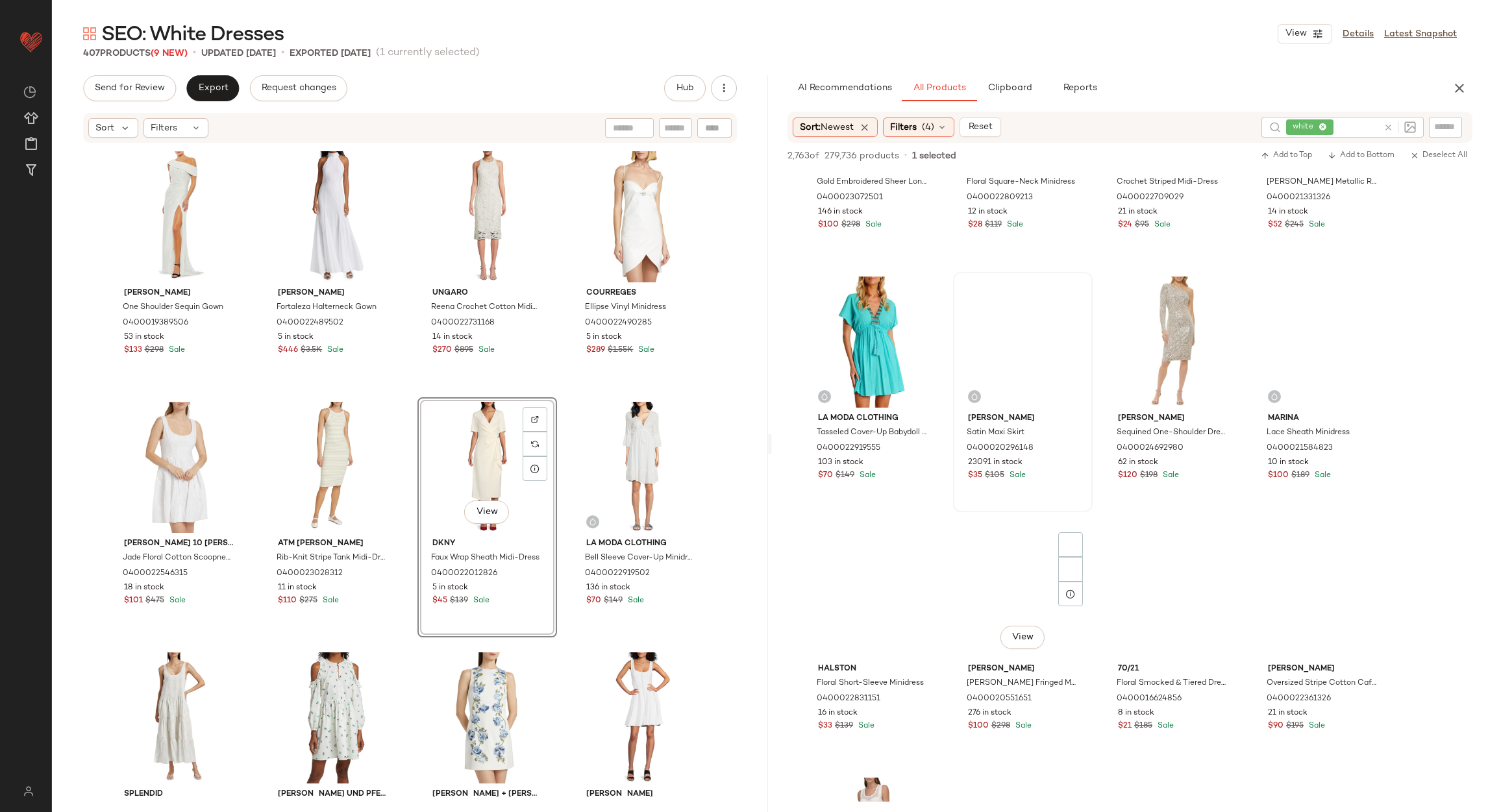
scroll to position [3700, 0]
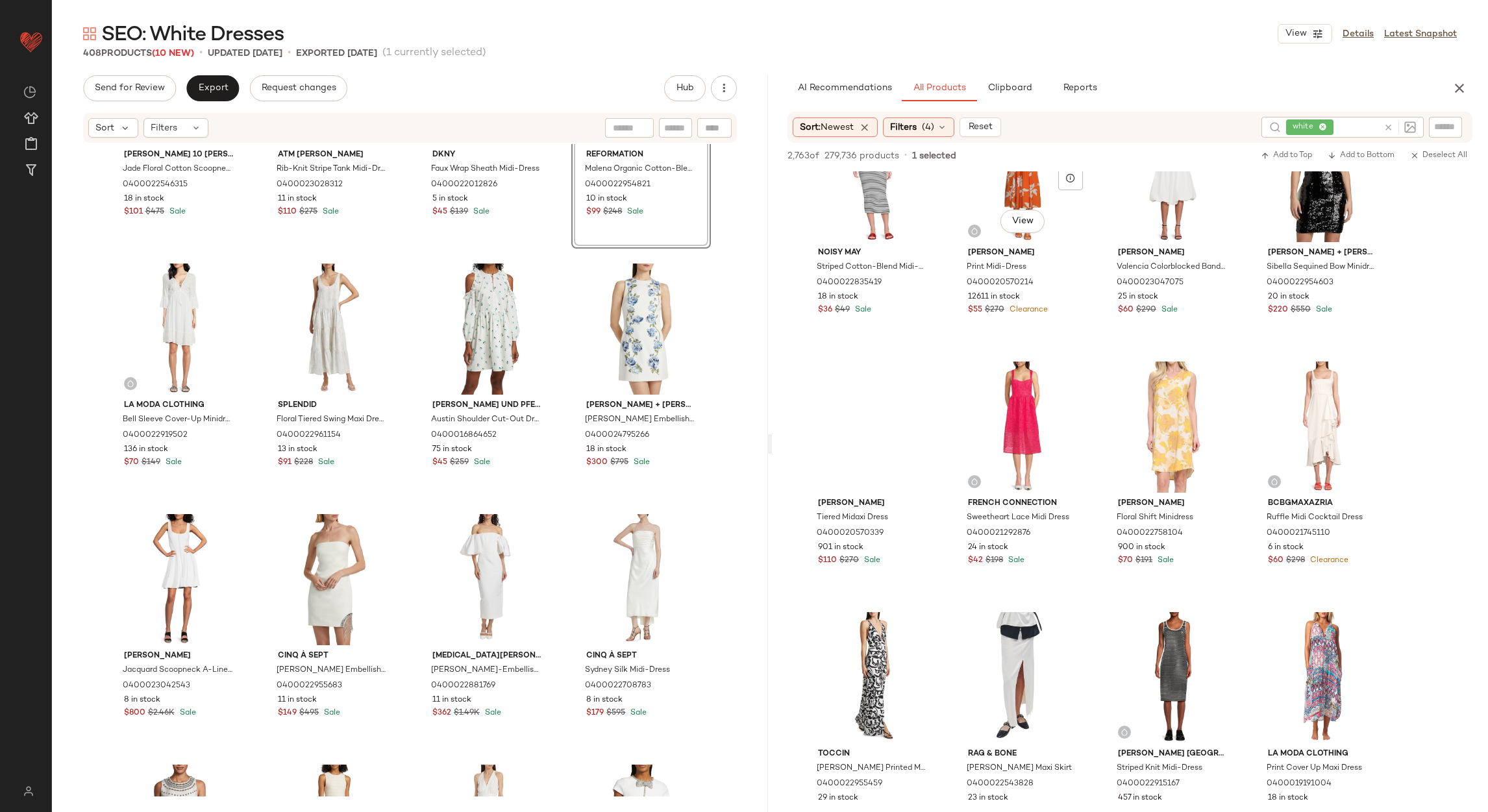
scroll to position [5258, 0]
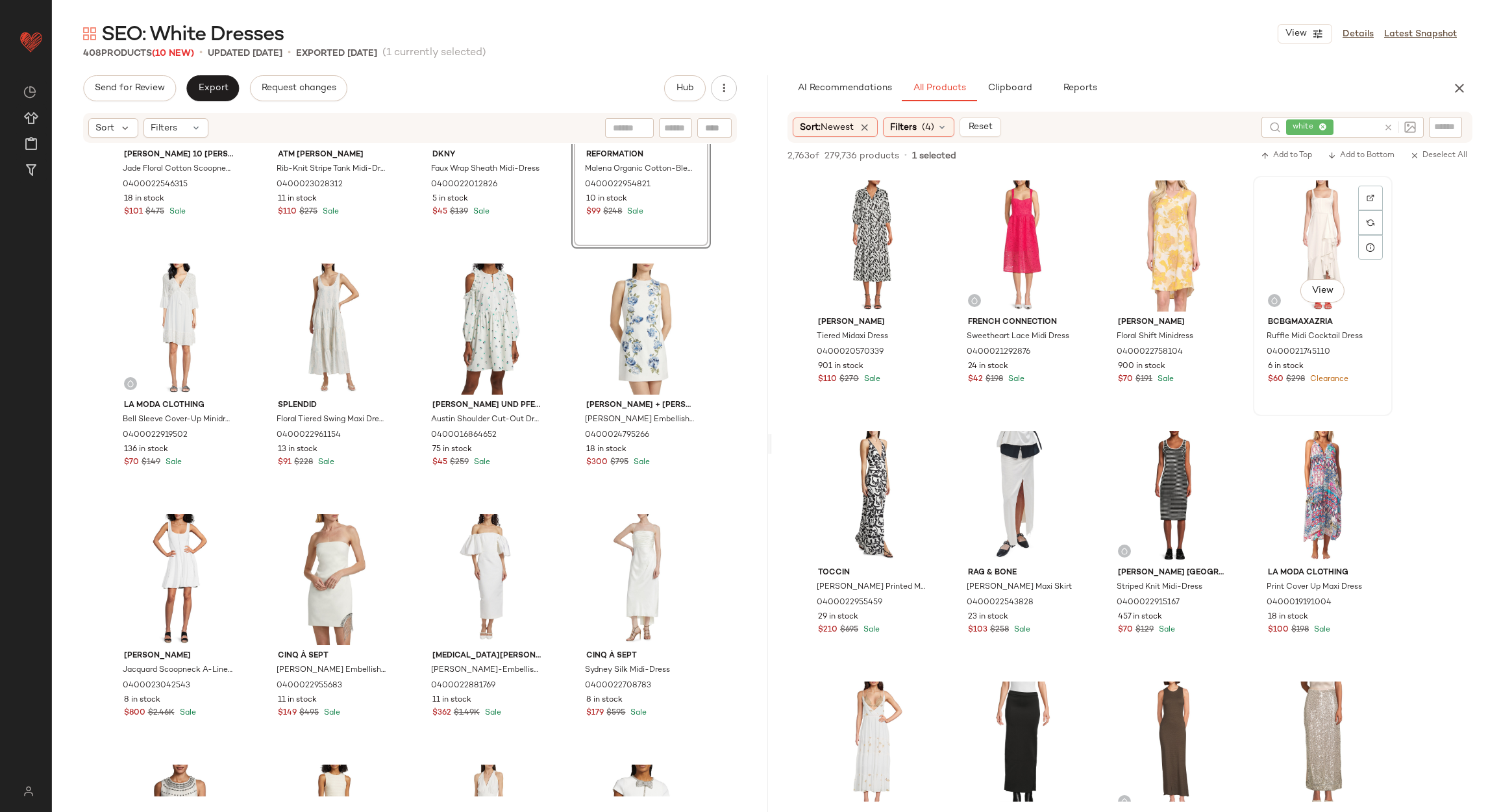
click at [1329, 242] on div "View" at bounding box center [1322, 246] width 130 height 131
click at [1343, 145] on div "2,763 of 279,736 products • 1 selected Add to Top Add to Bottom Deselect All" at bounding box center [1129, 157] width 716 height 28
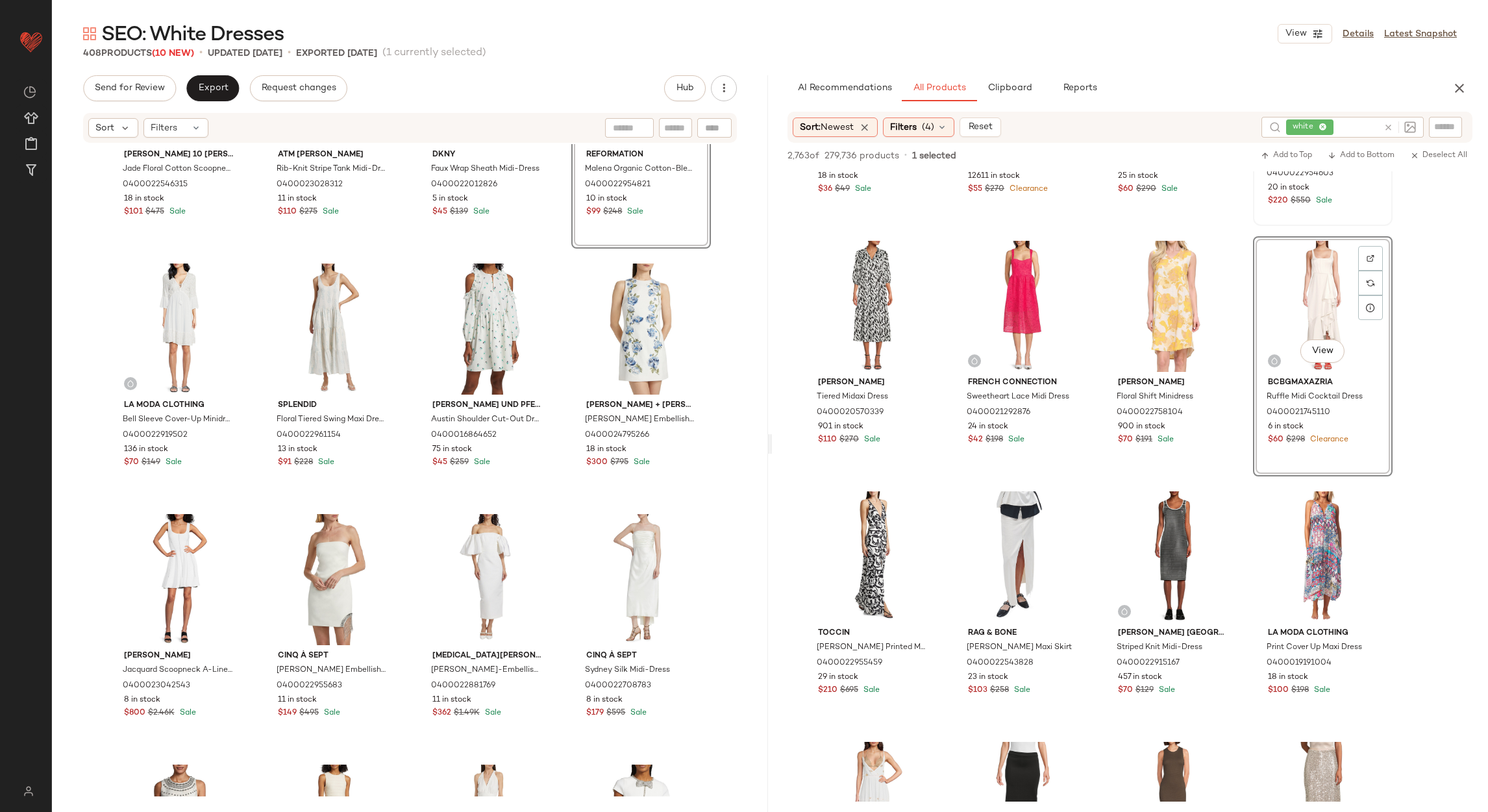
scroll to position [5160, 0]
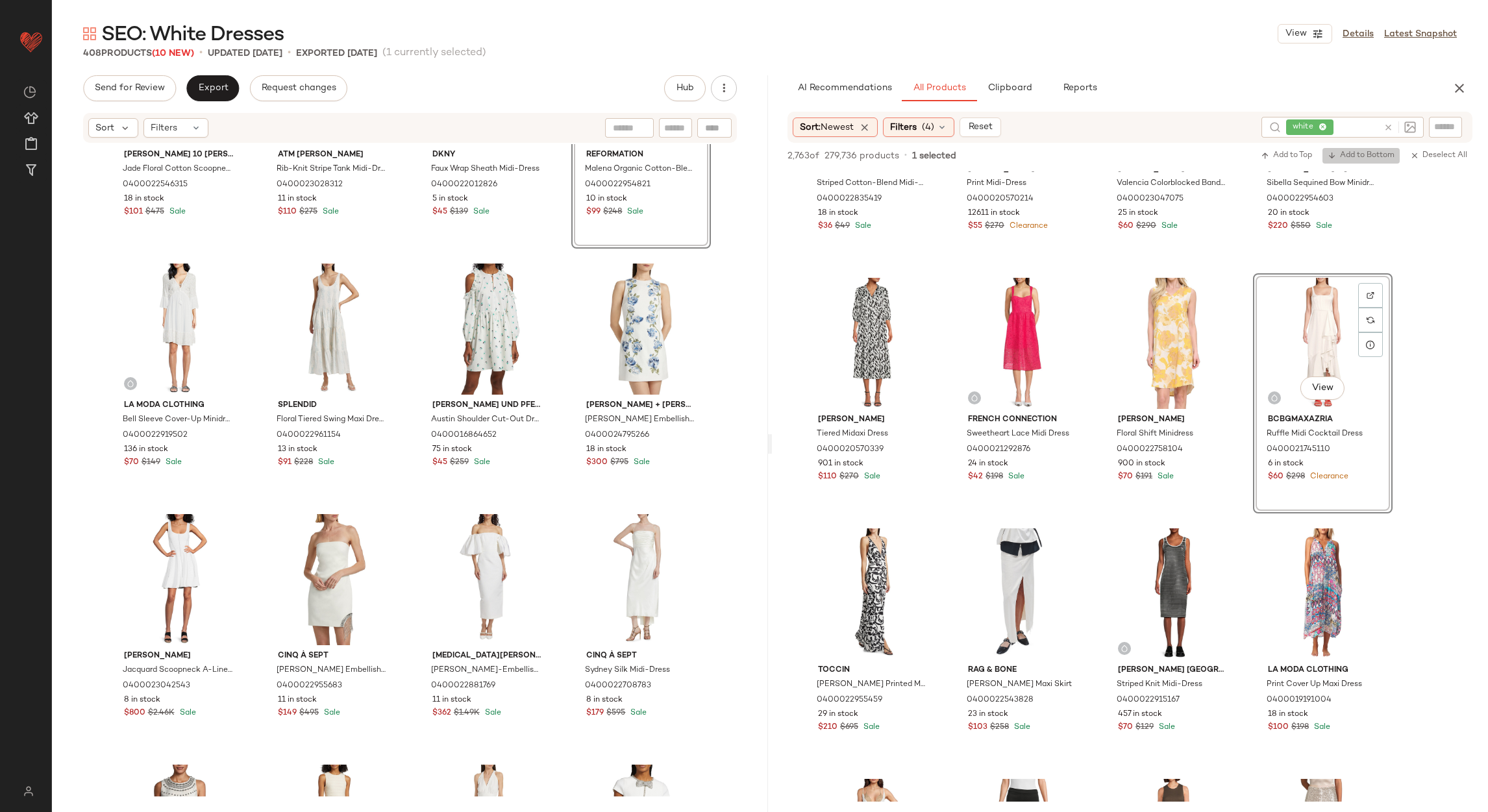
click at [1354, 156] on span "Add to Bottom" at bounding box center [1360, 156] width 67 height 9
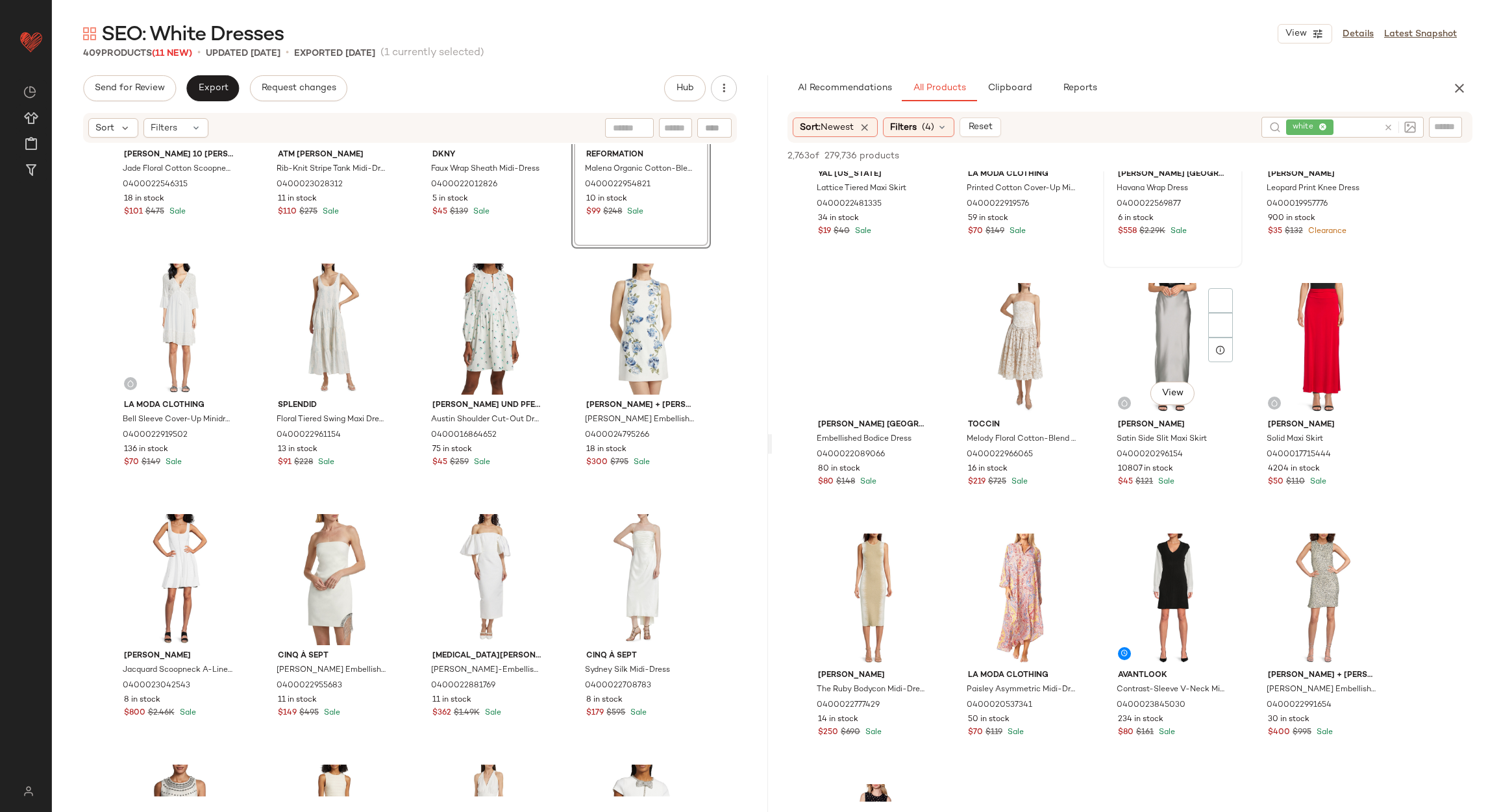
scroll to position [6524, 0]
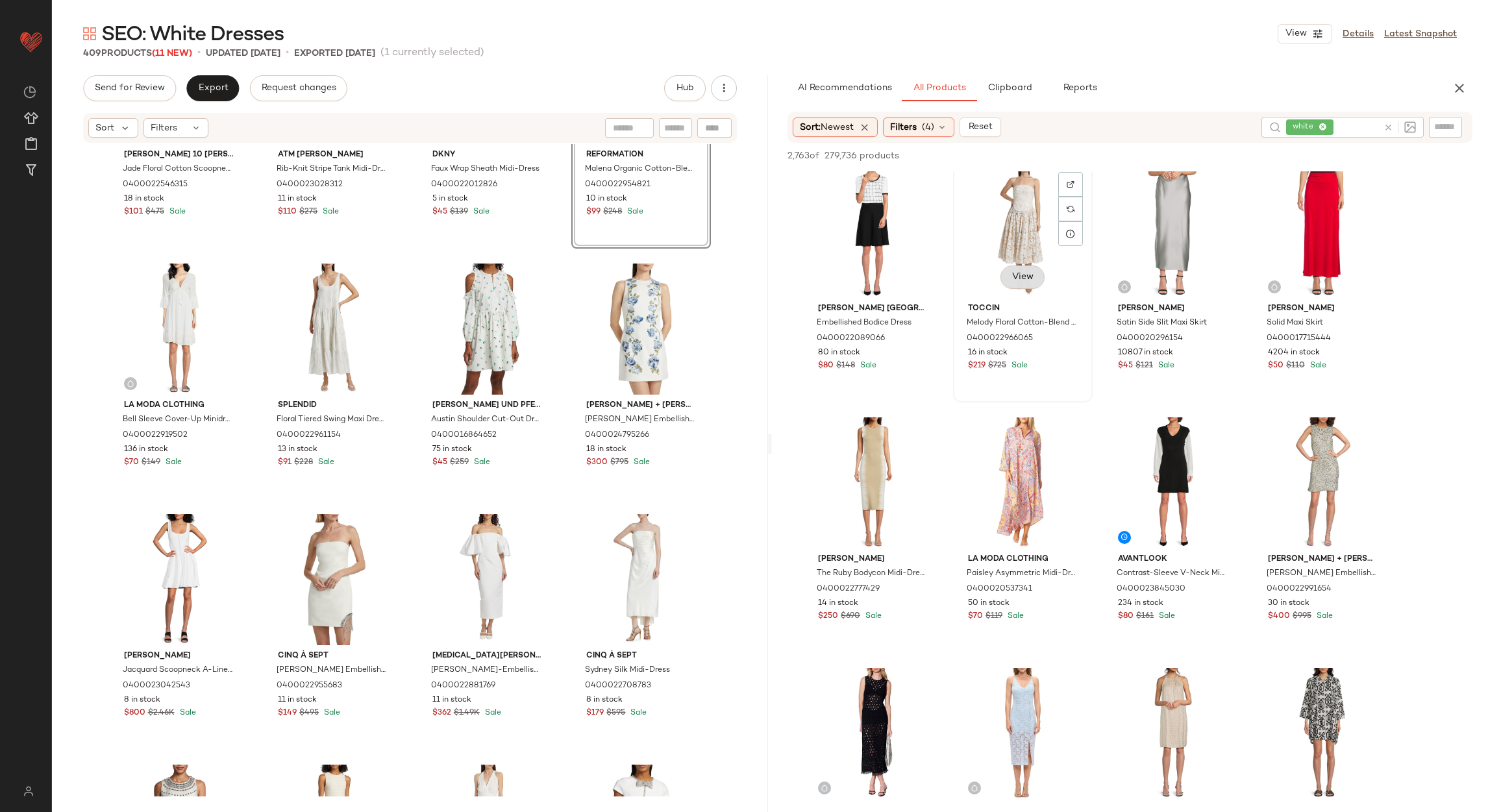
click at [1003, 280] on button "View" at bounding box center [1022, 277] width 44 height 24
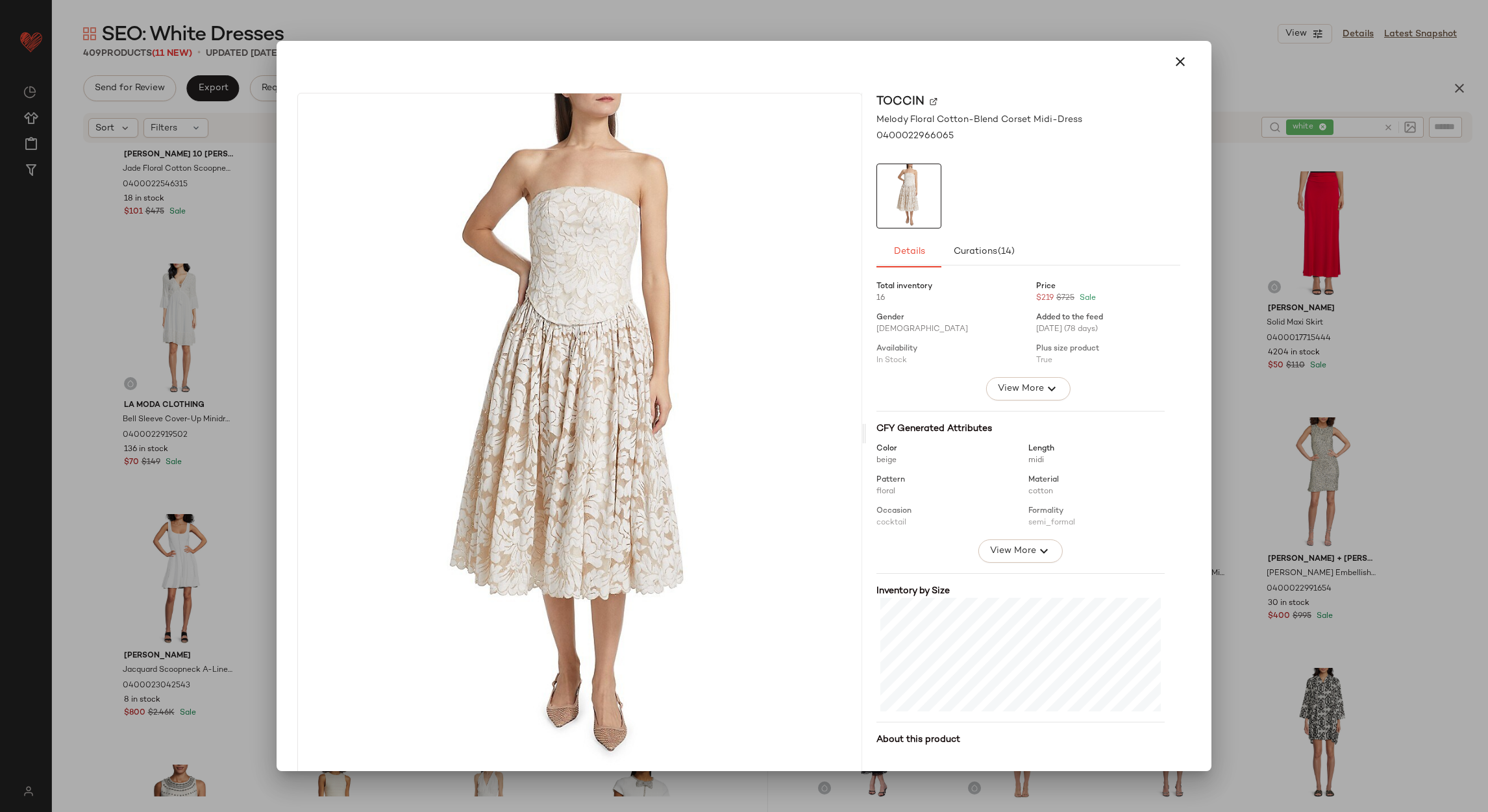
click at [1186, 52] on div at bounding box center [744, 62] width 903 height 31
click at [1178, 58] on icon "button" at bounding box center [1180, 61] width 16 height 16
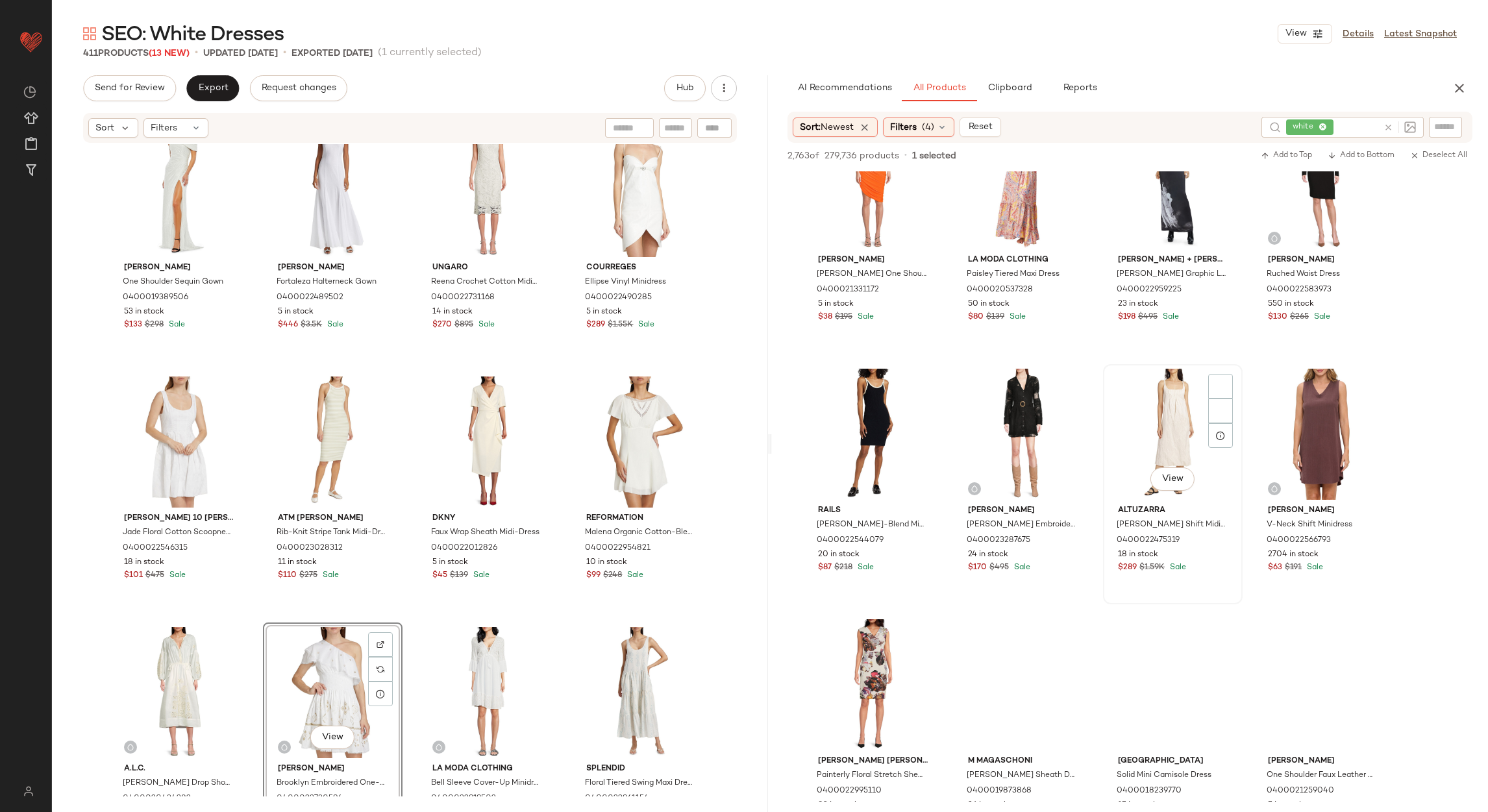
scroll to position [8861, 0]
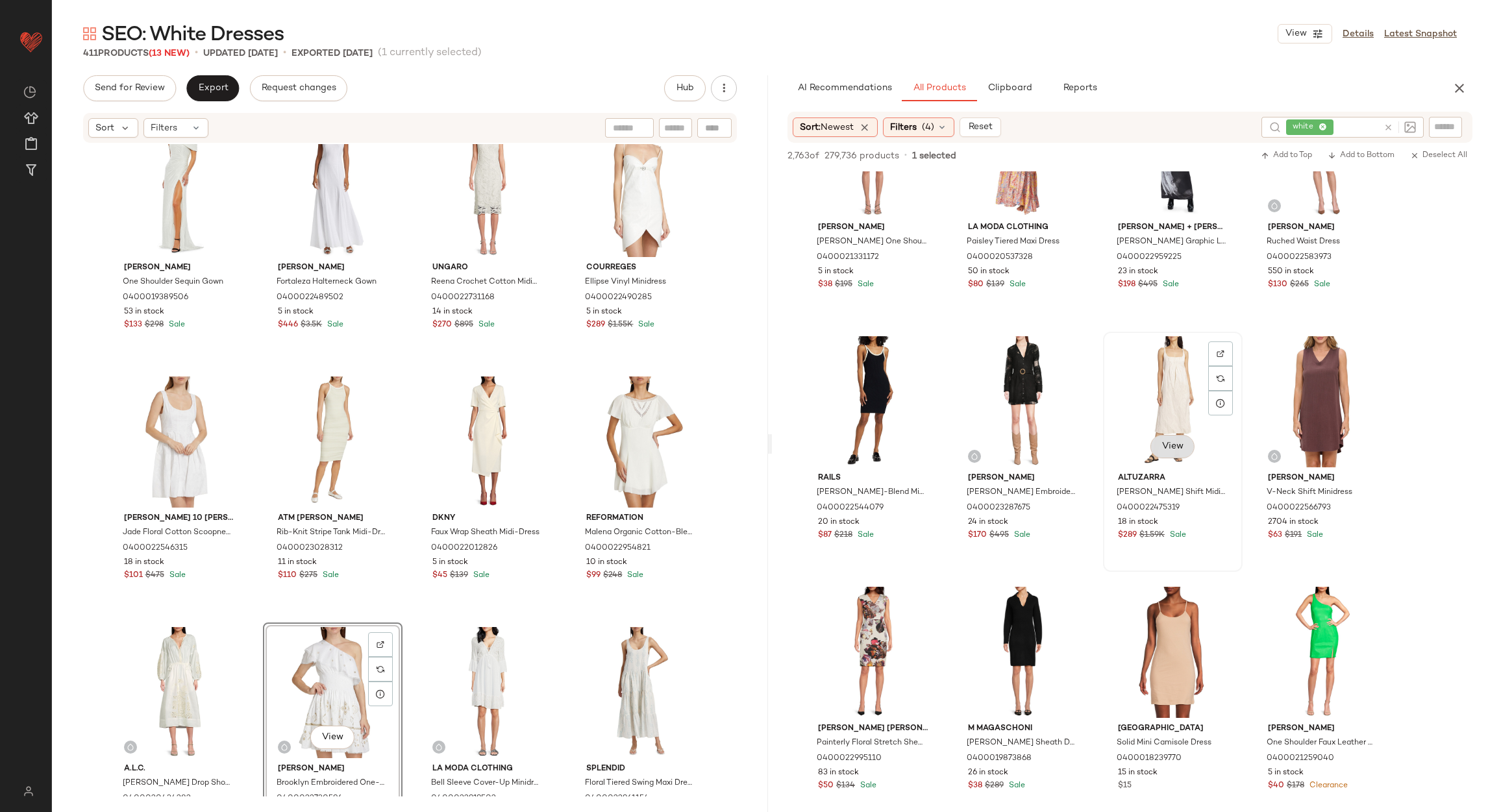
click at [1175, 445] on span "View" at bounding box center [1172, 446] width 22 height 10
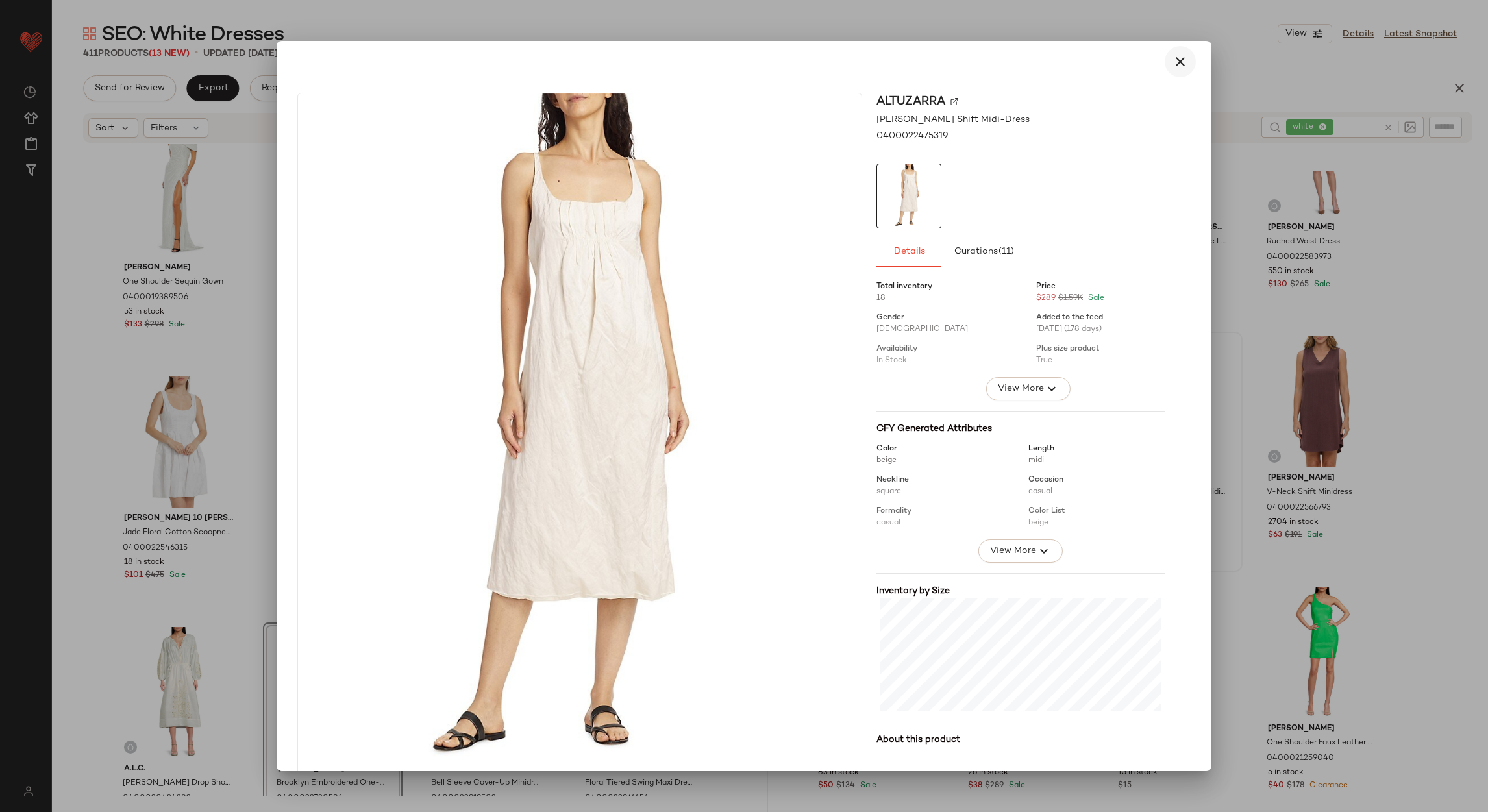
click at [1172, 55] on icon "button" at bounding box center [1180, 61] width 16 height 16
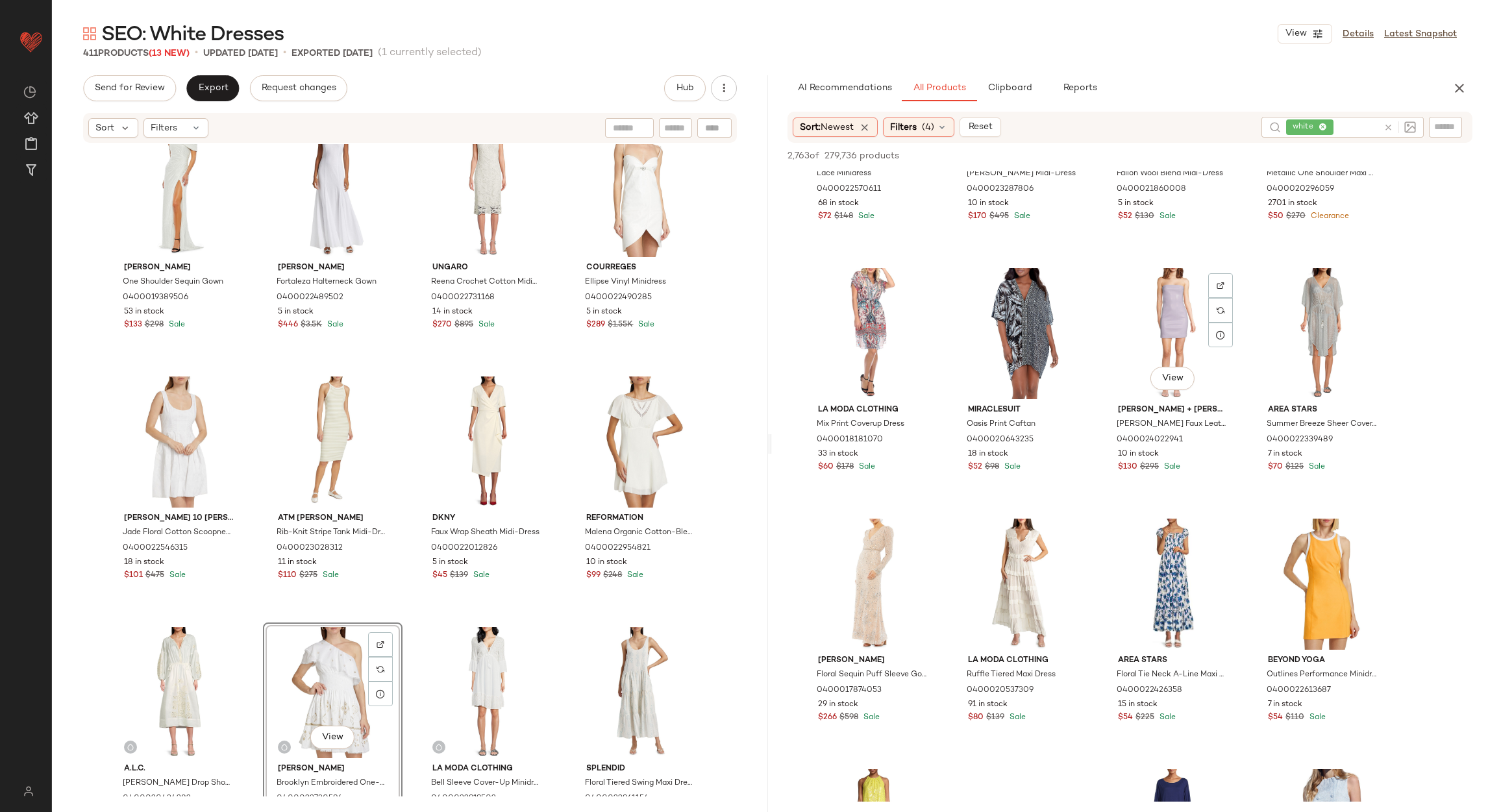
scroll to position [11977, 0]
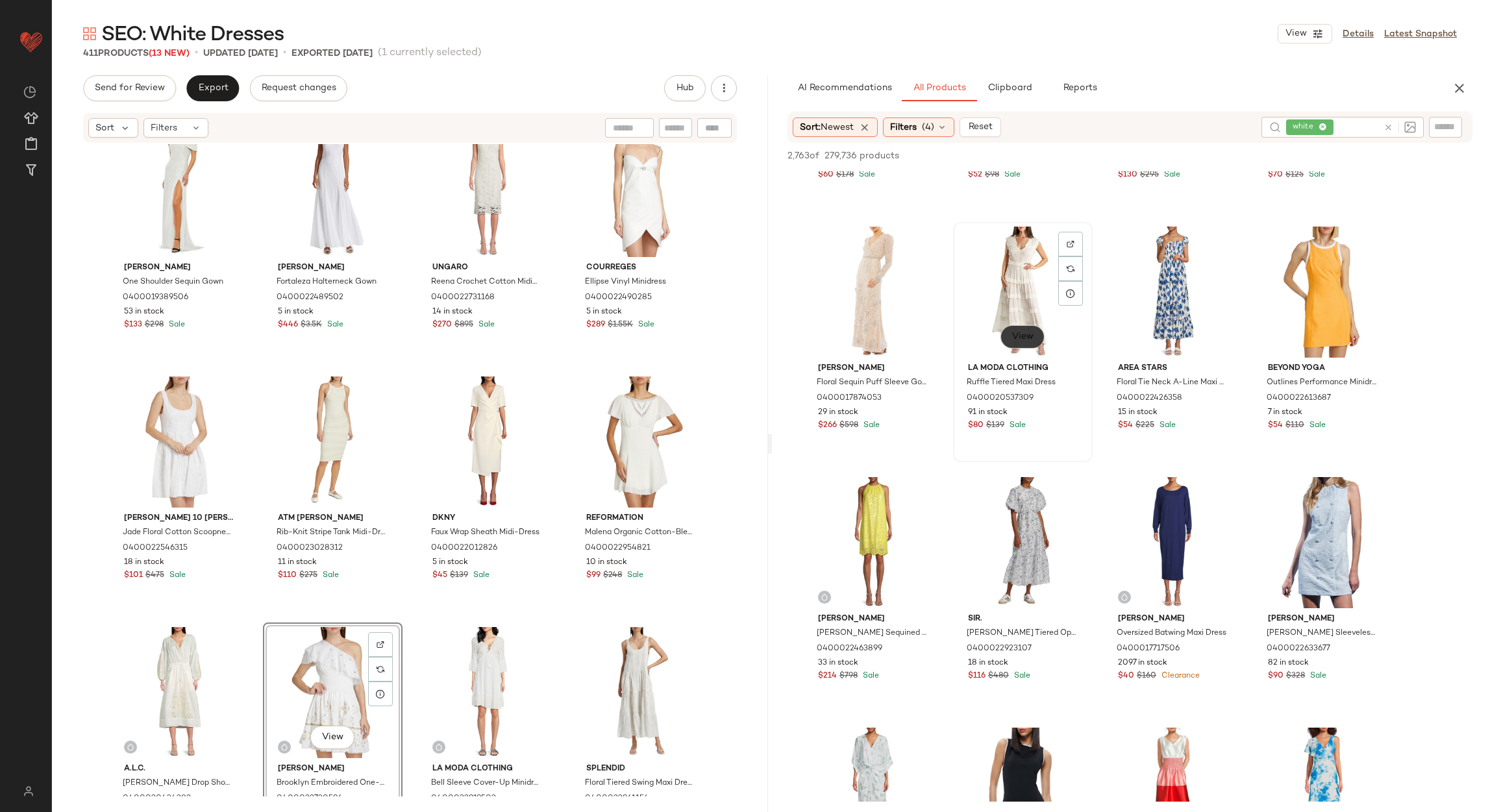
click at [1027, 341] on button "View" at bounding box center [1022, 337] width 44 height 24
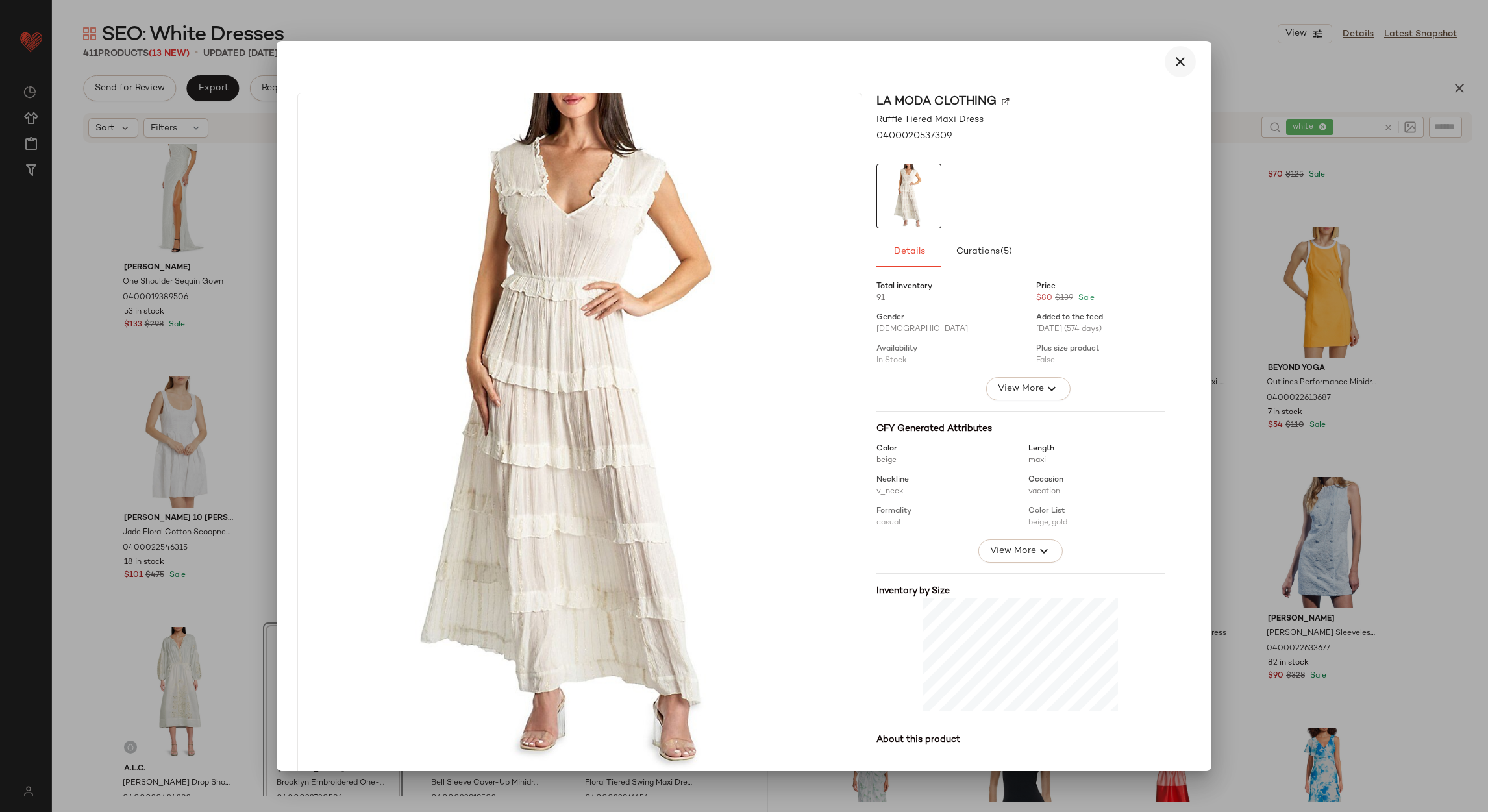
click at [1181, 67] on button "button" at bounding box center [1181, 62] width 31 height 31
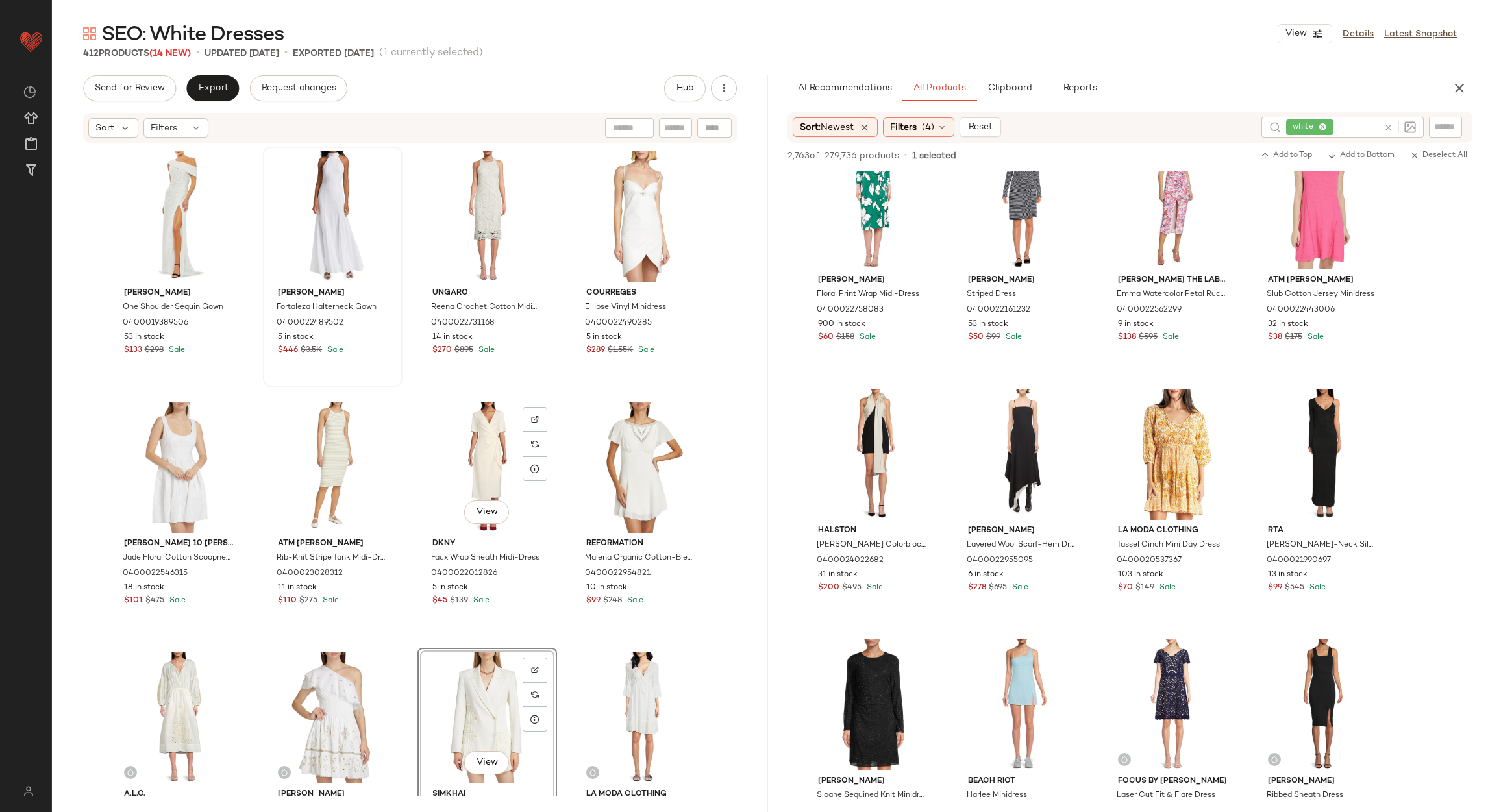
scroll to position [10, 0]
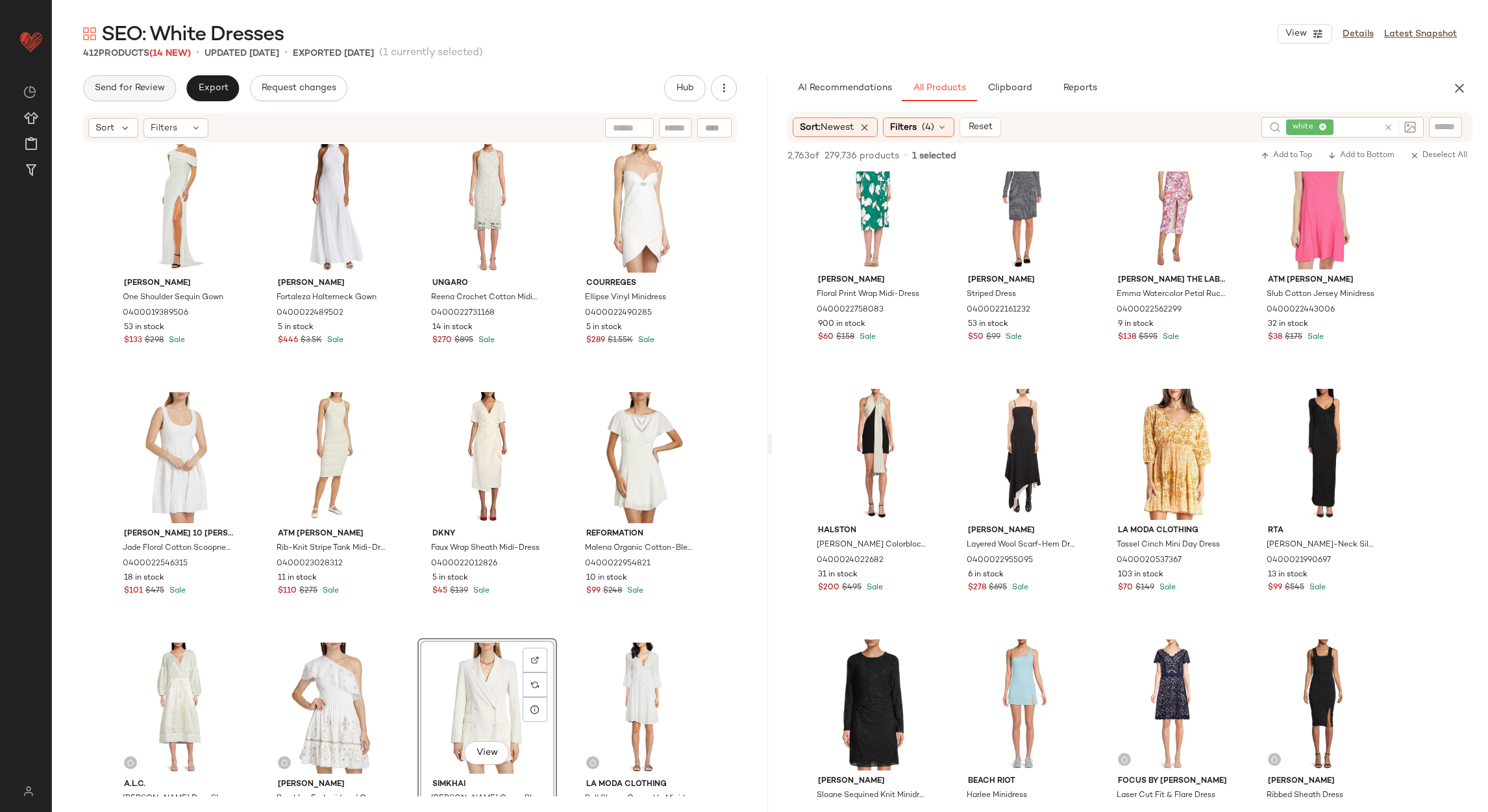
click at [147, 83] on span "Send for Review" at bounding box center [130, 88] width 71 height 10
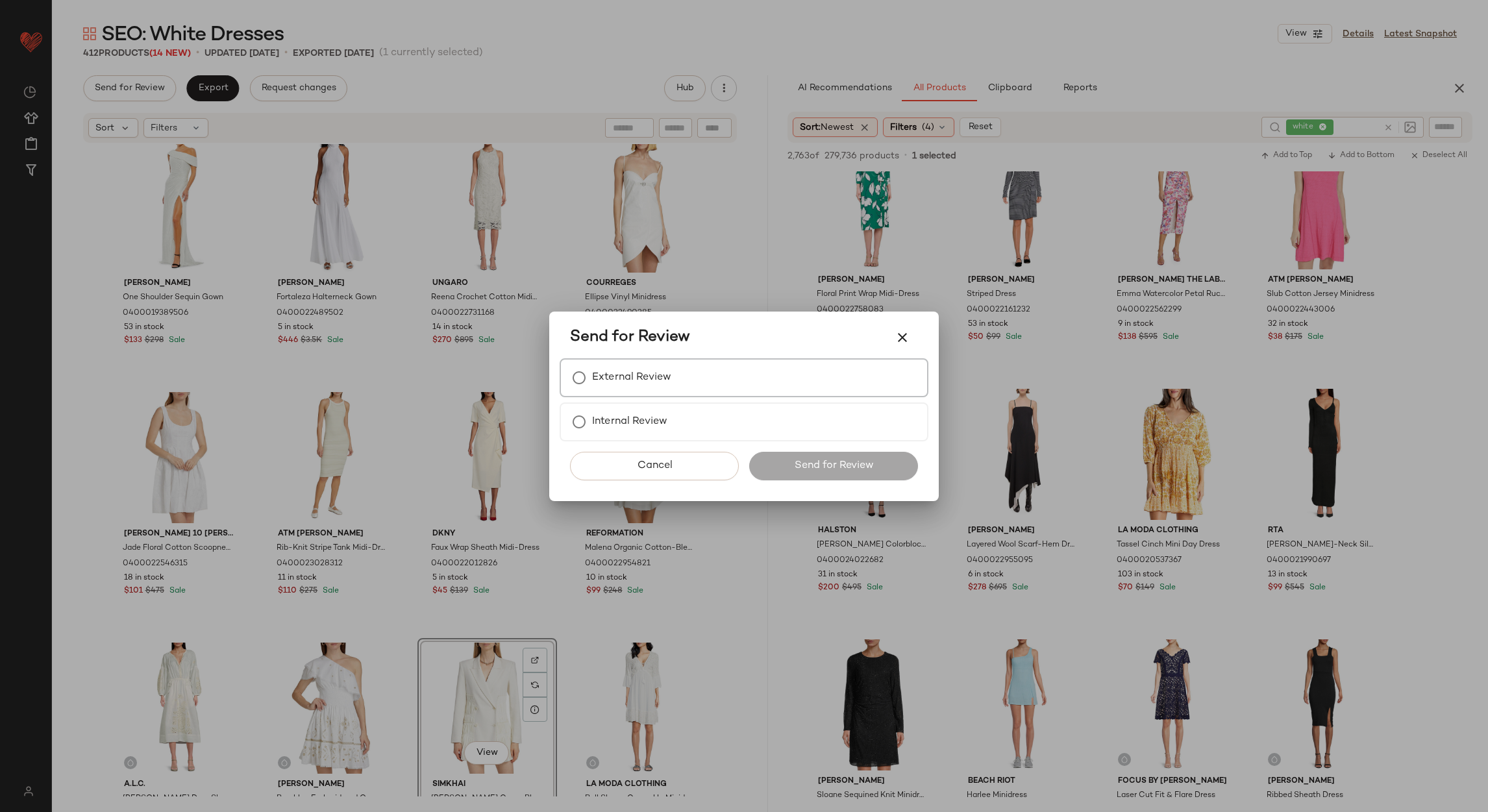
click at [633, 381] on label "External Review" at bounding box center [631, 378] width 79 height 26
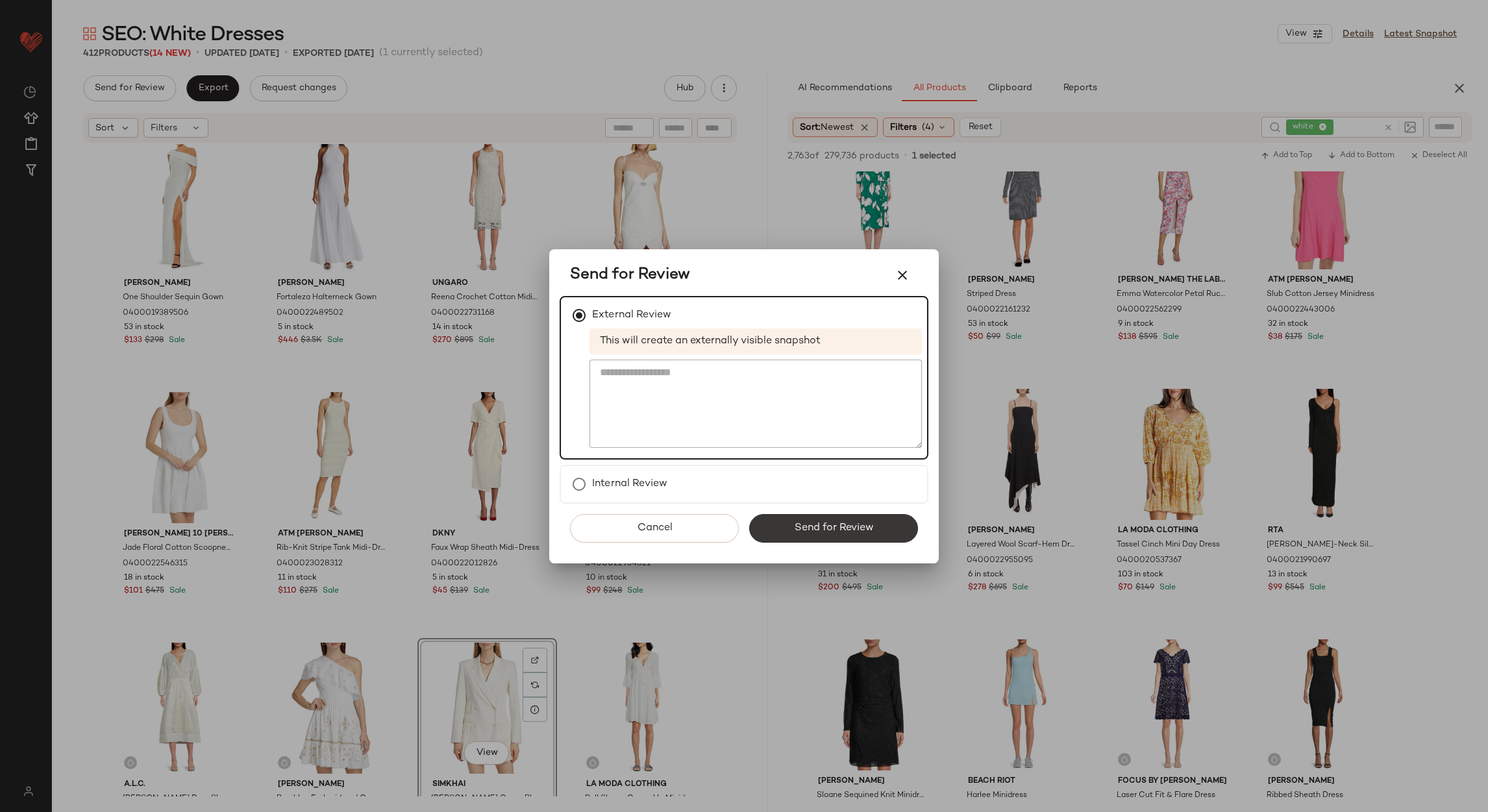
click at [816, 531] on span "Send for Review" at bounding box center [834, 528] width 80 height 13
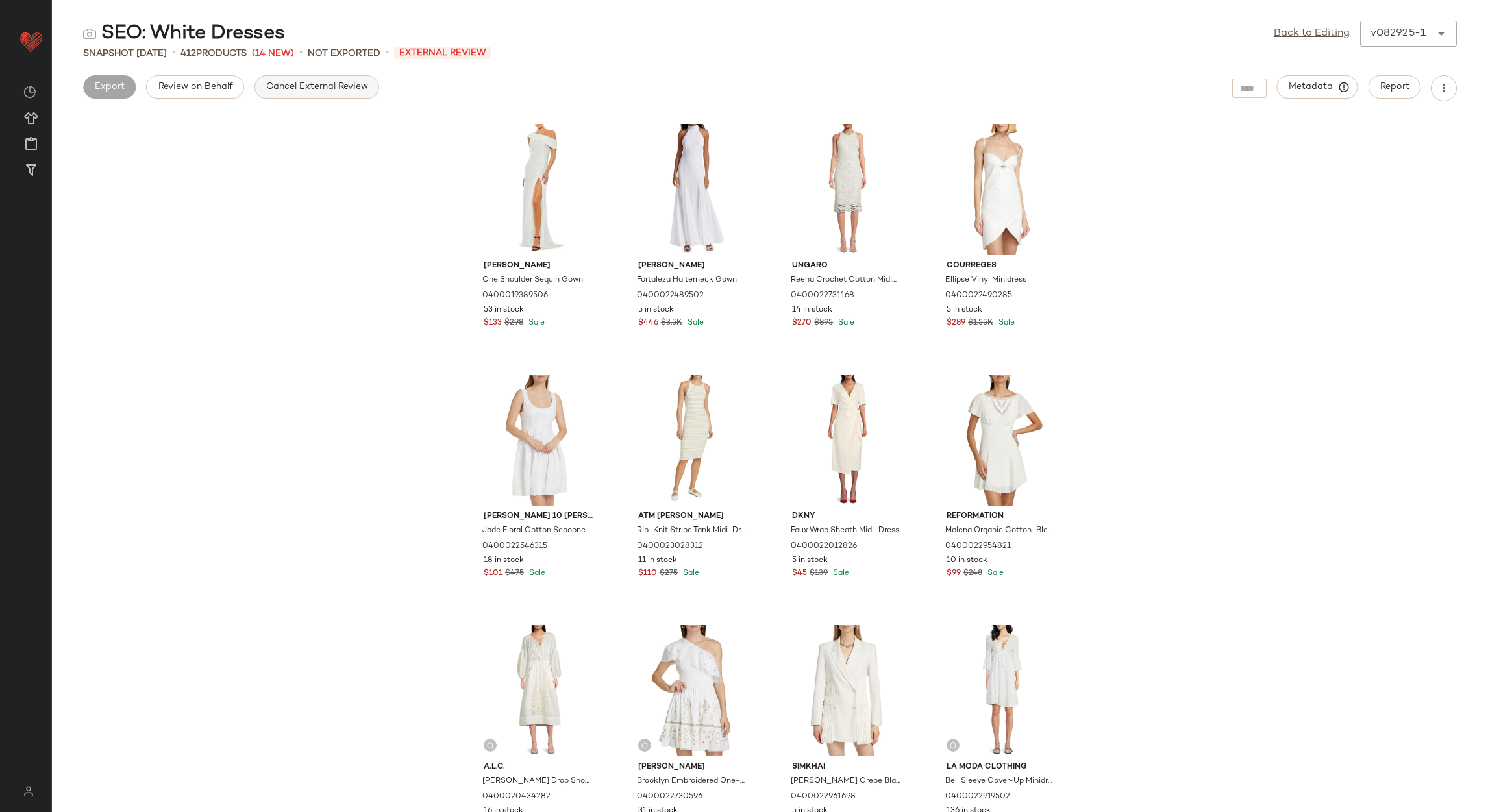
click at [289, 82] on span "Cancel External Review" at bounding box center [317, 87] width 102 height 10
click at [1296, 39] on link "Back to Editing" at bounding box center [1311, 33] width 76 height 16
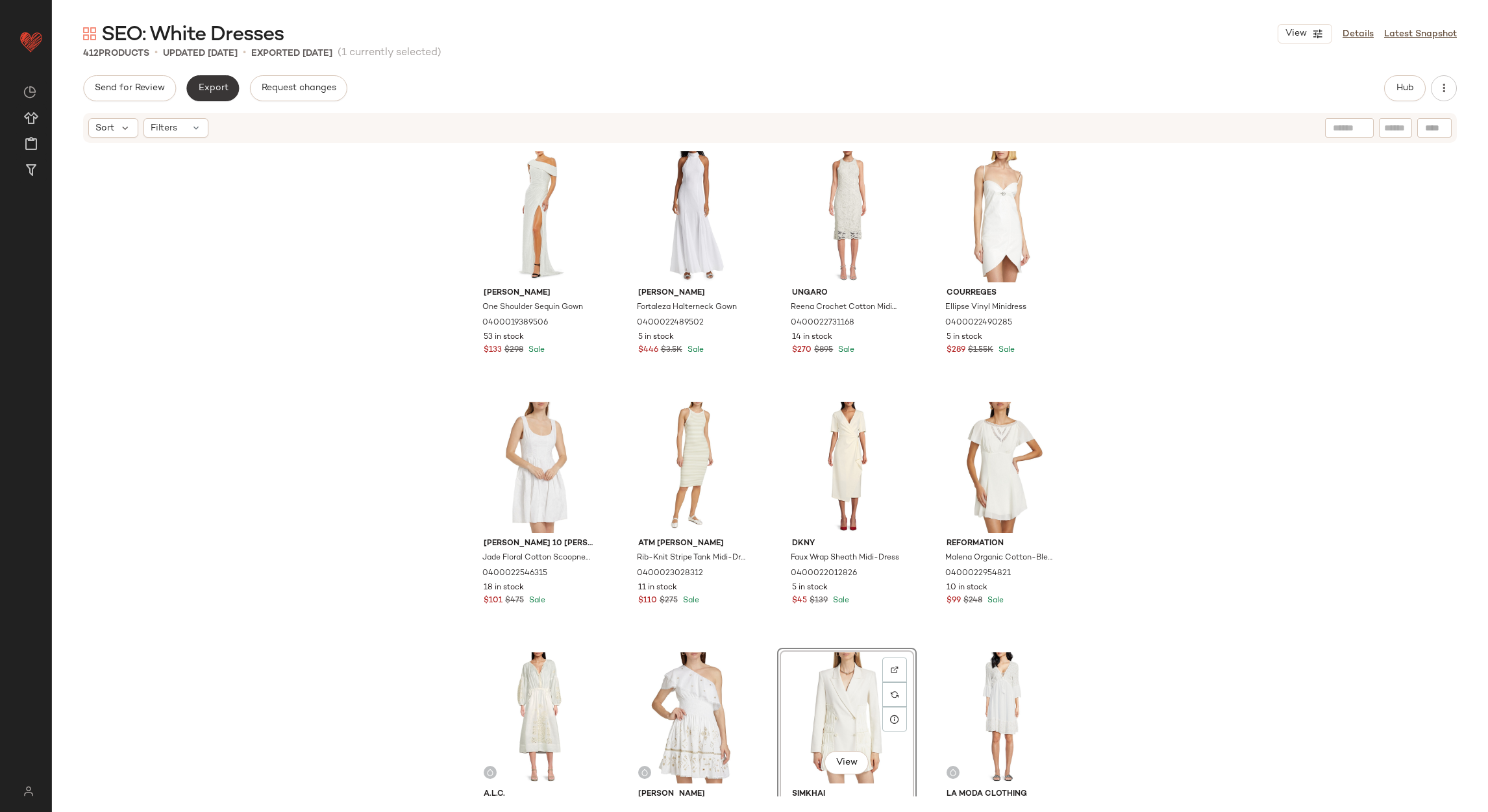
click at [224, 93] on button "Export" at bounding box center [213, 88] width 53 height 26
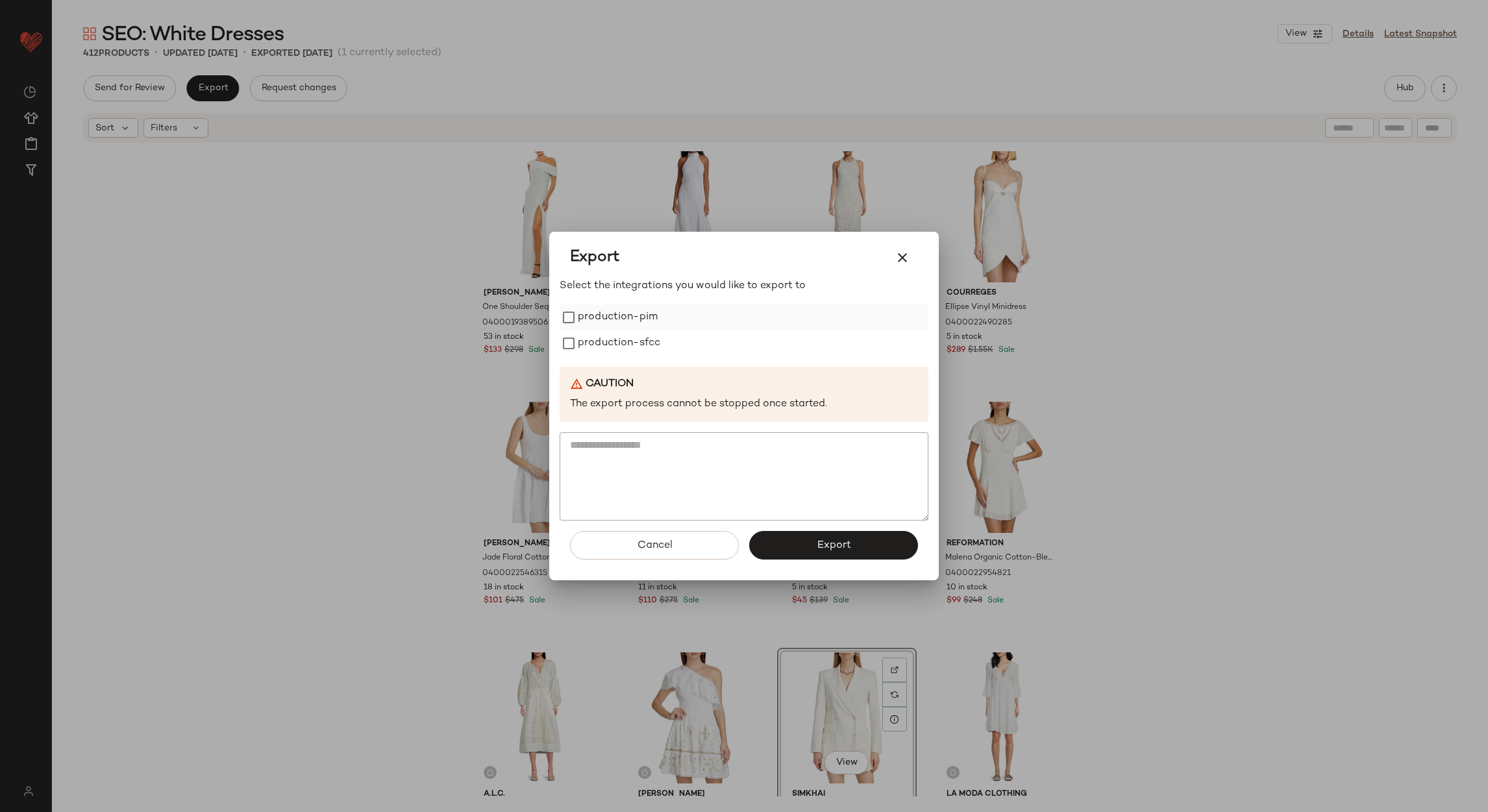
click at [636, 318] on label "production-pim" at bounding box center [618, 318] width 80 height 26
click at [631, 335] on label "production-sfcc" at bounding box center [619, 343] width 82 height 26
click at [815, 543] on button "Export" at bounding box center [833, 545] width 169 height 28
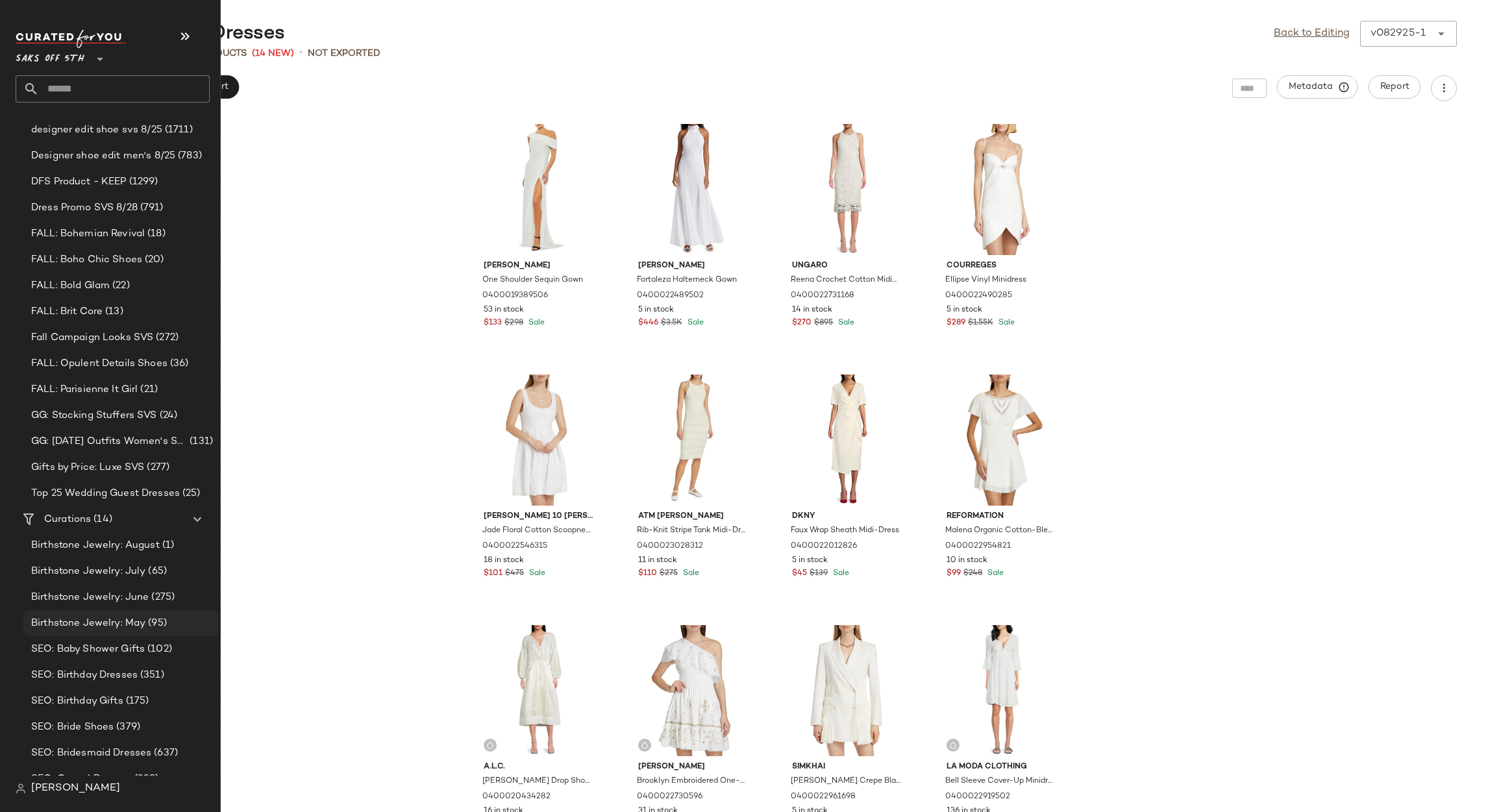
scroll to position [390, 0]
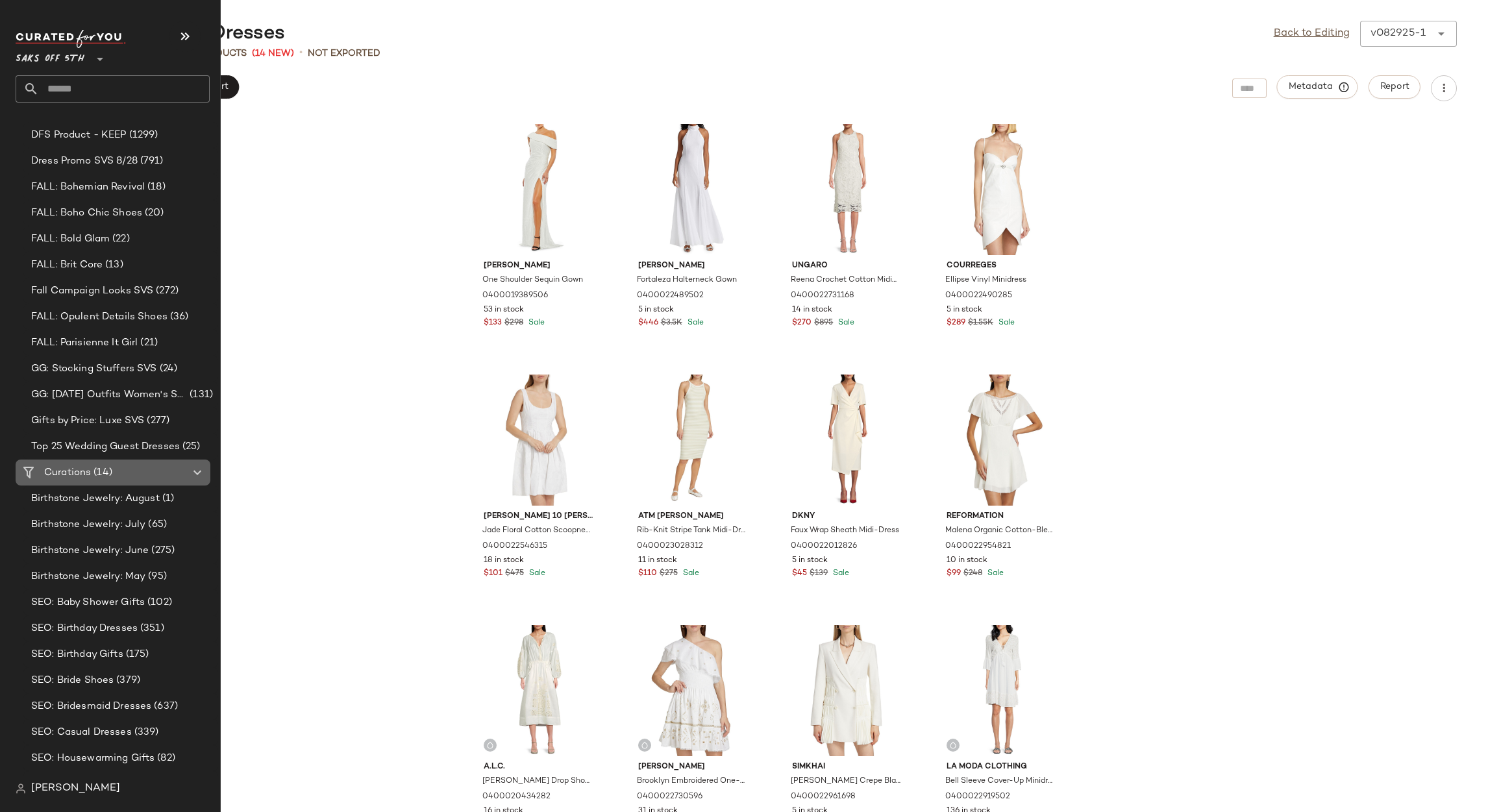
click at [65, 474] on span "Curations" at bounding box center [67, 473] width 47 height 15
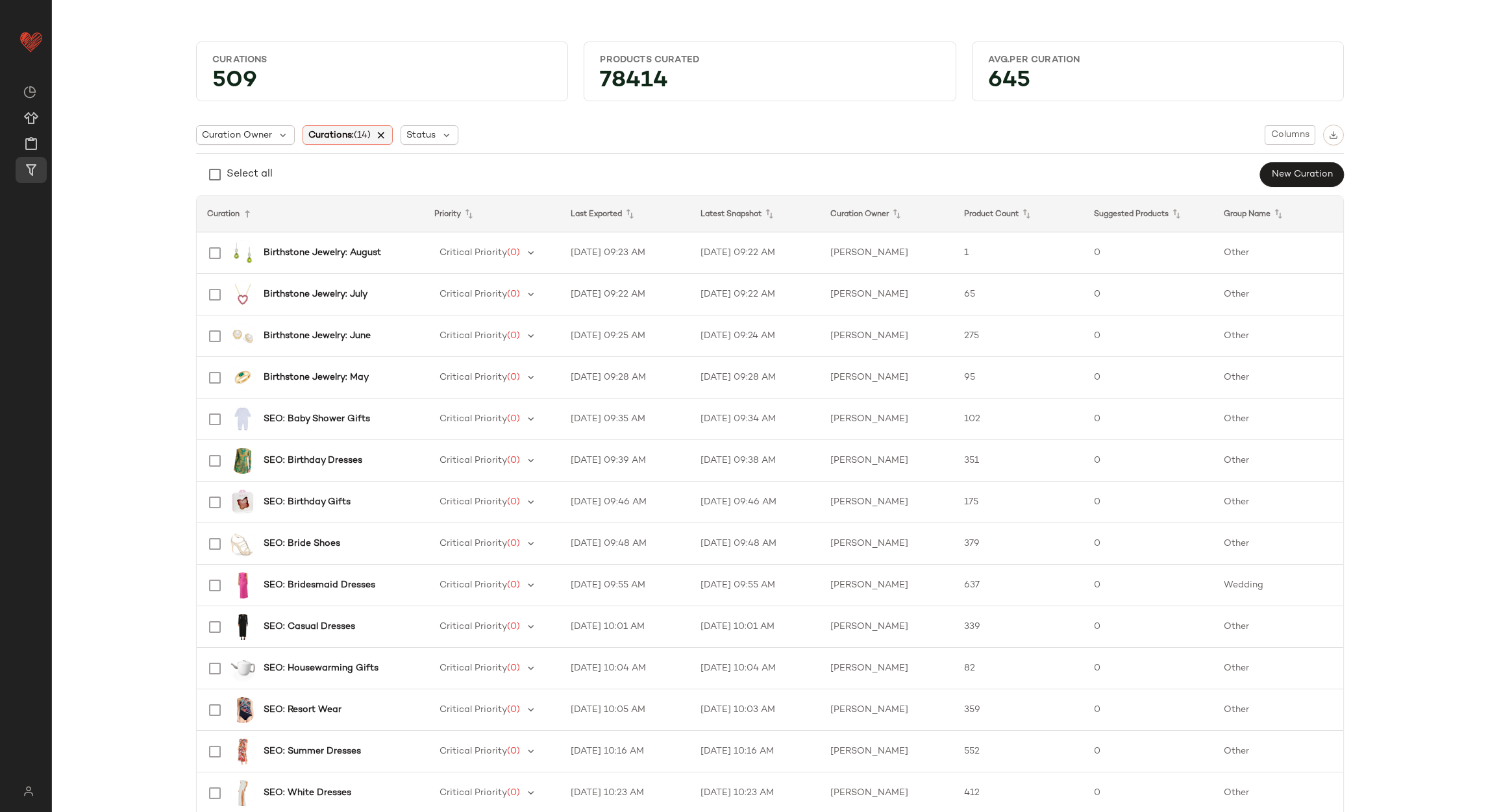
click at [384, 131] on icon at bounding box center [381, 135] width 12 height 12
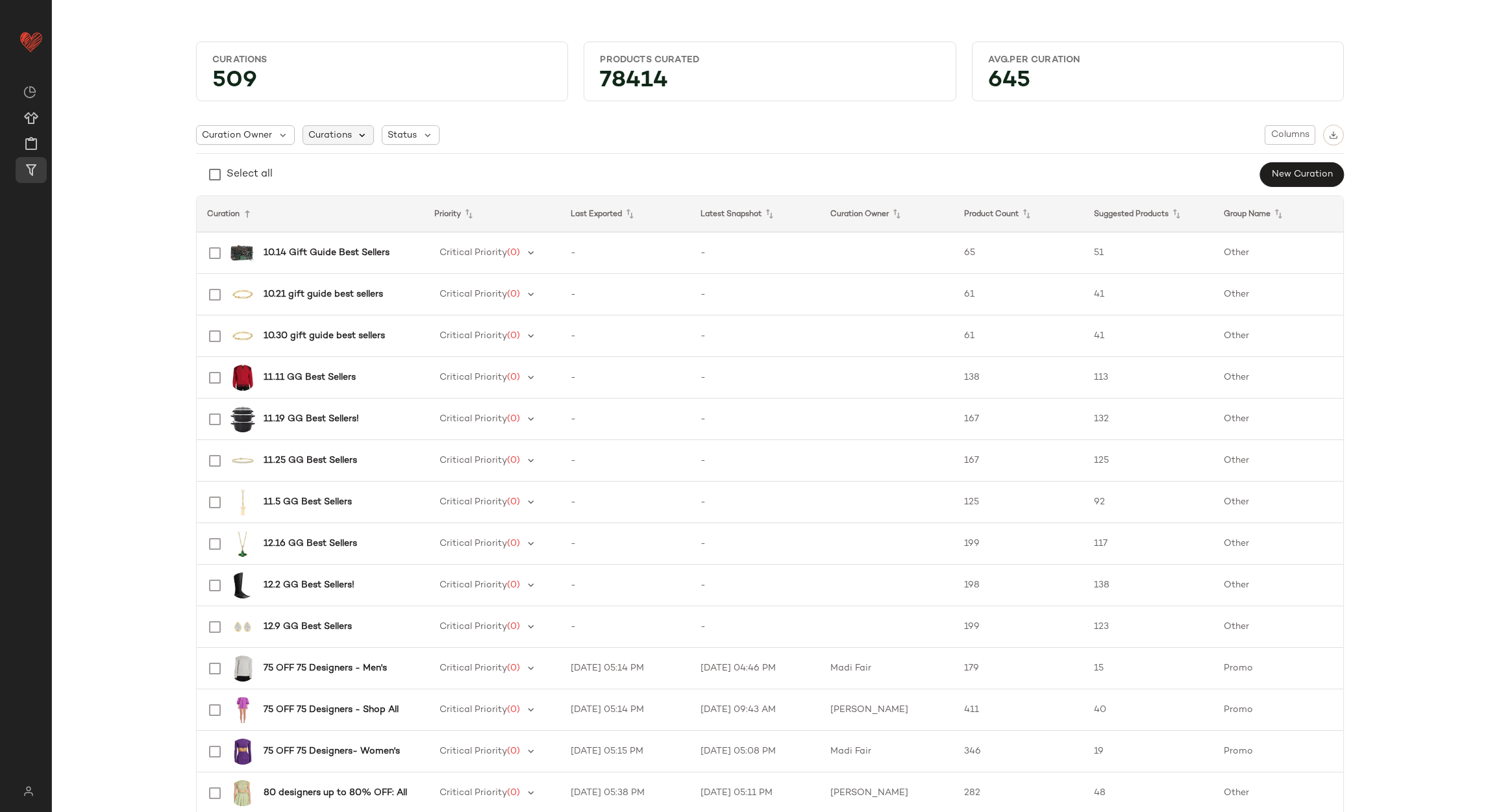
click at [357, 130] on icon at bounding box center [362, 135] width 12 height 12
click at [348, 170] on input "text" at bounding box center [382, 170] width 150 height 19
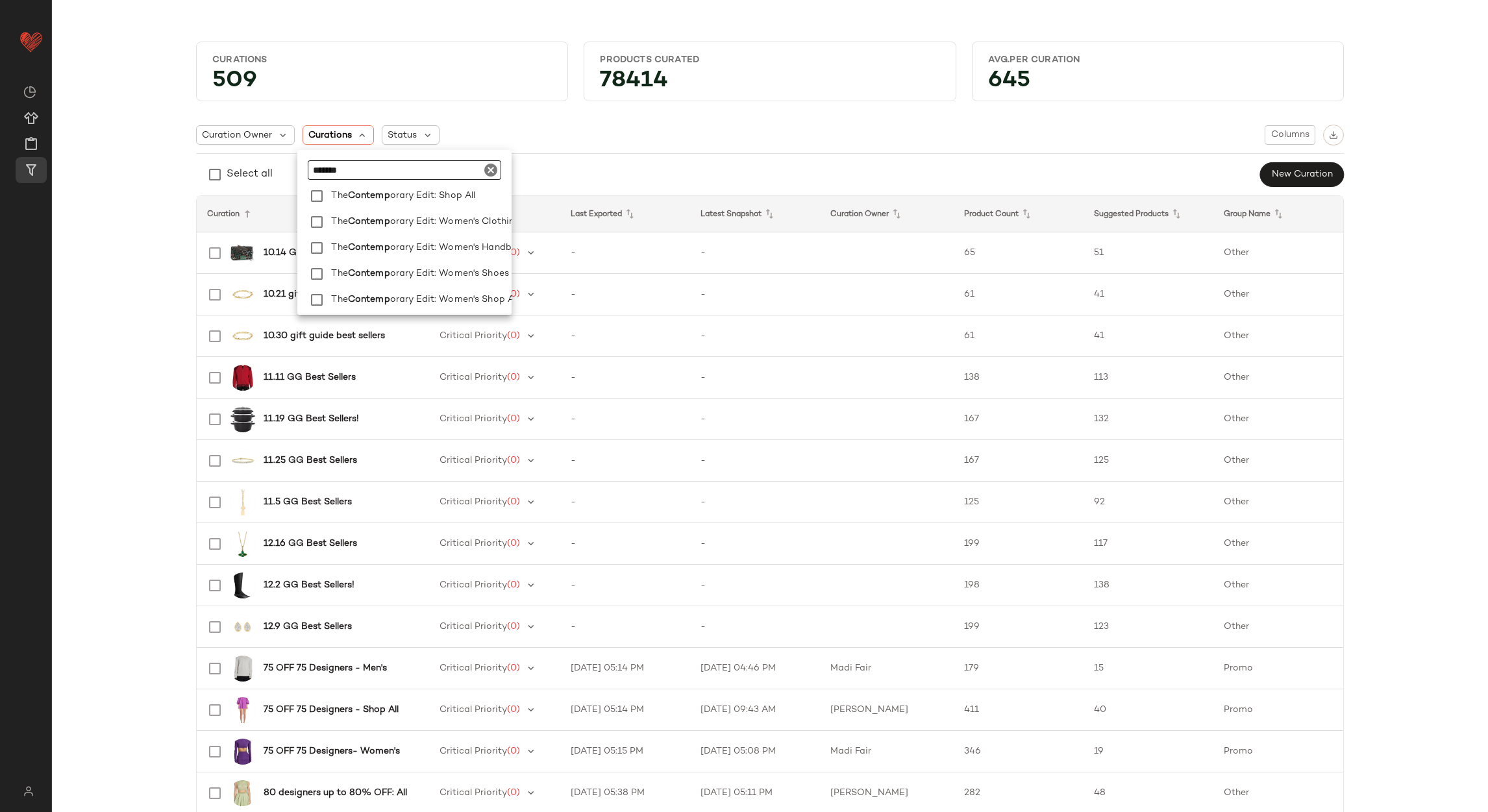
scroll to position [154, 0]
type input "*******"
click at [389, 254] on span "Contemp" at bounding box center [369, 255] width 42 height 26
click at [384, 277] on span "Contemp" at bounding box center [369, 280] width 42 height 26
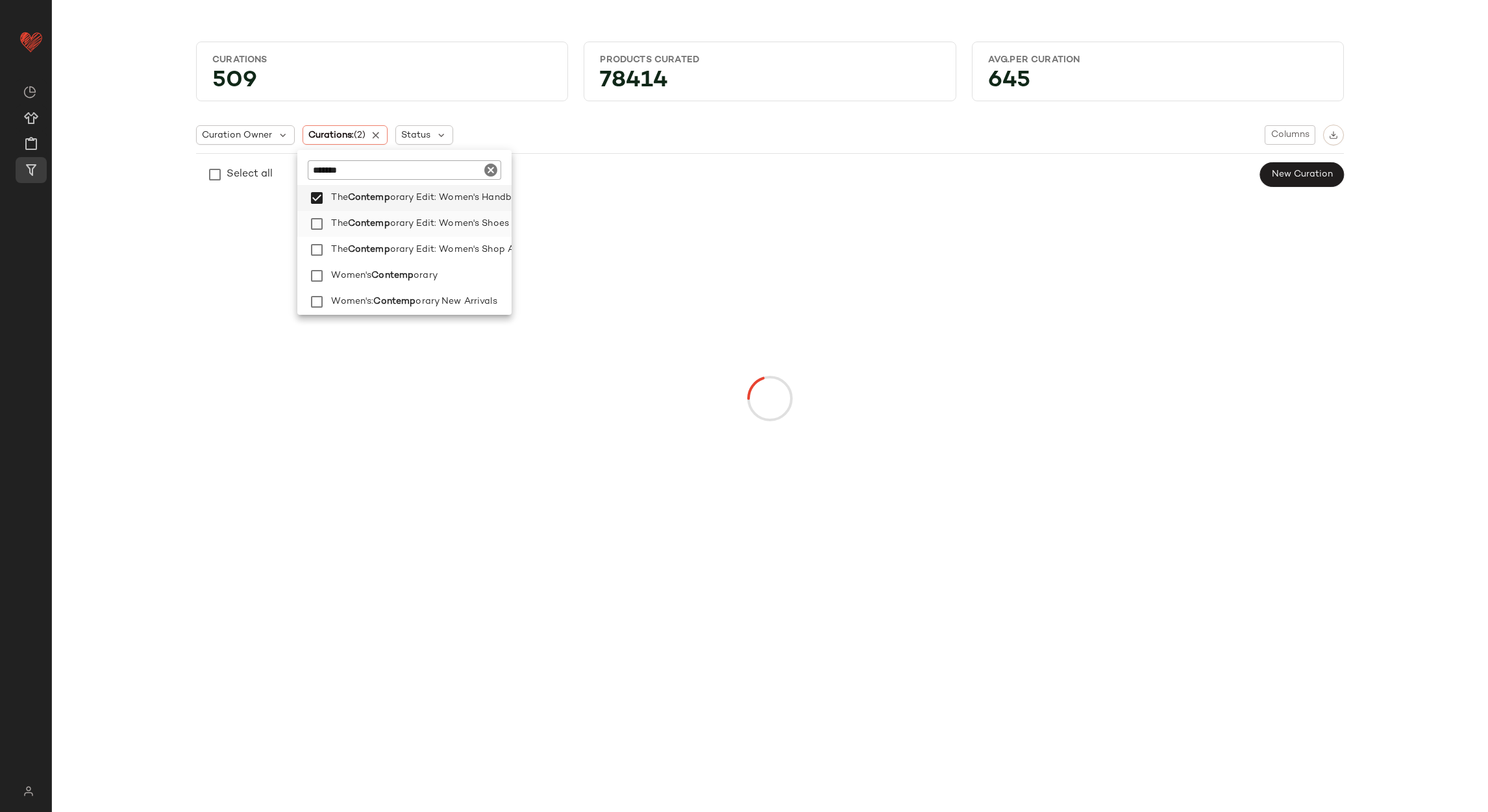
click at [416, 211] on span "orary Edit: Women's Shoes" at bounding box center [450, 224] width 119 height 26
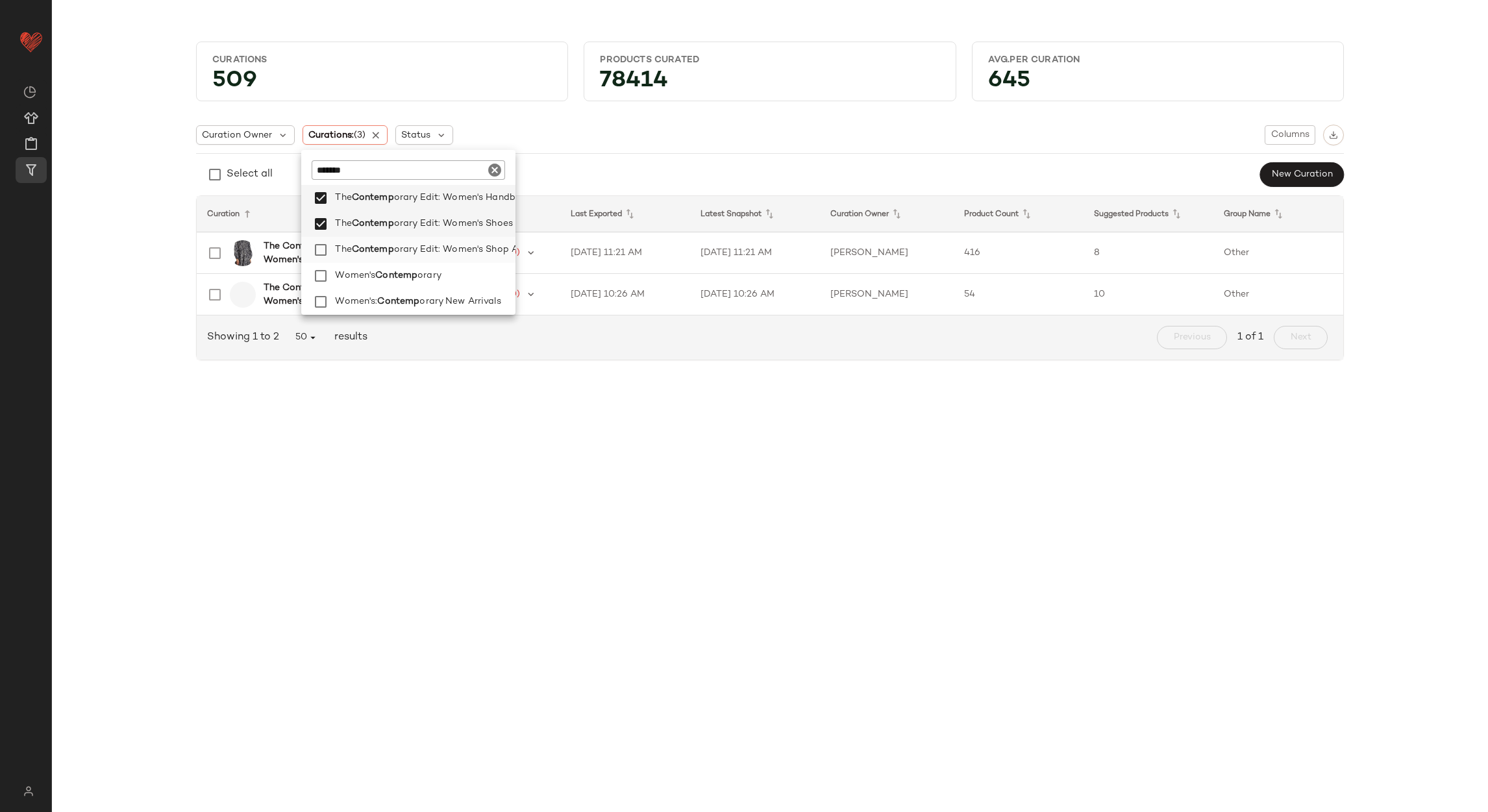
click at [395, 242] on span "orary Edit: Women's Shop All" at bounding box center [458, 250] width 129 height 26
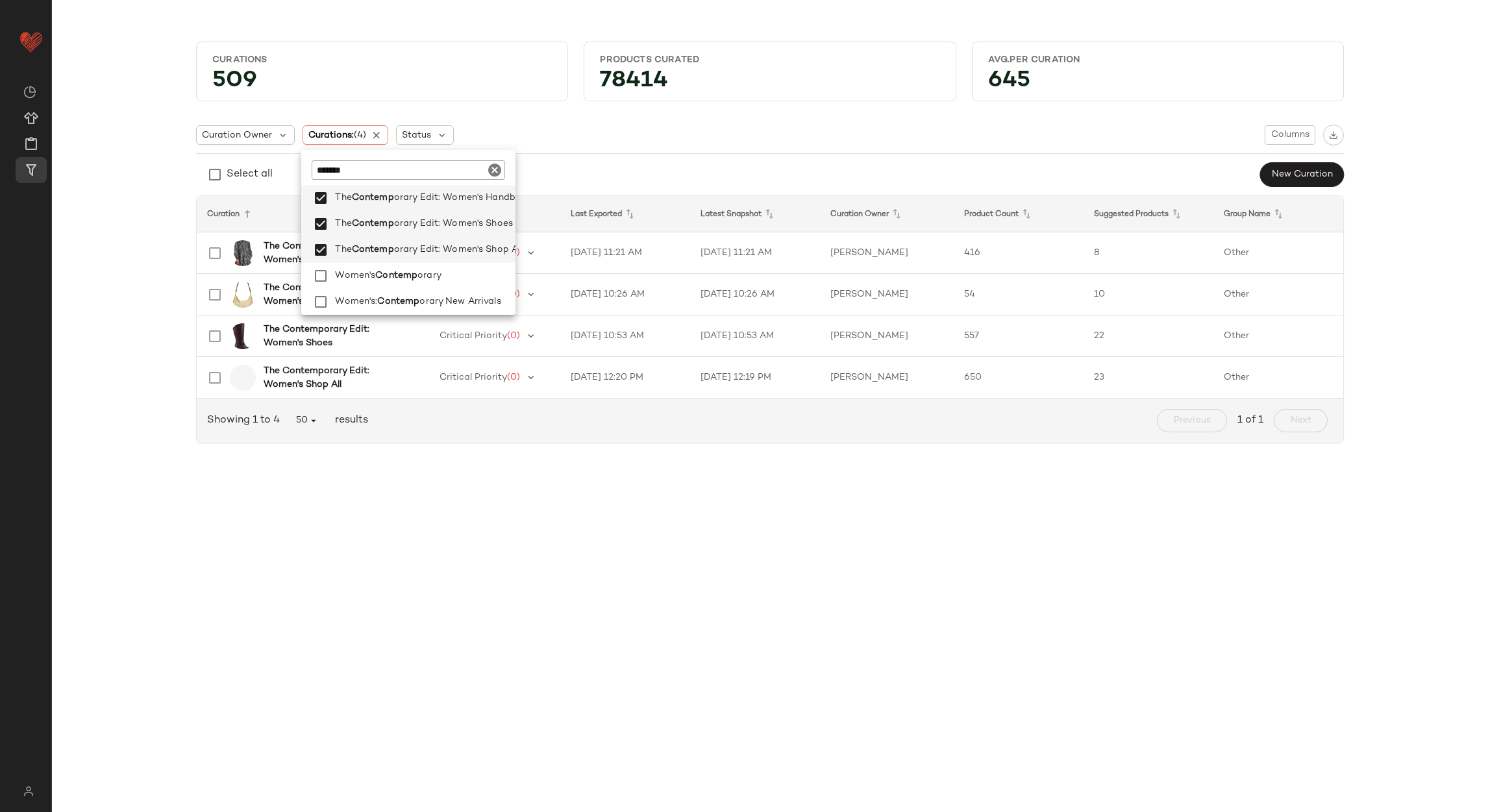
click at [140, 501] on div "Curations 509 Products Curated 78414 Avg.per Curation 645 Curation Owner Curati…" at bounding box center [770, 416] width 1436 height 791
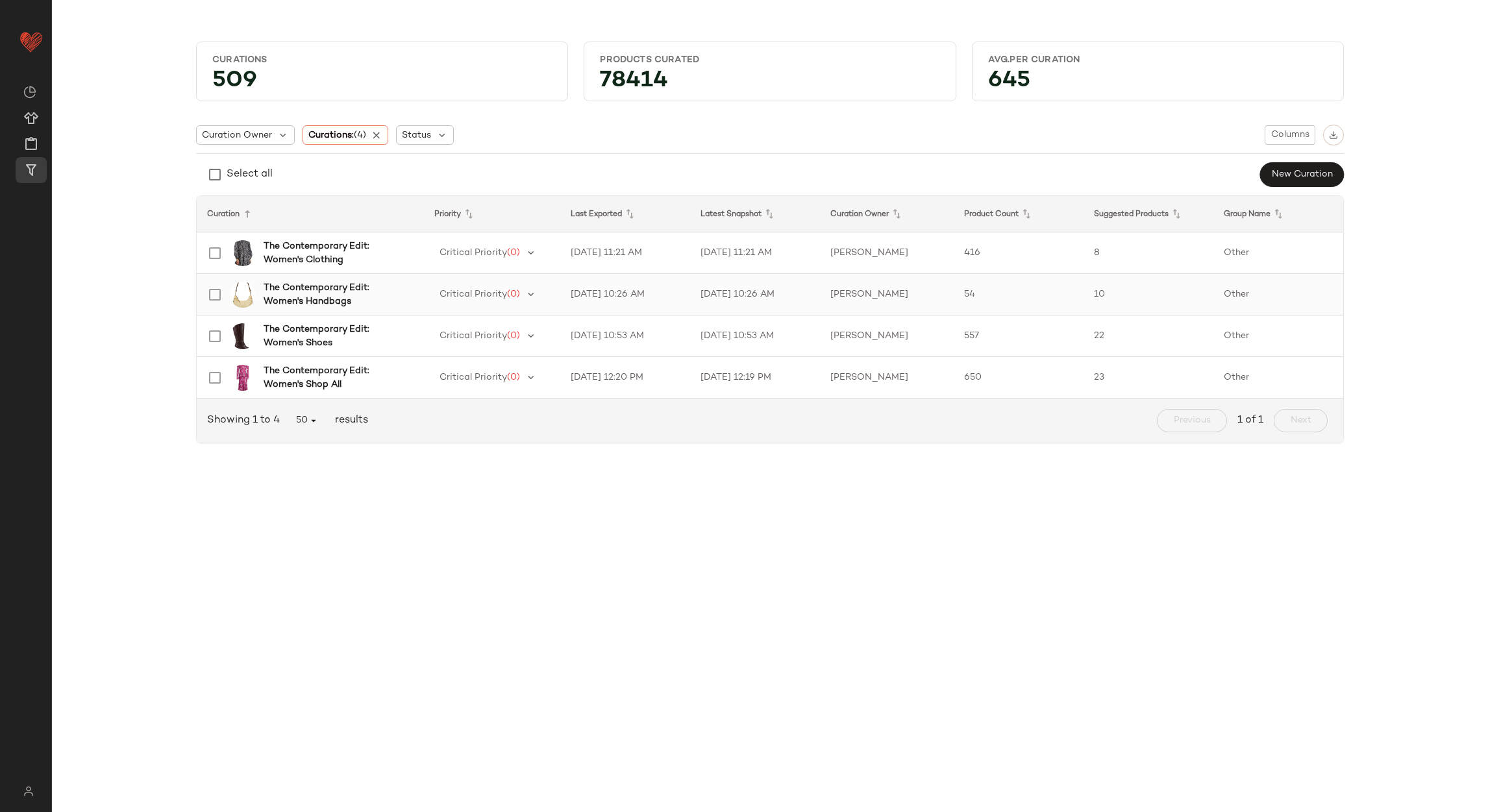
click at [661, 293] on td "[DATE] 10:26 AM" at bounding box center [625, 295] width 130 height 42
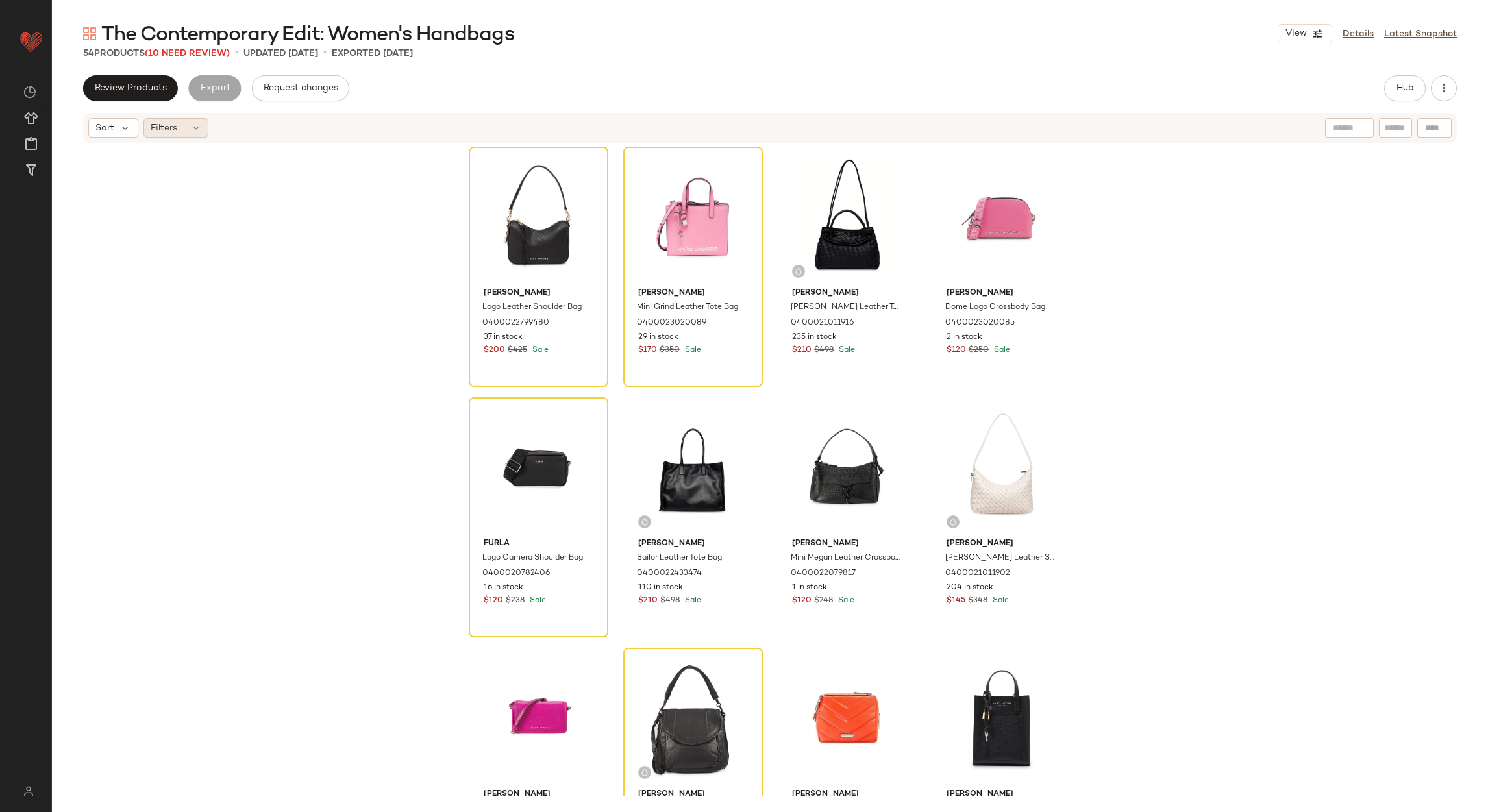
click at [195, 122] on icon at bounding box center [195, 127] width 10 height 10
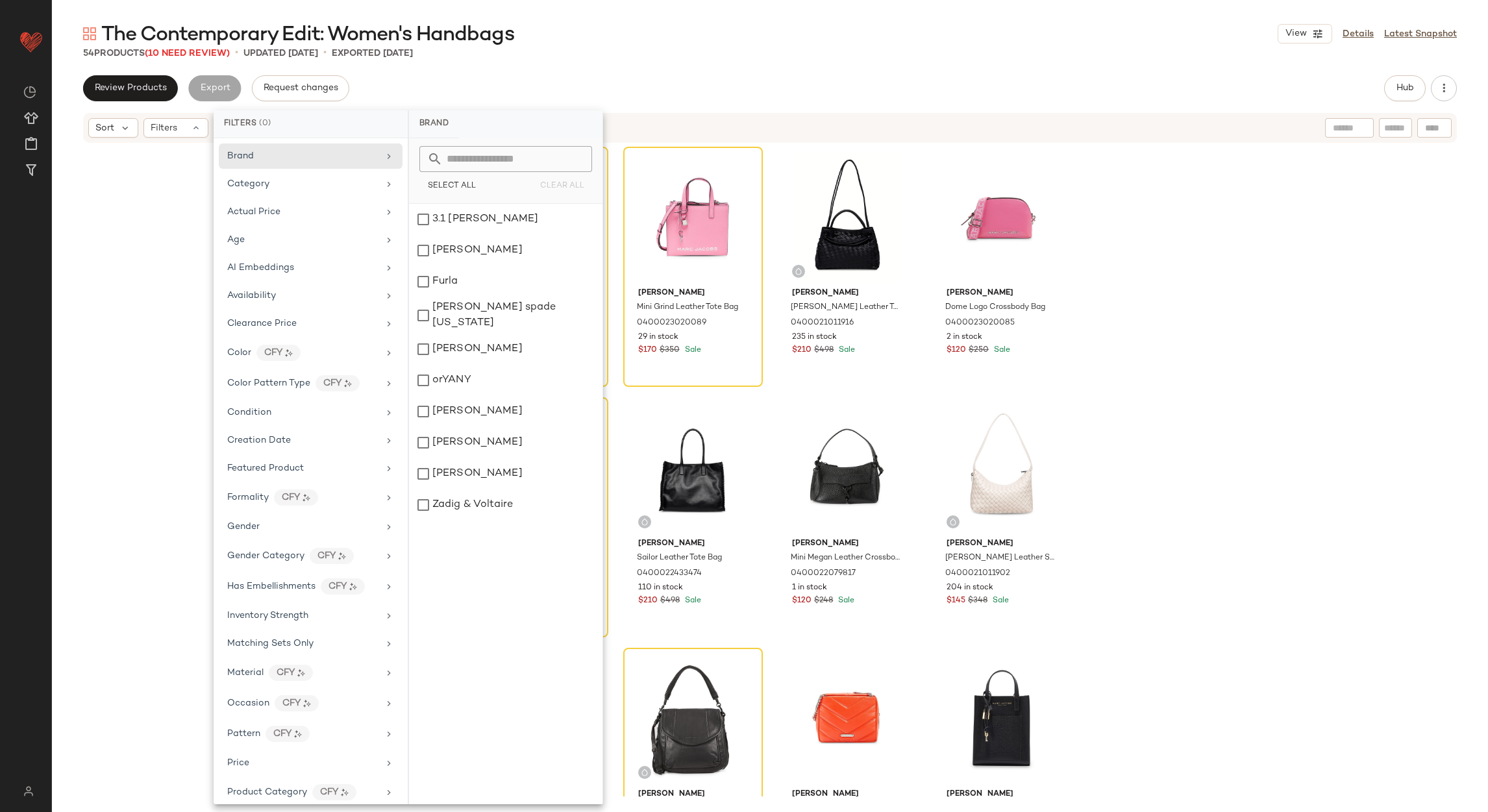
click at [178, 245] on div "[PERSON_NAME] Logo Leather Shoulder Bag 0400022799480 37 in stock $200 $425 Sal…" at bounding box center [770, 470] width 1436 height 652
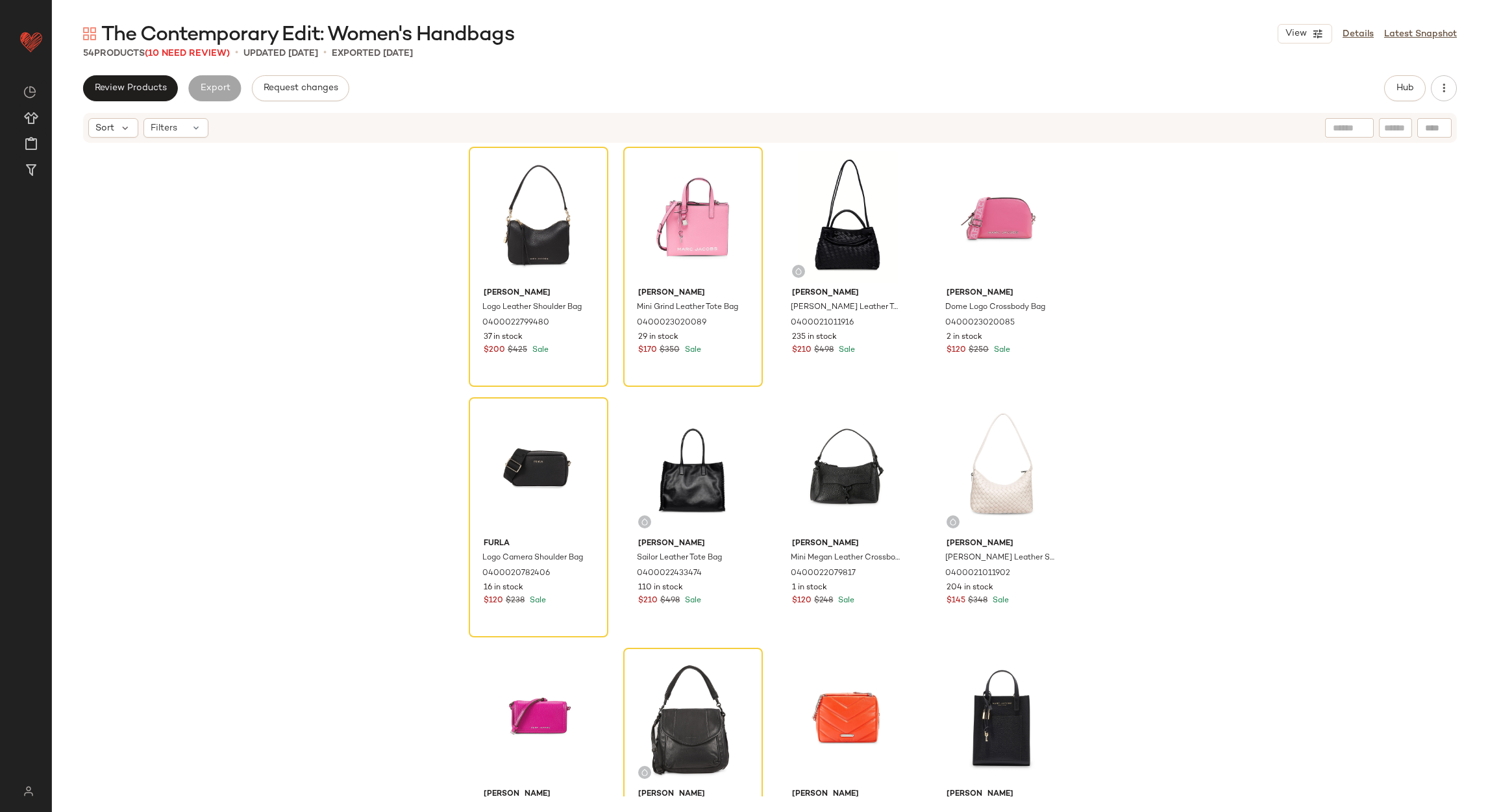
click at [196, 59] on div "The Contemporary Edit: Women's Handbags View Details Latest Snapshot 54 Product…" at bounding box center [770, 416] width 1436 height 791
click at [195, 47] on span "The Contemporary Edit: Women's Handbags" at bounding box center [307, 35] width 413 height 26
click at [201, 51] on span "(10 Need Review)" at bounding box center [187, 53] width 85 height 10
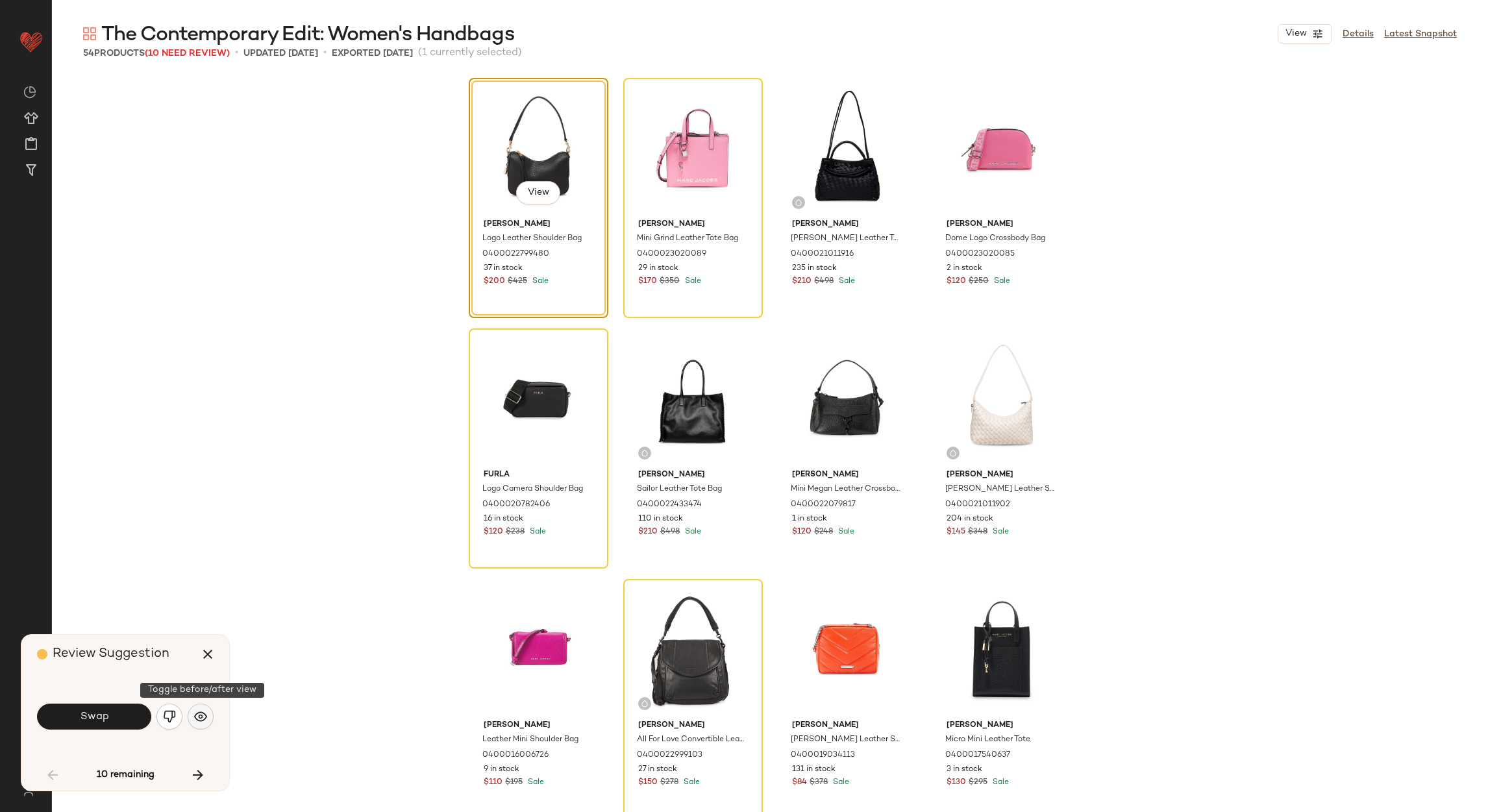
click at [209, 716] on button "button" at bounding box center [201, 716] width 26 height 26
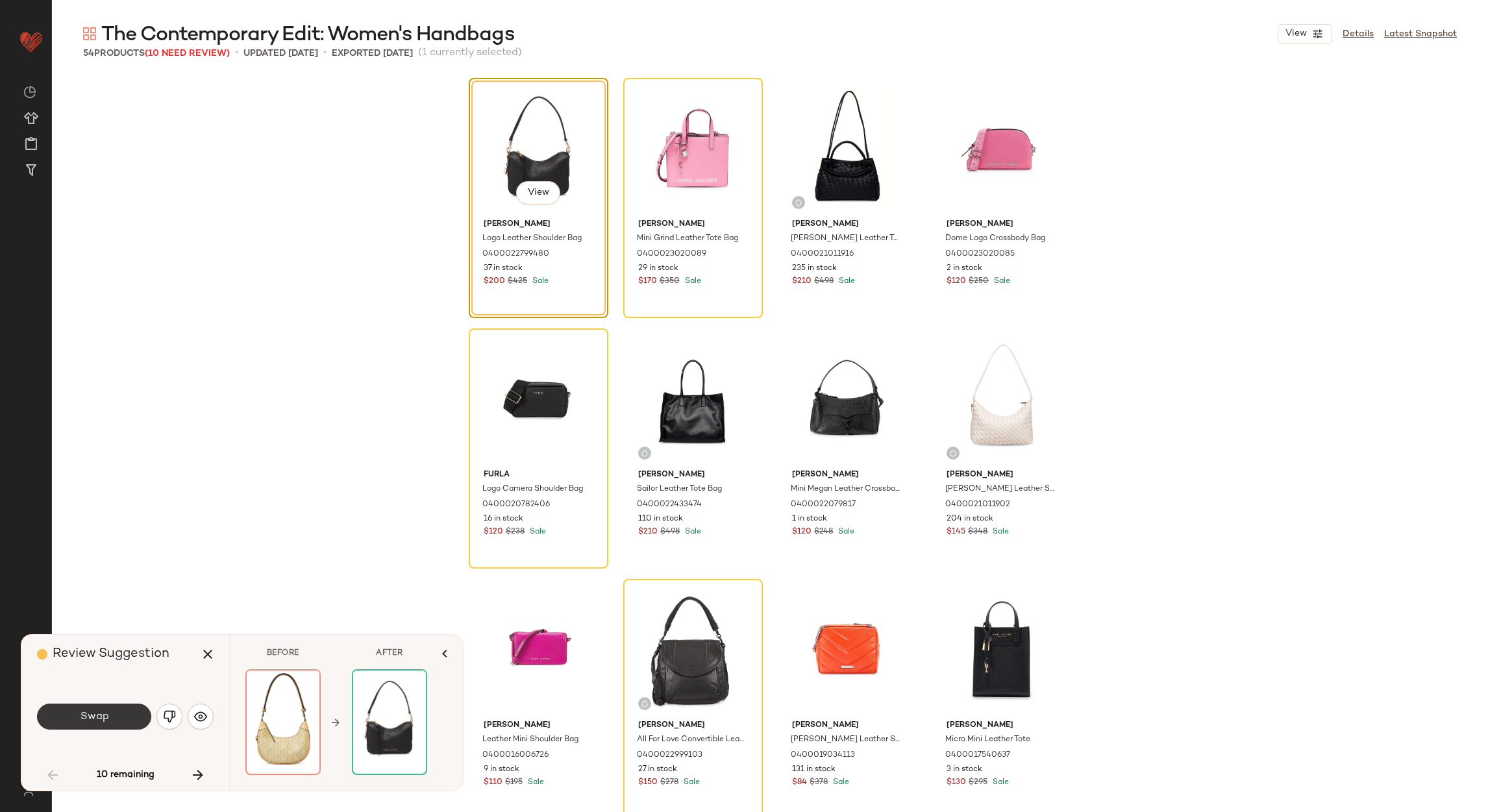
click at [118, 718] on button "Swap" at bounding box center [94, 716] width 114 height 26
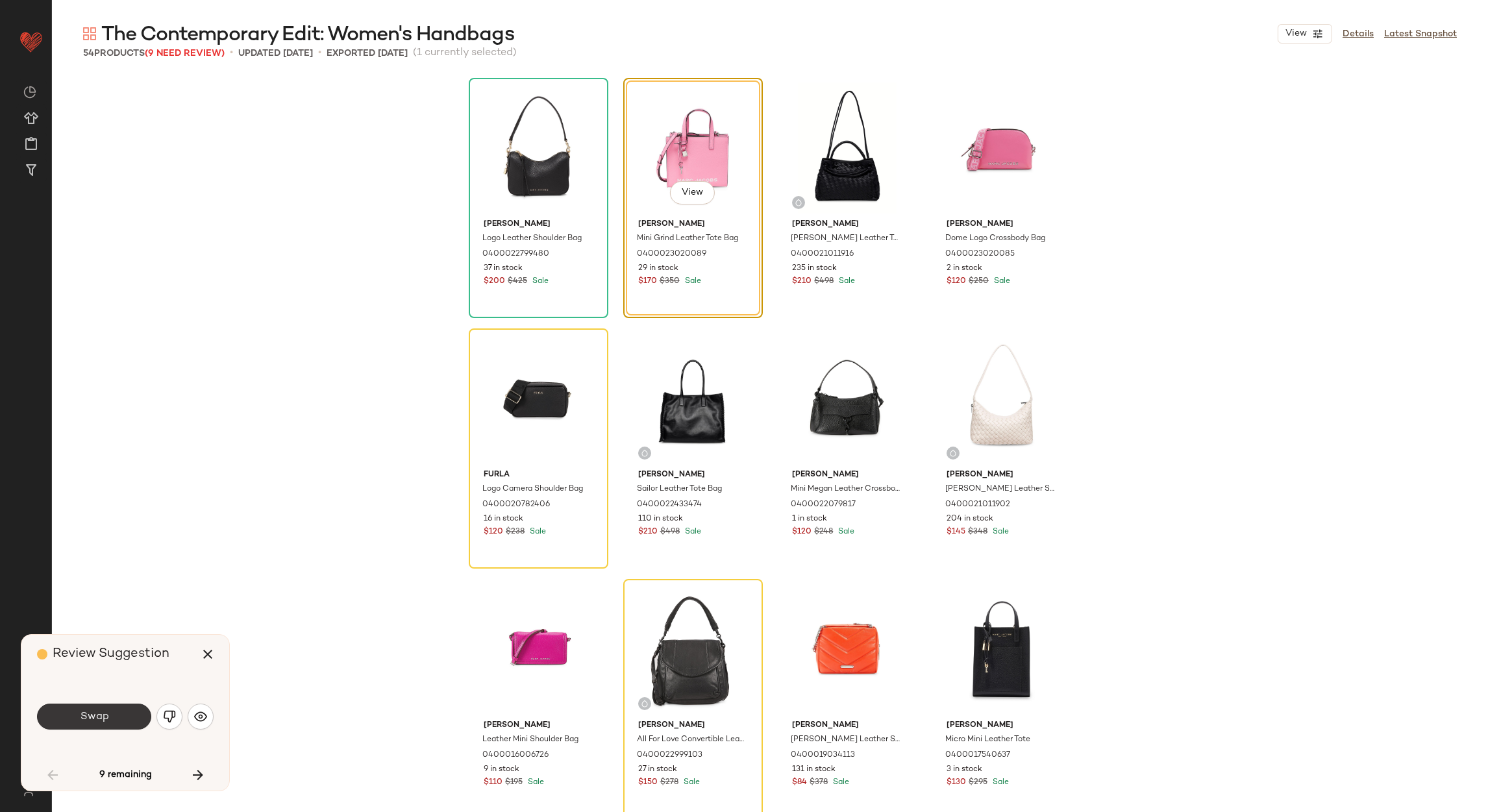
click at [114, 716] on button "Swap" at bounding box center [94, 716] width 114 height 26
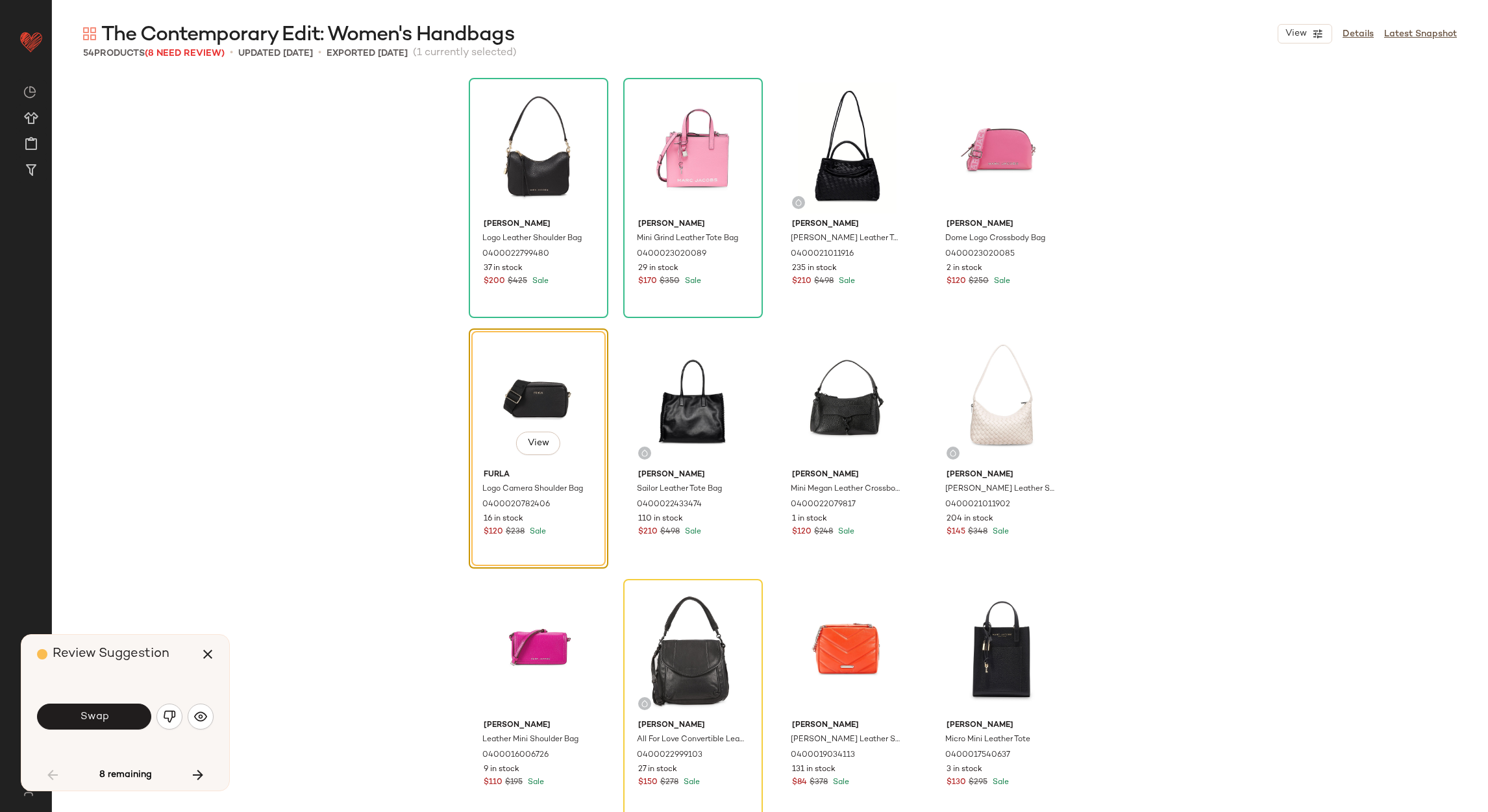
click at [111, 717] on button "Swap" at bounding box center [94, 716] width 114 height 26
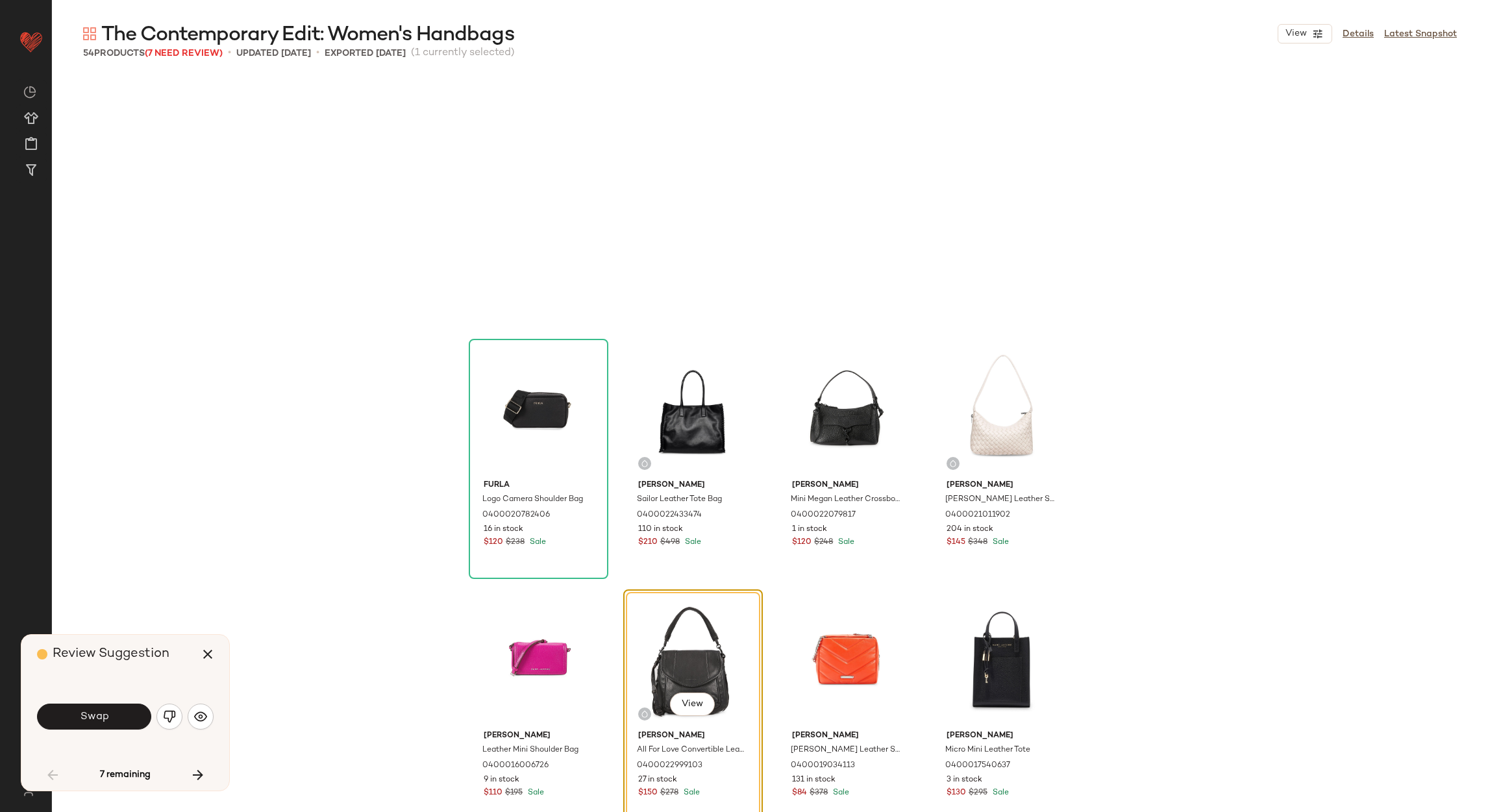
scroll to position [260, 0]
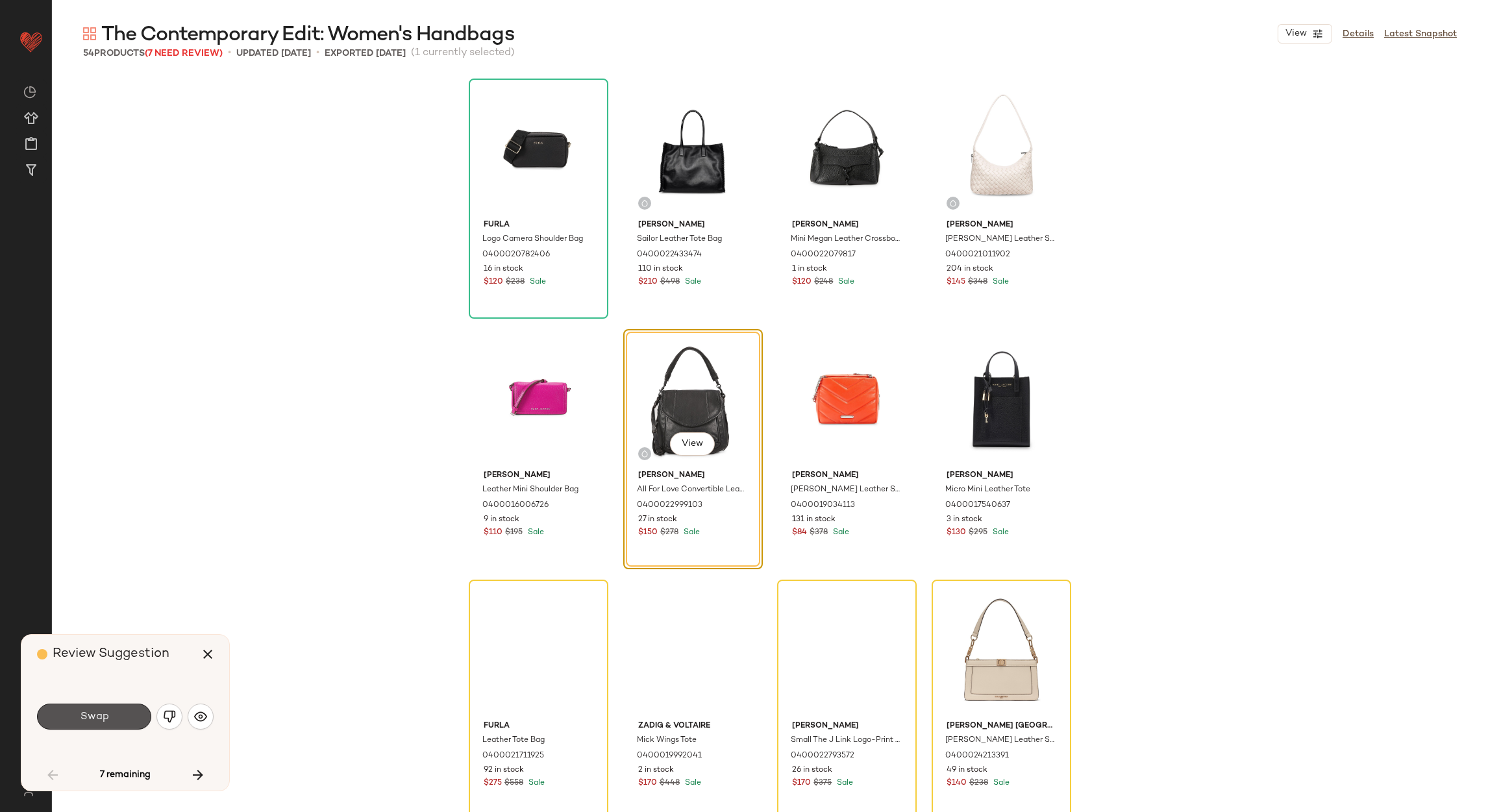
click at [111, 717] on button "Swap" at bounding box center [94, 716] width 114 height 26
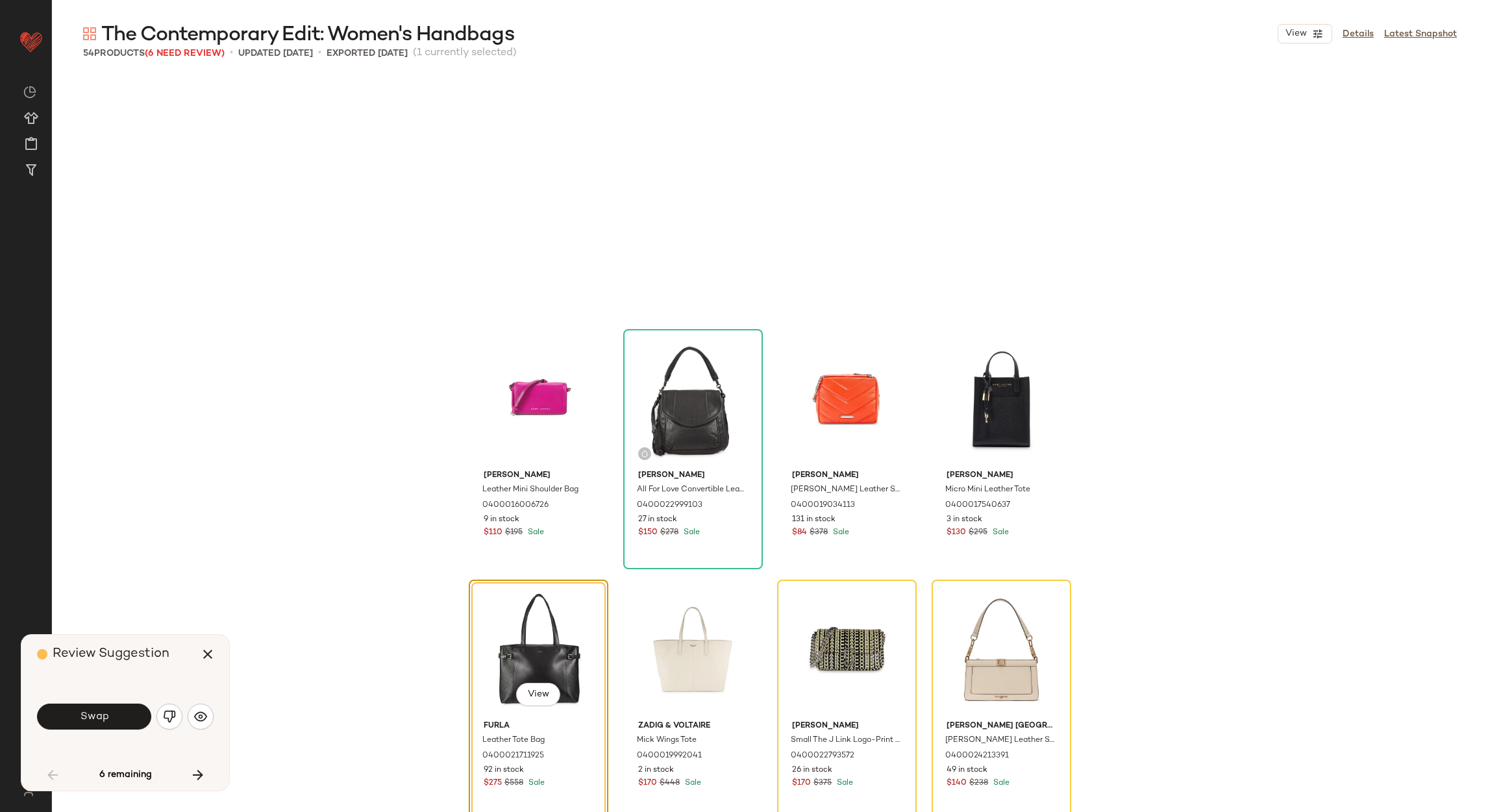
scroll to position [501, 0]
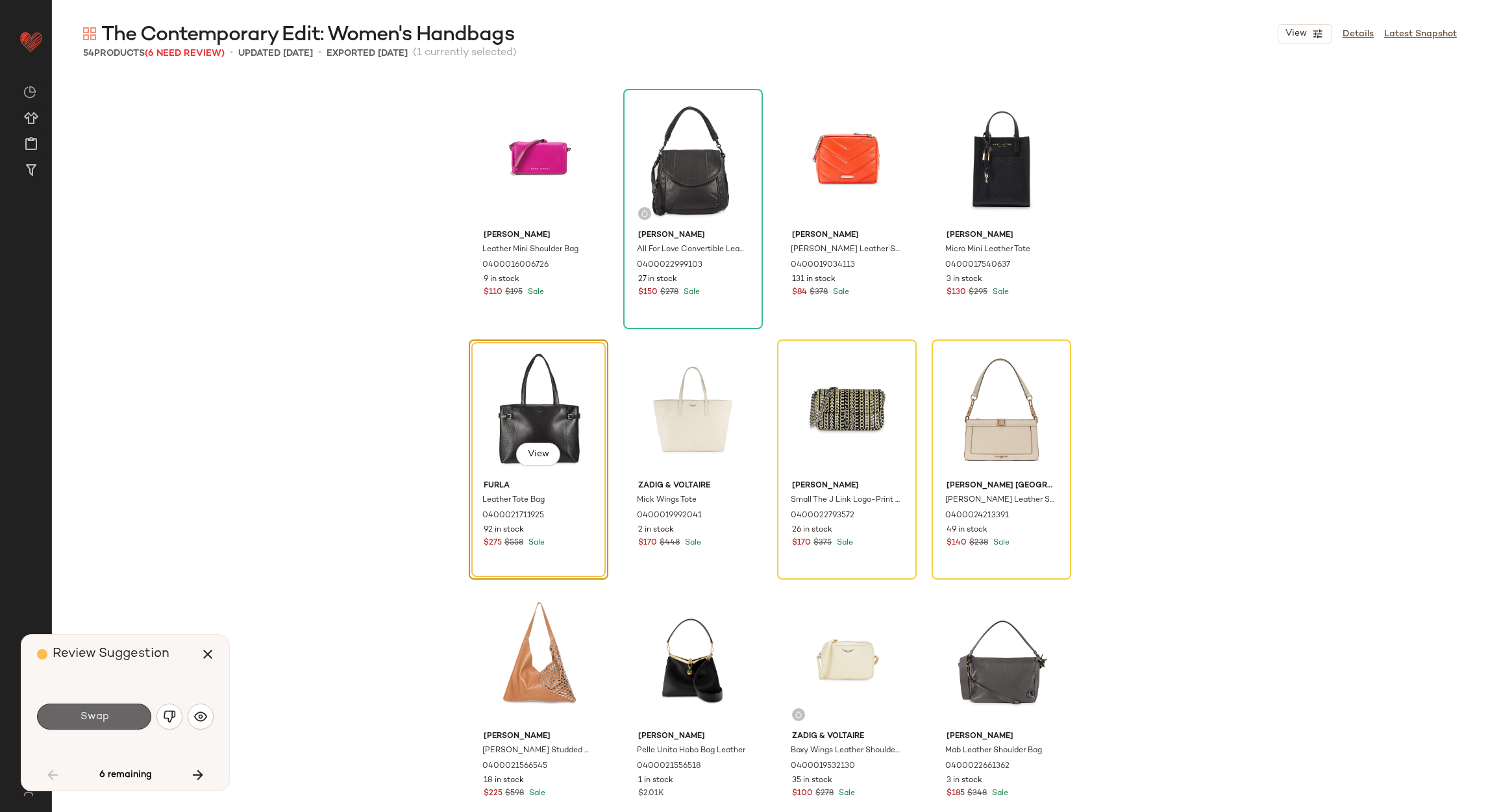
click at [109, 714] on button "Swap" at bounding box center [94, 716] width 114 height 26
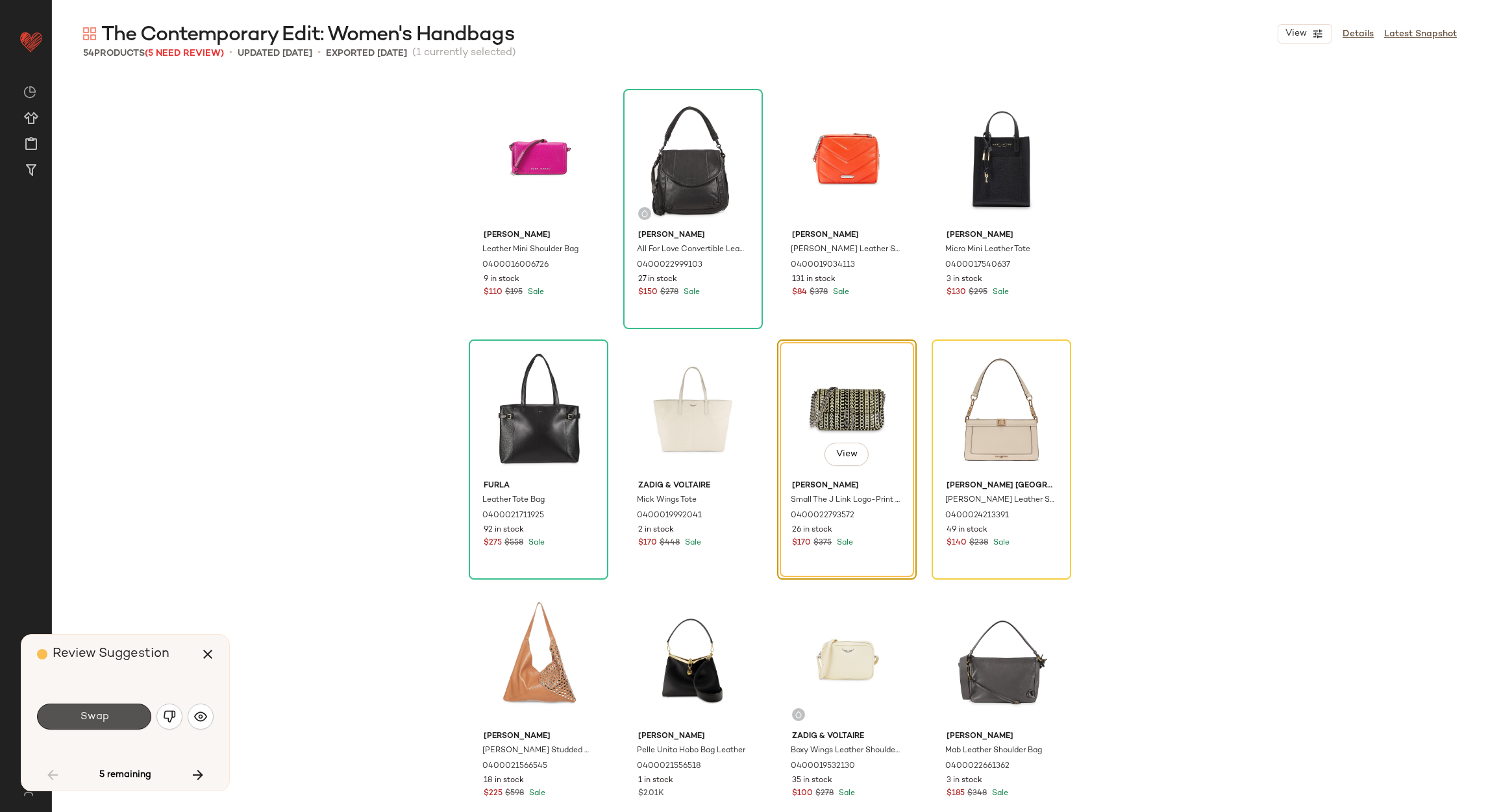
click at [109, 717] on button "Swap" at bounding box center [94, 716] width 114 height 26
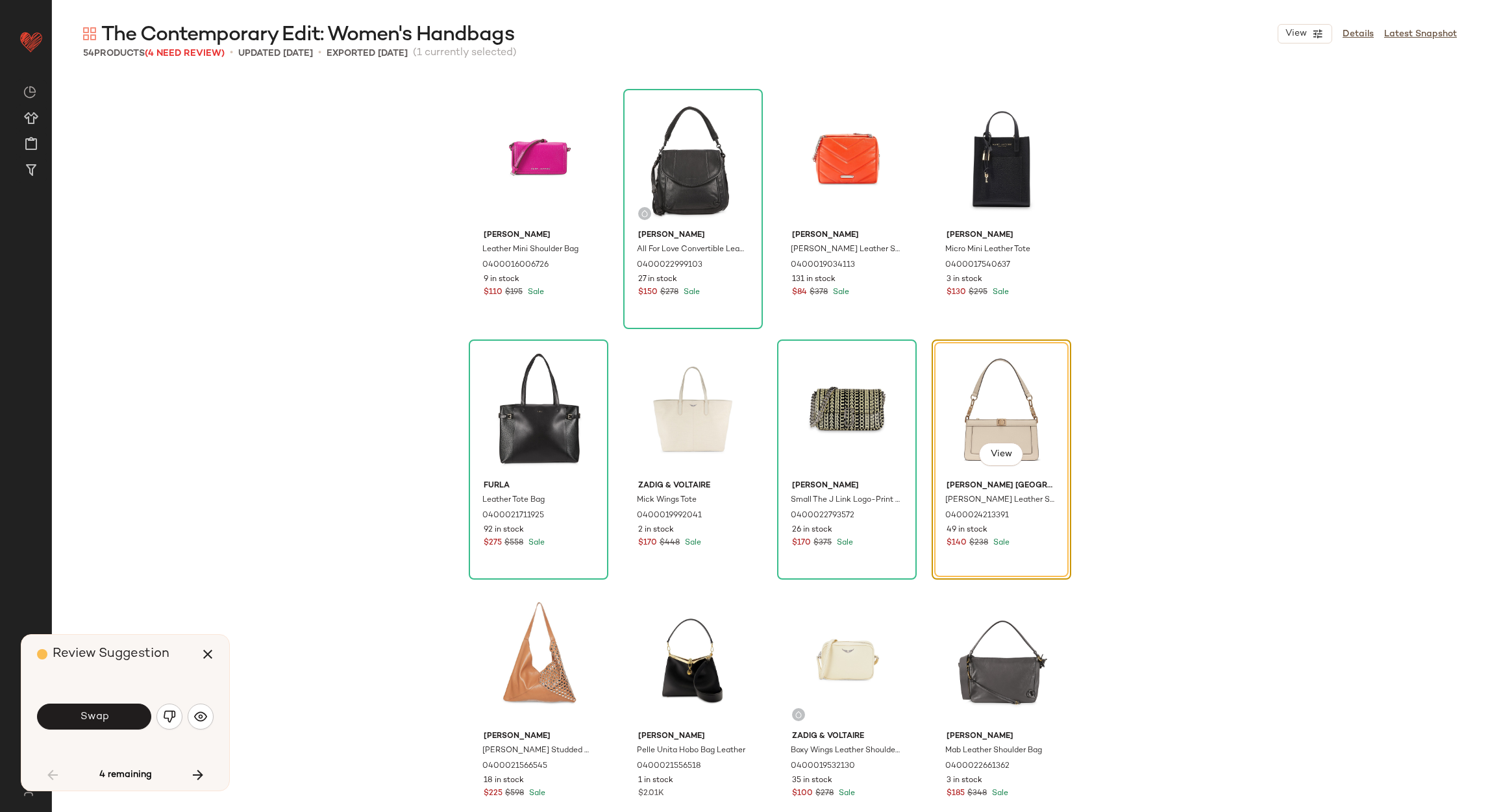
click at [109, 717] on button "Swap" at bounding box center [94, 716] width 114 height 26
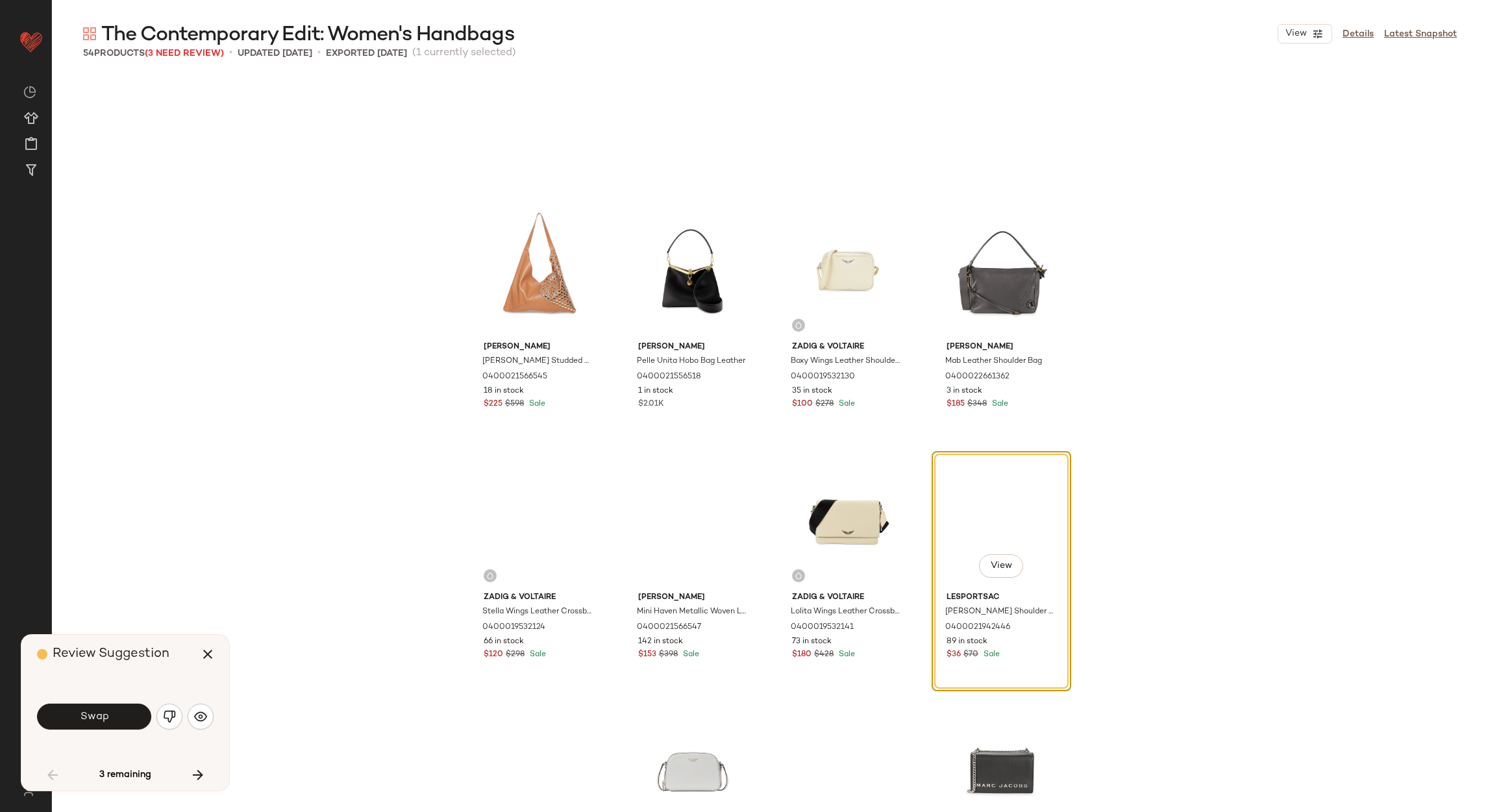
scroll to position [1003, 0]
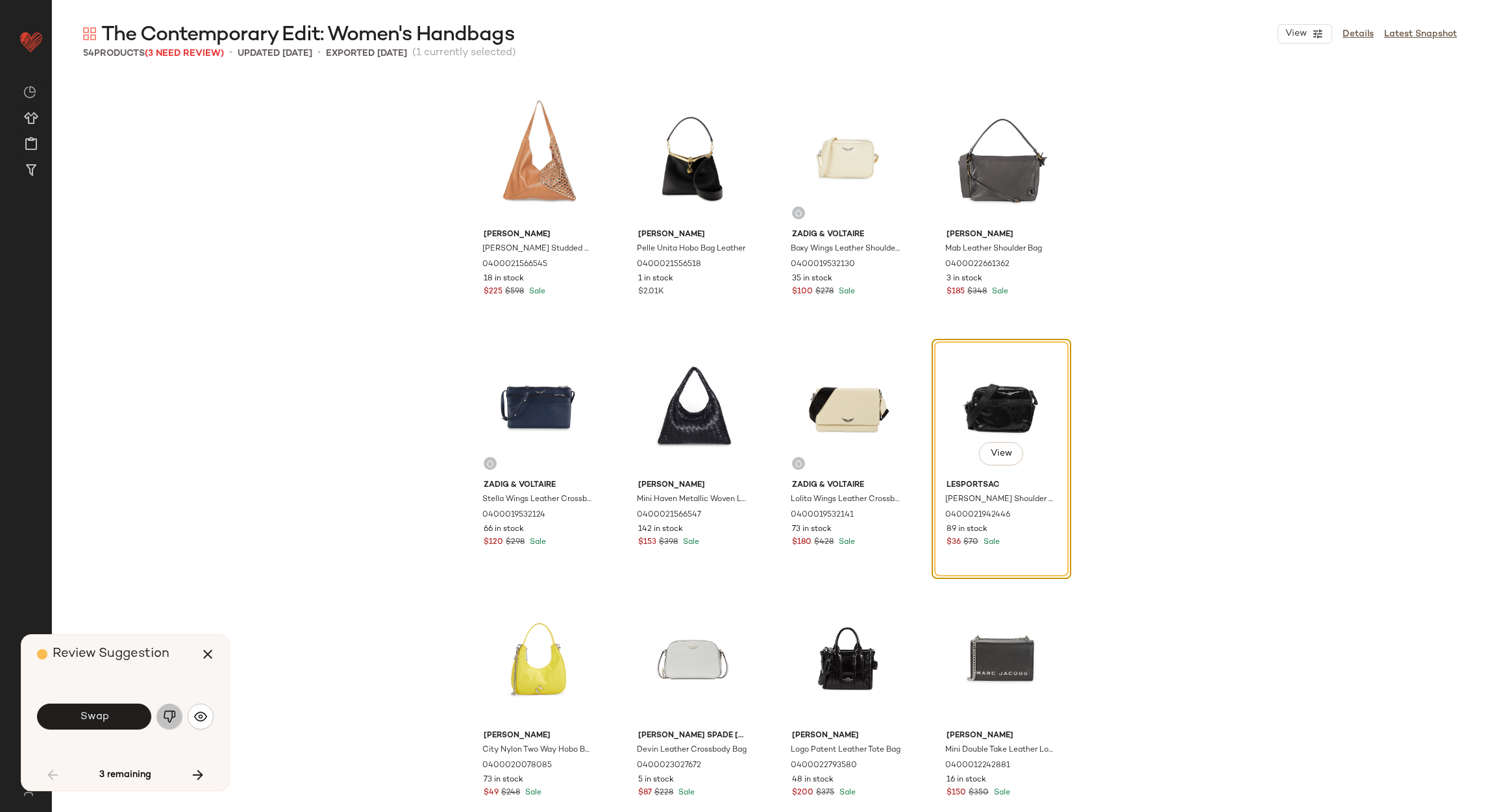
click at [165, 720] on img "button" at bounding box center [170, 716] width 13 height 13
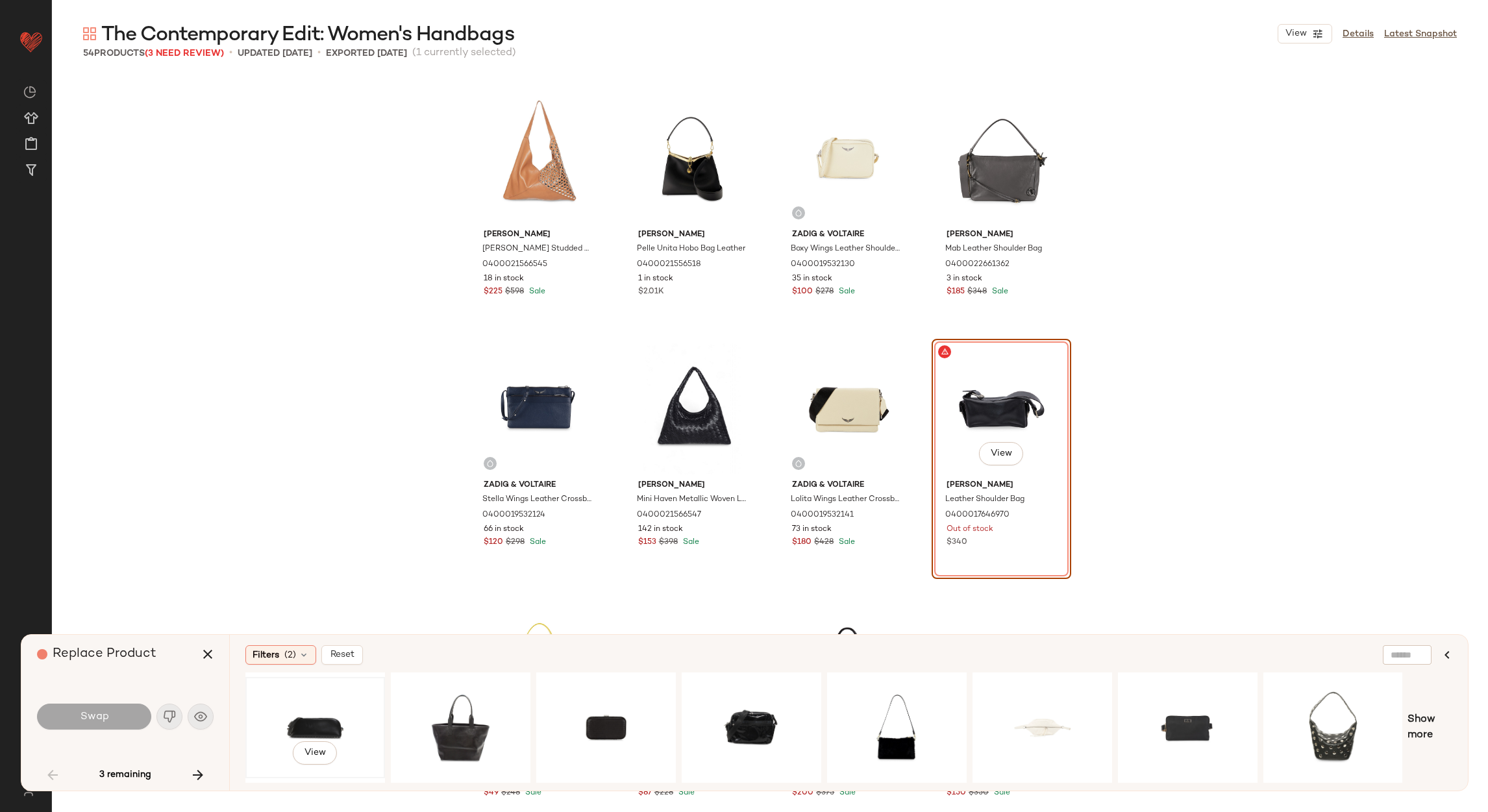
click at [329, 706] on div "View" at bounding box center [315, 727] width 130 height 92
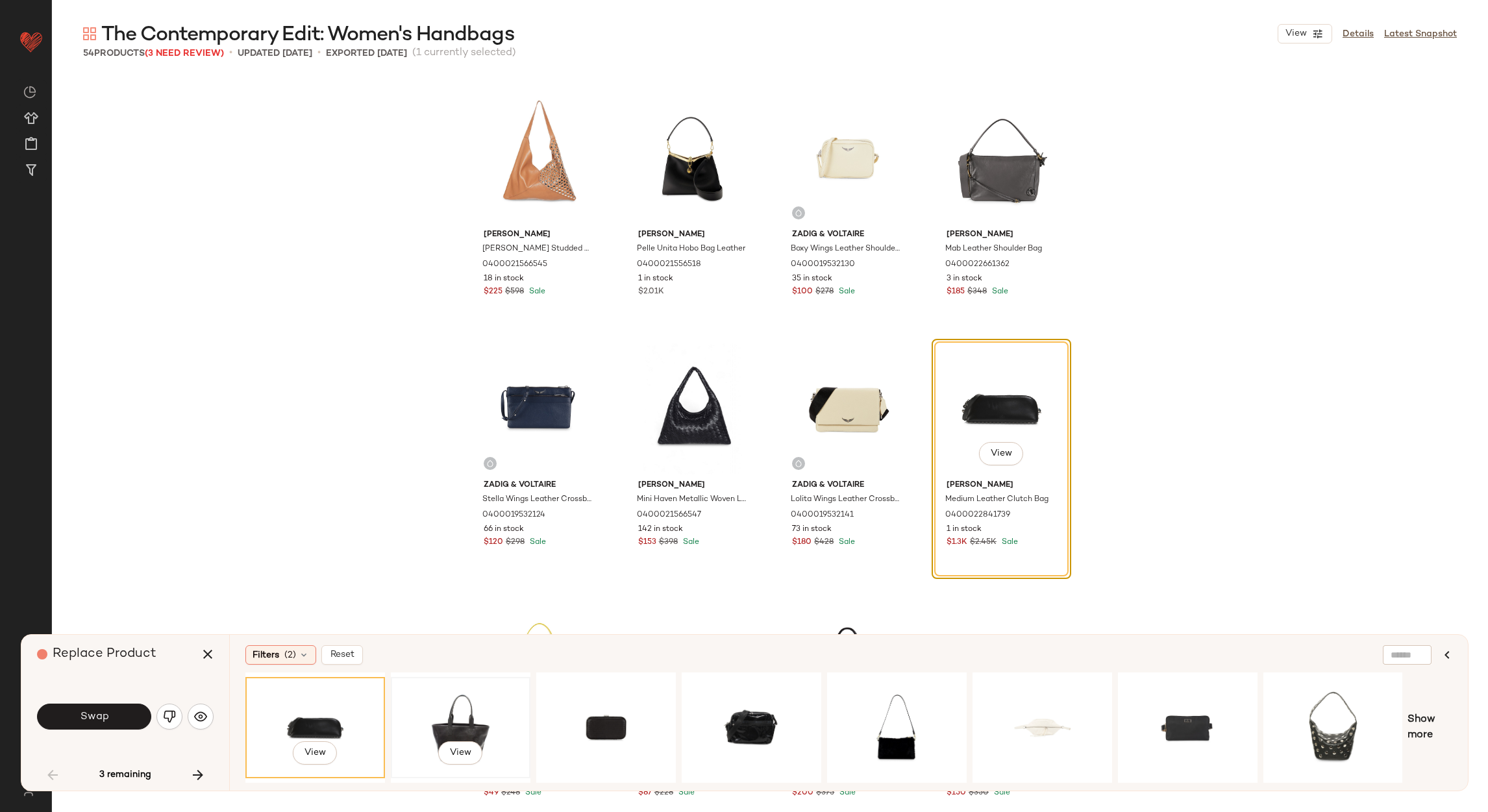
click at [422, 730] on div "View" at bounding box center [460, 727] width 130 height 92
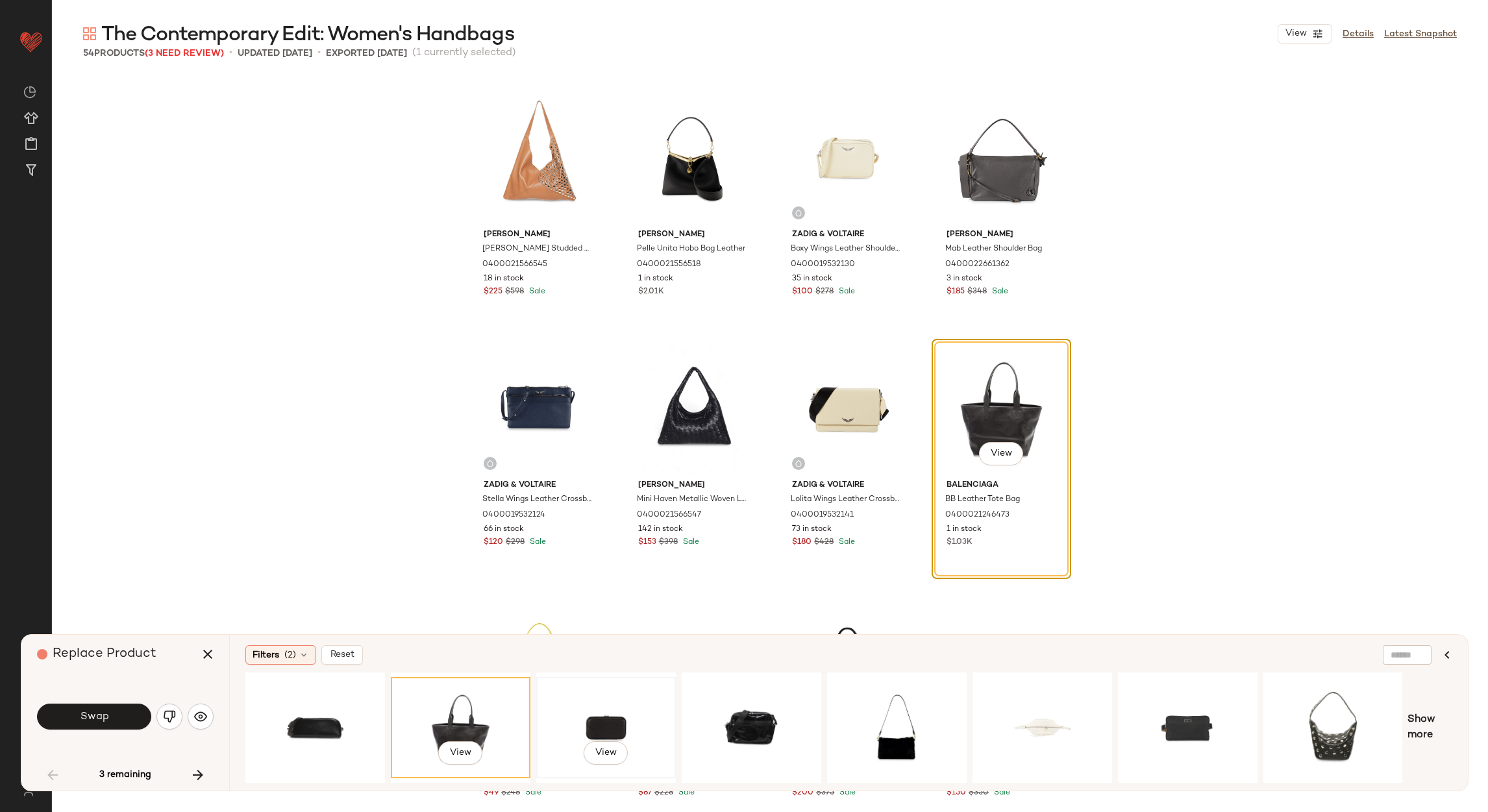
click at [582, 697] on div "View" at bounding box center [606, 727] width 130 height 92
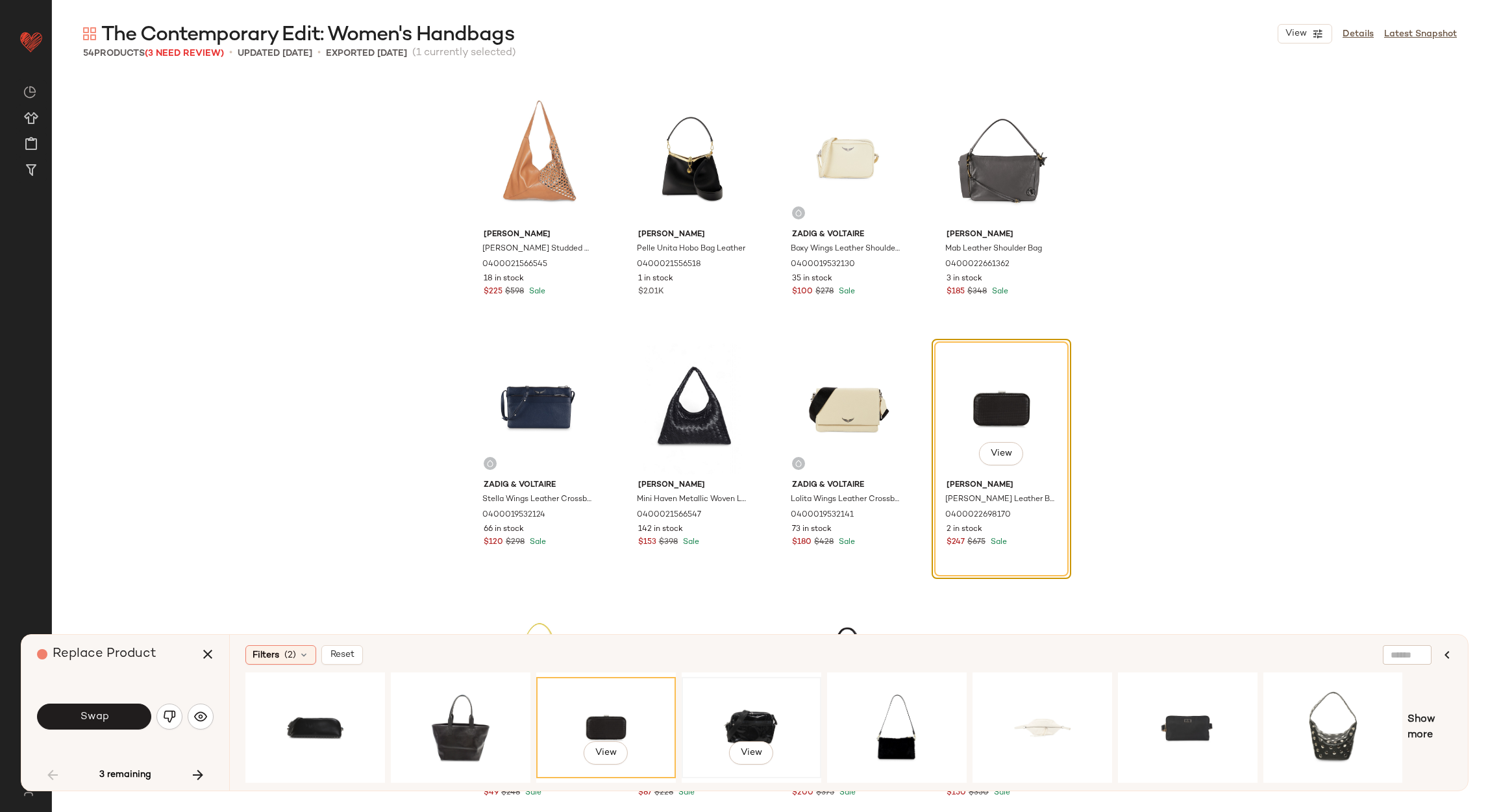
click at [757, 696] on div "View" at bounding box center [751, 727] width 130 height 92
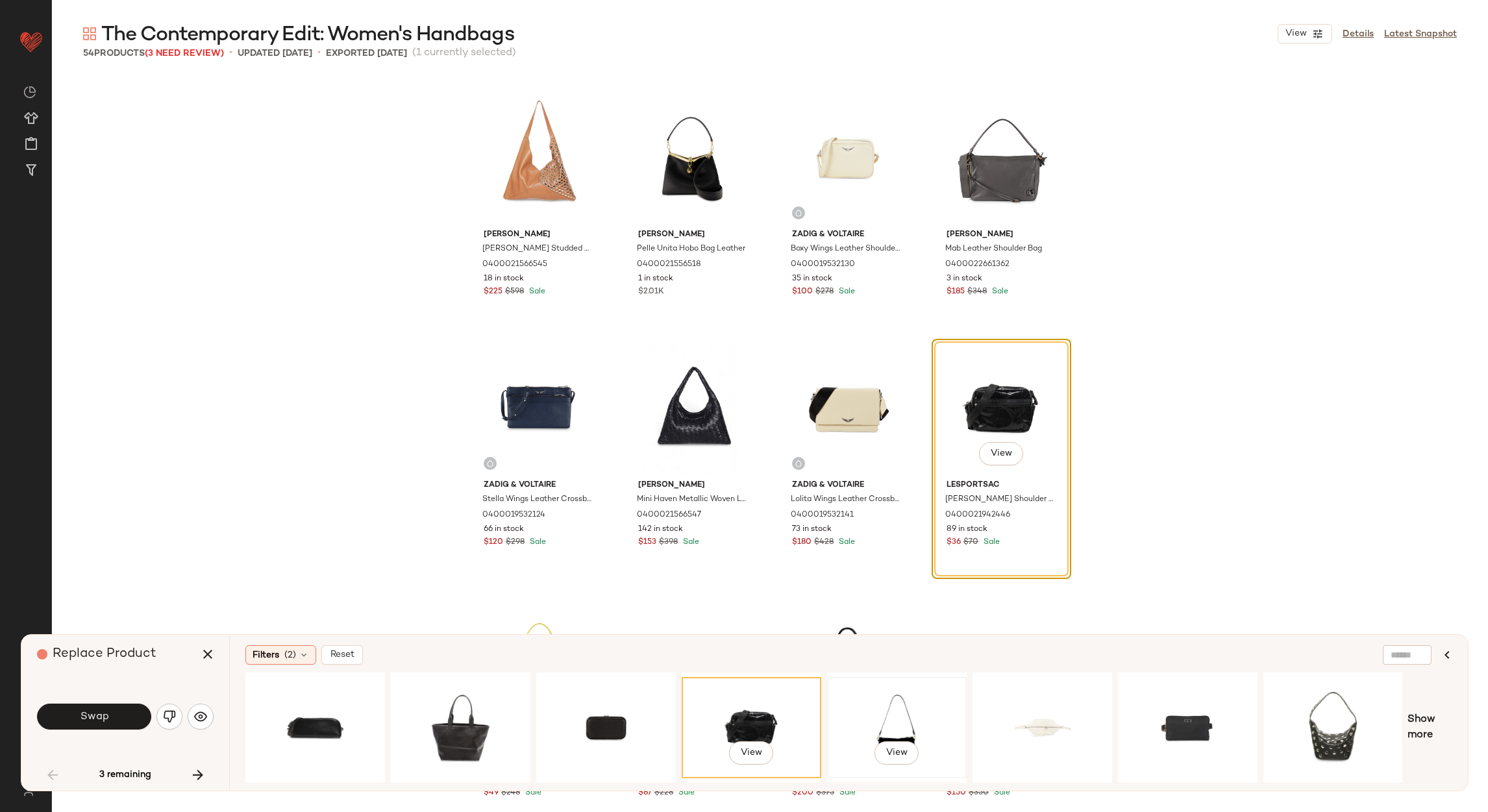
click at [868, 703] on div "View" at bounding box center [896, 727] width 130 height 92
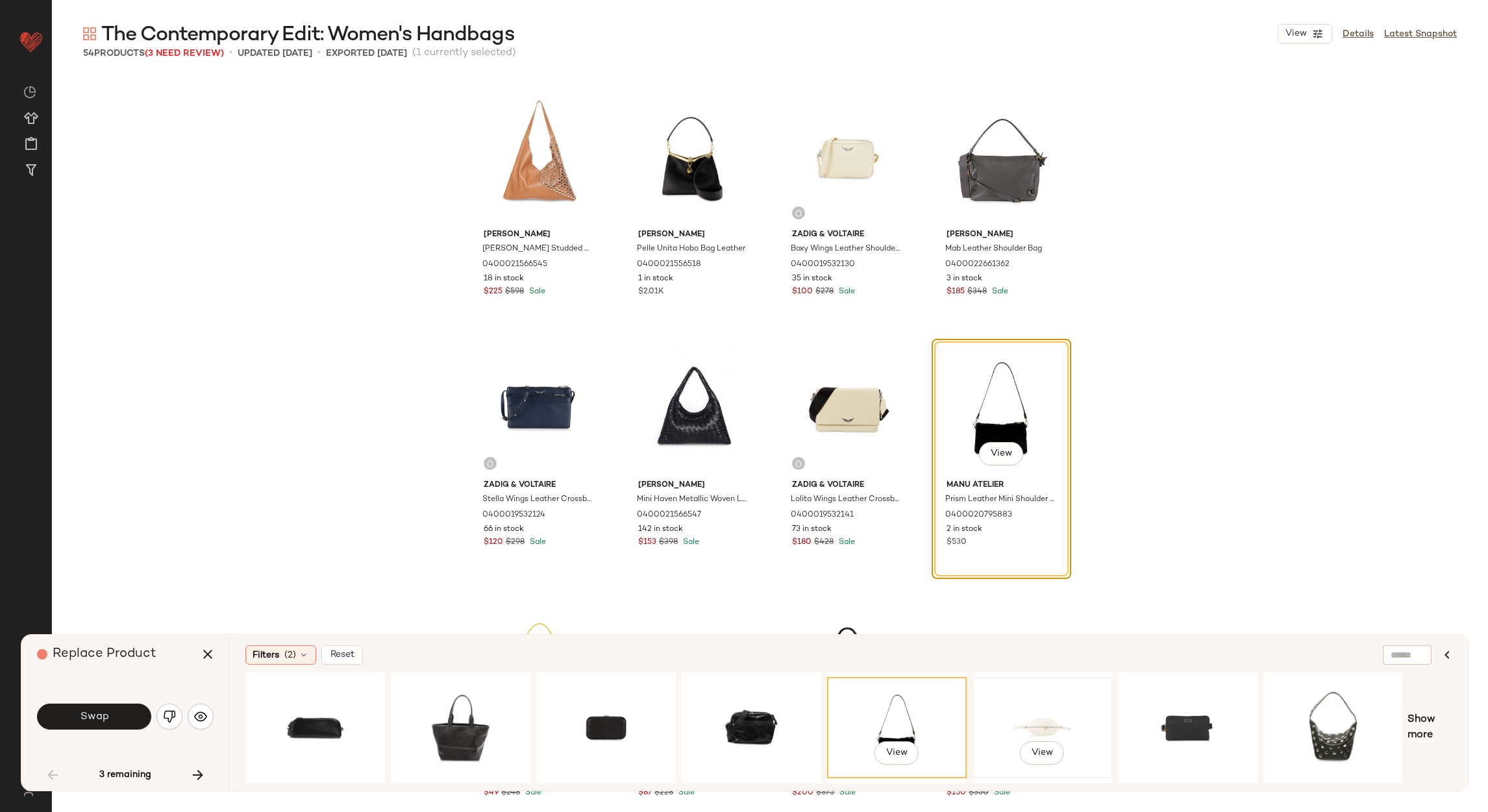
click at [1035, 737] on div "View" at bounding box center [1042, 727] width 130 height 92
click at [1181, 703] on div "View" at bounding box center [1187, 727] width 130 height 92
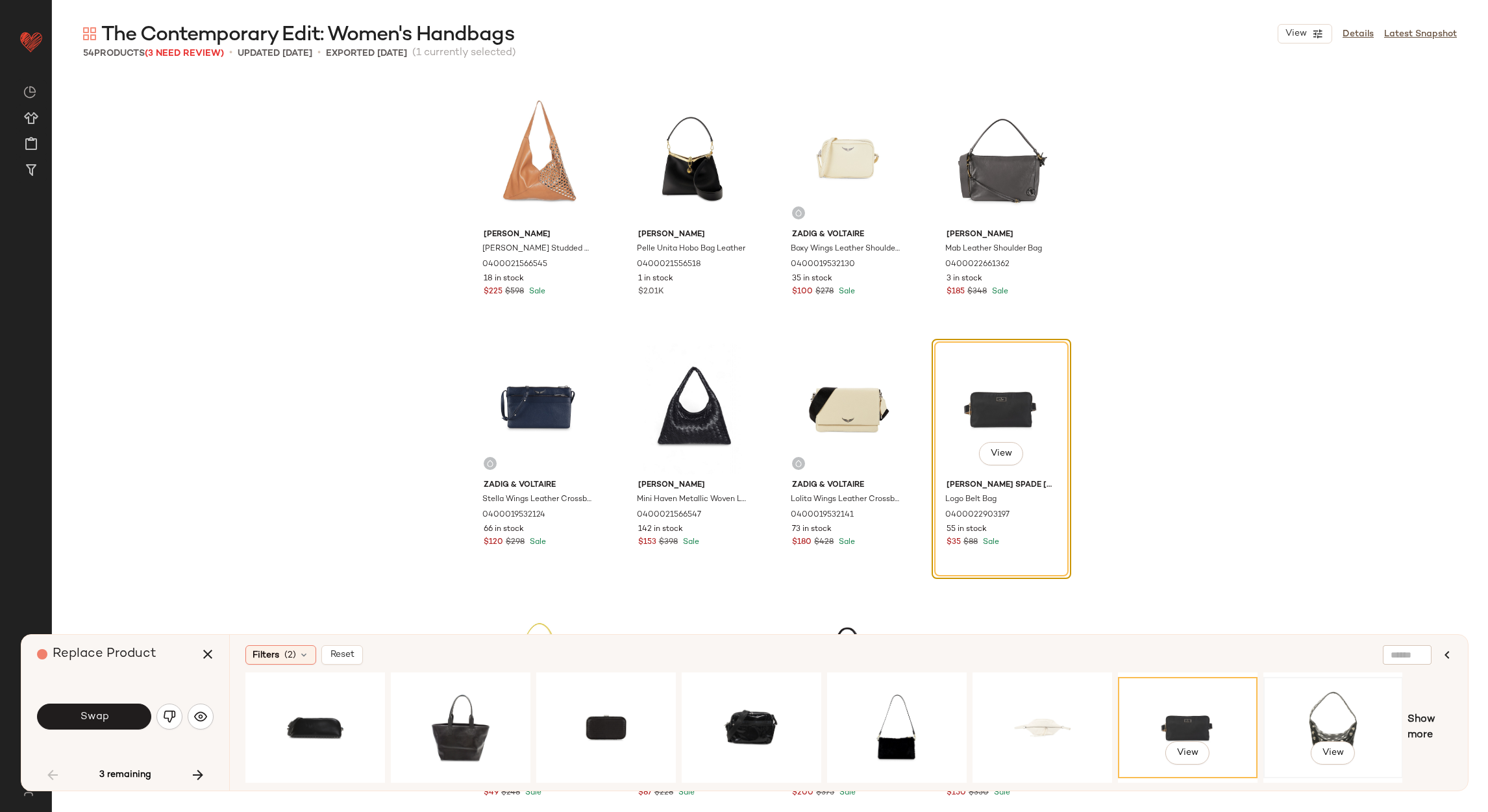
click at [1346, 703] on div "View" at bounding box center [1333, 727] width 130 height 92
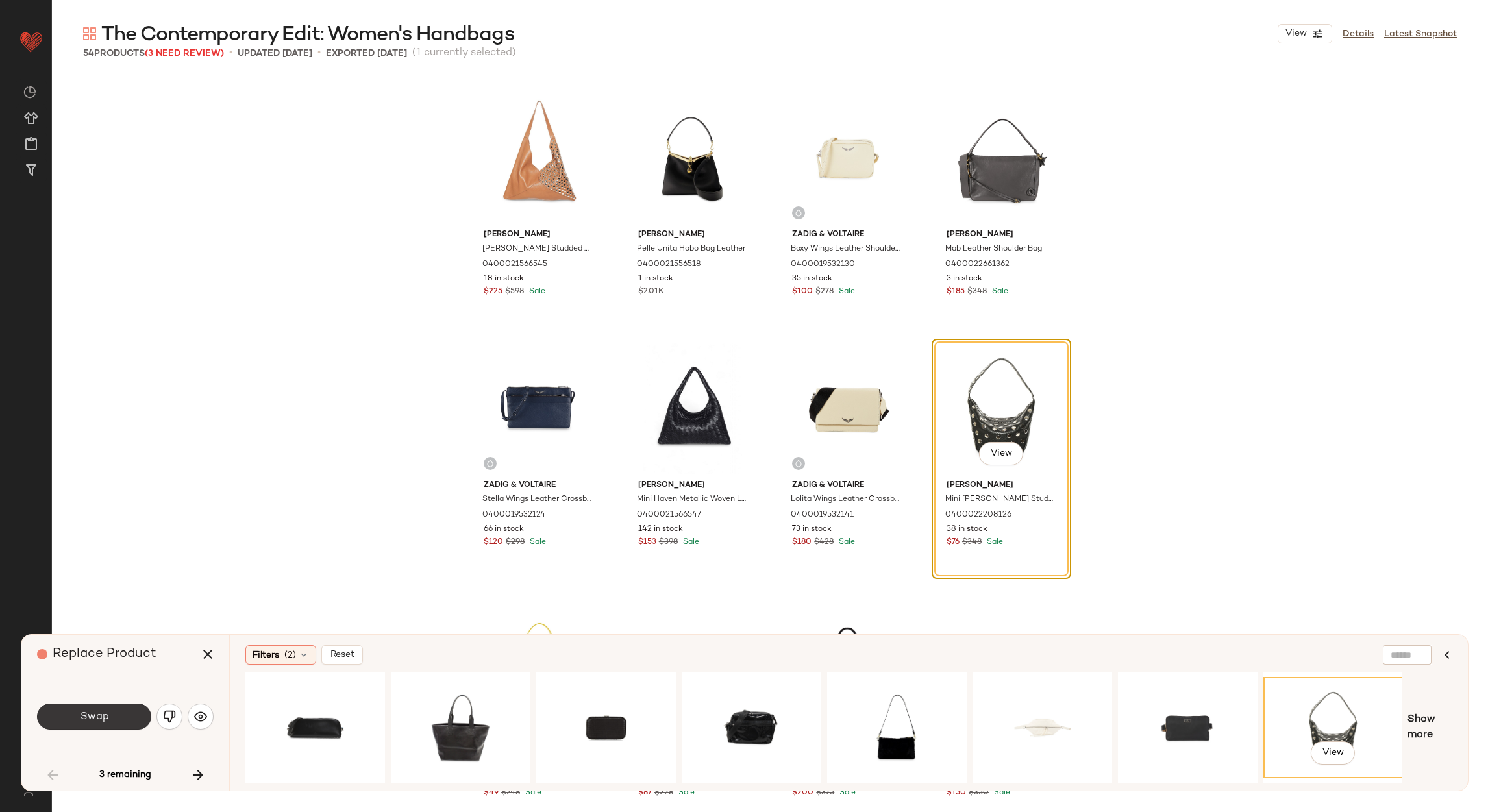
click at [103, 716] on span "Swap" at bounding box center [94, 717] width 29 height 13
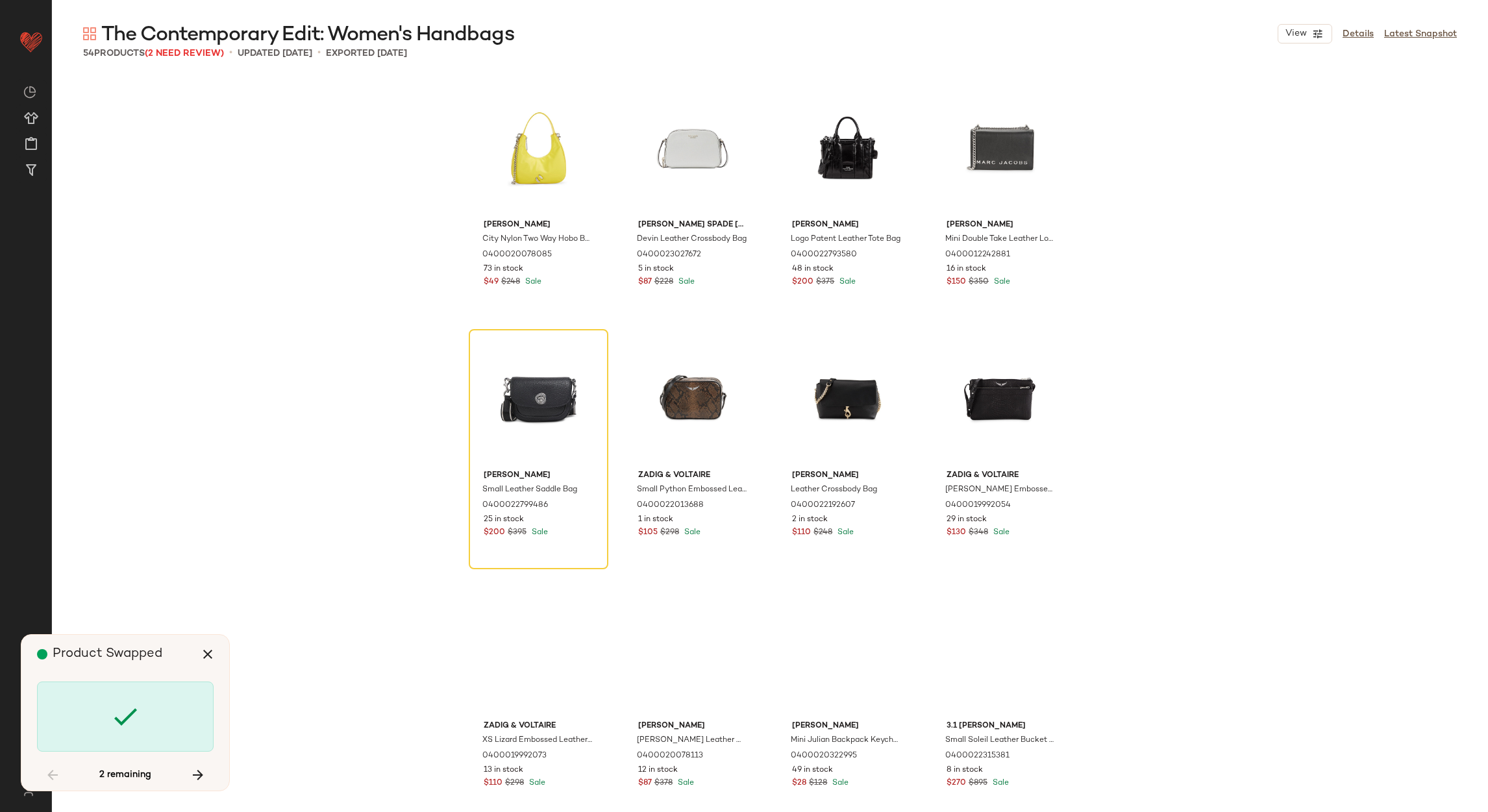
scroll to position [1516, 0]
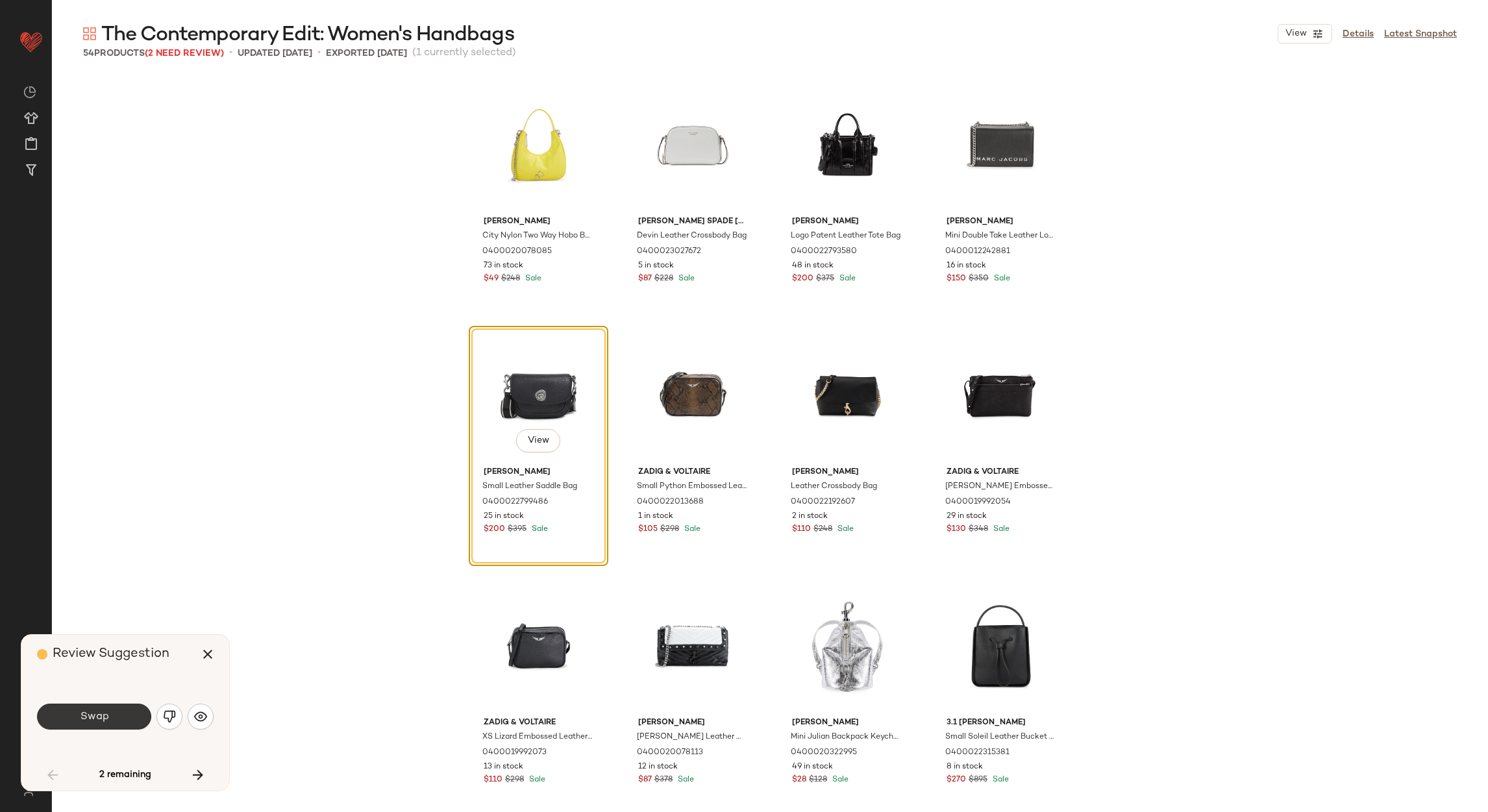
click at [137, 716] on button "Swap" at bounding box center [94, 716] width 114 height 26
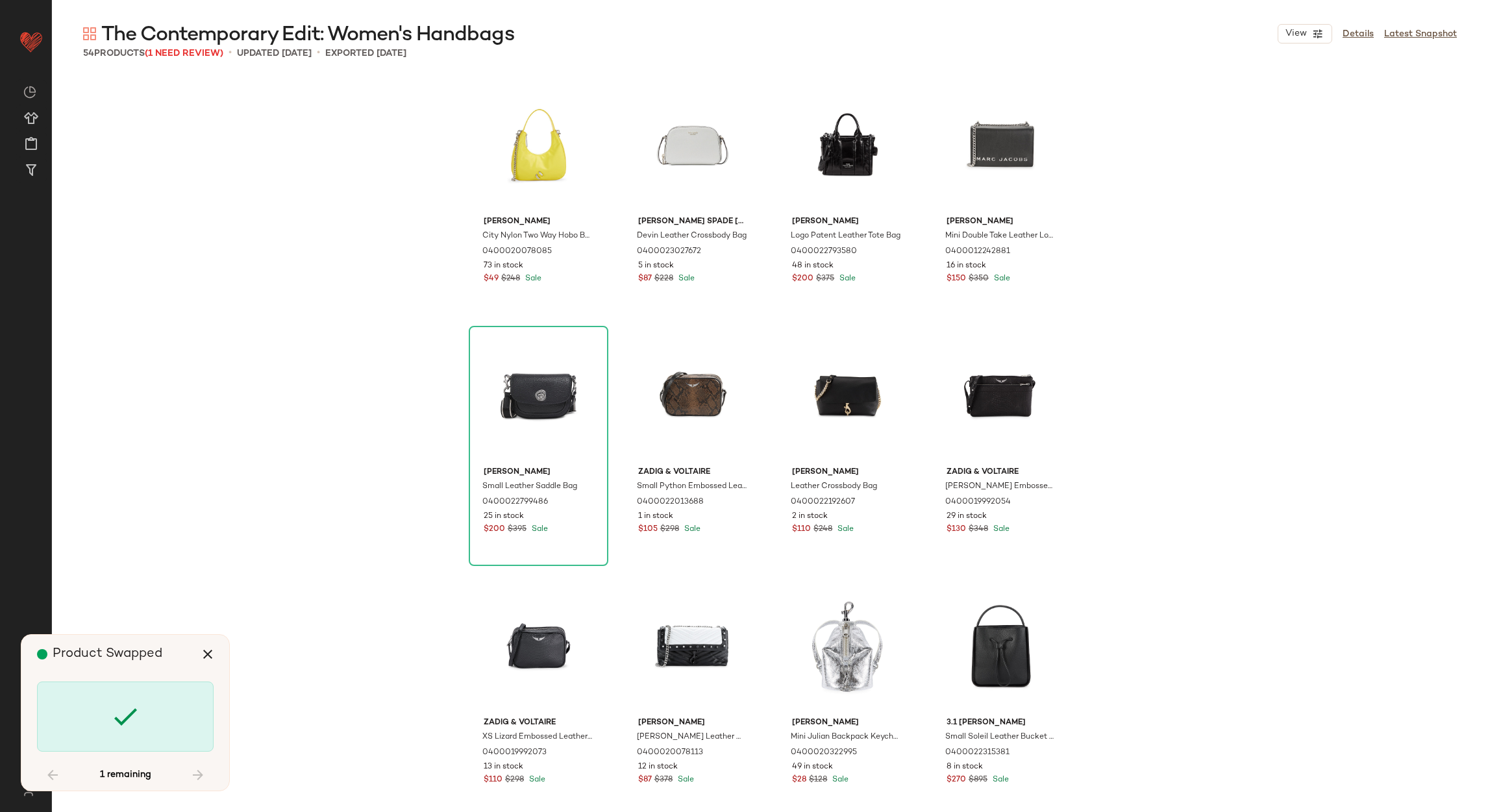
scroll to position [2774, 0]
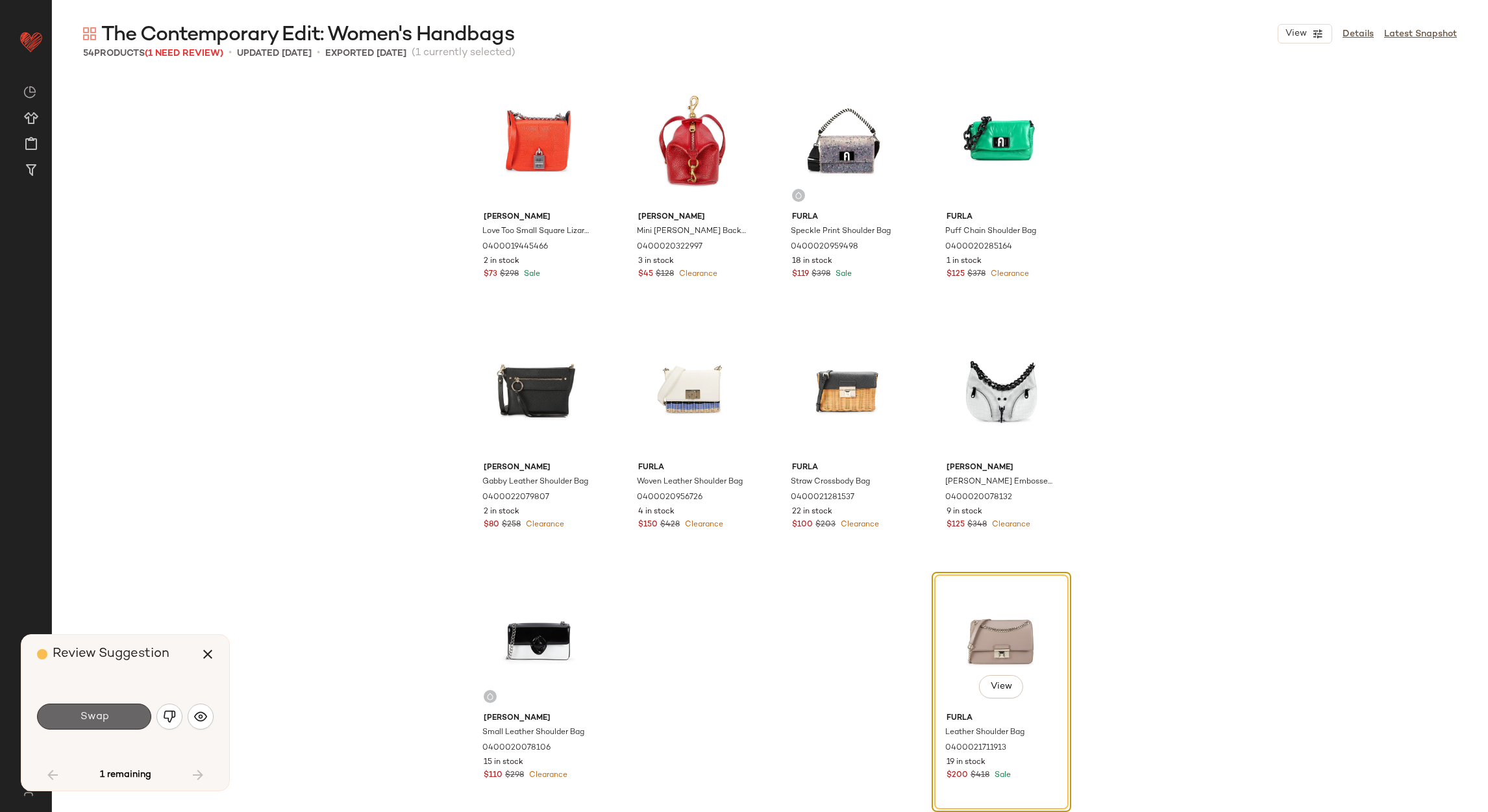
click at [91, 720] on span "Swap" at bounding box center [94, 717] width 29 height 13
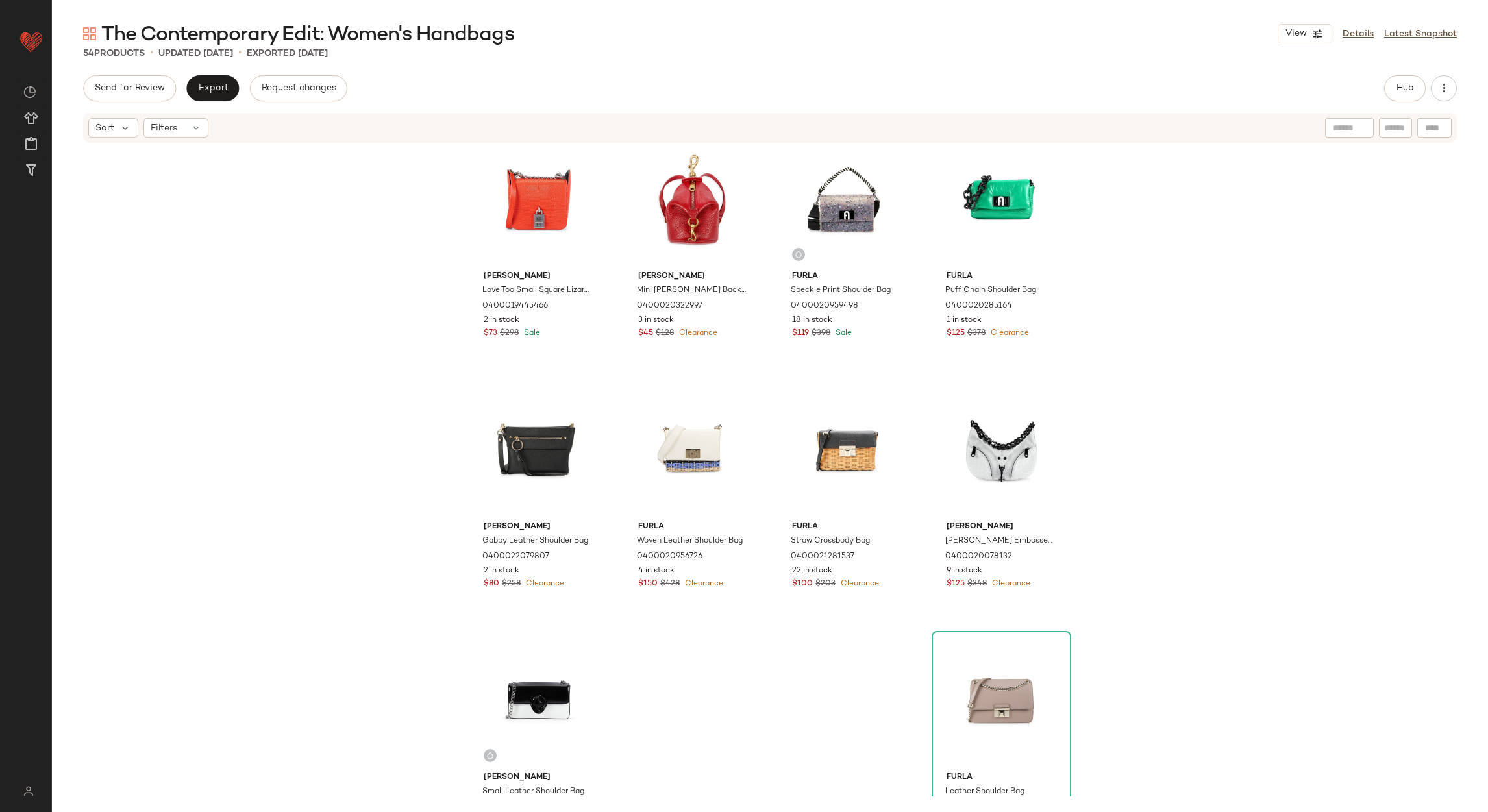
scroll to position [2858, 0]
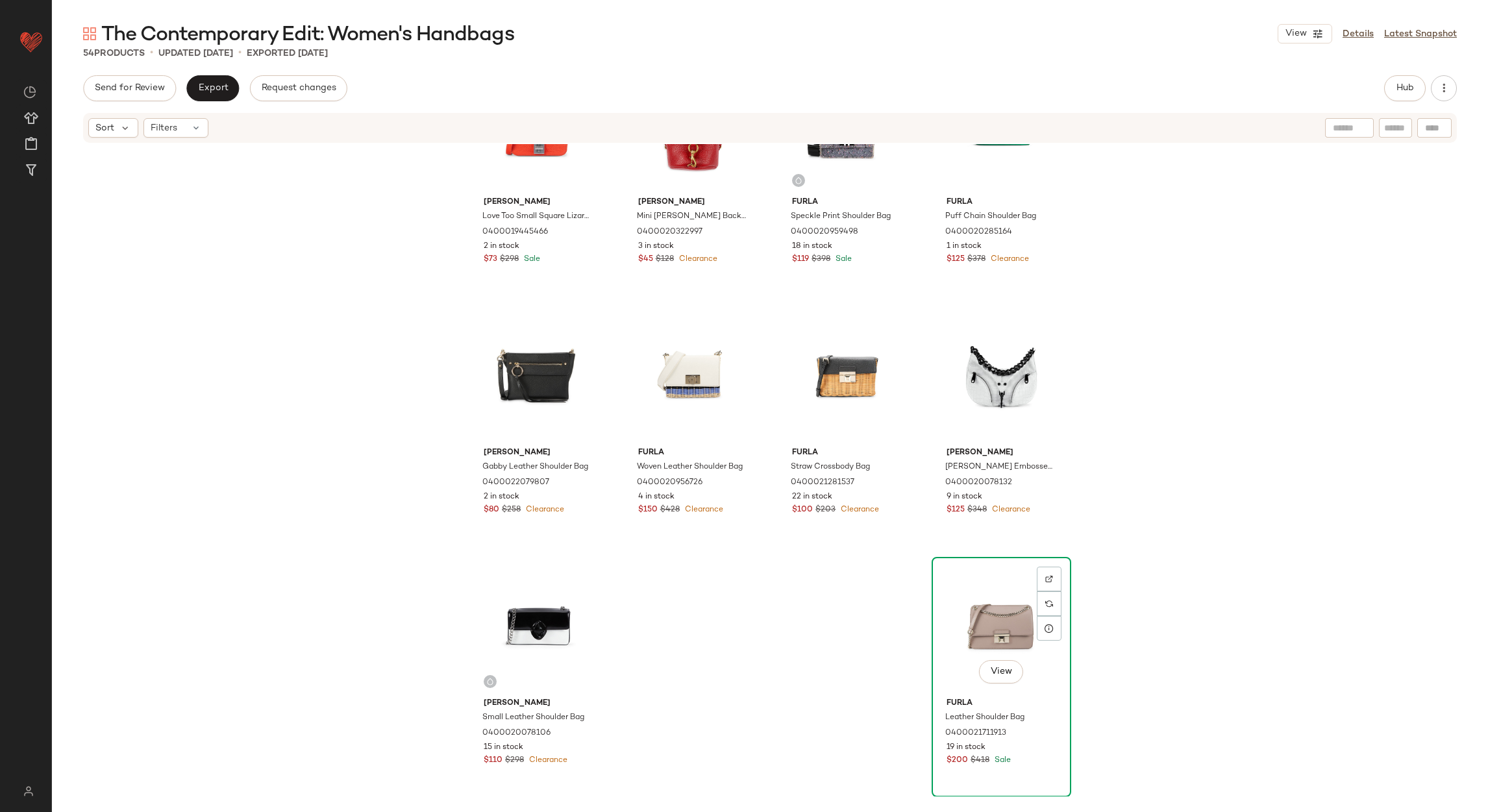
click at [961, 636] on div "View" at bounding box center [1001, 627] width 130 height 131
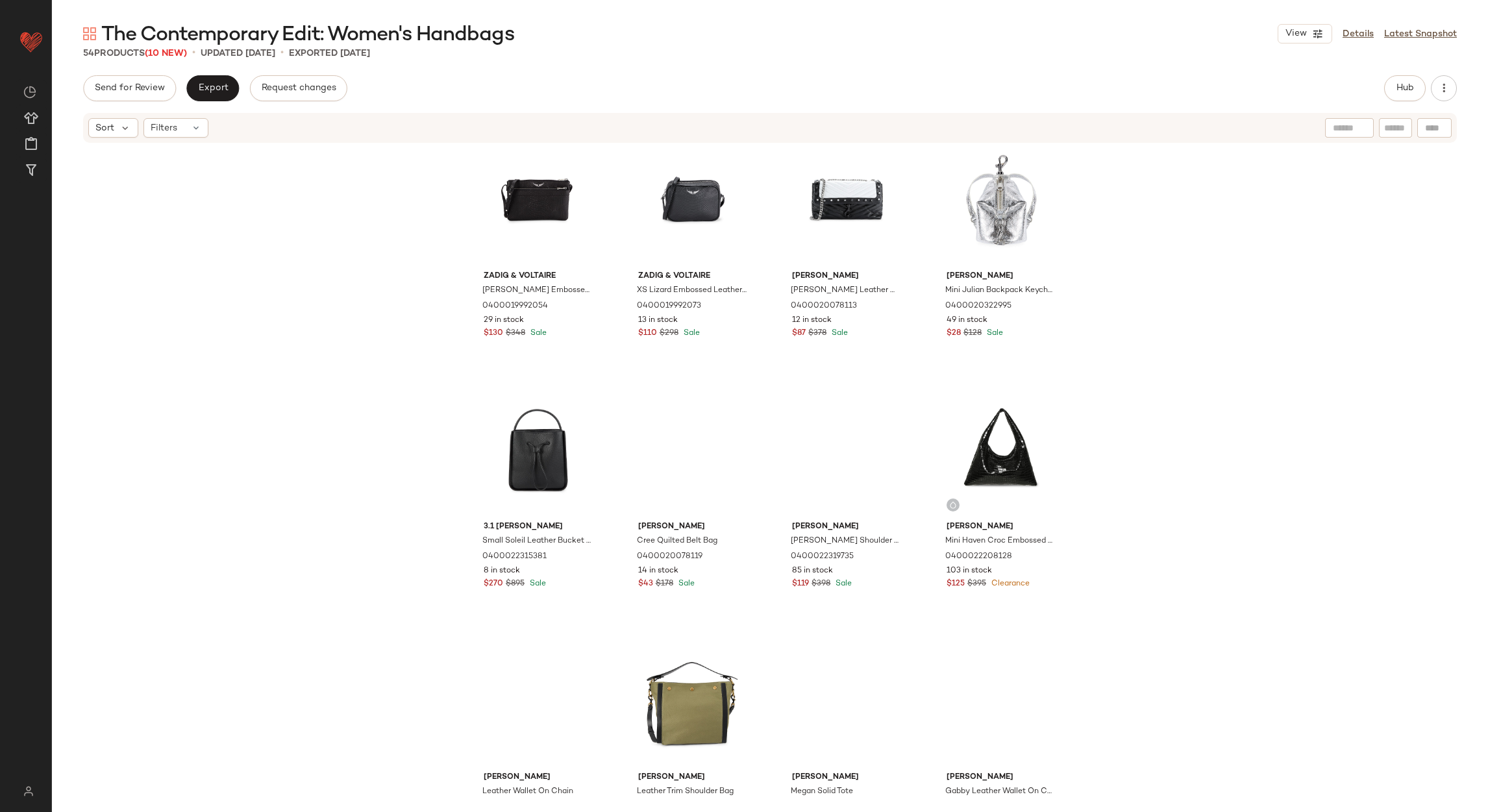
scroll to position [1884, 0]
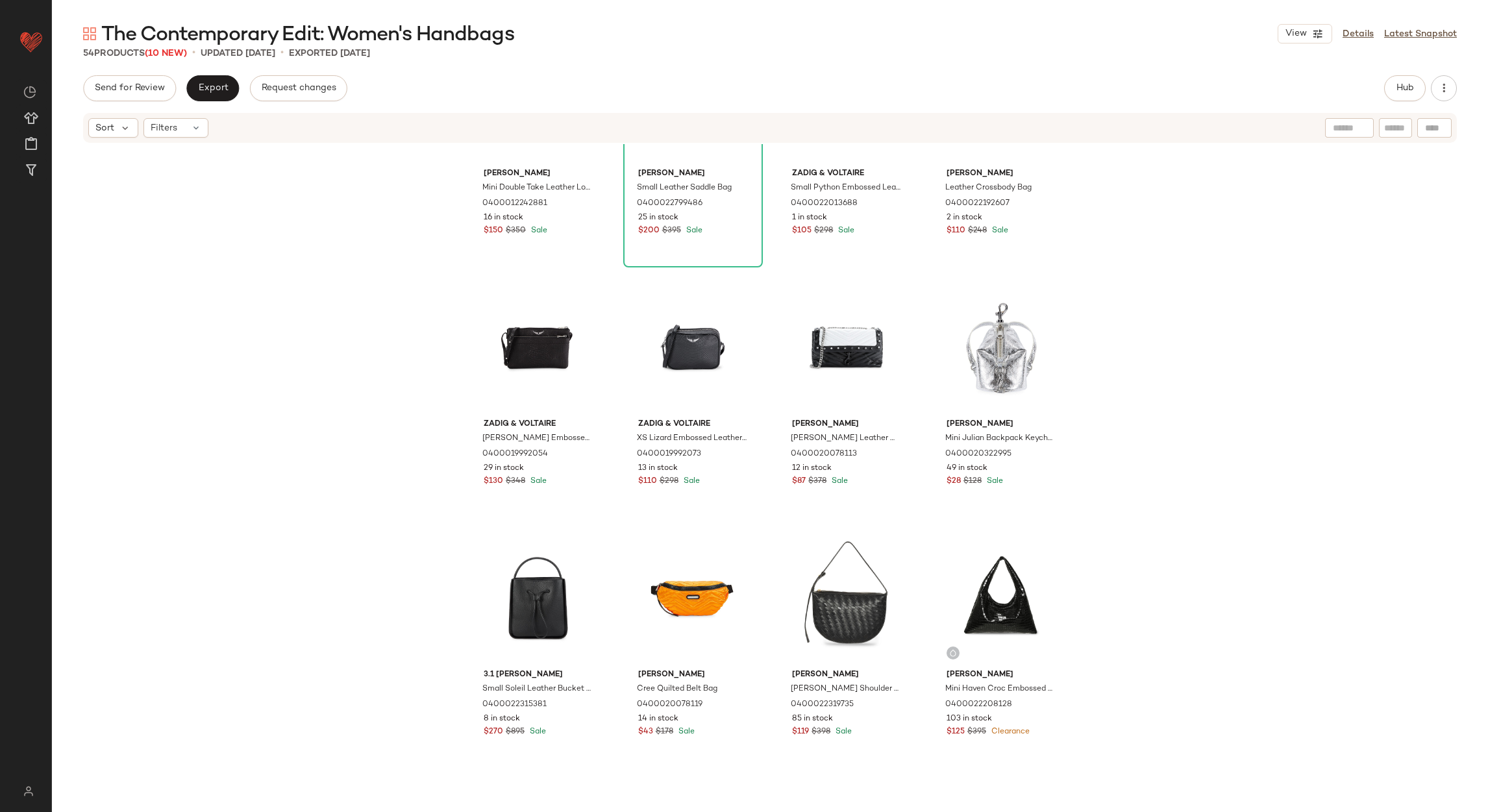
click at [1473, 377] on div "[PERSON_NAME] Mini Double Take Leather Logo Crossbody Bag 0400012242881 16 in s…" at bounding box center [770, 470] width 1436 height 652
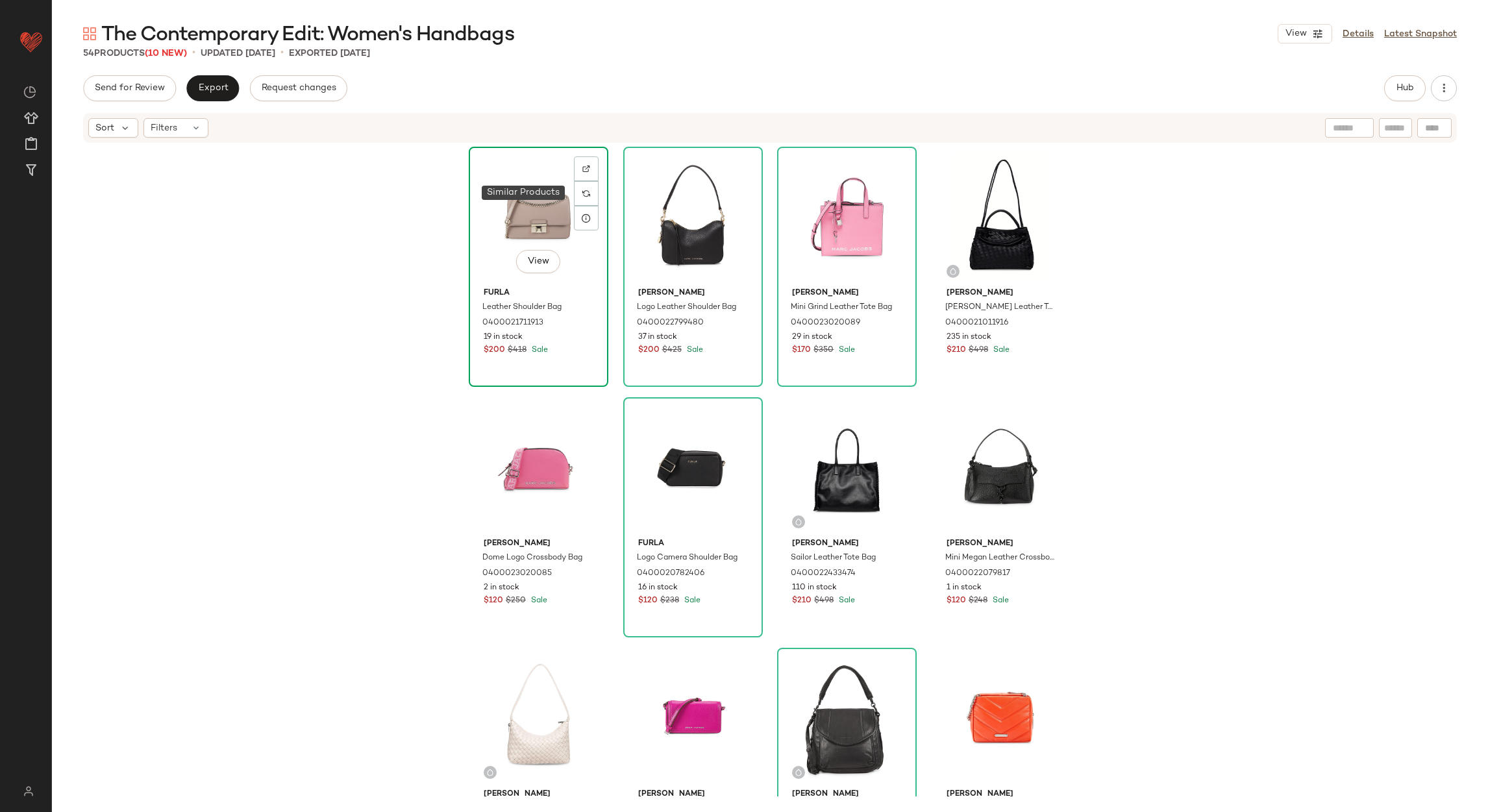
click at [584, 182] on div at bounding box center [586, 193] width 25 height 25
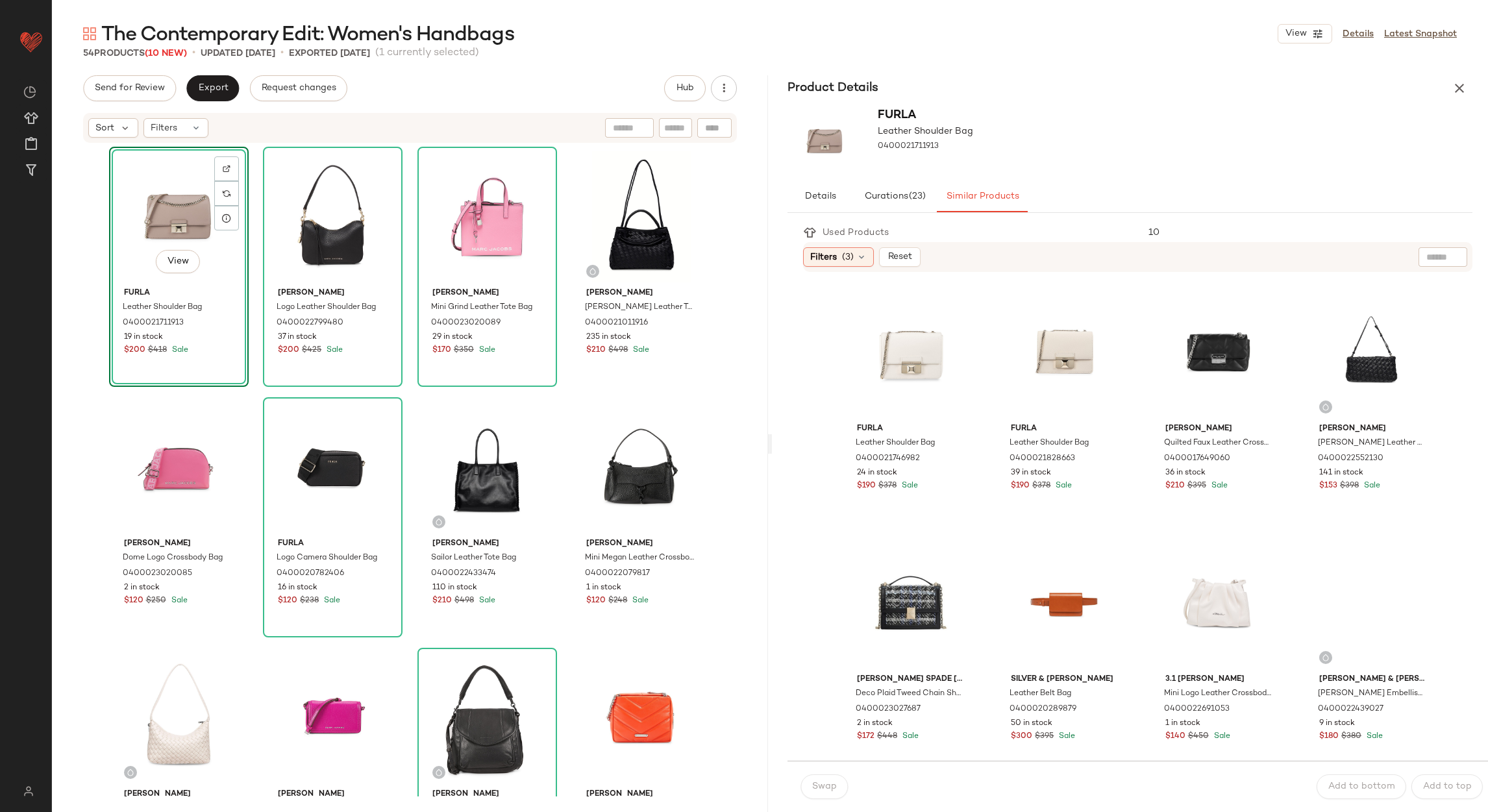
click at [1473, 78] on div "Product Details" at bounding box center [1129, 88] width 716 height 26
click at [1452, 85] on icon "button" at bounding box center [1459, 88] width 16 height 16
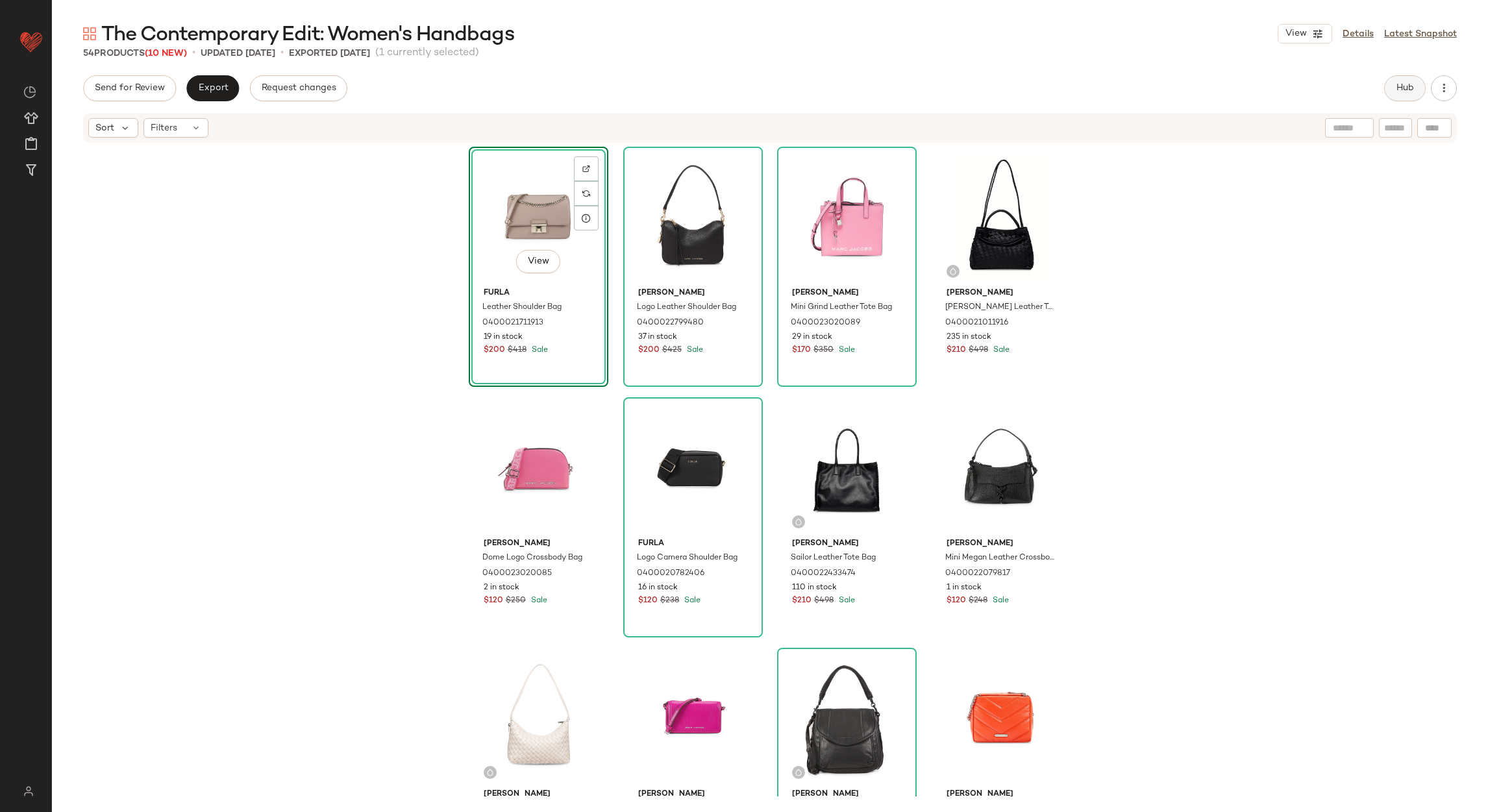
click at [1417, 87] on button "Hub" at bounding box center [1405, 88] width 42 height 26
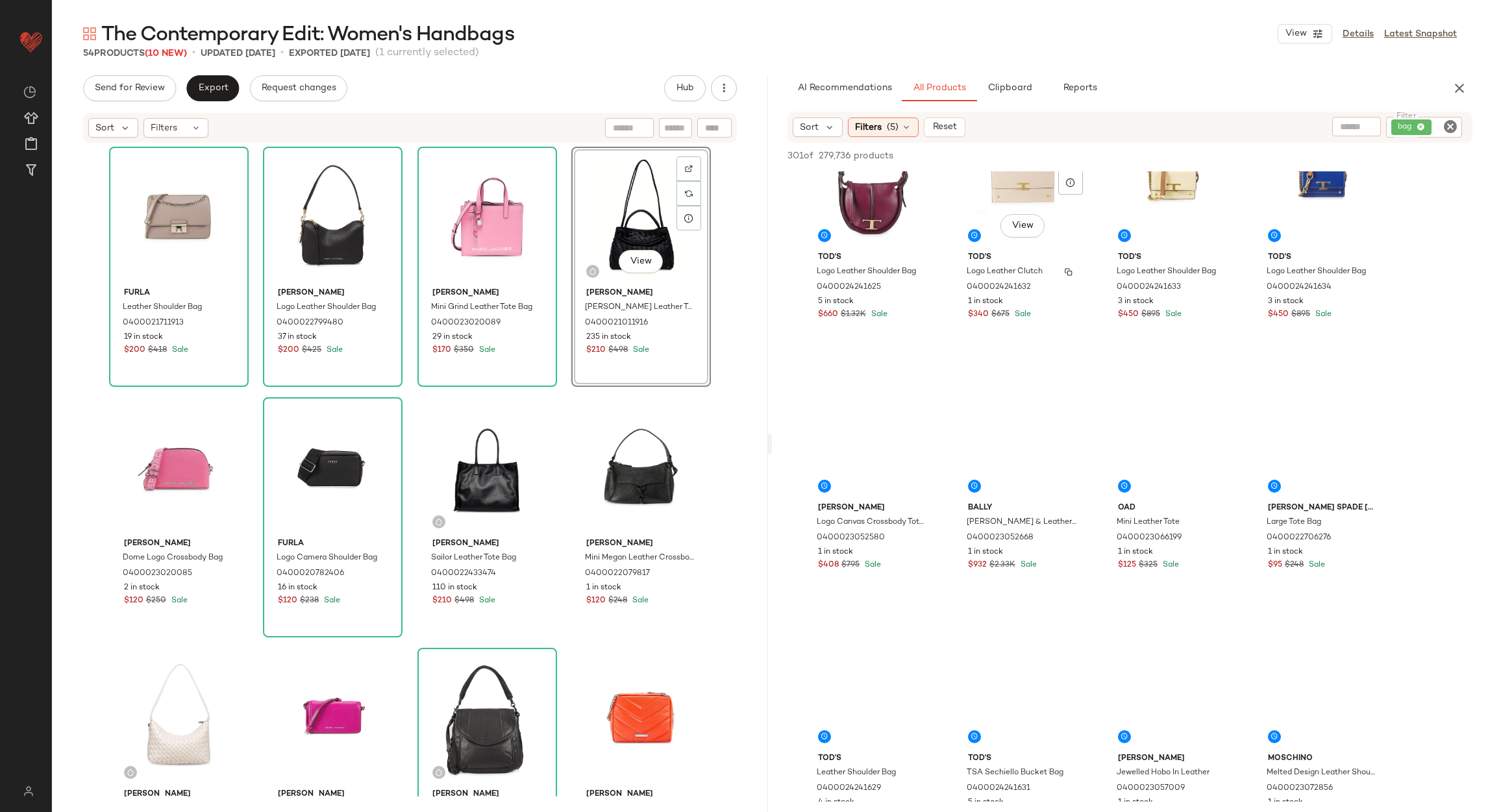
scroll to position [682, 0]
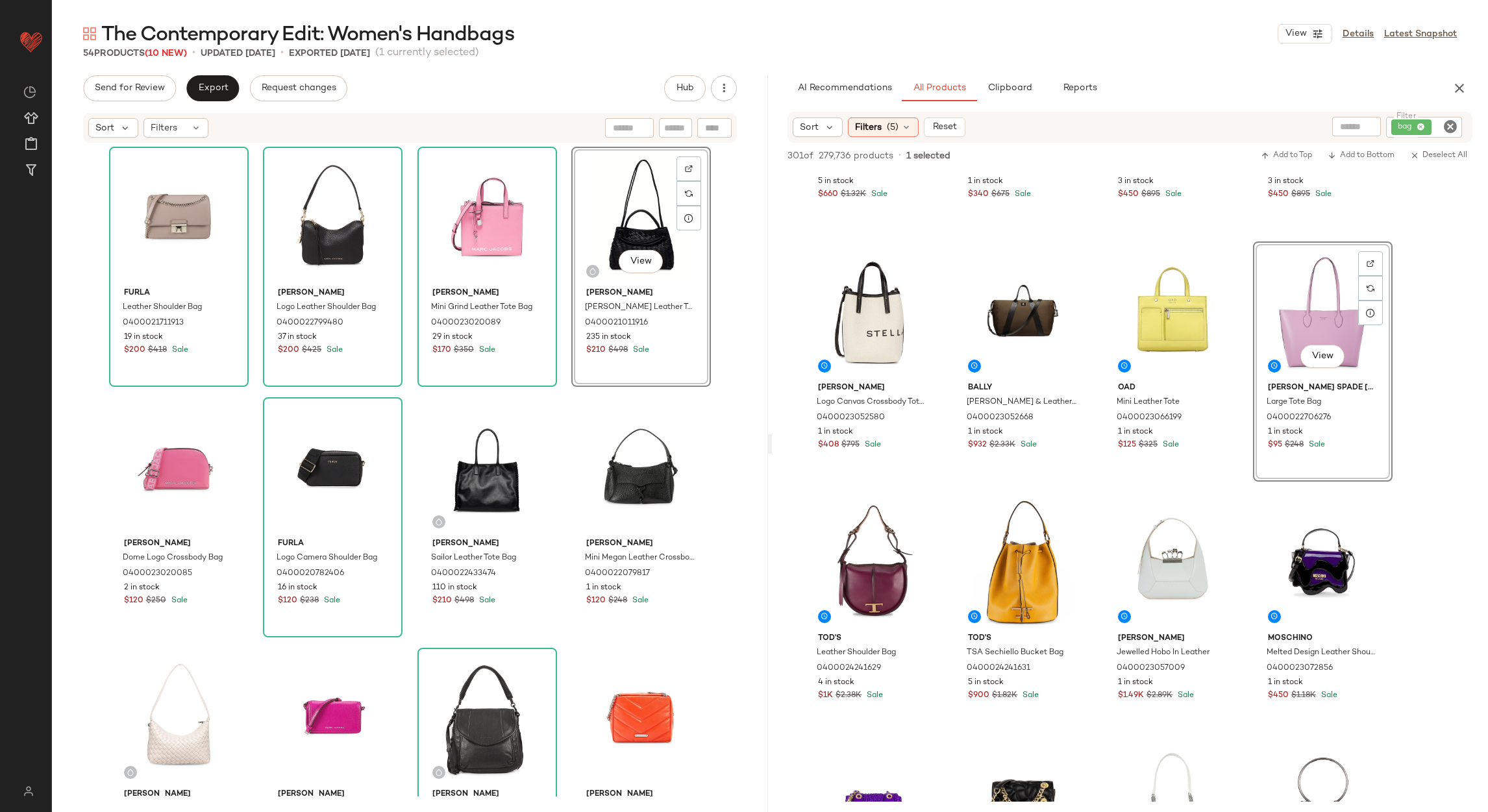
click at [726, 412] on div "Furla Leather Shoulder Bag 0400021711913 19 in stock $200 $418 Sale [PERSON_NAM…" at bounding box center [410, 470] width 716 height 652
click at [573, 238] on div "View [PERSON_NAME] [PERSON_NAME] Leather Top Handle Bag 0400021011916 235 in st…" at bounding box center [641, 266] width 137 height 237
click at [253, 289] on div "Furla Leather Shoulder Bag 0400021711913 19 in stock $200 $418 Sale [PERSON_NAM…" at bounding box center [411, 472] width 602 height 650
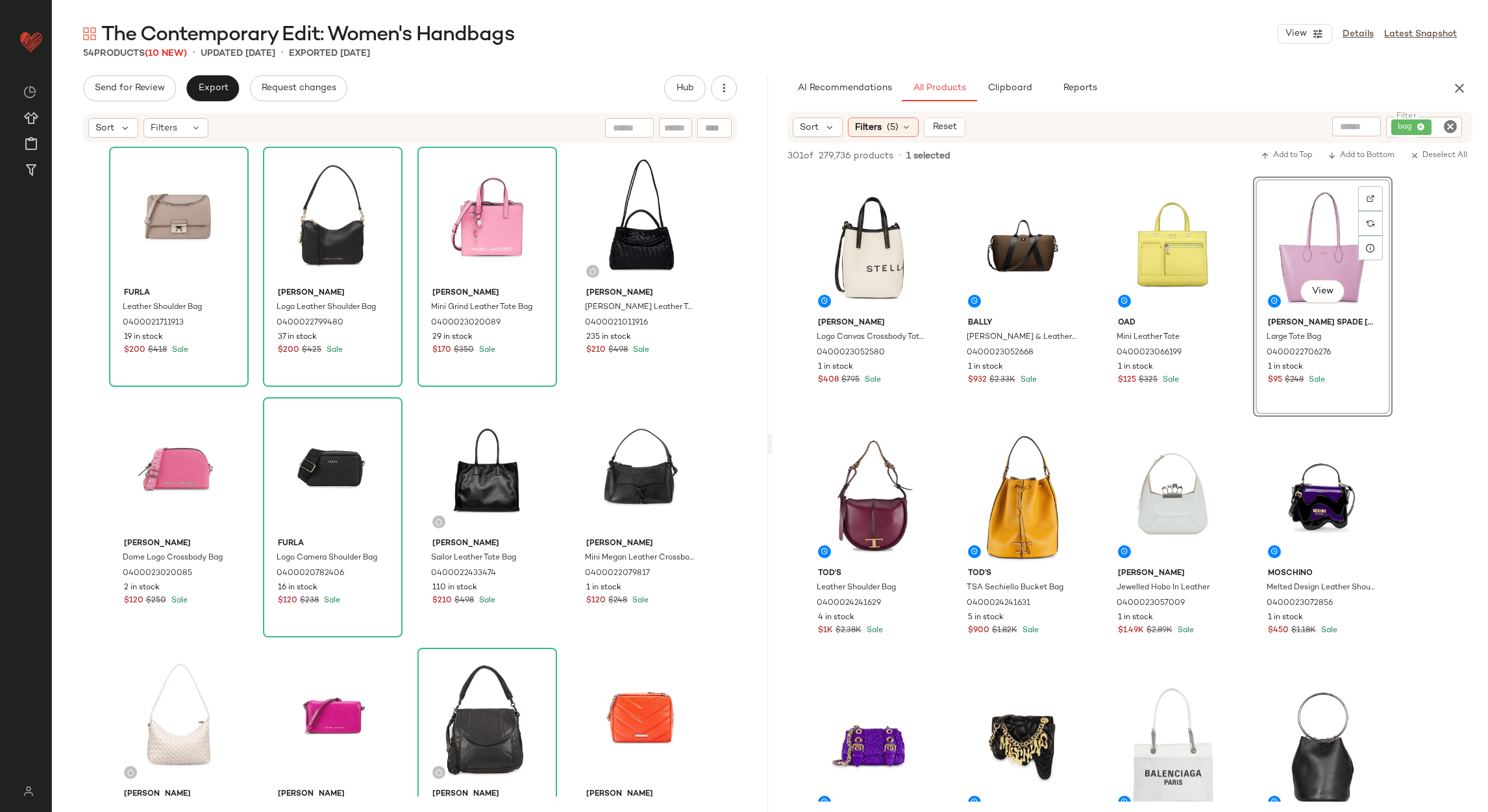
scroll to position [584, 0]
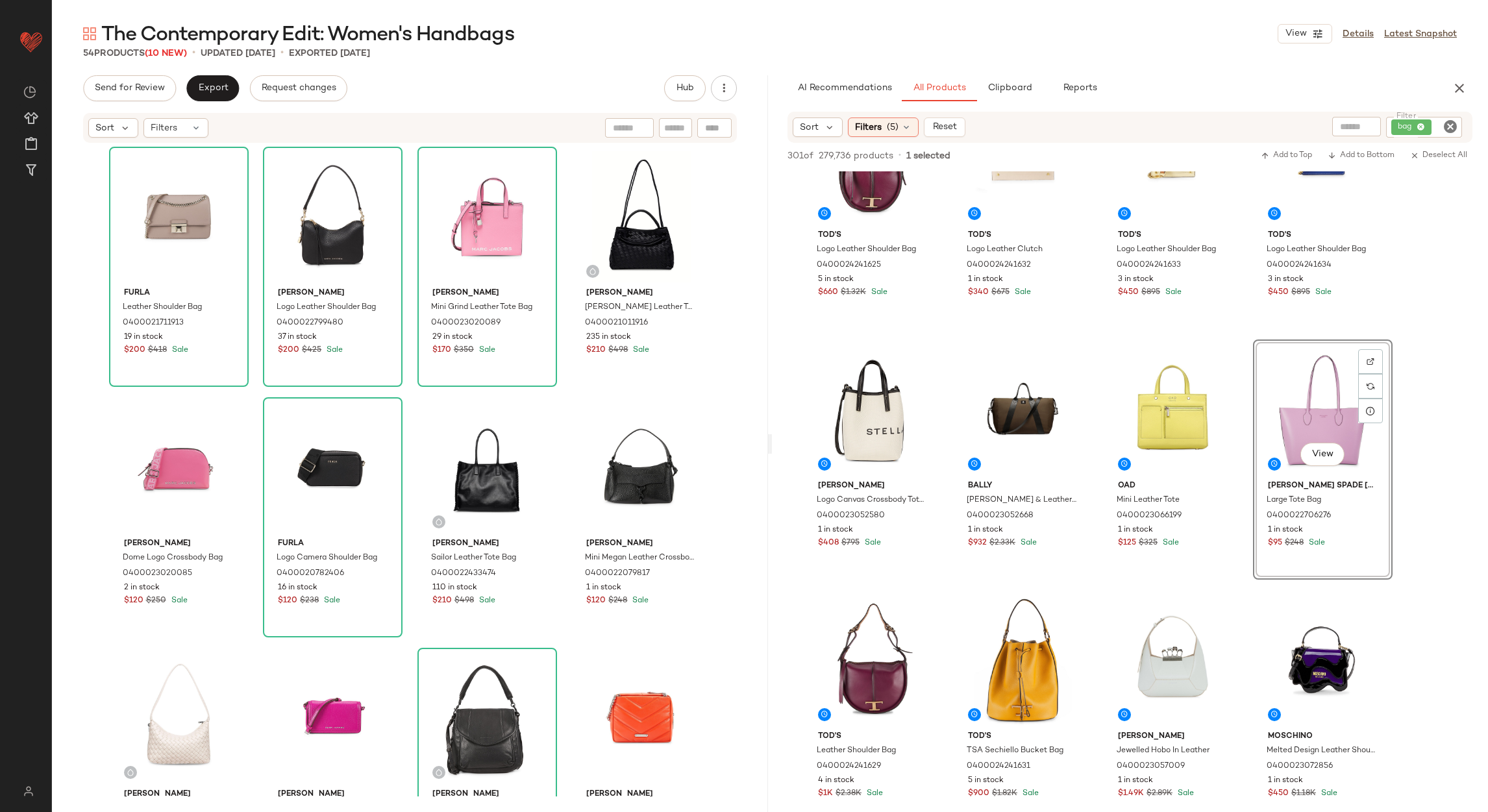
click at [1286, 424] on div "View" at bounding box center [1322, 410] width 130 height 131
click at [1275, 151] on span "Add to Top" at bounding box center [1286, 156] width 51 height 9
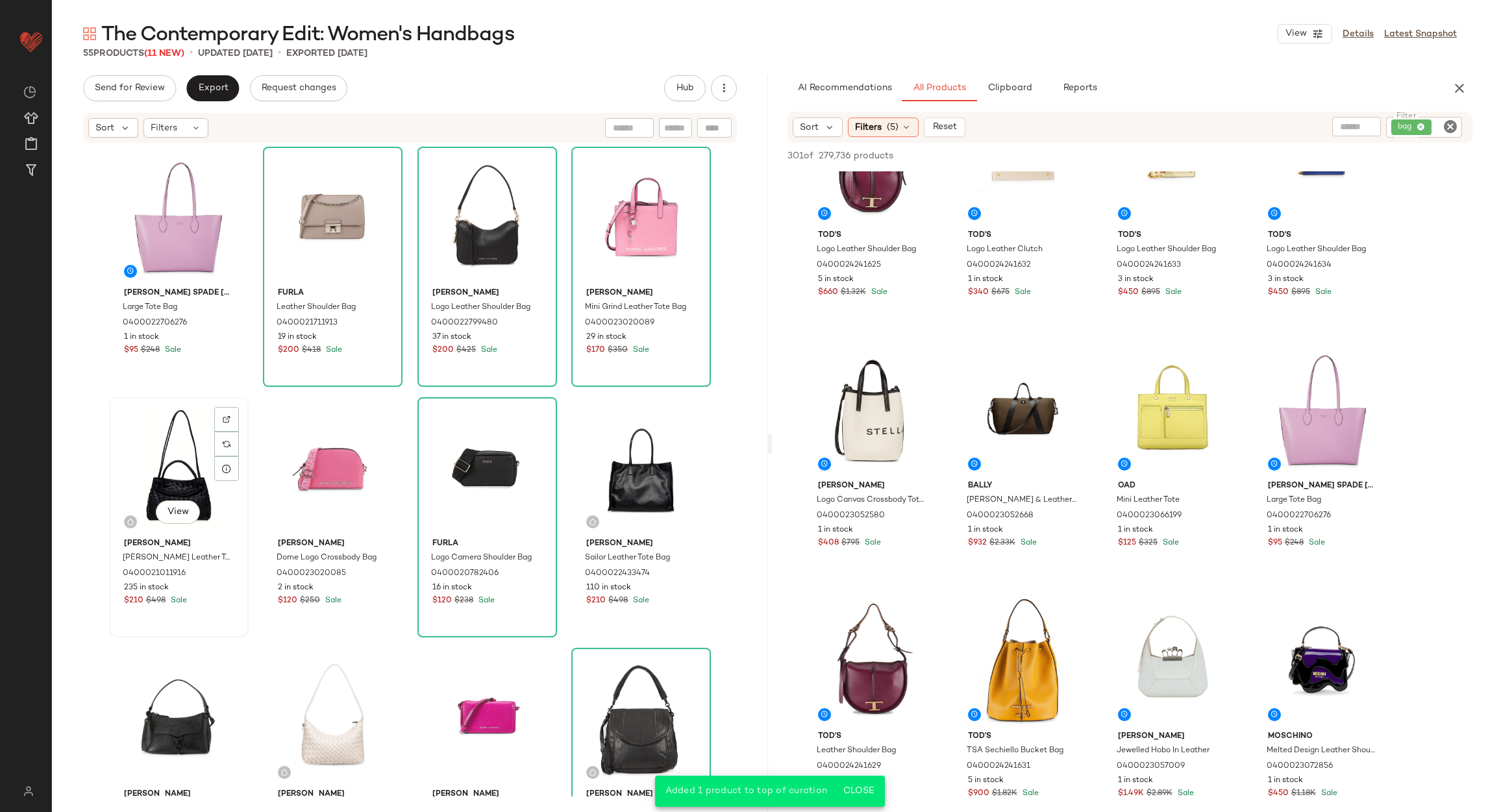
click at [172, 492] on div "View" at bounding box center [179, 467] width 130 height 131
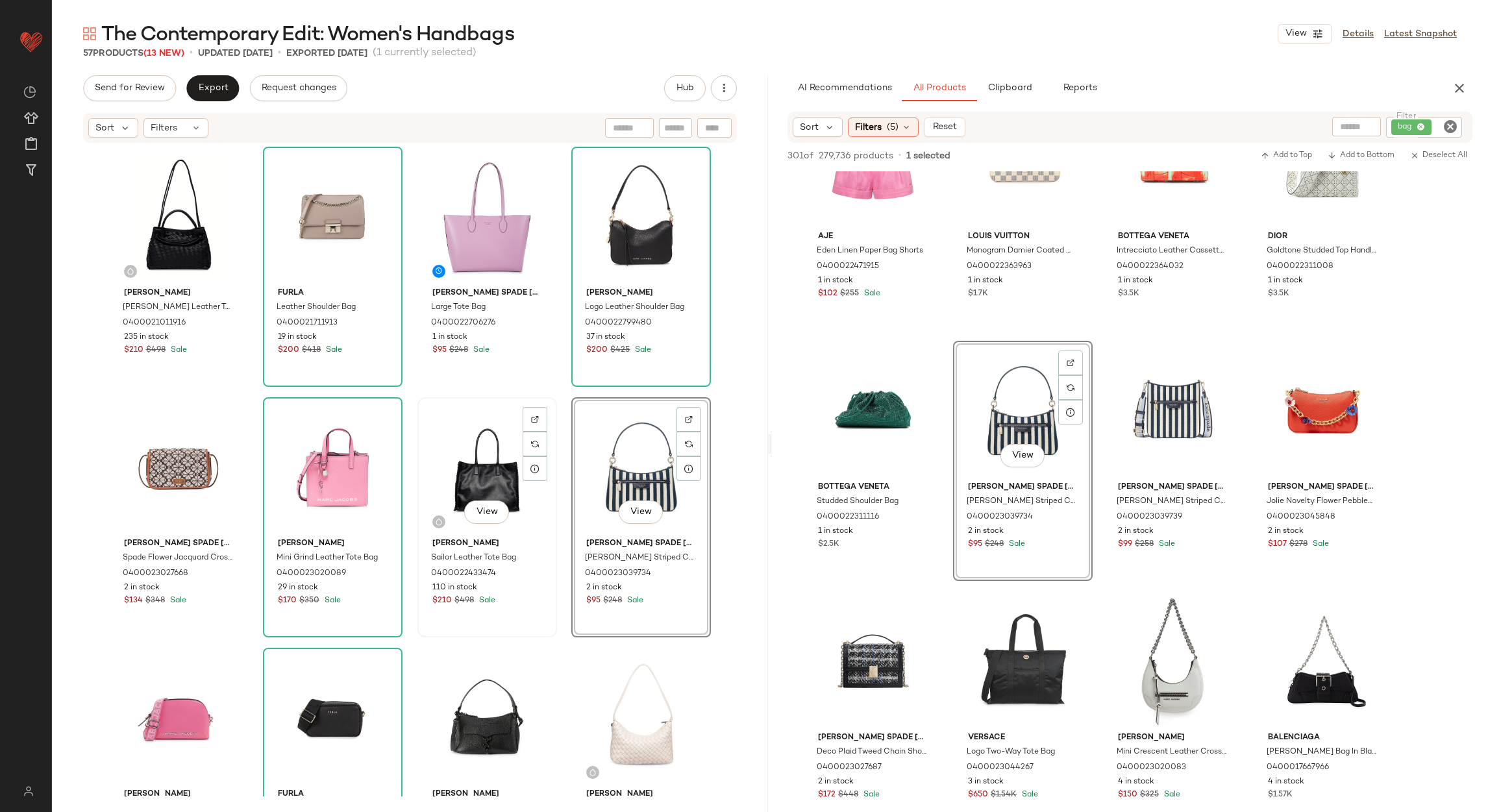
scroll to position [194, 0]
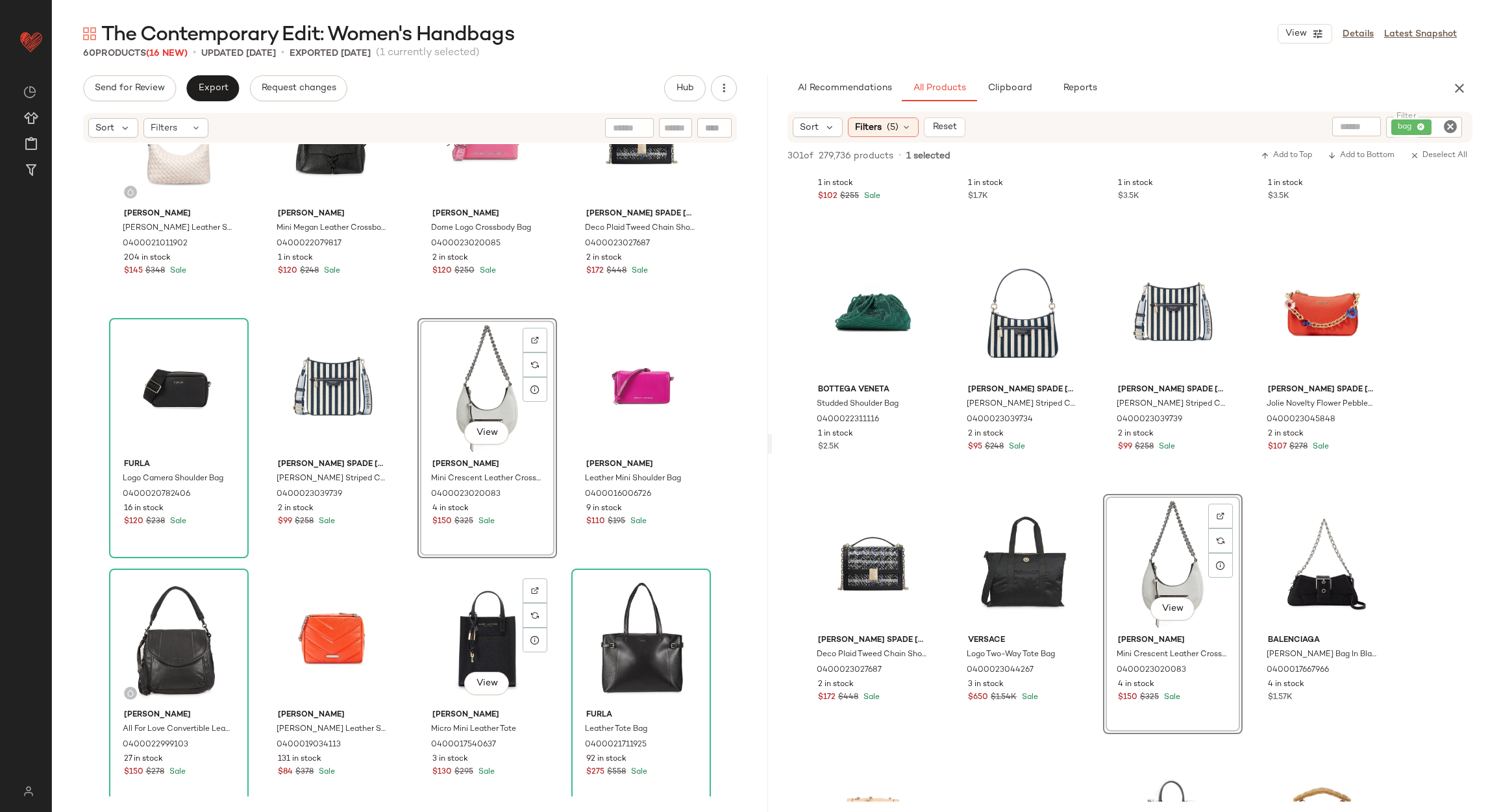
scroll to position [594, 0]
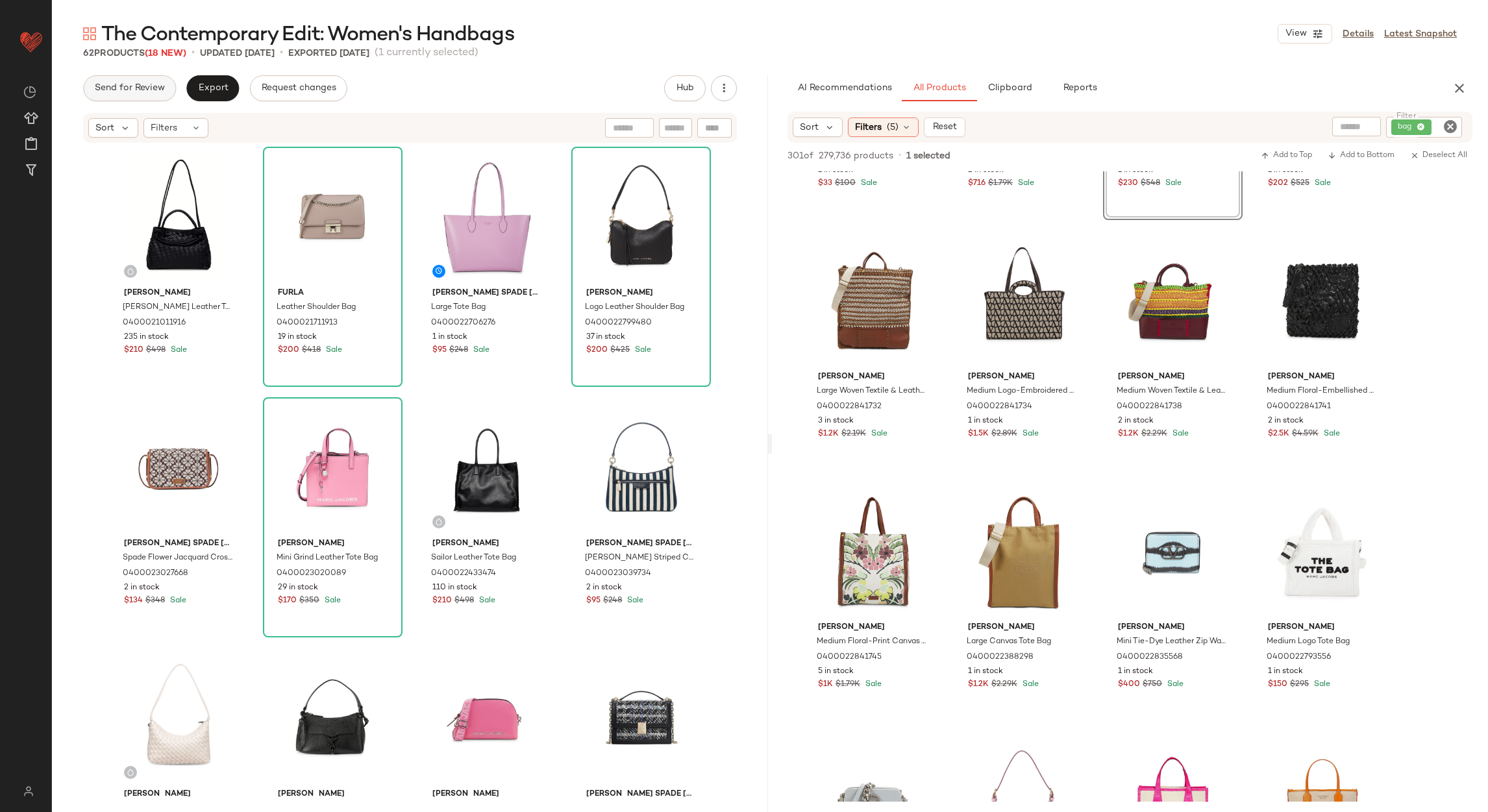
click at [143, 81] on button "Send for Review" at bounding box center [130, 88] width 93 height 26
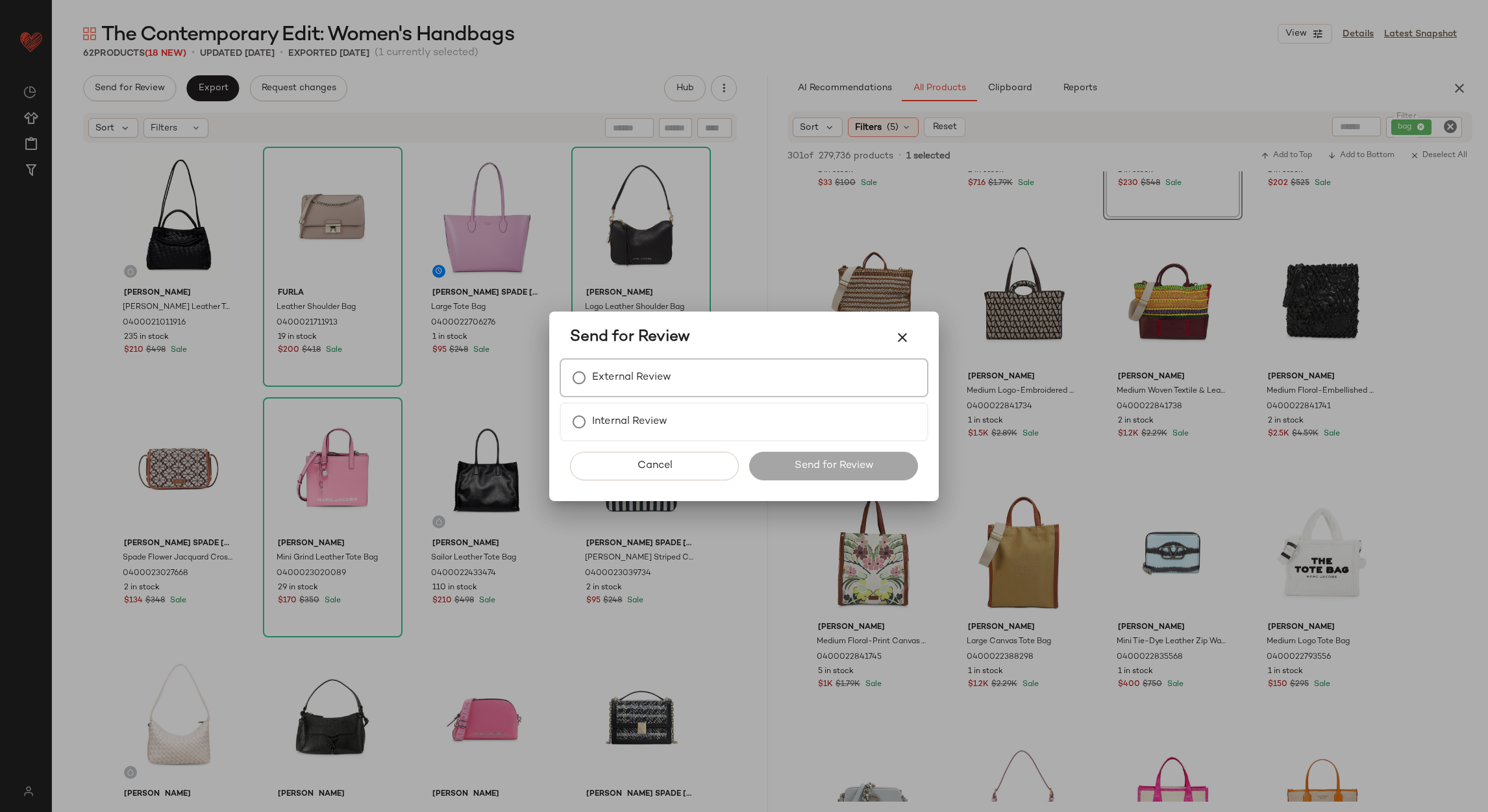
click at [629, 380] on label "External Review" at bounding box center [631, 378] width 79 height 26
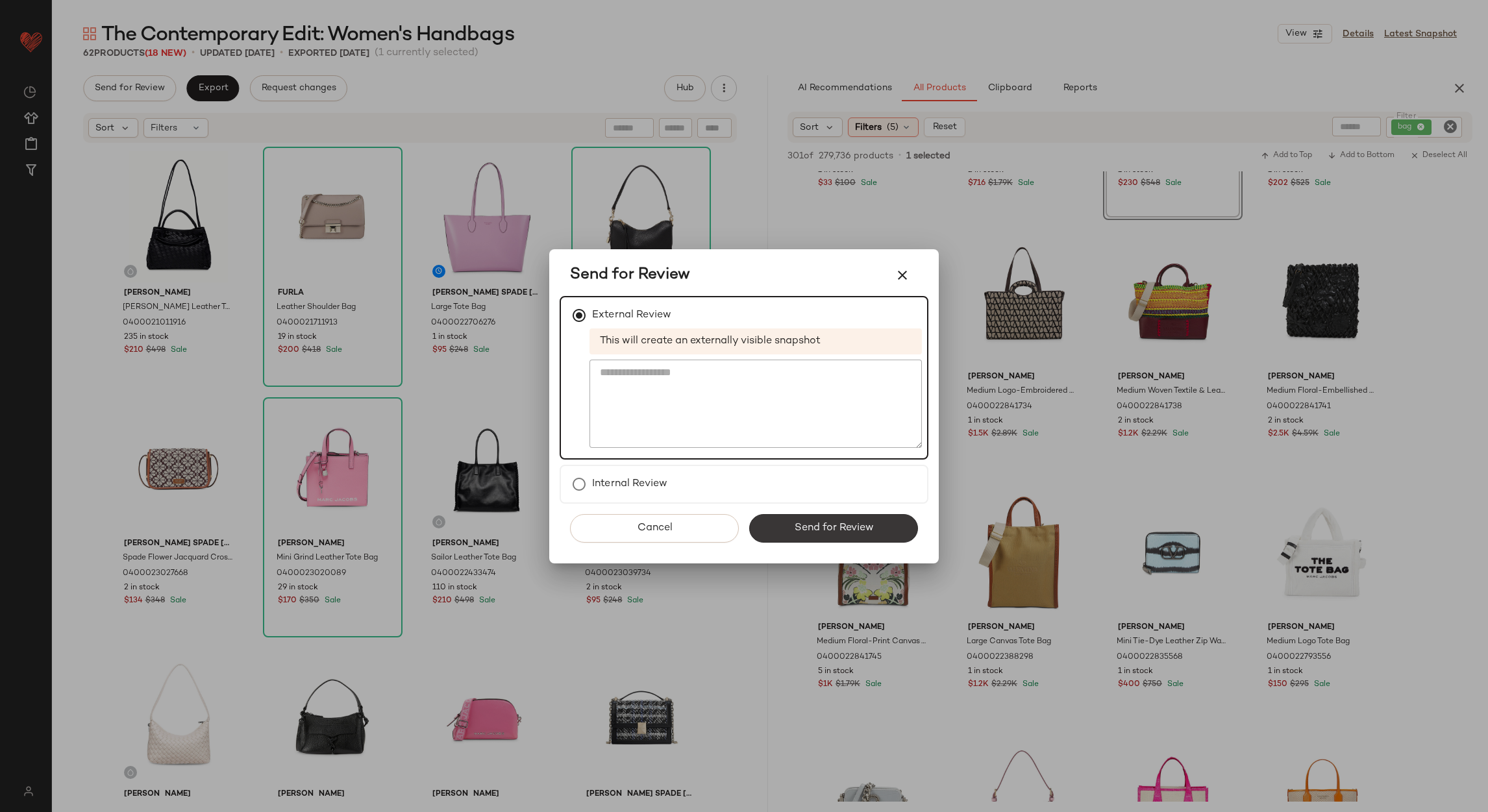
click at [753, 525] on button "Send for Review" at bounding box center [833, 528] width 169 height 28
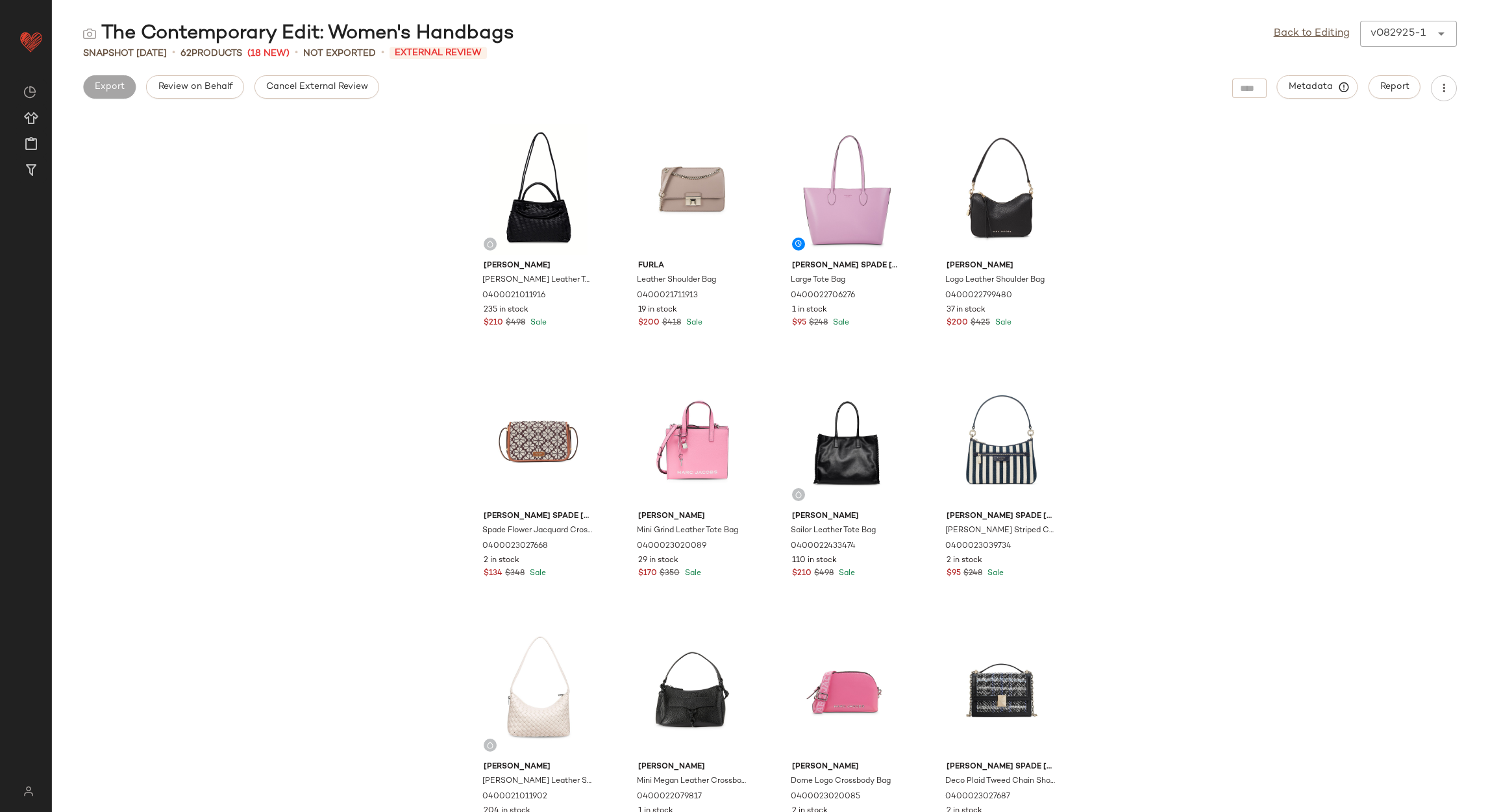
click at [295, 68] on div "The Contemporary Edit: Women's Handbags Back to Editing v082925-1 ****** Snapsh…" at bounding box center [770, 416] width 1436 height 791
click at [328, 88] on span "Cancel External Review" at bounding box center [317, 87] width 102 height 10
click at [1295, 34] on link "Back to Editing" at bounding box center [1311, 33] width 76 height 16
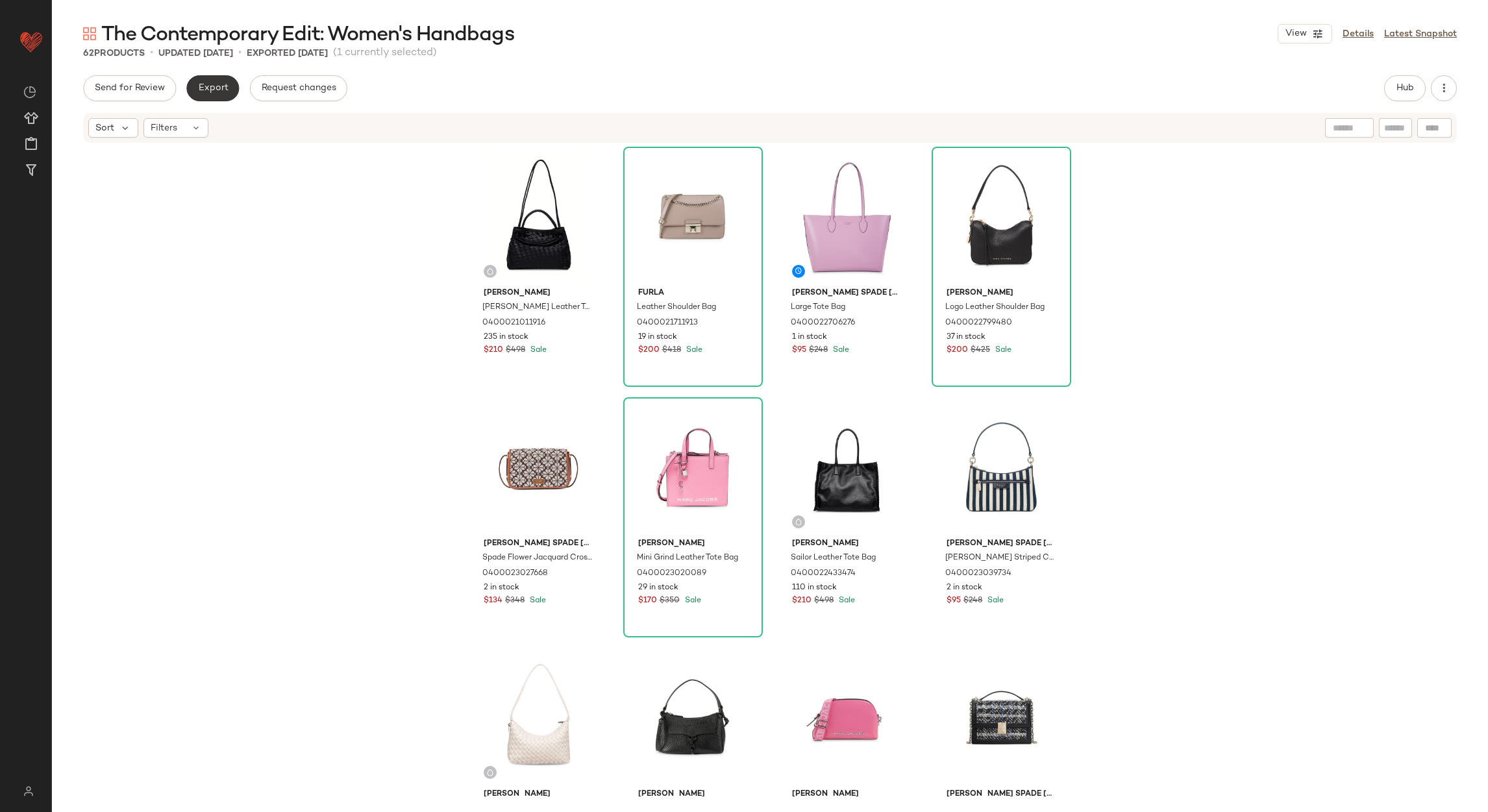
click at [223, 78] on button "Export" at bounding box center [213, 88] width 53 height 26
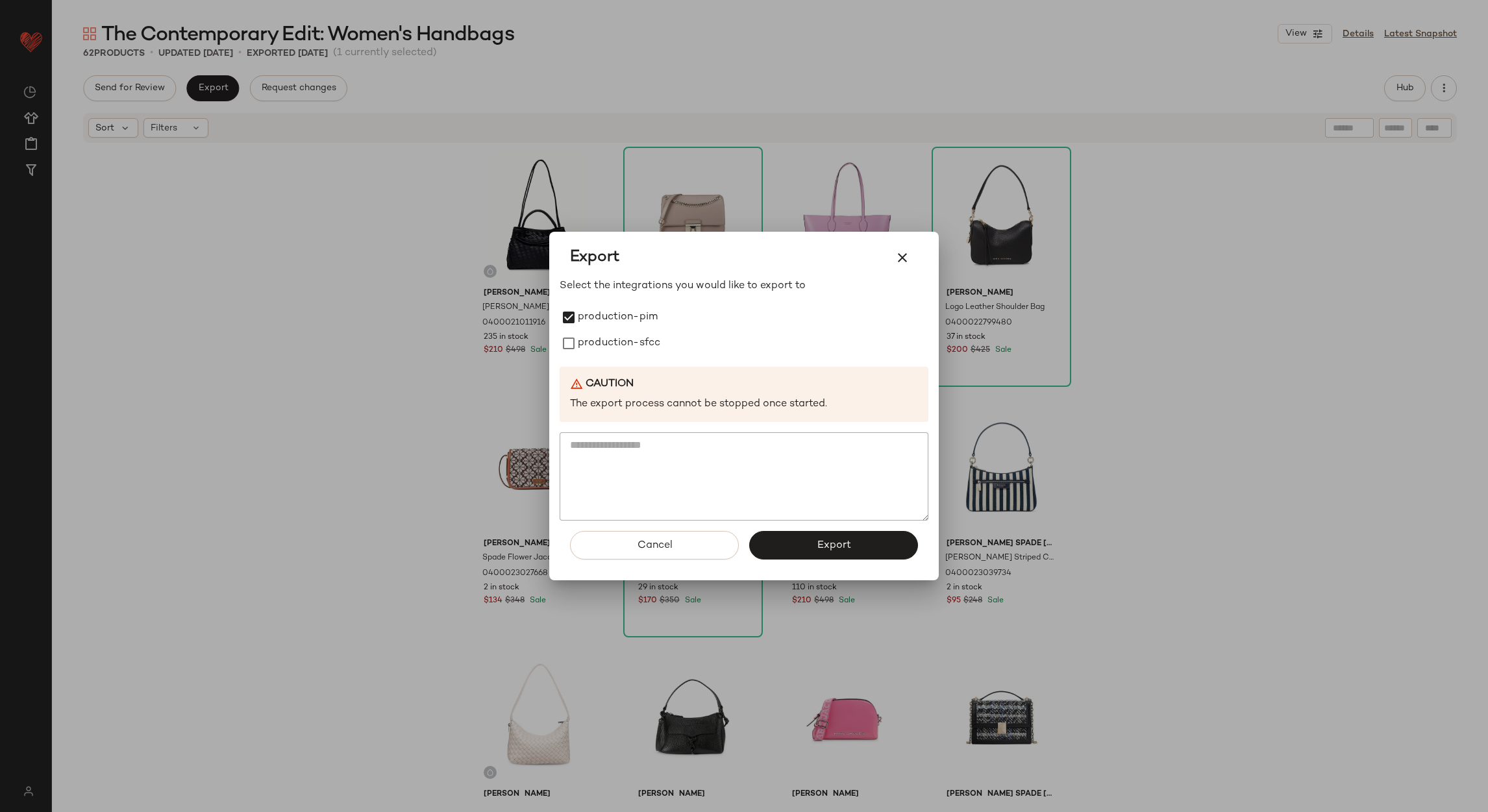
drag, startPoint x: 579, startPoint y: 337, endPoint x: 654, endPoint y: 405, distance: 101.2
click at [582, 338] on label "production-sfcc" at bounding box center [619, 343] width 82 height 26
click at [820, 542] on span "Export" at bounding box center [833, 546] width 35 height 13
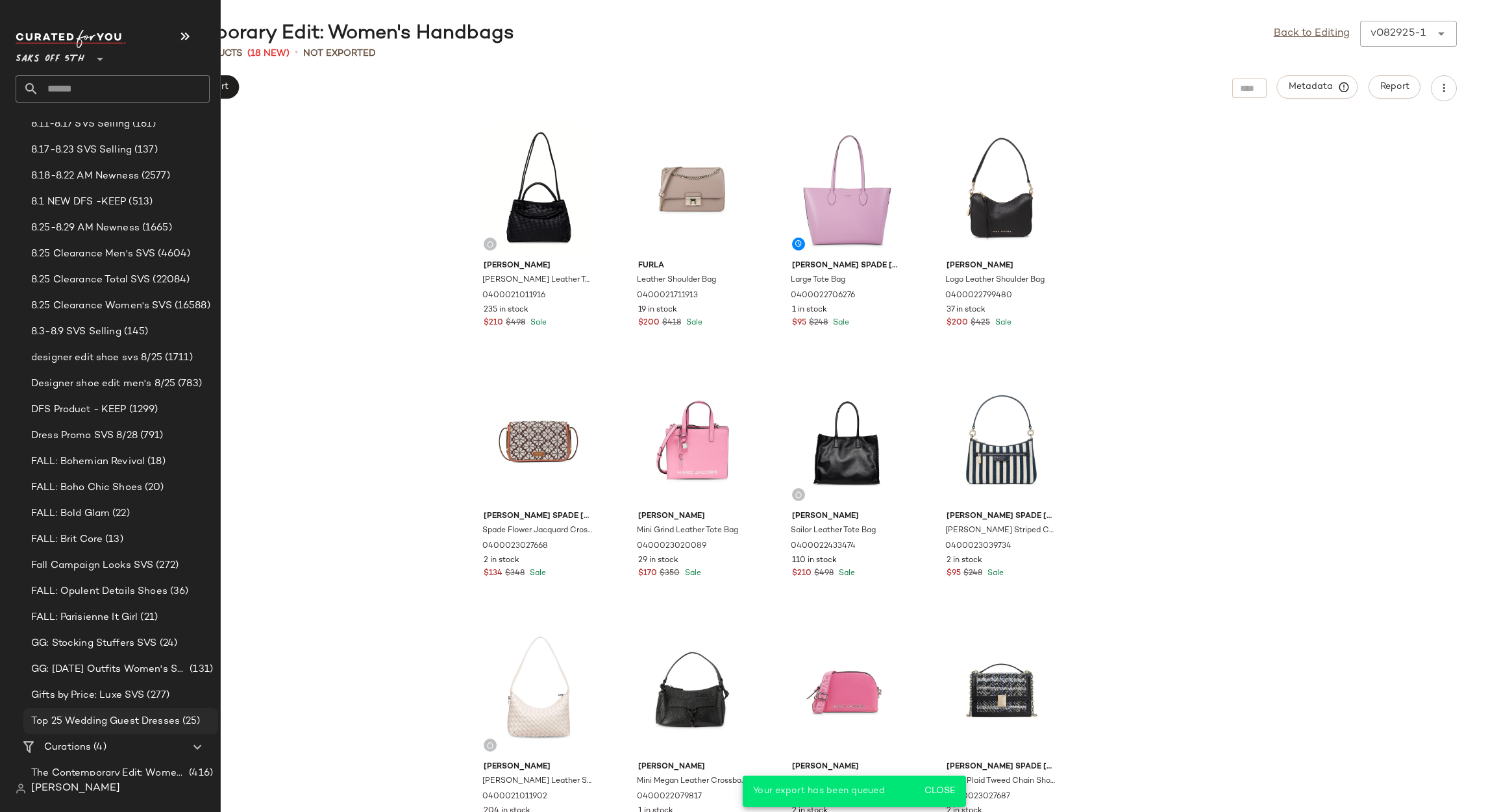
scroll to position [203, 0]
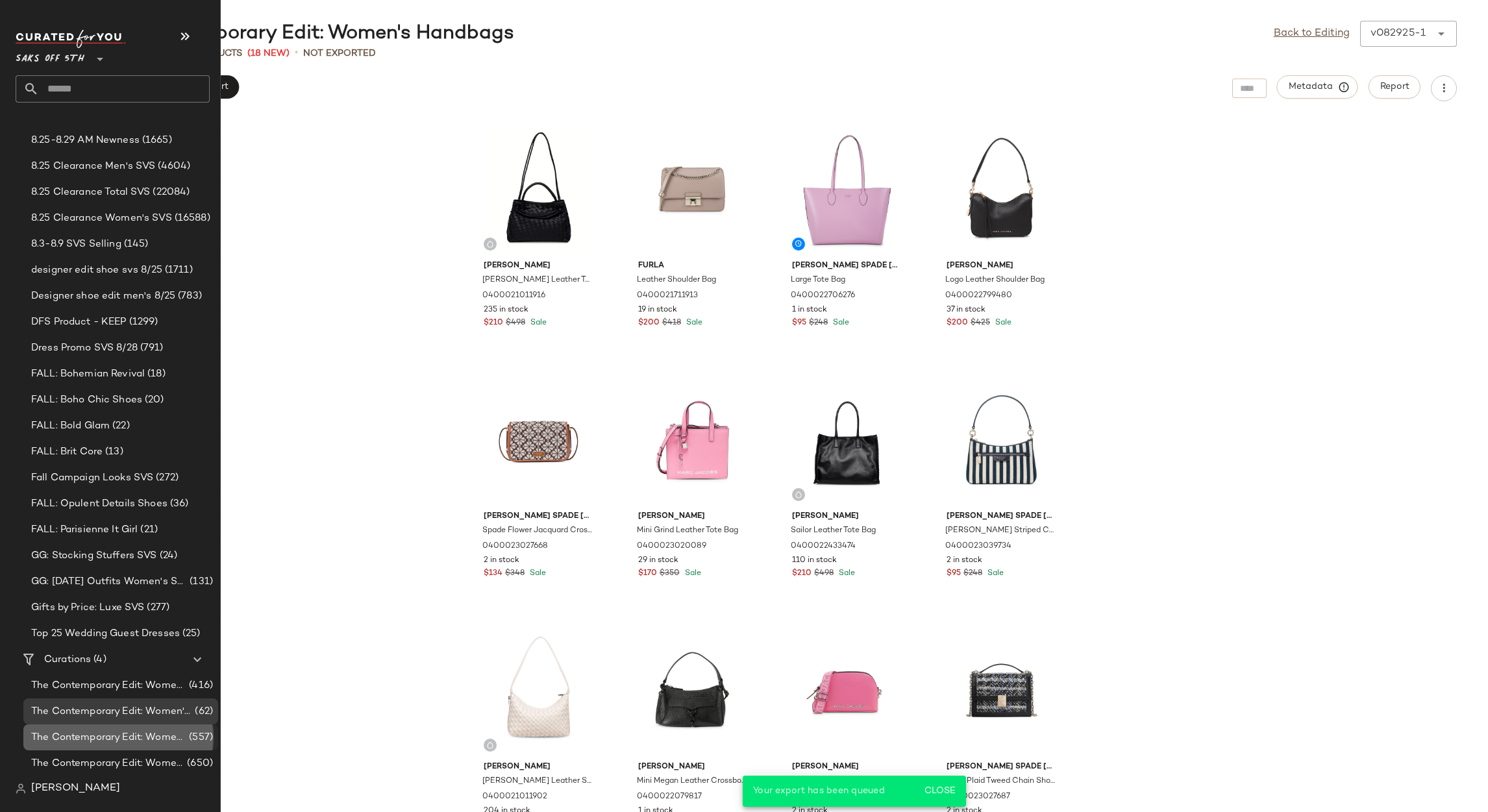
click at [140, 733] on span "The Contemporary Edit: Women's Shoes" at bounding box center [109, 737] width 155 height 15
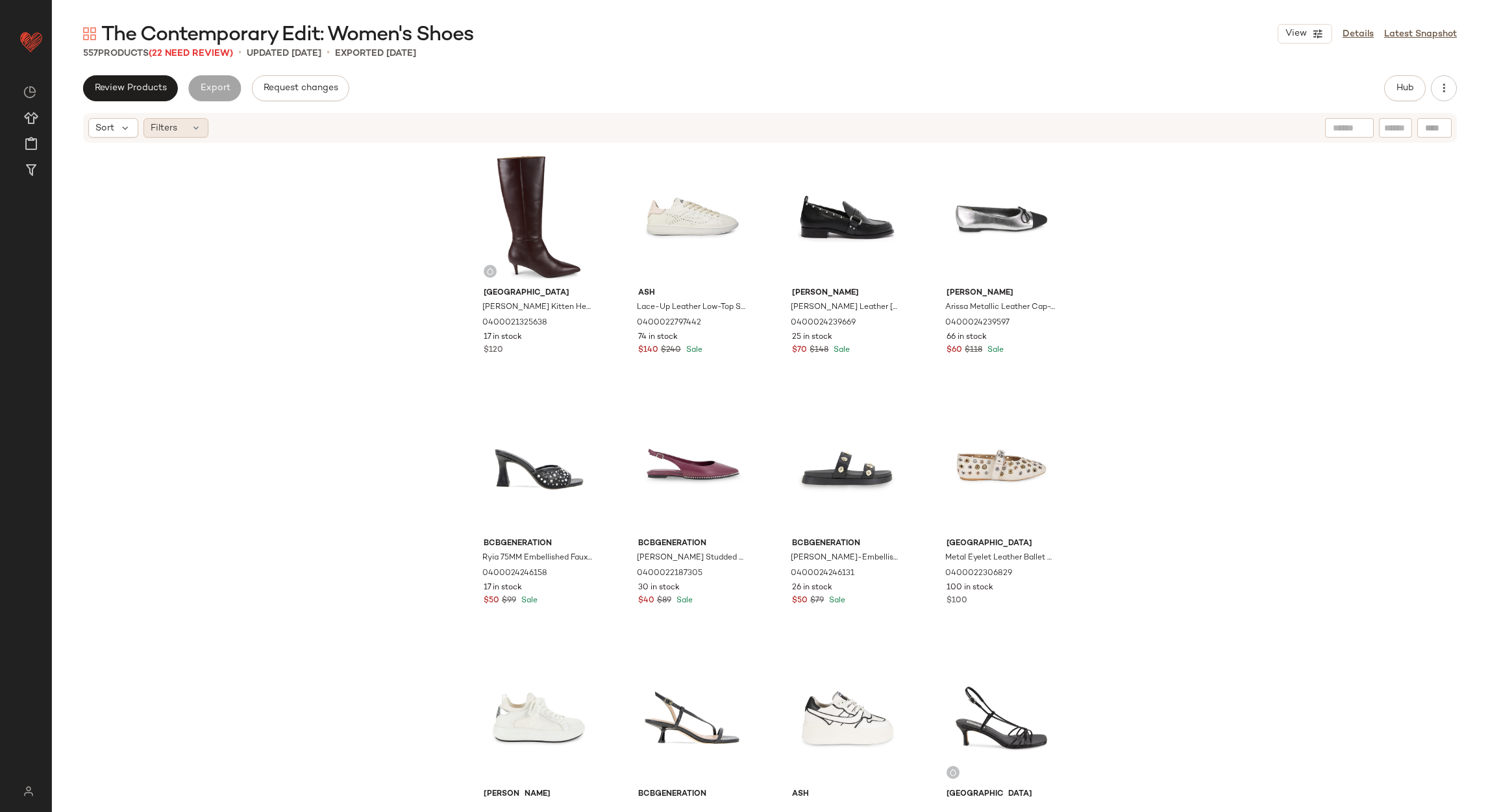
click at [181, 120] on div "Filters" at bounding box center [175, 128] width 65 height 19
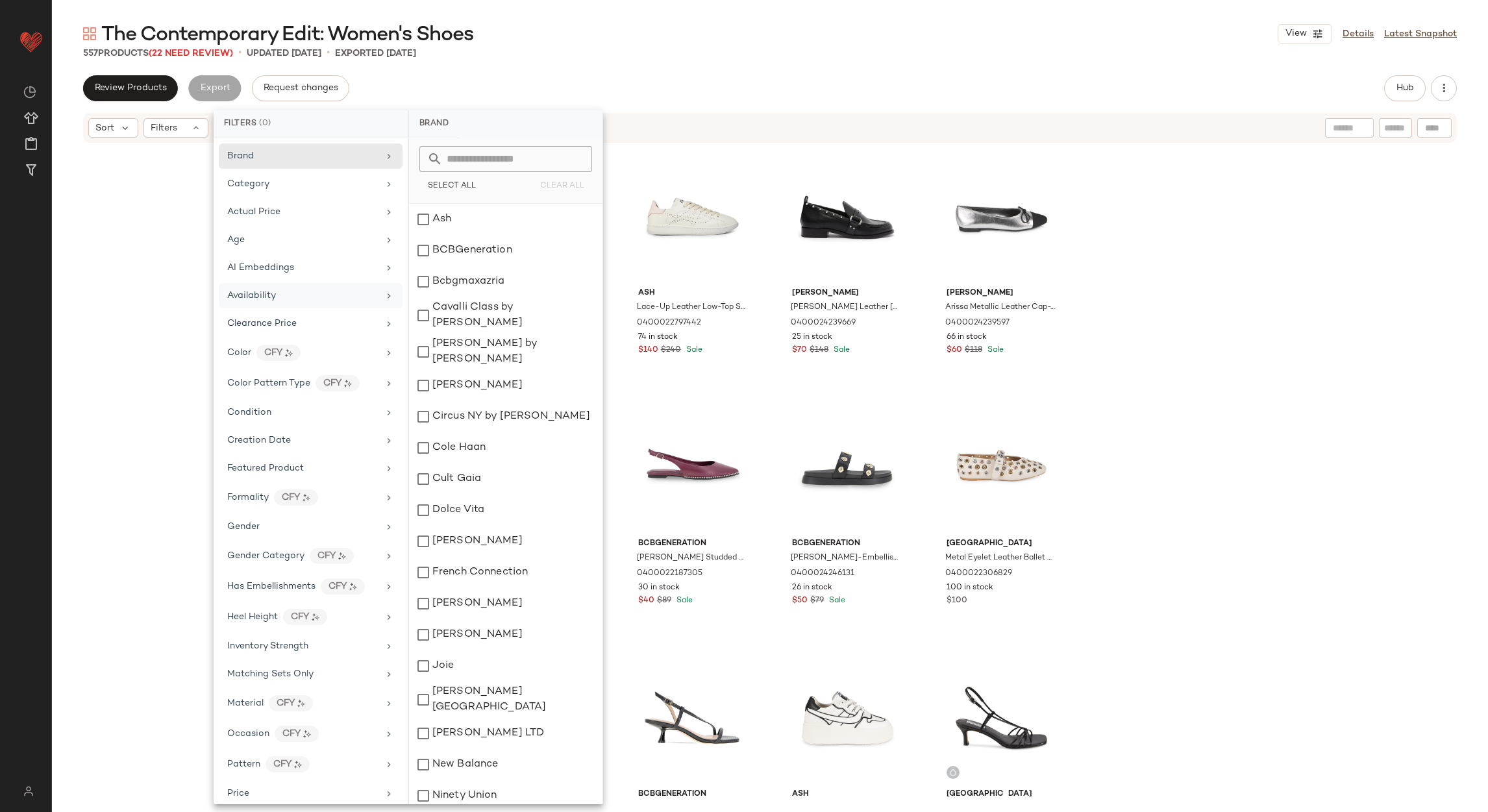
click at [277, 303] on div "Availability" at bounding box center [303, 296] width 151 height 14
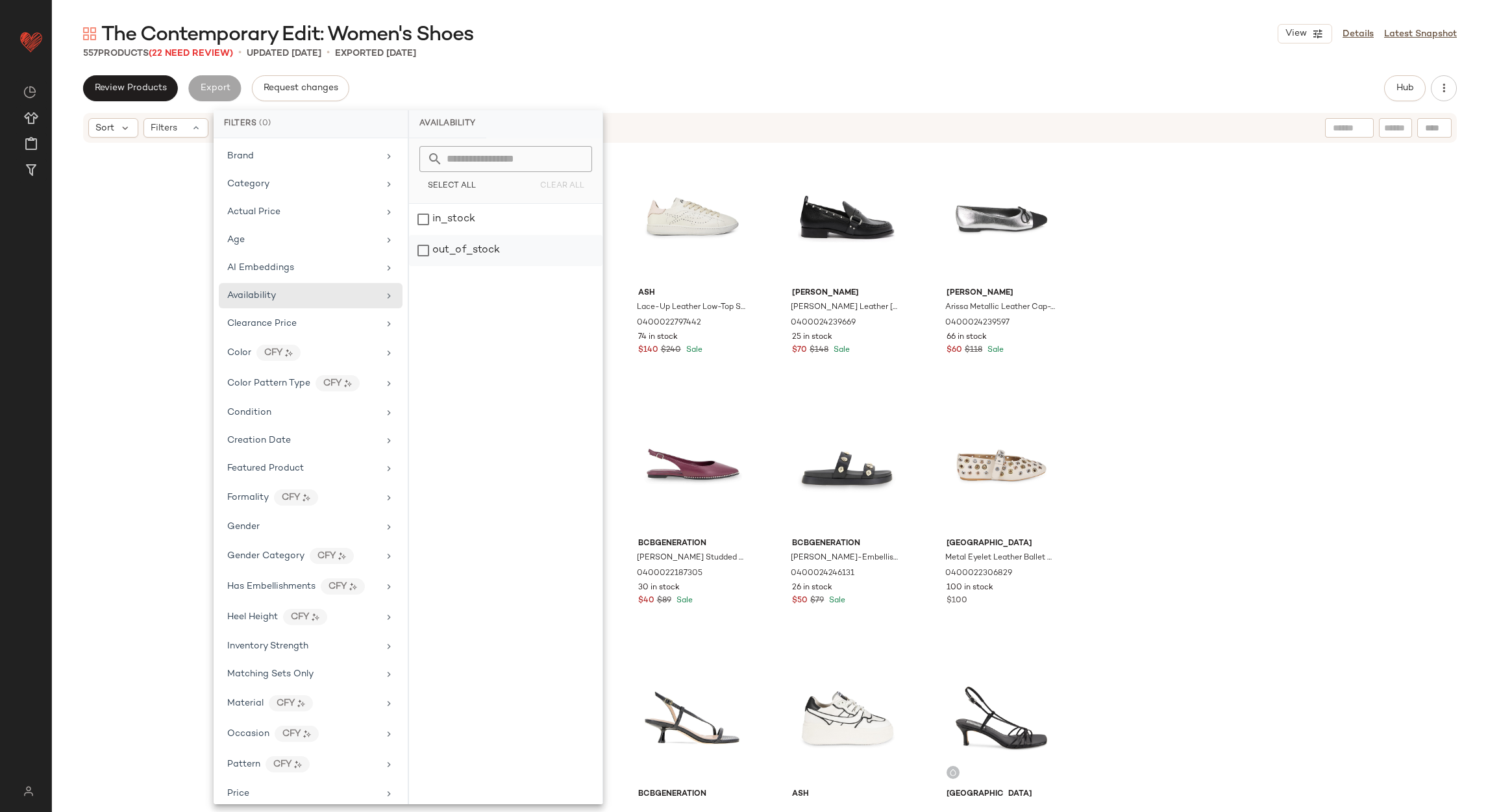
click at [488, 253] on div "out_of_stock" at bounding box center [505, 251] width 193 height 31
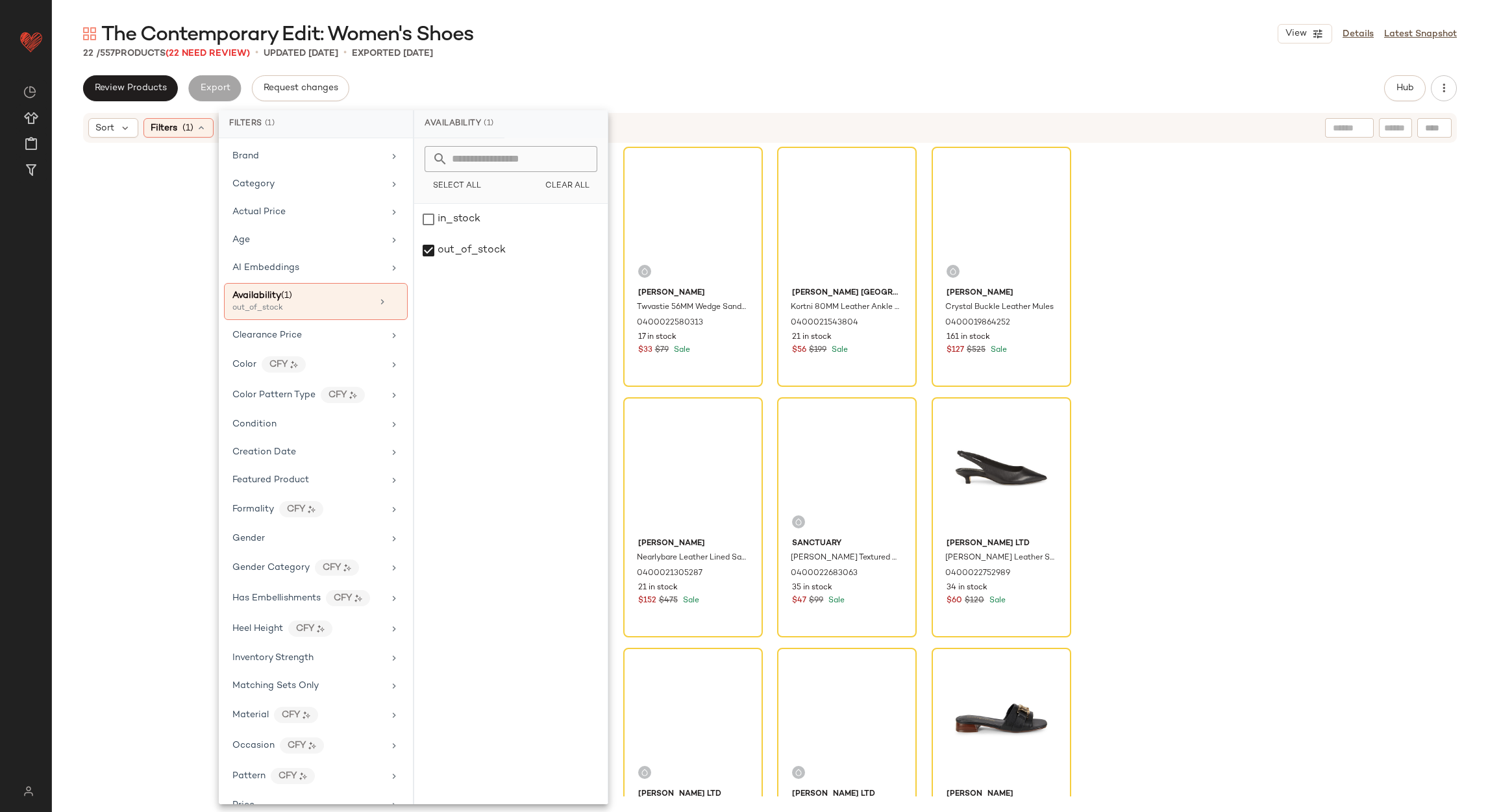
click at [584, 68] on div "The Contemporary Edit: Women's Shoes View Details Latest Snapshot 22 / 557 Prod…" at bounding box center [770, 416] width 1436 height 791
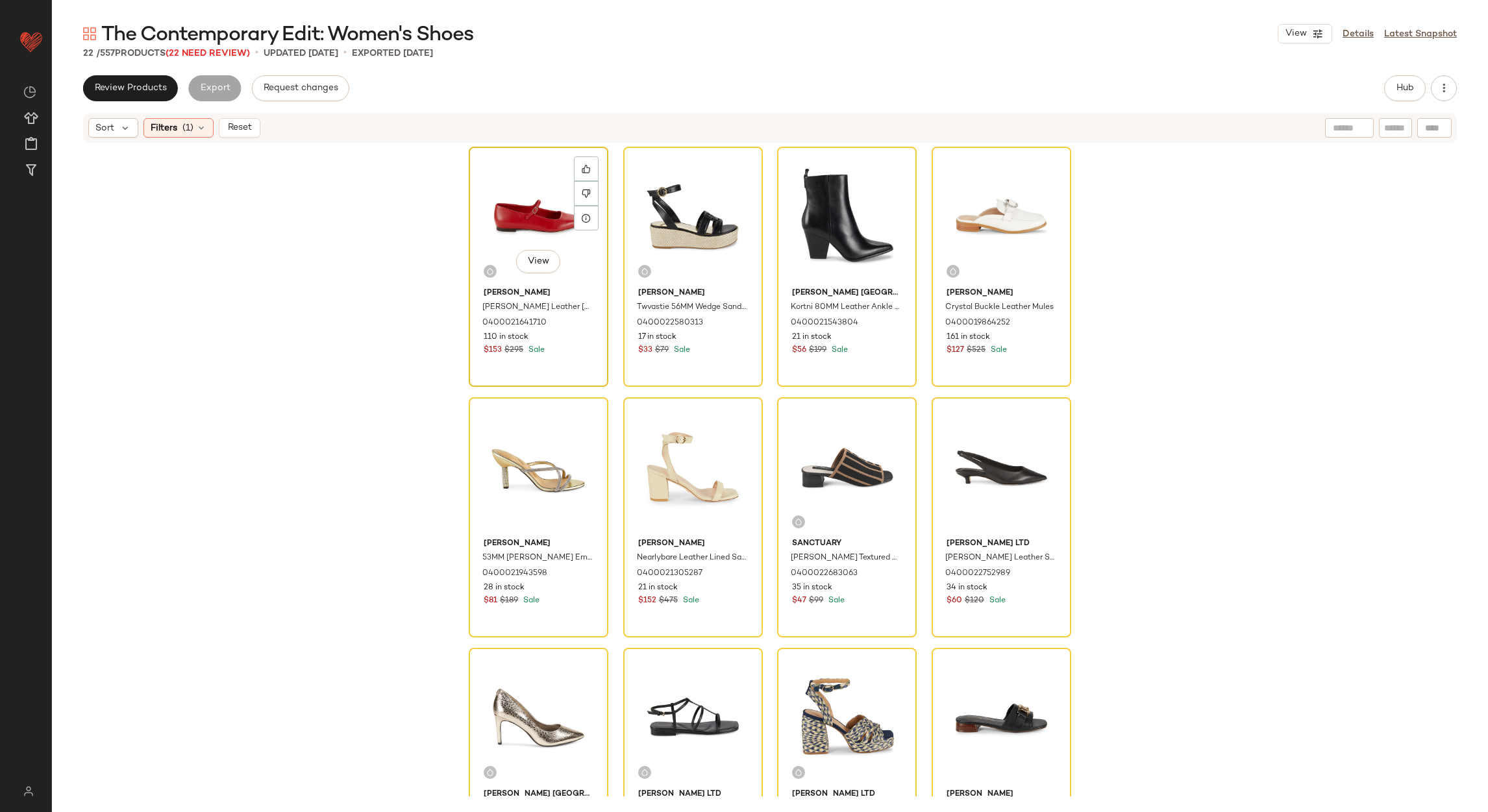
click at [528, 165] on div "View" at bounding box center [538, 217] width 130 height 131
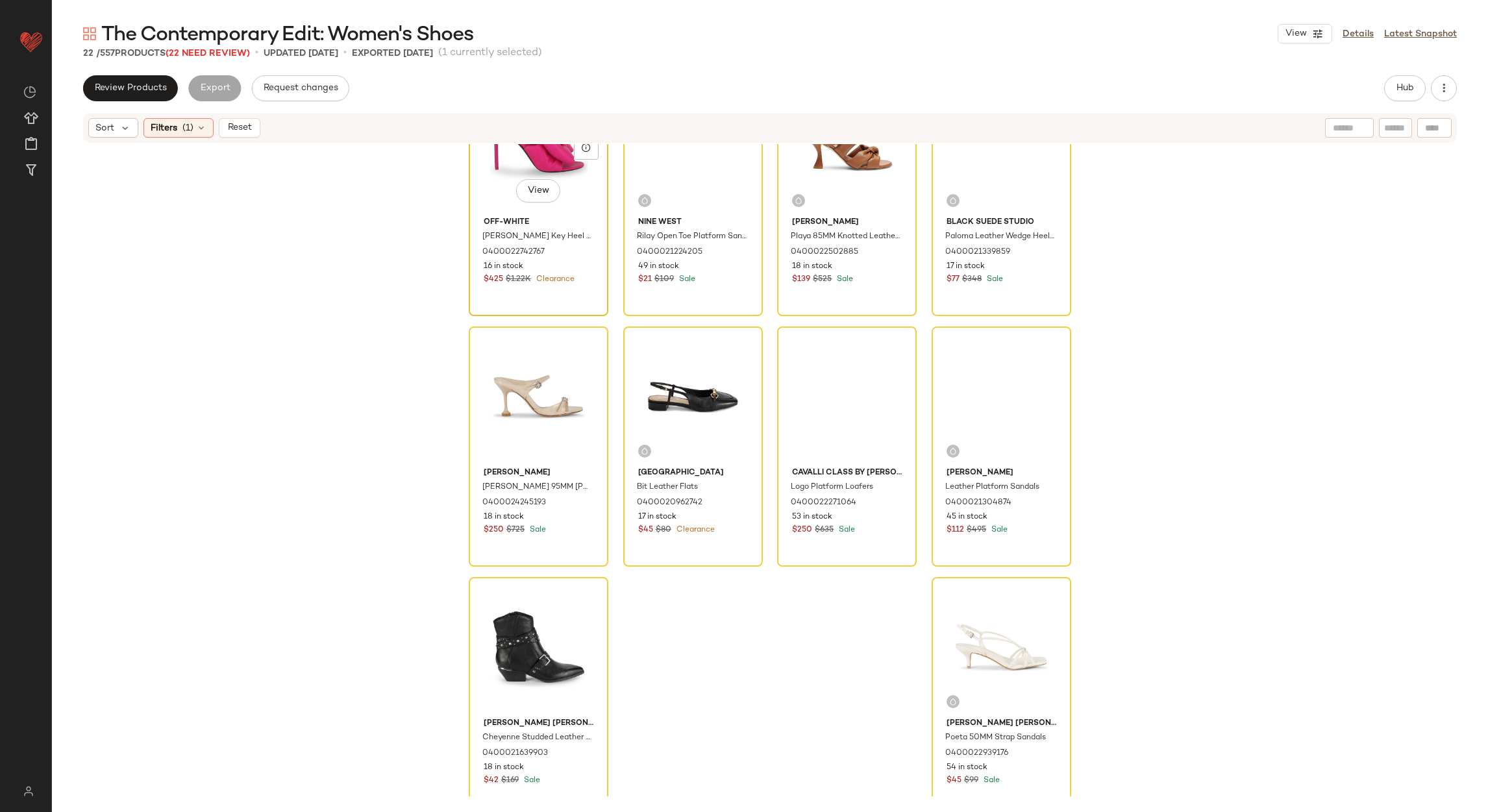
scroll to position [852, 0]
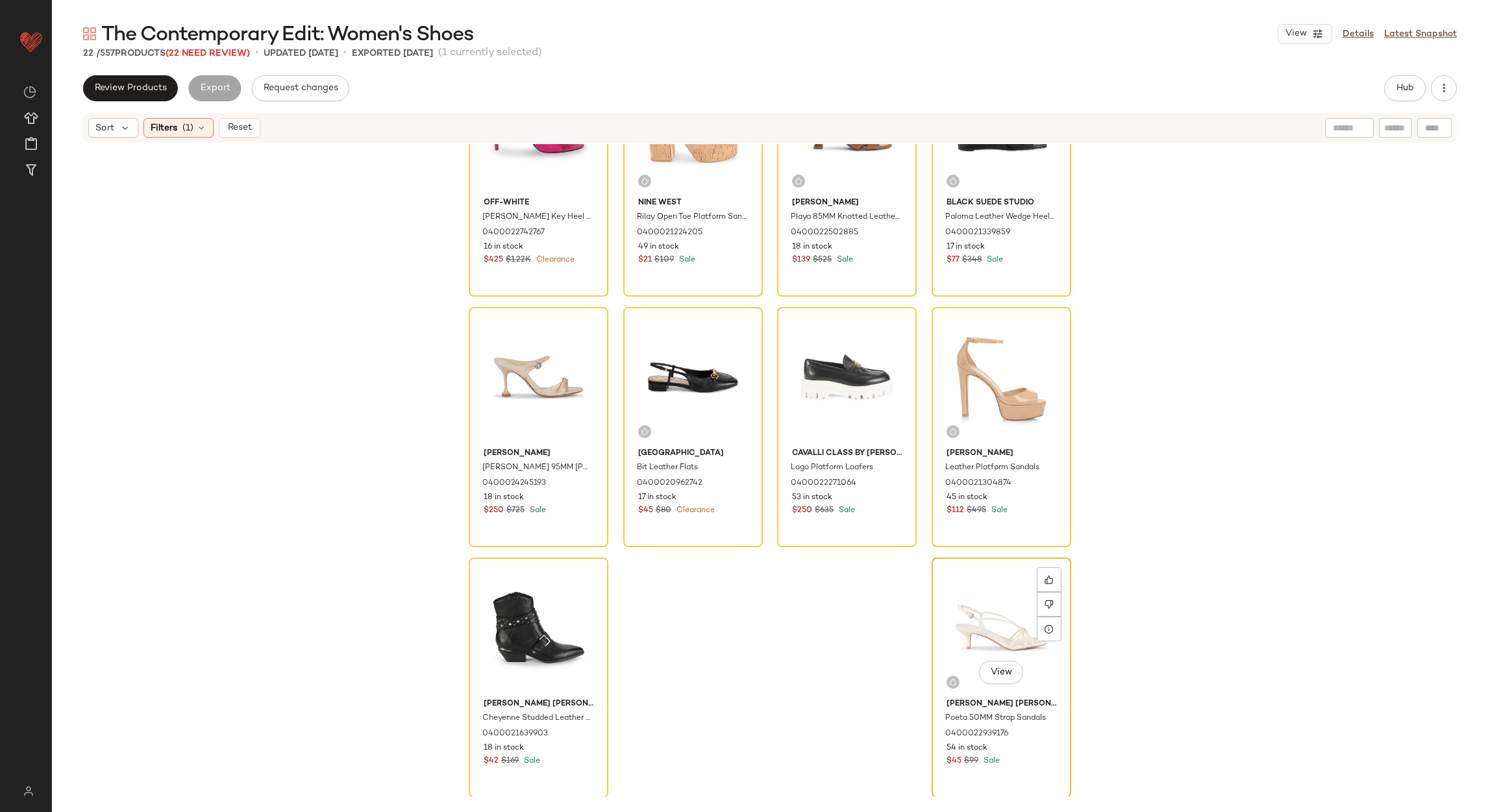
drag, startPoint x: 973, startPoint y: 611, endPoint x: 980, endPoint y: 612, distance: 7.1
click at [975, 611] on div "View" at bounding box center [1001, 628] width 130 height 131
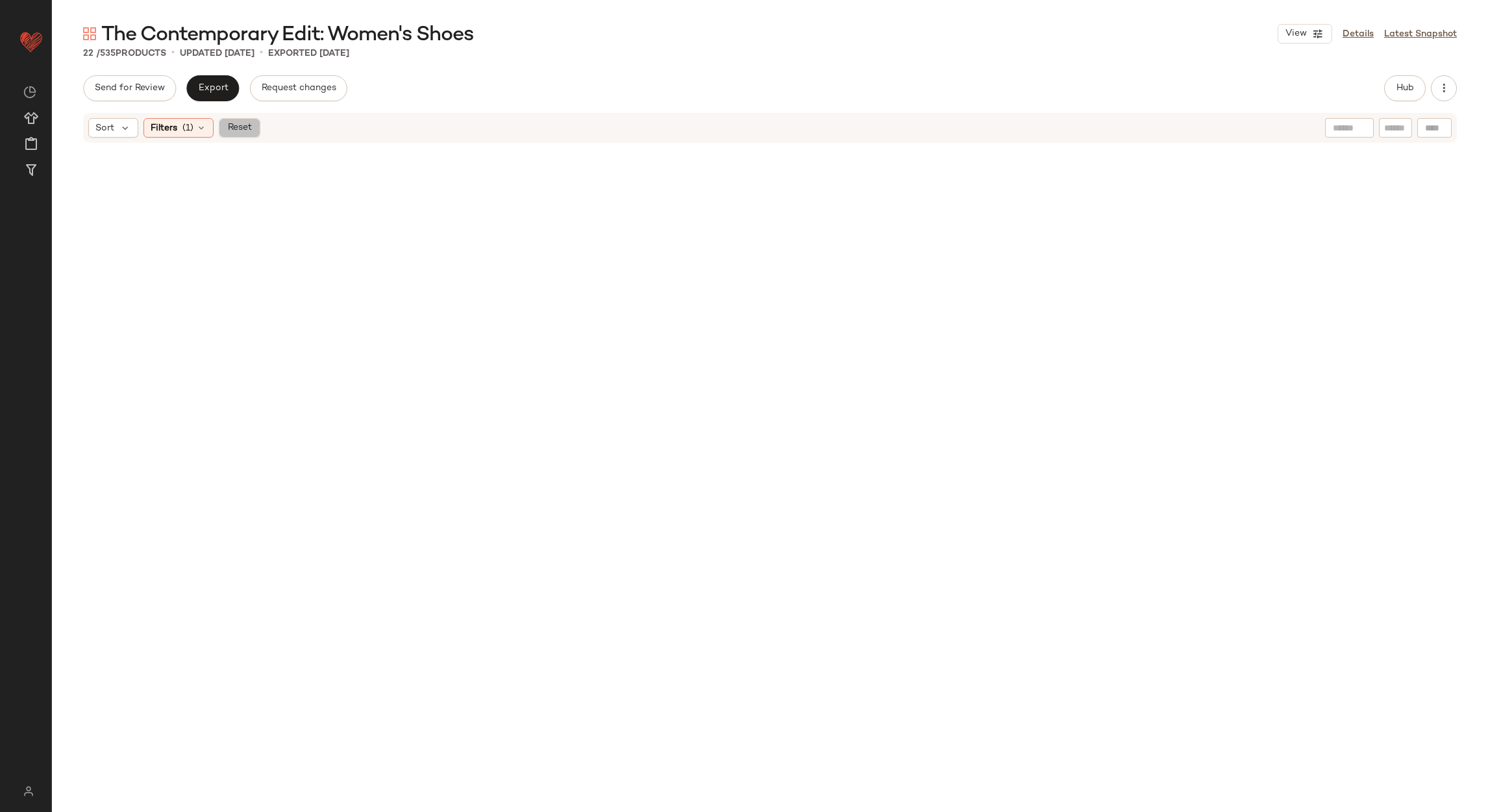
click at [251, 125] on button "Reset" at bounding box center [240, 128] width 42 height 19
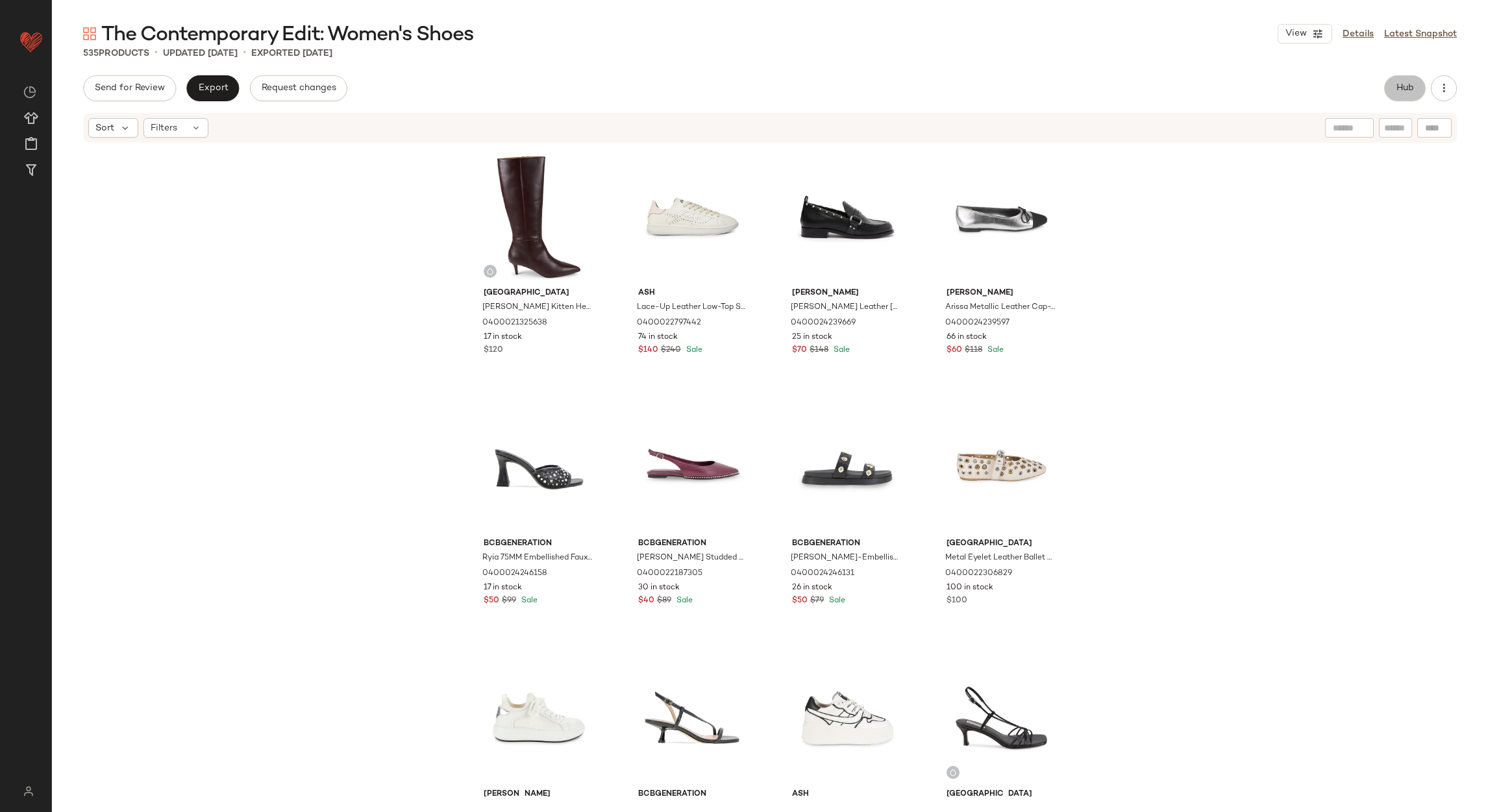
click at [1401, 89] on span "Hub" at bounding box center [1405, 88] width 18 height 10
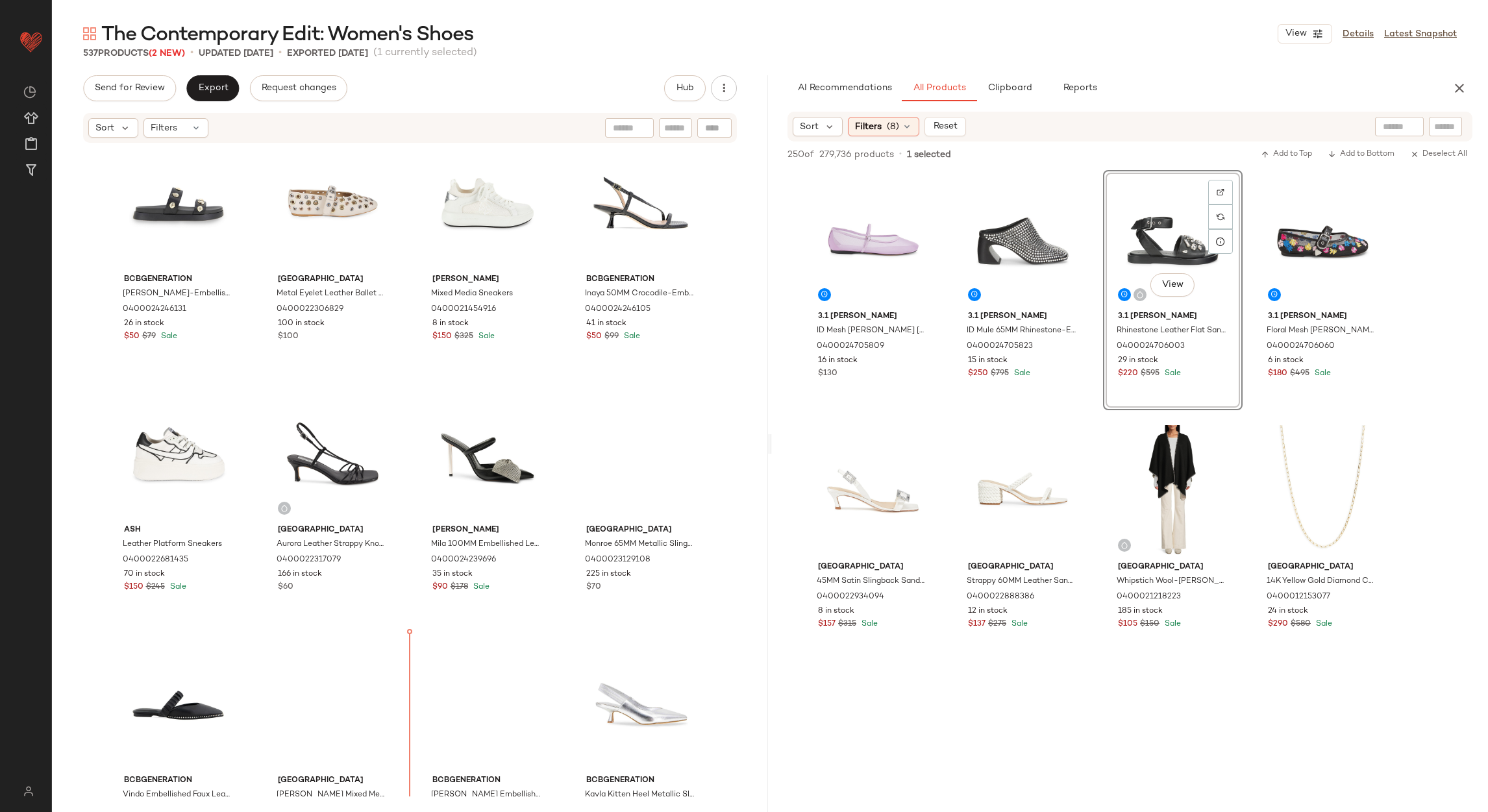
scroll to position [526, 0]
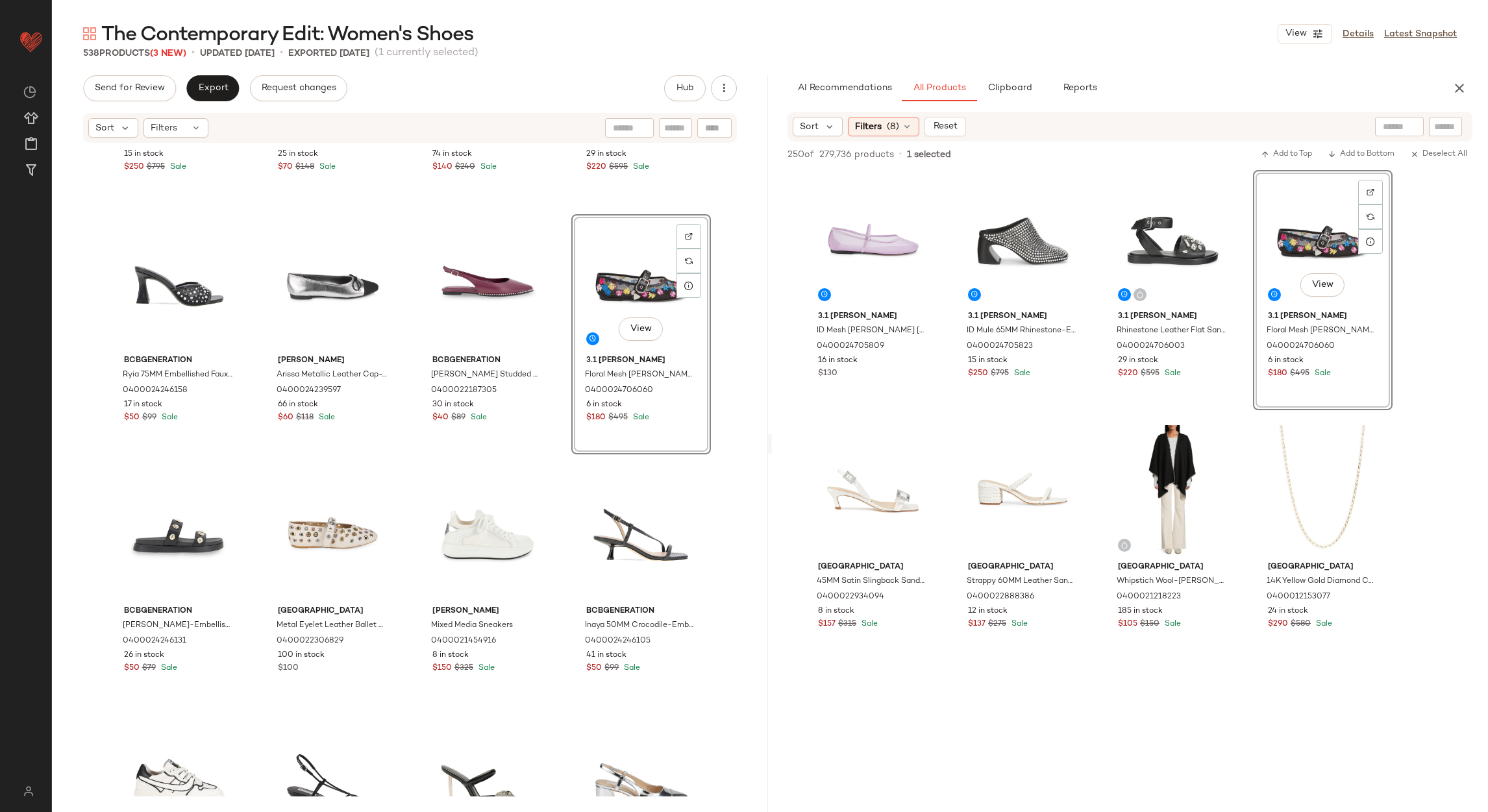
scroll to position [194, 0]
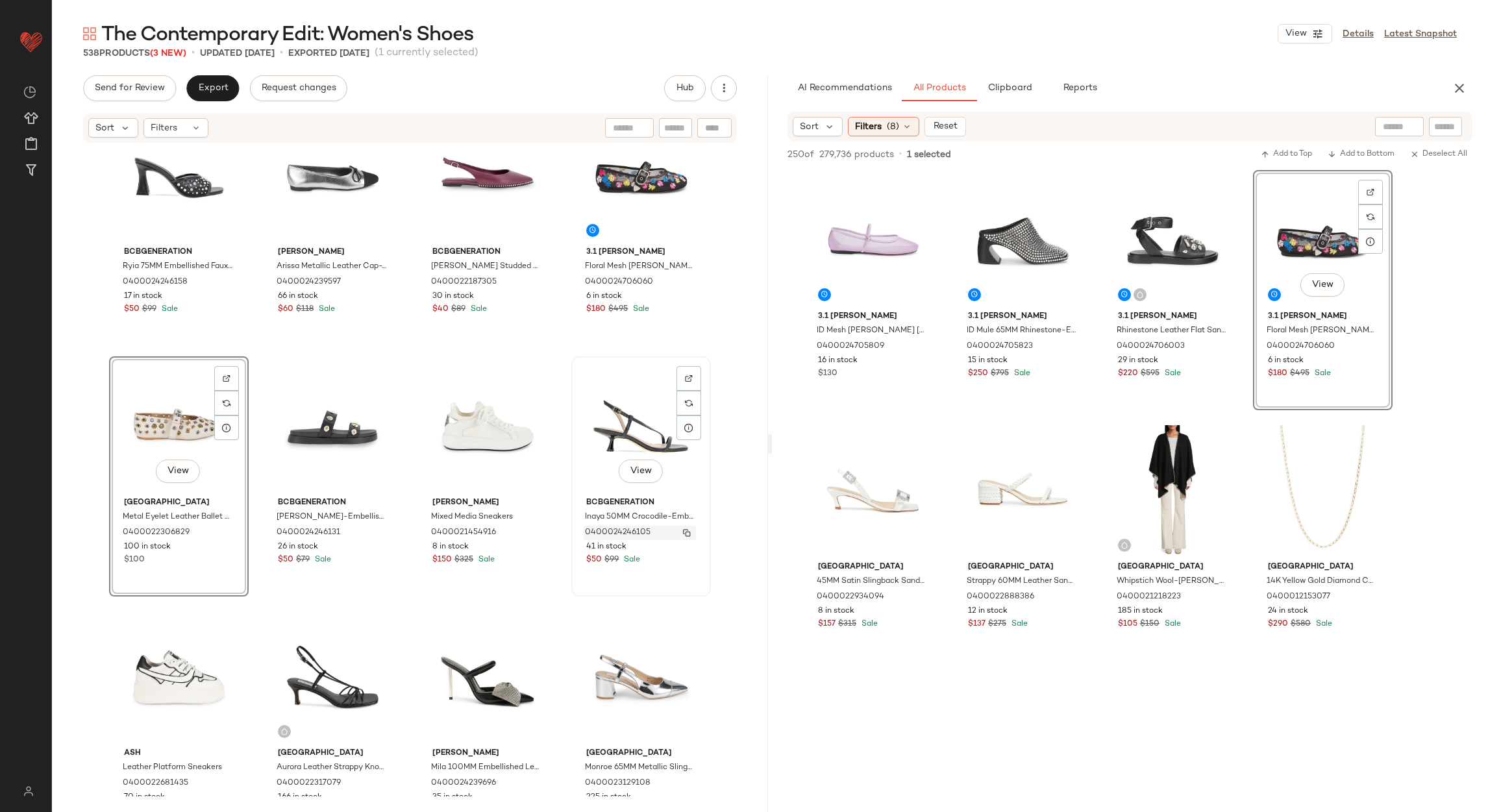
scroll to position [400, 0]
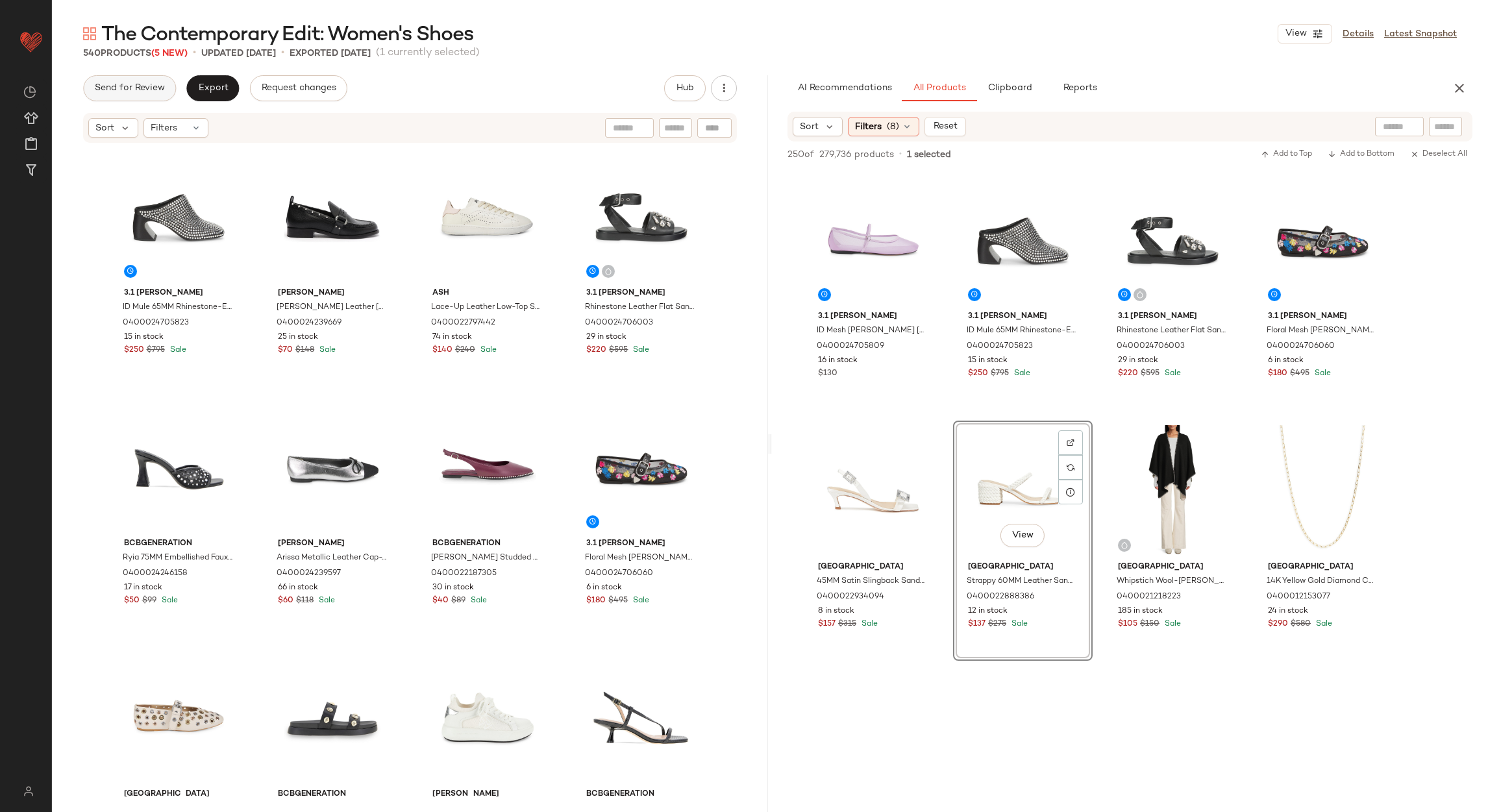
click at [153, 90] on span "Send for Review" at bounding box center [130, 88] width 71 height 10
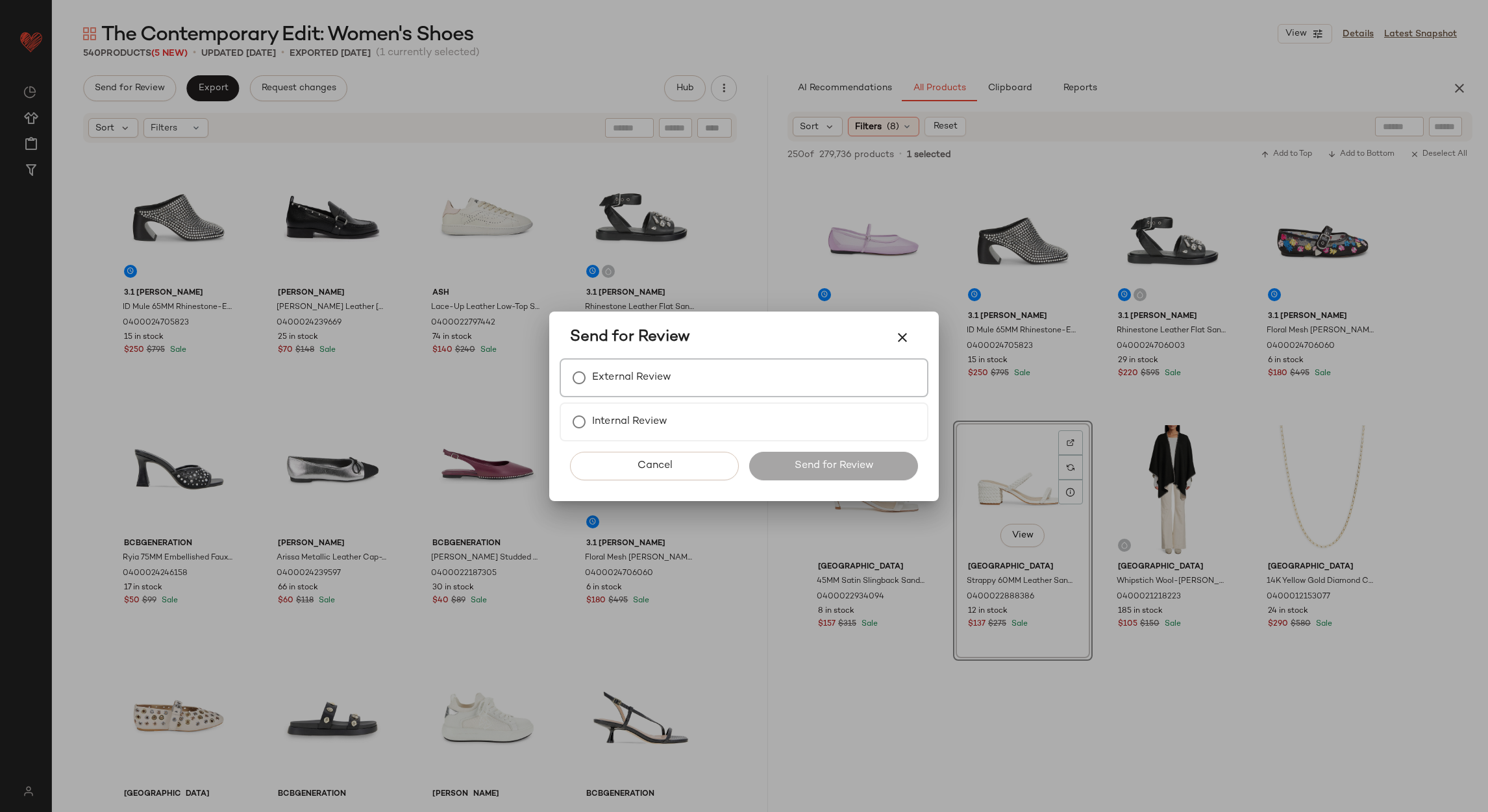
click at [603, 394] on div "External Review" at bounding box center [744, 378] width 369 height 39
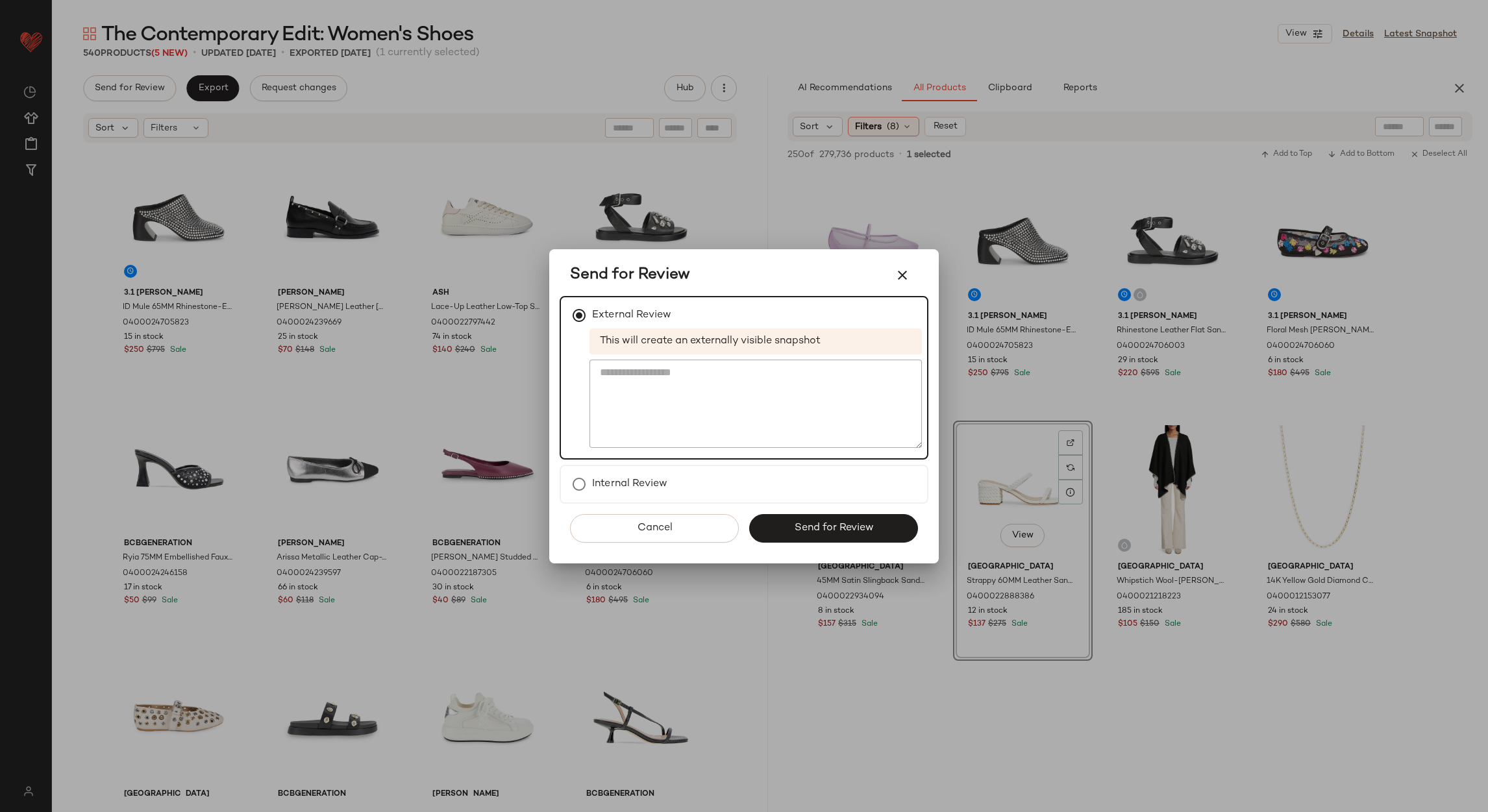
click at [847, 531] on span "Send for Review" at bounding box center [834, 528] width 80 height 13
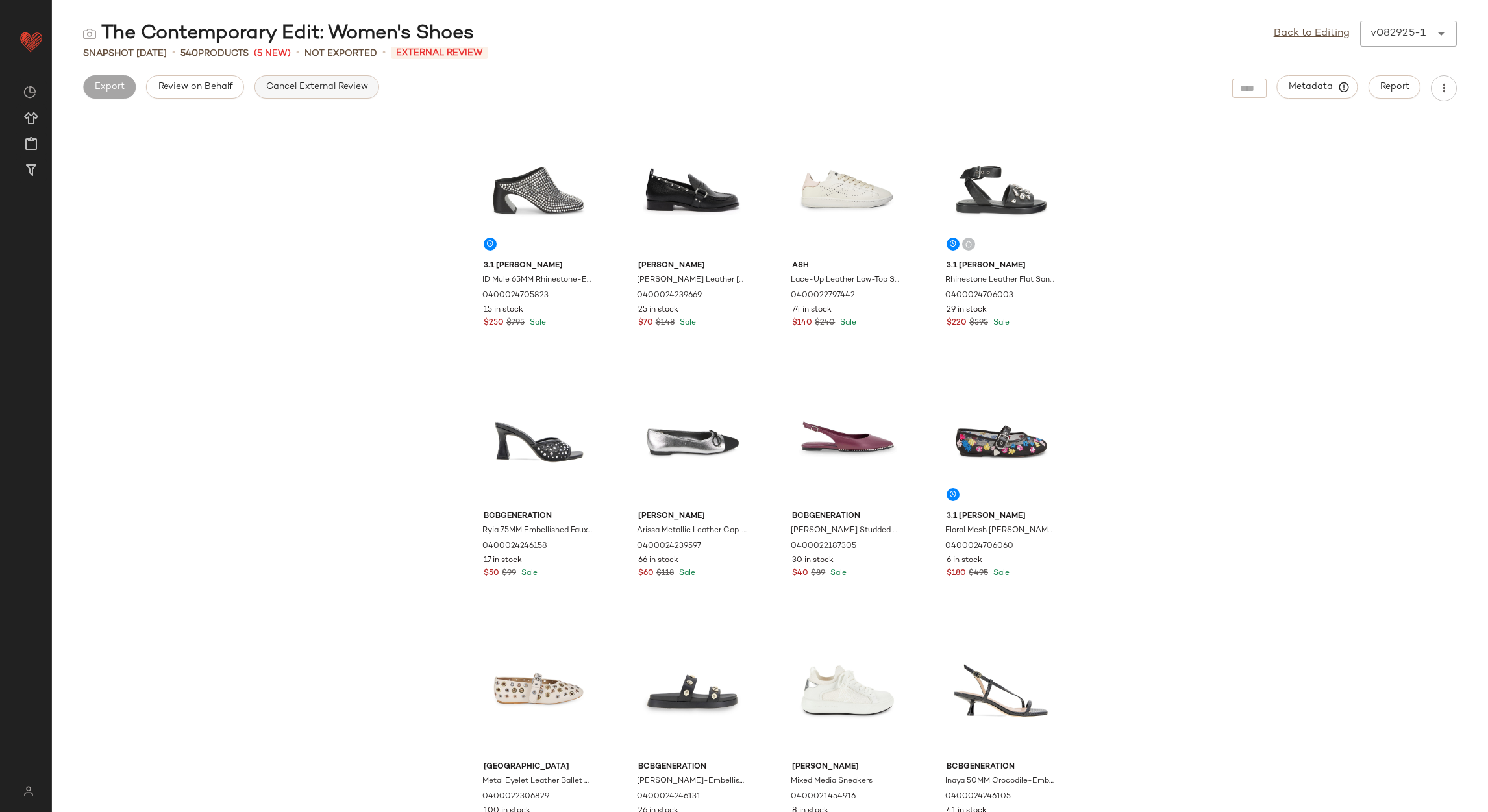
click at [359, 91] on span "Cancel External Review" at bounding box center [317, 87] width 102 height 10
click at [1297, 36] on link "Back to Editing" at bounding box center [1311, 33] width 76 height 16
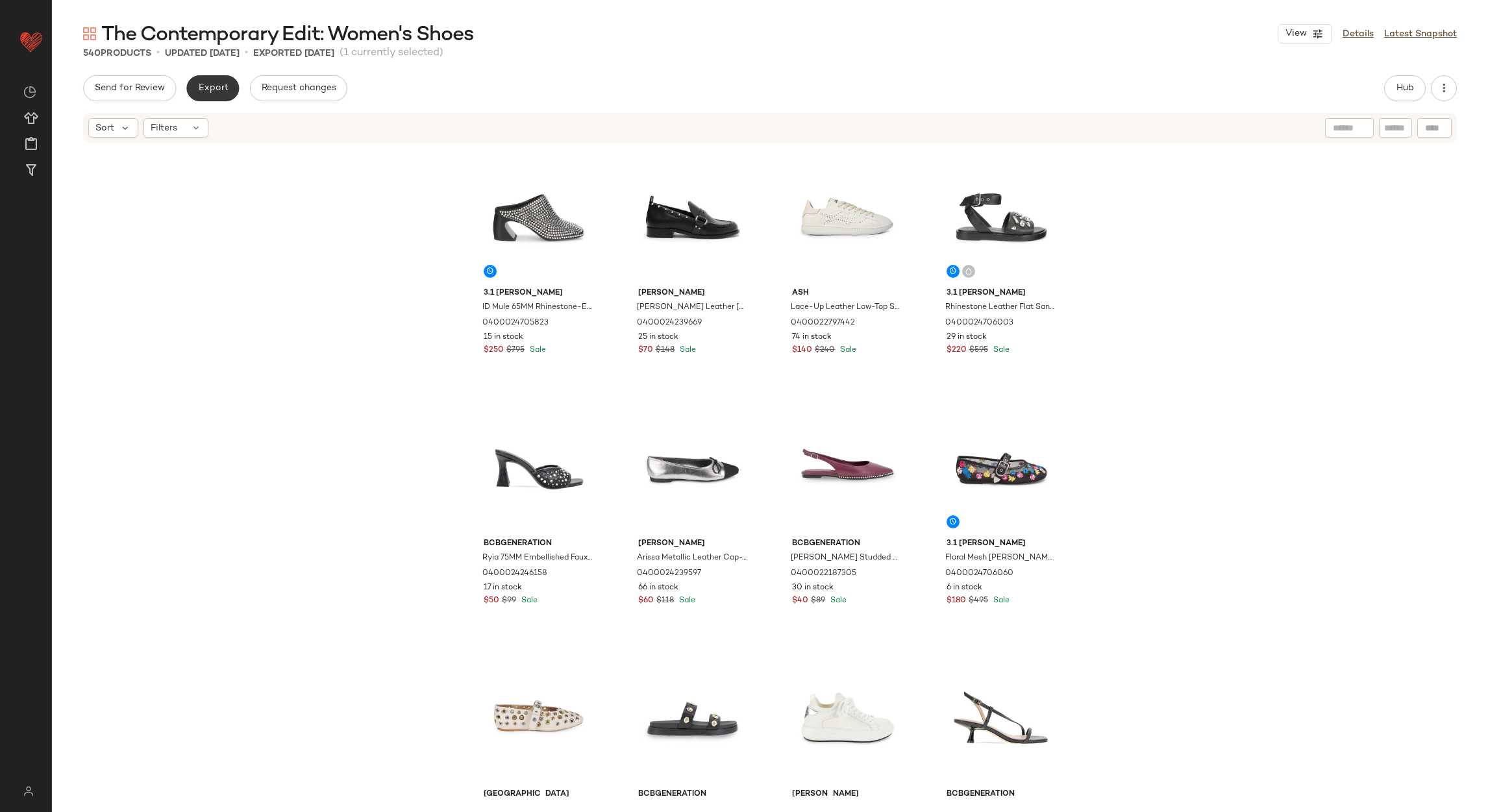
click at [203, 85] on span "Export" at bounding box center [212, 88] width 30 height 10
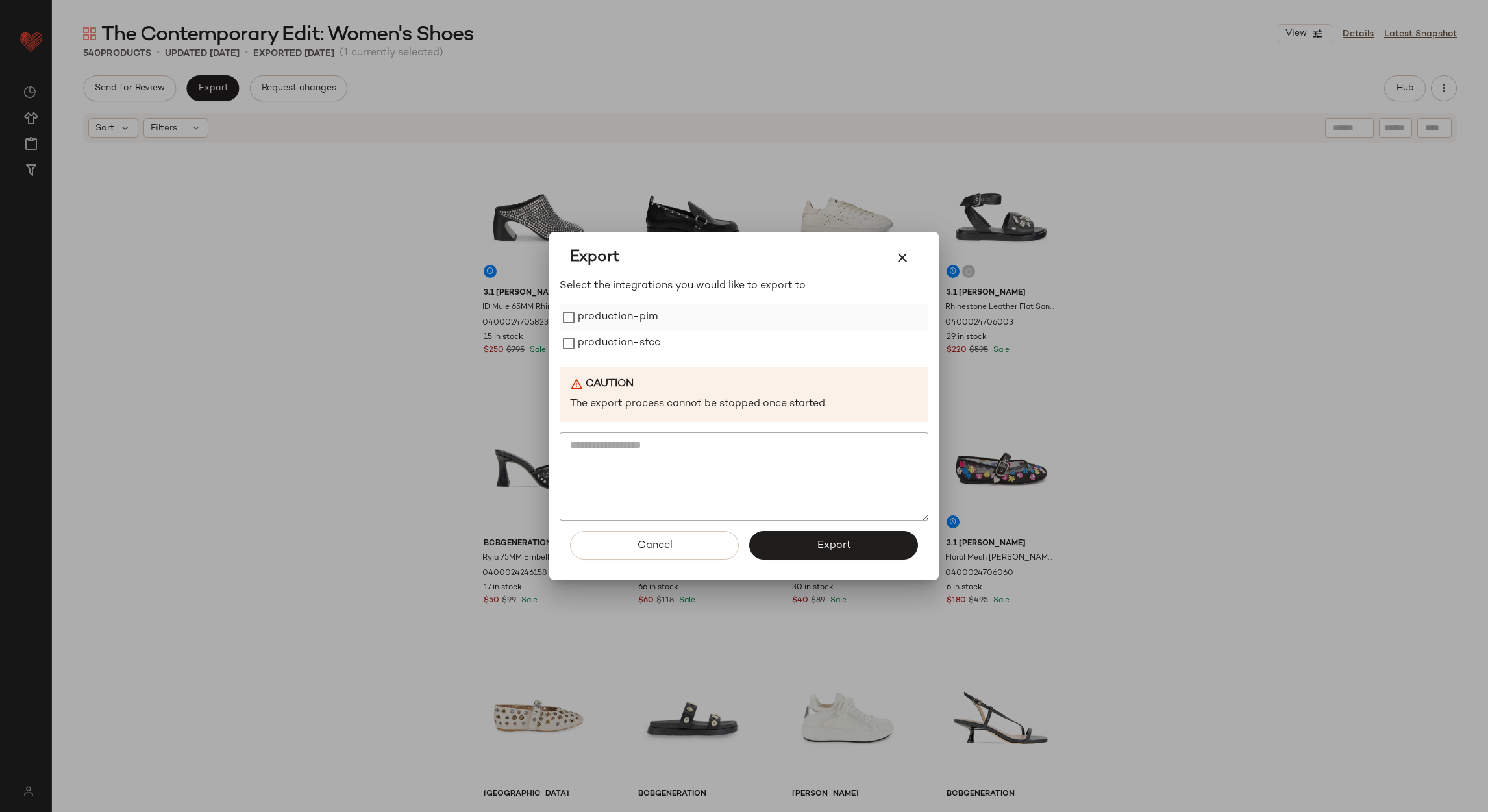
click at [598, 320] on label "production-pim" at bounding box center [618, 318] width 80 height 26
click at [589, 346] on label "production-sfcc" at bounding box center [619, 343] width 82 height 26
click at [817, 553] on button "Export" at bounding box center [833, 545] width 169 height 28
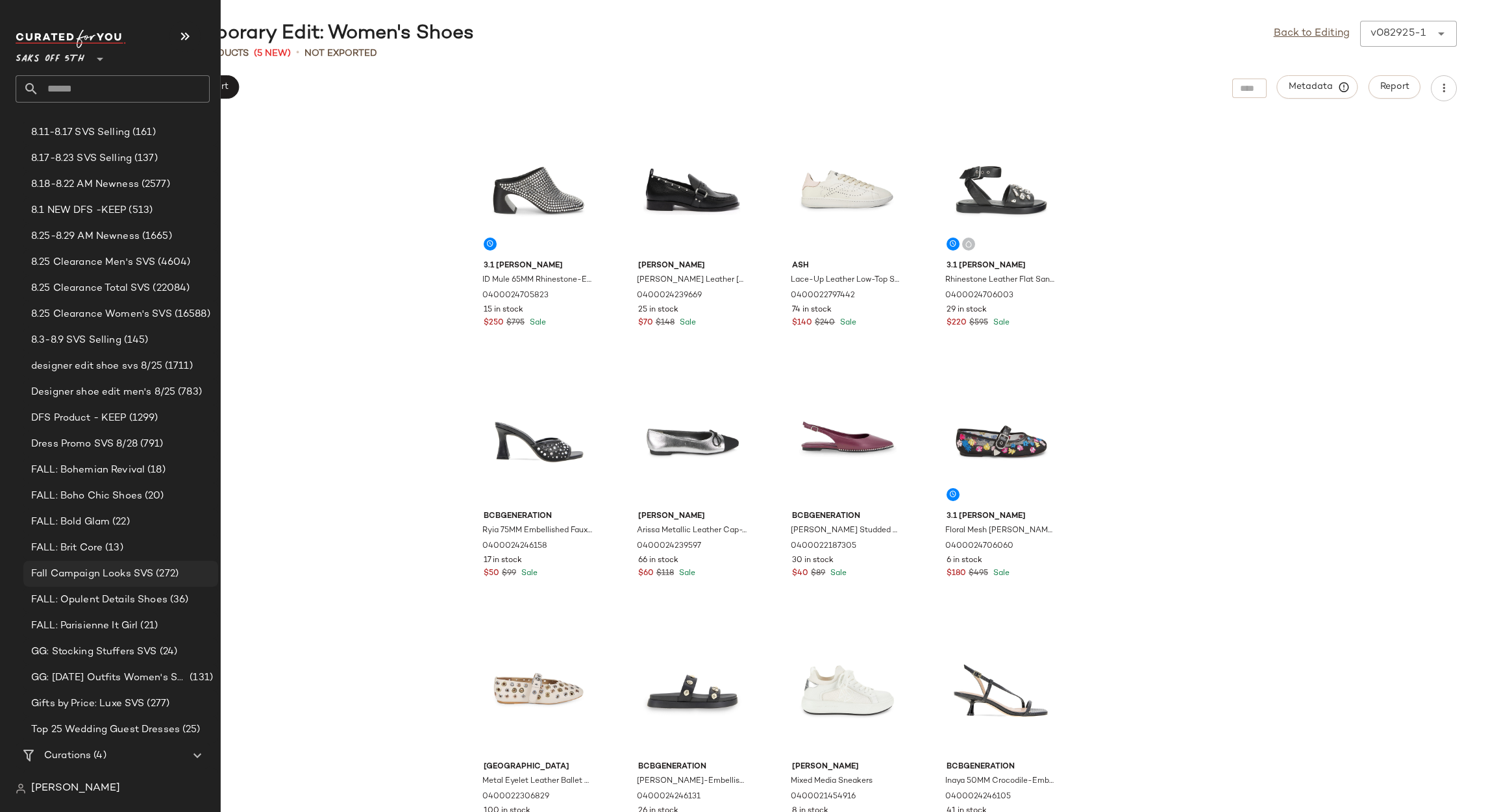
scroll to position [203, 0]
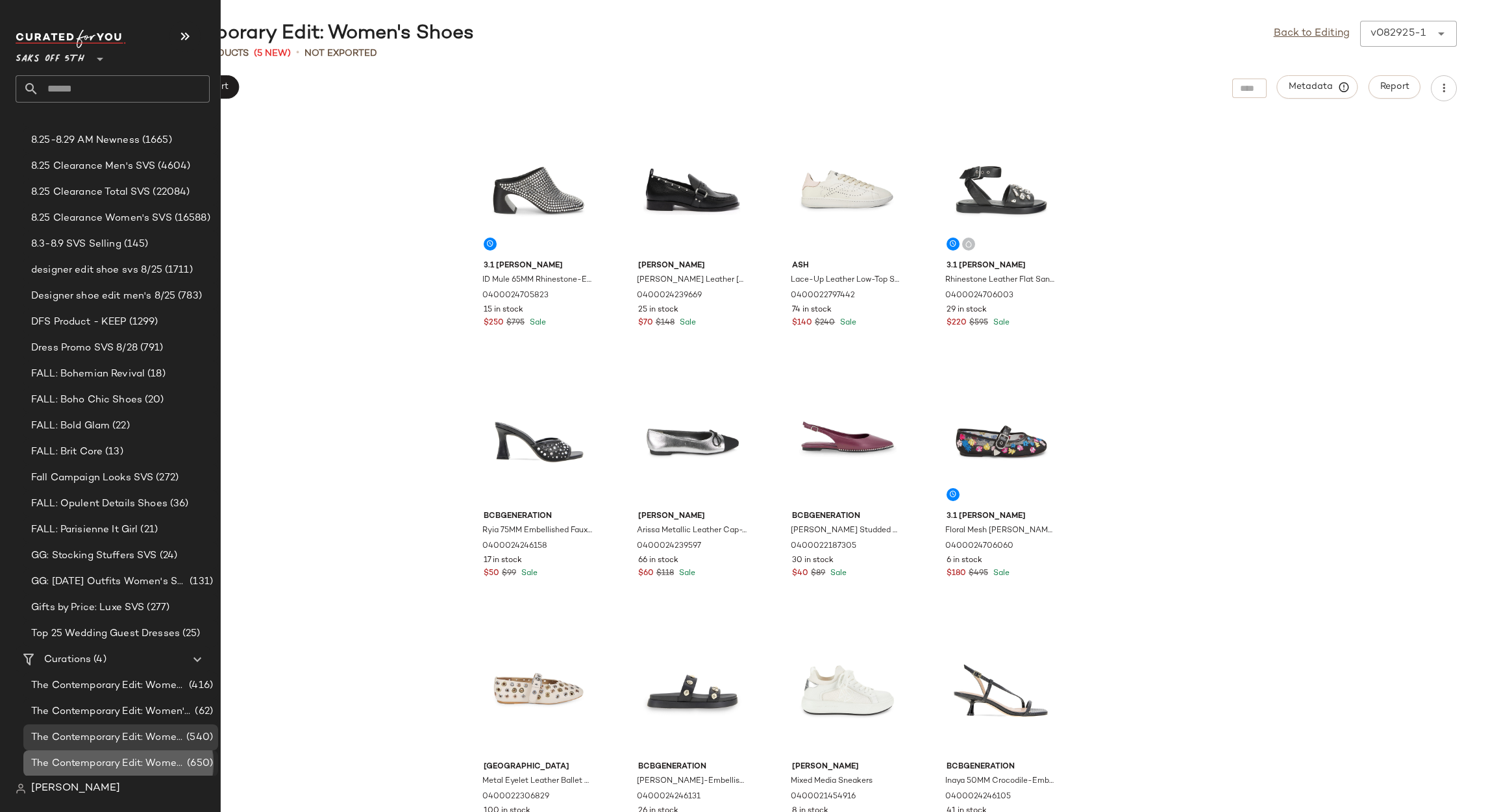
click at [107, 760] on span "The Contemporary Edit: Women's Shop All" at bounding box center [108, 764] width 153 height 15
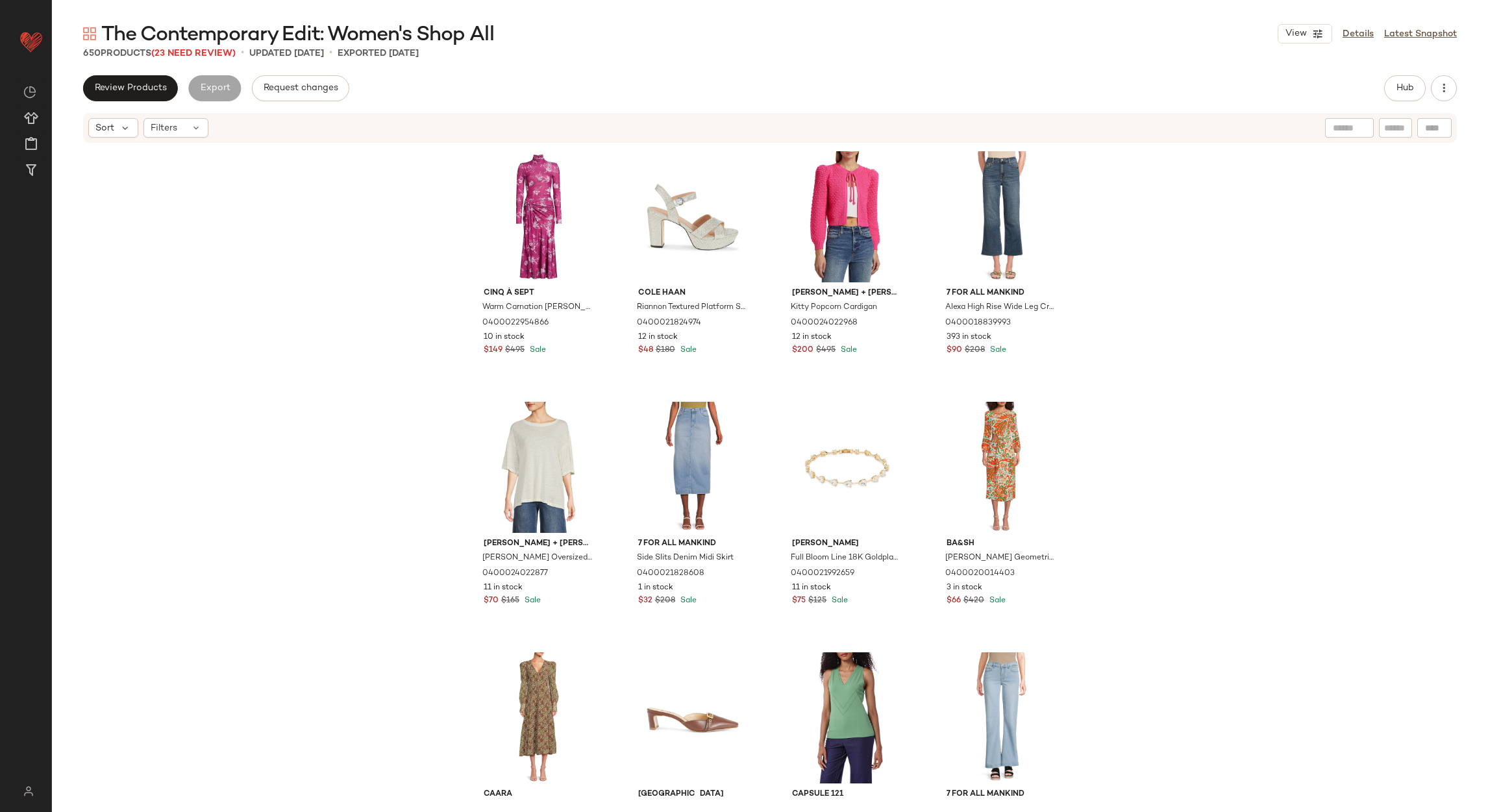
click at [176, 111] on div "Sort Filters" at bounding box center [770, 128] width 1436 height 33
click at [191, 130] on icon at bounding box center [195, 127] width 10 height 10
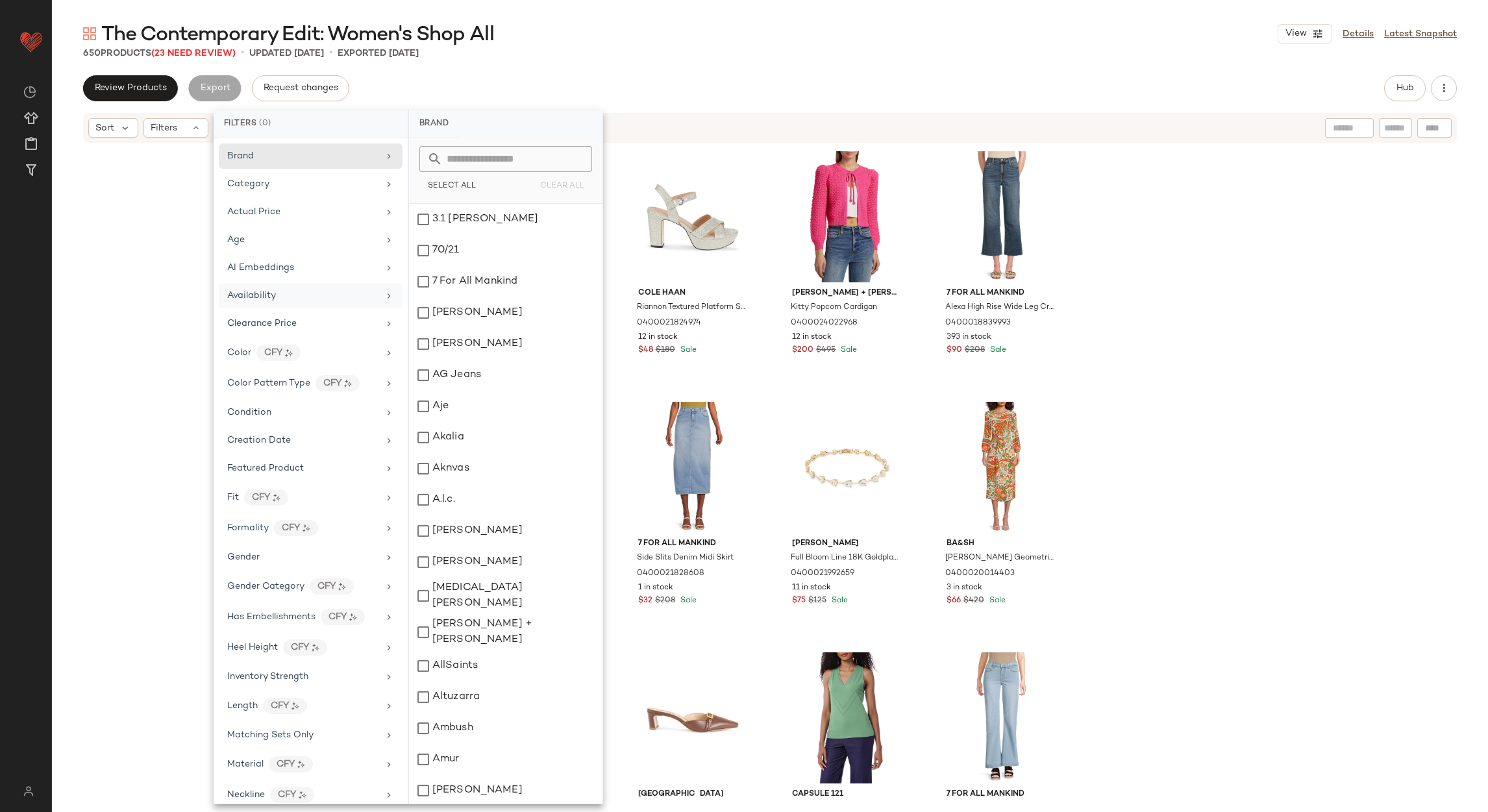
click at [346, 311] on div "Availability" at bounding box center [310, 324] width 183 height 26
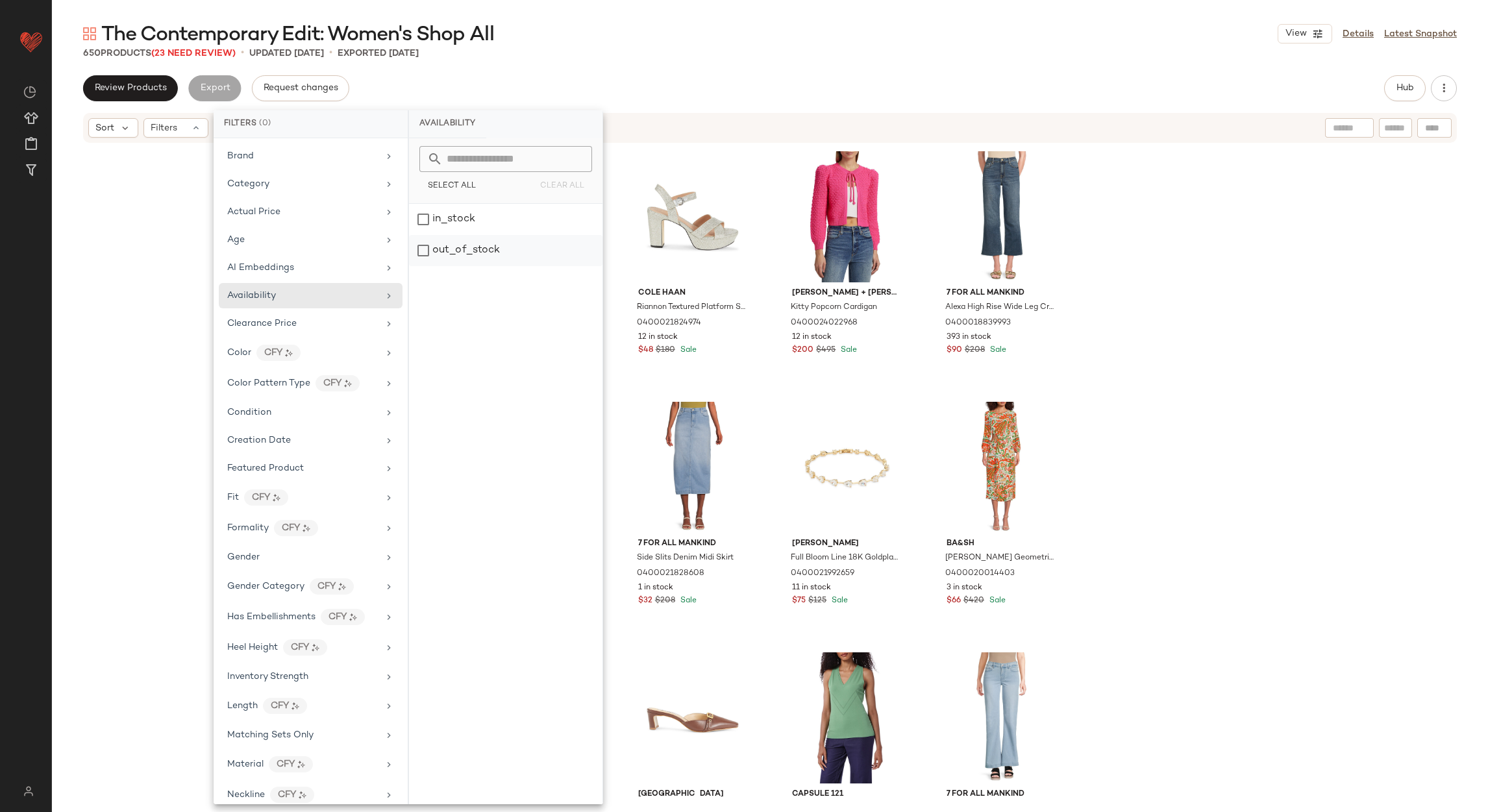
click at [462, 254] on div "out_of_stock" at bounding box center [505, 251] width 193 height 31
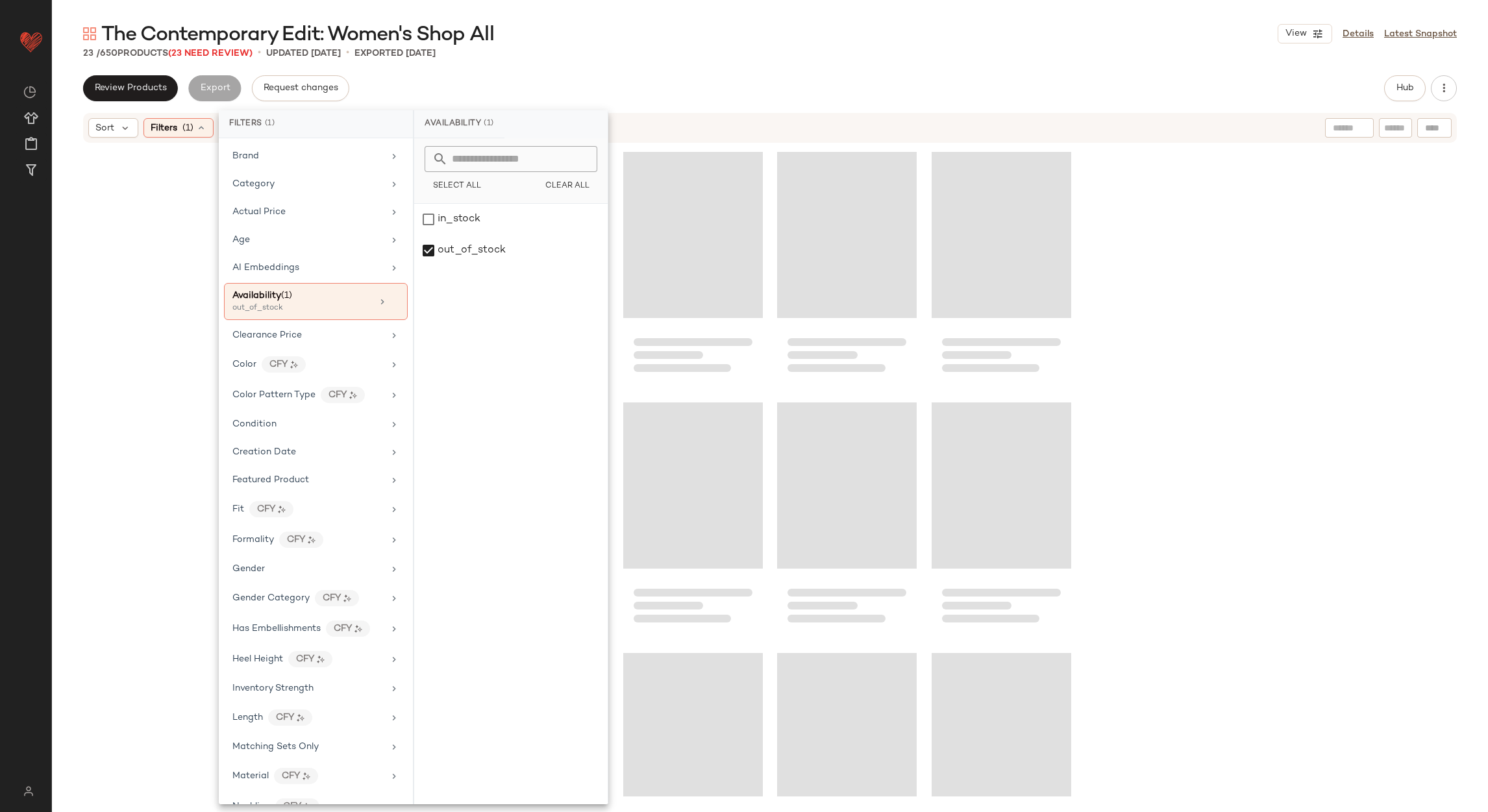
click at [610, 42] on div "The Contemporary Edit: Women's Shop All View Details Latest Snapshot" at bounding box center [770, 34] width 1436 height 26
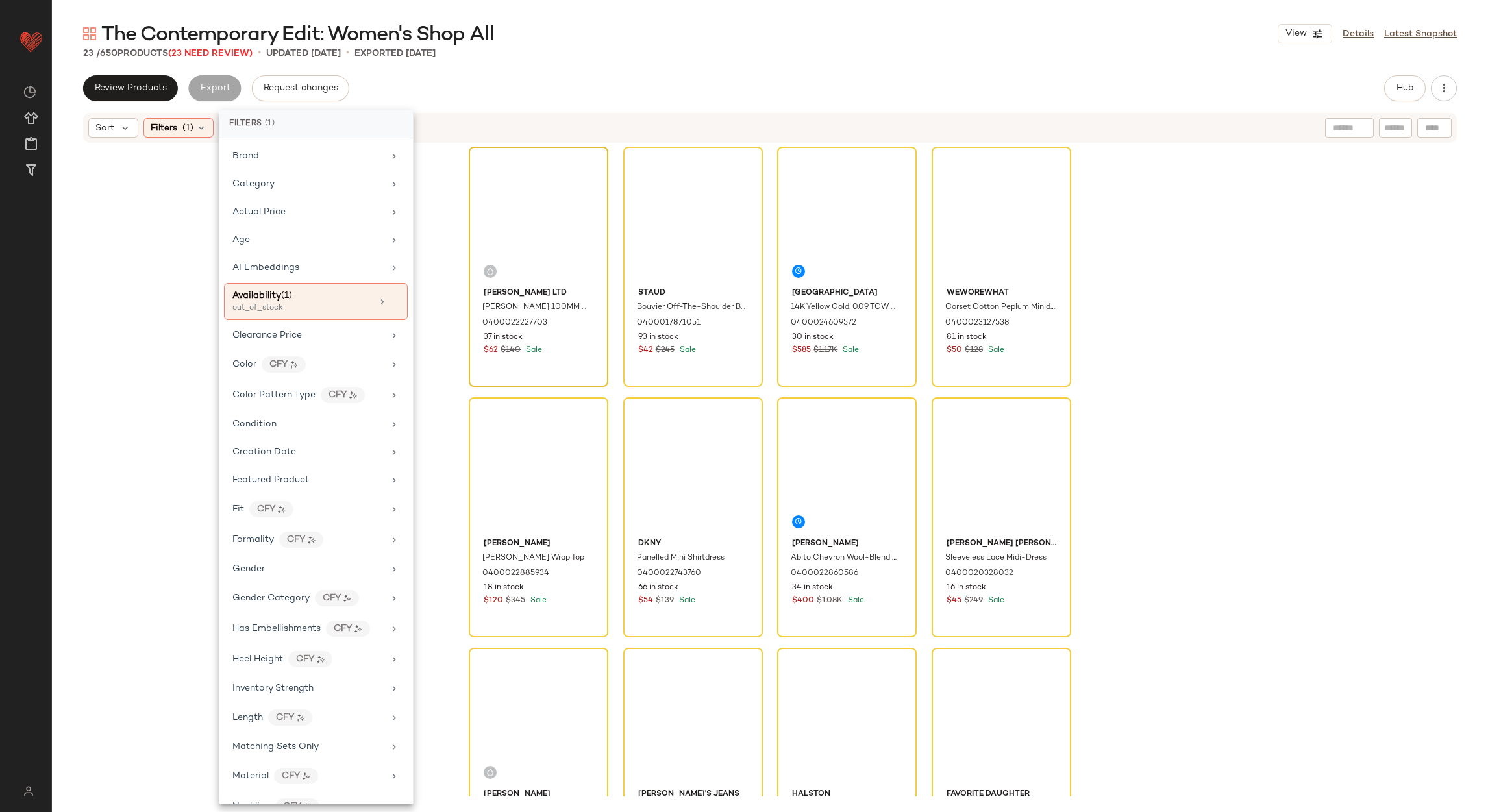
click at [512, 198] on div at bounding box center [538, 217] width 130 height 131
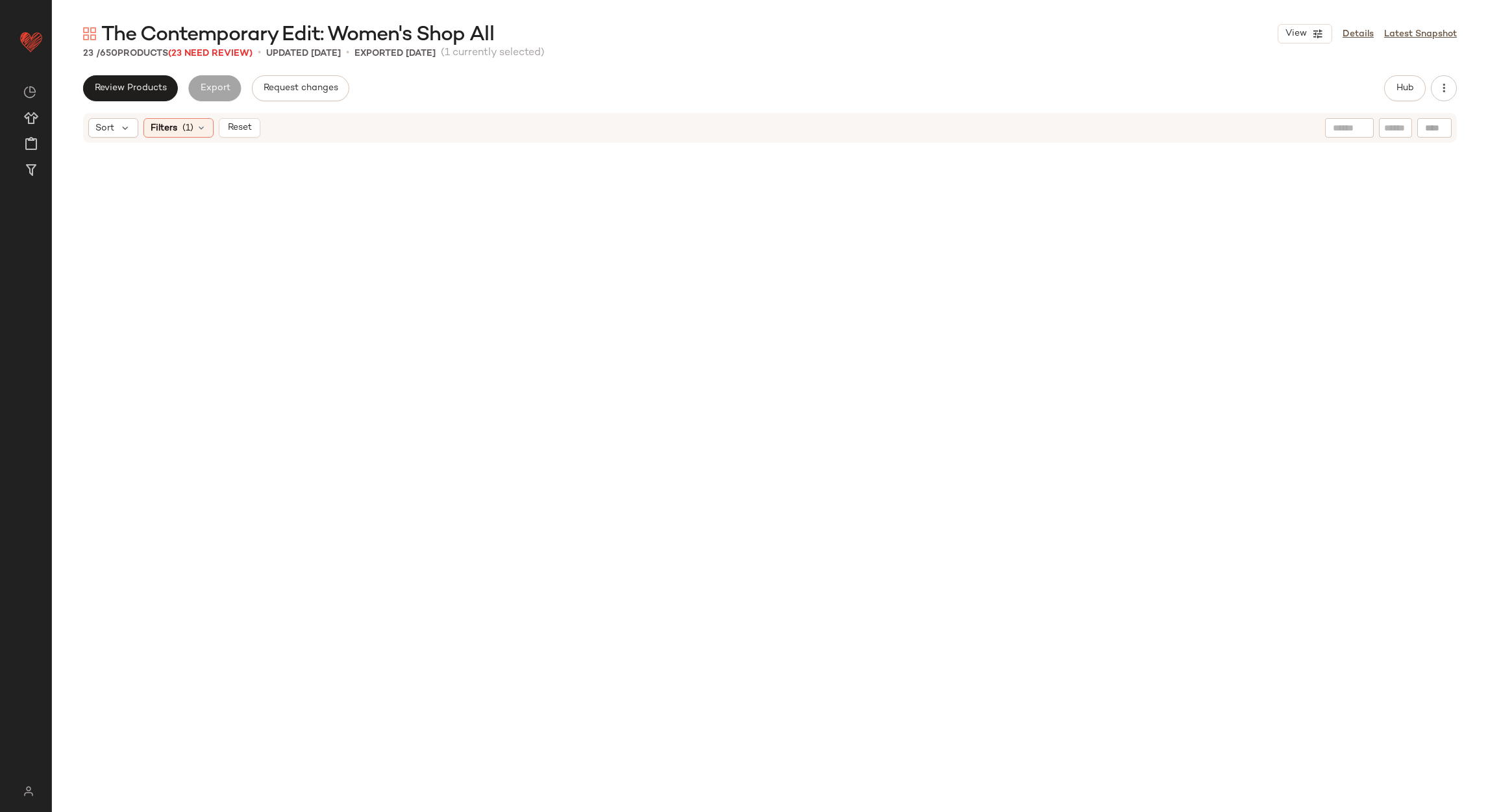
scroll to position [852, 0]
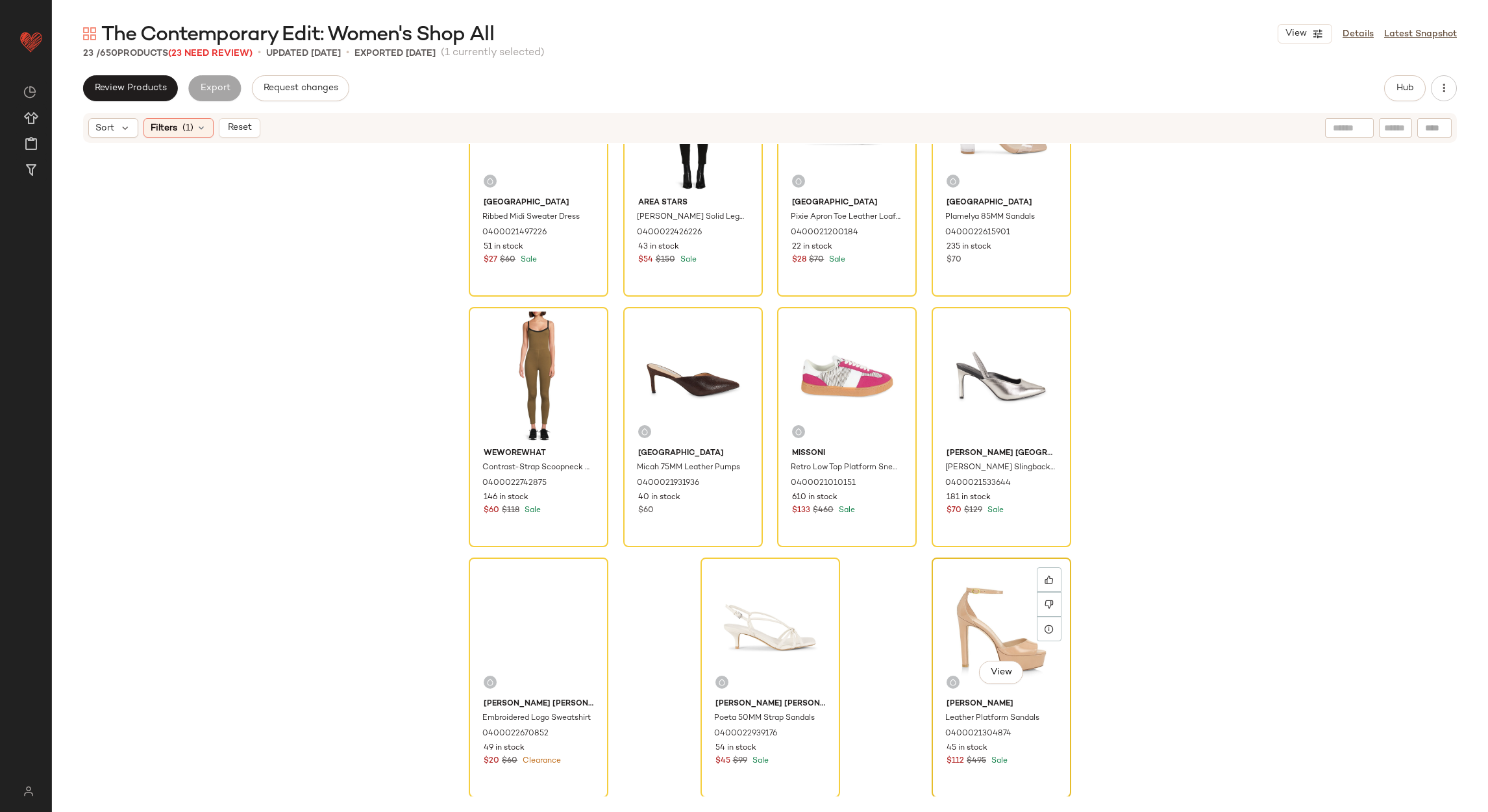
click at [1009, 607] on div "View" at bounding box center [1001, 628] width 130 height 131
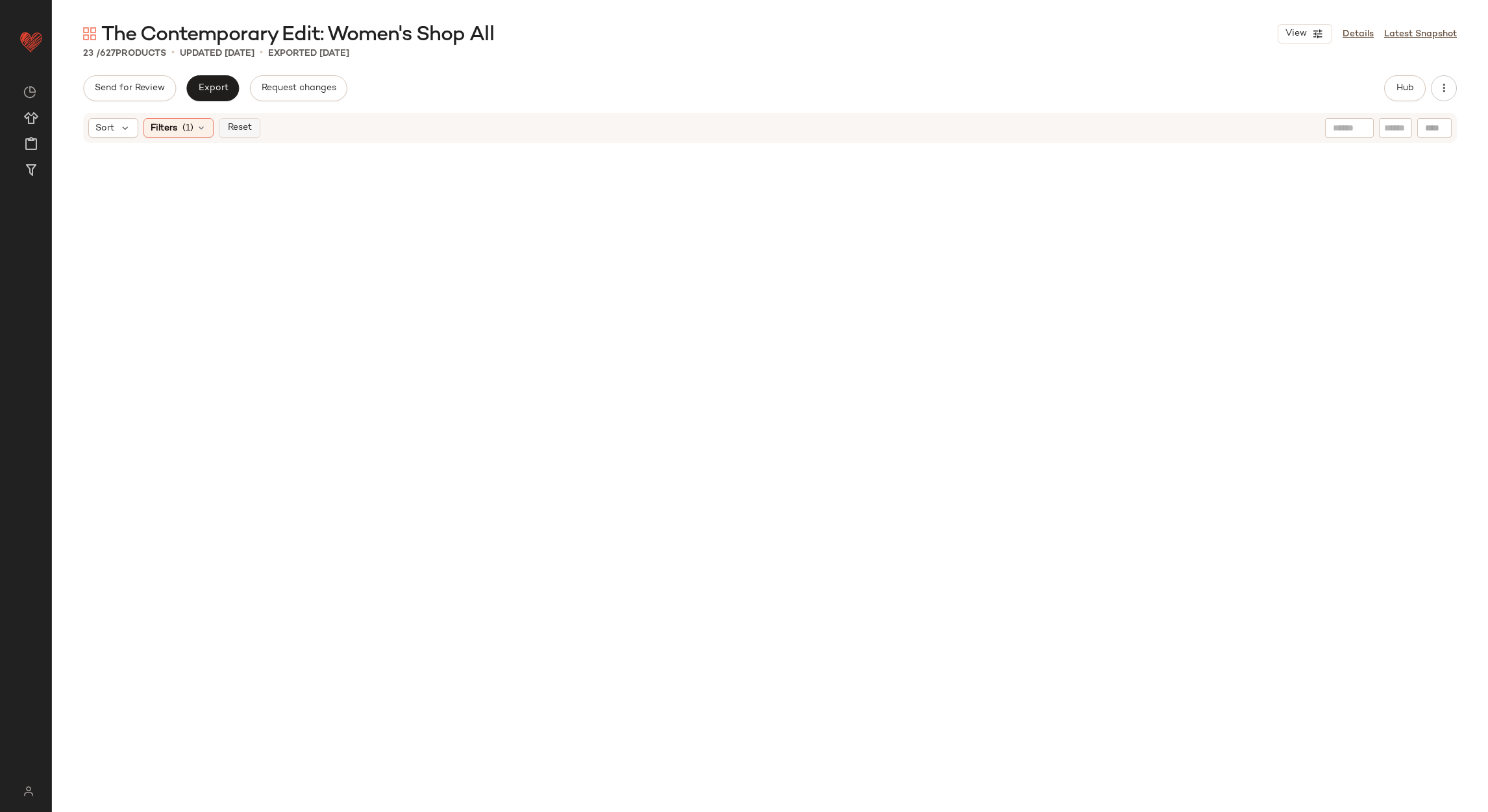
click at [237, 135] on button "Reset" at bounding box center [240, 128] width 42 height 19
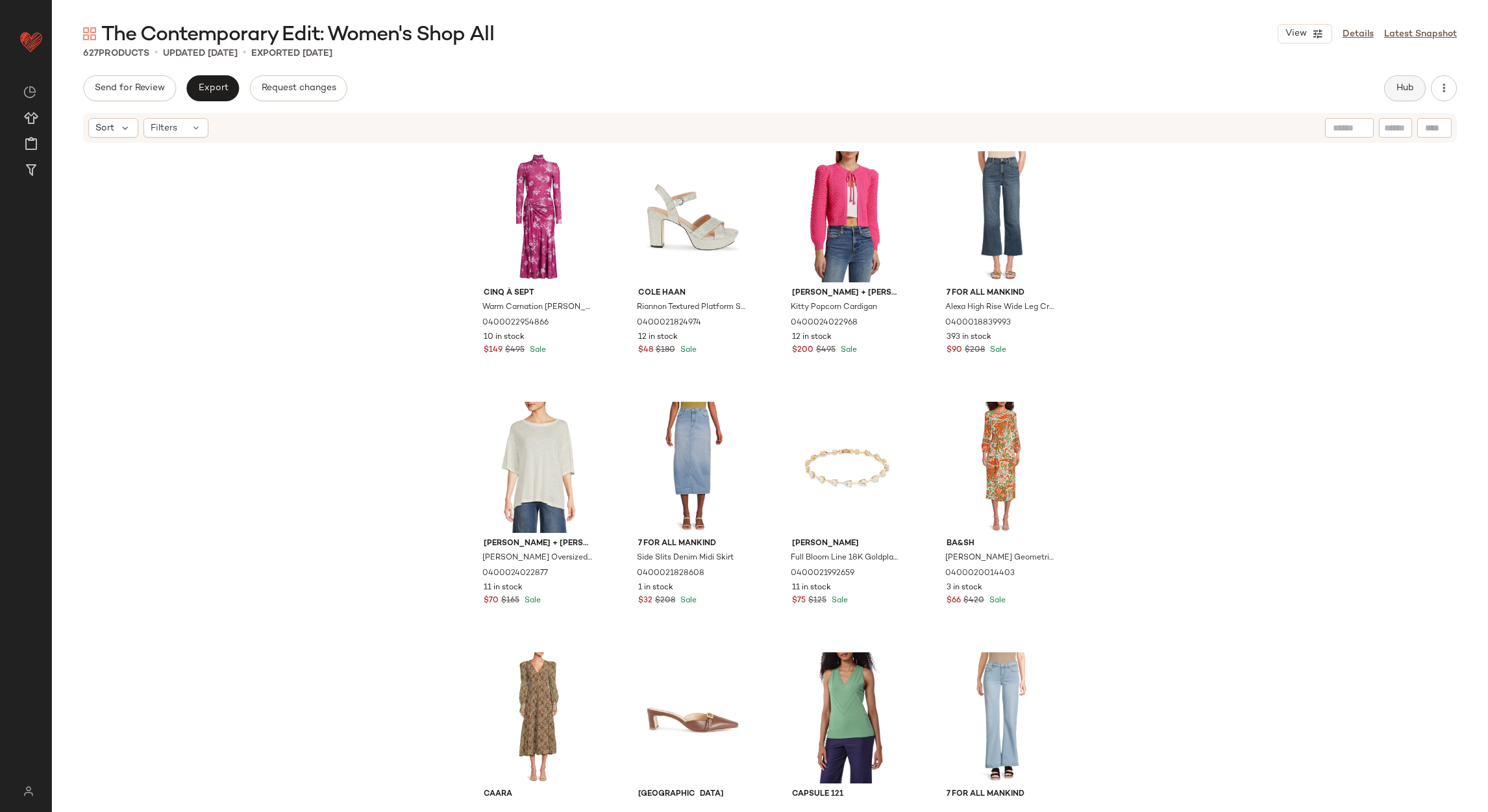
click at [1389, 92] on button "Hub" at bounding box center [1405, 88] width 42 height 26
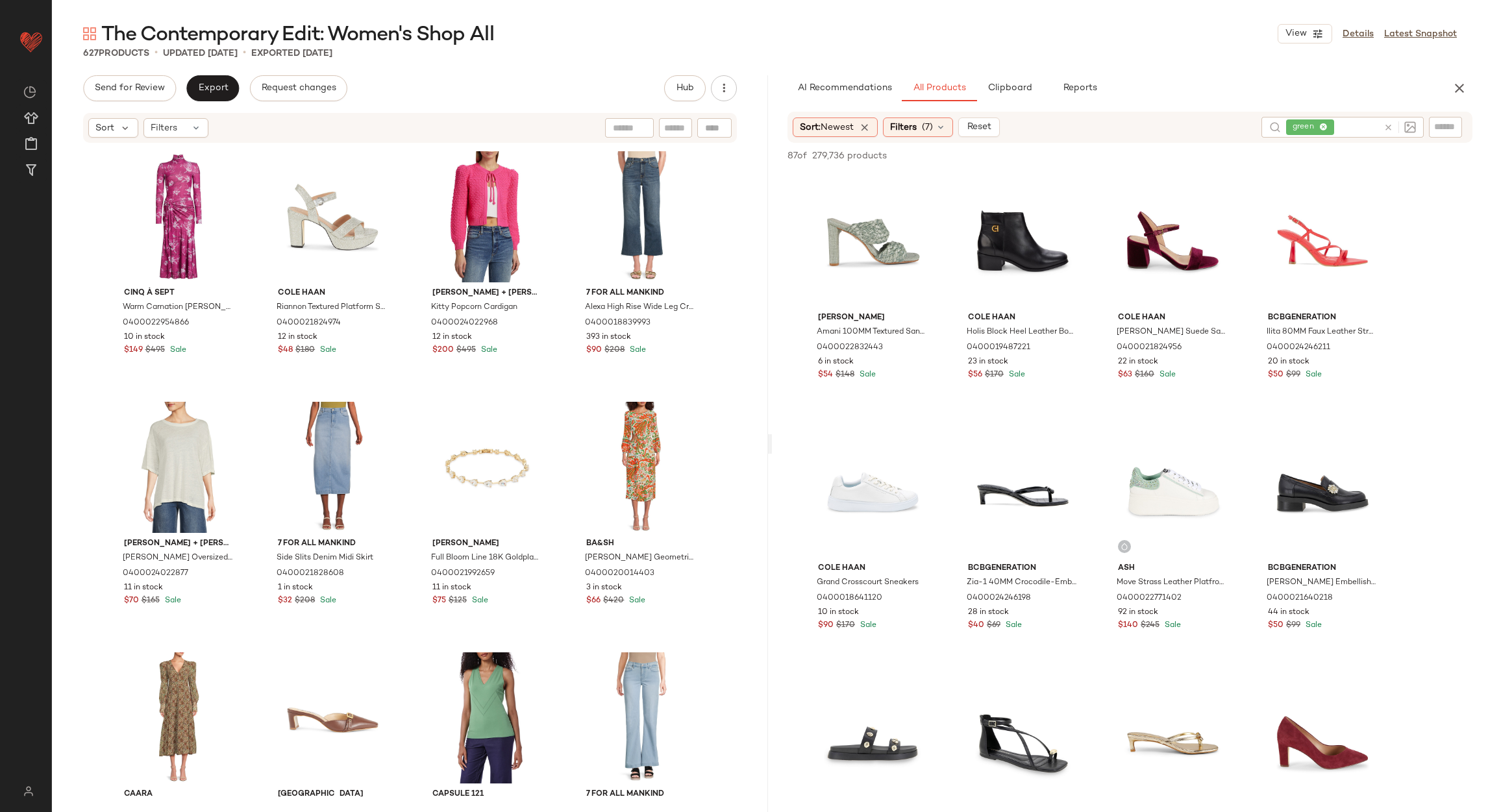
click at [1386, 125] on icon at bounding box center [1388, 127] width 10 height 10
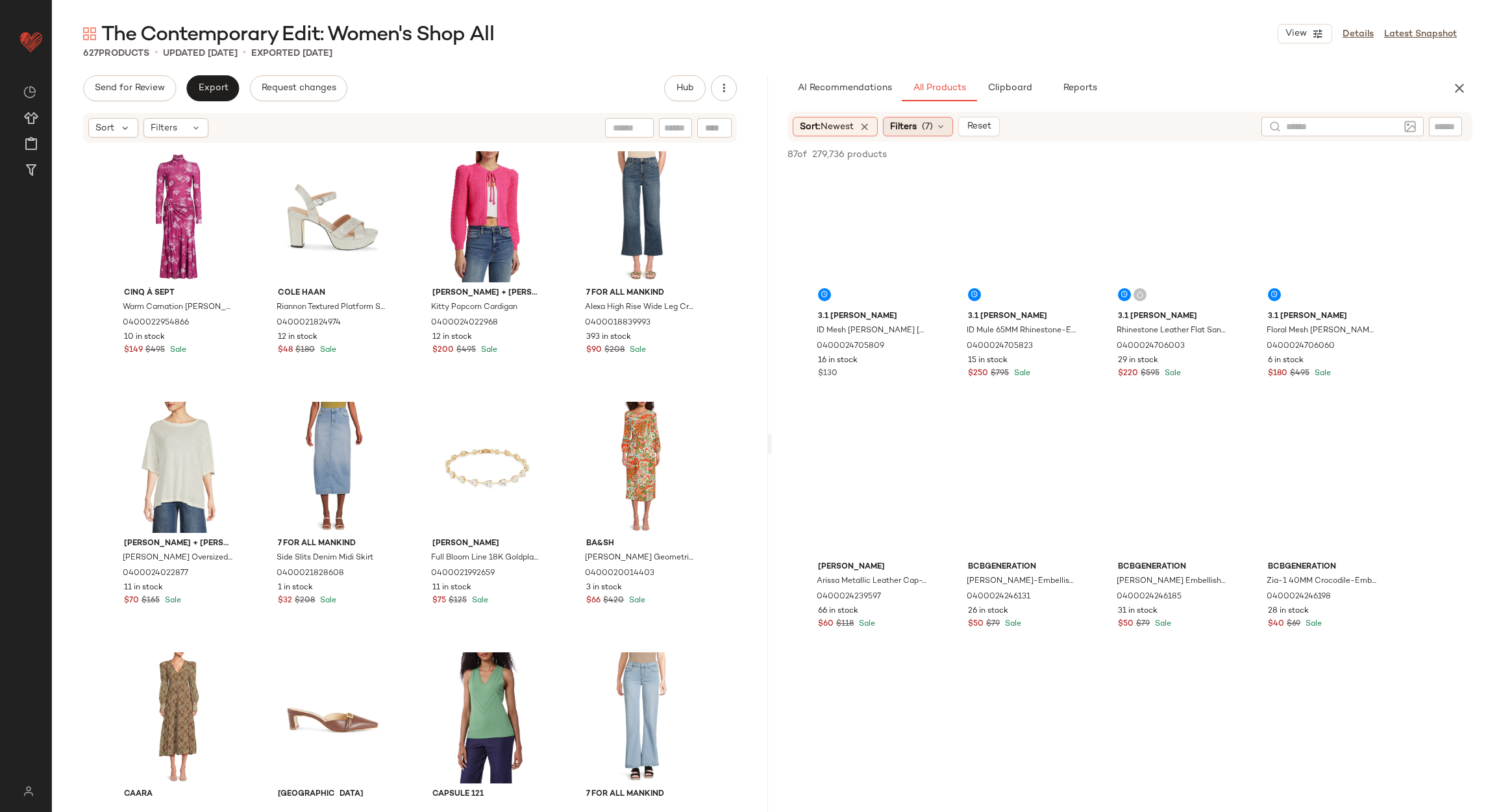
click at [928, 121] on span "(7)" at bounding box center [927, 127] width 11 height 14
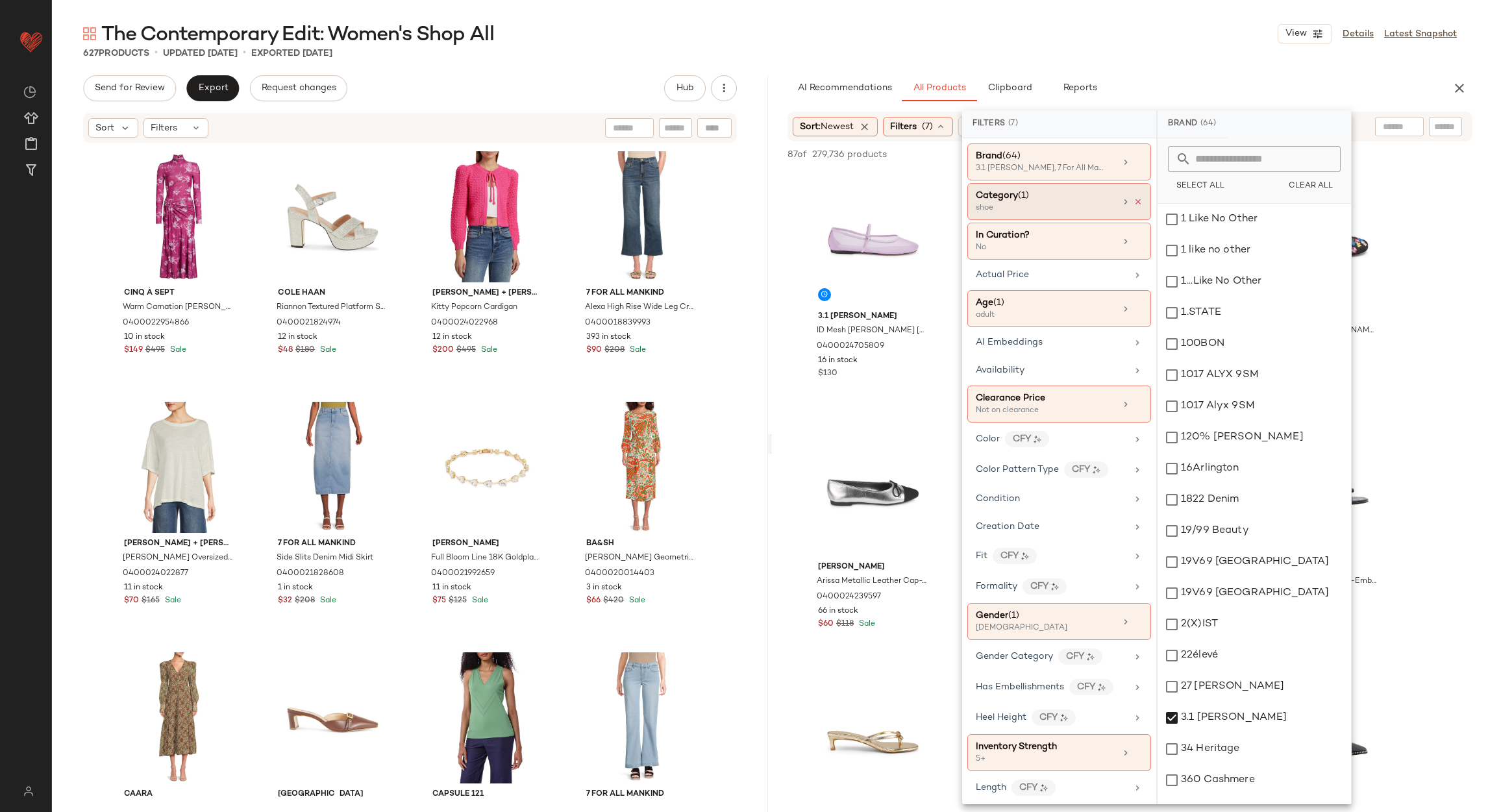
click at [1133, 203] on icon at bounding box center [1138, 202] width 9 height 9
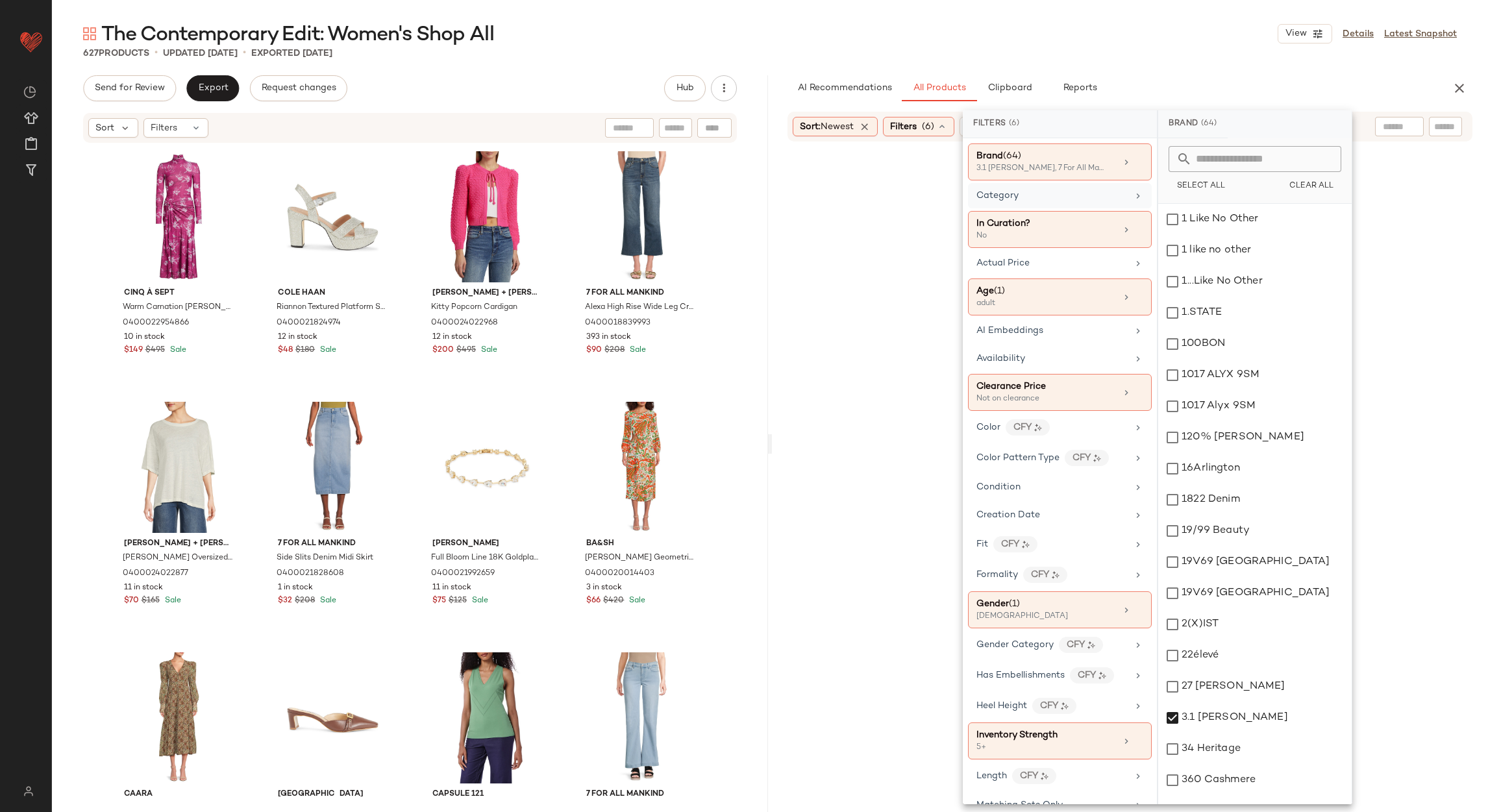
click at [1164, 47] on div "627 Products • updated Aug 29th • Exported Aug 22nd" at bounding box center [770, 53] width 1436 height 13
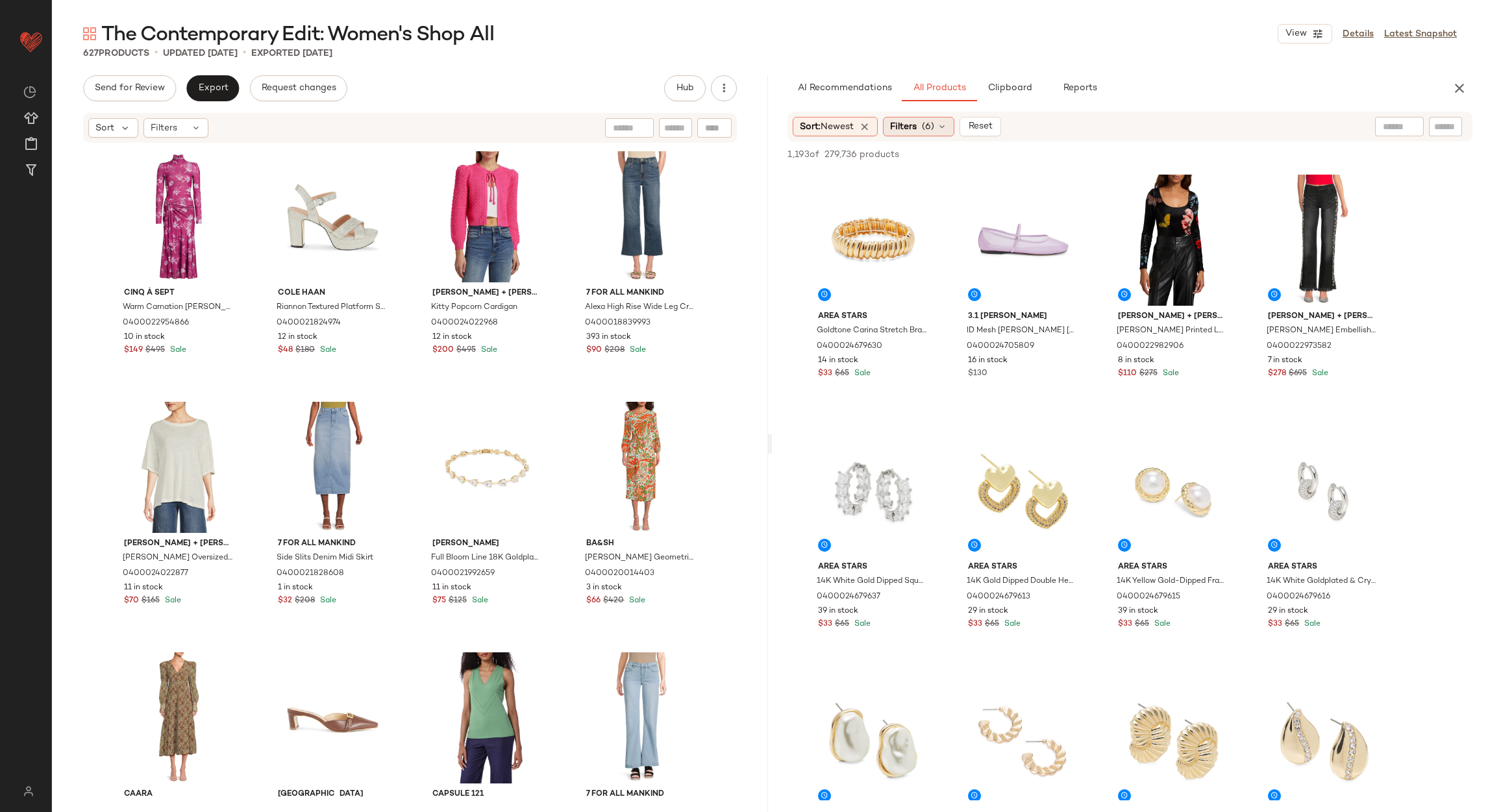
click at [914, 127] on span "Filters" at bounding box center [903, 127] width 26 height 14
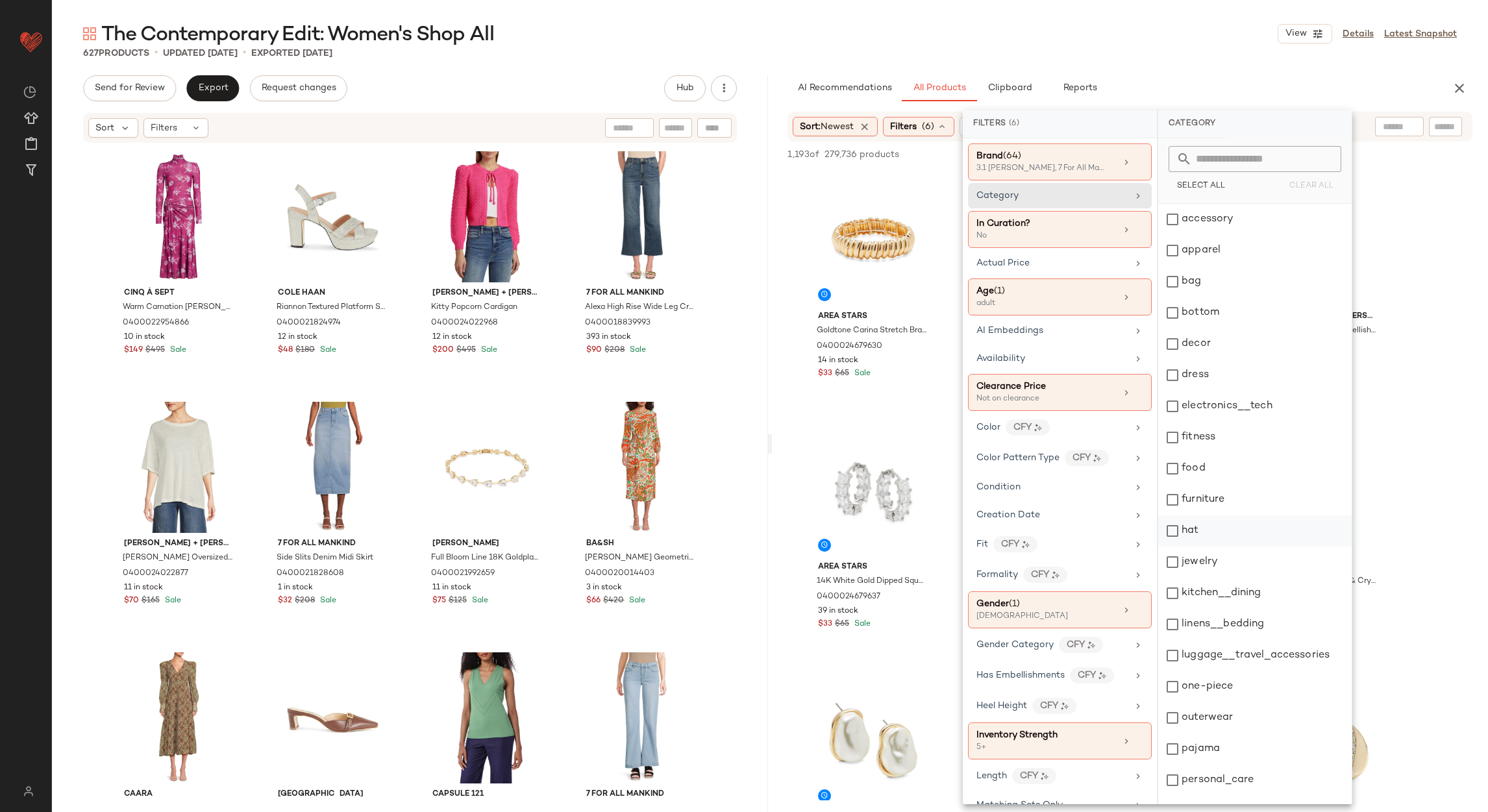
scroll to position [178, 0]
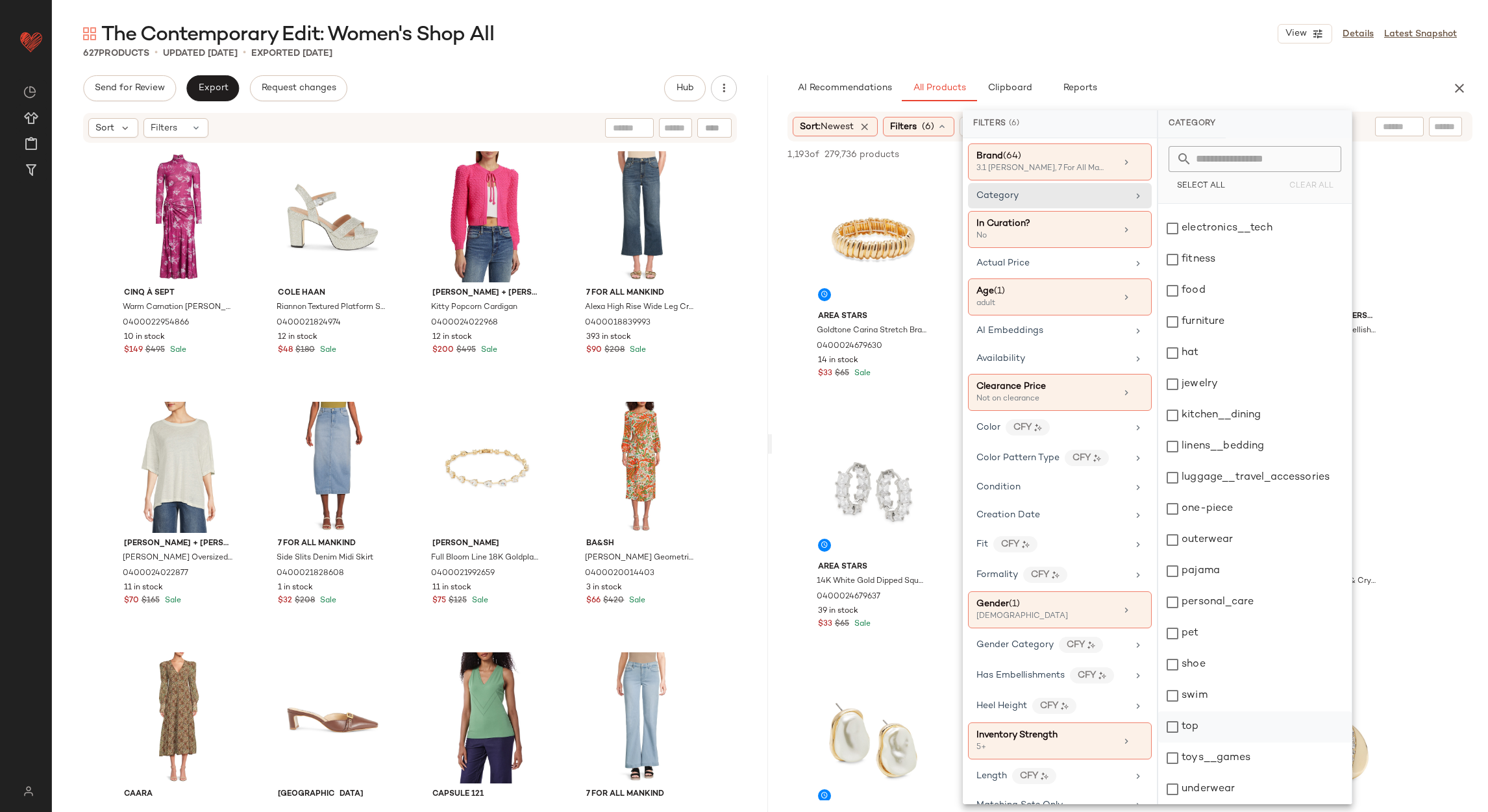
click at [1201, 724] on div "top" at bounding box center [1254, 727] width 193 height 31
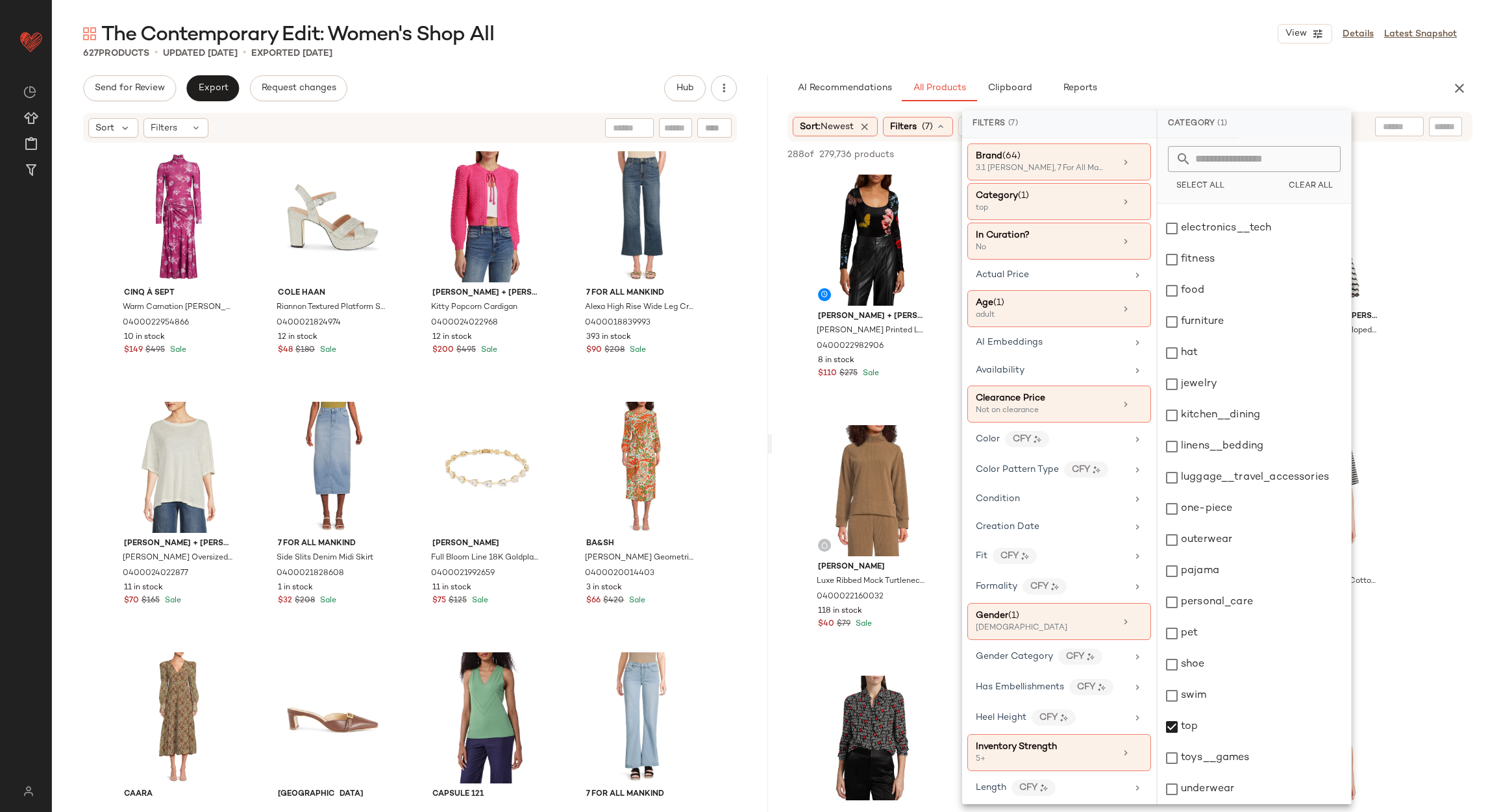
click at [1175, 68] on div "The Contemporary Edit: Women's Shop All View Details Latest Snapshot 627 Produc…" at bounding box center [770, 416] width 1436 height 791
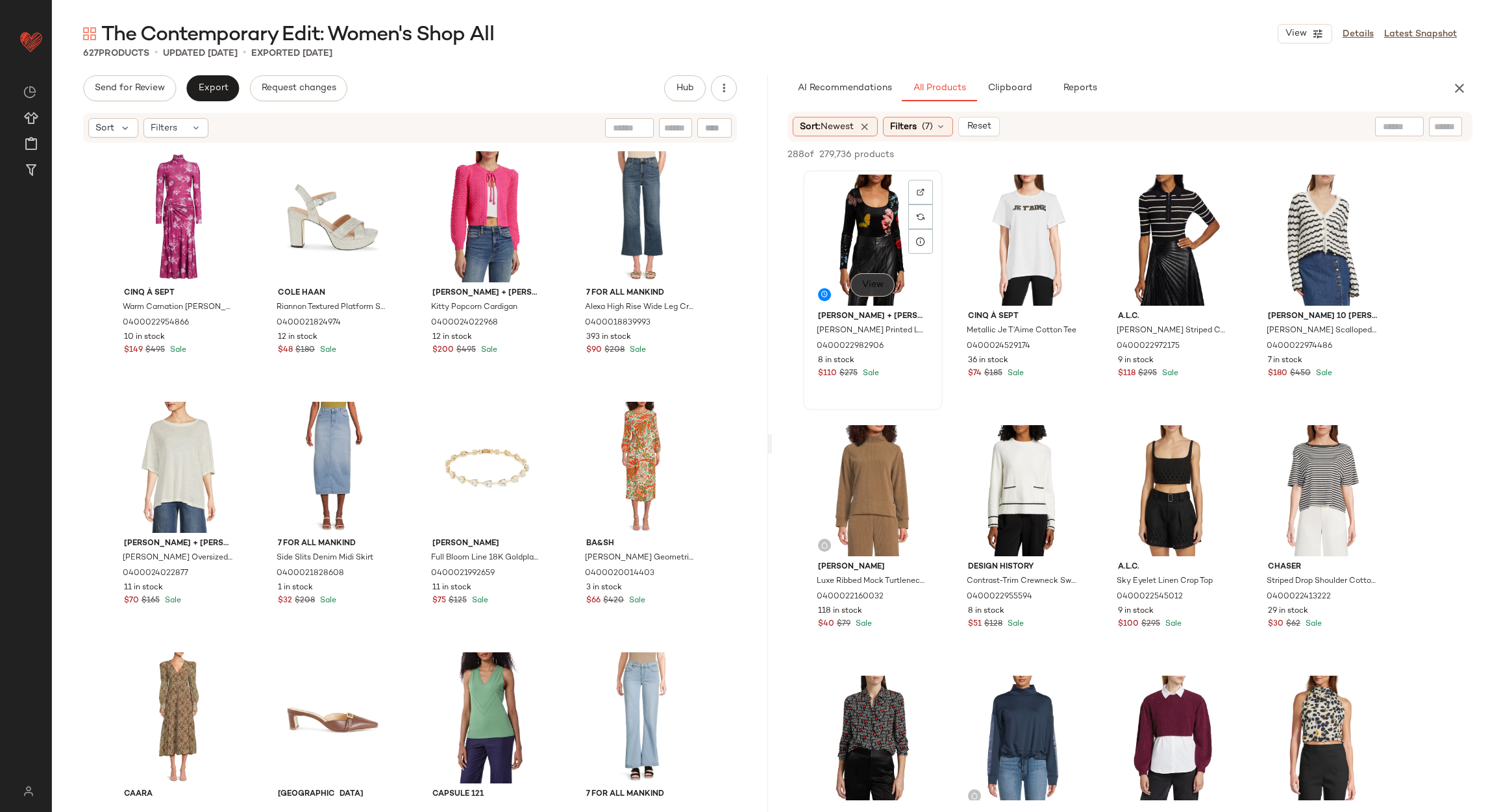
click at [868, 280] on span "View" at bounding box center [872, 285] width 22 height 10
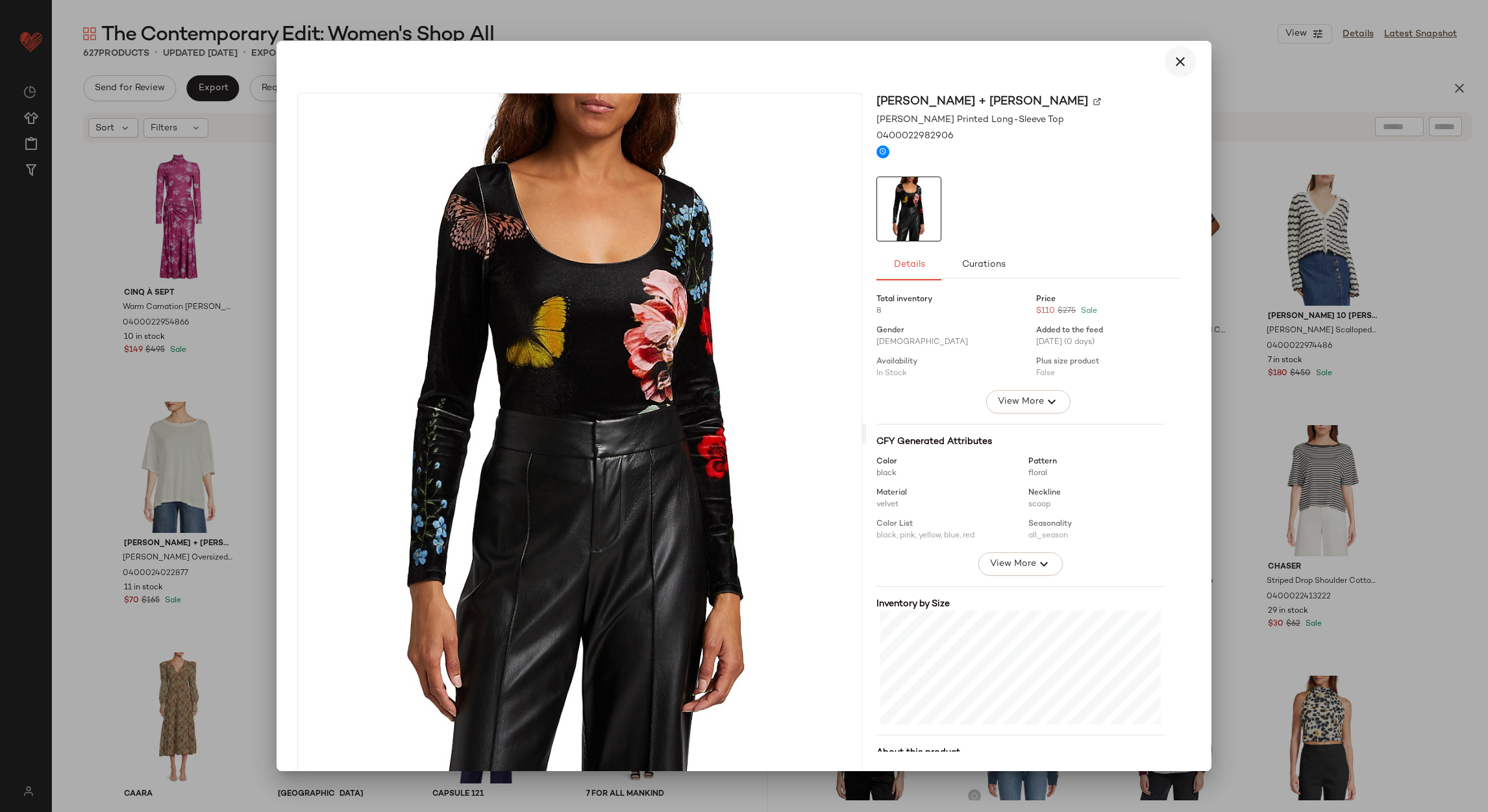
click at [1172, 59] on icon "button" at bounding box center [1180, 61] width 16 height 16
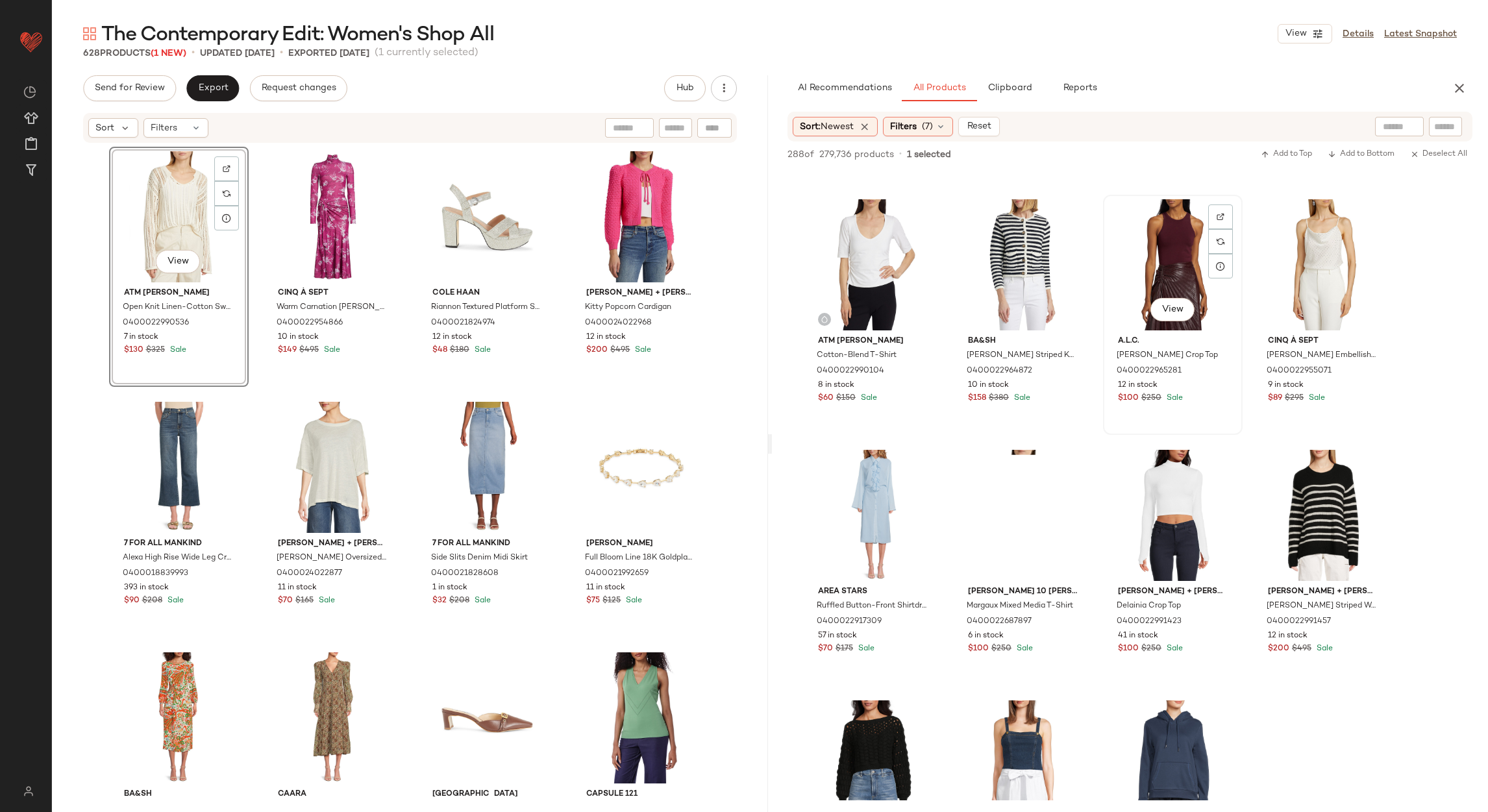
scroll to position [2337, 0]
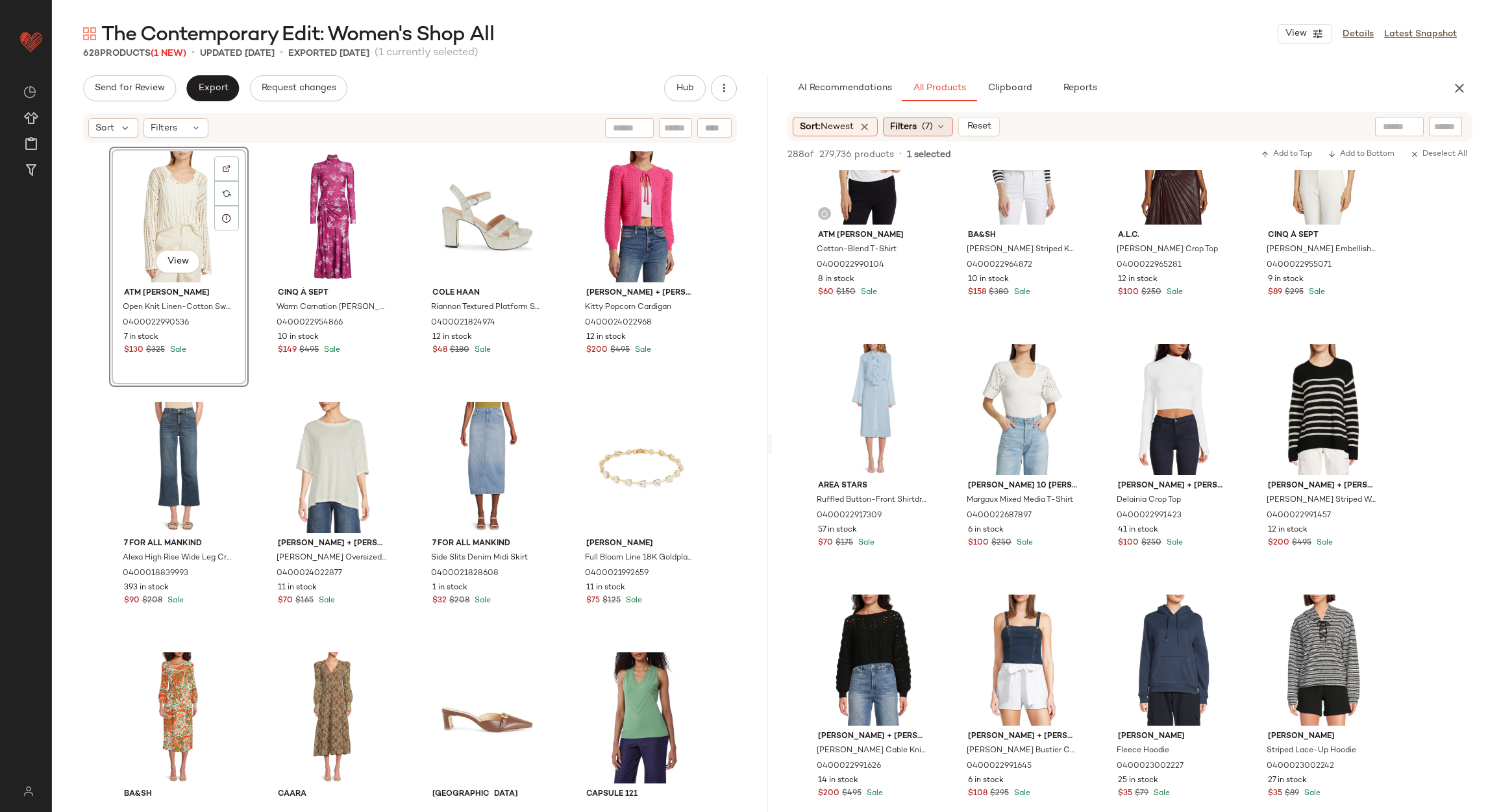
click at [940, 124] on icon at bounding box center [940, 126] width 10 height 10
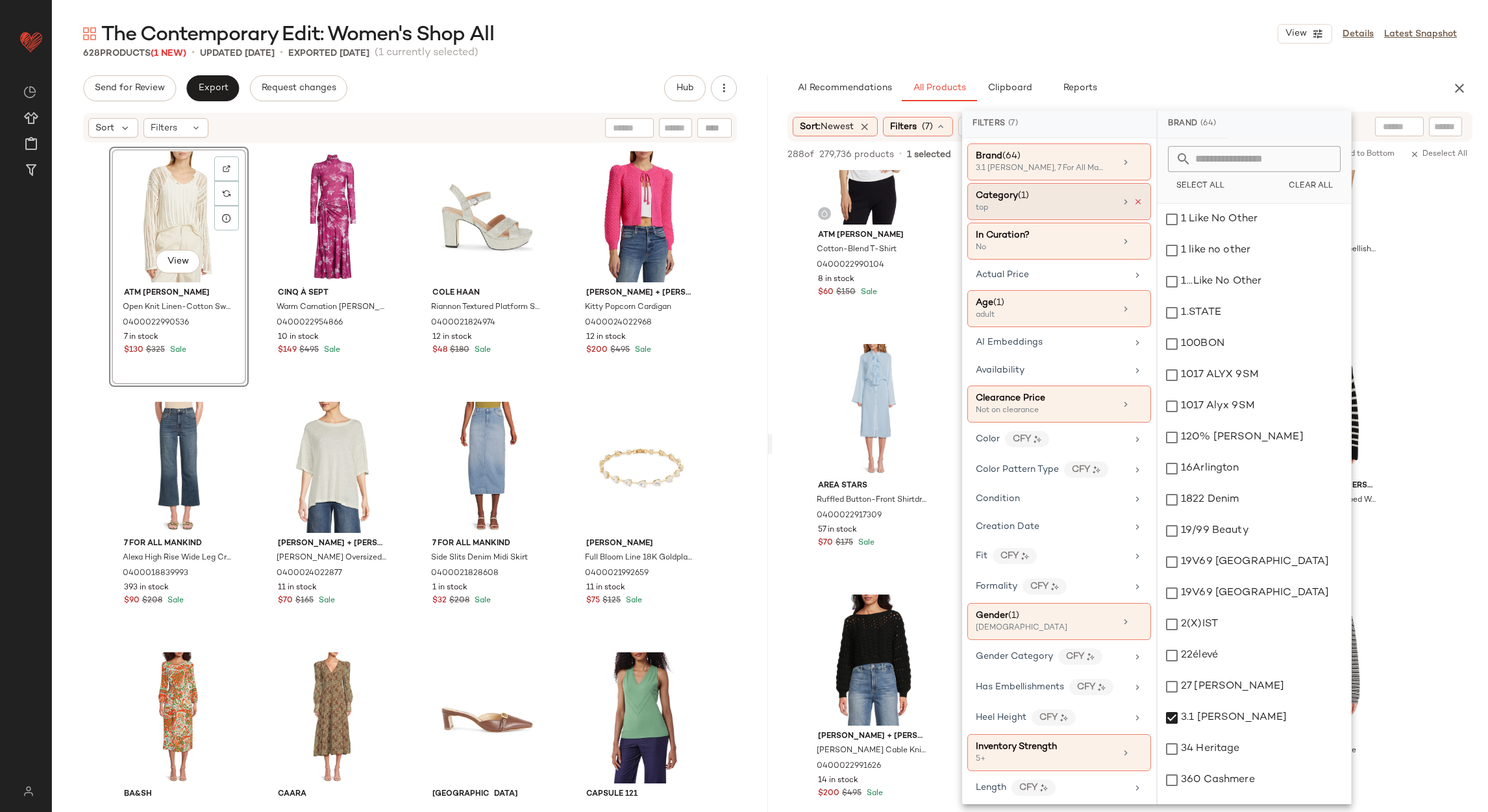
click at [1133, 203] on icon at bounding box center [1138, 202] width 9 height 9
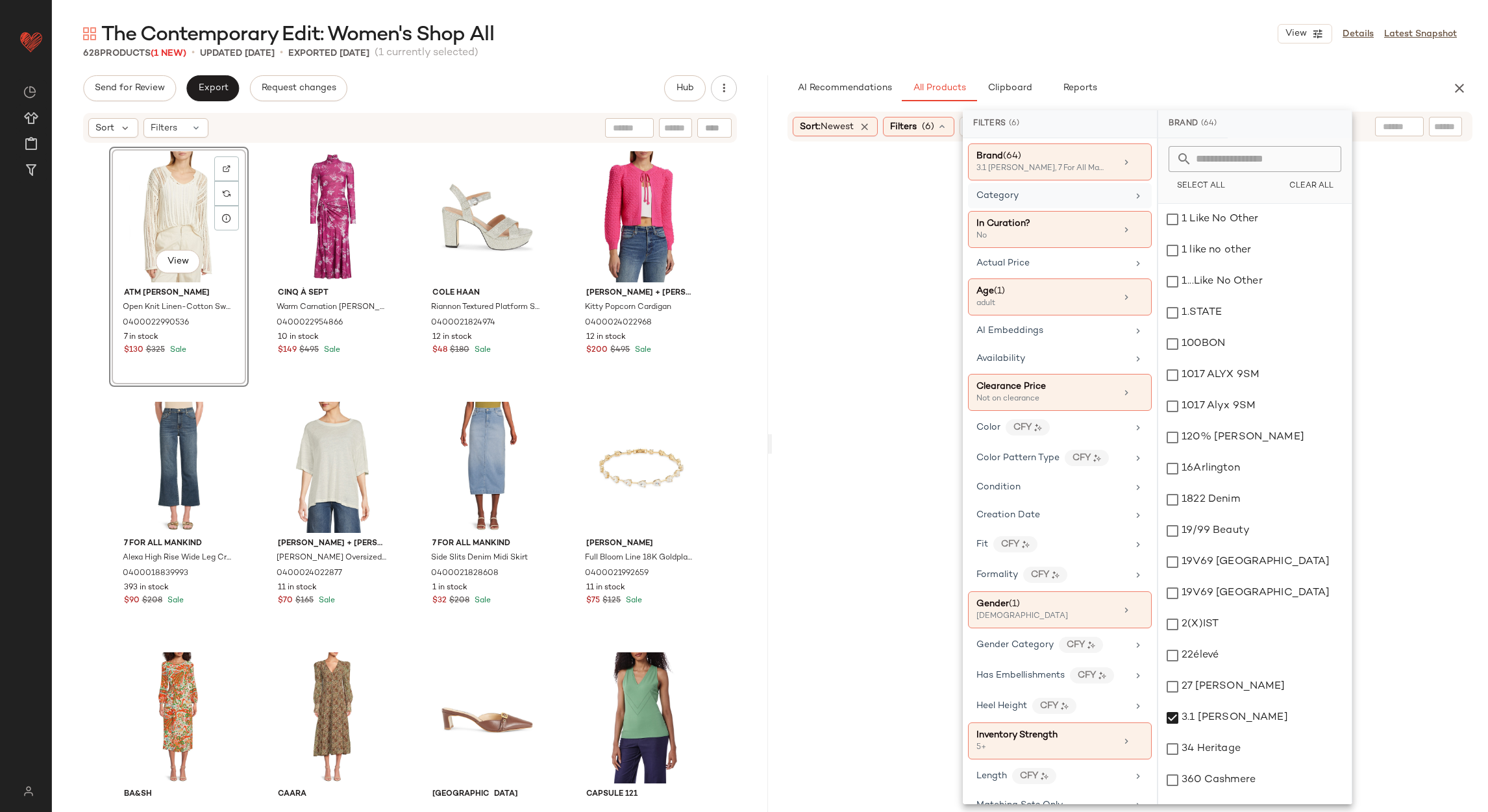
click at [1121, 203] on div "Category" at bounding box center [1052, 195] width 151 height 14
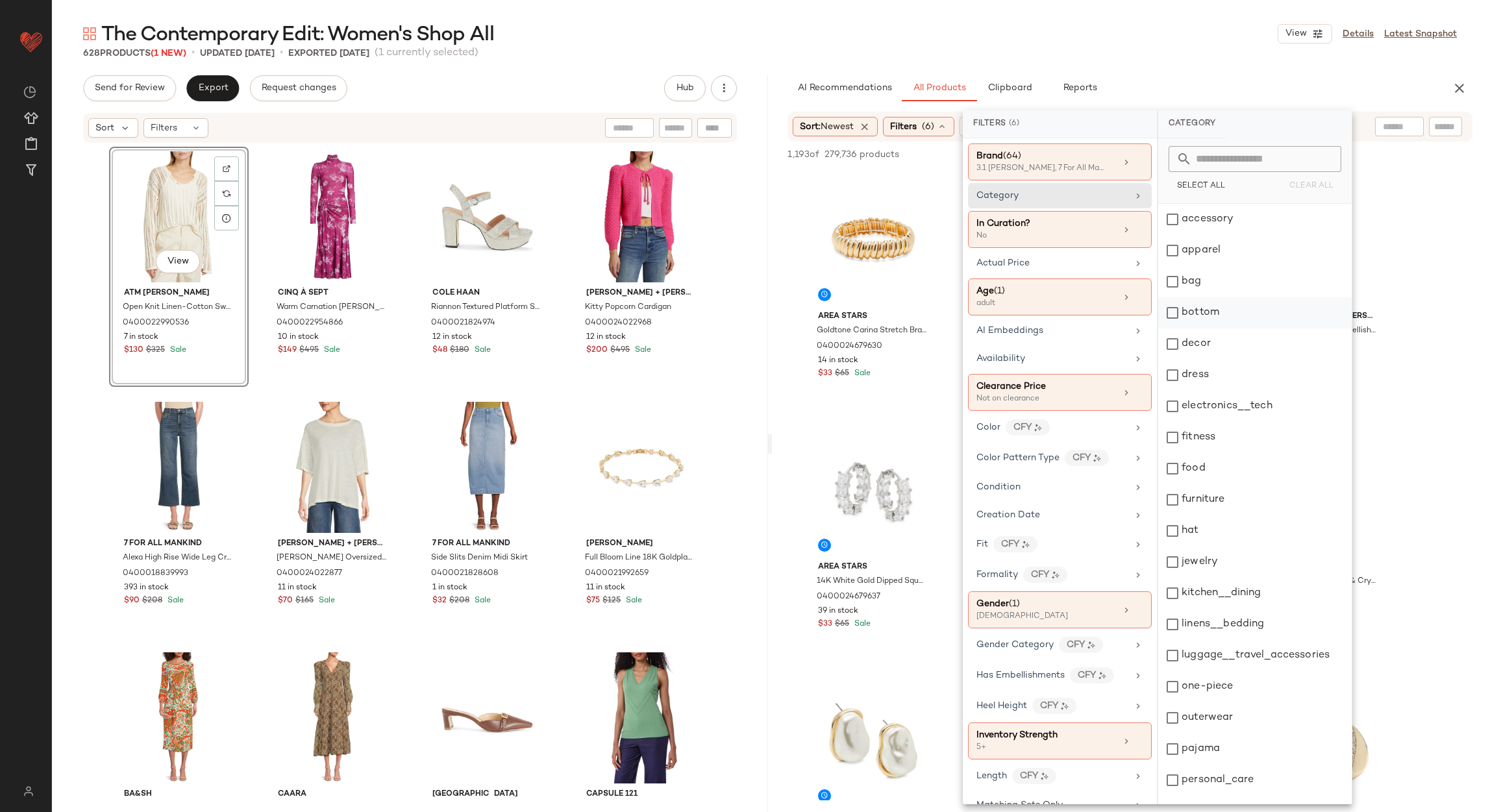
click at [1225, 314] on div "bottom" at bounding box center [1254, 313] width 193 height 31
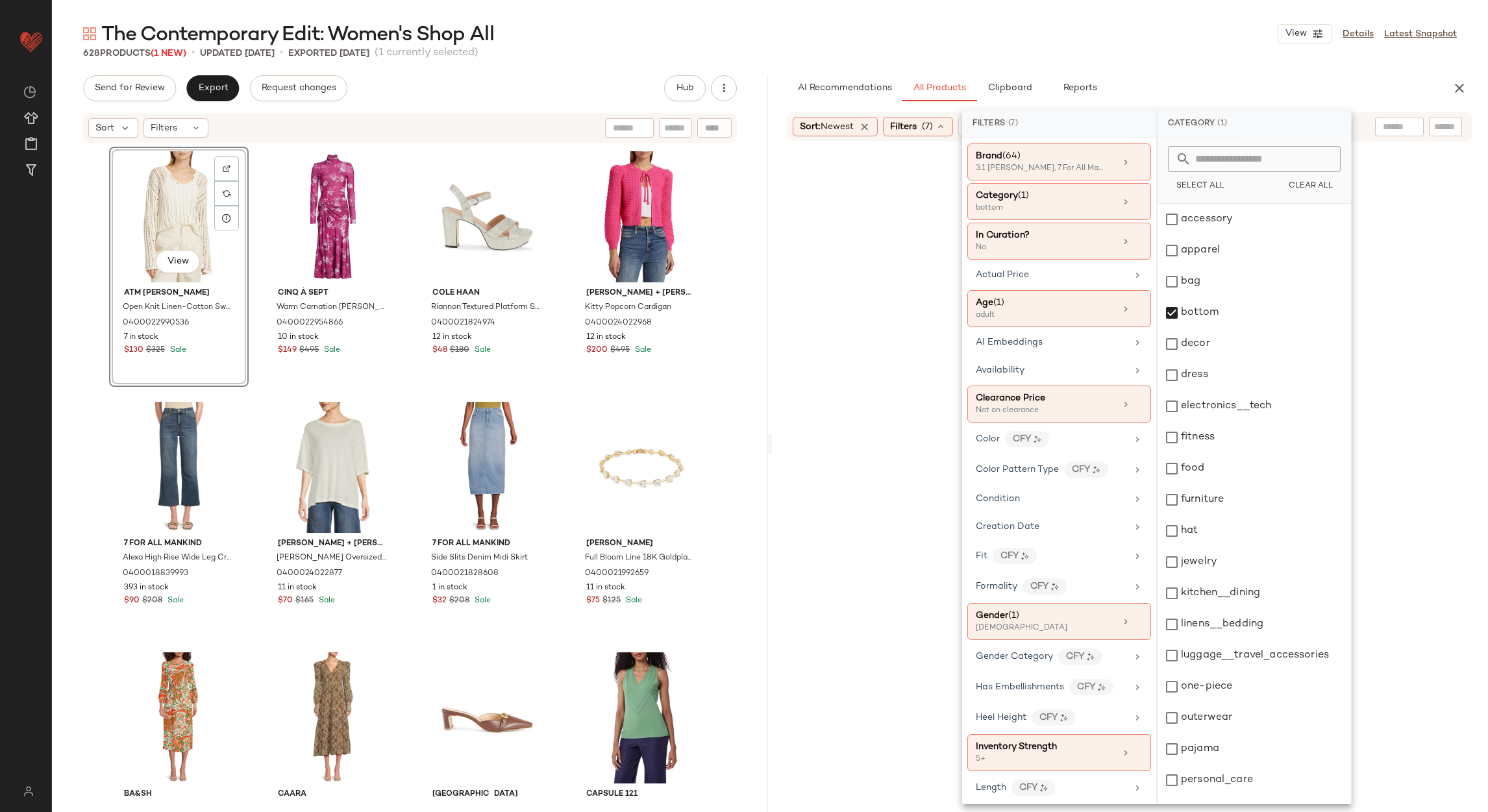
click at [1170, 53] on div "628 Products (1 New) • updated Aug 29th • Exported Aug 22nd (1 currently select…" at bounding box center [770, 53] width 1436 height 13
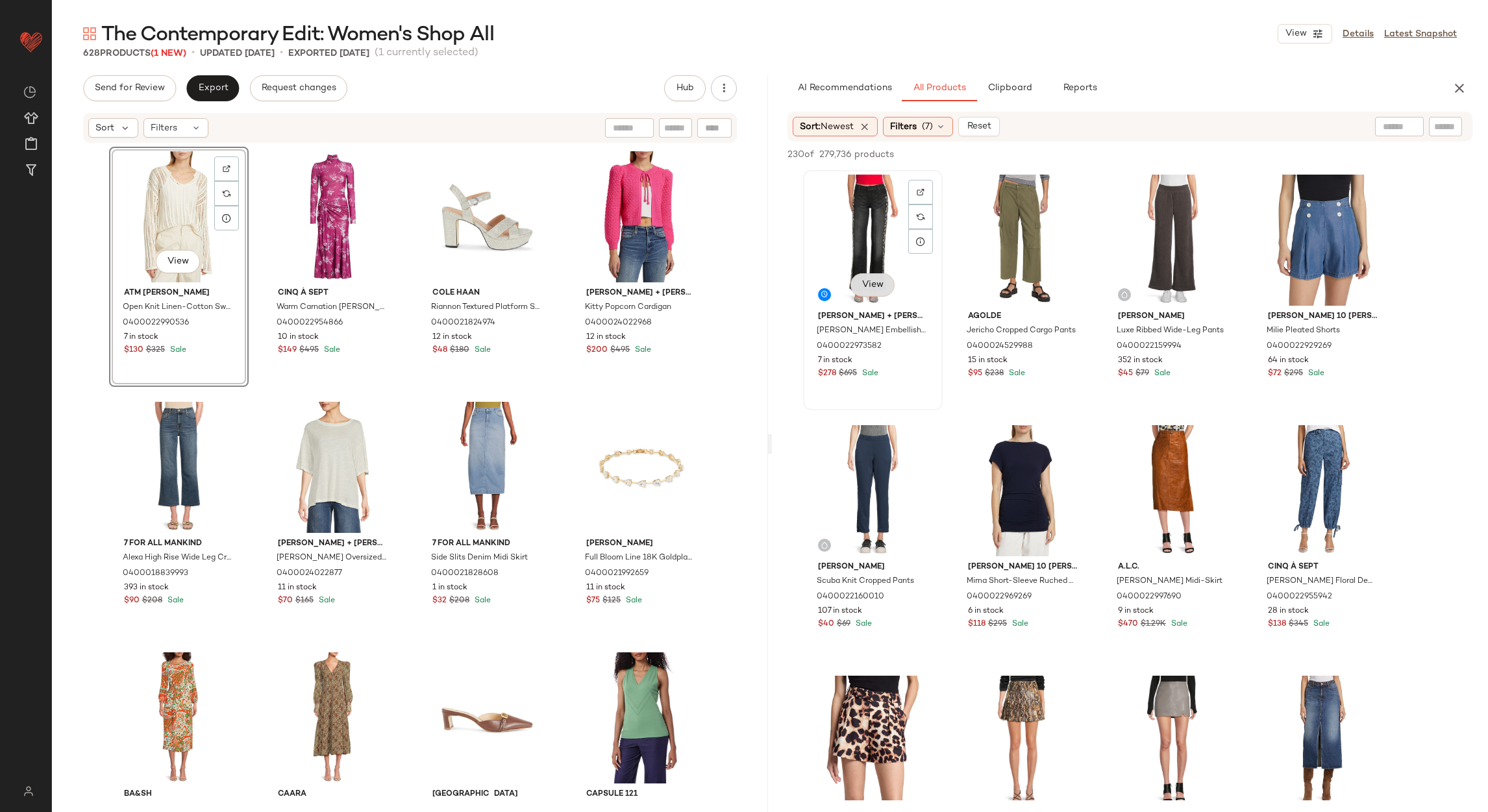
click at [864, 280] on span "View" at bounding box center [872, 285] width 22 height 10
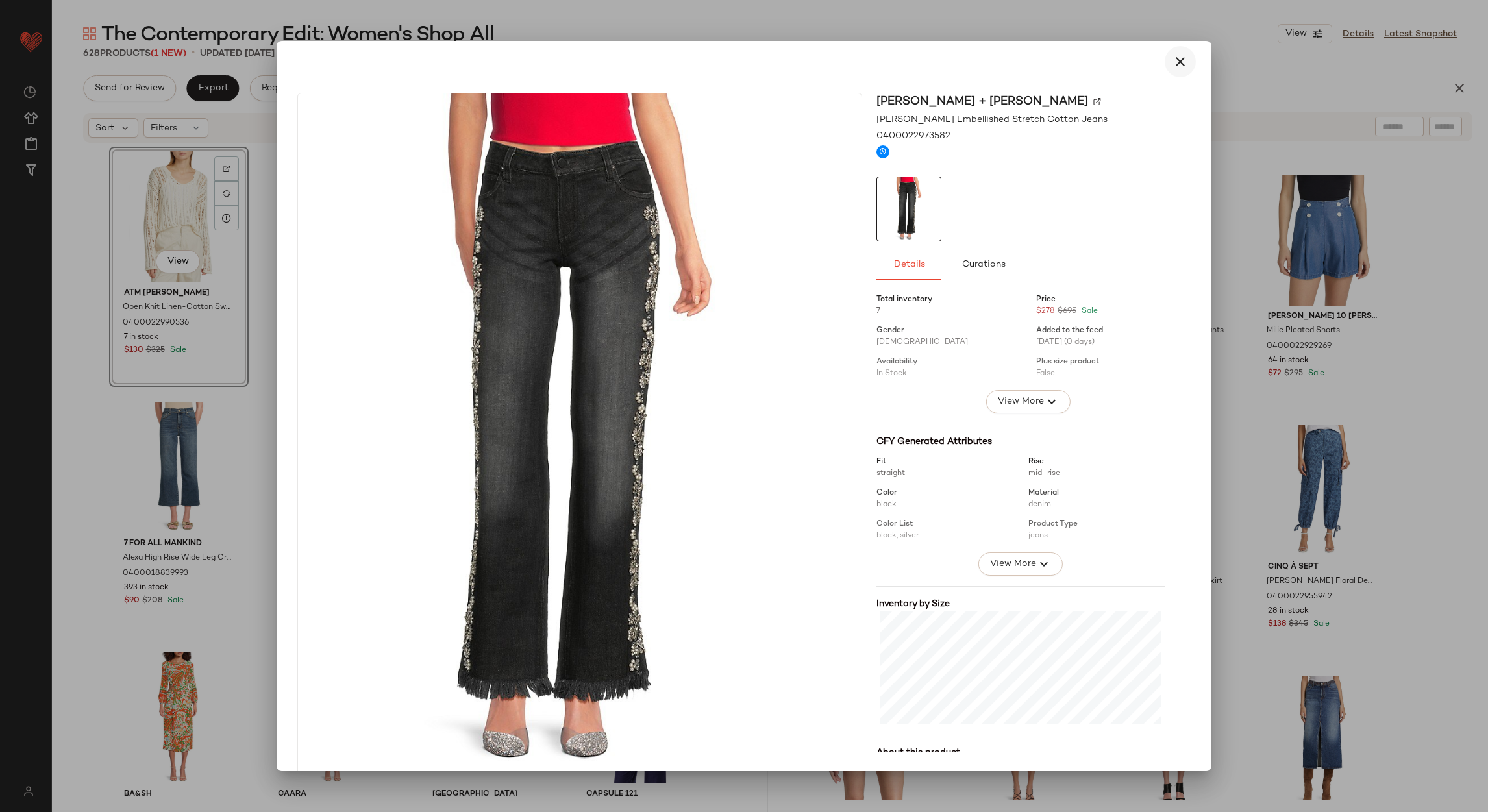
click at [1172, 59] on icon "button" at bounding box center [1180, 61] width 16 height 16
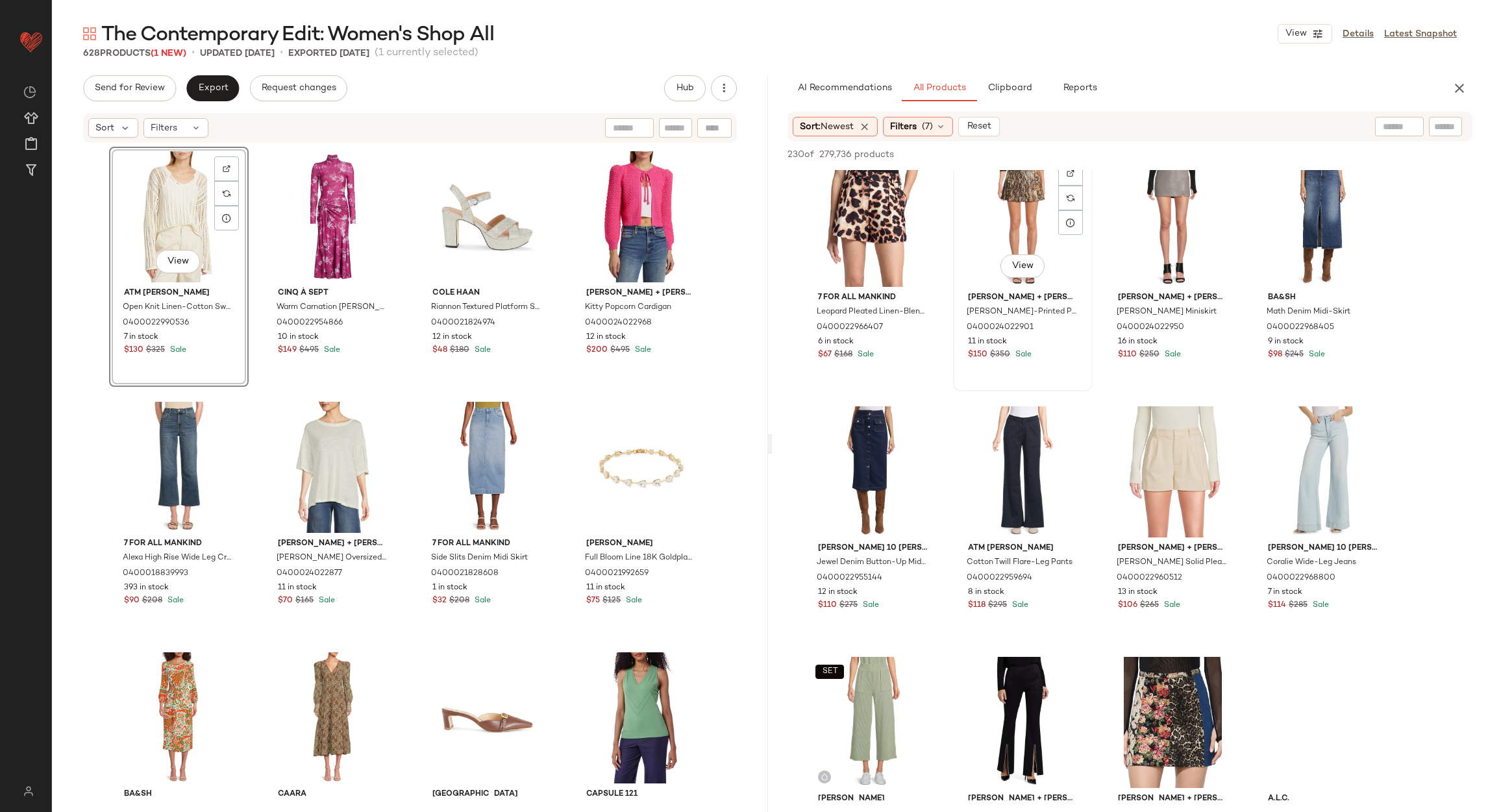
scroll to position [486, 0]
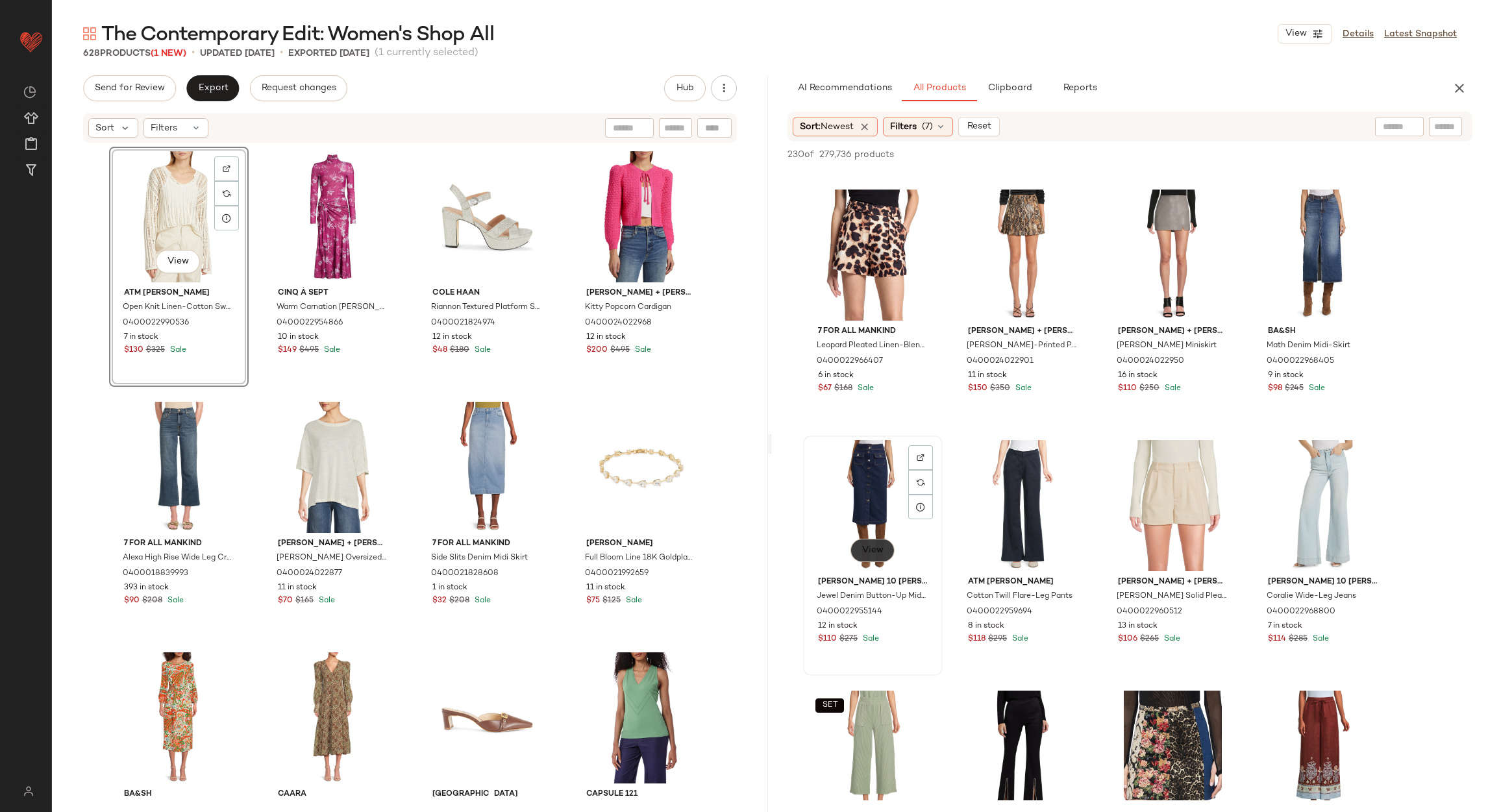
click at [876, 546] on span "View" at bounding box center [872, 550] width 22 height 10
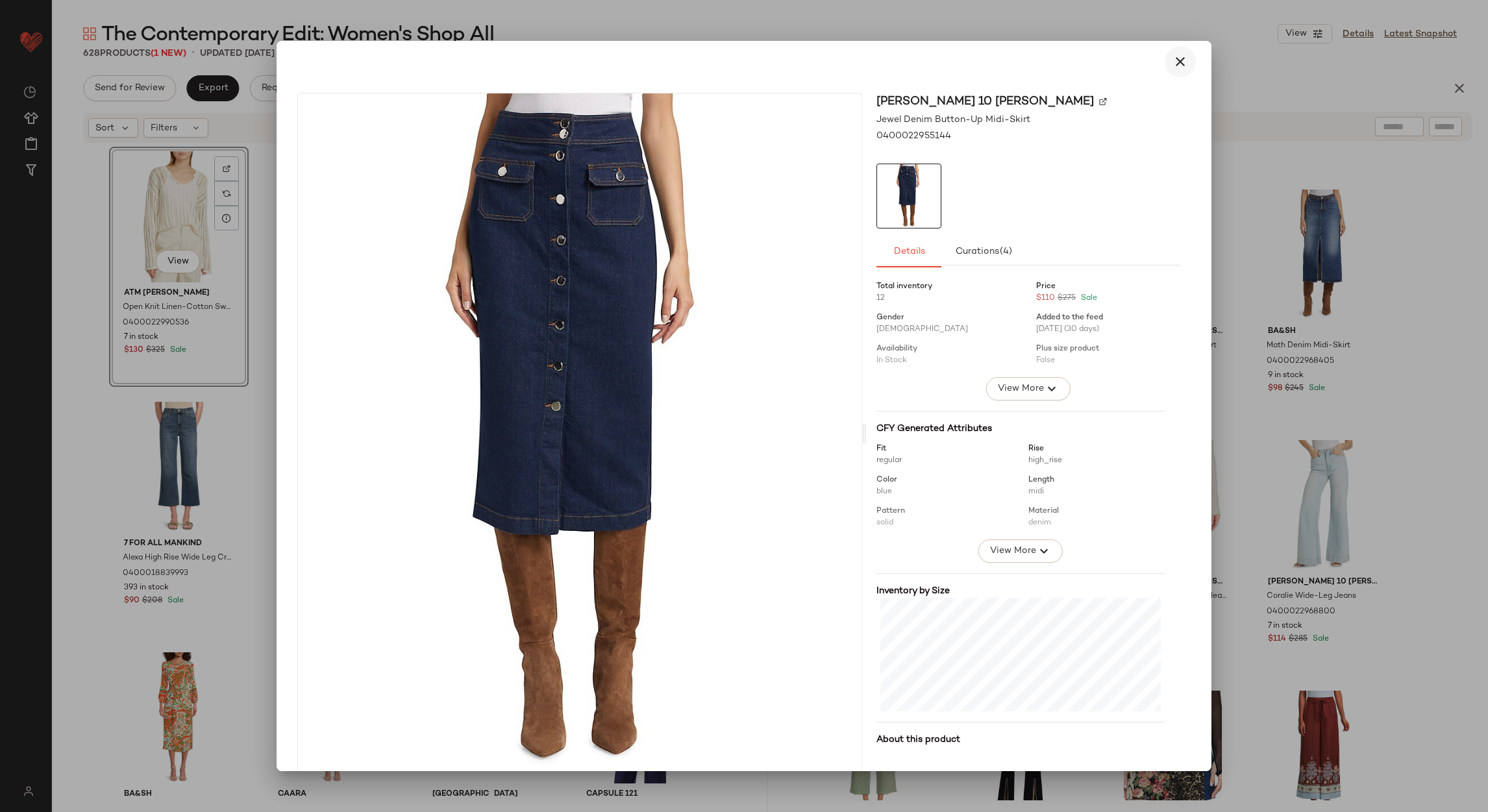
click at [1177, 58] on icon "button" at bounding box center [1180, 61] width 16 height 16
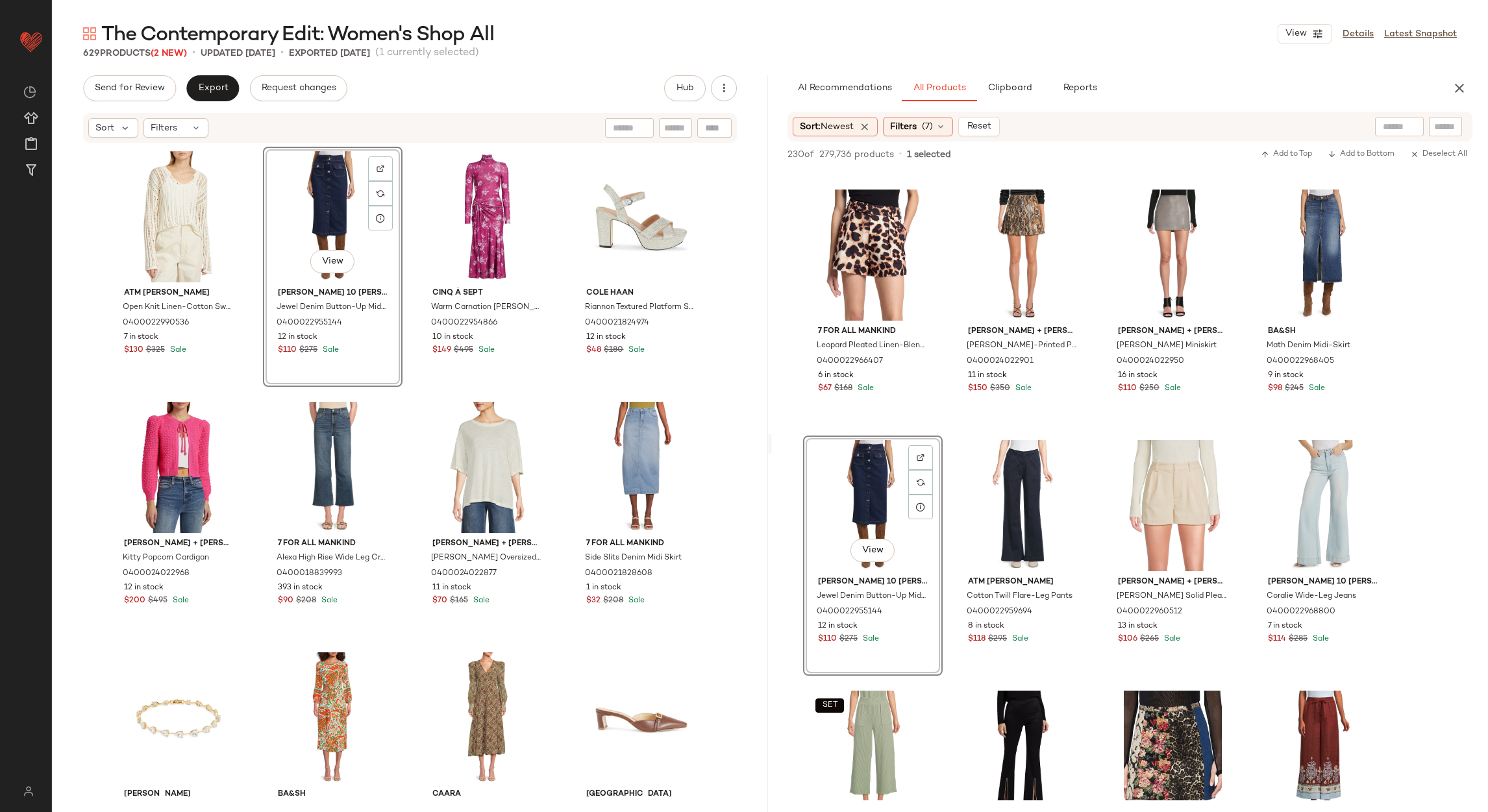
click at [948, 114] on div "Sort: Newest Filters (7) Reset" at bounding box center [1129, 126] width 685 height 30
click at [947, 120] on div "Filters (7)" at bounding box center [918, 126] width 70 height 19
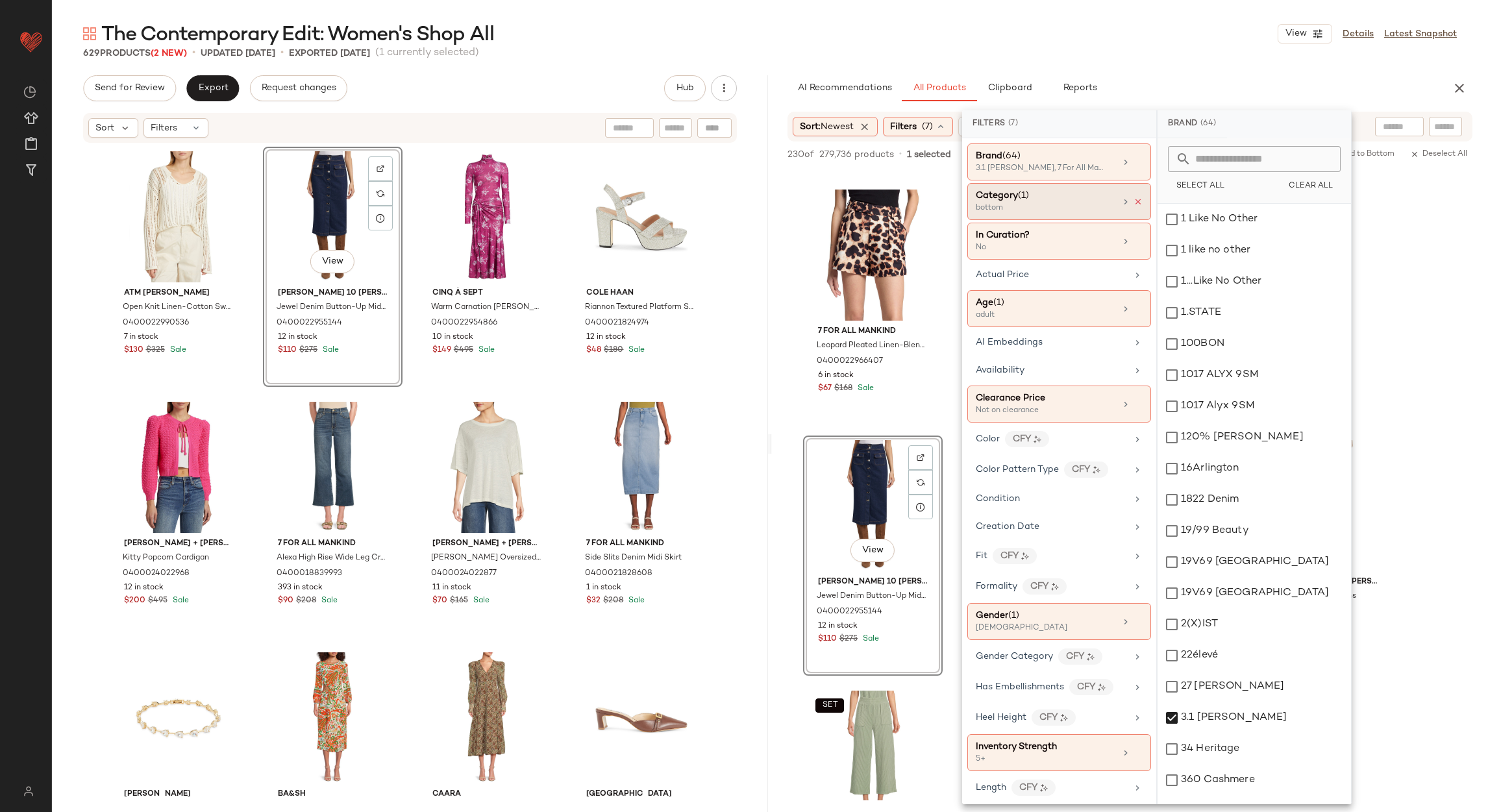
click at [1133, 203] on icon at bounding box center [1138, 202] width 9 height 9
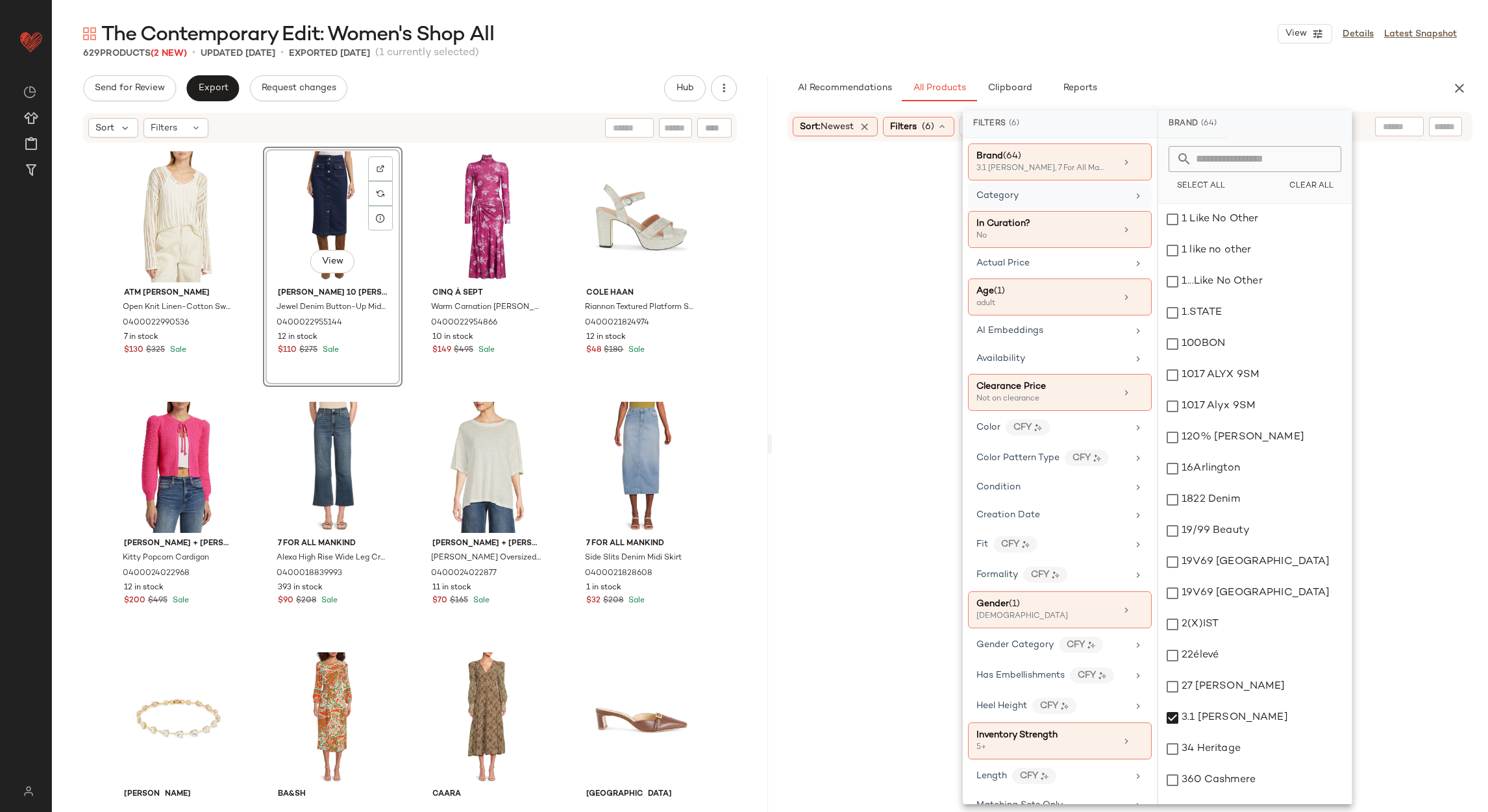
click at [1129, 211] on div "Category" at bounding box center [1059, 229] width 183 height 37
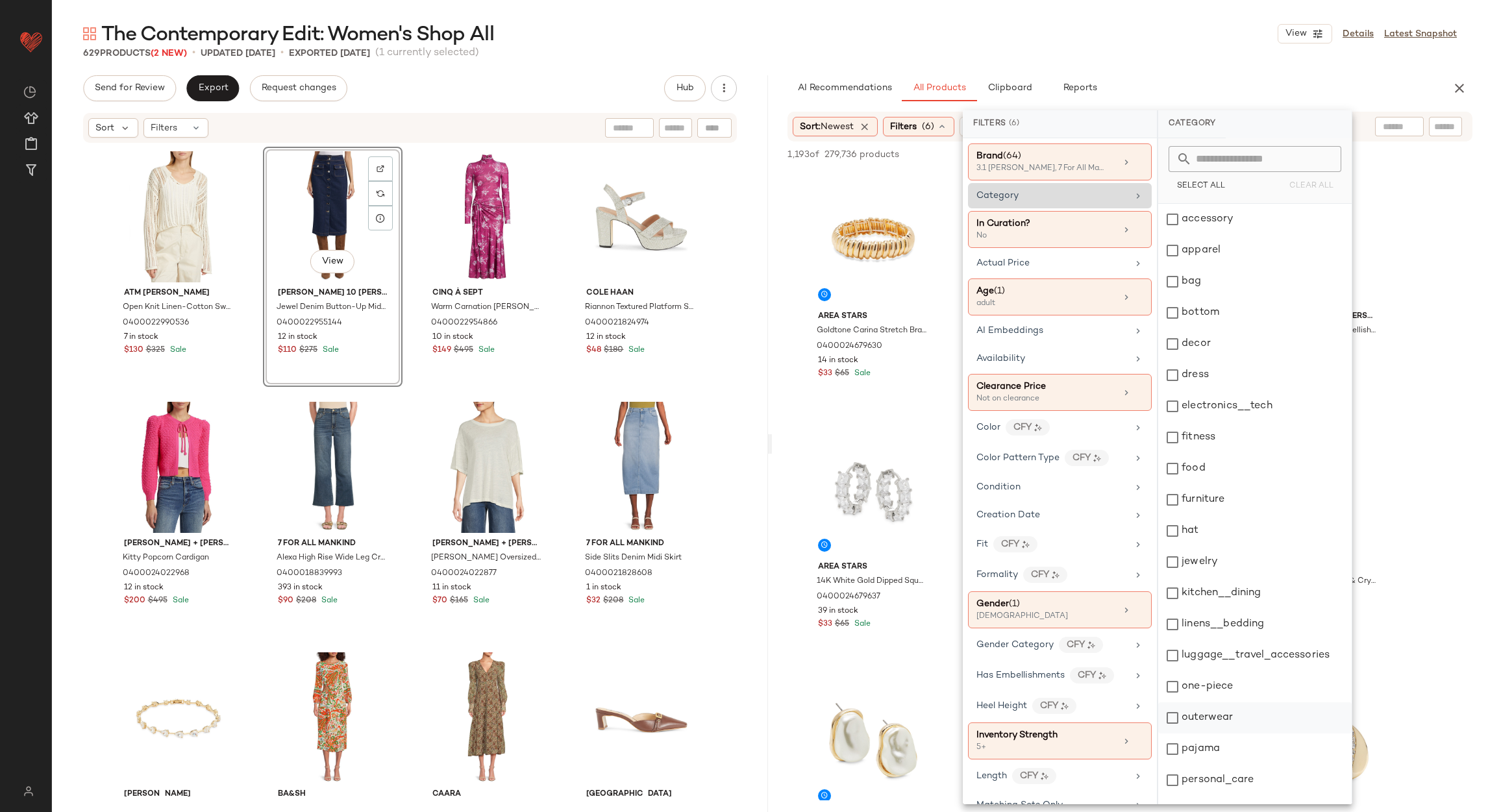
click at [1237, 714] on div "outerwear" at bounding box center [1254, 718] width 193 height 31
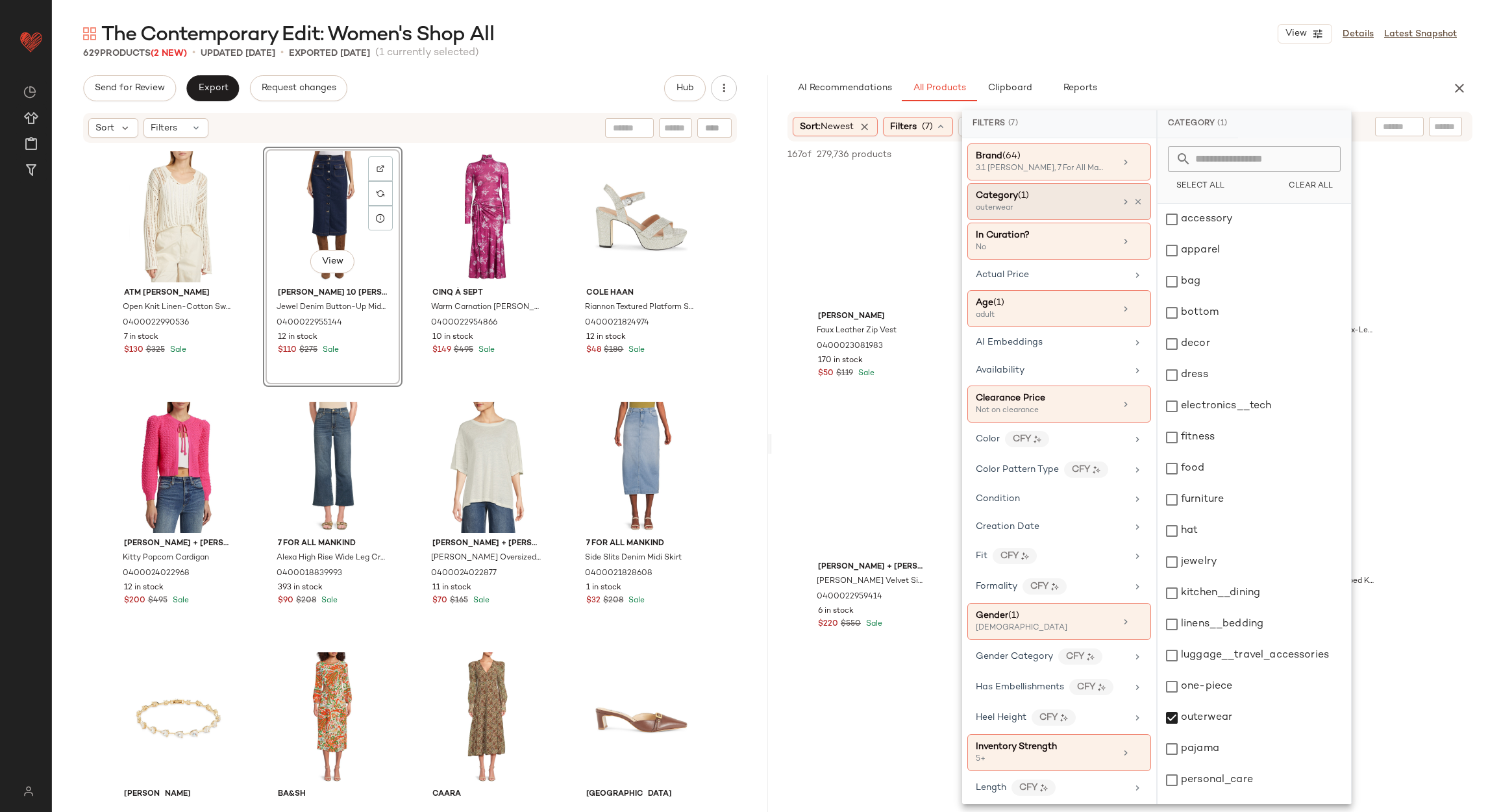
click at [1178, 63] on div "The Contemporary Edit: Women's Shop All View Details Latest Snapshot 629 Produc…" at bounding box center [770, 416] width 1436 height 791
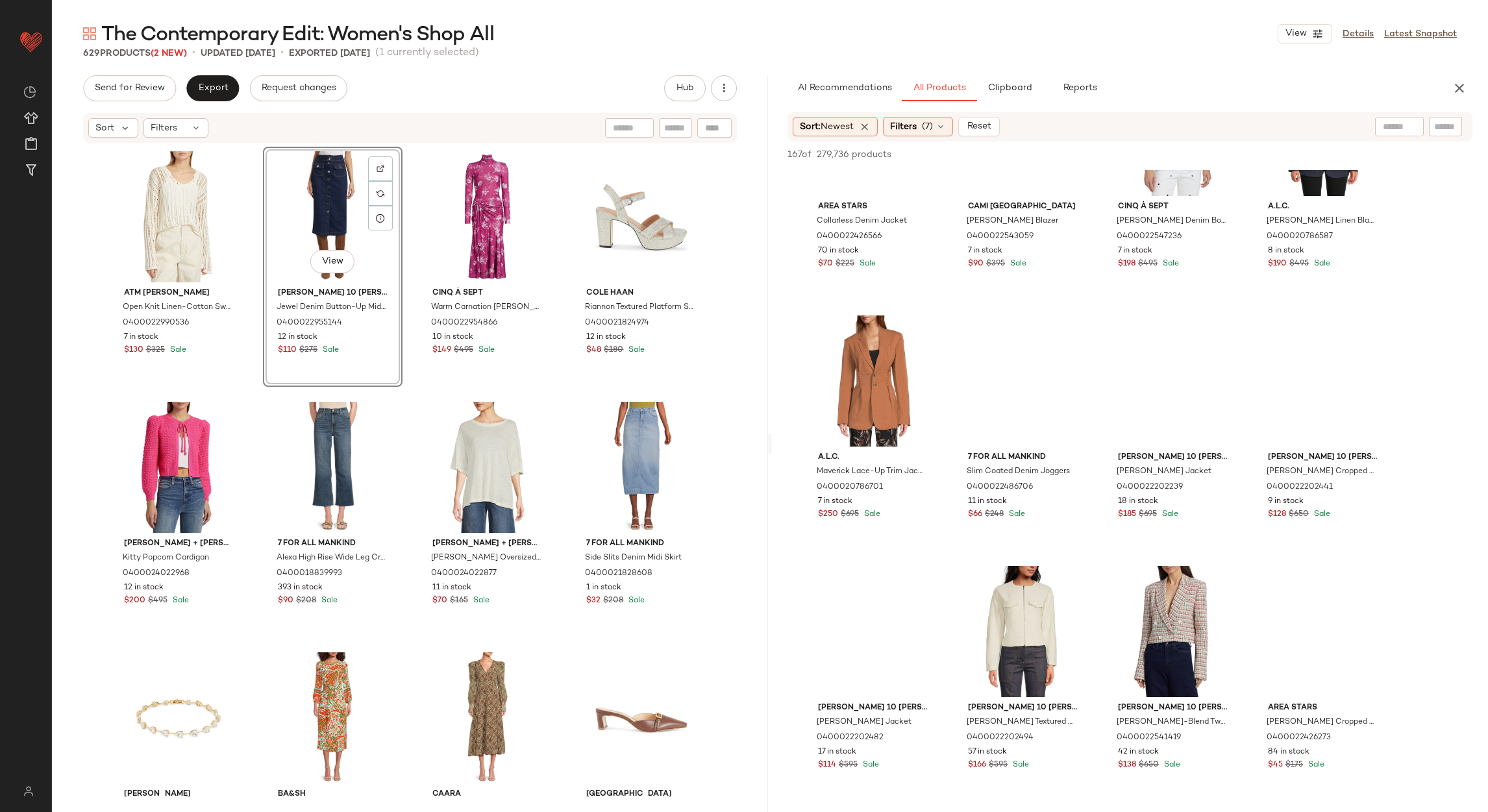
scroll to position [2531, 0]
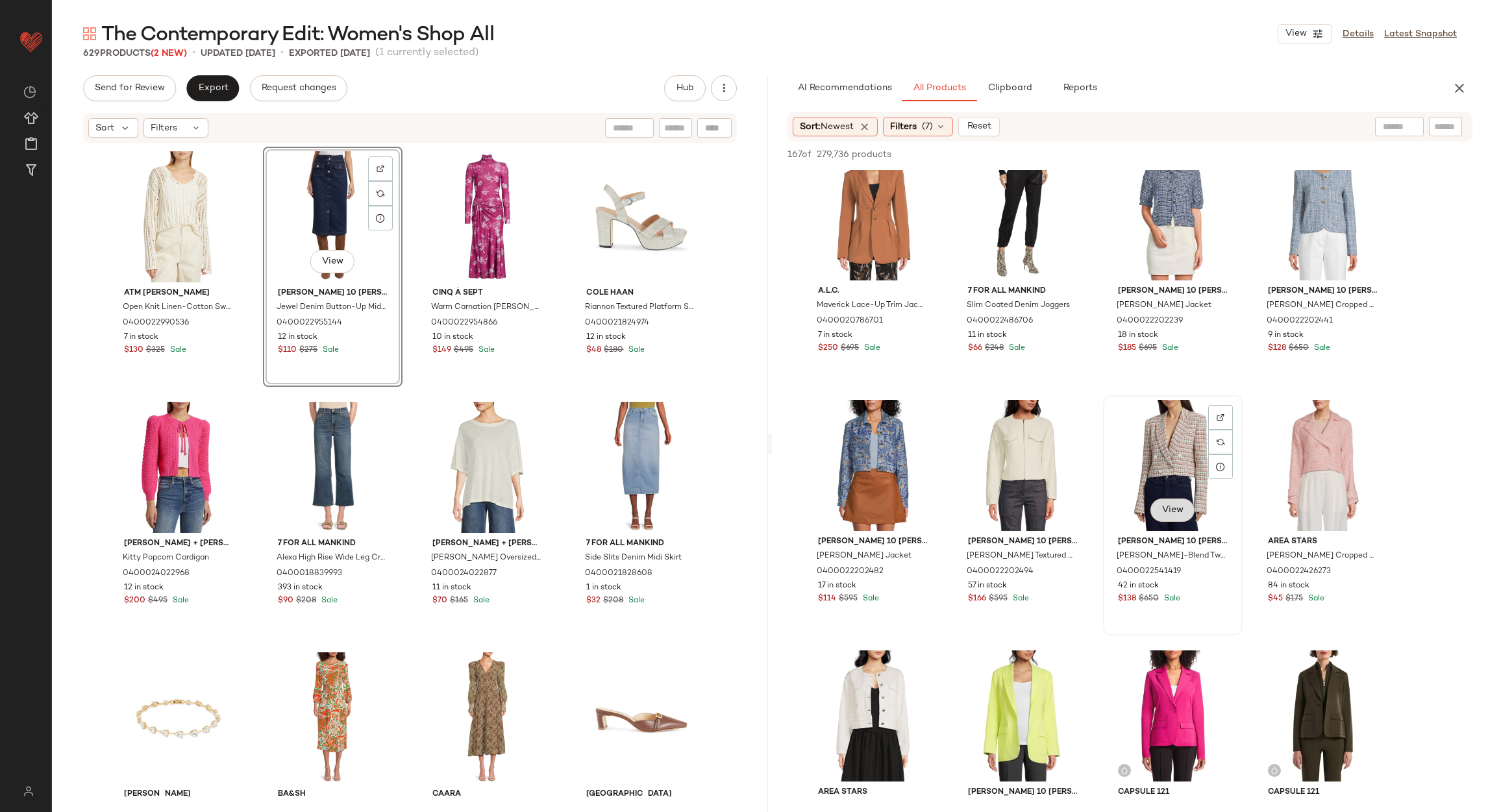
click at [1165, 510] on span "View" at bounding box center [1172, 510] width 22 height 10
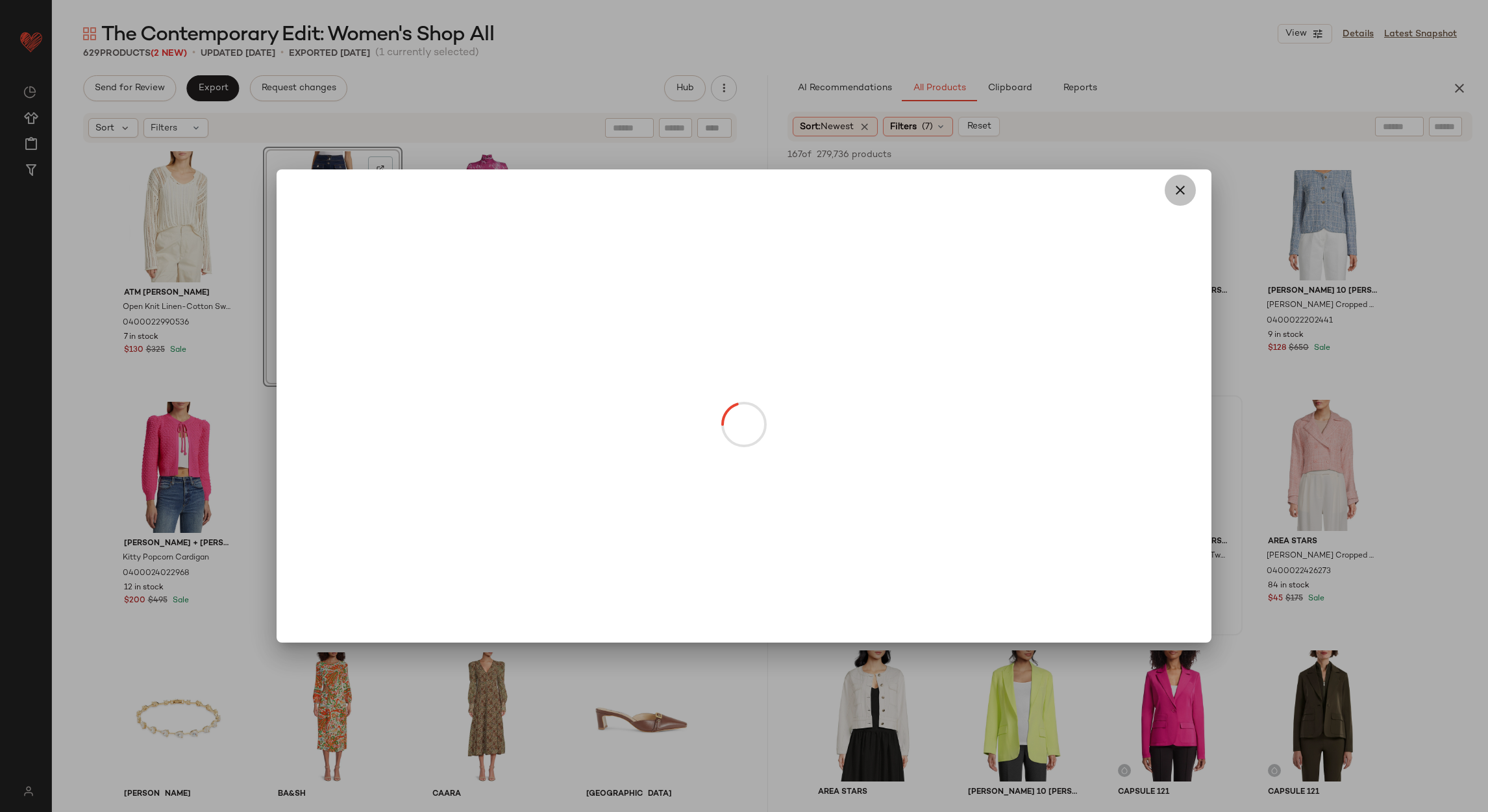
click at [1176, 196] on icon "button" at bounding box center [1180, 190] width 16 height 16
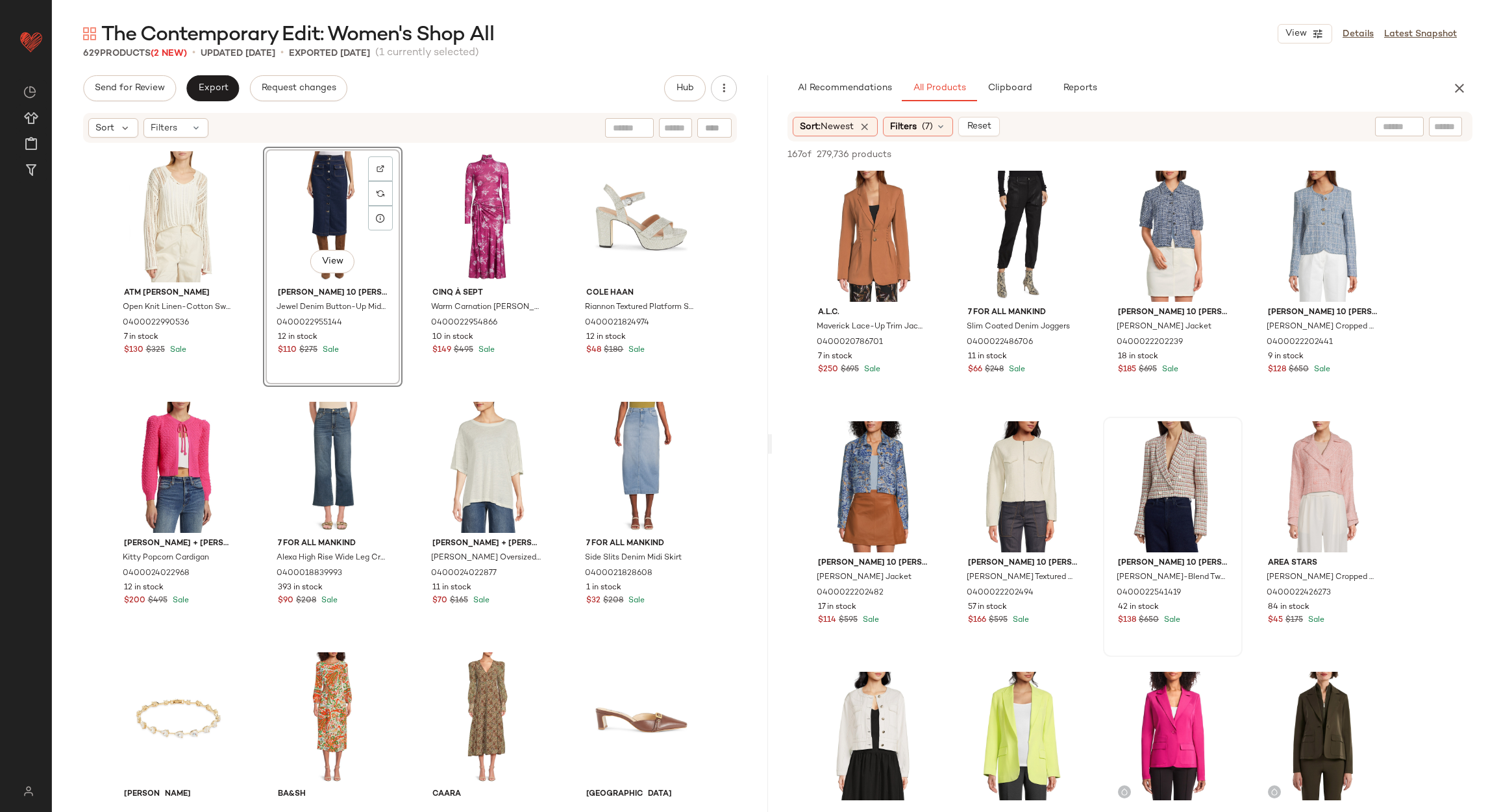
scroll to position [2629, 0]
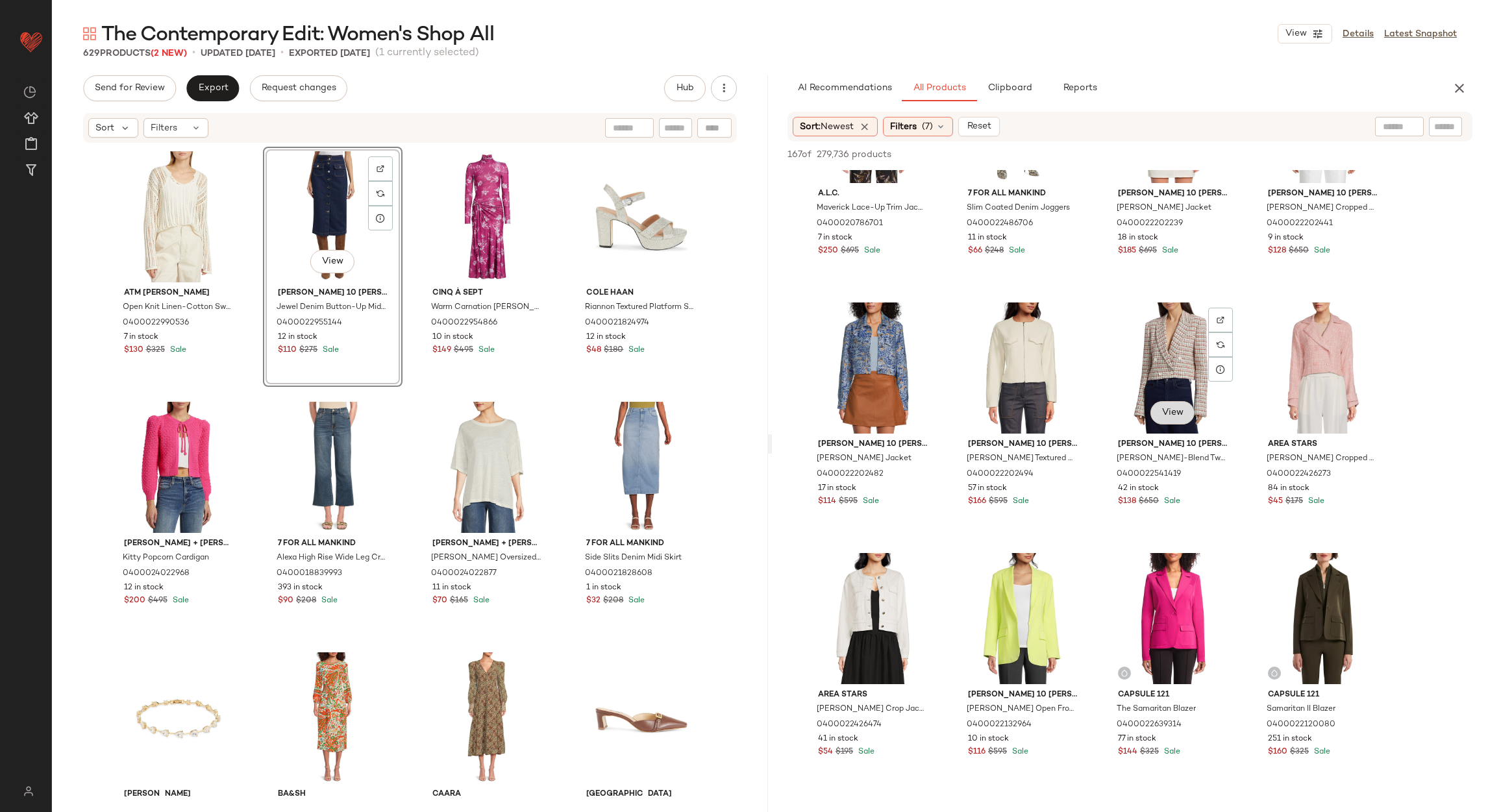
click at [1175, 408] on span "View" at bounding box center [1172, 412] width 22 height 10
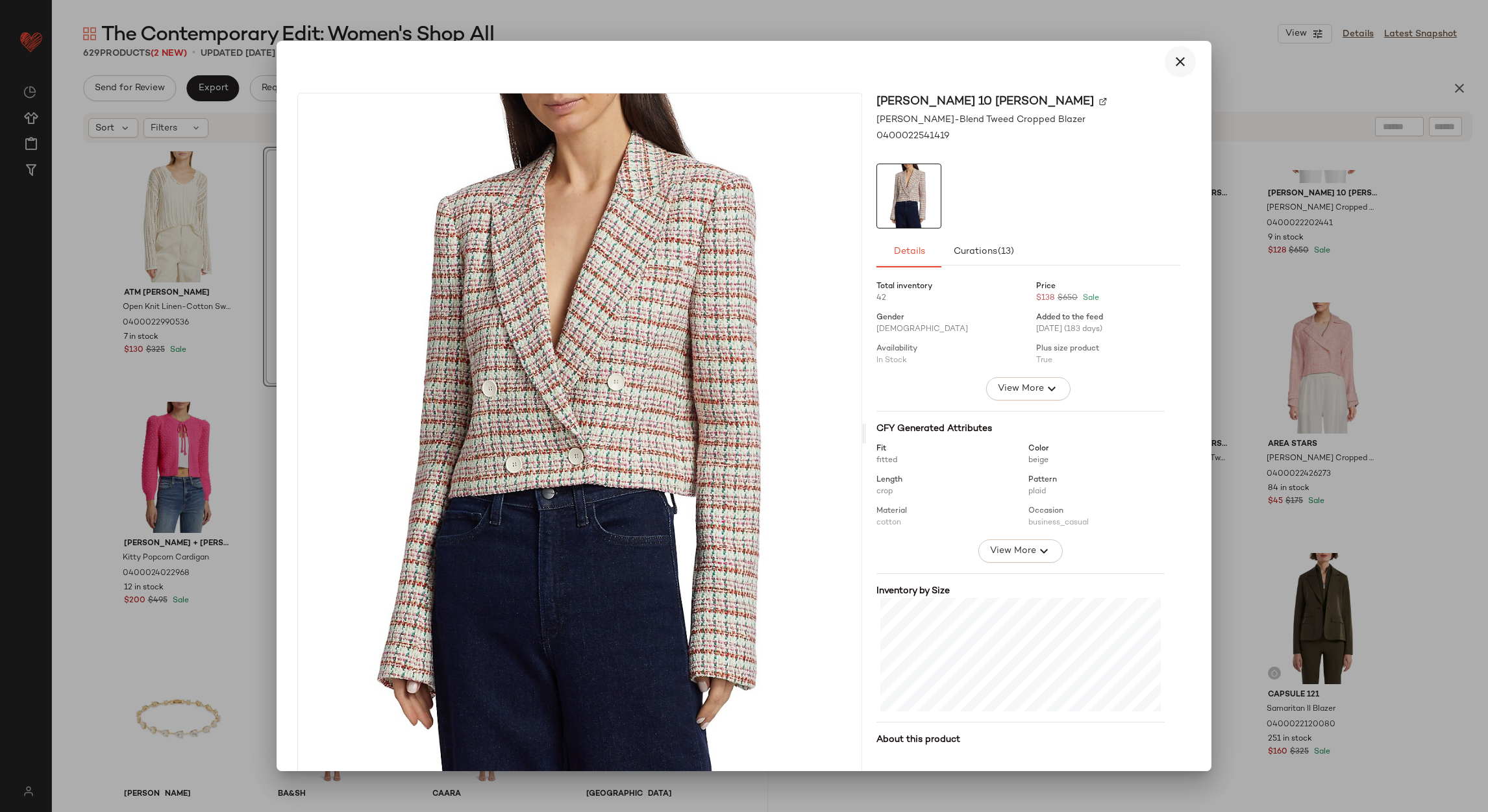
click at [1178, 73] on button "button" at bounding box center [1181, 62] width 31 height 31
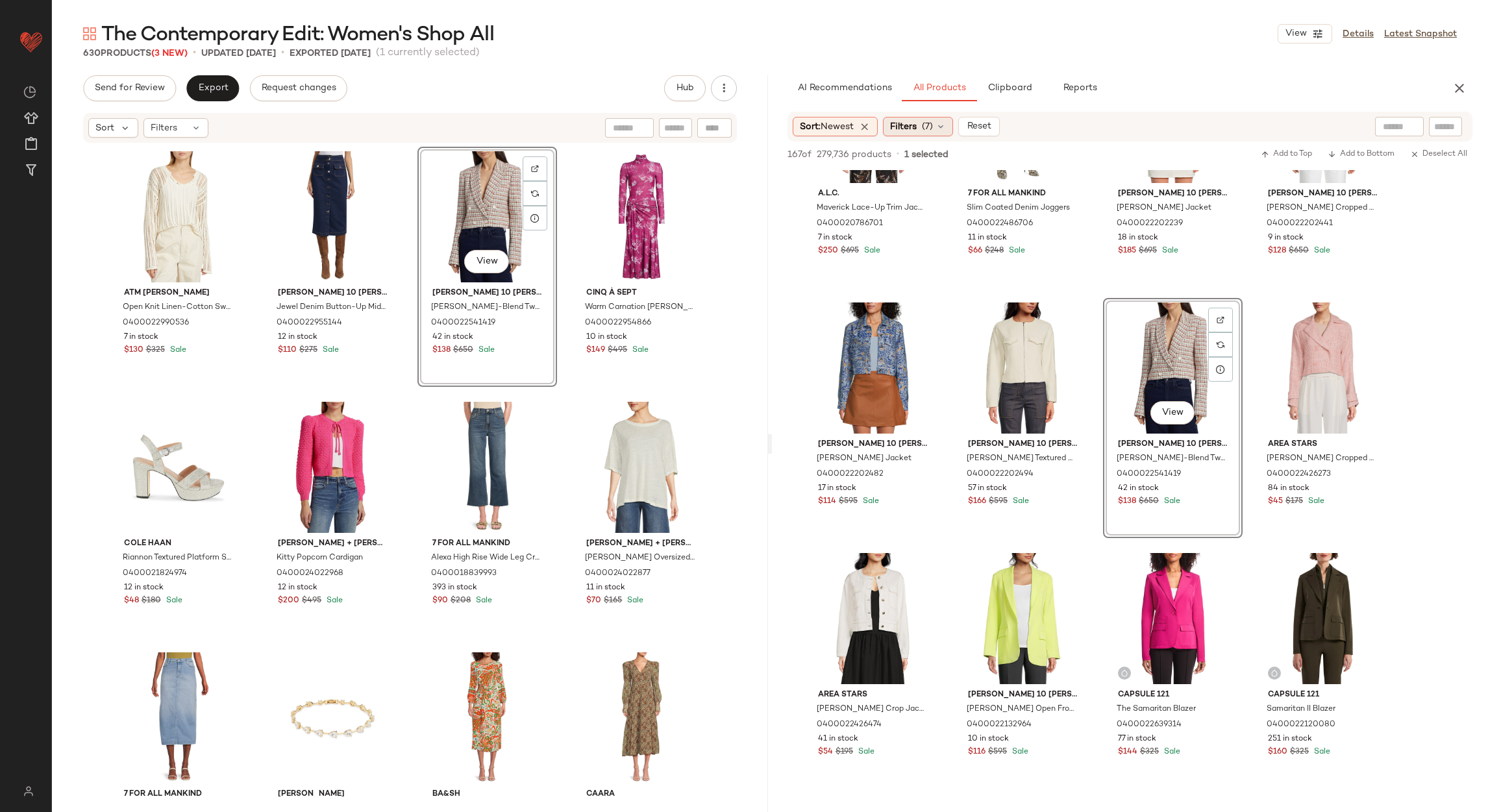
click at [917, 122] on span "Filters" at bounding box center [903, 127] width 26 height 14
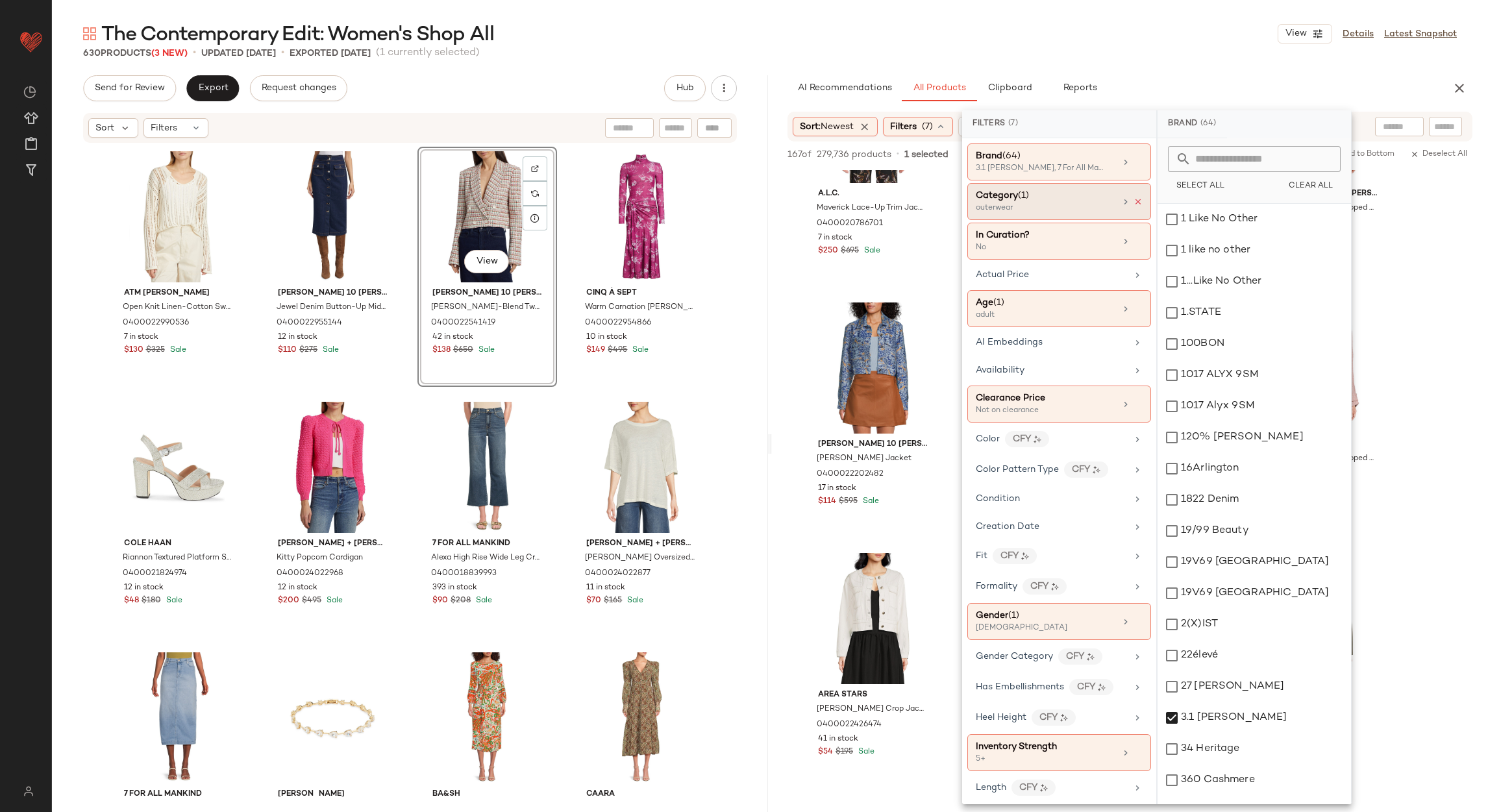
click at [1133, 202] on icon at bounding box center [1138, 202] width 9 height 9
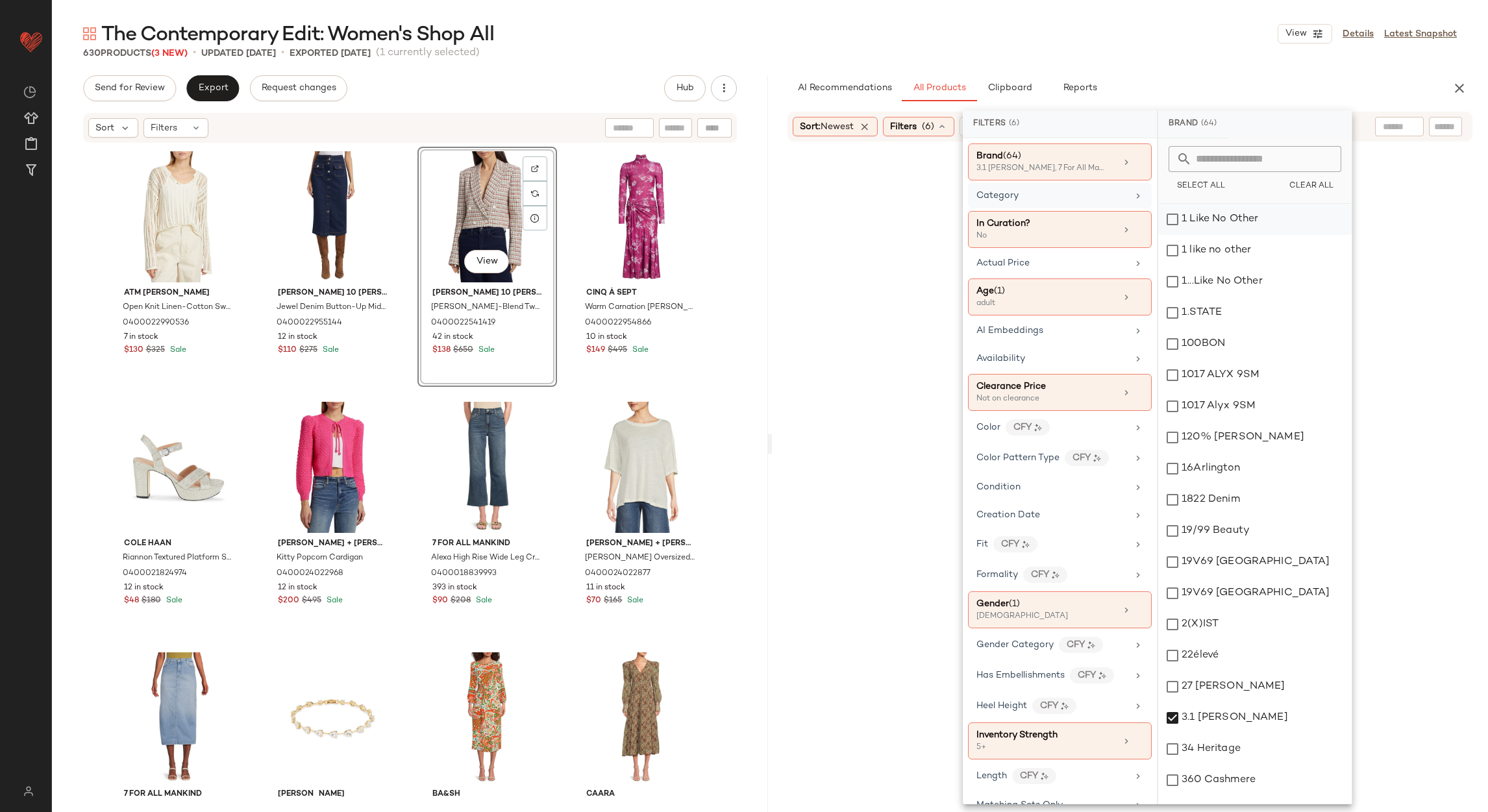
click at [1119, 199] on div "Category" at bounding box center [1052, 195] width 151 height 14
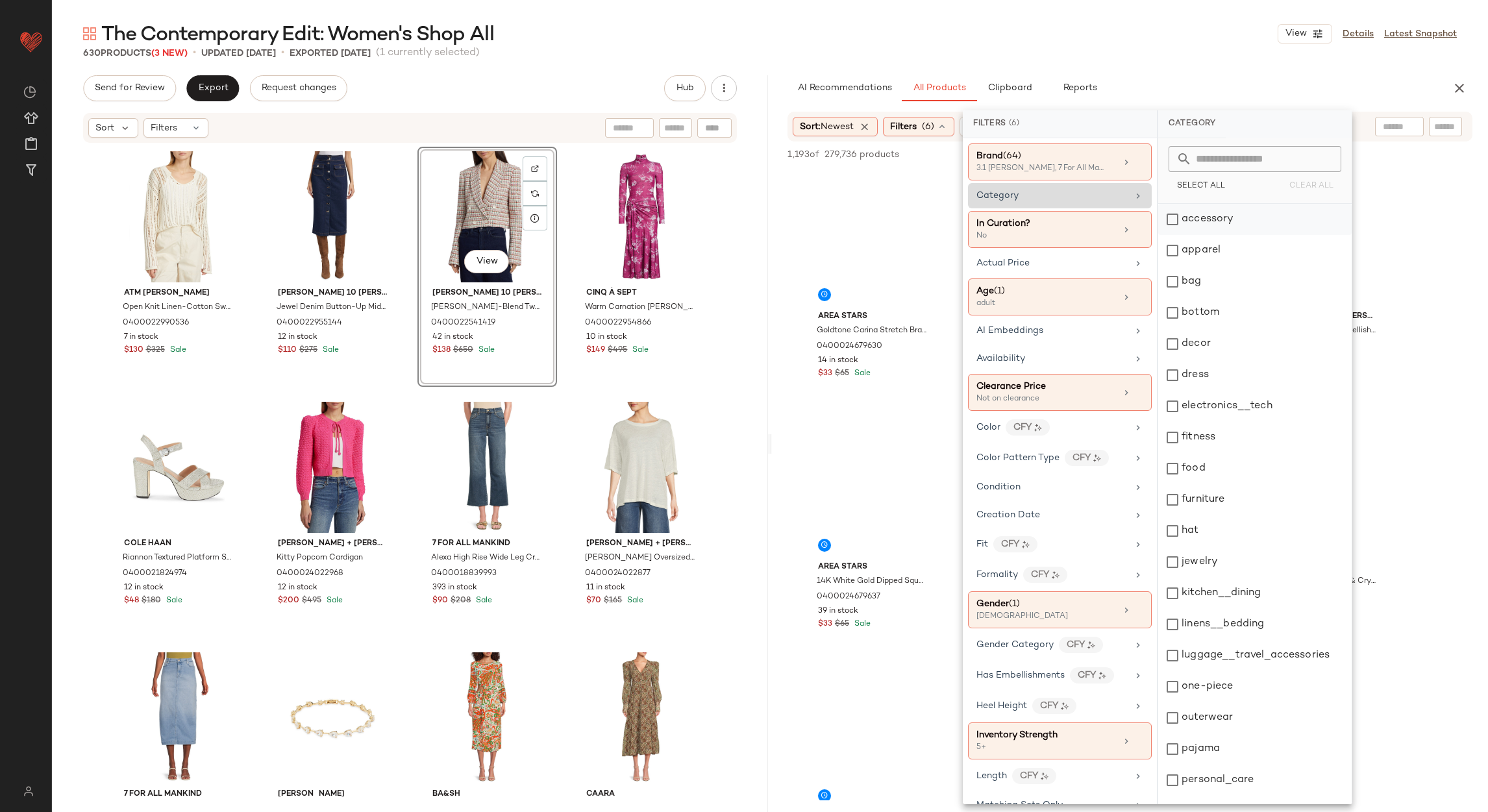
click at [1228, 222] on div "accessory" at bounding box center [1254, 219] width 193 height 31
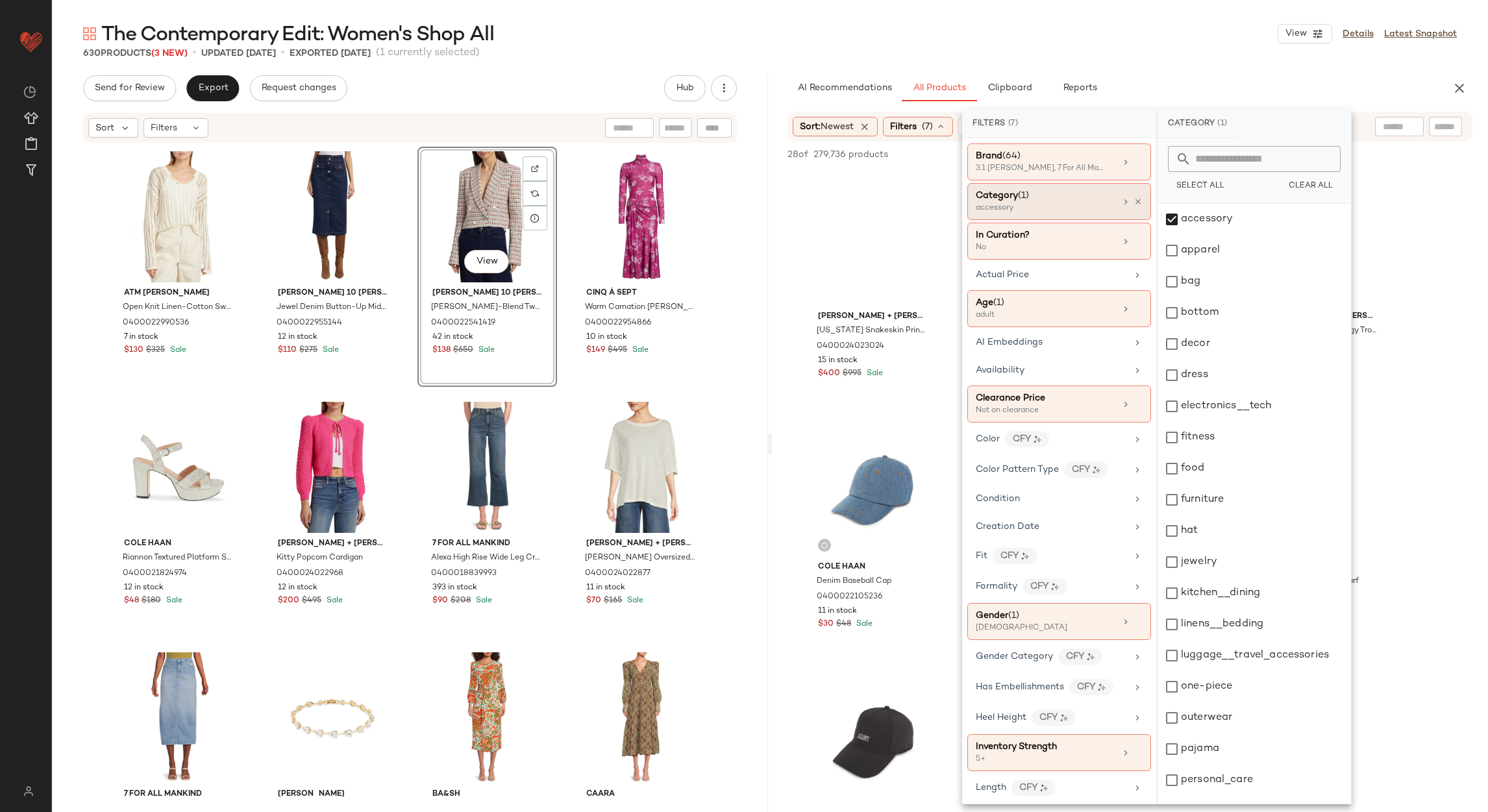
click at [1163, 58] on div "630 Products (3 New) • updated Aug 29th • Exported Aug 22nd (1 currently select…" at bounding box center [770, 53] width 1436 height 13
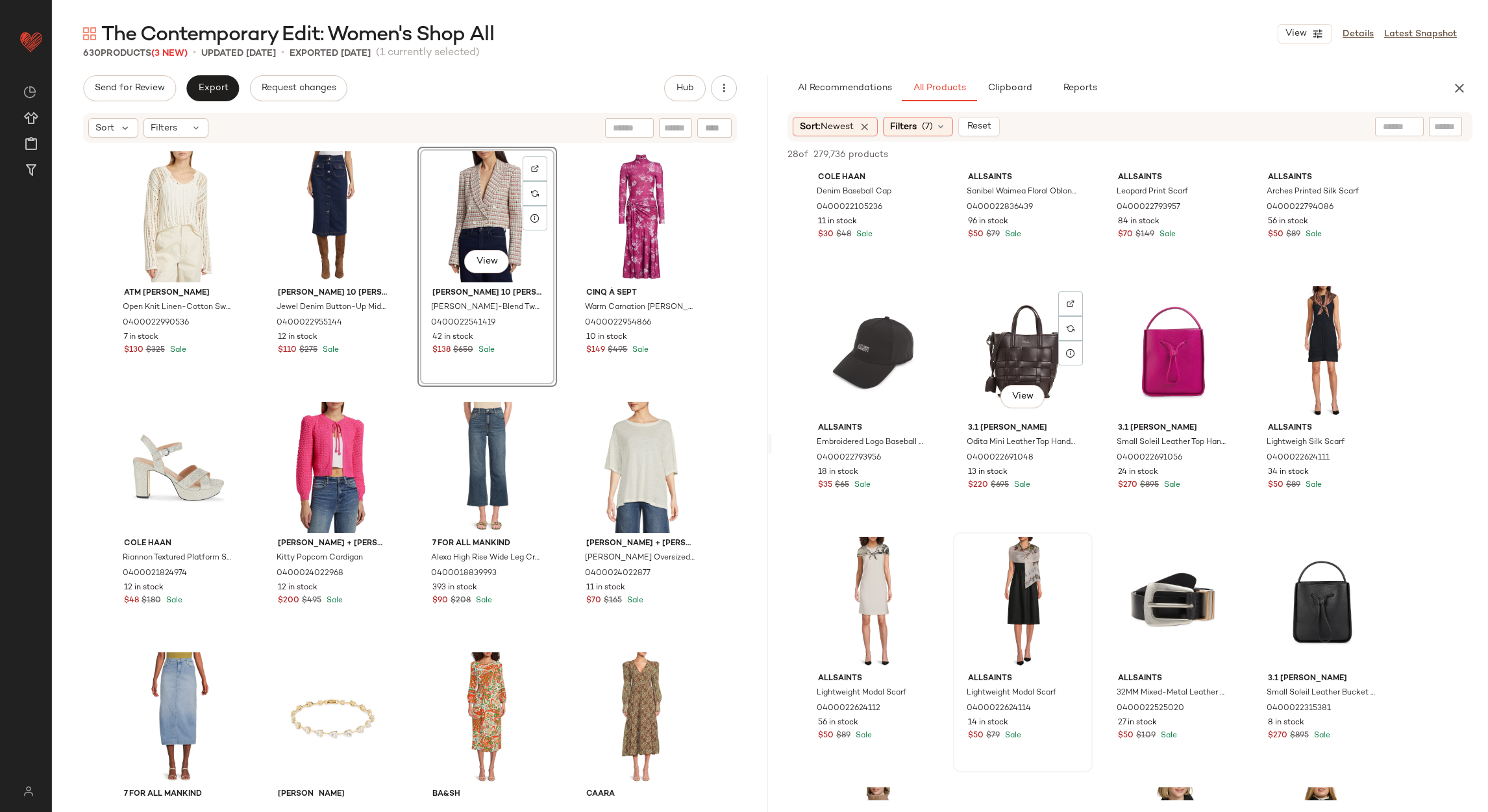
scroll to position [0, 0]
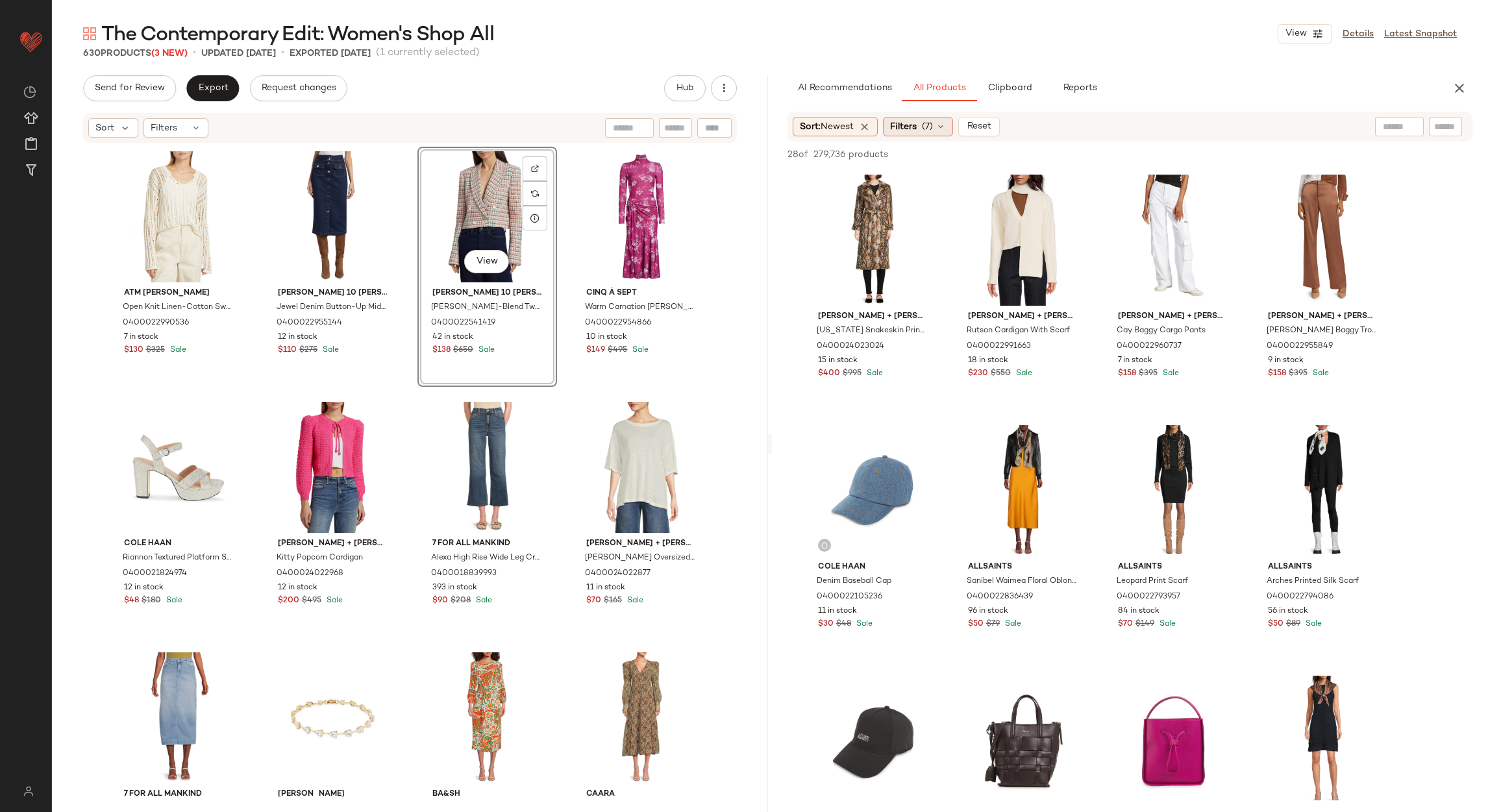
click at [922, 136] on div "Filters (7)" at bounding box center [918, 126] width 70 height 19
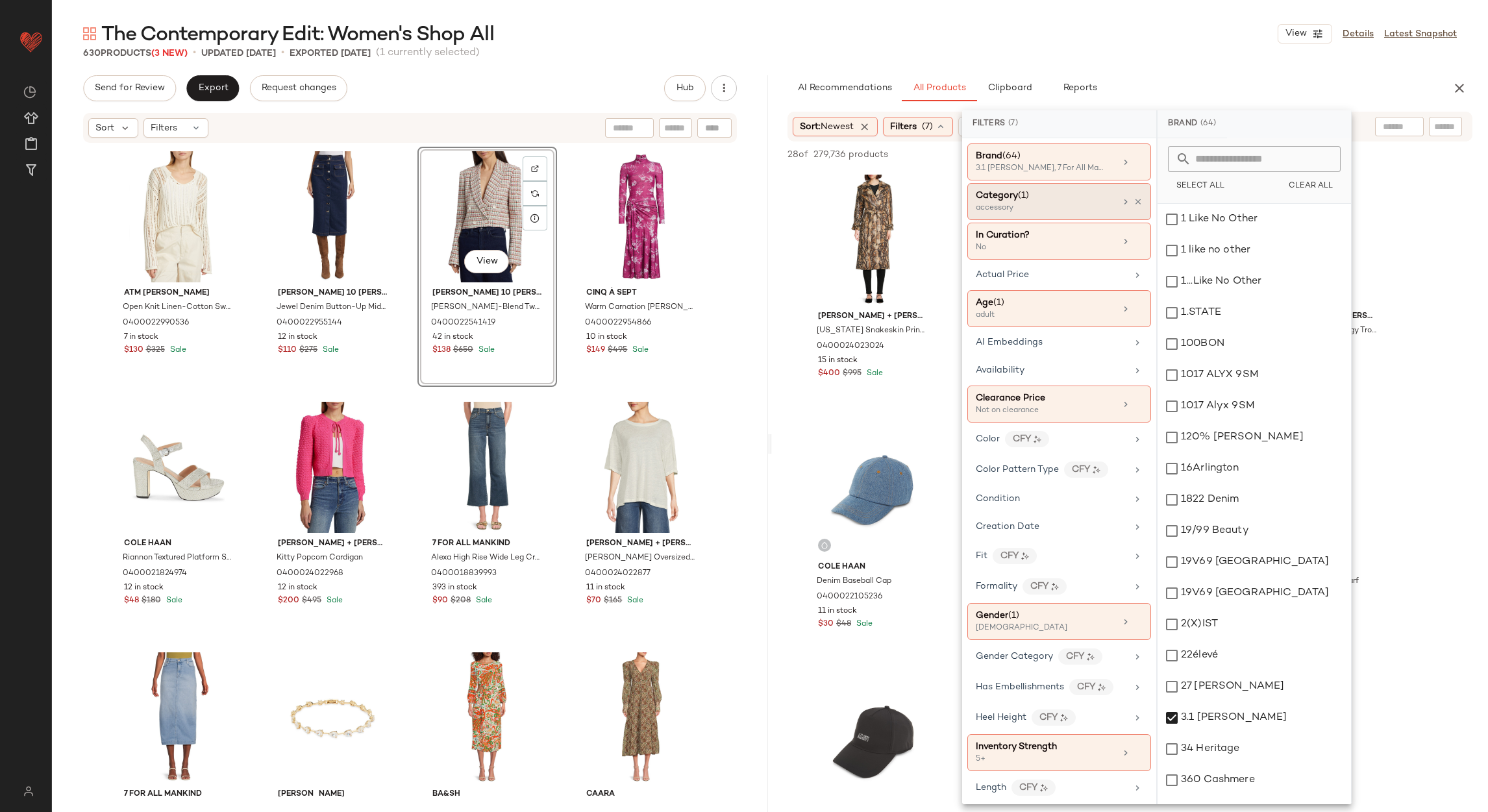
click at [1133, 206] on icon at bounding box center [1138, 202] width 9 height 9
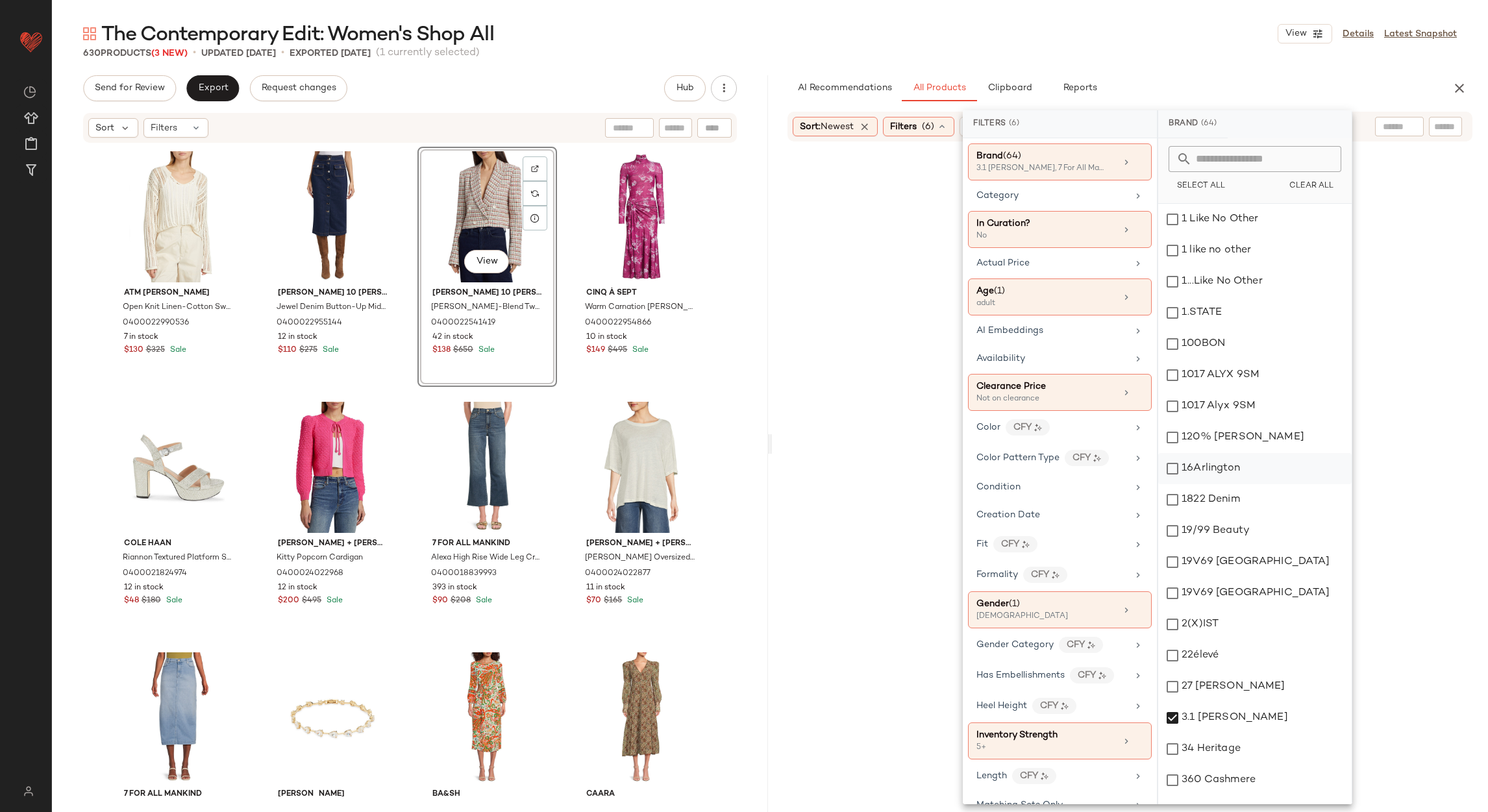
click at [1104, 202] on div "Category" at bounding box center [1052, 195] width 151 height 14
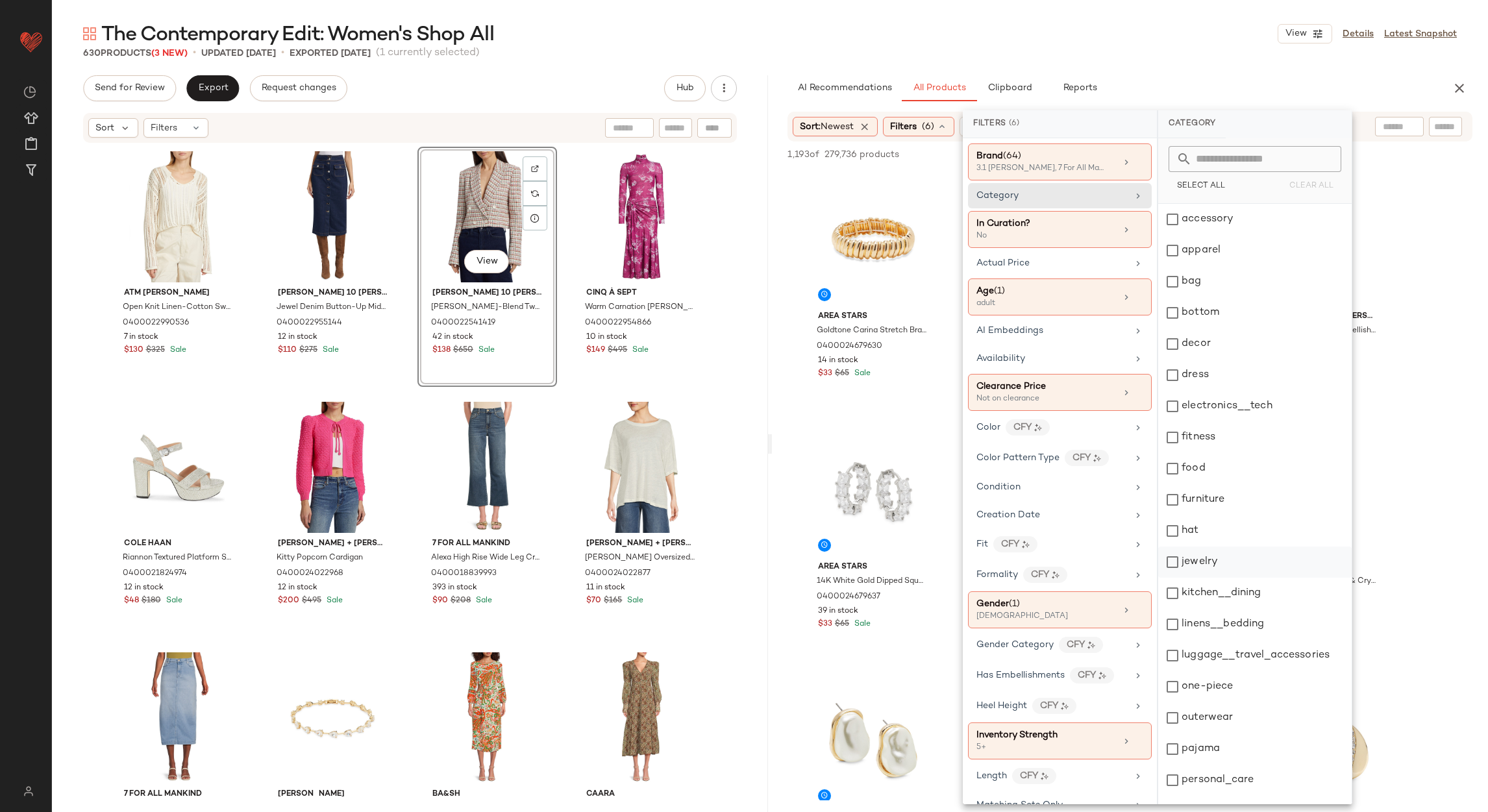
click at [1194, 564] on div "jewelry" at bounding box center [1254, 562] width 193 height 31
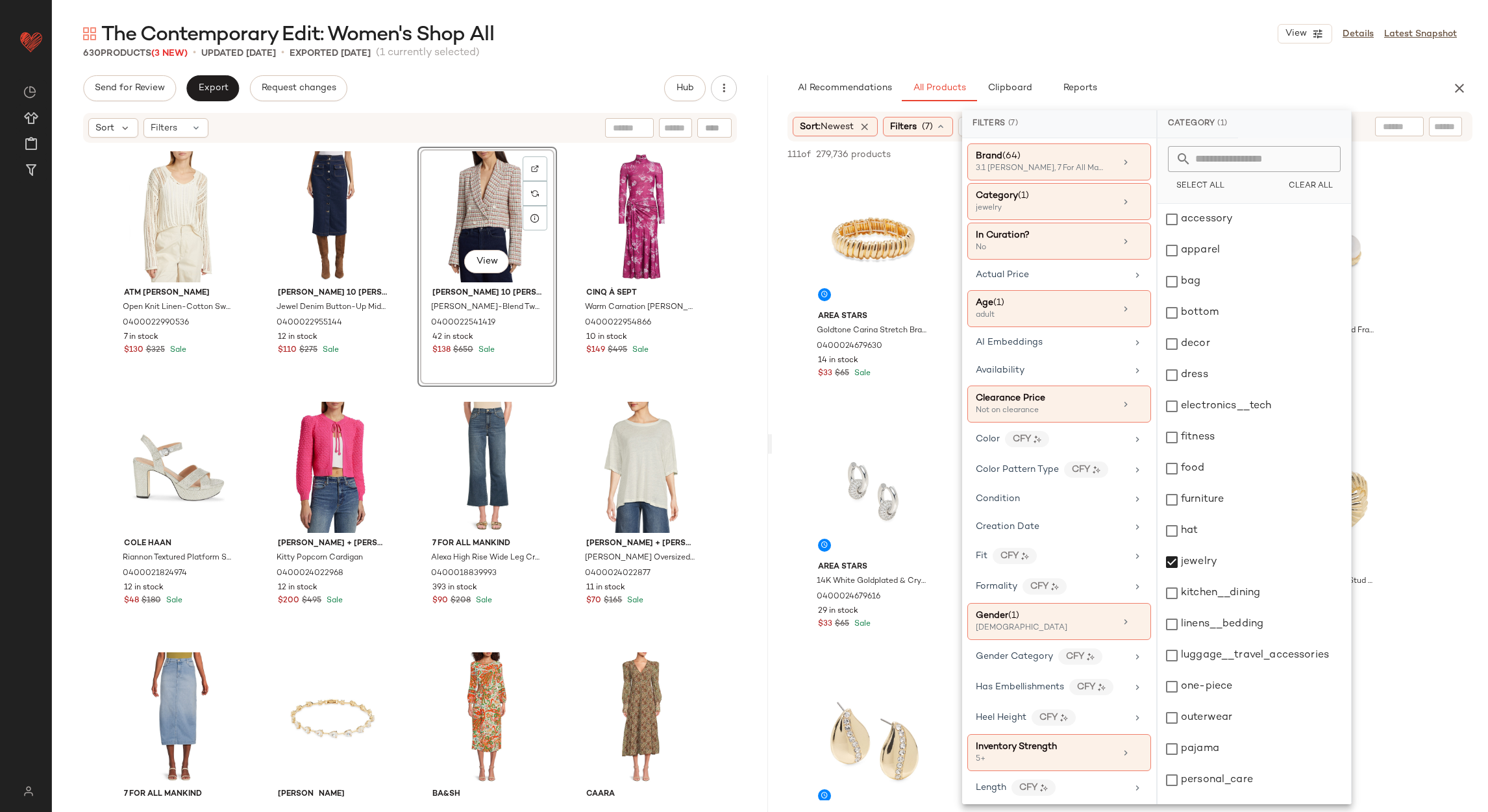
click at [1158, 71] on div "The Contemporary Edit: Women's Shop All View Details Latest Snapshot 630 Produc…" at bounding box center [770, 416] width 1436 height 791
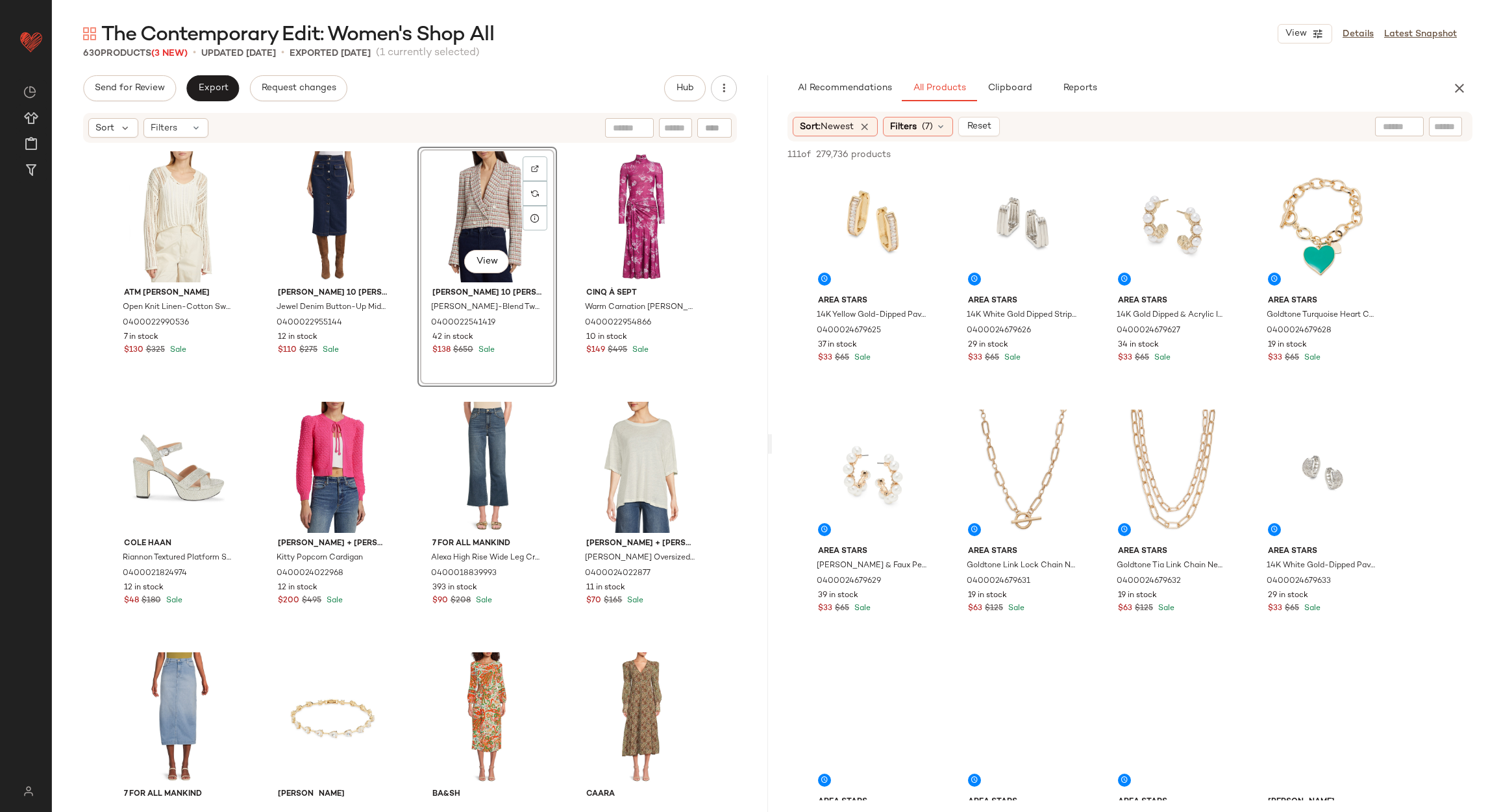
scroll to position [779, 0]
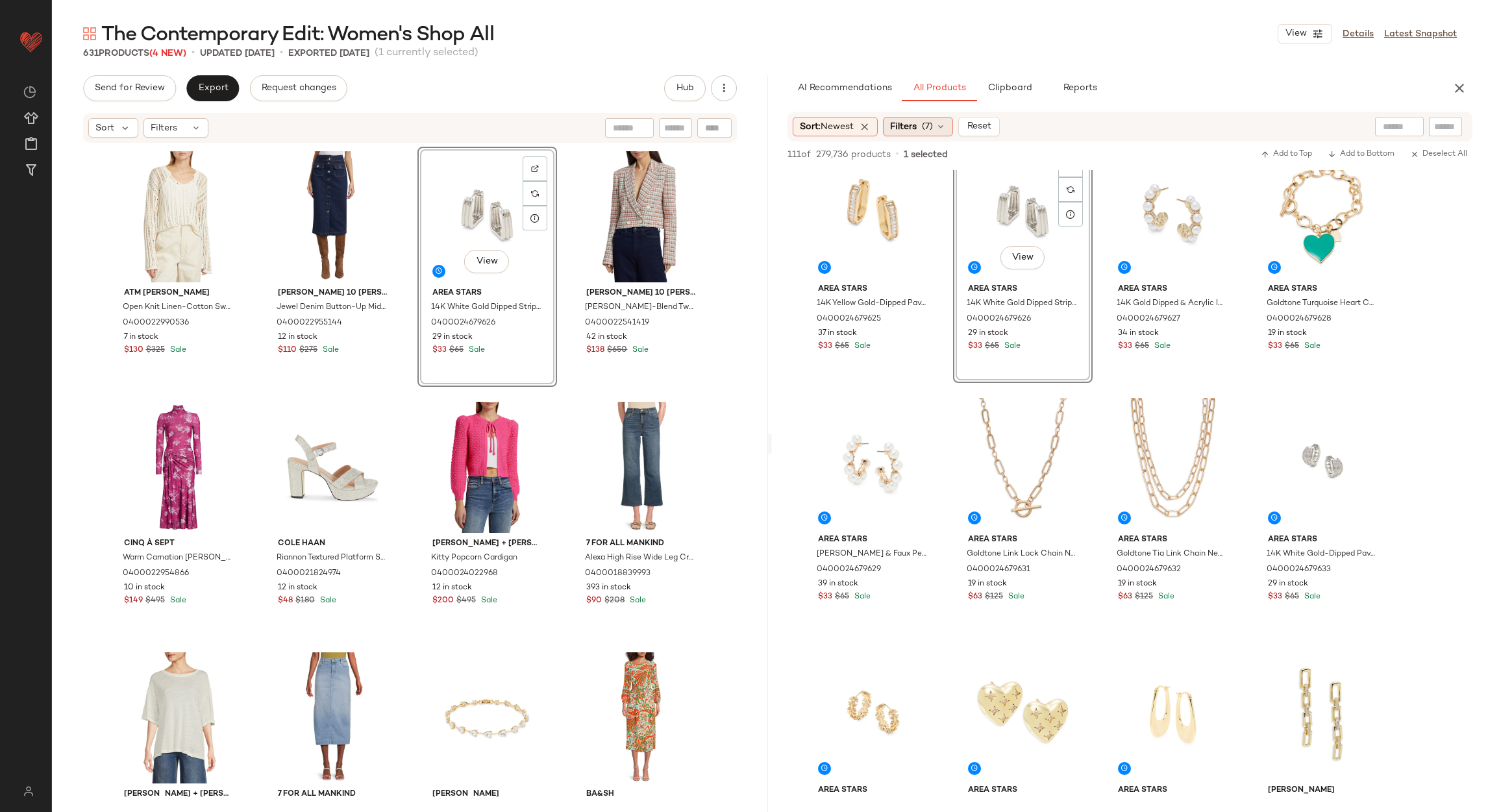
click at [917, 121] on span "Filters" at bounding box center [903, 127] width 26 height 14
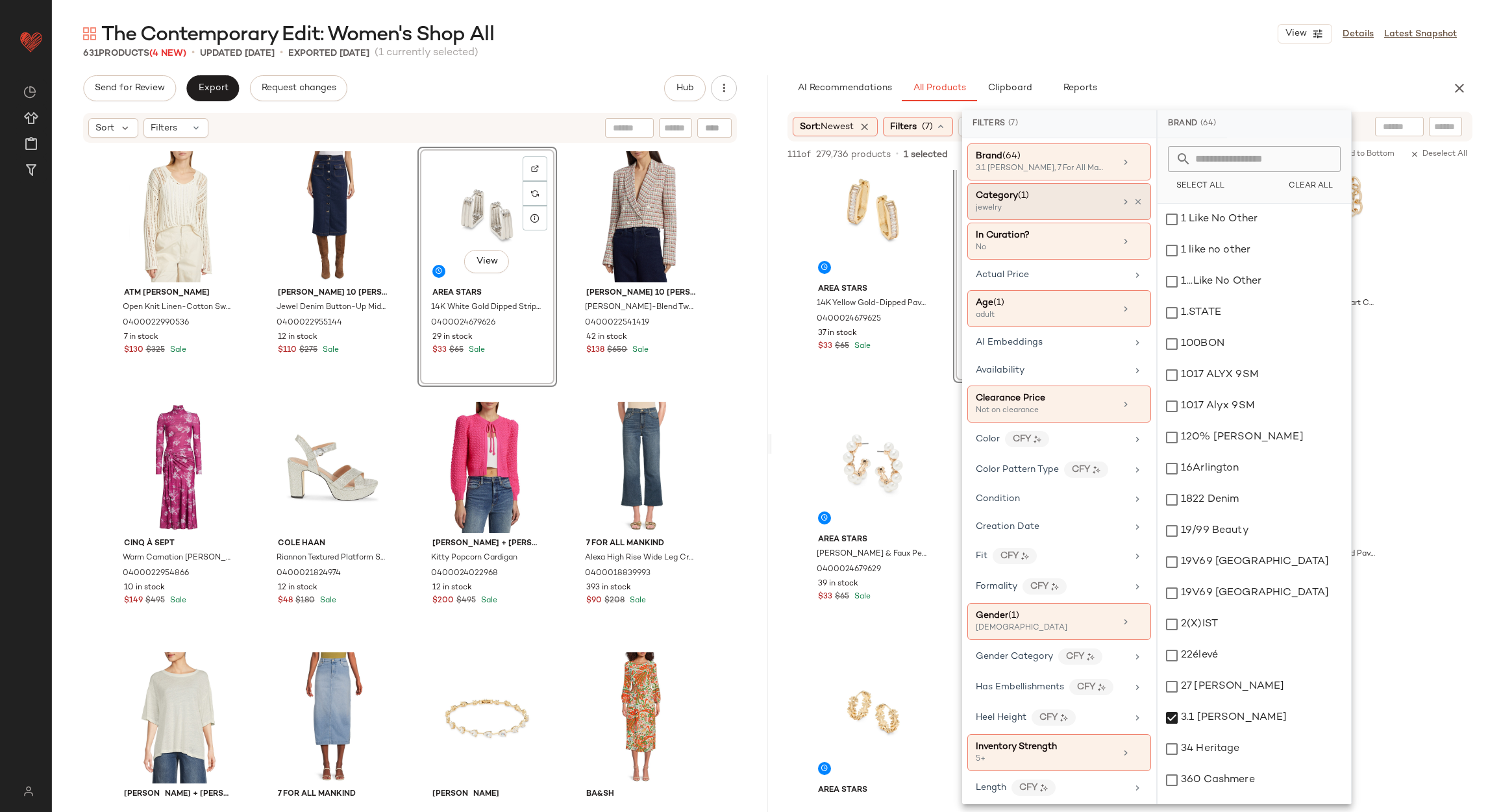
click at [1139, 223] on div "Category (1) jewelry" at bounding box center [1058, 241] width 183 height 37
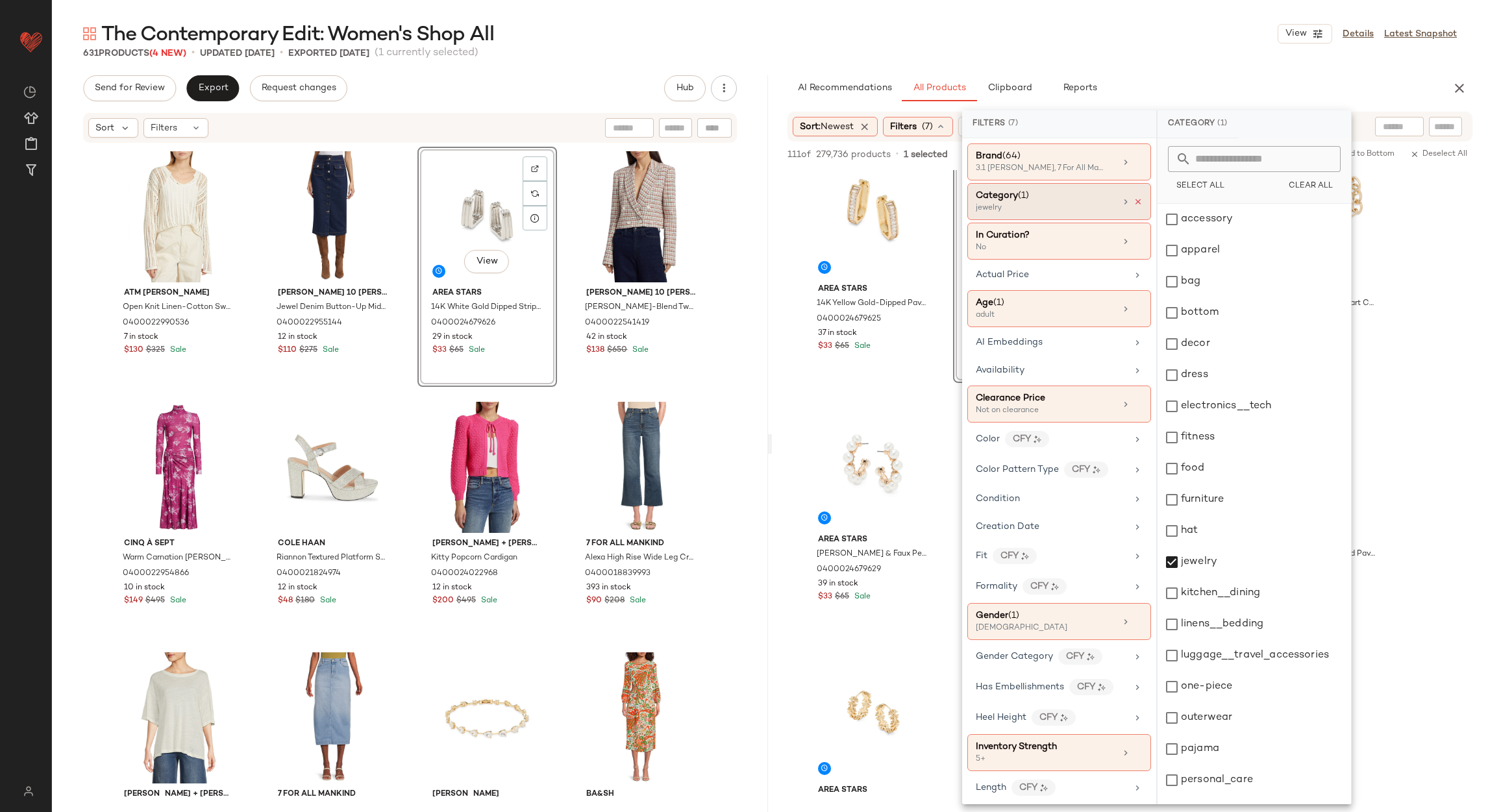
click at [1136, 200] on icon at bounding box center [1138, 202] width 9 height 9
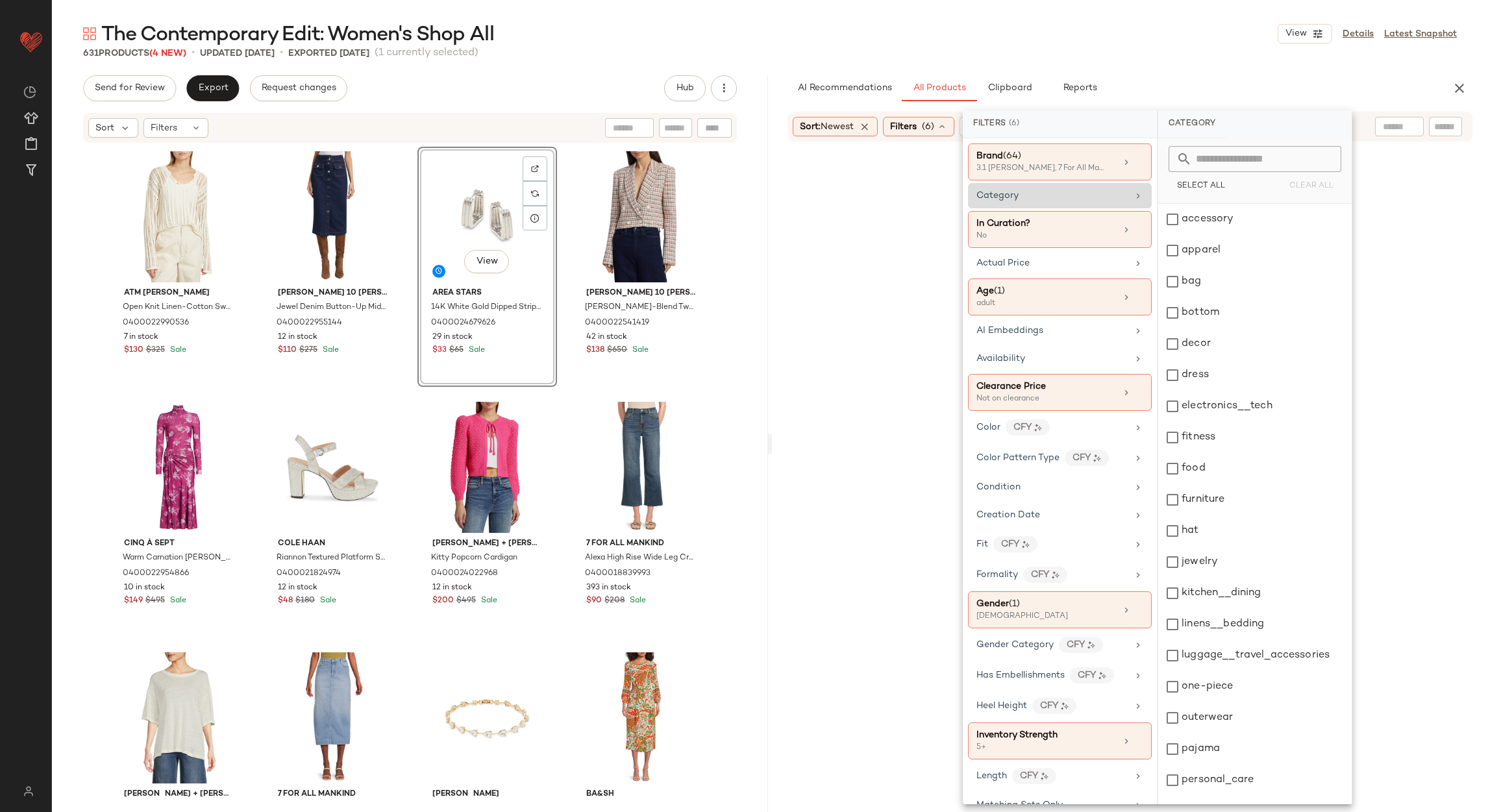
click at [1136, 200] on icon at bounding box center [1138, 195] width 10 height 10
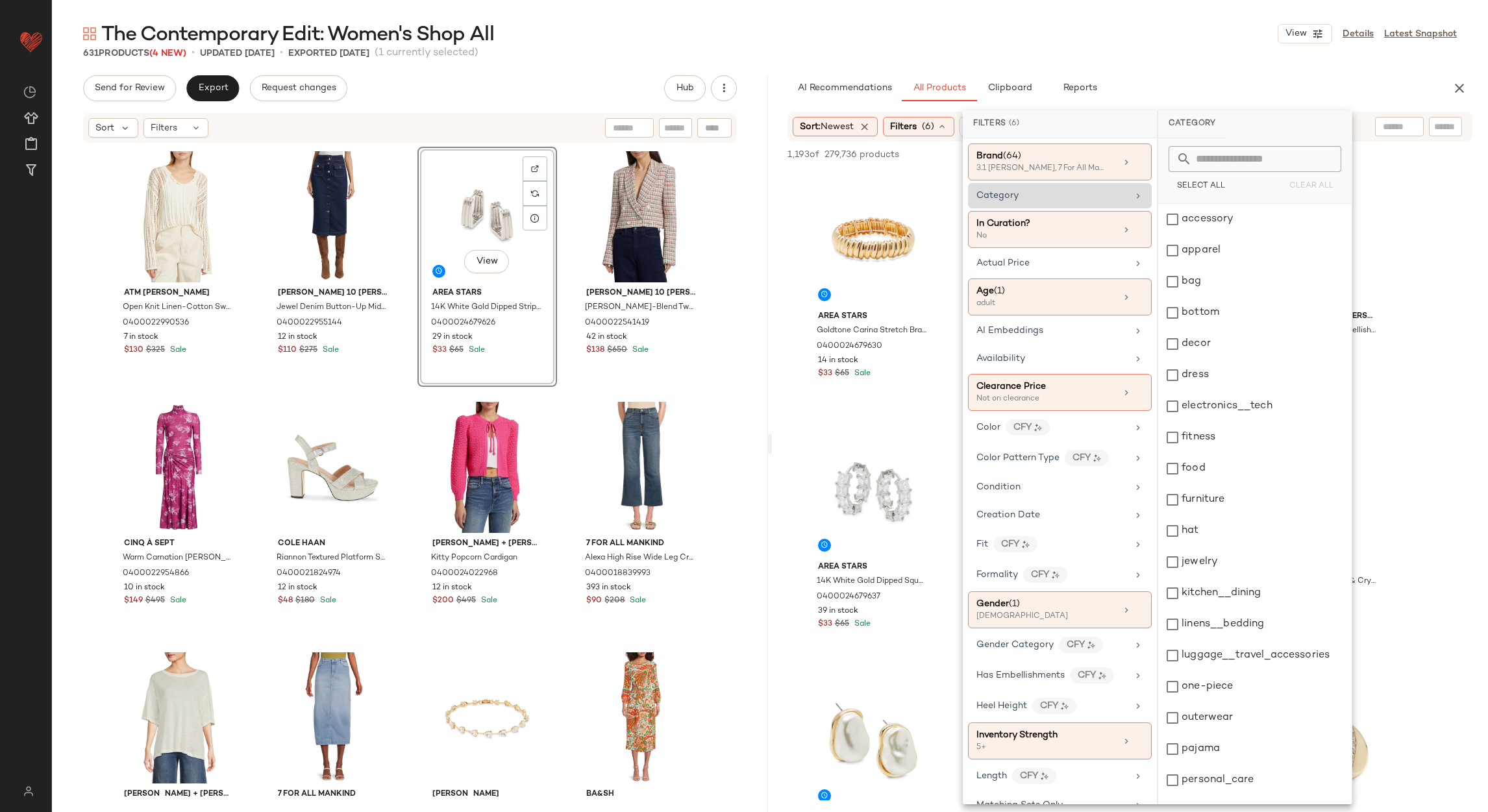
click at [1108, 200] on div "Category" at bounding box center [1052, 195] width 151 height 14
click at [1203, 369] on div "dress" at bounding box center [1254, 375] width 193 height 31
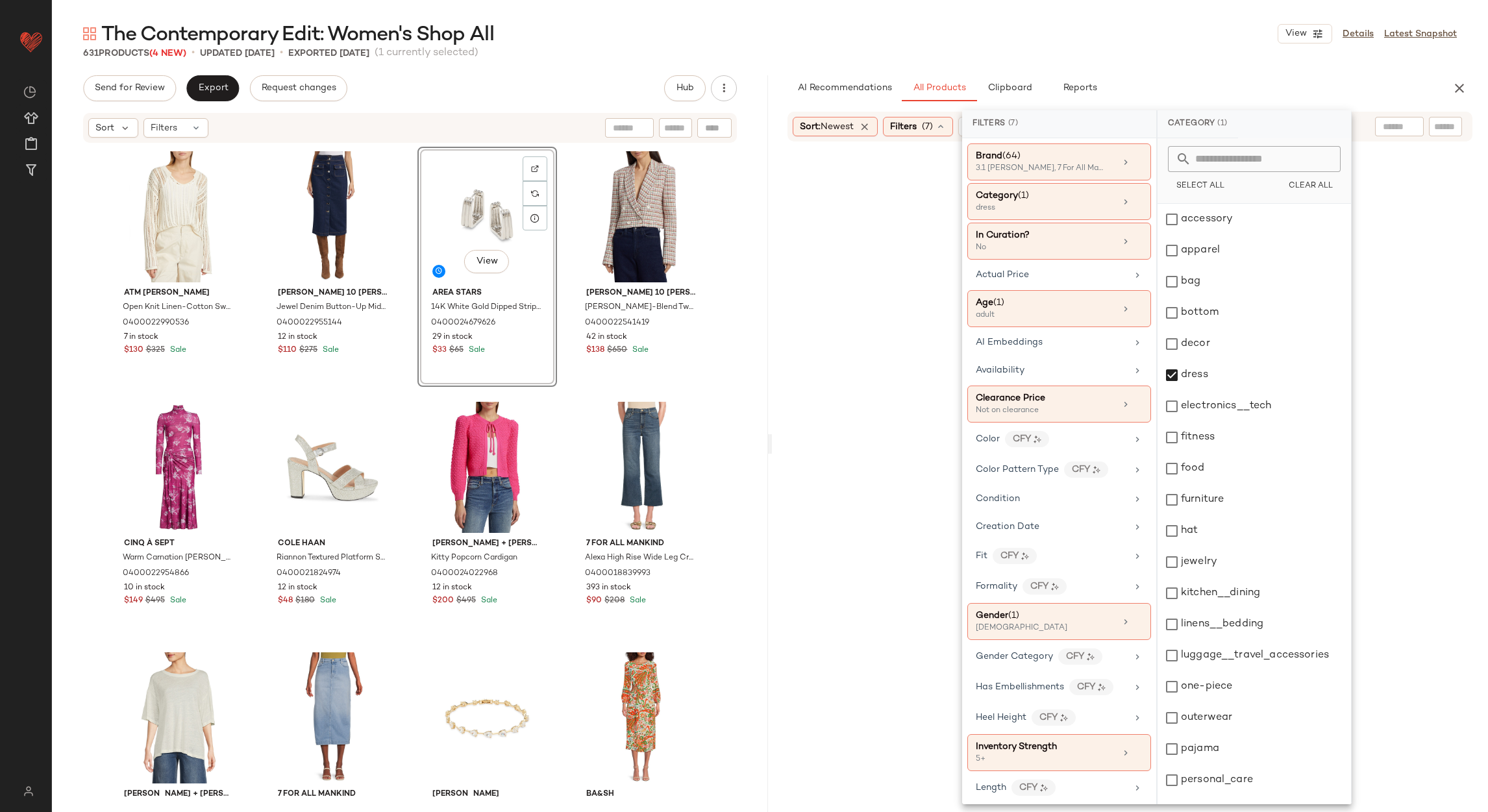
click at [1209, 47] on div "631 Products (4 New) • updated Aug 29th • Exported Aug 22nd (1 currently select…" at bounding box center [770, 53] width 1436 height 13
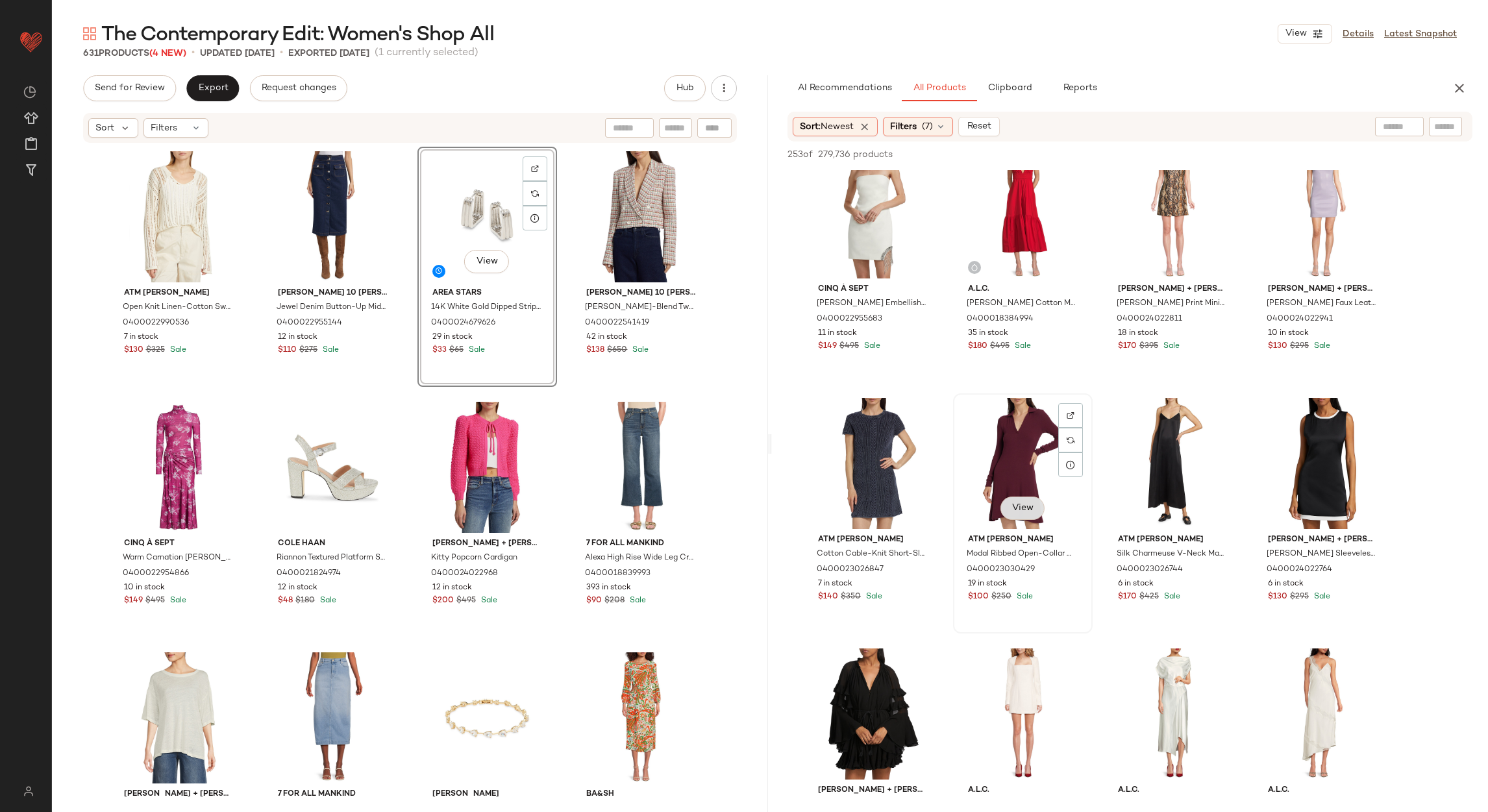
click at [1012, 503] on span "View" at bounding box center [1023, 507] width 22 height 10
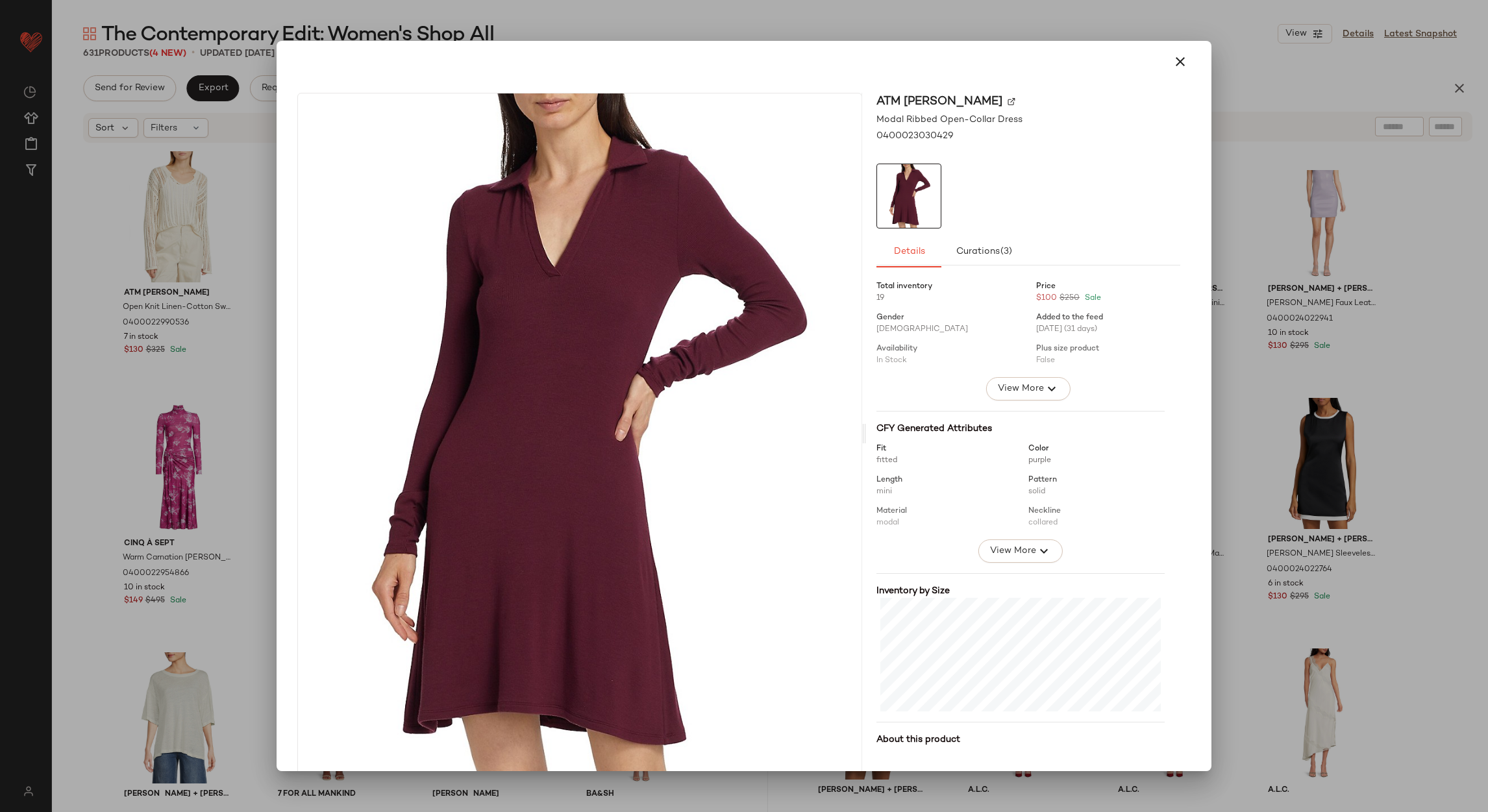
click at [1165, 62] on button "button" at bounding box center [1181, 62] width 31 height 31
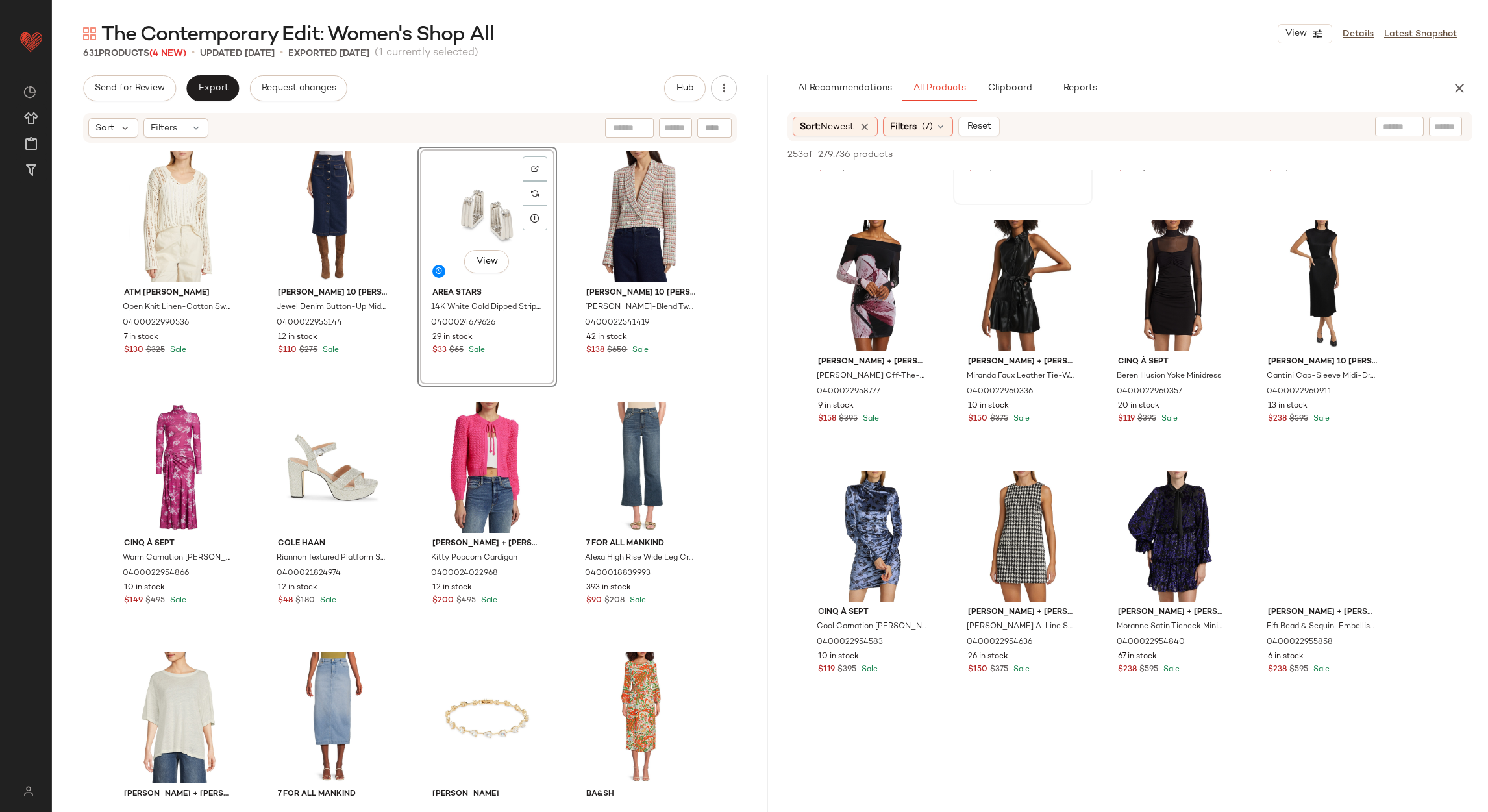
scroll to position [3213, 0]
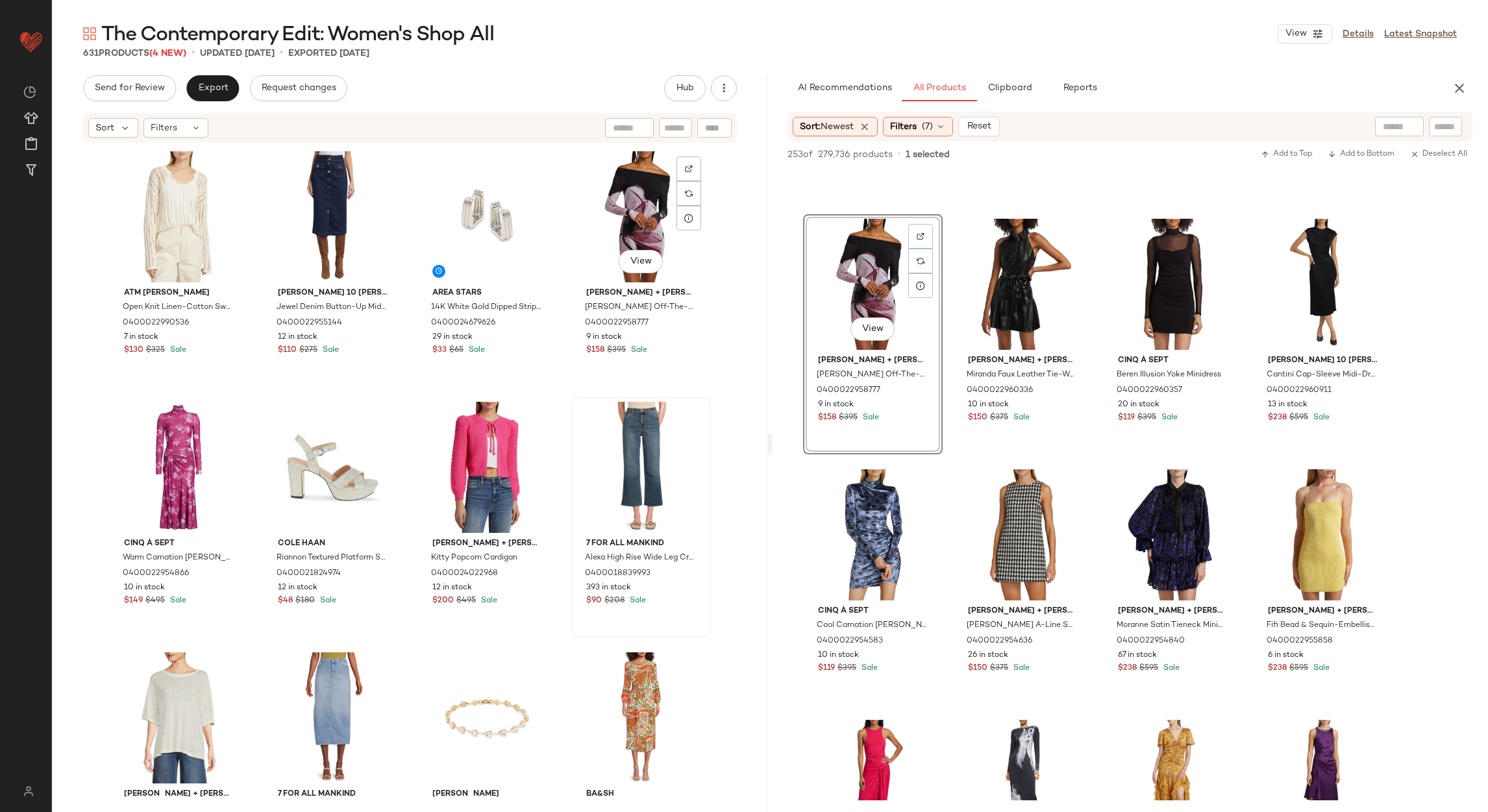
scroll to position [291, 0]
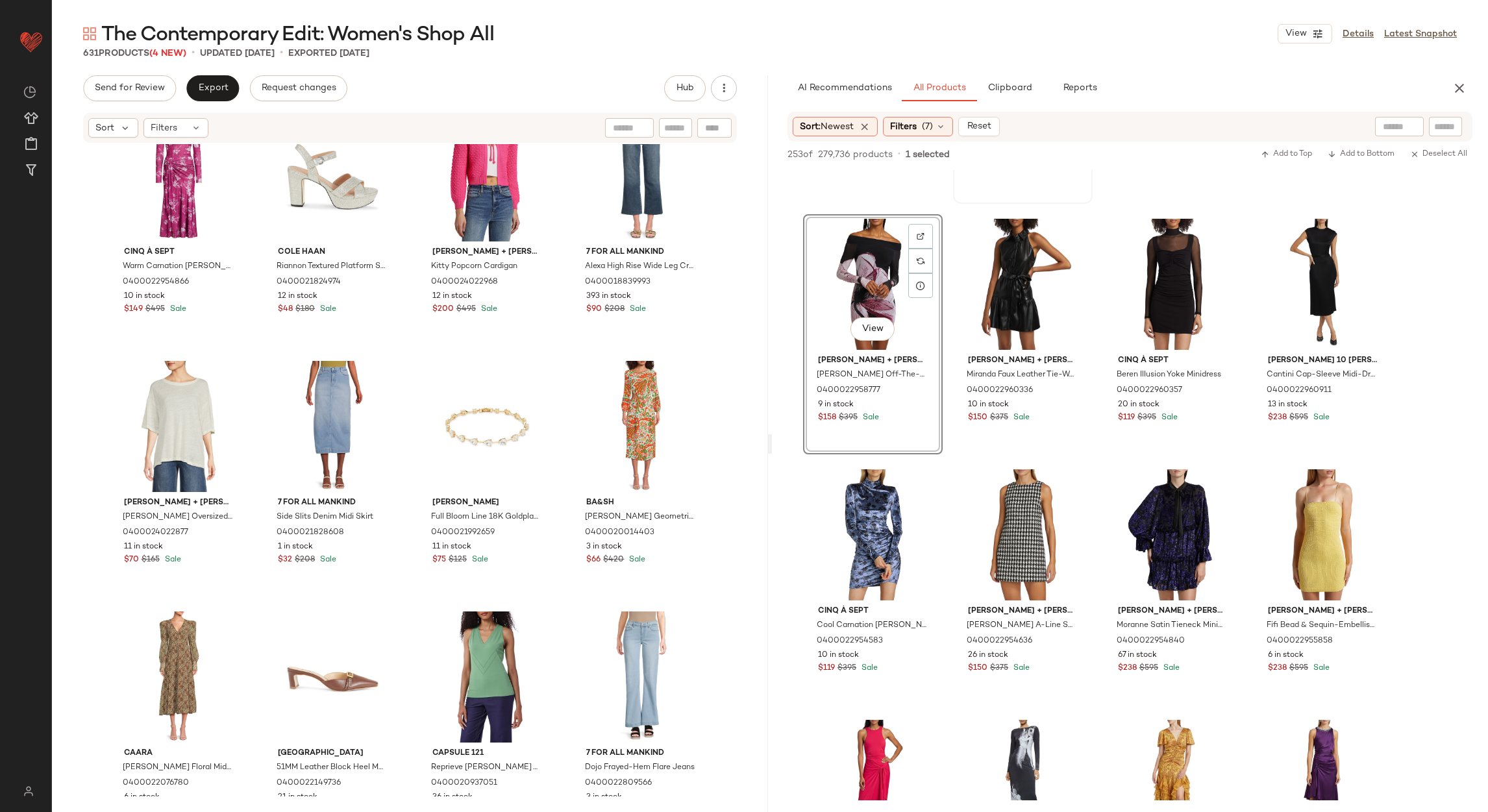
click at [932, 123] on span "(7)" at bounding box center [927, 127] width 11 height 14
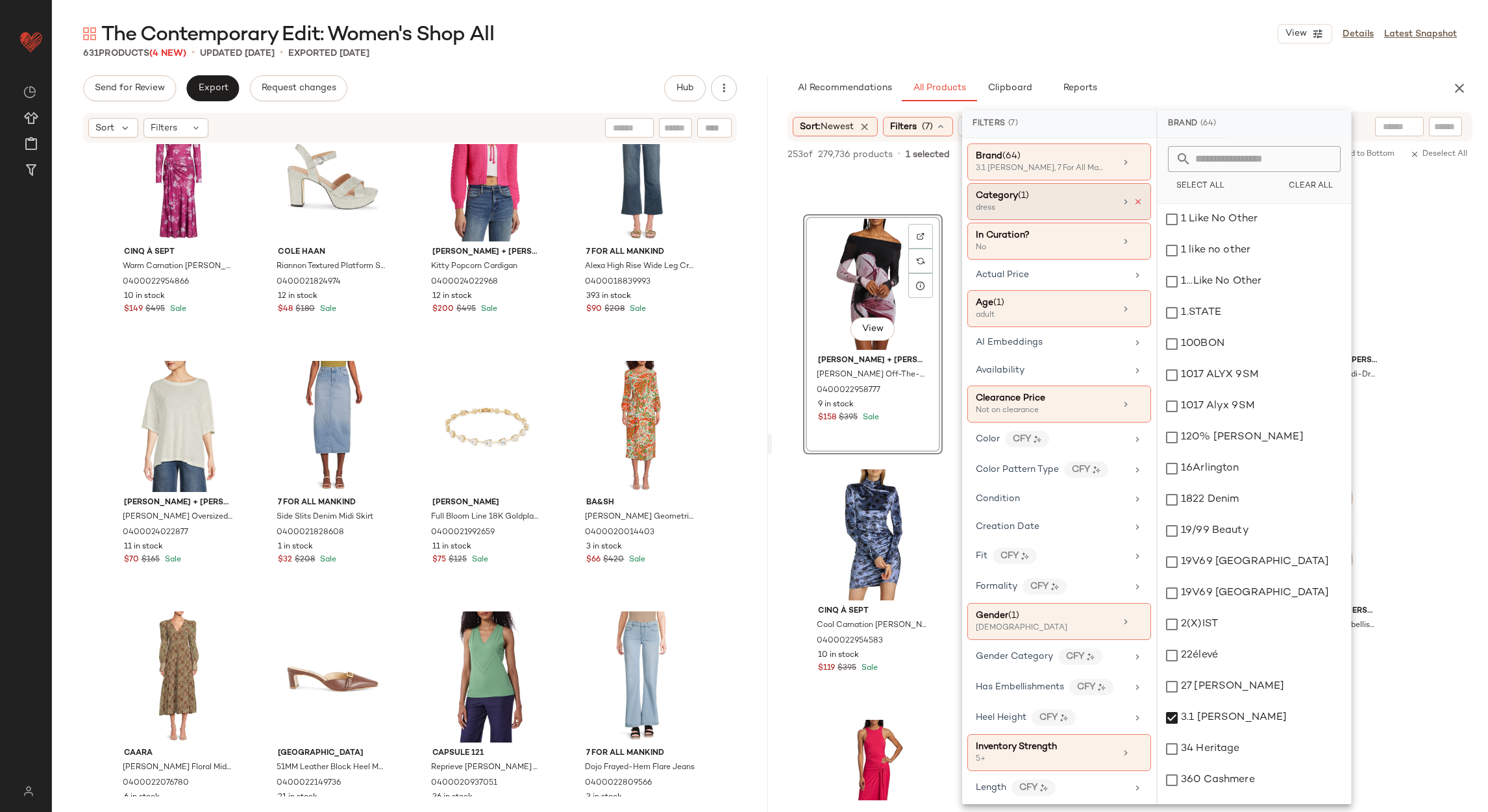
click at [1136, 203] on icon at bounding box center [1138, 202] width 9 height 9
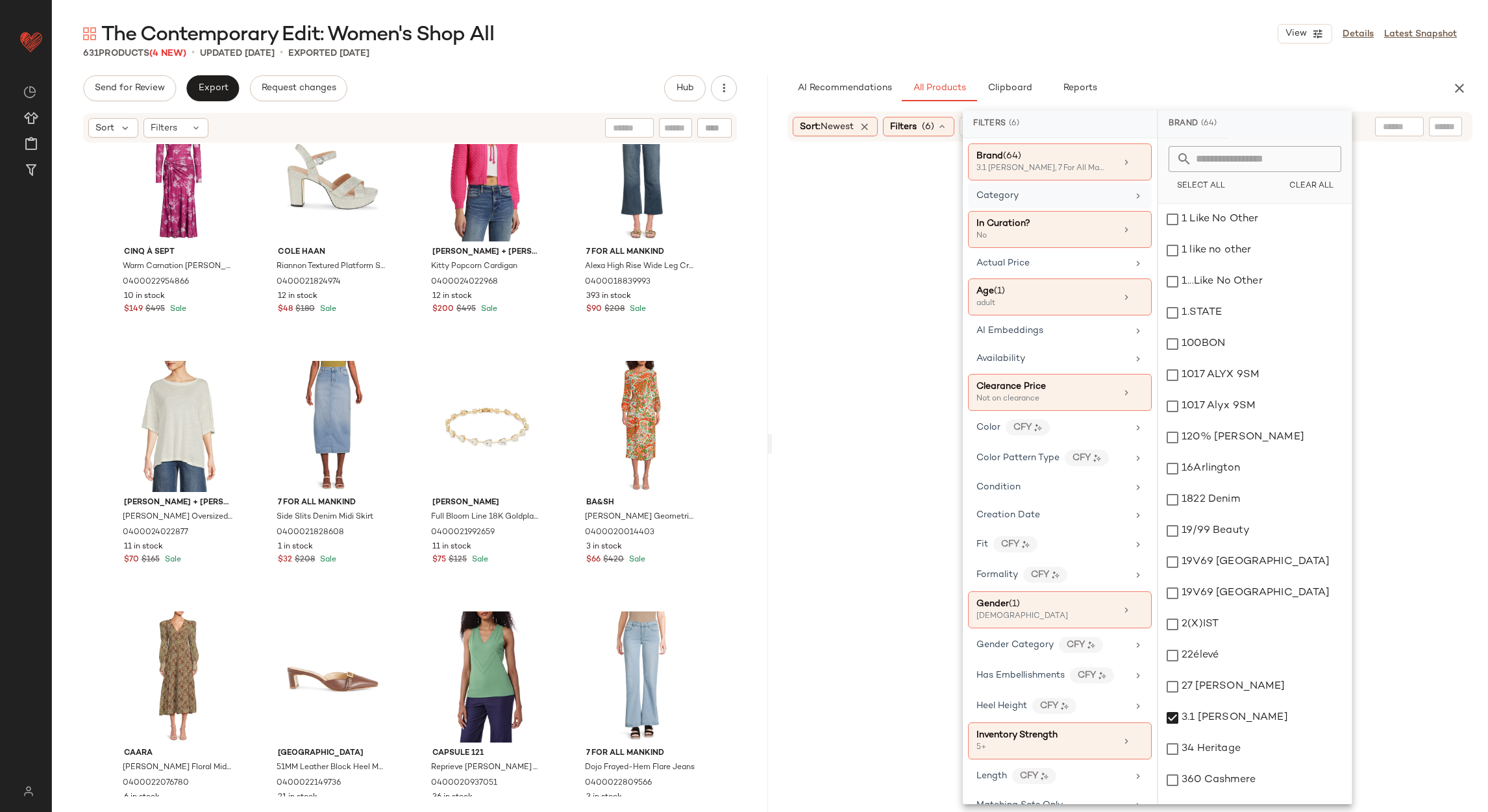
click at [1119, 203] on div "Category" at bounding box center [1052, 195] width 151 height 14
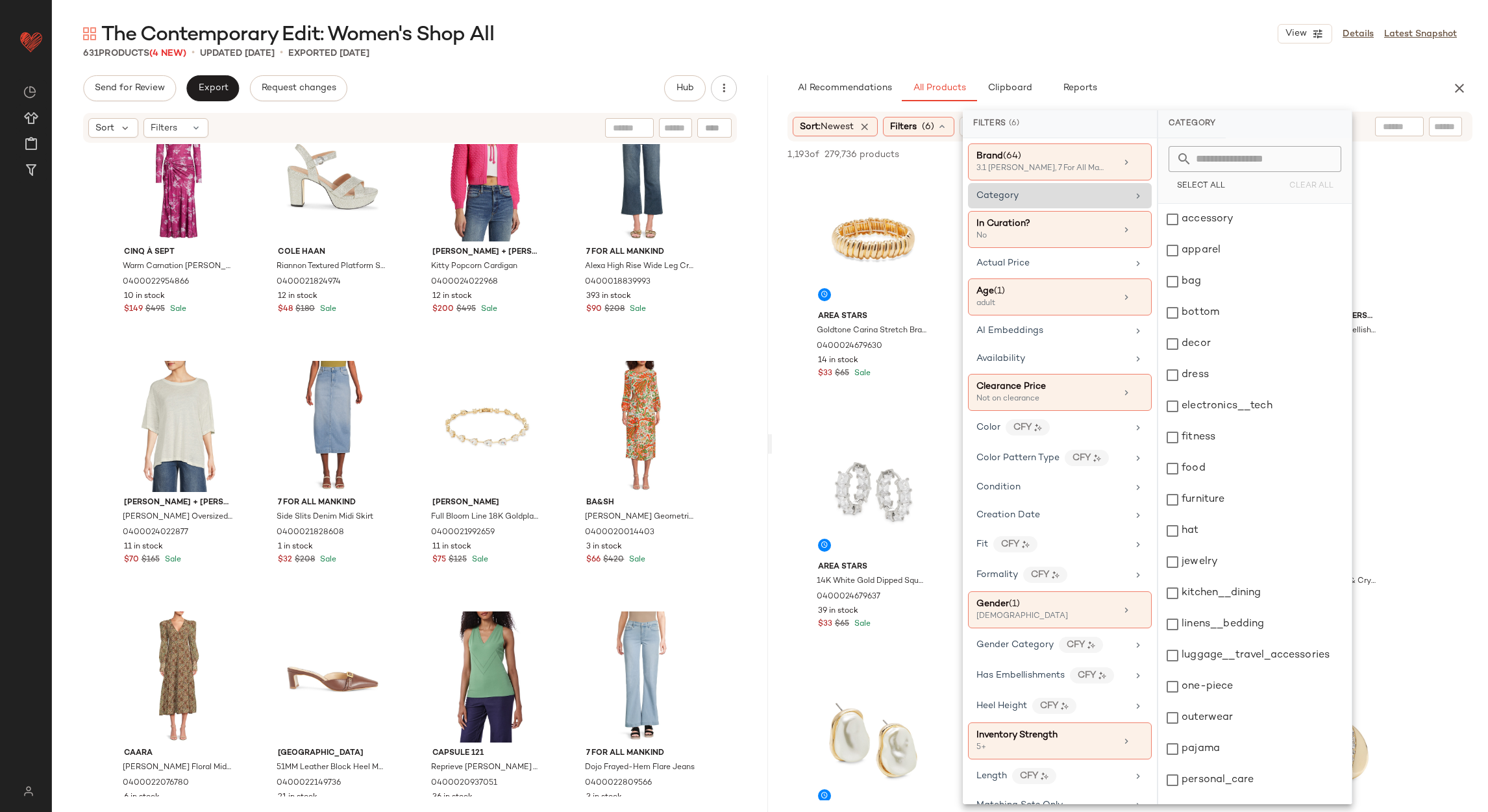
click at [1119, 203] on div "Category" at bounding box center [1052, 195] width 151 height 14
click at [1214, 715] on div "outerwear" at bounding box center [1254, 718] width 193 height 31
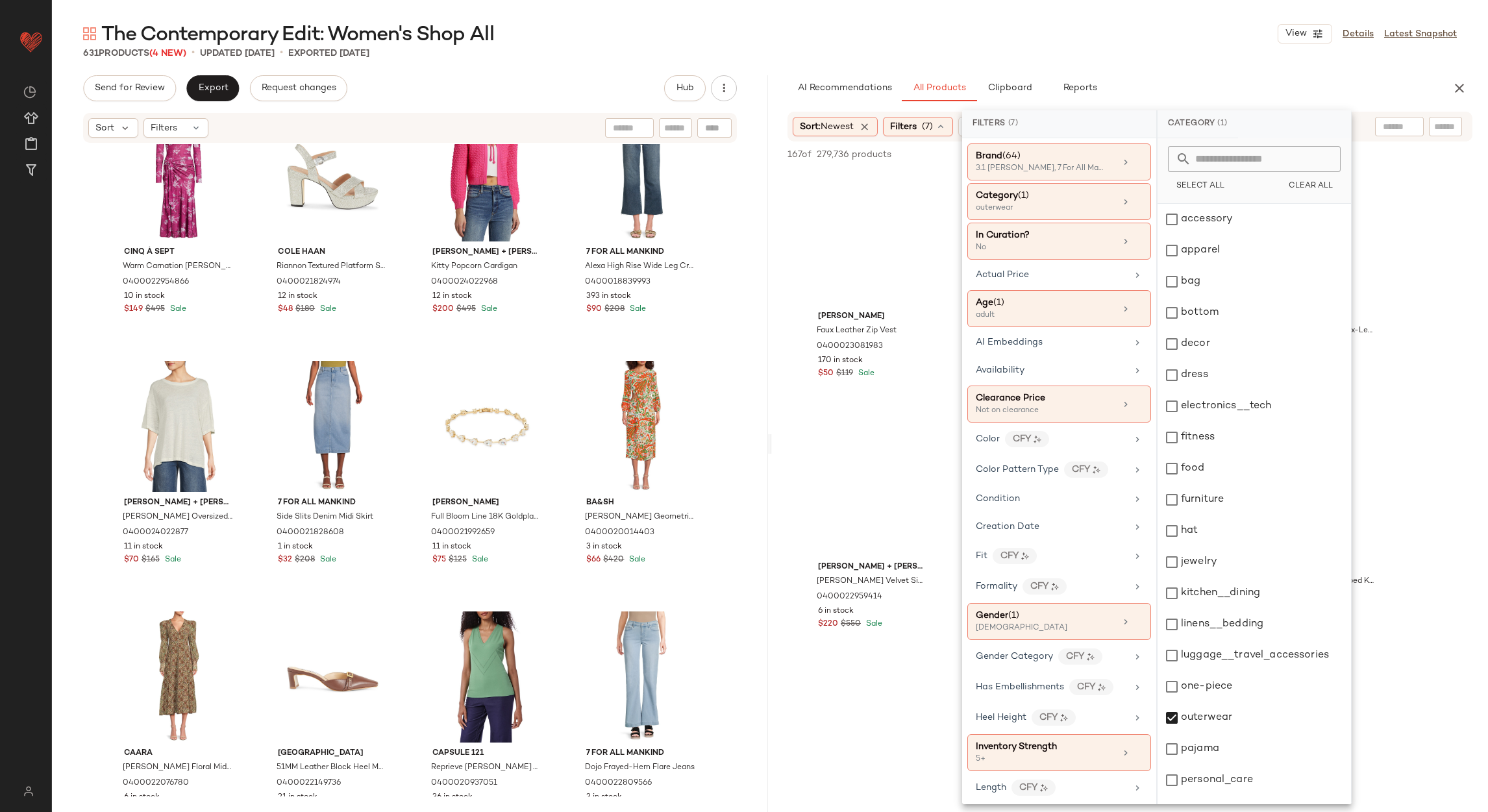
click at [1201, 52] on div "631 Products (4 New) • updated Aug 29th • Exported Aug 22nd" at bounding box center [770, 53] width 1436 height 13
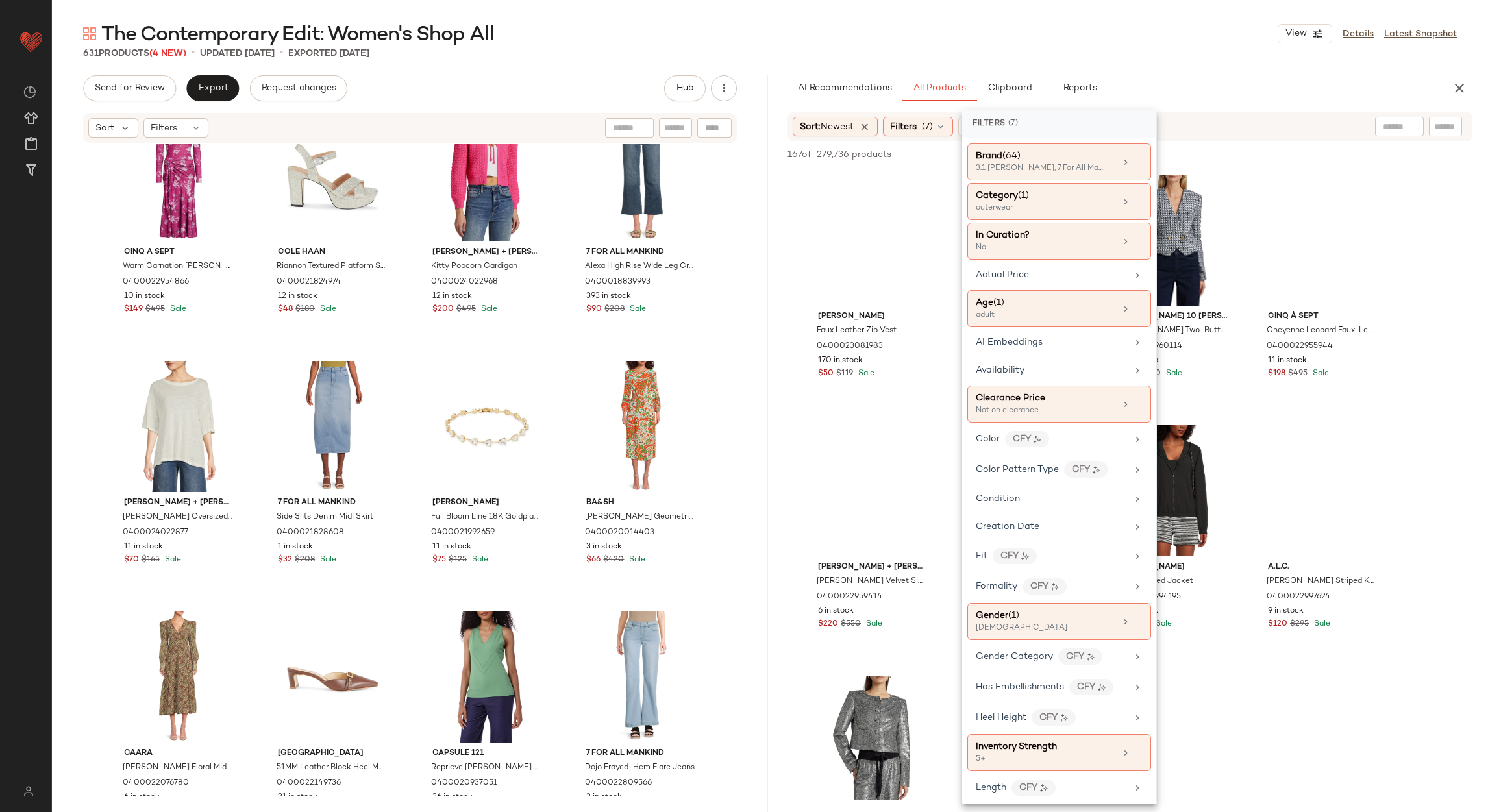
click at [1193, 55] on div "631 Products (4 New) • updated Aug 29th • Exported Aug 22nd" at bounding box center [770, 53] width 1436 height 13
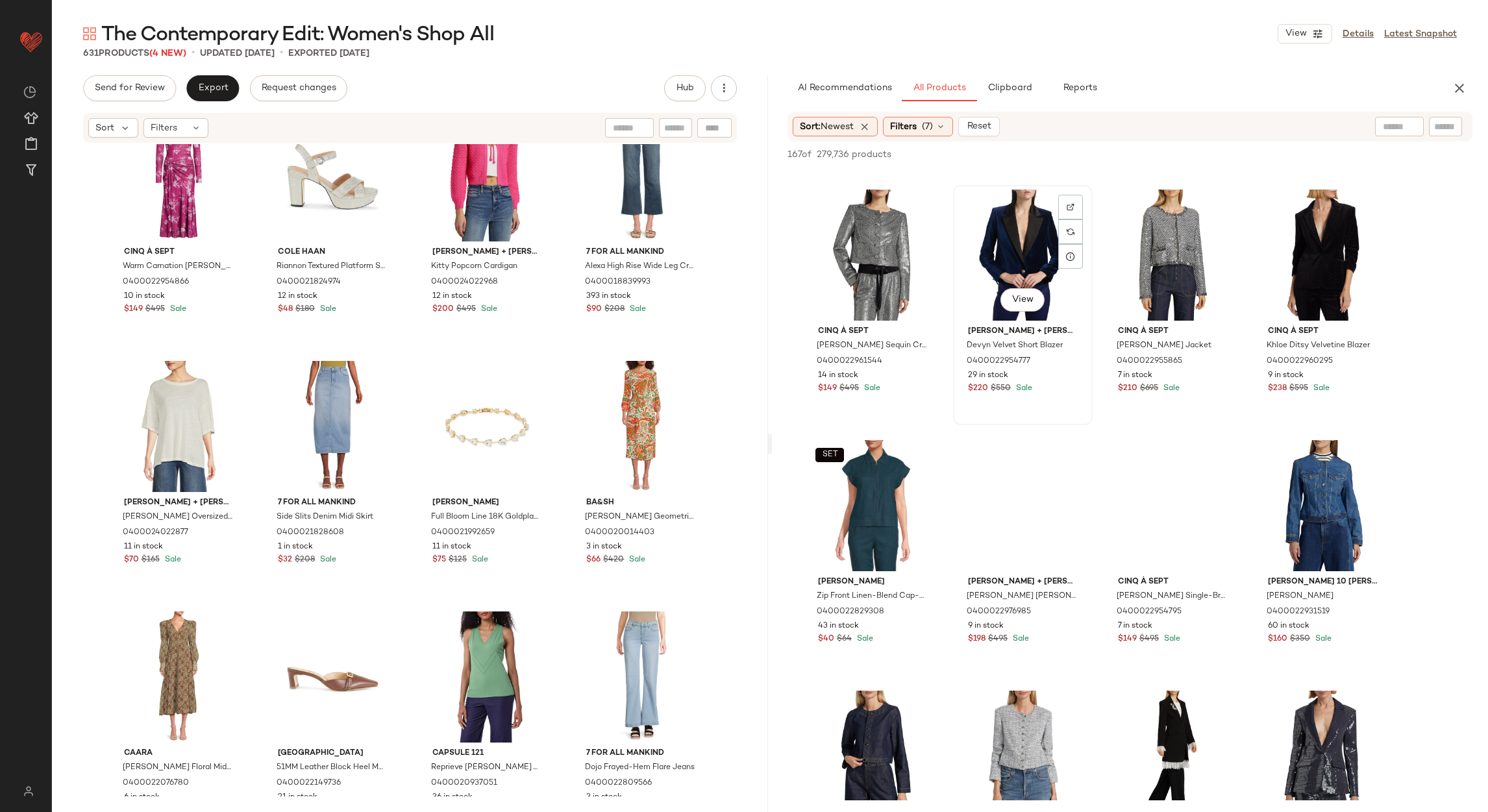
scroll to position [584, 0]
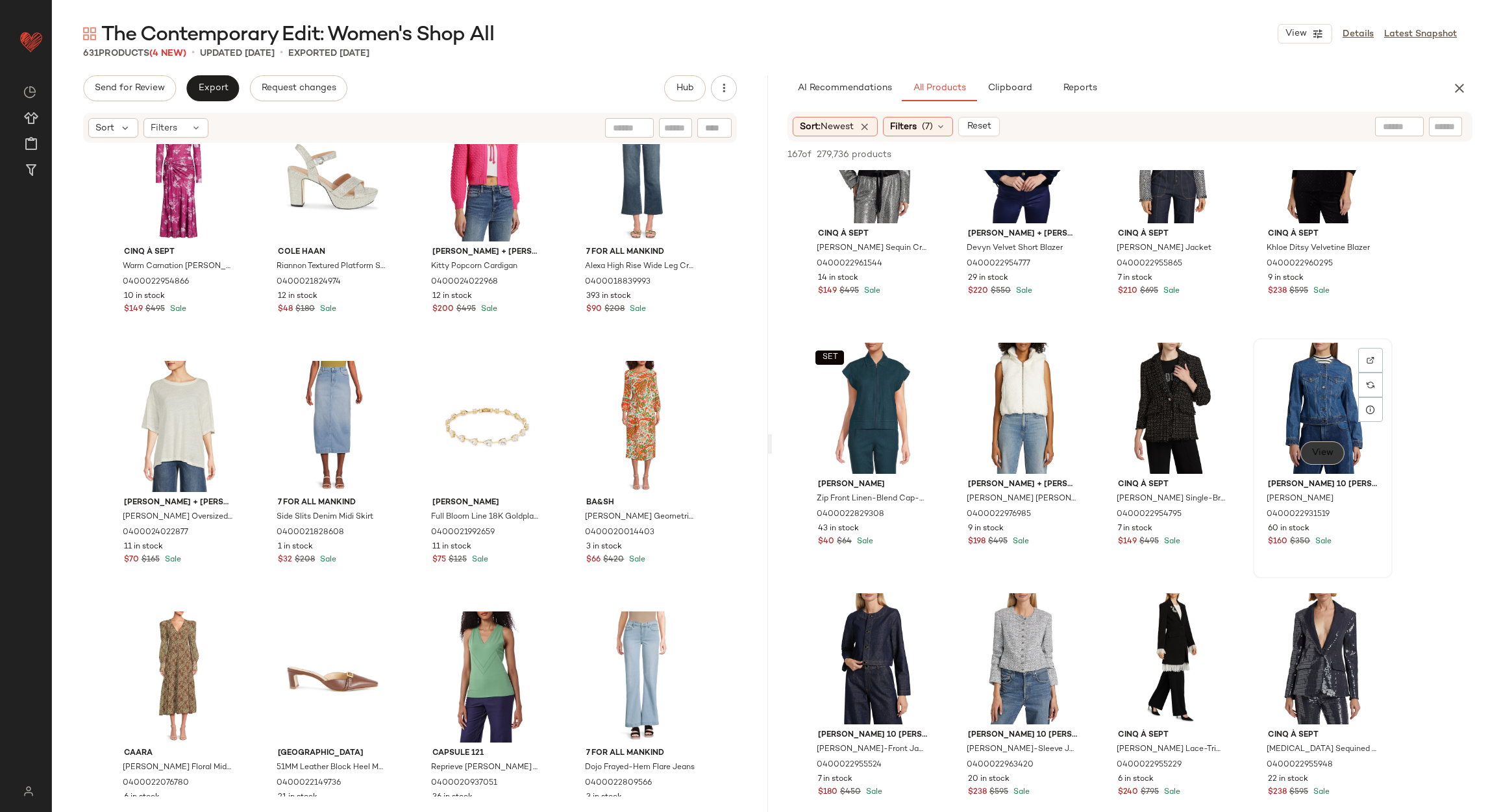
click at [1308, 451] on button "View" at bounding box center [1322, 453] width 44 height 24
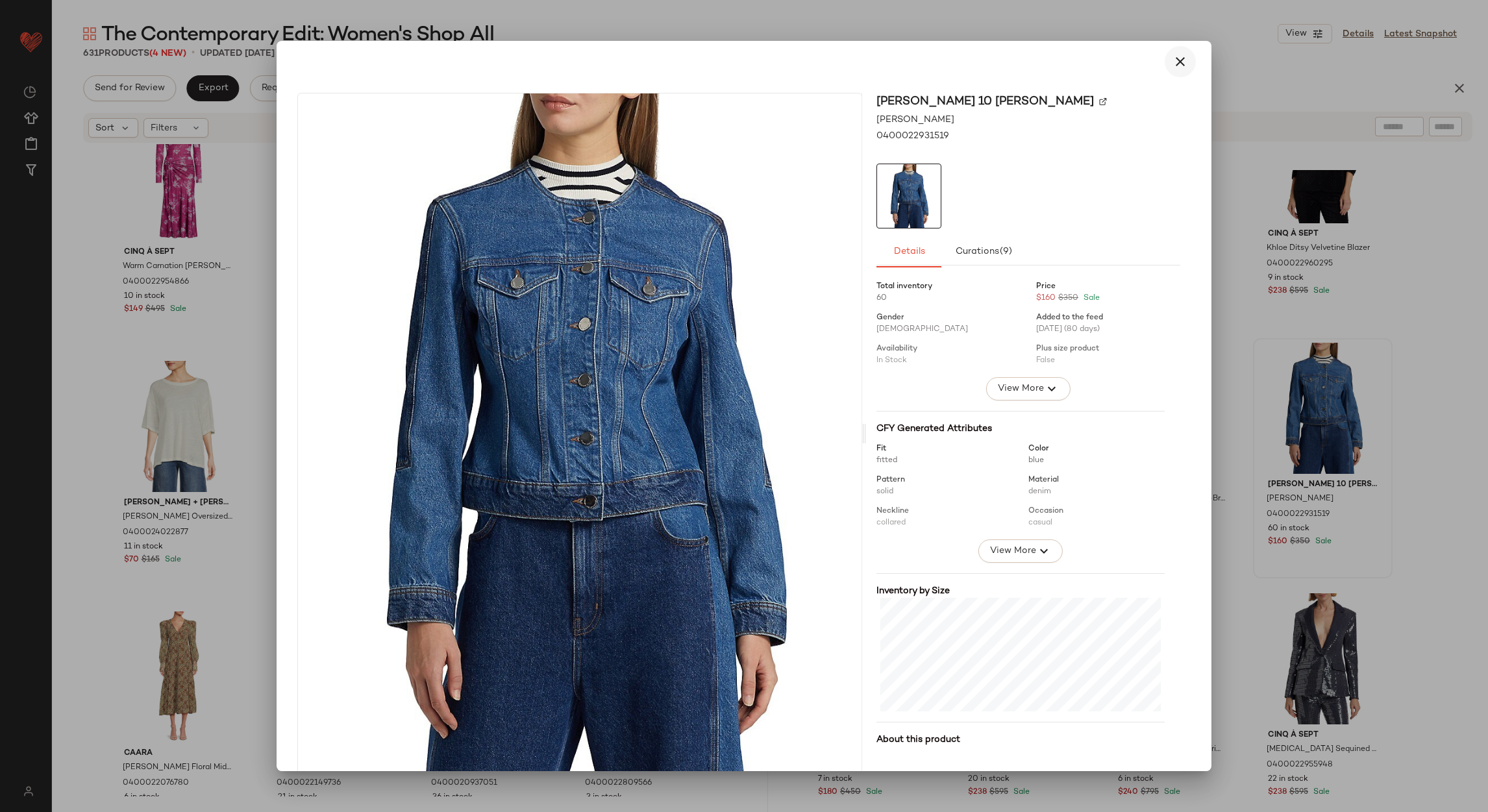
click at [1165, 69] on button "button" at bounding box center [1181, 62] width 31 height 31
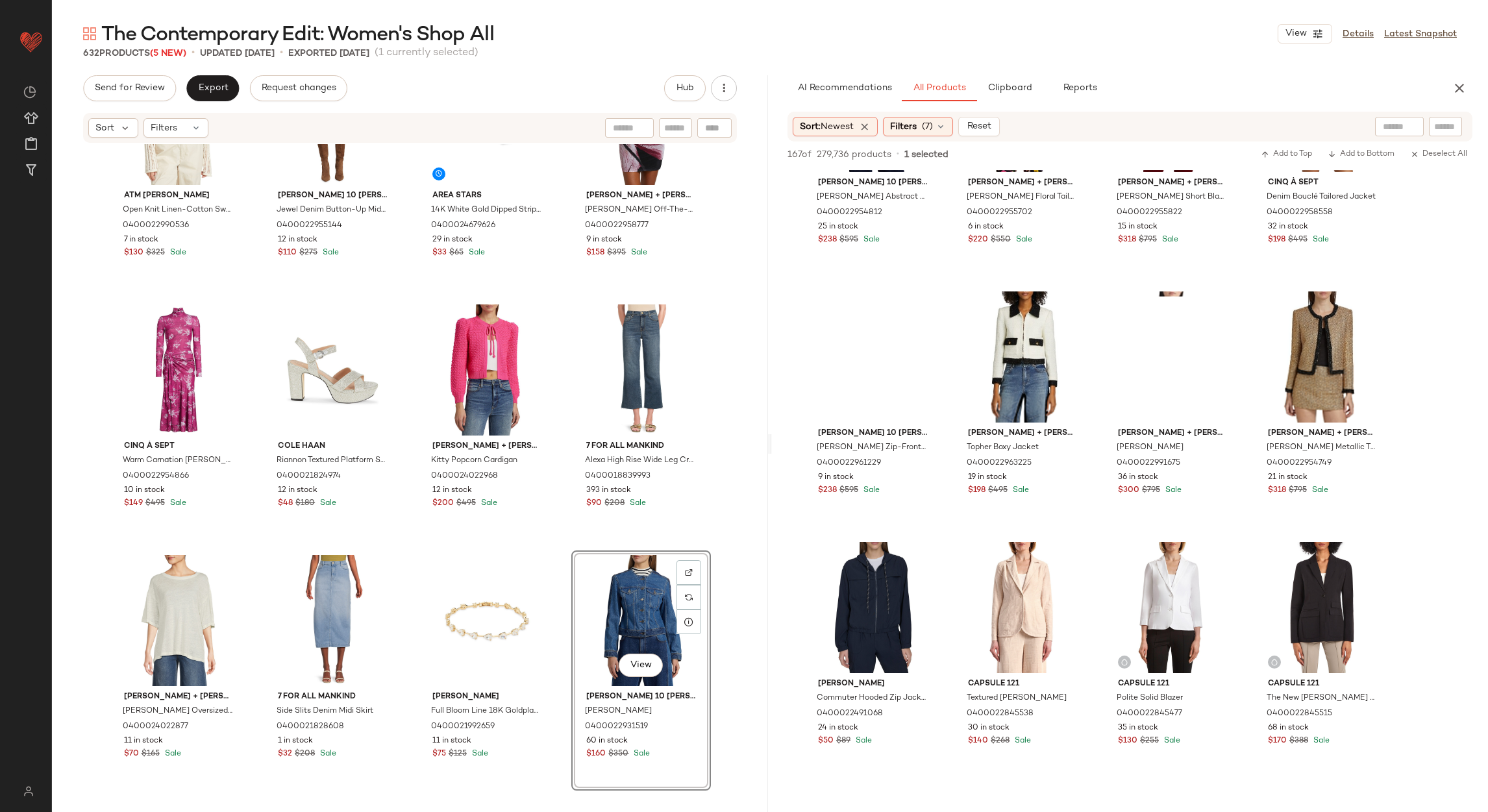
scroll to position [1558, 0]
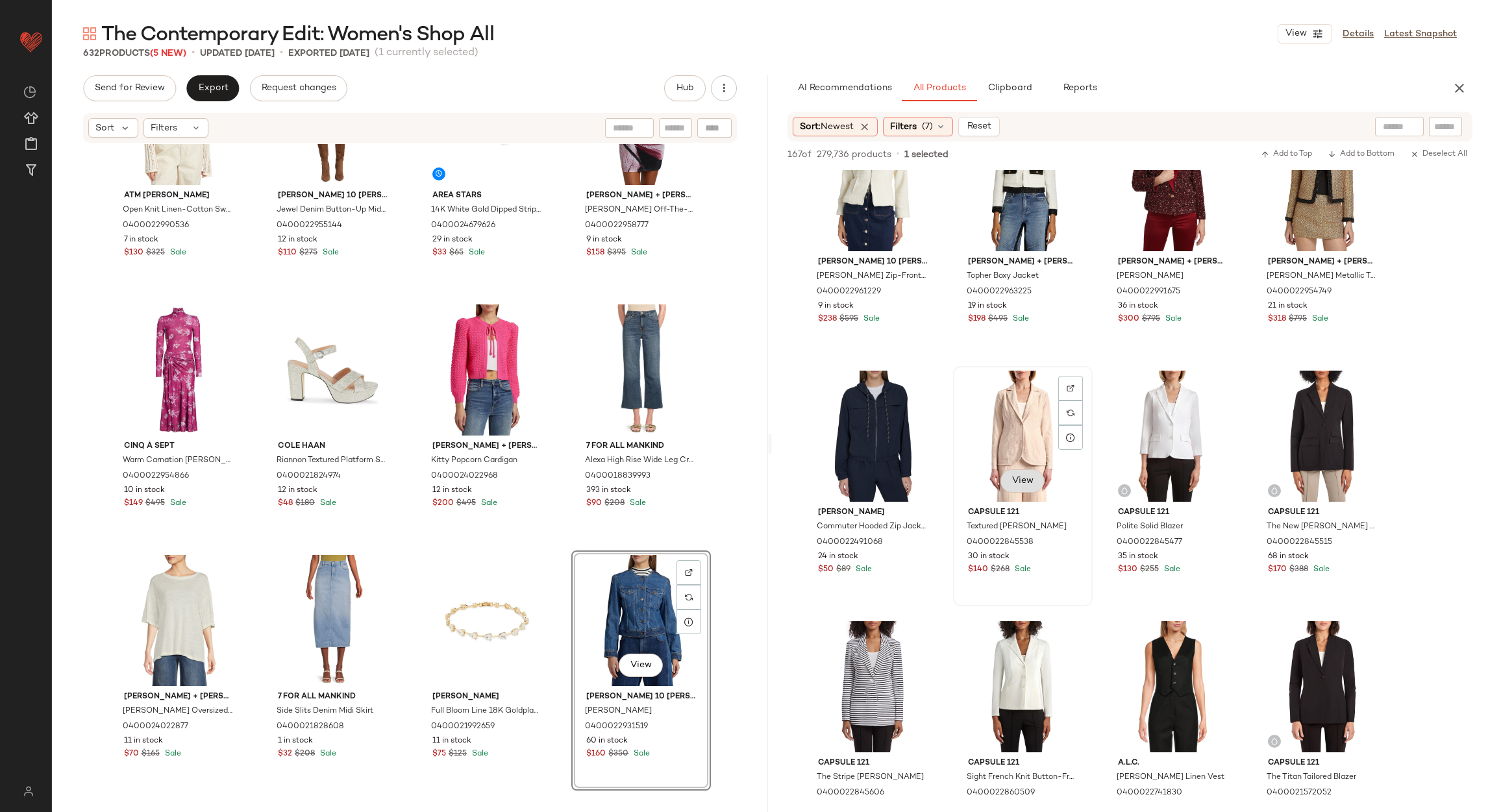
click at [1032, 476] on span "View" at bounding box center [1023, 481] width 22 height 10
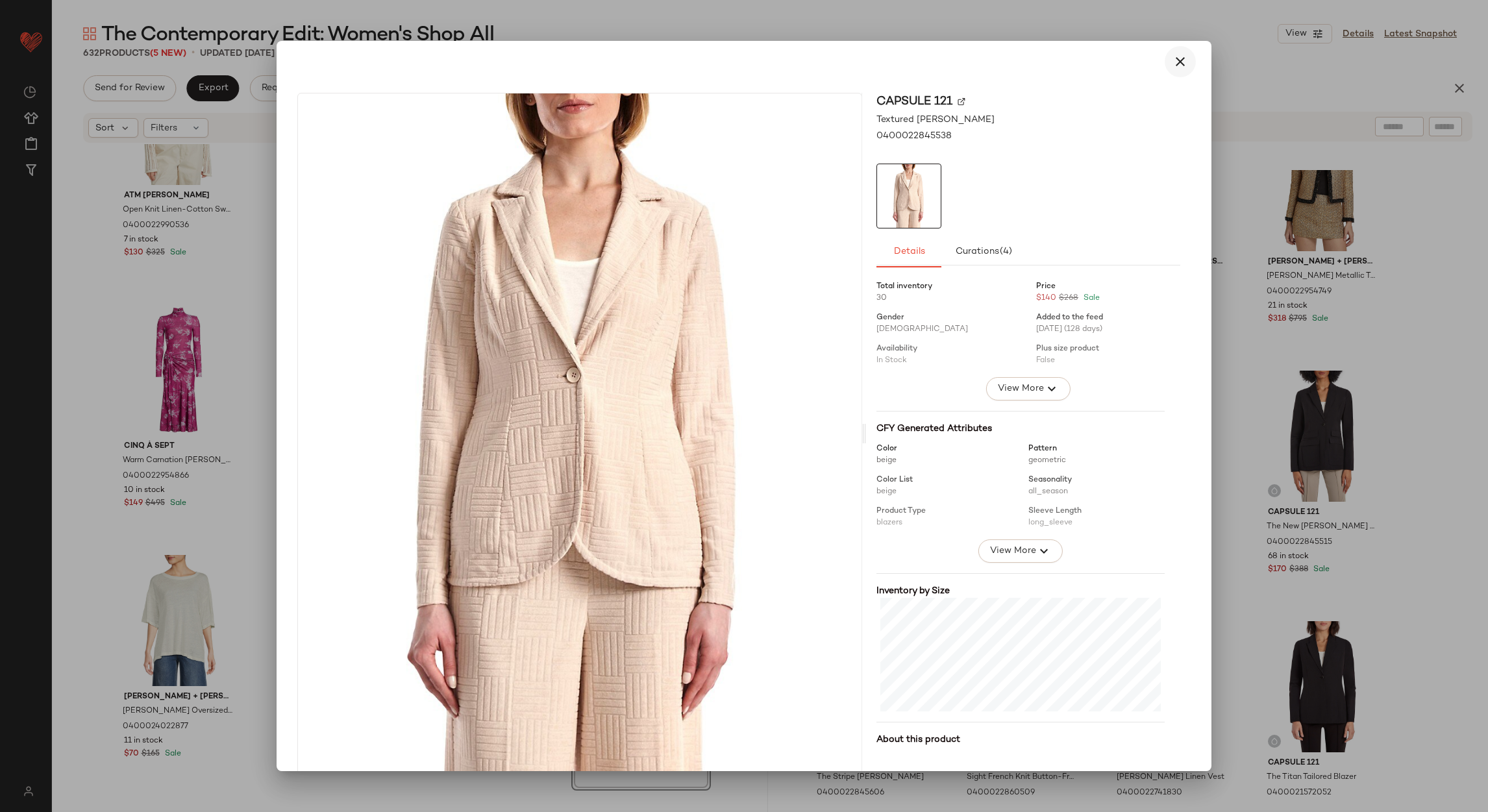
click at [1172, 57] on icon "button" at bounding box center [1180, 61] width 16 height 16
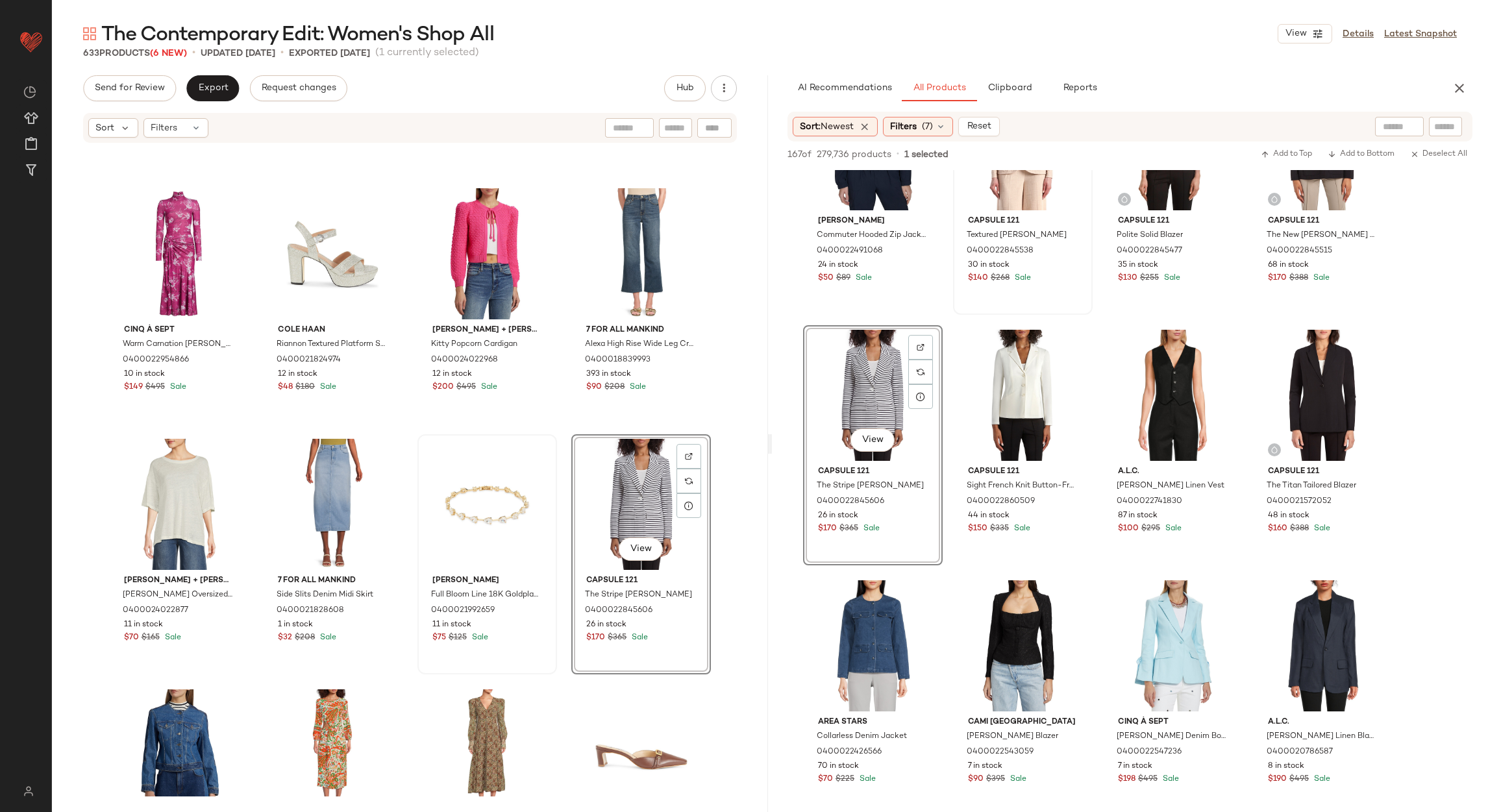
scroll to position [291, 0]
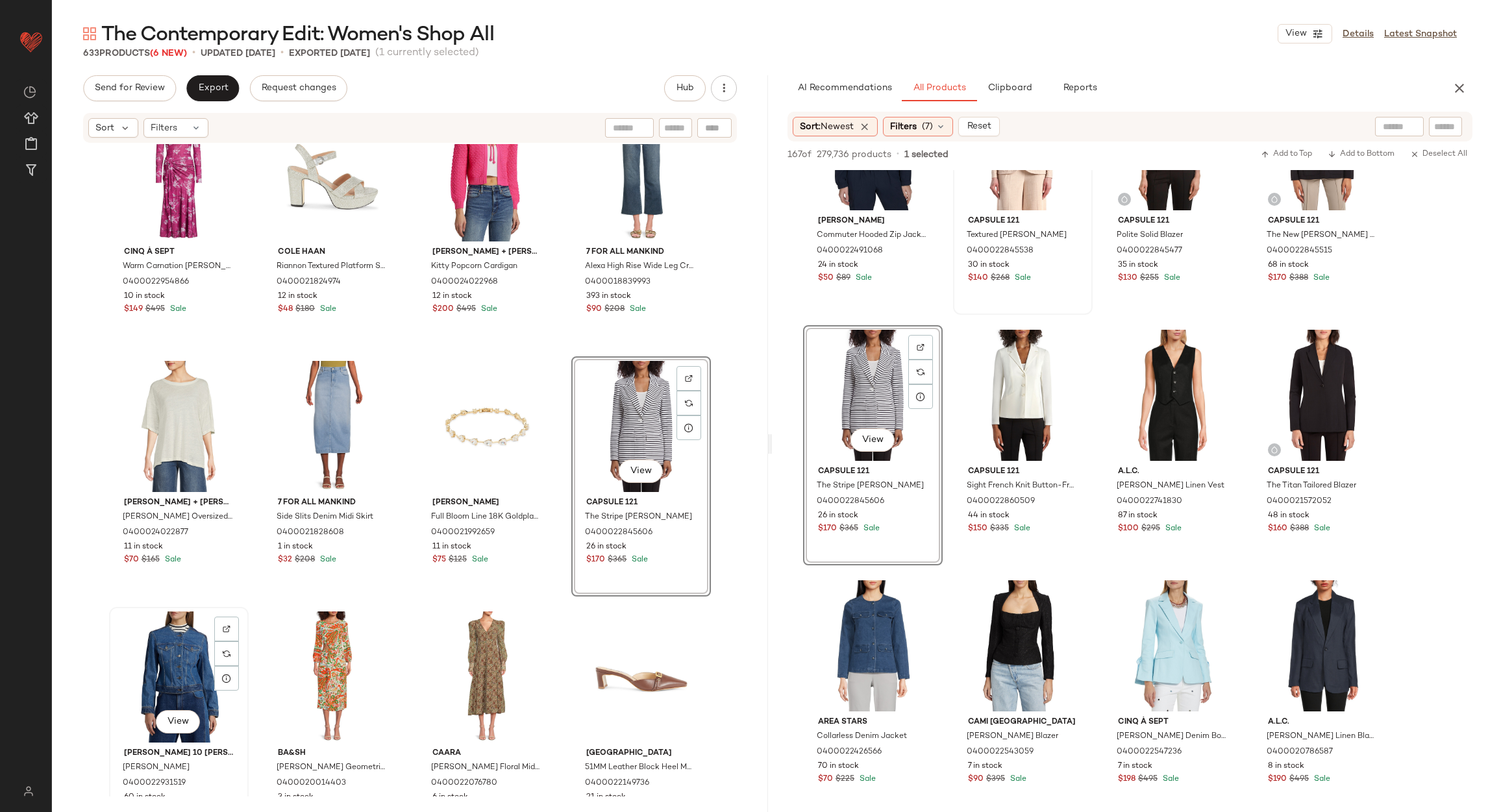
click at [177, 659] on div "View" at bounding box center [179, 677] width 130 height 131
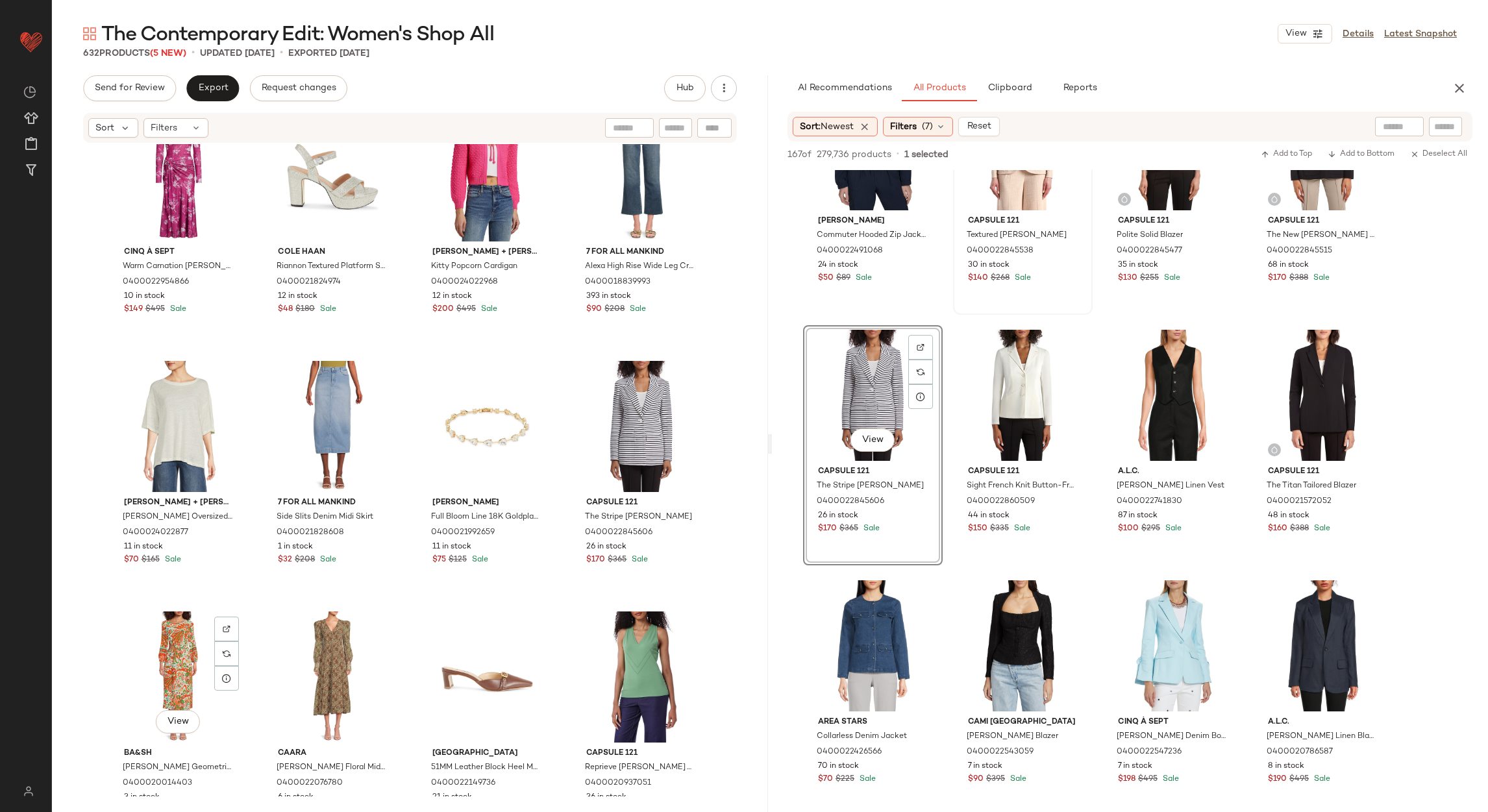
click at [177, 659] on div "View" at bounding box center [179, 677] width 130 height 131
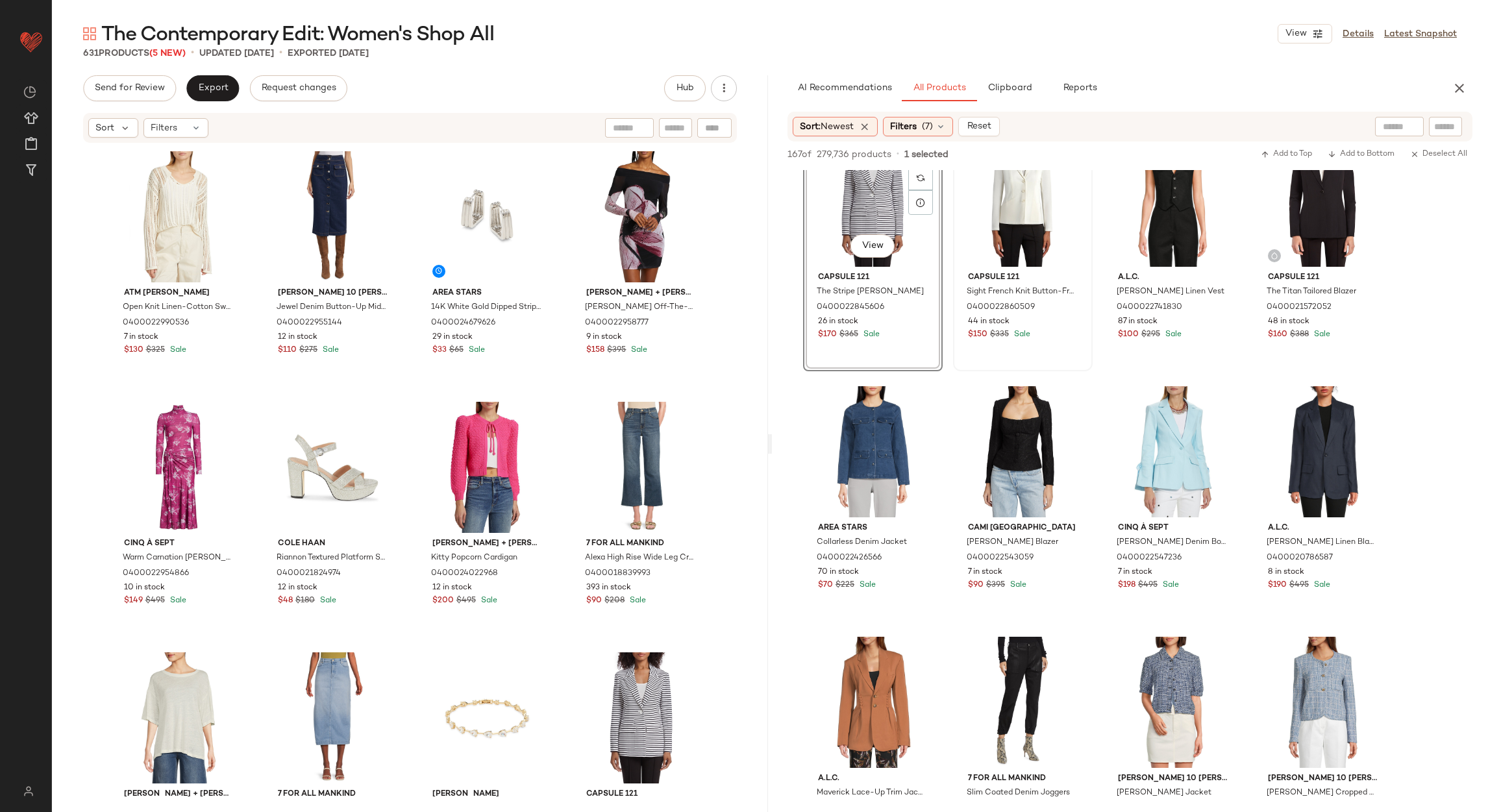
scroll to position [2045, 0]
click at [912, 124] on span "Filters" at bounding box center [903, 127] width 26 height 14
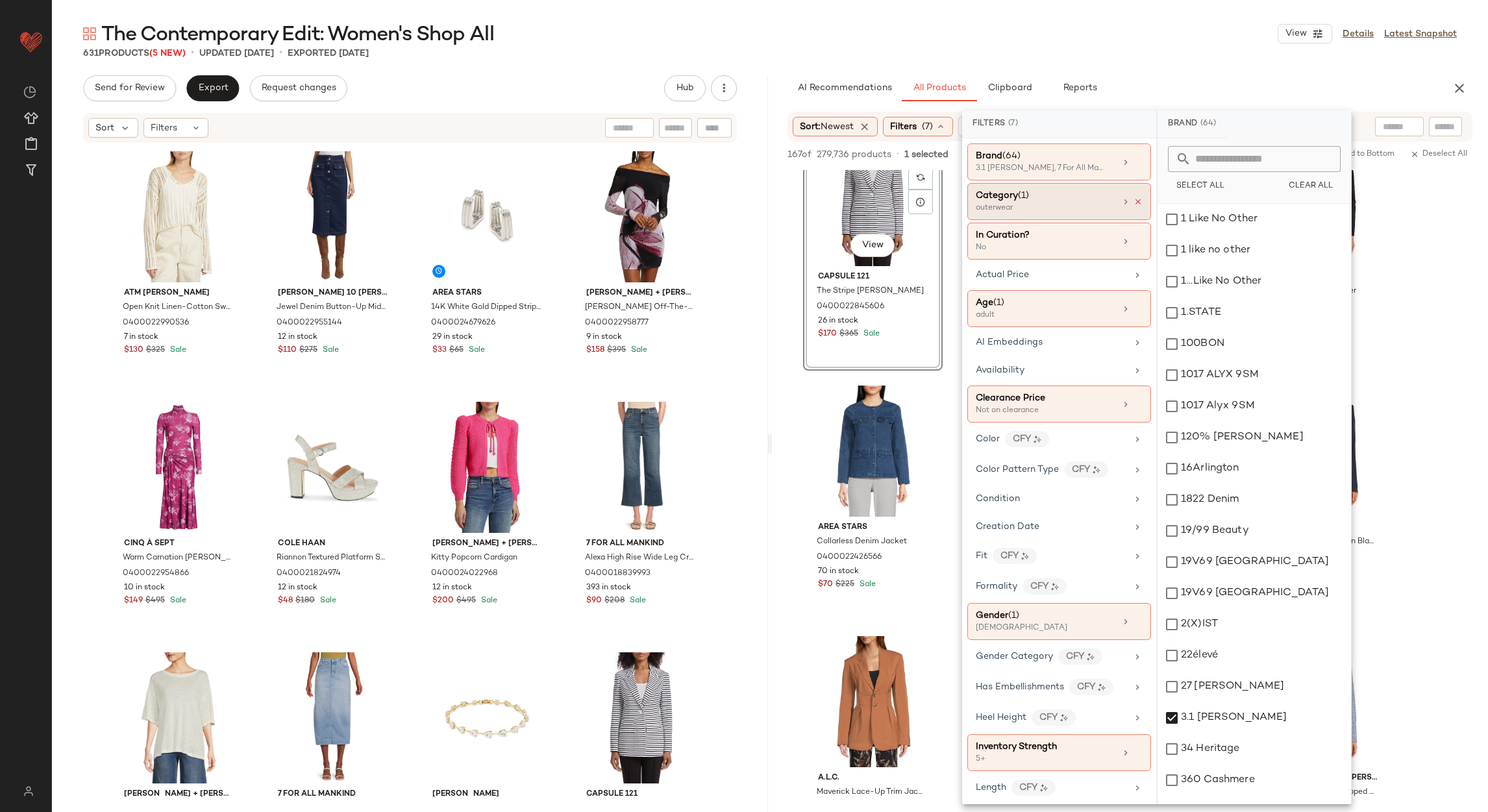
click at [1137, 198] on icon at bounding box center [1138, 202] width 9 height 9
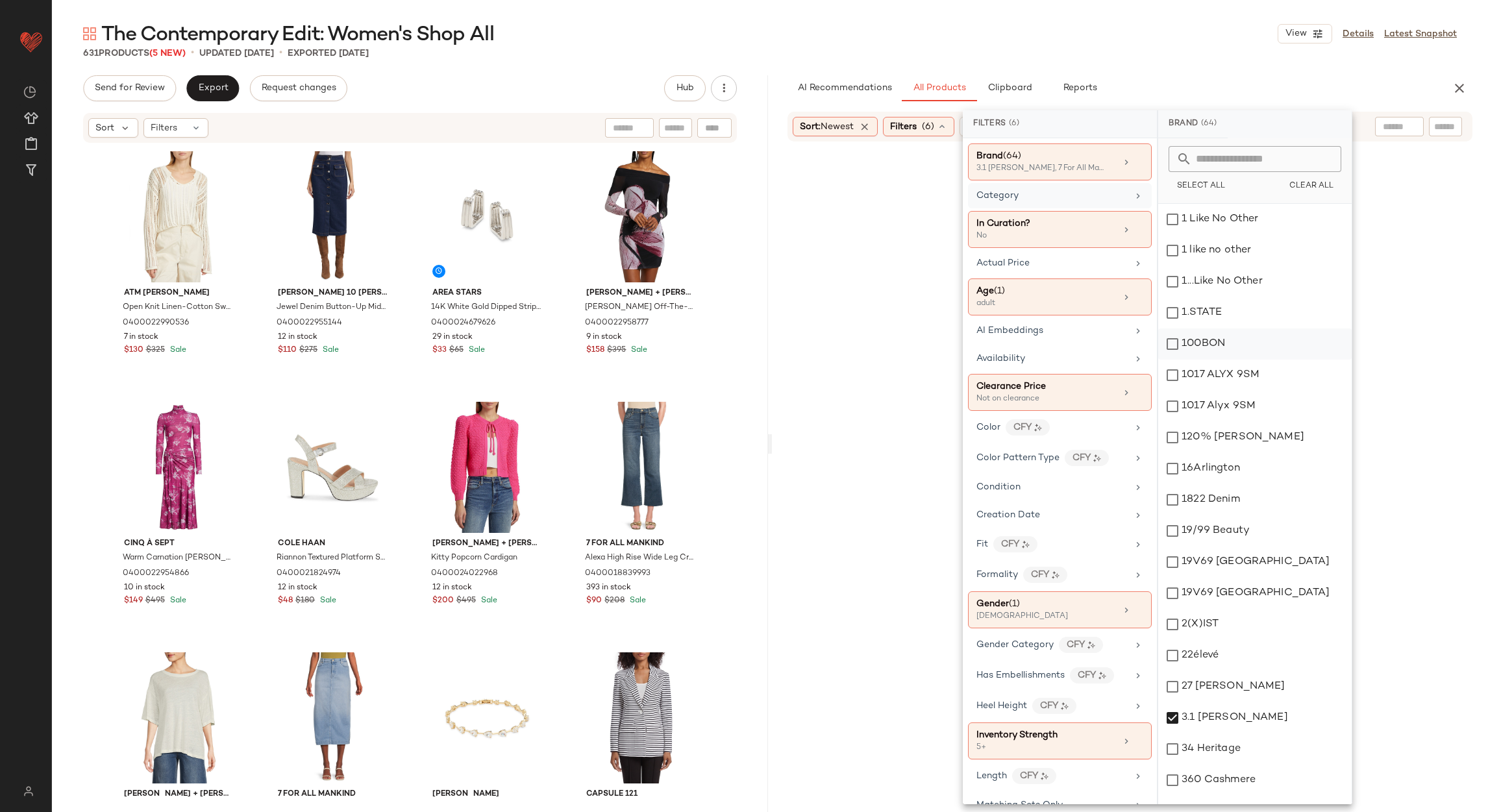
click at [1115, 199] on div "Category" at bounding box center [1052, 195] width 151 height 14
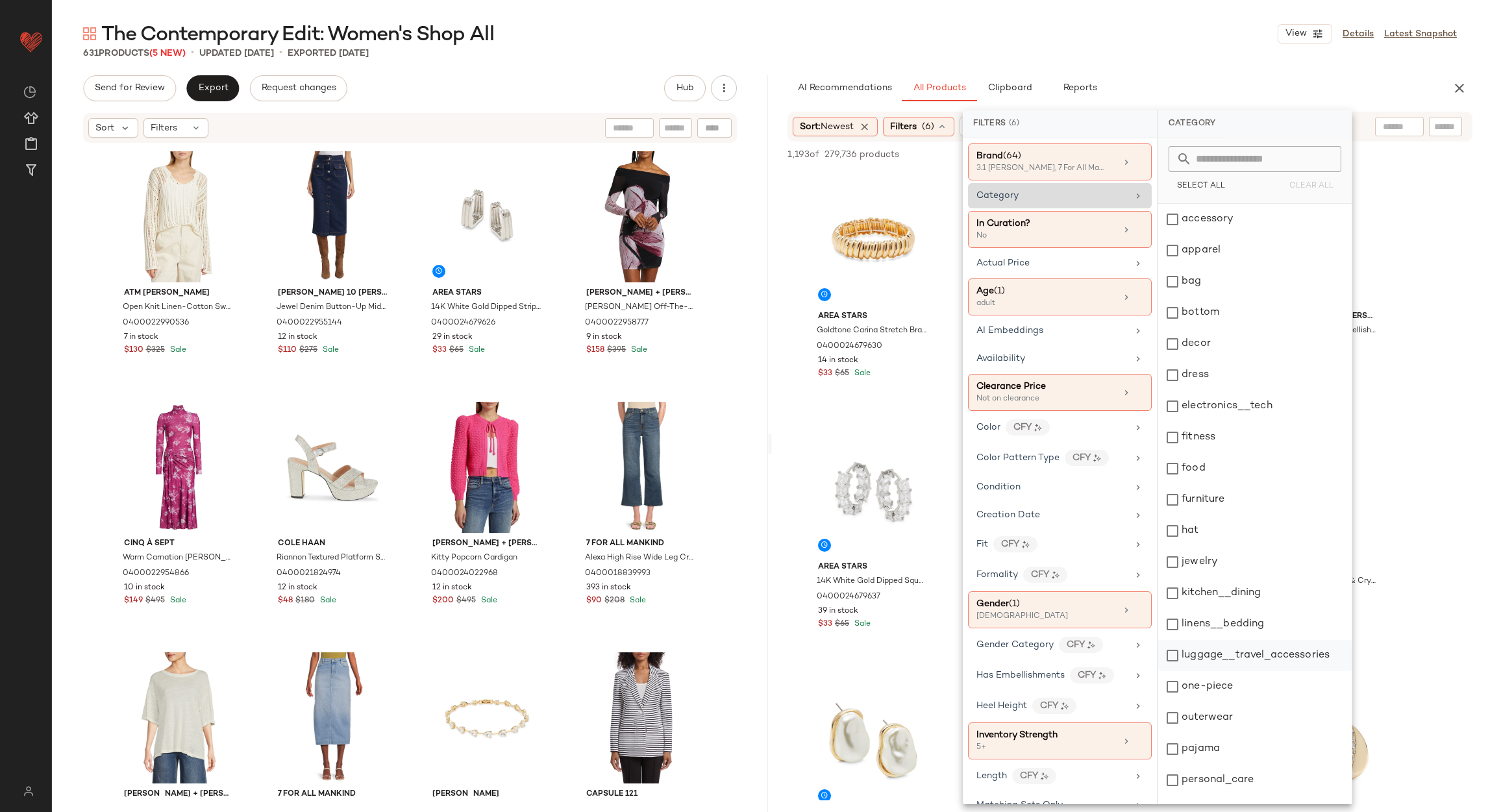
scroll to position [178, 0]
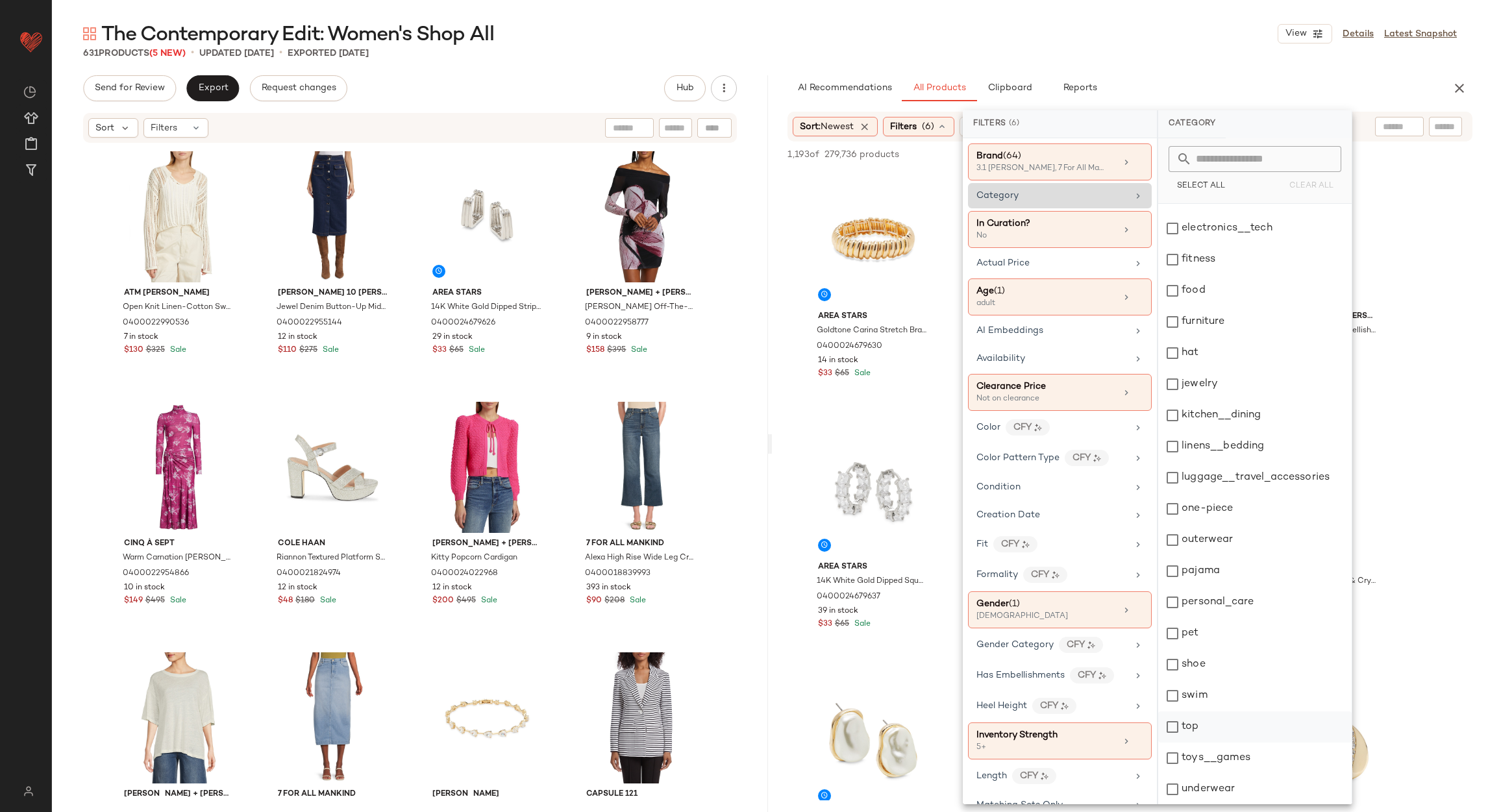
click at [1165, 734] on div "top" at bounding box center [1254, 727] width 193 height 31
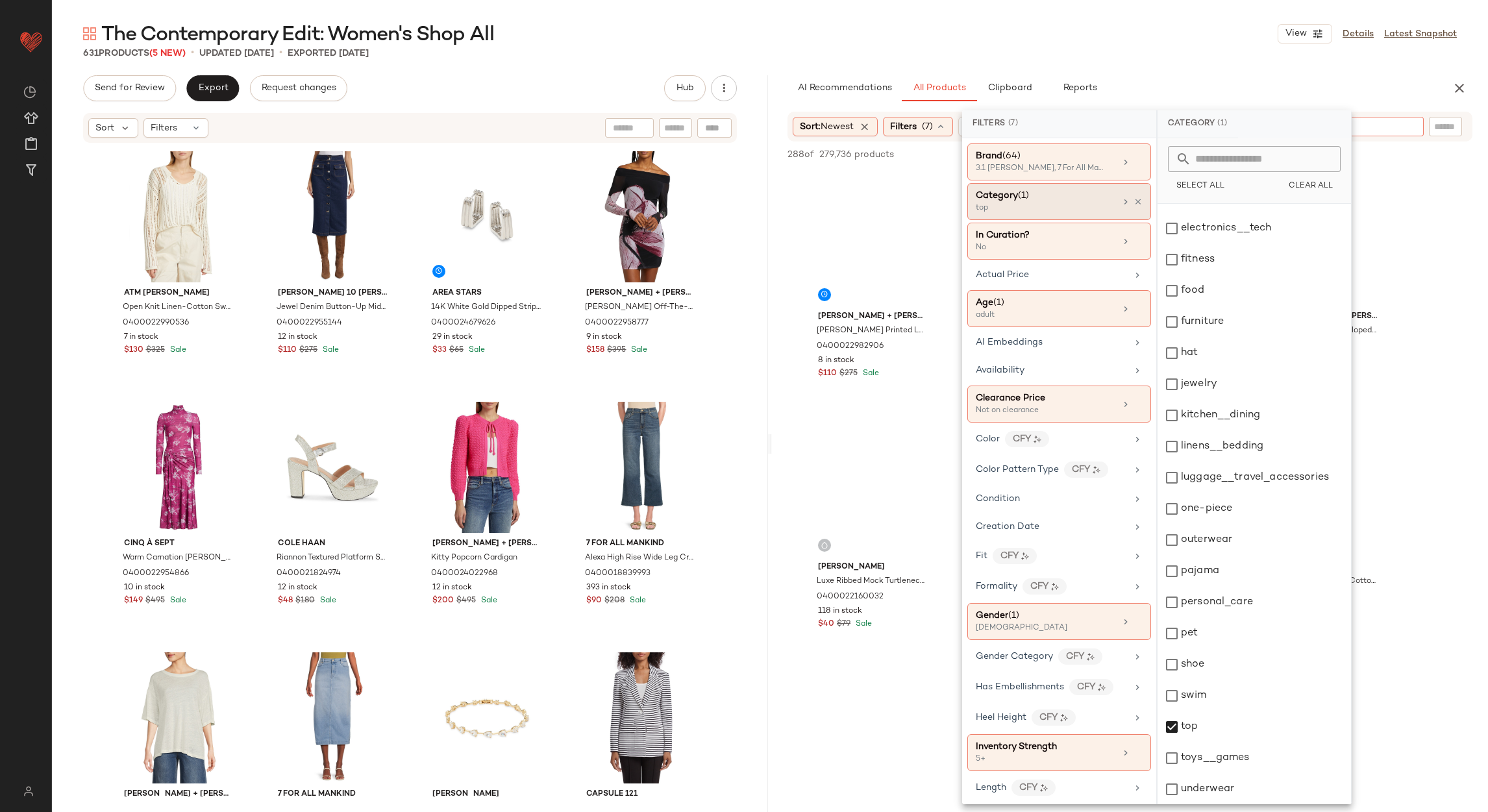
click at [1388, 120] on input "text" at bounding box center [1343, 127] width 113 height 14
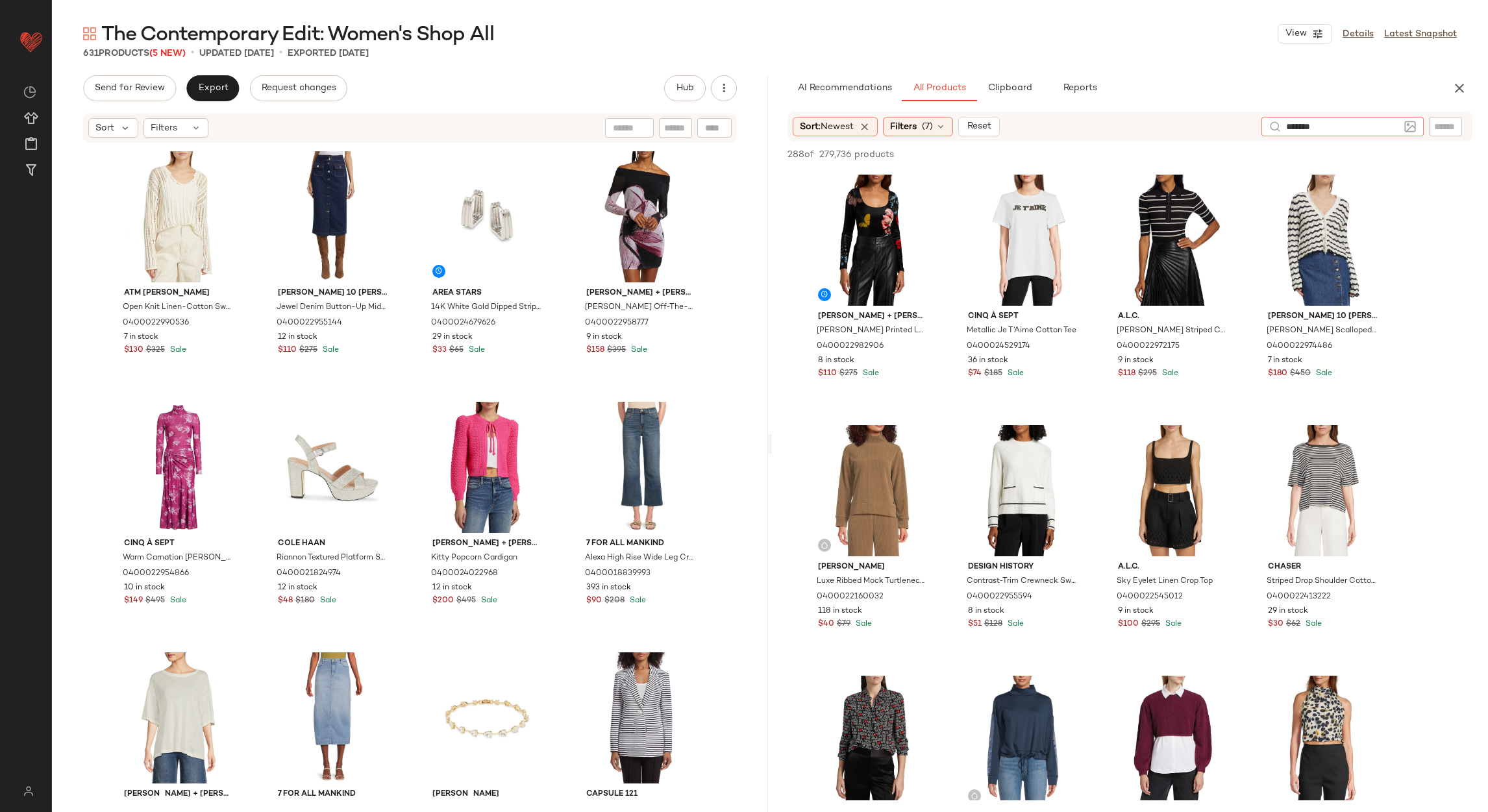
type input "********"
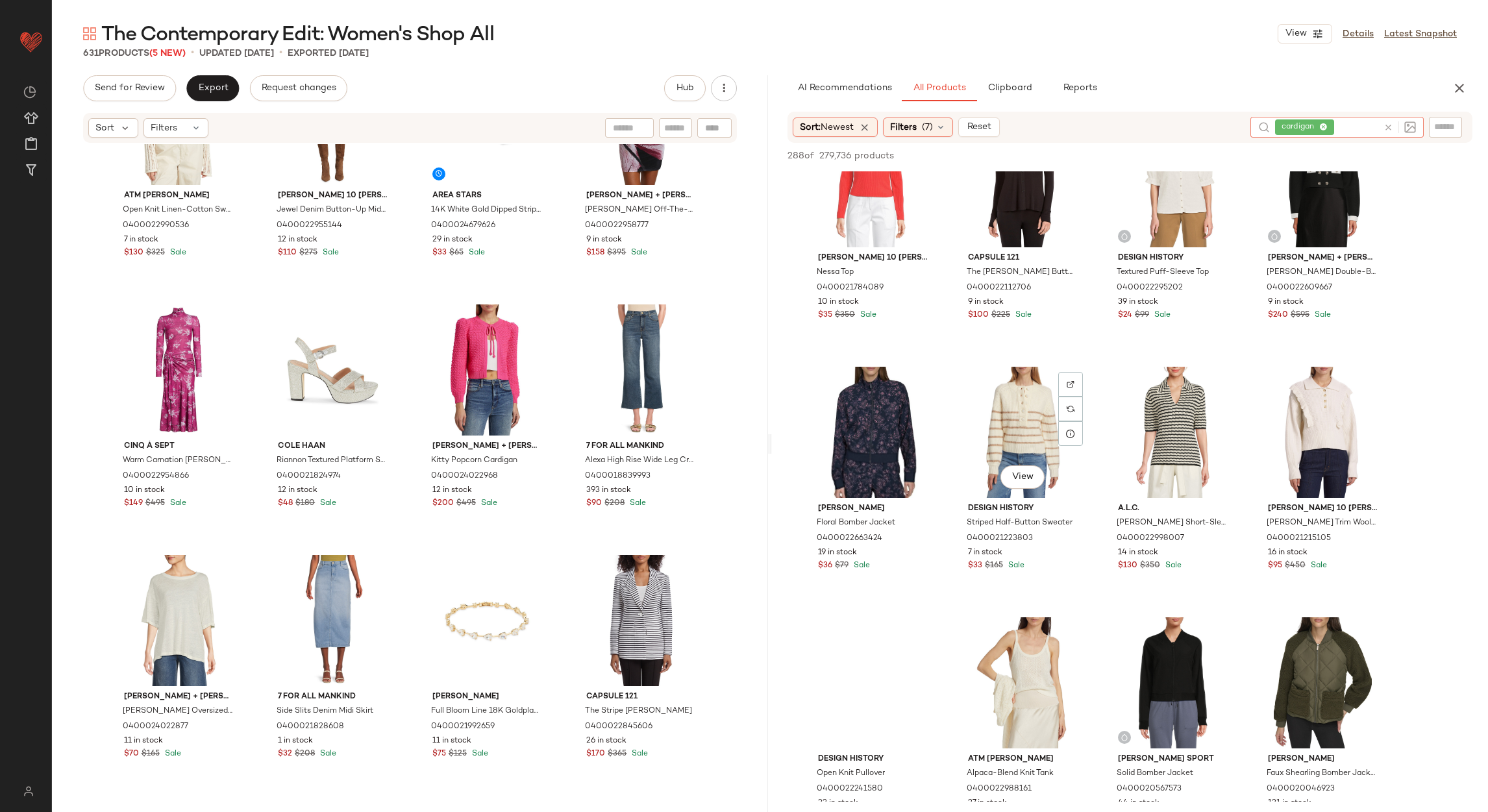
scroll to position [1752, 0]
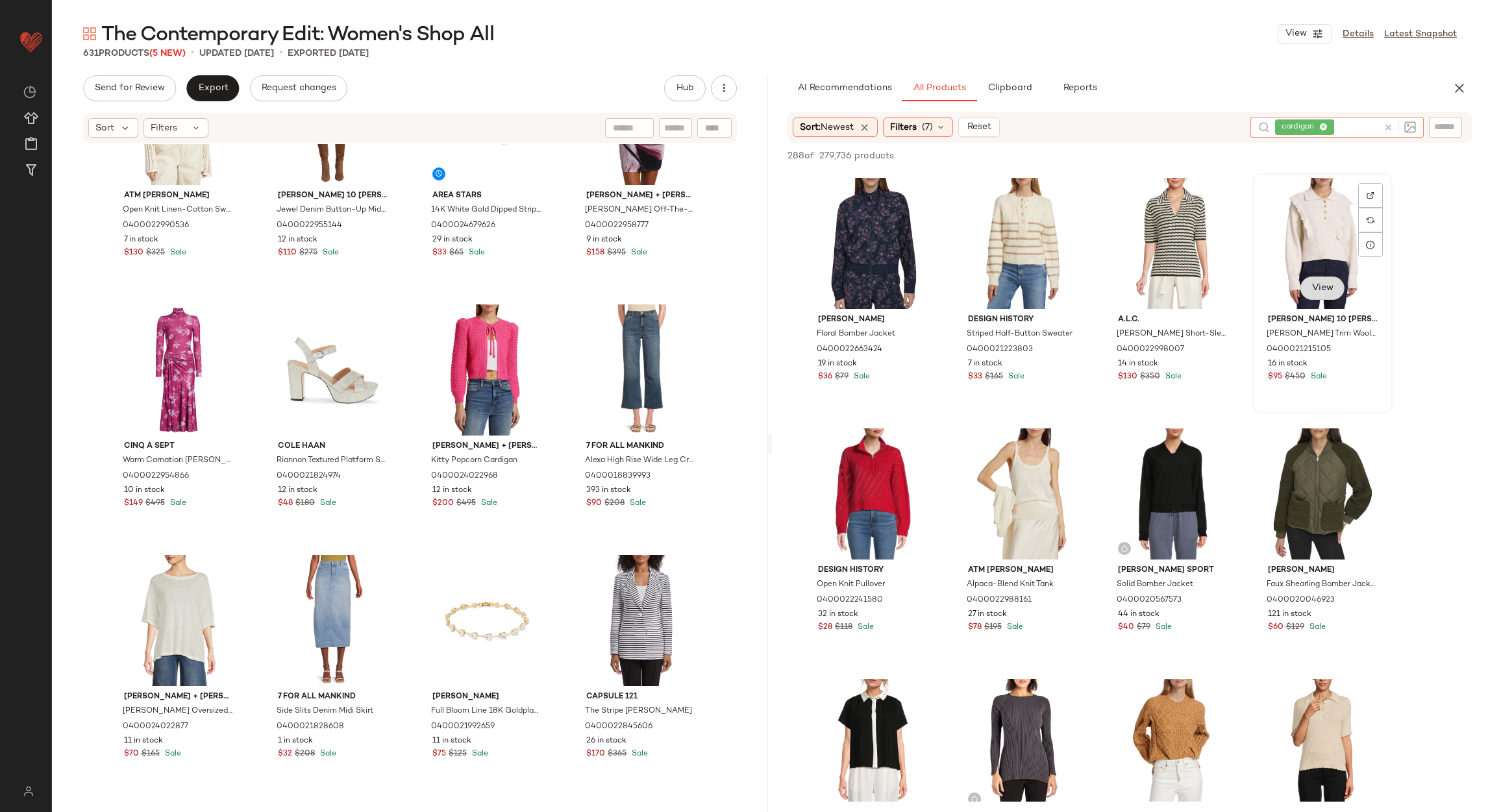
click at [1308, 280] on button "View" at bounding box center [1322, 288] width 44 height 24
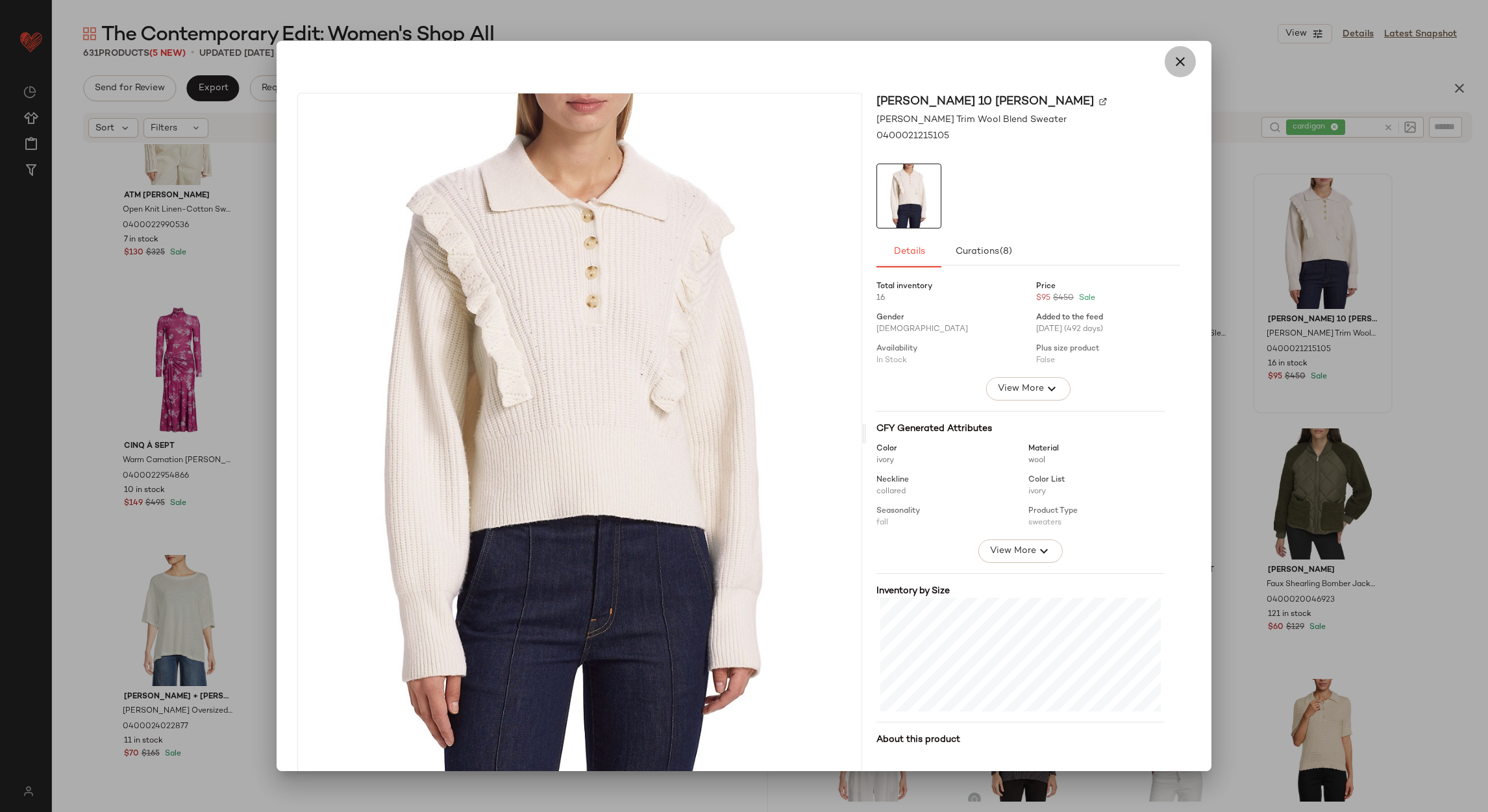
click at [1172, 67] on icon "button" at bounding box center [1180, 61] width 16 height 16
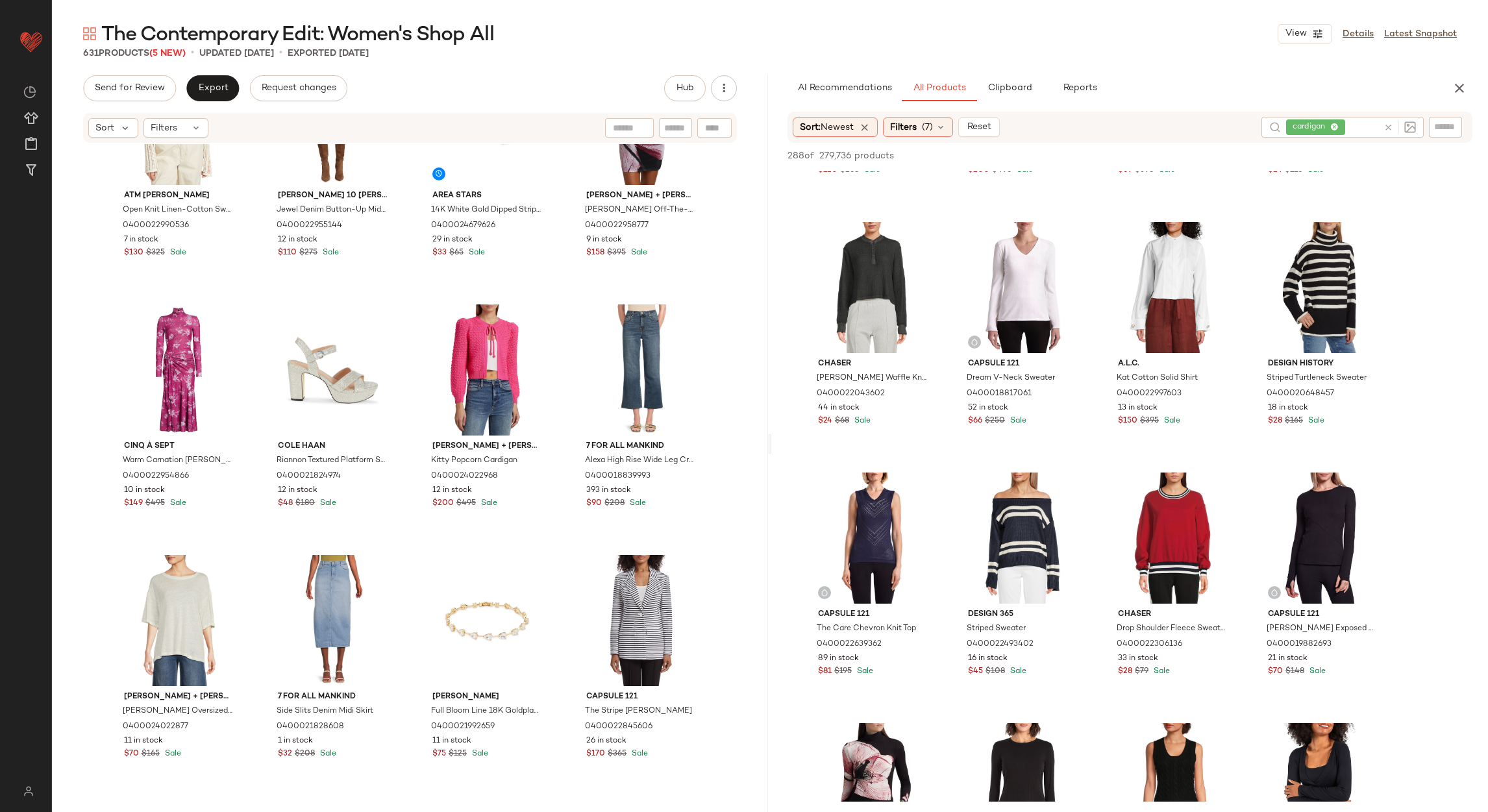
scroll to position [0, 0]
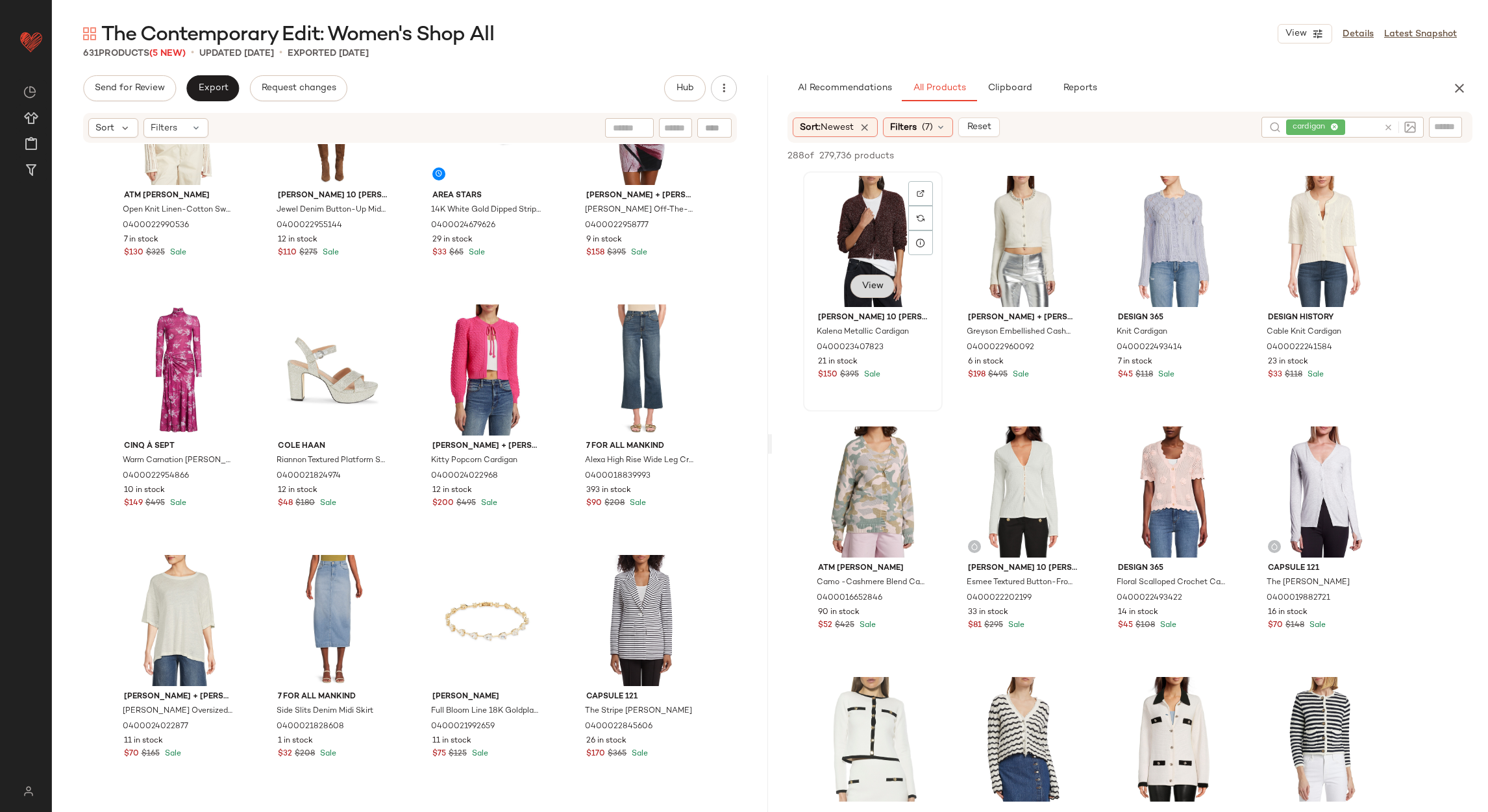
click at [881, 292] on button "View" at bounding box center [872, 286] width 44 height 24
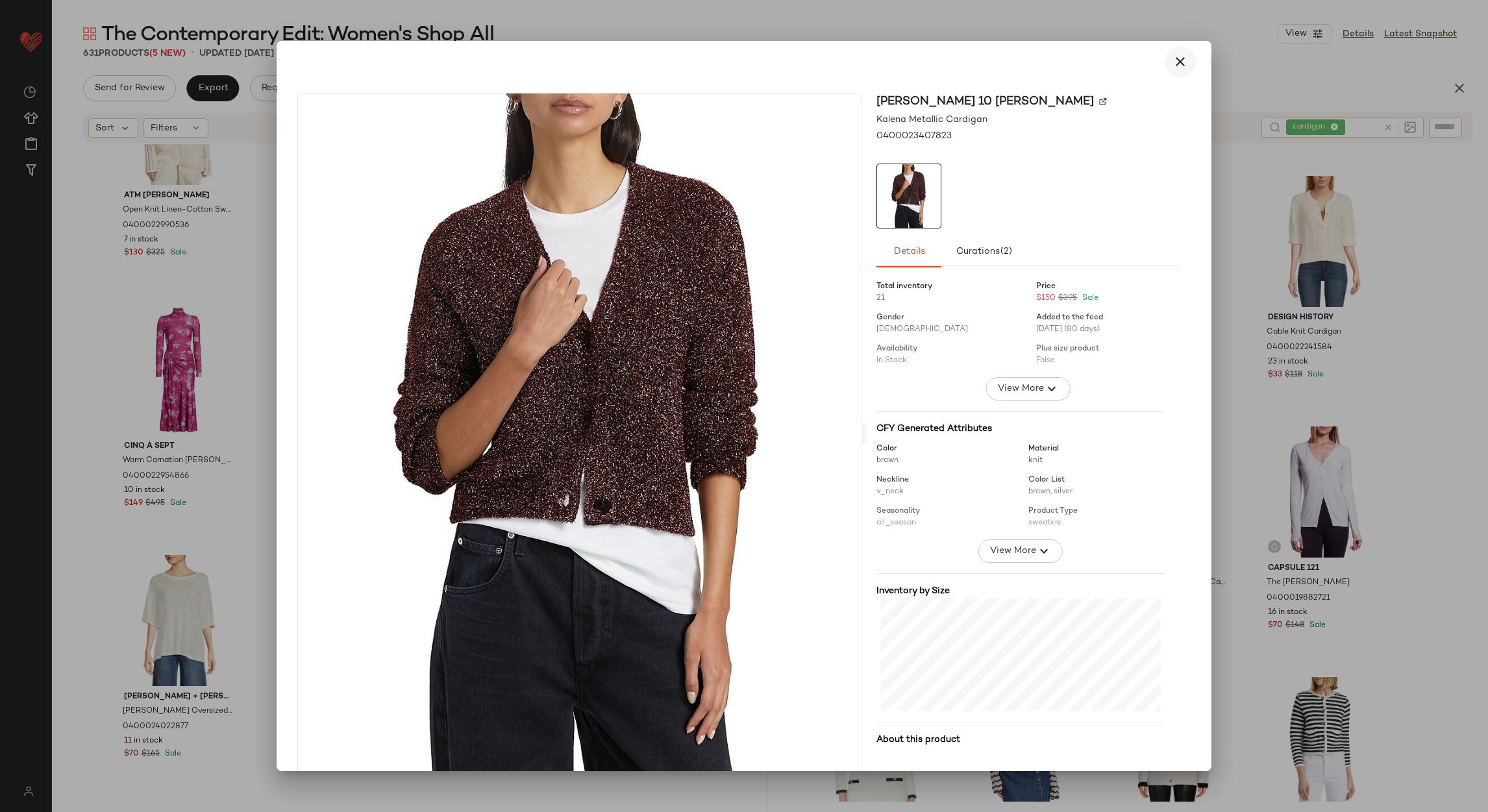
click at [1172, 65] on icon "button" at bounding box center [1180, 61] width 16 height 16
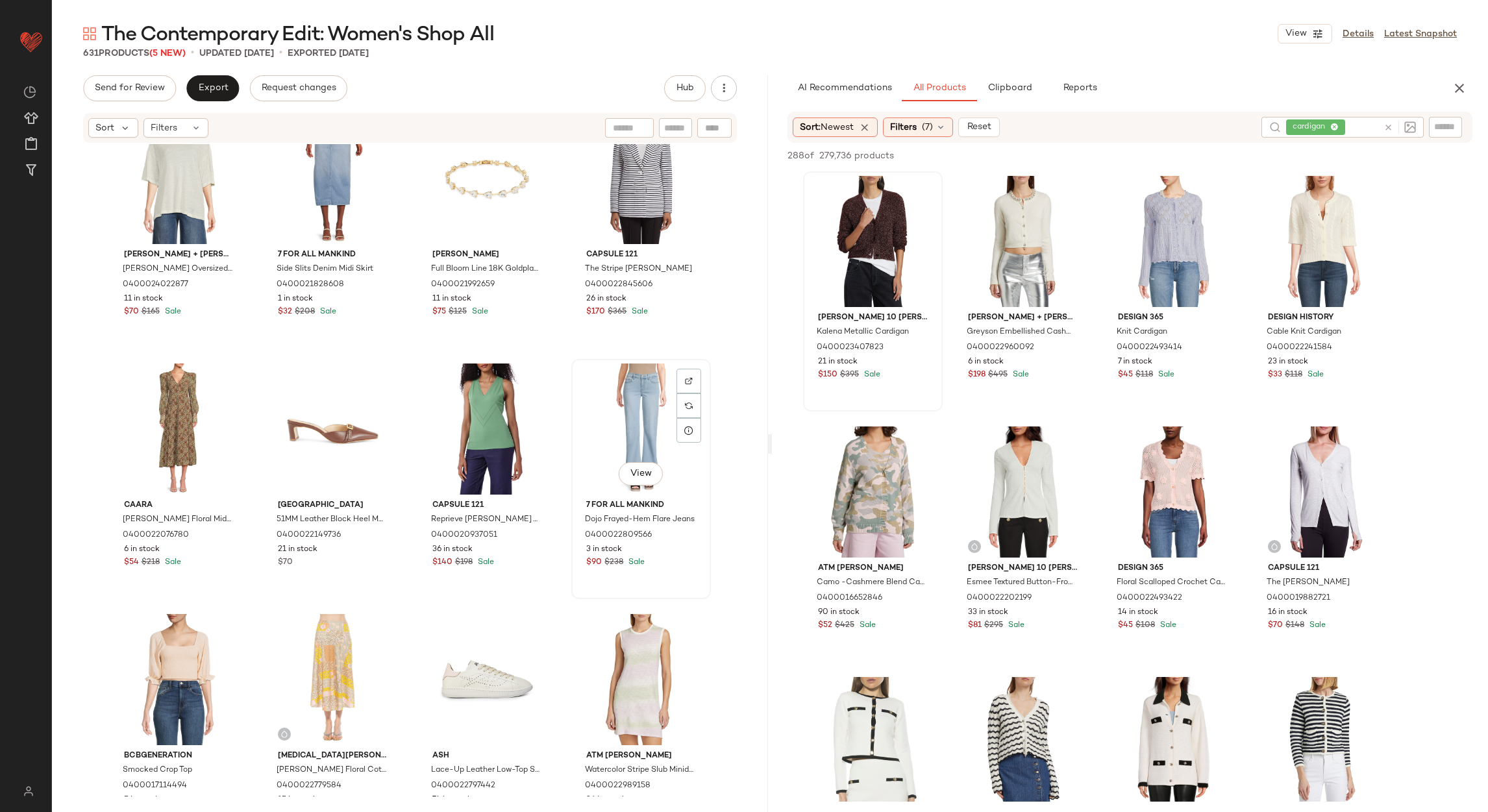
scroll to position [594, 0]
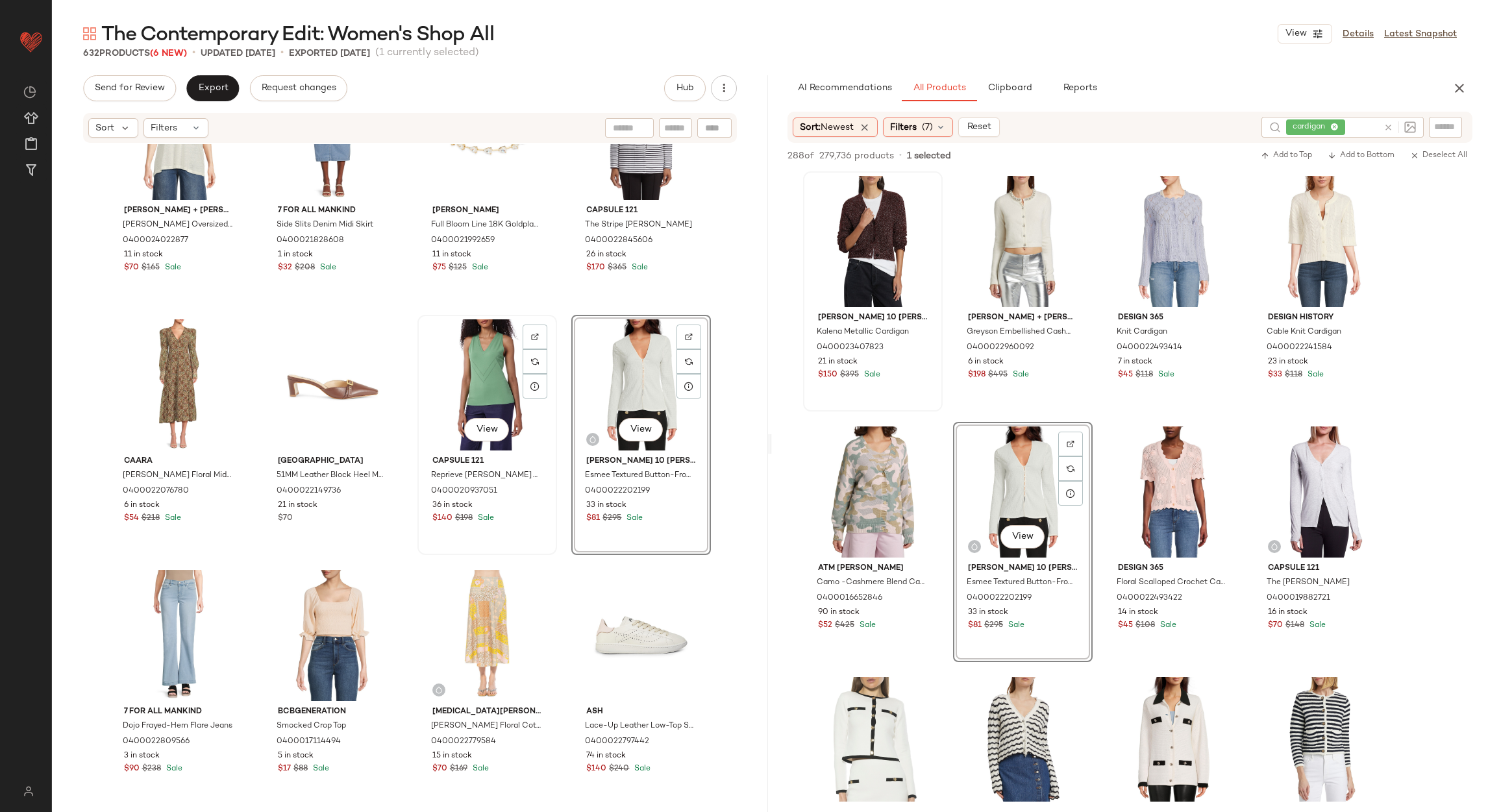
click at [480, 380] on div "View" at bounding box center [487, 385] width 130 height 131
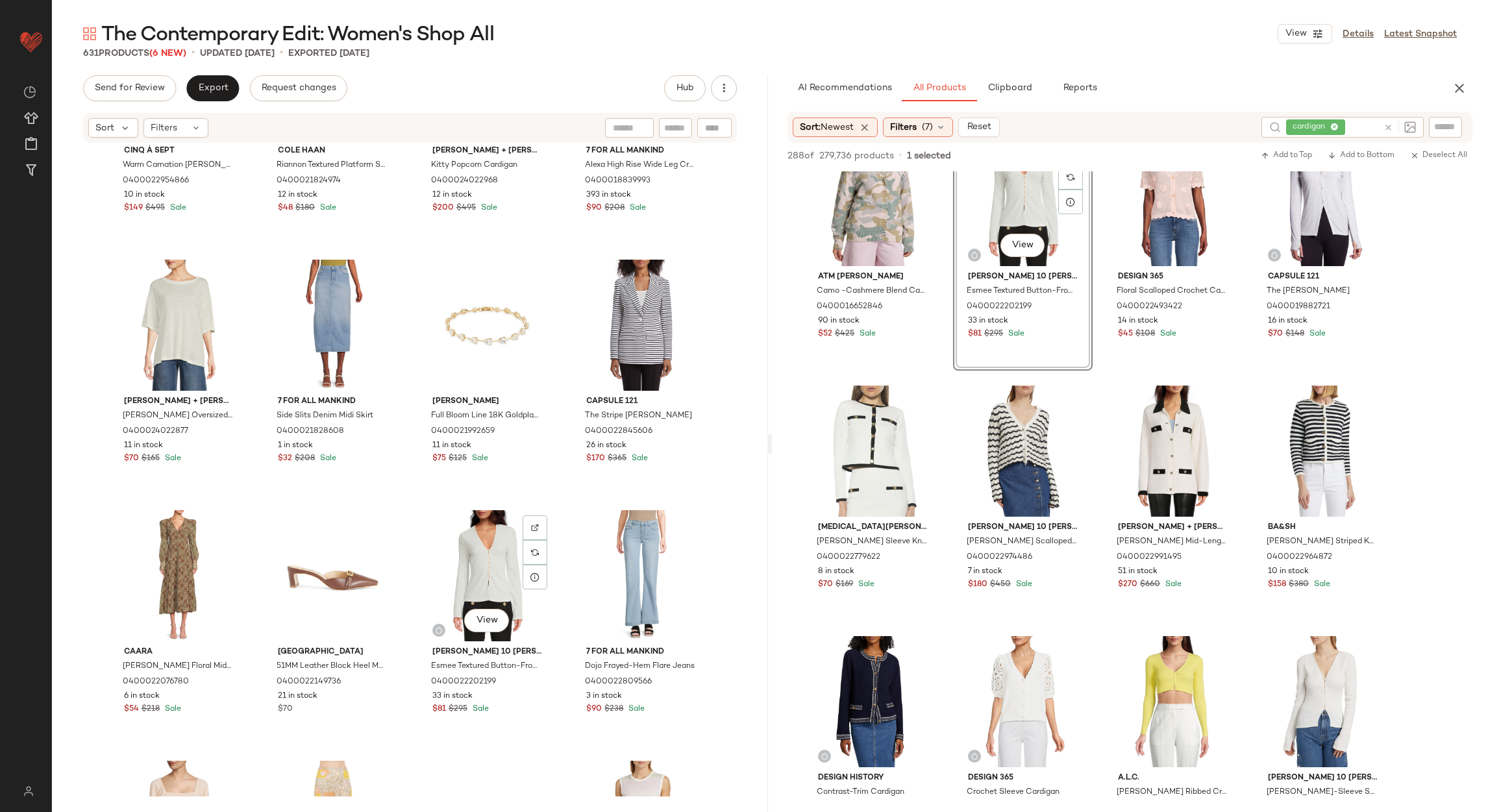
scroll to position [400, 0]
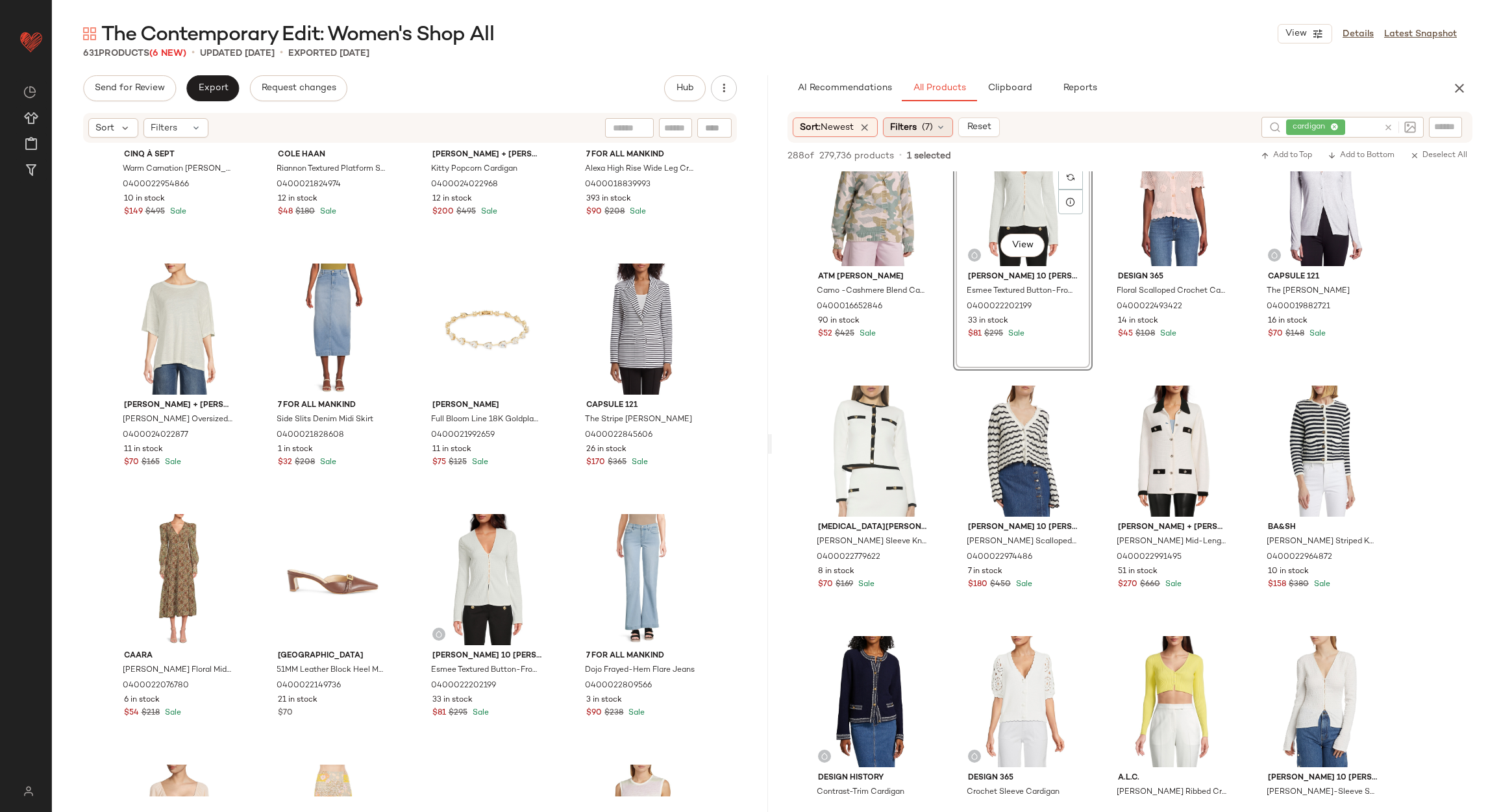
click at [900, 125] on span "Filters" at bounding box center [903, 127] width 26 height 14
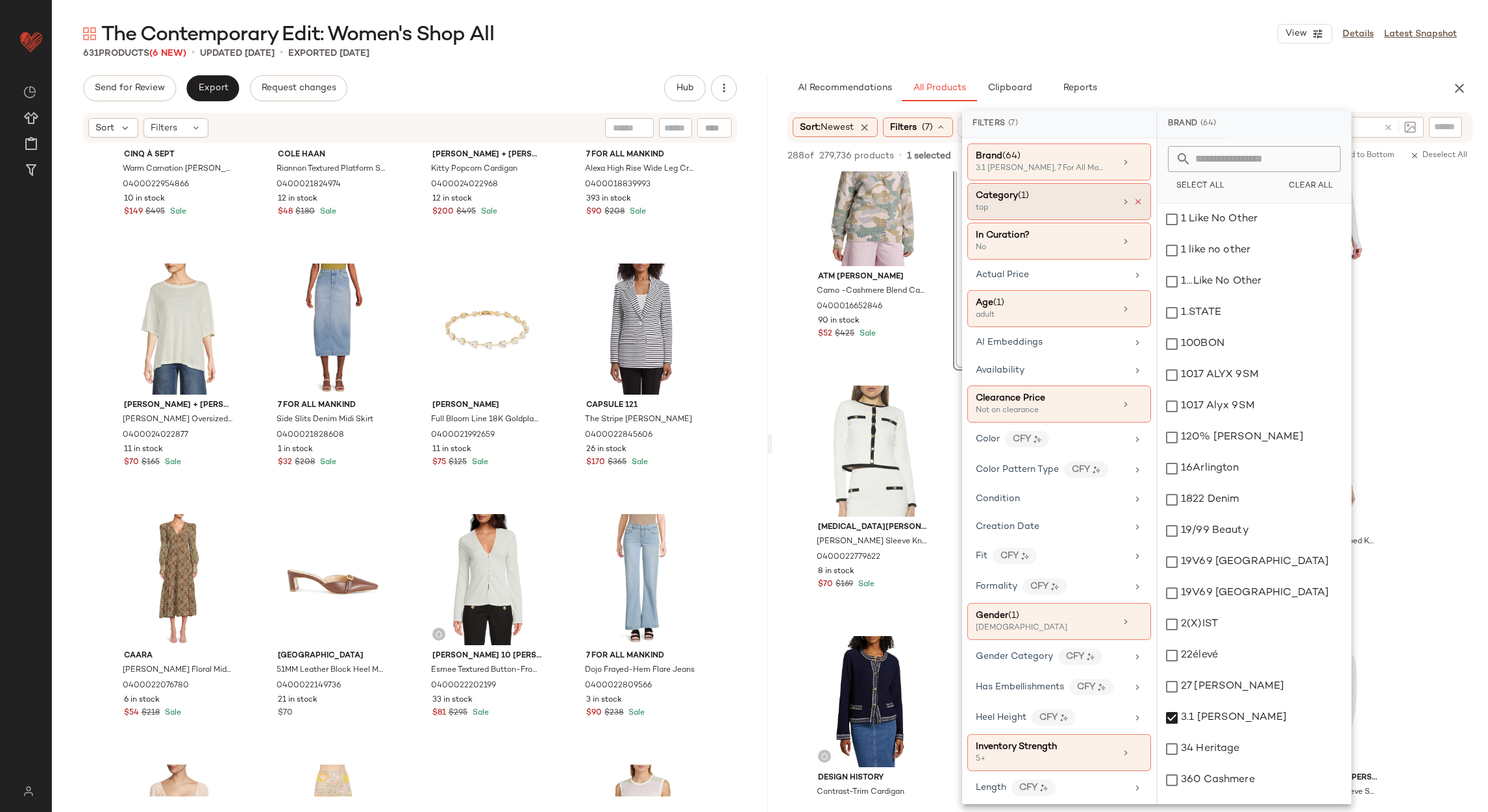
click at [1133, 199] on icon at bounding box center [1138, 202] width 9 height 9
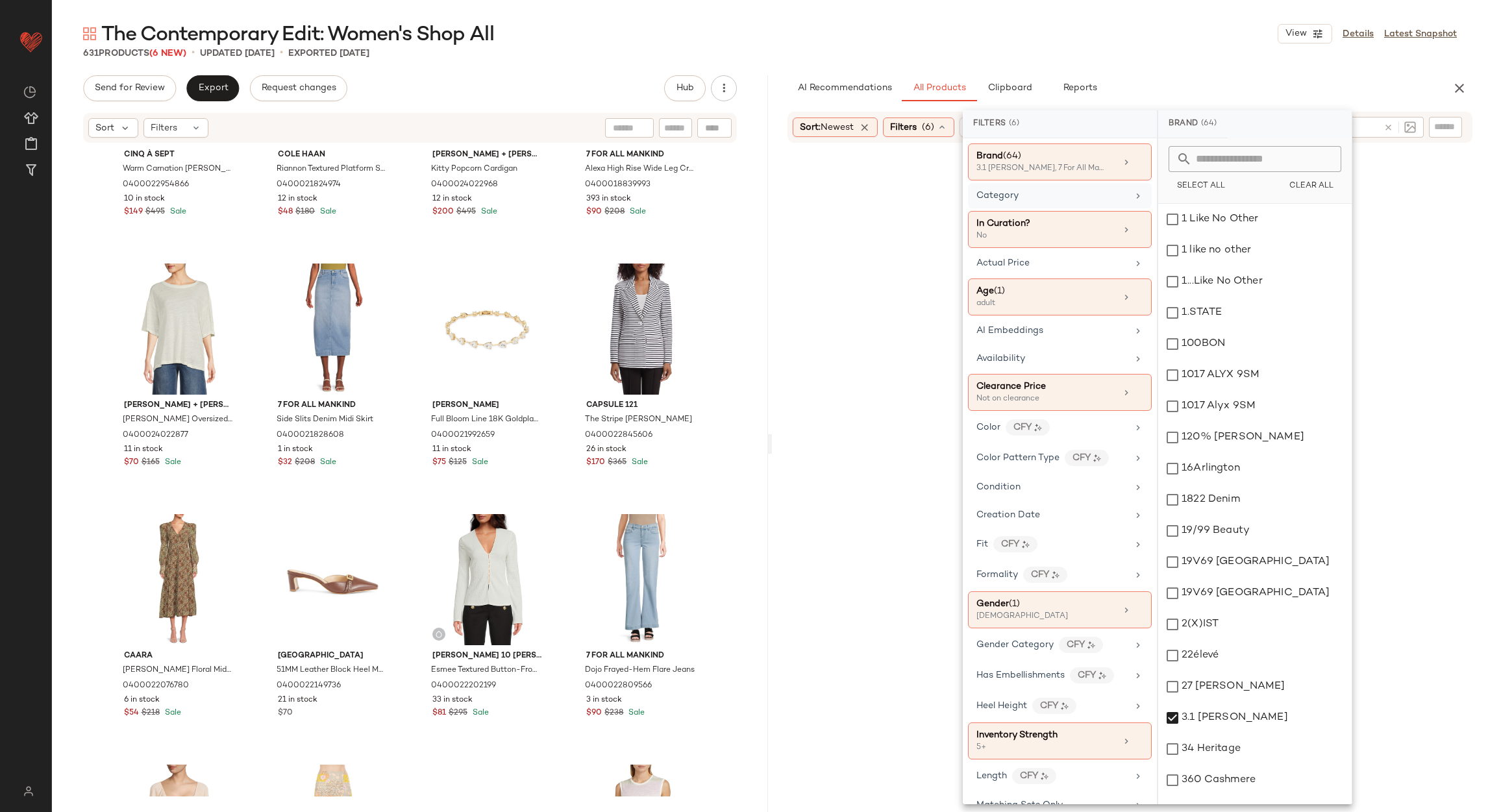
click at [1098, 211] on div "Category" at bounding box center [1059, 229] width 183 height 37
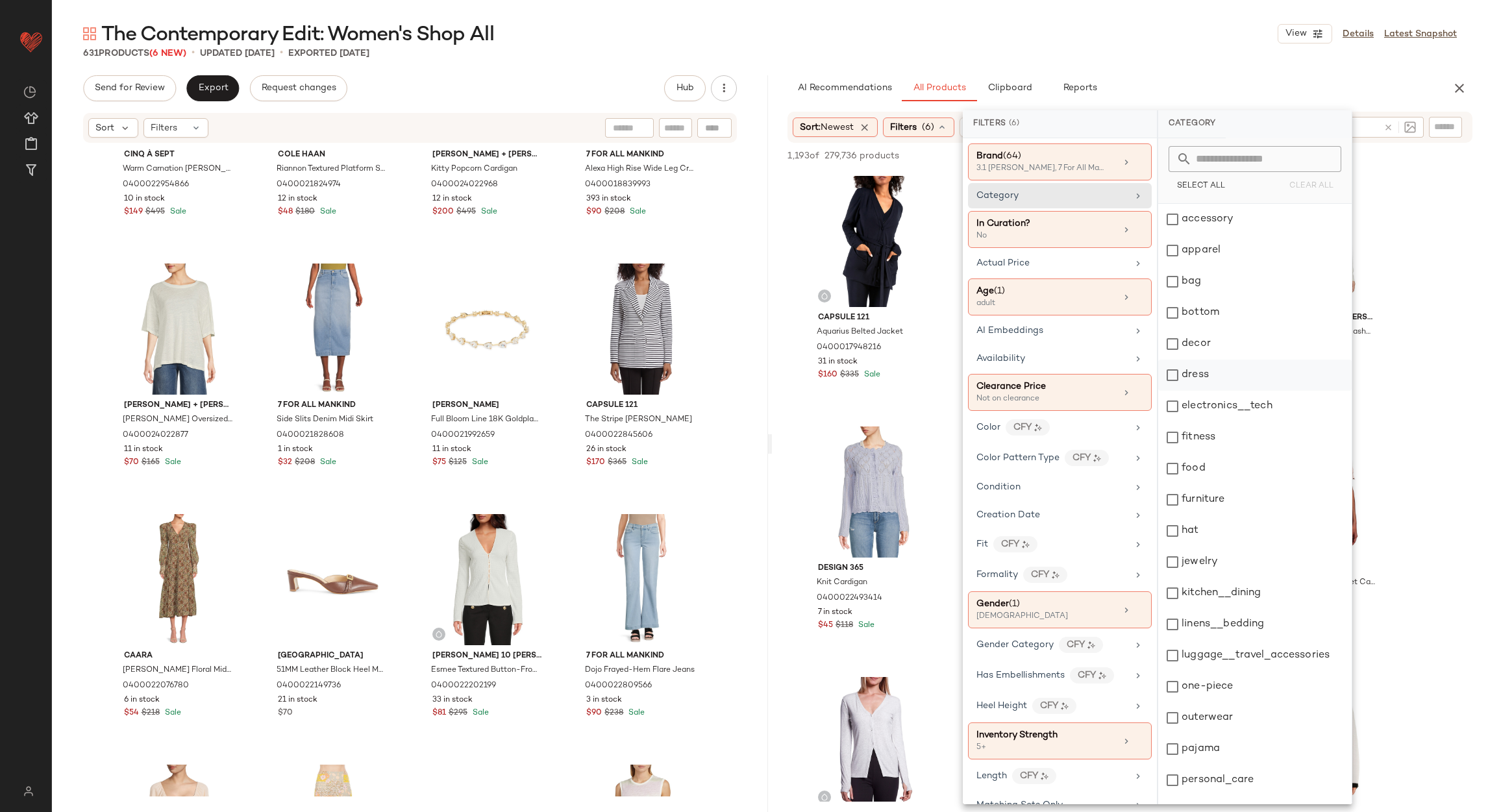
click at [1245, 373] on div "dress" at bounding box center [1254, 375] width 193 height 31
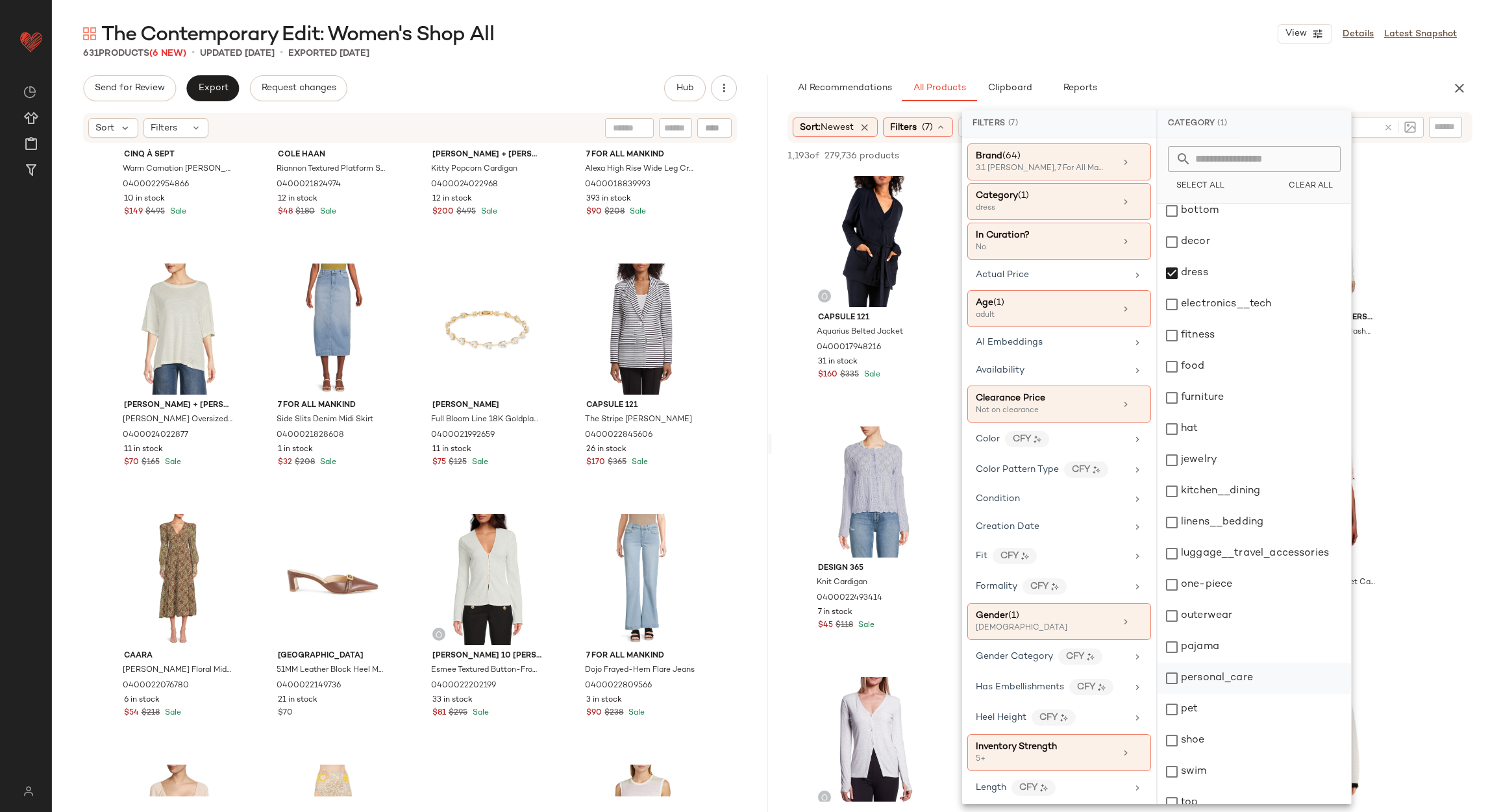
scroll to position [178, 0]
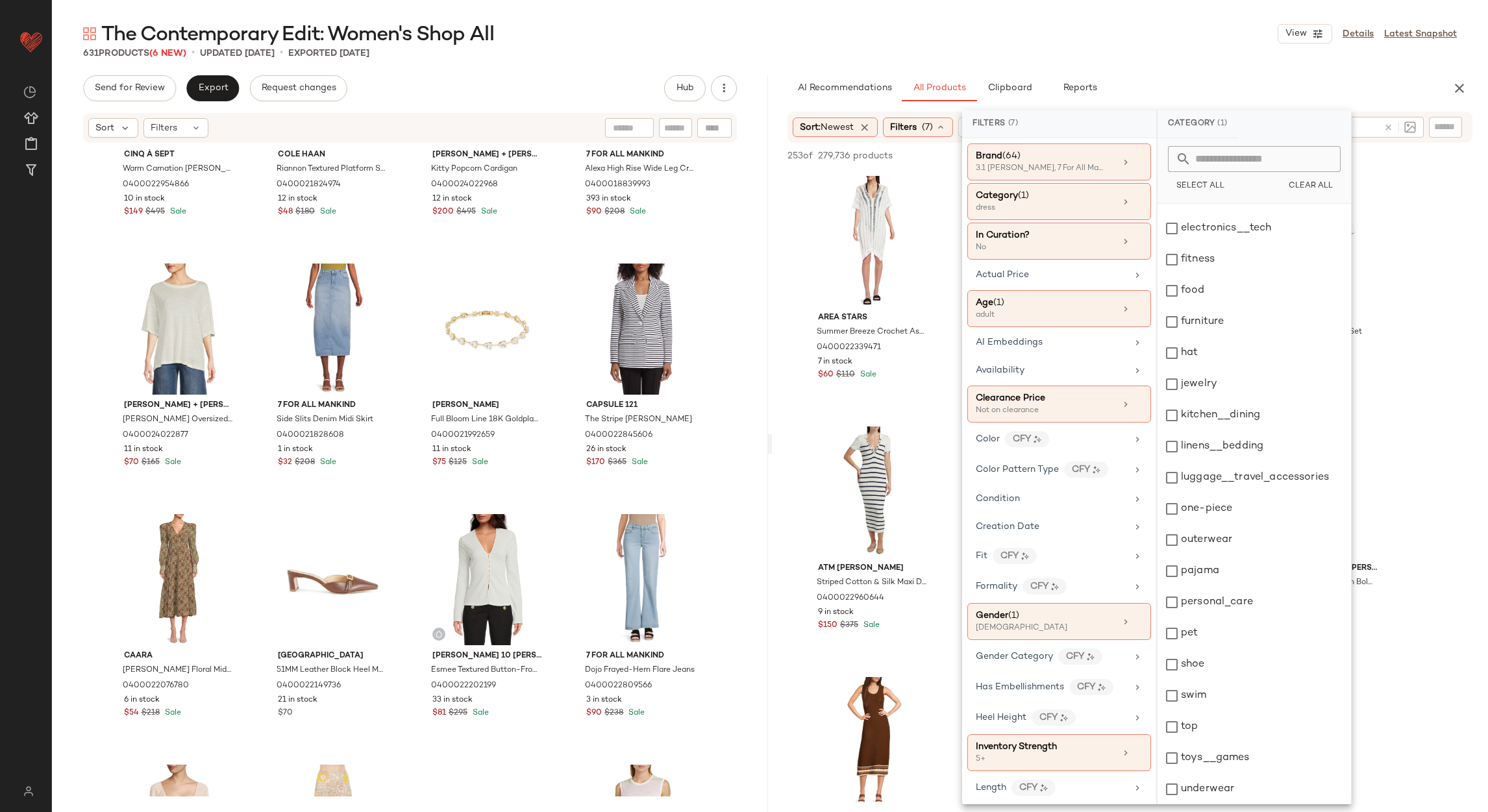
click at [1253, 67] on div "The Contemporary Edit: Women's Shop All View Details Latest Snapshot 631 Produc…" at bounding box center [770, 416] width 1436 height 791
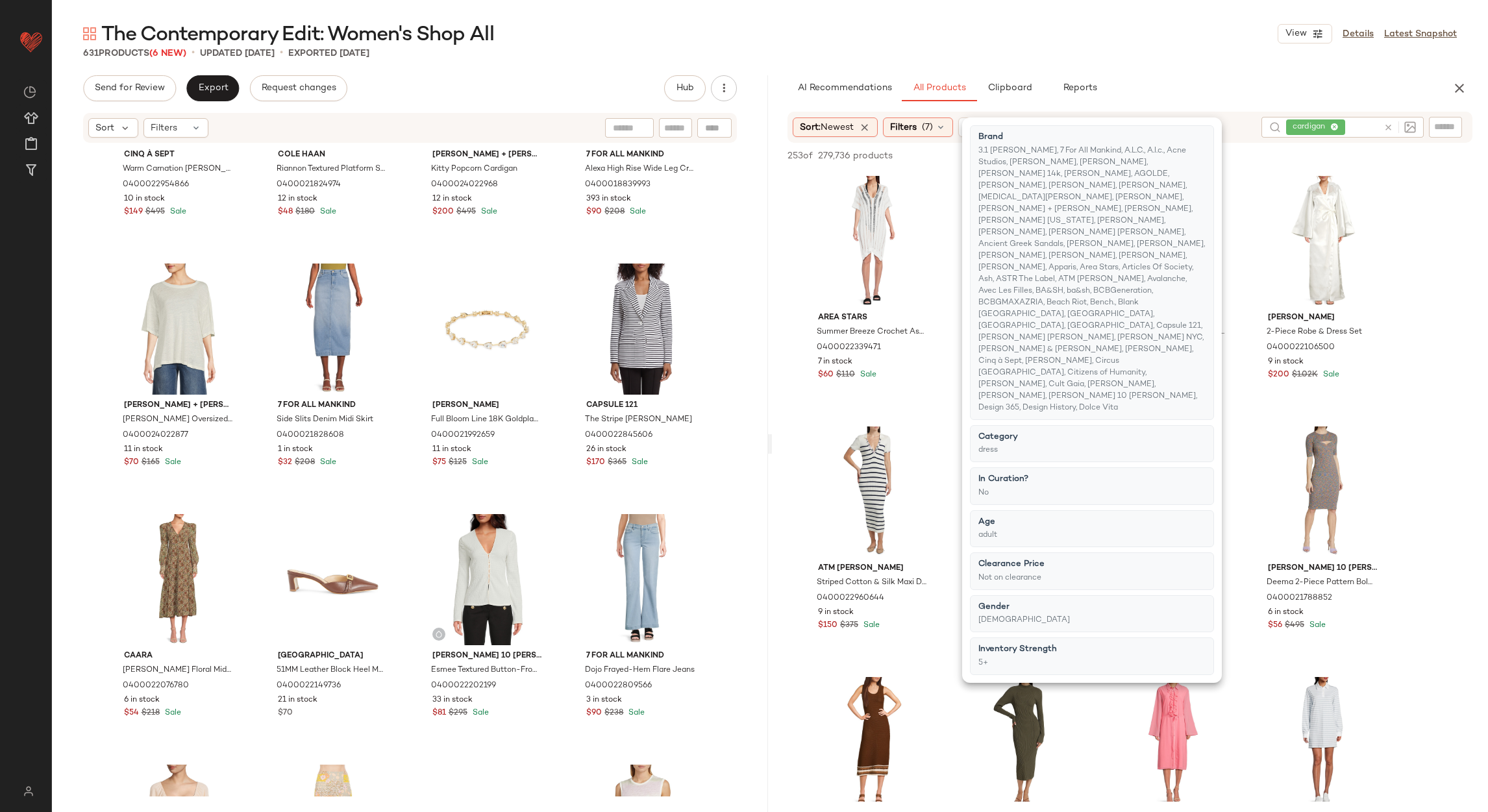
click at [1389, 126] on icon at bounding box center [1388, 127] width 10 height 10
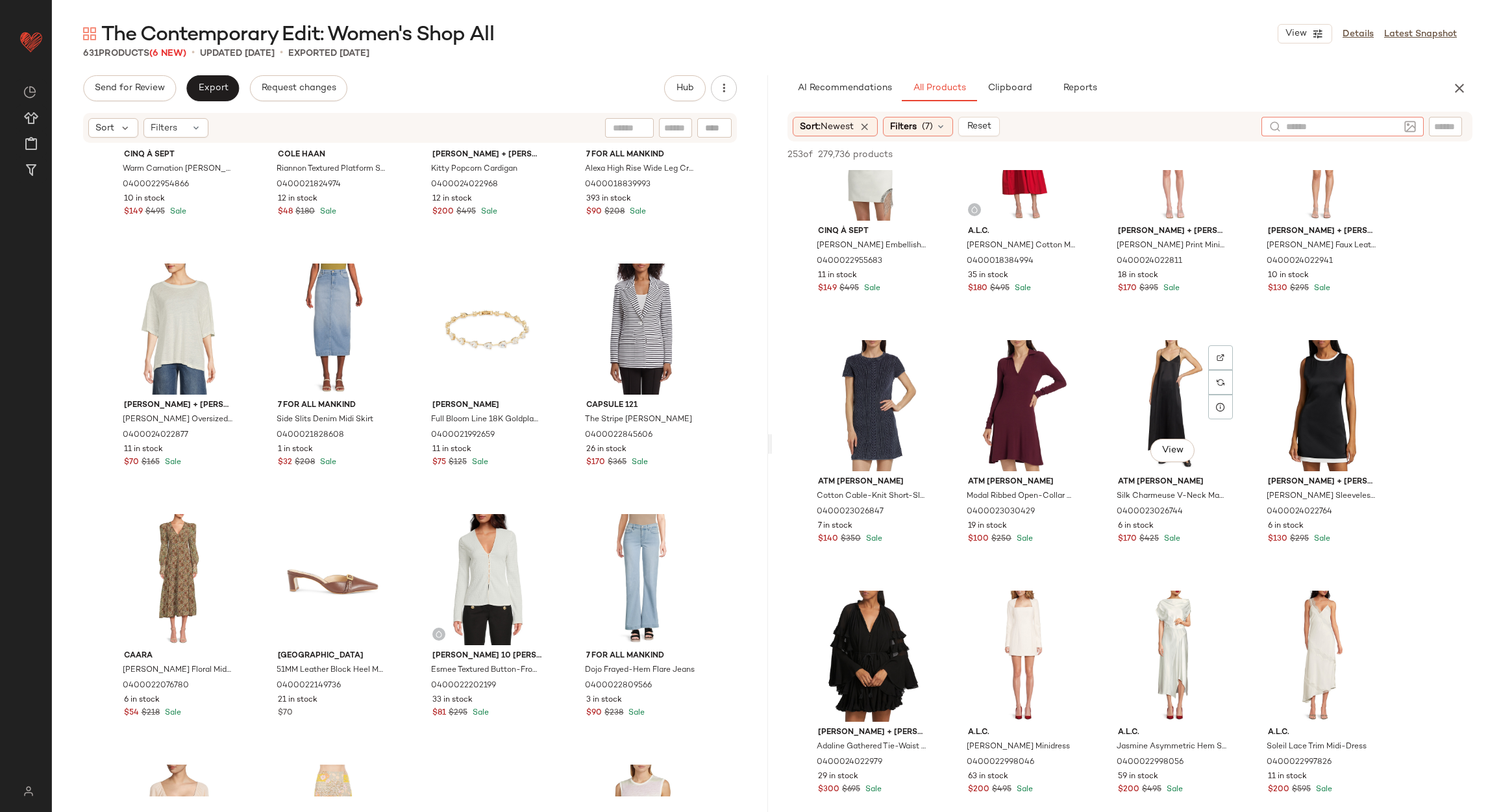
scroll to position [876, 0]
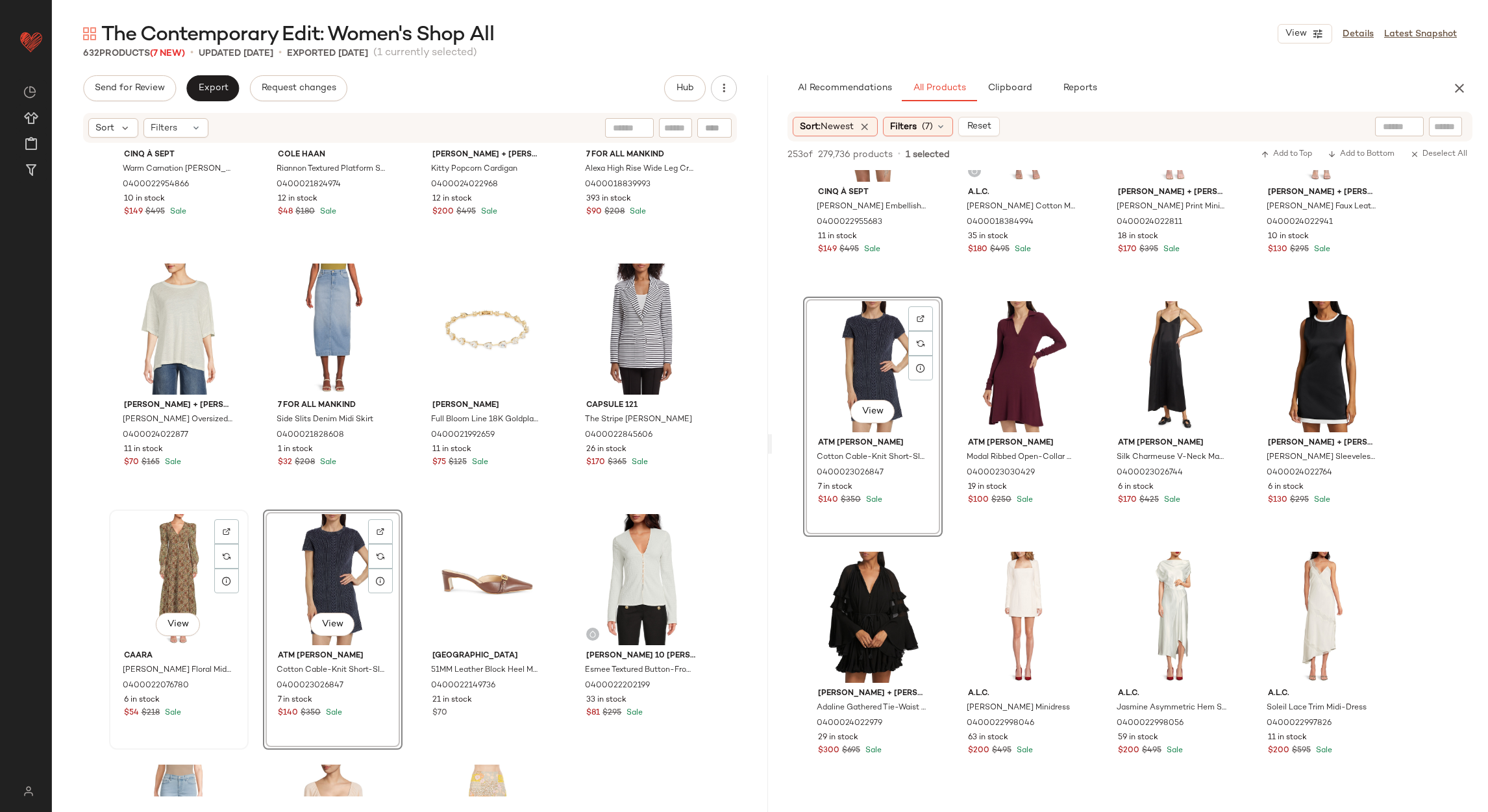
click at [165, 579] on div "View" at bounding box center [179, 580] width 130 height 131
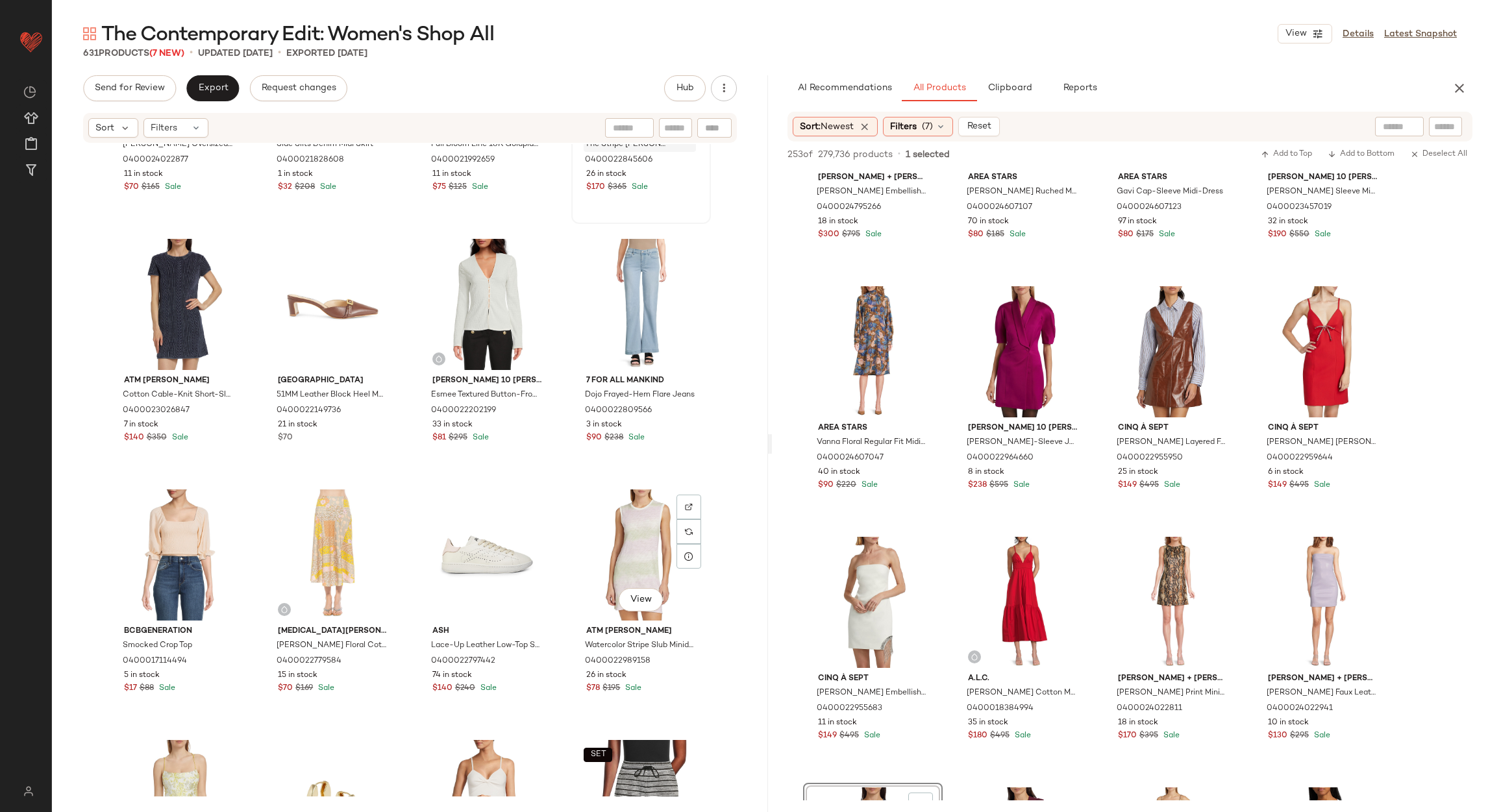
scroll to position [789, 0]
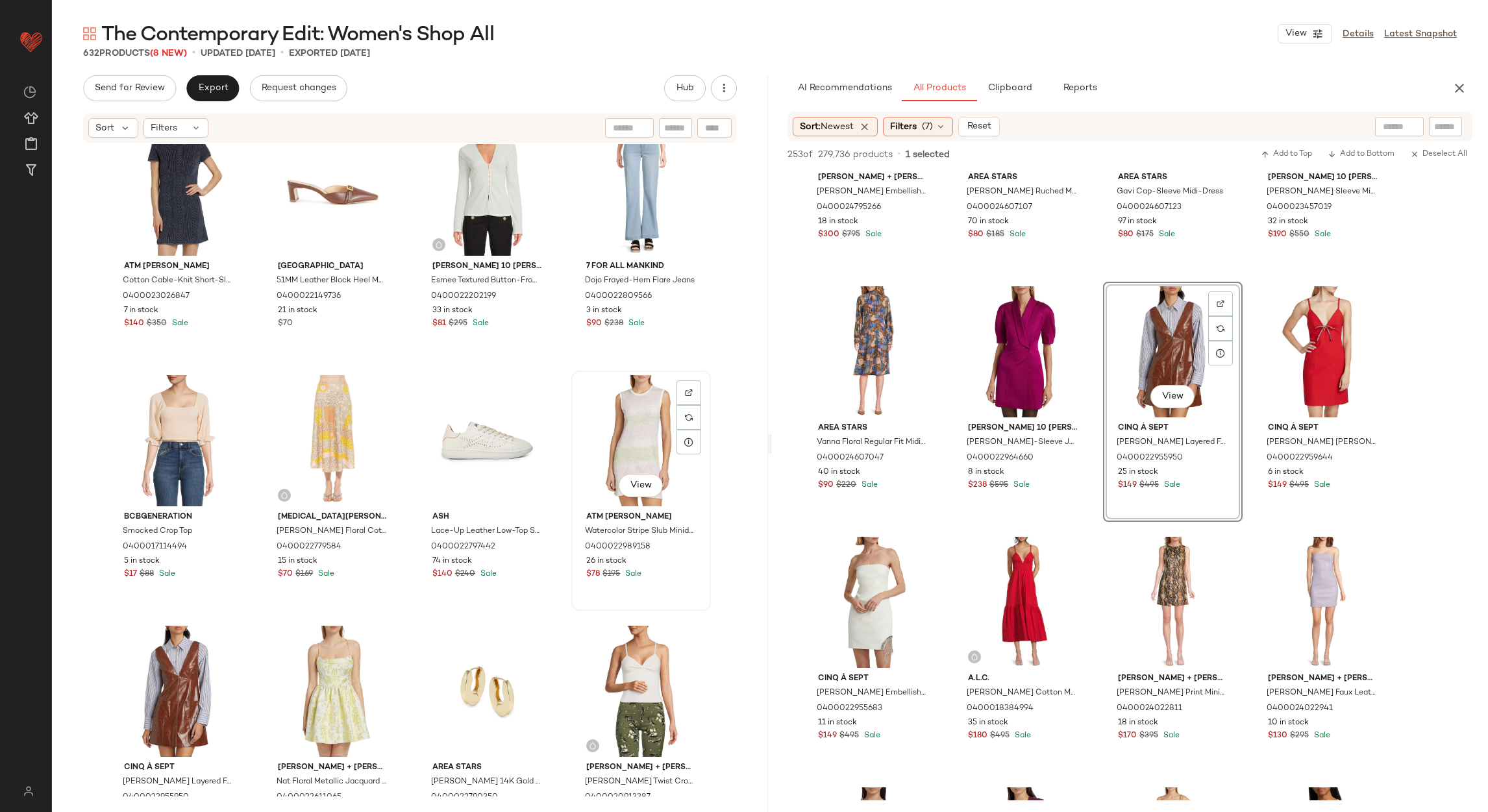
click at [629, 454] on div "View" at bounding box center [640, 441] width 130 height 131
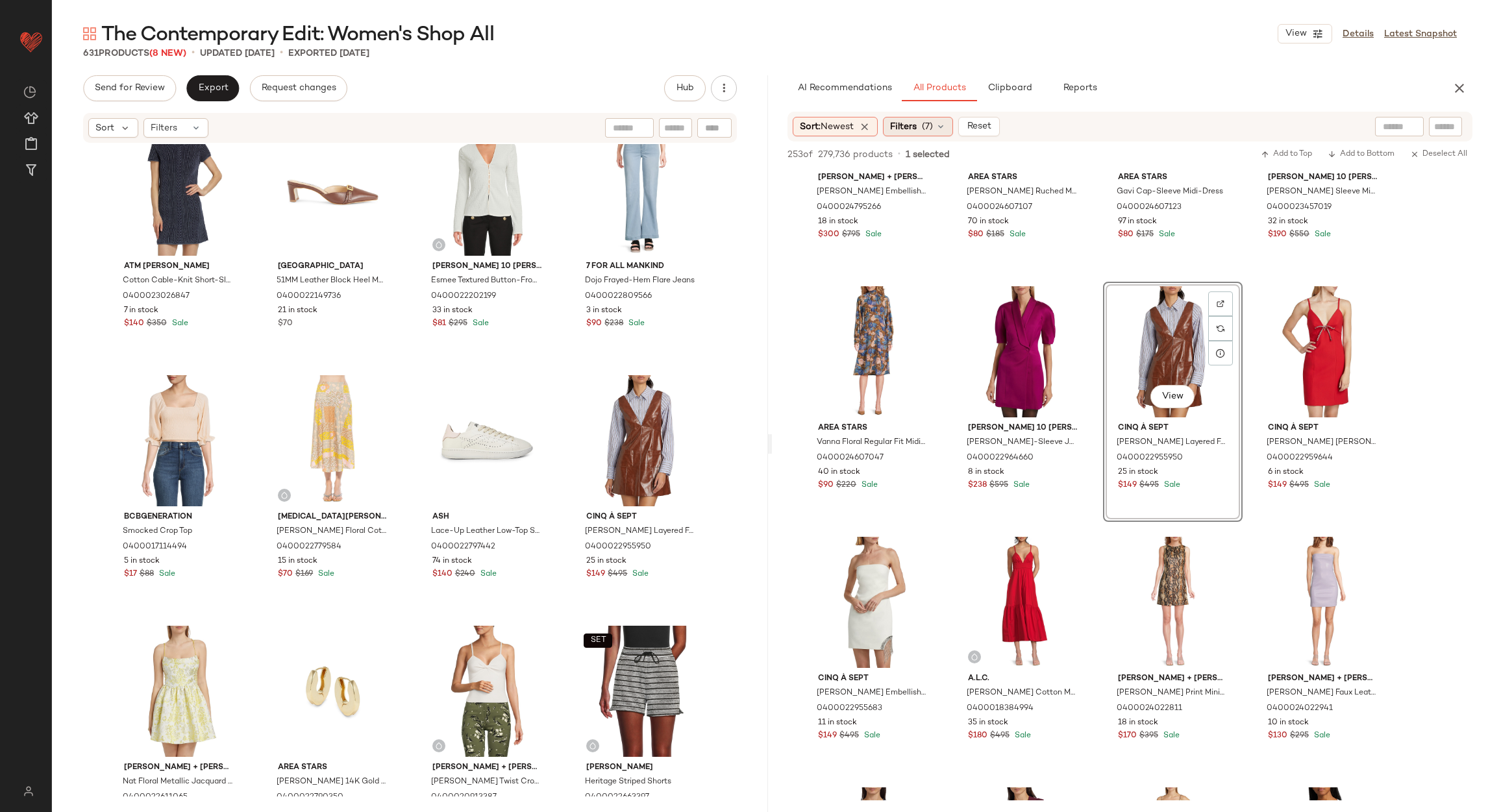
click at [914, 120] on span "Filters" at bounding box center [903, 127] width 26 height 14
click at [910, 39] on div "The Contemporary Edit: Women's Shop All View Details Latest Snapshot" at bounding box center [770, 34] width 1436 height 26
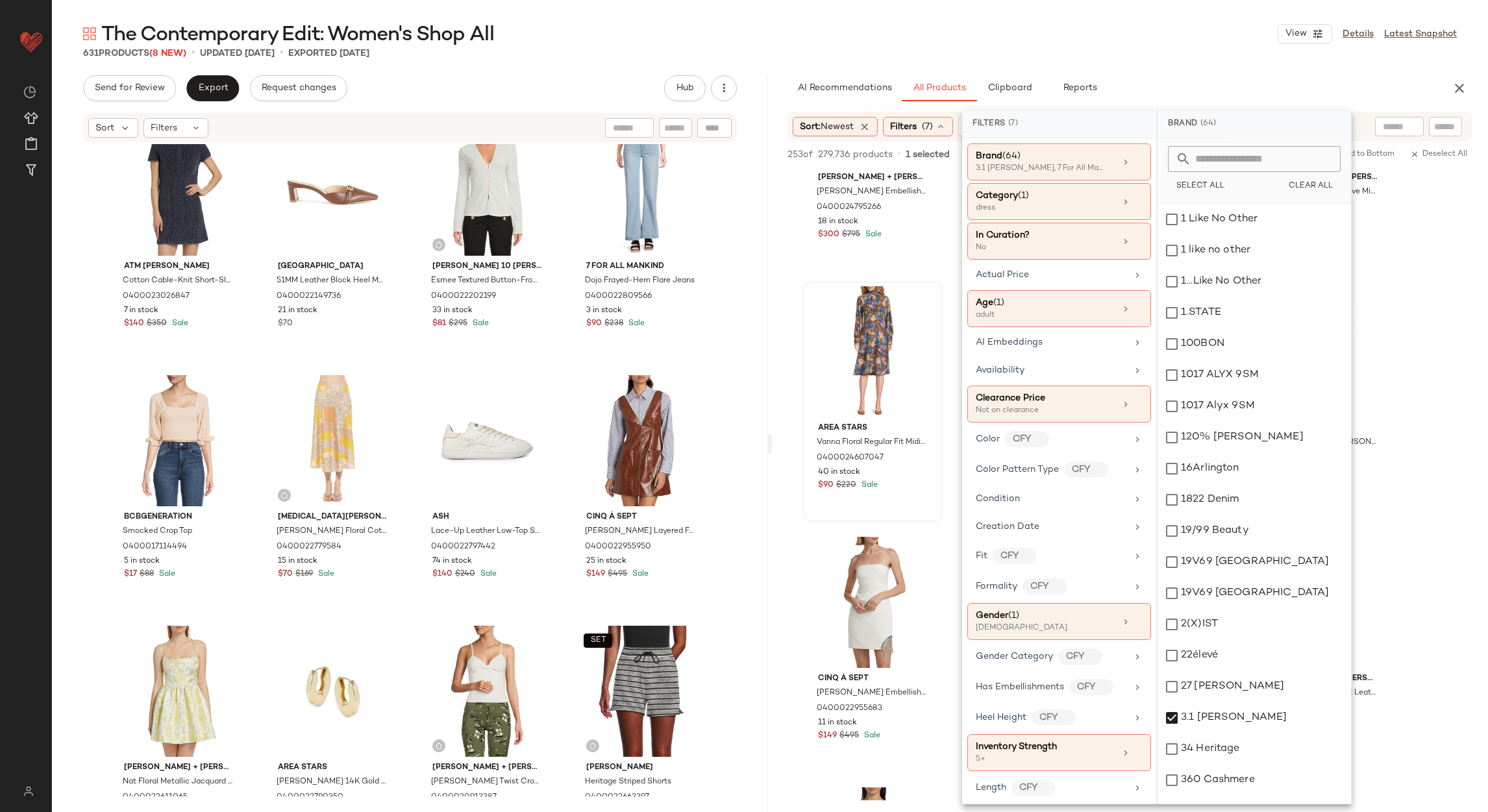
click at [868, 332] on div at bounding box center [872, 352] width 130 height 131
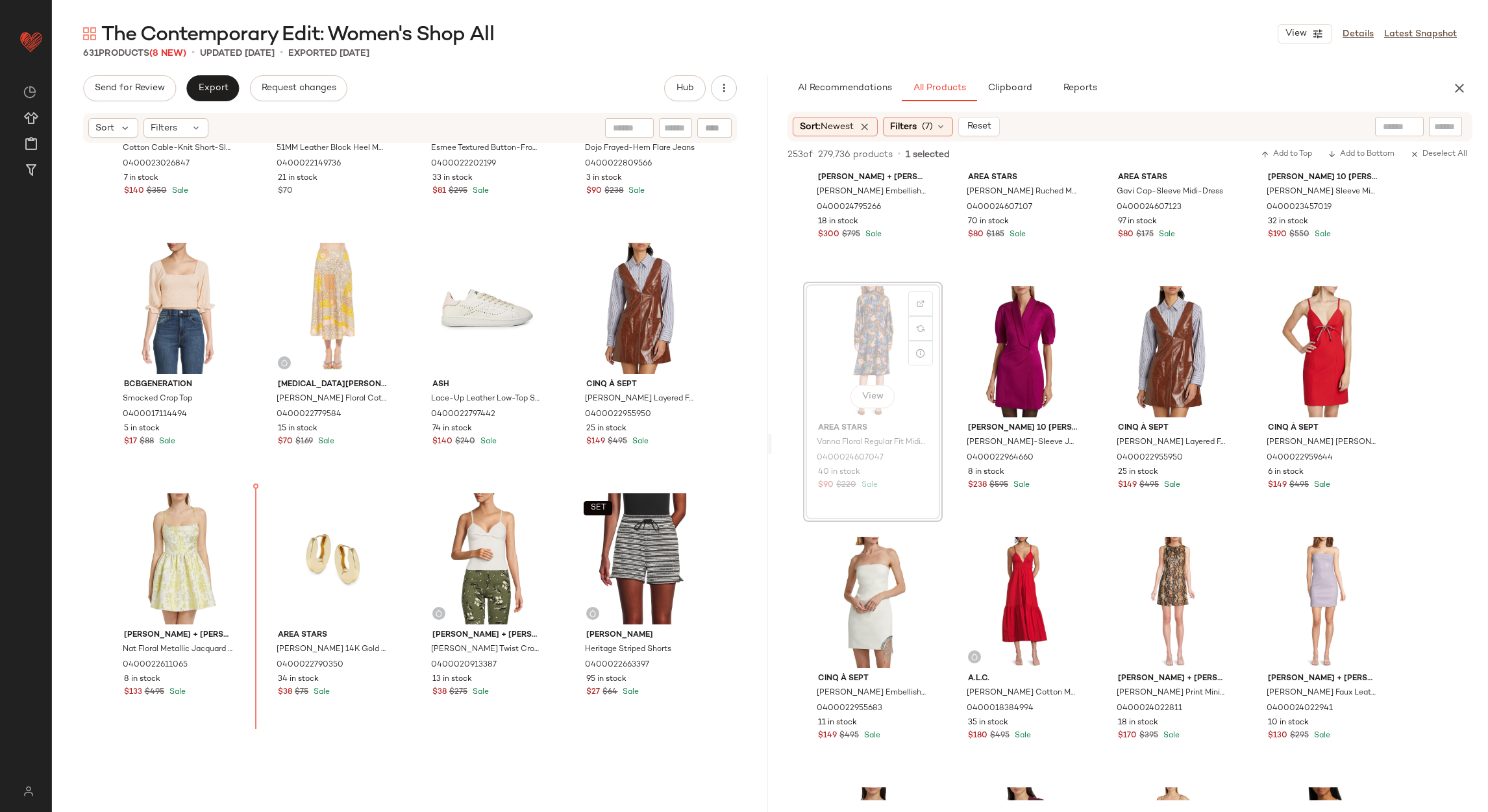
scroll to position [932, 0]
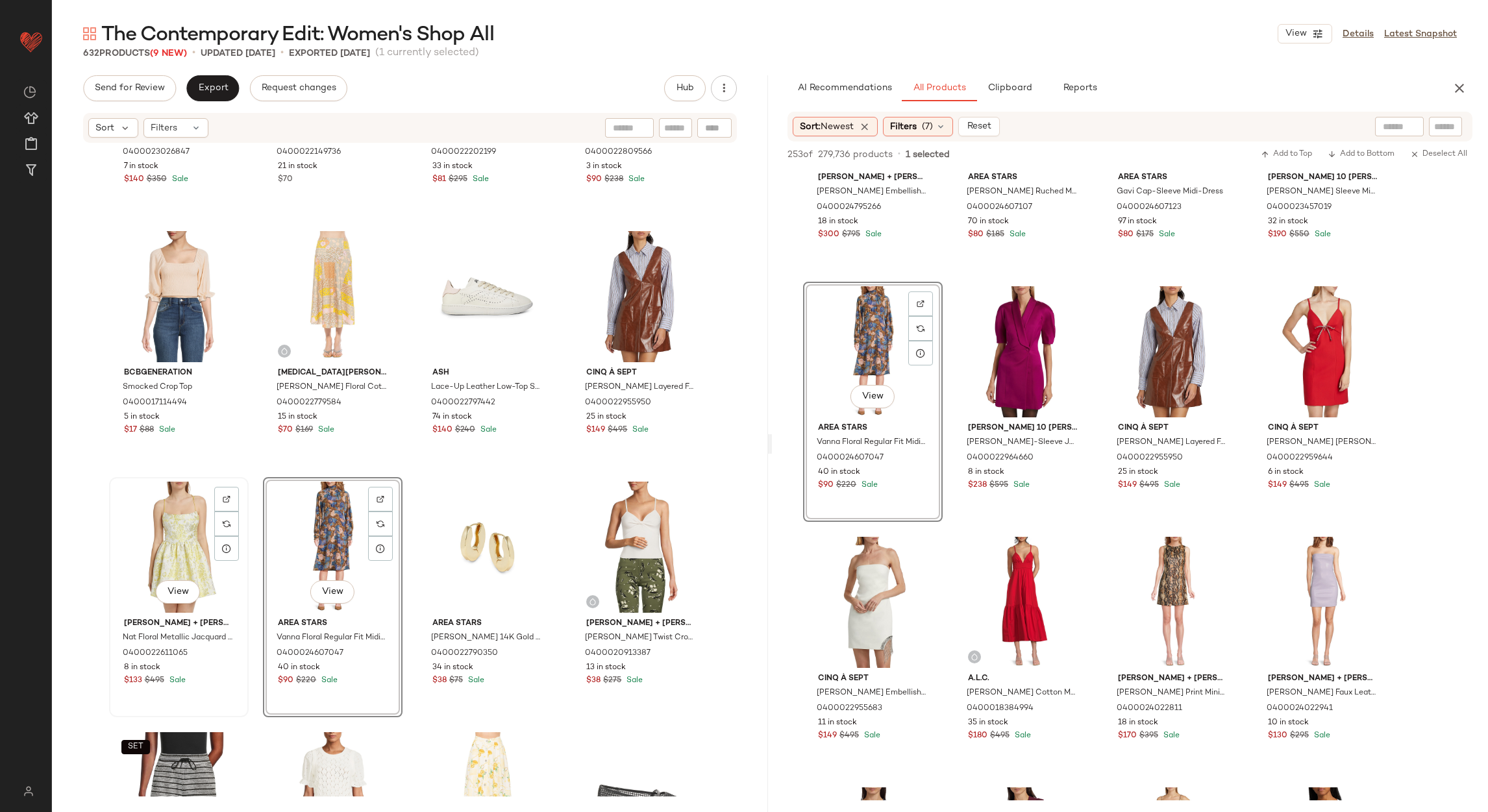
click at [171, 539] on div "View" at bounding box center [179, 547] width 130 height 131
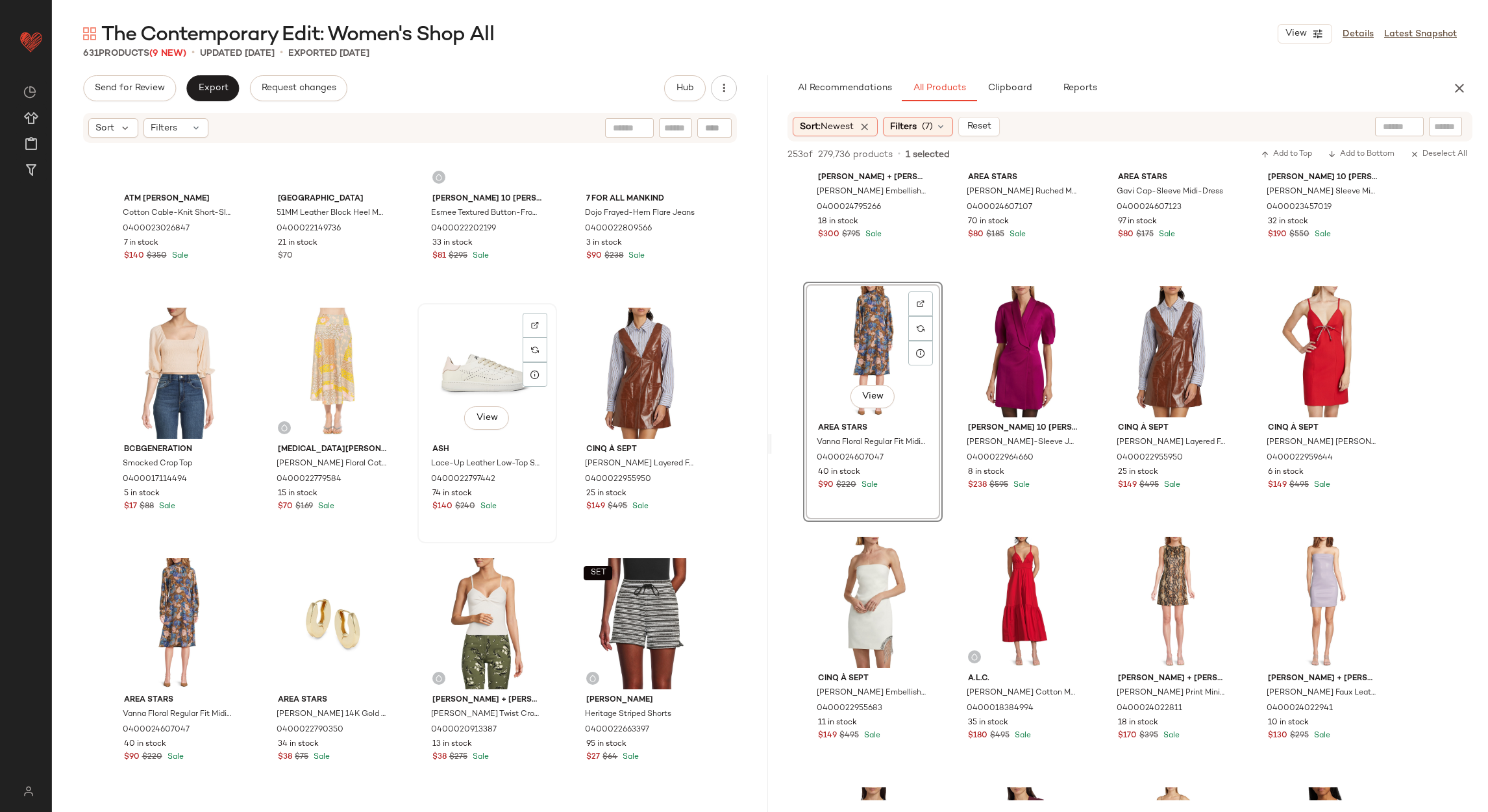
scroll to position [836, 0]
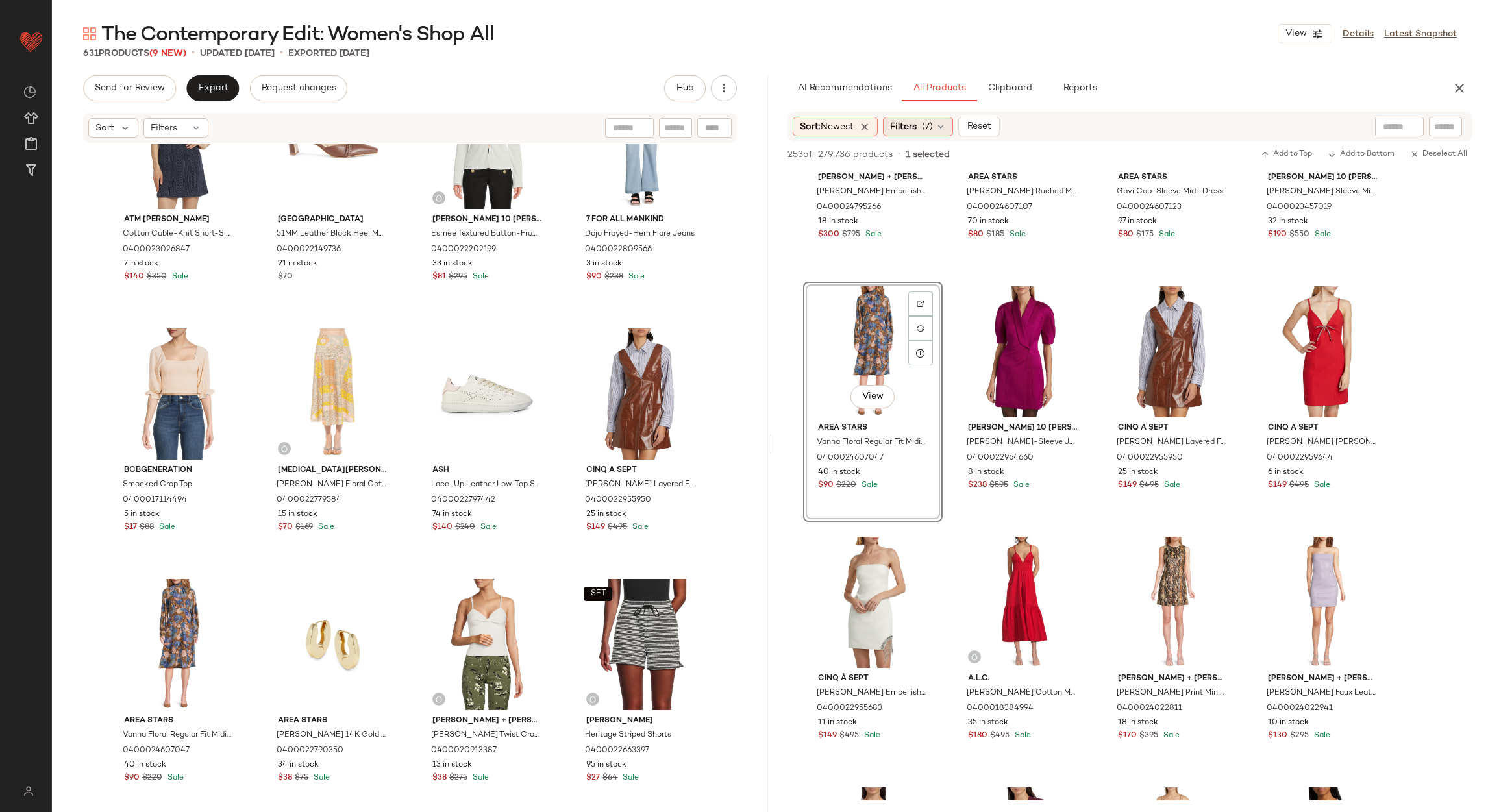
click at [913, 123] on span "Filters" at bounding box center [903, 127] width 26 height 14
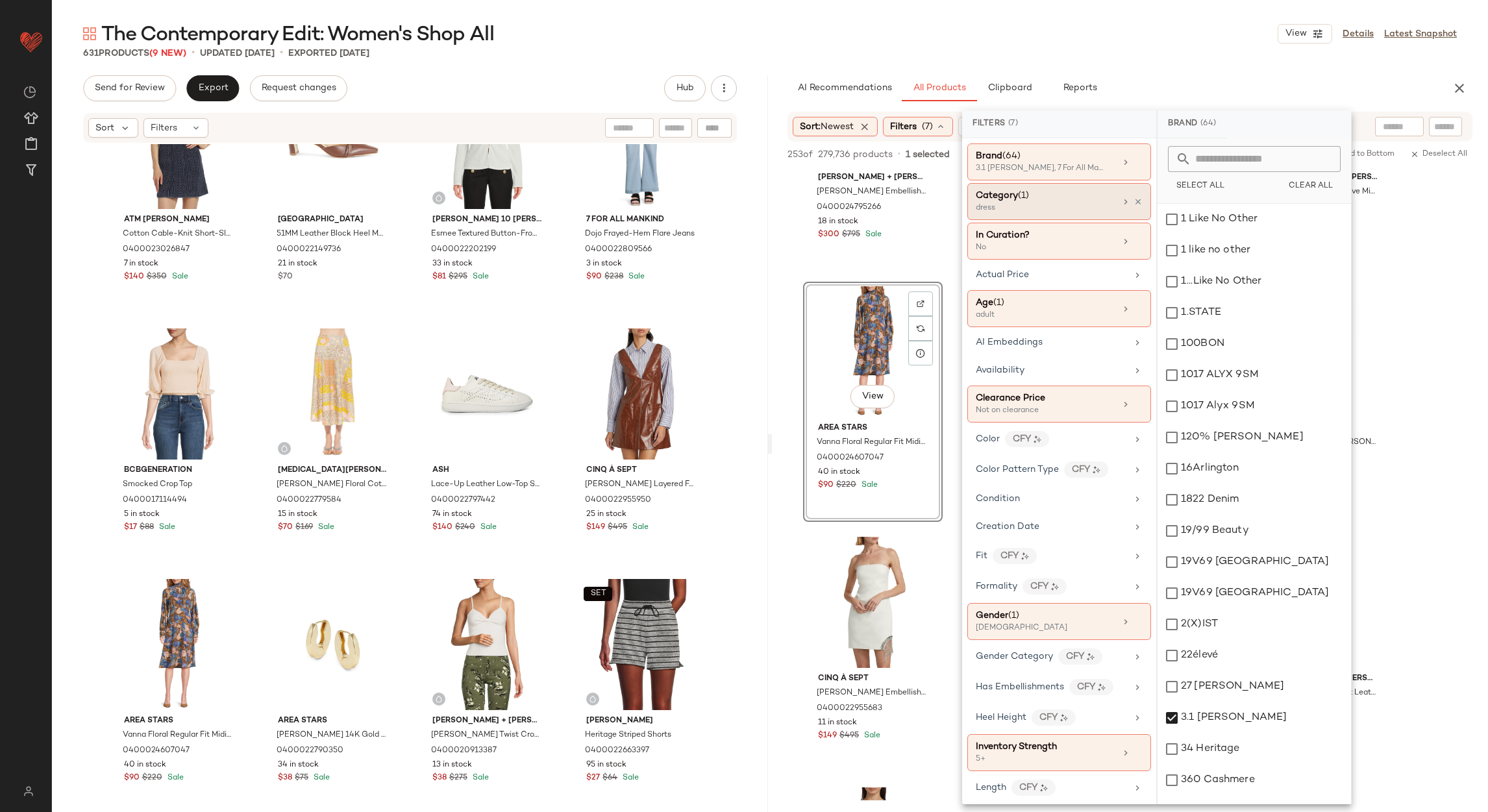
click at [1138, 223] on div "Category (1) dress" at bounding box center [1058, 241] width 183 height 37
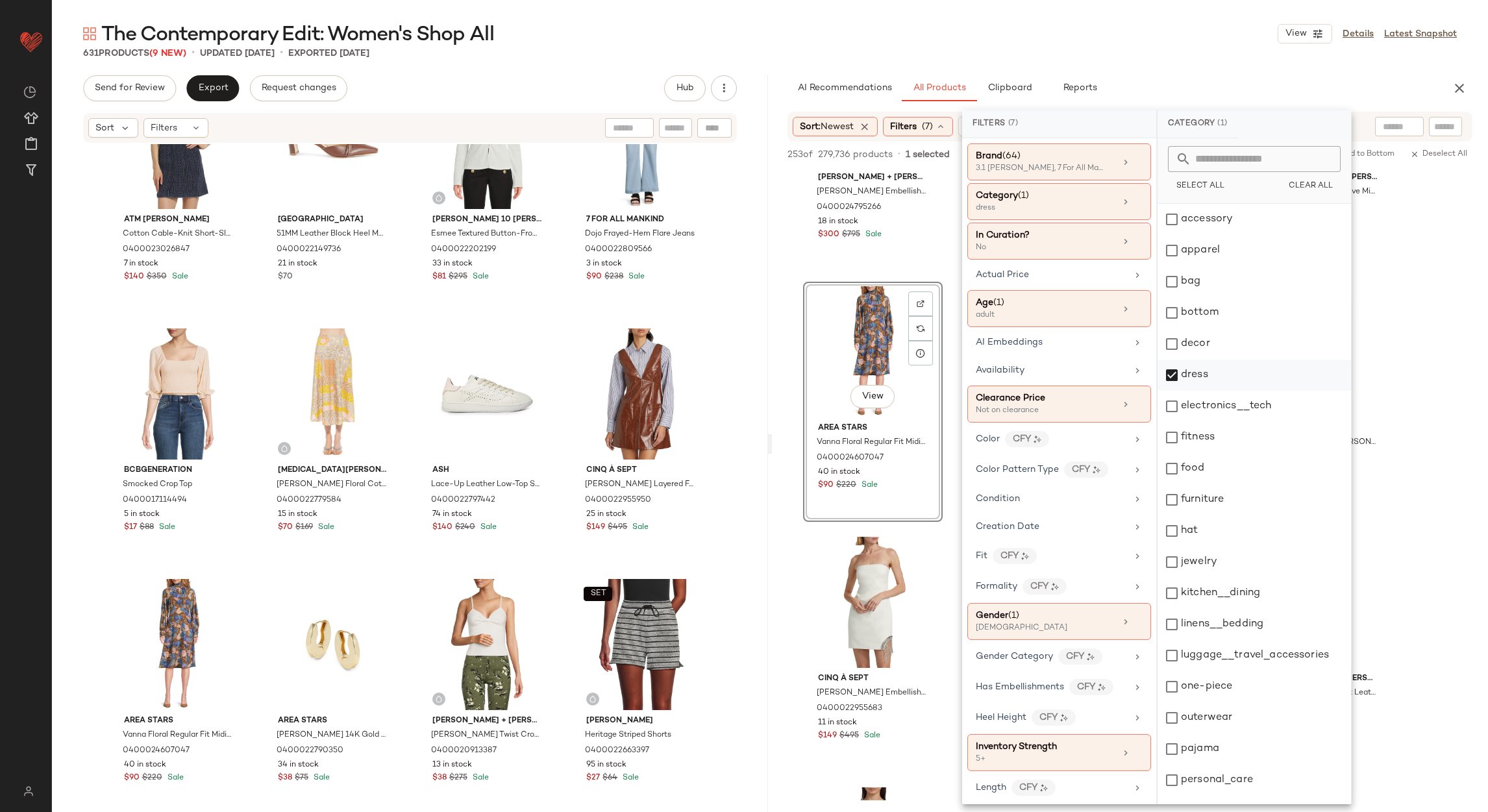
click at [1202, 366] on div "dress" at bounding box center [1254, 375] width 193 height 31
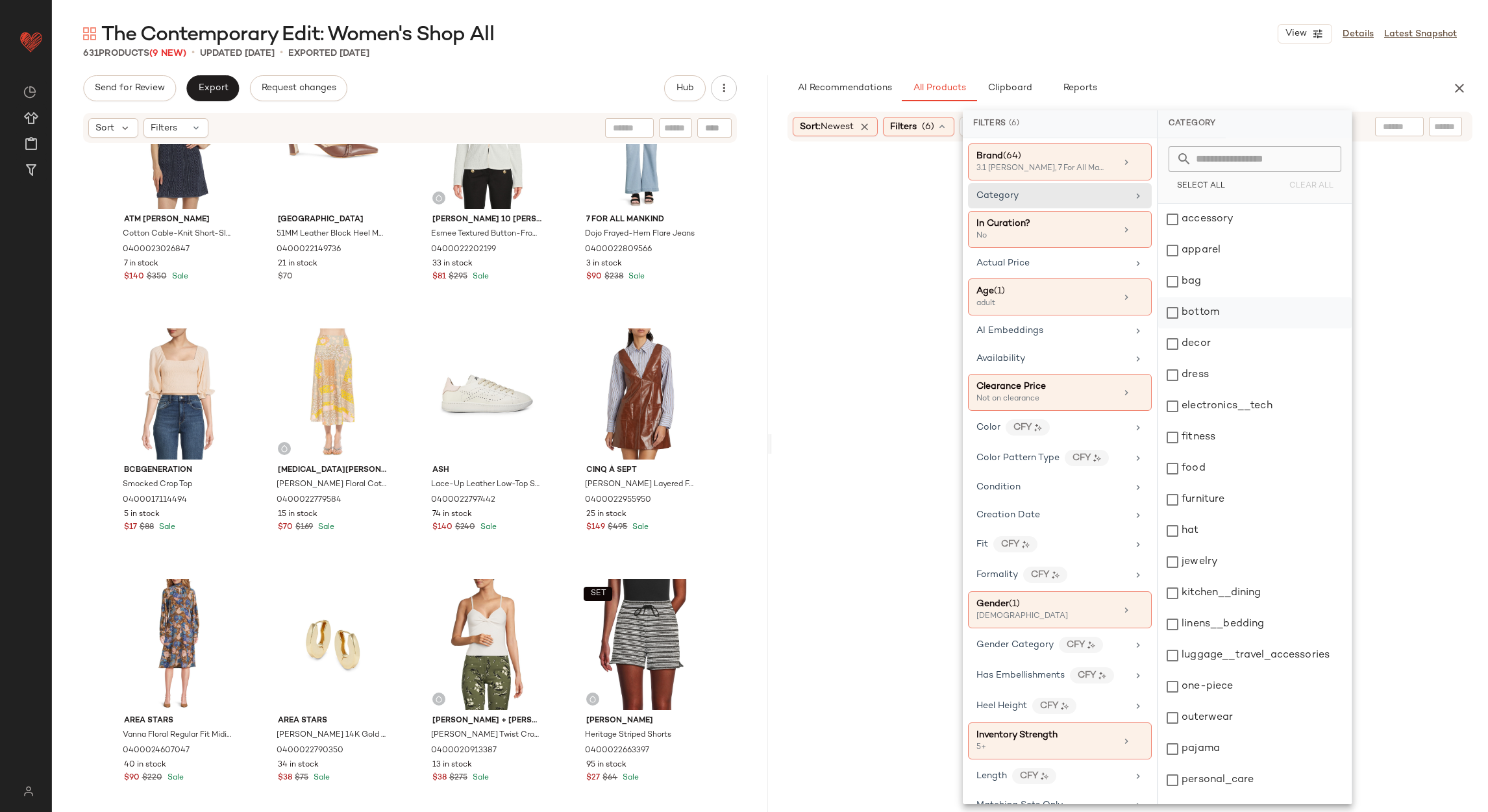
click at [1193, 301] on div "bottom" at bounding box center [1254, 313] width 193 height 31
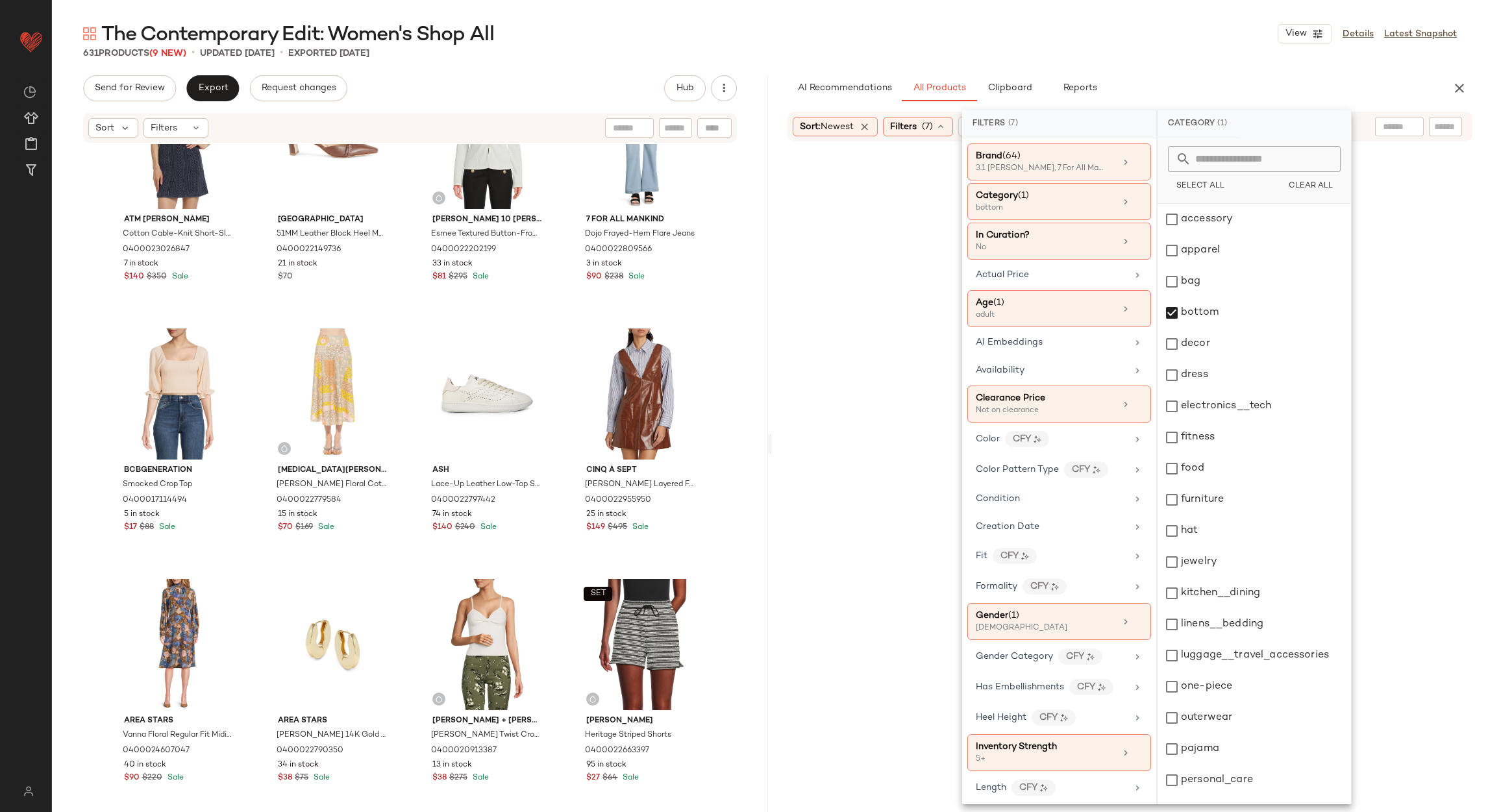
click at [1191, 48] on div "631 Products (9 New) • updated Aug 29th • Exported Aug 22nd" at bounding box center [770, 53] width 1436 height 13
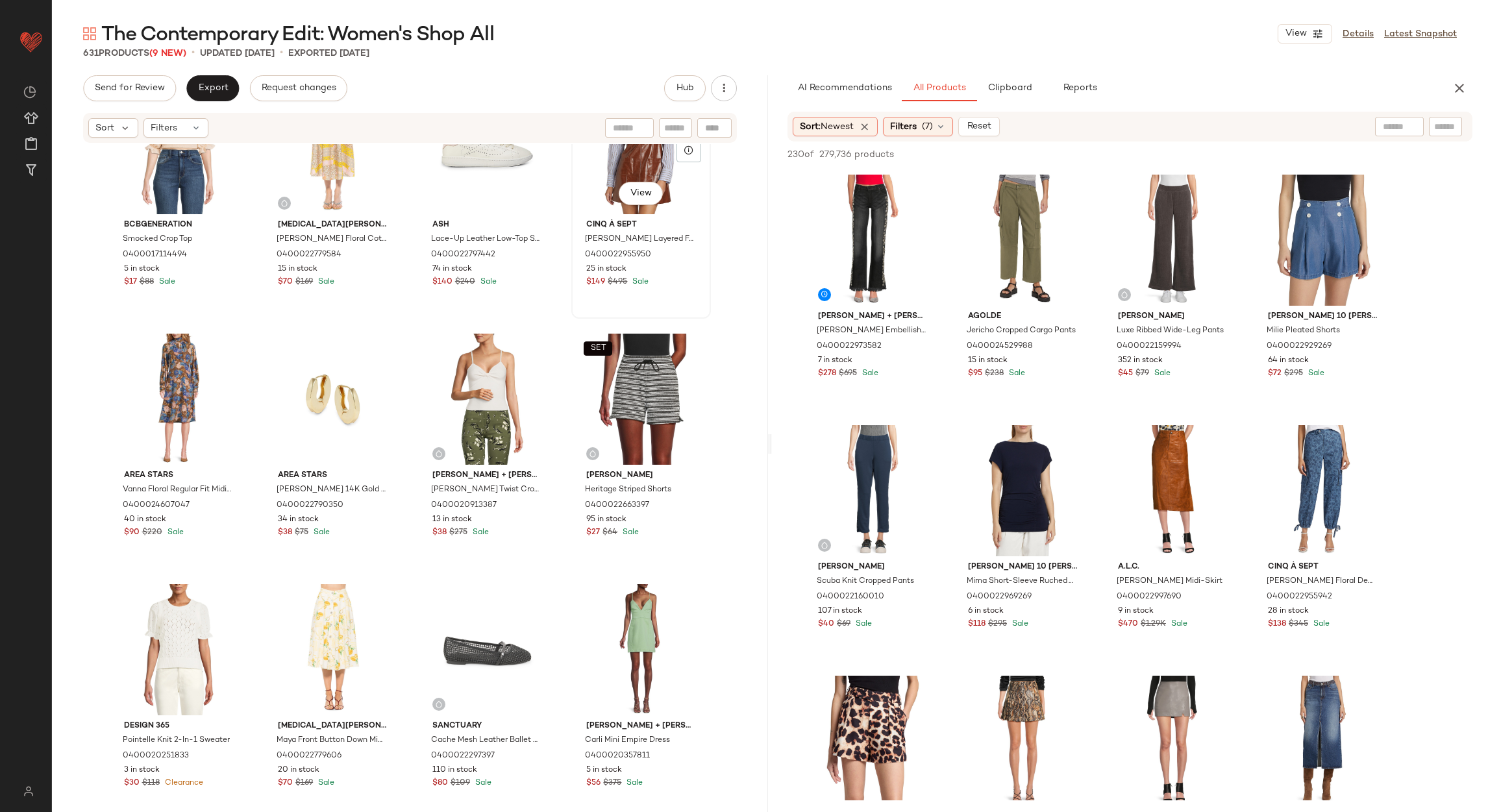
scroll to position [1128, 0]
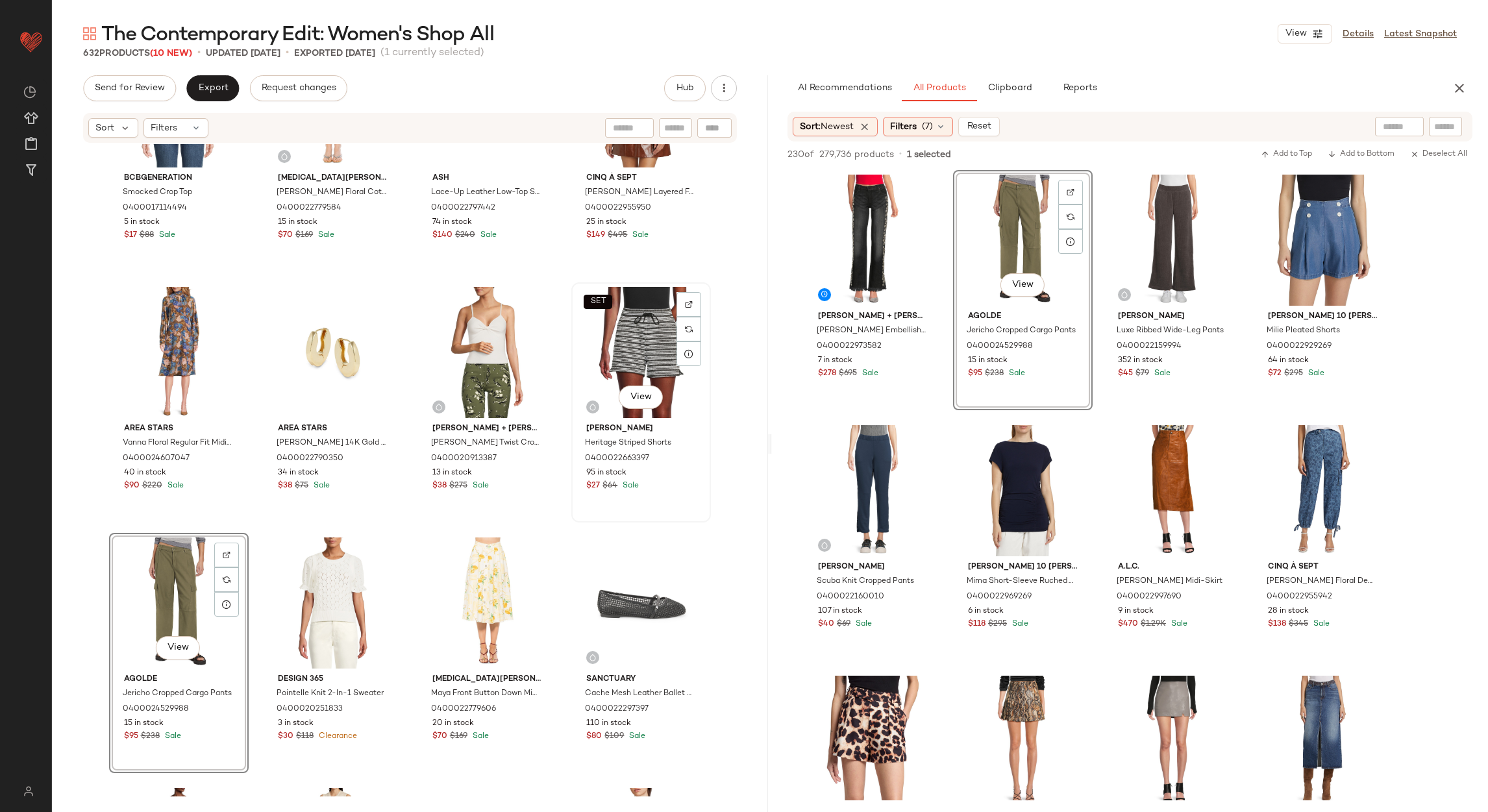
click at [624, 338] on div "SET View" at bounding box center [640, 353] width 130 height 131
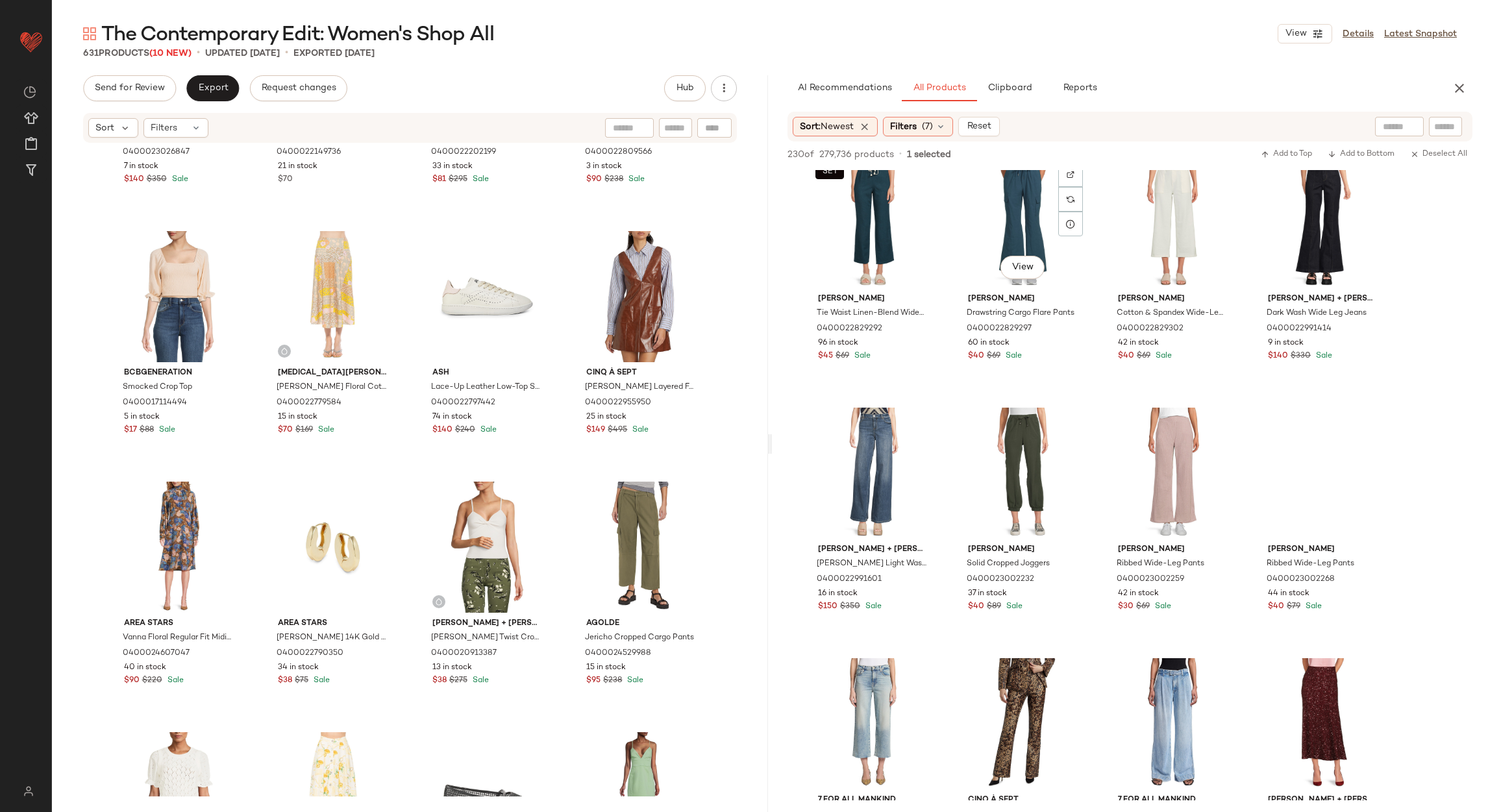
scroll to position [2141, 0]
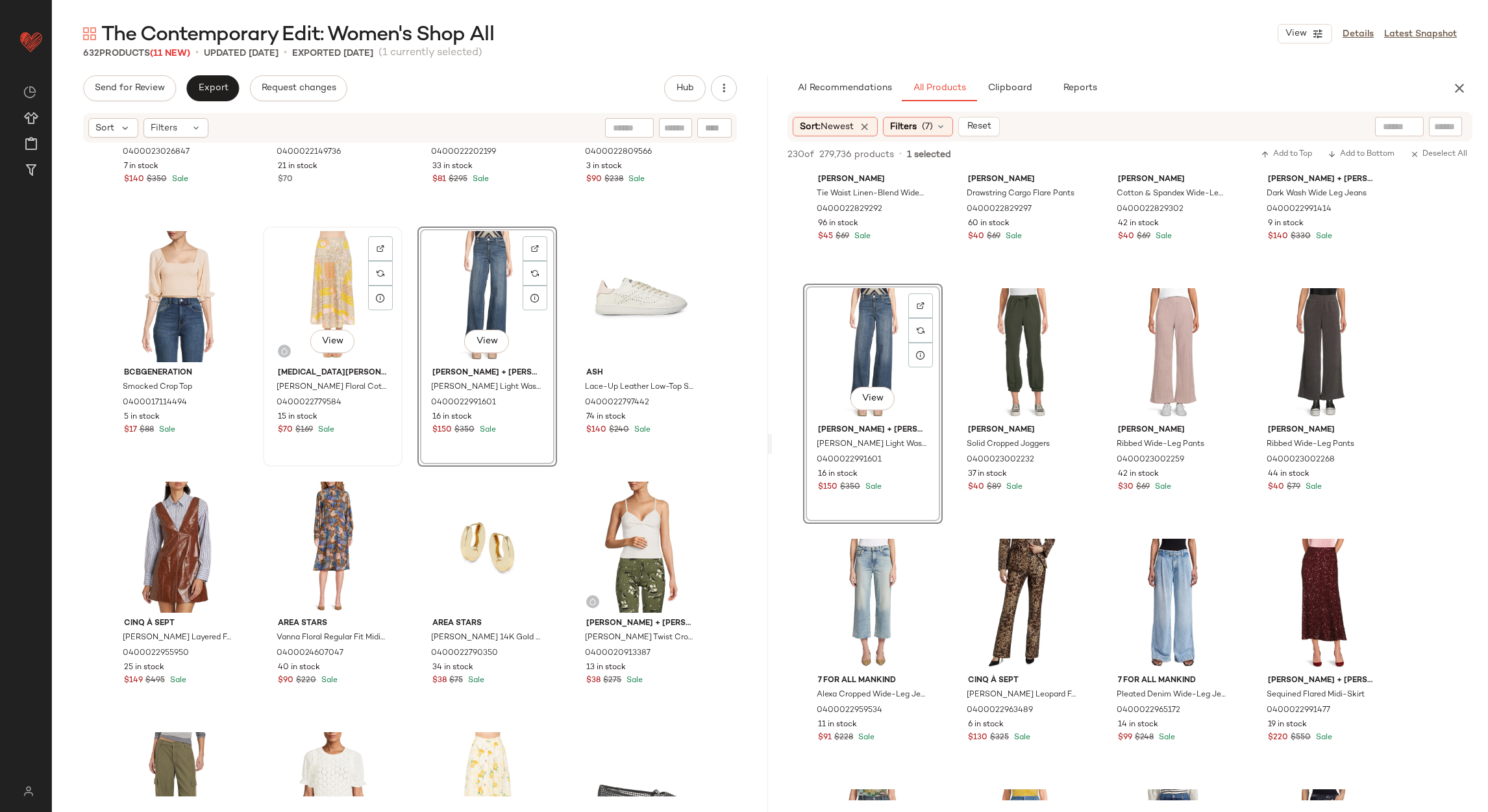
click at [322, 274] on div "View" at bounding box center [332, 297] width 130 height 131
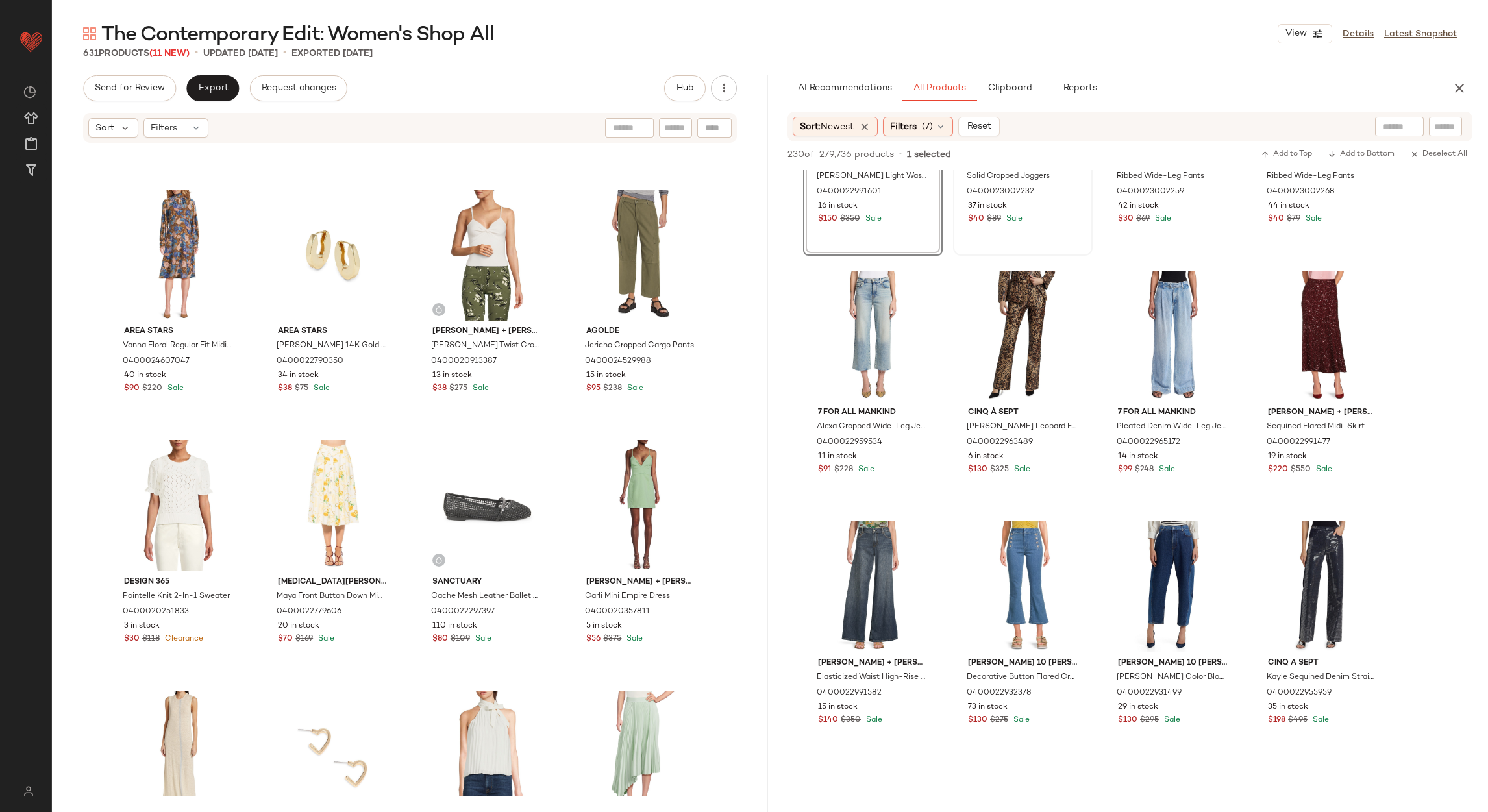
scroll to position [2434, 0]
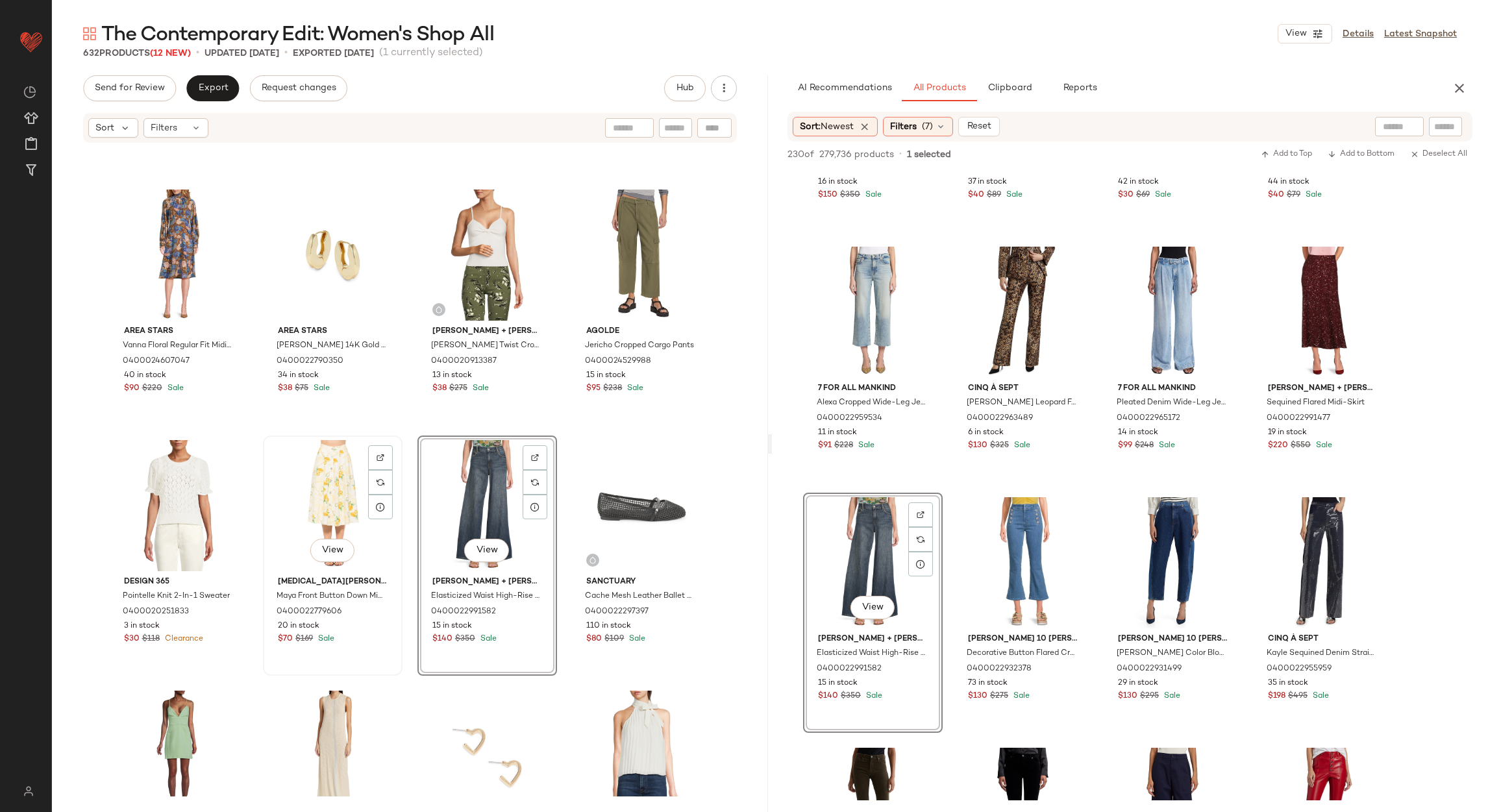
click at [322, 514] on div "View" at bounding box center [332, 505] width 130 height 131
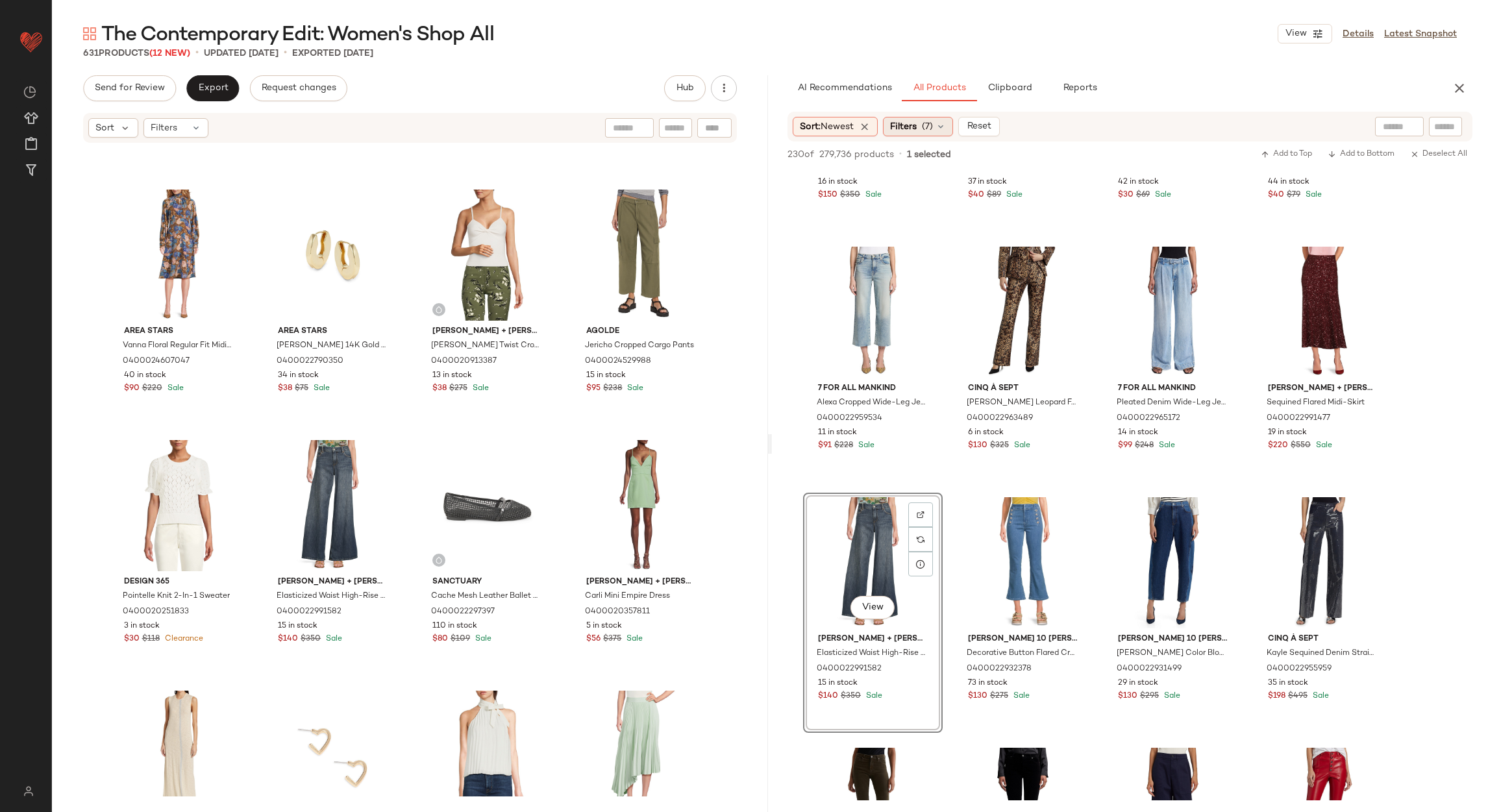
click at [899, 130] on span "Filters" at bounding box center [903, 127] width 26 height 14
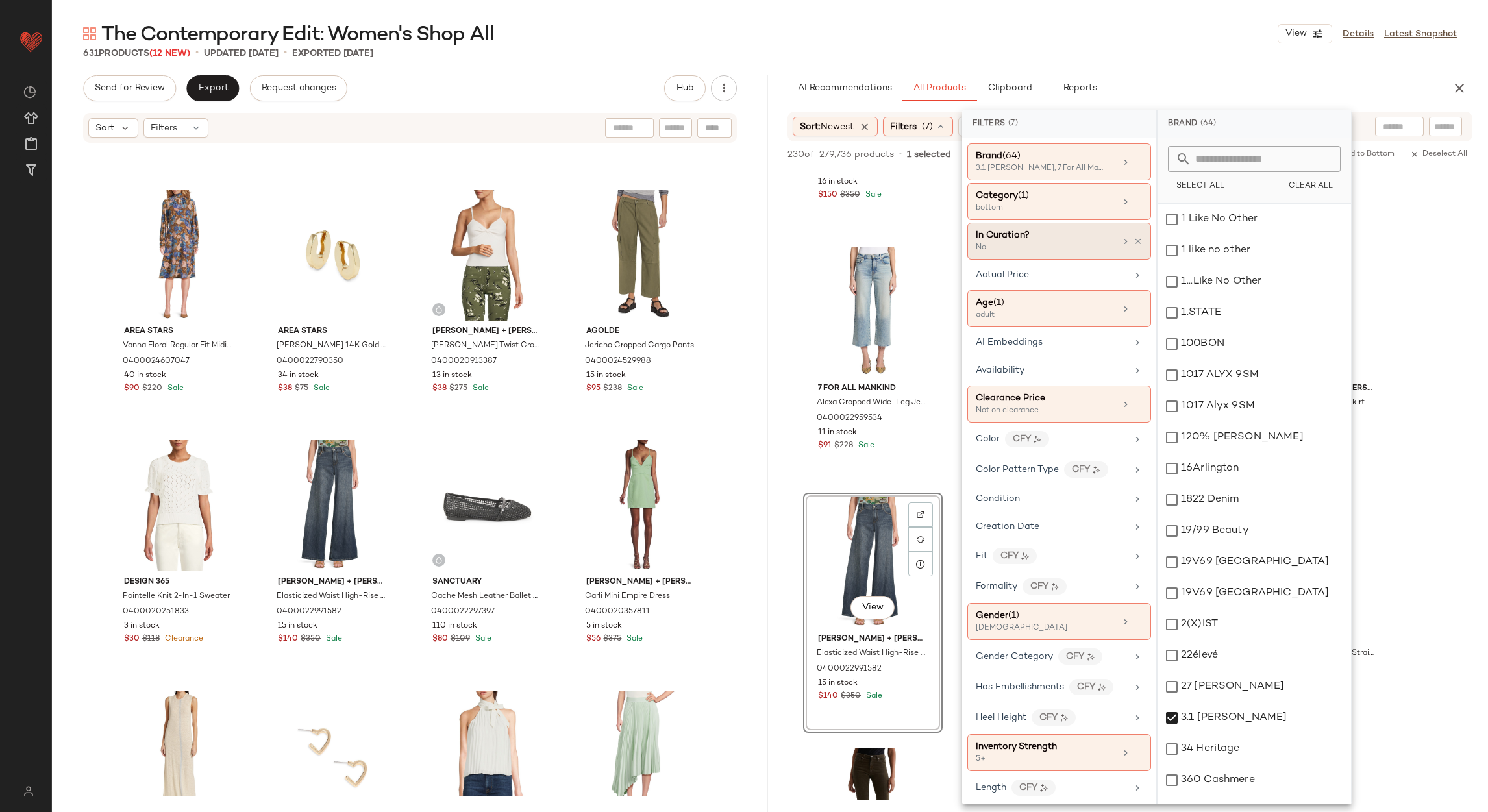
click at [1133, 199] on icon at bounding box center [1138, 202] width 9 height 9
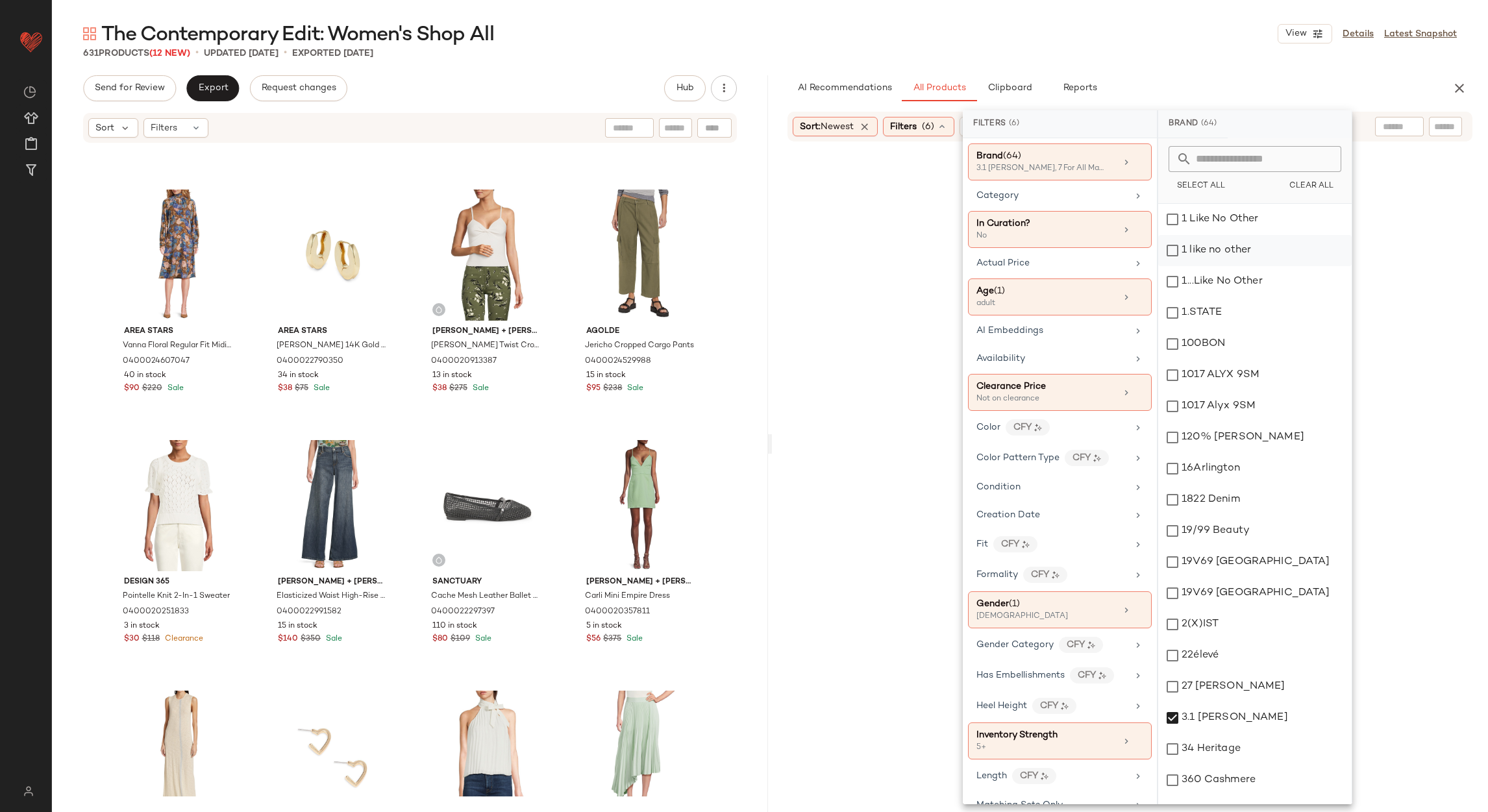
click at [1104, 198] on div "Category" at bounding box center [1052, 195] width 151 height 14
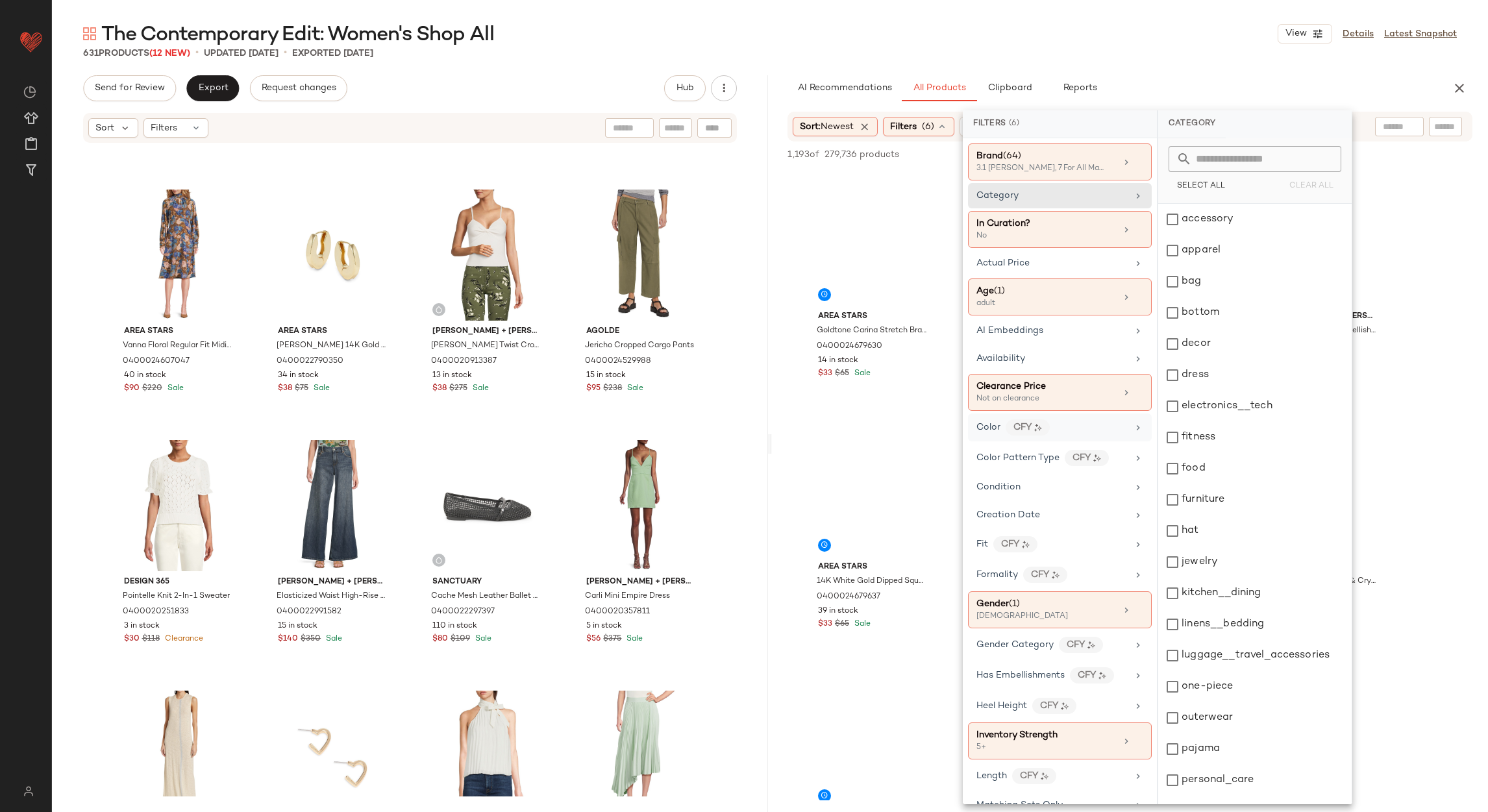
scroll to position [178, 0]
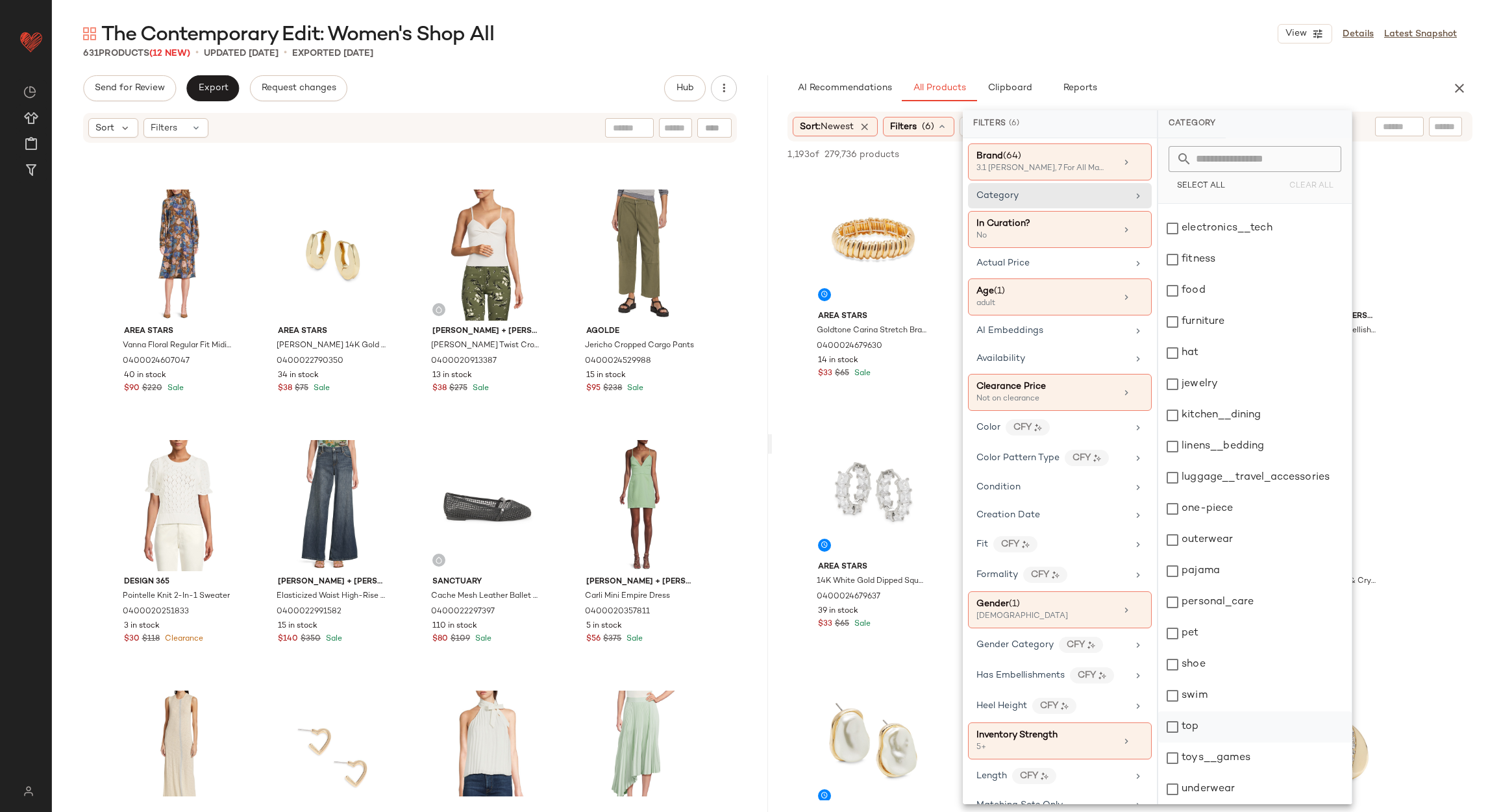
click at [1233, 729] on div "top" at bounding box center [1254, 727] width 193 height 31
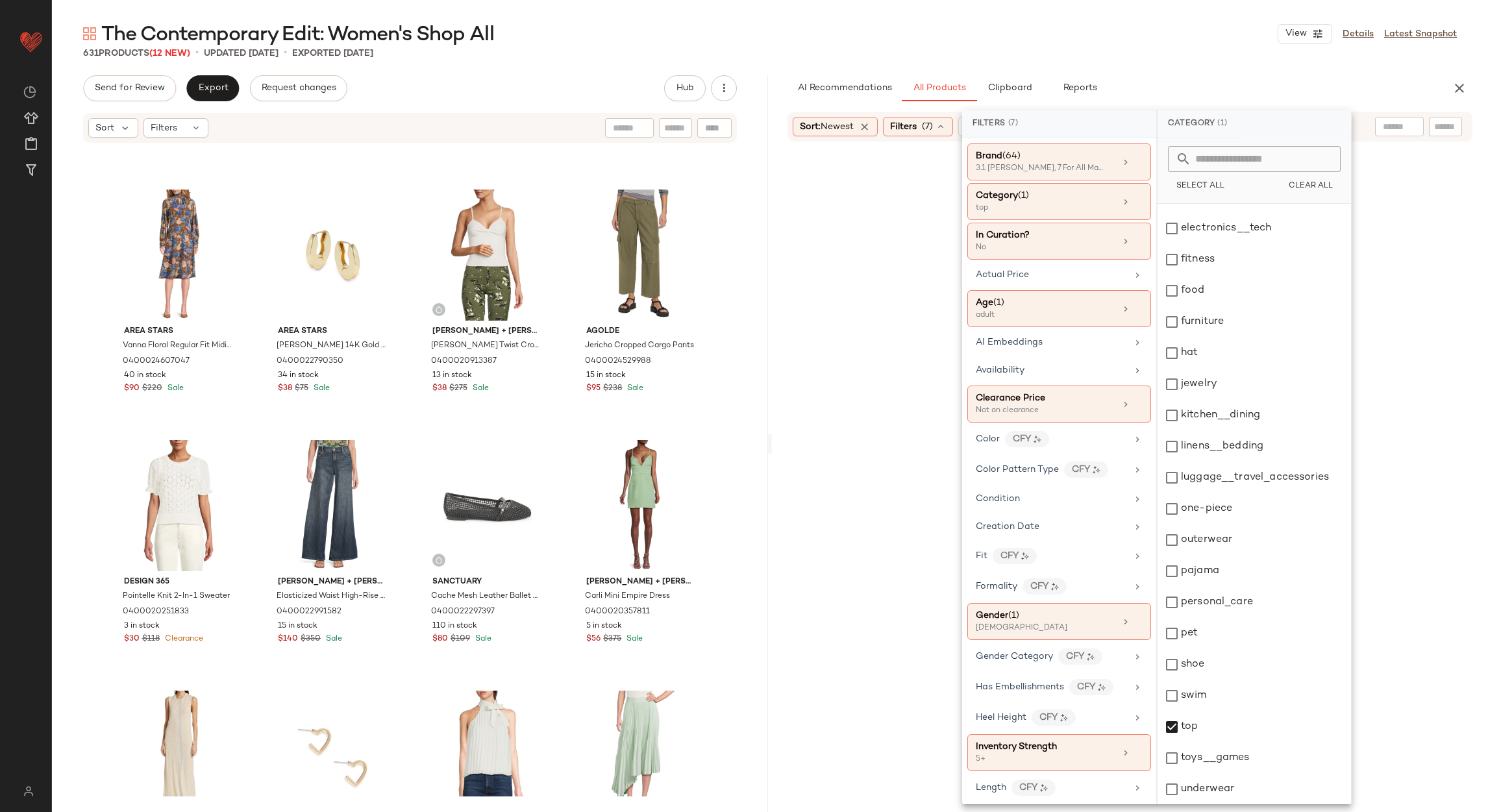
click at [1153, 47] on div "631 Products (12 New) • updated Aug 29th • Exported Aug 22nd" at bounding box center [770, 53] width 1436 height 13
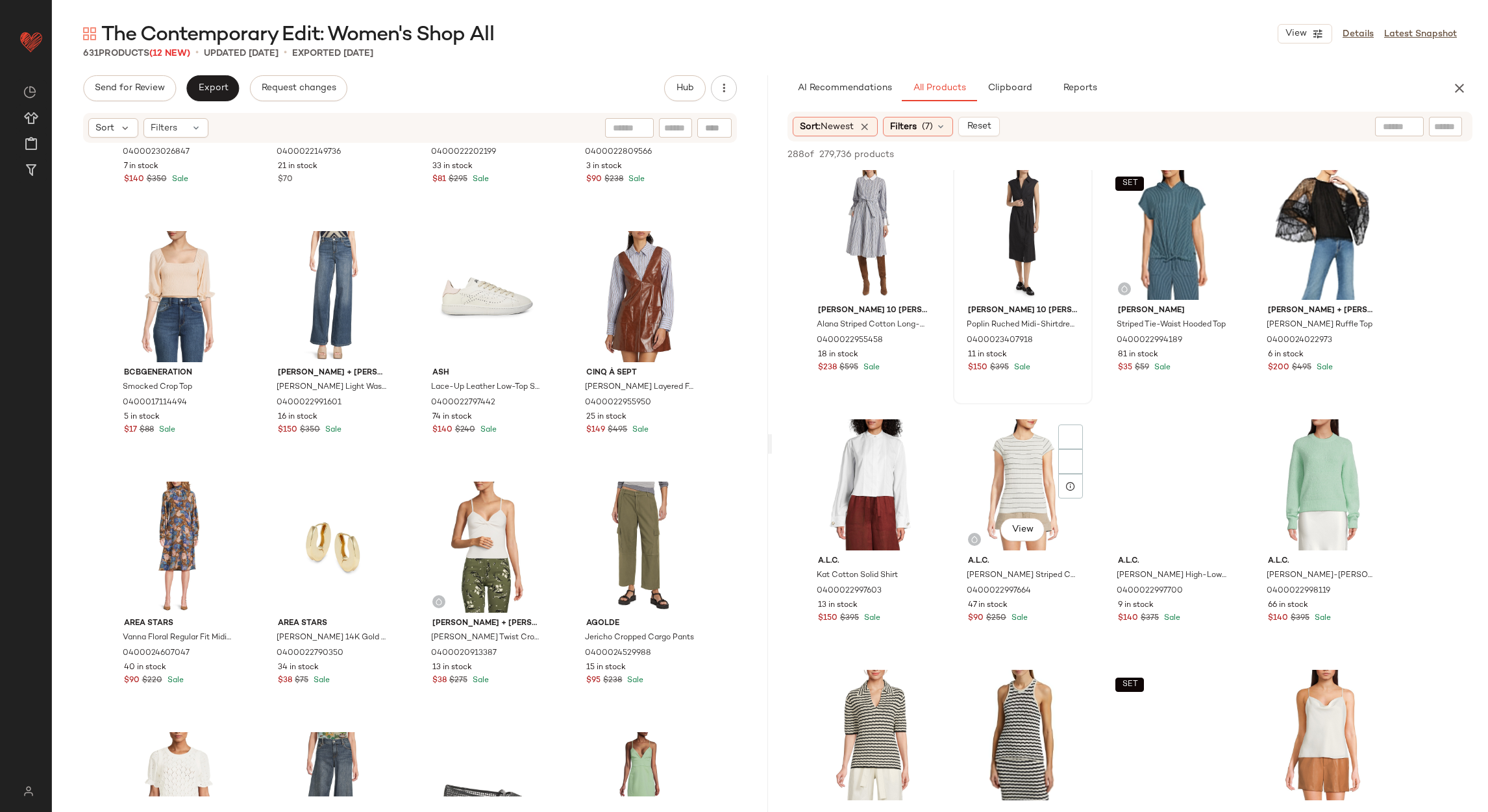
scroll to position [1363, 0]
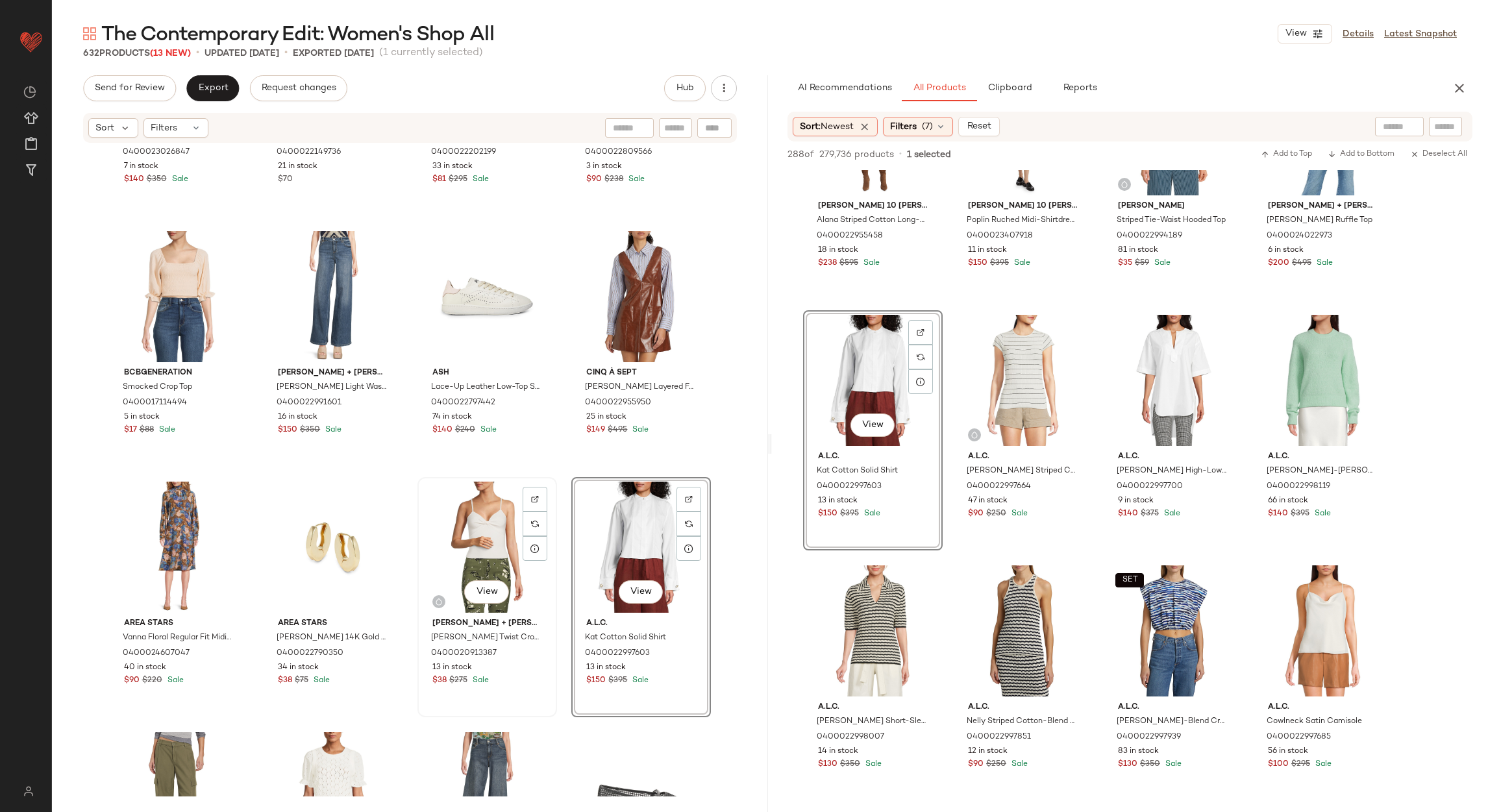
click at [478, 546] on div "View" at bounding box center [487, 547] width 130 height 131
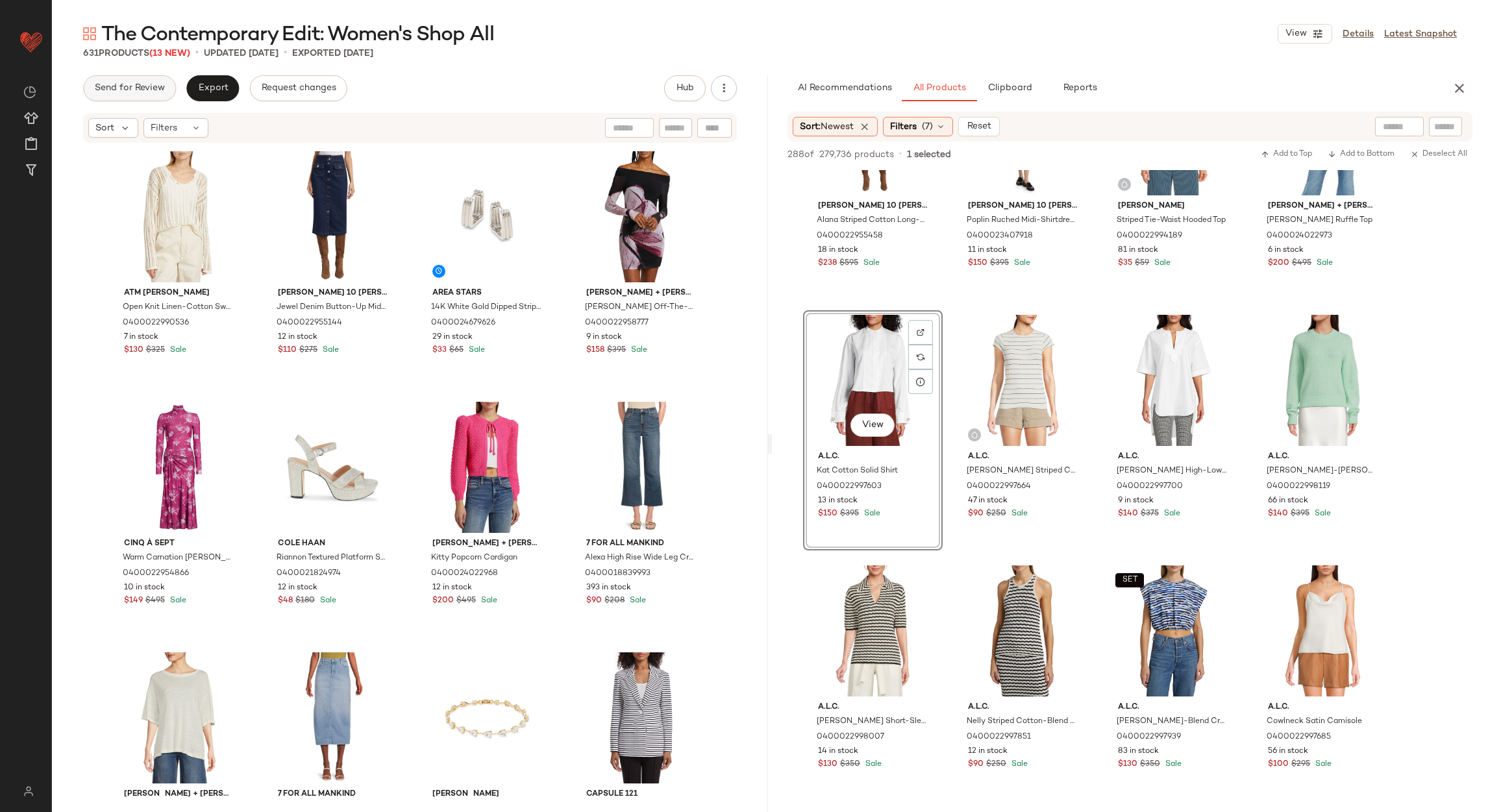
click at [146, 87] on span "Send for Review" at bounding box center [130, 88] width 71 height 10
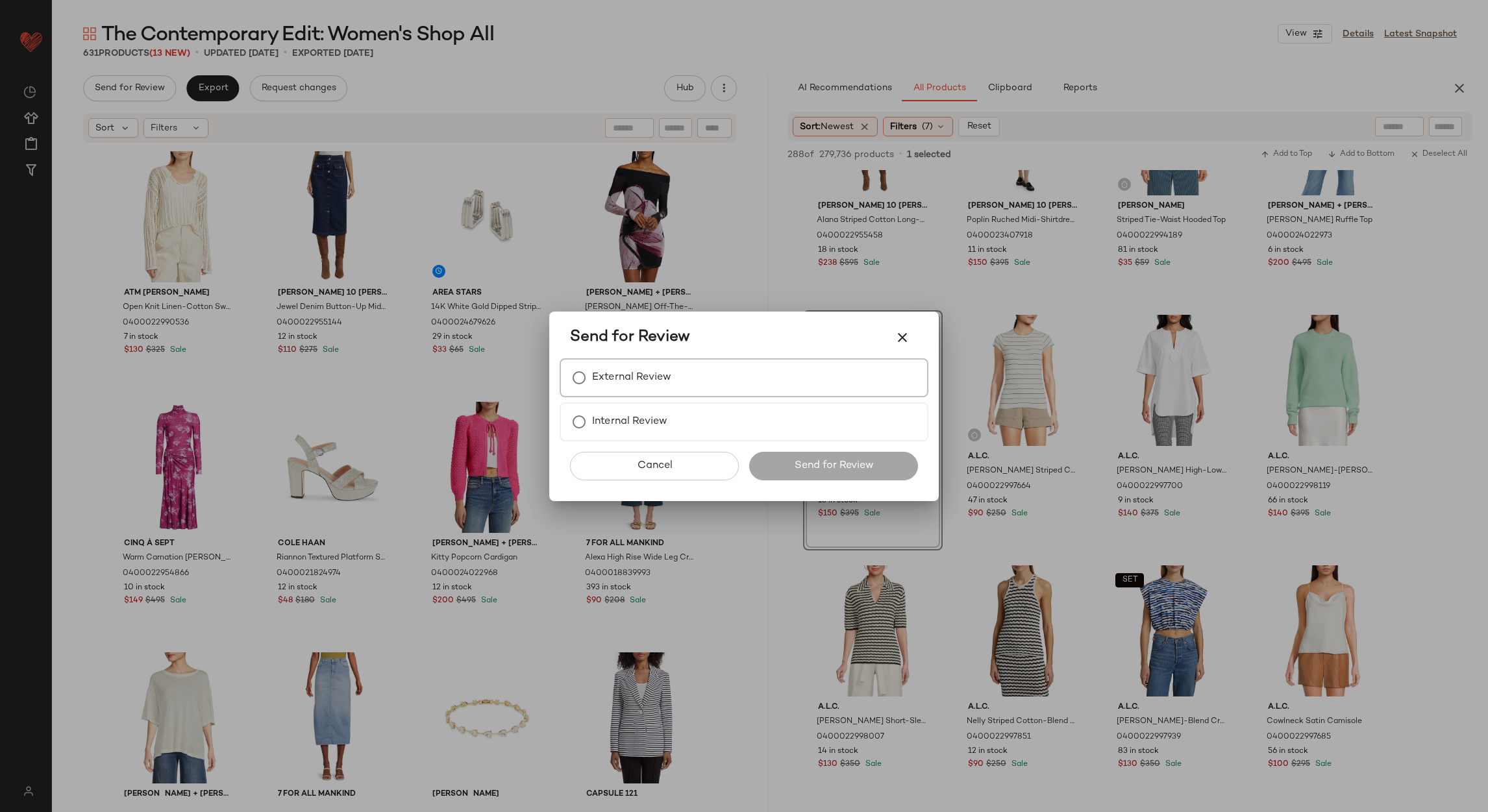
click at [633, 384] on label "External Review" at bounding box center [631, 378] width 79 height 26
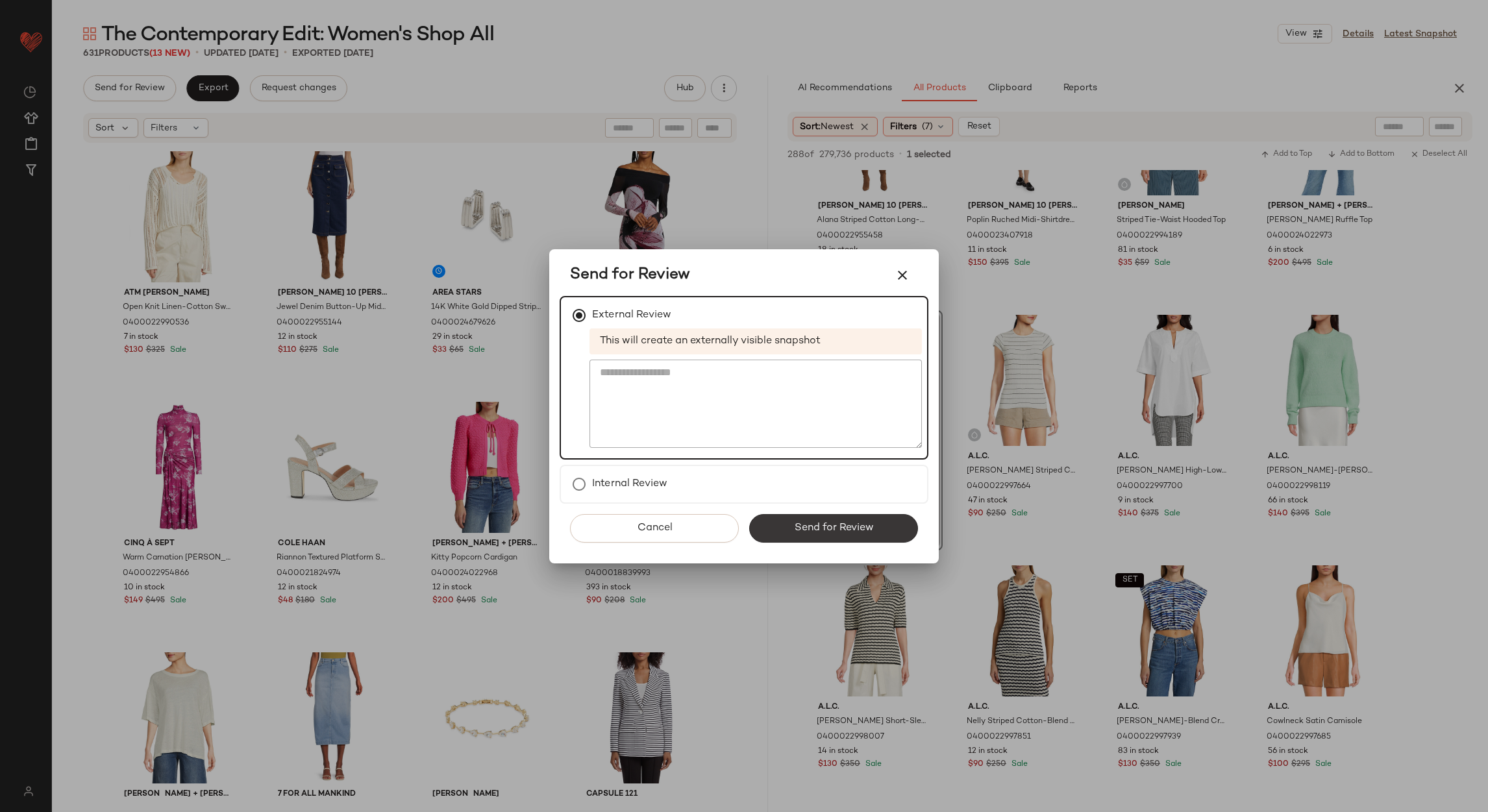
click at [859, 522] on span "Send for Review" at bounding box center [834, 528] width 80 height 13
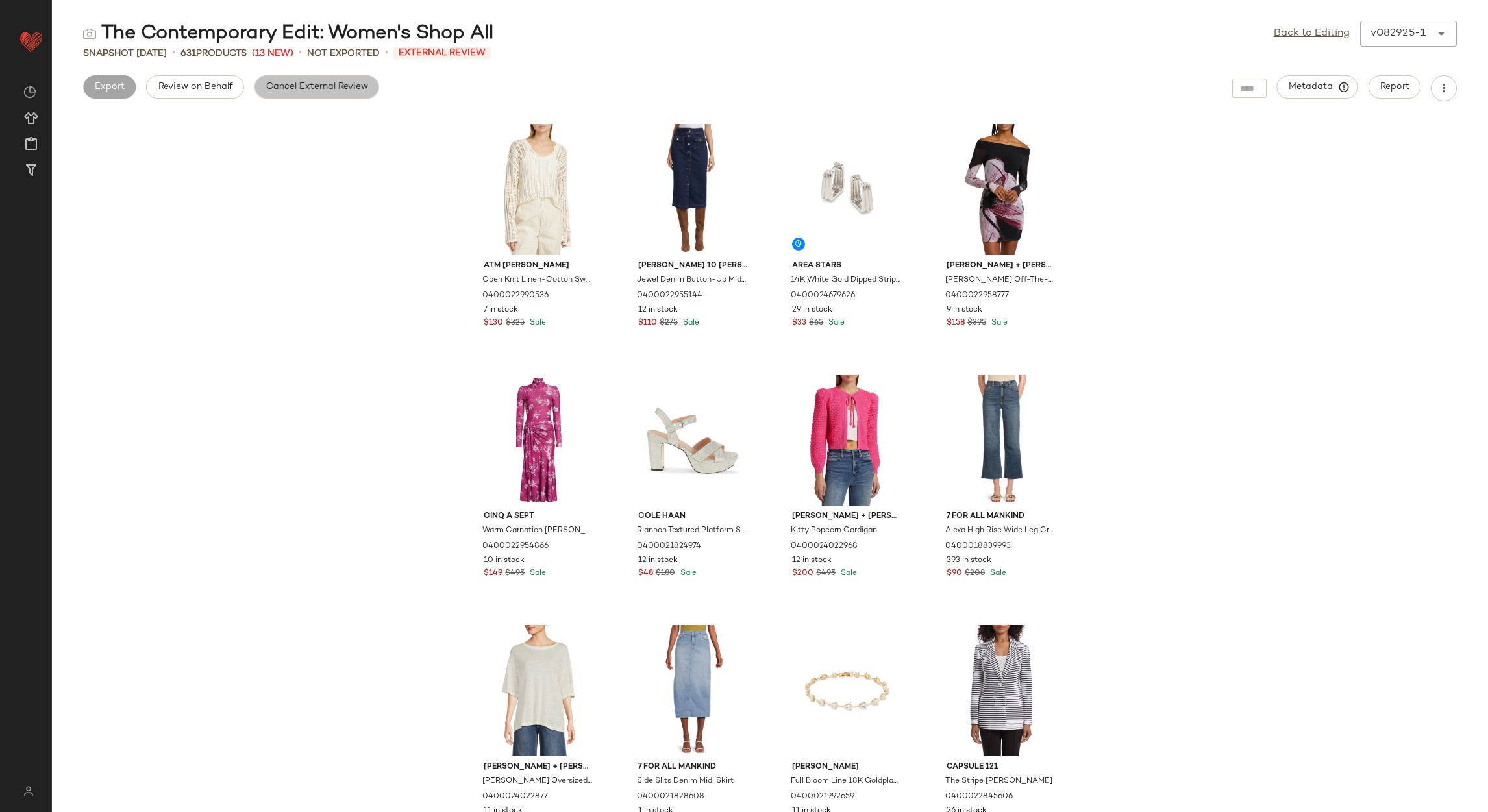
click at [310, 89] on span "Cancel External Review" at bounding box center [317, 87] width 102 height 10
click at [1306, 24] on div "Back to Editing v082925-1 ******" at bounding box center [1365, 34] width 183 height 26
click at [1302, 30] on link "Back to Editing" at bounding box center [1311, 33] width 76 height 16
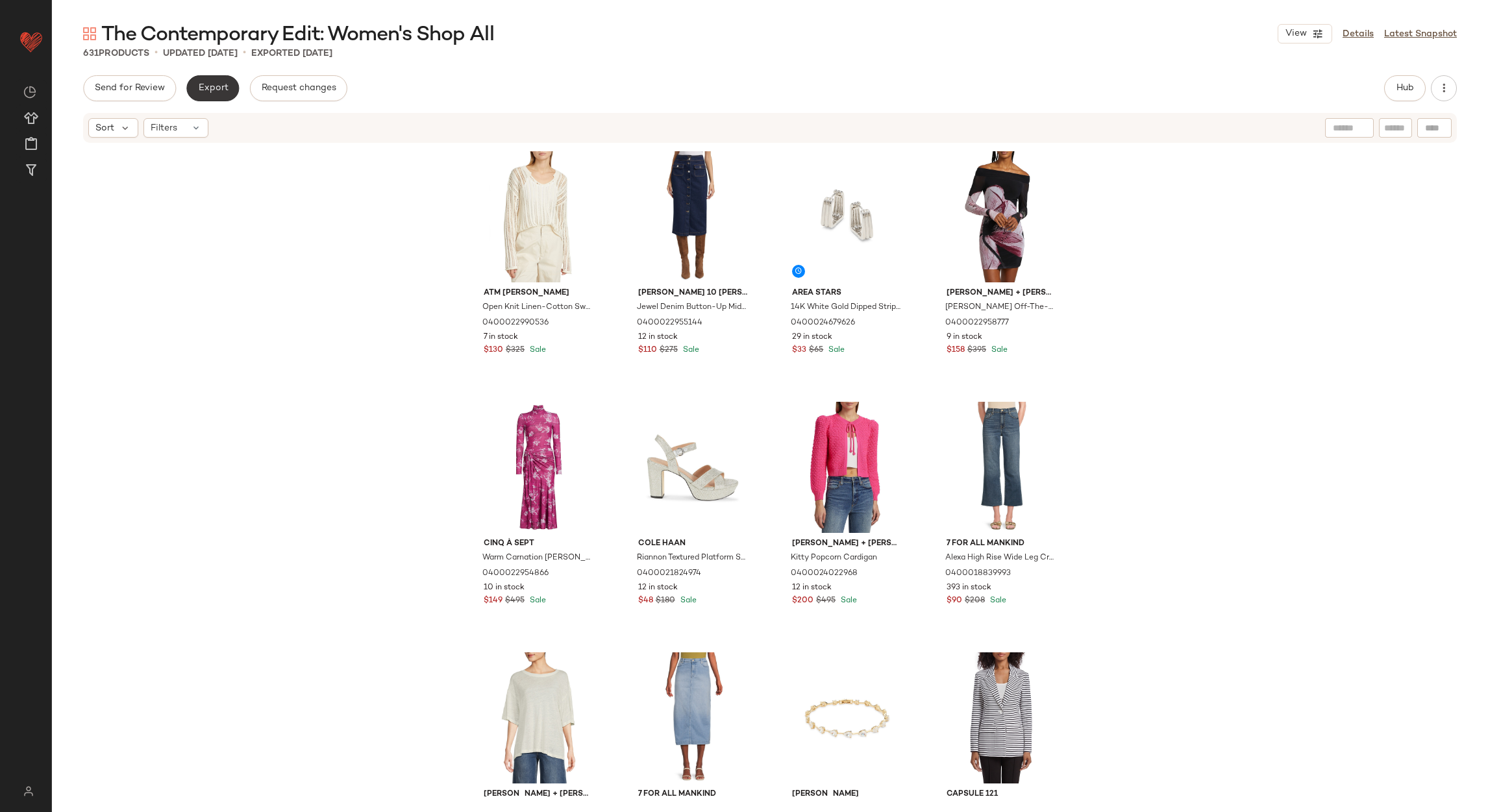
click at [233, 90] on button "Export" at bounding box center [213, 88] width 53 height 26
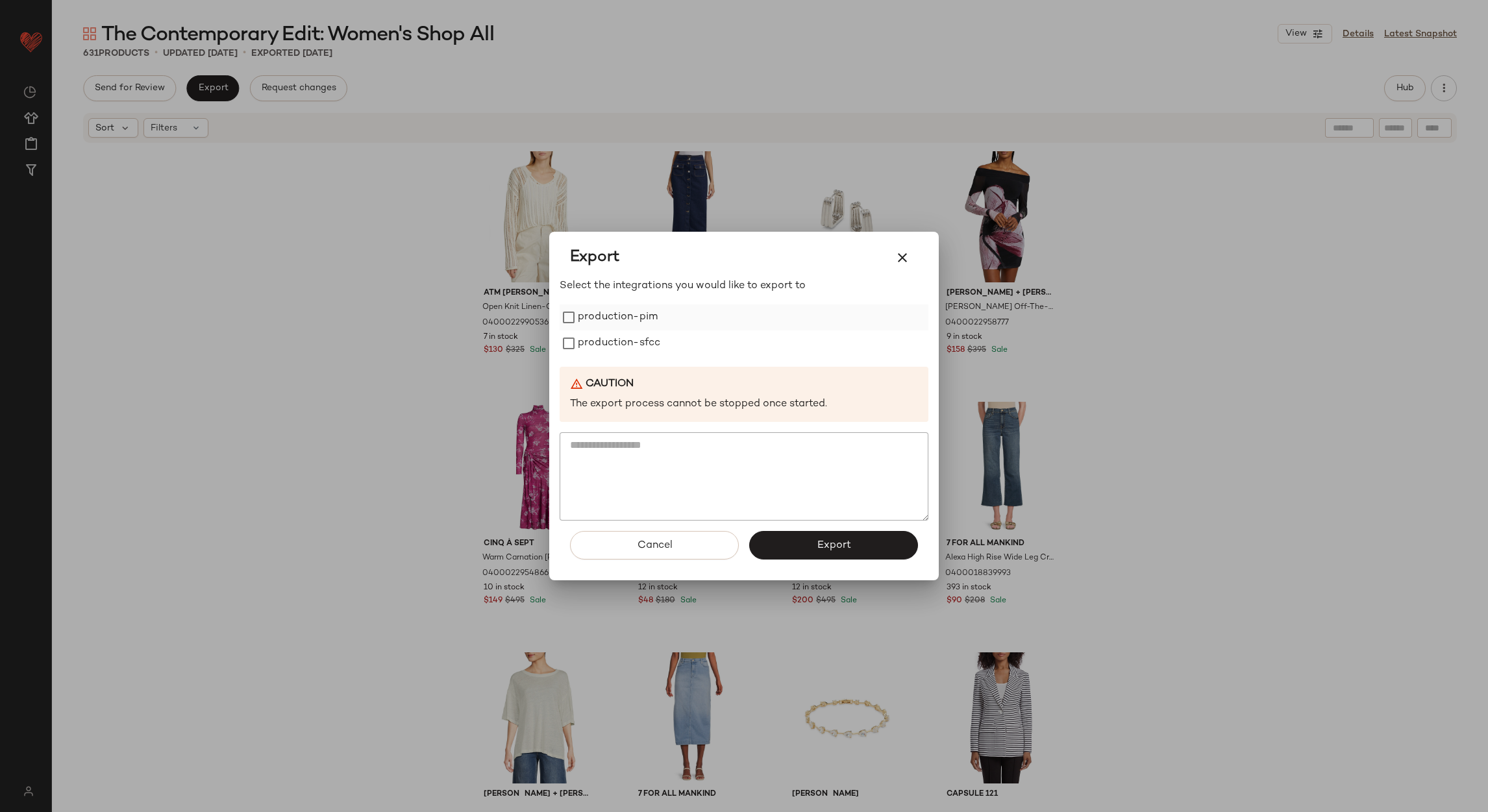
click at [624, 323] on label "production-pim" at bounding box center [618, 318] width 80 height 26
click at [625, 335] on label "production-sfcc" at bounding box center [619, 343] width 82 height 26
click at [800, 543] on button "Export" at bounding box center [833, 545] width 169 height 28
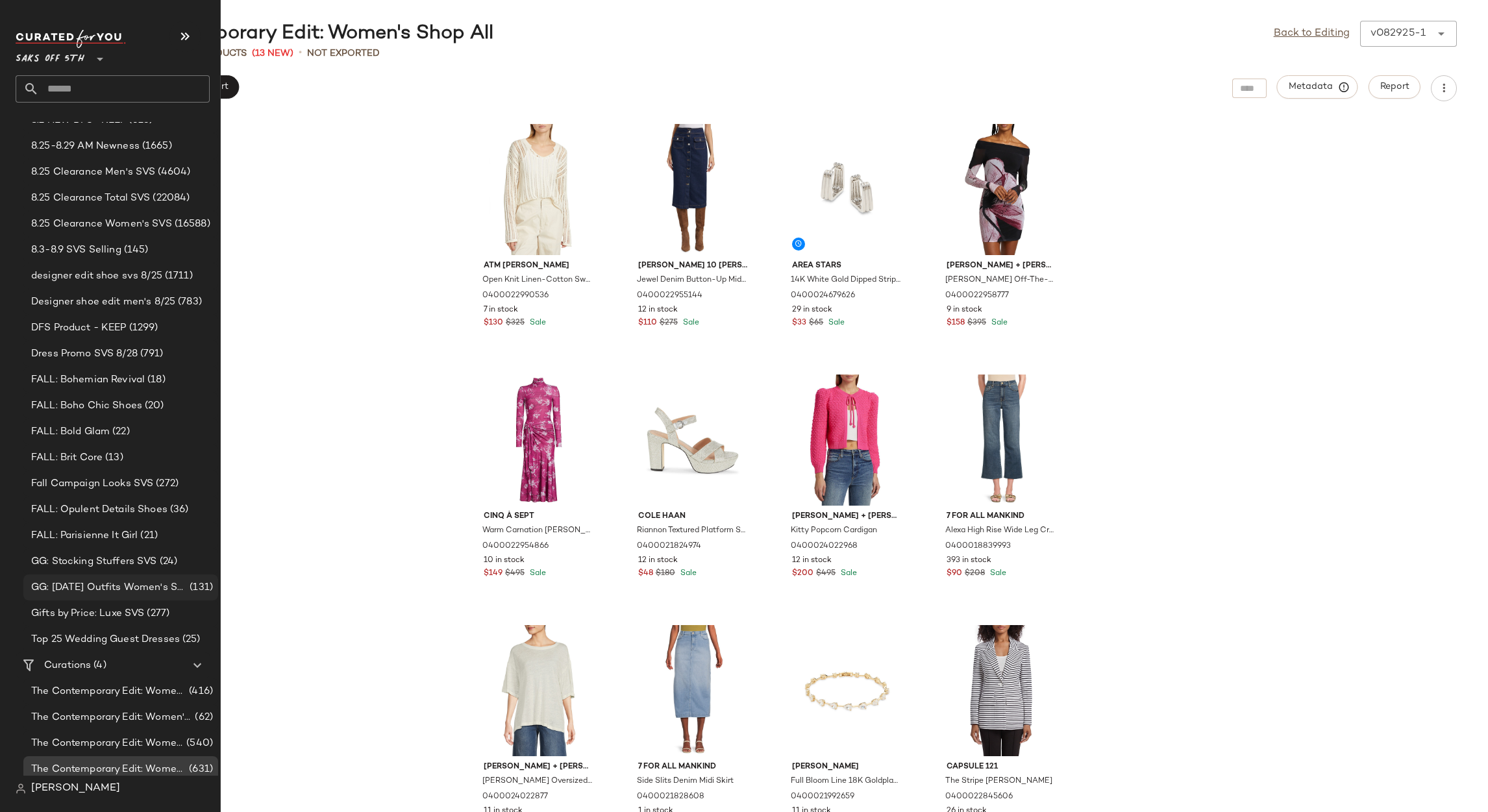
scroll to position [203, 0]
click at [115, 679] on span "The Contemporary Edit: Women's Clothing" at bounding box center [109, 686] width 155 height 15
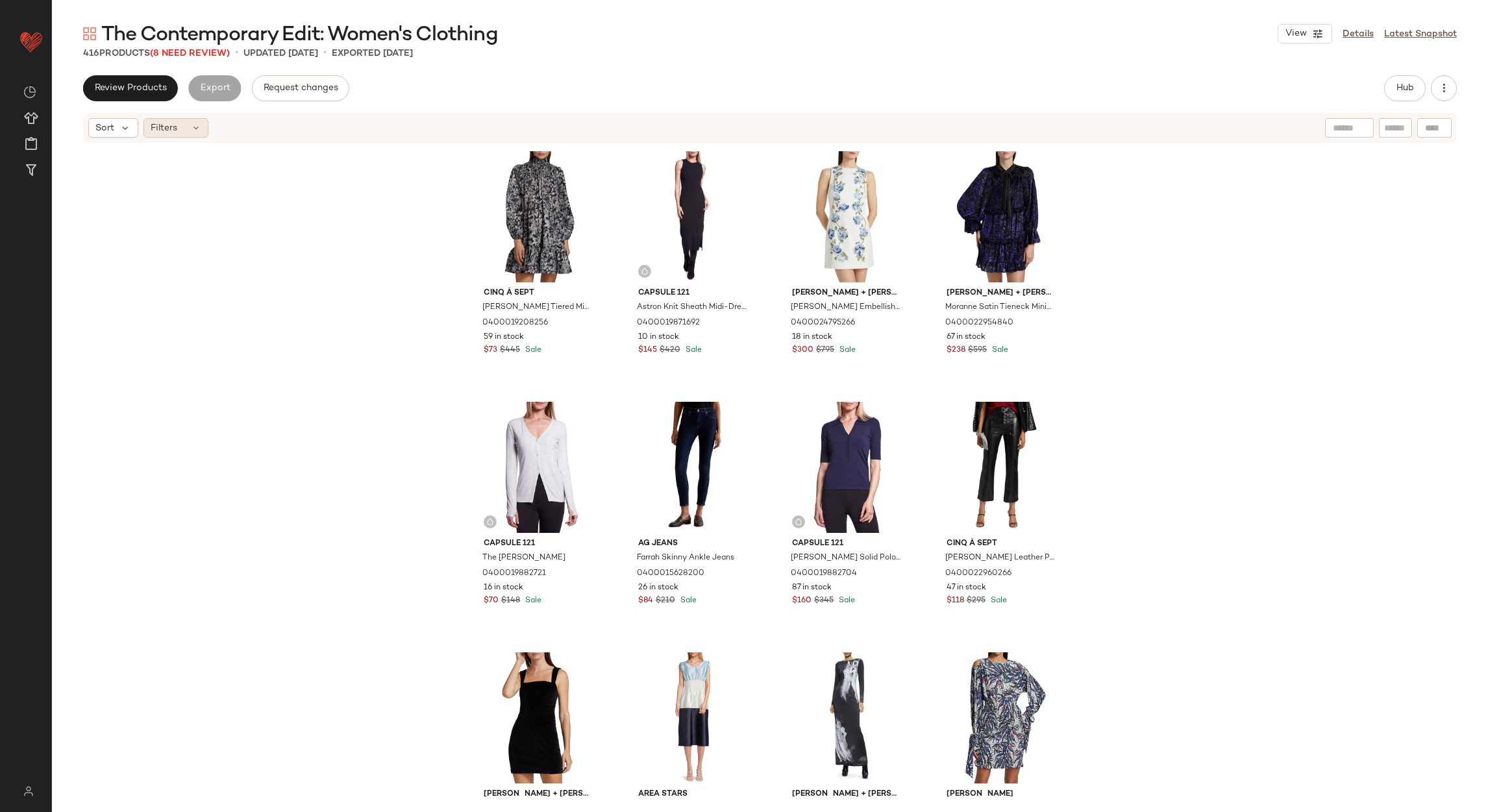
click at [188, 131] on div "Filters" at bounding box center [175, 128] width 65 height 19
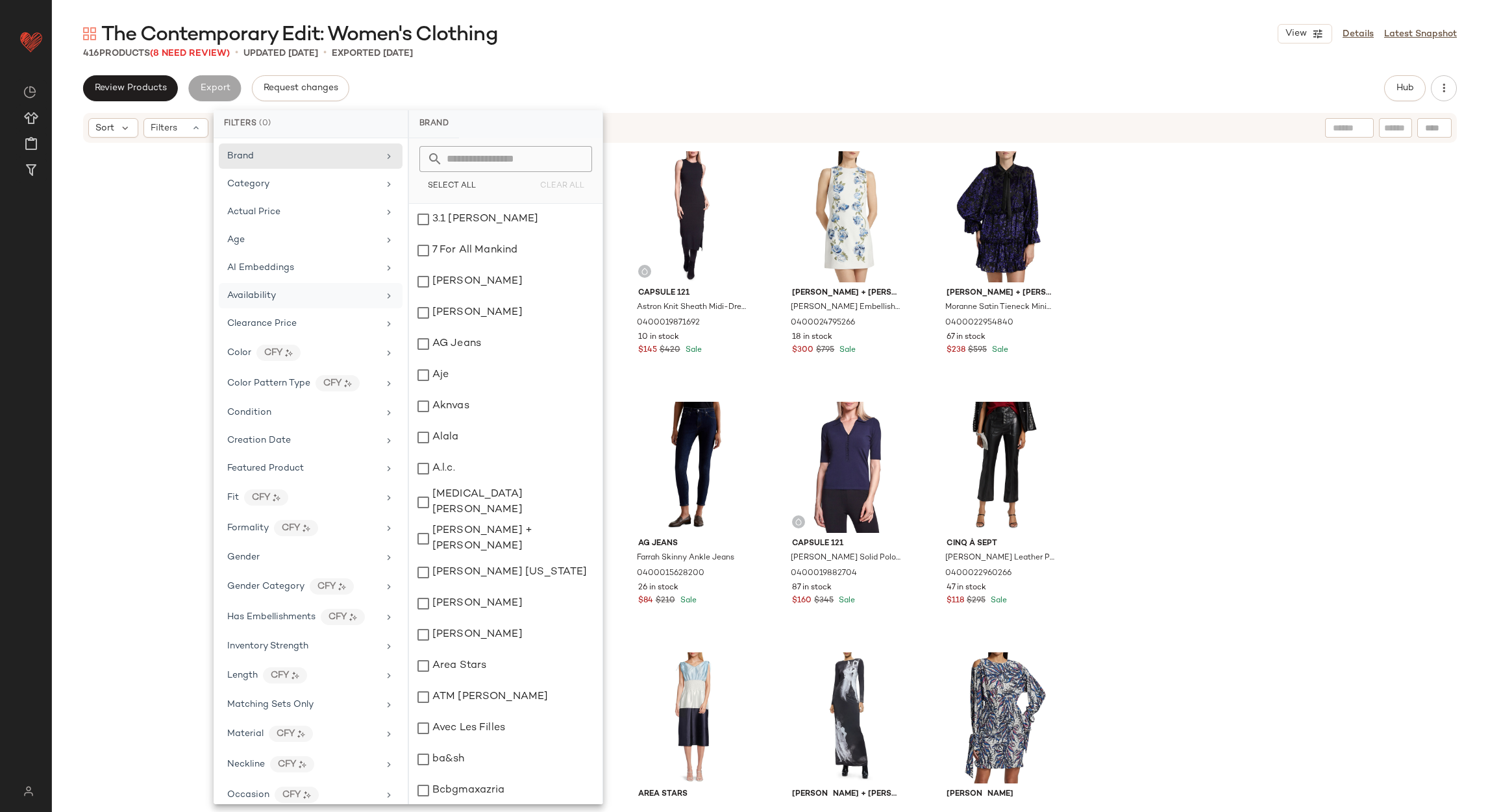
click at [330, 311] on div "Availability" at bounding box center [310, 324] width 183 height 26
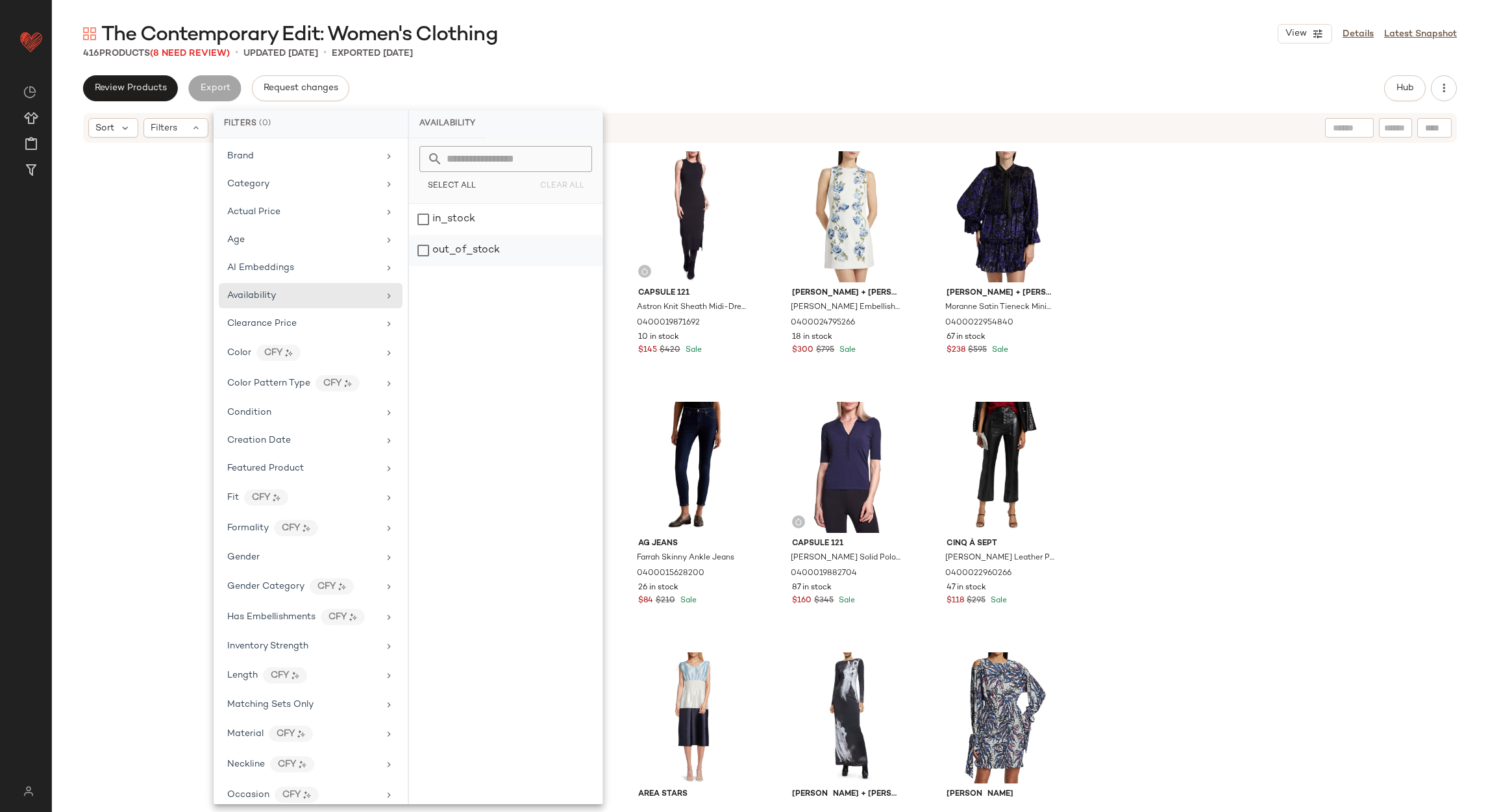
click at [453, 249] on div "out_of_stock" at bounding box center [505, 251] width 193 height 31
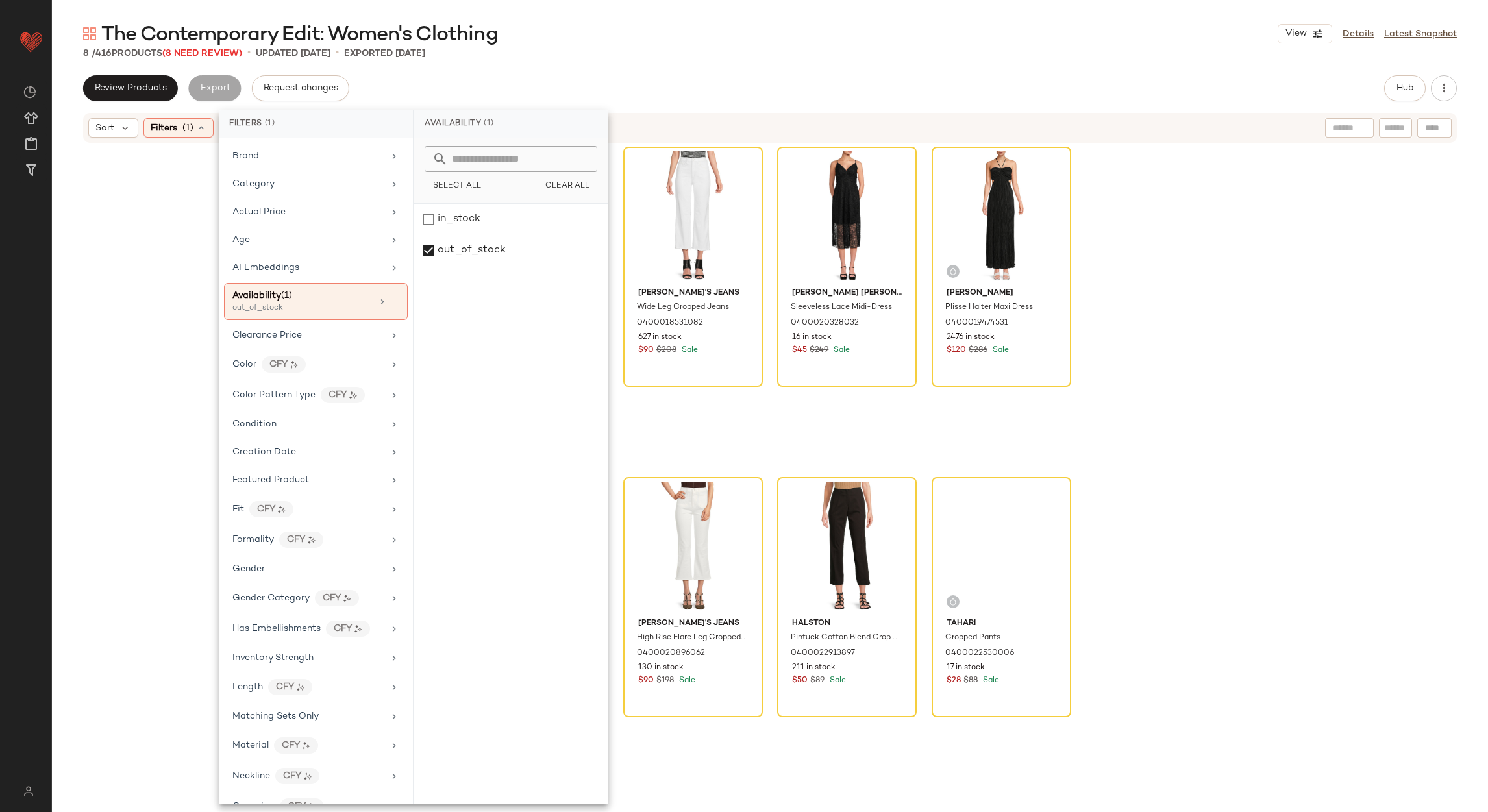
click at [602, 56] on div "8 / 416 Products (8 Need Review) • updated Aug 22nd • Exported Aug 22nd" at bounding box center [770, 53] width 1436 height 13
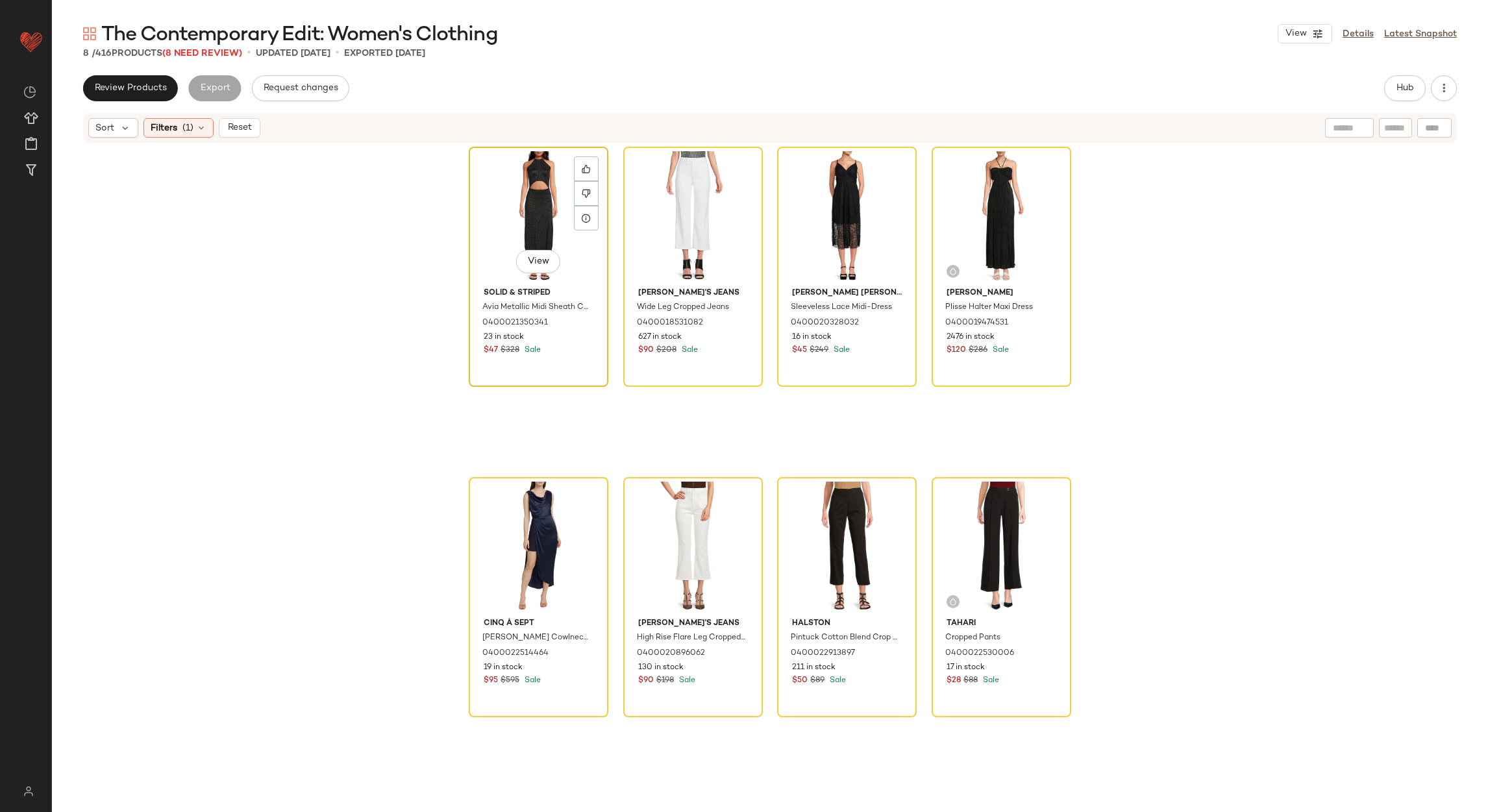
click at [538, 182] on div "View" at bounding box center [538, 217] width 130 height 131
click at [976, 498] on div "View" at bounding box center [1001, 547] width 130 height 131
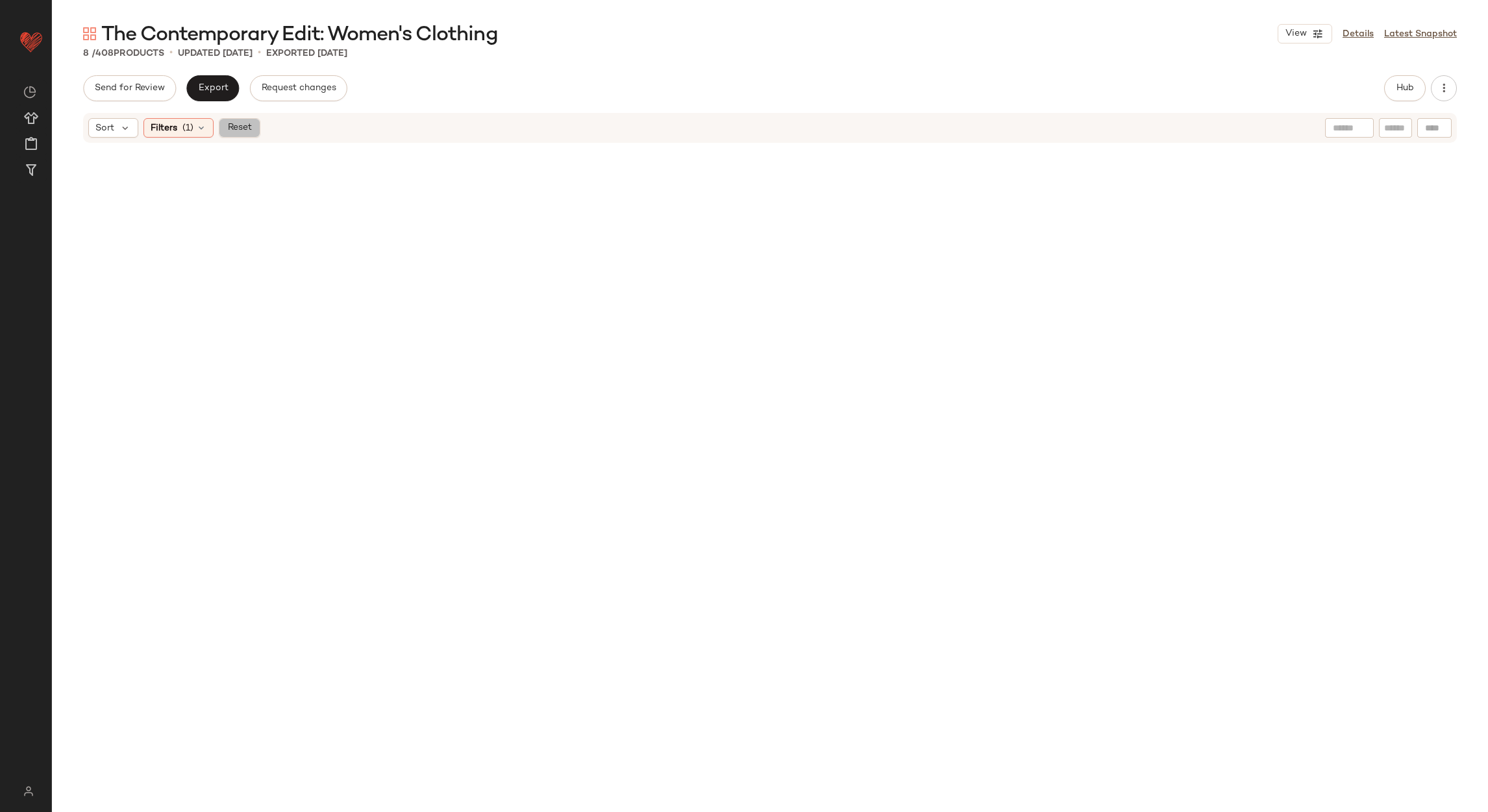
click at [235, 128] on span "Reset" at bounding box center [238, 127] width 25 height 10
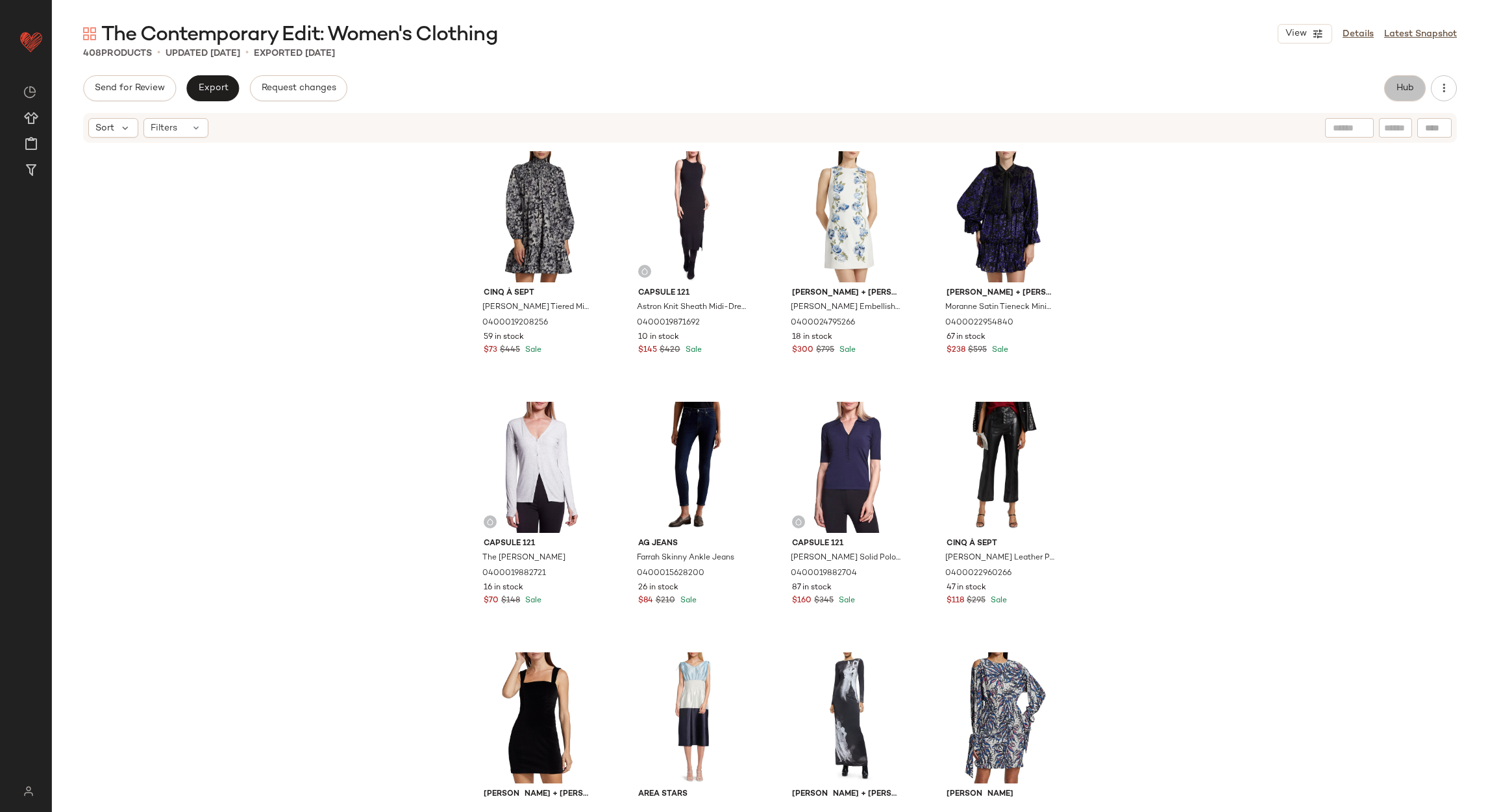
click at [1405, 78] on button "Hub" at bounding box center [1405, 88] width 42 height 26
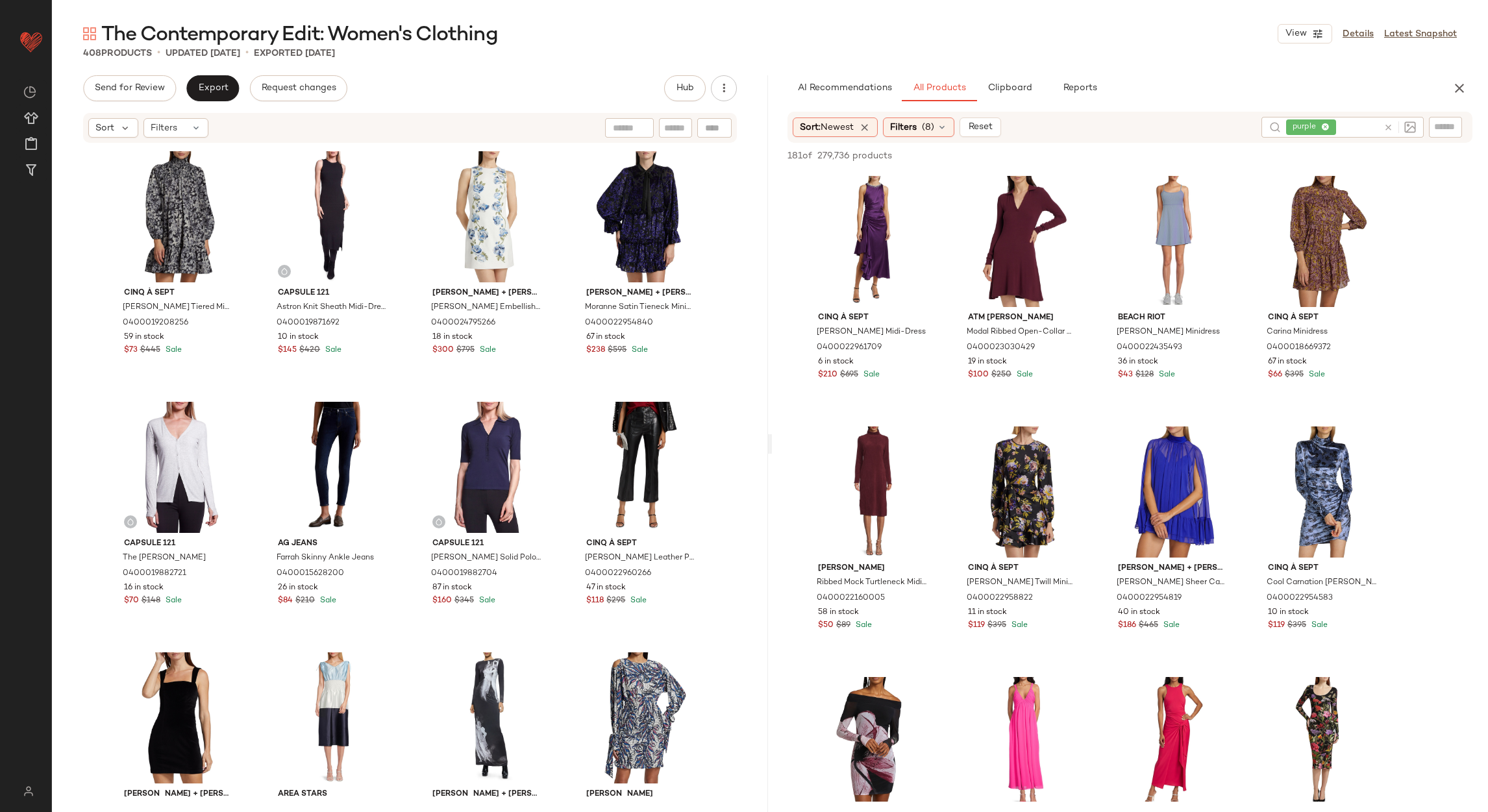
click at [1386, 124] on icon at bounding box center [1388, 127] width 10 height 10
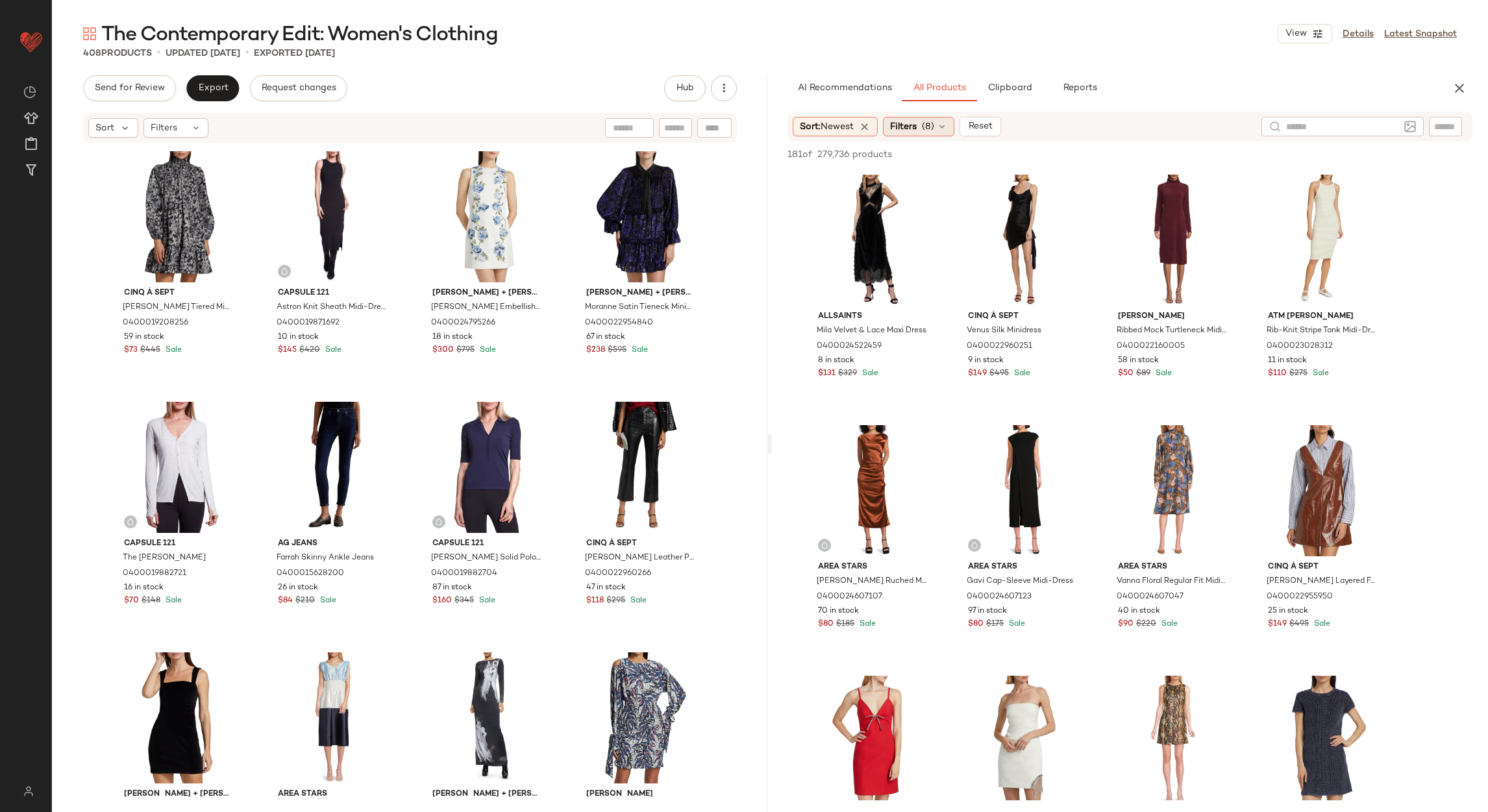
click at [934, 125] on span "(8)" at bounding box center [928, 127] width 13 height 14
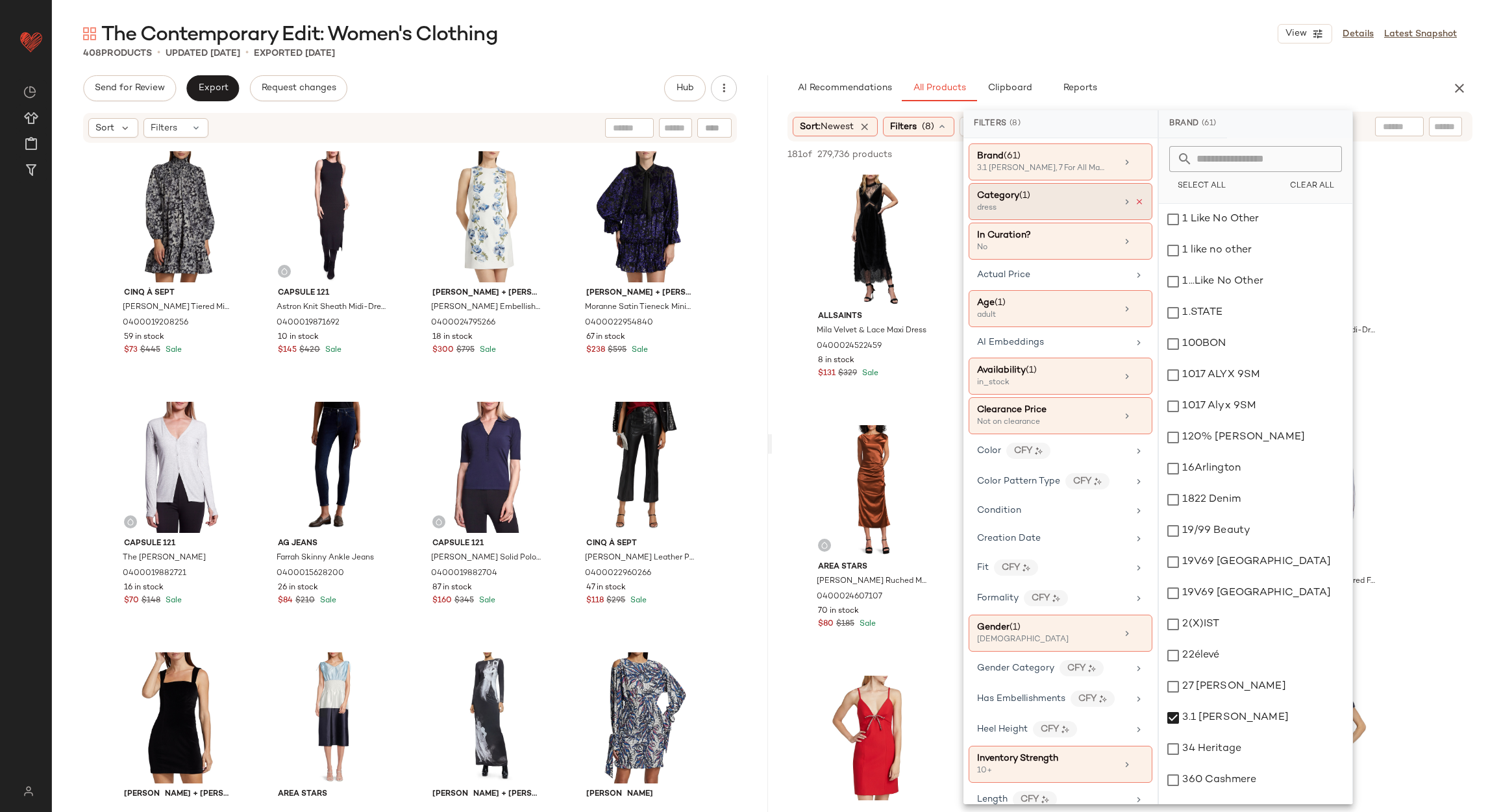
click at [1135, 197] on icon at bounding box center [1139, 202] width 9 height 9
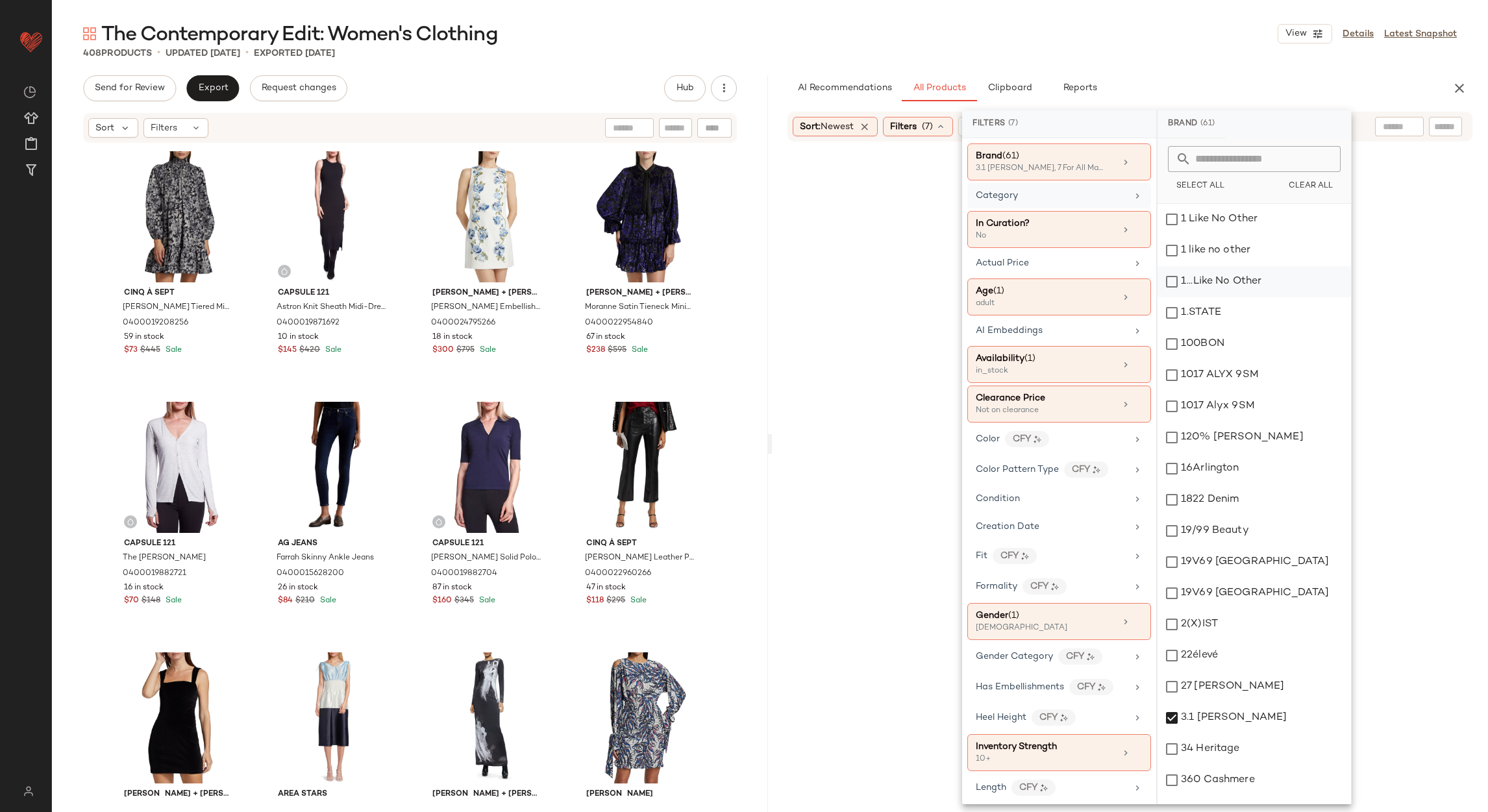
click at [1098, 199] on div "Category" at bounding box center [1051, 195] width 151 height 14
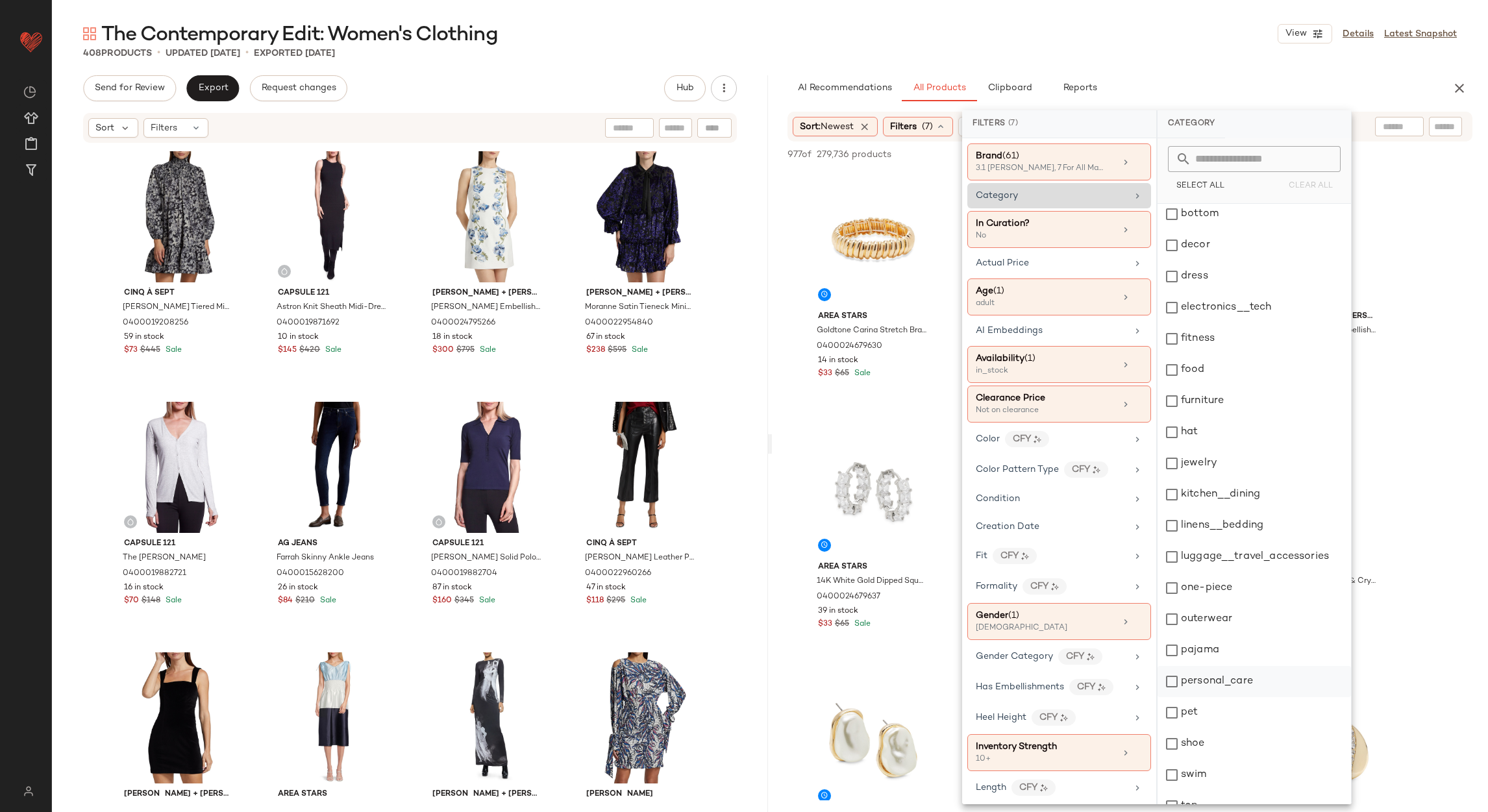
scroll to position [178, 0]
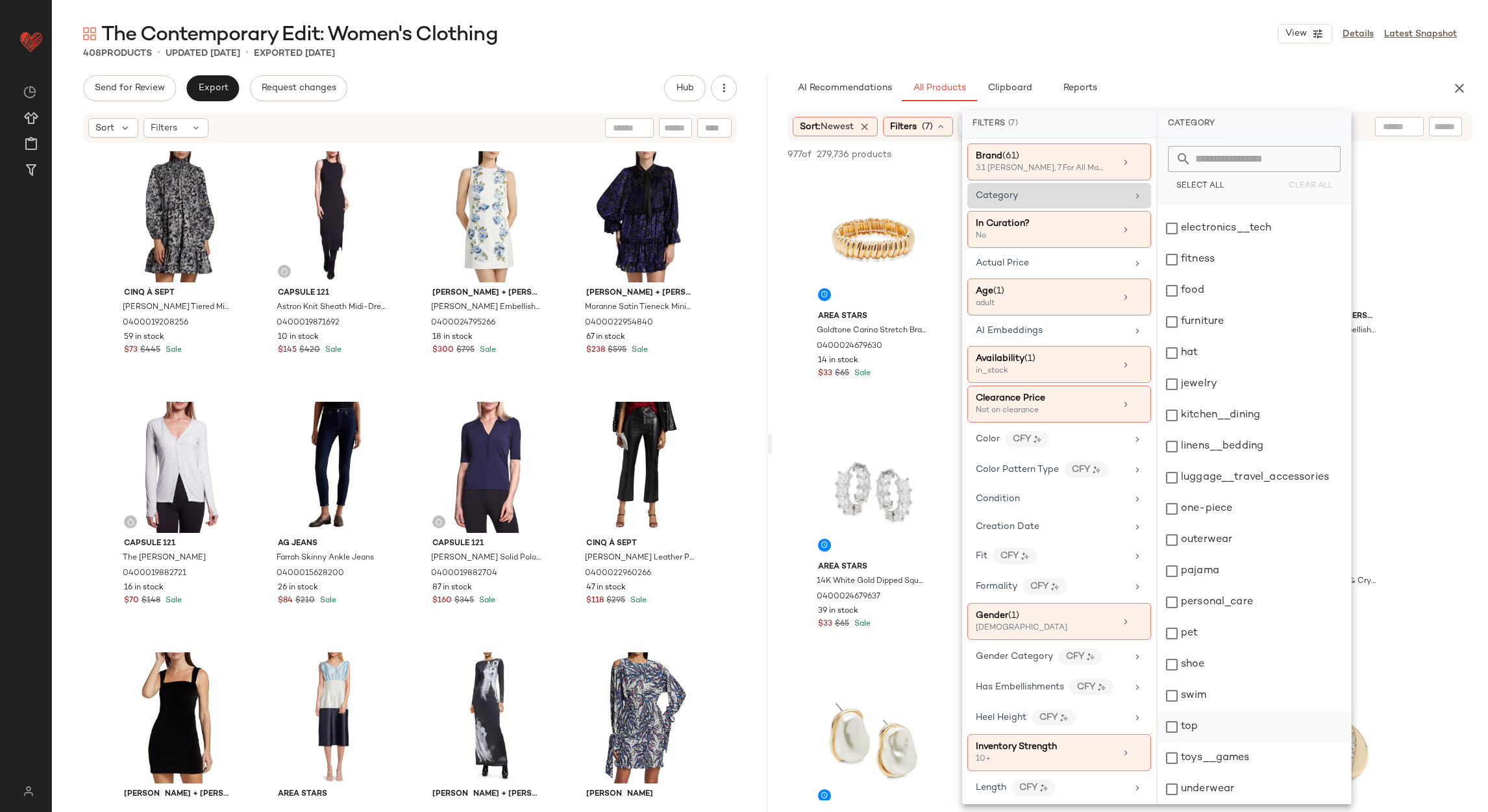
click at [1193, 720] on div "top" at bounding box center [1254, 727] width 193 height 31
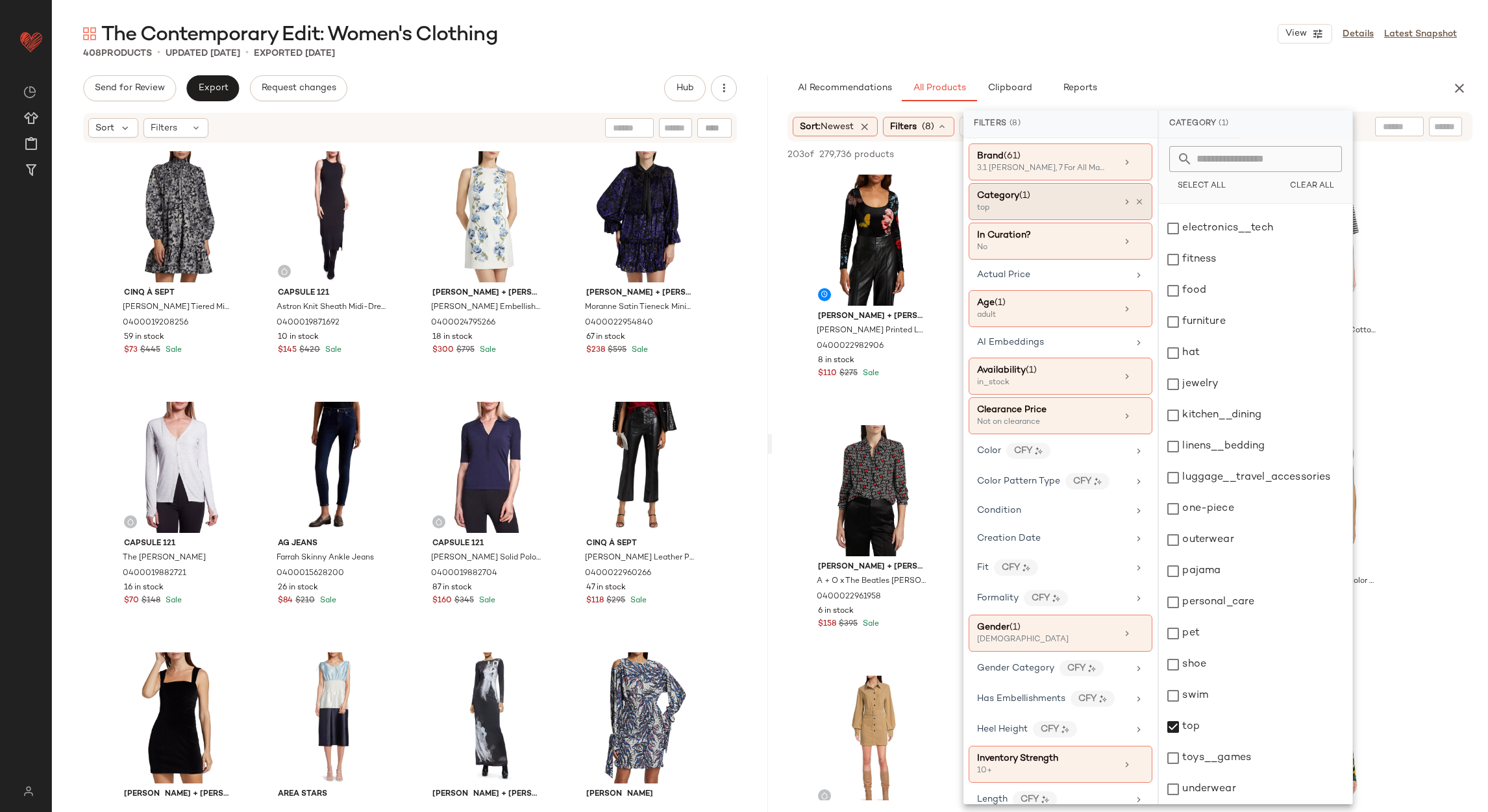
click at [1144, 66] on div "The Contemporary Edit: Women's Clothing View Details Latest Snapshot 408 Produc…" at bounding box center [770, 416] width 1436 height 791
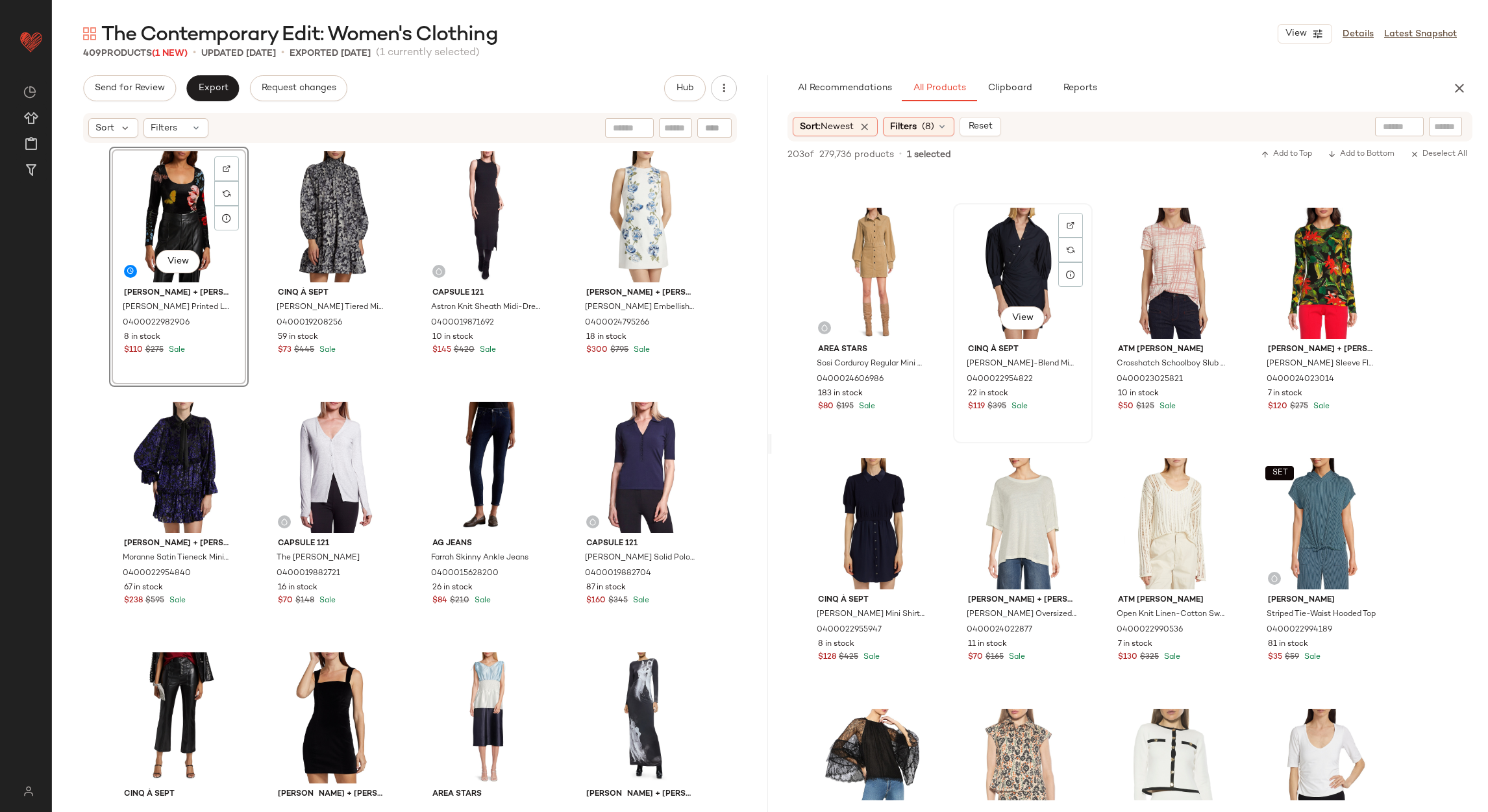
scroll to position [682, 0]
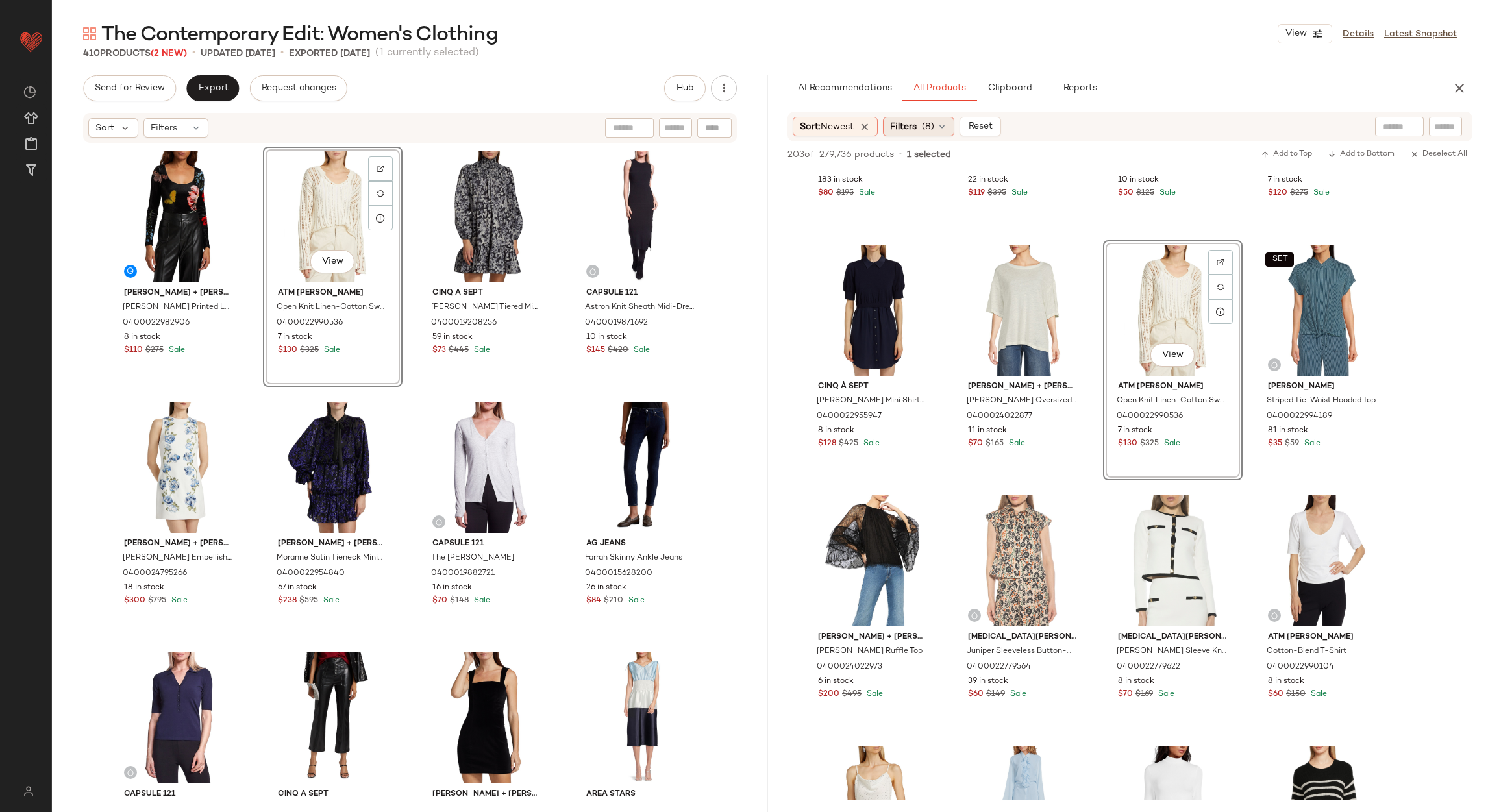
click at [940, 125] on icon at bounding box center [942, 126] width 10 height 10
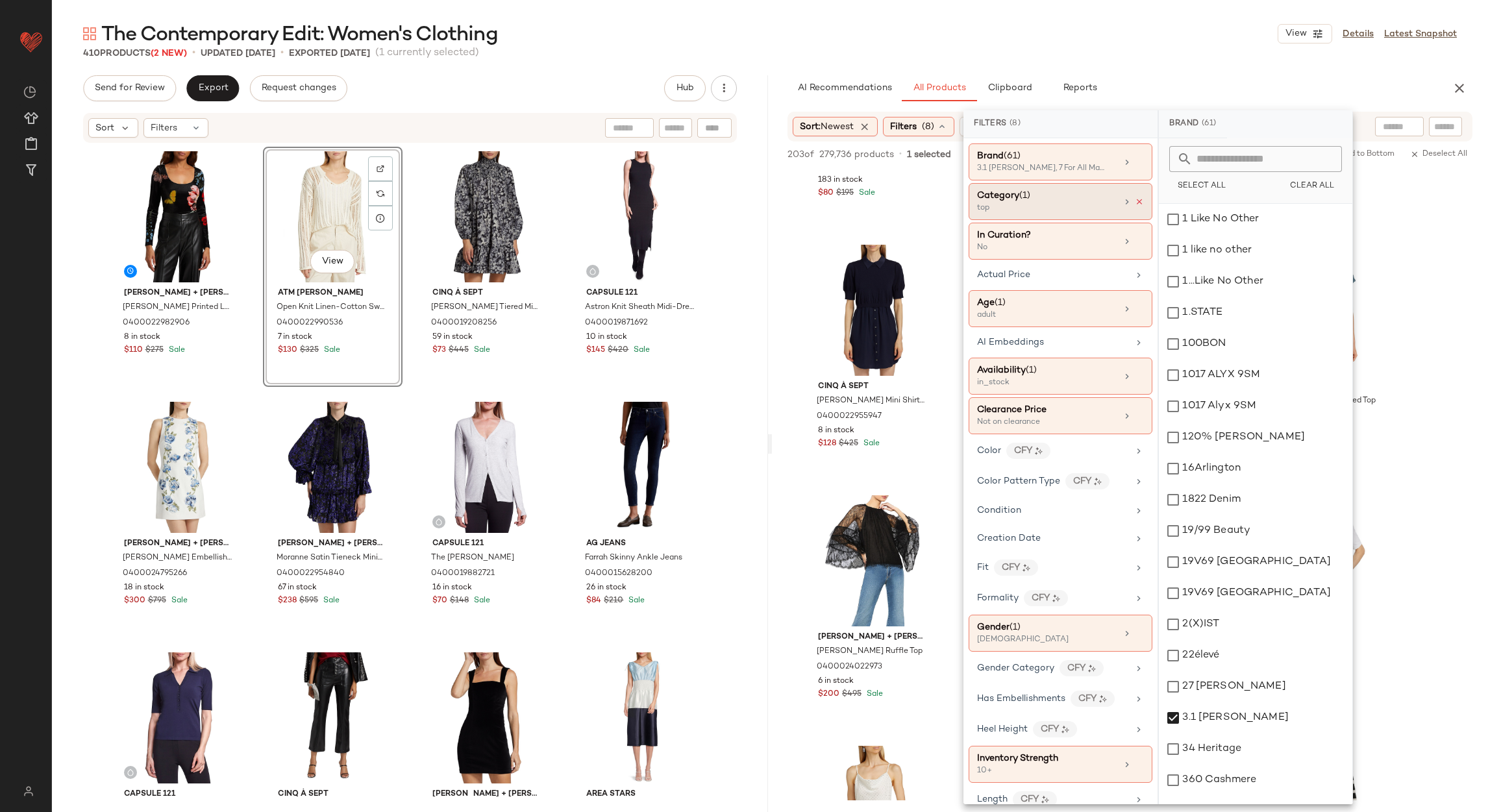
click at [1139, 206] on icon at bounding box center [1139, 202] width 9 height 9
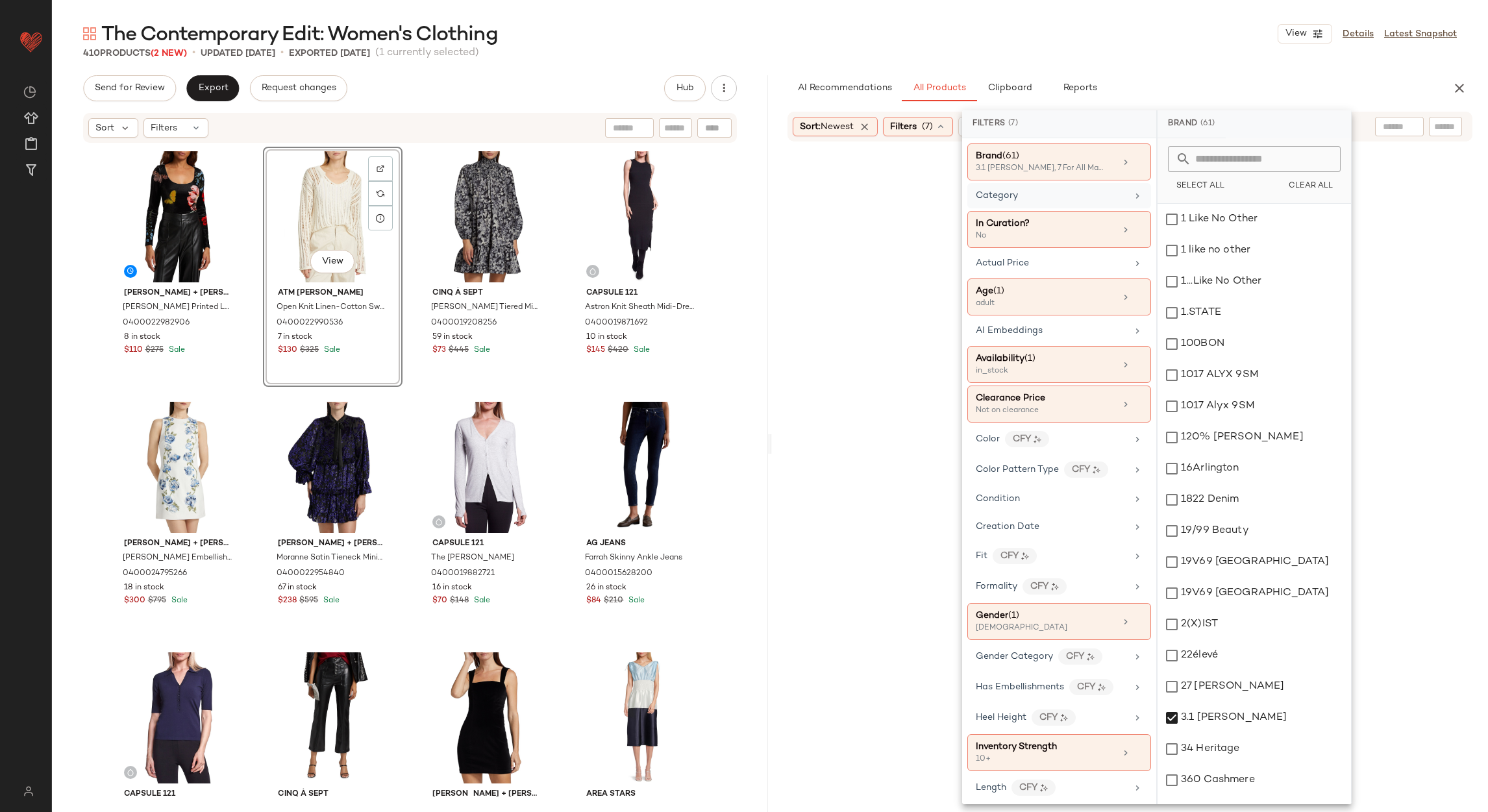
click at [1127, 211] on div "Category" at bounding box center [1058, 229] width 183 height 37
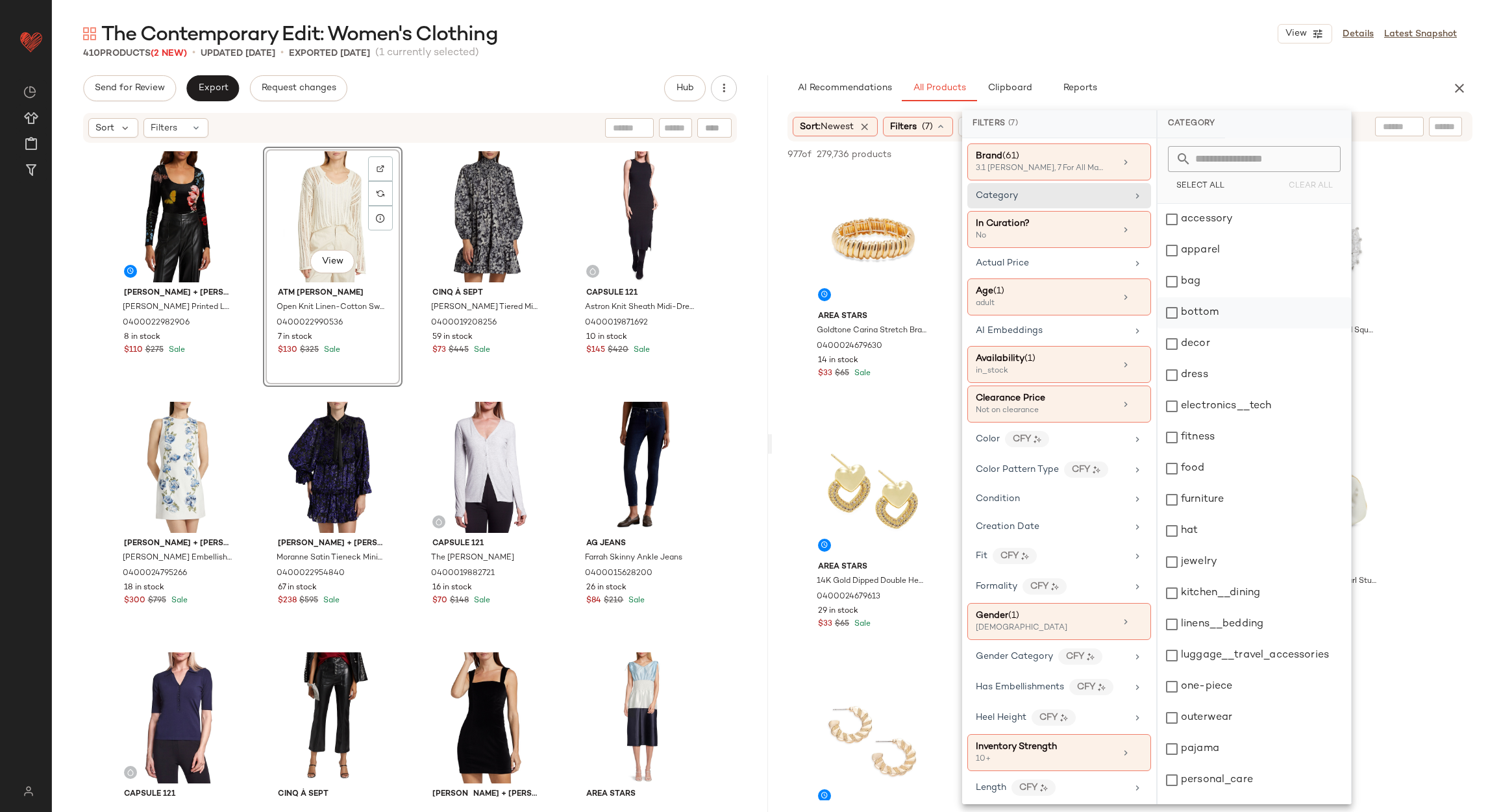
click at [1237, 318] on div "bottom" at bounding box center [1254, 313] width 193 height 31
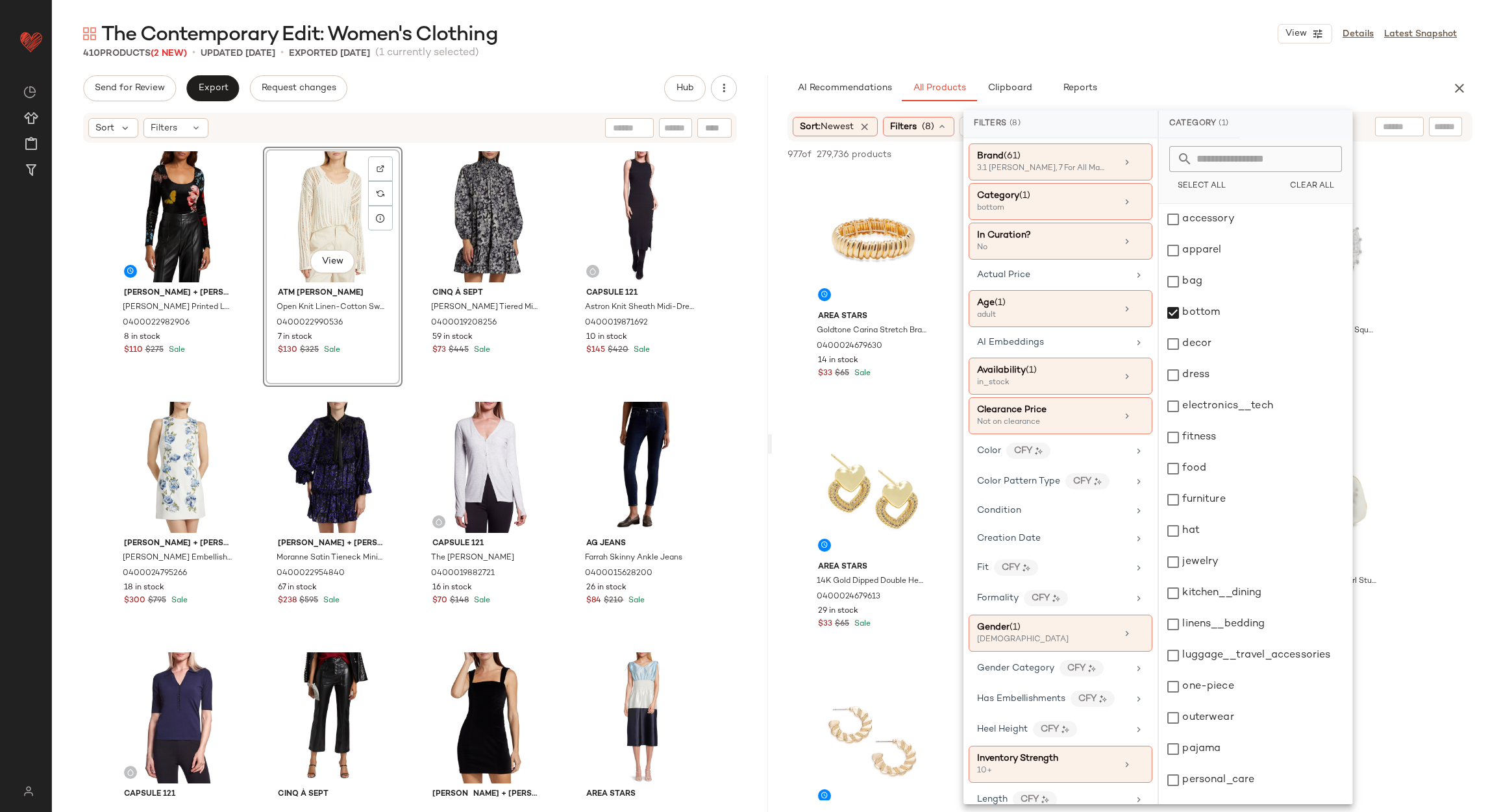
click at [1182, 78] on div "AI Recommendations All Products Clipboard Reports" at bounding box center [1108, 88] width 643 height 26
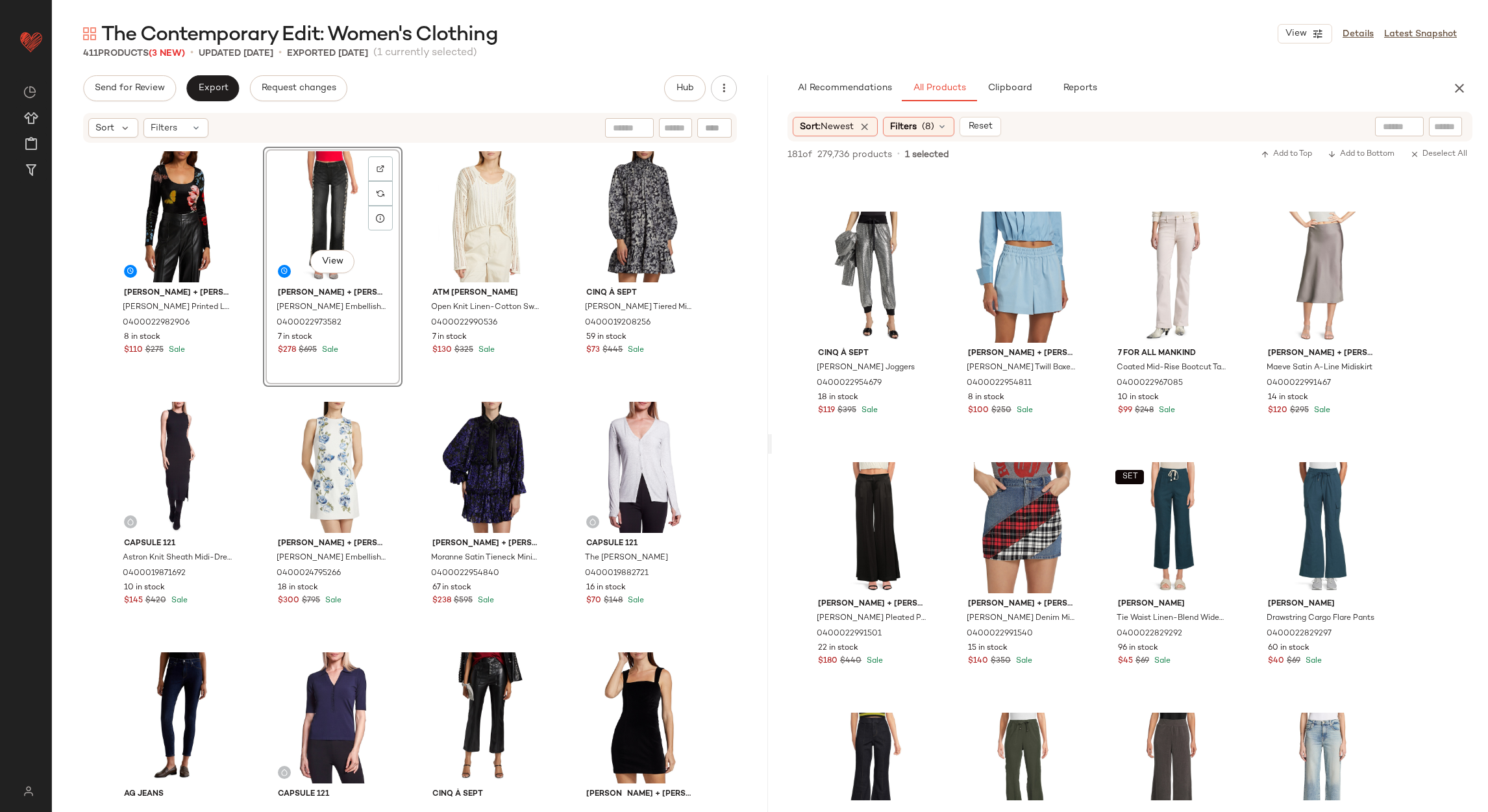
scroll to position [973, 0]
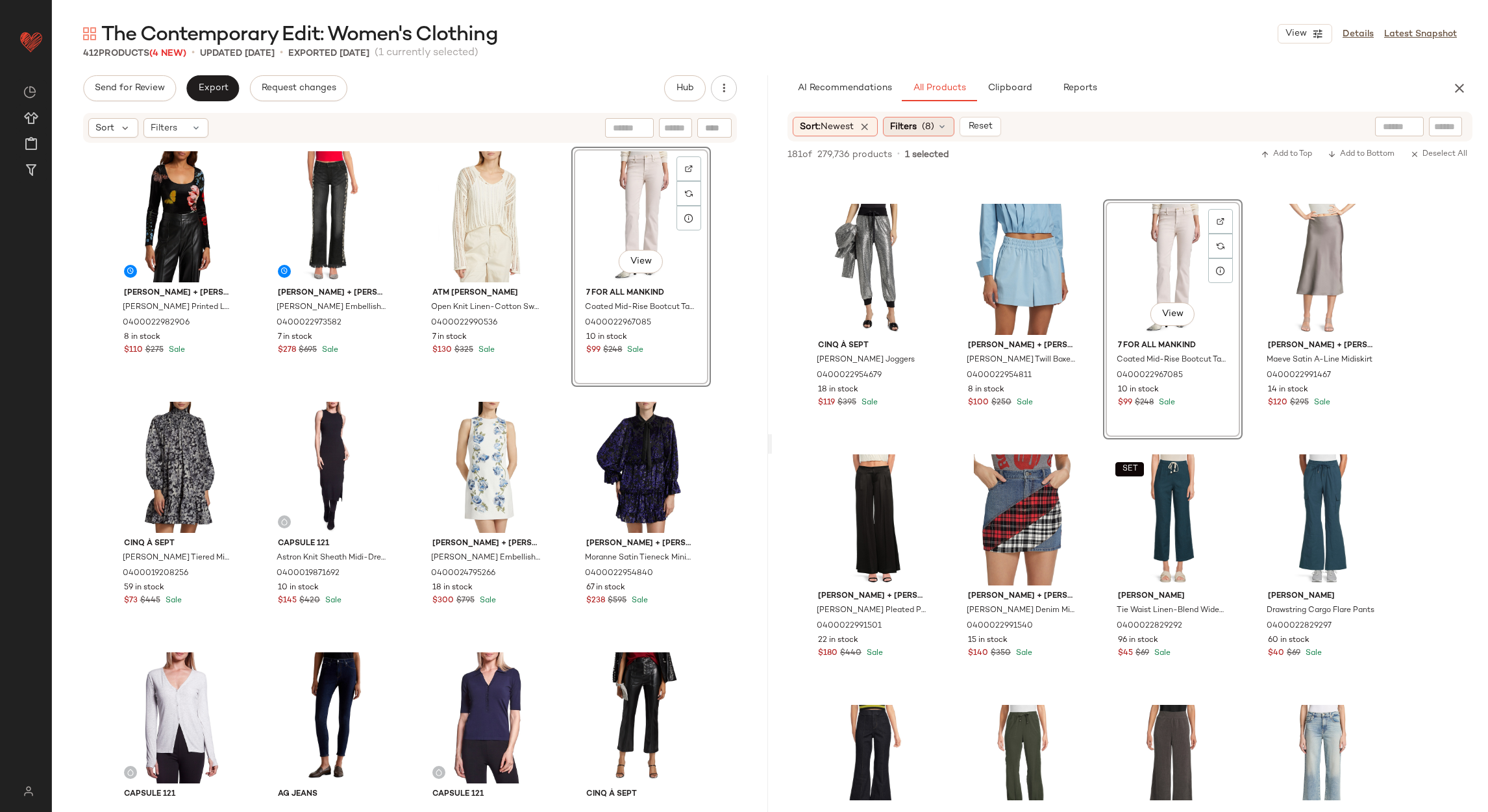
click at [900, 131] on span "Filters" at bounding box center [903, 127] width 26 height 14
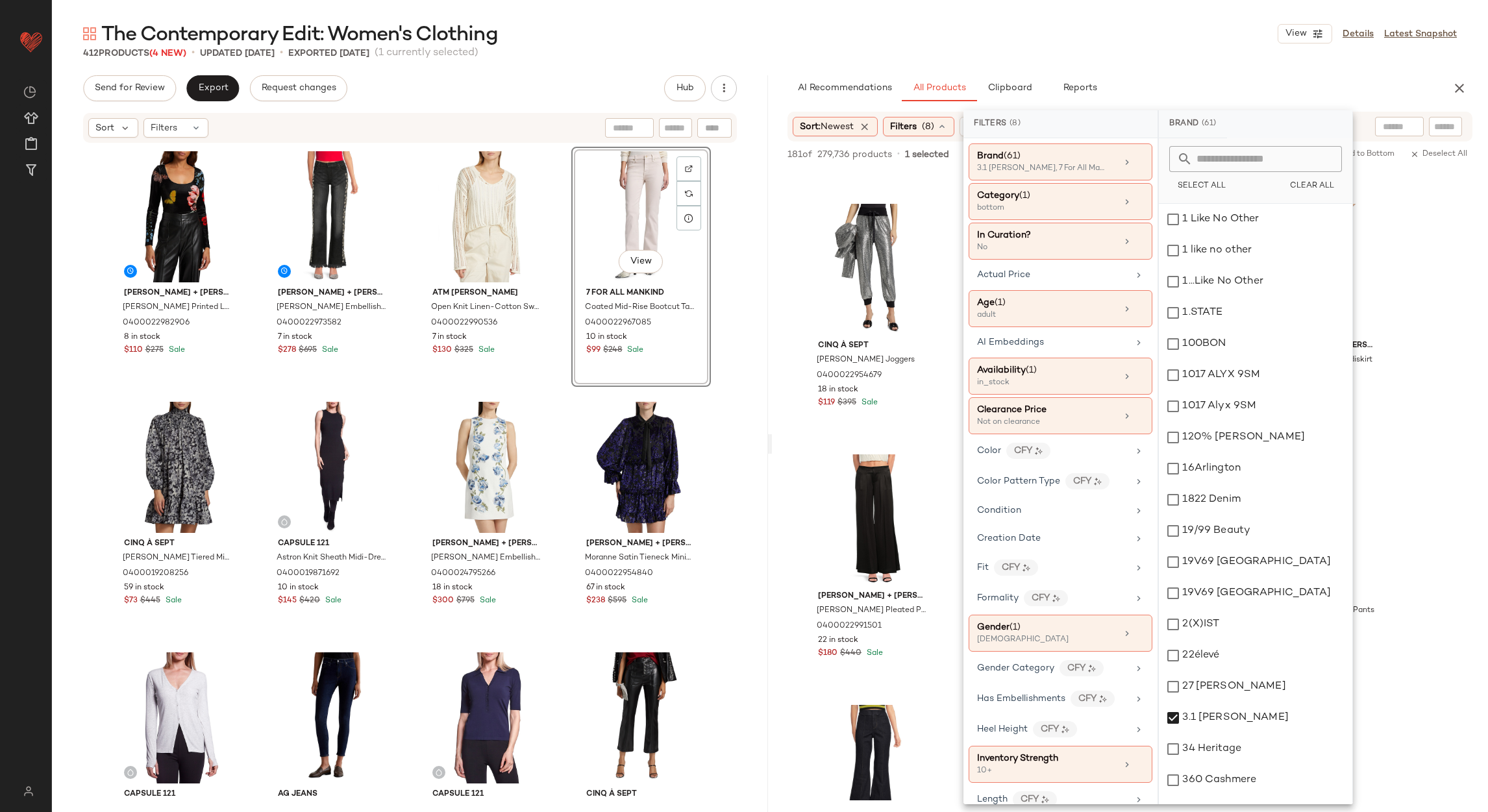
click at [1038, 47] on div "The Contemporary Edit: Women's Clothing View Details Latest Snapshot 412 Produc…" at bounding box center [770, 416] width 1436 height 791
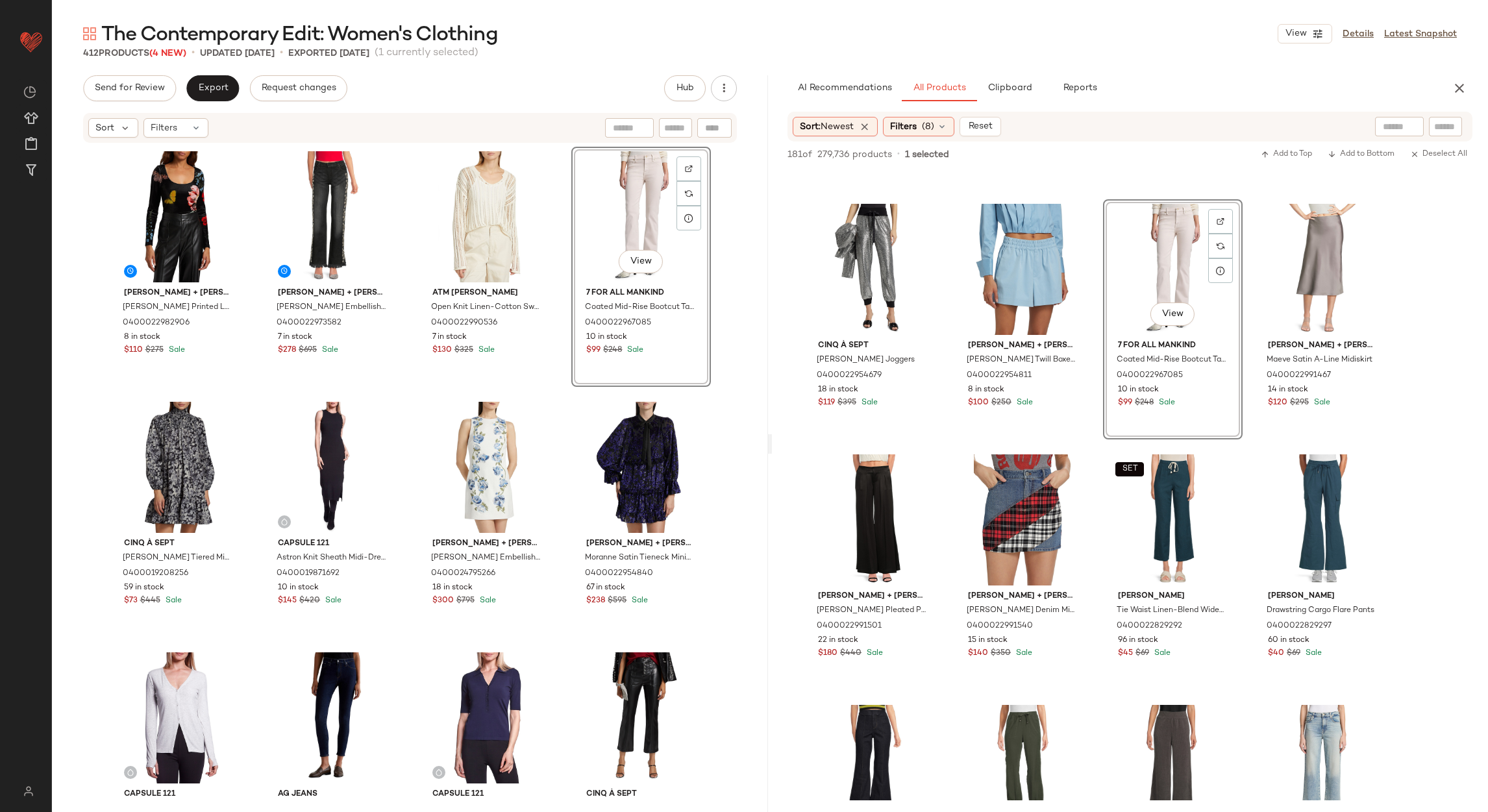
drag, startPoint x: 1038, startPoint y: 47, endPoint x: 910, endPoint y: 39, distance: 128.2
click at [910, 39] on div "The Contemporary Edit: Women's Clothing View Details Latest Snapshot" at bounding box center [770, 34] width 1436 height 26
